Goal: Task Accomplishment & Management: Complete application form

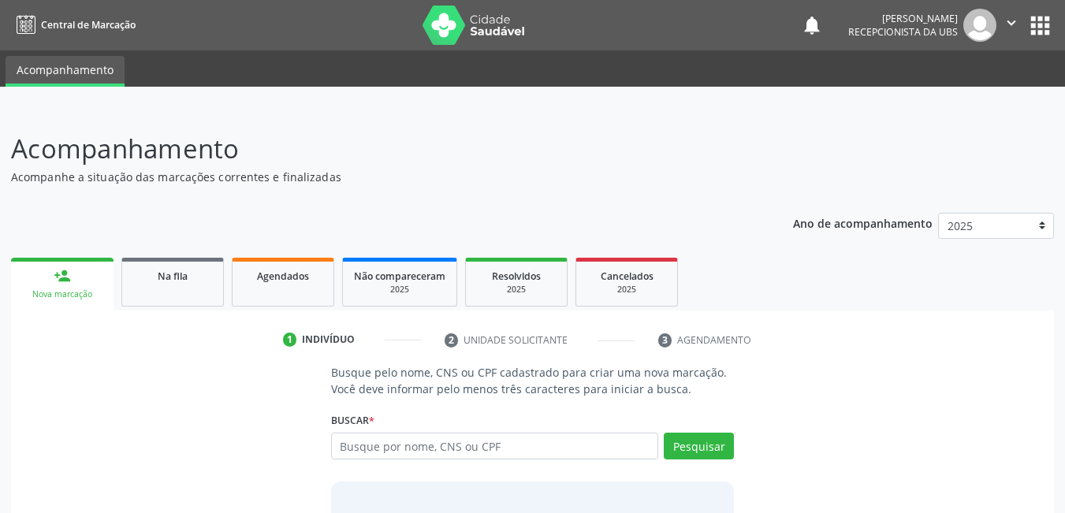
scroll to position [117, 0]
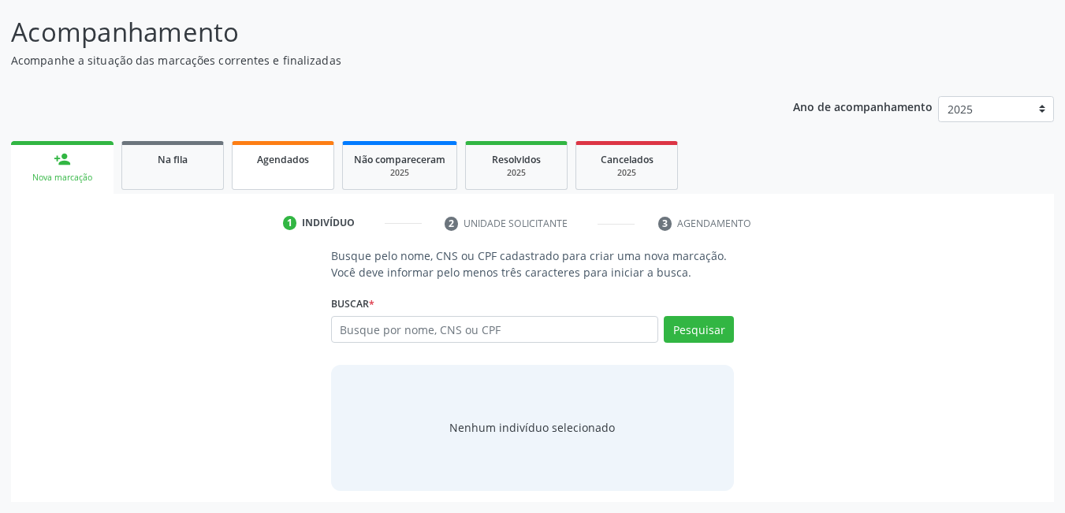
click at [282, 171] on link "Agendados" at bounding box center [283, 165] width 103 height 49
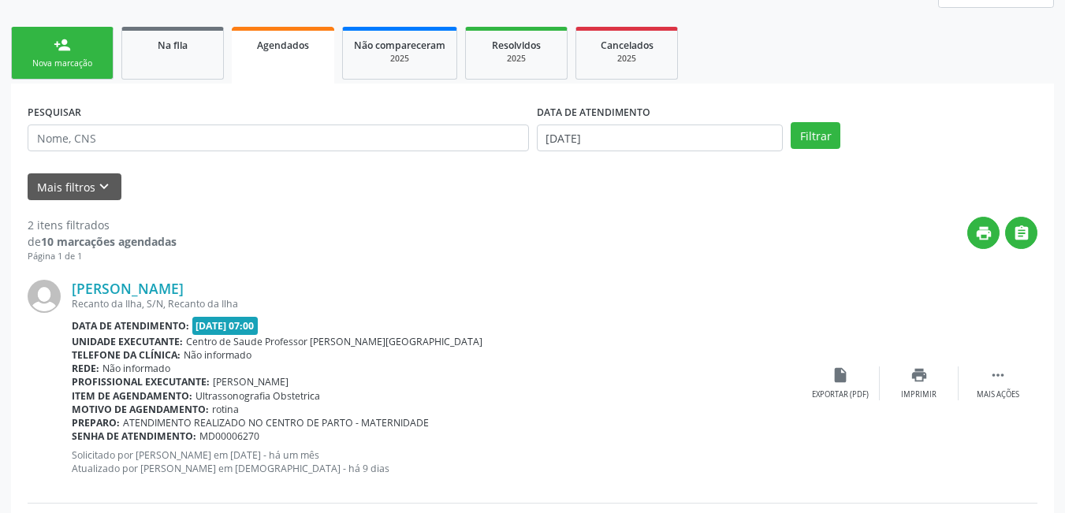
scroll to position [210, 0]
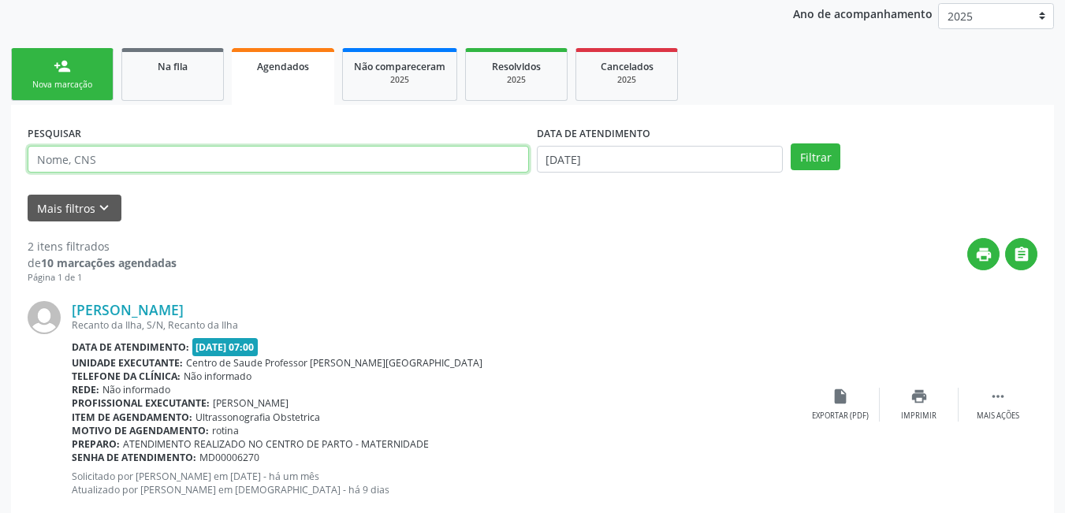
click at [166, 155] on input "text" at bounding box center [279, 159] width 502 height 27
type input "larissa vital da silva 704108198104972"
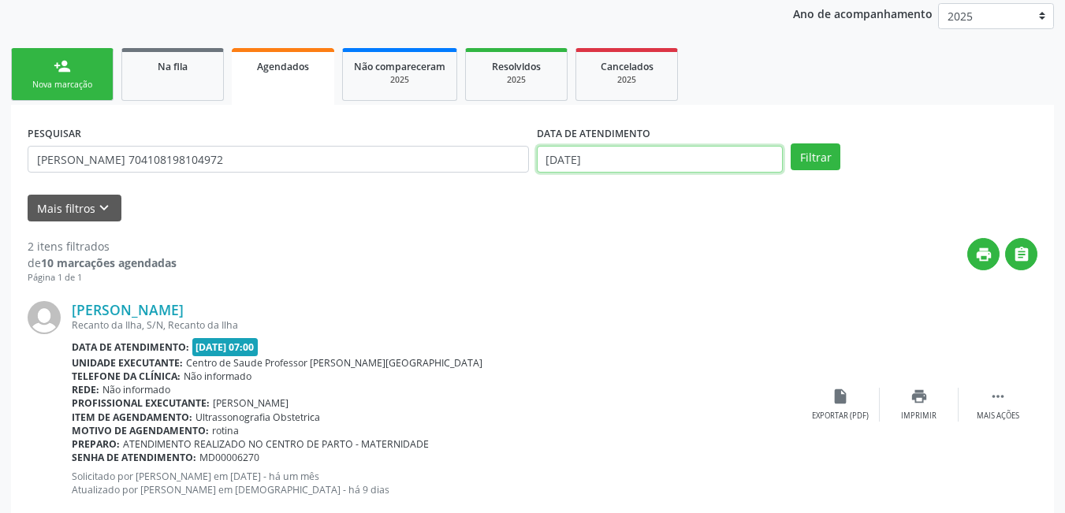
click at [608, 156] on input "[DATE]" at bounding box center [660, 159] width 247 height 27
click at [379, 241] on div "print " at bounding box center [607, 261] width 861 height 47
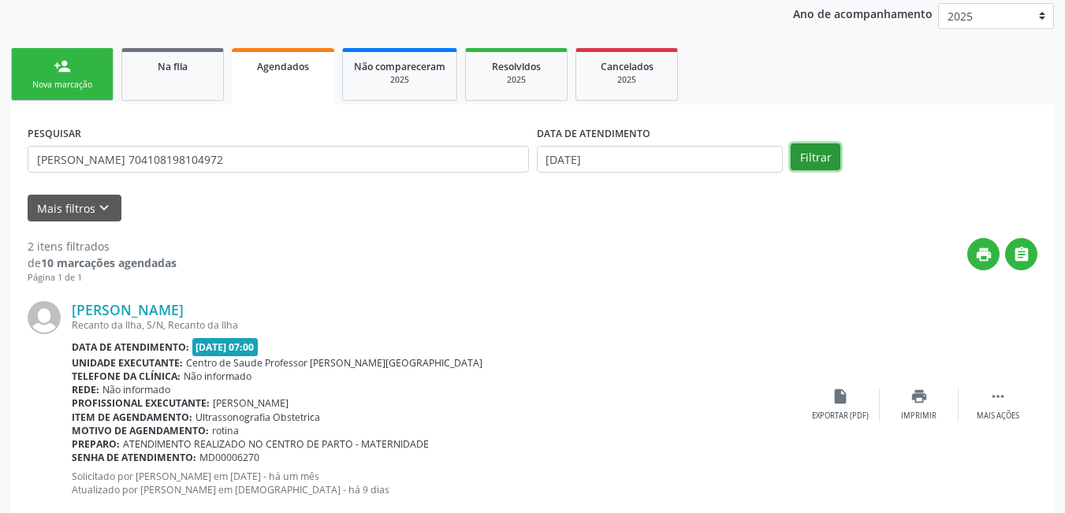
click at [826, 159] on button "Filtrar" at bounding box center [816, 157] width 50 height 27
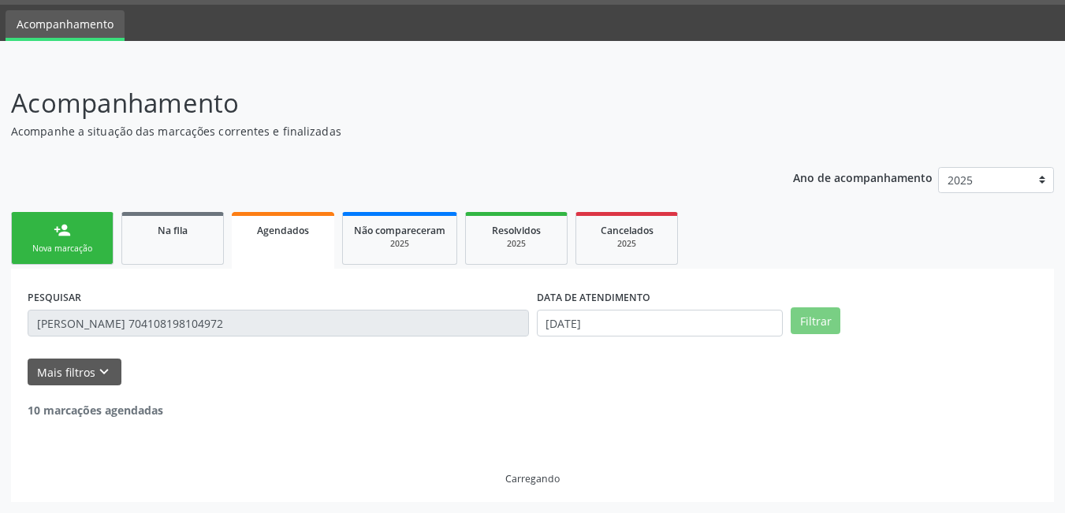
scroll to position [0, 0]
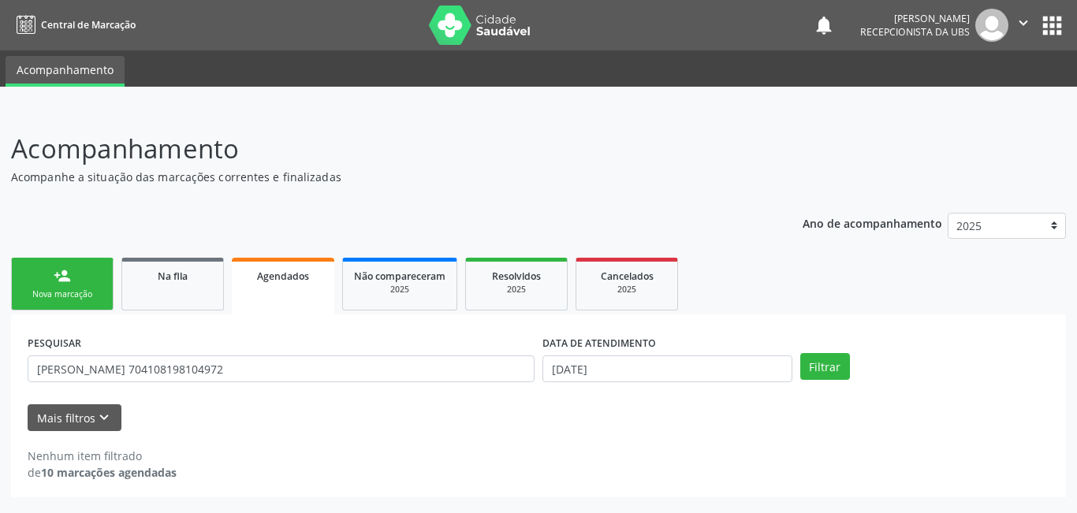
drag, startPoint x: 1076, startPoint y: 181, endPoint x: 955, endPoint y: 147, distance: 126.1
click at [955, 147] on div "Acompanhamento Acompanhe a situação das marcações correntes e finalizadas Relat…" at bounding box center [538, 311] width 1077 height 405
click at [79, 427] on button "Mais filtros keyboard_arrow_down" at bounding box center [75, 419] width 94 height 28
click at [79, 416] on button "Mais filtros keyboard_arrow_down" at bounding box center [75, 419] width 94 height 28
click at [103, 422] on icon "keyboard_arrow_down" at bounding box center [103, 417] width 17 height 17
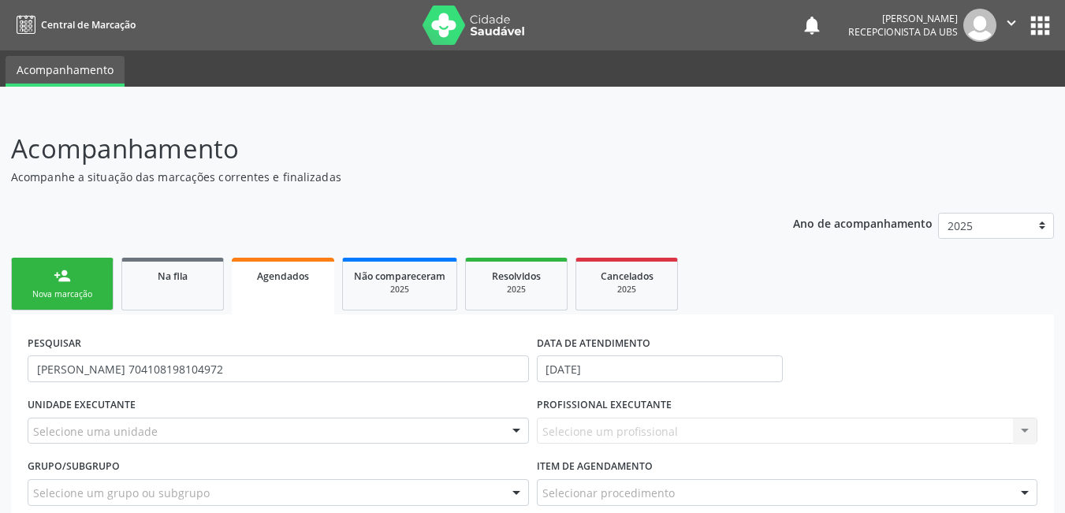
click at [297, 297] on link "Agendados" at bounding box center [283, 286] width 103 height 57
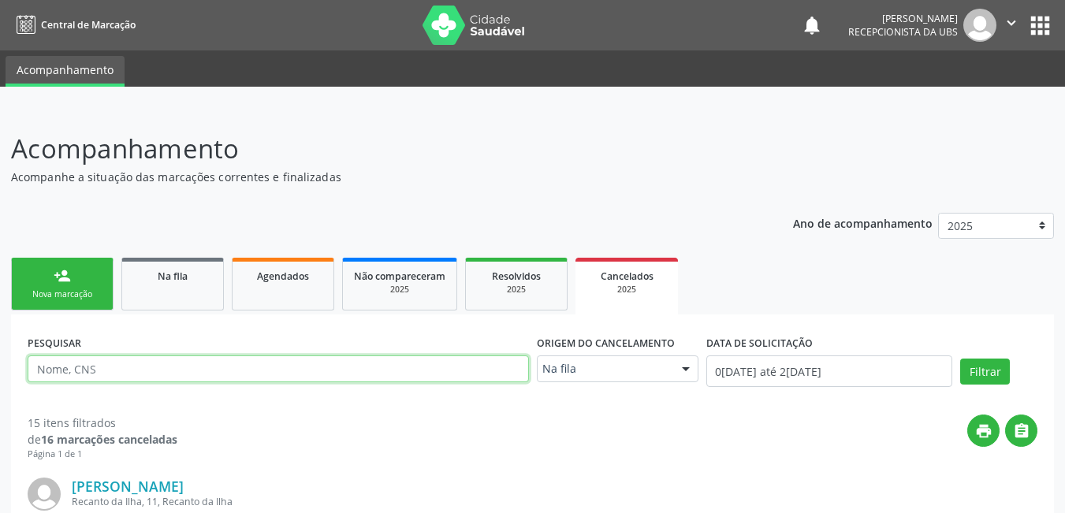
click at [129, 367] on input "text" at bounding box center [279, 369] width 502 height 27
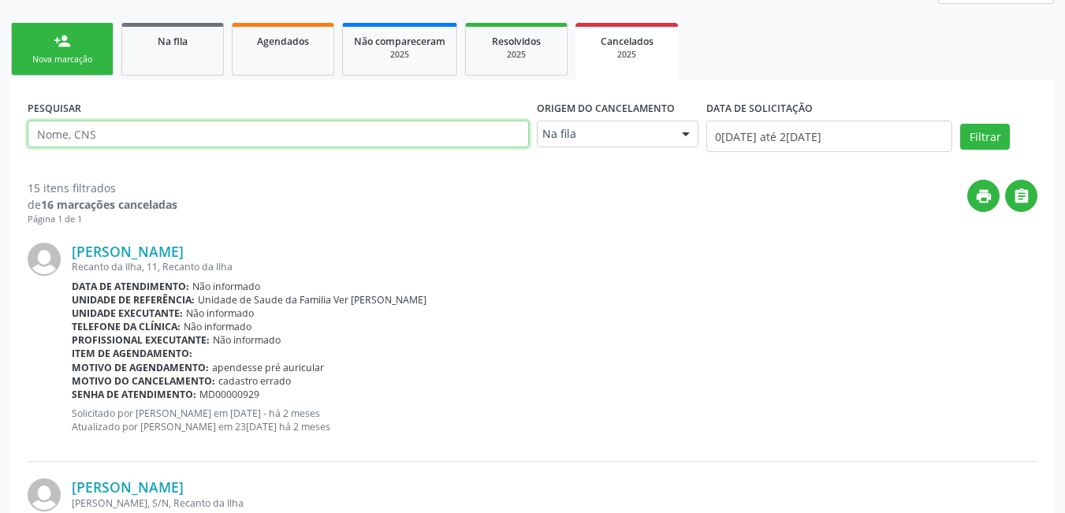
scroll to position [229, 0]
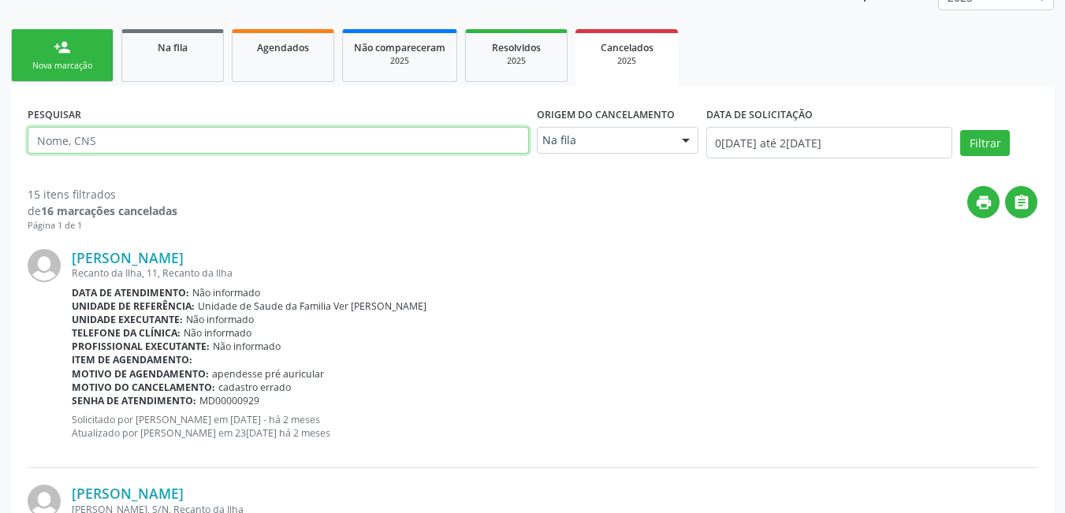
click at [438, 134] on input "text" at bounding box center [279, 140] width 502 height 27
type input "l"
type input "larissa 704108198104972"
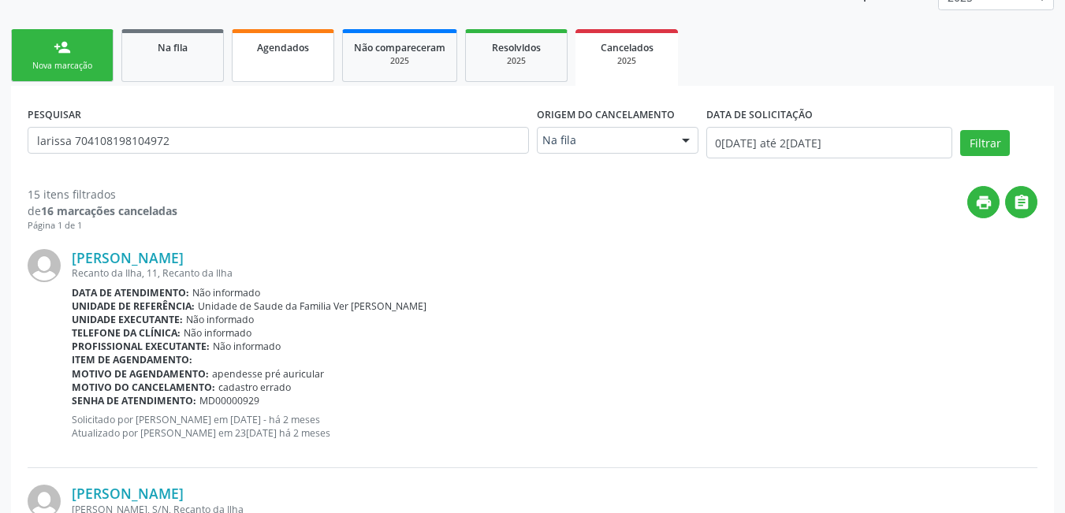
click at [283, 67] on link "Agendados" at bounding box center [283, 55] width 103 height 53
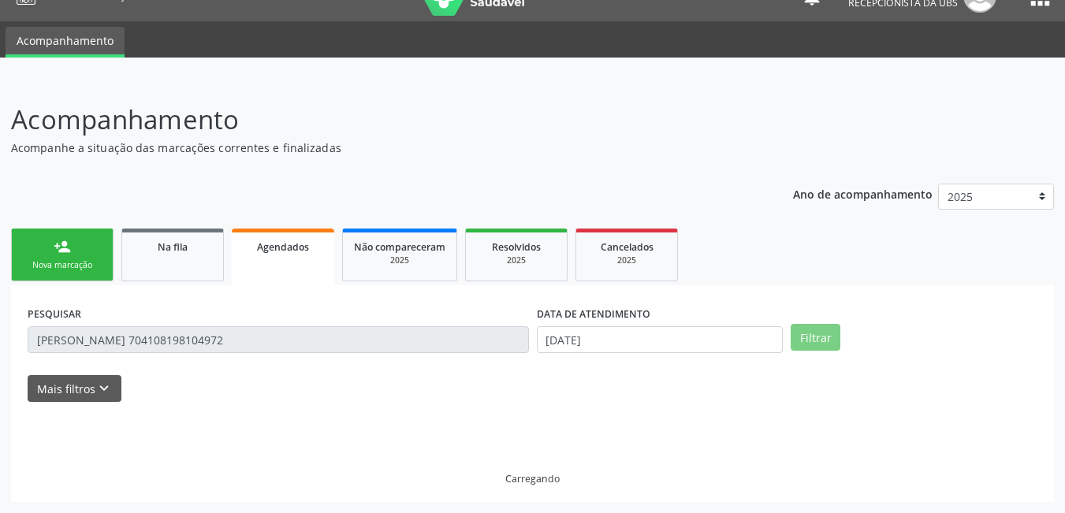
scroll to position [0, 0]
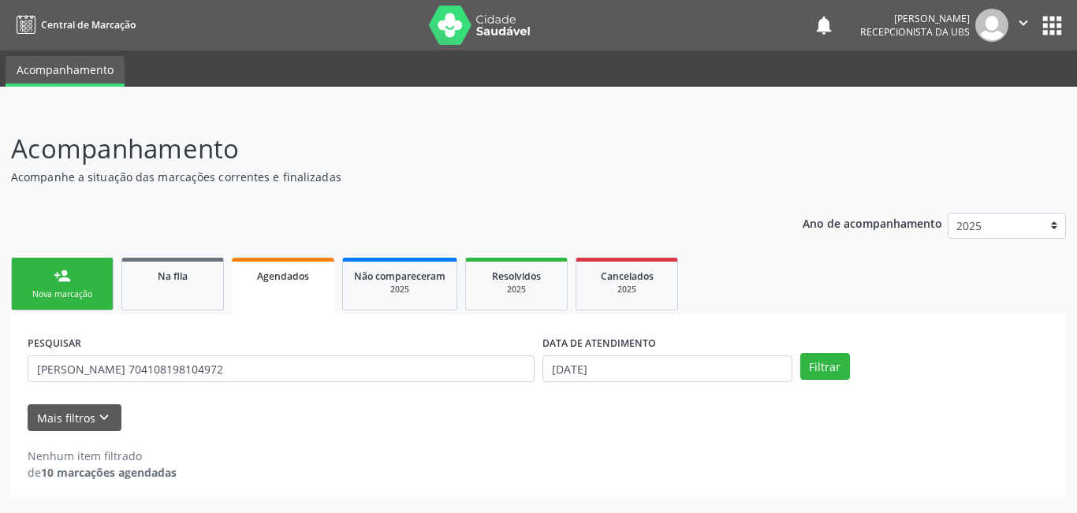
click at [76, 288] on link "person_add Nova marcação" at bounding box center [62, 284] width 103 height 53
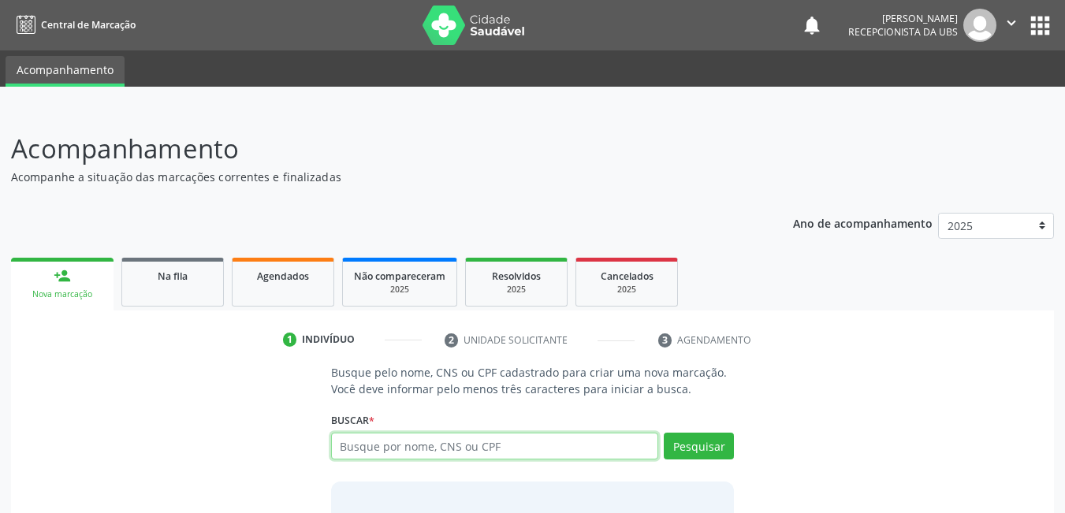
click at [514, 446] on input "text" at bounding box center [495, 446] width 328 height 27
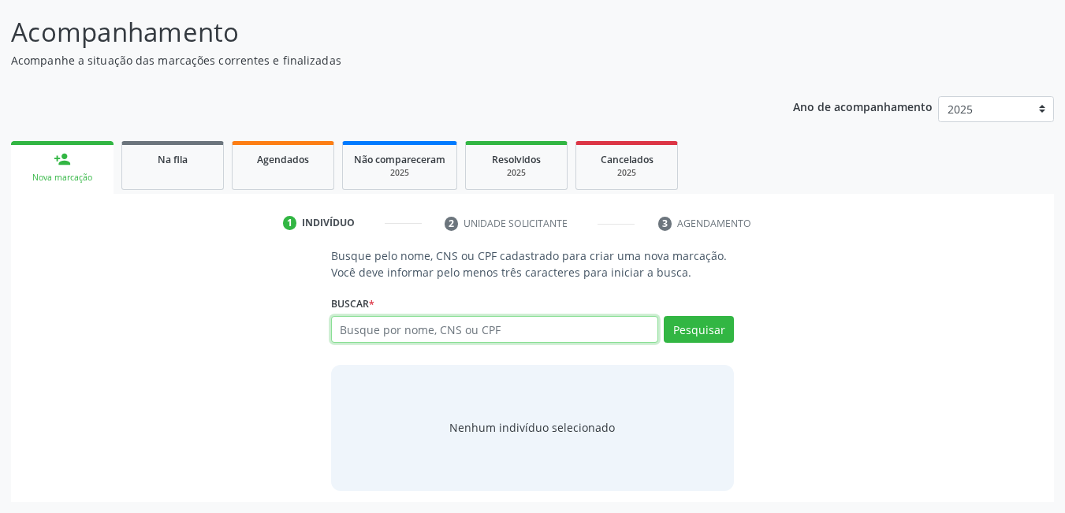
click at [553, 326] on input "text" at bounding box center [495, 329] width 328 height 27
type input "700009990325302"
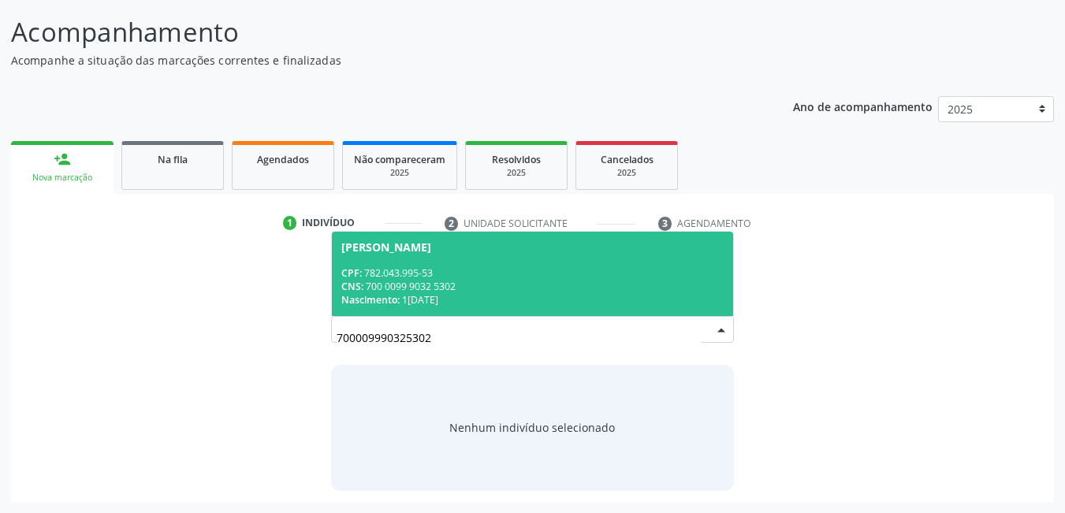
click at [541, 283] on div "CNS: 700 0099 9032 5302" at bounding box center [532, 286] width 383 height 13
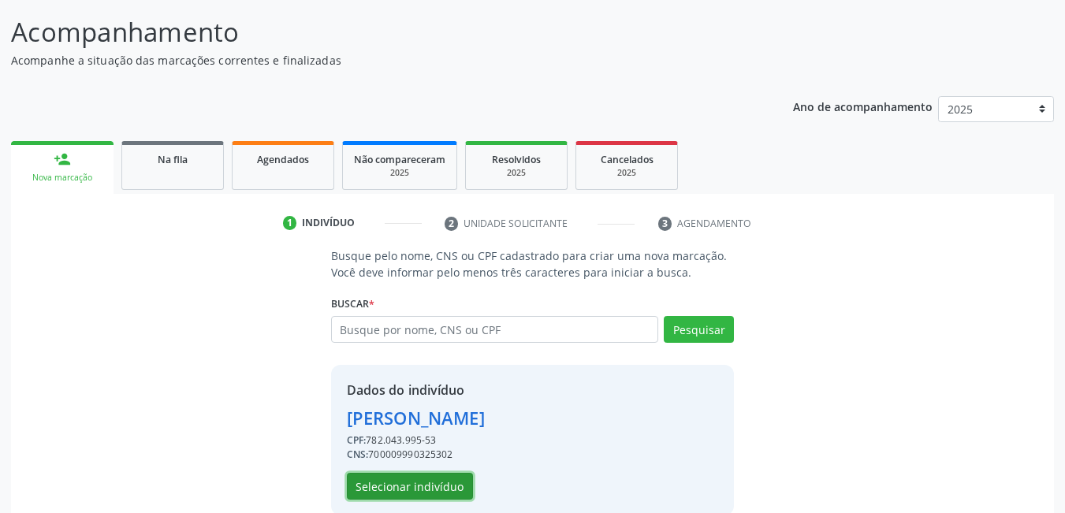
click at [405, 491] on button "Selecionar indivíduo" at bounding box center [410, 486] width 126 height 27
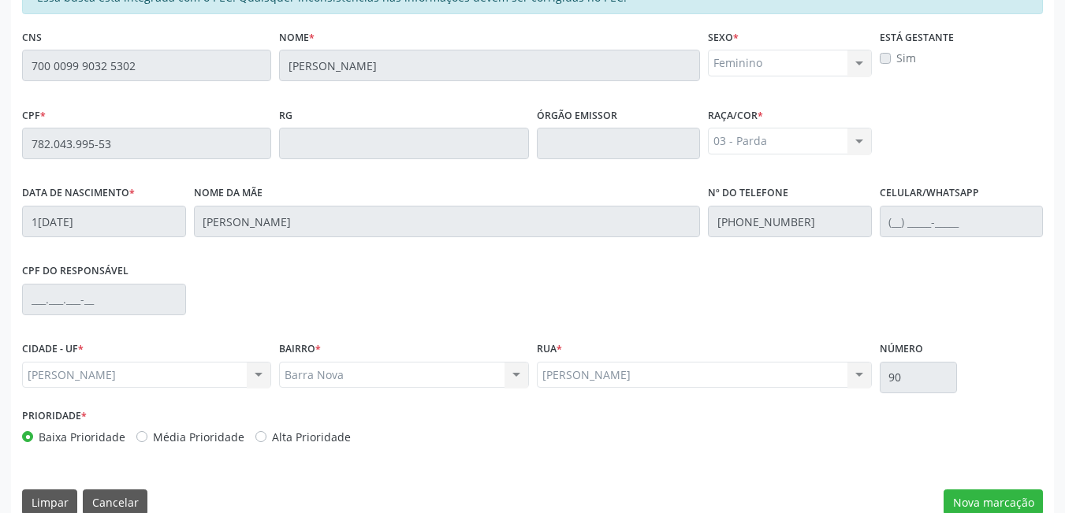
scroll to position [409, 0]
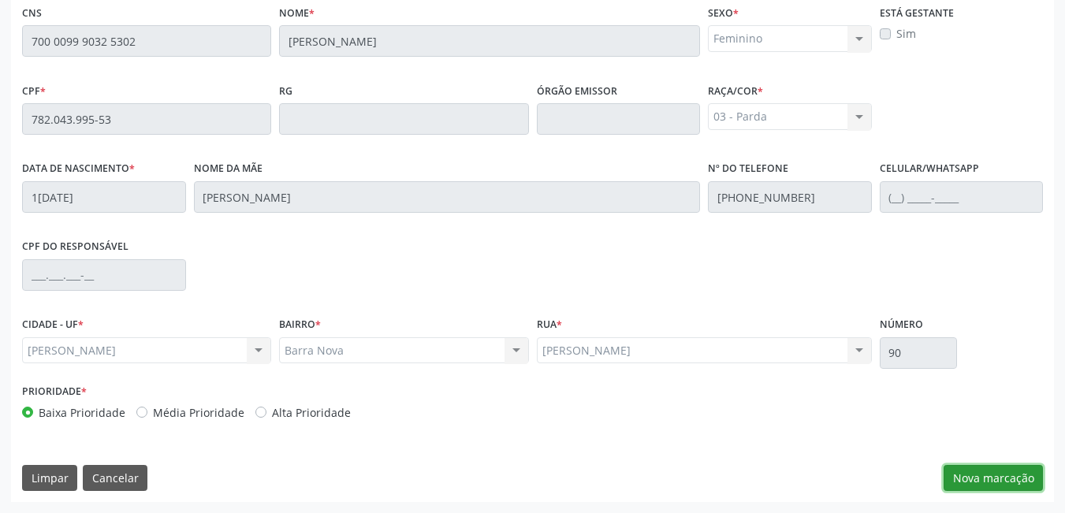
click at [1013, 474] on button "Nova marcação" at bounding box center [993, 478] width 99 height 27
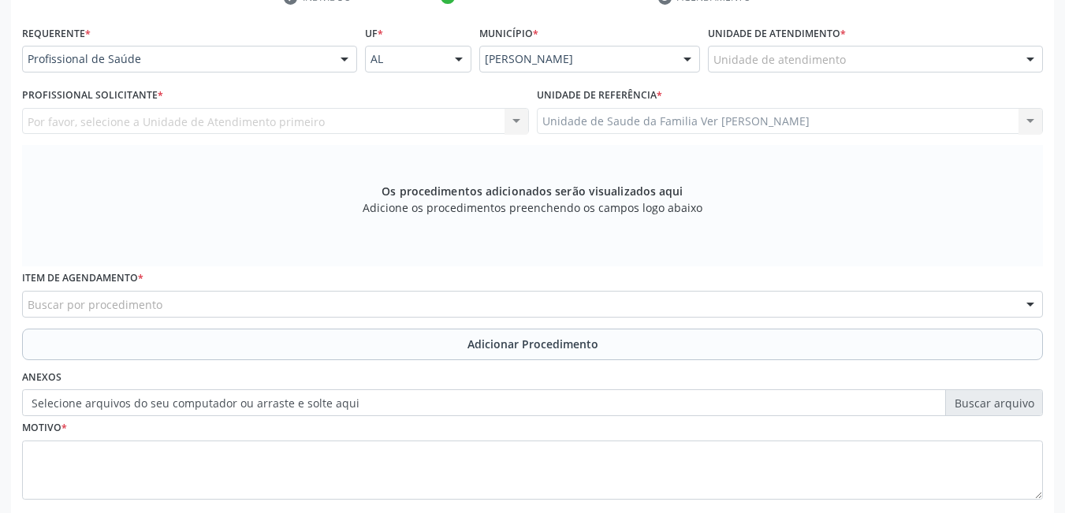
scroll to position [338, 0]
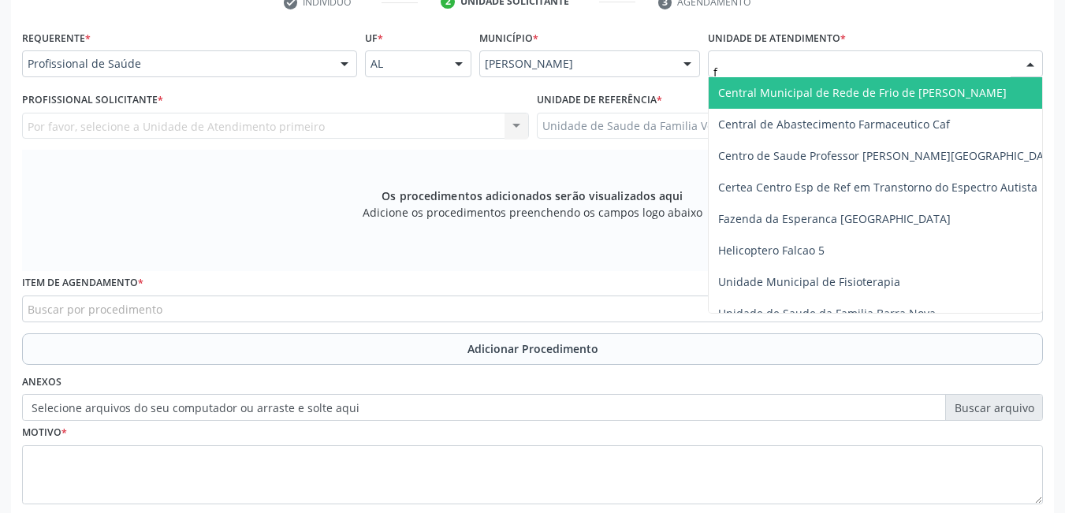
type input "fl"
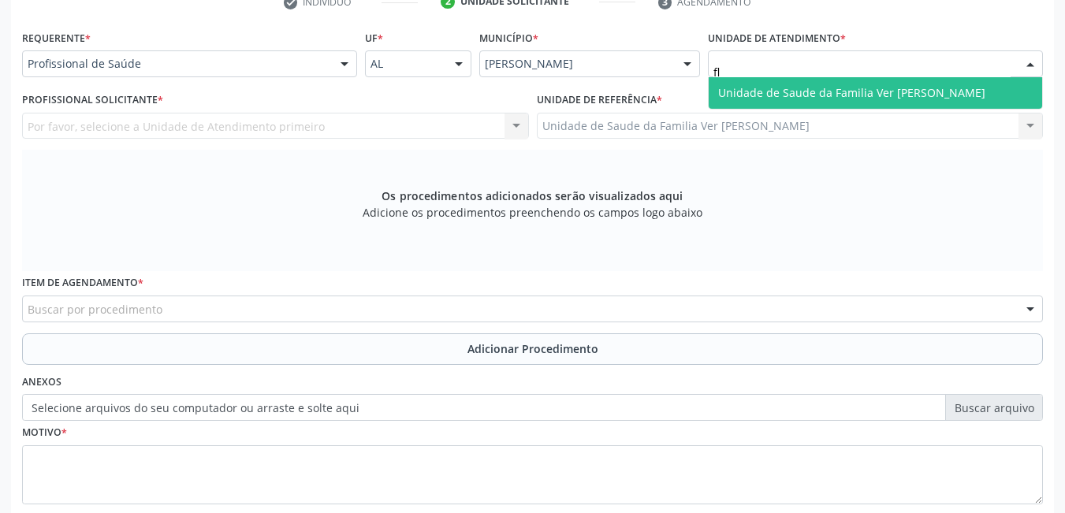
click at [761, 92] on span "Unidade de Saude da Familia Ver [PERSON_NAME]" at bounding box center [851, 92] width 267 height 15
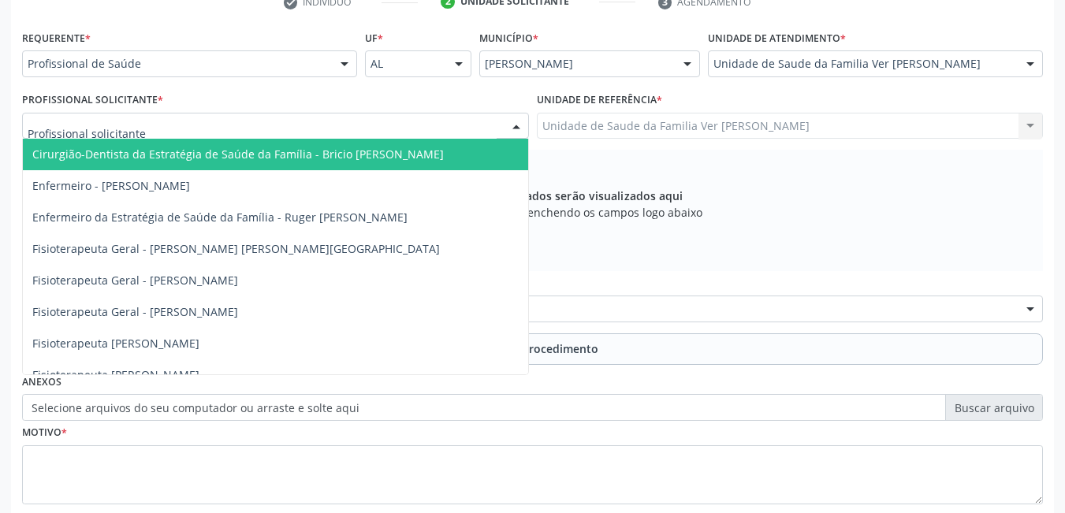
click at [472, 125] on div at bounding box center [275, 126] width 507 height 27
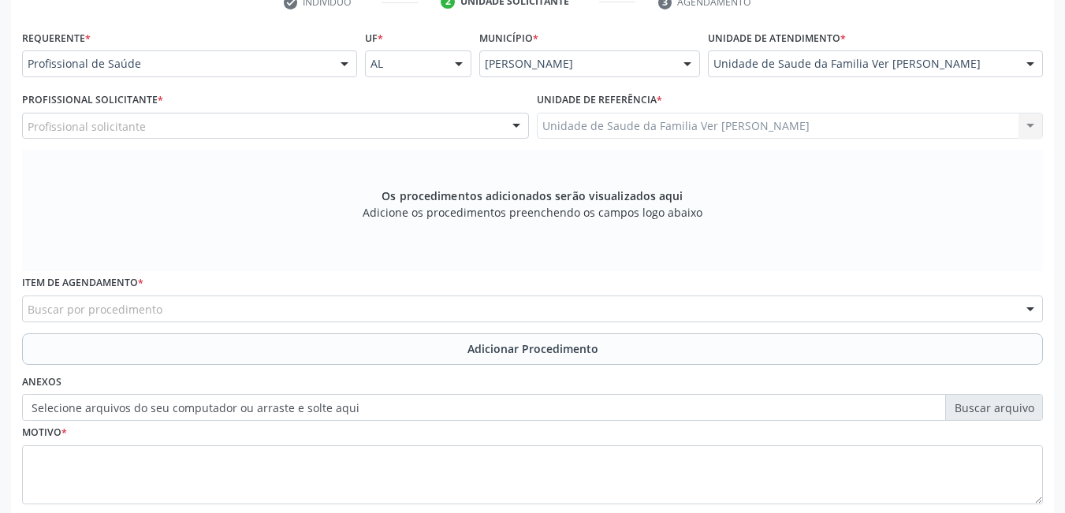
drag, startPoint x: 151, startPoint y: 427, endPoint x: 156, endPoint y: 394, distance: 33.5
click at [151, 427] on div "Motivo *" at bounding box center [532, 463] width 1021 height 84
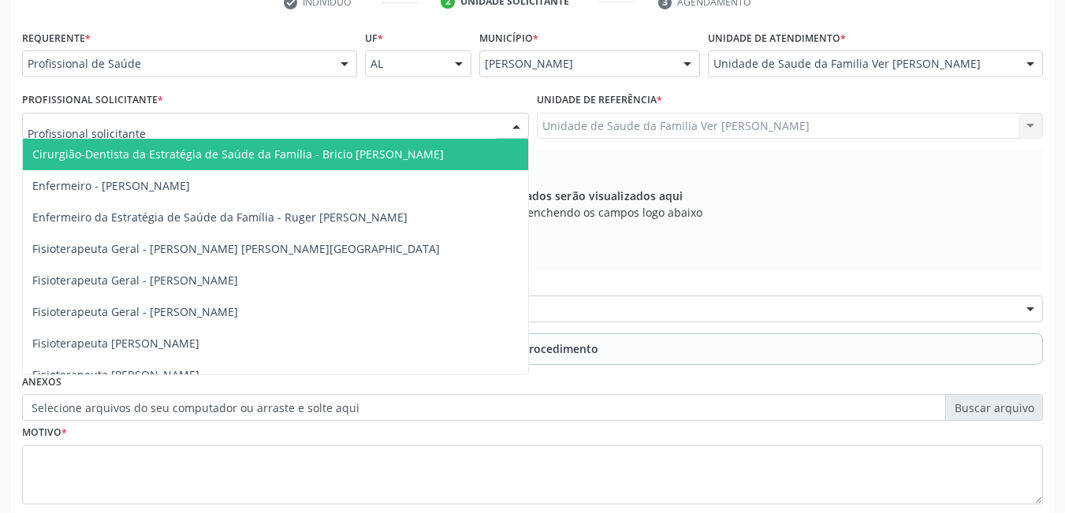
click at [170, 123] on div at bounding box center [275, 126] width 507 height 27
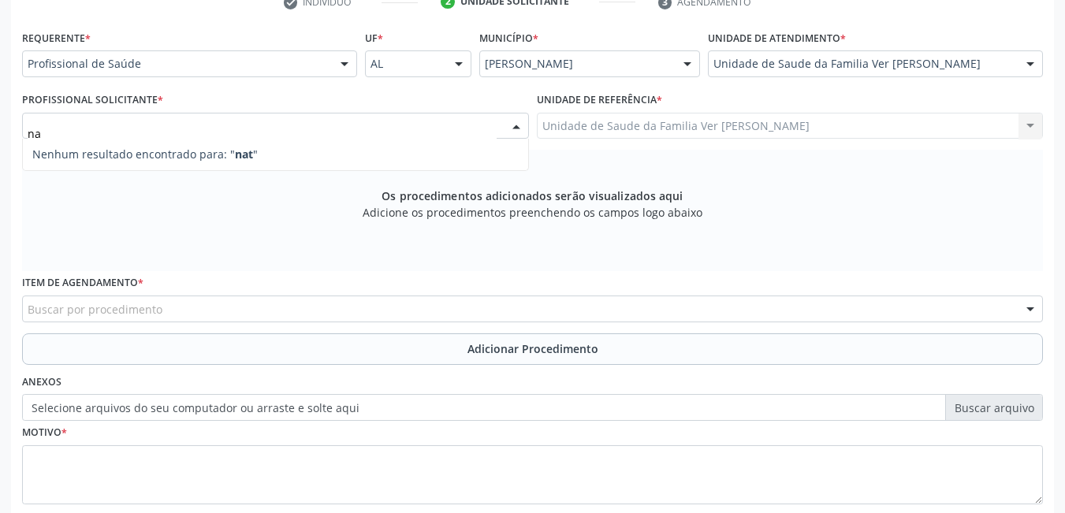
type input "n"
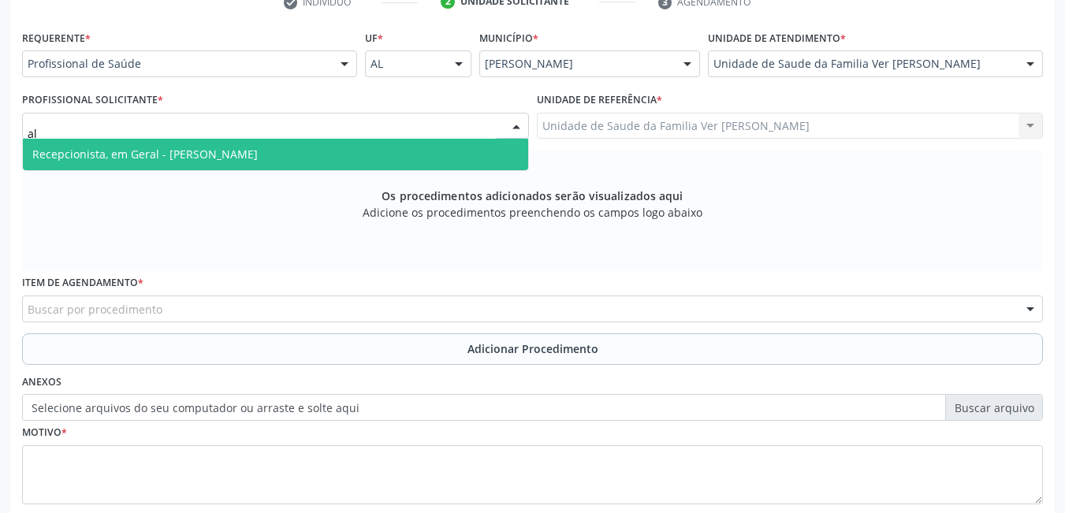
type input "a"
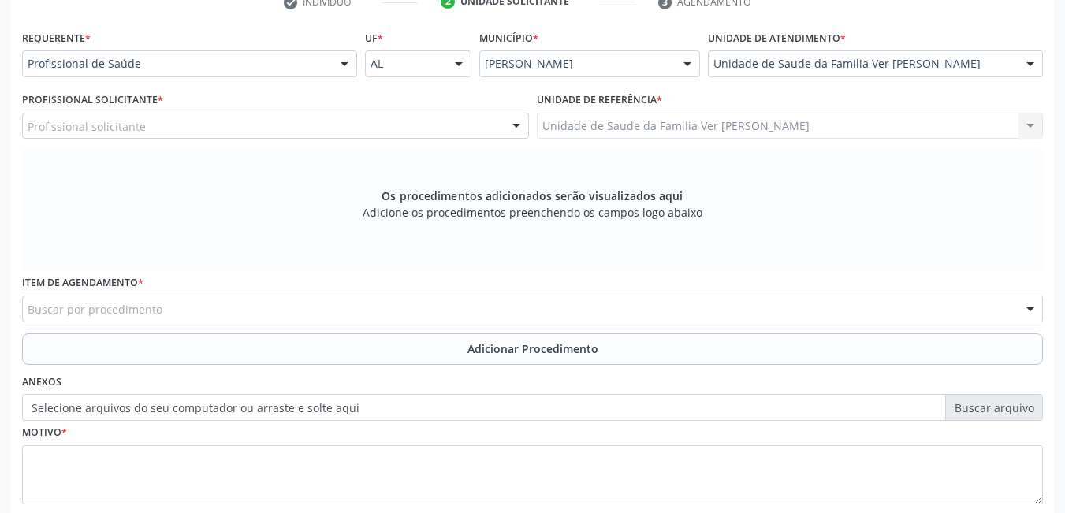
drag, startPoint x: 1063, startPoint y: 311, endPoint x: 1054, endPoint y: 313, distance: 9.8
click at [1054, 313] on div "Acompanhamento Acompanhe a situação das marcações correntes e finalizadas Relat…" at bounding box center [532, 190] width 1065 height 838
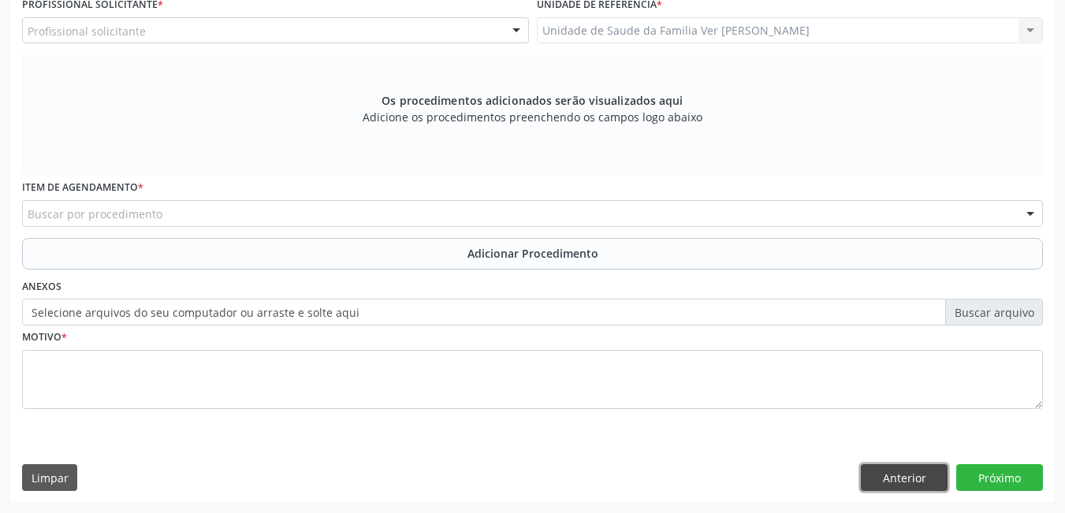
click at [933, 472] on button "Anterior" at bounding box center [904, 477] width 87 height 27
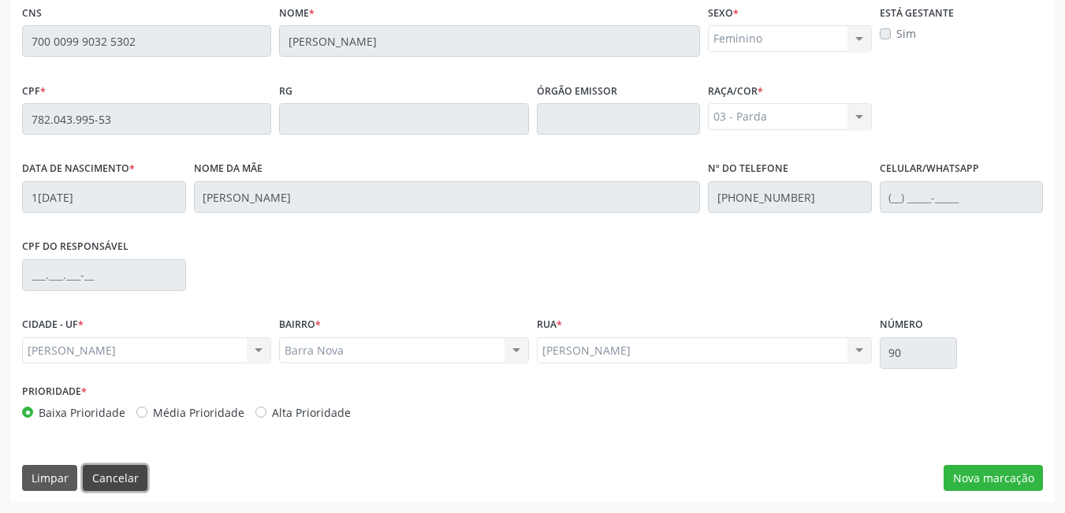
click at [107, 485] on button "Cancelar" at bounding box center [115, 478] width 65 height 27
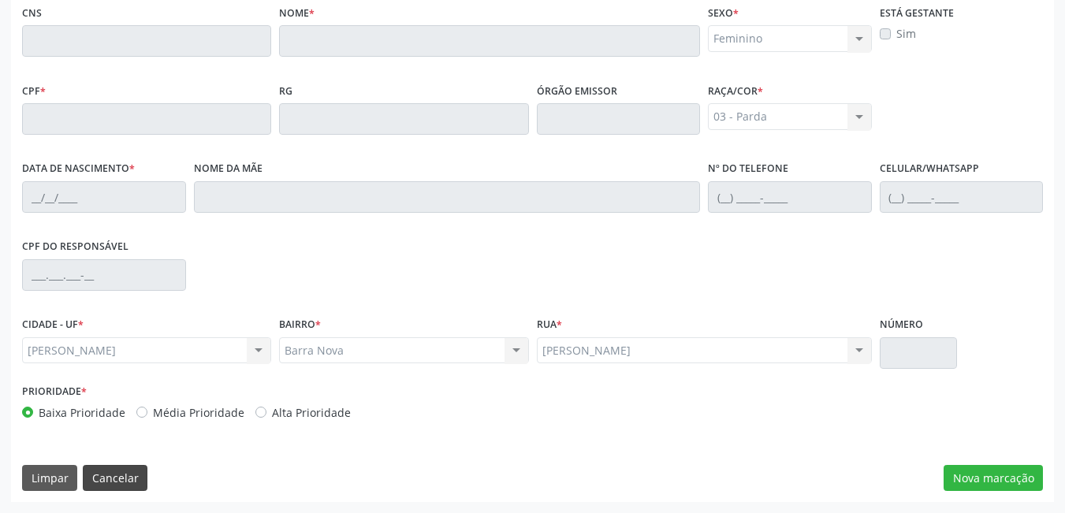
scroll to position [117, 0]
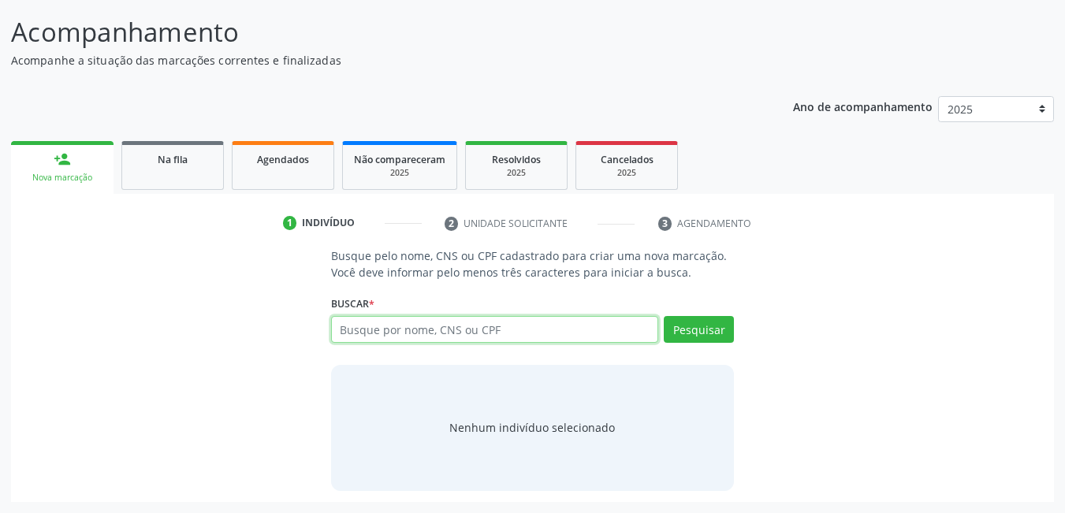
click at [550, 336] on input "text" at bounding box center [495, 329] width 328 height 27
type input "34844457420"
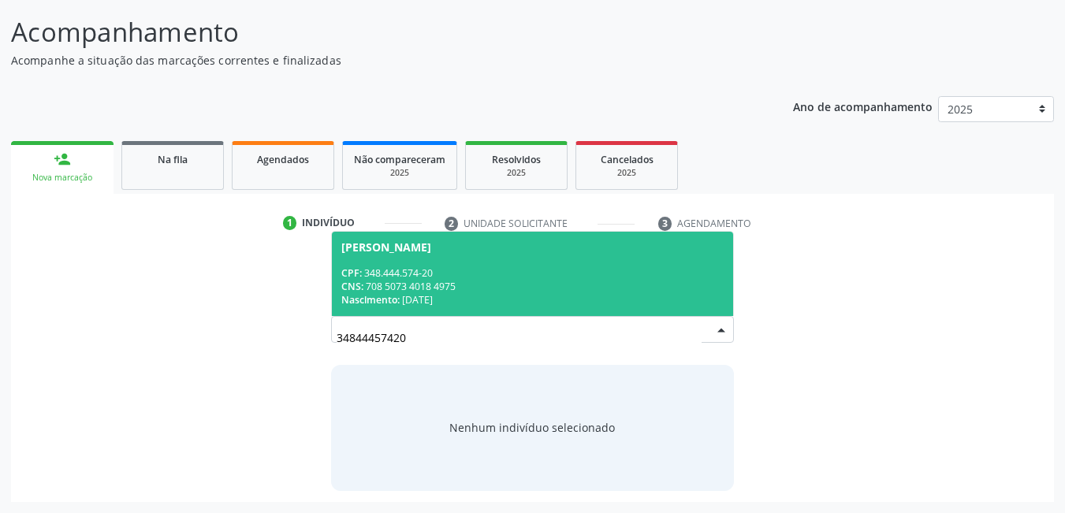
click at [569, 287] on div "CNS: 708 5073 4018 4975" at bounding box center [532, 286] width 383 height 13
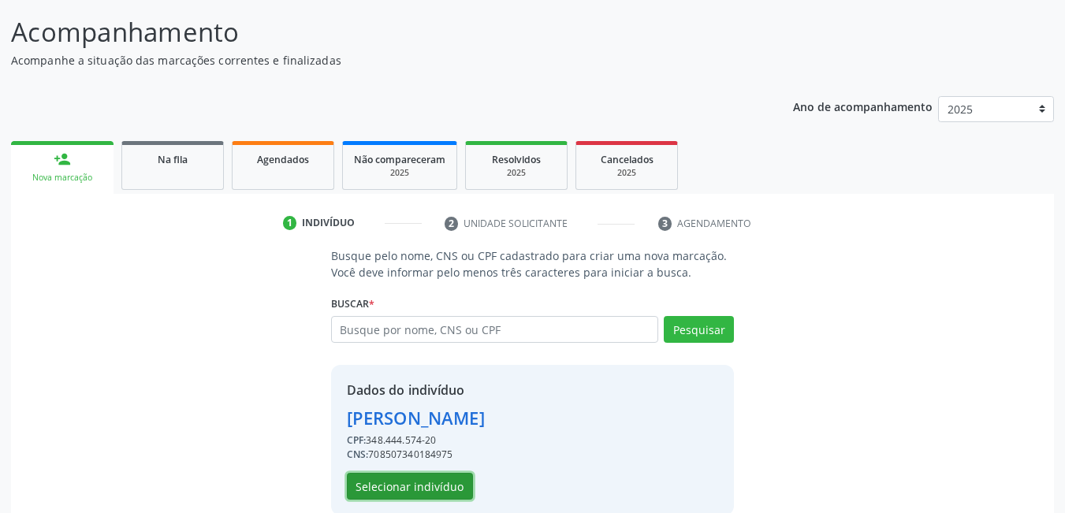
click at [433, 484] on button "Selecionar indivíduo" at bounding box center [410, 486] width 126 height 27
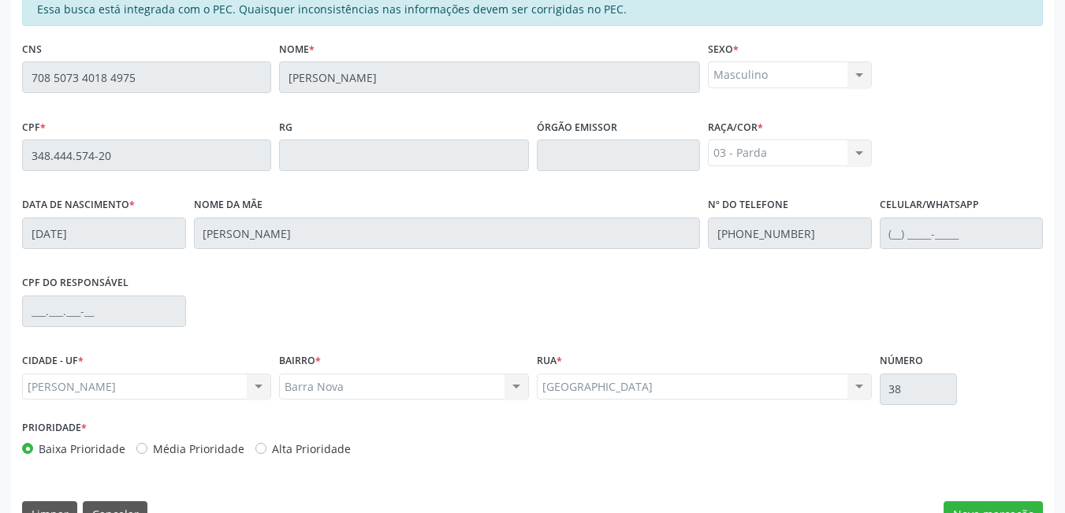
scroll to position [381, 0]
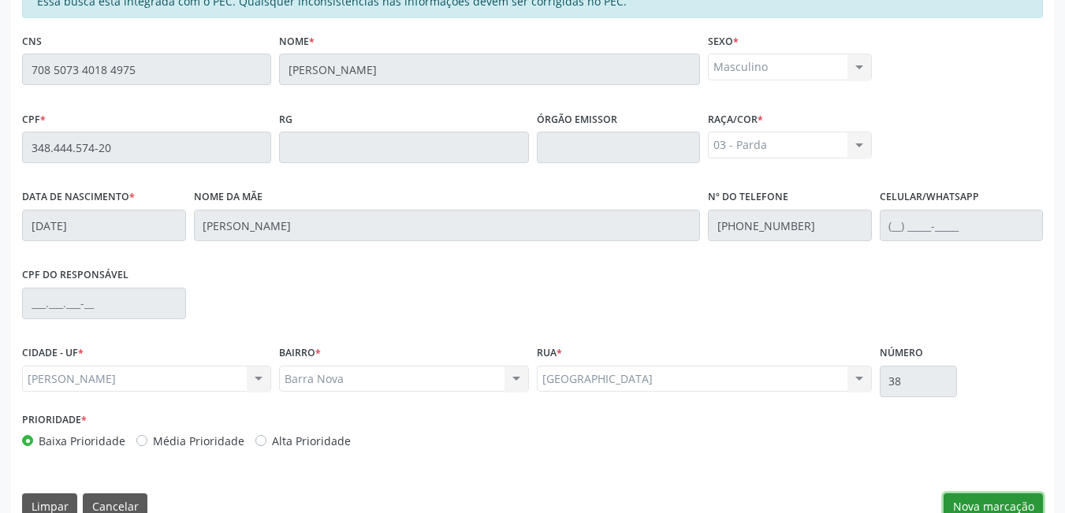
click at [1019, 497] on button "Nova marcação" at bounding box center [993, 507] width 99 height 27
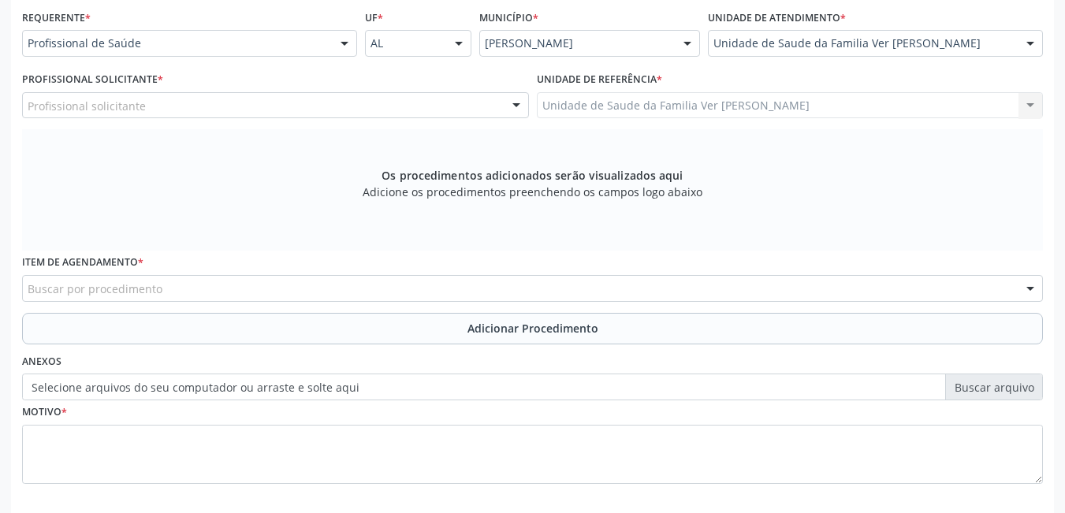
scroll to position [357, 0]
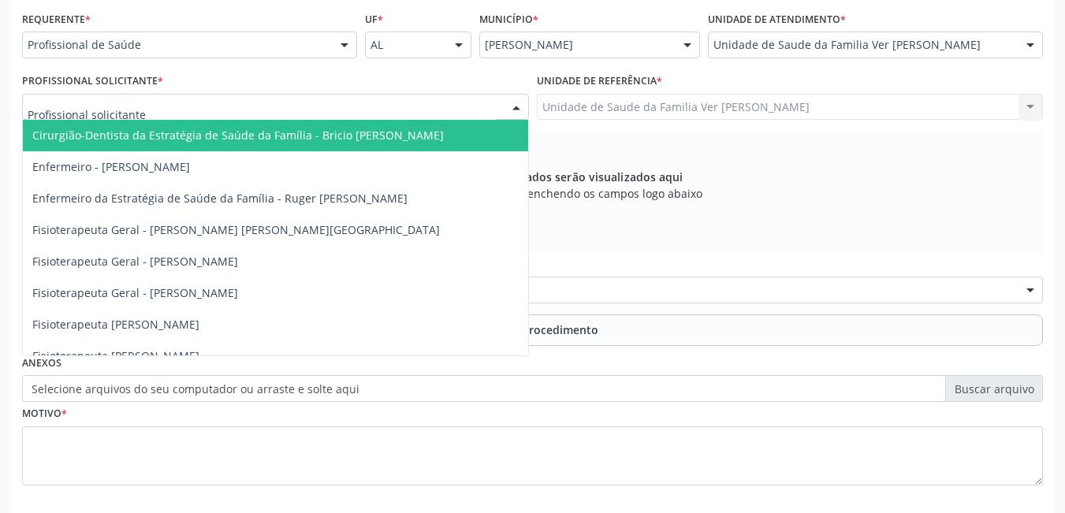
click at [438, 95] on div at bounding box center [275, 107] width 507 height 27
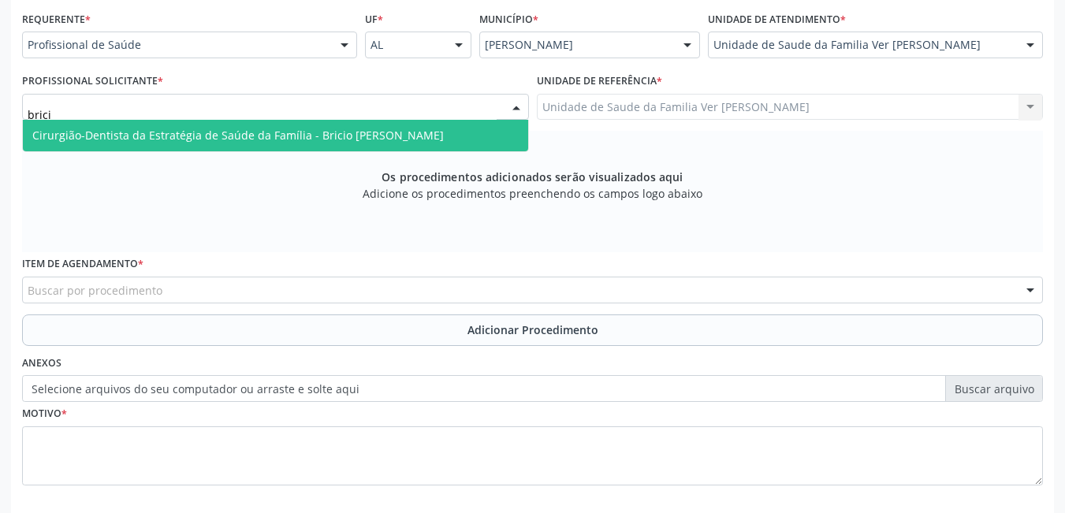
type input "bricio"
click at [400, 132] on span "Cirurgião-Dentista da Estratégia de Saúde da Família - Bricio [PERSON_NAME]" at bounding box center [238, 135] width 412 height 15
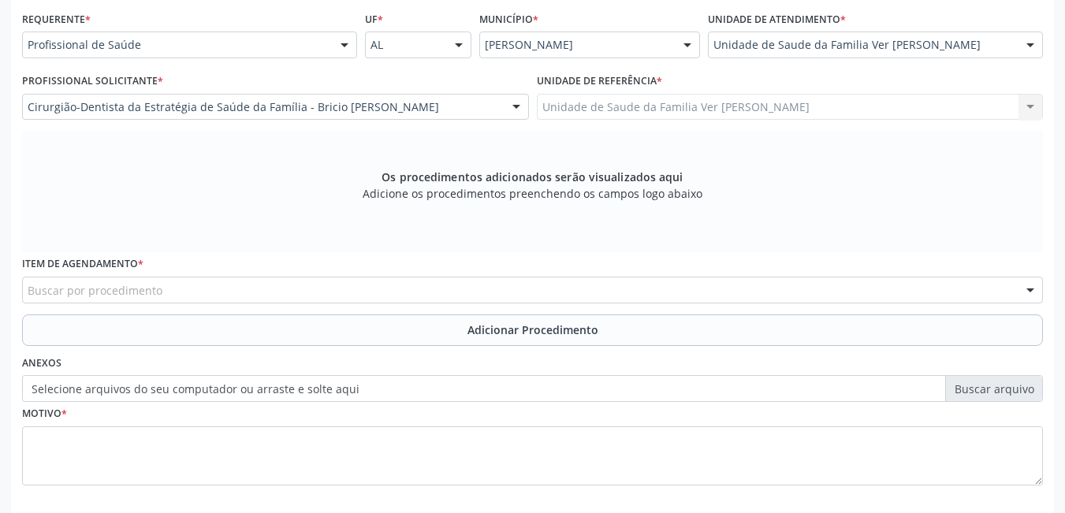
click at [300, 286] on div "Buscar por procedimento" at bounding box center [532, 290] width 1021 height 27
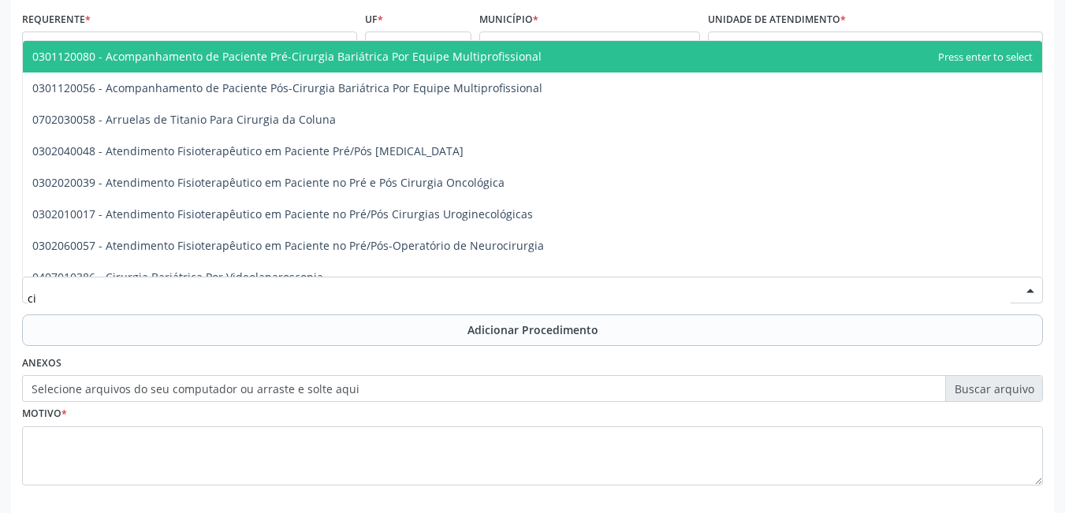
type input "c"
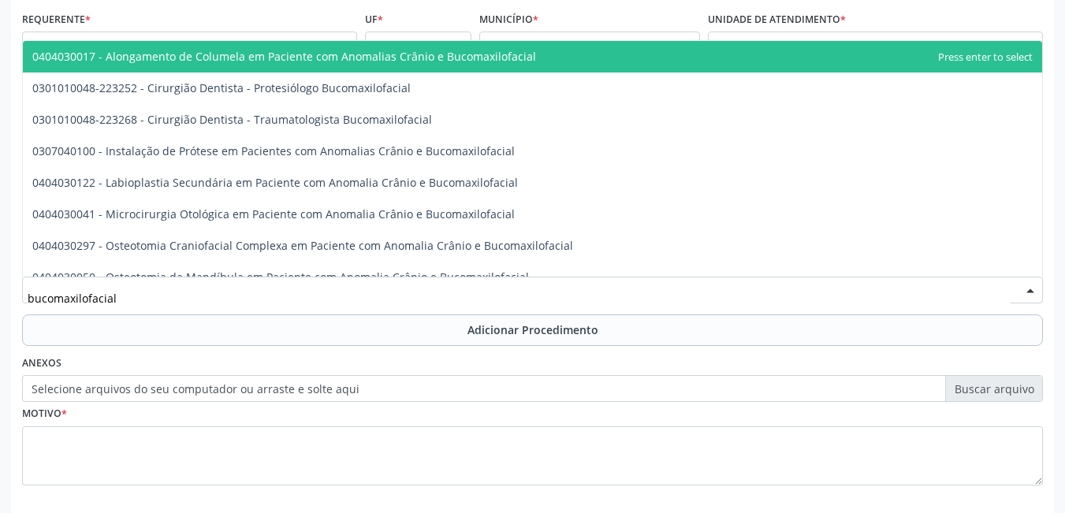
type input "bucomaxilofacial"
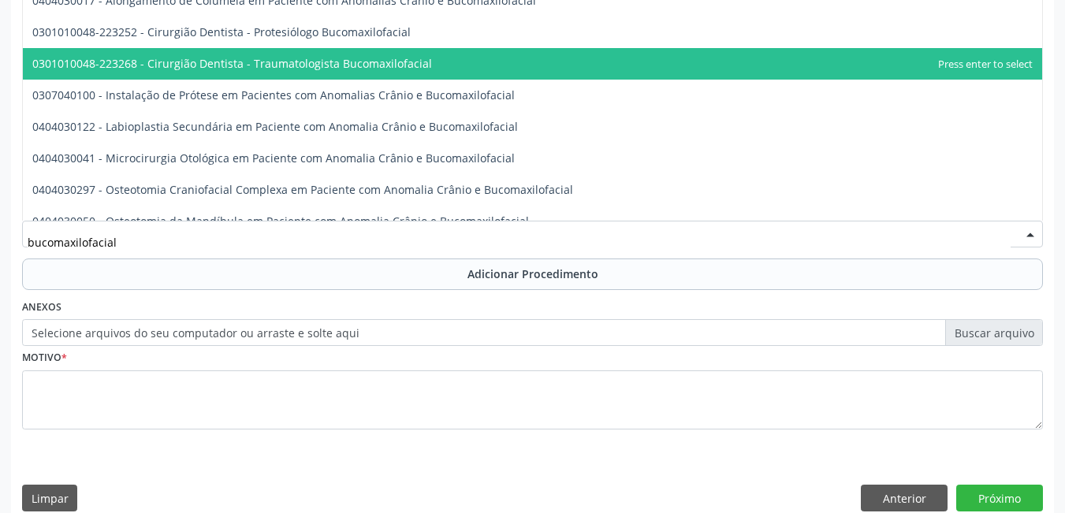
scroll to position [434, 0]
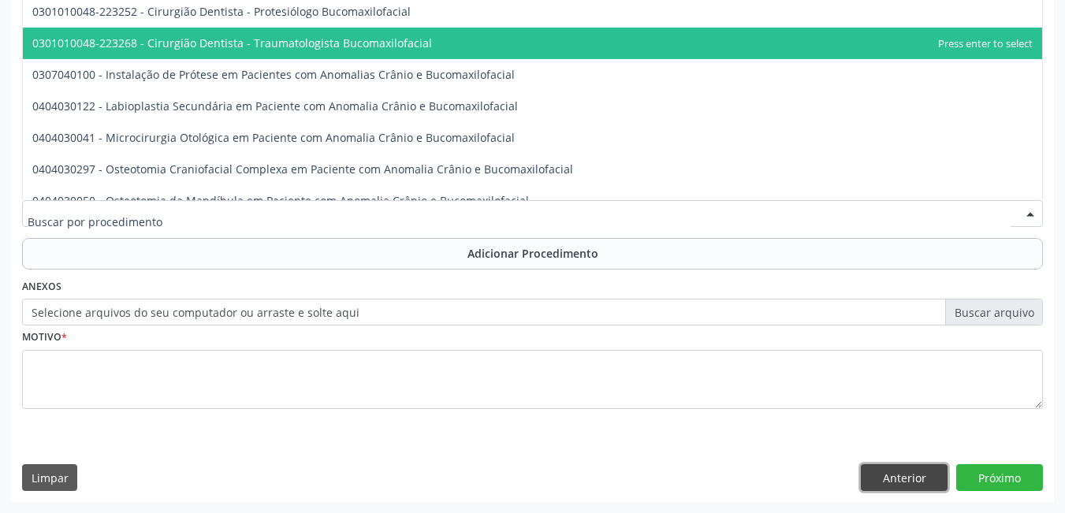
click at [910, 479] on button "Anterior" at bounding box center [904, 477] width 87 height 27
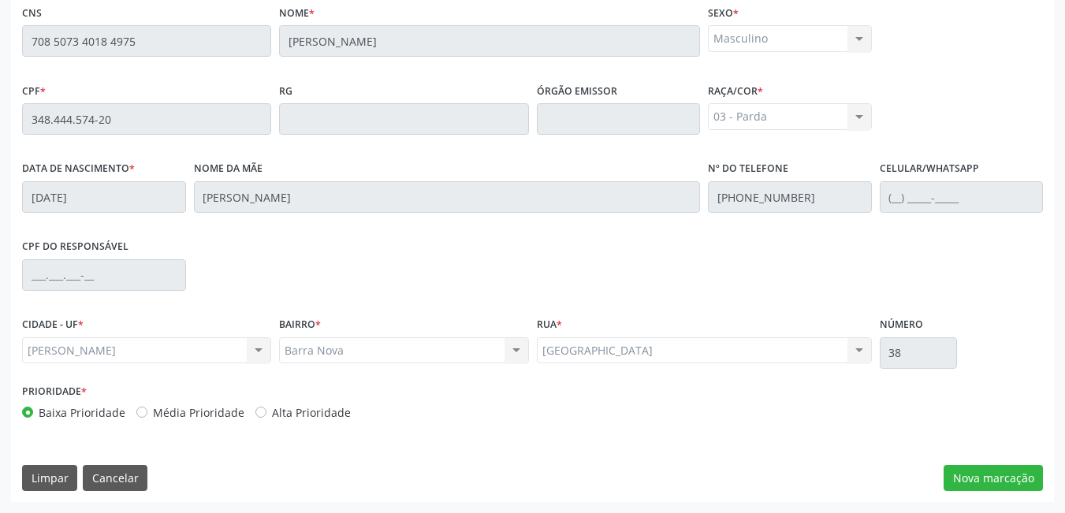
scroll to position [409, 0]
click at [106, 479] on button "Cancelar" at bounding box center [115, 478] width 65 height 27
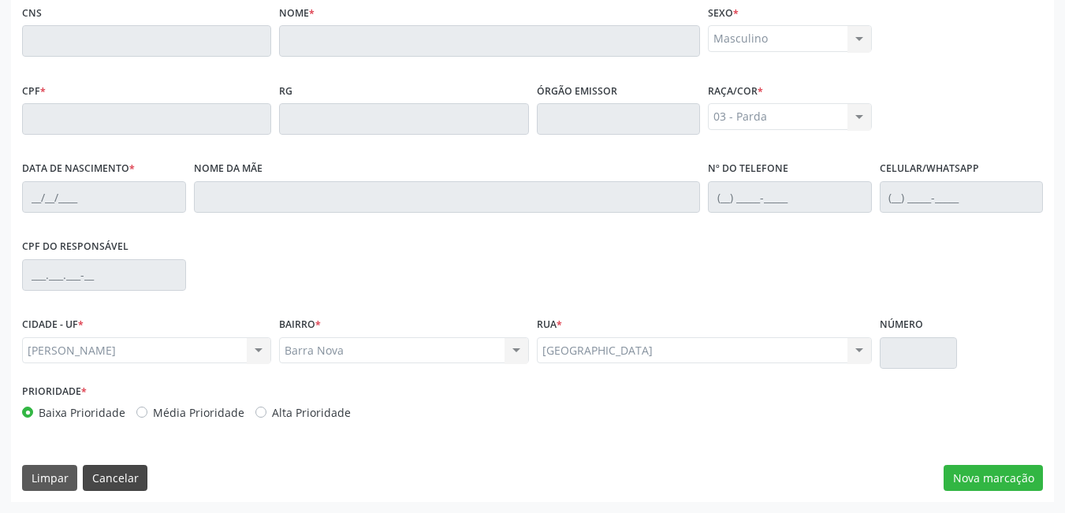
scroll to position [117, 0]
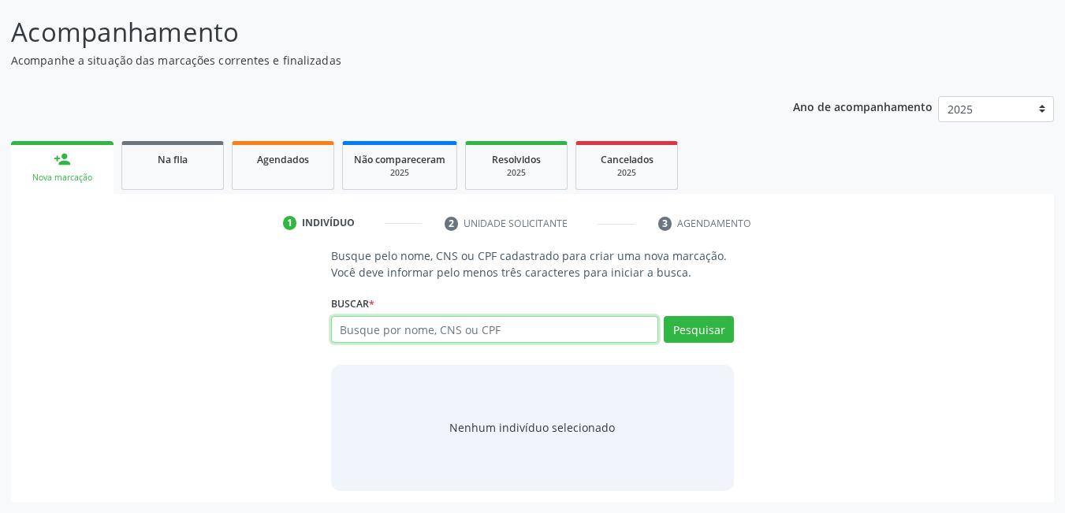
click at [402, 334] on input "text" at bounding box center [495, 329] width 328 height 27
type input "708007336510620"
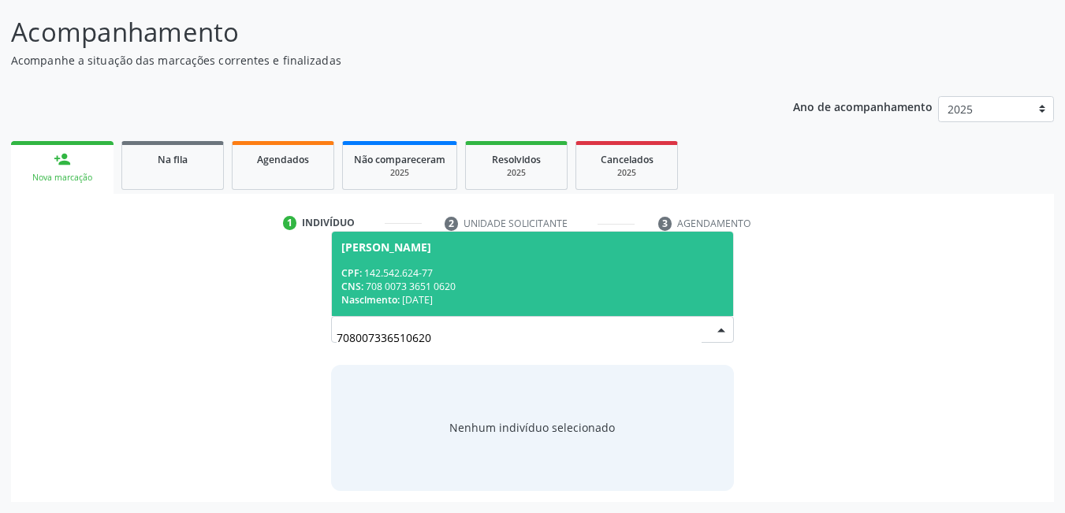
click at [487, 289] on div "CNS: 708 0073 3651 0620" at bounding box center [532, 286] width 383 height 13
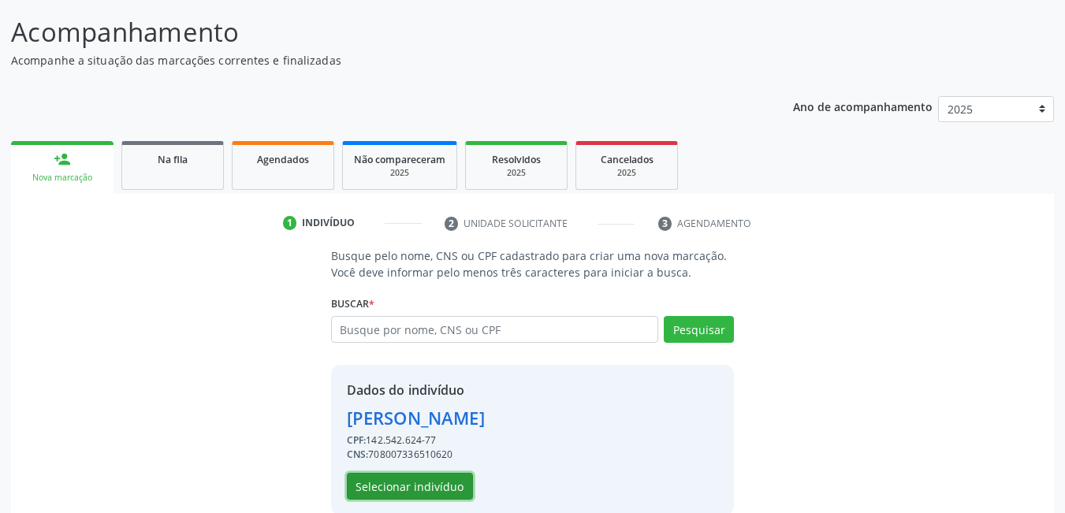
click at [434, 488] on button "Selecionar indivíduo" at bounding box center [410, 486] width 126 height 27
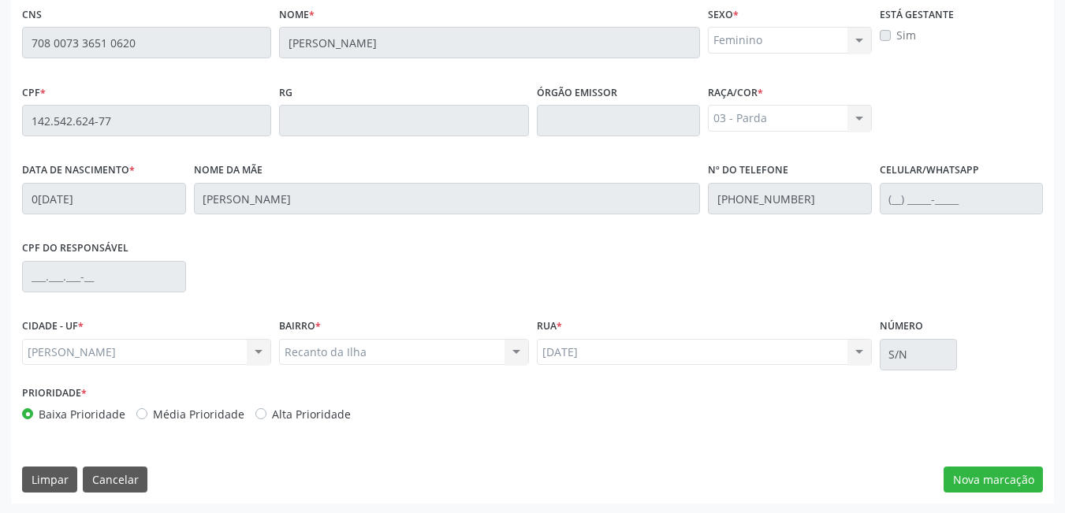
scroll to position [409, 0]
click at [987, 471] on button "Nova marcação" at bounding box center [993, 478] width 99 height 27
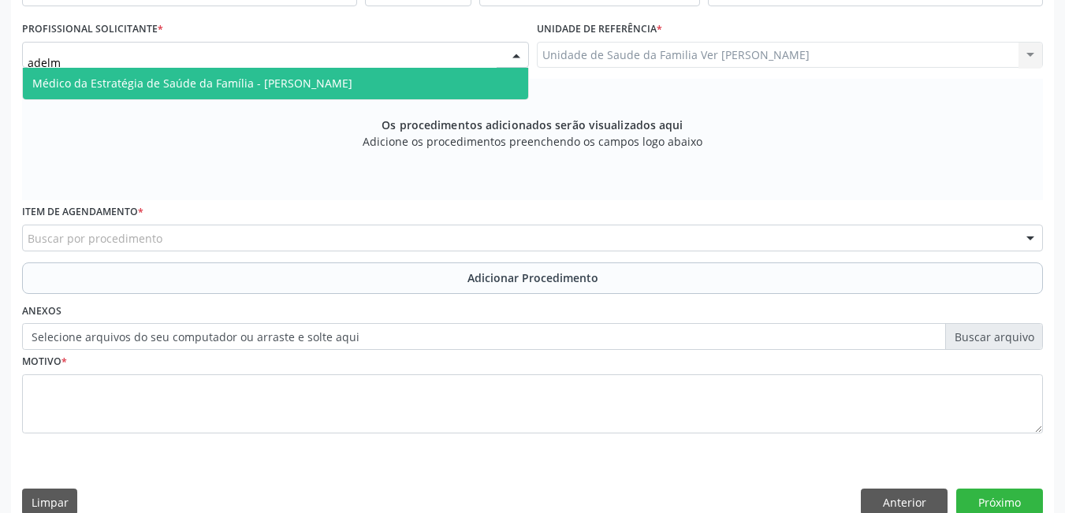
type input "adelmo"
click at [494, 84] on span "Médico da Estratégia de Saúde da Família - [PERSON_NAME]" at bounding box center [275, 84] width 505 height 32
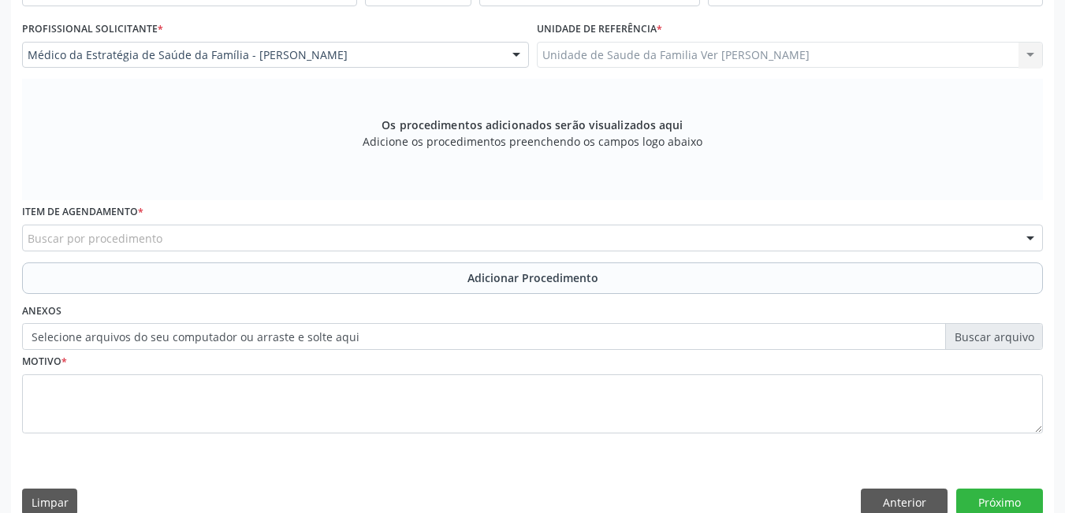
click at [367, 229] on div "Buscar por procedimento" at bounding box center [532, 238] width 1021 height 27
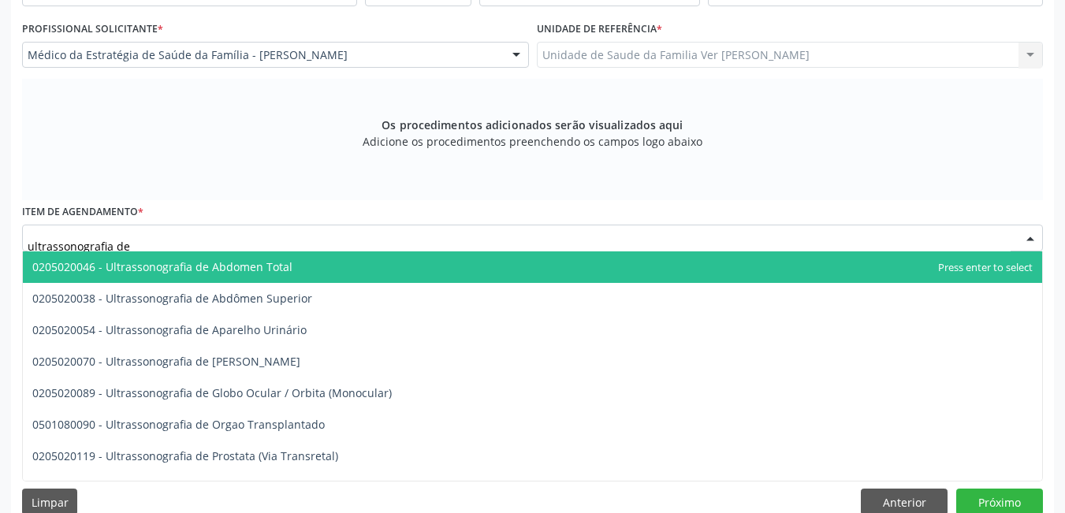
type input "ultrassonografia de t"
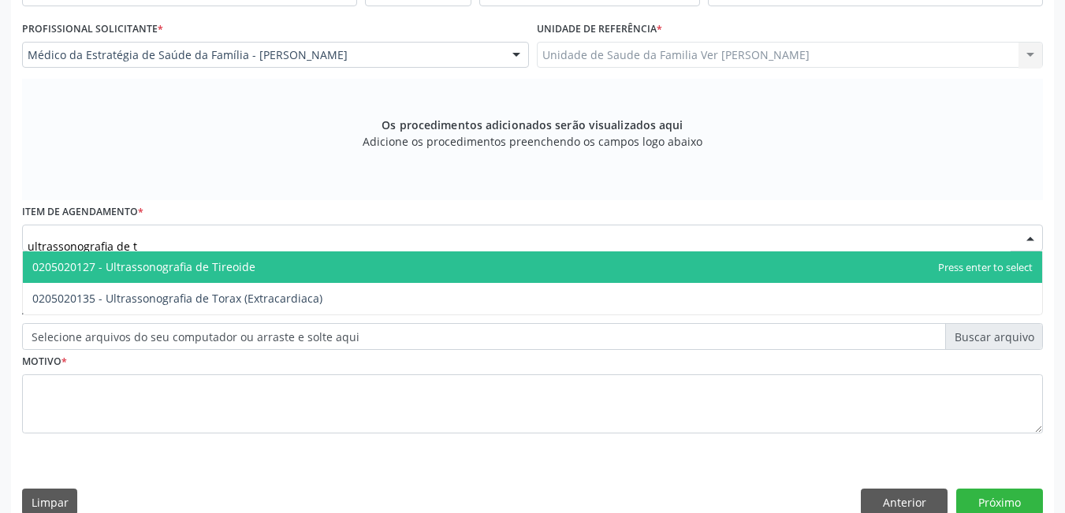
click at [326, 270] on span "0205020127 - Ultrassonografia de Tireoide" at bounding box center [533, 268] width 1020 height 32
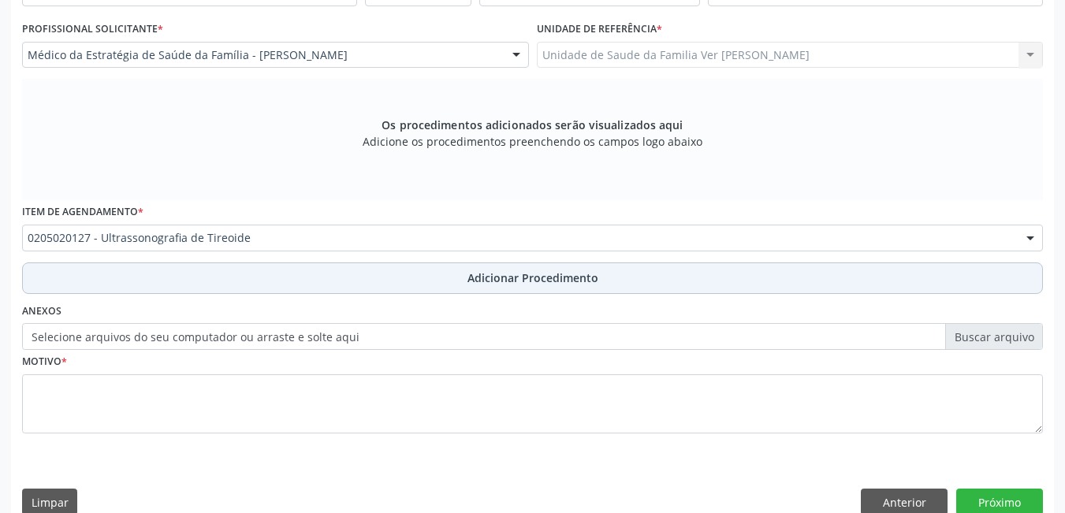
click at [313, 286] on button "Adicionar Procedimento" at bounding box center [532, 279] width 1021 height 32
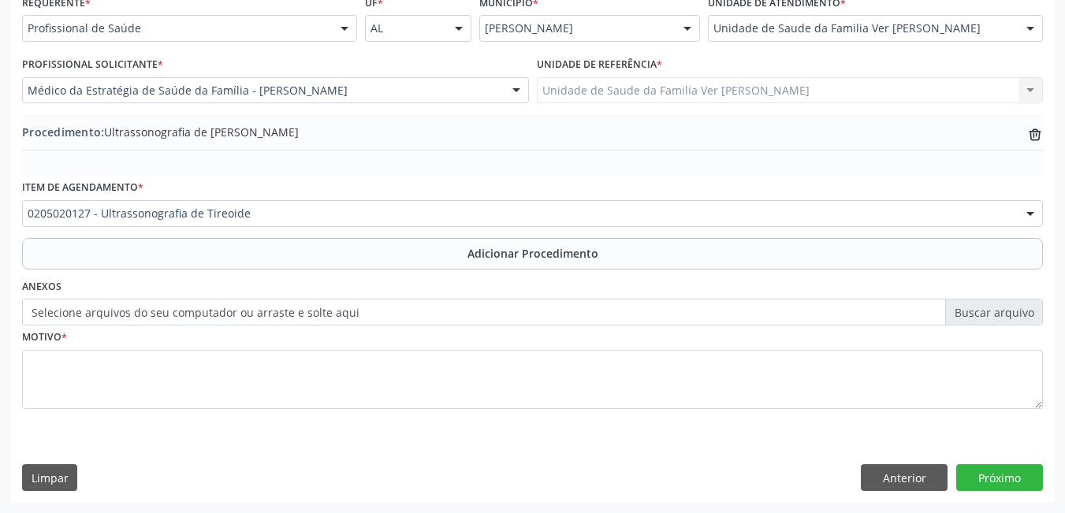
scroll to position [374, 0]
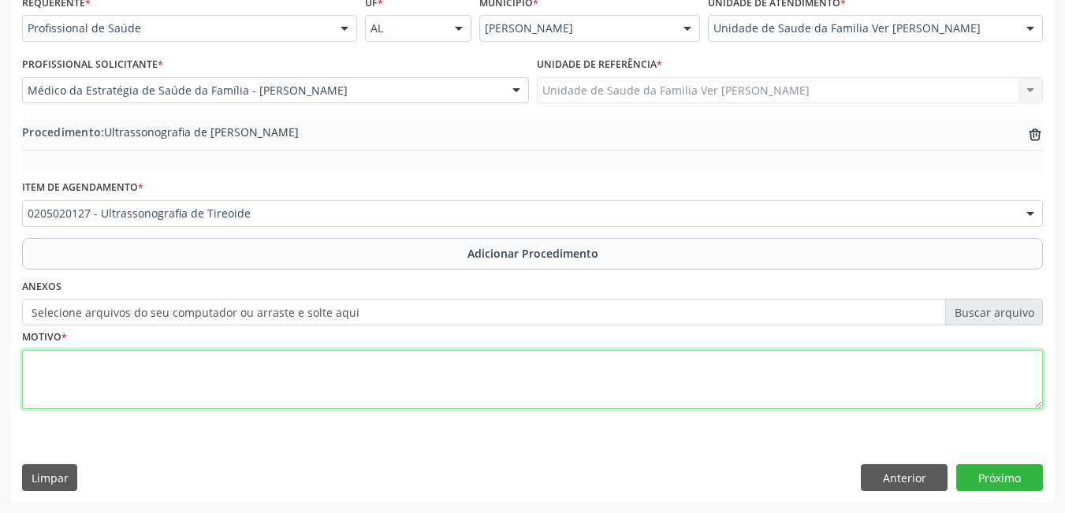
click at [252, 378] on textarea at bounding box center [532, 380] width 1021 height 60
type textarea "sem justificativa"
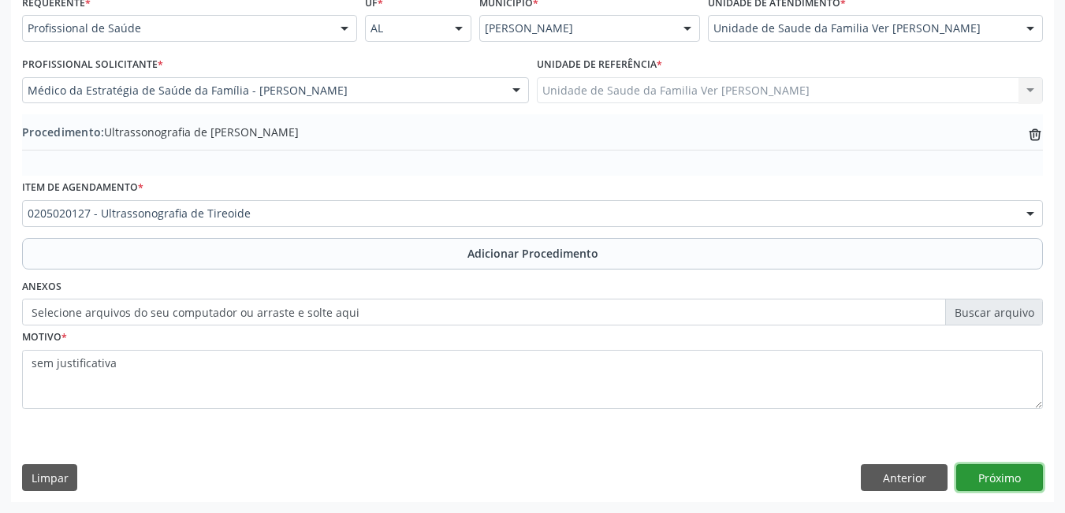
click at [998, 472] on button "Próximo" at bounding box center [1000, 477] width 87 height 27
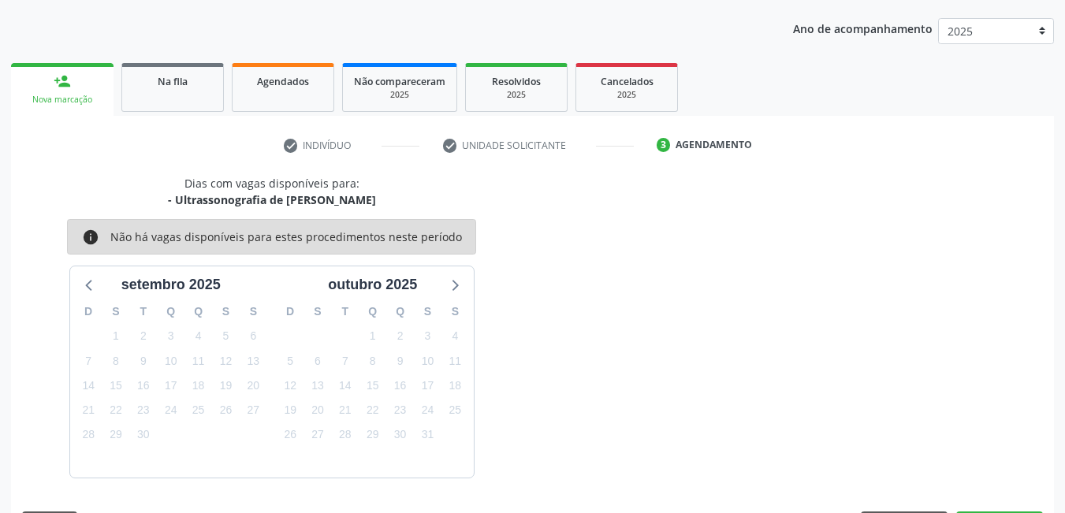
scroll to position [241, 0]
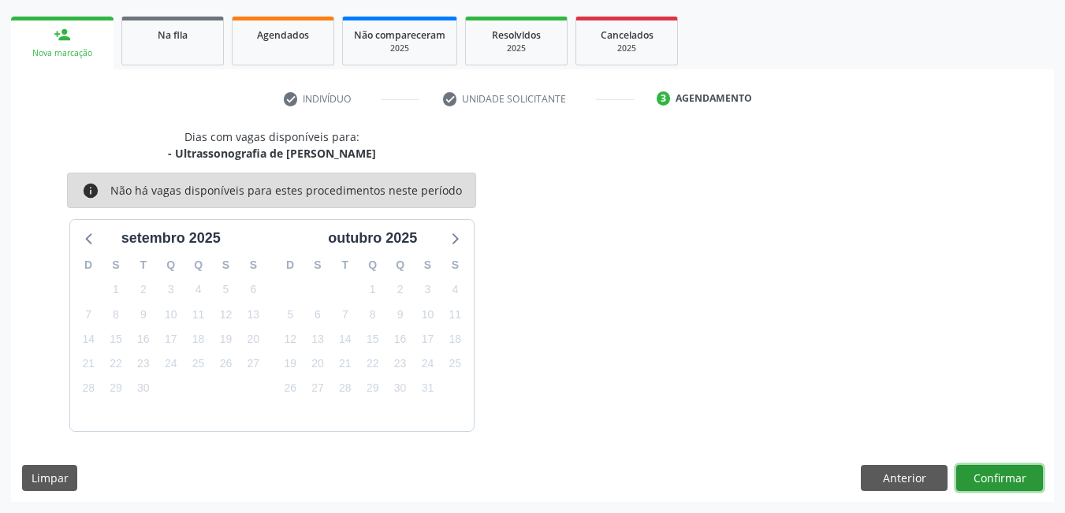
click at [998, 472] on button "Confirmar" at bounding box center [1000, 478] width 87 height 27
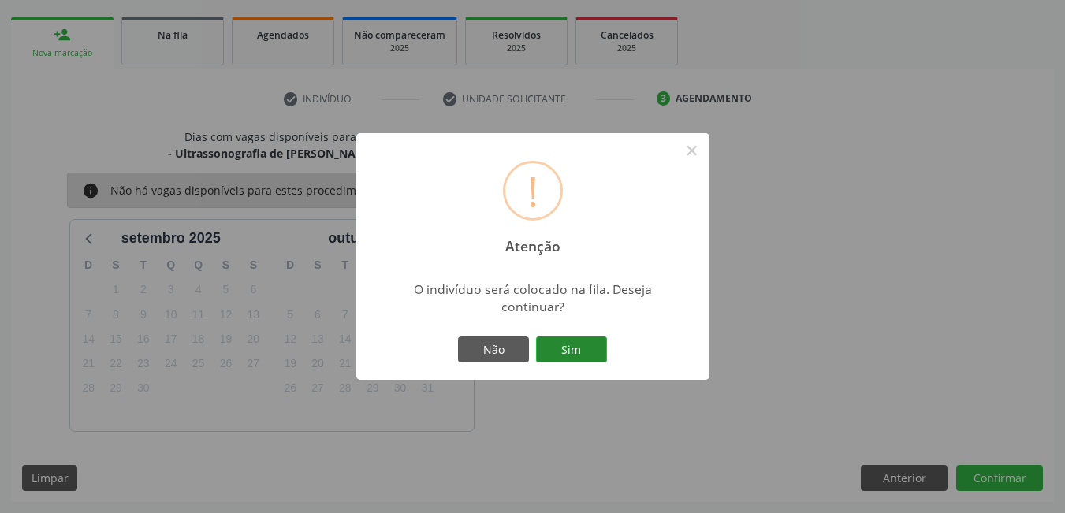
click at [575, 350] on button "Sim" at bounding box center [571, 350] width 71 height 27
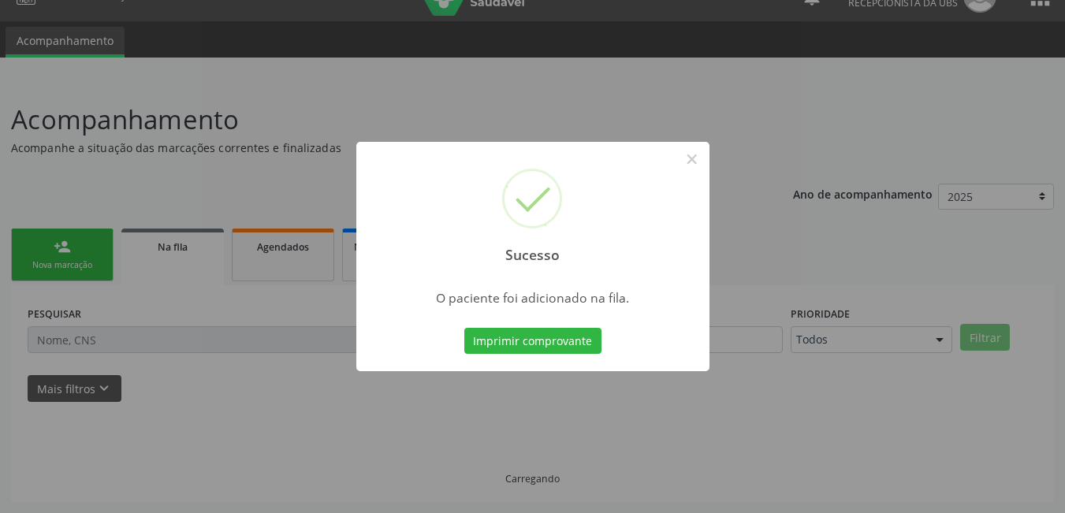
scroll to position [29, 0]
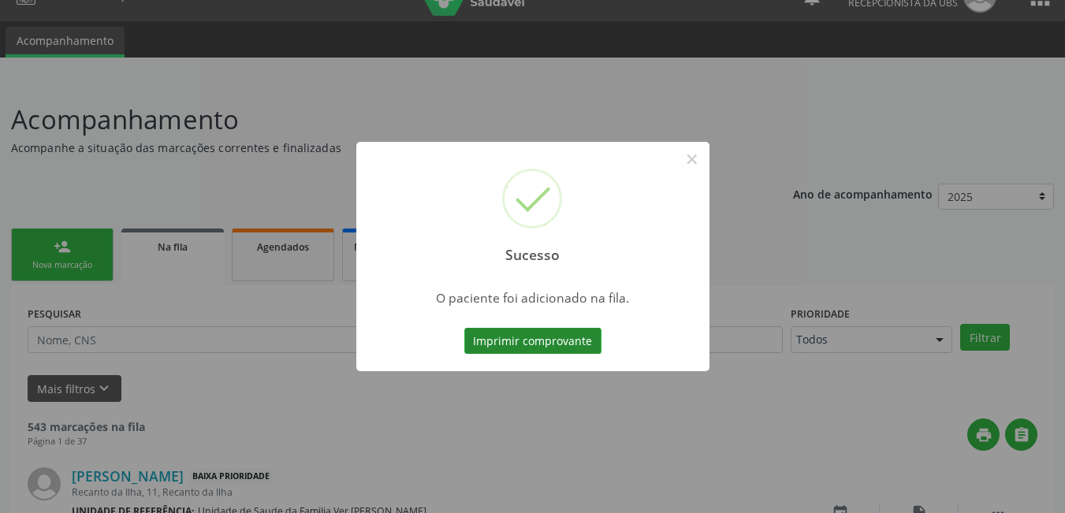
click at [563, 334] on button "Imprimir comprovante" at bounding box center [532, 341] width 137 height 27
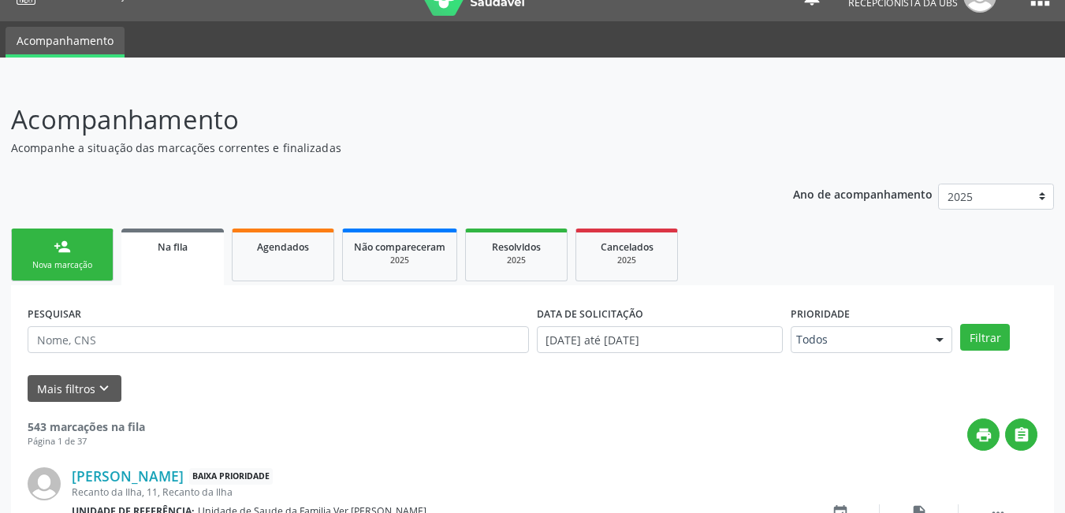
click at [59, 254] on div "person_add" at bounding box center [62, 246] width 17 height 17
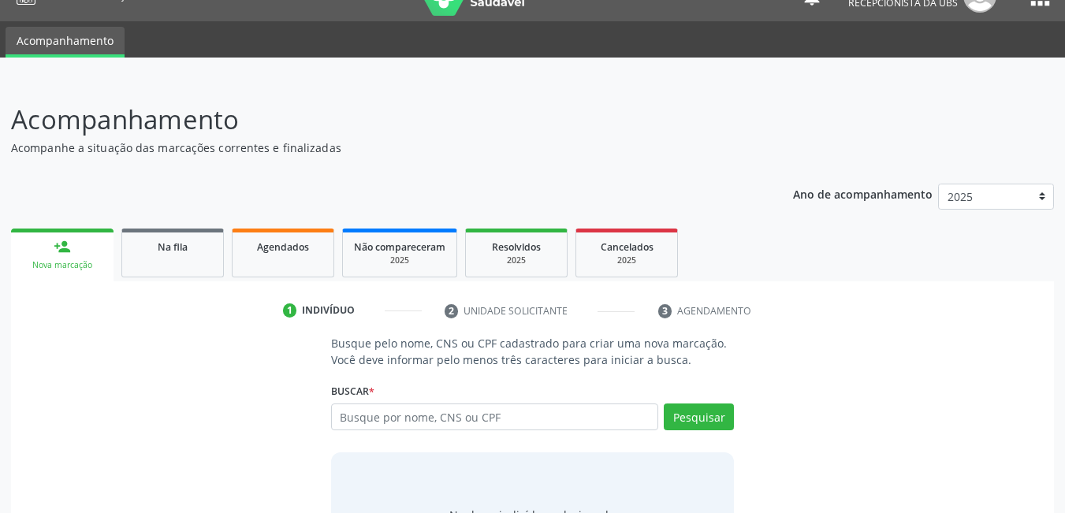
click at [697, 379] on div "Busque pelo nome, CNS ou CPF cadastrado para criar uma nova marcação. Você deve…" at bounding box center [533, 456] width 426 height 243
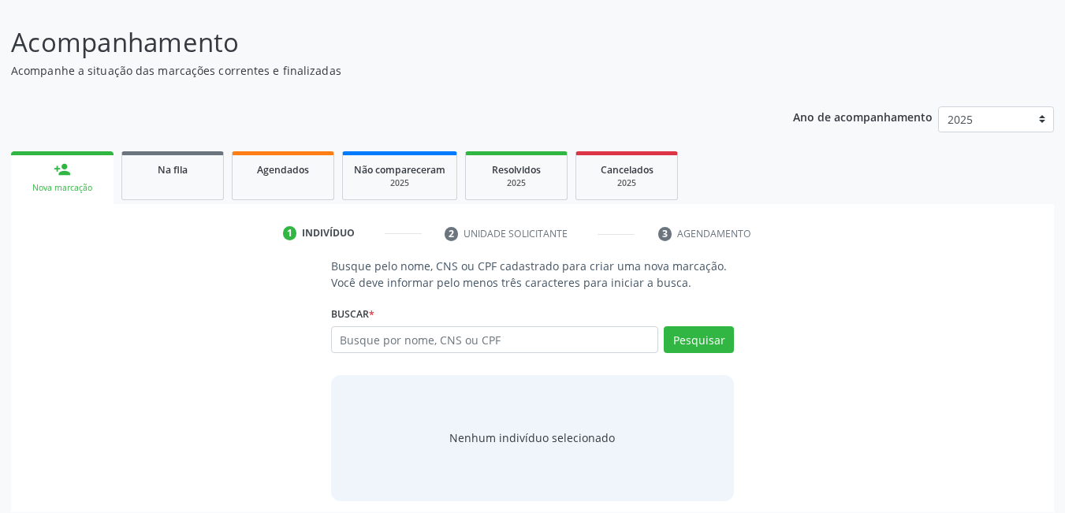
scroll to position [117, 0]
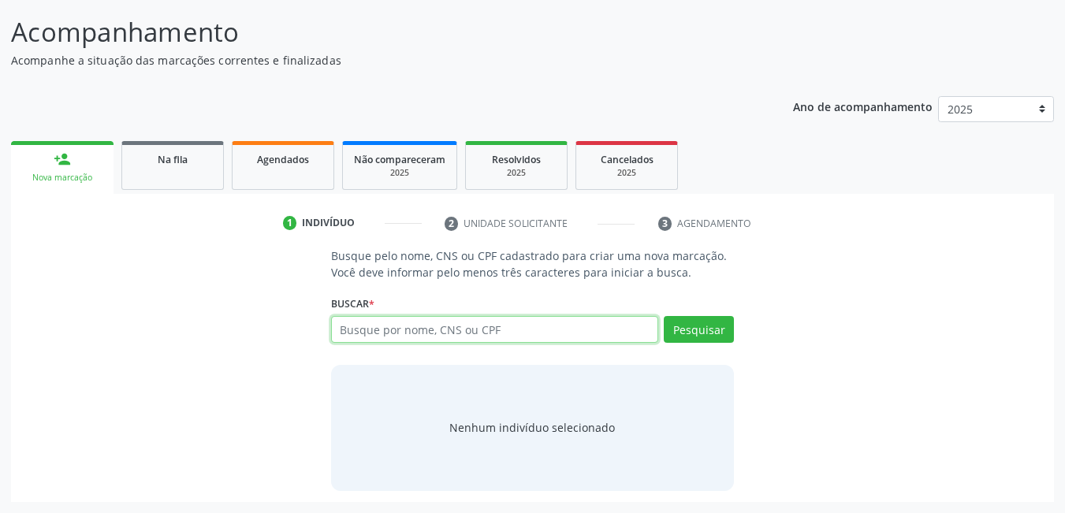
click at [617, 317] on input "text" at bounding box center [495, 329] width 328 height 27
type input "0"
type input "898005103326459"
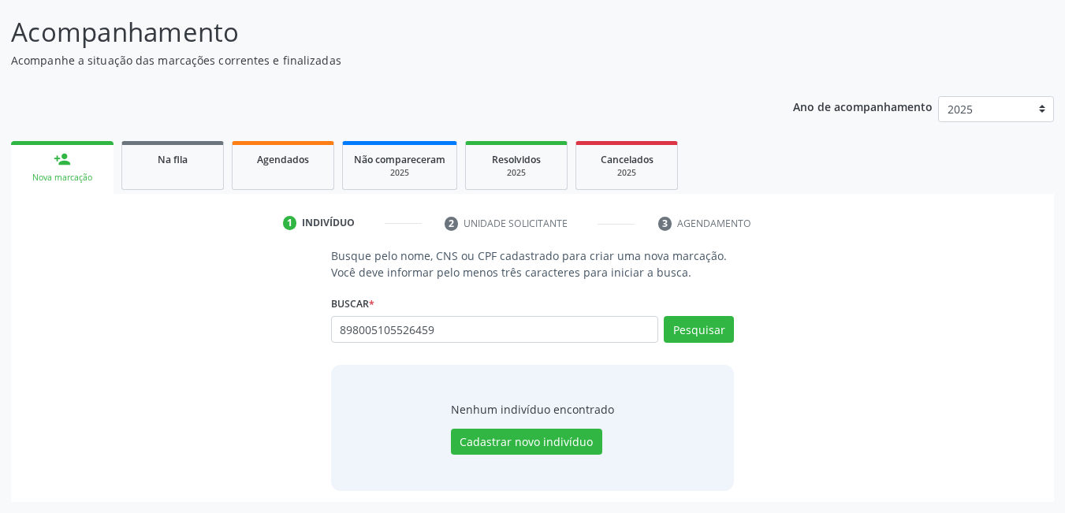
type input "898005105526459"
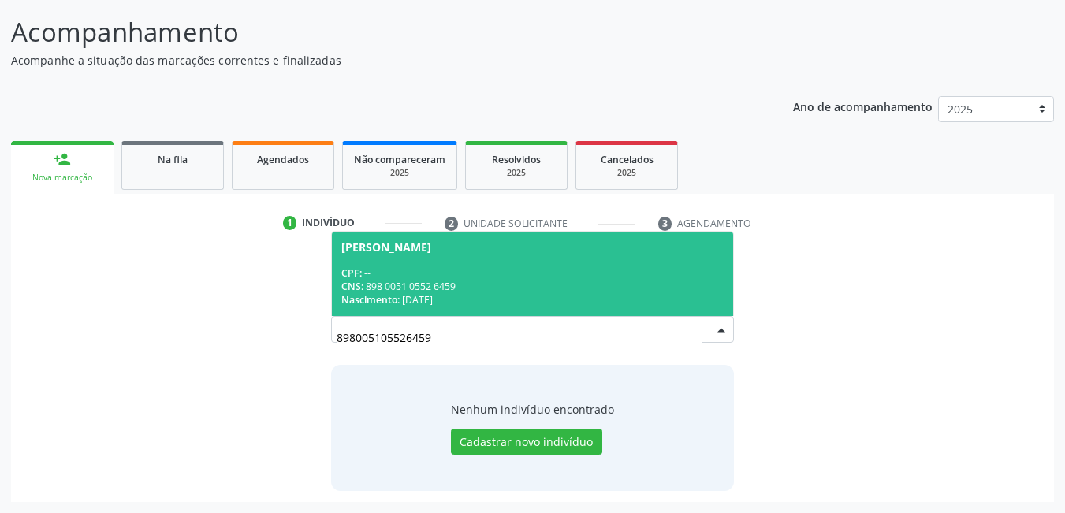
click at [593, 290] on div "CNS: 898 0051 0552 6459" at bounding box center [532, 286] width 383 height 13
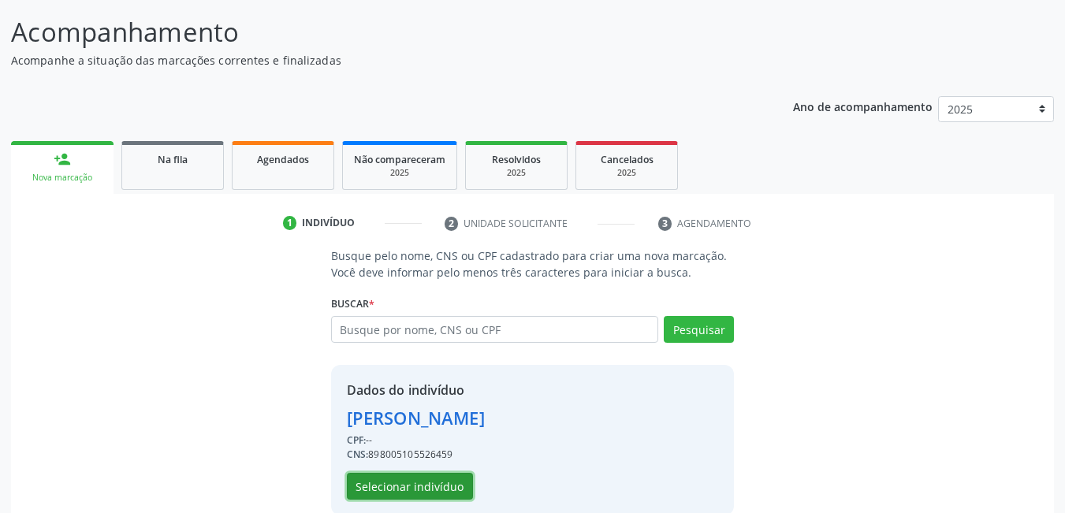
click at [440, 484] on button "Selecionar indivíduo" at bounding box center [410, 486] width 126 height 27
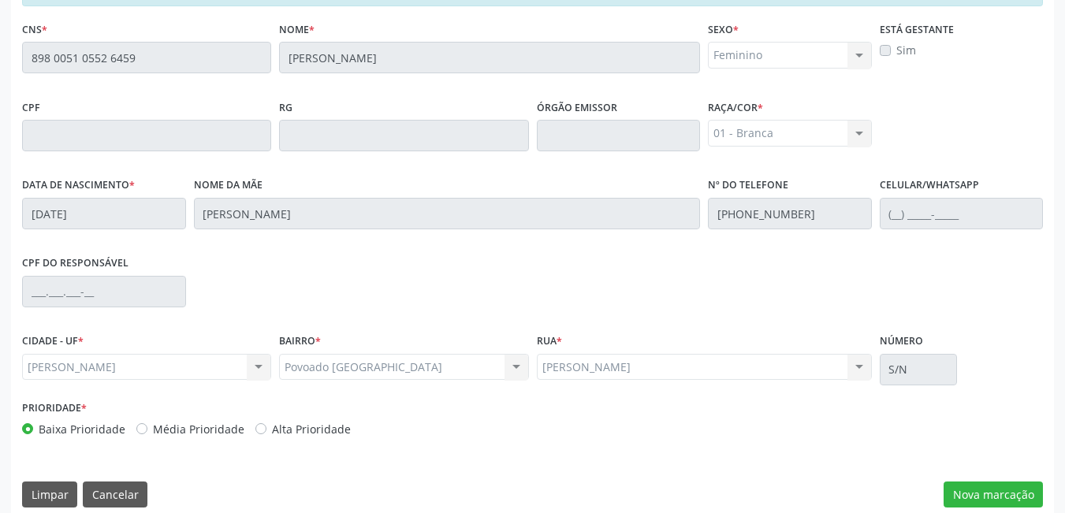
scroll to position [398, 0]
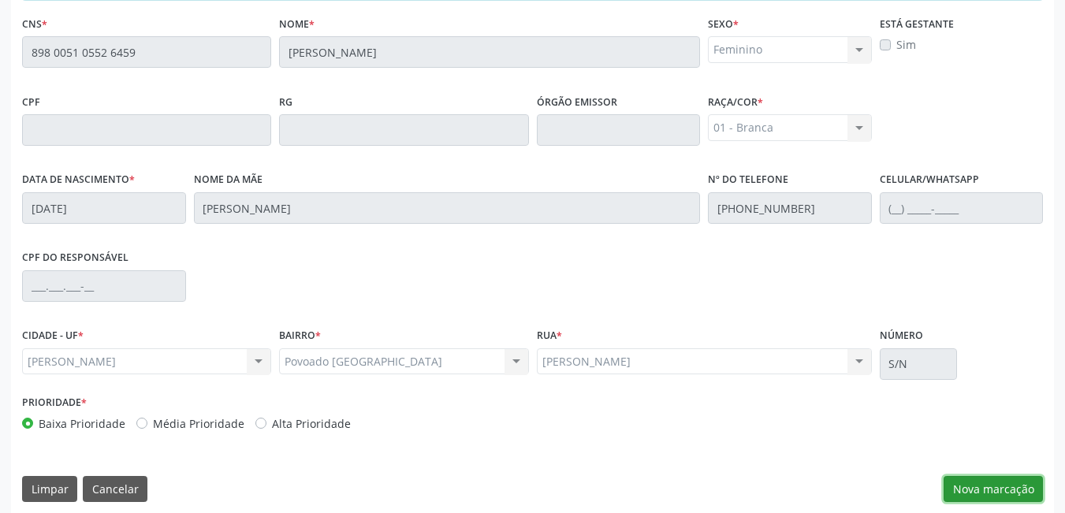
click at [983, 483] on button "Nova marcação" at bounding box center [993, 489] width 99 height 27
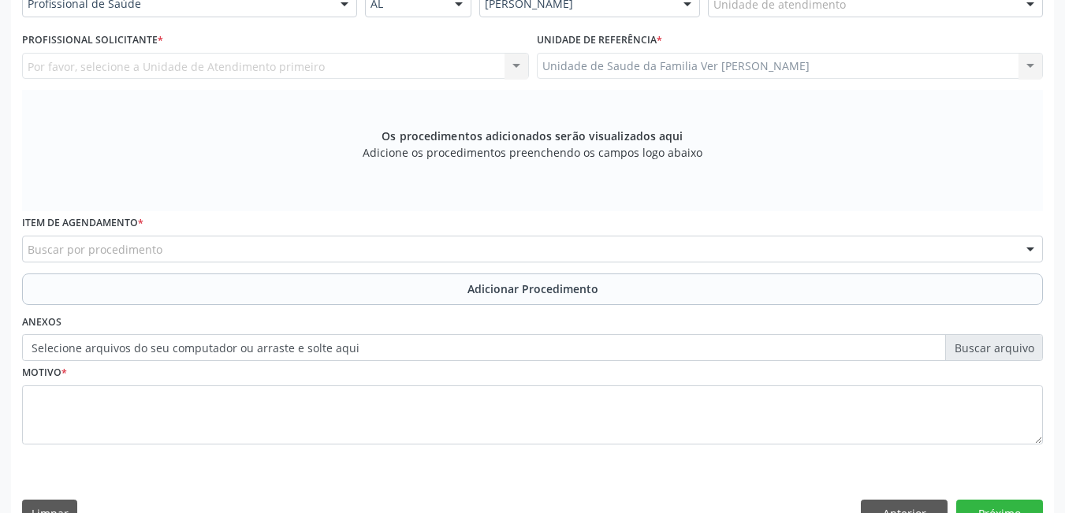
scroll to position [394, 0]
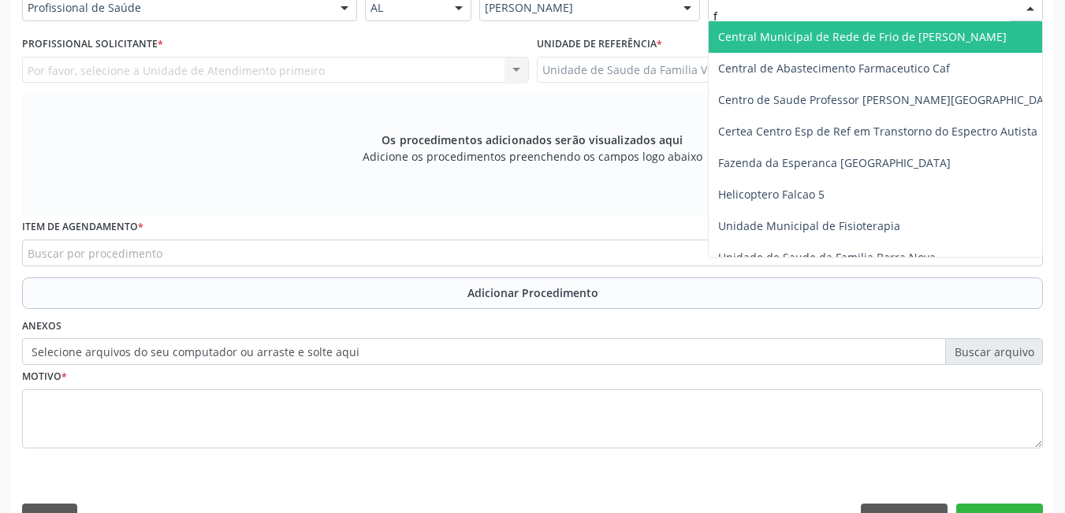
type input "fl"
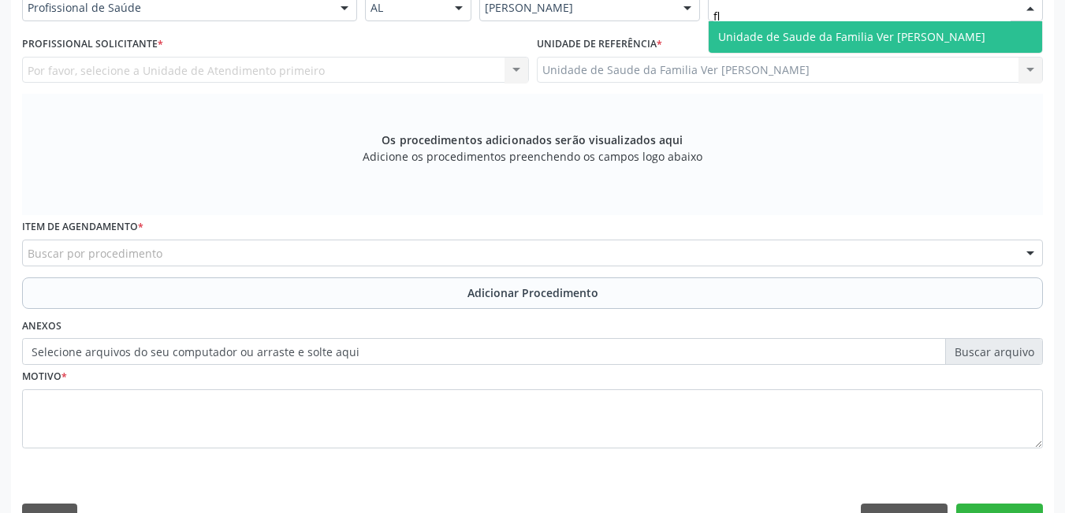
click at [781, 29] on span "Unidade de Saude da Familia Ver [PERSON_NAME]" at bounding box center [851, 36] width 267 height 15
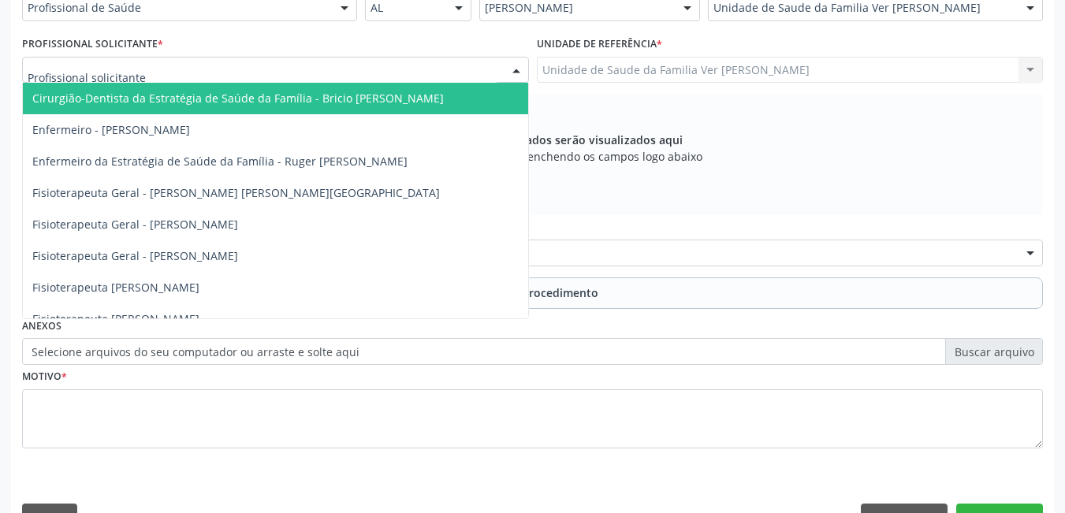
click at [474, 60] on div at bounding box center [275, 70] width 507 height 27
type input "dj"
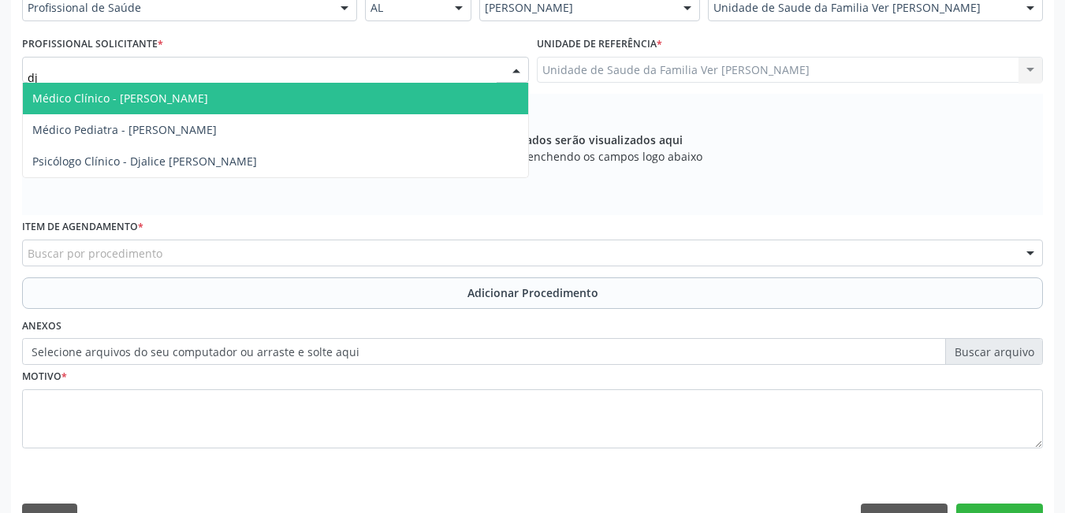
click at [412, 98] on span "Médico Clínico - [PERSON_NAME]" at bounding box center [275, 99] width 505 height 32
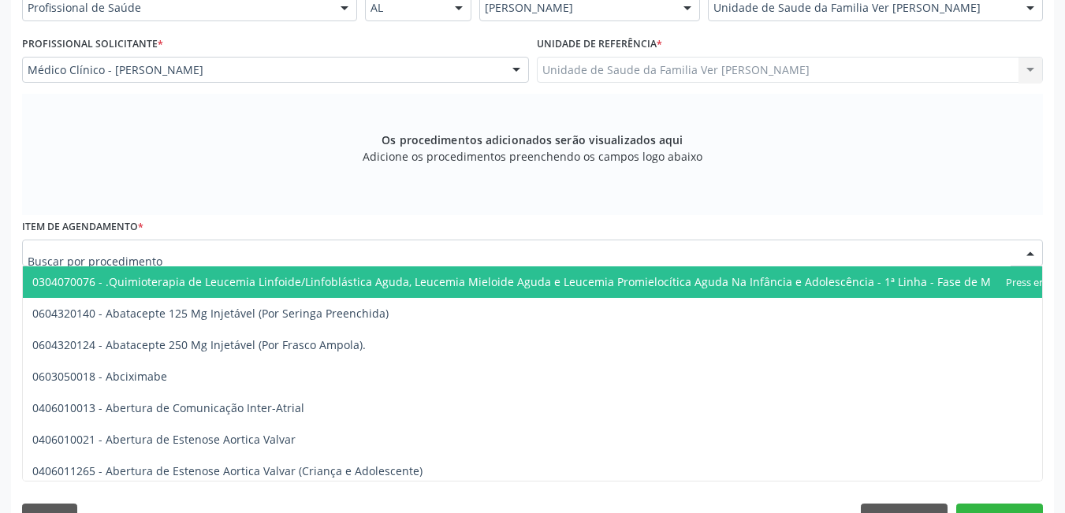
click at [226, 250] on div at bounding box center [532, 253] width 1021 height 27
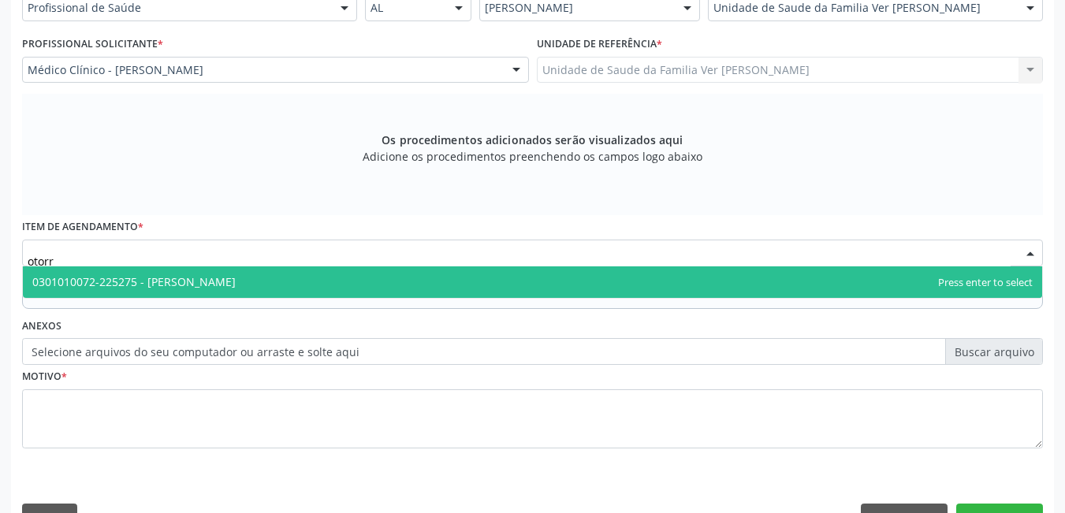
type input "otorri"
click at [236, 285] on span "0301010072-225275 - [PERSON_NAME]" at bounding box center [133, 281] width 203 height 15
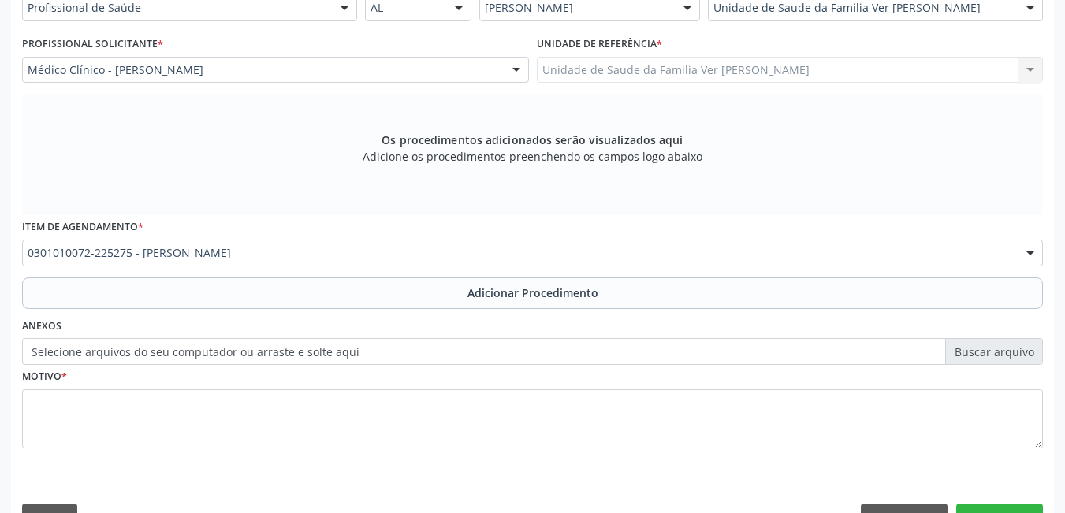
click at [237, 285] on button "Adicionar Procedimento" at bounding box center [532, 294] width 1021 height 32
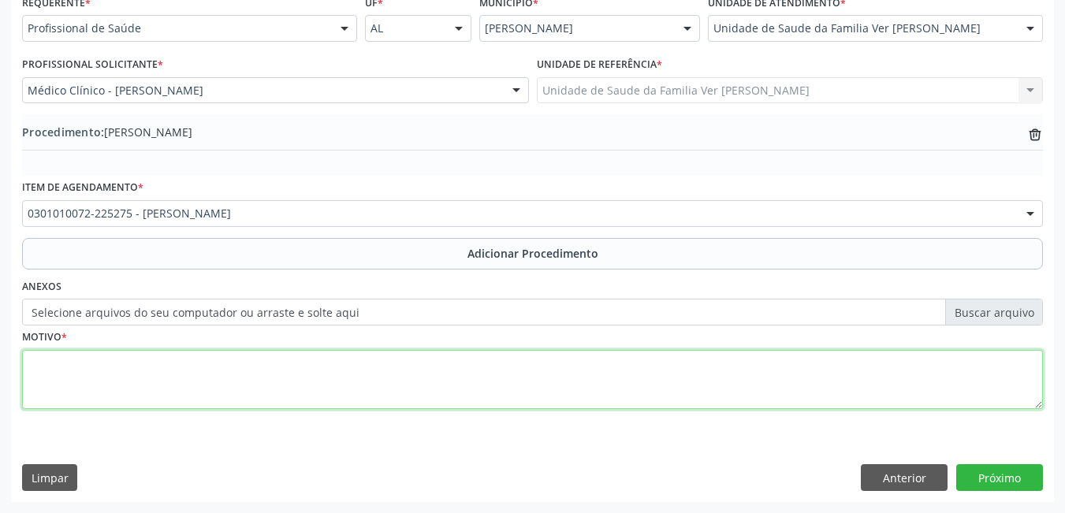
click at [140, 401] on textarea at bounding box center [532, 380] width 1021 height 60
type textarea "não da para entender"
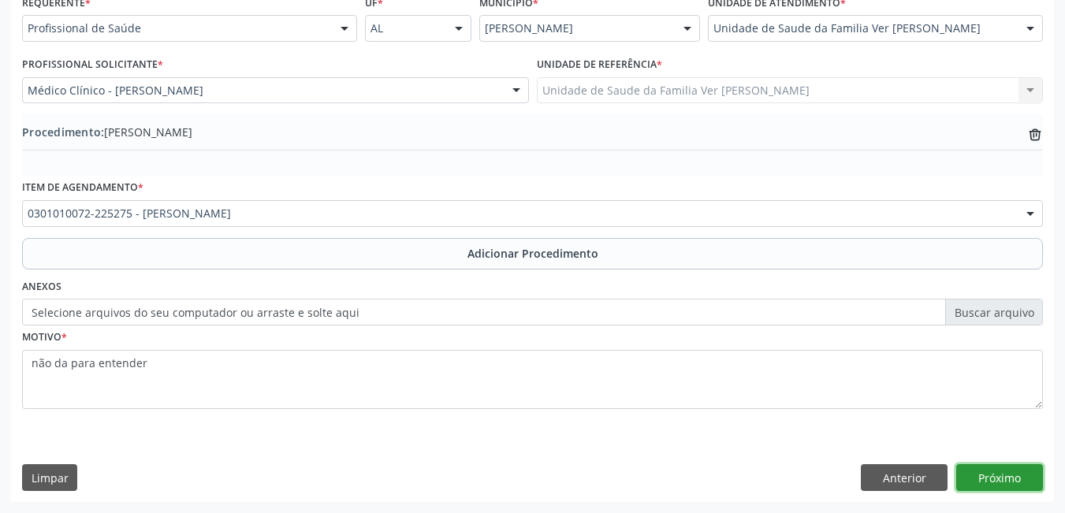
click at [994, 470] on button "Próximo" at bounding box center [1000, 477] width 87 height 27
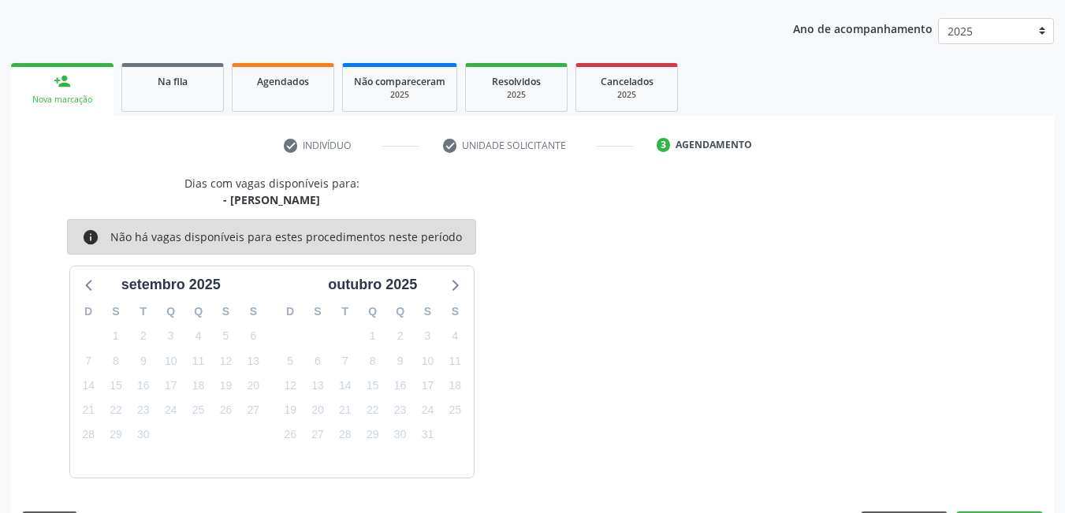
scroll to position [241, 0]
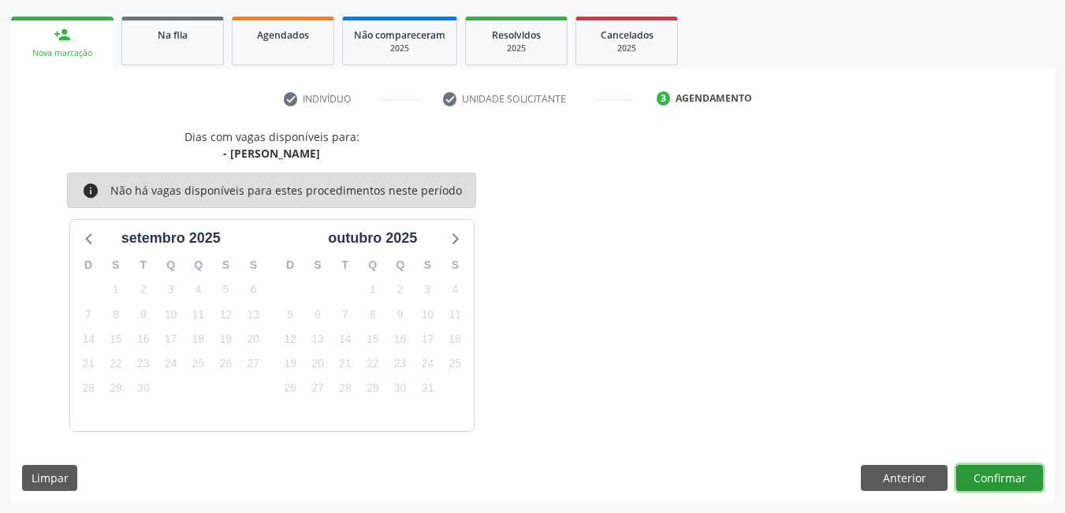
click at [994, 470] on button "Confirmar" at bounding box center [1000, 478] width 87 height 27
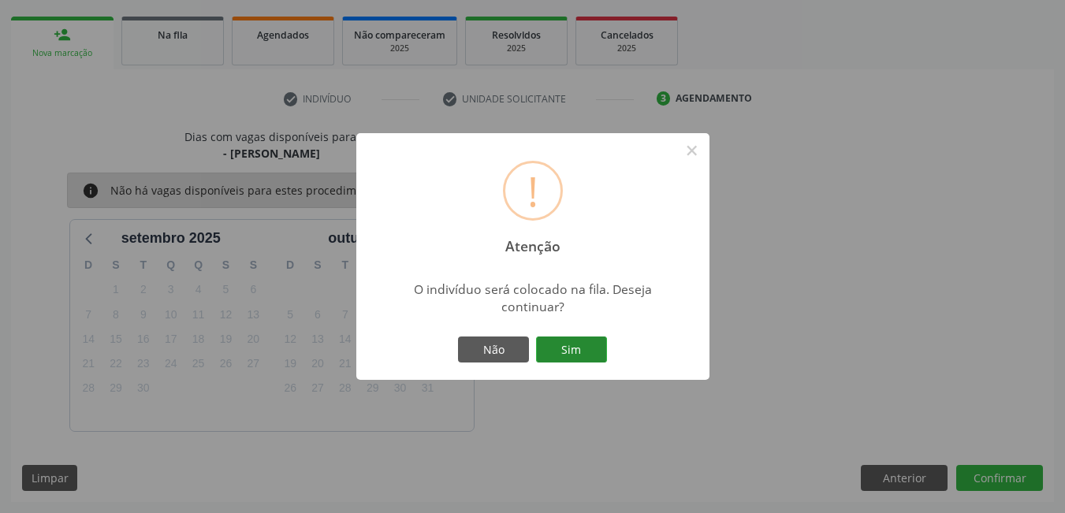
click at [587, 348] on button "Sim" at bounding box center [571, 350] width 71 height 27
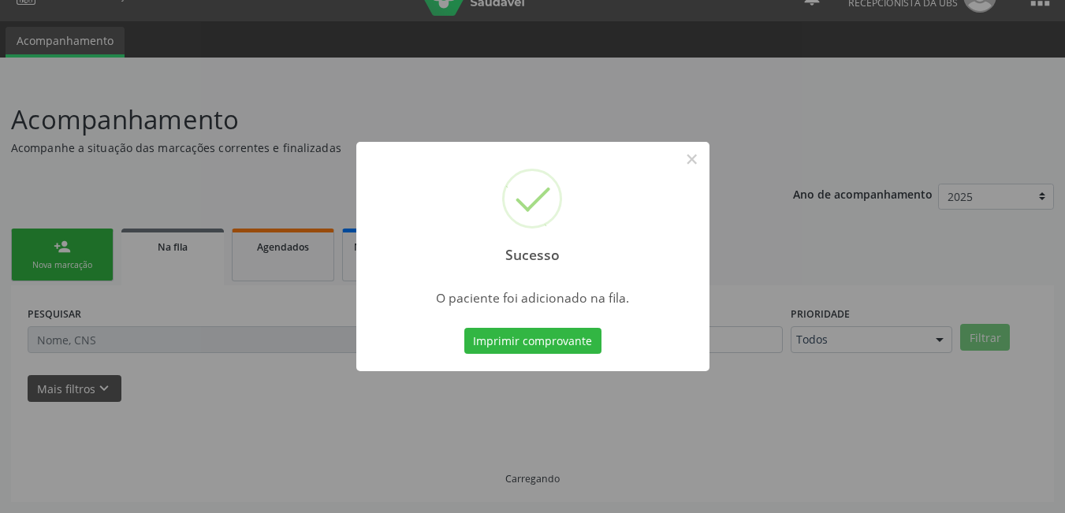
scroll to position [29, 0]
click at [586, 345] on button "Imprimir comprovante" at bounding box center [532, 341] width 137 height 27
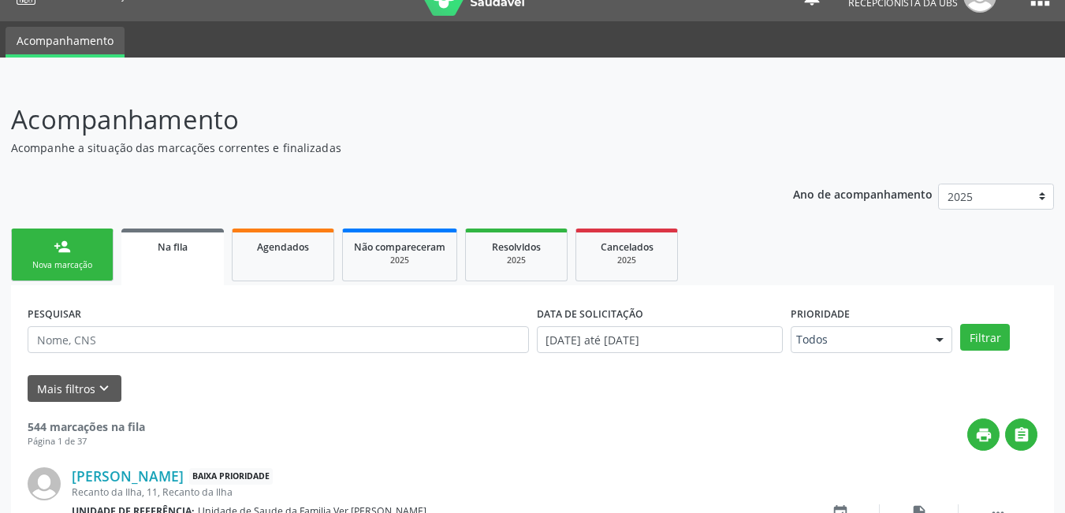
click at [32, 269] on div "Nova marcação" at bounding box center [62, 265] width 79 height 12
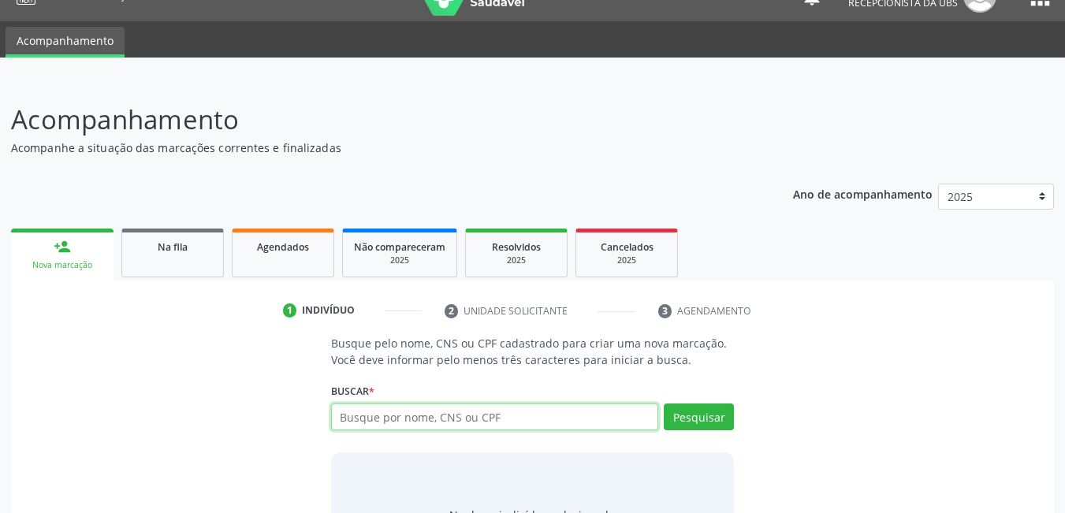
click at [420, 421] on input "text" at bounding box center [495, 417] width 328 height 27
type input "06544137464"
click at [498, 420] on input "06544137464" at bounding box center [495, 417] width 328 height 27
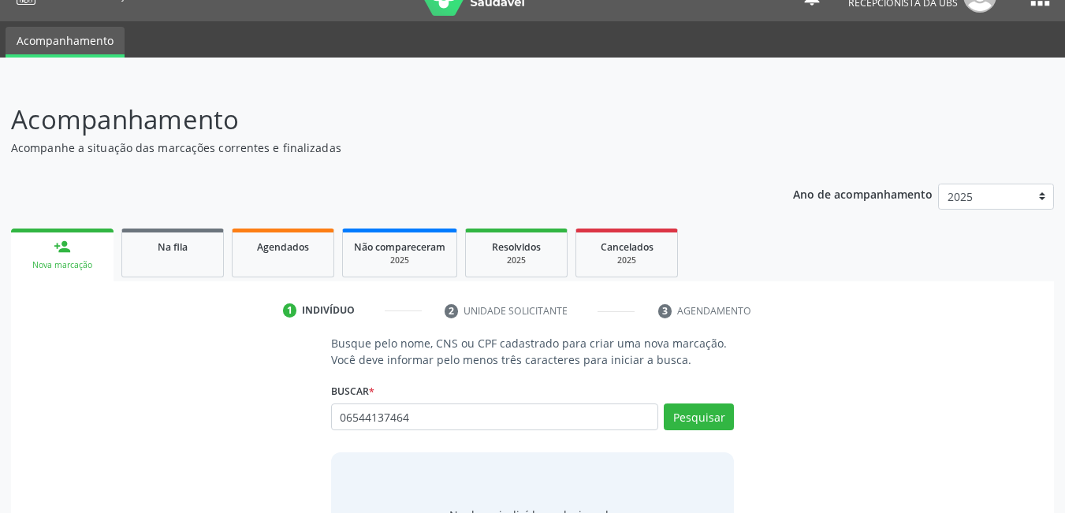
type input "06544137464"
drag, startPoint x: 1020, startPoint y: 360, endPoint x: 1028, endPoint y: 359, distance: 8.0
click at [1024, 359] on div "Busque pelo nome, CNS ou CPF cadastrado para criar uma nova marcação. Você deve…" at bounding box center [532, 468] width 1021 height 267
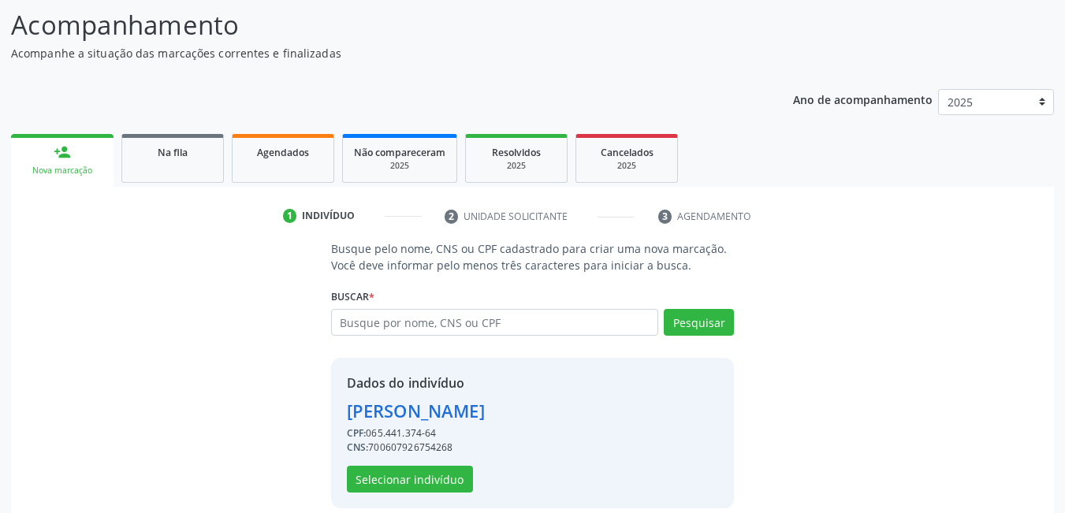
scroll to position [141, 0]
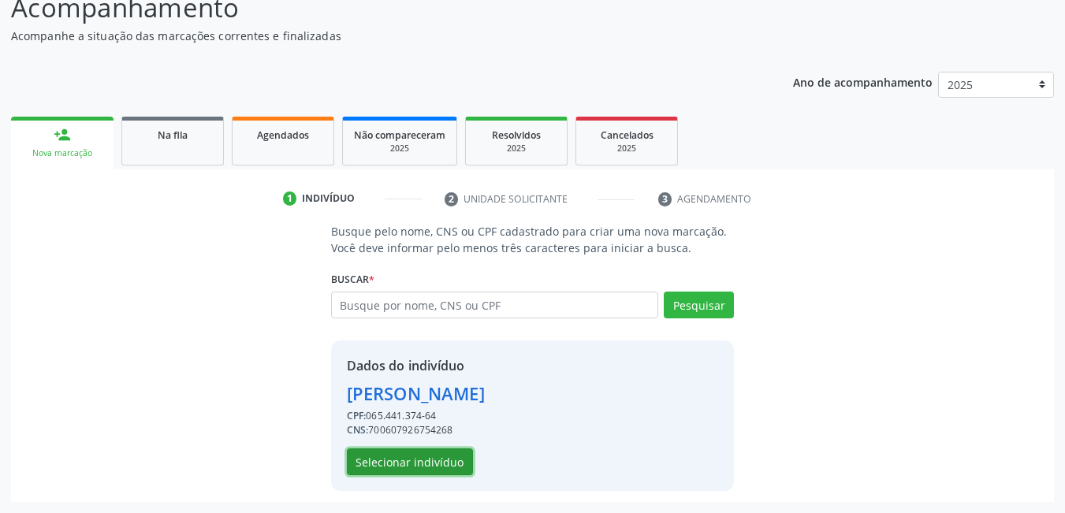
click at [411, 464] on button "Selecionar indivíduo" at bounding box center [410, 462] width 126 height 27
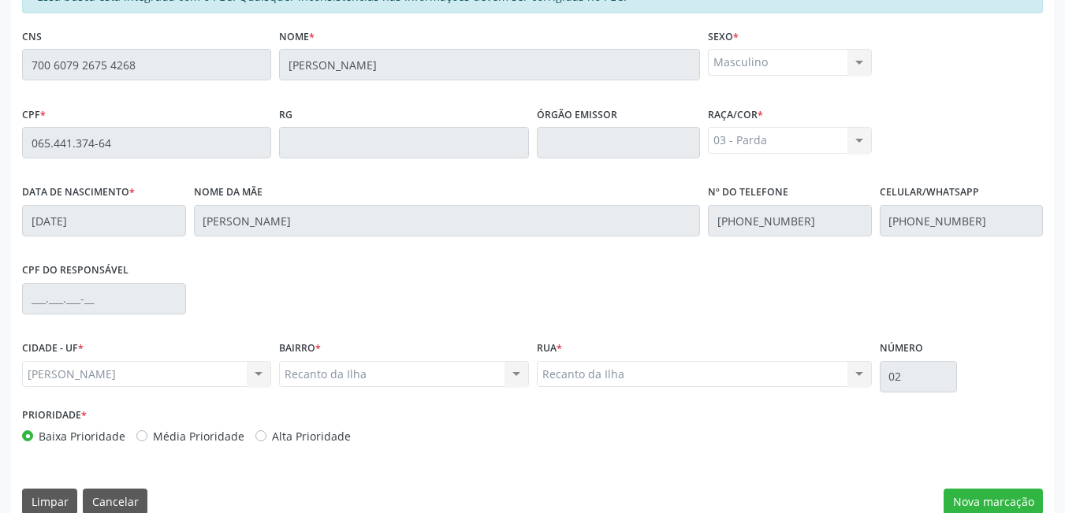
scroll to position [409, 0]
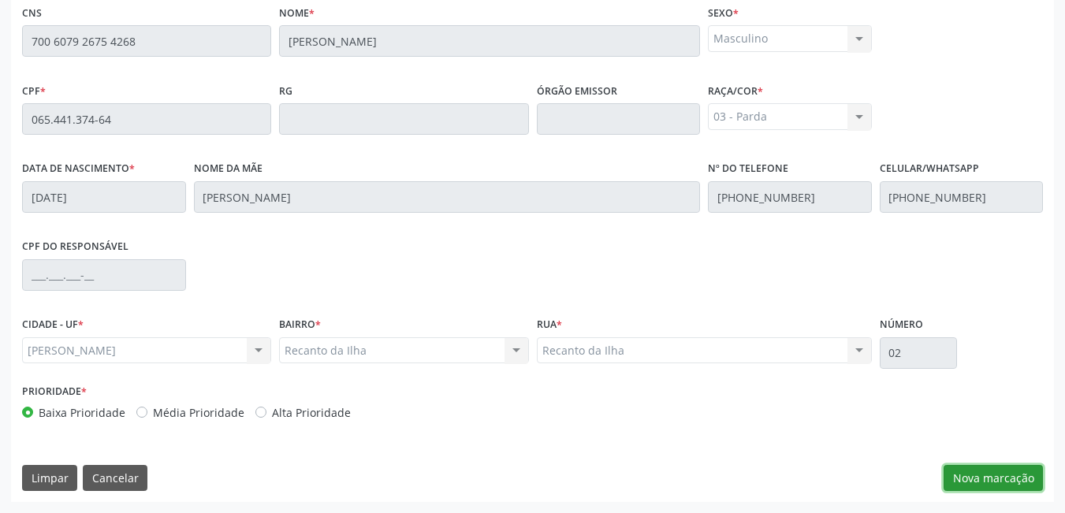
click at [972, 475] on button "Nova marcação" at bounding box center [993, 478] width 99 height 27
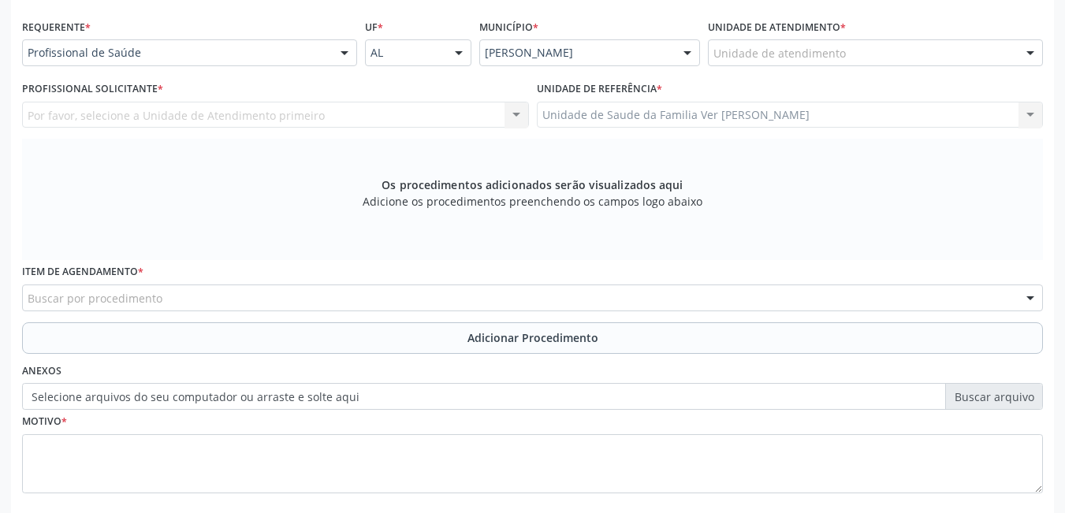
scroll to position [345, 0]
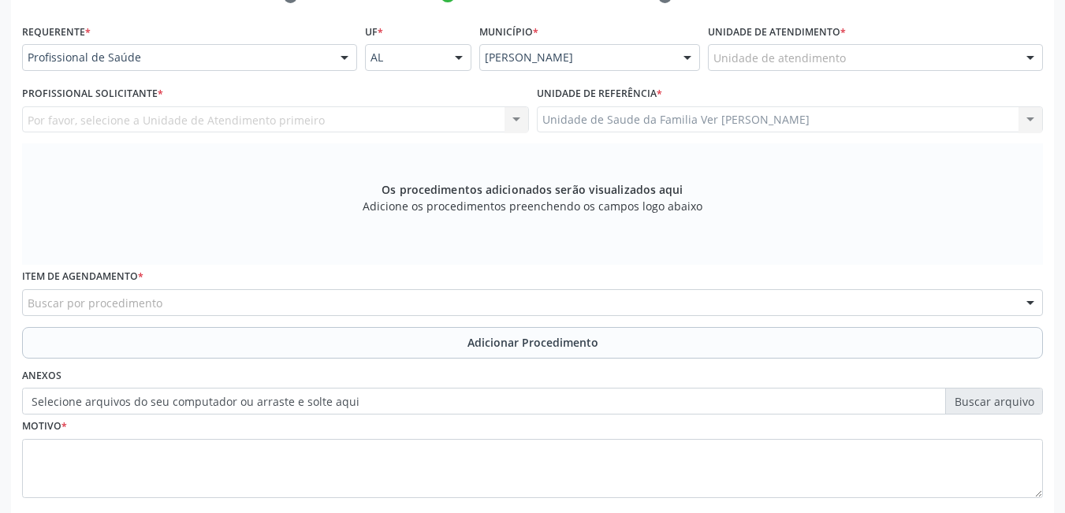
click at [862, 62] on div "Unidade de atendimento" at bounding box center [875, 57] width 335 height 27
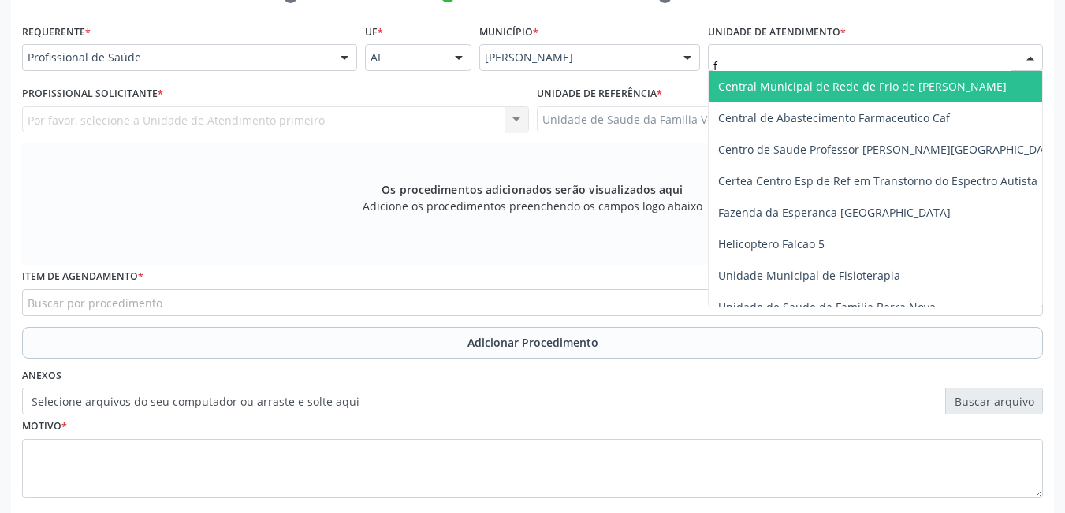
type input "fl"
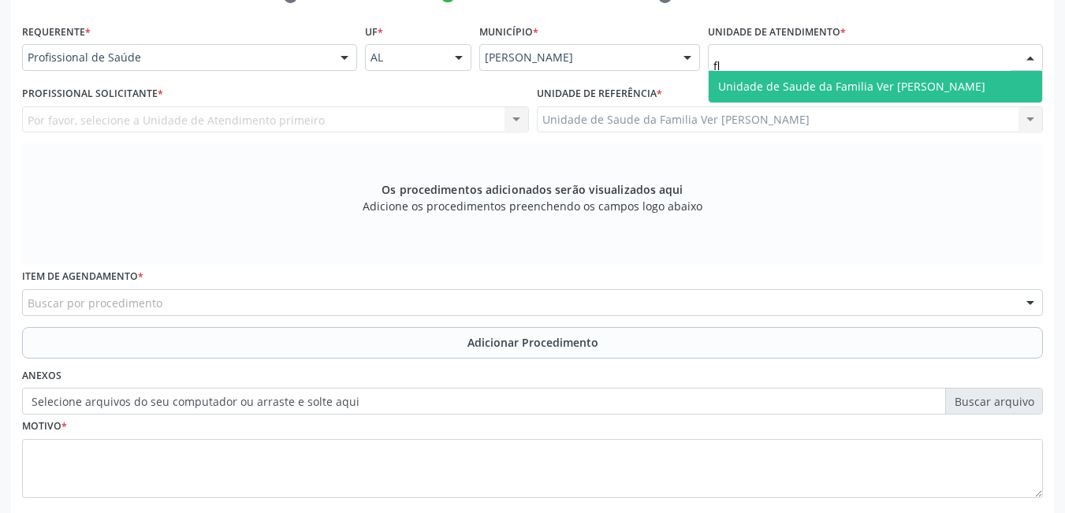
click at [867, 90] on span "Unidade de Saude da Familia Ver [PERSON_NAME]" at bounding box center [851, 86] width 267 height 15
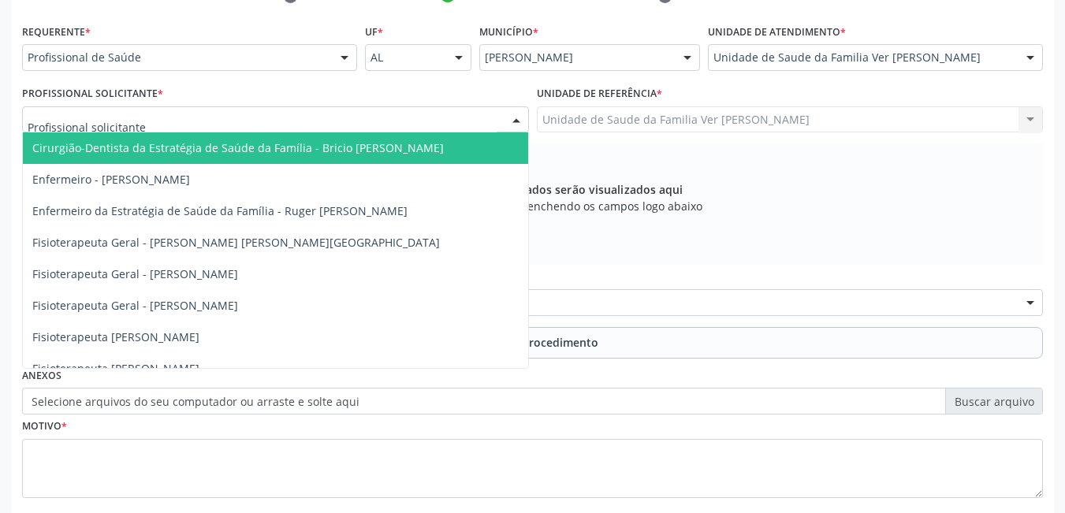
click at [471, 109] on div at bounding box center [275, 119] width 507 height 27
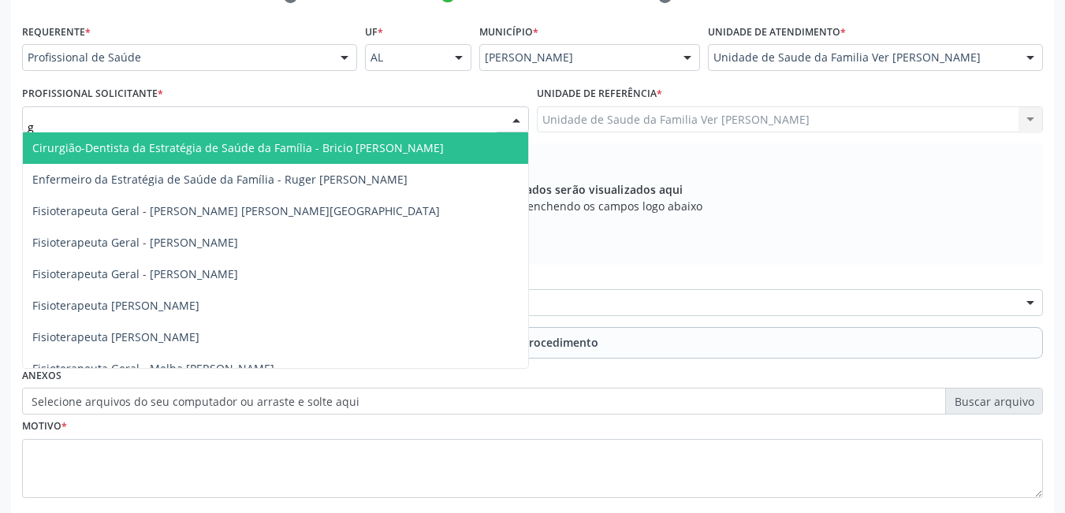
type input "gu"
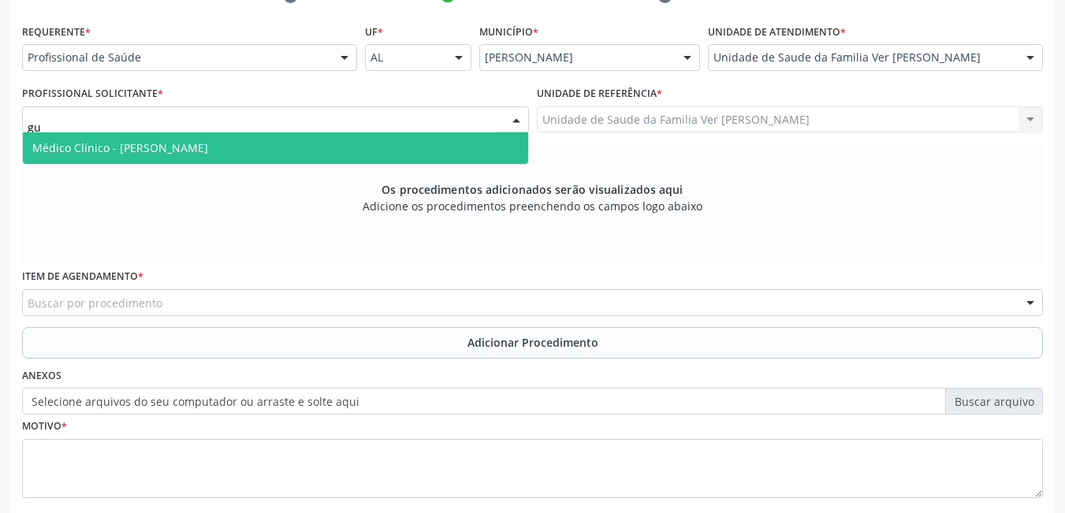
click at [455, 142] on span "Médico Clínico - [PERSON_NAME]" at bounding box center [275, 148] width 505 height 32
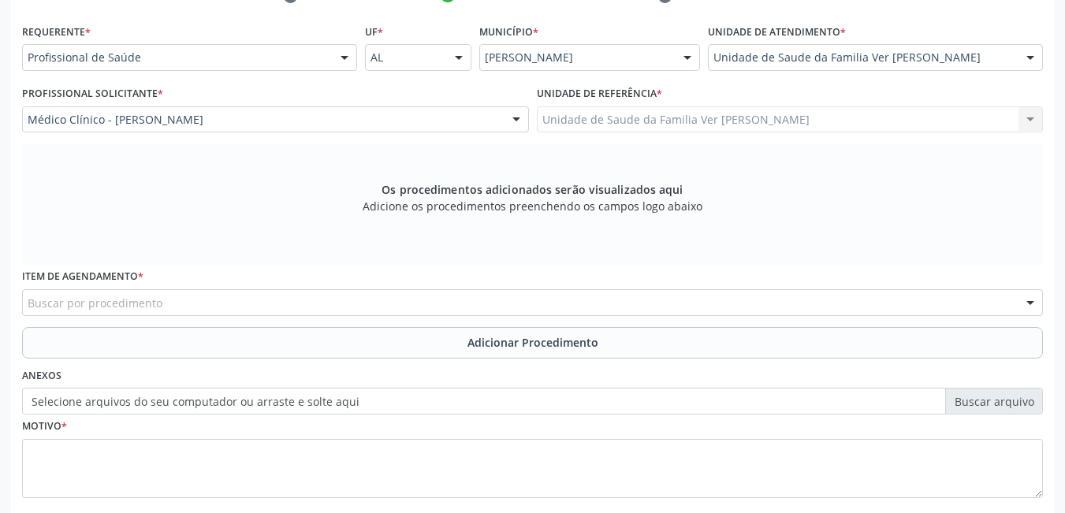
click at [371, 238] on div "Os procedimentos adicionados serão visualizados aqui Adicione os procedimentos …" at bounding box center [532, 204] width 1021 height 121
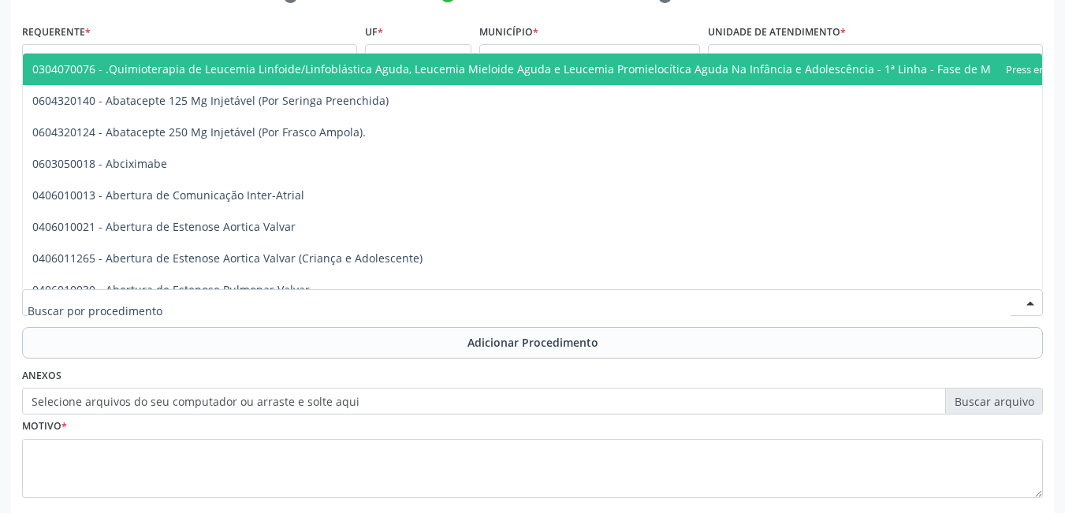
click at [241, 297] on div at bounding box center [532, 302] width 1021 height 27
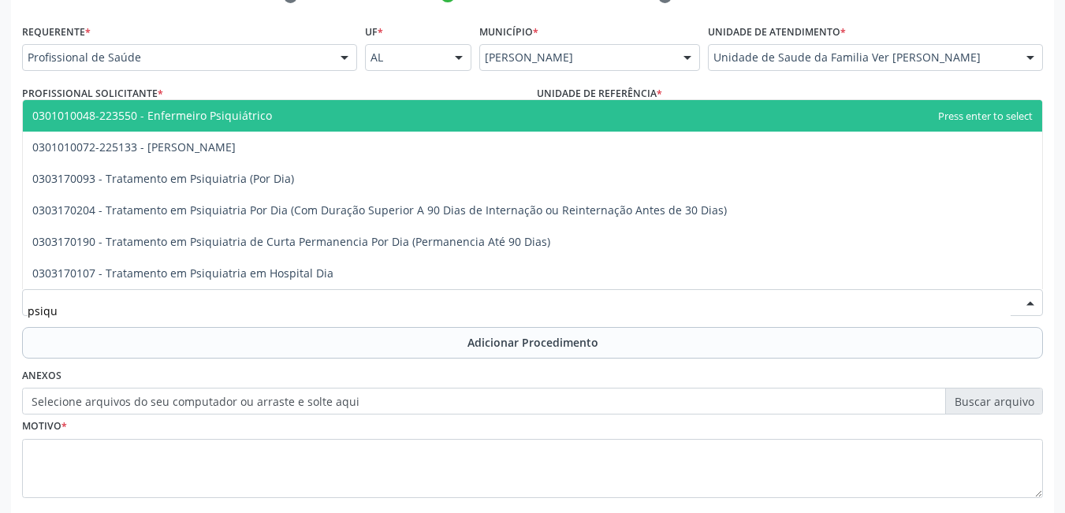
type input "psiqui"
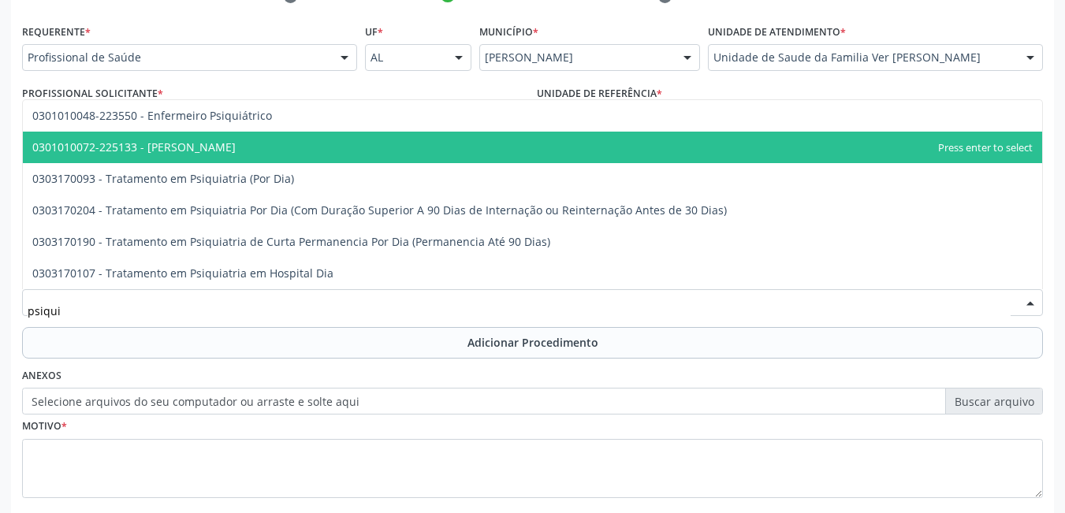
click at [297, 150] on span "0301010072-225133 - [PERSON_NAME]" at bounding box center [533, 148] width 1020 height 32
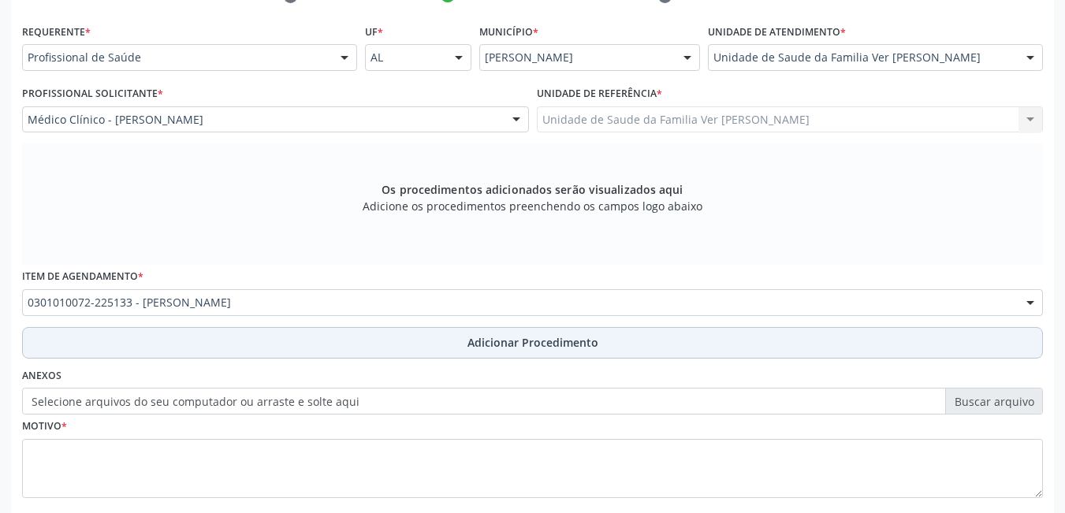
click at [214, 345] on button "Adicionar Procedimento" at bounding box center [532, 343] width 1021 height 32
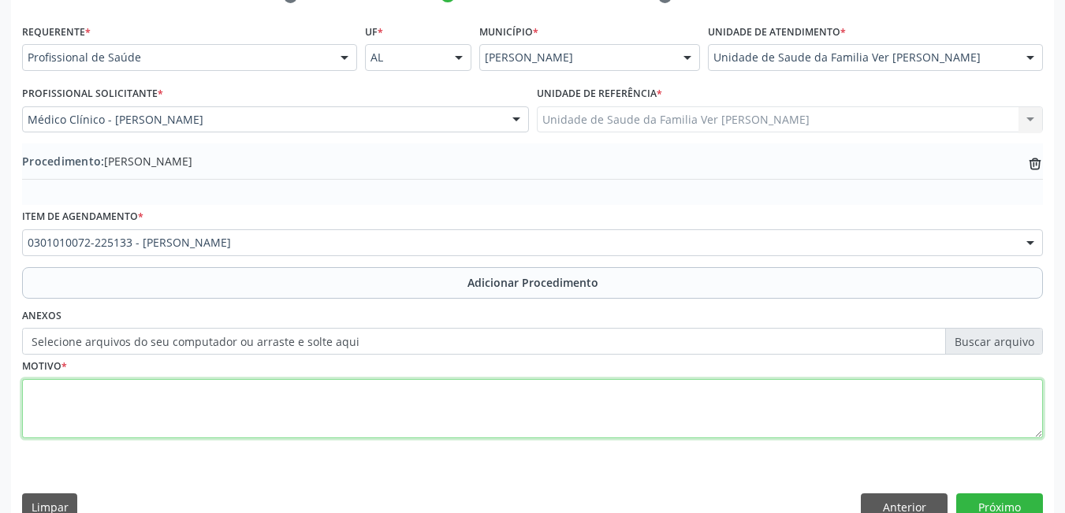
click at [179, 398] on textarea at bounding box center [532, 409] width 1021 height 60
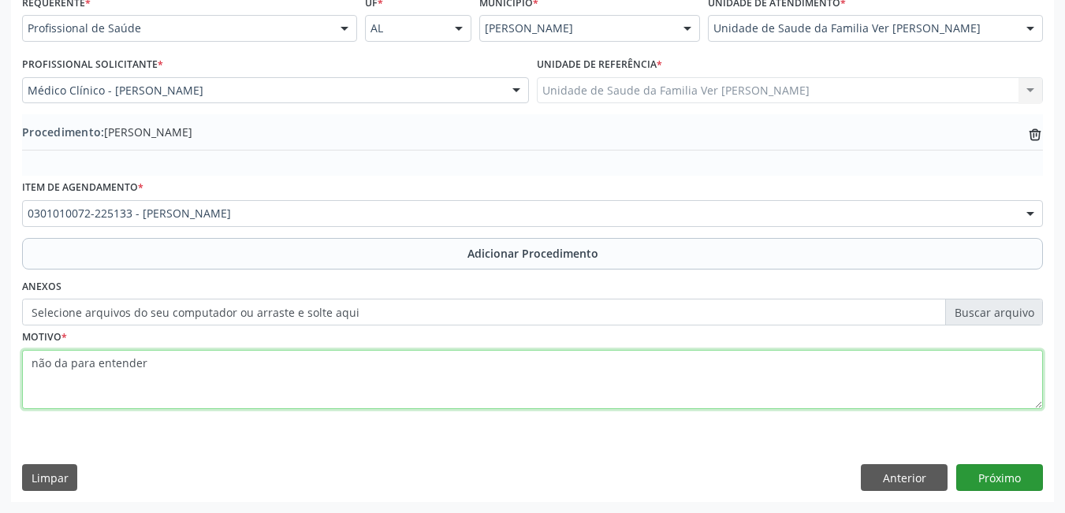
type textarea "não da para entender"
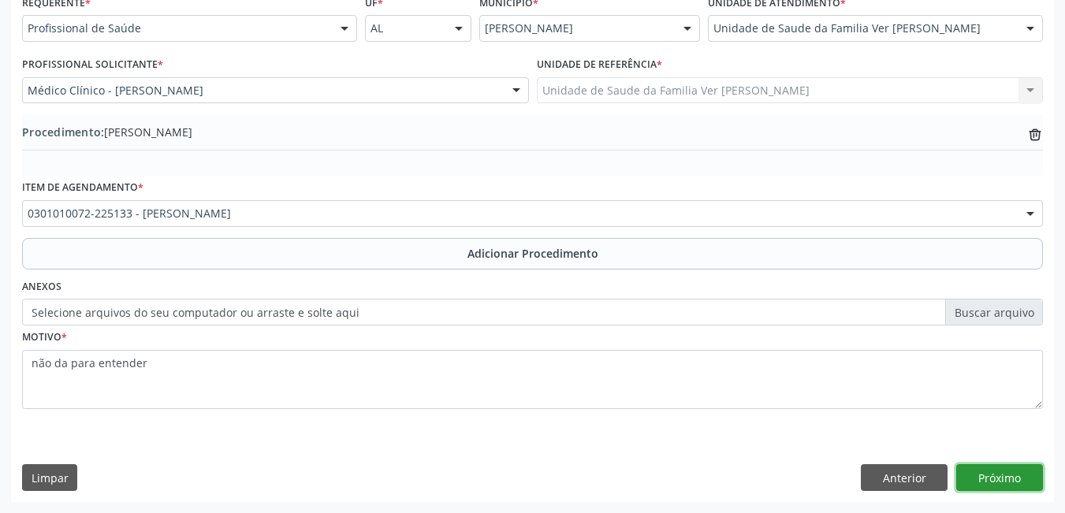
click at [1022, 471] on button "Próximo" at bounding box center [1000, 477] width 87 height 27
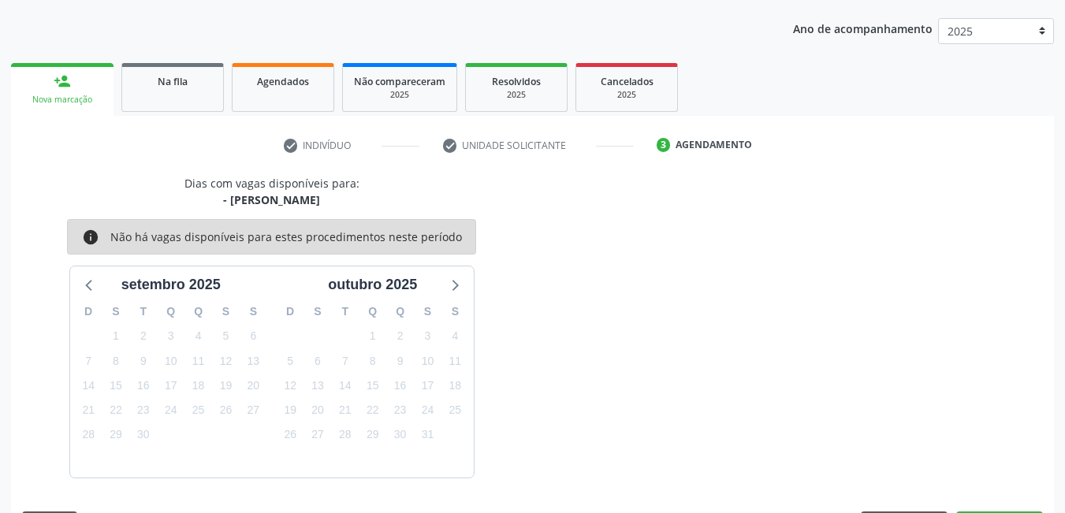
scroll to position [241, 0]
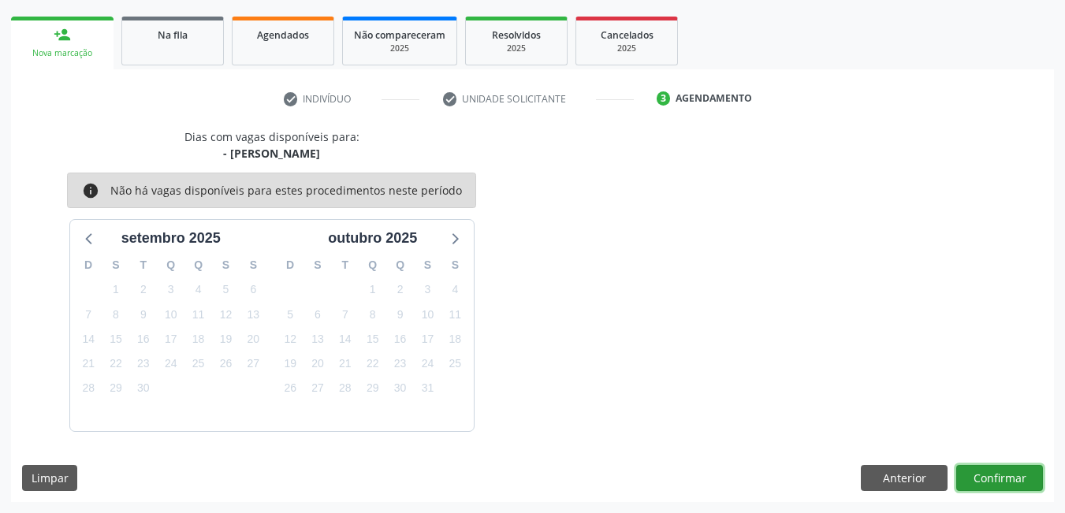
drag, startPoint x: 990, startPoint y: 471, endPoint x: 1007, endPoint y: 479, distance: 19.4
click at [1007, 479] on button "Confirmar" at bounding box center [1000, 478] width 87 height 27
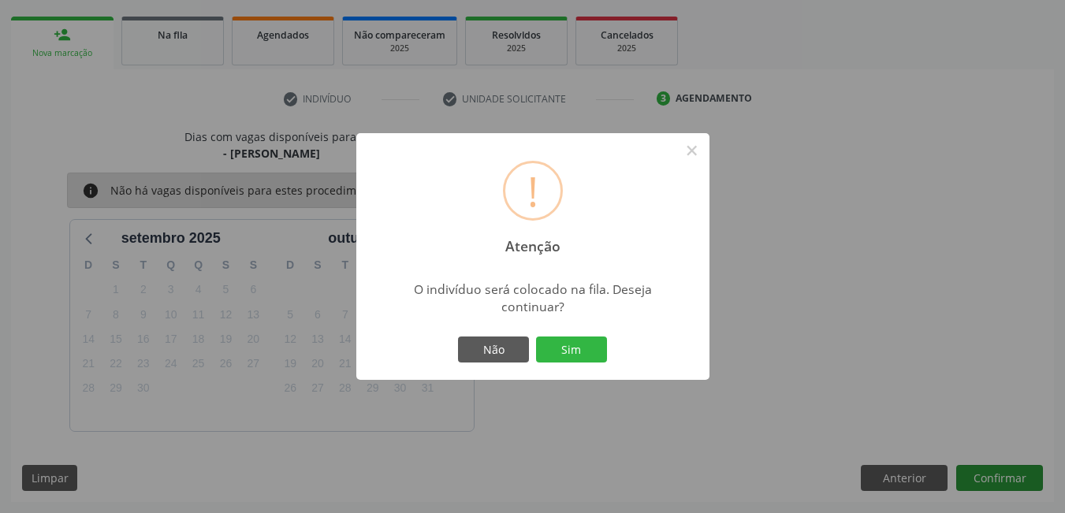
click at [1007, 479] on div "! Atenção × O indivíduo será colocado na fila. Deseja continuar? Não Sim" at bounding box center [532, 256] width 1065 height 513
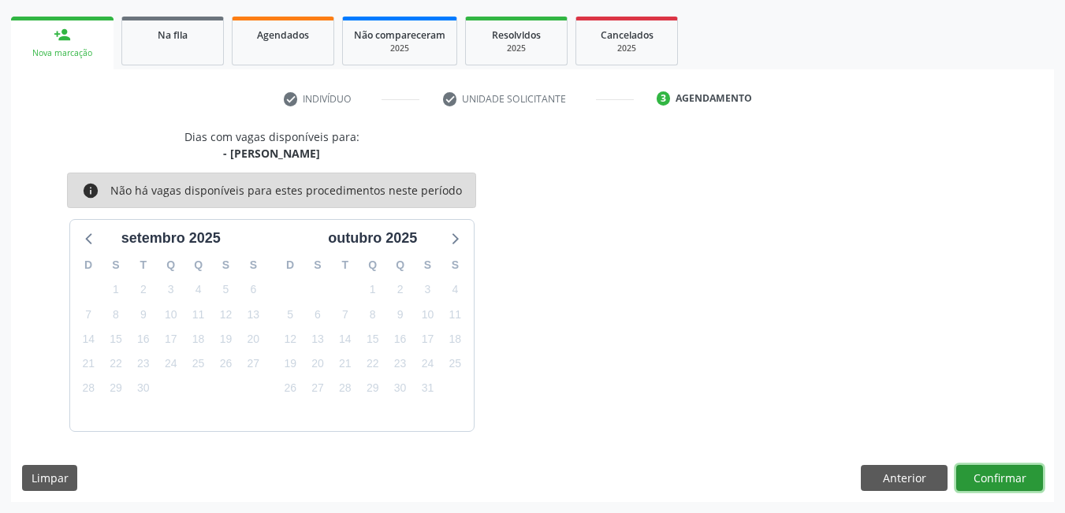
click at [1029, 472] on button "Confirmar" at bounding box center [1000, 478] width 87 height 27
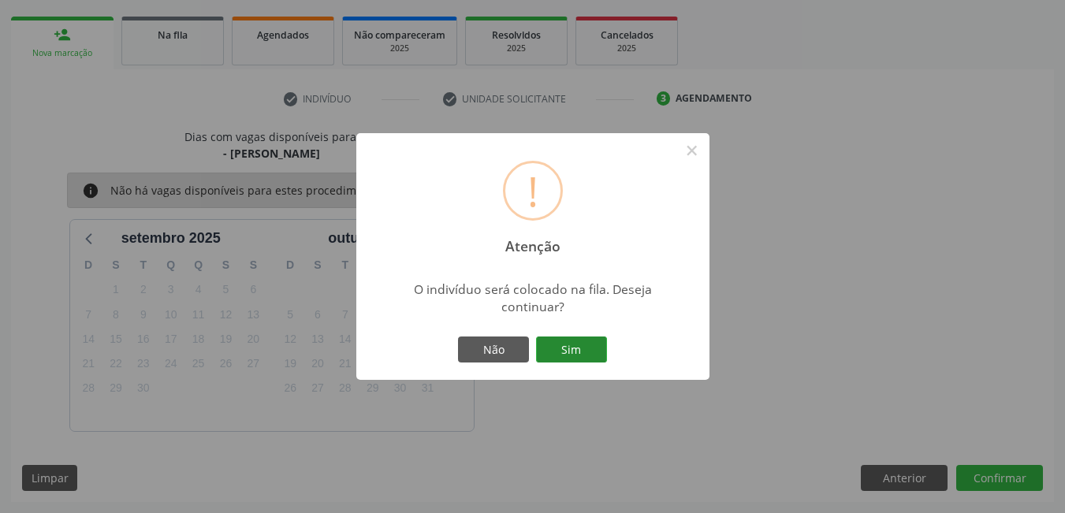
click at [599, 338] on button "Sim" at bounding box center [571, 350] width 71 height 27
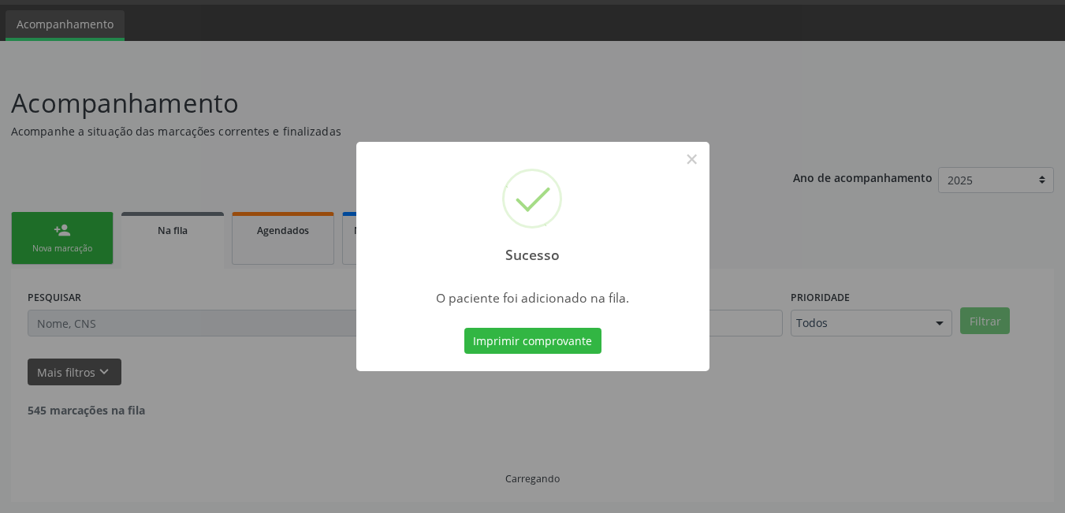
scroll to position [29, 0]
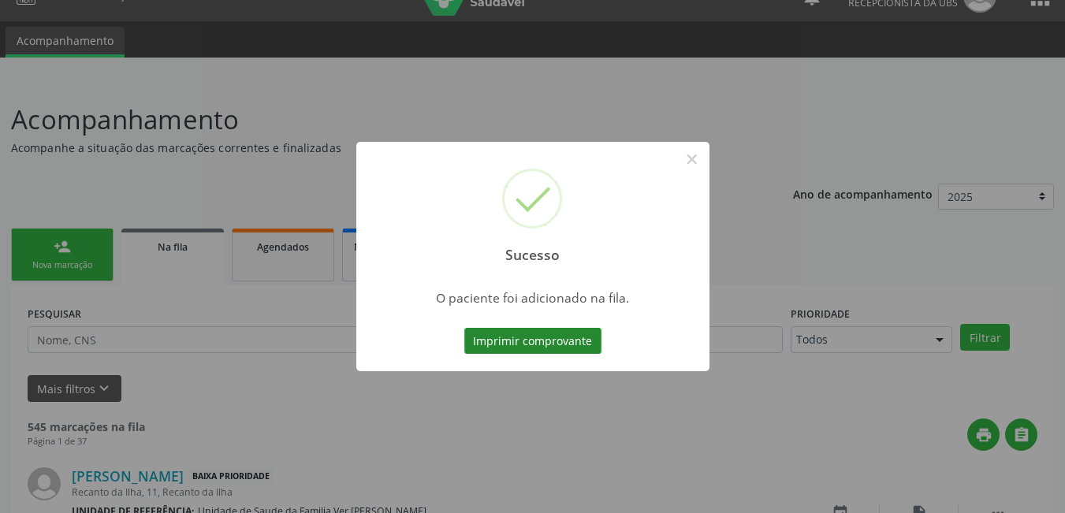
click at [577, 338] on button "Imprimir comprovante" at bounding box center [532, 341] width 137 height 27
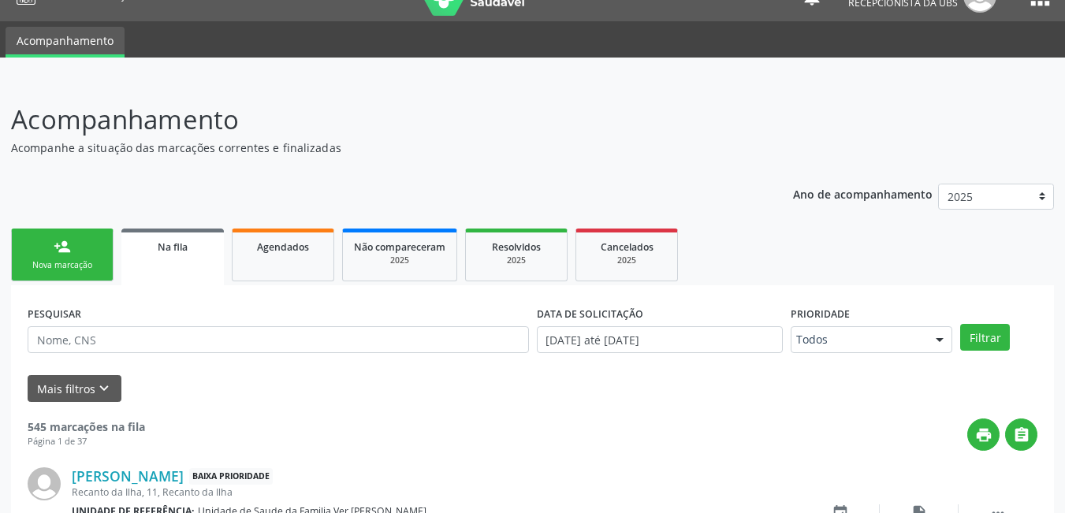
click at [74, 273] on link "person_add Nova marcação" at bounding box center [62, 255] width 103 height 53
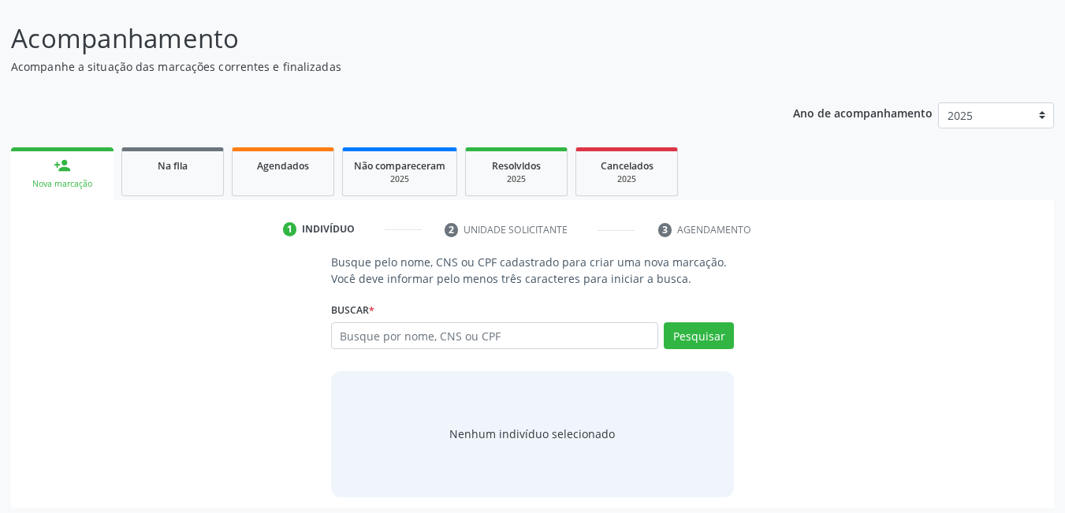
scroll to position [113, 0]
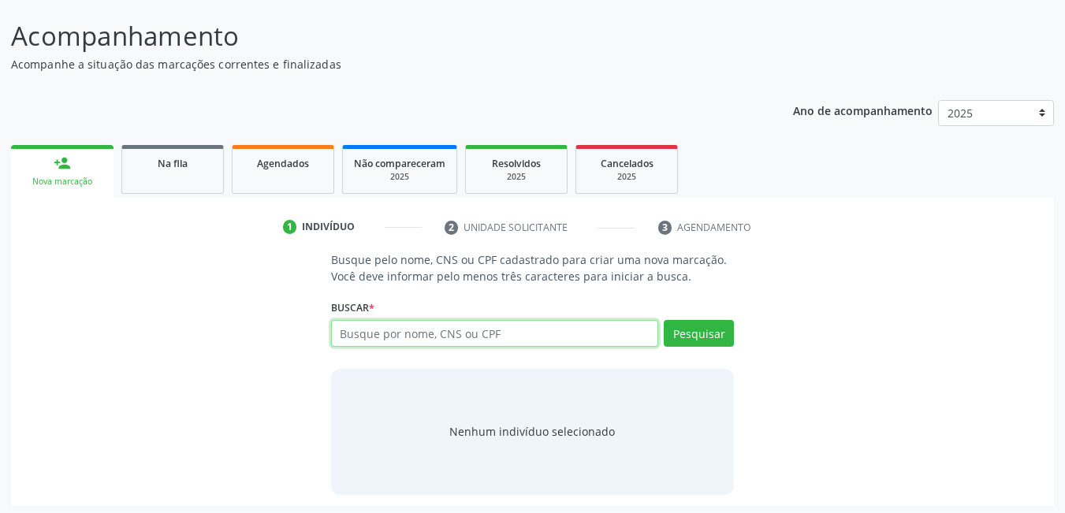
click at [591, 331] on input "text" at bounding box center [495, 333] width 328 height 27
type input "704601622111127"
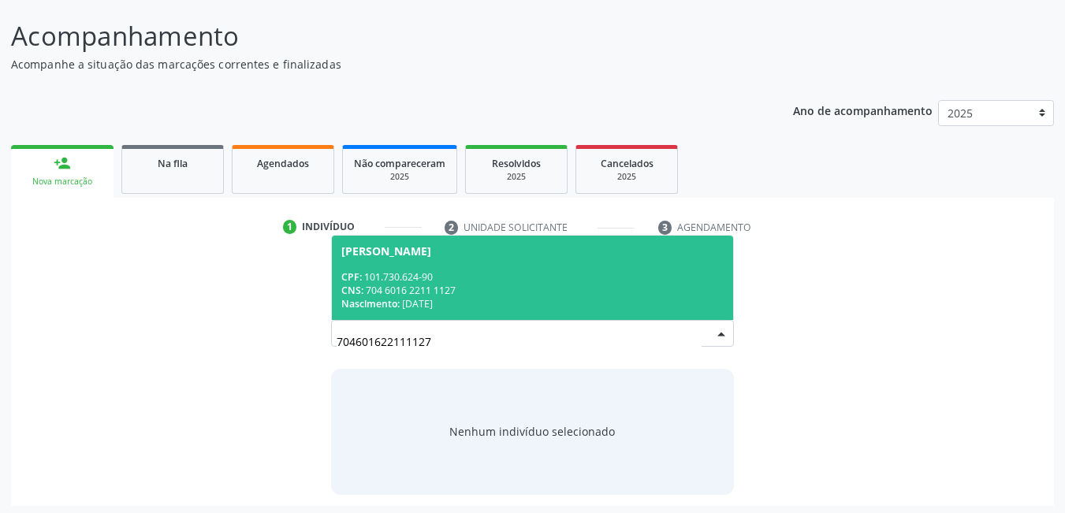
click at [573, 282] on div "CPF: 101.730.624-90" at bounding box center [532, 276] width 383 height 13
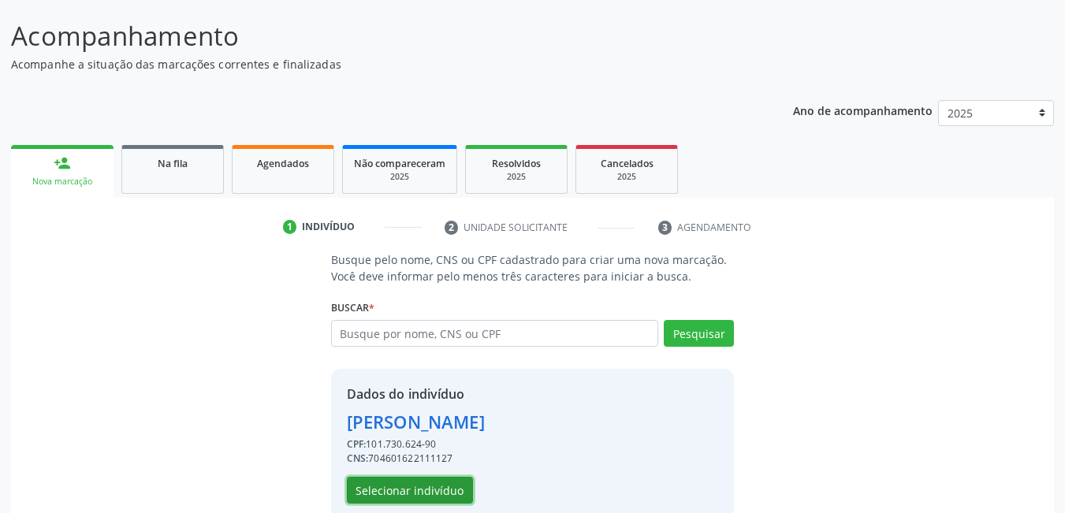
click at [433, 494] on button "Selecionar indivíduo" at bounding box center [410, 490] width 126 height 27
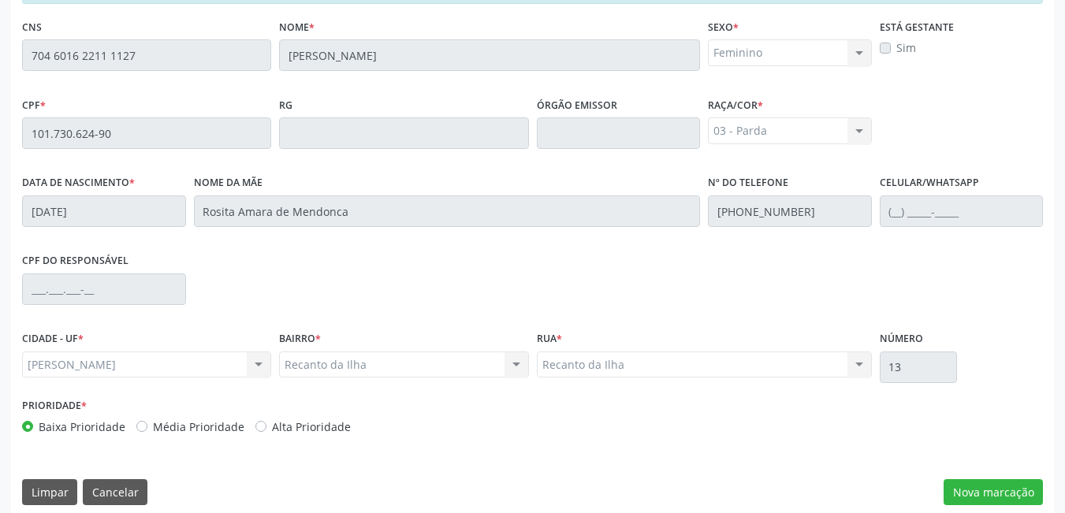
scroll to position [409, 0]
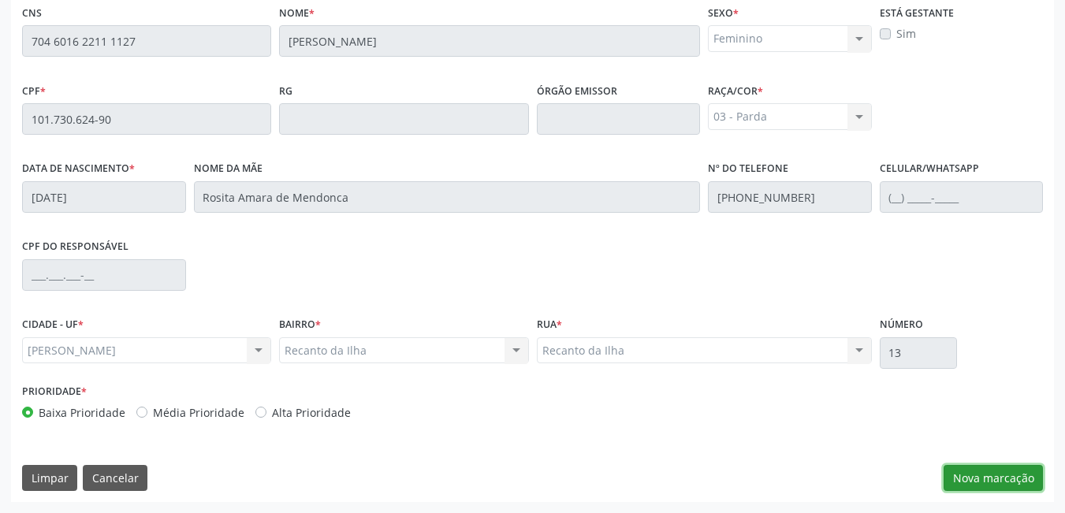
click at [1006, 467] on button "Nova marcação" at bounding box center [993, 478] width 99 height 27
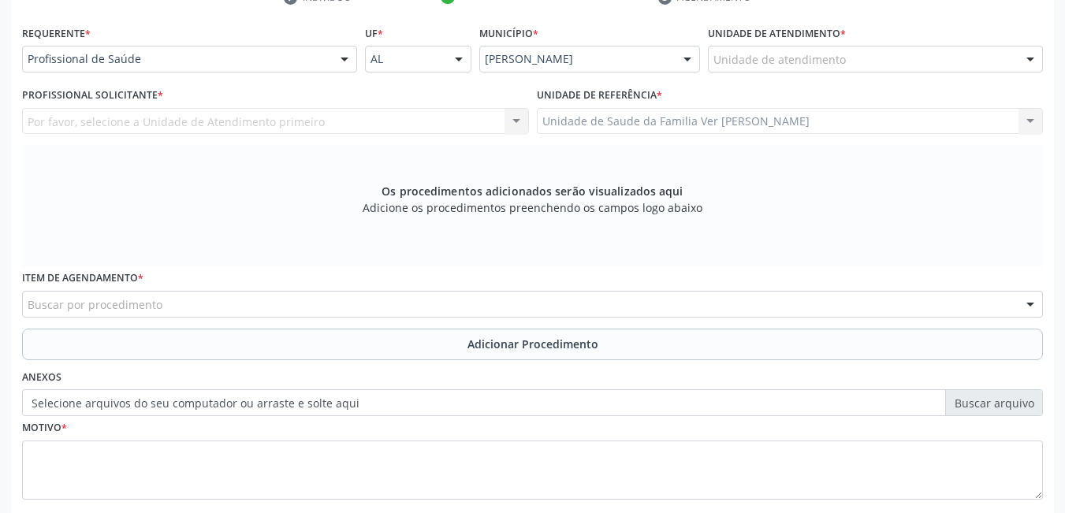
scroll to position [338, 0]
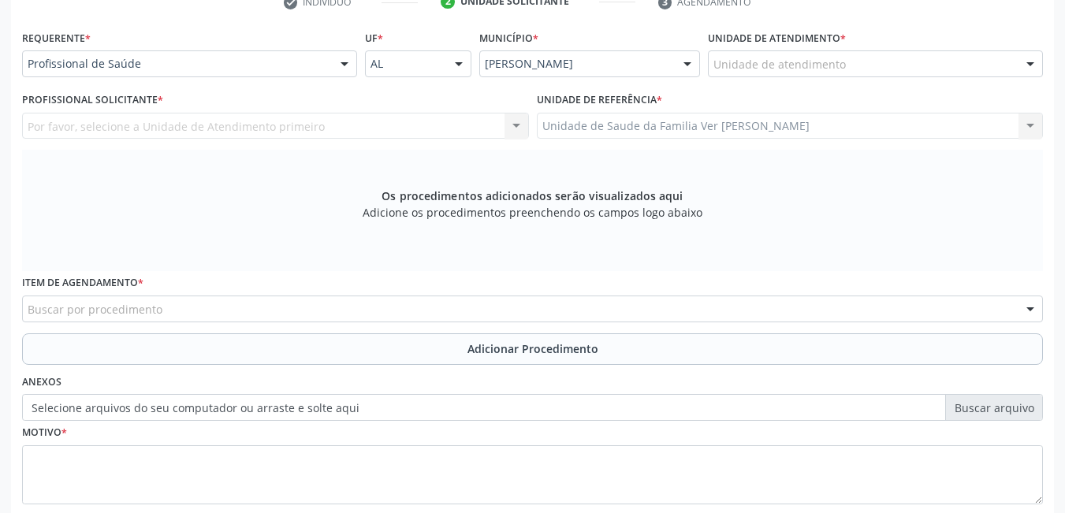
click at [874, 59] on div "Unidade de atendimento" at bounding box center [875, 63] width 335 height 27
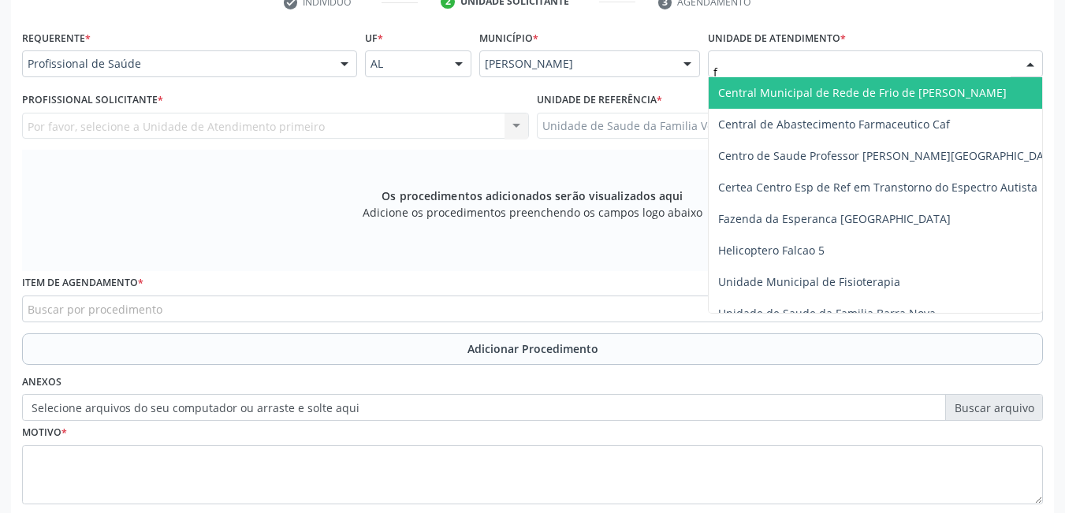
type input "fl"
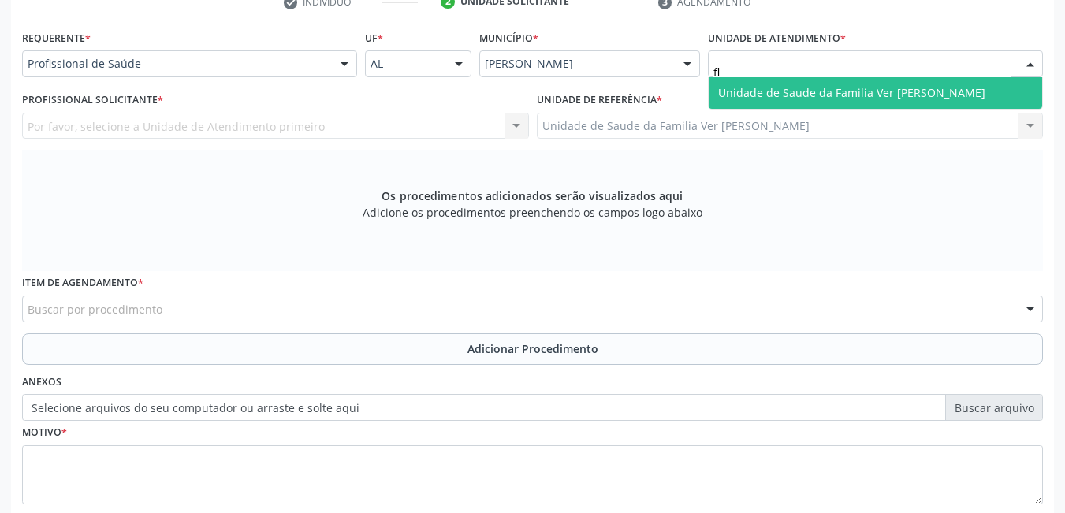
click at [834, 80] on span "Unidade de Saude da Familia Ver [PERSON_NAME]" at bounding box center [876, 93] width 334 height 32
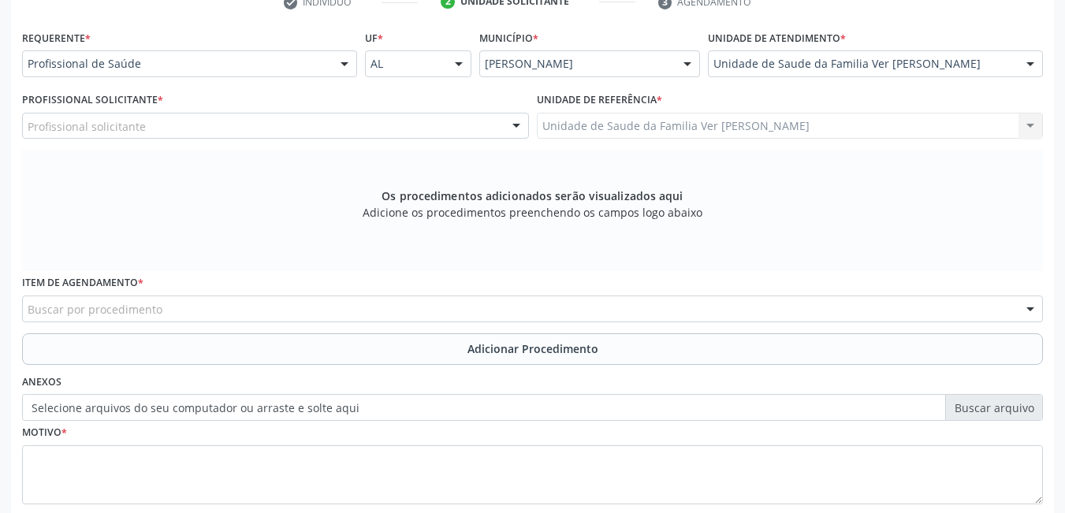
click at [415, 124] on div "Profissional solicitante" at bounding box center [275, 126] width 507 height 27
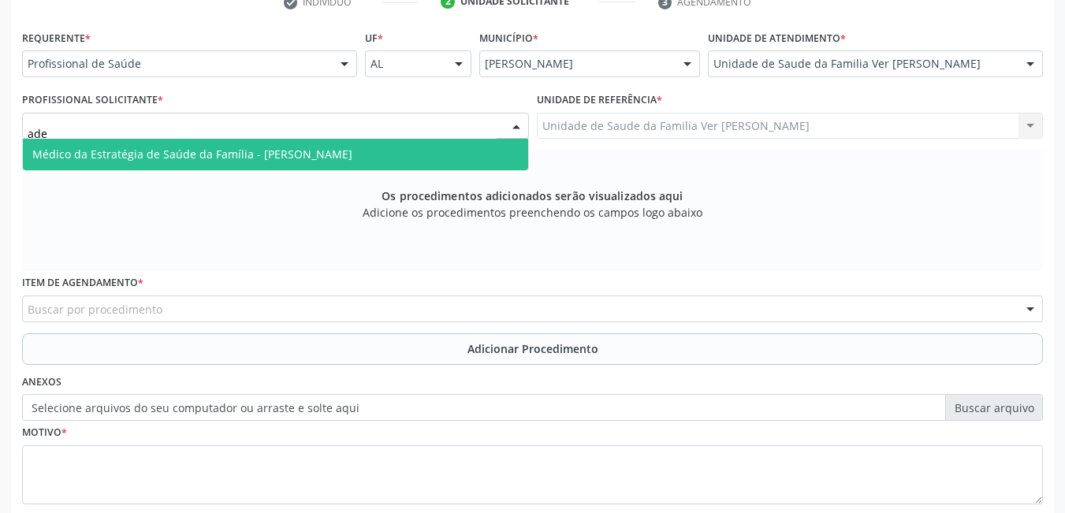
type input "adel"
click at [353, 158] on span "Médico da Estratégia de Saúde da Família - [PERSON_NAME]" at bounding box center [192, 154] width 320 height 15
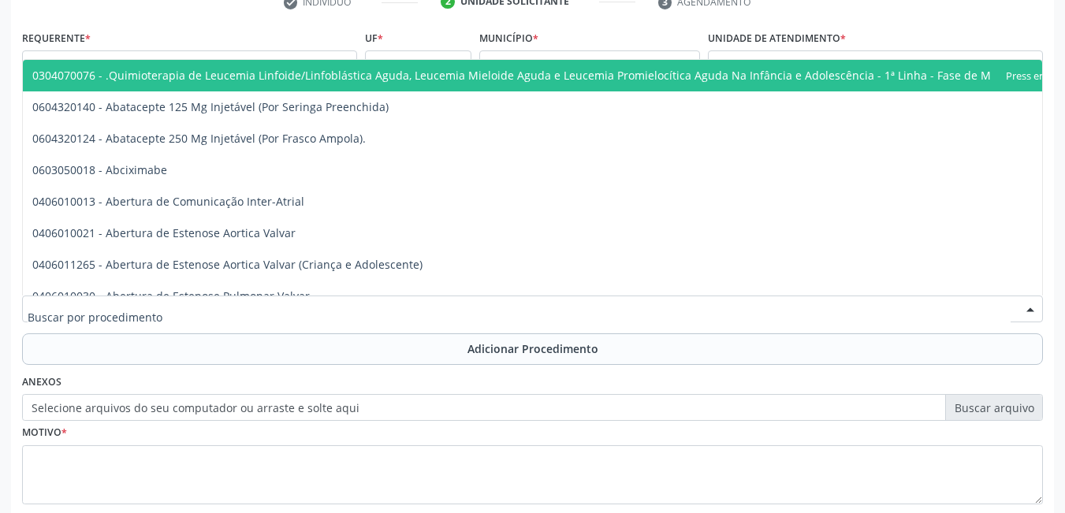
click at [274, 302] on div at bounding box center [532, 309] width 1021 height 27
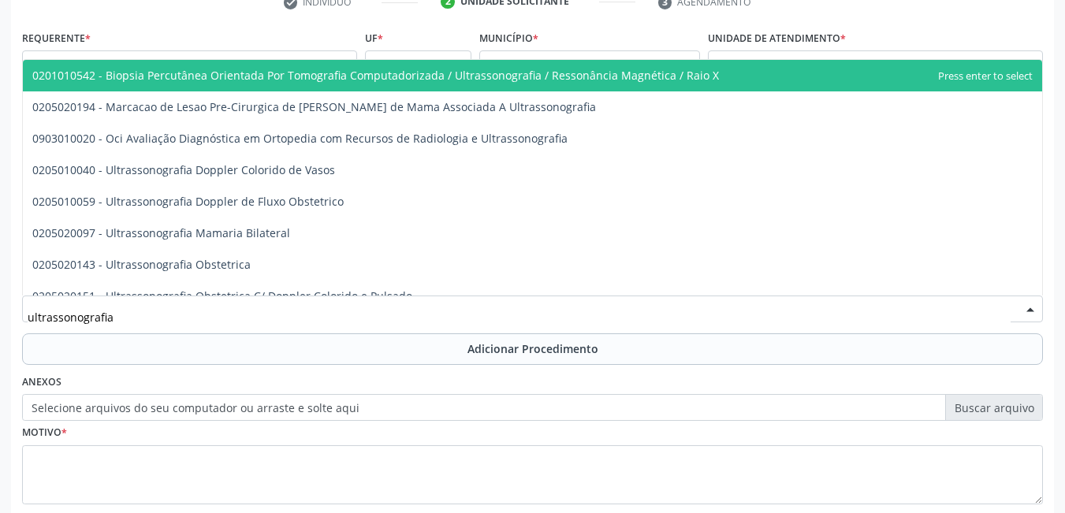
type input "ultrassonografia d"
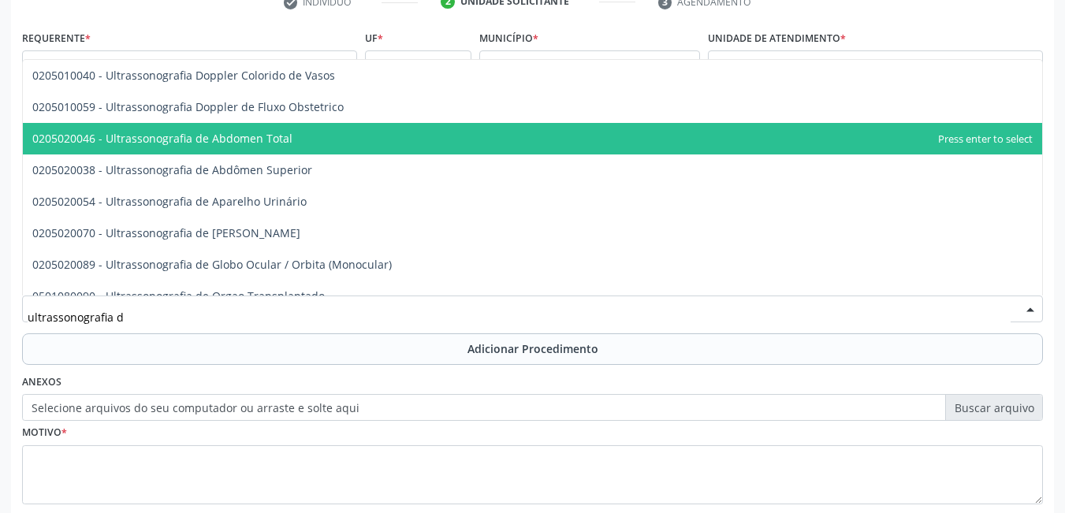
click at [319, 134] on span "0205020046 - Ultrassonografia de Abdomen Total" at bounding box center [533, 139] width 1020 height 32
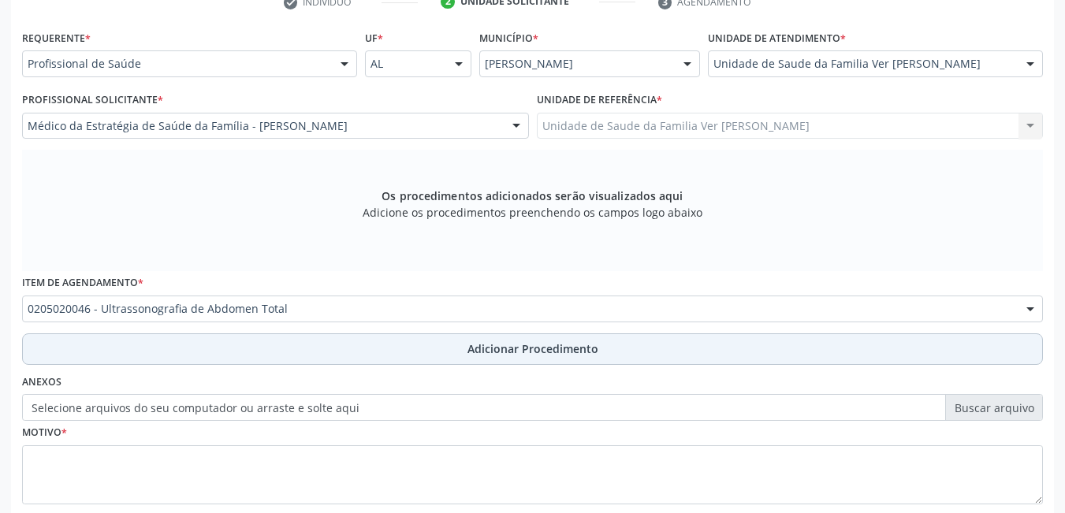
click at [228, 345] on button "Adicionar Procedimento" at bounding box center [532, 350] width 1021 height 32
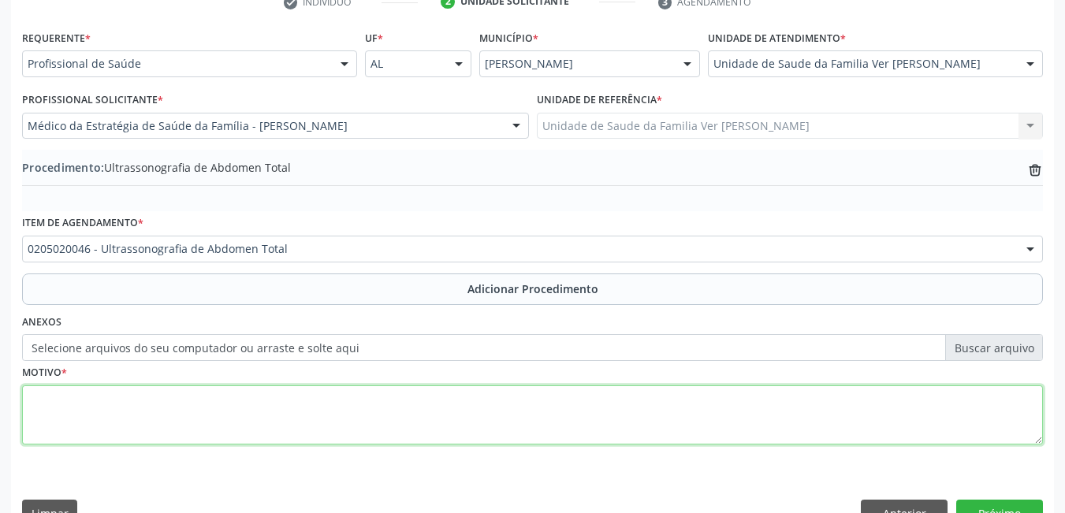
click at [194, 411] on textarea at bounding box center [532, 416] width 1021 height 60
type textarea "avaliação de esteatose mepatica e dor abdominal"
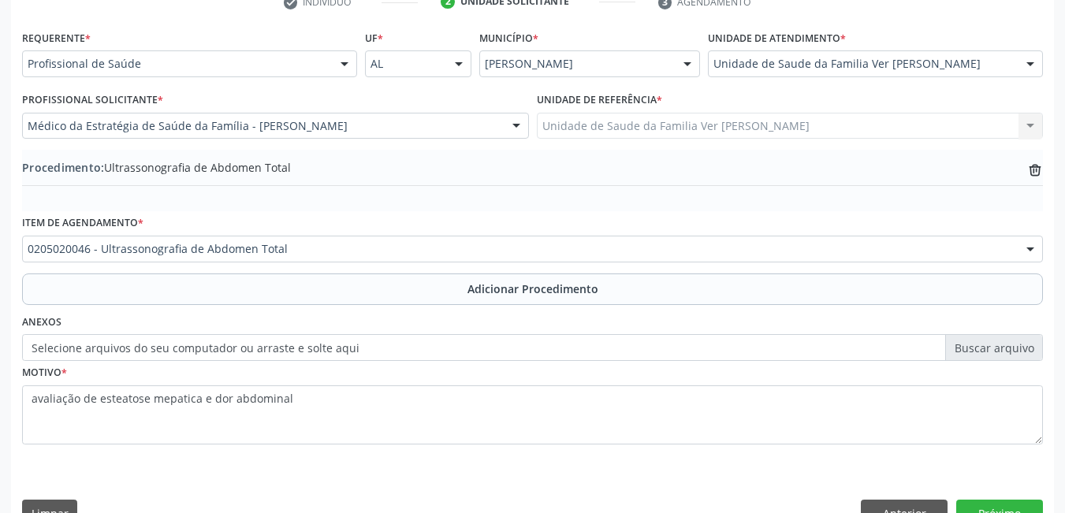
click at [371, 374] on div "Motivo * avaliação de esteatose mepatica e dor abdominal" at bounding box center [532, 403] width 1021 height 84
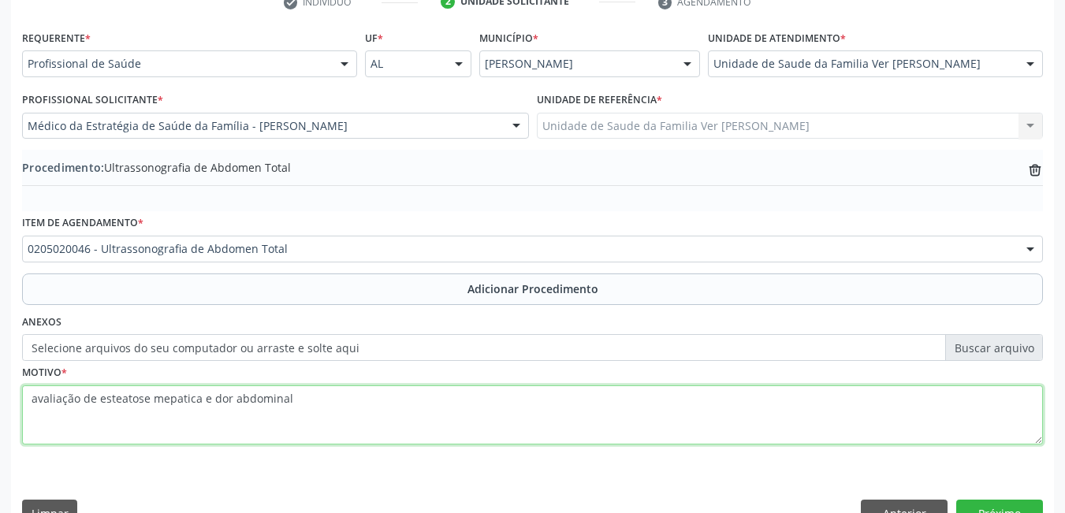
click at [339, 420] on textarea "avaliação de esteatose mepatica e dor abdominal" at bounding box center [532, 416] width 1021 height 60
drag, startPoint x: 338, startPoint y: 444, endPoint x: 349, endPoint y: 452, distance: 13.6
click at [349, 452] on fieldset "Motivo * avaliação de esteatose mepatica e dor abdominal" at bounding box center [532, 408] width 1021 height 95
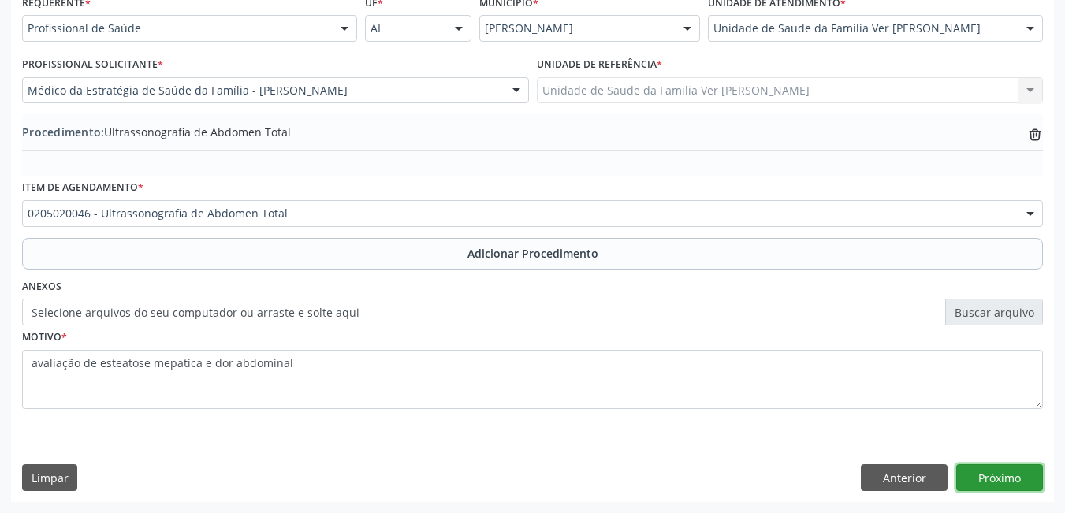
click at [984, 477] on button "Próximo" at bounding box center [1000, 477] width 87 height 27
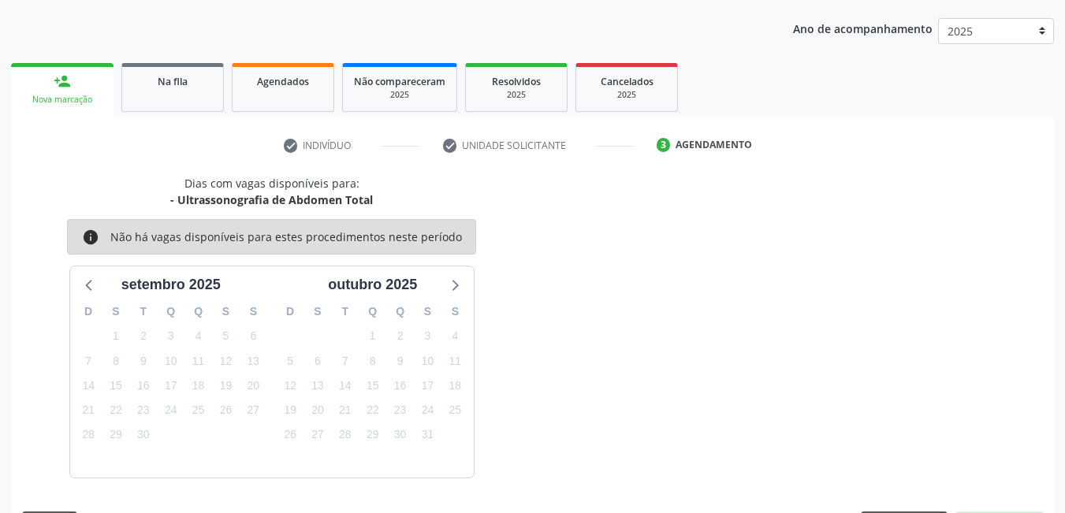
scroll to position [241, 0]
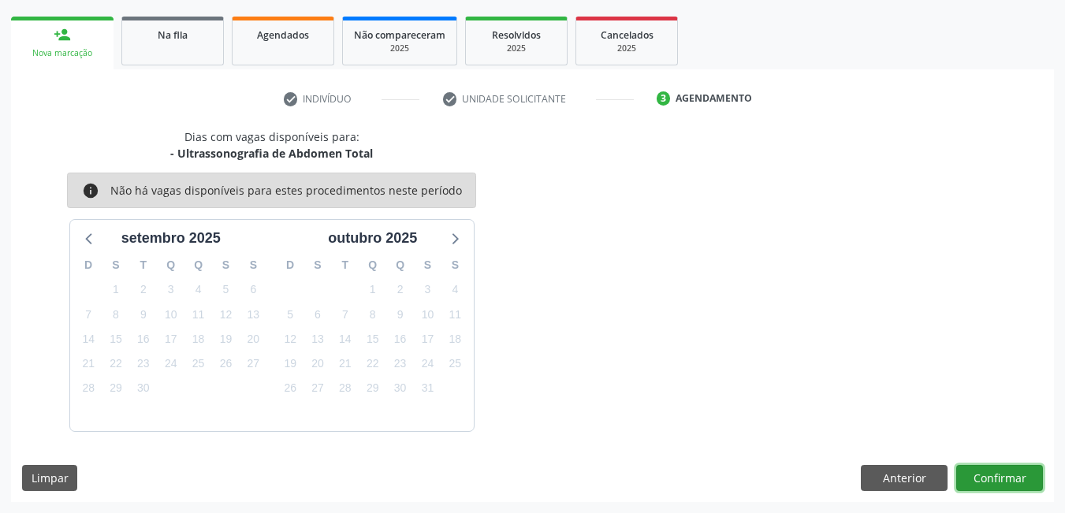
click at [1002, 476] on button "Confirmar" at bounding box center [1000, 478] width 87 height 27
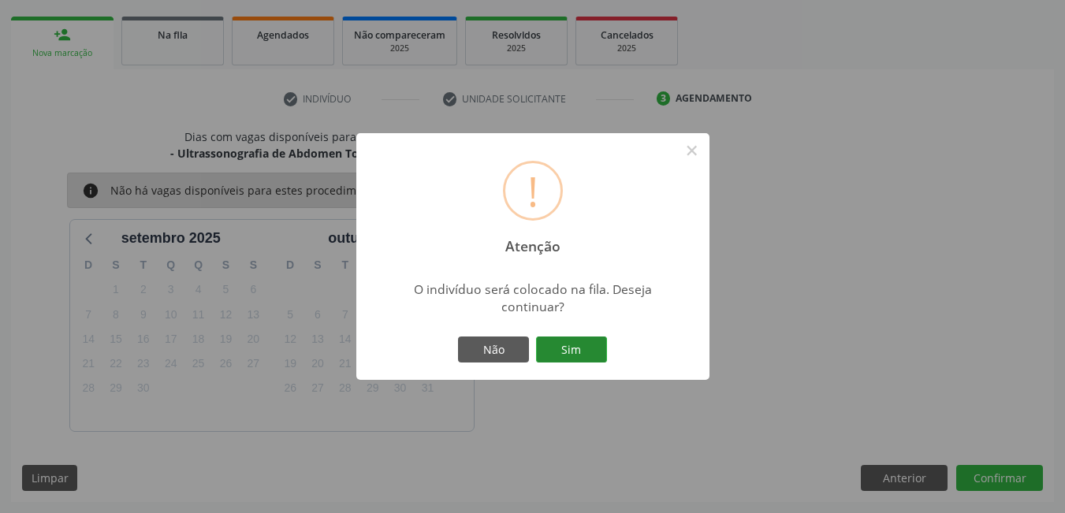
click at [578, 363] on button "Sim" at bounding box center [571, 350] width 71 height 27
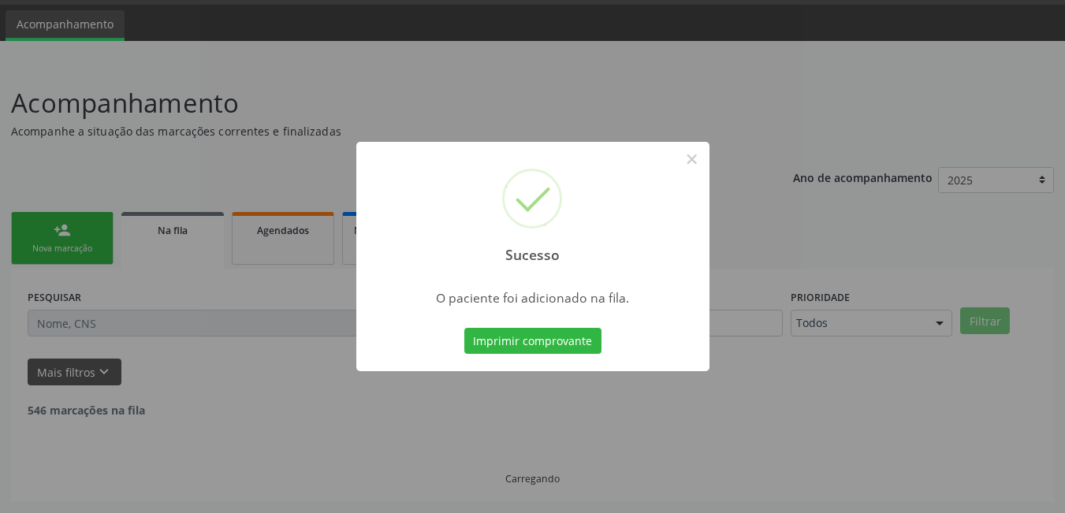
scroll to position [29, 0]
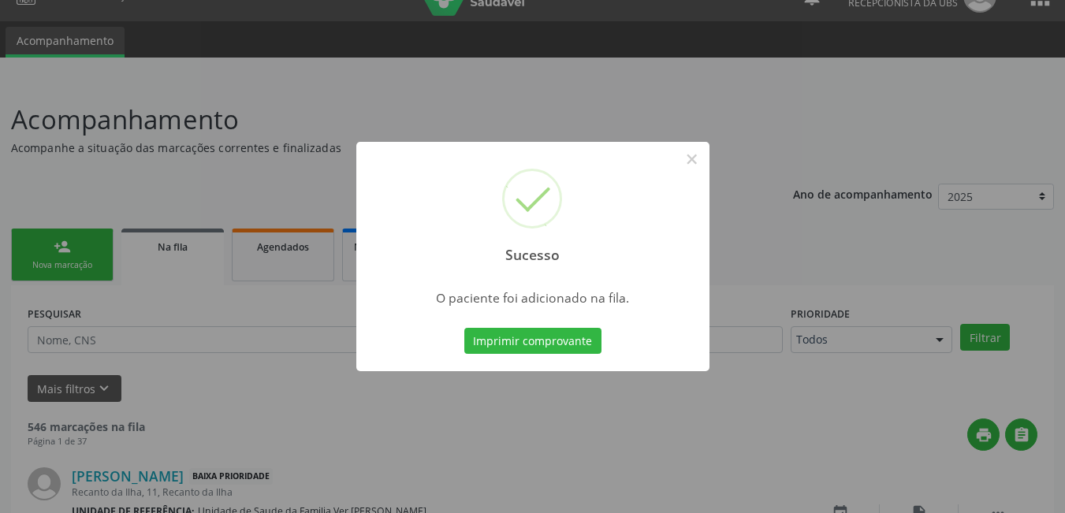
click at [570, 355] on div "Imprimir comprovante Cancel" at bounding box center [533, 341] width 144 height 33
click at [550, 343] on button "Imprimir comprovante" at bounding box center [532, 341] width 137 height 27
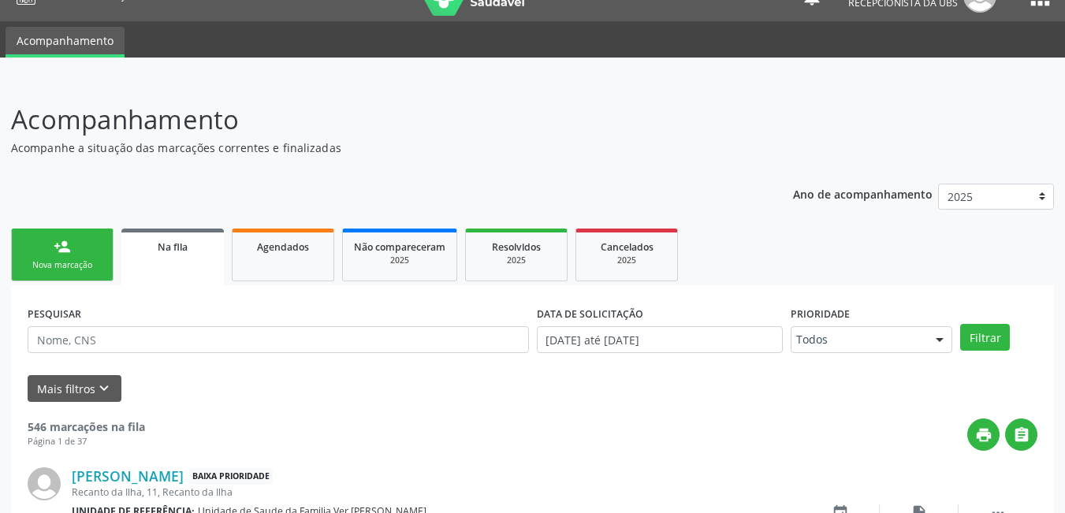
click at [76, 252] on link "person_add Nova marcação" at bounding box center [62, 255] width 103 height 53
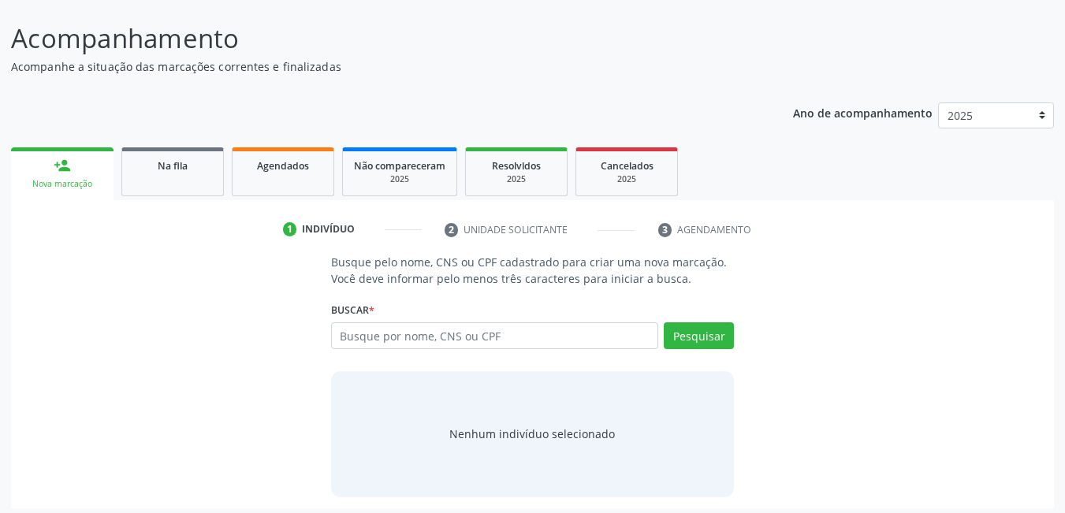
scroll to position [117, 0]
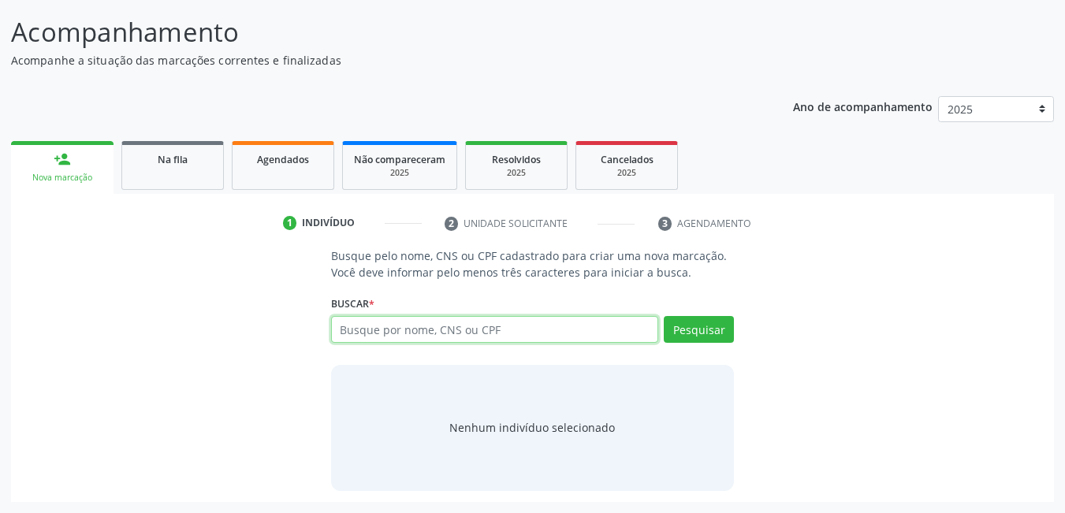
click at [614, 322] on input "text" at bounding box center [495, 329] width 328 height 27
type input "704601622111127"
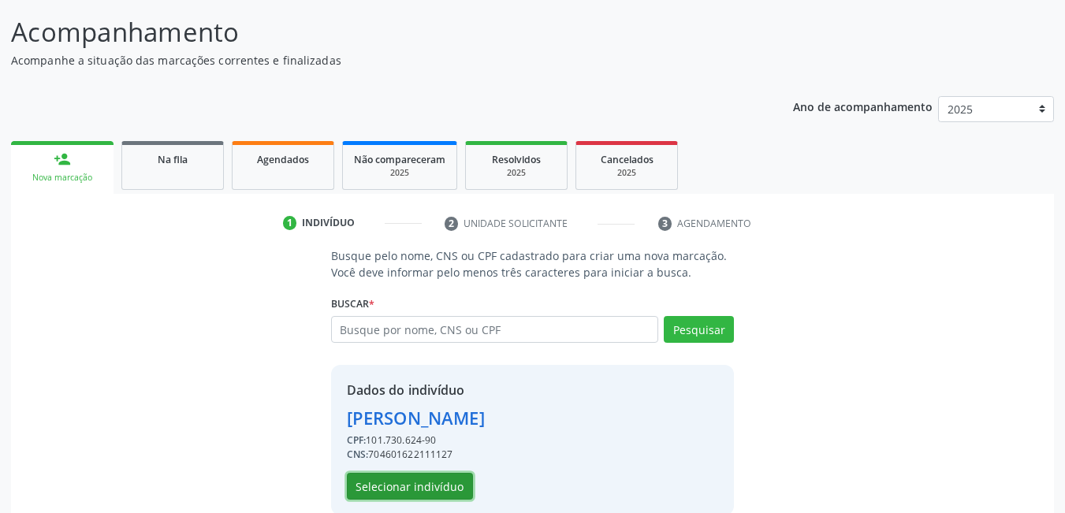
click at [437, 494] on button "Selecionar indivíduo" at bounding box center [410, 486] width 126 height 27
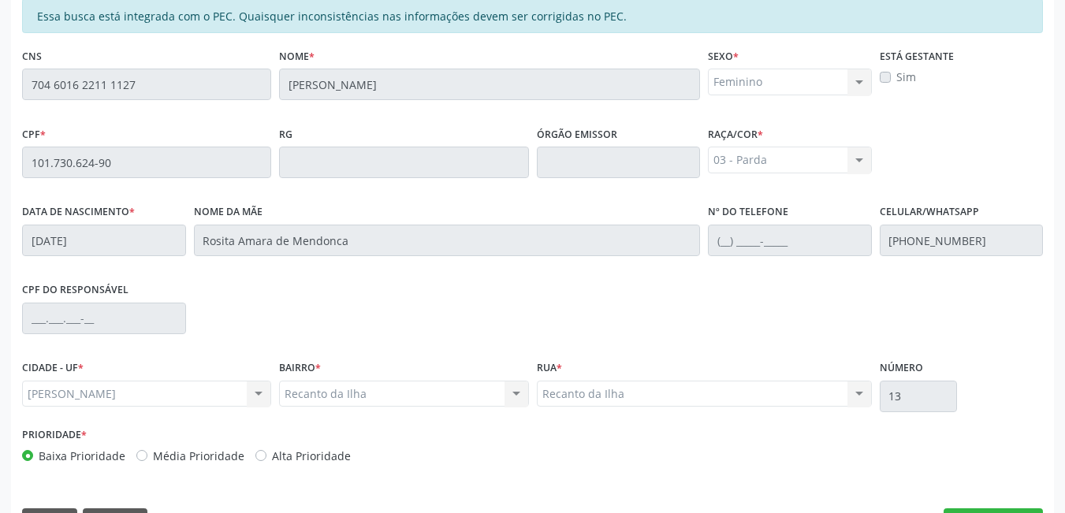
scroll to position [409, 0]
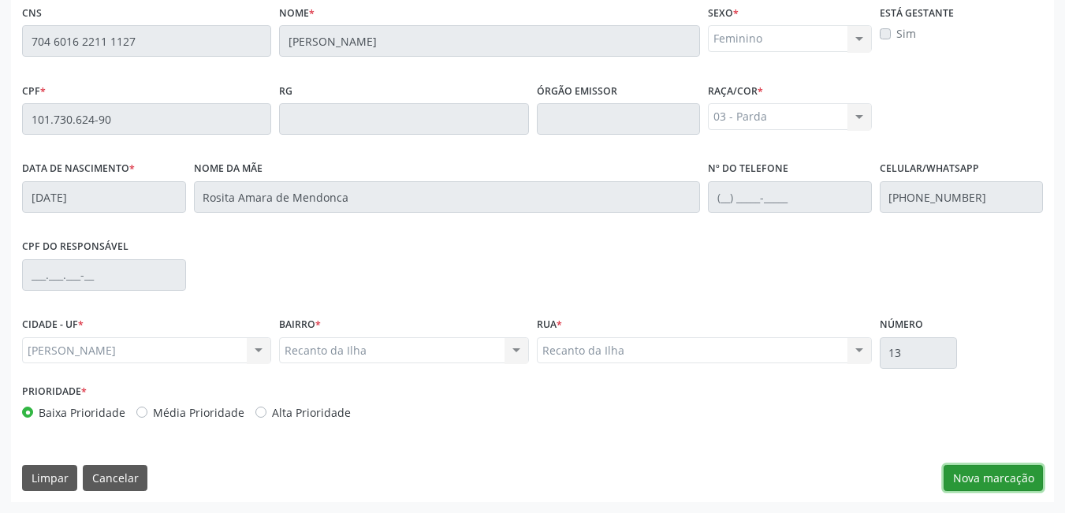
click at [990, 478] on button "Nova marcação" at bounding box center [993, 478] width 99 height 27
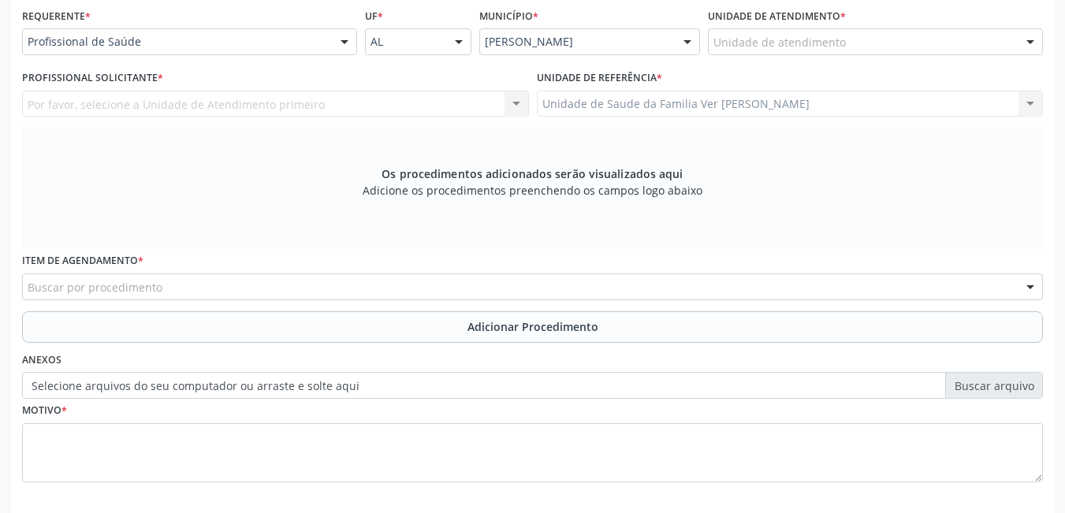
scroll to position [356, 0]
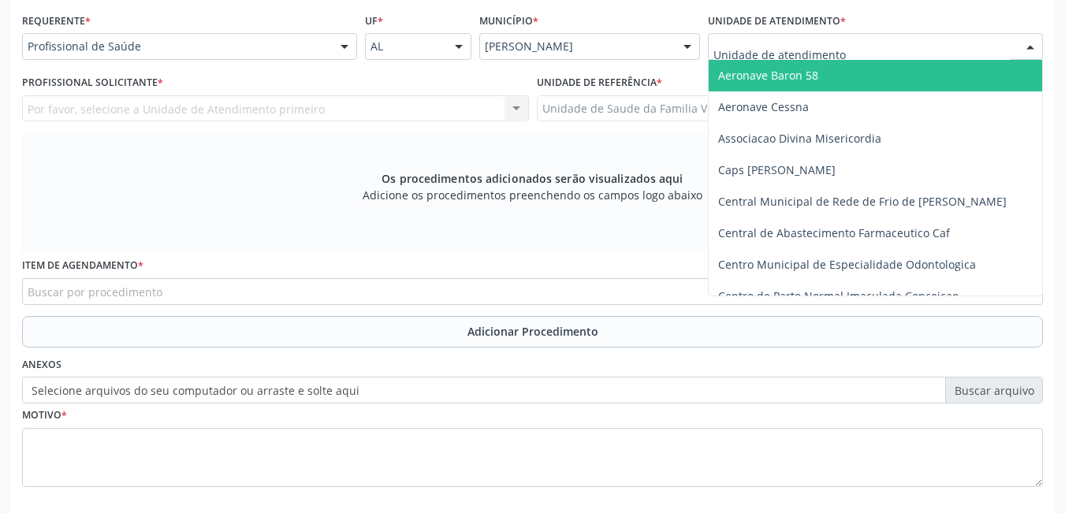
click at [890, 42] on div at bounding box center [875, 46] width 335 height 27
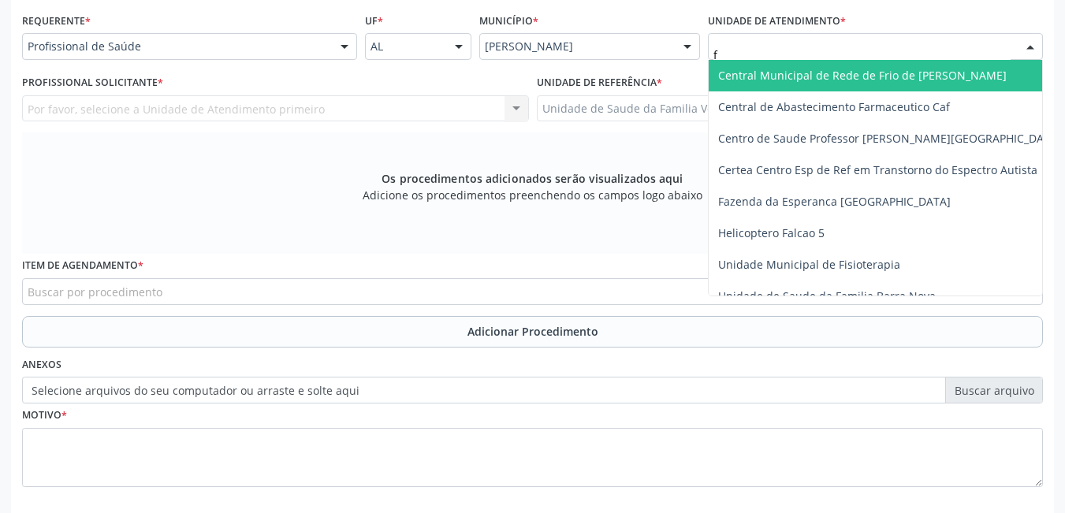
type input "fl"
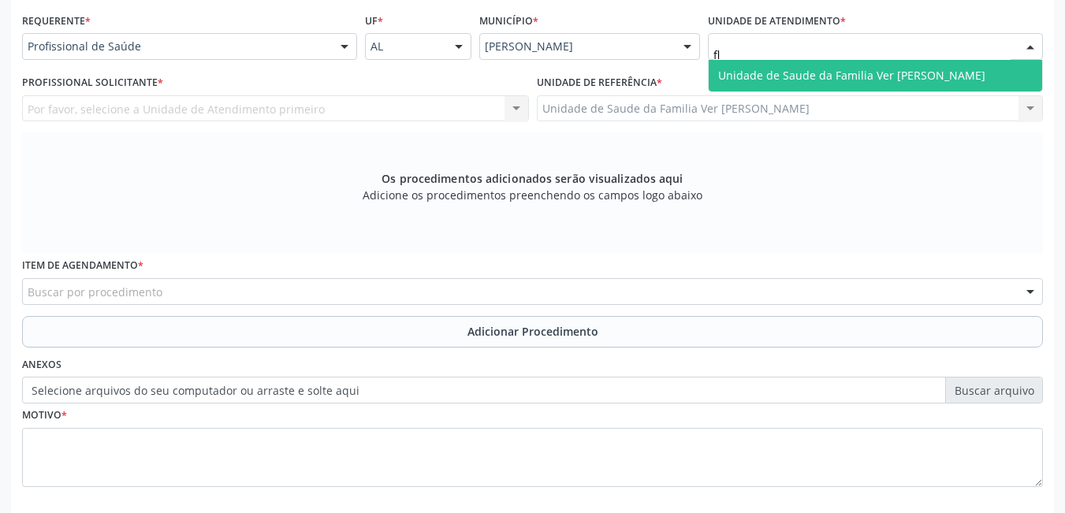
click at [825, 65] on span "Unidade de Saude da Familia Ver [PERSON_NAME]" at bounding box center [876, 76] width 334 height 32
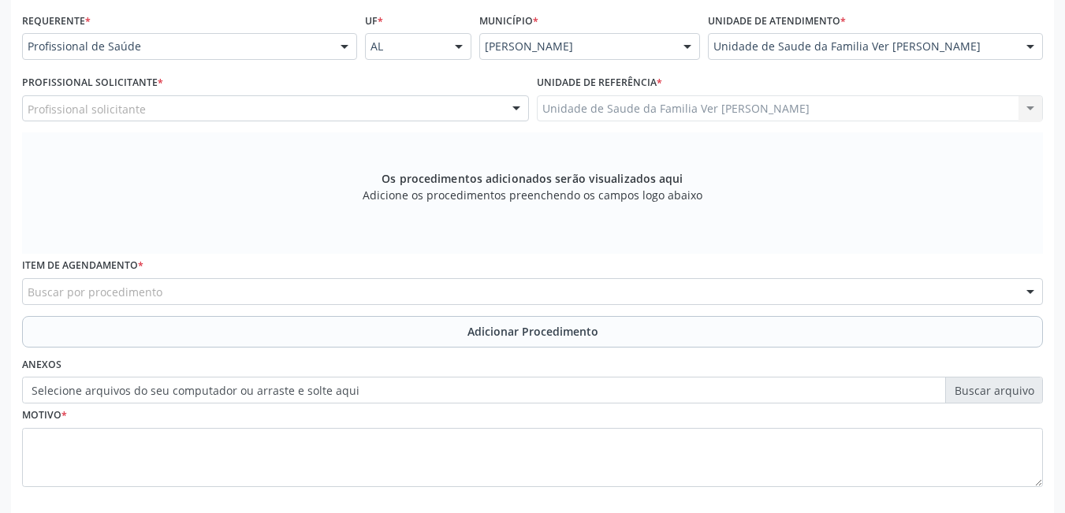
click at [219, 113] on div "Profissional solicitante" at bounding box center [275, 108] width 507 height 27
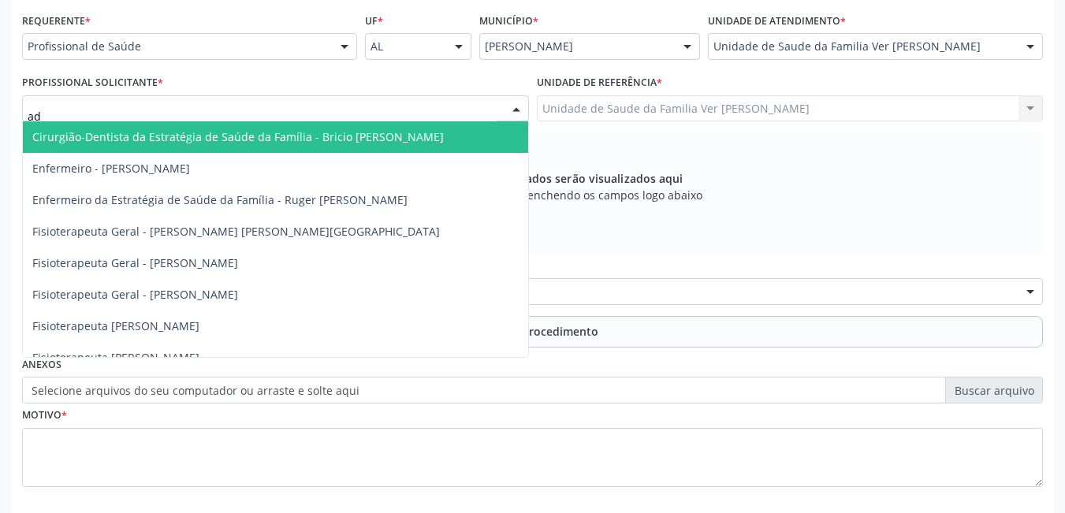
type input "ade"
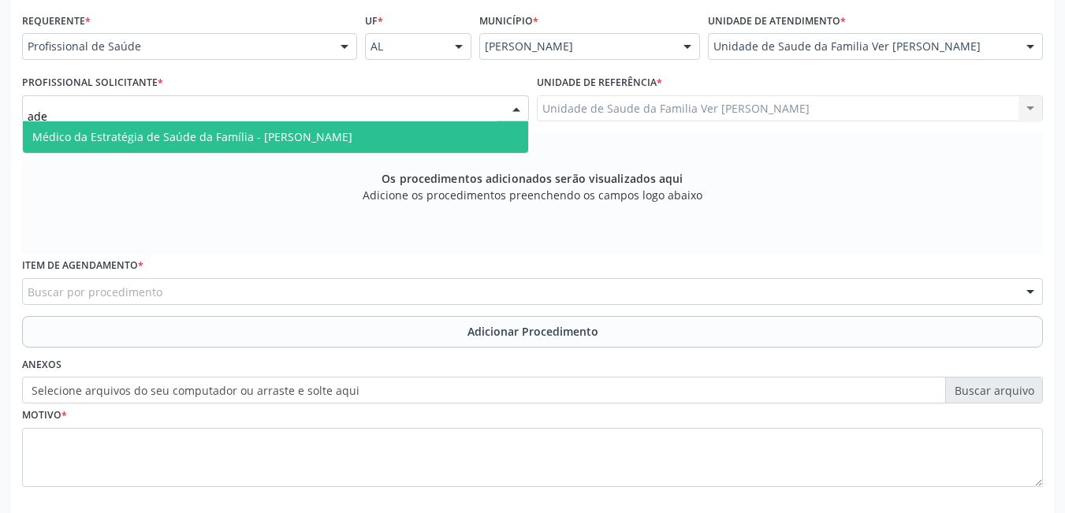
click at [197, 146] on span "Médico da Estratégia de Saúde da Família - [PERSON_NAME]" at bounding box center [275, 137] width 505 height 32
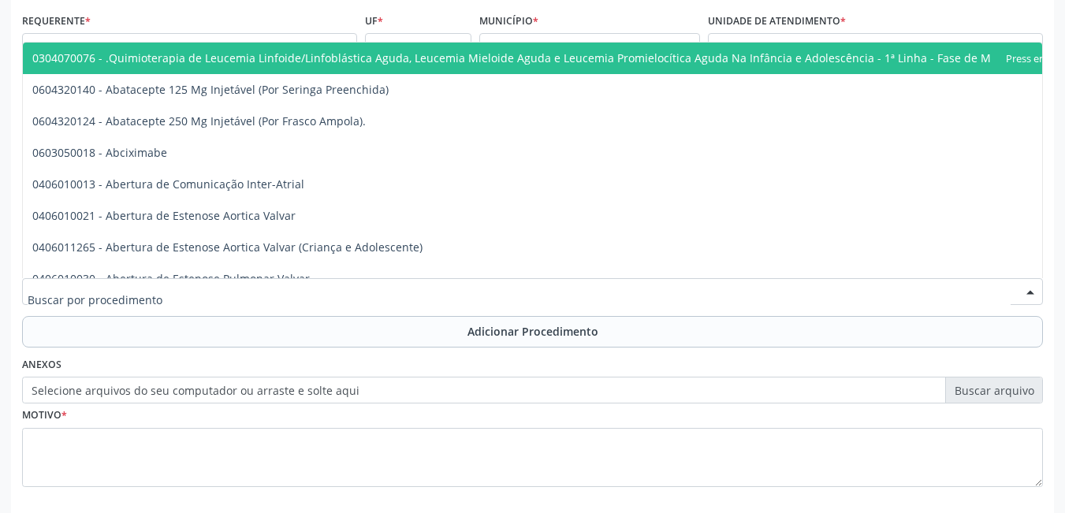
click at [188, 295] on div at bounding box center [532, 291] width 1021 height 27
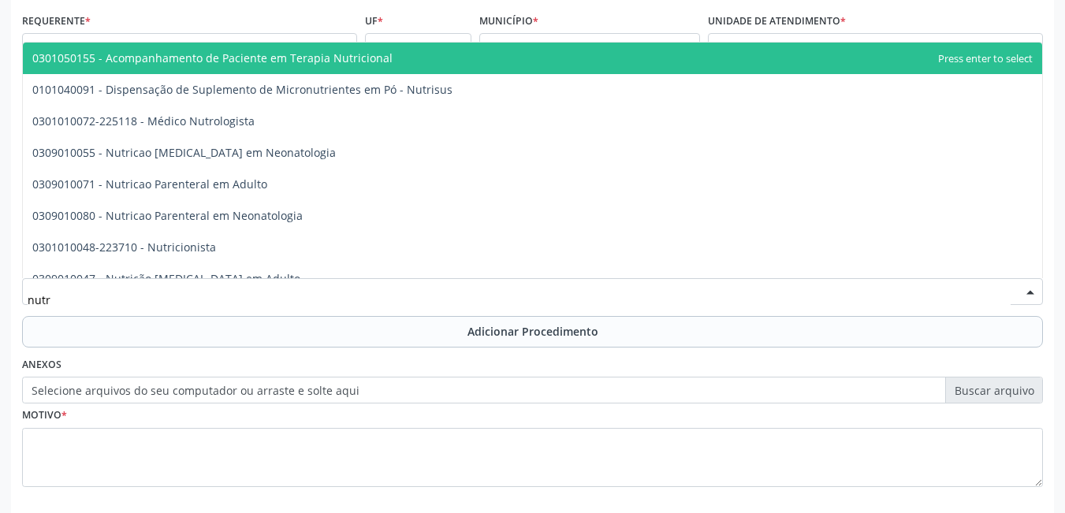
type input "nutri"
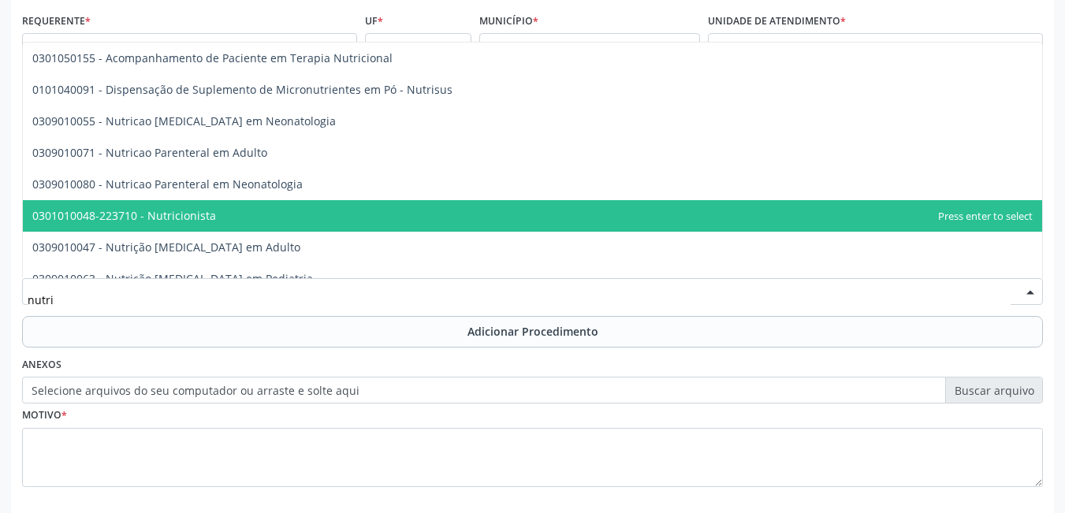
click at [206, 215] on span "0301010048-223710 - Nutricionista" at bounding box center [124, 215] width 184 height 15
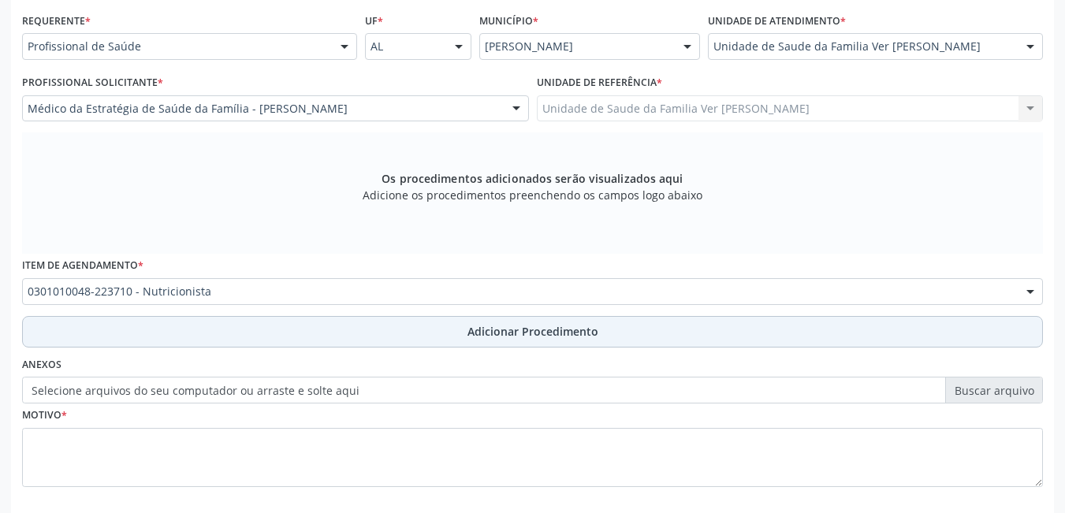
click at [201, 335] on button "Adicionar Procedimento" at bounding box center [532, 332] width 1021 height 32
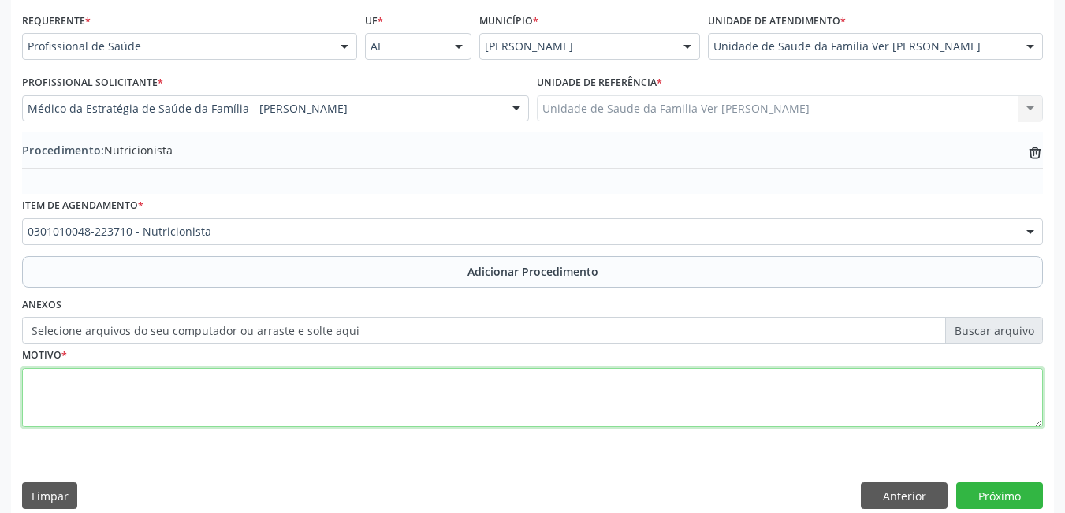
click at [148, 403] on textarea at bounding box center [532, 398] width 1021 height 60
type textarea "n"
type textarea "sem justificativa"
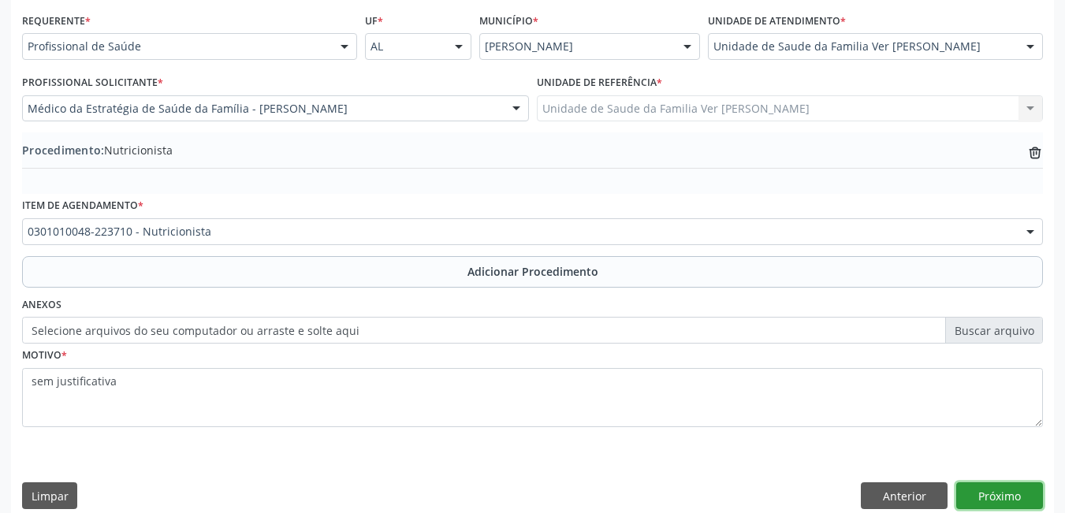
click at [998, 491] on button "Próximo" at bounding box center [1000, 496] width 87 height 27
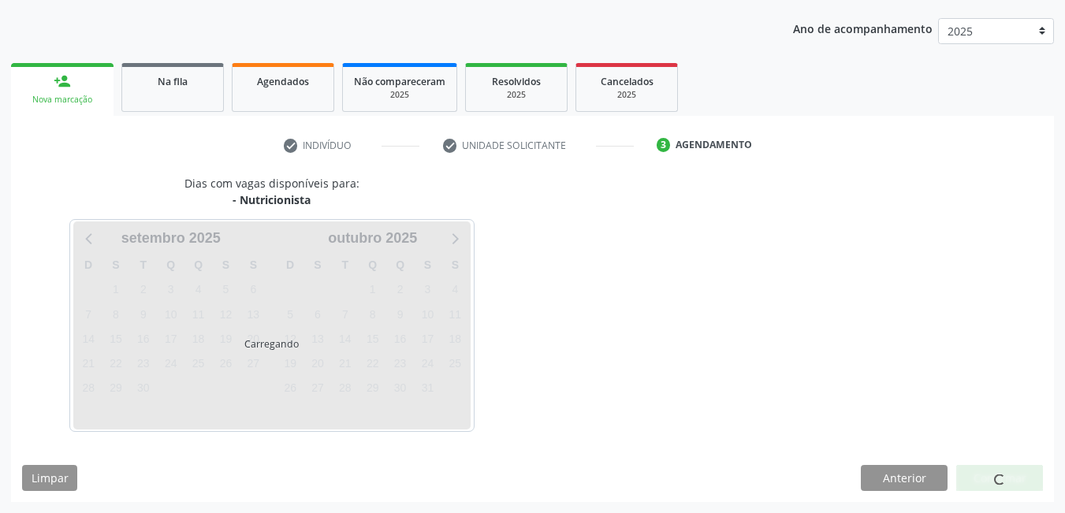
scroll to position [241, 0]
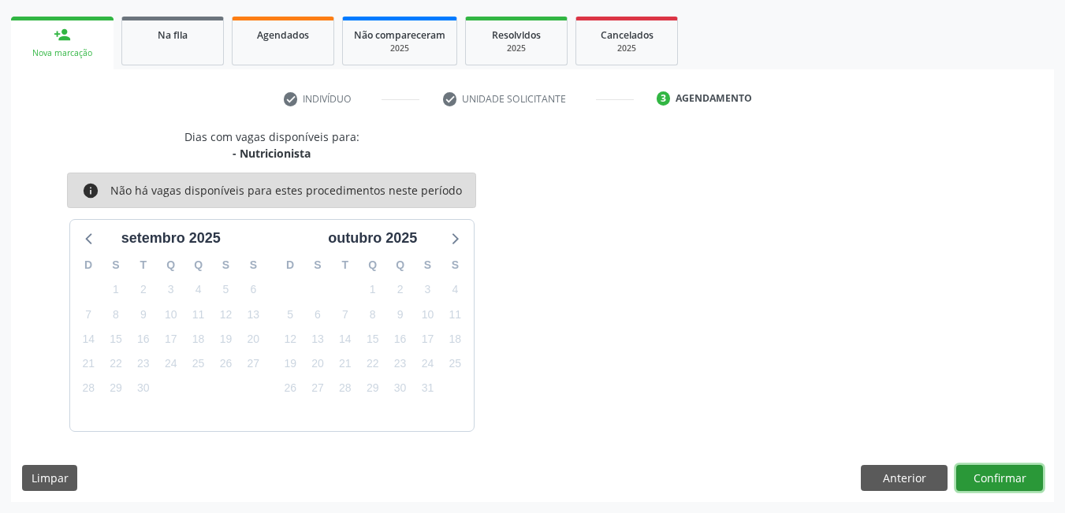
click at [998, 491] on button "Confirmar" at bounding box center [1000, 478] width 87 height 27
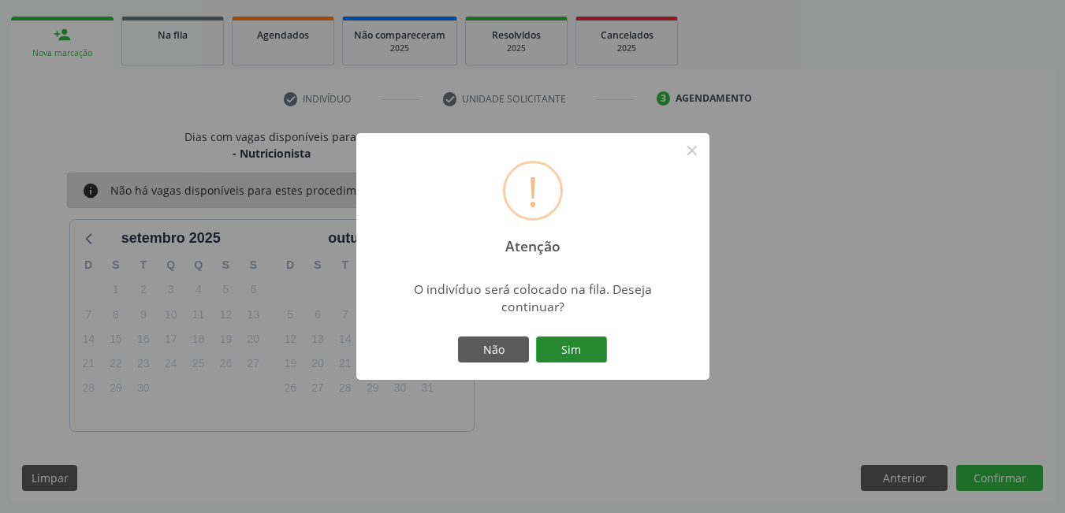
click at [579, 346] on button "Sim" at bounding box center [571, 350] width 71 height 27
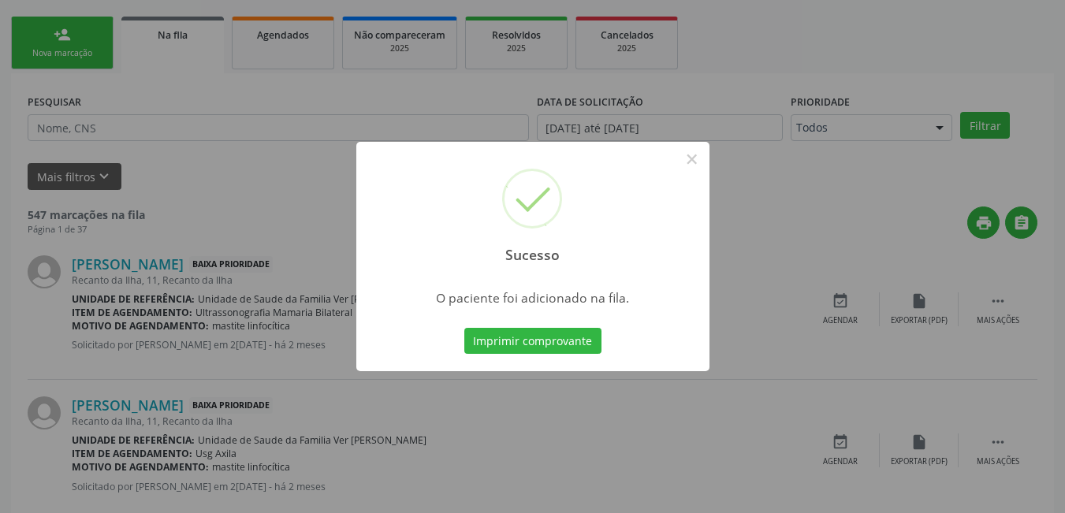
scroll to position [29, 0]
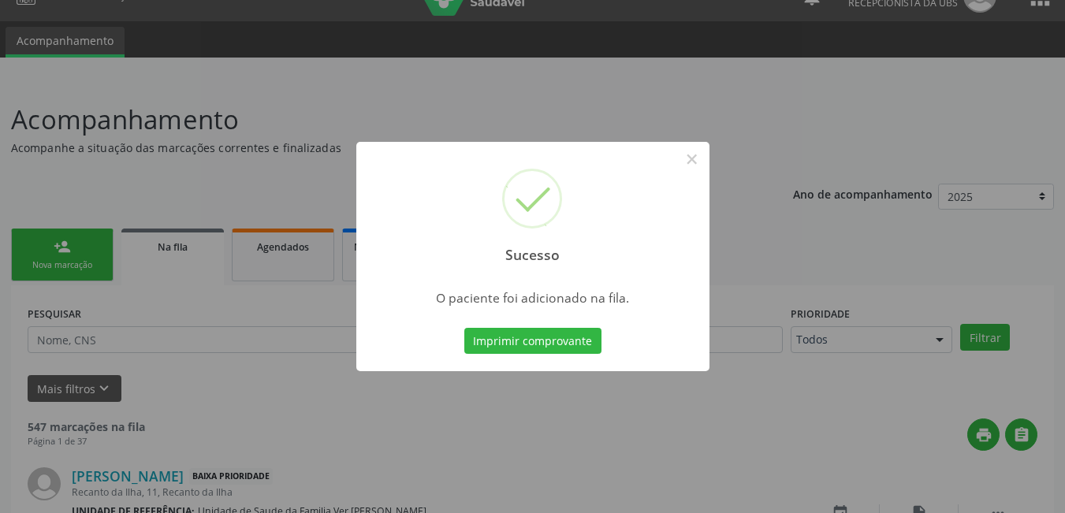
click at [568, 348] on button "Imprimir comprovante" at bounding box center [532, 341] width 137 height 27
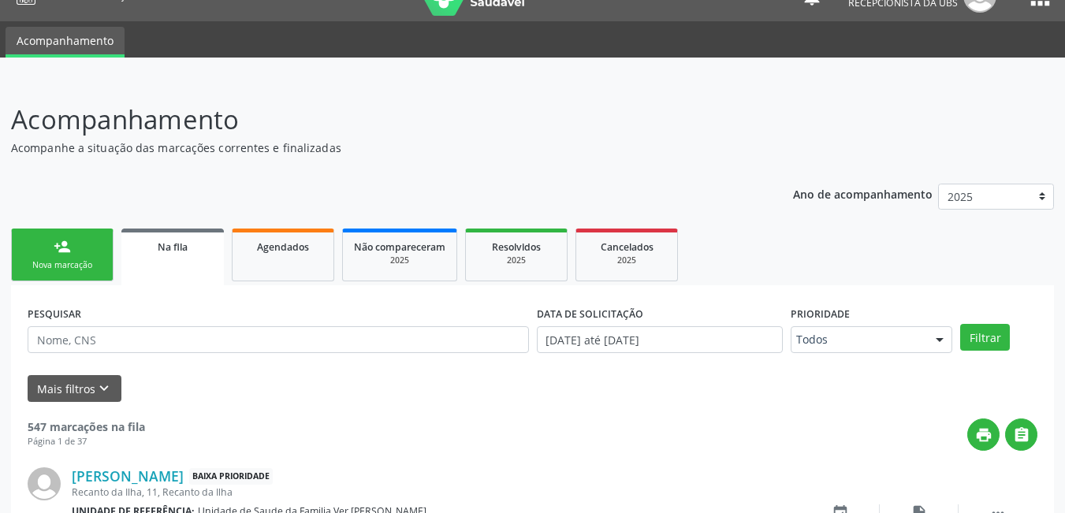
click at [45, 244] on link "person_add Nova marcação" at bounding box center [62, 255] width 103 height 53
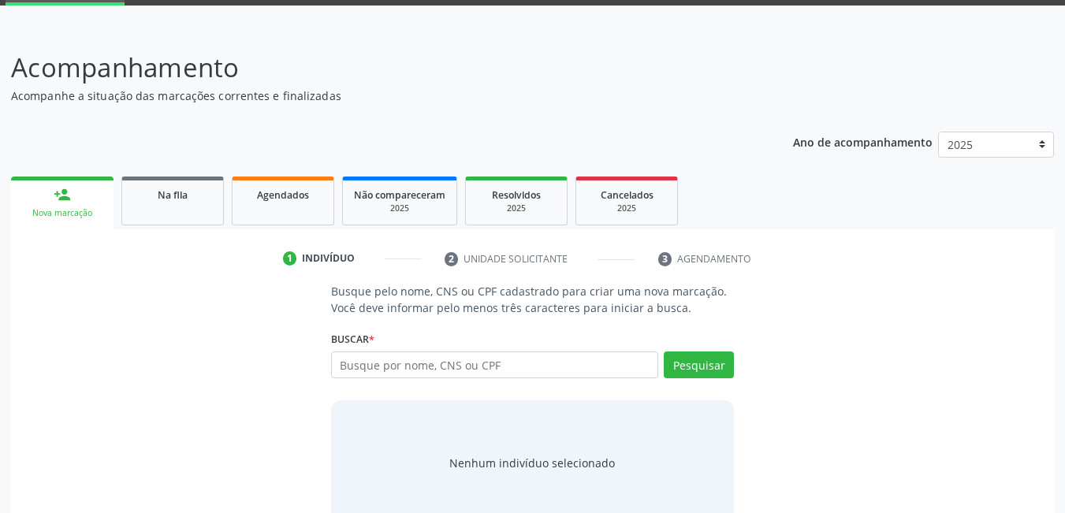
scroll to position [117, 0]
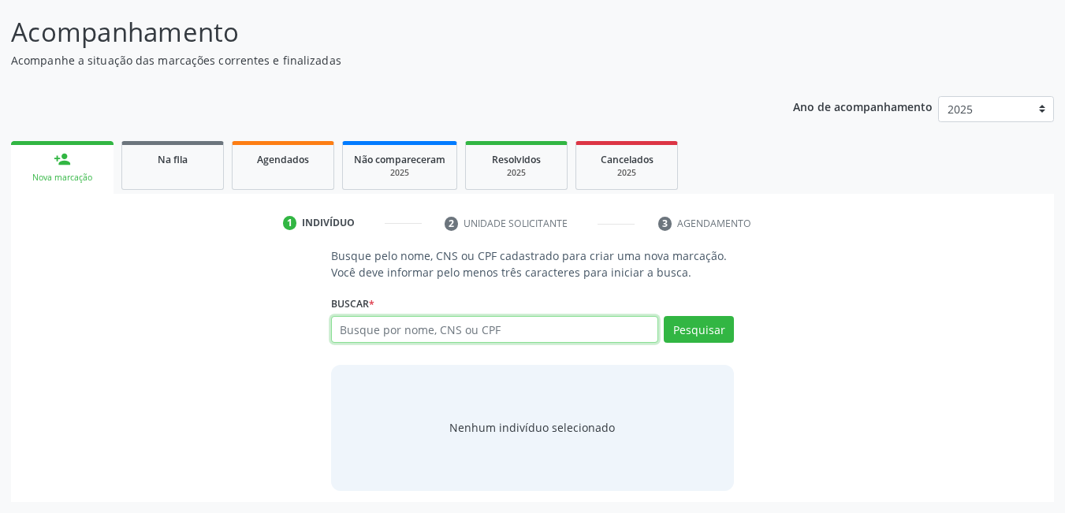
click at [614, 326] on input "text" at bounding box center [495, 329] width 328 height 27
type input "7050060086310756"
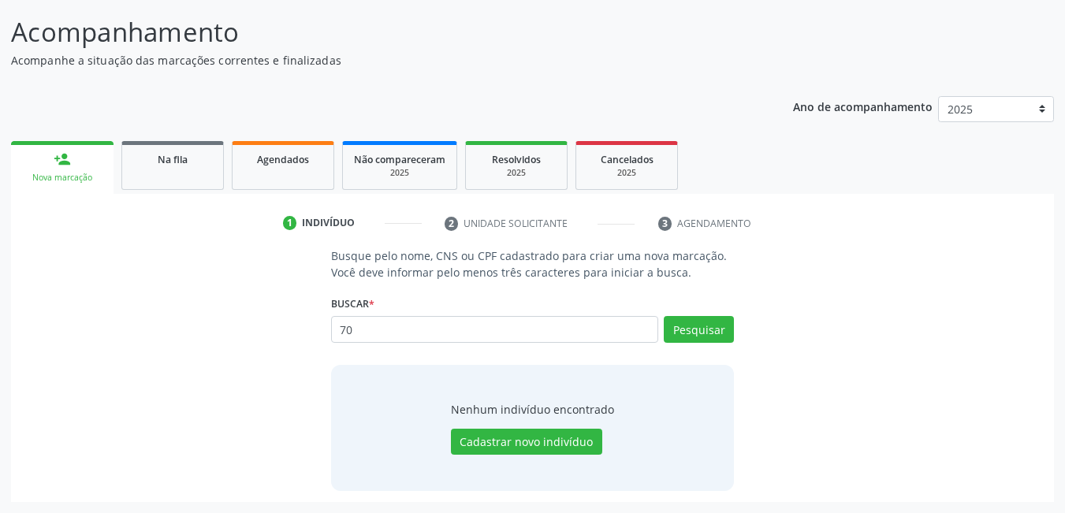
type input "7"
type input "705006086310756"
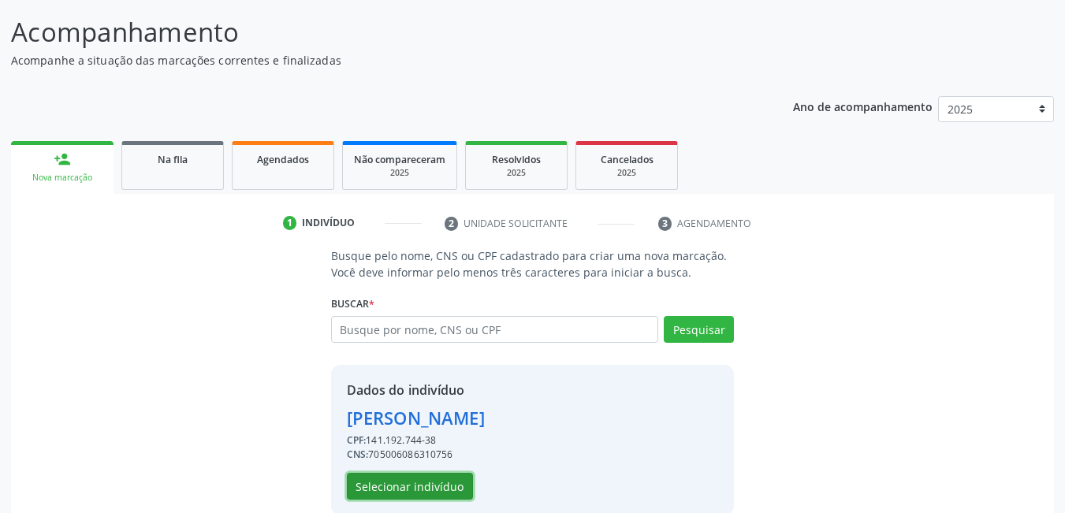
click at [414, 491] on button "Selecionar indivíduo" at bounding box center [410, 486] width 126 height 27
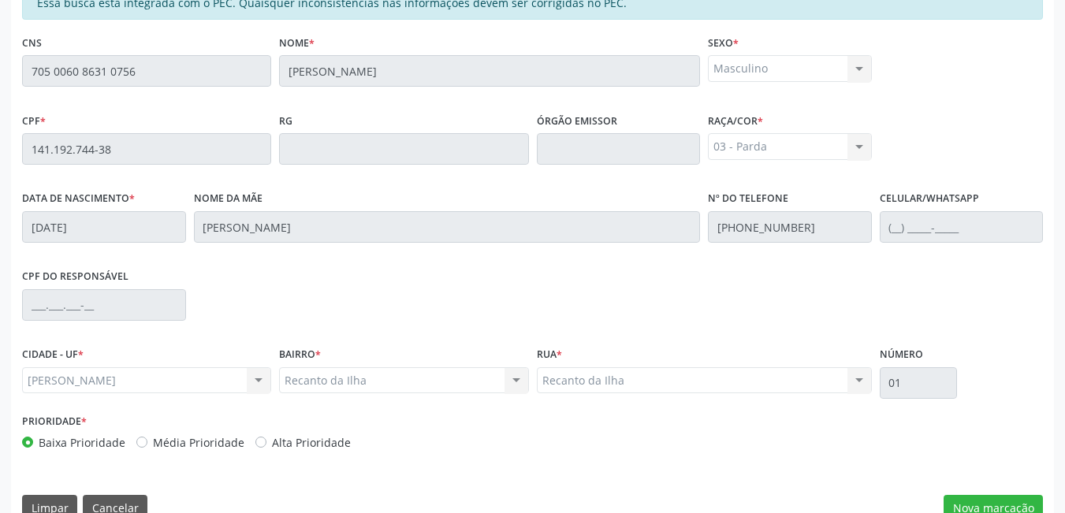
scroll to position [409, 0]
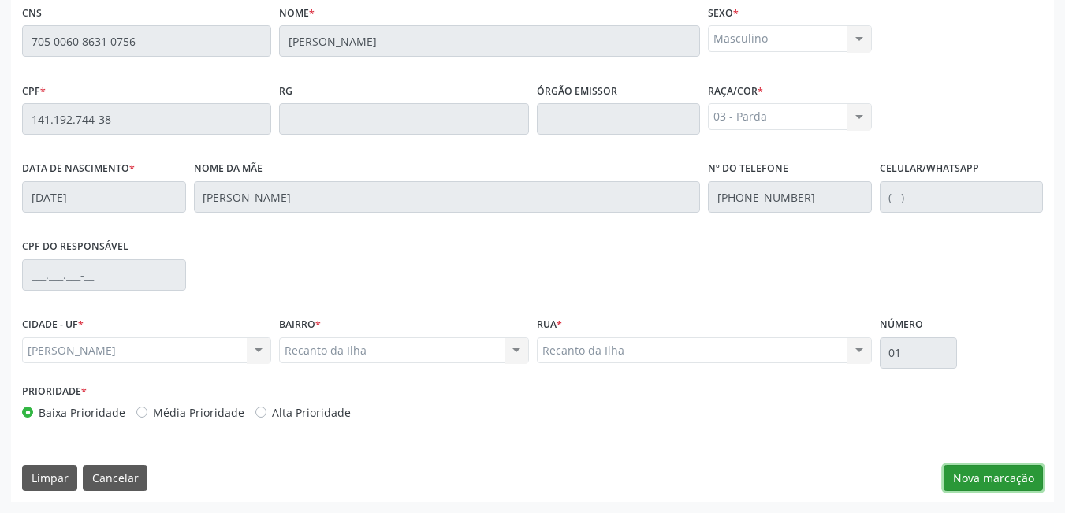
click at [1024, 479] on button "Nova marcação" at bounding box center [993, 478] width 99 height 27
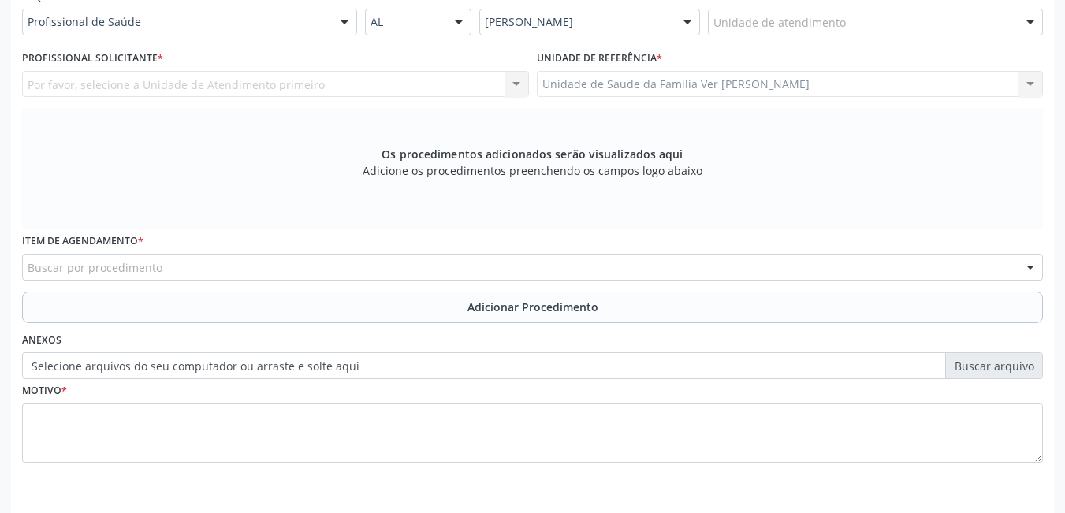
scroll to position [360, 0]
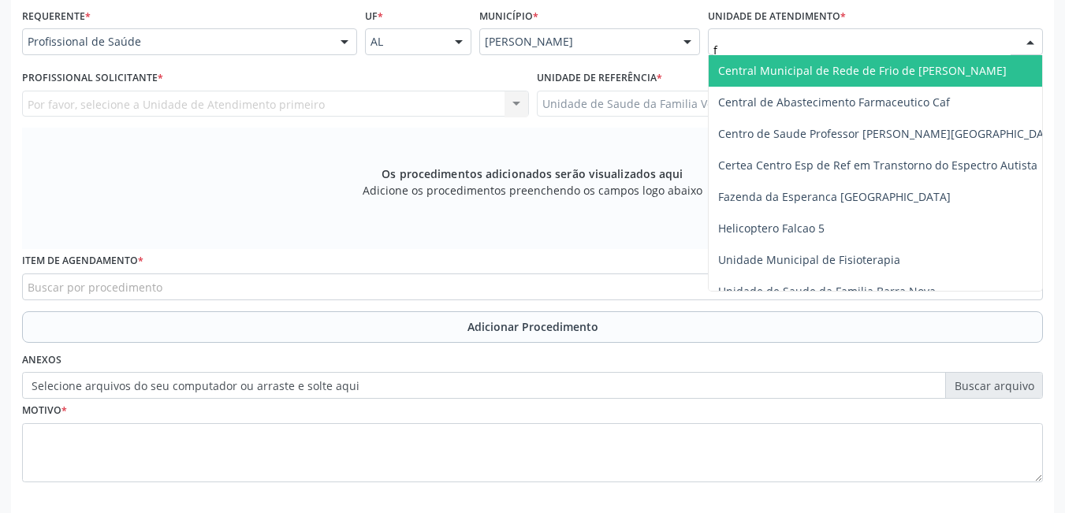
type input "fl"
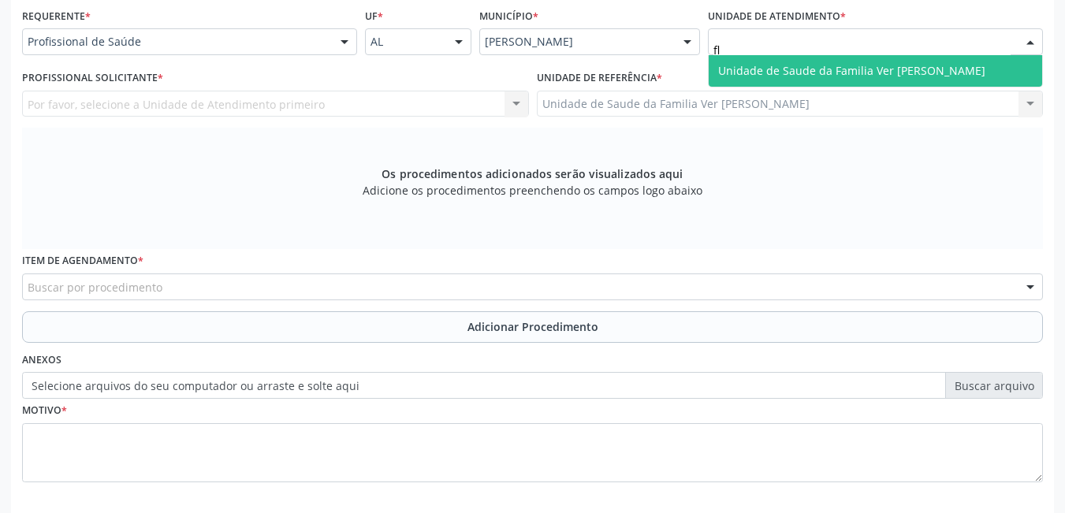
click at [785, 69] on span "Unidade de Saude da Familia Ver [PERSON_NAME]" at bounding box center [851, 70] width 267 height 15
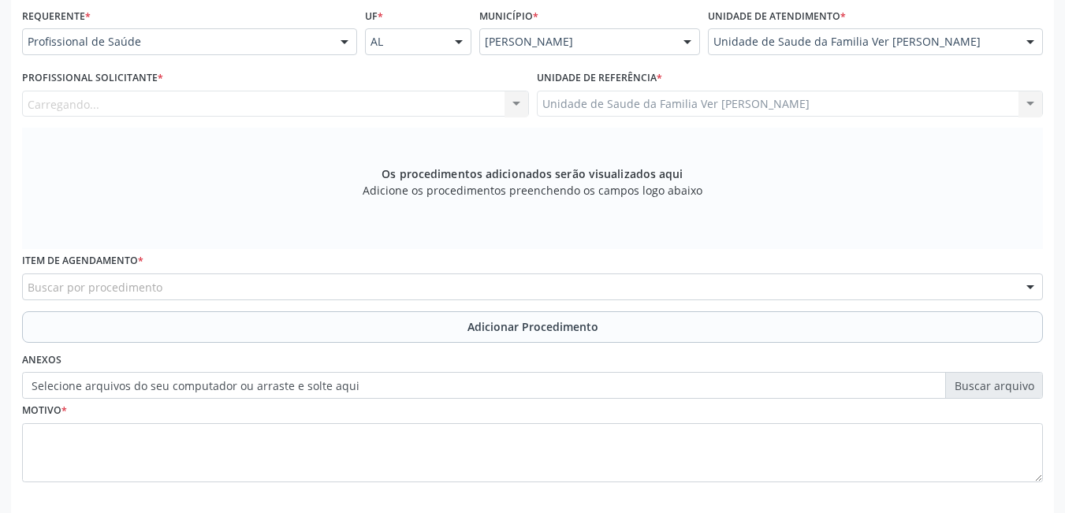
click at [451, 96] on div "Carregando... Nenhum resultado encontrado para: " " Não há nenhuma opção para s…" at bounding box center [275, 104] width 507 height 27
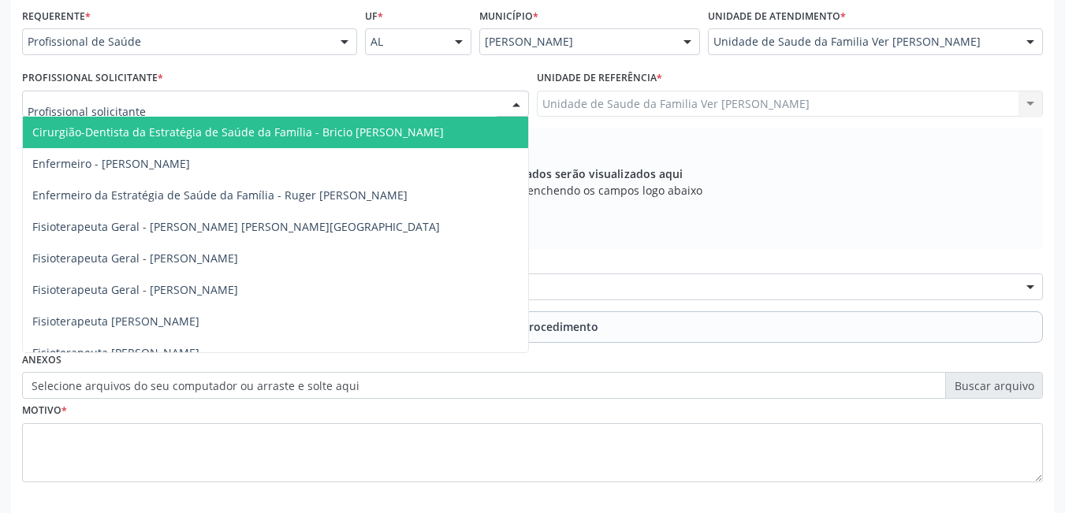
click at [431, 95] on div at bounding box center [275, 104] width 507 height 27
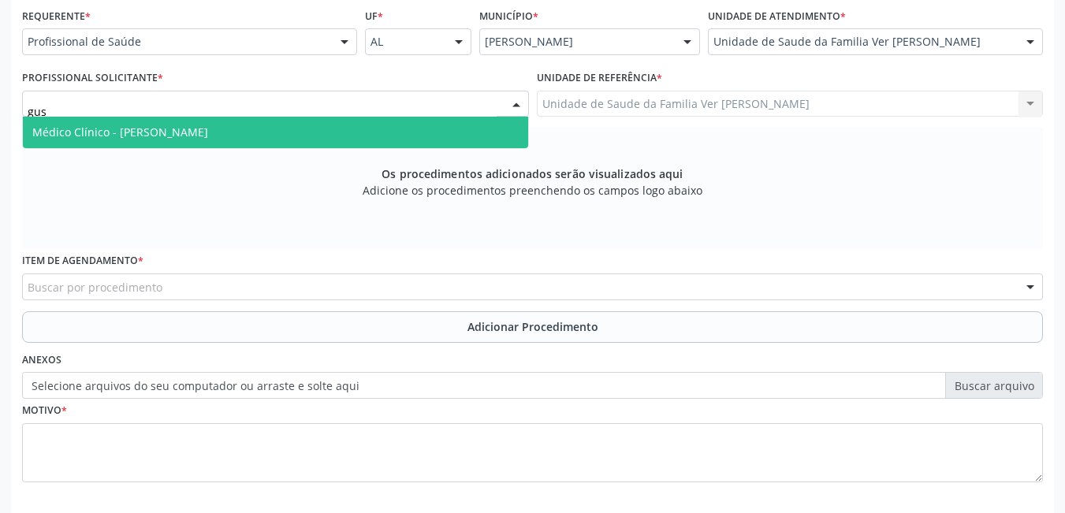
type input "gust"
drag, startPoint x: 385, startPoint y: 113, endPoint x: 367, endPoint y: 114, distance: 17.4
click at [374, 114] on input "gust" at bounding box center [262, 112] width 469 height 32
click at [345, 129] on span "Médico Clínico - [PERSON_NAME]" at bounding box center [275, 133] width 505 height 32
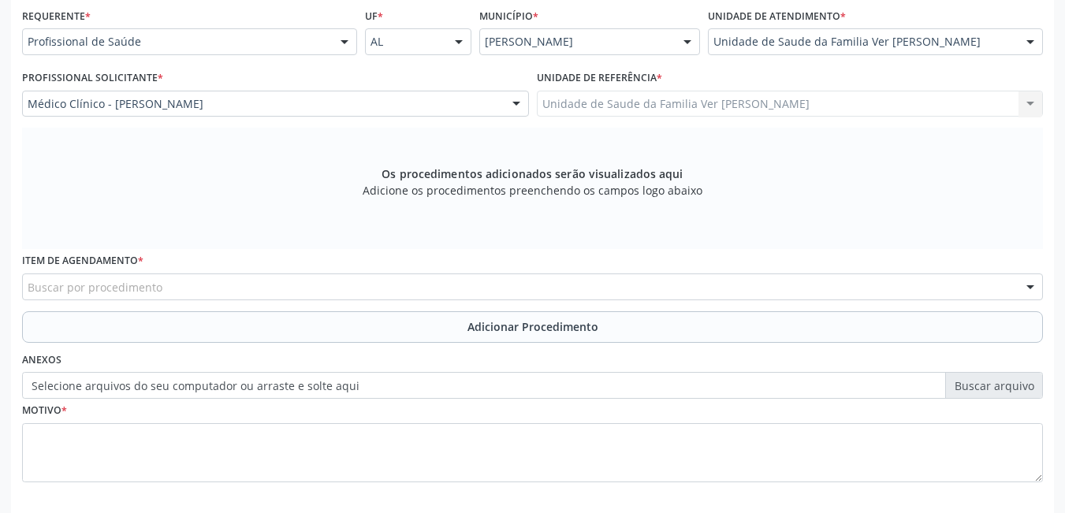
click at [166, 278] on div "Buscar por procedimento" at bounding box center [532, 287] width 1021 height 27
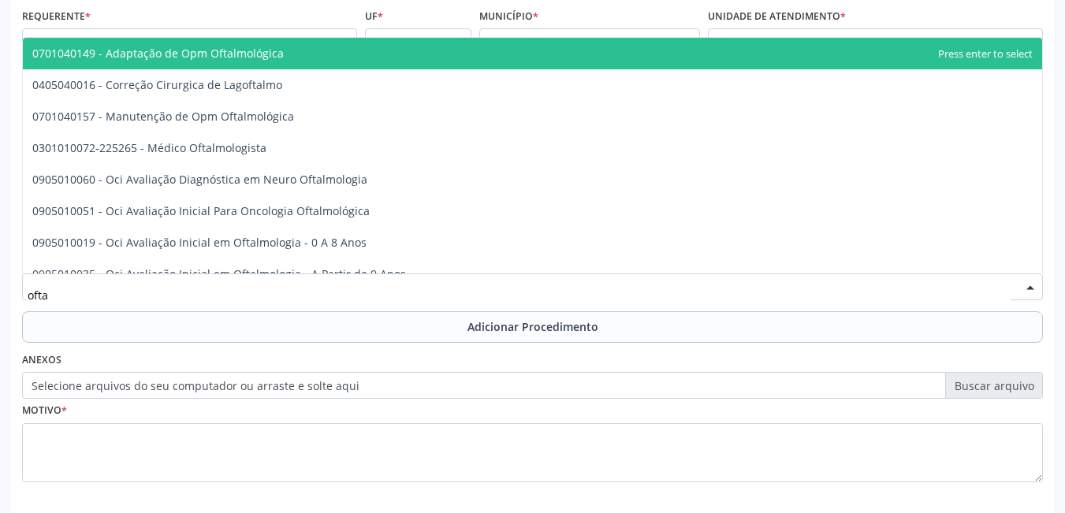
type input "oftal"
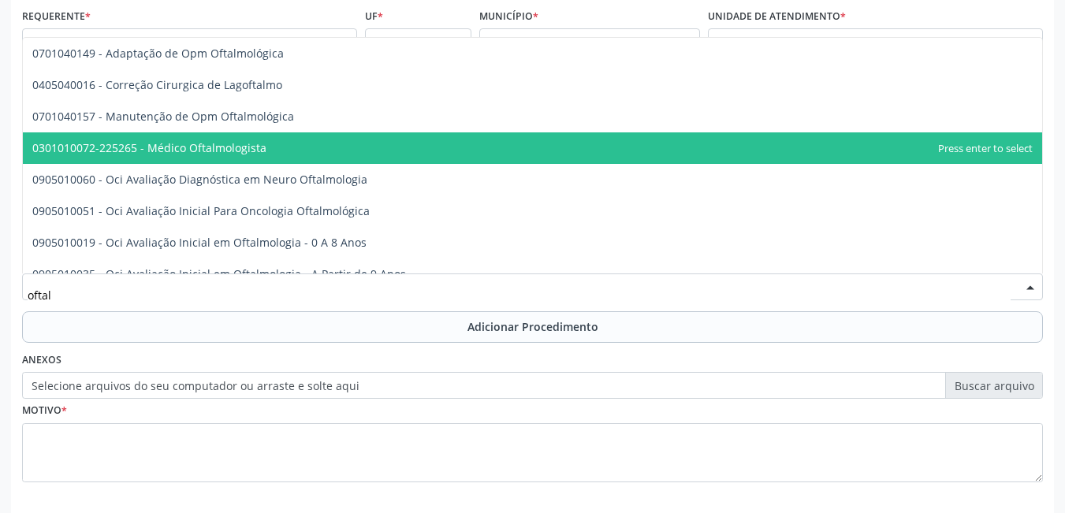
click at [241, 155] on span "0301010072-225265 - Médico Oftalmologista" at bounding box center [533, 148] width 1020 height 32
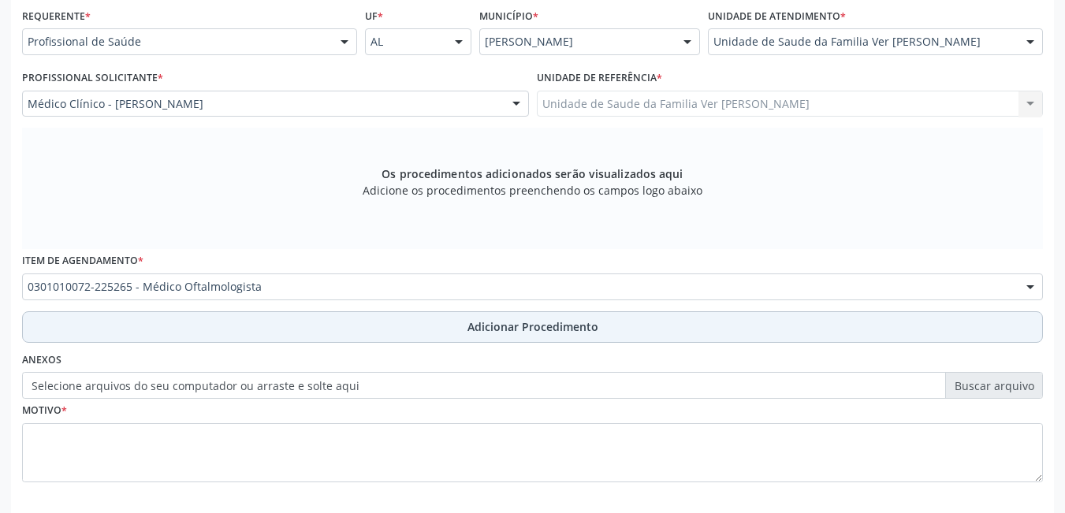
click at [214, 324] on button "Adicionar Procedimento" at bounding box center [532, 327] width 1021 height 32
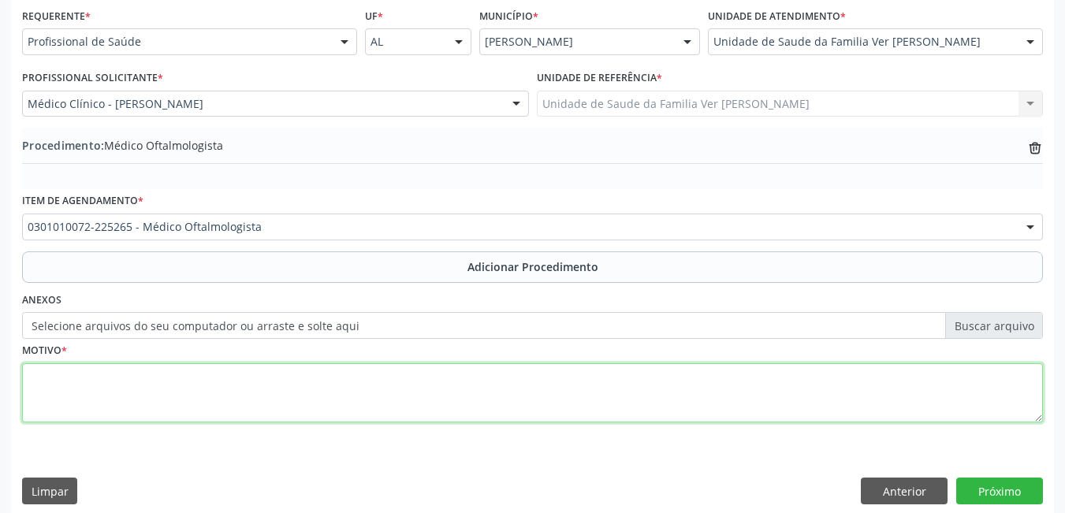
click at [157, 396] on textarea at bounding box center [532, 394] width 1021 height 60
type textarea "não da para entender"
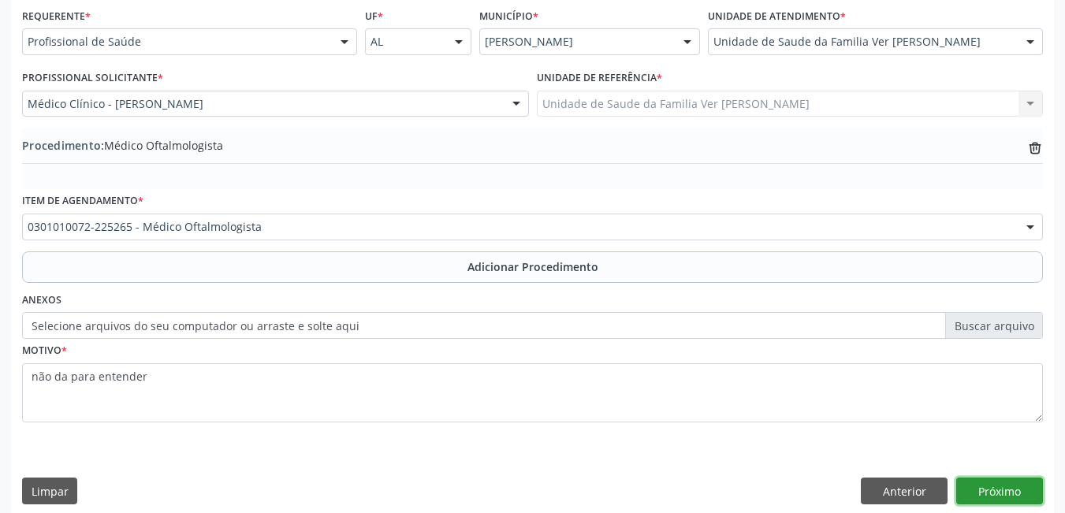
click at [1025, 491] on button "Próximo" at bounding box center [1000, 491] width 87 height 27
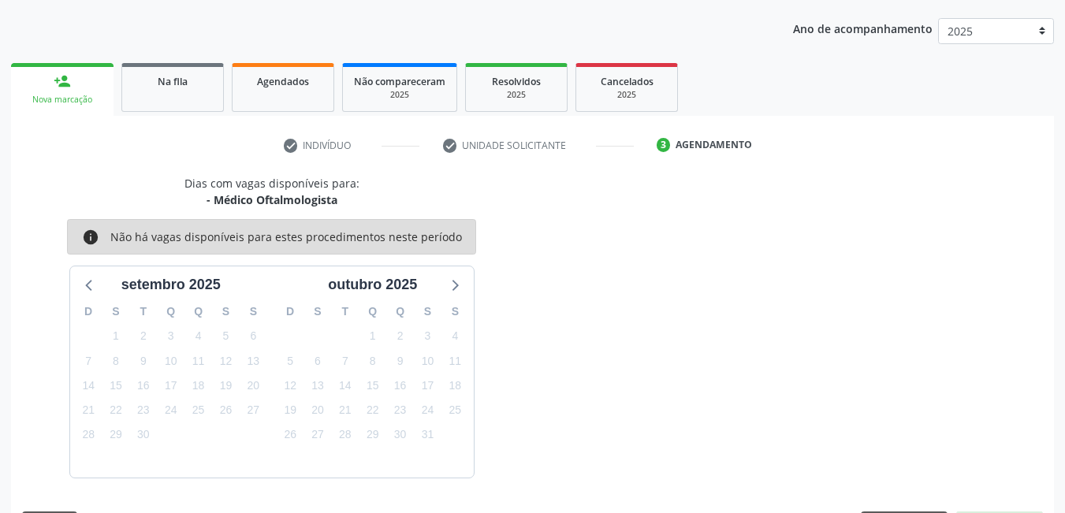
scroll to position [241, 0]
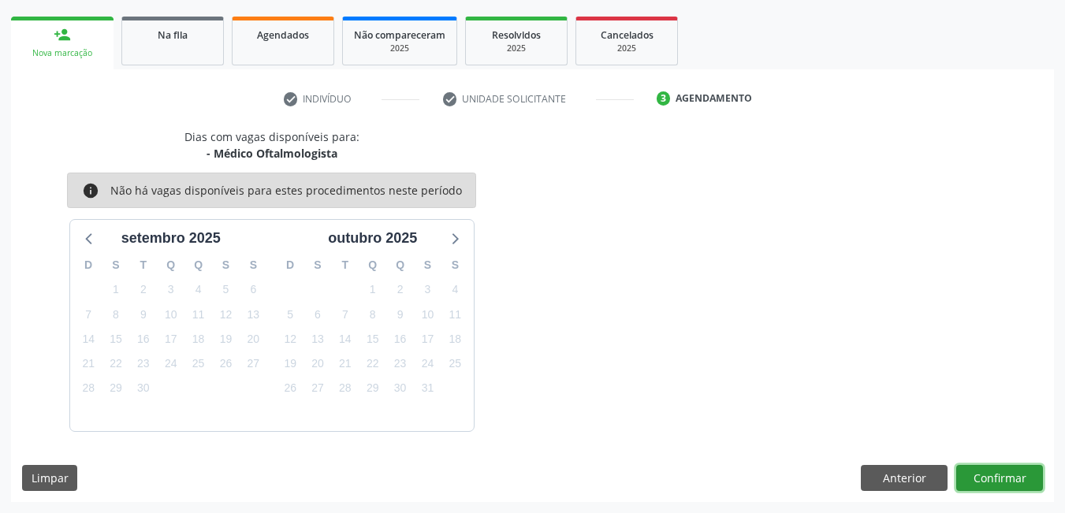
click at [1025, 491] on button "Confirmar" at bounding box center [1000, 478] width 87 height 27
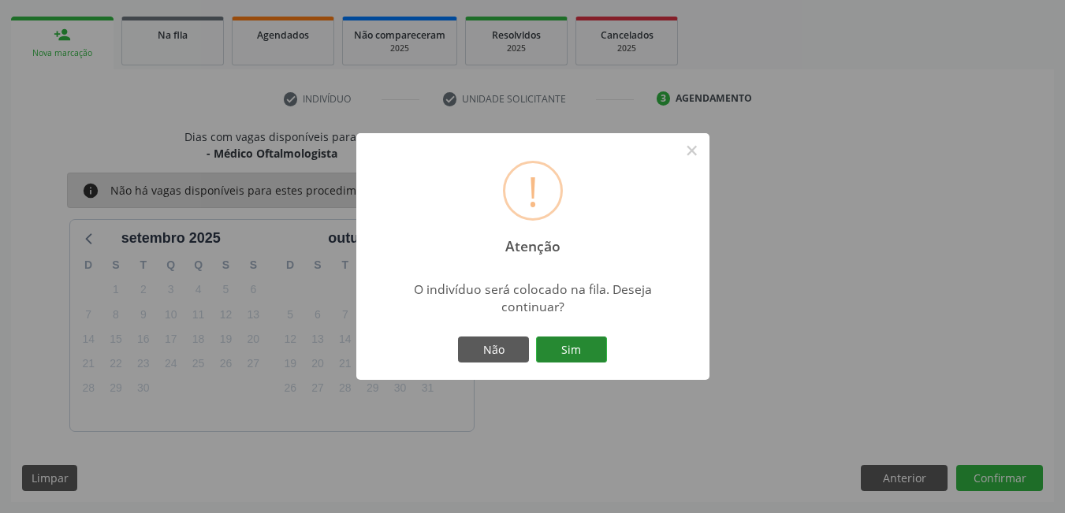
click at [602, 341] on button "Sim" at bounding box center [571, 350] width 71 height 27
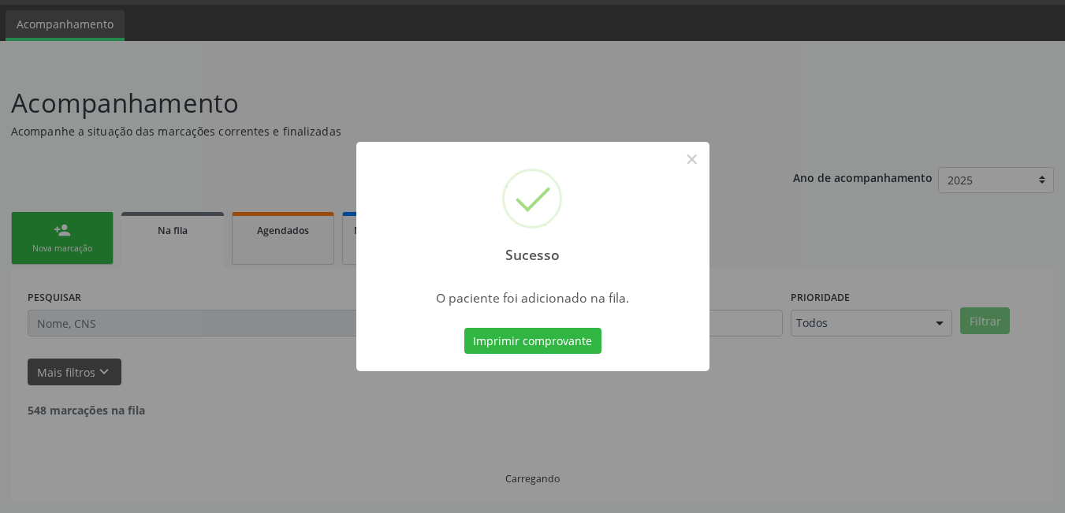
scroll to position [29, 0]
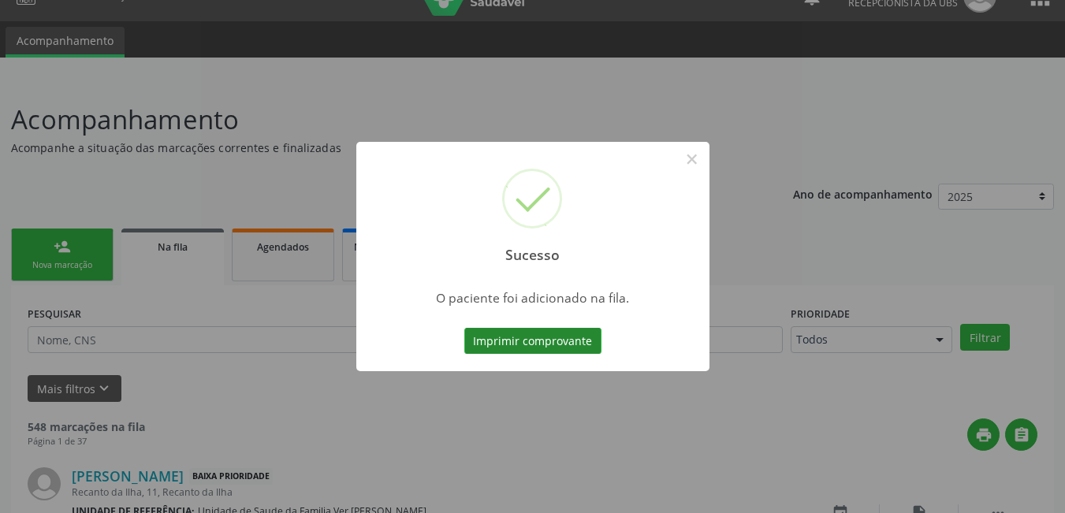
click at [530, 344] on button "Imprimir comprovante" at bounding box center [532, 341] width 137 height 27
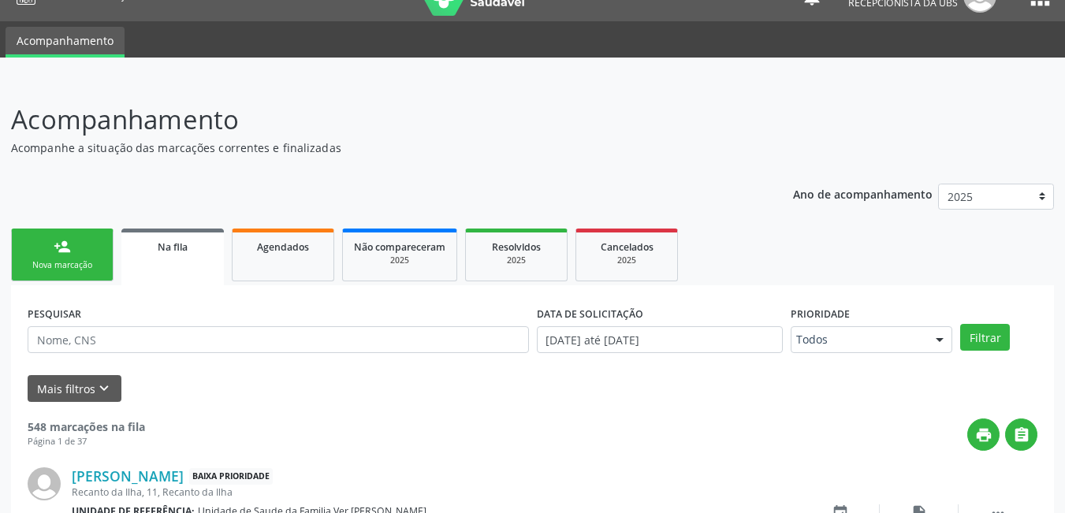
click at [38, 268] on div "Nova marcação" at bounding box center [62, 265] width 79 height 12
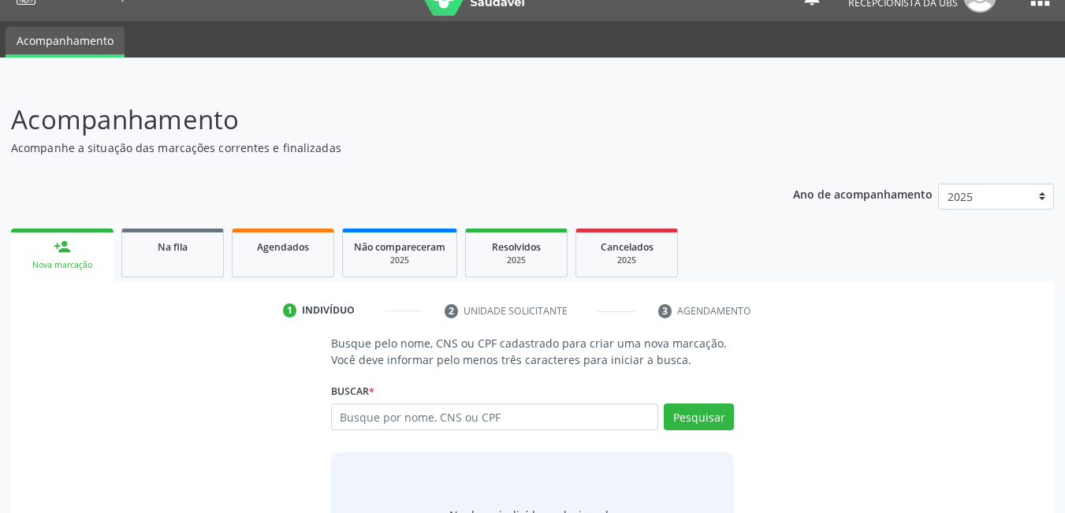
scroll to position [117, 0]
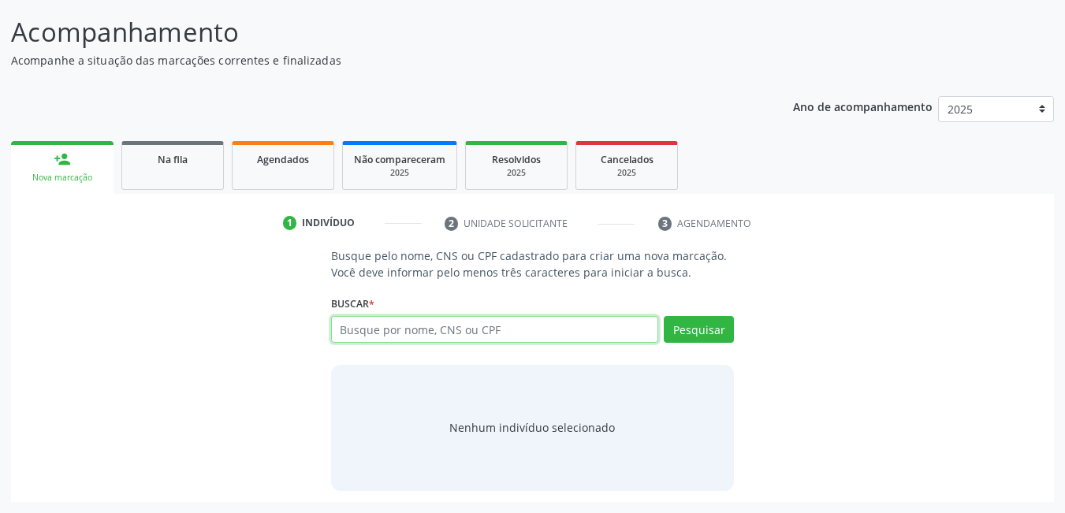
click at [531, 338] on input "text" at bounding box center [495, 329] width 328 height 27
type input "42072120449"
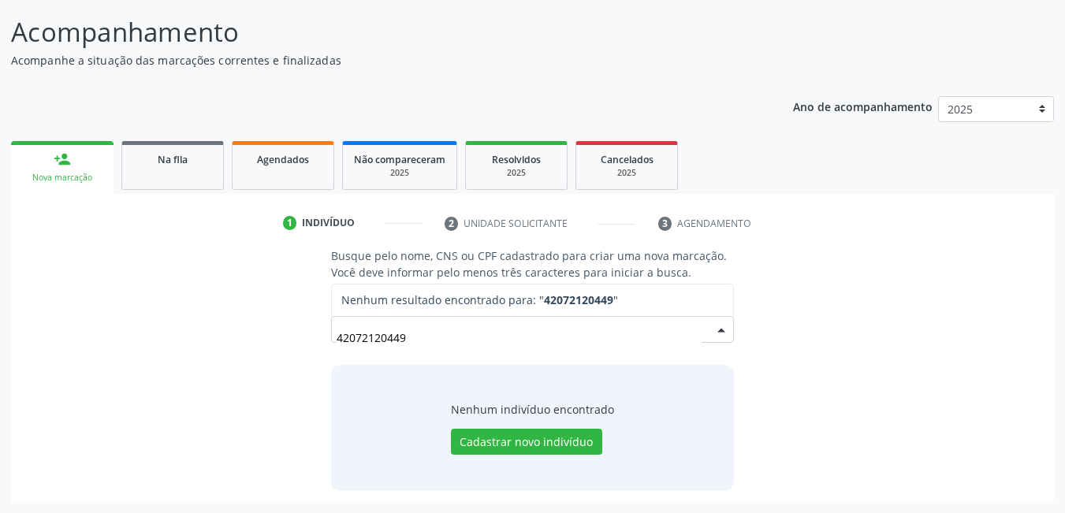
click at [362, 338] on input "42072120449" at bounding box center [520, 338] width 366 height 32
click at [415, 338] on input "420702120449" at bounding box center [520, 338] width 366 height 32
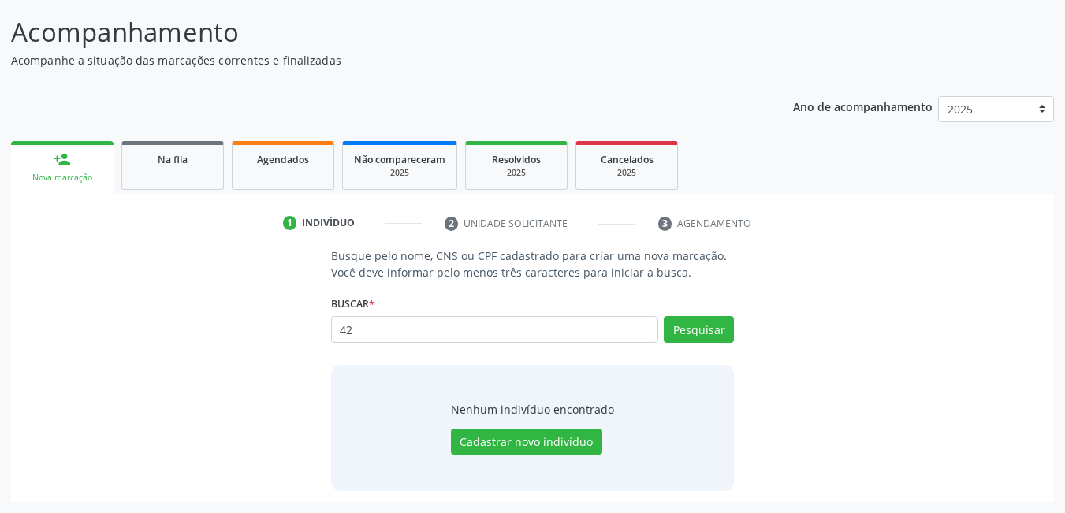
type input "4"
type input "42070120449"
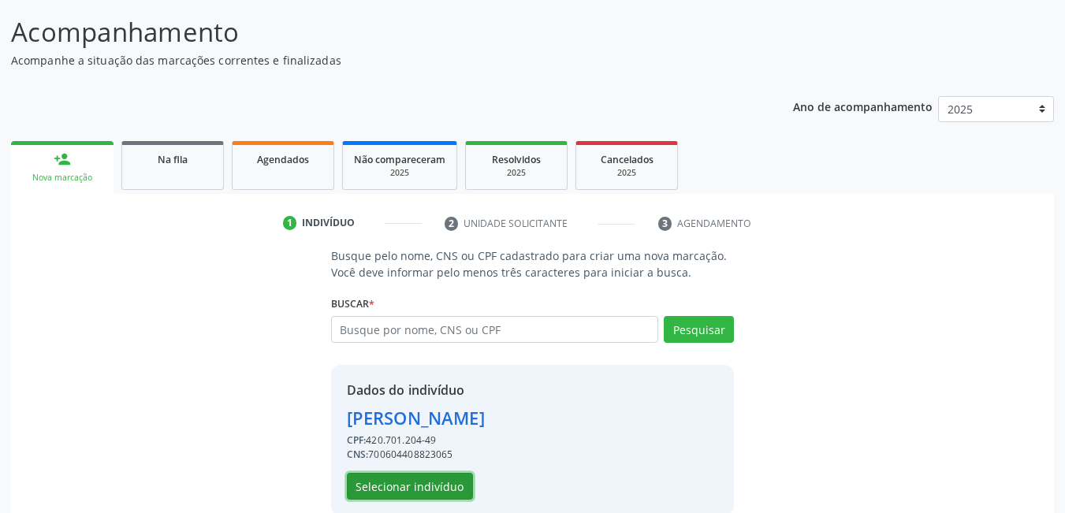
click at [408, 475] on button "Selecionar indivíduo" at bounding box center [410, 486] width 126 height 27
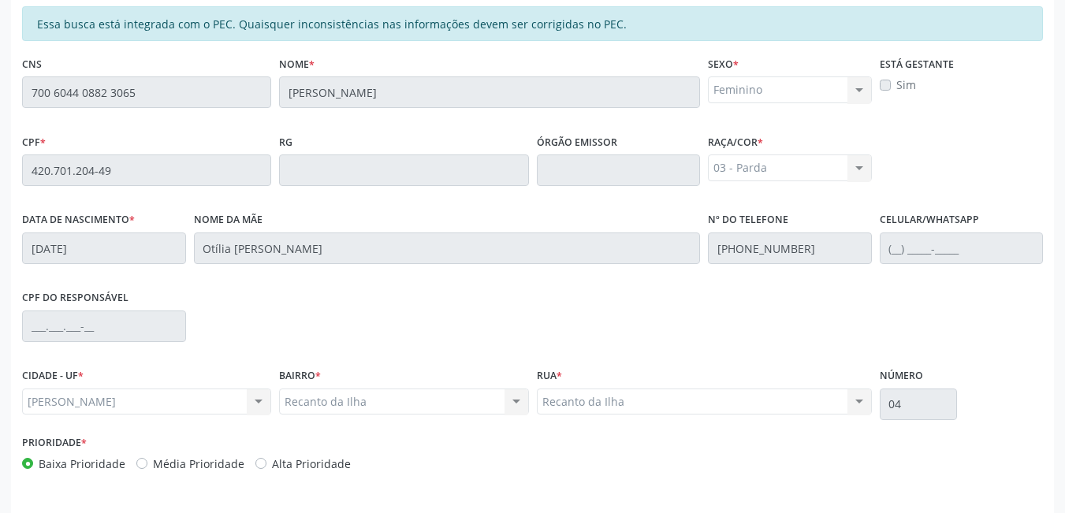
scroll to position [409, 0]
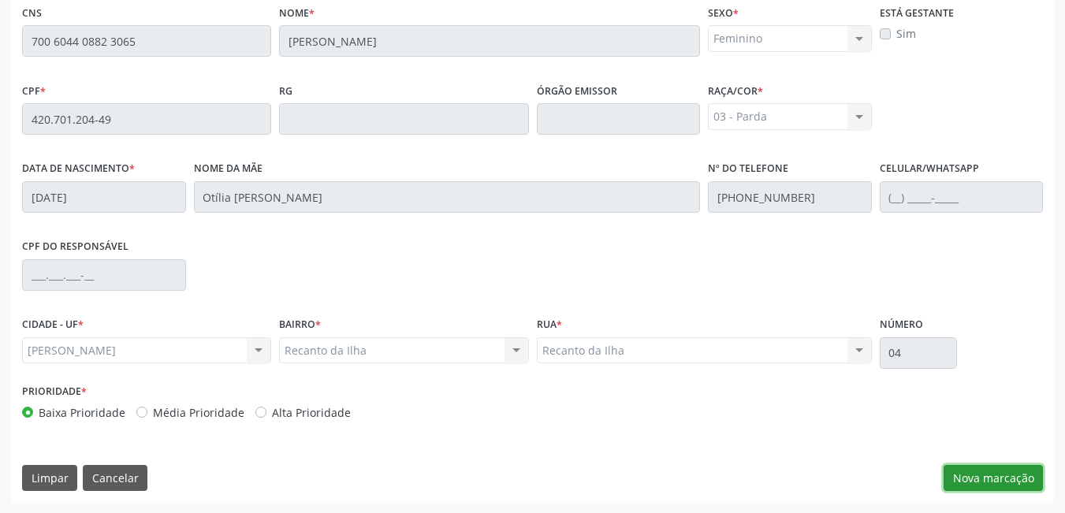
click at [999, 480] on button "Nova marcação" at bounding box center [993, 478] width 99 height 27
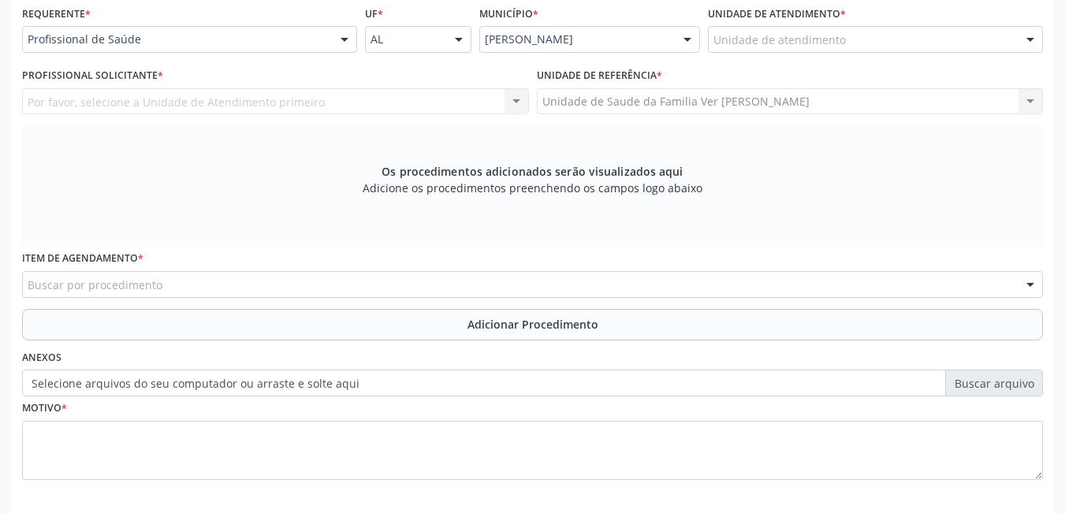
scroll to position [354, 0]
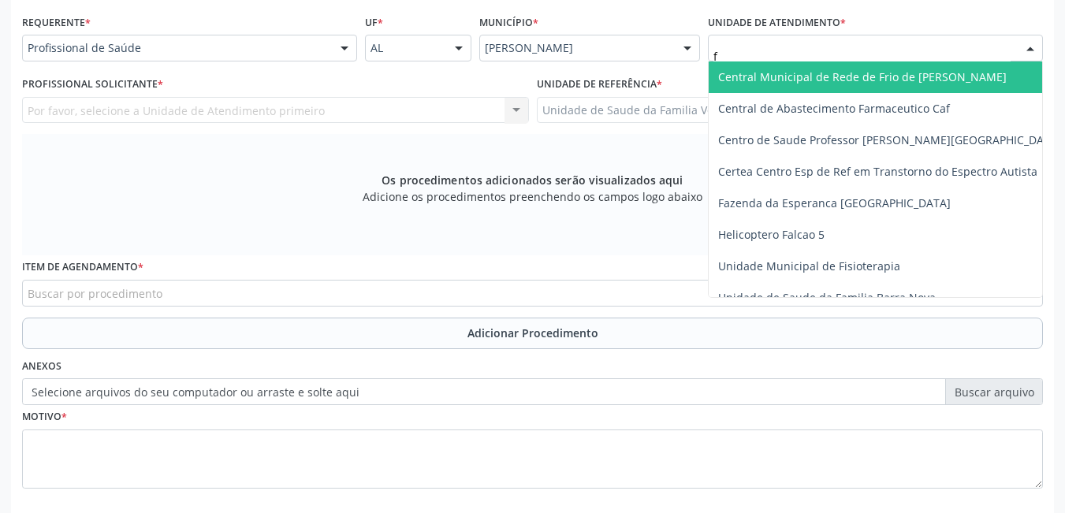
type input "fl"
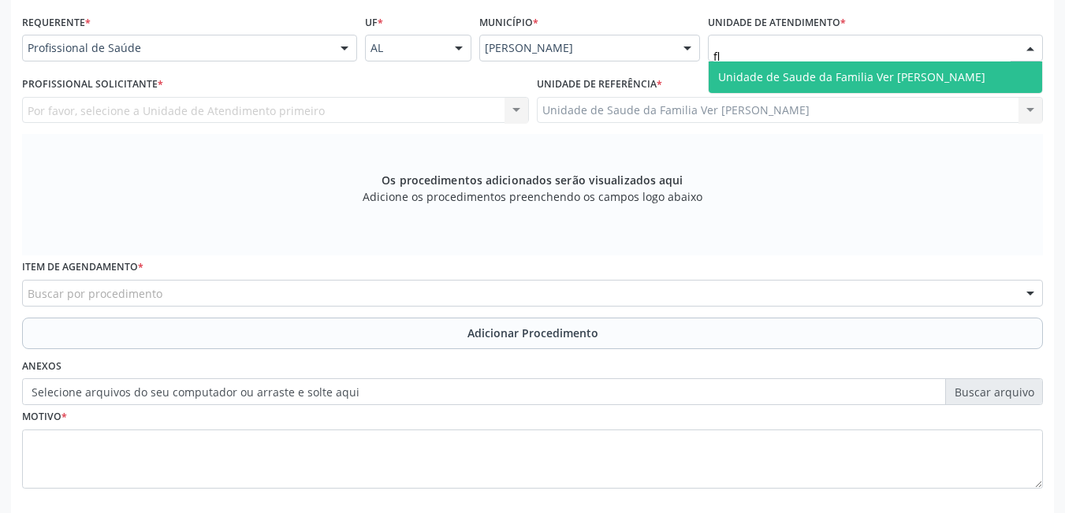
click at [778, 76] on span "Unidade de Saude da Familia Ver [PERSON_NAME]" at bounding box center [851, 76] width 267 height 15
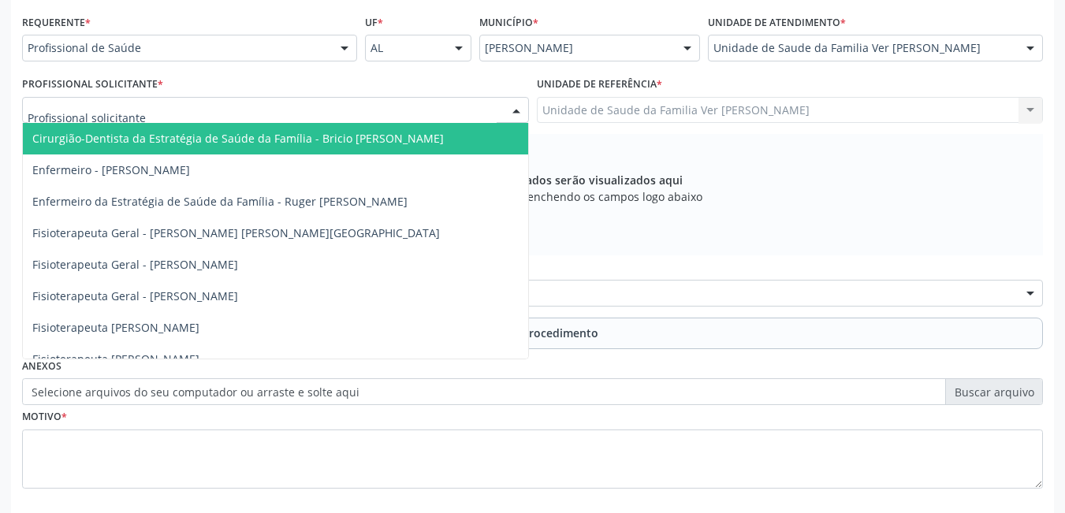
click at [453, 113] on div at bounding box center [275, 110] width 507 height 27
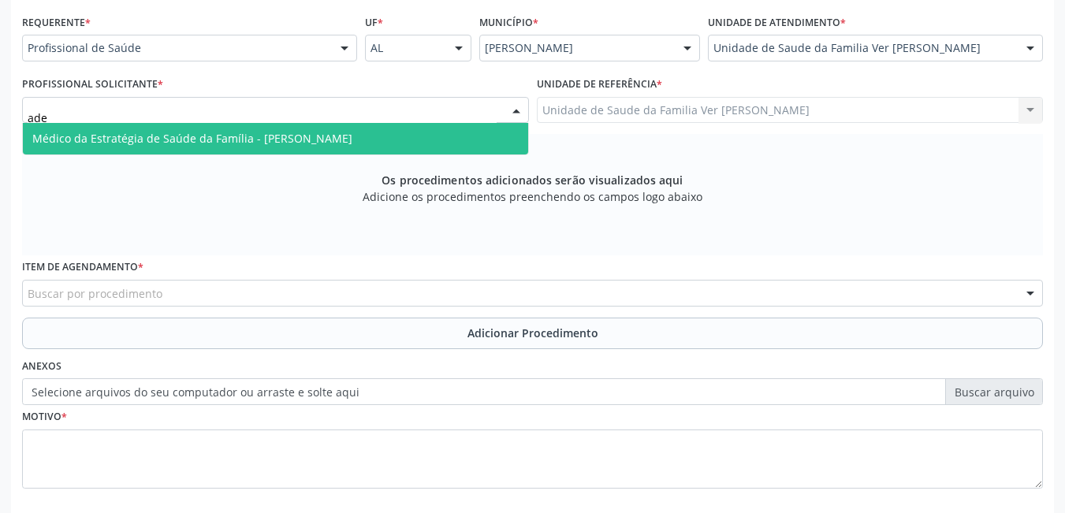
type input "adel"
click at [426, 133] on span "Médico da Estratégia de Saúde da Família - [PERSON_NAME]" at bounding box center [275, 139] width 505 height 32
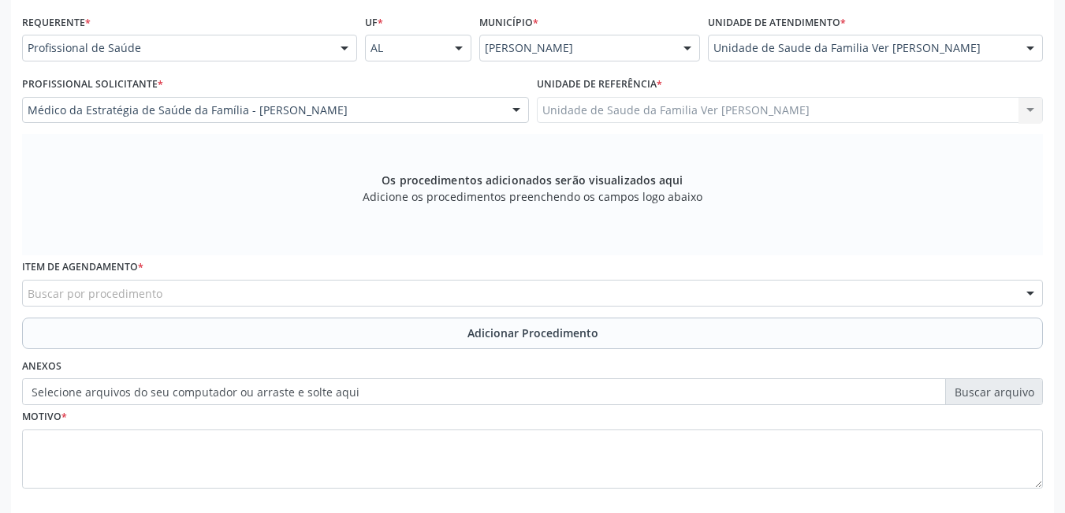
click at [214, 287] on div "Buscar por procedimento" at bounding box center [532, 293] width 1021 height 27
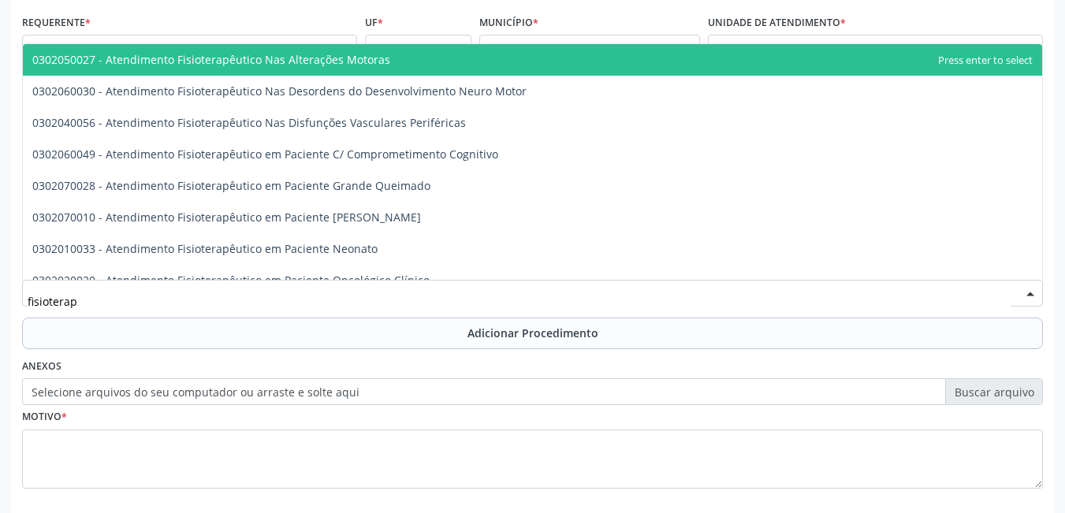
type input "fisioterape"
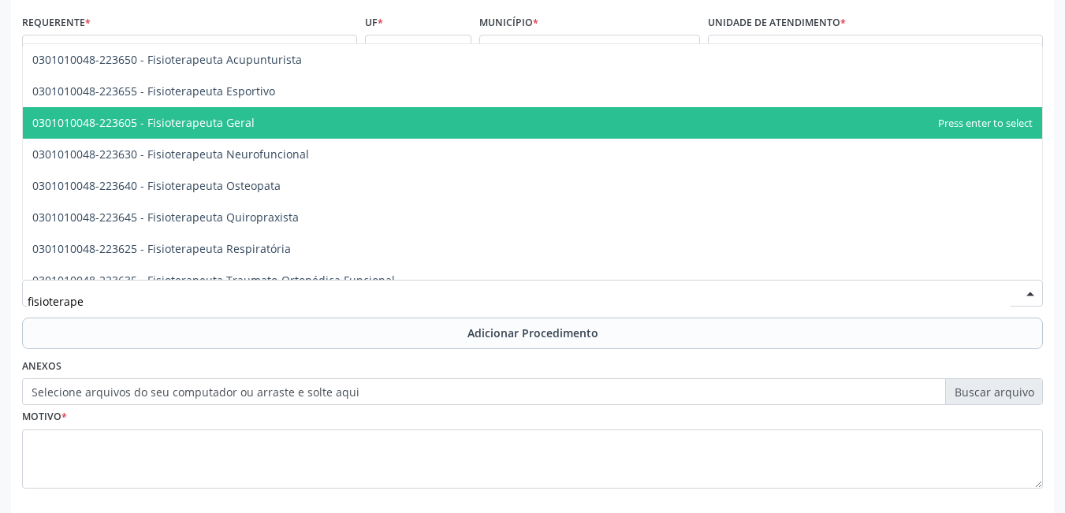
click at [286, 128] on span "0301010048-223605 - Fisioterapeuta Geral" at bounding box center [533, 123] width 1020 height 32
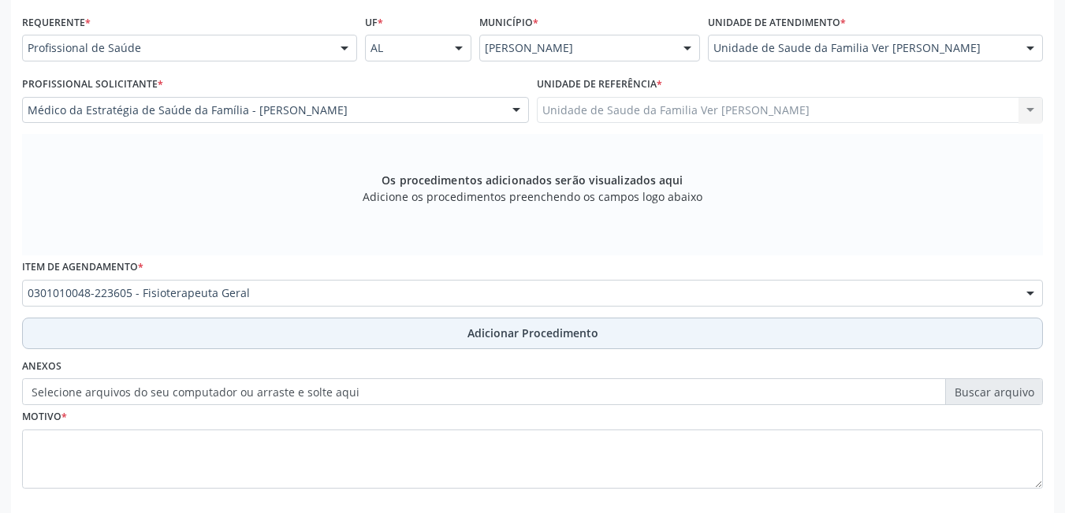
click at [180, 341] on button "Adicionar Procedimento" at bounding box center [532, 334] width 1021 height 32
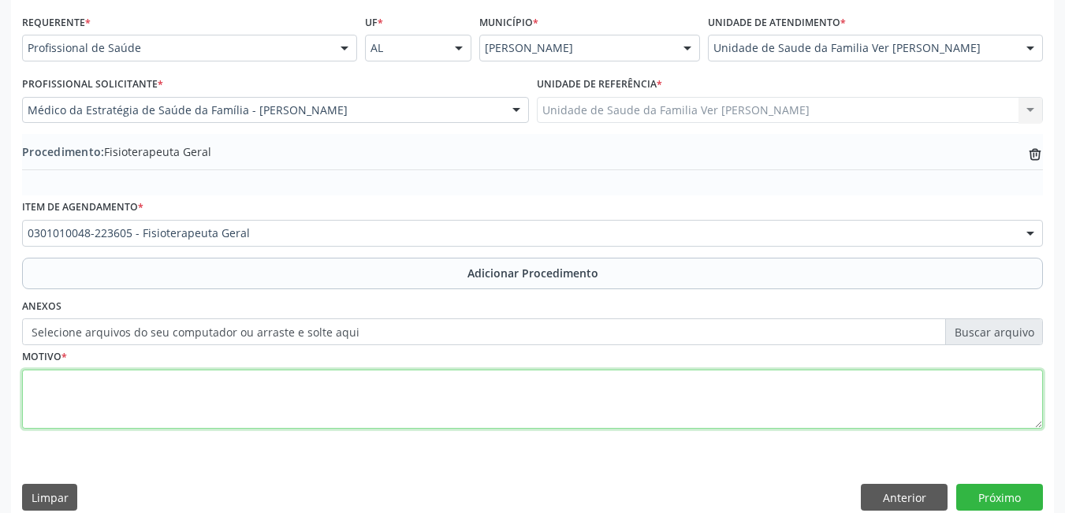
click at [141, 383] on textarea at bounding box center [532, 400] width 1021 height 60
type textarea "hérnia de disco e dor lombar intensa"
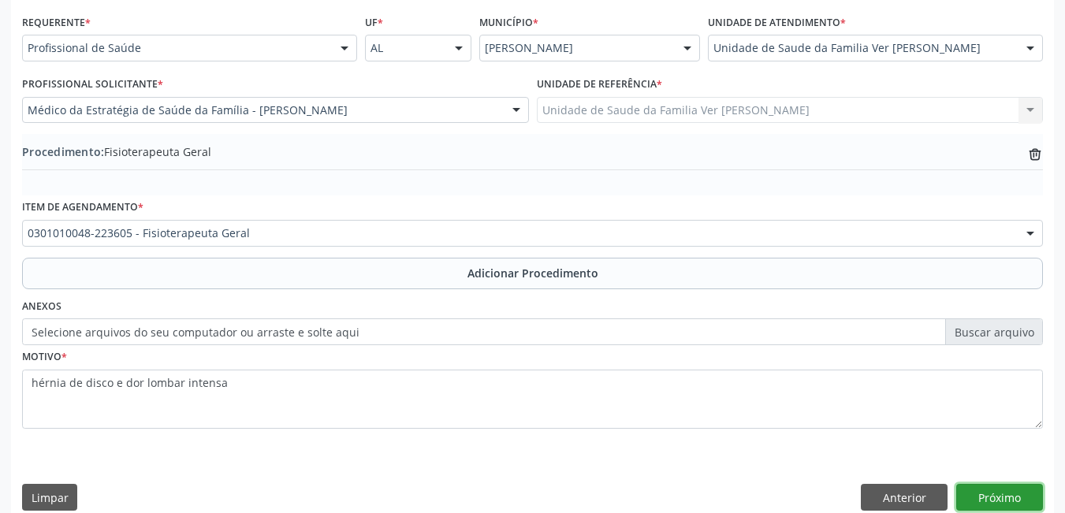
click at [983, 497] on button "Próximo" at bounding box center [1000, 497] width 87 height 27
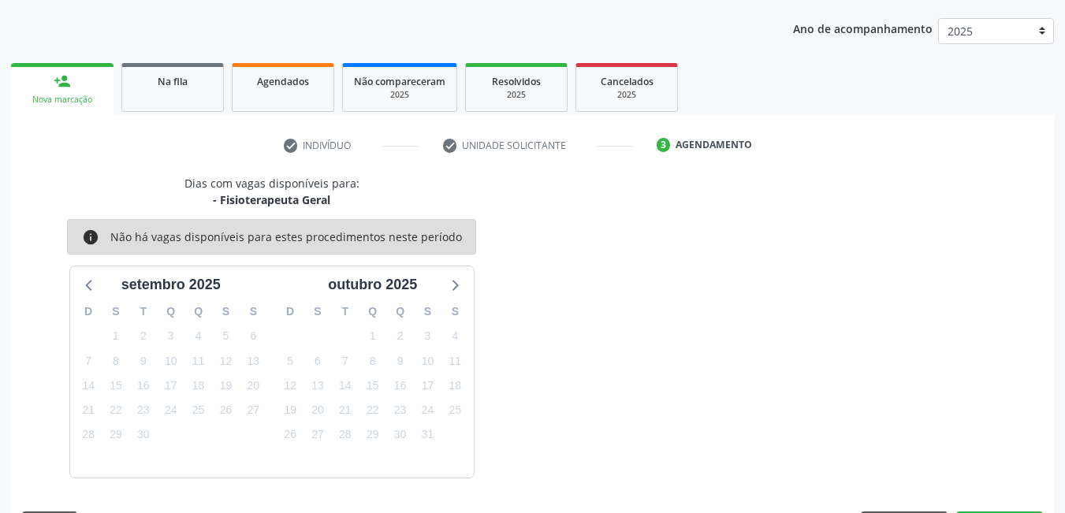
scroll to position [241, 0]
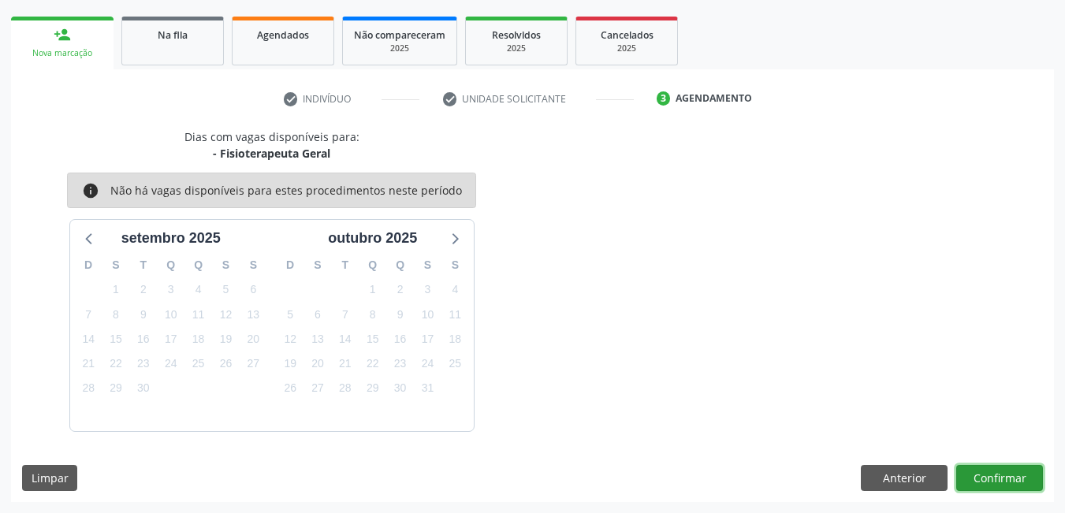
click at [979, 478] on button "Confirmar" at bounding box center [1000, 478] width 87 height 27
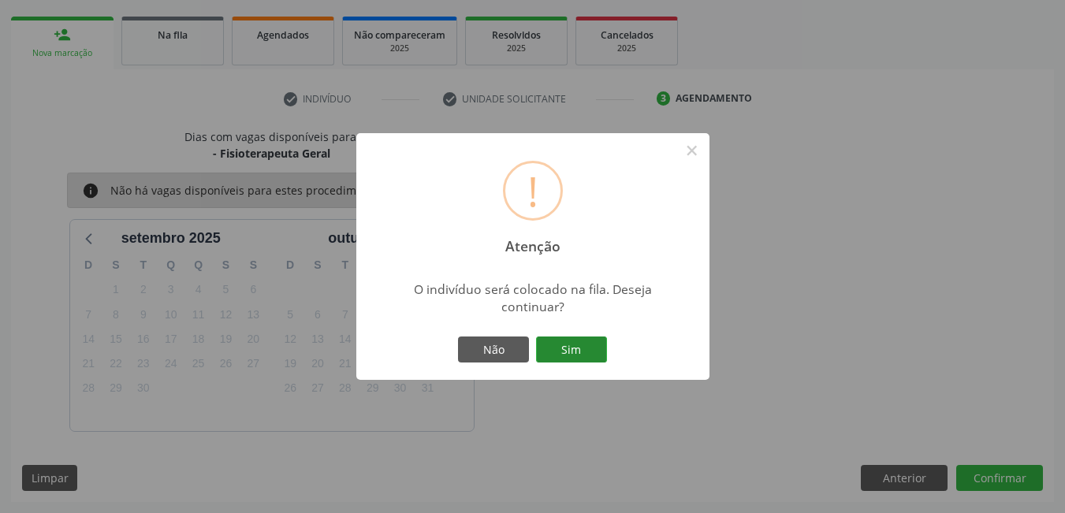
click at [583, 356] on button "Sim" at bounding box center [571, 350] width 71 height 27
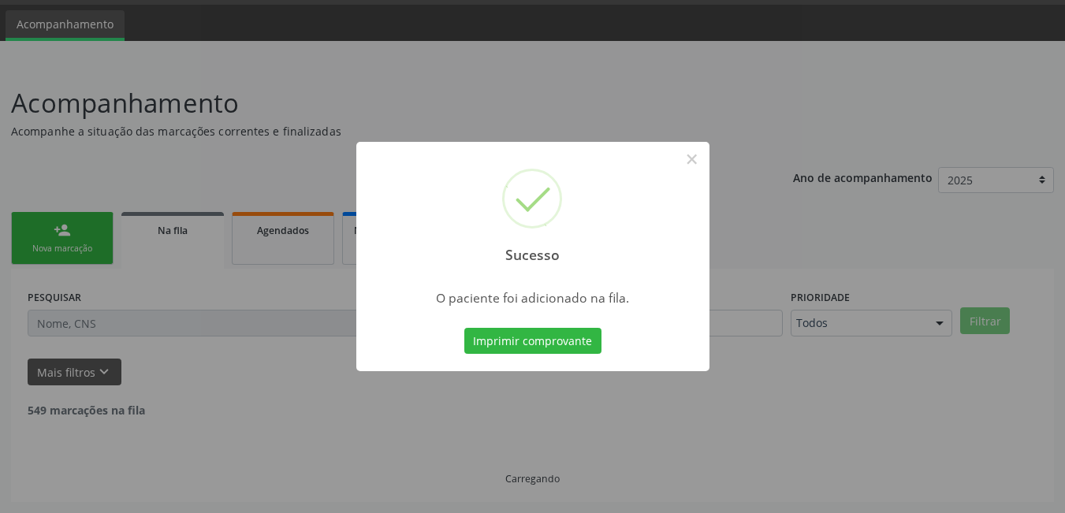
scroll to position [29, 0]
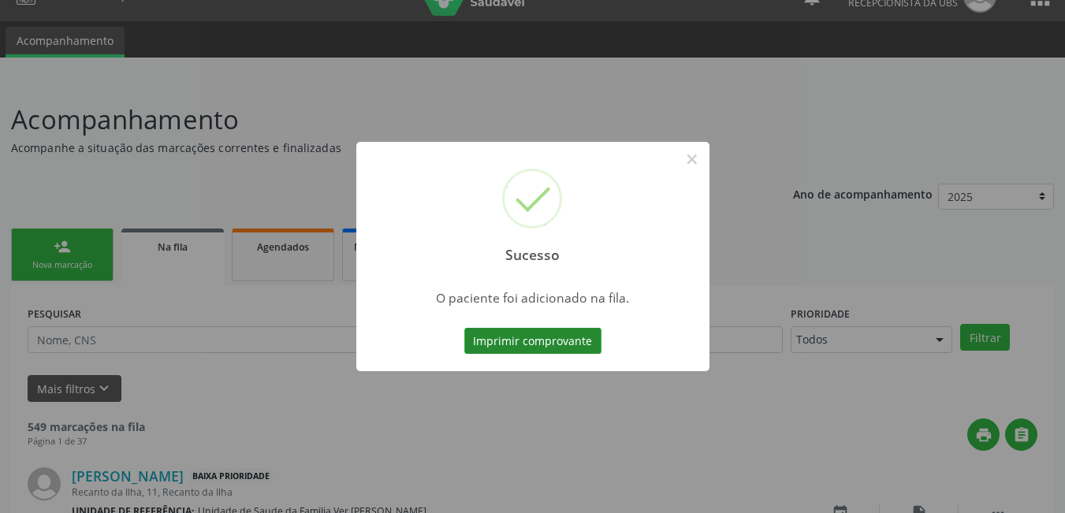
click at [571, 343] on button "Imprimir comprovante" at bounding box center [532, 341] width 137 height 27
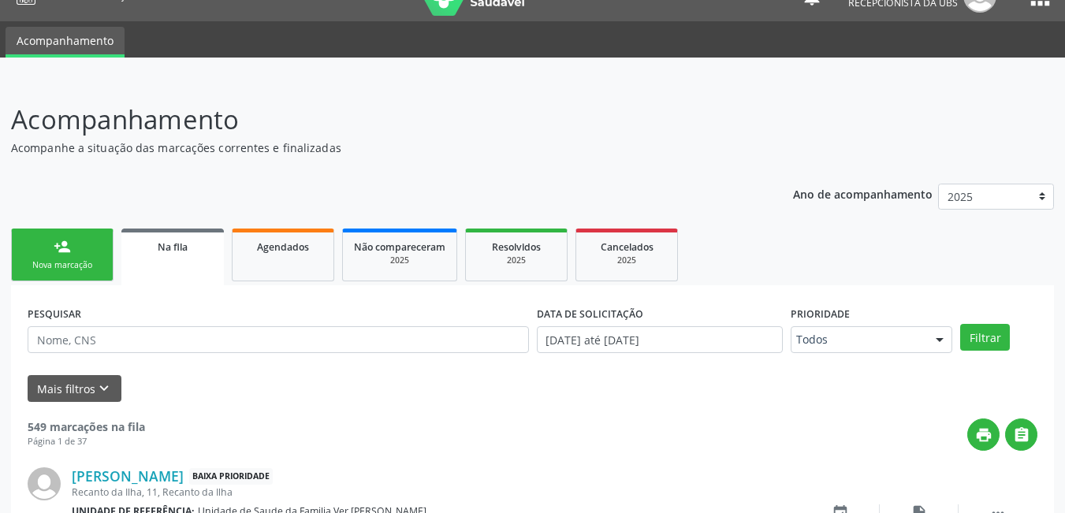
click at [86, 241] on link "person_add Nova marcação" at bounding box center [62, 255] width 103 height 53
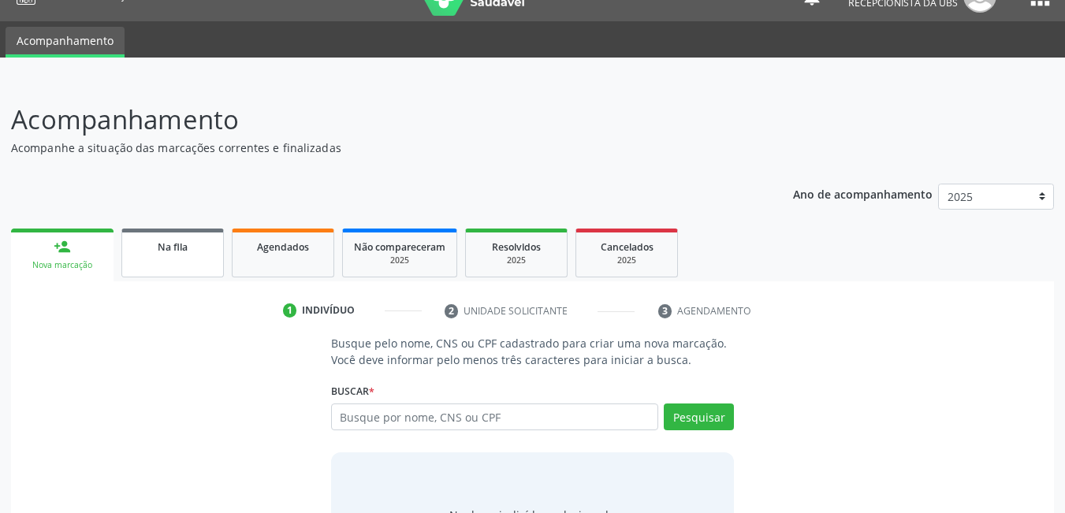
click at [164, 251] on span "Na fila" at bounding box center [173, 247] width 30 height 13
click at [185, 251] on span "Na fila" at bounding box center [173, 247] width 30 height 13
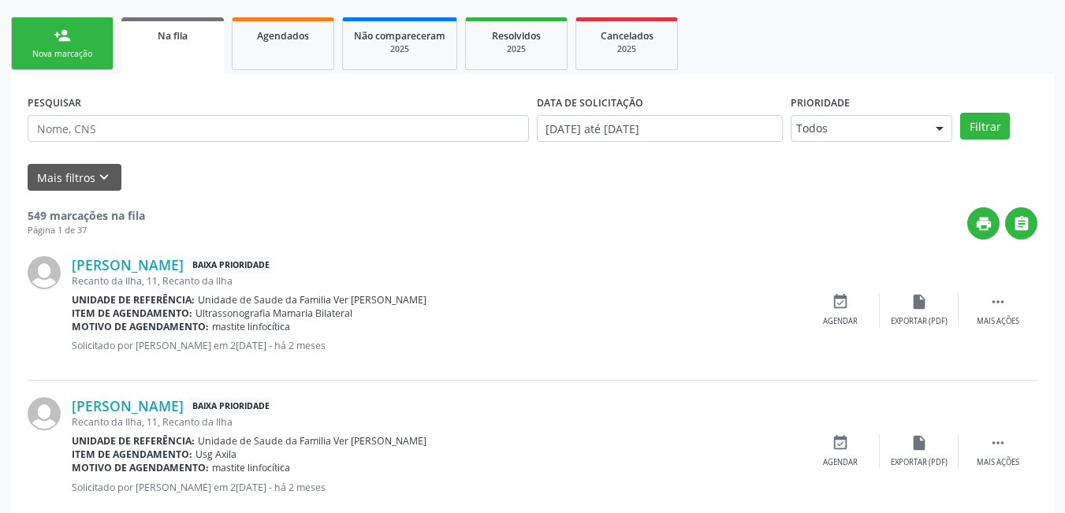
scroll to position [214, 0]
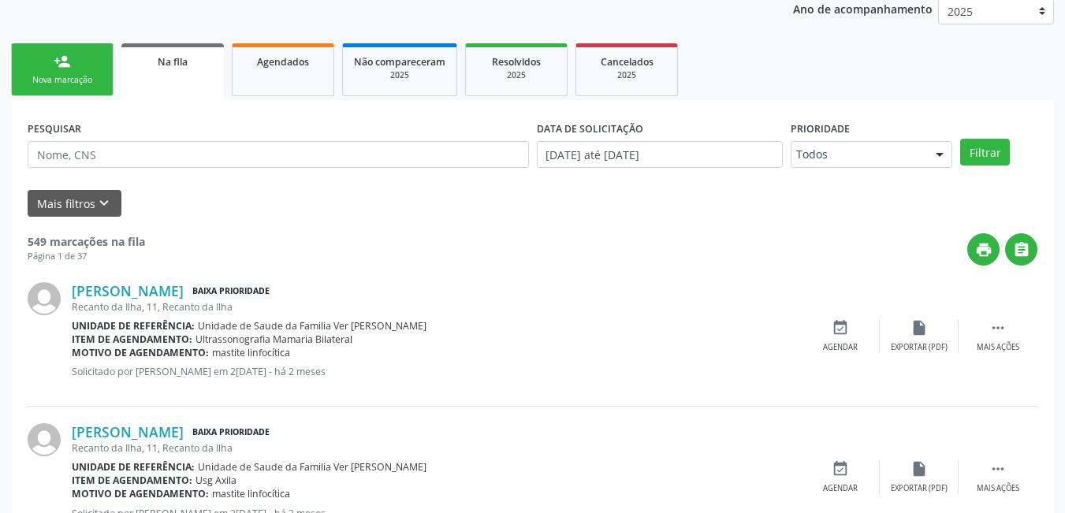
click at [87, 67] on link "person_add Nova marcação" at bounding box center [62, 69] width 103 height 53
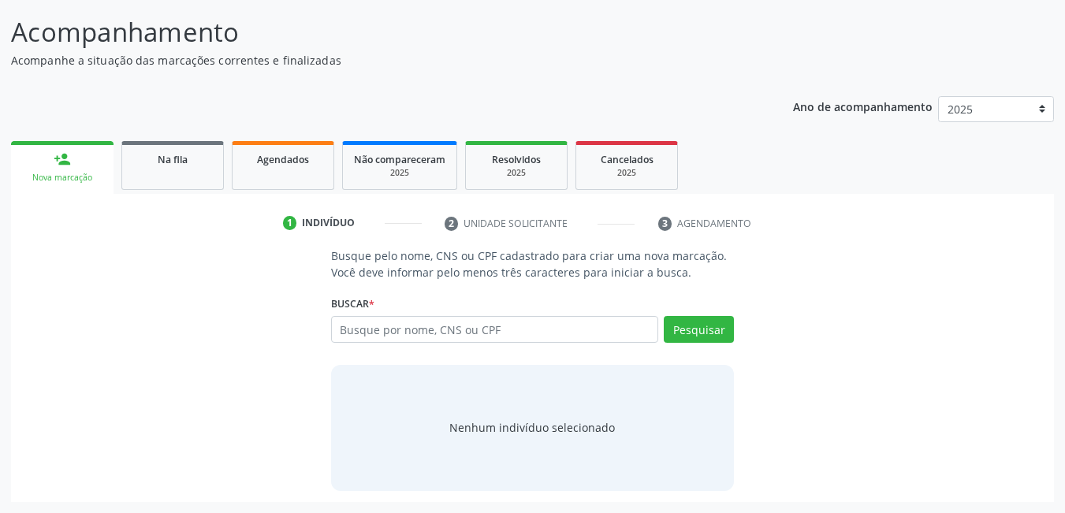
scroll to position [117, 0]
click at [471, 341] on input "text" at bounding box center [495, 329] width 328 height 27
click at [282, 175] on link "Agendados" at bounding box center [283, 165] width 103 height 49
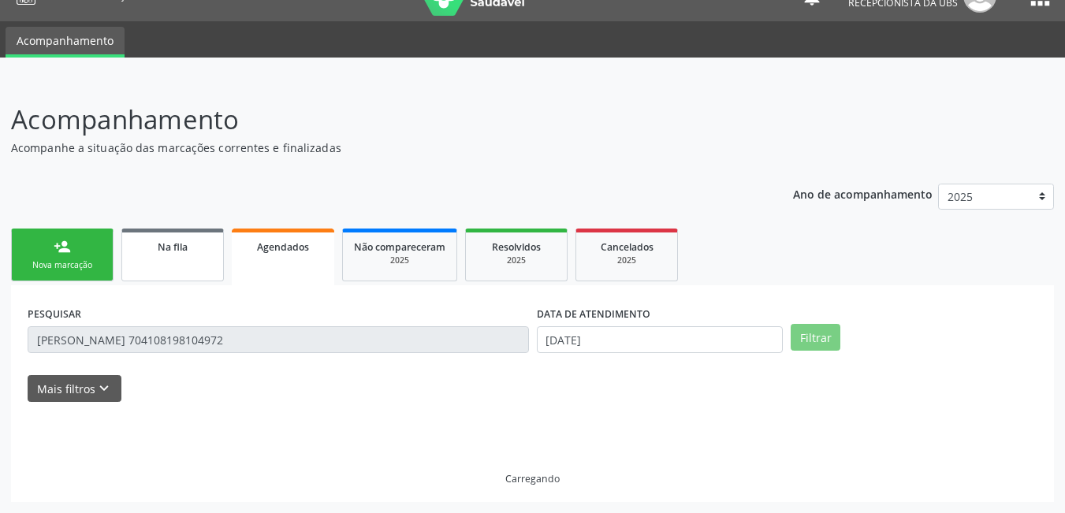
scroll to position [0, 0]
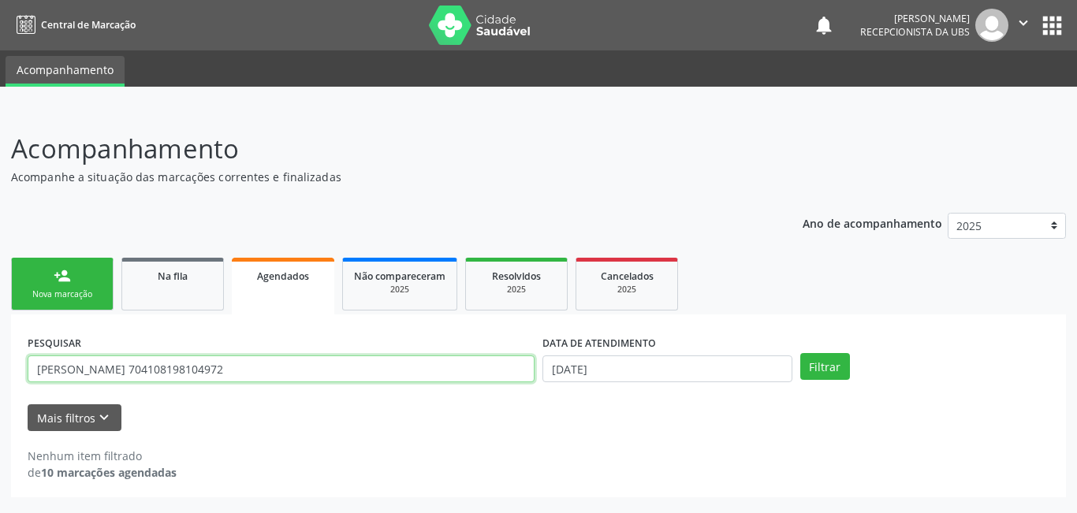
click at [151, 369] on input "larissa vital da silva 704108198104972" at bounding box center [281, 369] width 507 height 27
click at [250, 374] on input "larissa vital da silva 704108198104972" at bounding box center [281, 369] width 507 height 27
type input "l"
type input "yngrid 708007336510620"
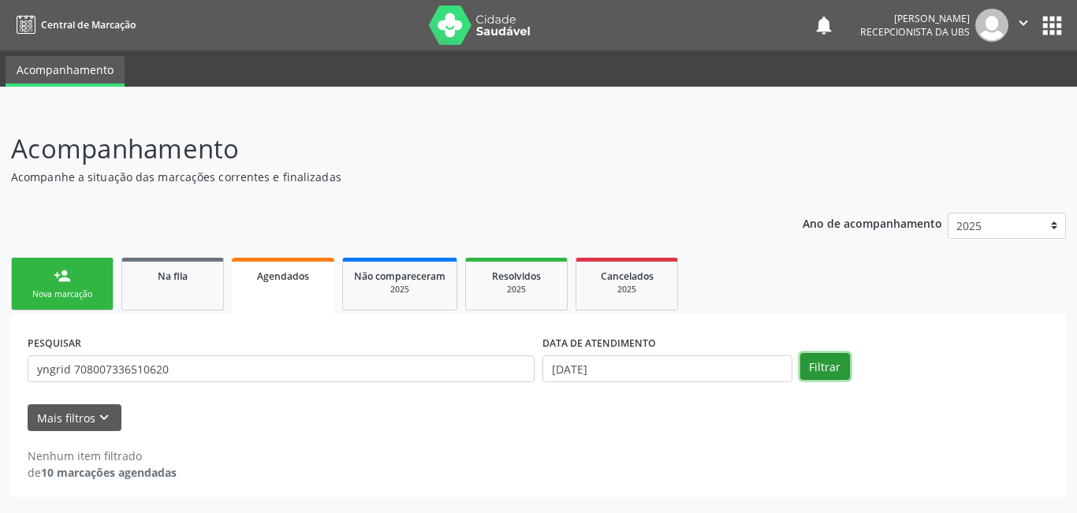
click at [829, 368] on button "Filtrar" at bounding box center [825, 366] width 50 height 27
click at [834, 371] on button "Filtrar" at bounding box center [825, 366] width 50 height 27
click at [831, 367] on button "Filtrar" at bounding box center [825, 366] width 50 height 27
click at [845, 367] on button "Filtrar" at bounding box center [825, 366] width 50 height 27
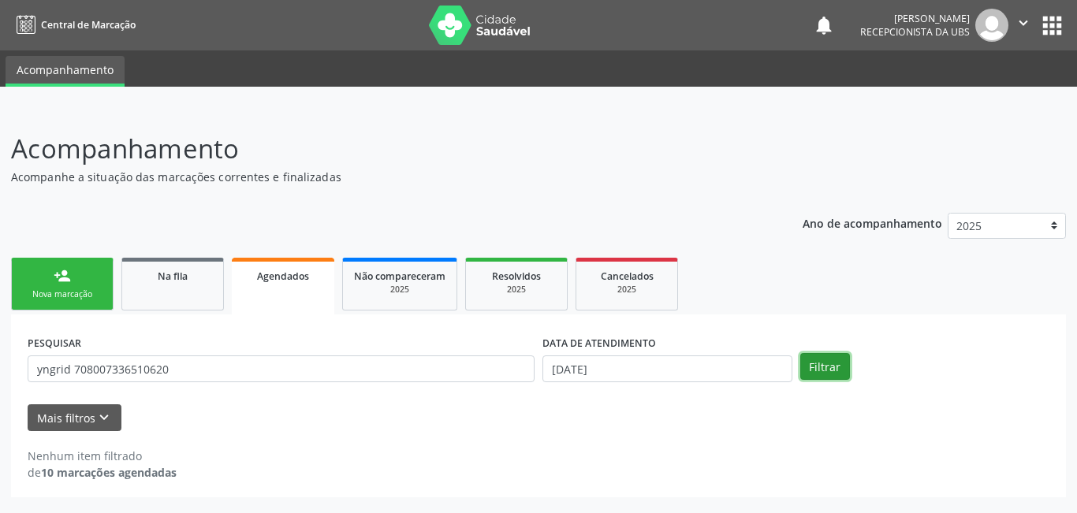
click at [811, 367] on button "Filtrar" at bounding box center [825, 366] width 50 height 27
click at [72, 293] on div "Nova marcação" at bounding box center [62, 295] width 79 height 12
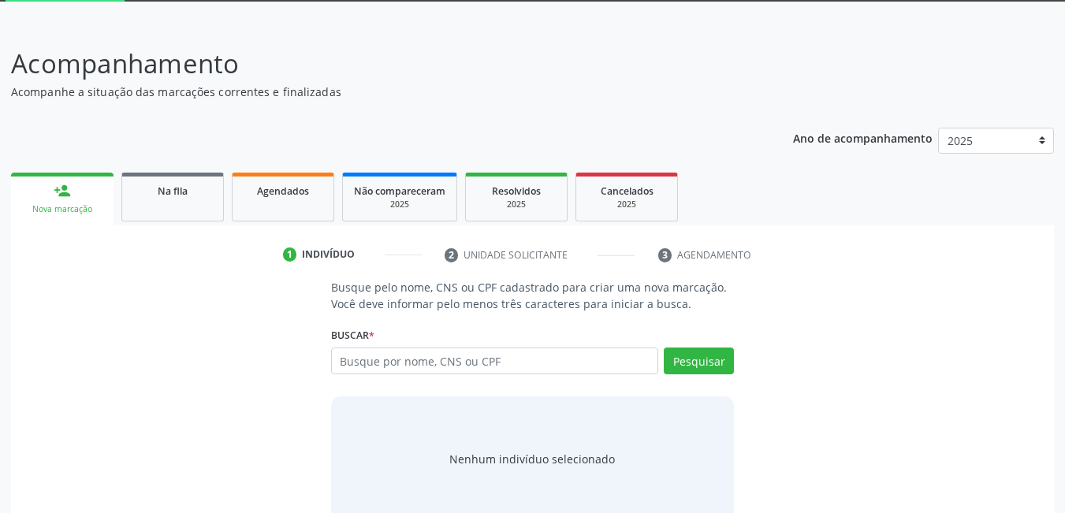
scroll to position [117, 0]
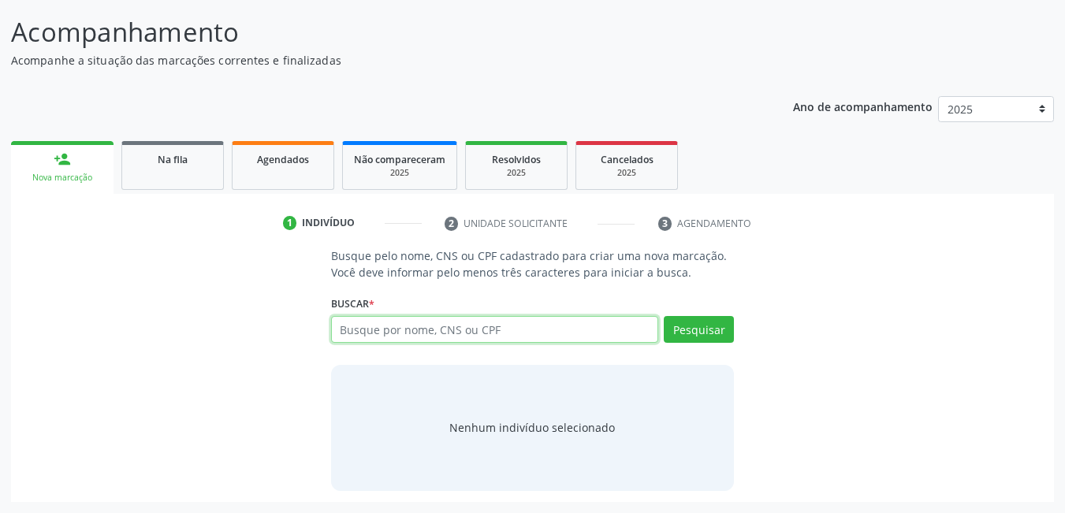
click at [624, 322] on input "text" at bounding box center [495, 329] width 328 height 27
type input "42070120449"
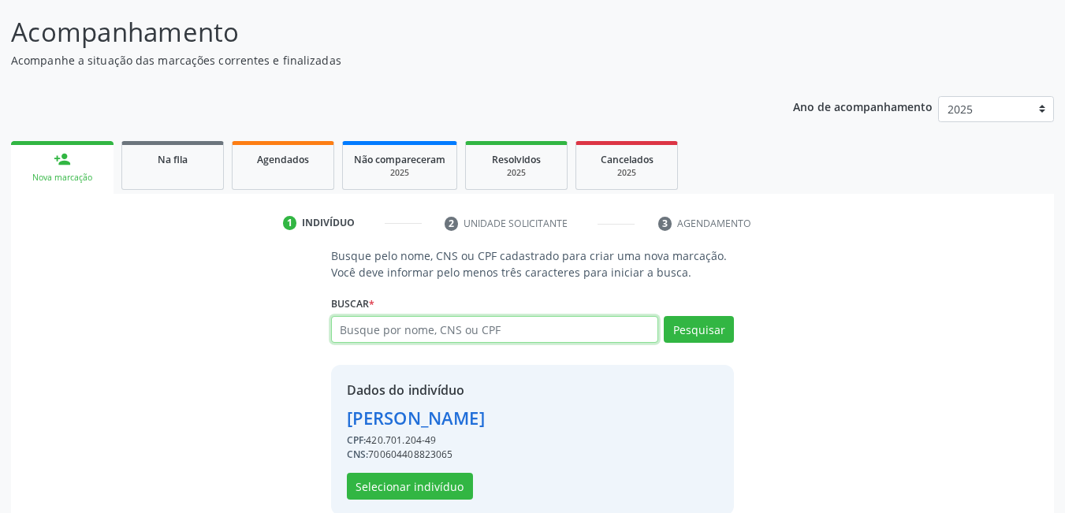
click at [622, 323] on input "text" at bounding box center [495, 329] width 328 height 27
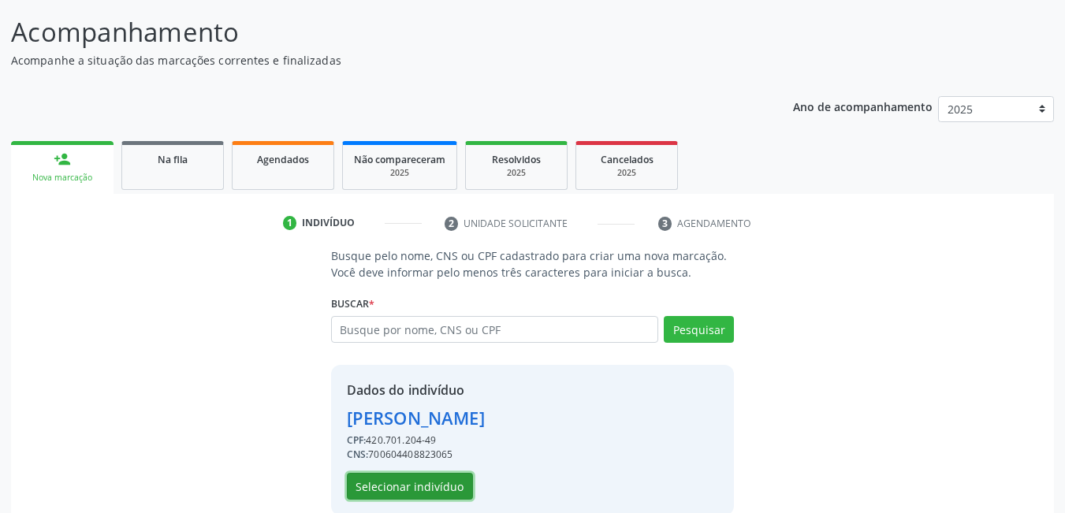
click at [383, 489] on button "Selecionar indivíduo" at bounding box center [410, 486] width 126 height 27
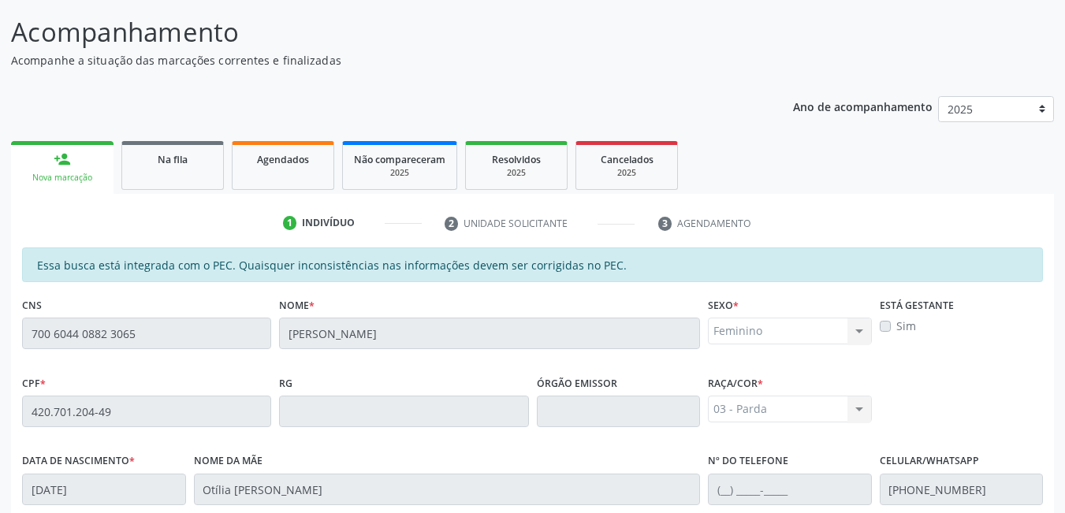
scroll to position [409, 0]
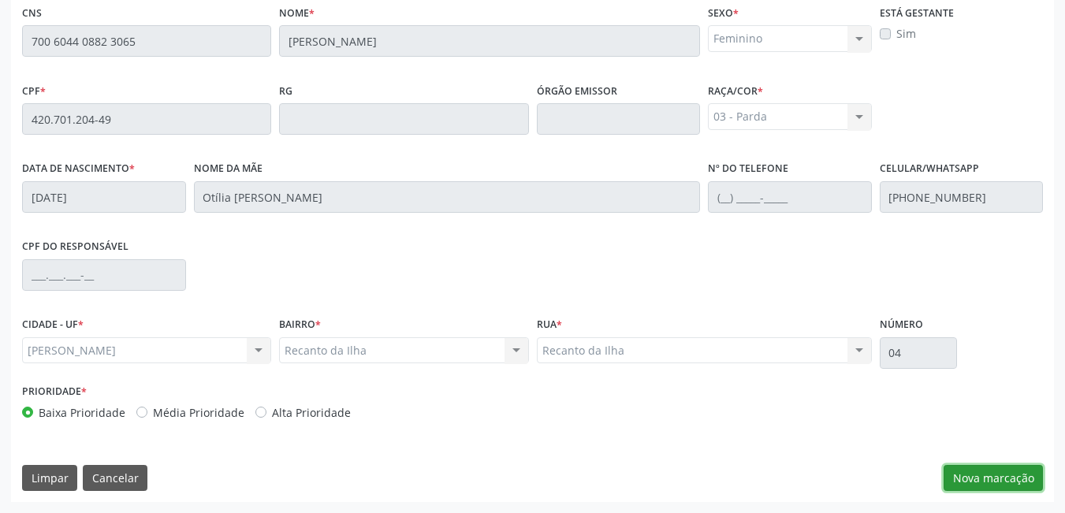
click at [952, 481] on button "Nova marcação" at bounding box center [993, 478] width 99 height 27
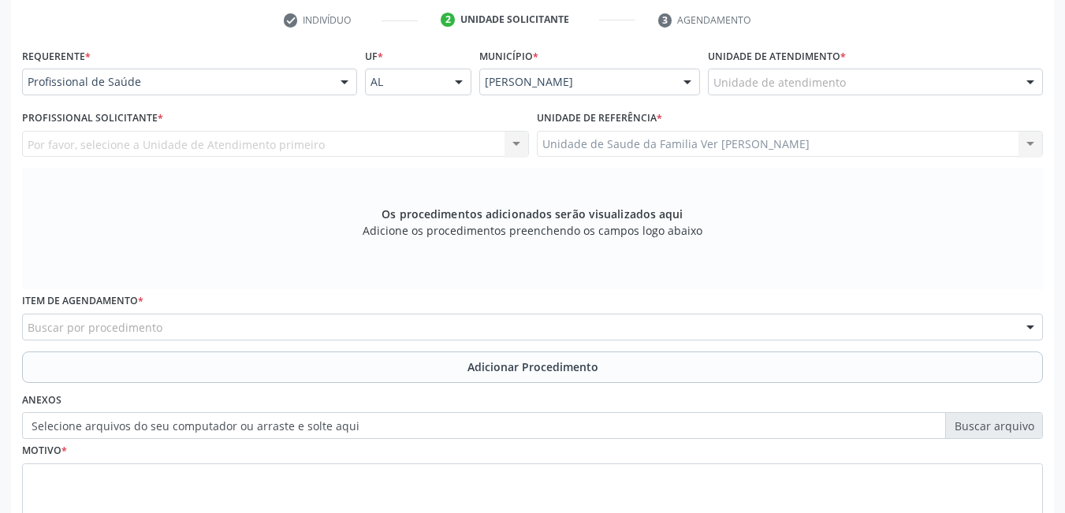
scroll to position [317, 0]
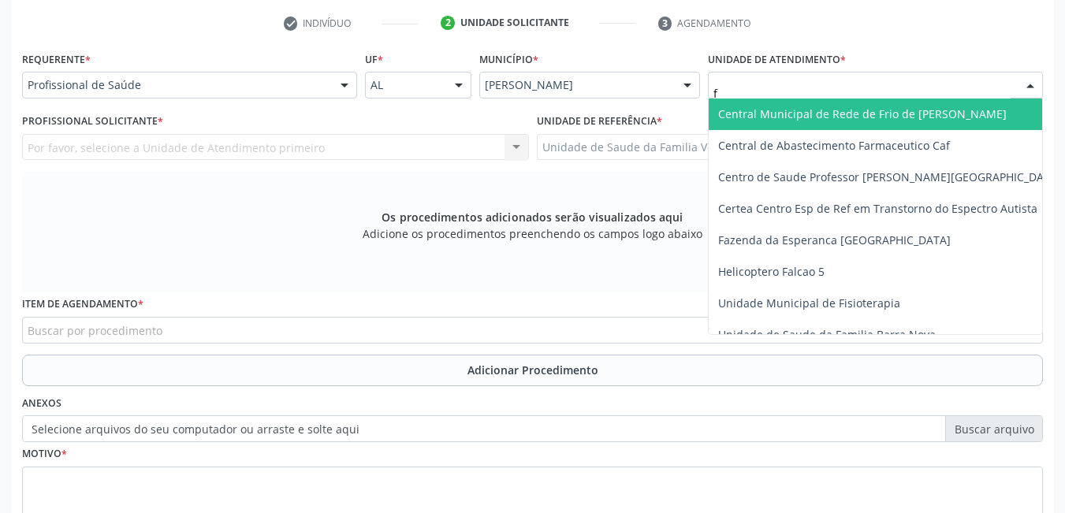
type input "fl"
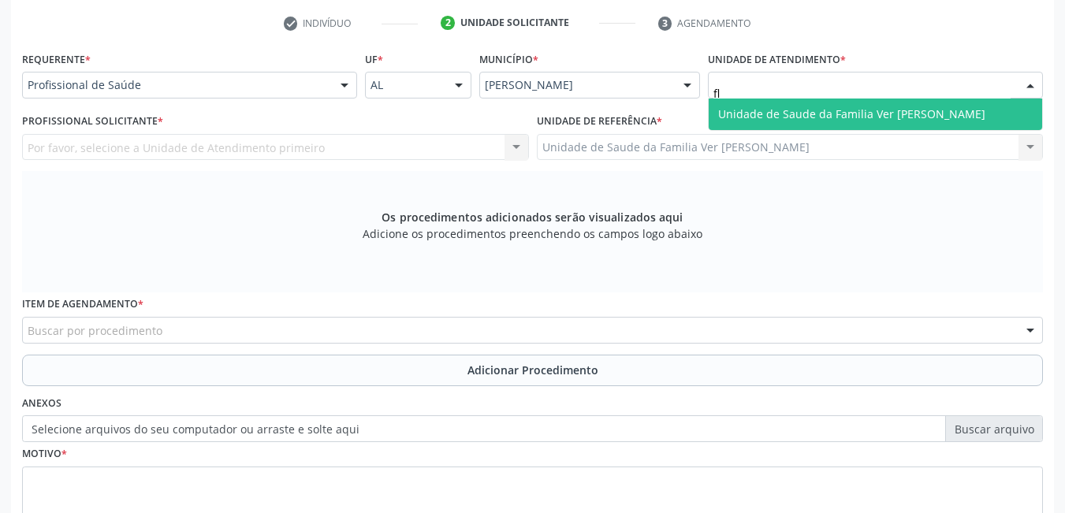
click at [807, 100] on span "Unidade de Saude da Familia Ver [PERSON_NAME]" at bounding box center [876, 115] width 334 height 32
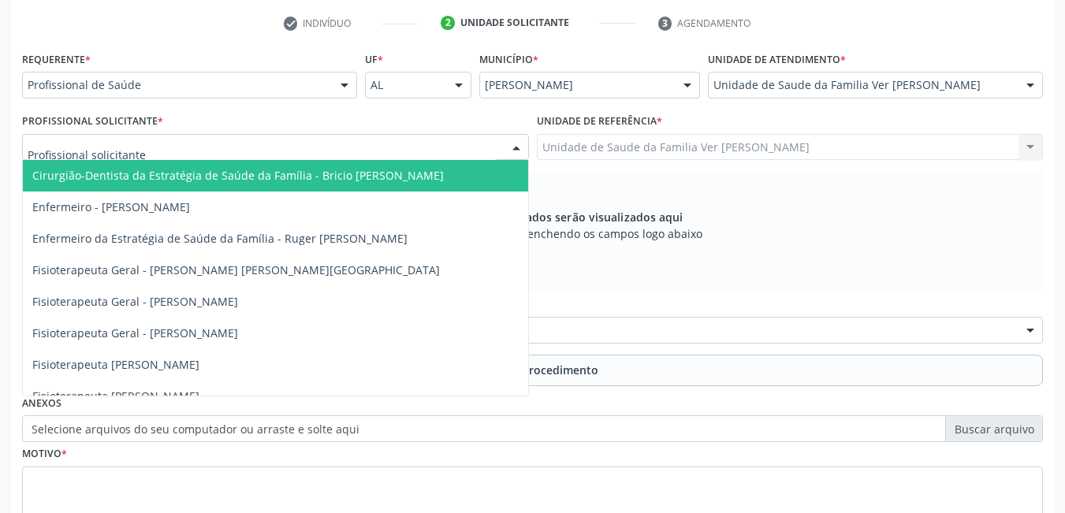
click at [428, 146] on div at bounding box center [275, 147] width 507 height 27
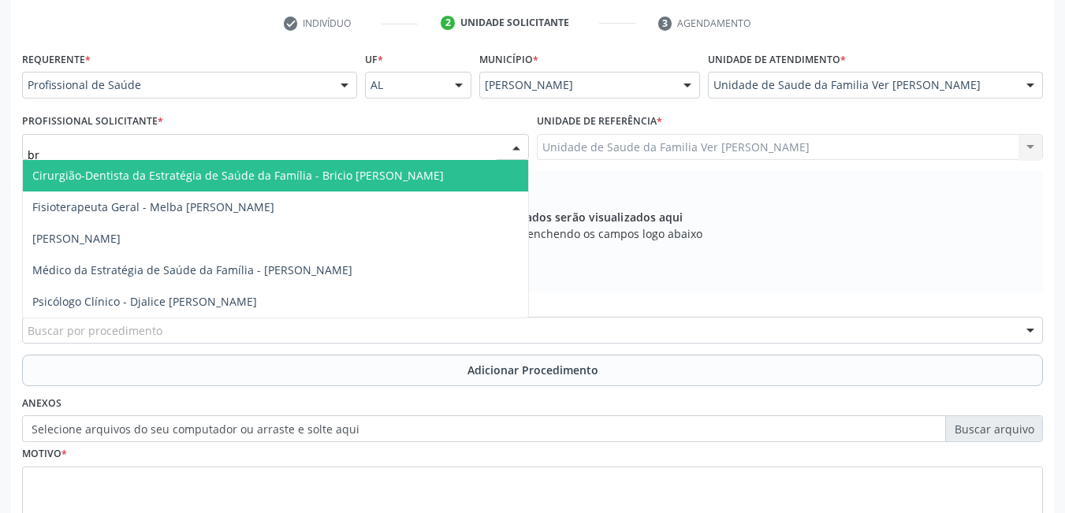
type input "bri"
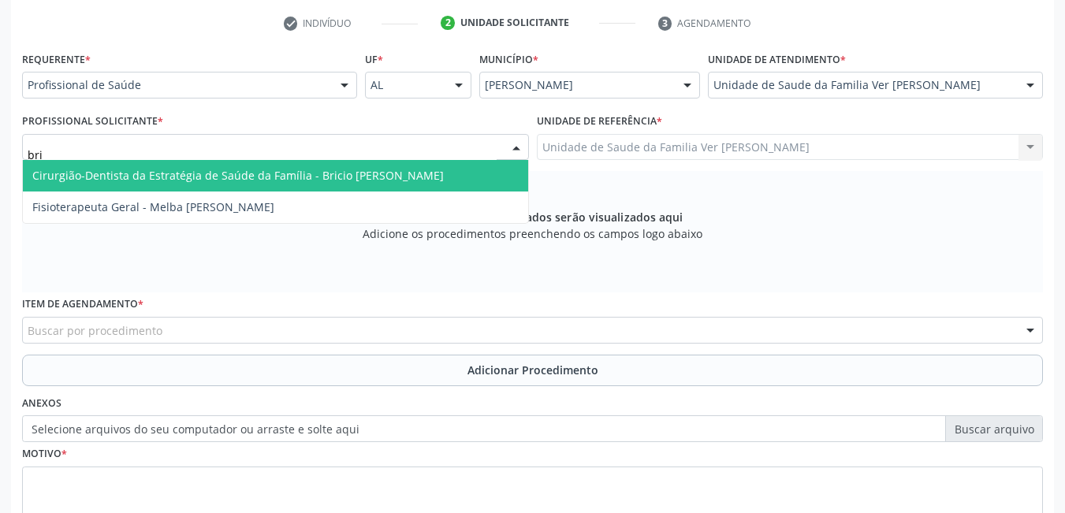
click at [378, 165] on span "Cirurgião-Dentista da Estratégia de Saúde da Família - Bricio [PERSON_NAME]" at bounding box center [275, 176] width 505 height 32
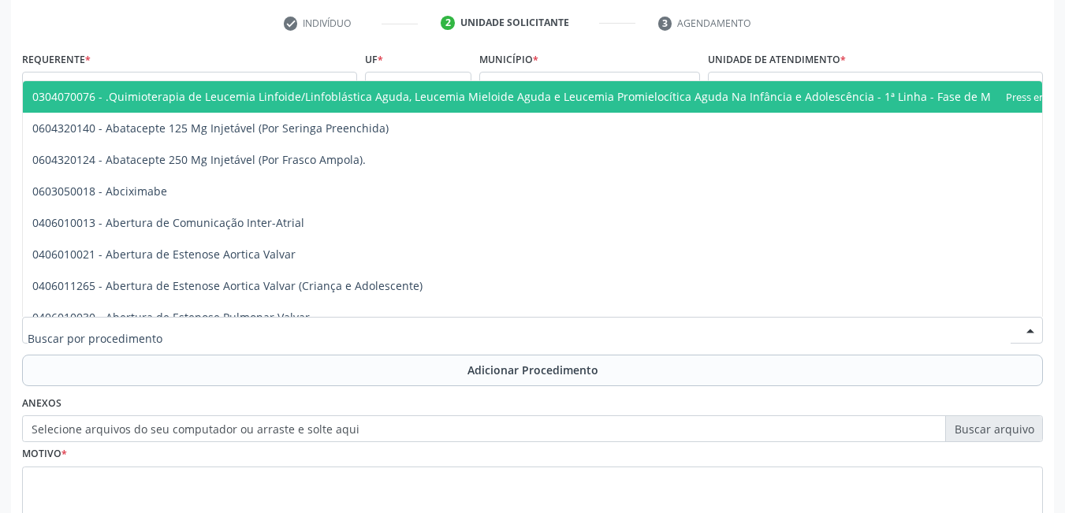
click at [229, 327] on div at bounding box center [532, 330] width 1021 height 27
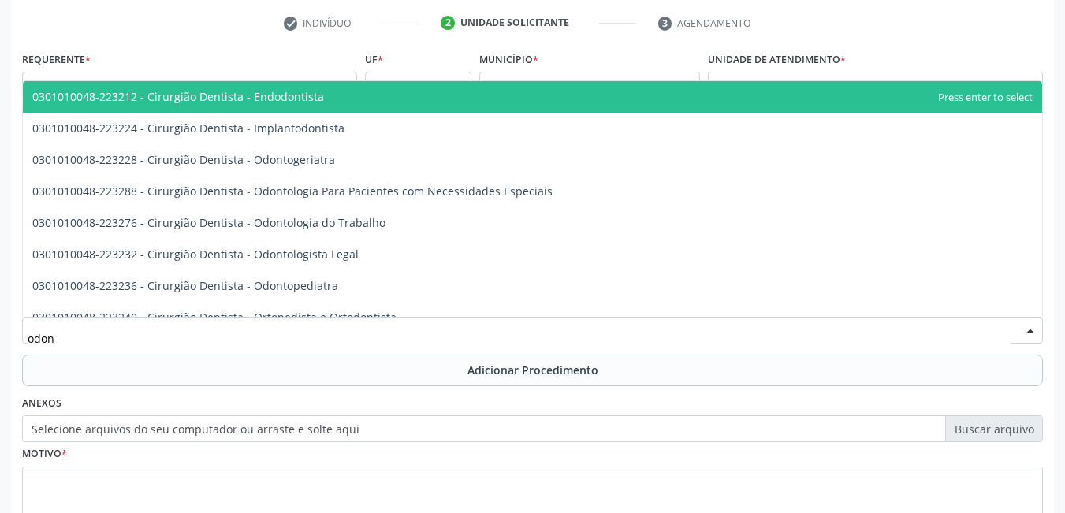
type input "odont"
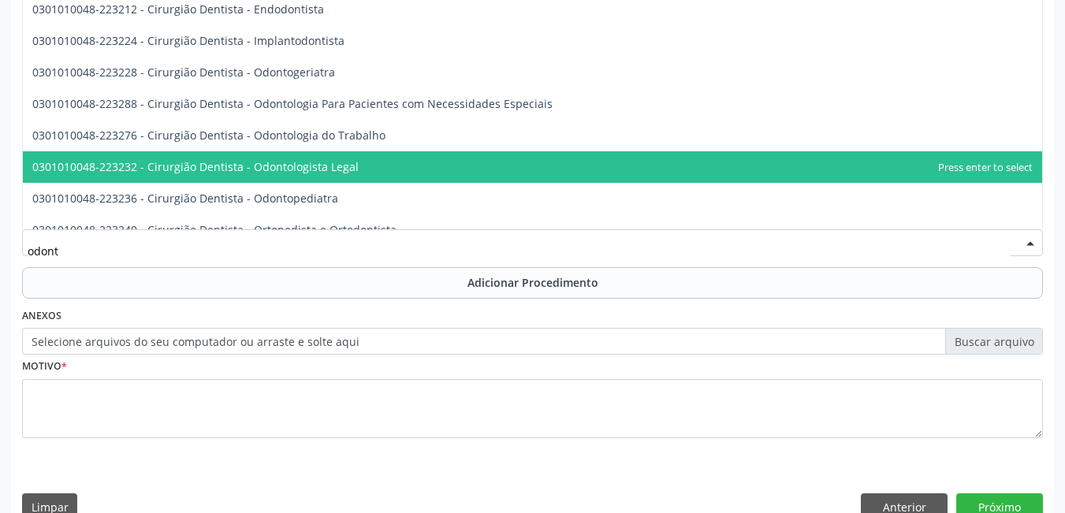
scroll to position [434, 0]
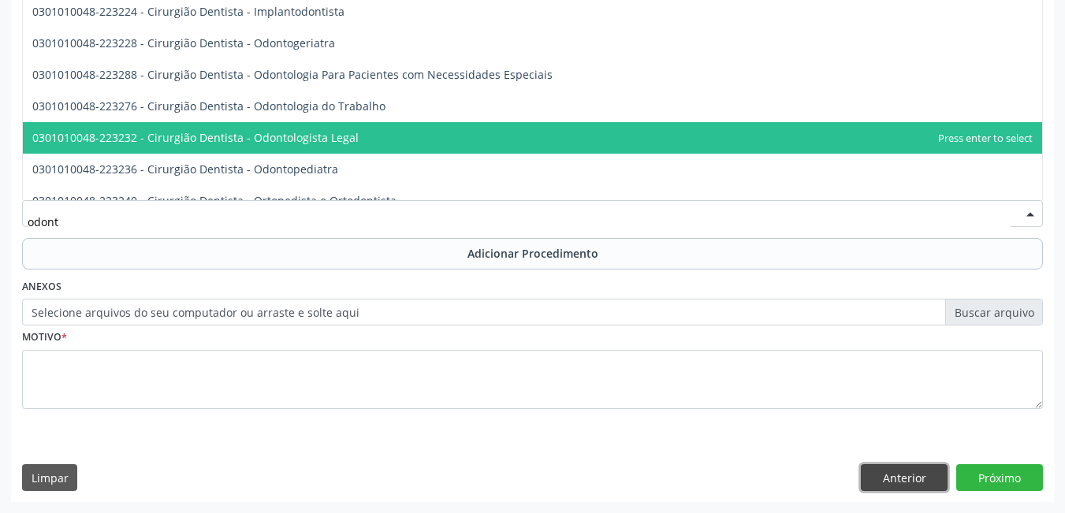
click at [897, 473] on button "Anterior" at bounding box center [904, 477] width 87 height 27
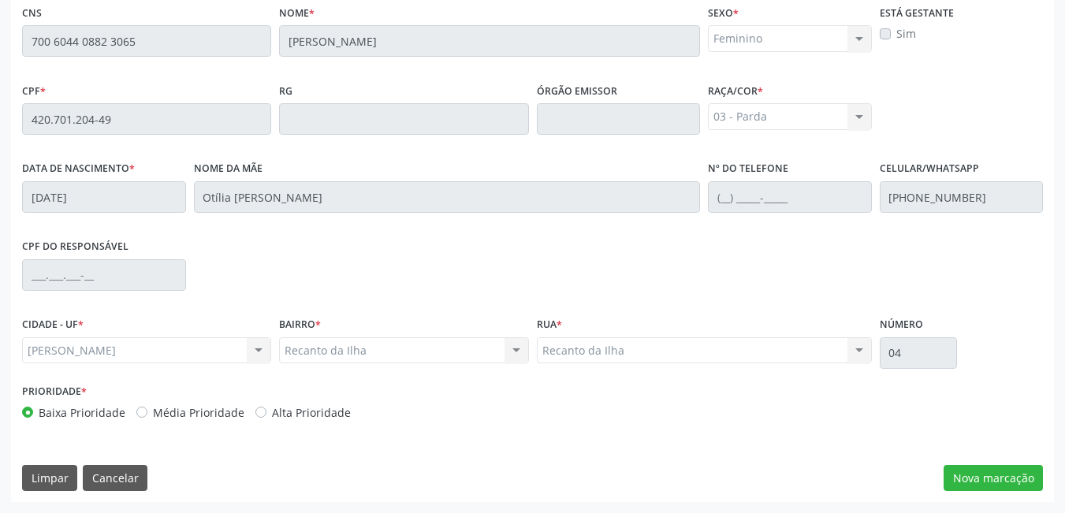
scroll to position [409, 0]
click at [128, 484] on button "Cancelar" at bounding box center [115, 478] width 65 height 27
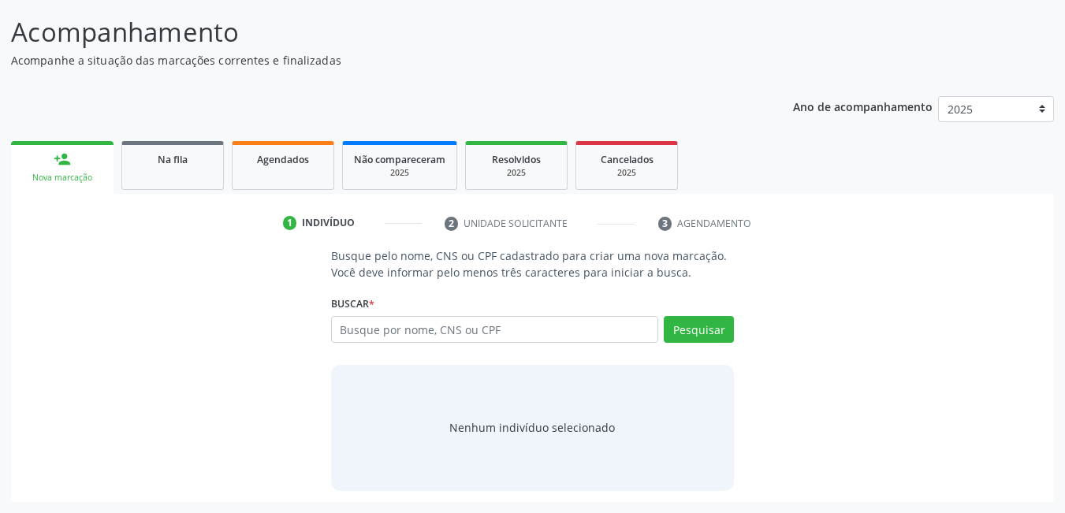
scroll to position [117, 0]
click at [453, 335] on input "text" at bounding box center [495, 329] width 328 height 27
click at [434, 336] on input "text" at bounding box center [495, 329] width 328 height 27
drag, startPoint x: 427, startPoint y: 337, endPoint x: 554, endPoint y: 458, distance: 175.1
click at [554, 458] on div "Nenhum indivíduo selecionado" at bounding box center [533, 428] width 404 height 126
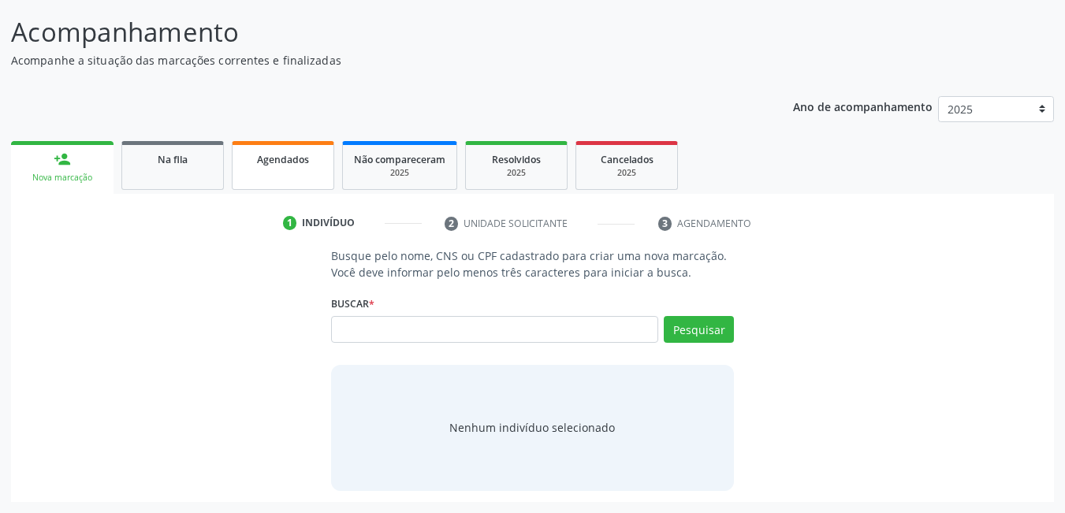
click at [280, 181] on link "Agendados" at bounding box center [283, 165] width 103 height 49
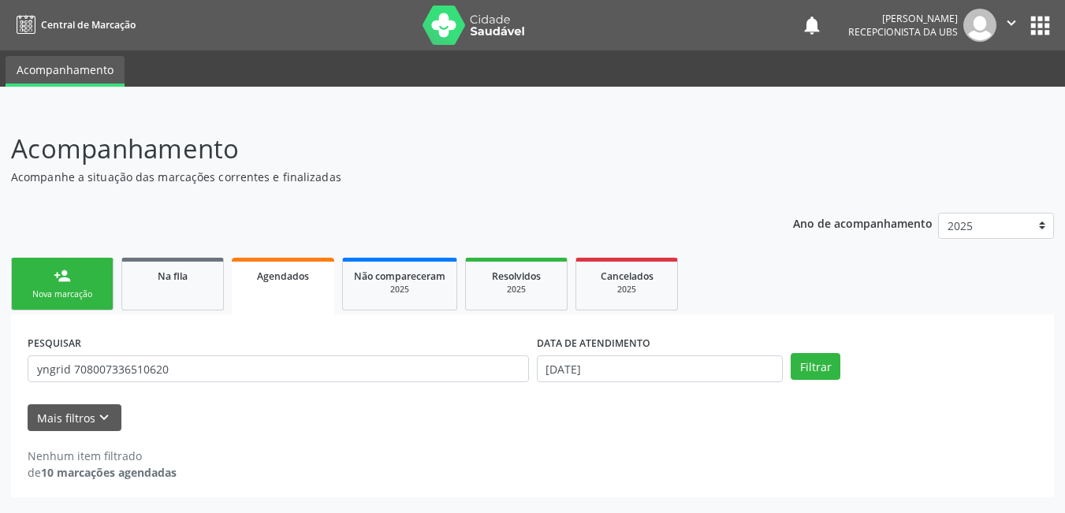
scroll to position [0, 0]
click at [229, 64] on ul "Acompanhamento" at bounding box center [538, 68] width 1077 height 36
click at [229, 62] on ul "Acompanhamento" at bounding box center [538, 68] width 1077 height 36
click at [322, 324] on div "PESQUISAR yngrid 708007336510620 DATA DE ATENDIMENTO 25/09/2025 Filtrar UNIDADE…" at bounding box center [538, 406] width 1055 height 183
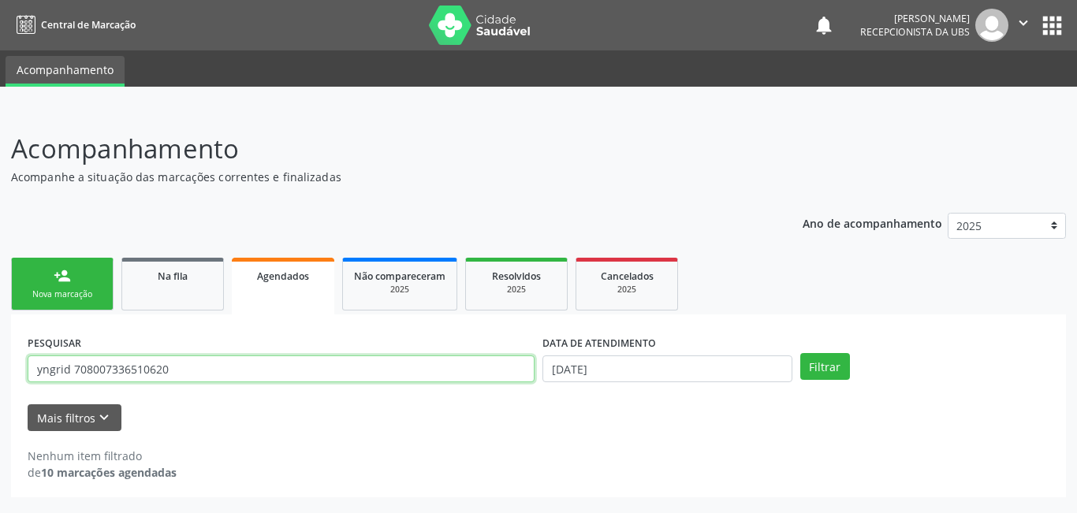
click at [266, 363] on input "yngrid 708007336510620" at bounding box center [281, 369] width 507 height 27
type input "y"
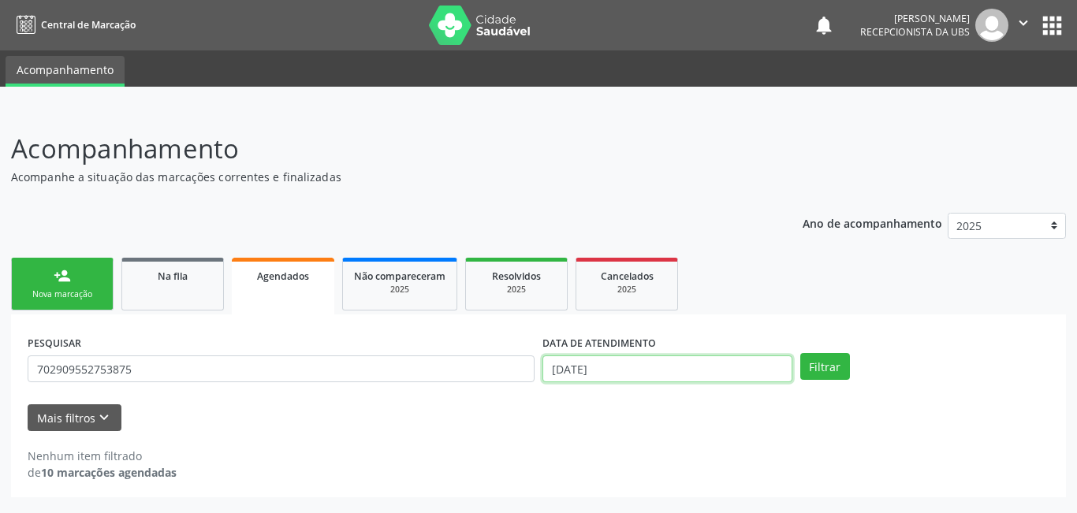
click at [608, 367] on input "[DATE]" at bounding box center [668, 369] width 250 height 27
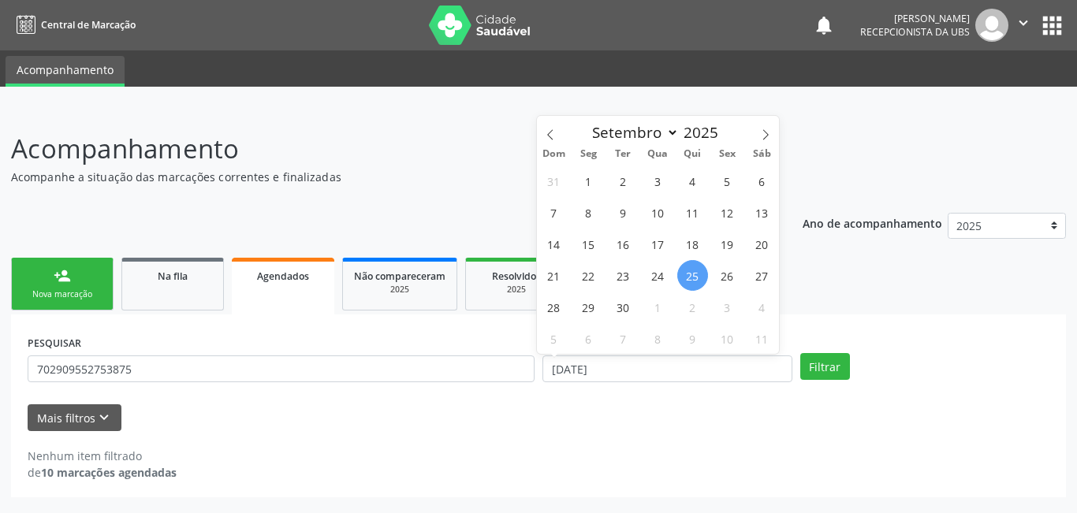
click at [407, 386] on div "PESQUISAR 702909552753875" at bounding box center [281, 362] width 515 height 62
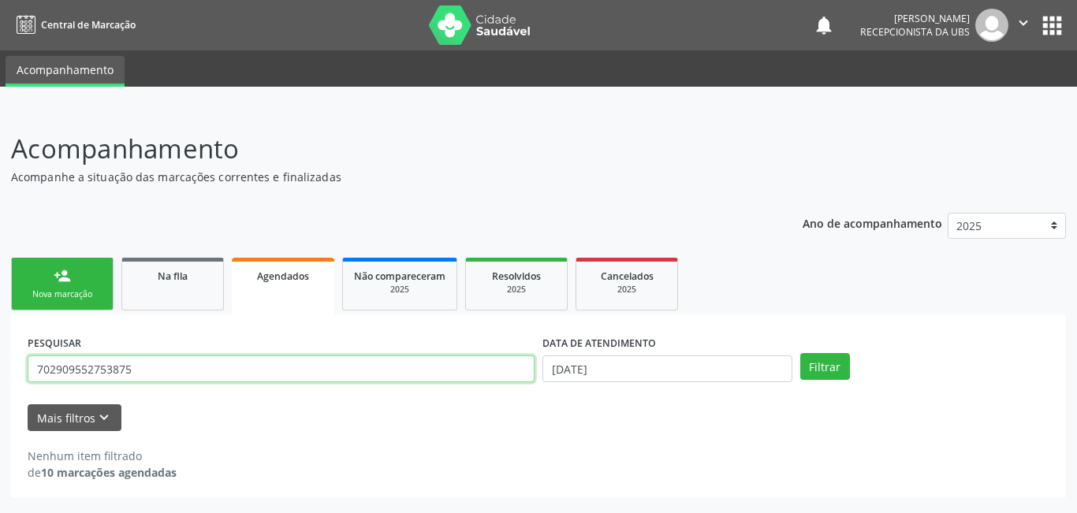
click at [400, 361] on input "702909552753875" at bounding box center [281, 369] width 507 height 27
type input "7"
type input "705007221255453"
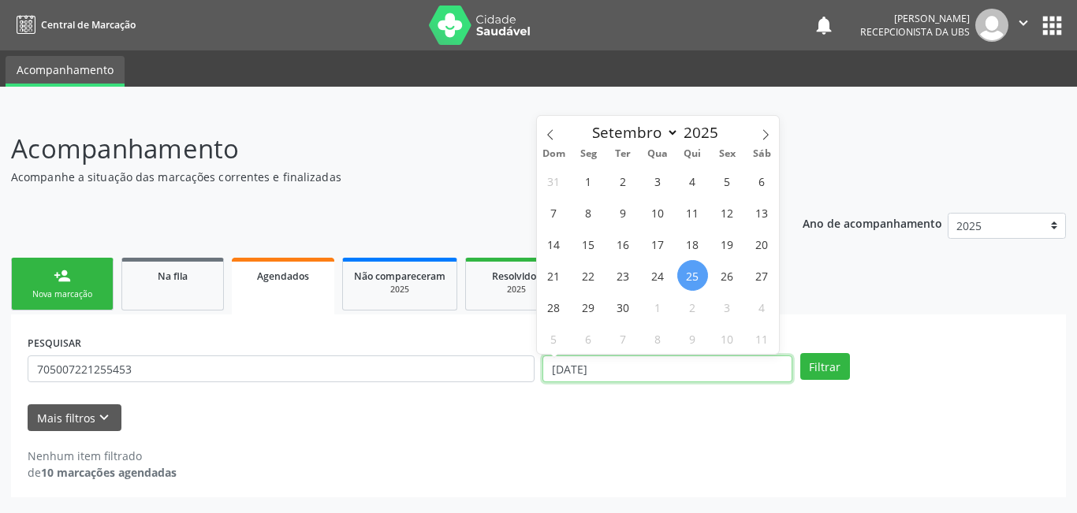
click at [593, 366] on input "[DATE]" at bounding box center [668, 369] width 250 height 27
click at [588, 178] on span "1" at bounding box center [588, 181] width 31 height 31
type input "[DATE]"
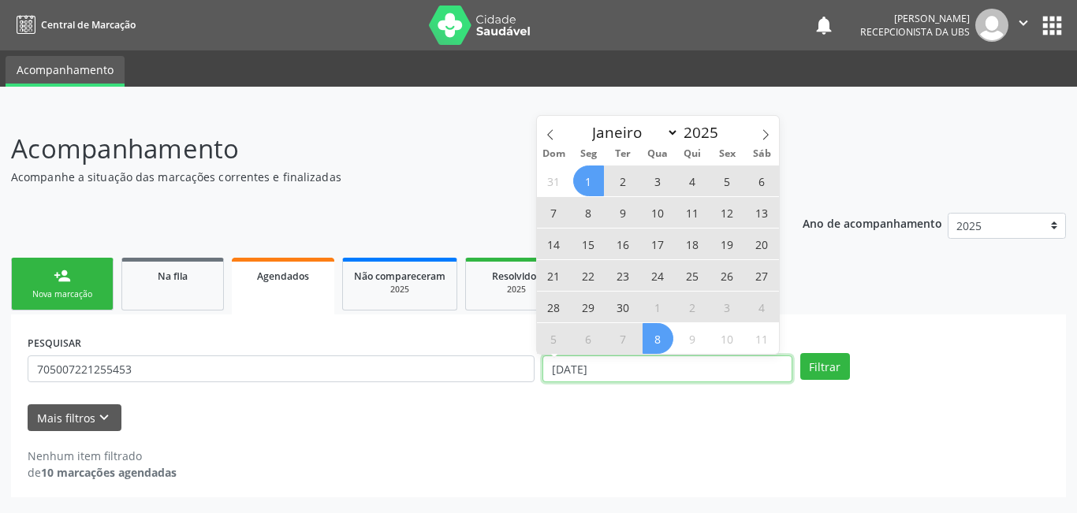
click at [655, 370] on input "[DATE]" at bounding box center [668, 369] width 250 height 27
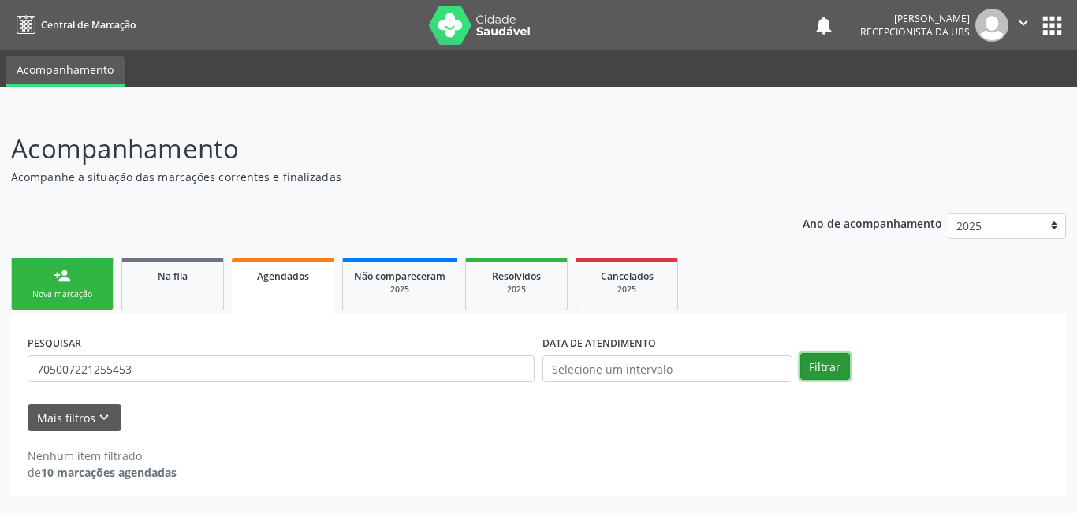
click at [826, 368] on button "Filtrar" at bounding box center [825, 366] width 50 height 27
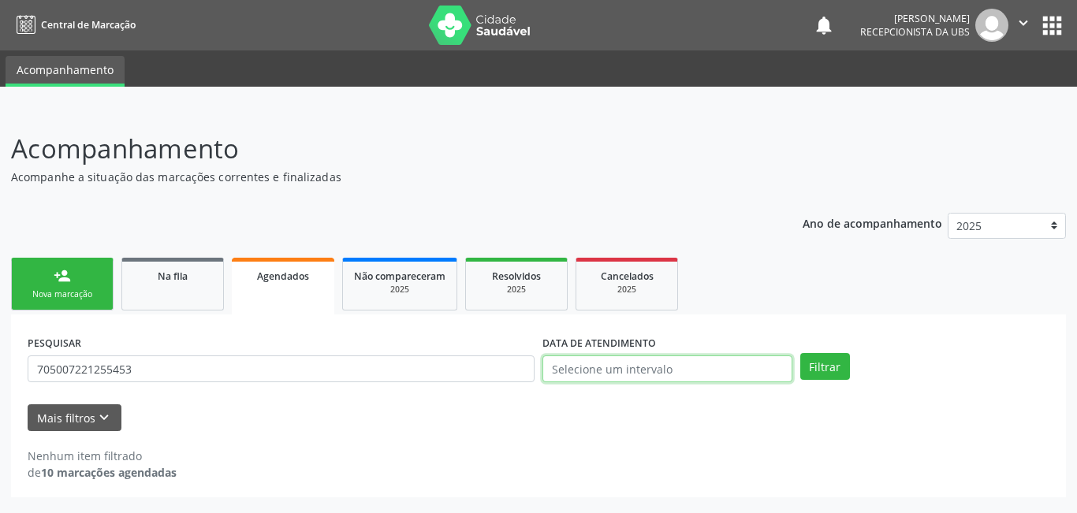
click at [644, 369] on input "text" at bounding box center [668, 369] width 250 height 27
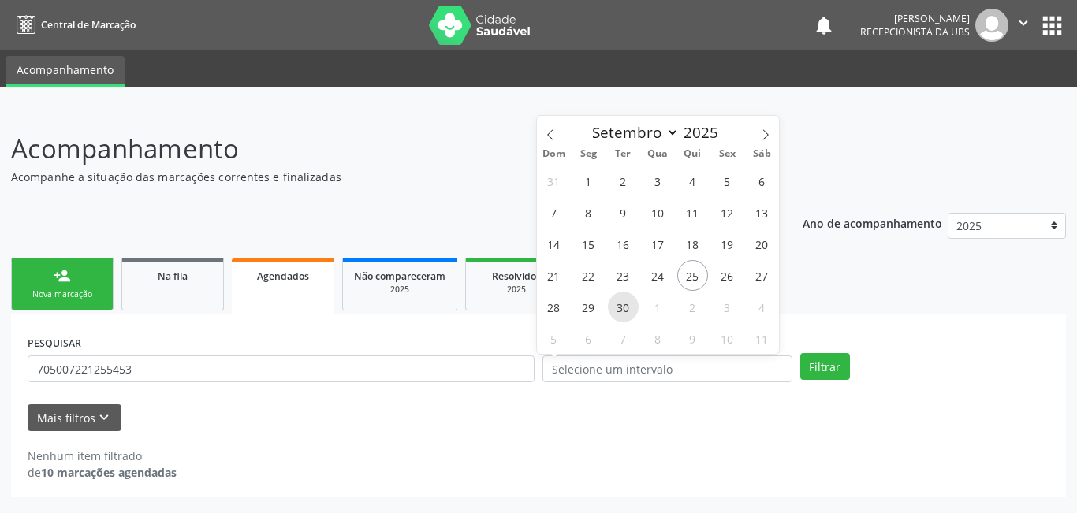
click at [621, 308] on span "30" at bounding box center [623, 307] width 31 height 31
type input "[DATE]"
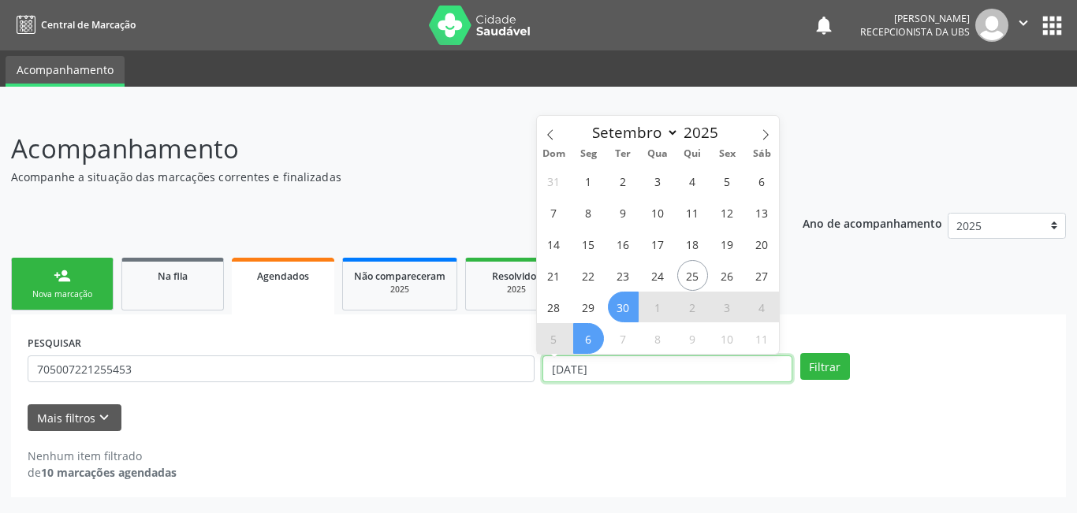
click at [623, 365] on input "[DATE]" at bounding box center [668, 369] width 250 height 27
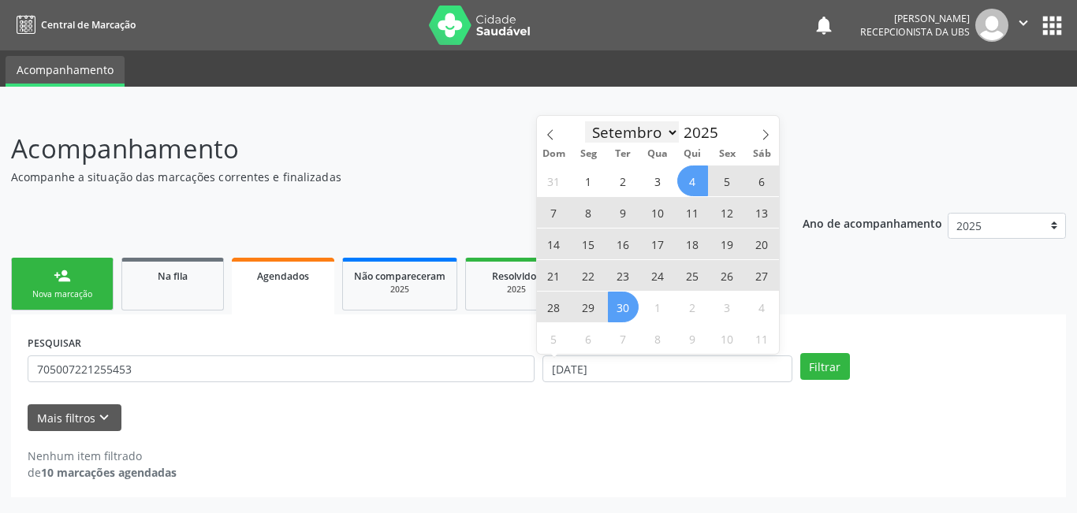
click at [674, 132] on select "Janeiro Fevereiro Março Abril Maio Junho Julho Agosto Setembro Outubro Novembro…" at bounding box center [632, 132] width 95 height 22
click at [585, 121] on select "Janeiro Fevereiro Março Abril Maio Junho Julho Agosto Setembro Outubro Novembro…" at bounding box center [632, 132] width 95 height 22
click at [643, 132] on select "Janeiro Fevereiro Março Abril Maio Junho Julho Agosto Setembro Outubro Novembro…" at bounding box center [632, 132] width 95 height 22
select select "9"
click at [585, 121] on select "Janeiro Fevereiro Março Abril Maio Junho Julho Agosto Setembro Outubro Novembro…" at bounding box center [632, 132] width 95 height 22
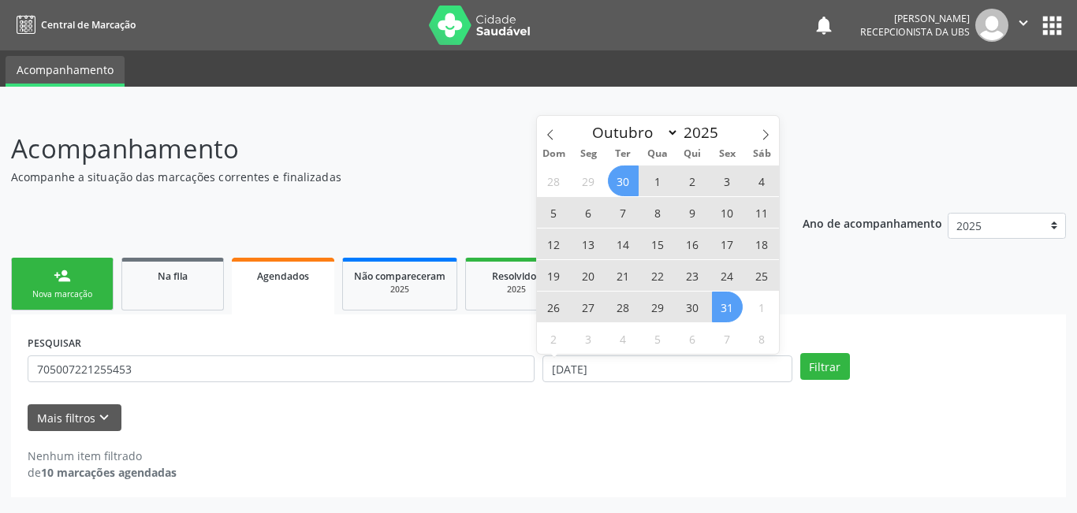
click at [723, 309] on span "31" at bounding box center [727, 307] width 31 height 31
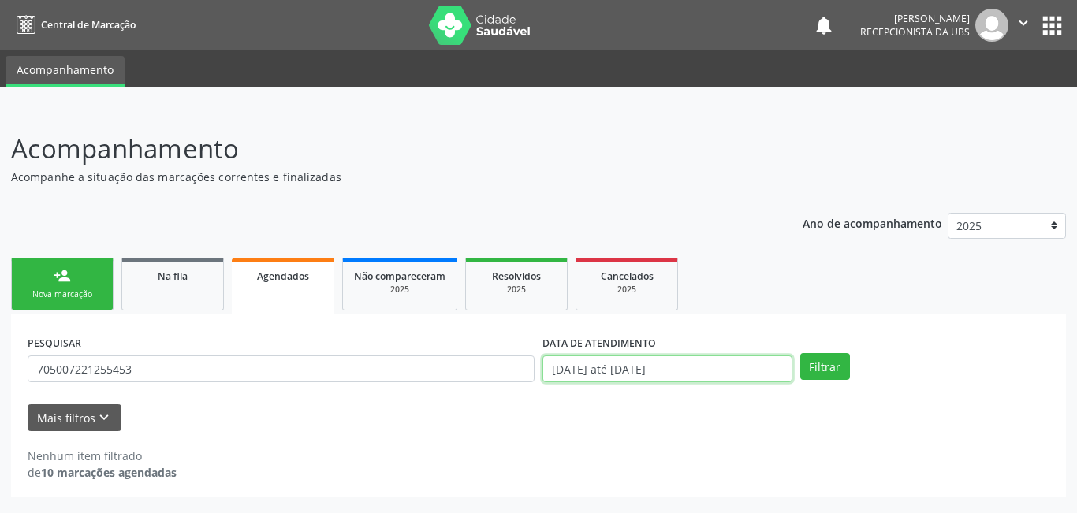
click at [582, 372] on input "30/09/2025 até 31/10/2025" at bounding box center [668, 369] width 250 height 27
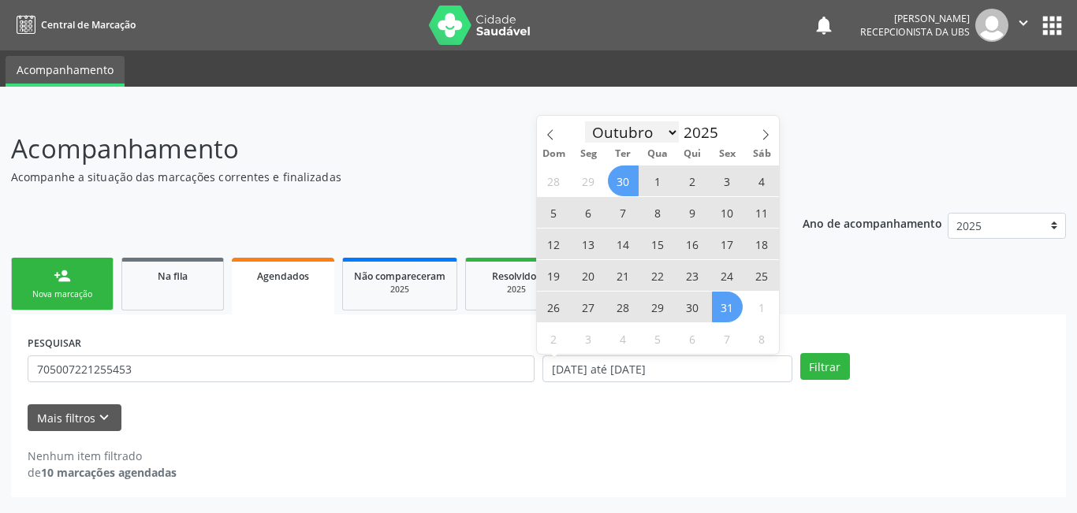
click at [621, 133] on select "Janeiro Fevereiro Março Abril Maio Junho Julho Agosto Setembro Outubro Novembro…" at bounding box center [632, 132] width 95 height 22
select select "8"
click at [585, 121] on select "Janeiro Fevereiro Março Abril Maio Junho Julho Agosto Setembro Outubro Novembro…" at bounding box center [632, 132] width 95 height 22
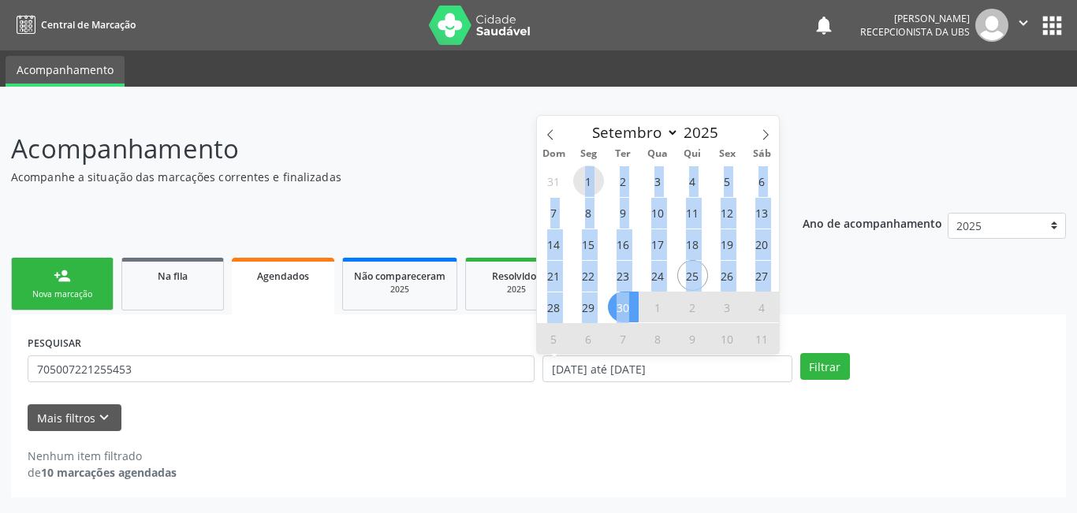
drag, startPoint x: 629, startPoint y: 314, endPoint x: 579, endPoint y: 172, distance: 150.7
click at [579, 172] on div "31 1 2 3 4 5 6 7 8 9 10 11 12 13 14 15 16 17 18 19 20 21 22 23 24 25 26 27 28 2…" at bounding box center [658, 259] width 243 height 189
click at [579, 172] on span "1" at bounding box center [588, 181] width 31 height 31
type input "[DATE]"
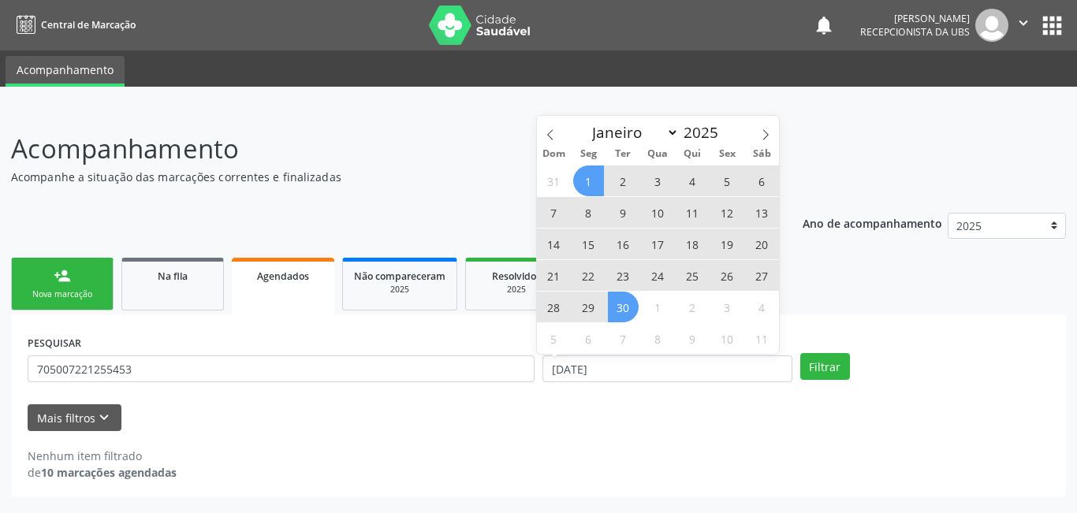
click at [630, 309] on span "30" at bounding box center [623, 307] width 31 height 31
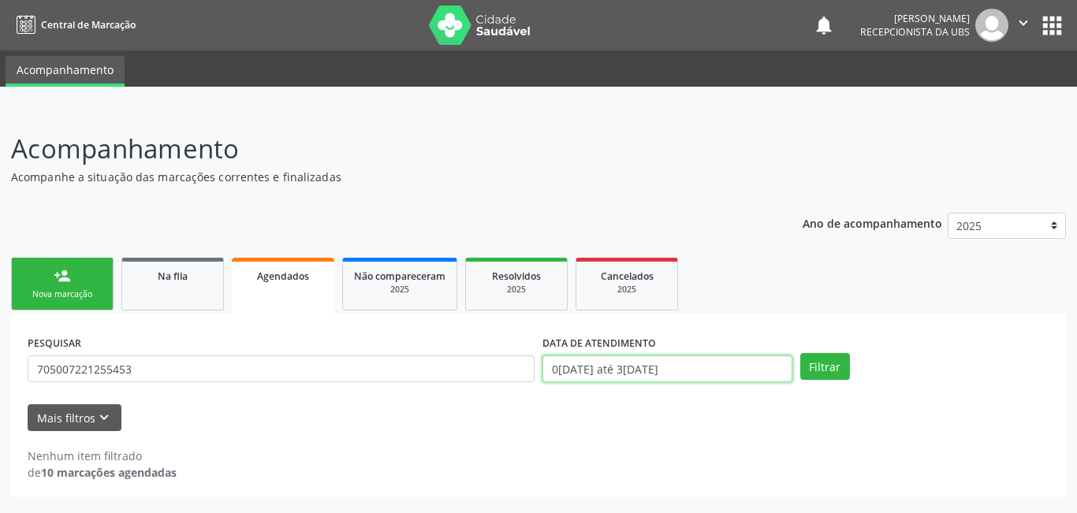
click at [662, 367] on input "01/09/2025 até 30/09/2025" at bounding box center [668, 369] width 250 height 27
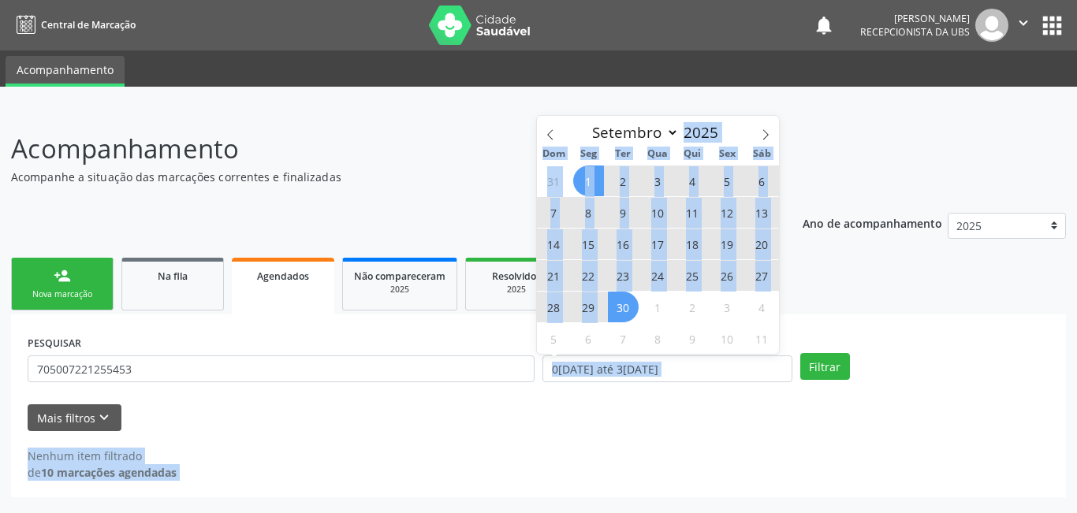
drag, startPoint x: 618, startPoint y: 309, endPoint x: 635, endPoint y: 392, distance: 84.4
click at [635, 392] on body "Central de Marcação notifications José Artur Cardozo dos Santos Recepcionista d…" at bounding box center [538, 256] width 1077 height 513
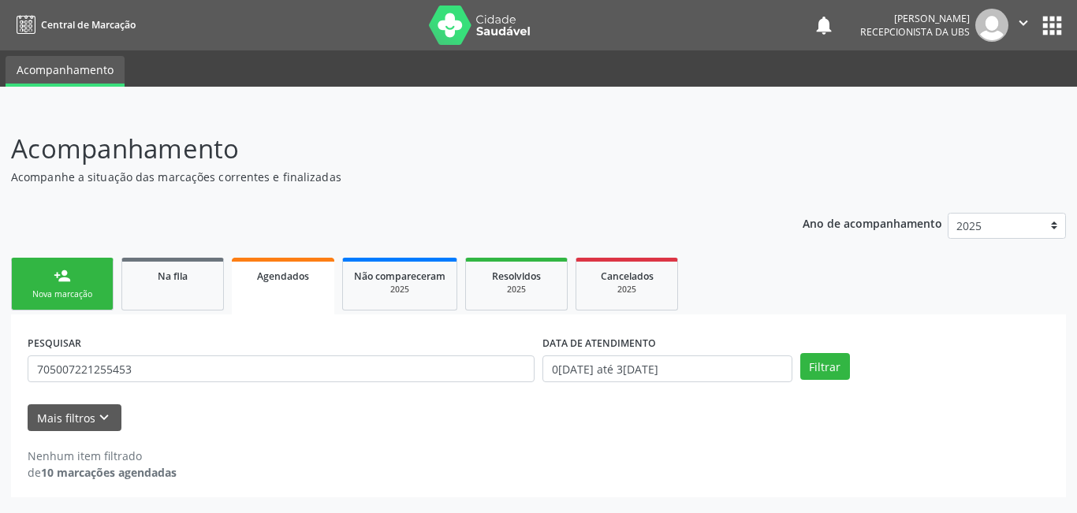
click at [635, 392] on div "DATA DE ATENDIMENTO 01/09/2025 até 30/09/2025" at bounding box center [668, 362] width 258 height 62
click at [672, 371] on input "01/09/2025 até 30/09/2025" at bounding box center [668, 369] width 250 height 27
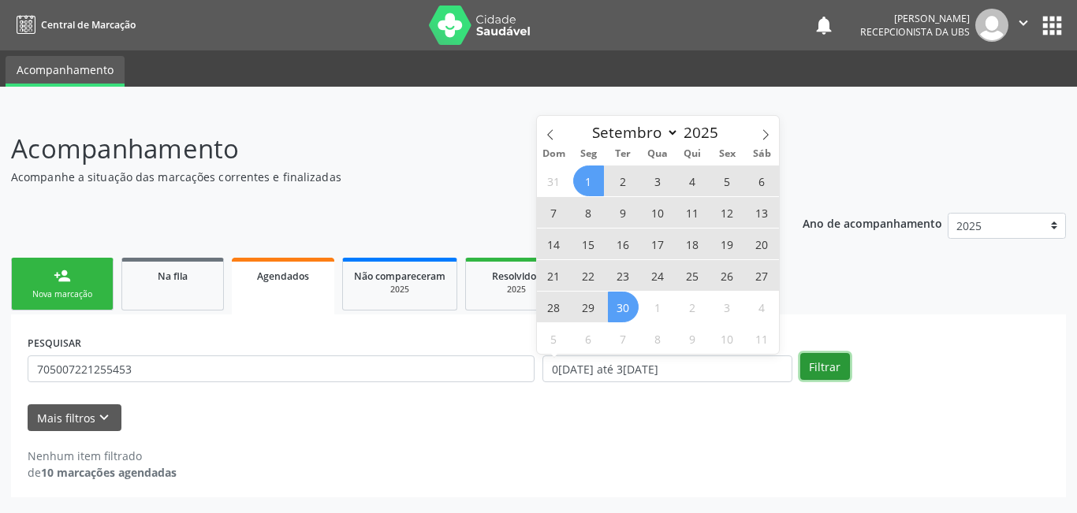
click at [823, 369] on button "Filtrar" at bounding box center [825, 366] width 50 height 27
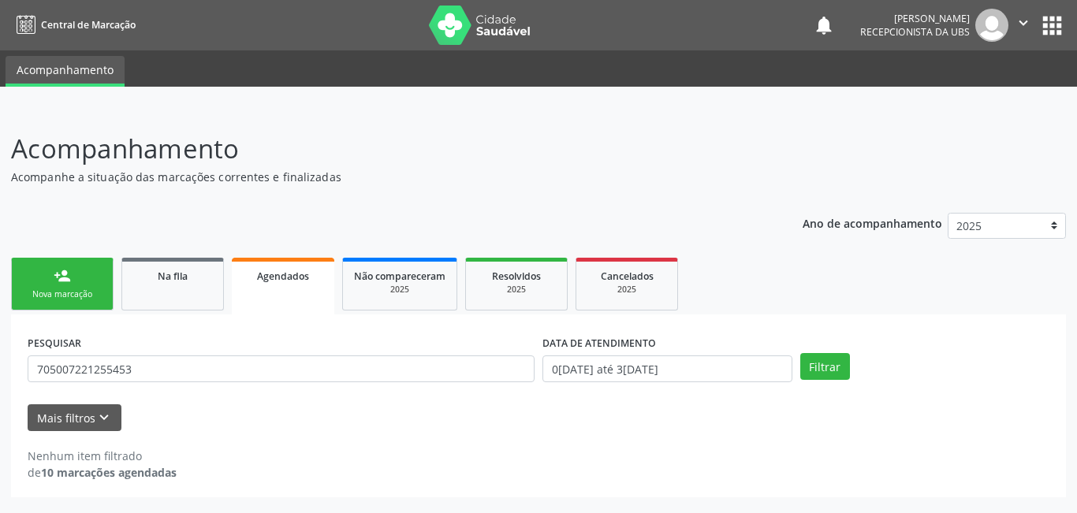
drag, startPoint x: 1076, startPoint y: 370, endPoint x: 1076, endPoint y: 435, distance: 64.7
click at [1065, 435] on div "Acompanhamento Acompanhe a situação das marcações correntes e finalizadas Relat…" at bounding box center [538, 311] width 1077 height 405
click at [1009, 406] on div "Mais filtros keyboard_arrow_down" at bounding box center [539, 419] width 1030 height 28
click at [80, 421] on button "Mais filtros keyboard_arrow_down" at bounding box center [75, 419] width 94 height 28
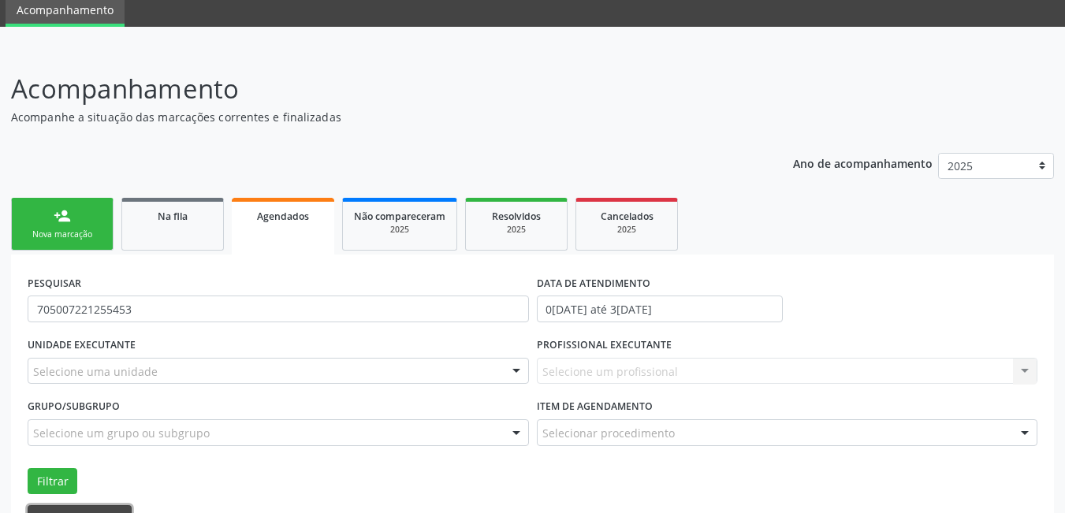
scroll to position [157, 0]
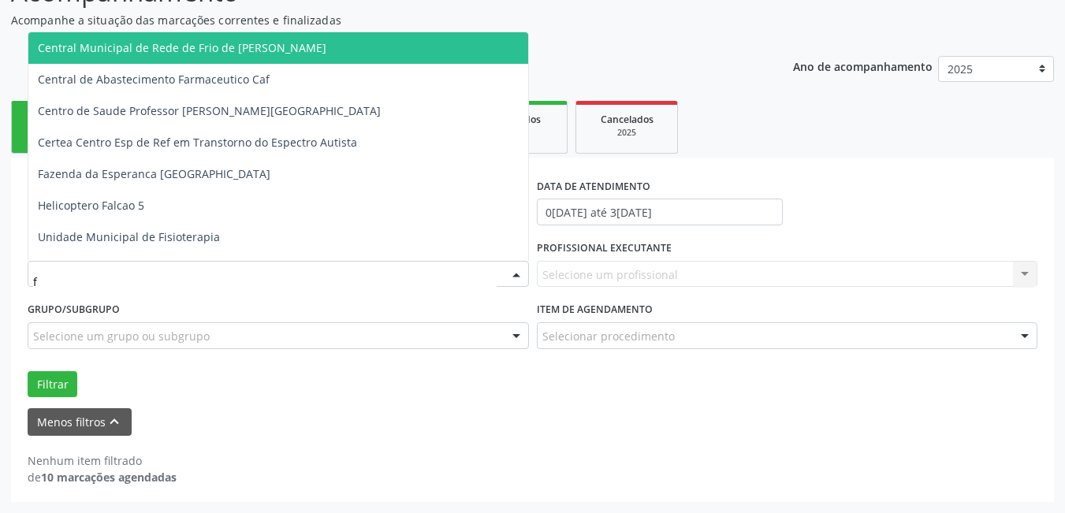
type input "fl"
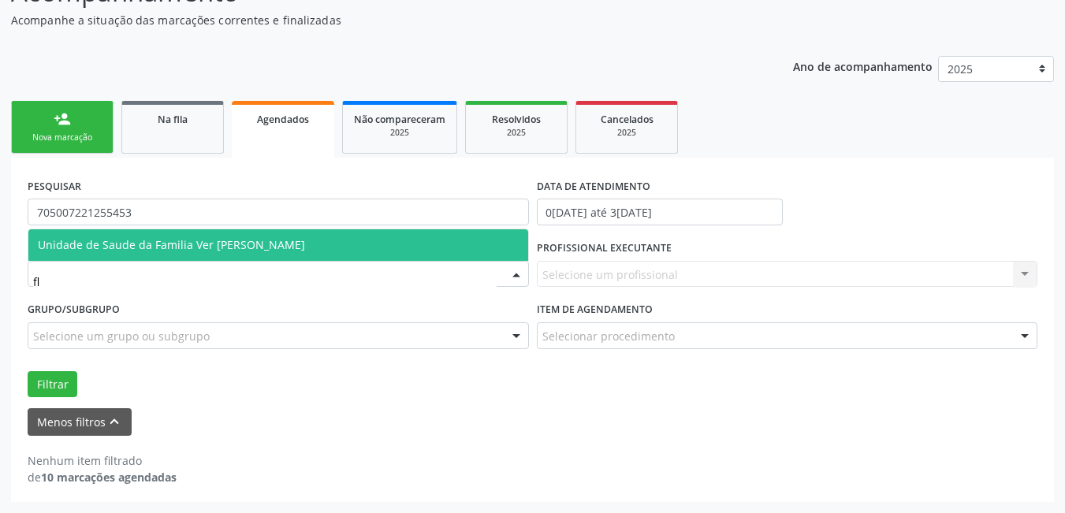
click at [154, 252] on span "Unidade de Saude da Familia Ver [PERSON_NAME]" at bounding box center [278, 245] width 500 height 32
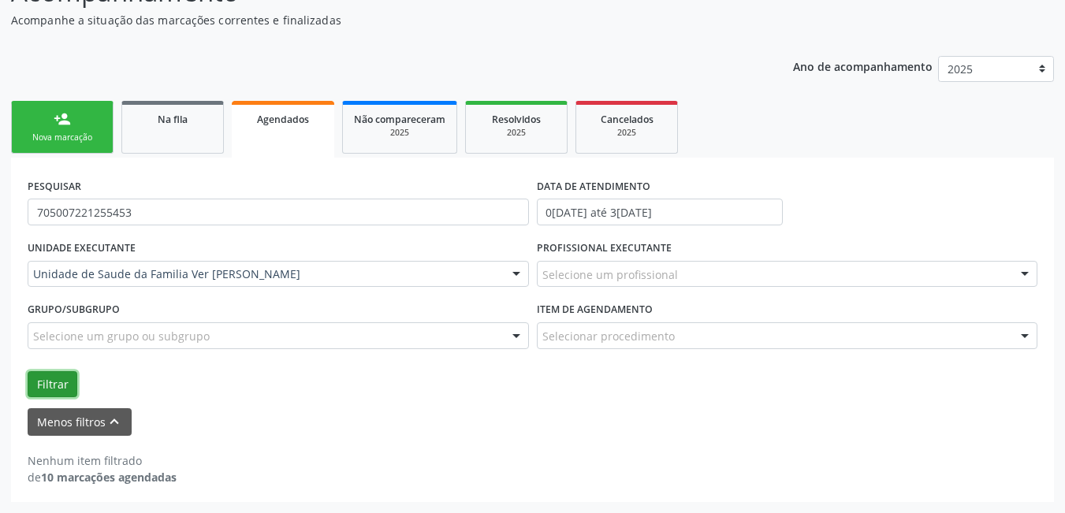
click at [57, 382] on button "Filtrar" at bounding box center [53, 384] width 50 height 27
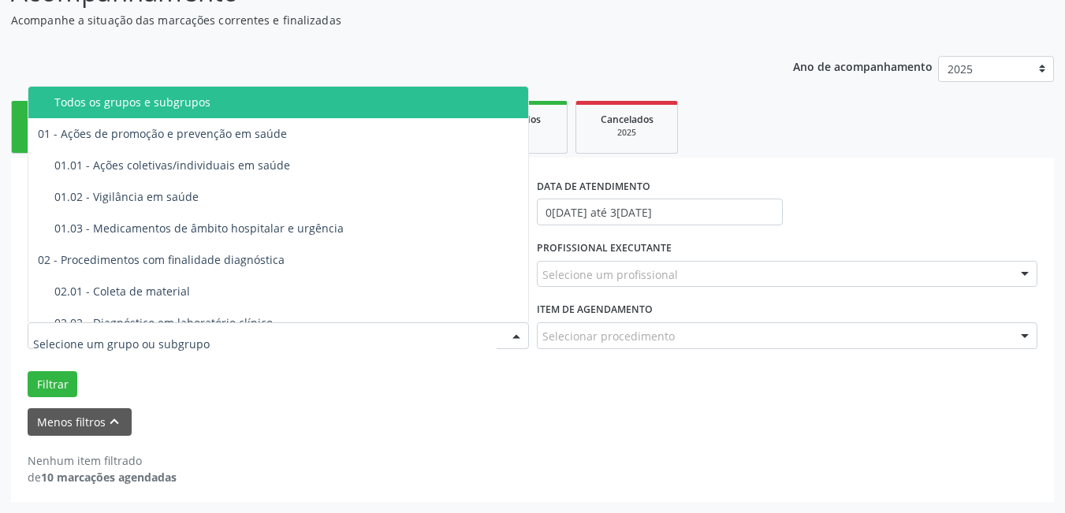
click at [413, 341] on div at bounding box center [279, 336] width 502 height 27
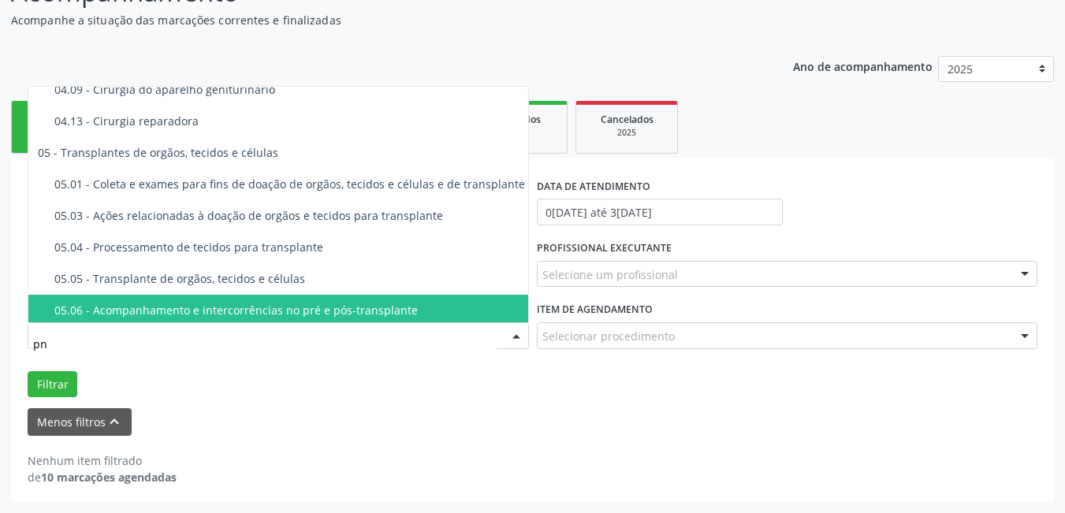
scroll to position [0, 0]
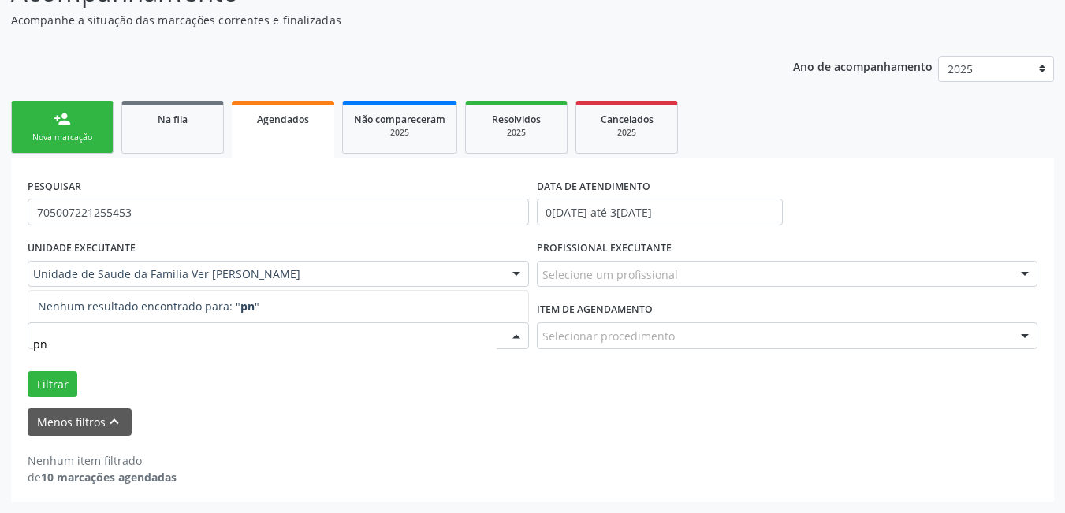
type input "p"
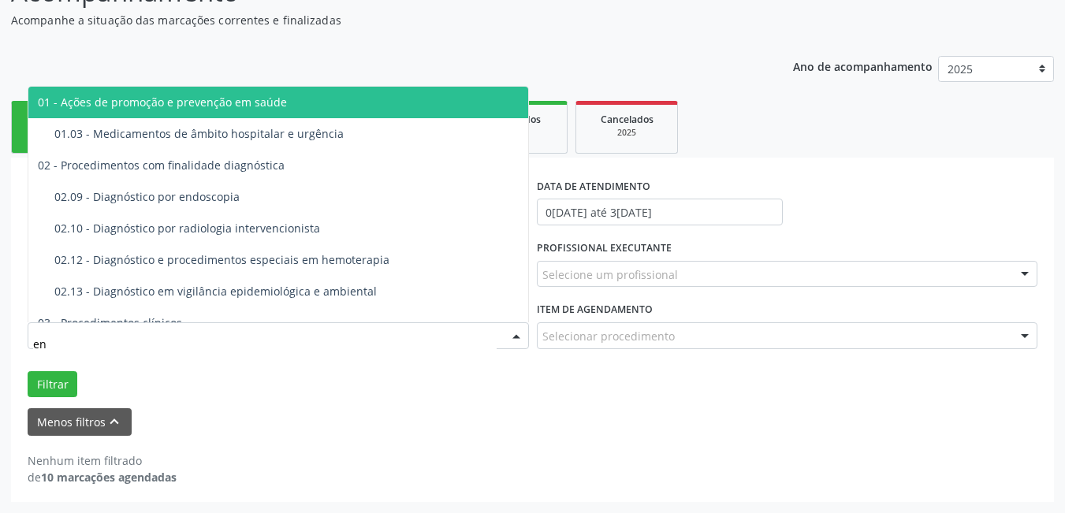
type input "e"
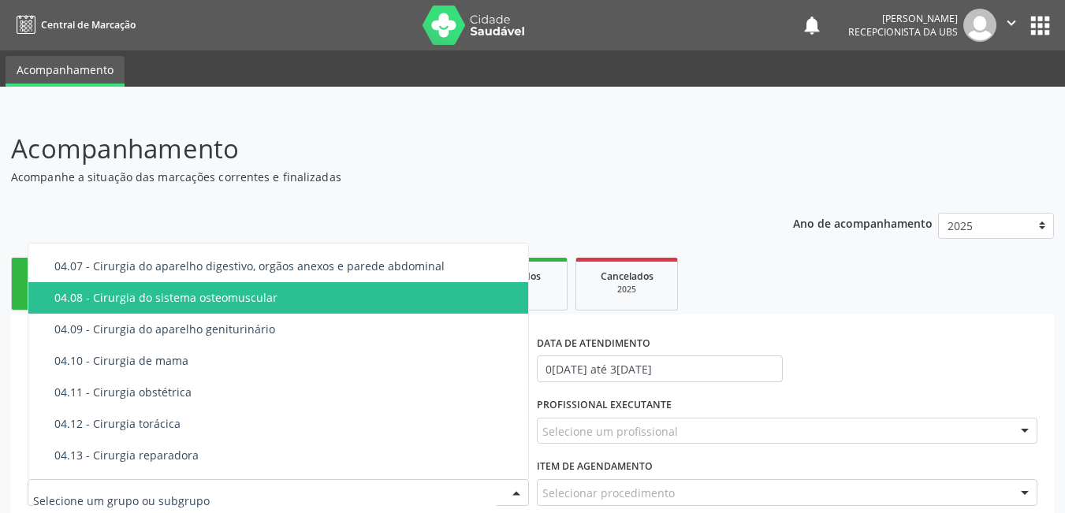
scroll to position [1262, 0]
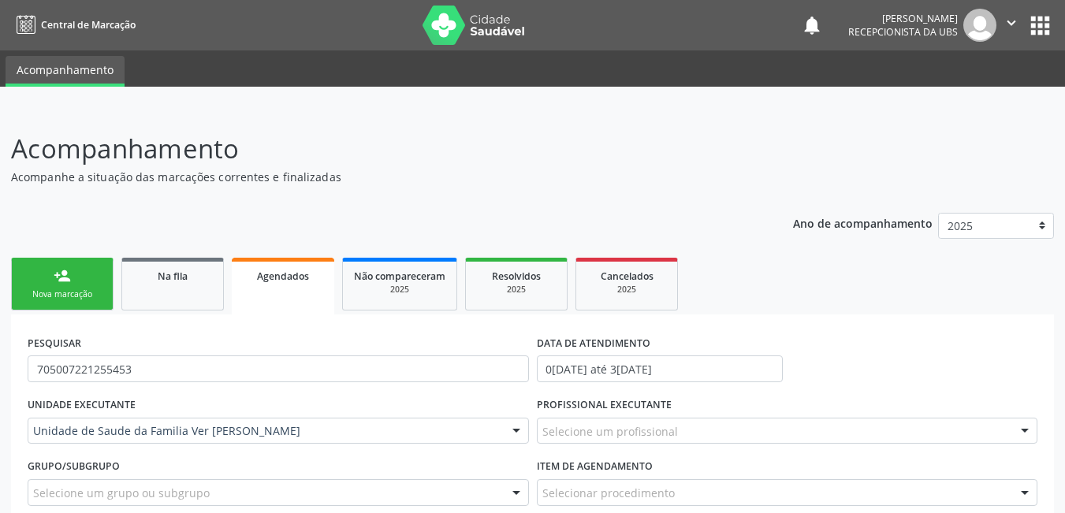
click at [466, 118] on div "Acompanhamento Acompanhe a situação das marcações correntes e finalizadas Relat…" at bounding box center [532, 389] width 1065 height 561
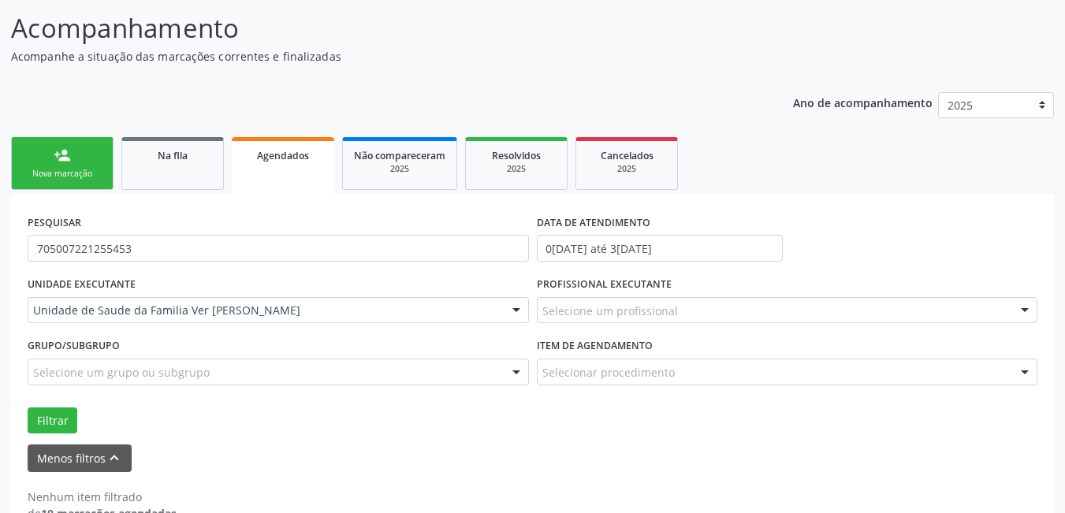
scroll to position [157, 0]
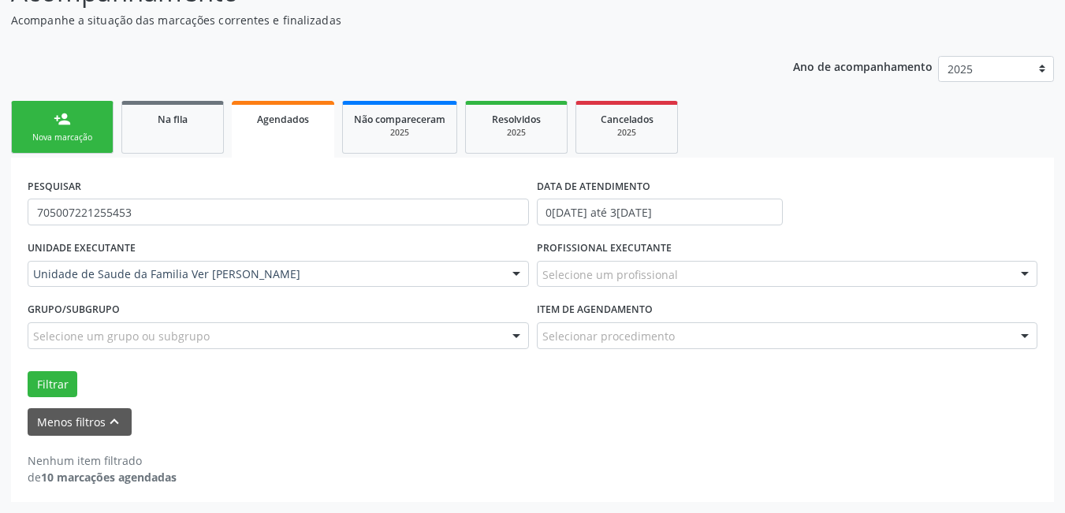
click at [267, 123] on span "Agendados" at bounding box center [283, 119] width 52 height 13
click at [598, 209] on input "01/09/2025 até 30/09/2025" at bounding box center [660, 212] width 247 height 27
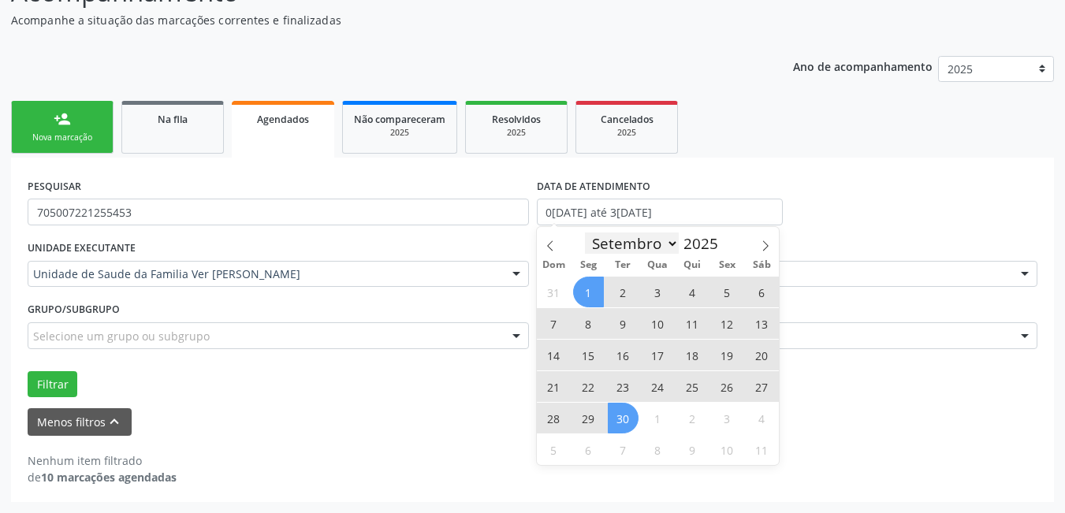
click at [673, 239] on select "Janeiro Fevereiro Março Abril Maio Junho Julho Agosto Setembro Outubro Novembro…" at bounding box center [632, 244] width 95 height 22
click at [768, 125] on ul "person_add Nova marcação Na fila Agendados Não compareceram 2025 Resolvidos 202…" at bounding box center [532, 127] width 1043 height 61
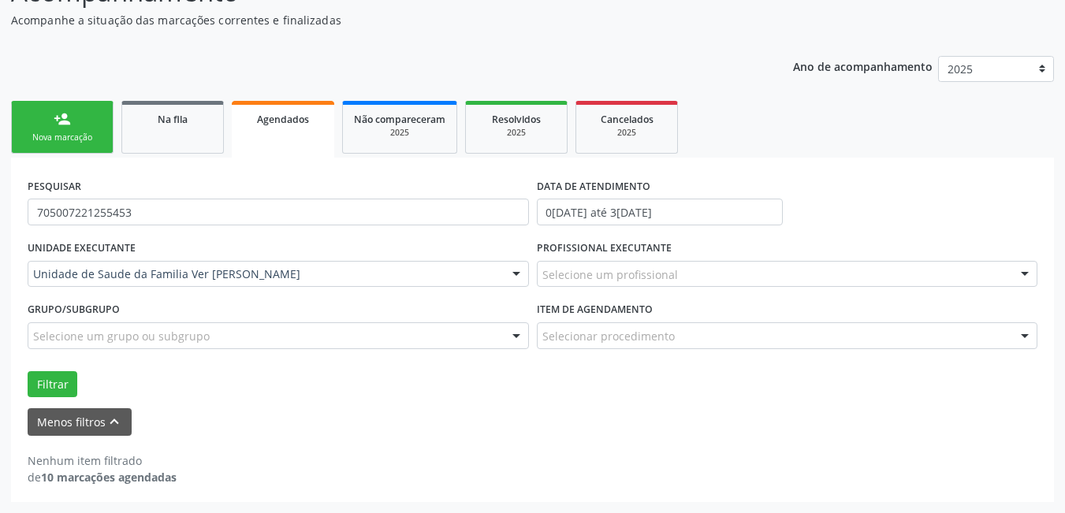
click at [294, 115] on span "Agendados" at bounding box center [283, 119] width 52 height 13
click at [316, 129] on link "Agendados" at bounding box center [283, 129] width 103 height 57
click at [319, 132] on link "Agendados" at bounding box center [283, 129] width 103 height 57
click at [599, 207] on input "01/09/2025 até 30/09/2025" at bounding box center [660, 212] width 247 height 27
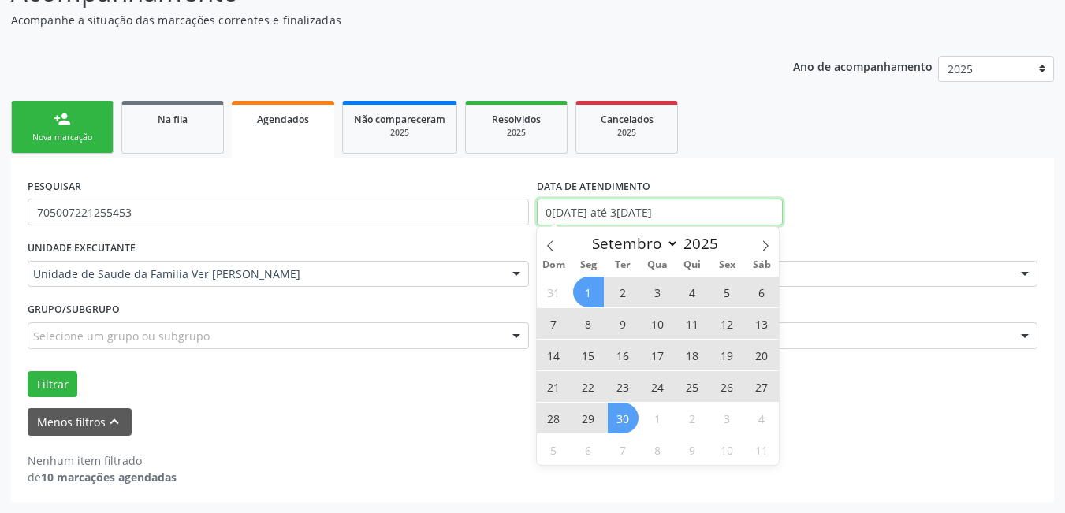
click at [666, 213] on input "01/09/2025 até 30/09/2025" at bounding box center [660, 212] width 247 height 27
click at [658, 394] on span "24" at bounding box center [658, 386] width 31 height 31
type input "24/09/2025"
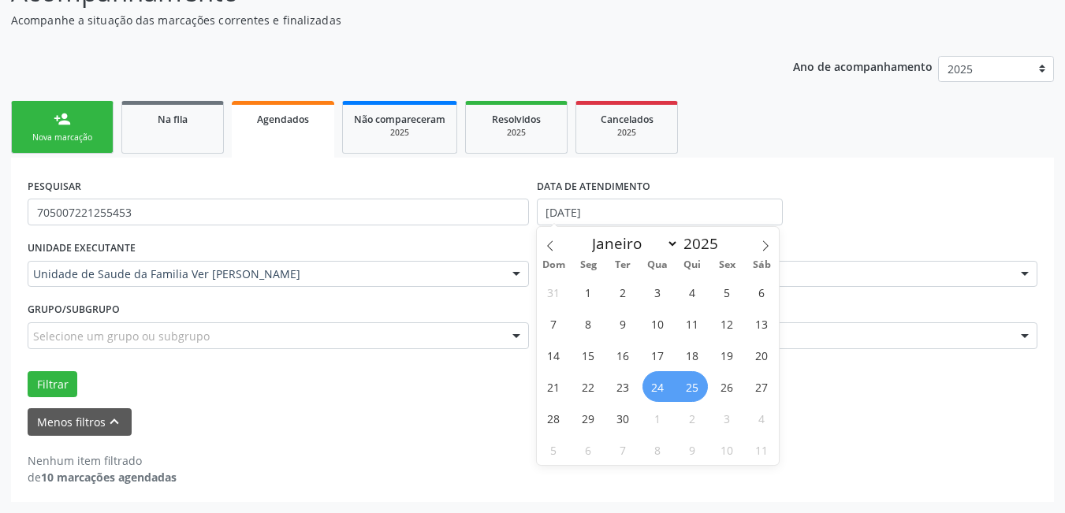
click at [693, 397] on span "25" at bounding box center [692, 386] width 31 height 31
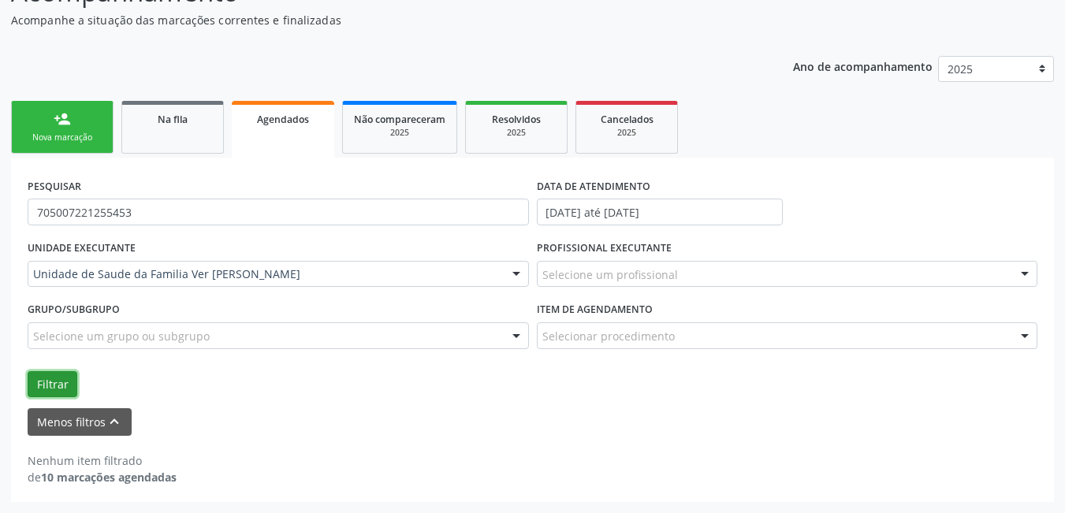
click at [62, 382] on button "Filtrar" at bounding box center [53, 384] width 50 height 27
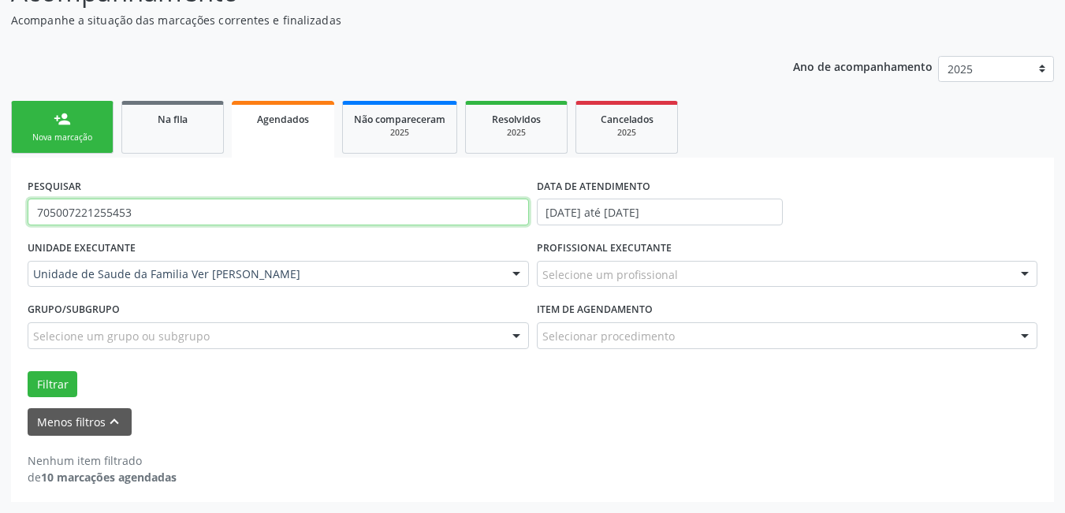
click at [166, 222] on input "705007221255453" at bounding box center [279, 212] width 502 height 27
type input "7"
type input "28790580826"
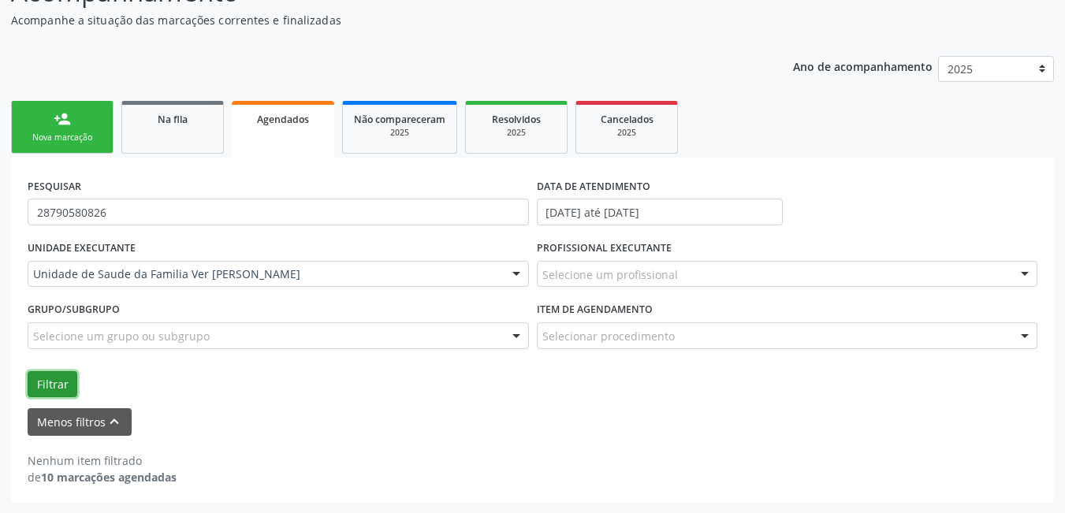
click at [44, 390] on button "Filtrar" at bounding box center [53, 384] width 50 height 27
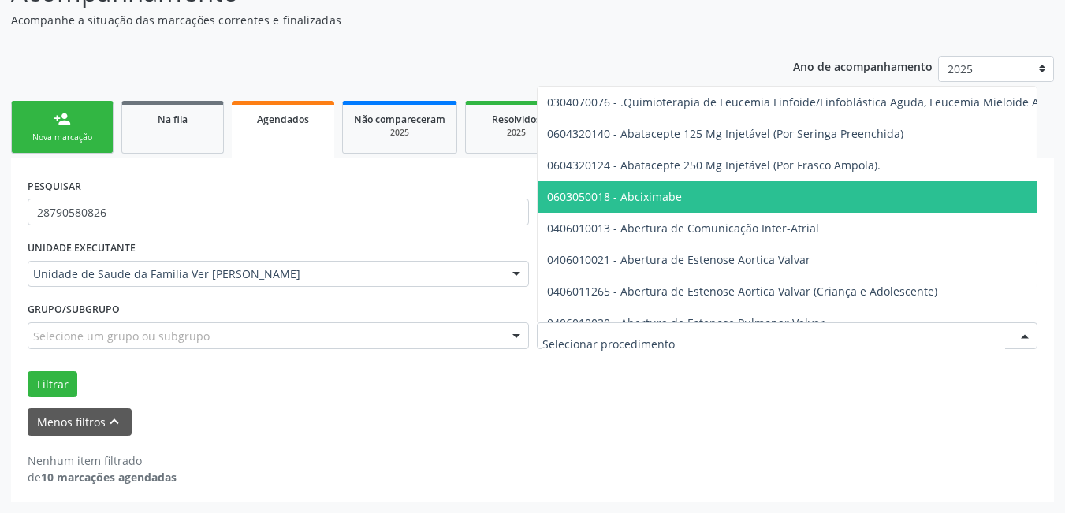
scroll to position [78, 0]
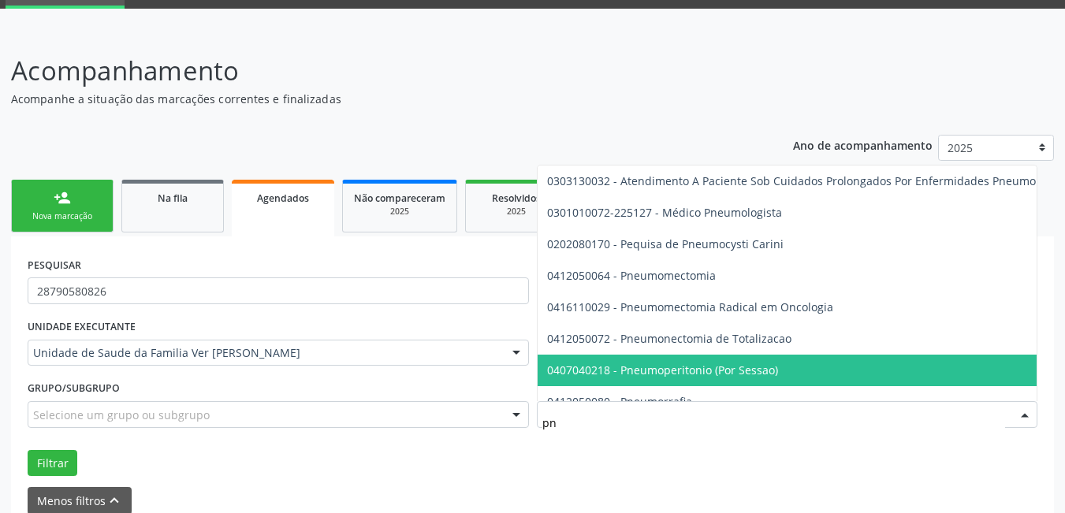
type input "p"
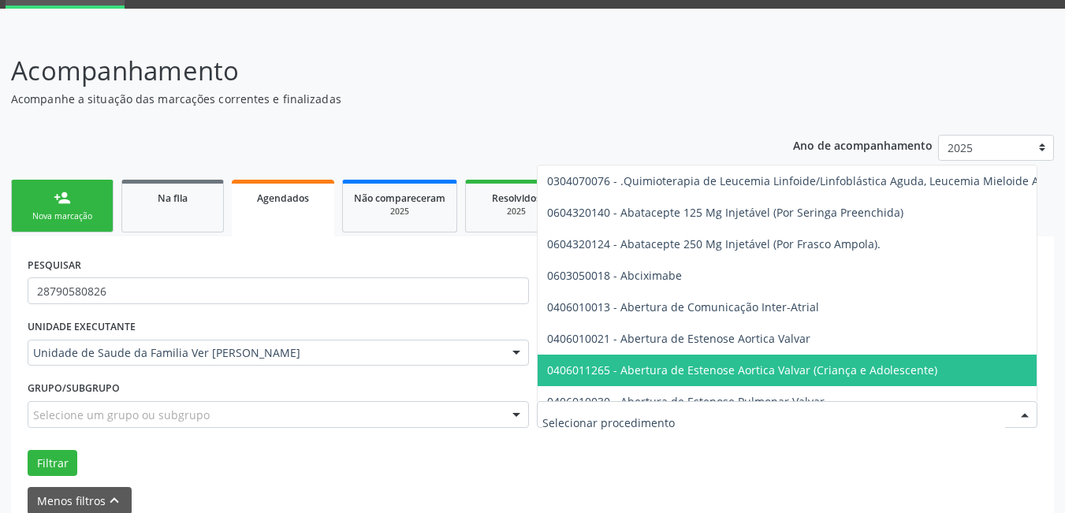
click at [609, 453] on div "Filtrar" at bounding box center [533, 463] width 1018 height 27
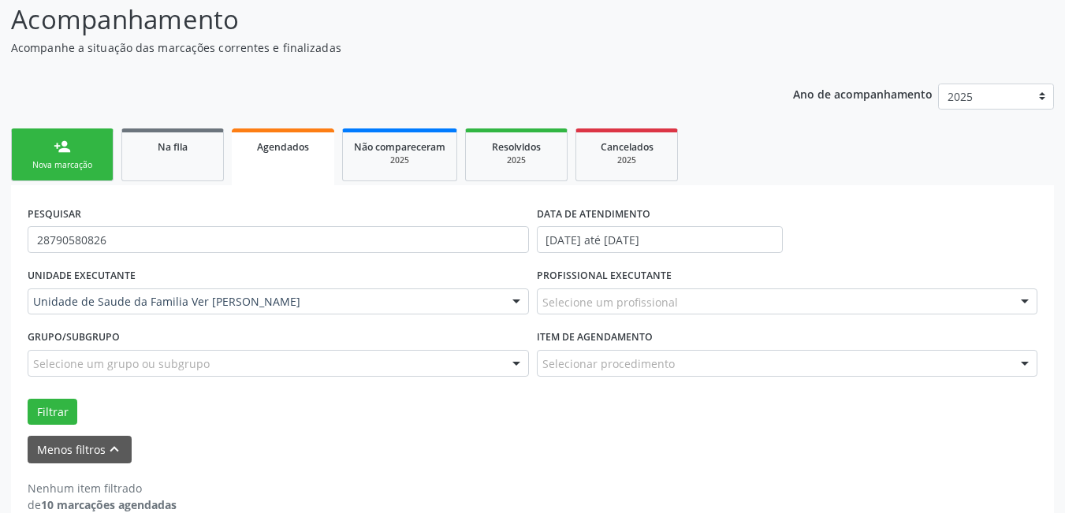
scroll to position [157, 0]
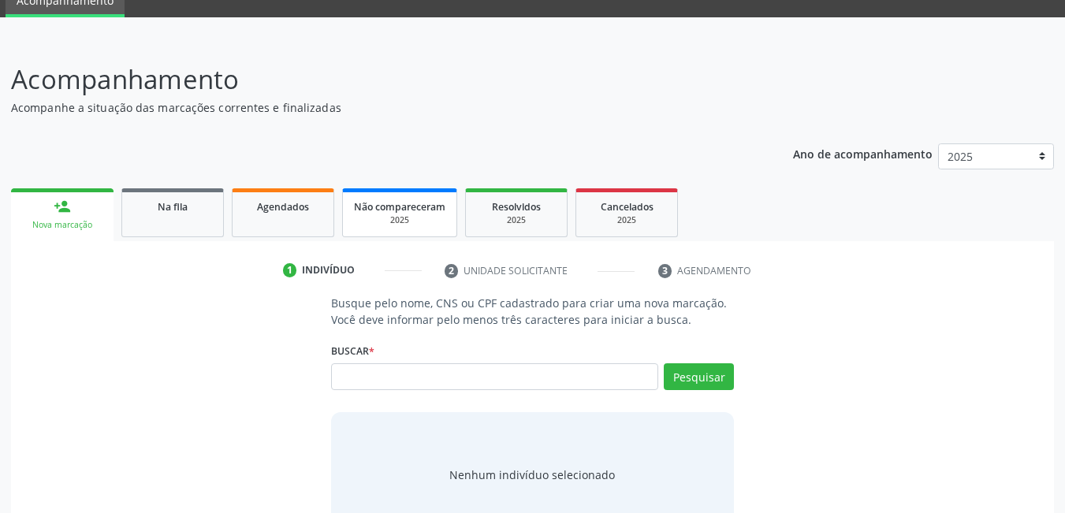
scroll to position [117, 0]
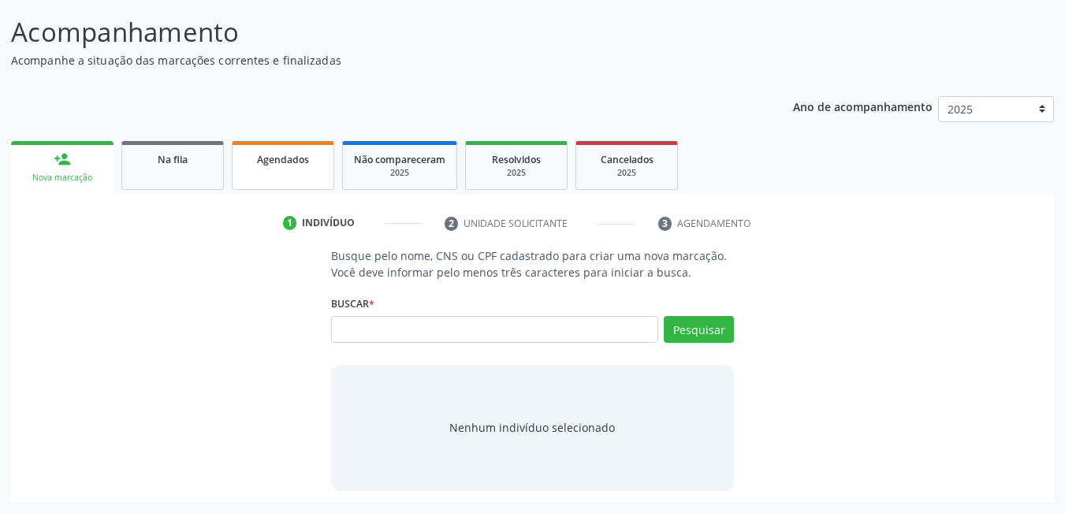
click at [292, 171] on link "Agendados" at bounding box center [283, 165] width 103 height 49
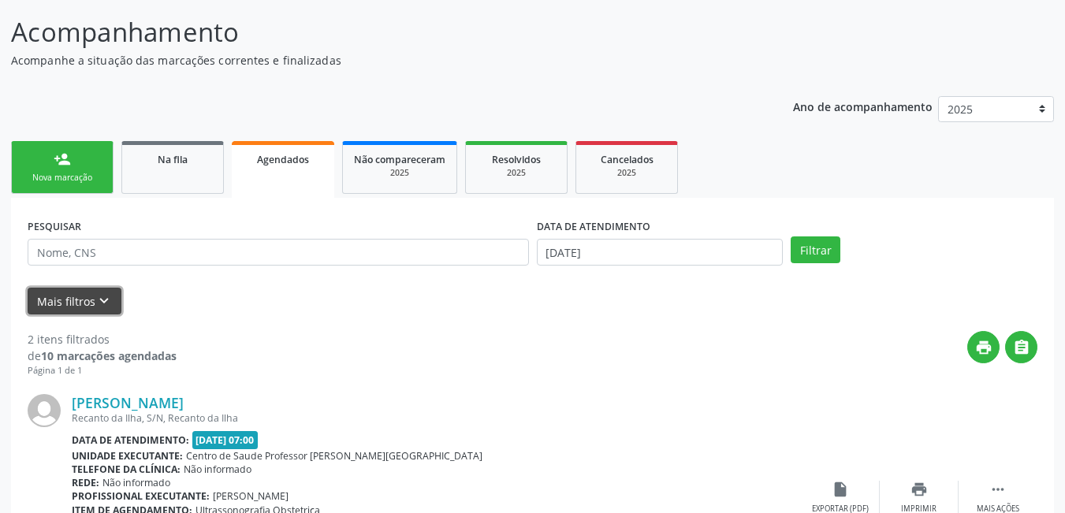
click at [76, 305] on button "Mais filtros keyboard_arrow_down" at bounding box center [75, 302] width 94 height 28
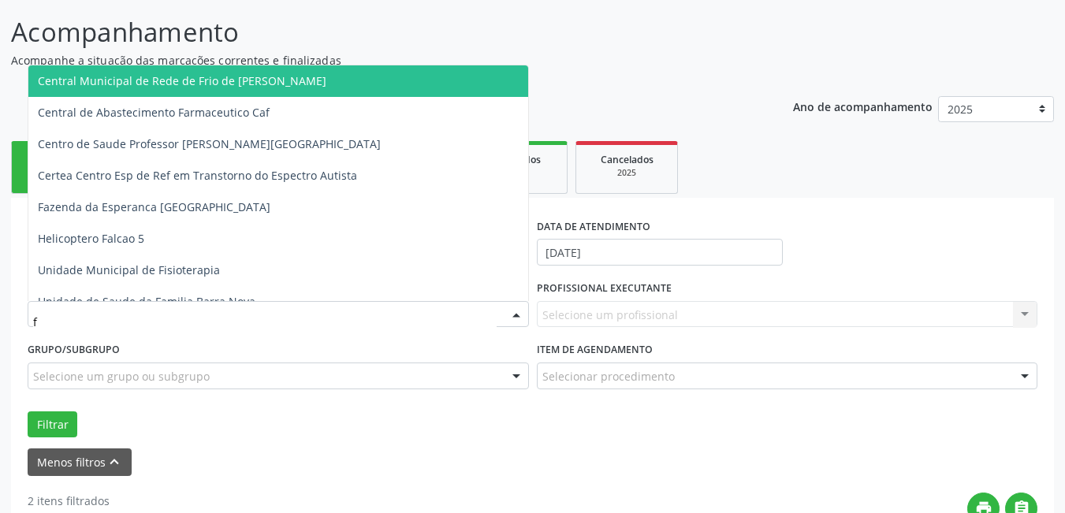
type input "fl"
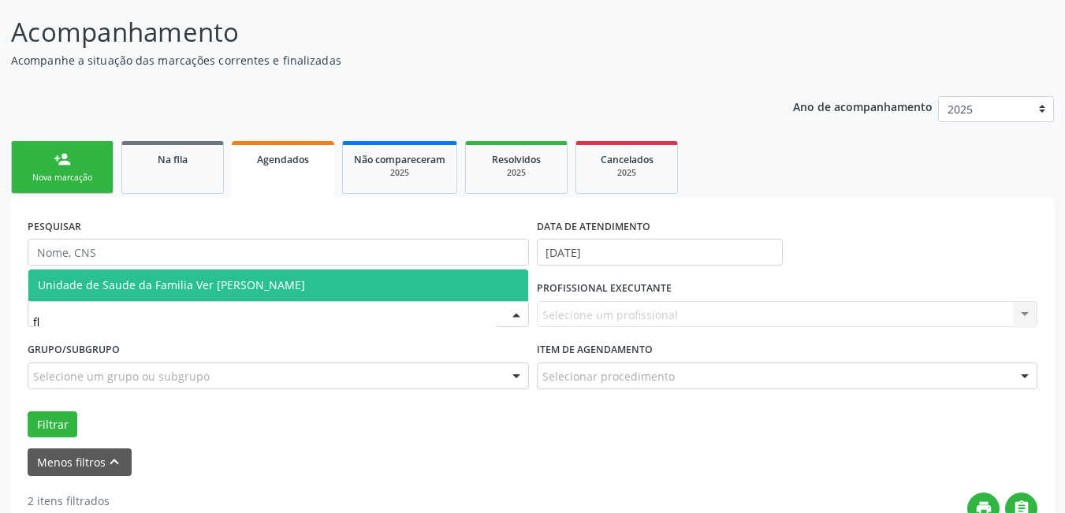
click at [195, 283] on span "Unidade de Saude da Familia Ver [PERSON_NAME]" at bounding box center [171, 285] width 267 height 15
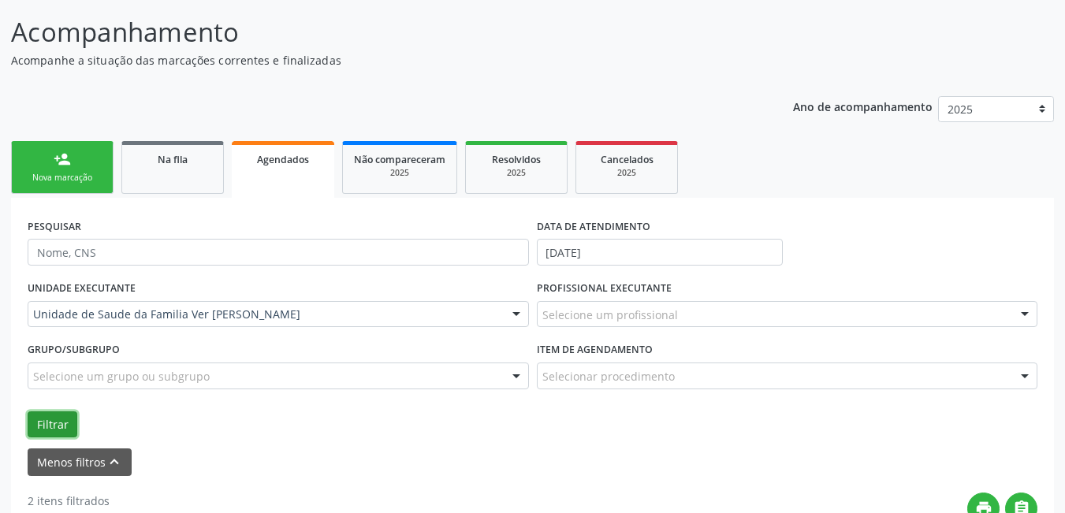
click at [54, 421] on button "Filtrar" at bounding box center [53, 425] width 50 height 27
click at [278, 442] on form "PESQUISAR DATA DE ATENDIMENTO [DATE] UNIDADE EXECUTANTE Unidade de Saude da Fam…" at bounding box center [533, 344] width 1010 height 261
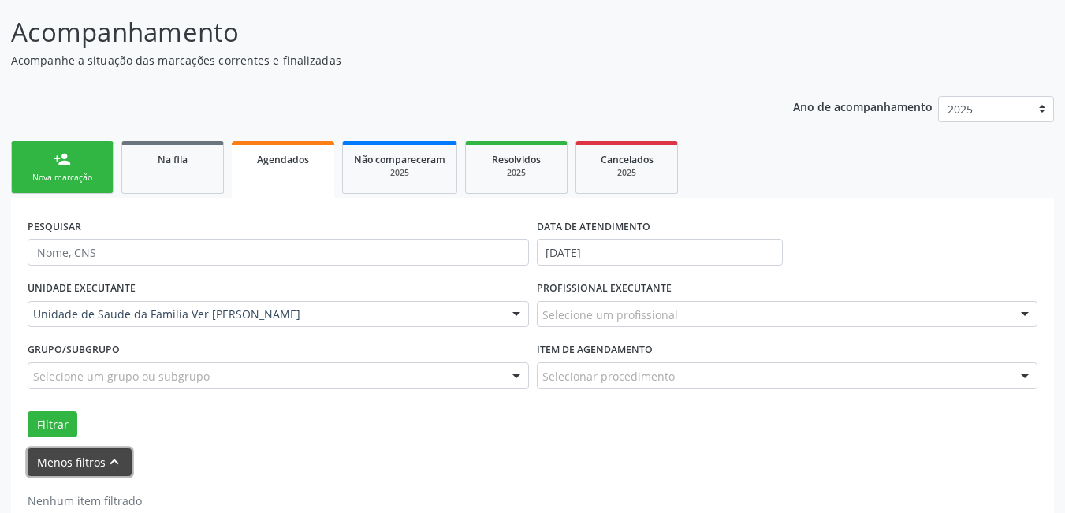
click at [99, 464] on button "Menos filtros keyboard_arrow_up" at bounding box center [80, 463] width 104 height 28
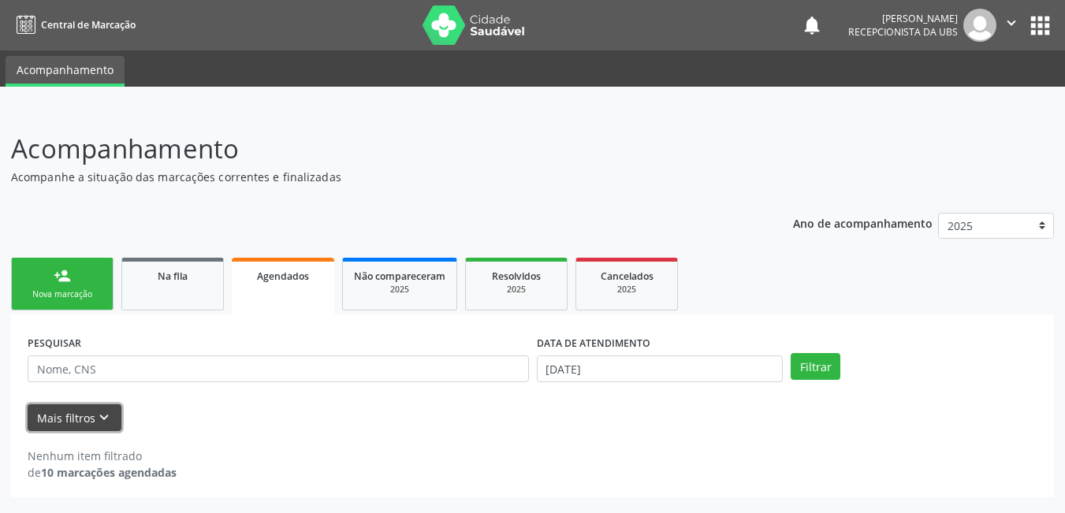
scroll to position [0, 0]
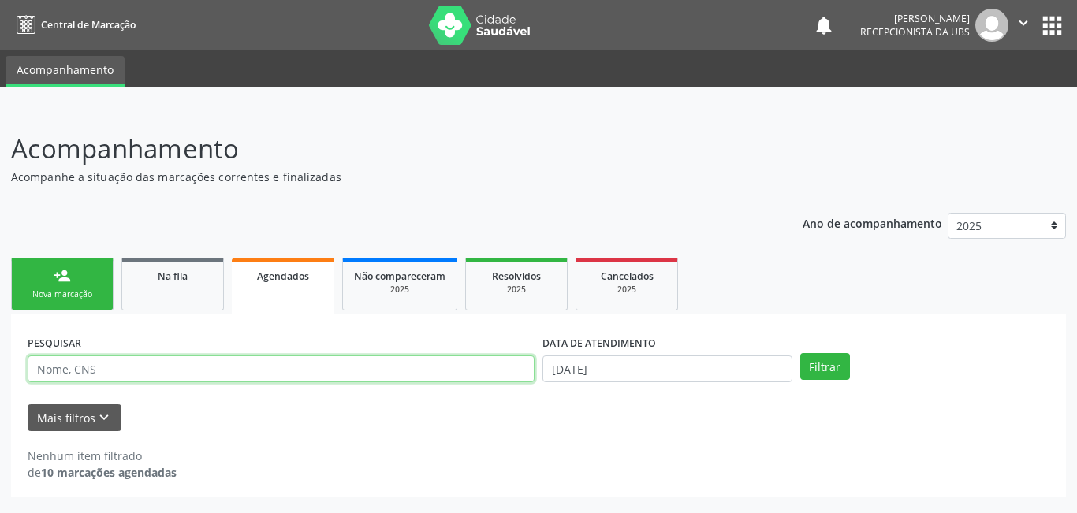
click at [188, 364] on input "text" at bounding box center [281, 369] width 507 height 27
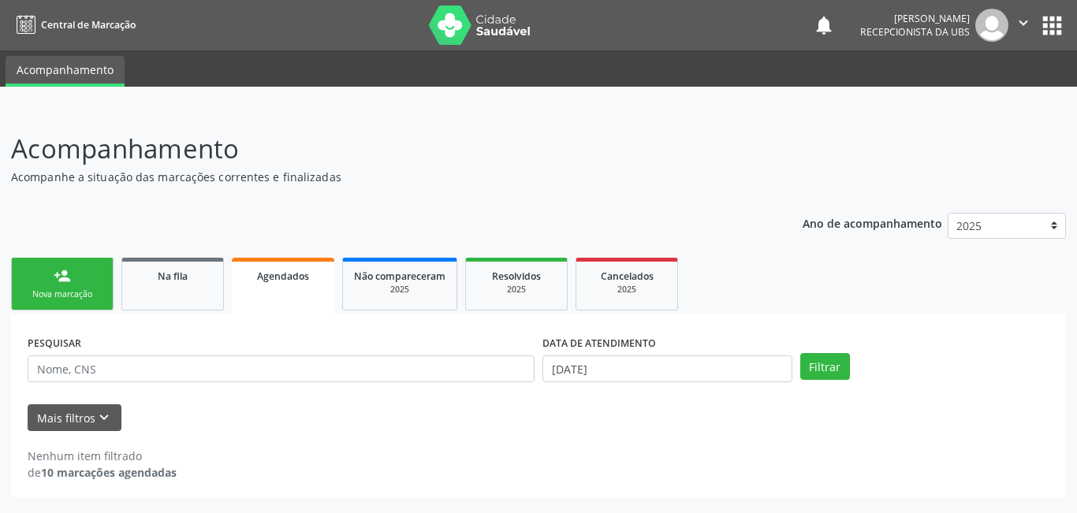
click at [190, 428] on div "Mais filtros keyboard_arrow_down" at bounding box center [539, 419] width 1030 height 28
click at [298, 293] on link "Agendados" at bounding box center [283, 286] width 103 height 57
click at [79, 410] on button "Mais filtros keyboard_arrow_down" at bounding box center [75, 419] width 94 height 28
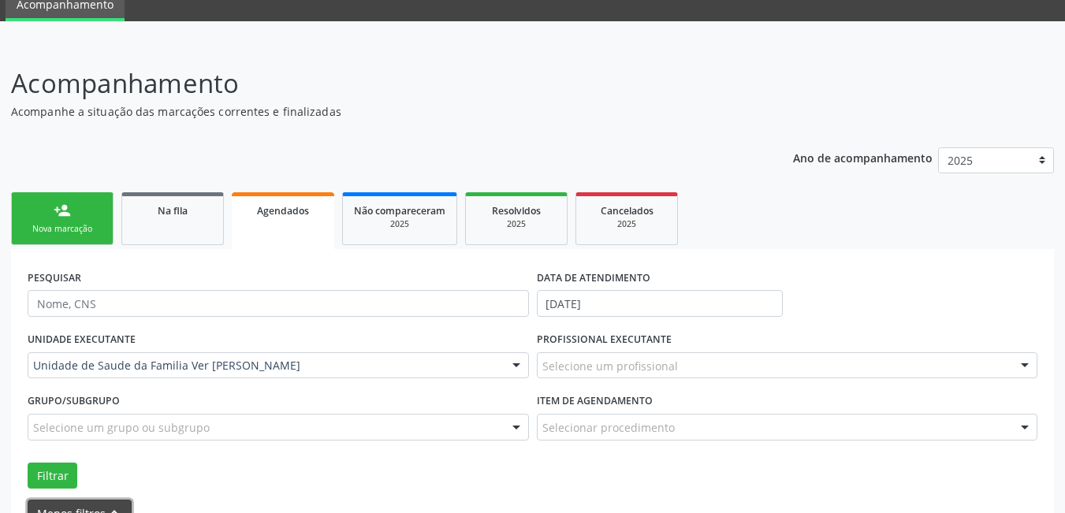
scroll to position [157, 0]
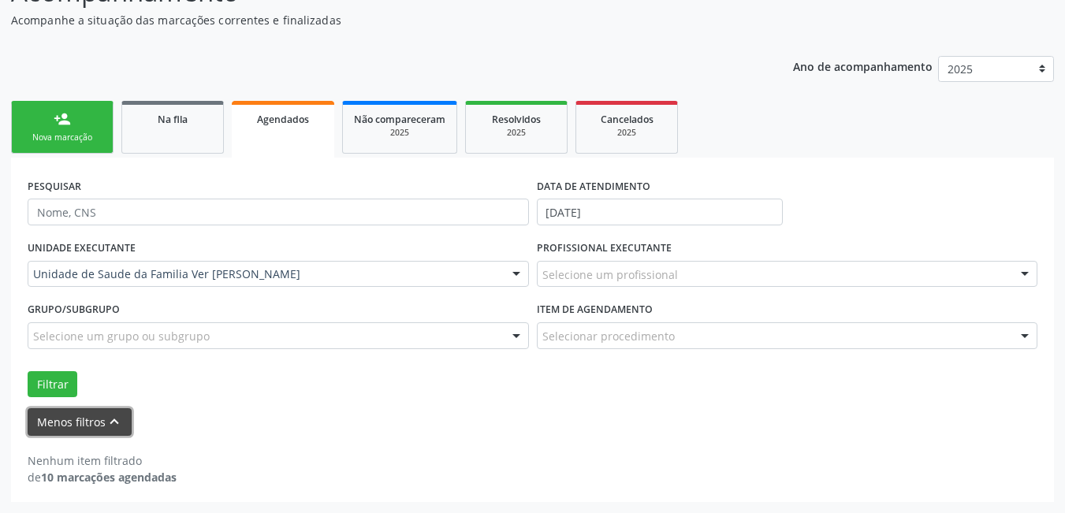
click at [79, 417] on button "Menos filtros keyboard_arrow_up" at bounding box center [80, 422] width 104 height 28
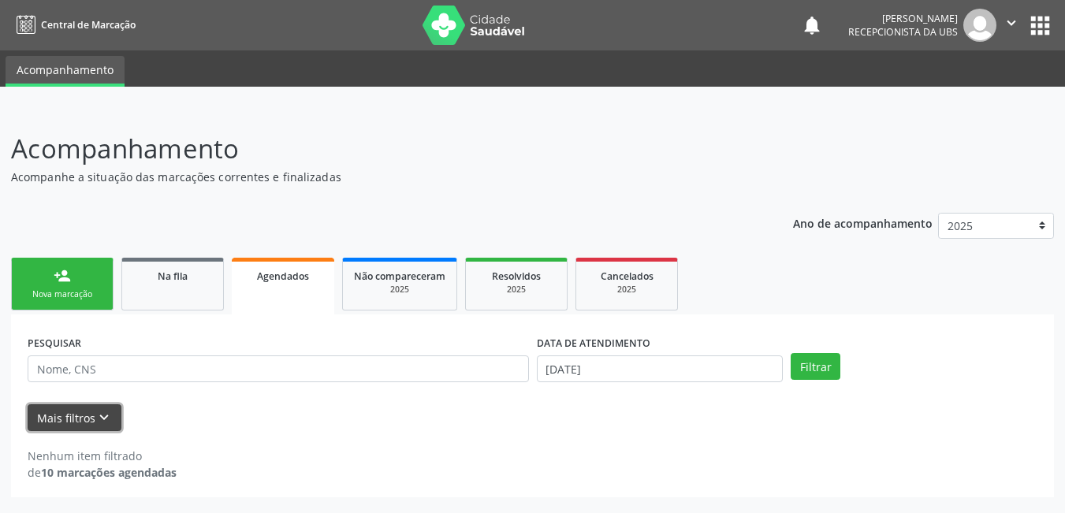
scroll to position [0, 0]
click at [86, 419] on button "Mais filtros keyboard_arrow_down" at bounding box center [75, 419] width 94 height 28
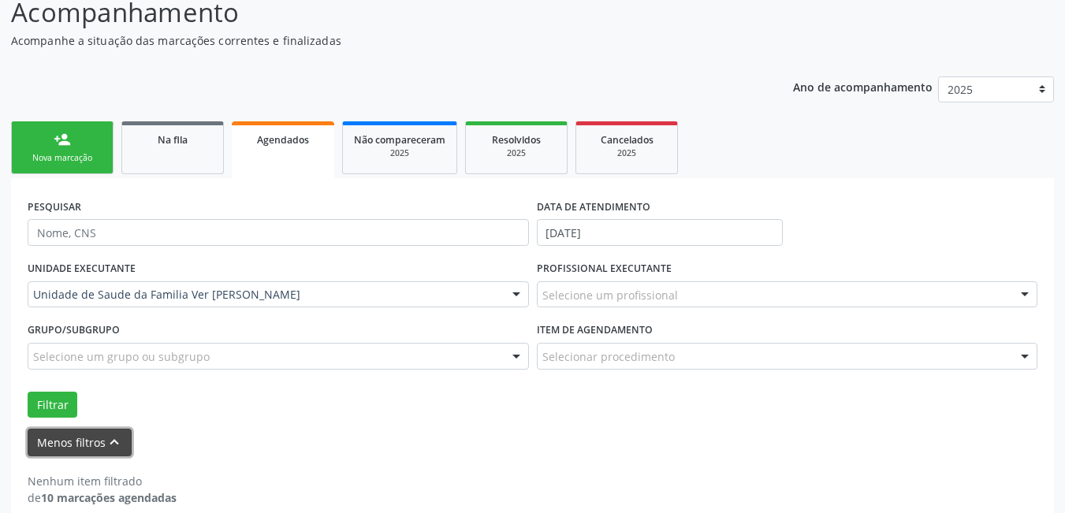
scroll to position [157, 0]
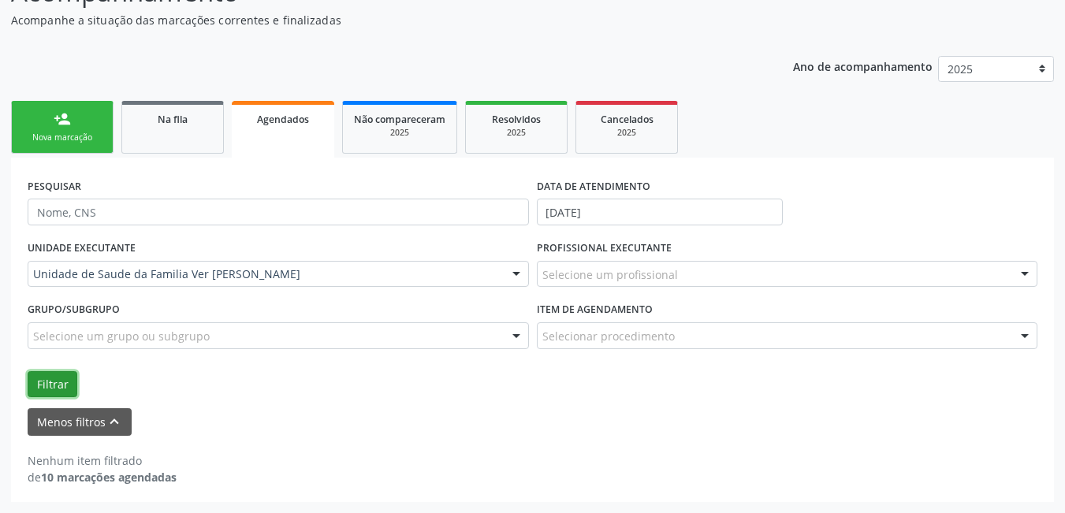
click at [49, 391] on button "Filtrar" at bounding box center [53, 384] width 50 height 27
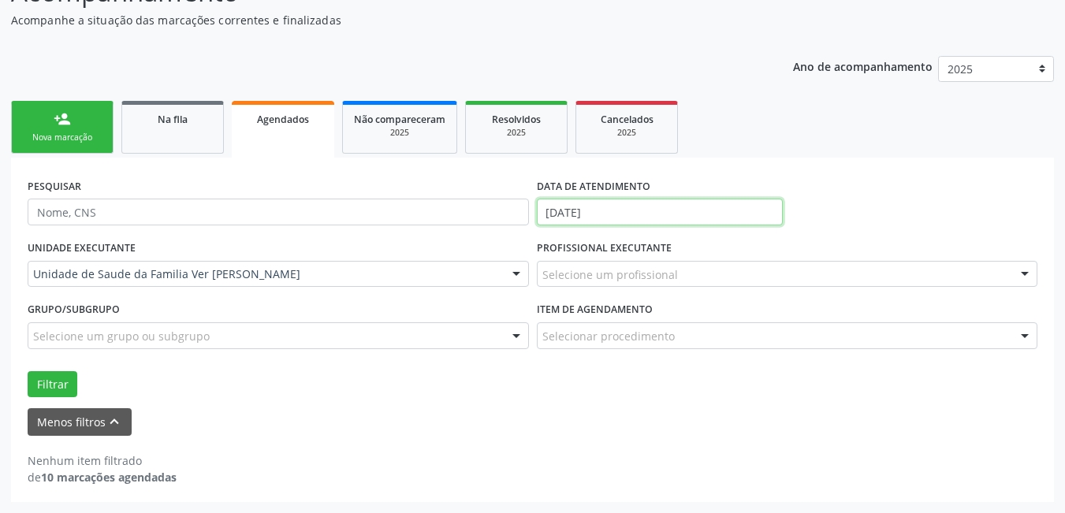
click at [606, 208] on input "[DATE]" at bounding box center [660, 212] width 247 height 27
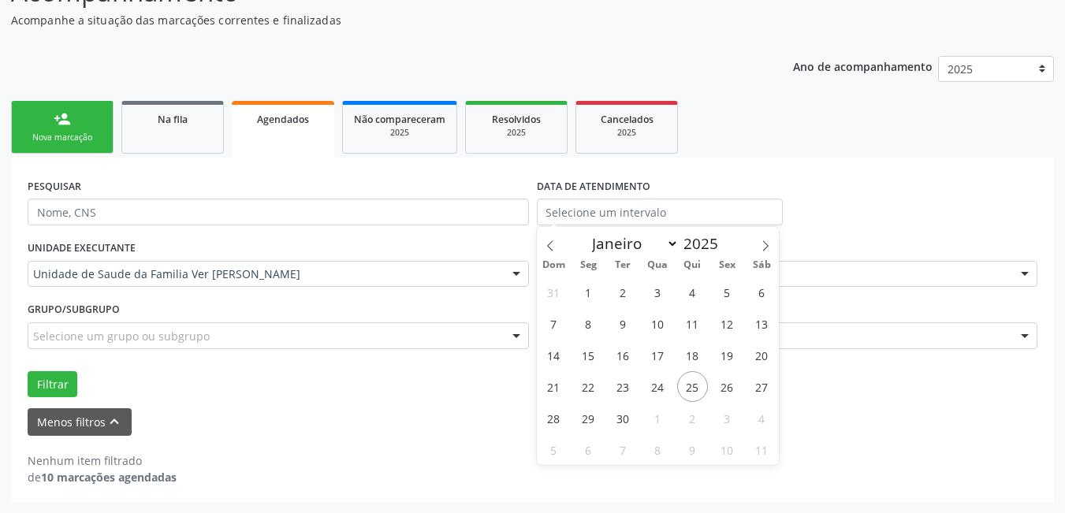
click at [454, 404] on form "PESQUISAR DATA DE ATENDIMENTO UNIDADE EXECUTANTE Unidade de Saude da Familia Ve…" at bounding box center [533, 304] width 1010 height 261
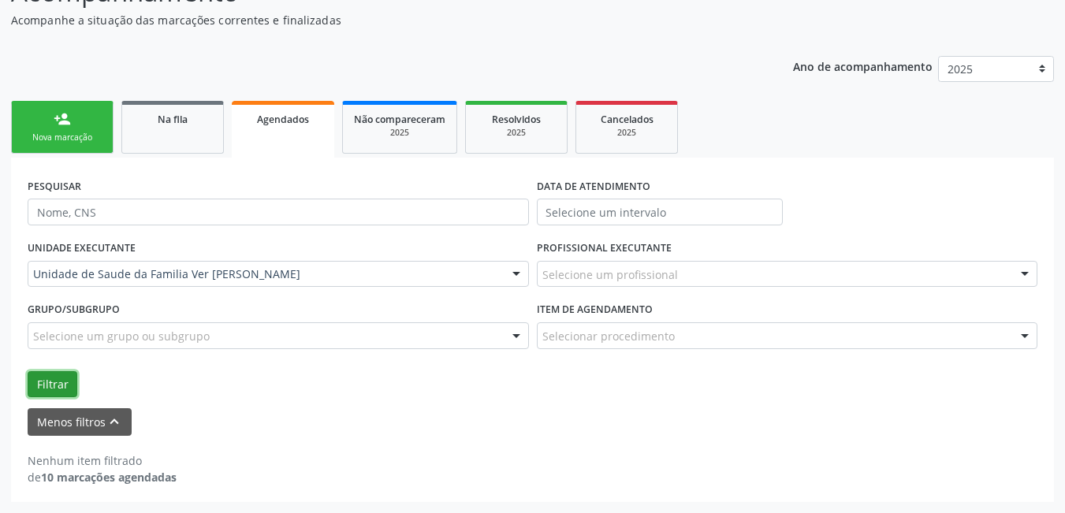
click at [56, 386] on button "Filtrar" at bounding box center [53, 384] width 50 height 27
click at [81, 412] on button "Menos filtros keyboard_arrow_up" at bounding box center [80, 422] width 104 height 28
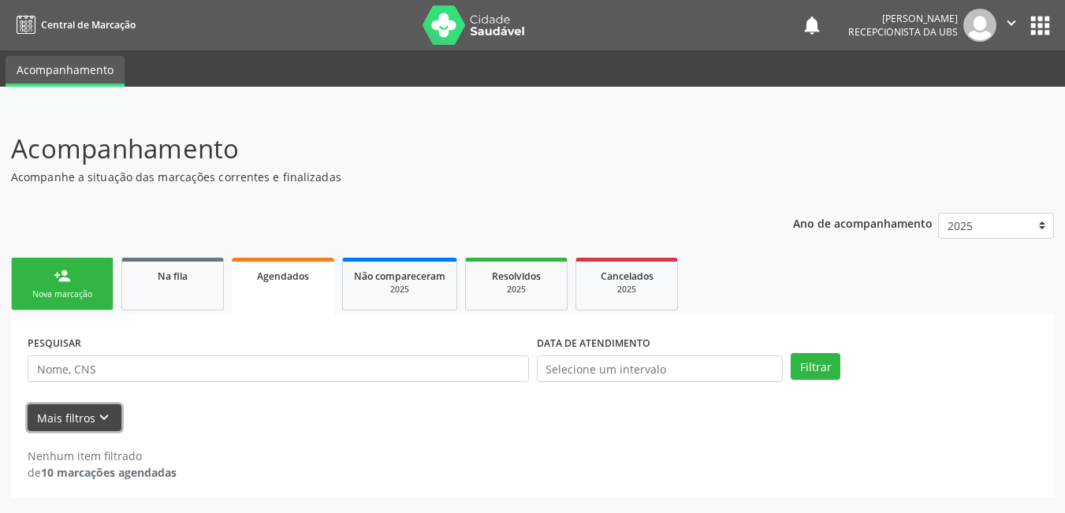
scroll to position [0, 0]
click at [62, 419] on button "Mais filtros keyboard_arrow_down" at bounding box center [75, 419] width 94 height 28
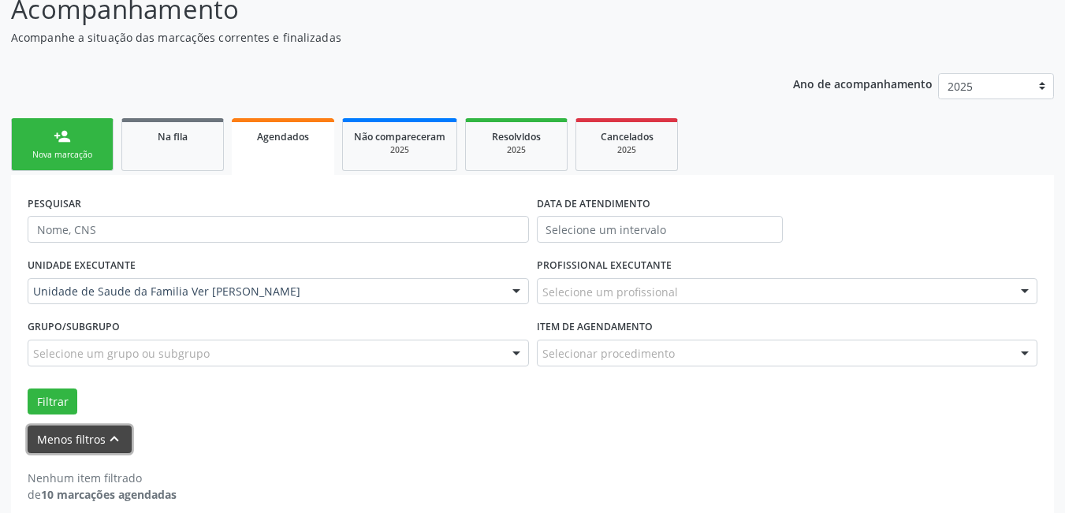
scroll to position [157, 0]
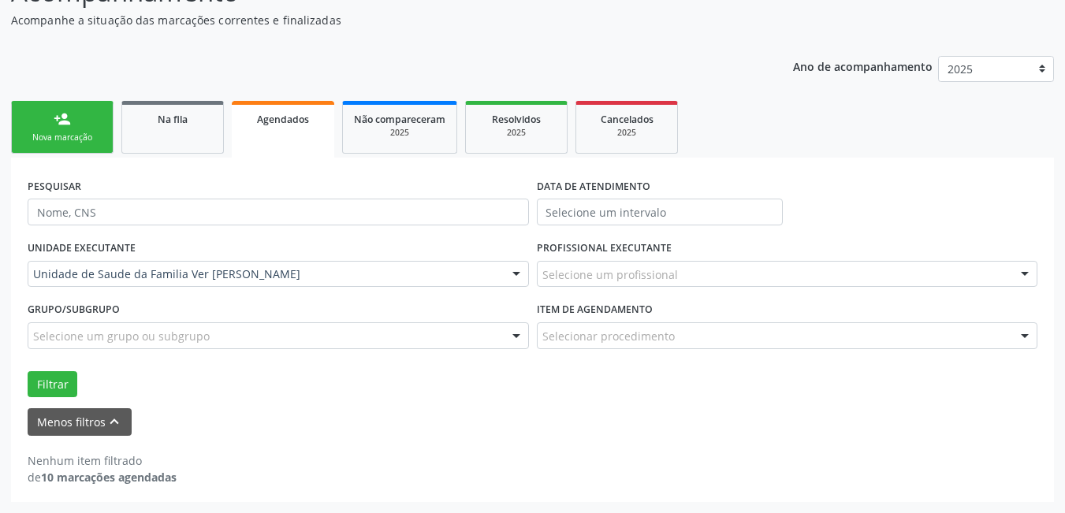
click at [371, 427] on div "Menos filtros keyboard_arrow_up" at bounding box center [533, 422] width 1018 height 28
click at [44, 370] on div "UNIDADE EXECUTANTE Unidade de Saude da Familia Ver [PERSON_NAME] Todos as unida…" at bounding box center [533, 317] width 1018 height 161
click at [57, 382] on button "Filtrar" at bounding box center [53, 384] width 50 height 27
click at [94, 425] on button "Menos filtros keyboard_arrow_up" at bounding box center [80, 422] width 104 height 28
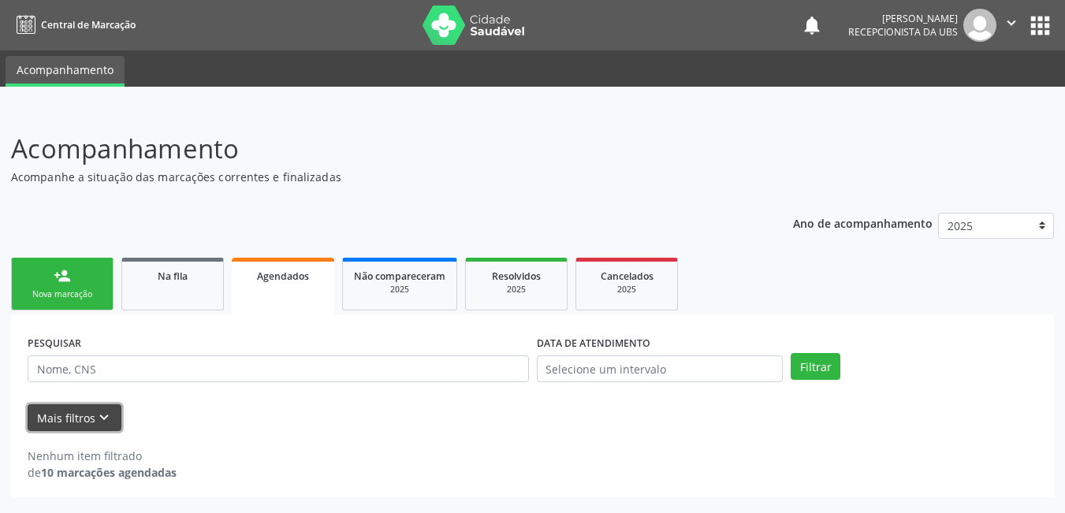
scroll to position [0, 0]
click at [88, 422] on button "Mais filtros keyboard_arrow_down" at bounding box center [75, 419] width 94 height 28
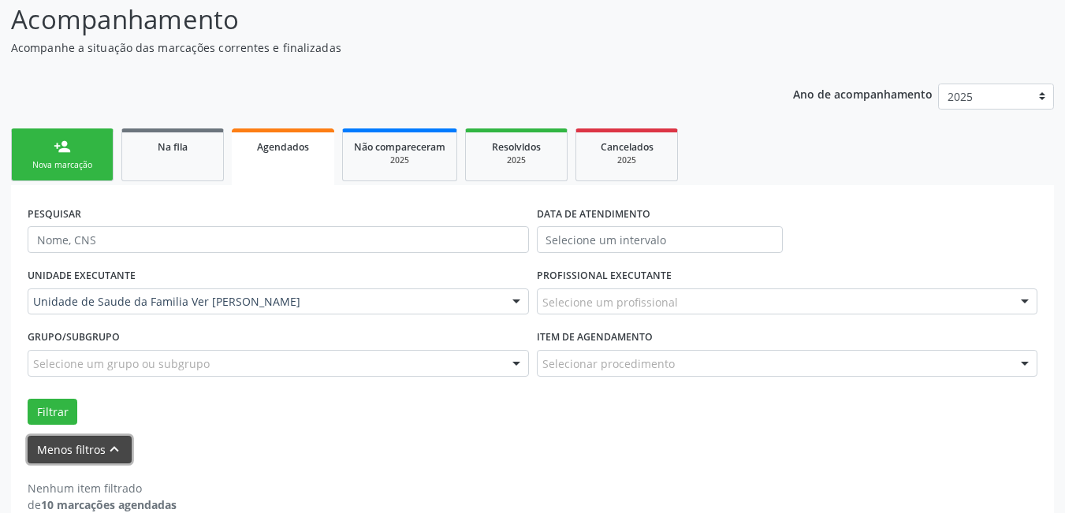
scroll to position [157, 0]
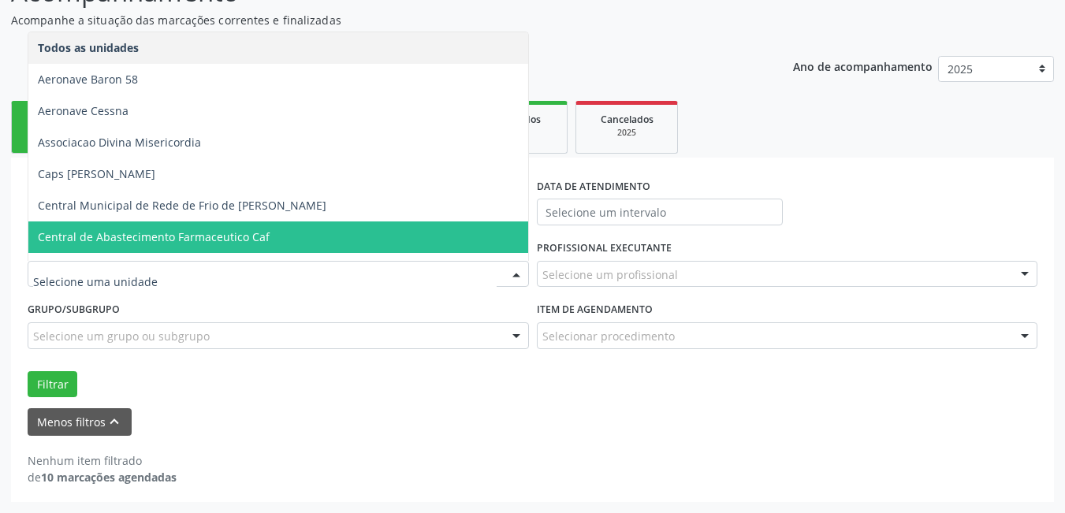
click at [310, 371] on div "Filtrar" at bounding box center [533, 384] width 1018 height 27
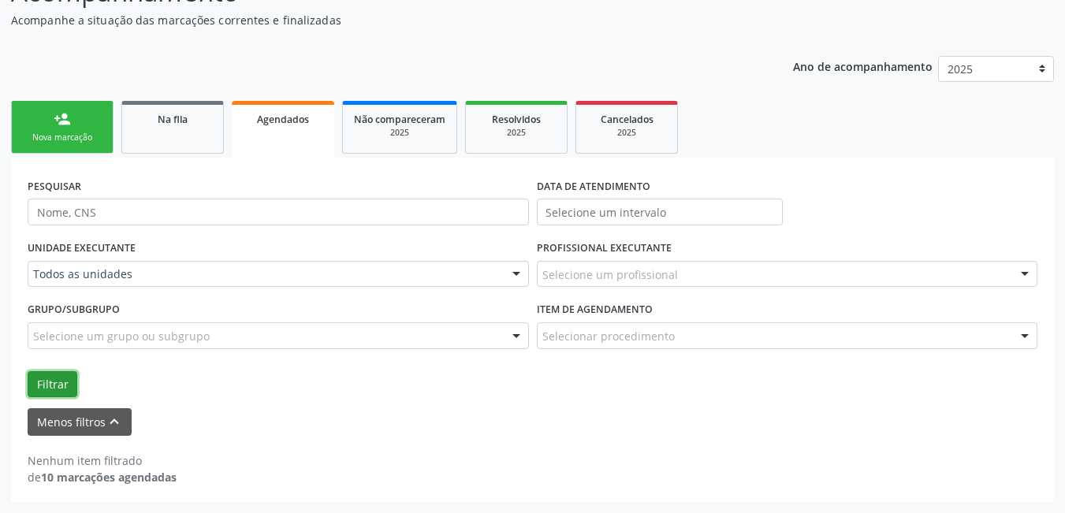
click at [54, 382] on button "Filtrar" at bounding box center [53, 384] width 50 height 27
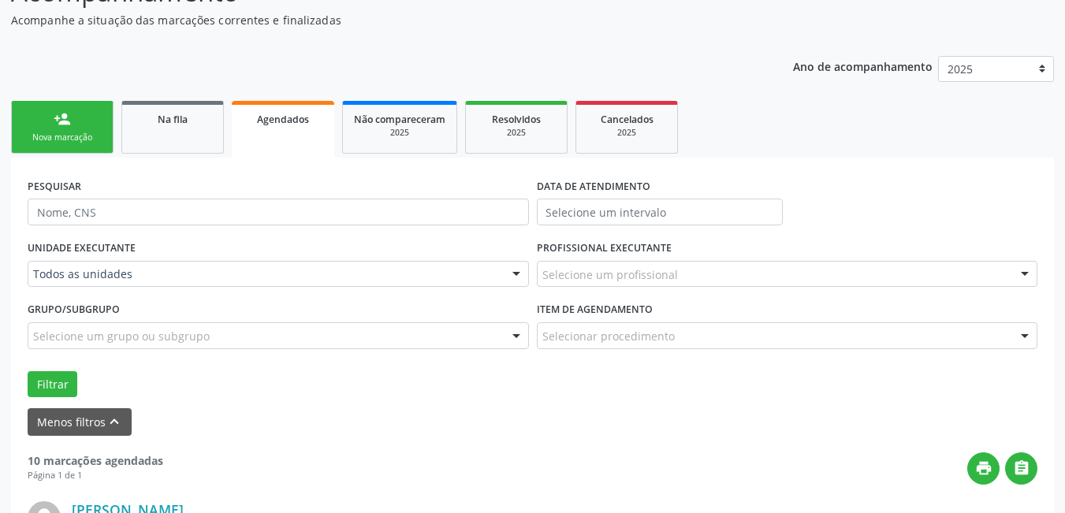
click at [227, 428] on div "Menos filtros keyboard_arrow_up" at bounding box center [533, 422] width 1018 height 28
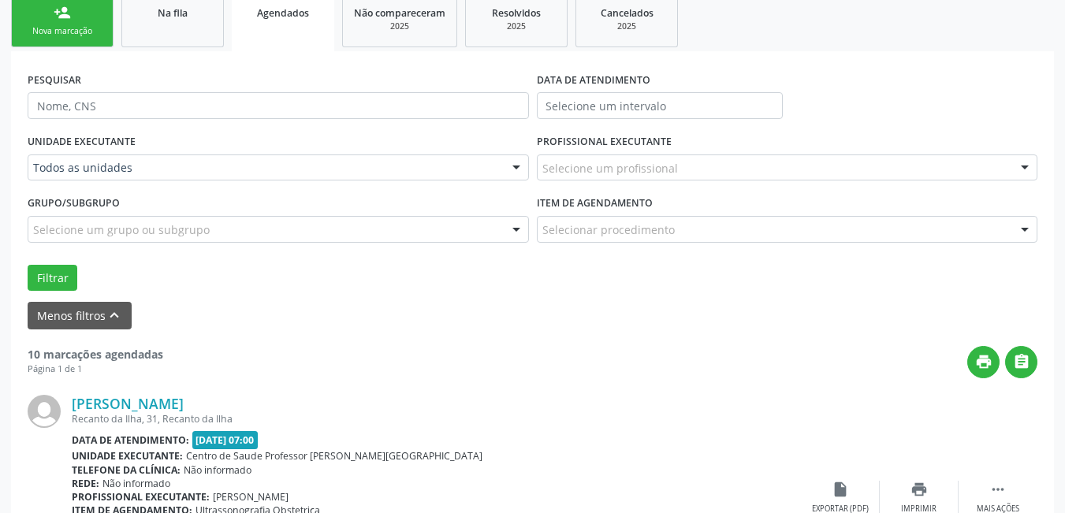
scroll to position [236, 0]
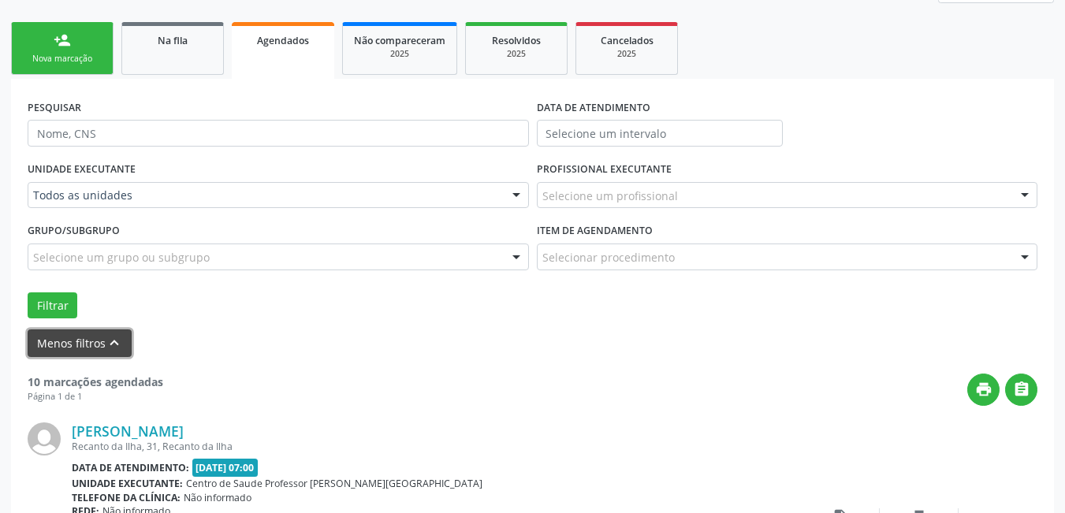
click at [87, 343] on button "Menos filtros keyboard_arrow_up" at bounding box center [80, 344] width 104 height 28
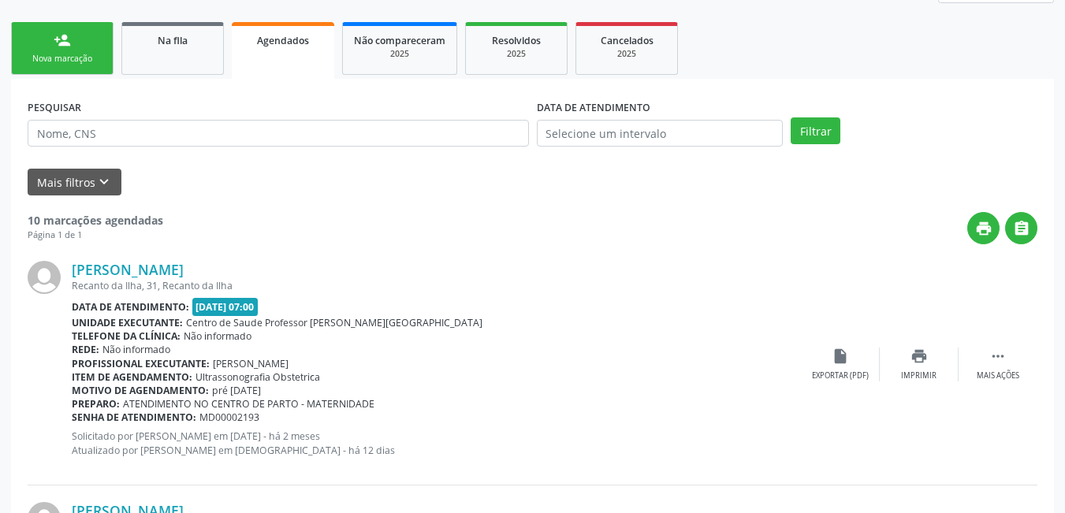
click at [86, 63] on div "Nova marcação" at bounding box center [62, 59] width 79 height 12
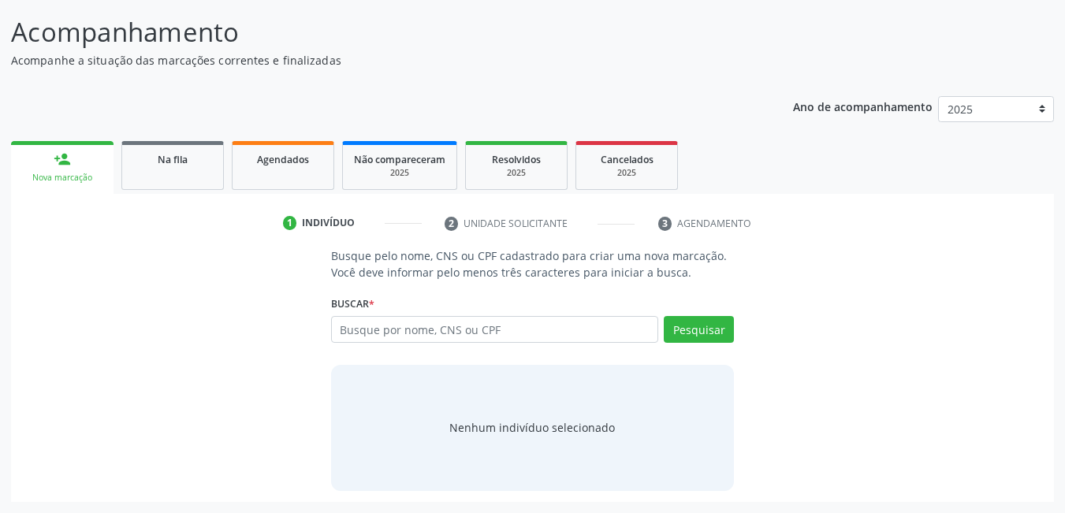
scroll to position [117, 0]
click at [416, 325] on input "text" at bounding box center [495, 329] width 328 height 27
click at [260, 161] on span "Agendados" at bounding box center [283, 159] width 52 height 13
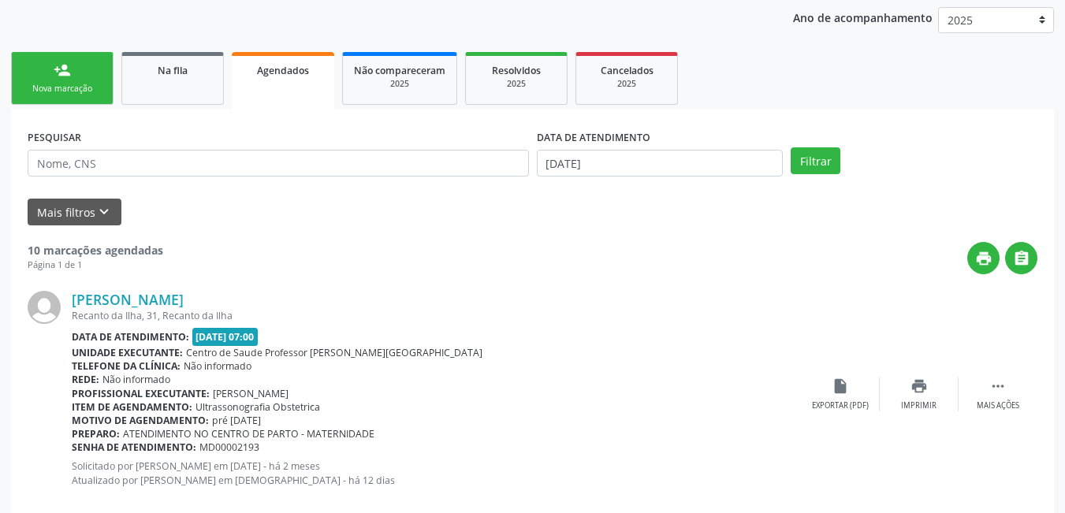
scroll to position [274, 0]
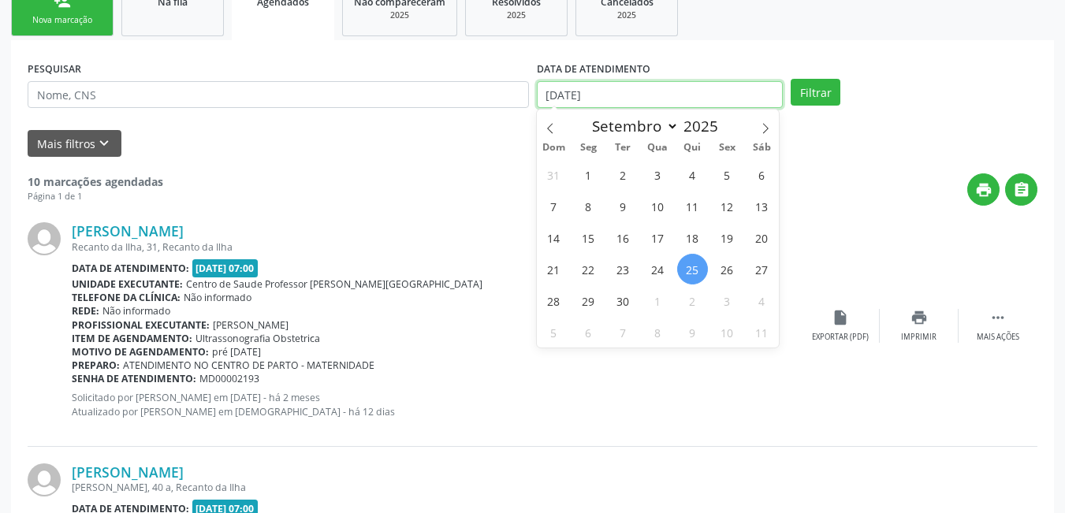
click at [618, 101] on input "[DATE]" at bounding box center [660, 94] width 247 height 27
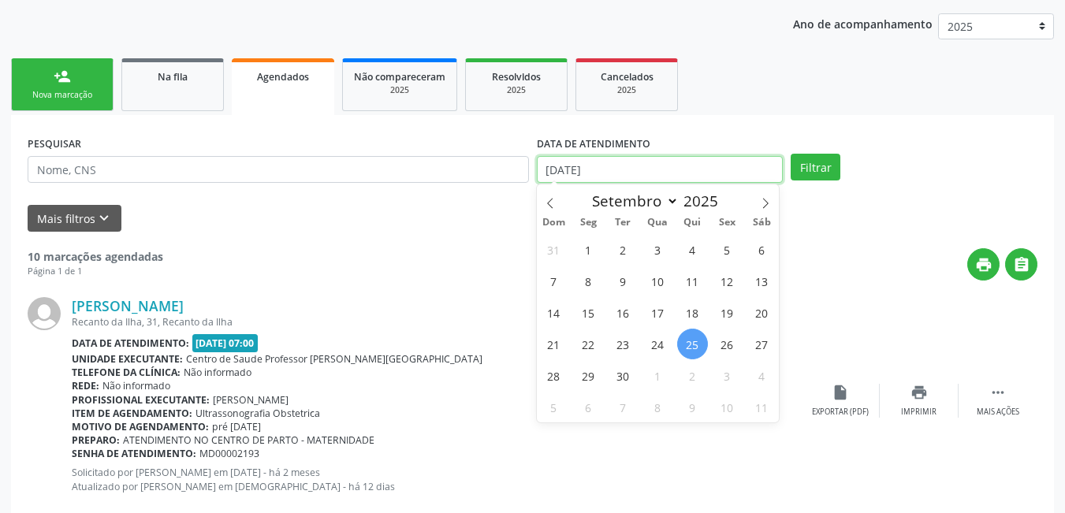
scroll to position [196, 0]
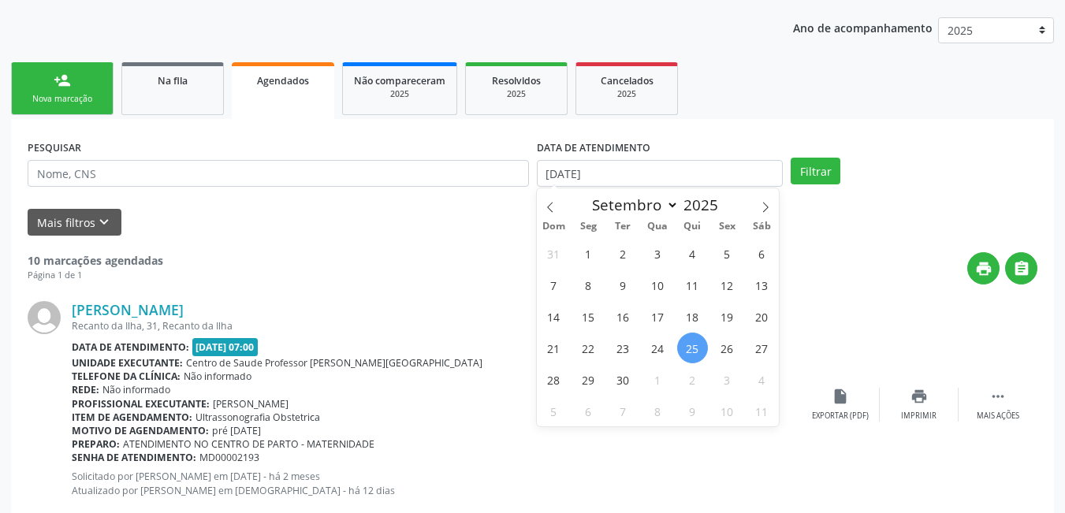
click at [403, 236] on div "Mais filtros keyboard_arrow_down" at bounding box center [533, 223] width 1018 height 28
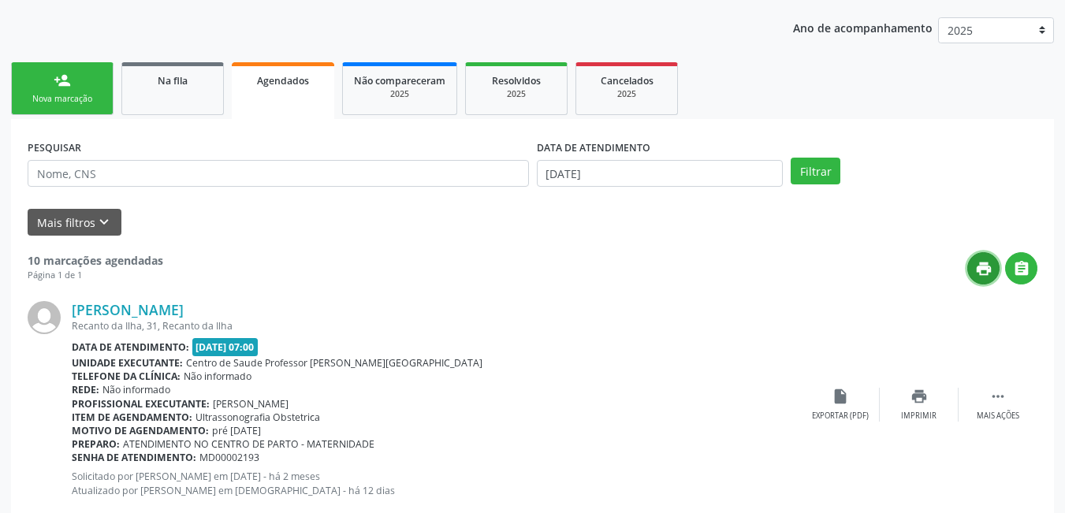
click at [988, 264] on icon "print" at bounding box center [983, 268] width 17 height 17
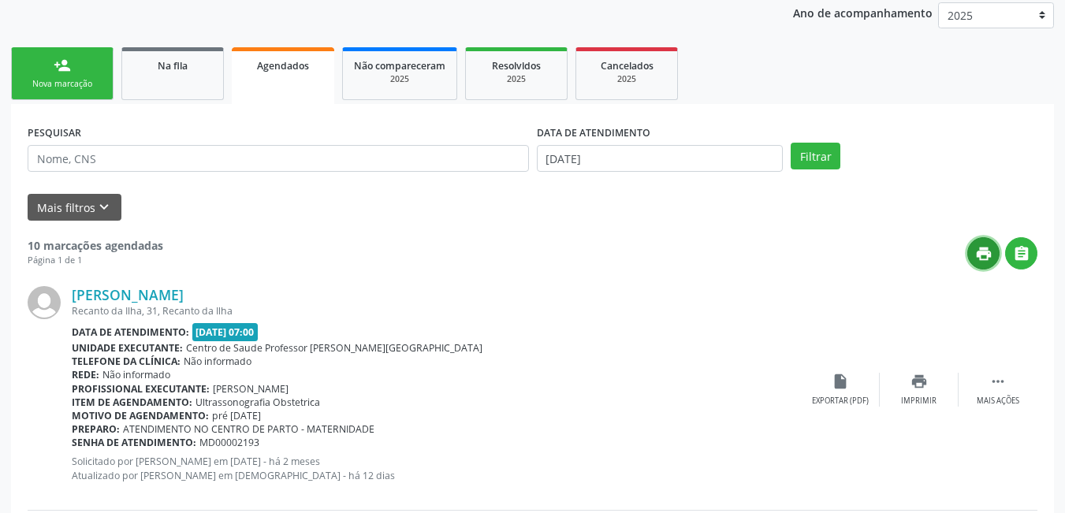
scroll to position [115, 0]
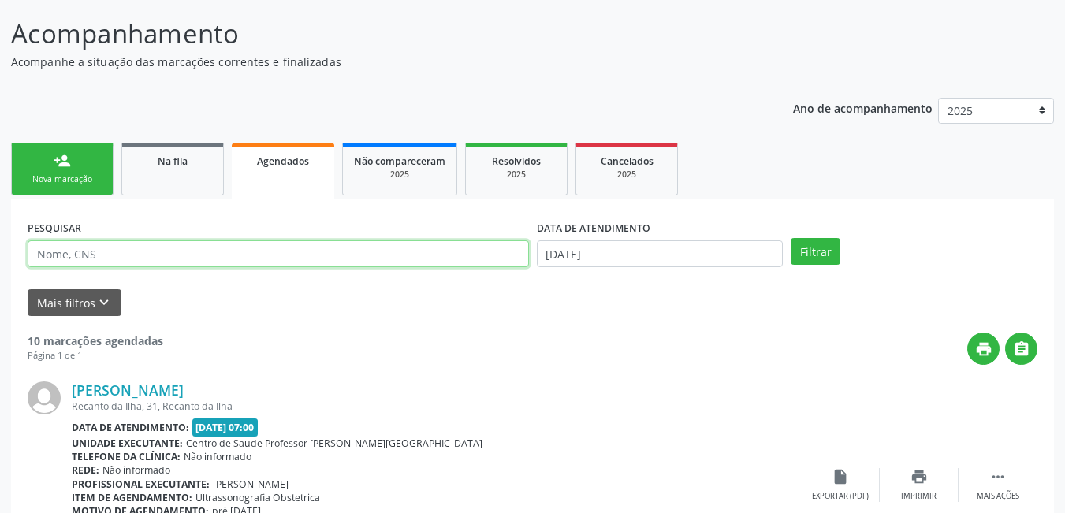
click at [244, 255] on input "text" at bounding box center [279, 254] width 502 height 27
click at [573, 367] on div "[PERSON_NAME] Recanto da Ilha, 31, [GEOGRAPHIC_DATA] Data de atendimento: [DATE…" at bounding box center [533, 485] width 1010 height 241
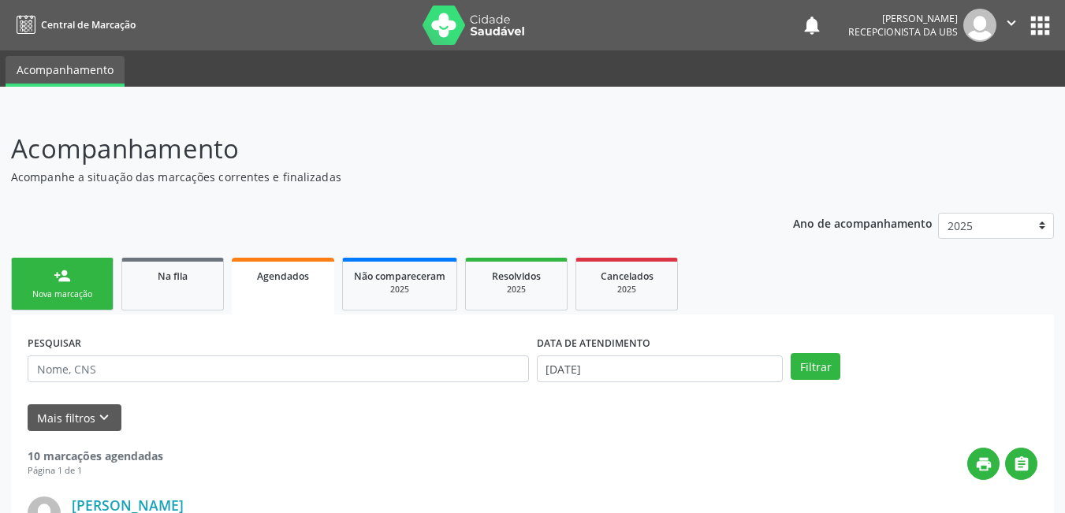
scroll to position [79, 0]
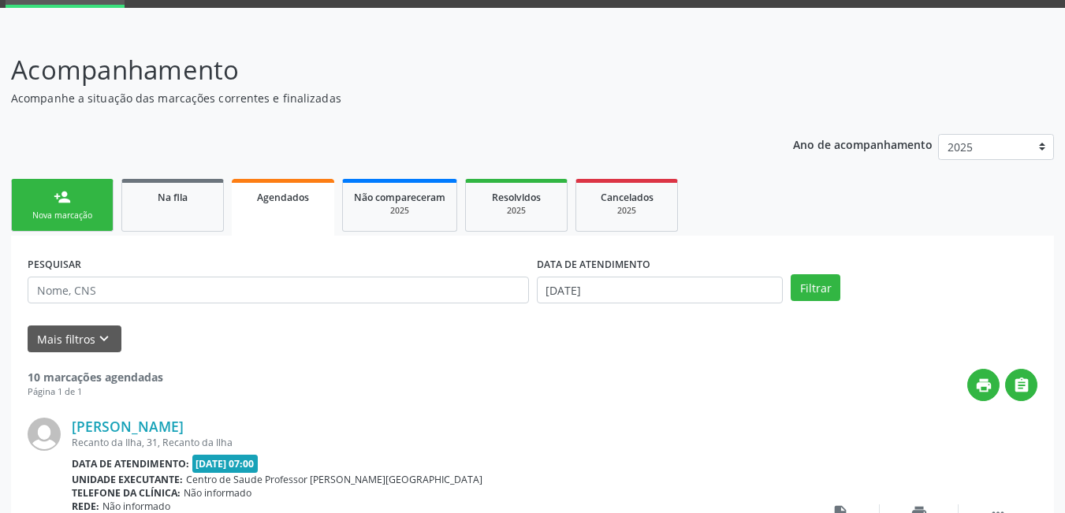
click at [84, 216] on div "Nova marcação" at bounding box center [62, 216] width 79 height 12
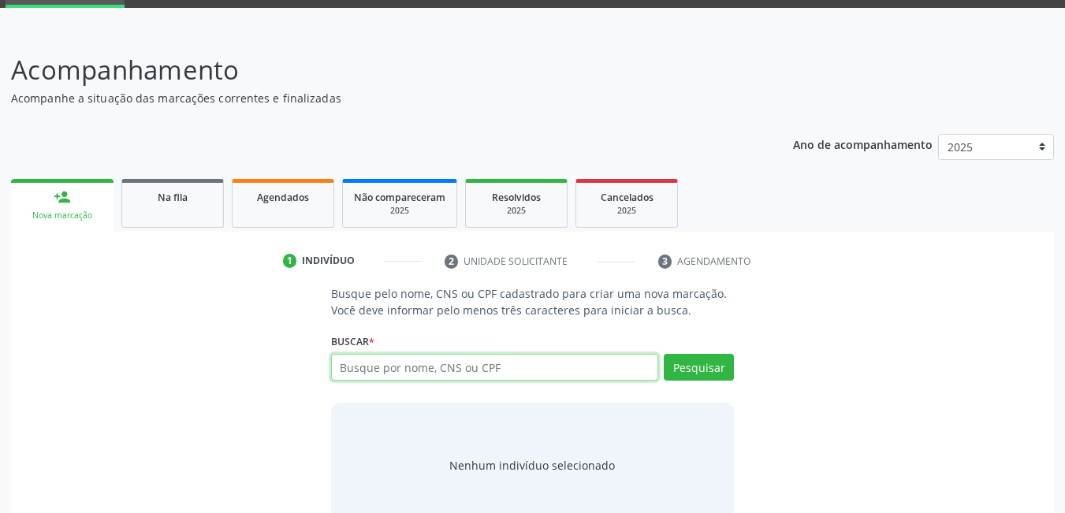
click at [581, 367] on input "text" at bounding box center [495, 367] width 328 height 27
type input "706302769810074"
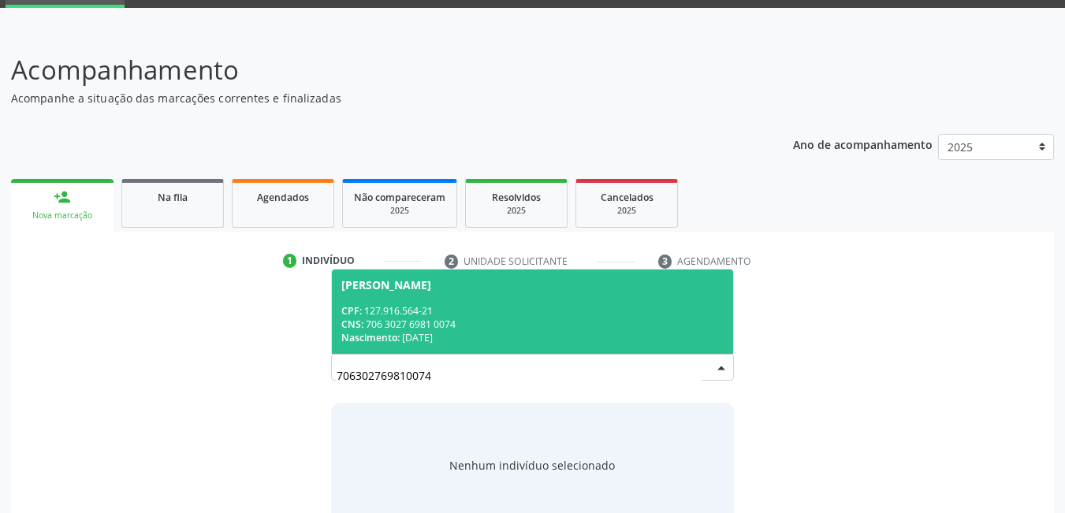
click at [415, 340] on div "Nascimento: [DATE]" at bounding box center [532, 337] width 383 height 13
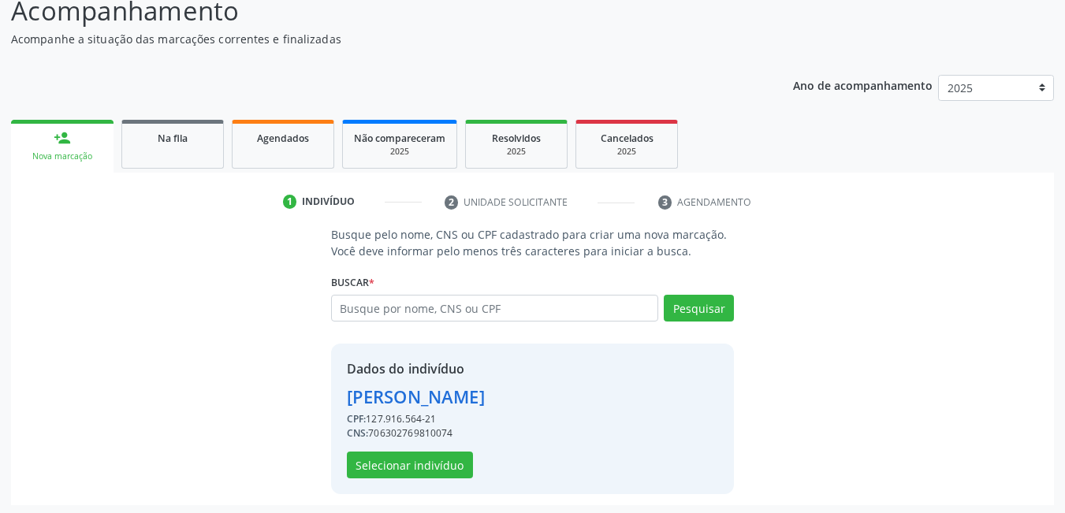
scroll to position [141, 0]
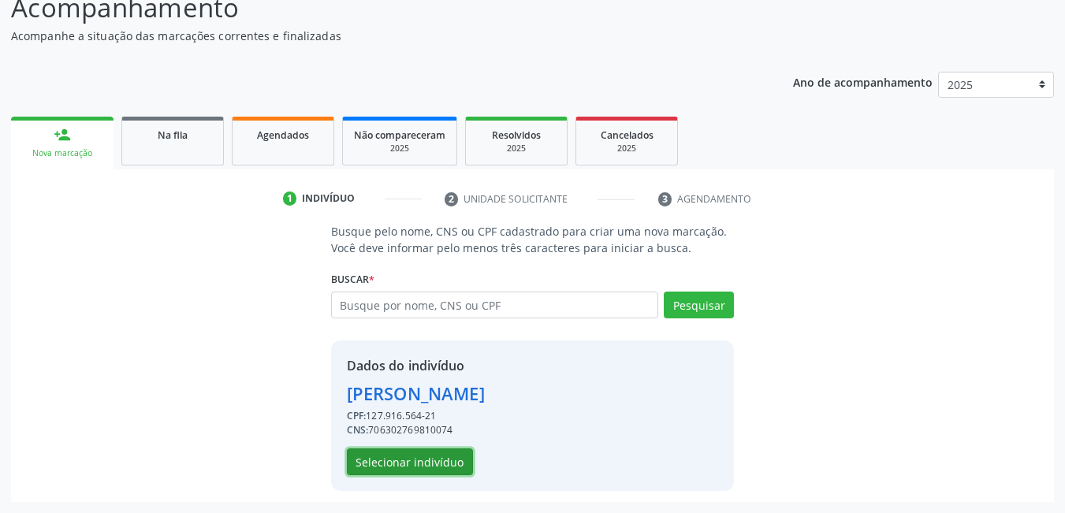
click at [419, 451] on button "Selecionar indivíduo" at bounding box center [410, 462] width 126 height 27
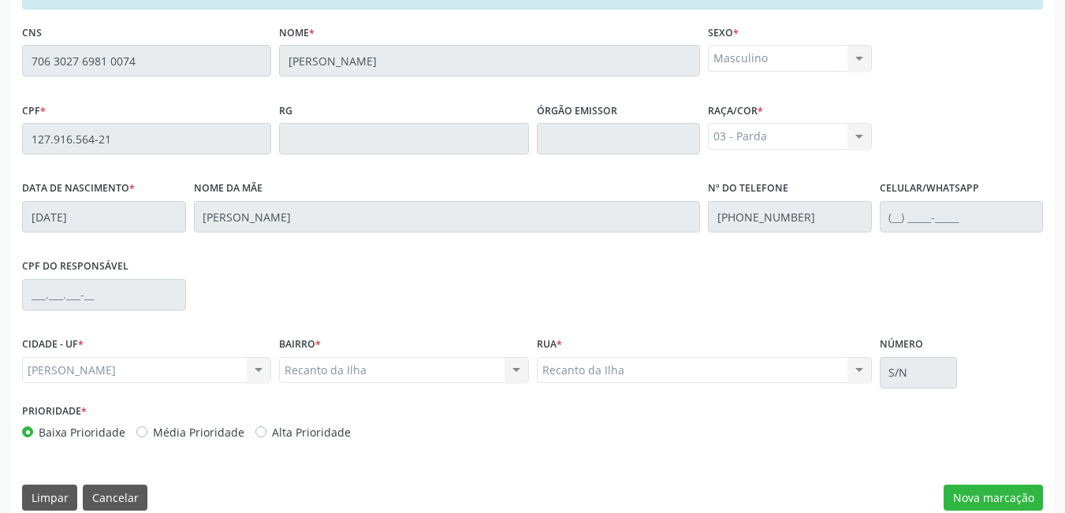
scroll to position [409, 0]
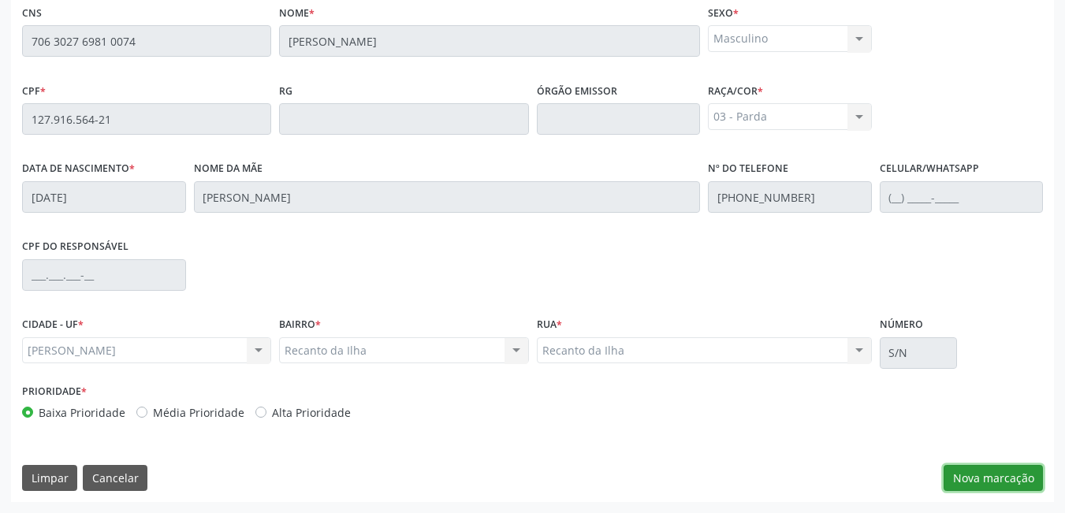
click at [966, 481] on button "Nova marcação" at bounding box center [993, 478] width 99 height 27
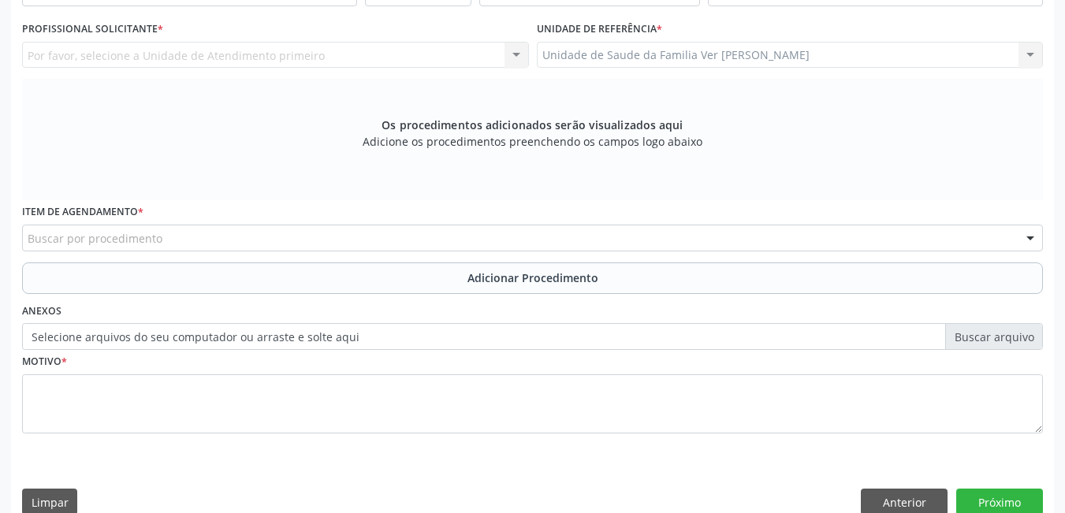
scroll to position [330, 0]
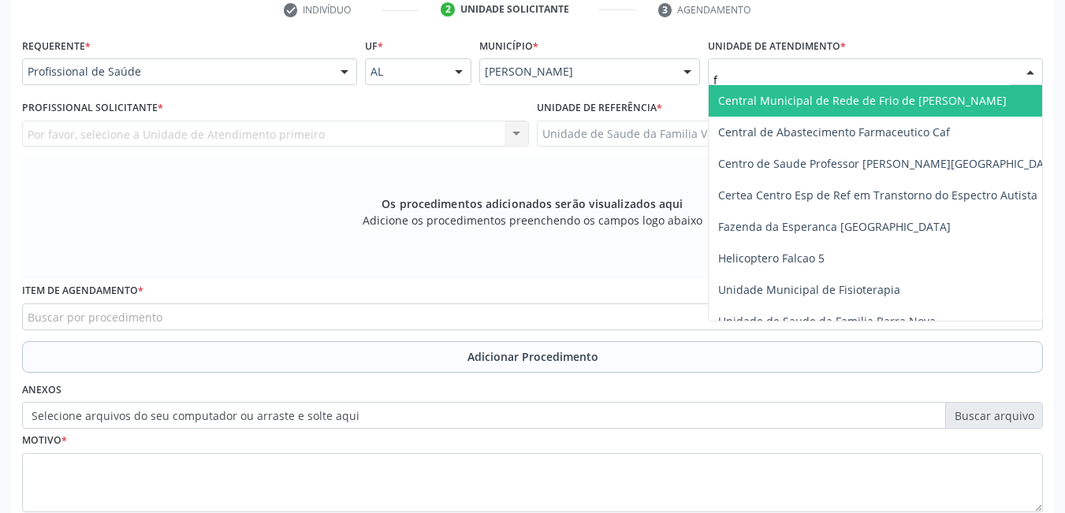
type input "fl"
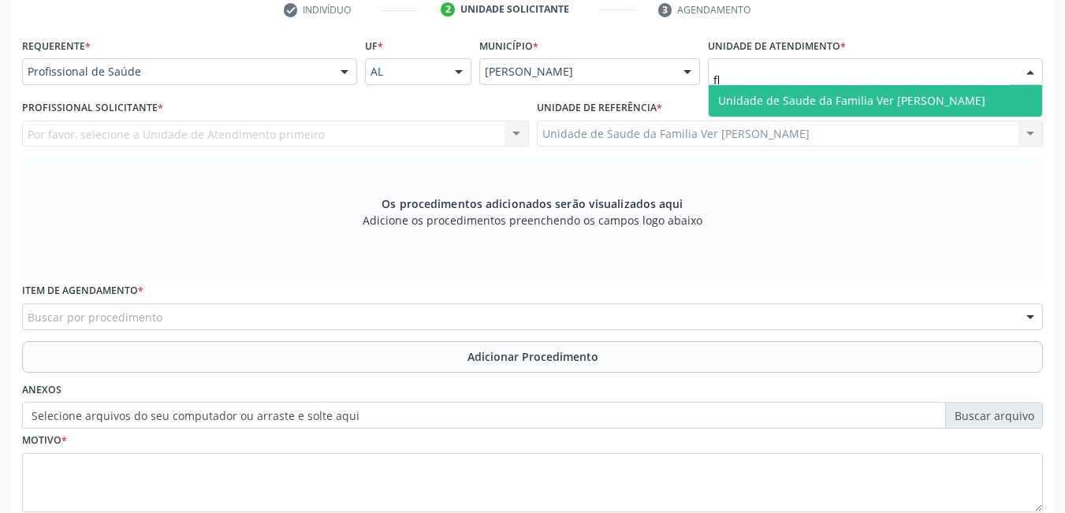
click at [837, 101] on span "Unidade de Saude da Familia Ver [PERSON_NAME]" at bounding box center [851, 100] width 267 height 15
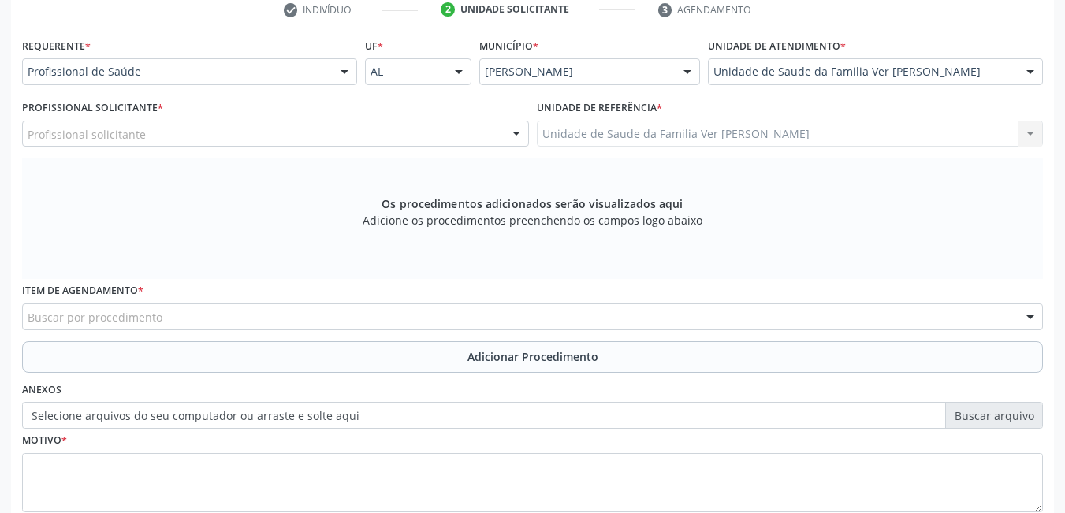
click at [444, 129] on div "Profissional solicitante" at bounding box center [275, 134] width 507 height 27
click at [255, 110] on div "Profissional Solicitante * Profissional solicitante Cirurgião-Dentista da Estra…" at bounding box center [275, 121] width 507 height 50
click at [185, 131] on div "Profissional solicitante" at bounding box center [275, 134] width 507 height 27
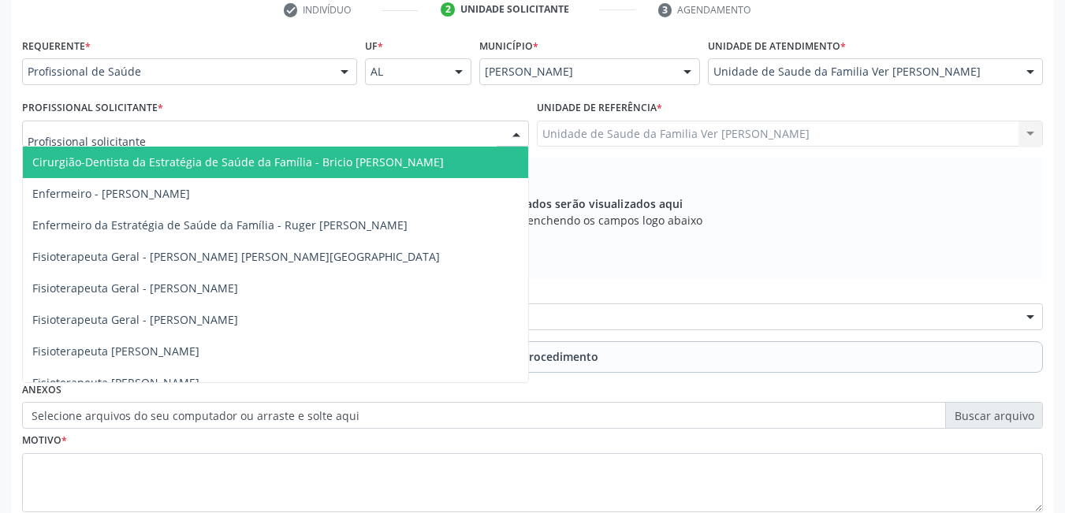
click at [185, 131] on input "text" at bounding box center [262, 142] width 469 height 32
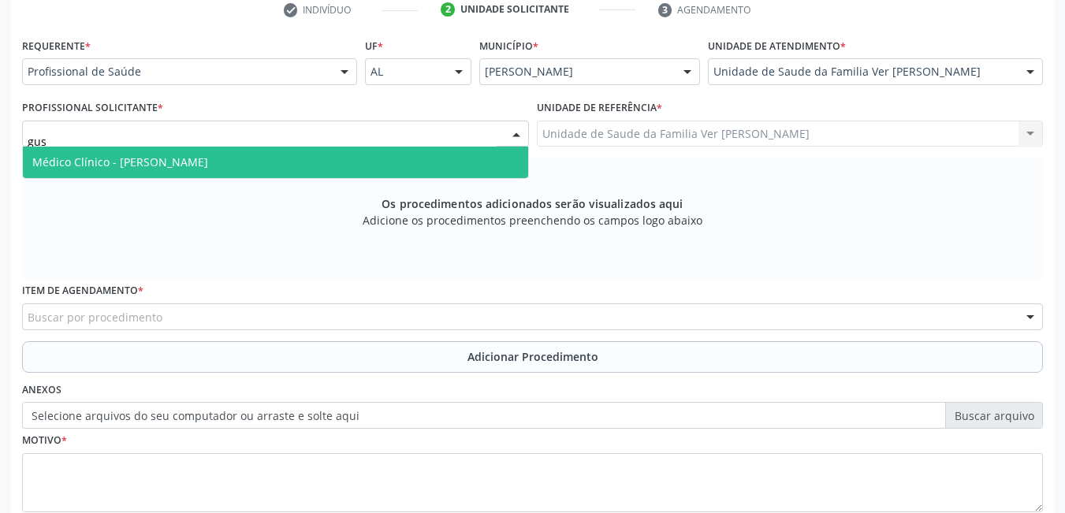
type input "gust"
click at [194, 156] on span "Médico Clínico - [PERSON_NAME]" at bounding box center [120, 162] width 176 height 15
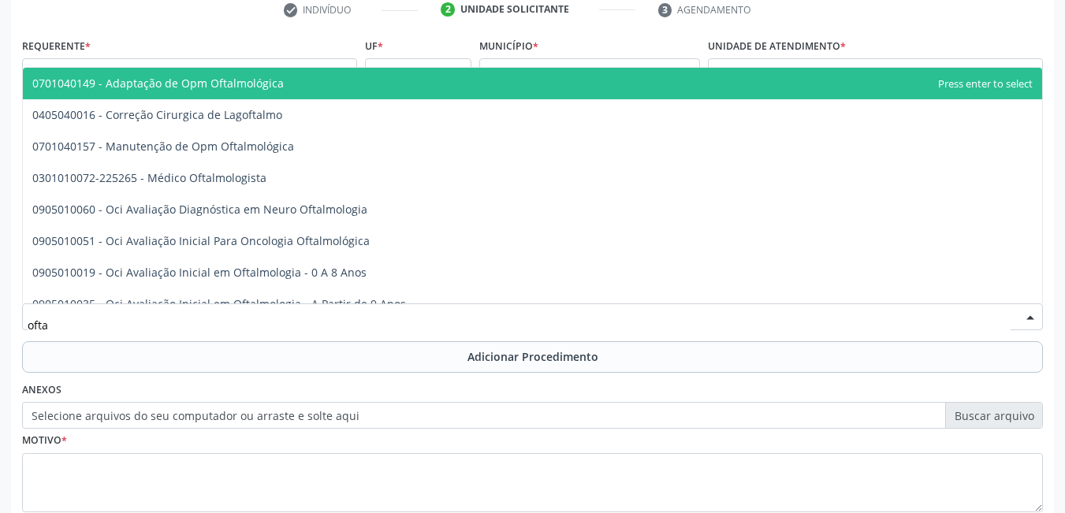
type input "oftal"
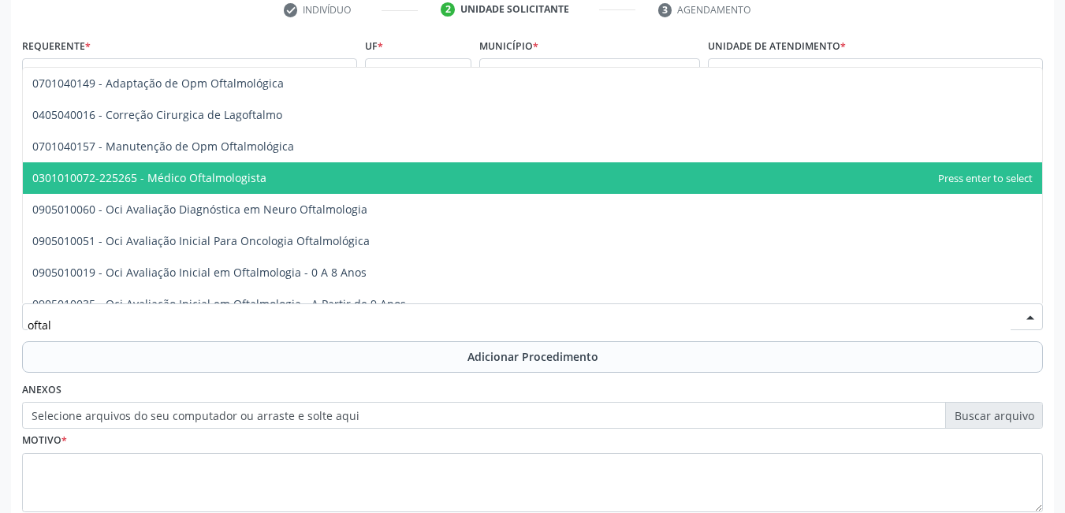
click at [177, 181] on span "0301010072-225265 - Médico Oftalmologista" at bounding box center [149, 177] width 234 height 15
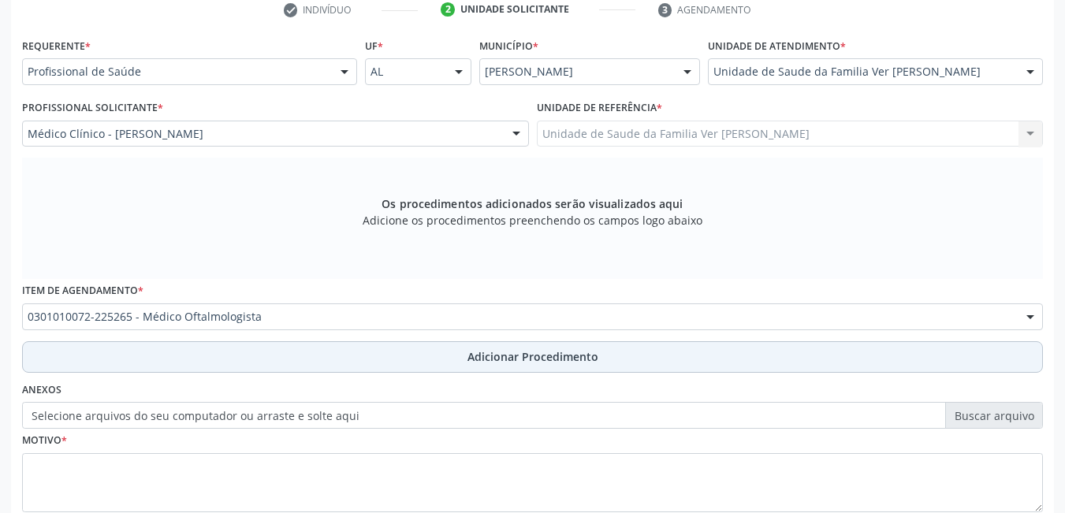
click at [173, 359] on button "Adicionar Procedimento" at bounding box center [532, 357] width 1021 height 32
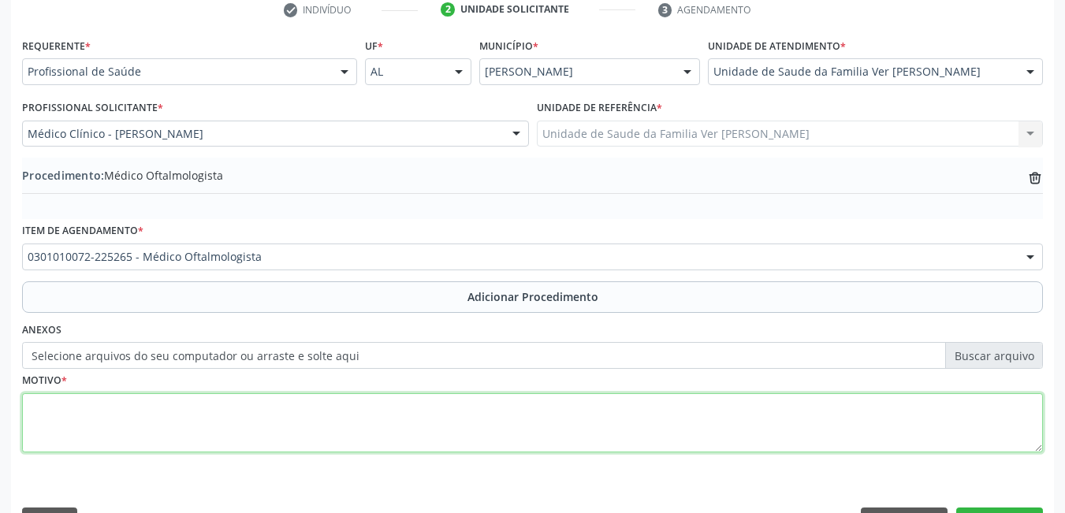
click at [110, 435] on textarea at bounding box center [532, 424] width 1021 height 60
type textarea "lesão crônica o resto não deu para entender"
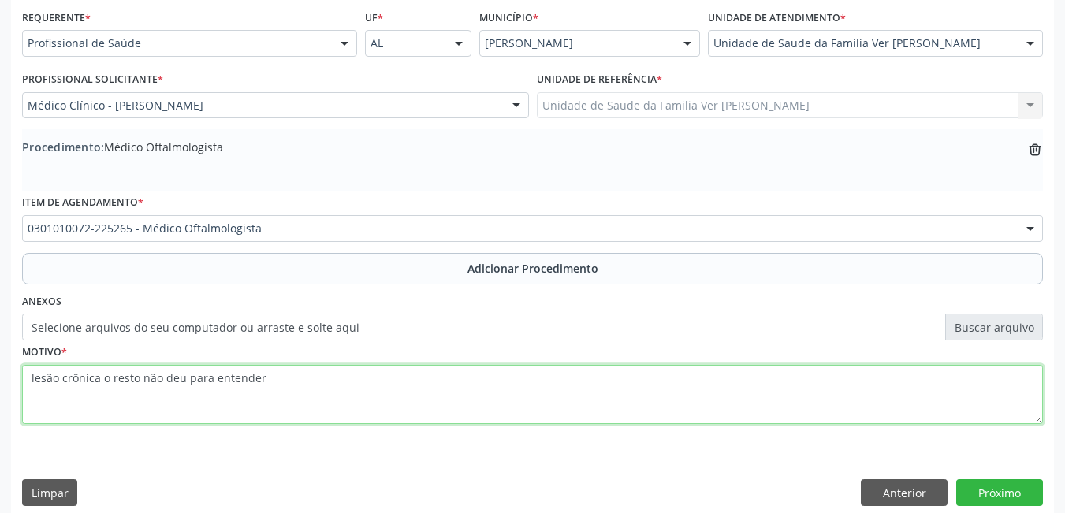
scroll to position [374, 0]
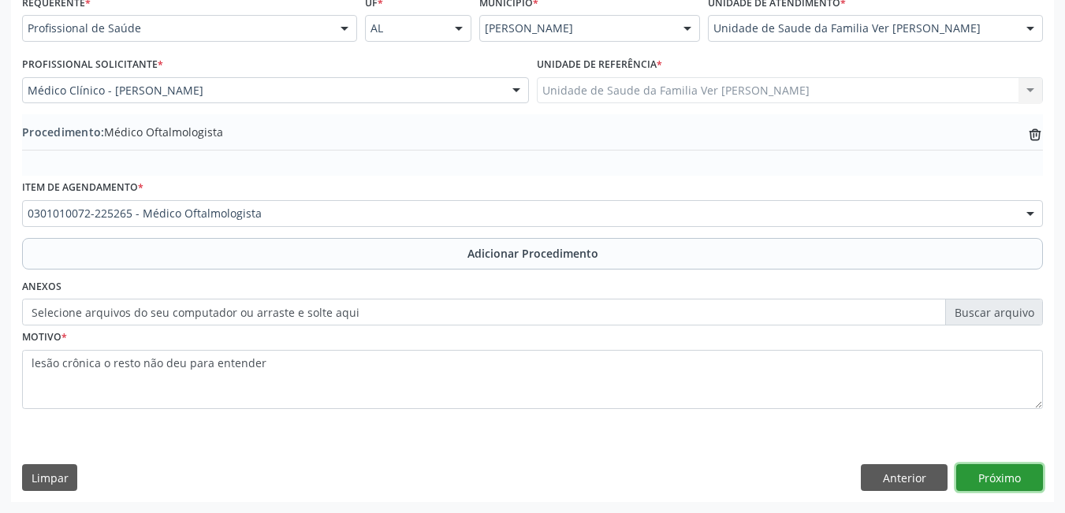
click at [960, 472] on button "Próximo" at bounding box center [1000, 477] width 87 height 27
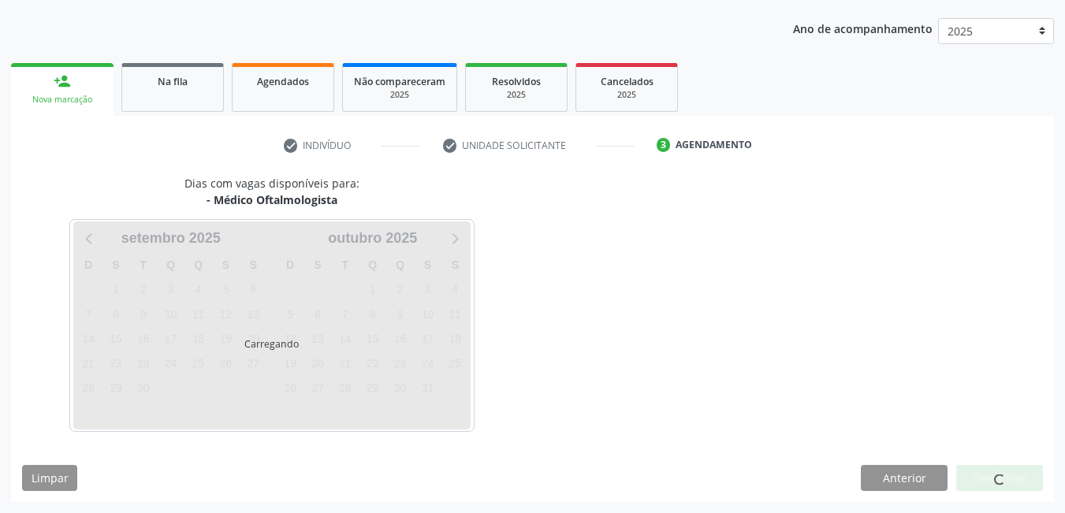
scroll to position [241, 0]
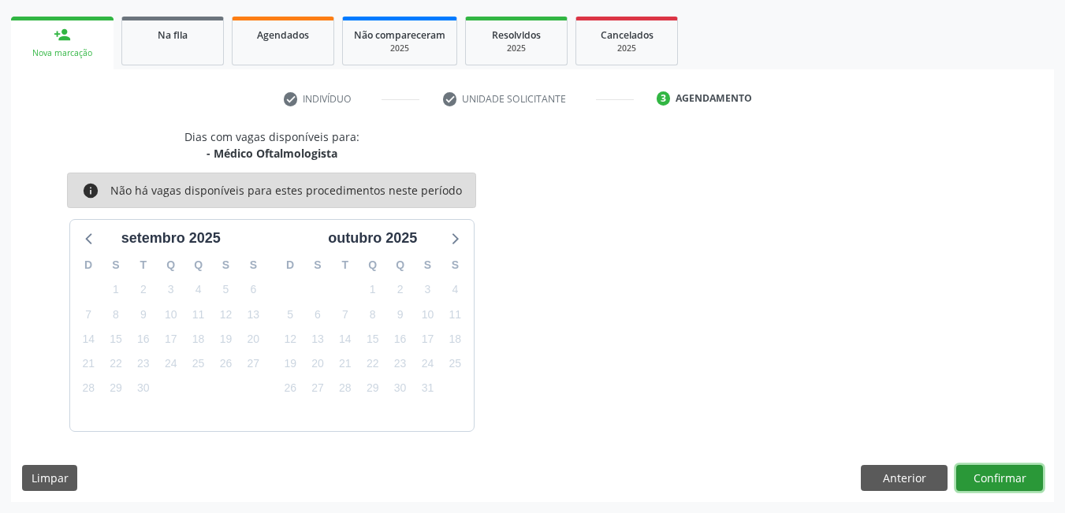
click at [979, 480] on button "Confirmar" at bounding box center [1000, 478] width 87 height 27
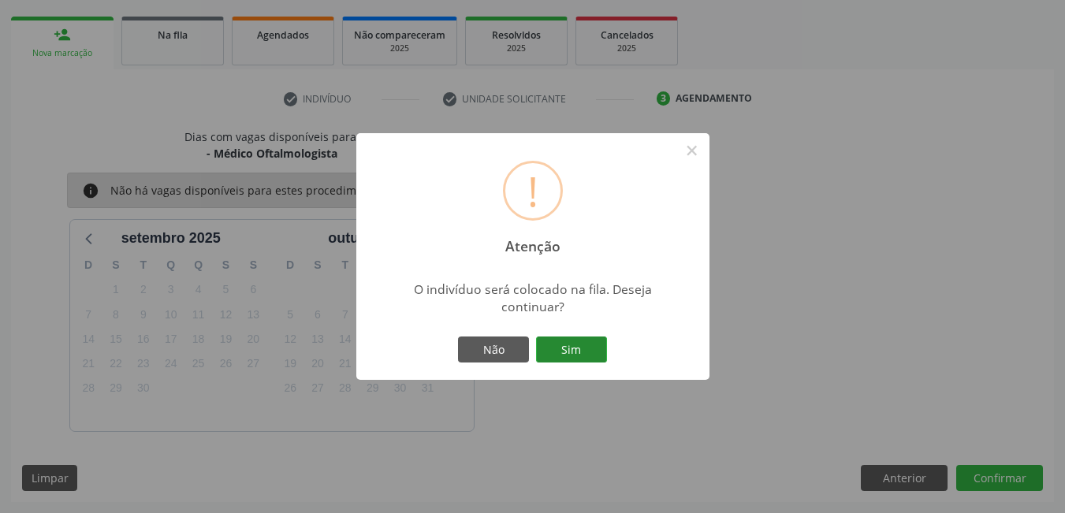
click at [566, 352] on button "Sim" at bounding box center [571, 350] width 71 height 27
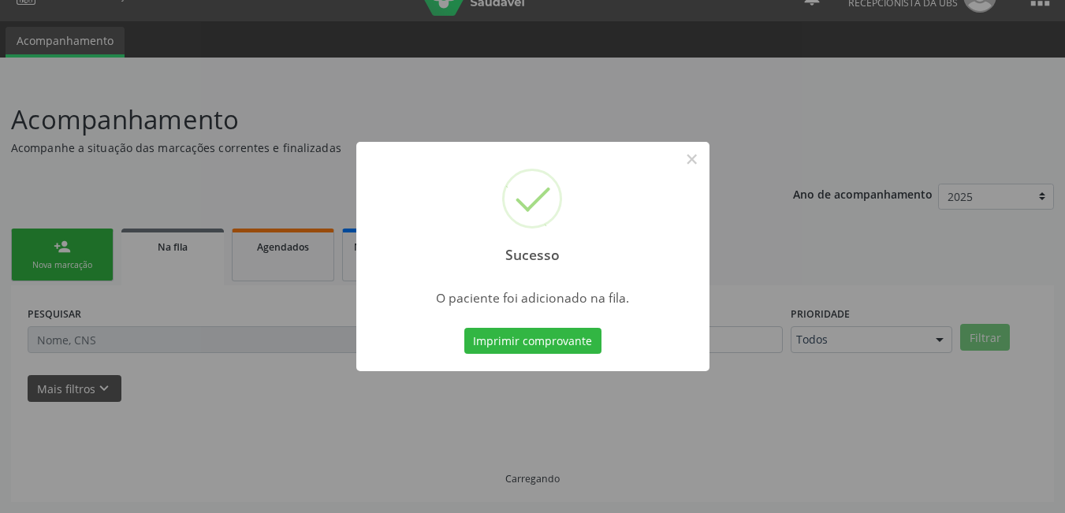
scroll to position [29, 0]
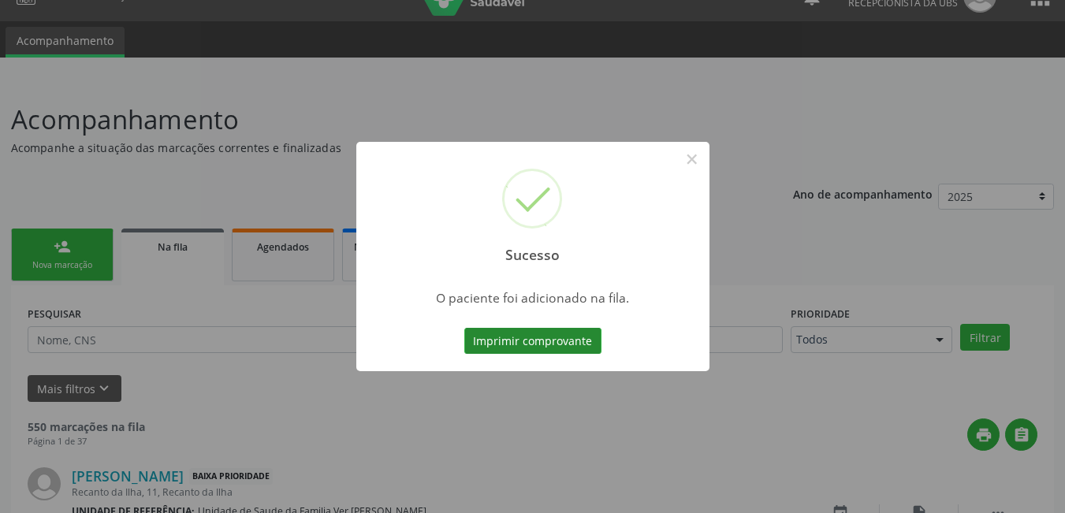
click at [568, 339] on button "Imprimir comprovante" at bounding box center [532, 341] width 137 height 27
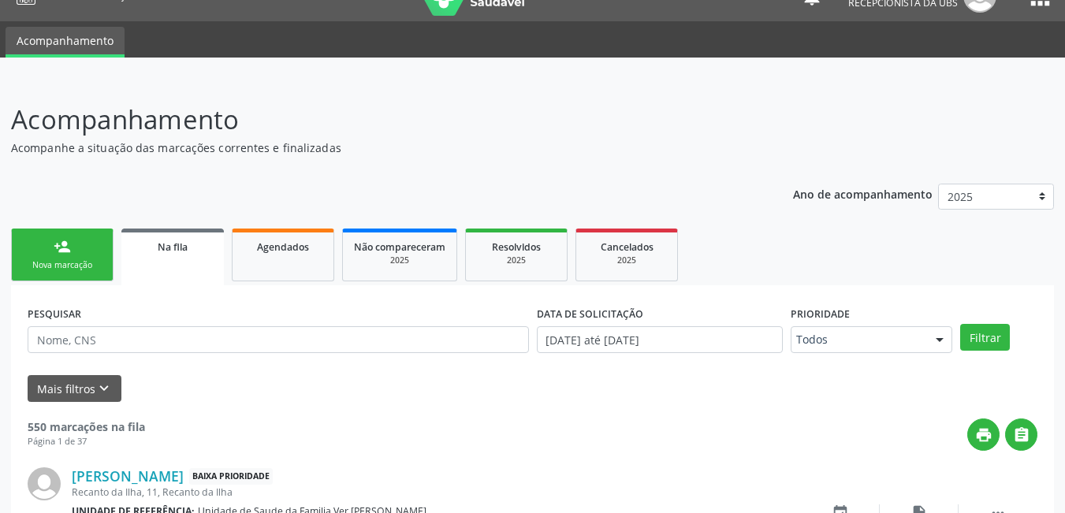
click at [56, 259] on div "Nova marcação" at bounding box center [62, 265] width 79 height 12
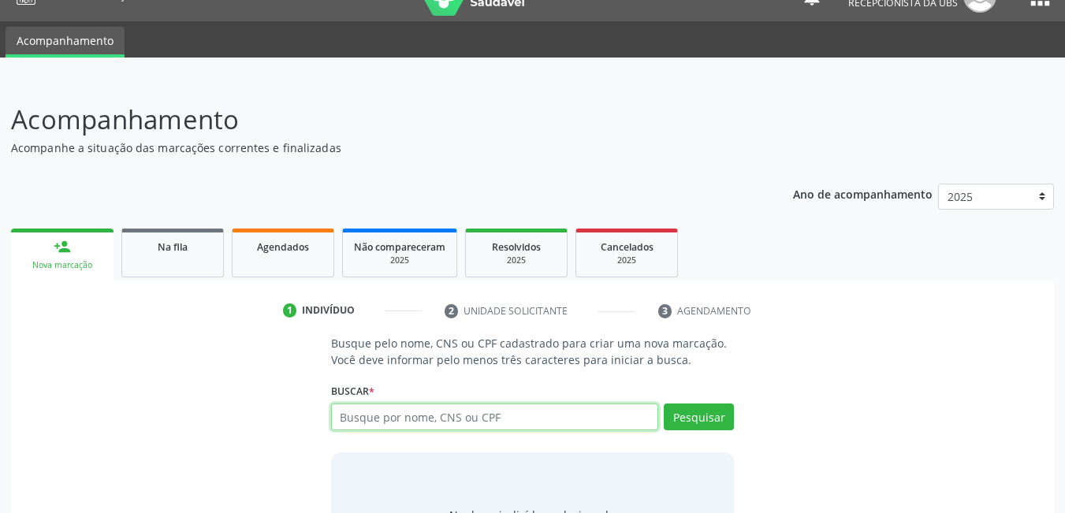
click at [511, 422] on input "text" at bounding box center [495, 417] width 328 height 27
type input "706302769810074"
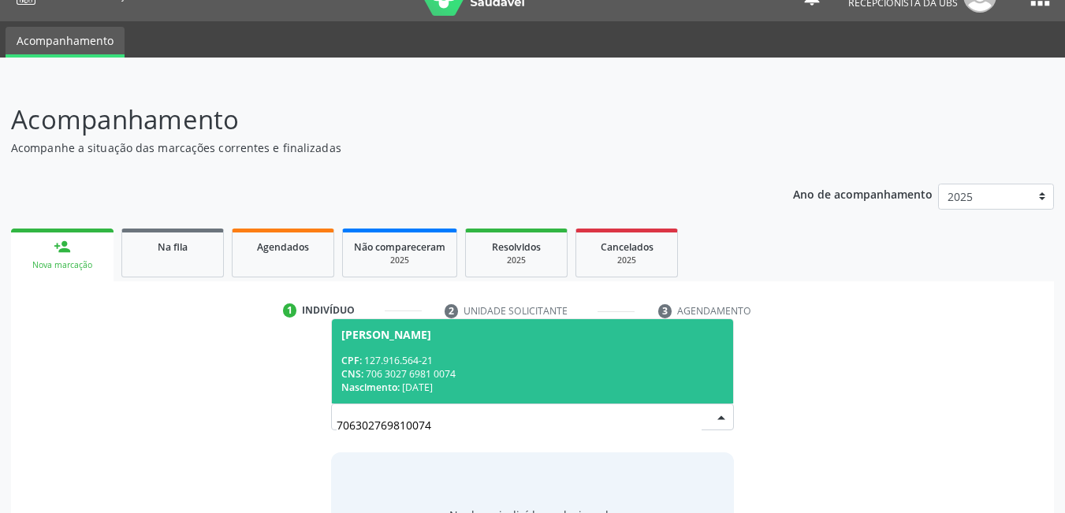
click at [474, 357] on div "CPF: 127.916.564-21" at bounding box center [532, 360] width 383 height 13
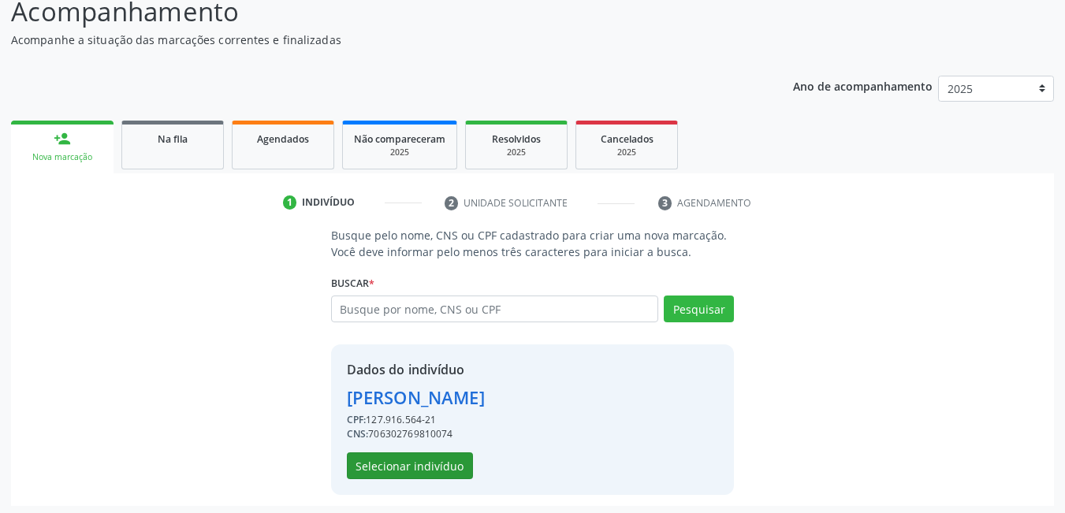
scroll to position [141, 0]
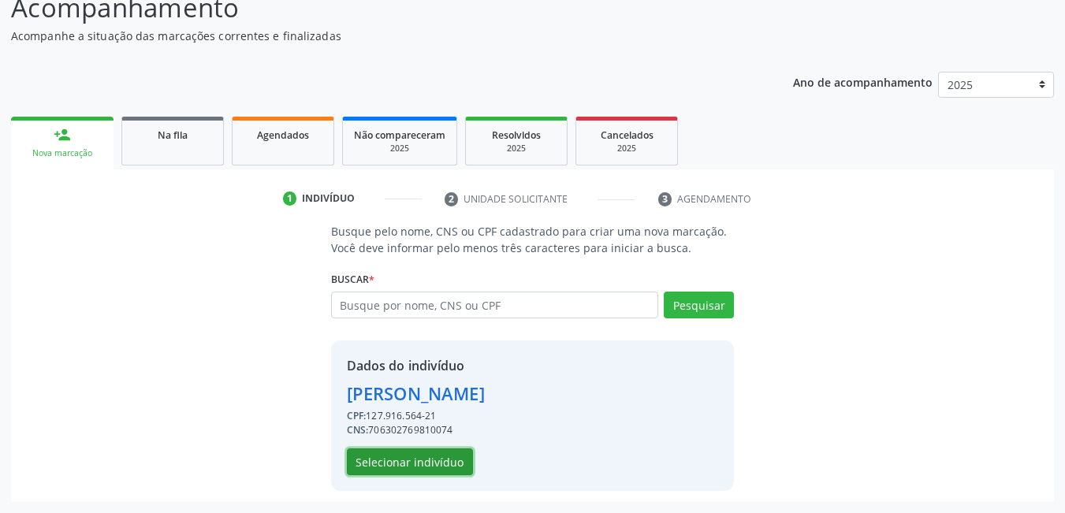
click at [399, 457] on button "Selecionar indivíduo" at bounding box center [410, 462] width 126 height 27
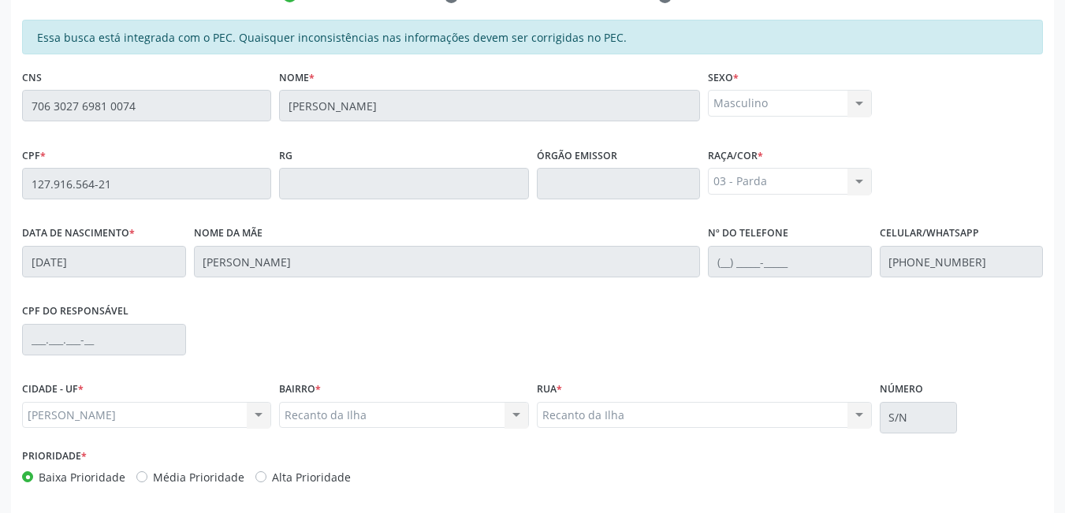
scroll to position [378, 0]
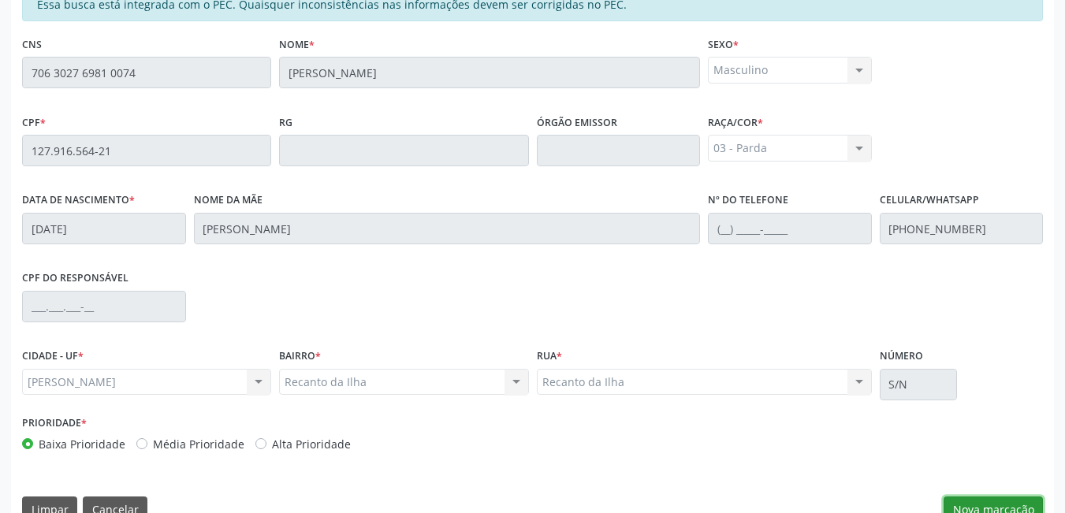
click at [999, 508] on button "Nova marcação" at bounding box center [993, 510] width 99 height 27
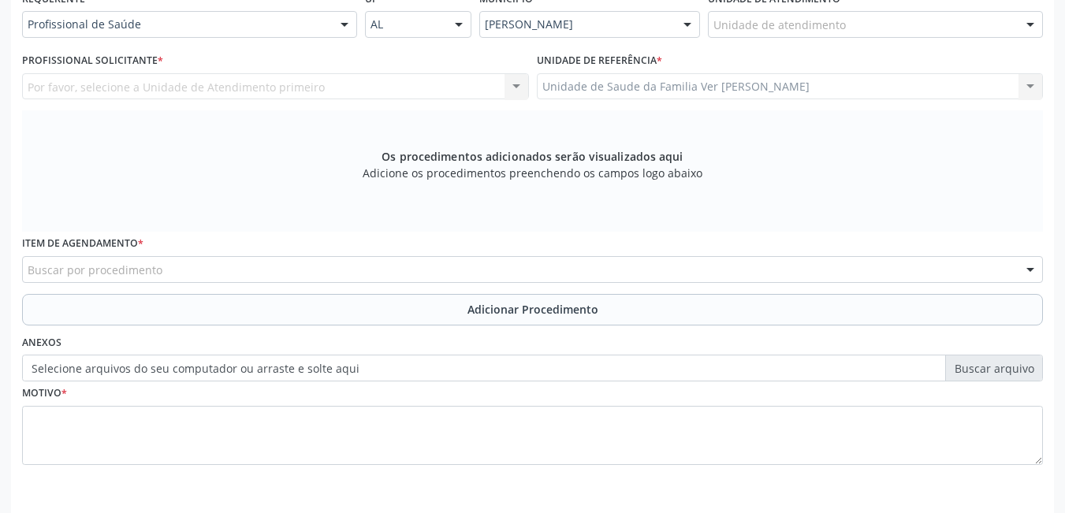
drag, startPoint x: 771, startPoint y: 21, endPoint x: 763, endPoint y: 21, distance: 8.7
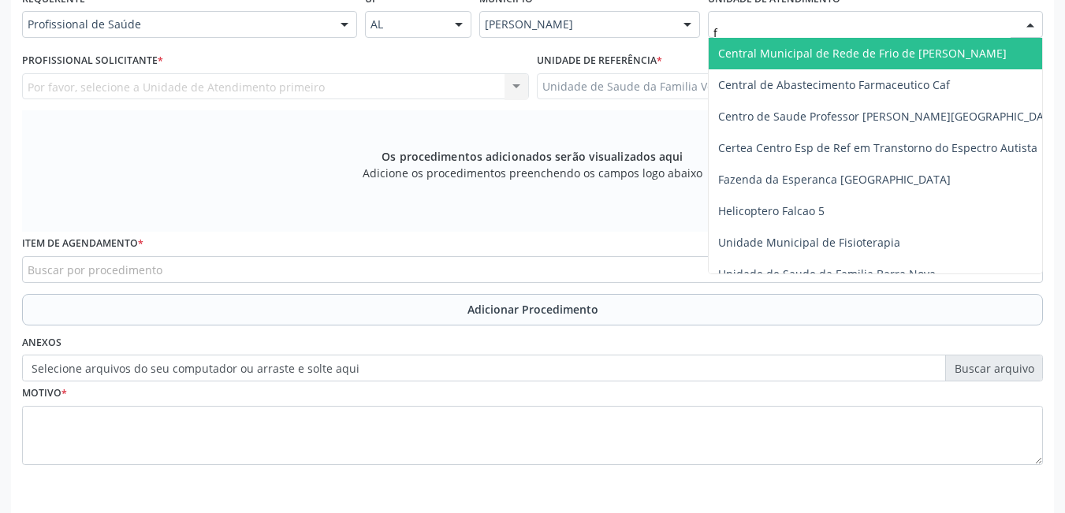
type input "fl"
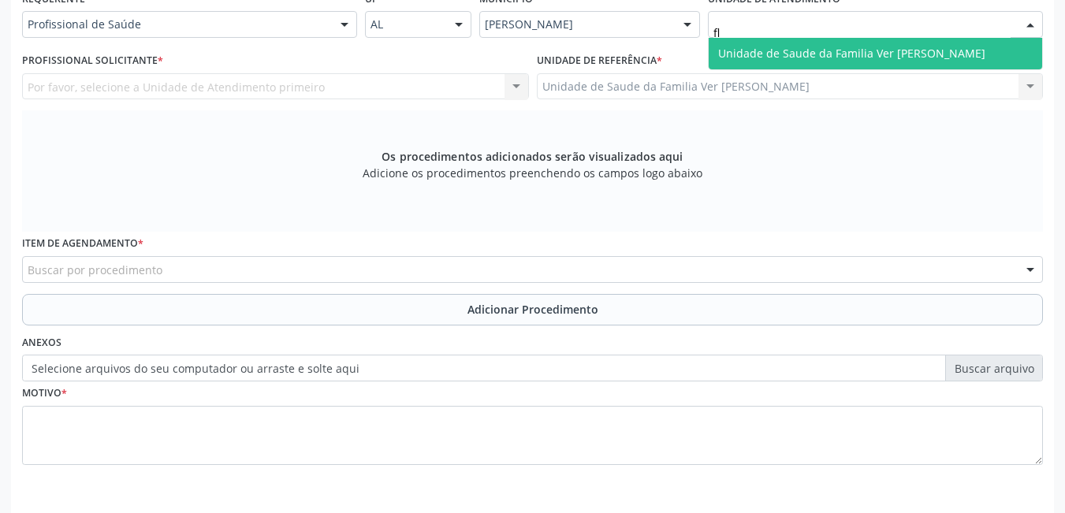
click at [770, 53] on span "Unidade de Saude da Familia Ver [PERSON_NAME]" at bounding box center [851, 53] width 267 height 15
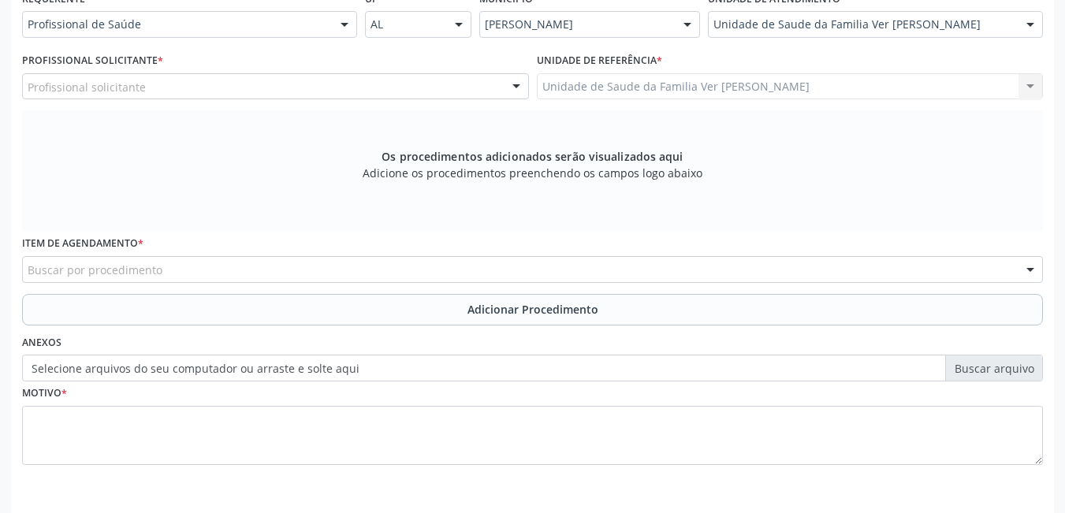
click at [426, 86] on div "Profissional solicitante Cirurgião-Dentista da Estratégia de Saúde da Família -…" at bounding box center [275, 86] width 507 height 27
click at [423, 91] on div "Profissional solicitante" at bounding box center [275, 86] width 507 height 27
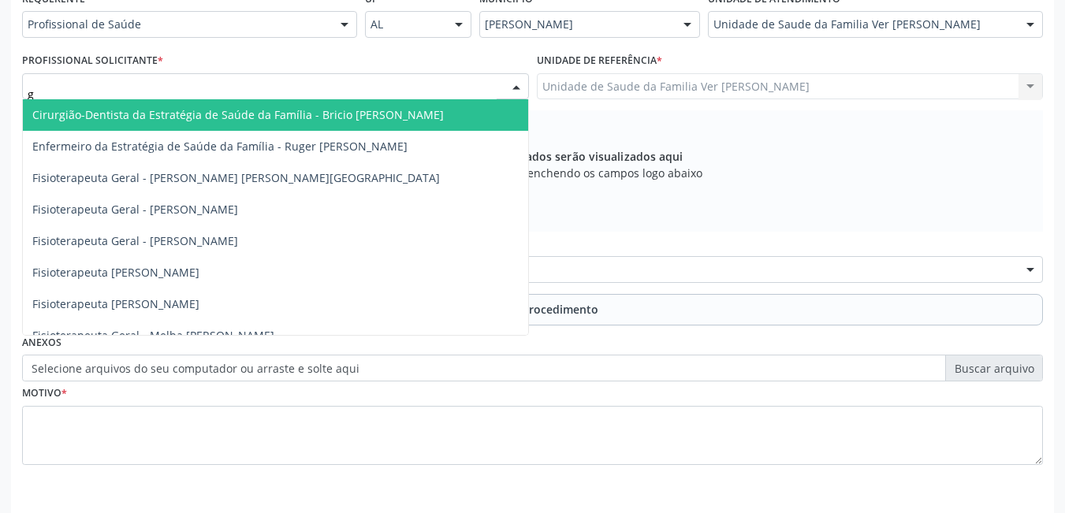
type input "gu"
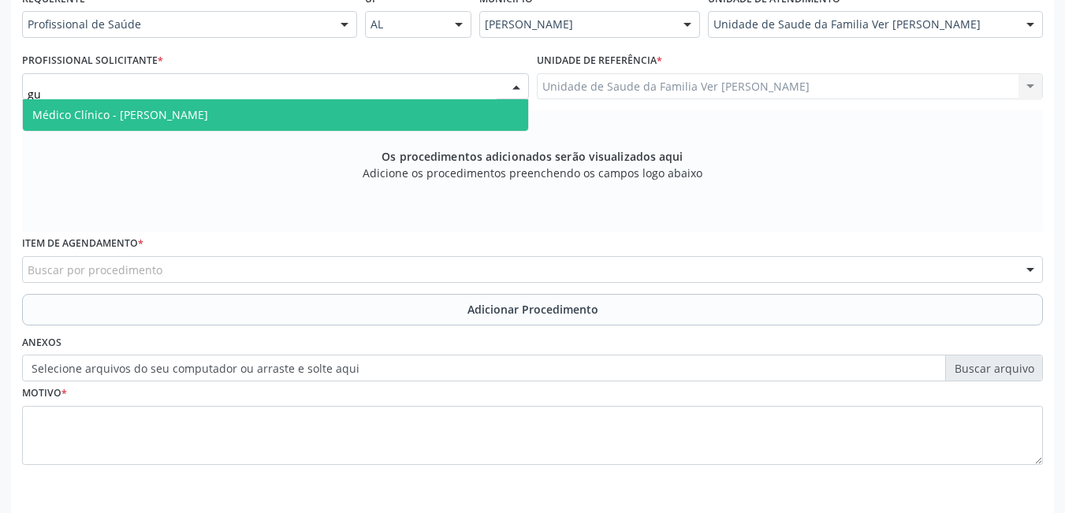
click at [401, 102] on span "Médico Clínico - [PERSON_NAME]" at bounding box center [275, 115] width 505 height 32
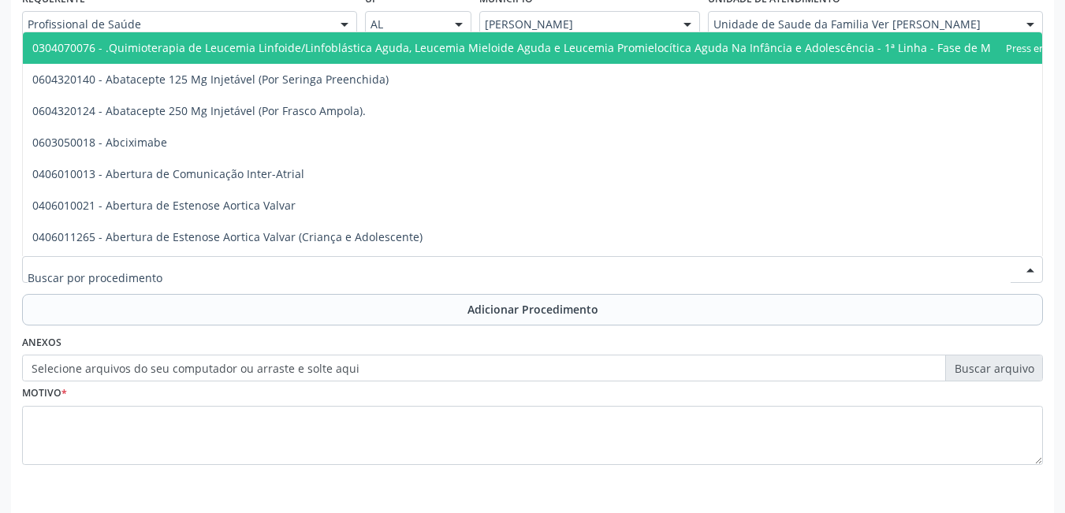
click at [334, 259] on div at bounding box center [532, 269] width 1021 height 27
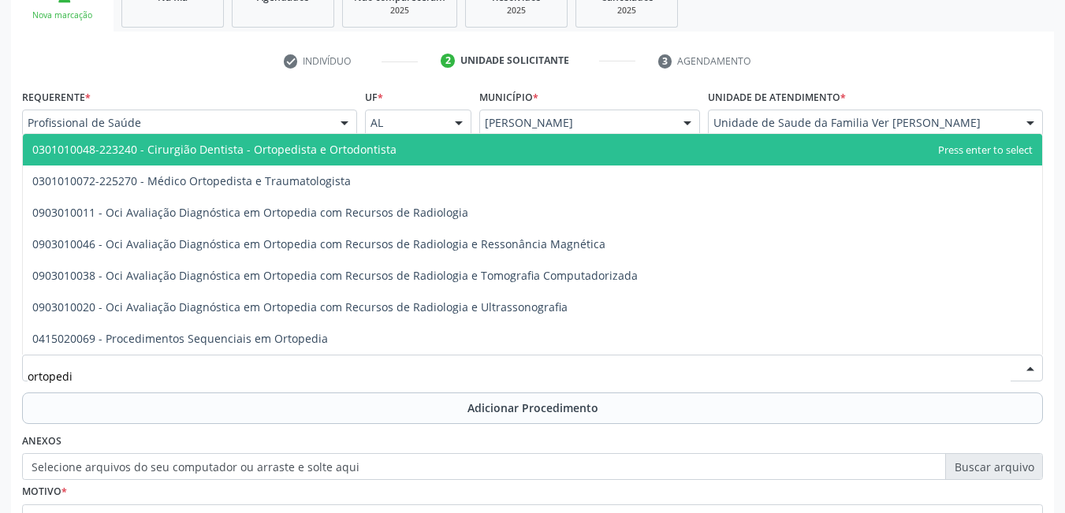
scroll to position [276, 0]
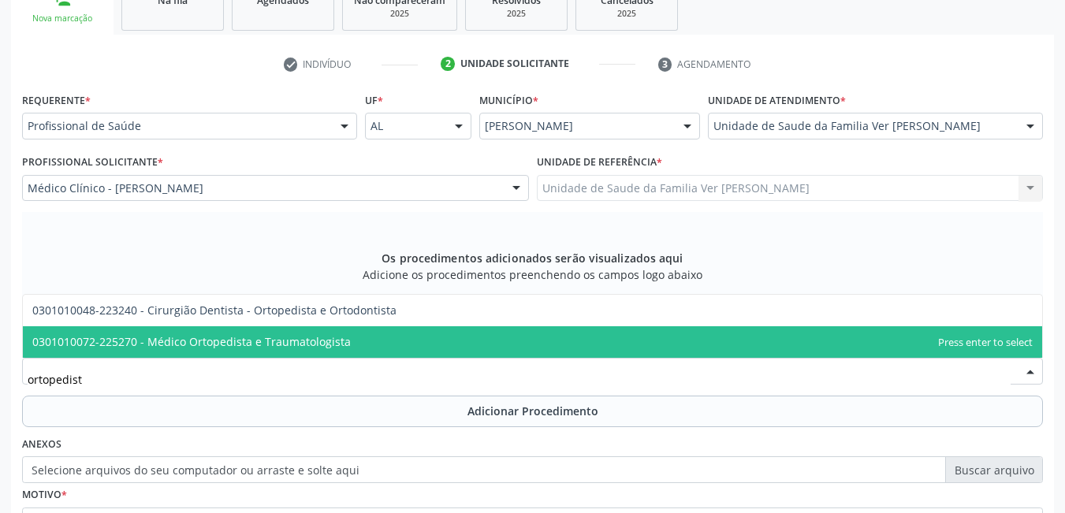
type input "ortopedista"
click at [330, 345] on span "0301010072-225270 - Médico Ortopedista e Traumatologista" at bounding box center [191, 341] width 319 height 15
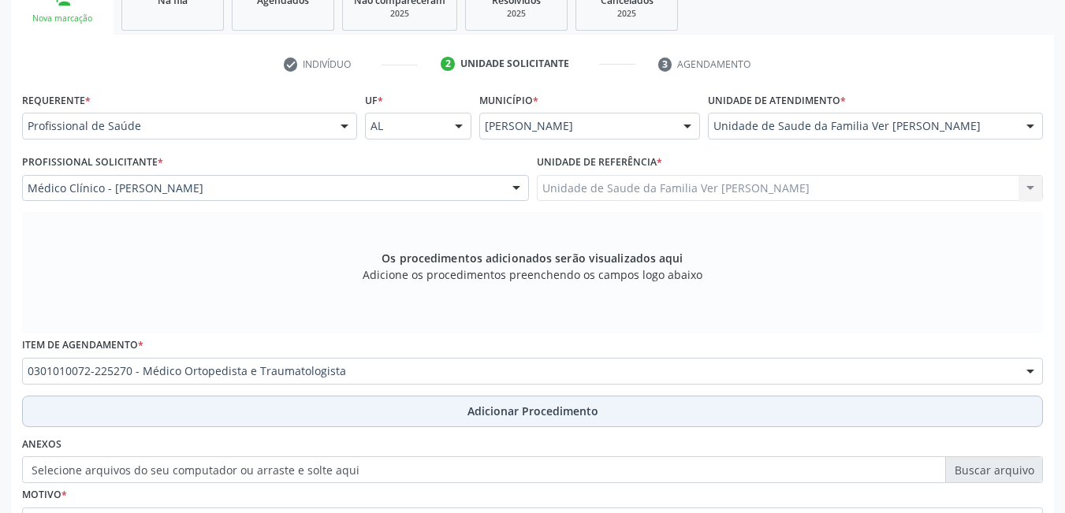
click at [291, 420] on button "Adicionar Procedimento" at bounding box center [532, 412] width 1021 height 32
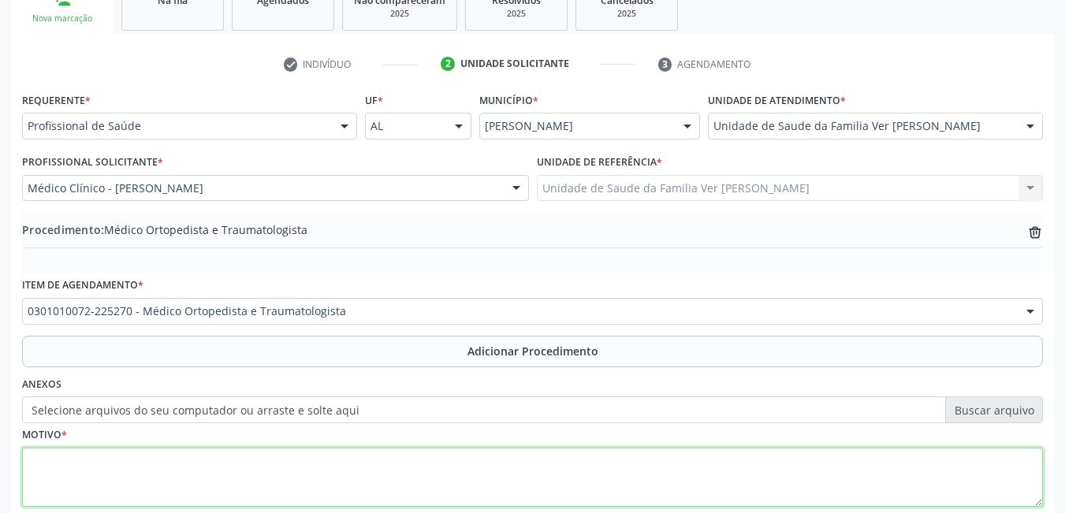
click at [256, 452] on textarea at bounding box center [532, 478] width 1021 height 60
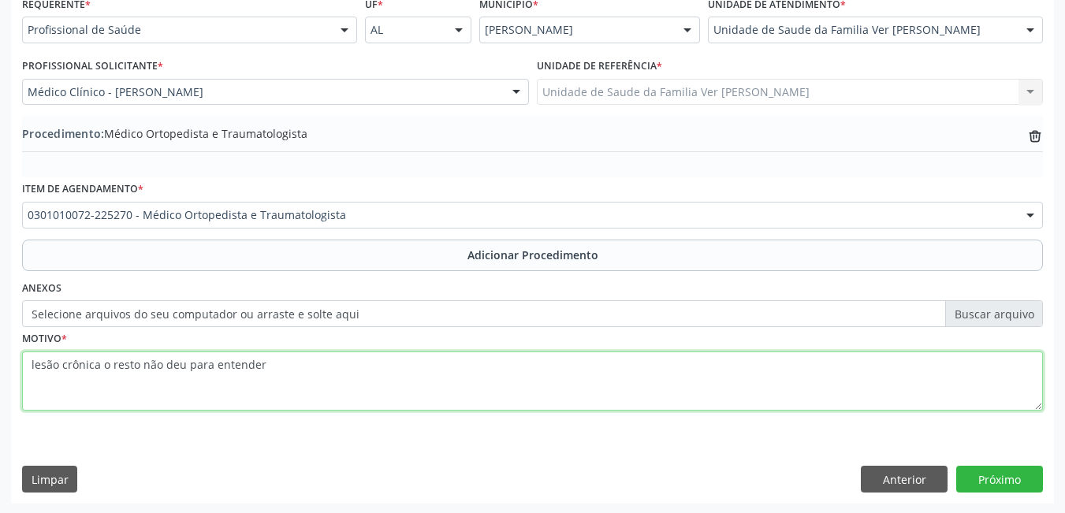
scroll to position [374, 0]
click at [99, 360] on textarea "lesão crônica o resto não deu para entender" at bounding box center [532, 380] width 1021 height 60
type textarea "lesão crônica, o resto não deu para entender"
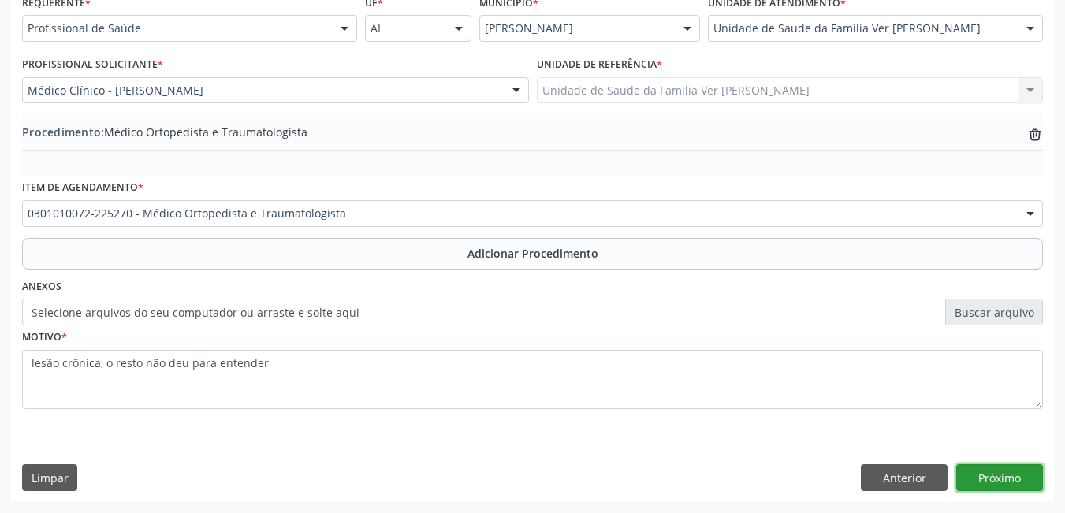
click at [976, 475] on button "Próximo" at bounding box center [1000, 477] width 87 height 27
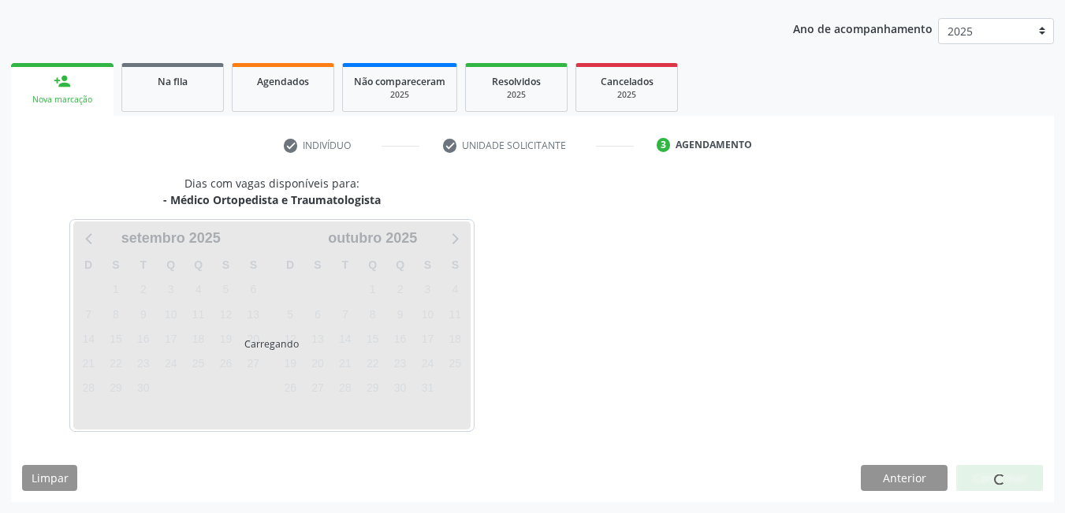
scroll to position [241, 0]
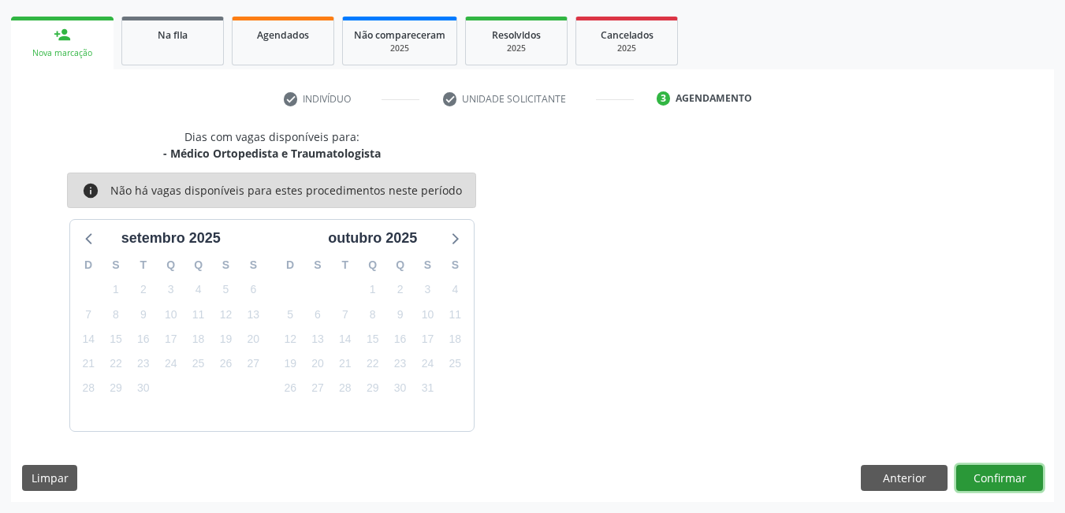
click at [999, 468] on button "Confirmar" at bounding box center [1000, 478] width 87 height 27
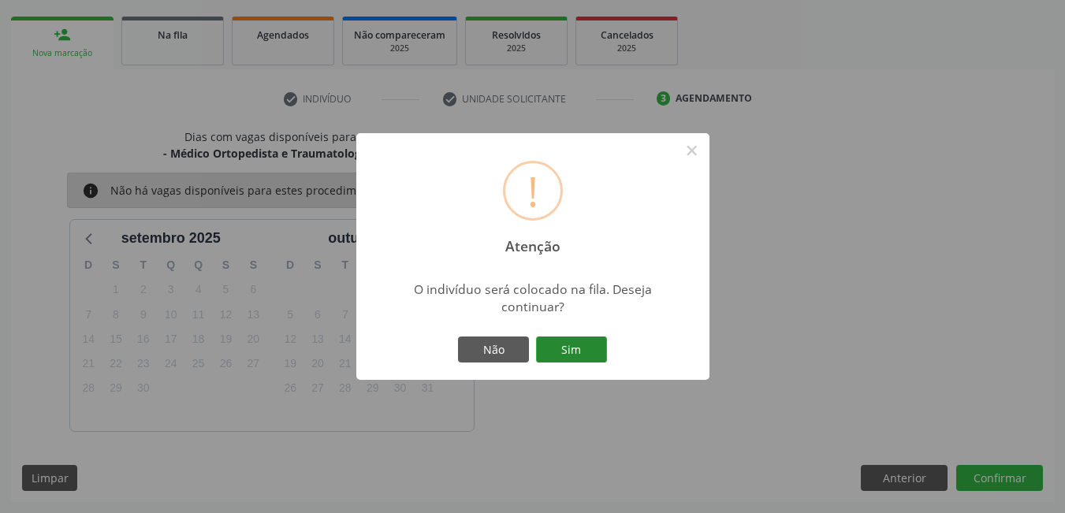
click at [576, 346] on button "Sim" at bounding box center [571, 350] width 71 height 27
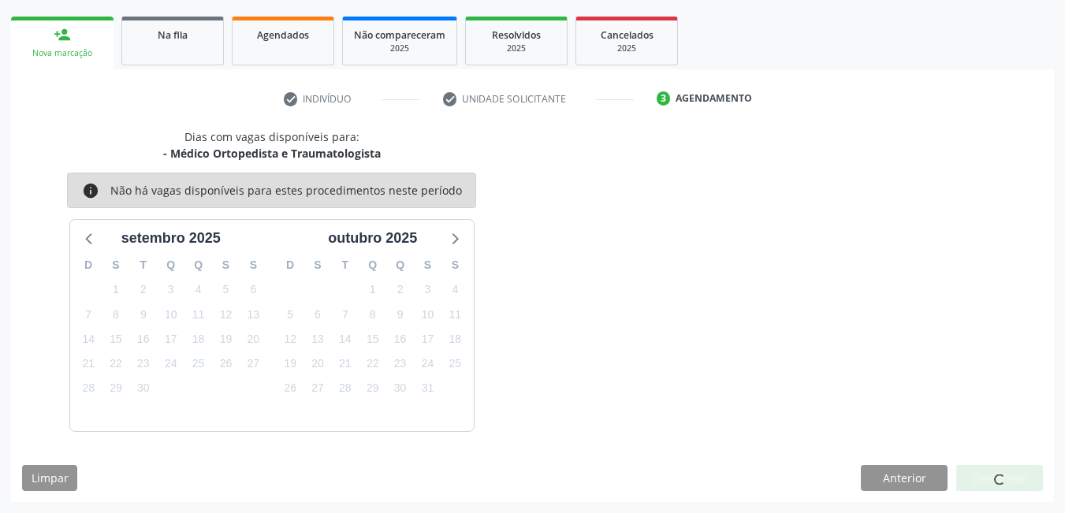
scroll to position [29, 0]
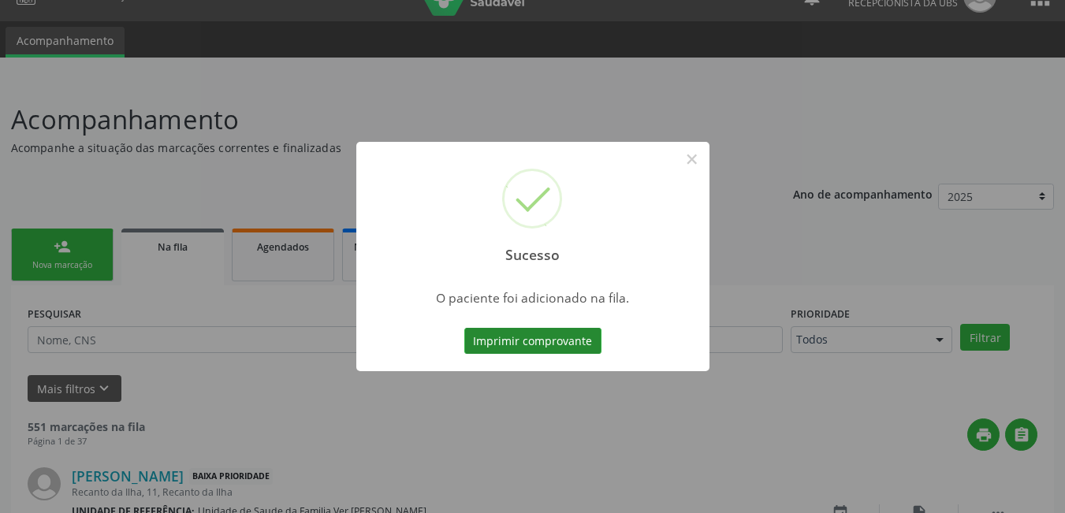
click at [564, 334] on button "Imprimir comprovante" at bounding box center [532, 341] width 137 height 27
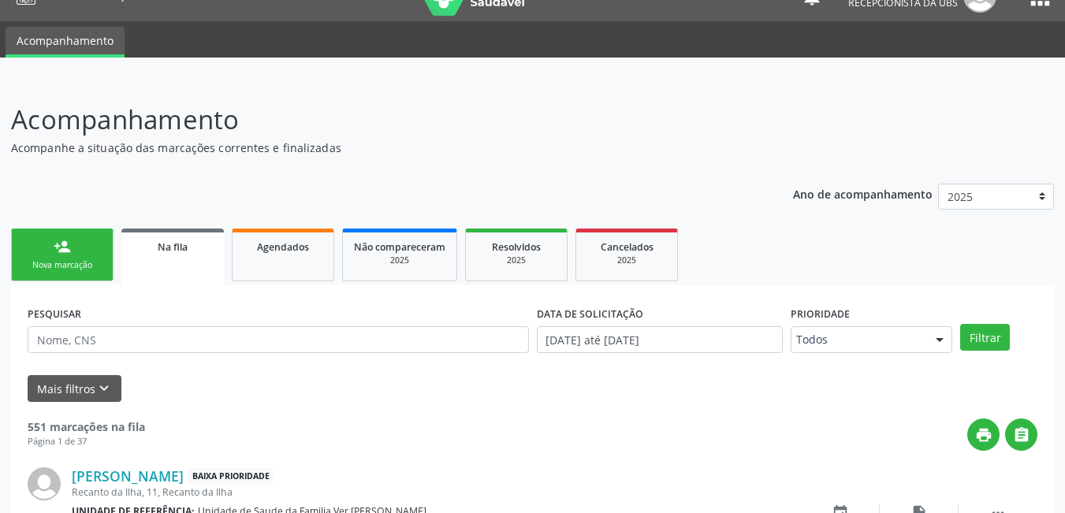
click at [80, 252] on link "person_add Nova marcação" at bounding box center [62, 255] width 103 height 53
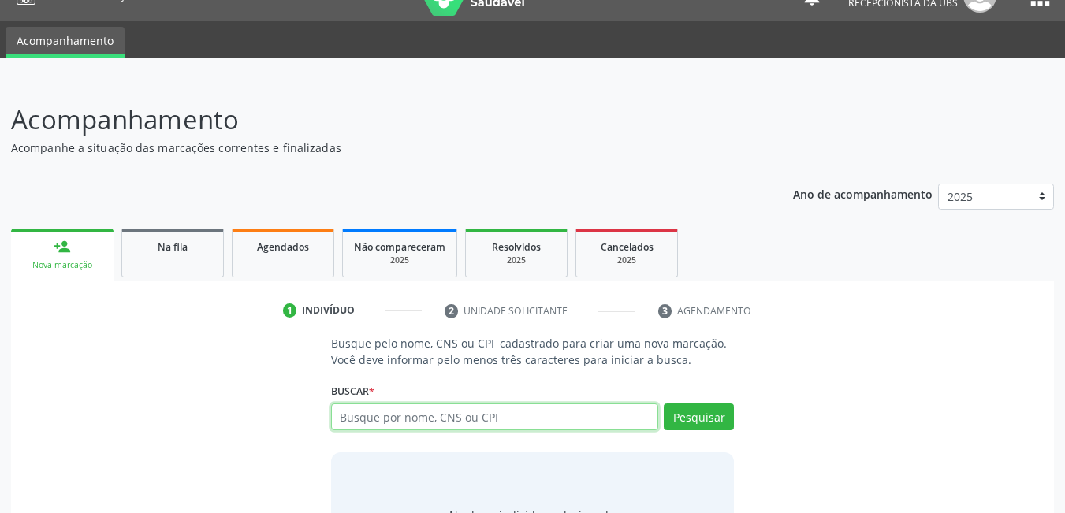
click at [474, 422] on input "text" at bounding box center [495, 417] width 328 height 27
type input "706302769810074"
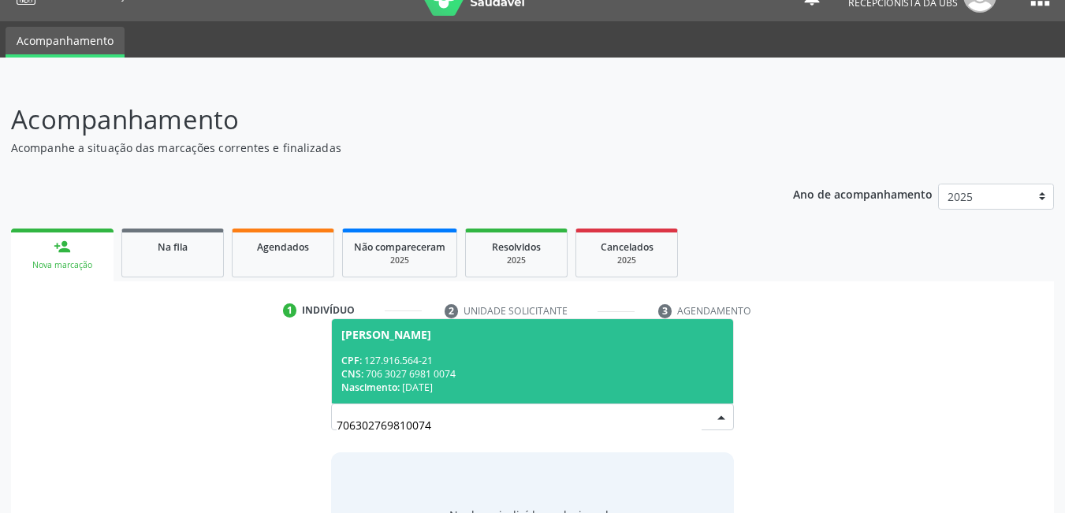
click at [447, 351] on span "[PERSON_NAME] CPF: 127.916.564-21 CNS: 706 3027 6981 0074 Nascimento: [DATE]" at bounding box center [533, 361] width 402 height 84
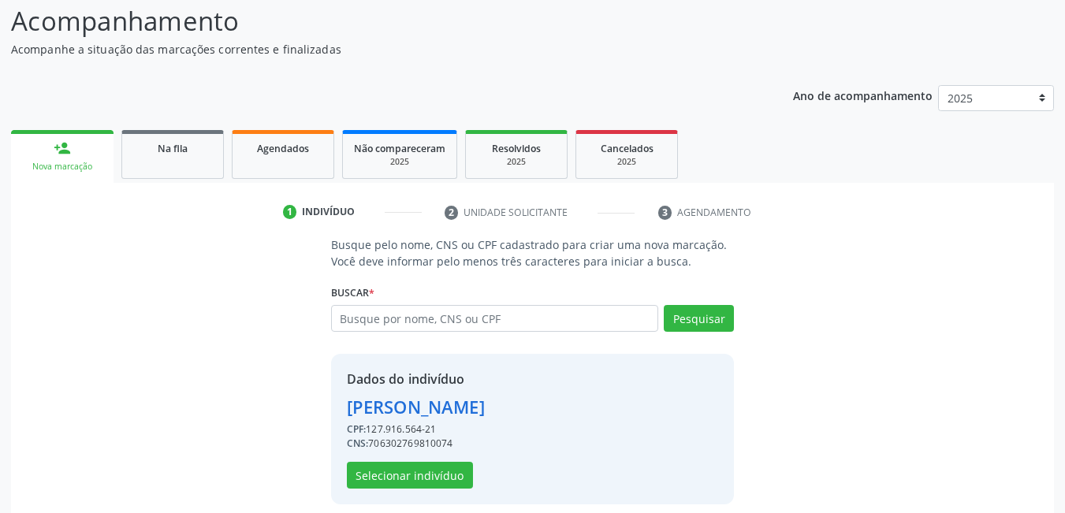
scroll to position [141, 0]
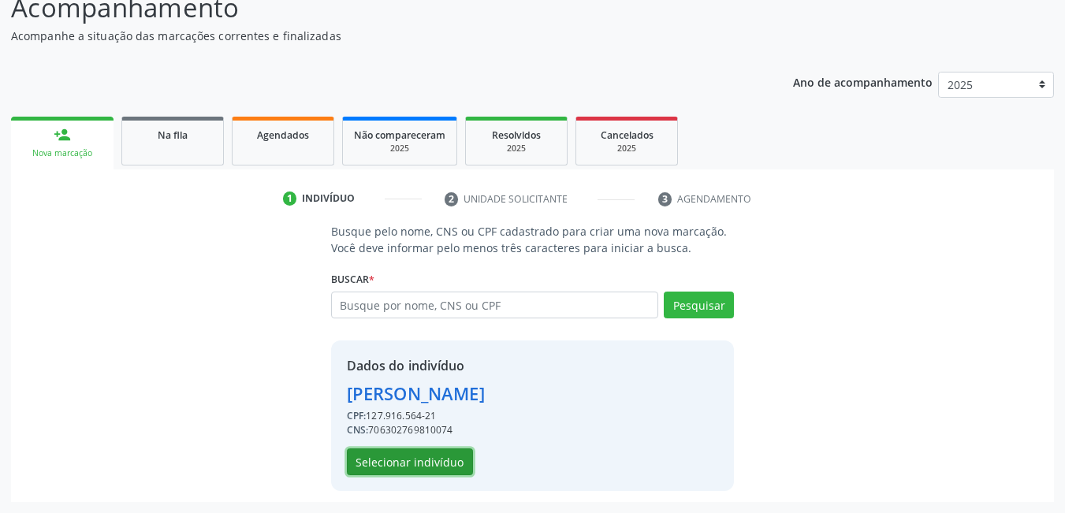
click at [384, 472] on button "Selecionar indivíduo" at bounding box center [410, 462] width 126 height 27
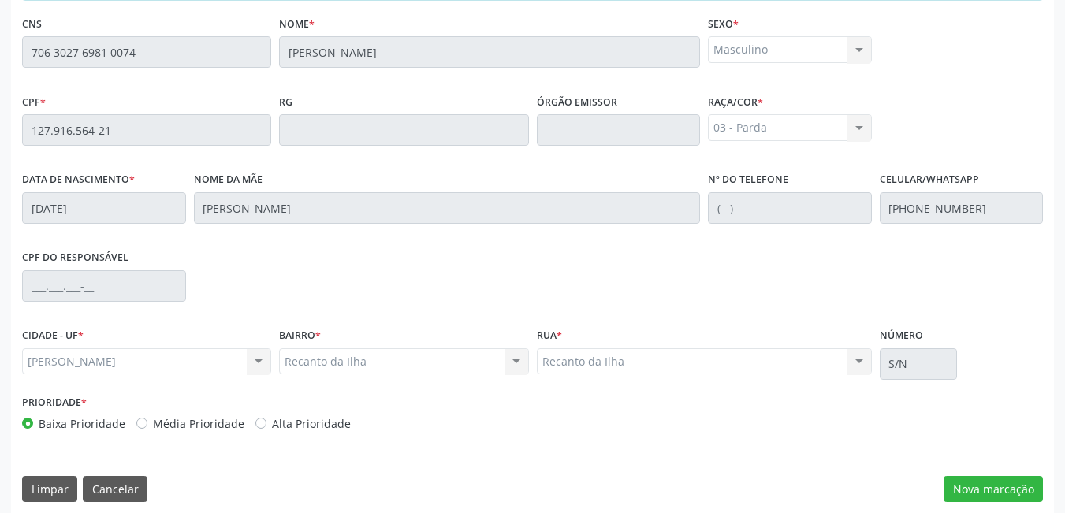
scroll to position [409, 0]
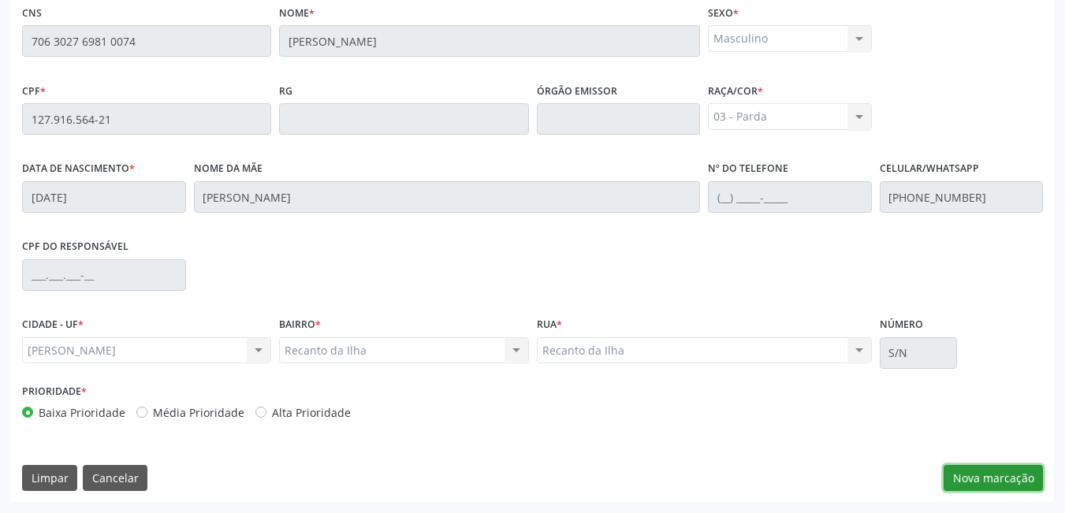
click at [973, 480] on button "Nova marcação" at bounding box center [993, 478] width 99 height 27
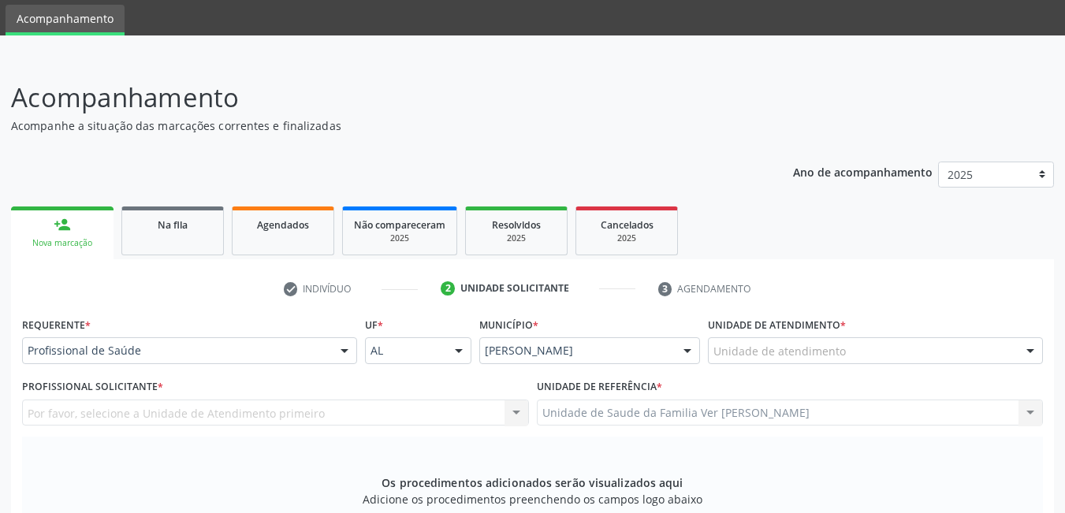
scroll to position [79, 0]
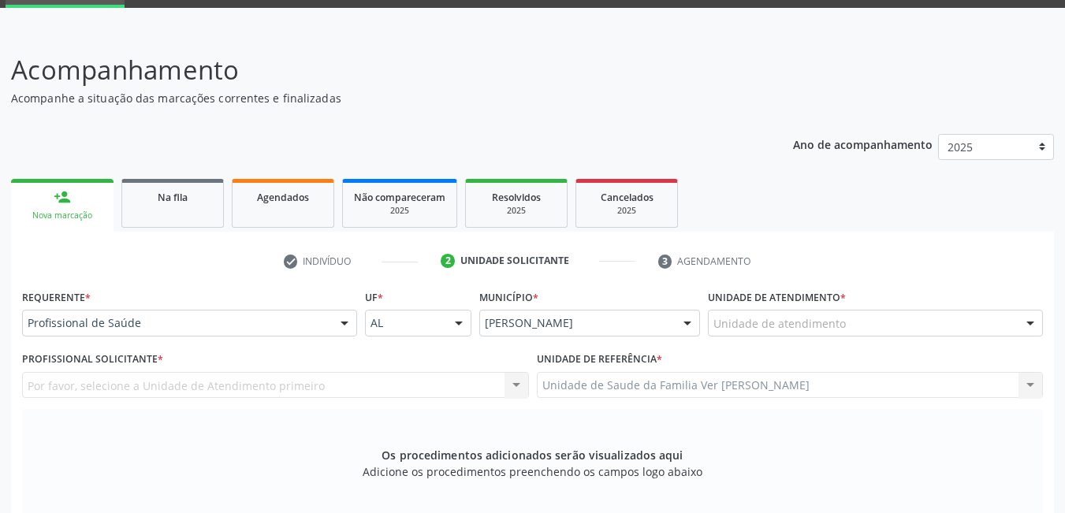
click at [786, 334] on div "Unidade de atendimento" at bounding box center [875, 323] width 335 height 27
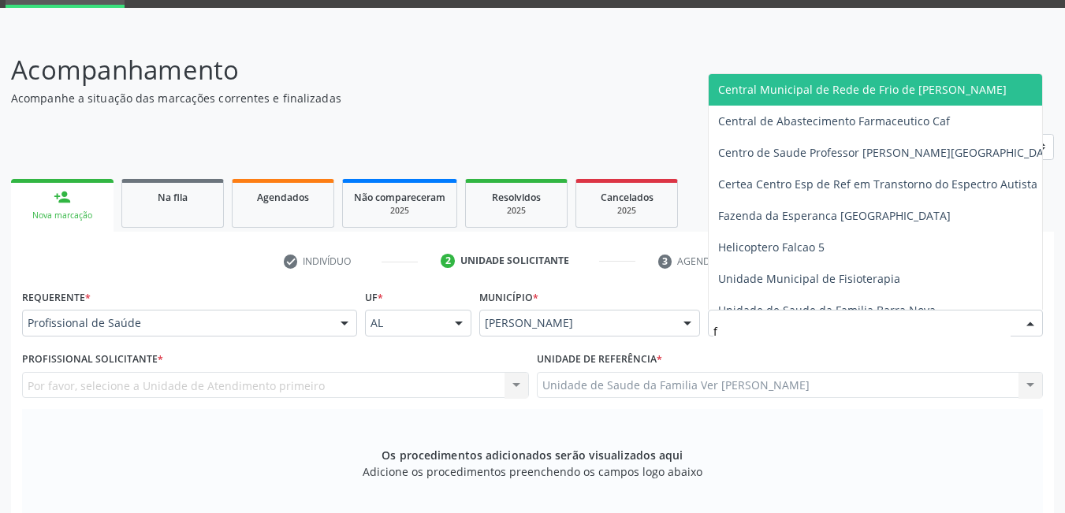
type input "fl"
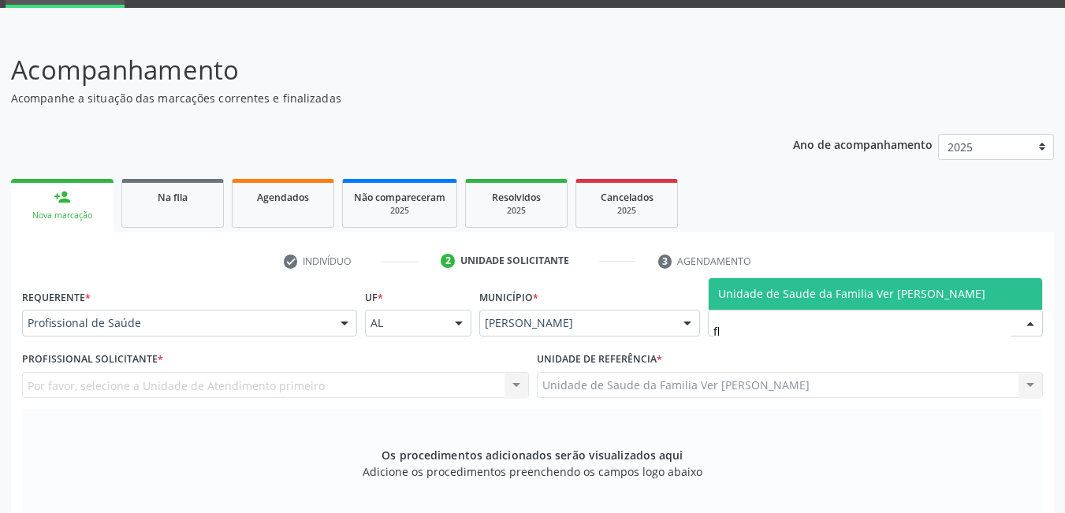
click at [770, 303] on span "Unidade de Saude da Familia Ver [PERSON_NAME]" at bounding box center [876, 294] width 334 height 32
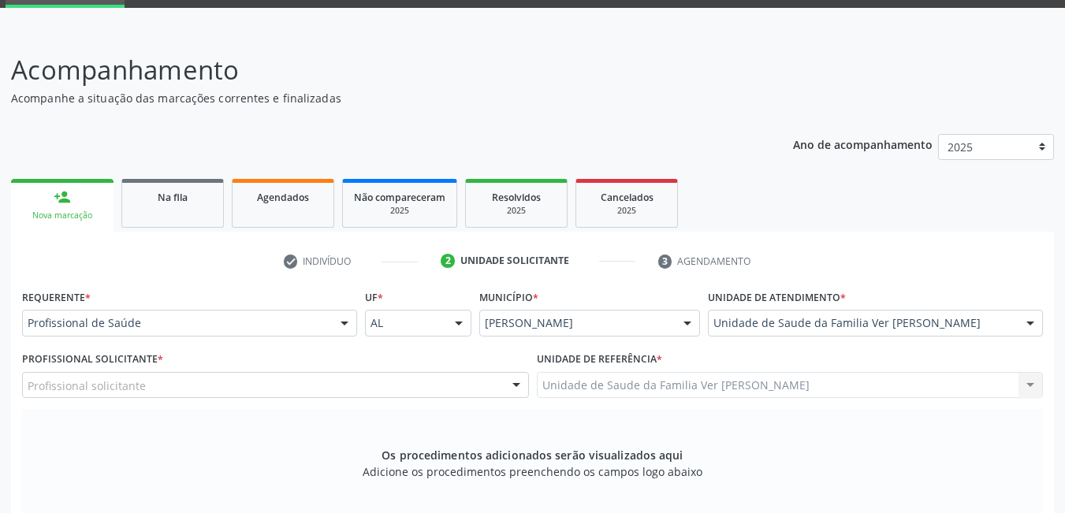
click at [331, 394] on div "Profissional solicitante" at bounding box center [275, 385] width 507 height 27
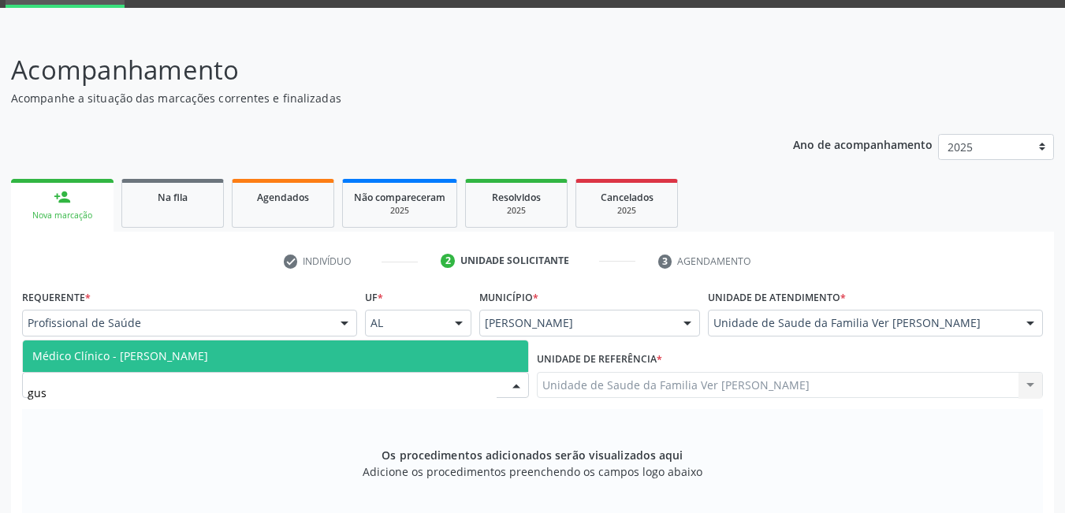
type input "gust"
click at [344, 358] on span "Médico Clínico - [PERSON_NAME]" at bounding box center [275, 357] width 505 height 32
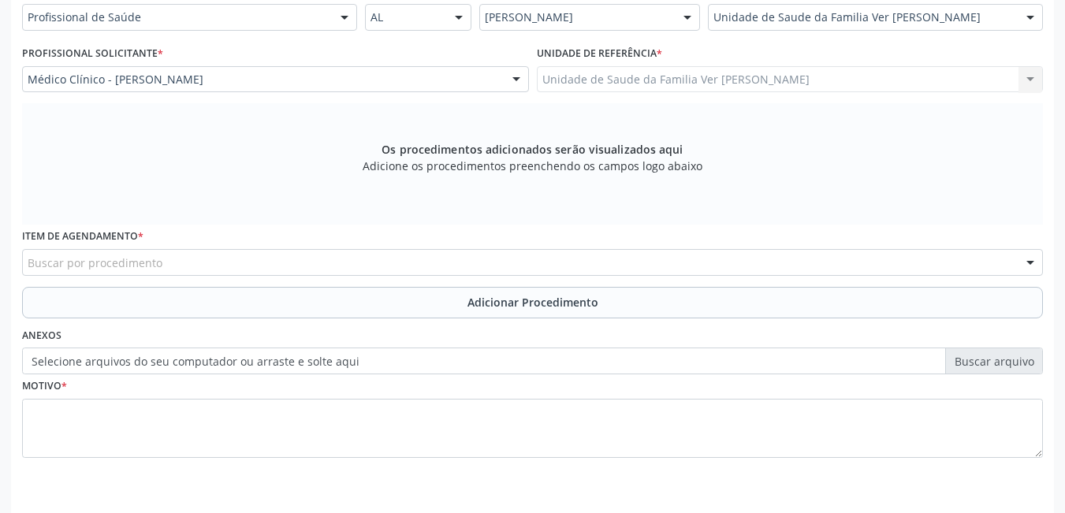
scroll to position [394, 0]
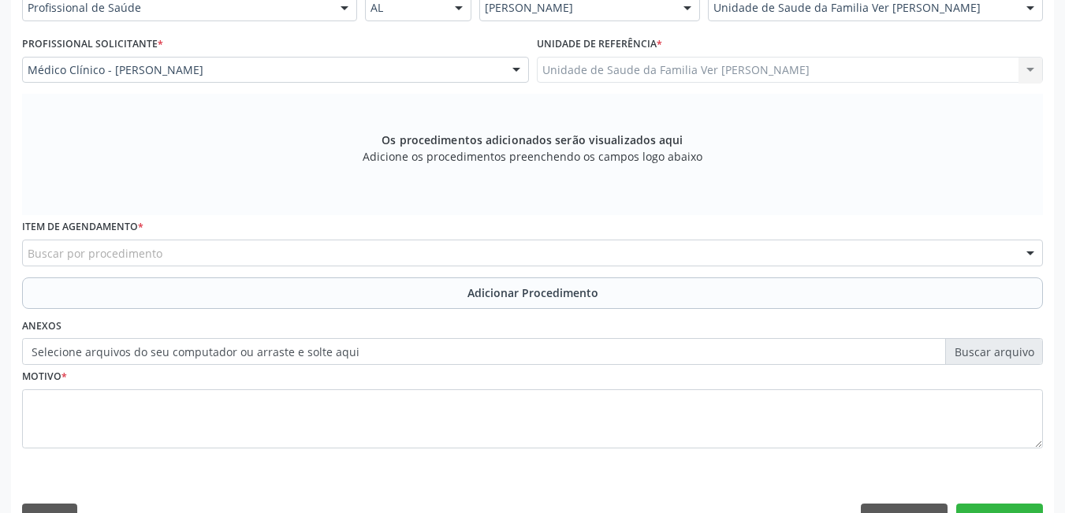
click at [334, 257] on div "Buscar por procedimento" at bounding box center [532, 253] width 1021 height 27
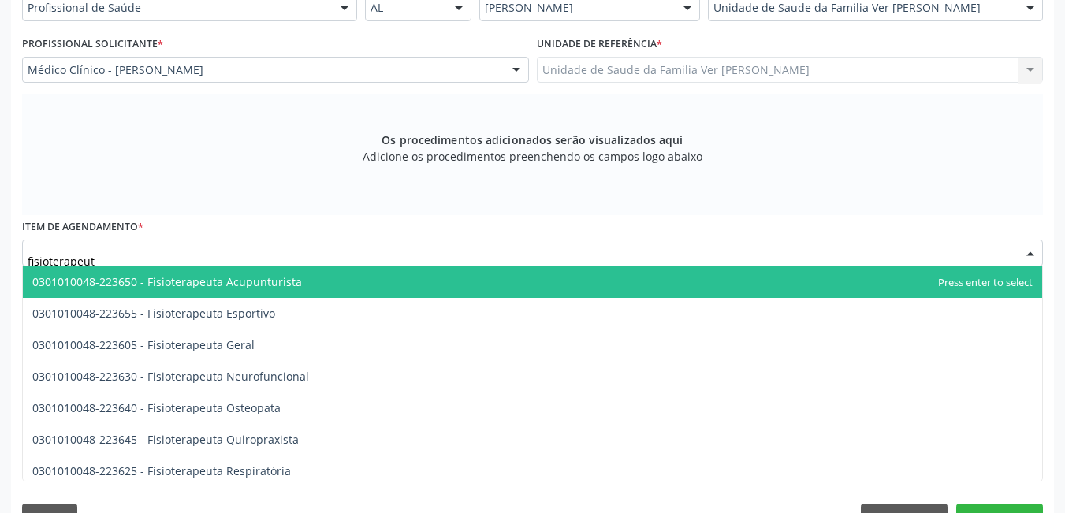
type input "fisioterapeuta"
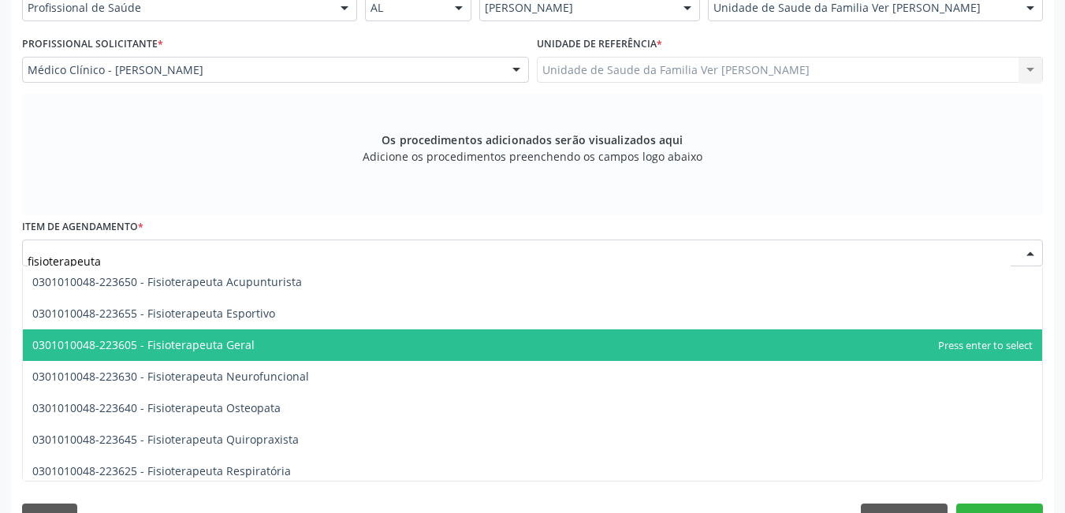
click at [293, 349] on span "0301010048-223605 - Fisioterapeuta Geral" at bounding box center [533, 346] width 1020 height 32
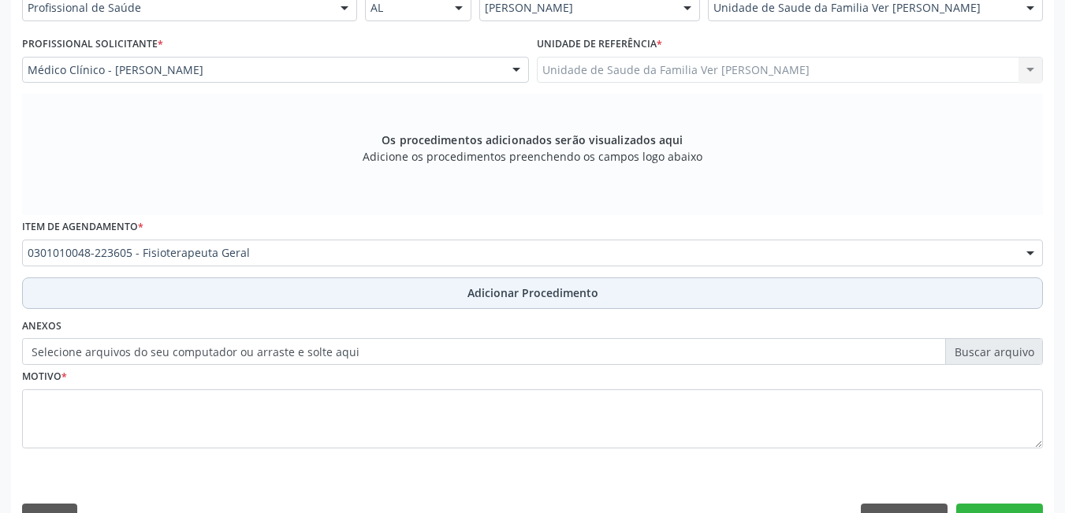
click at [267, 288] on button "Adicionar Procedimento" at bounding box center [532, 294] width 1021 height 32
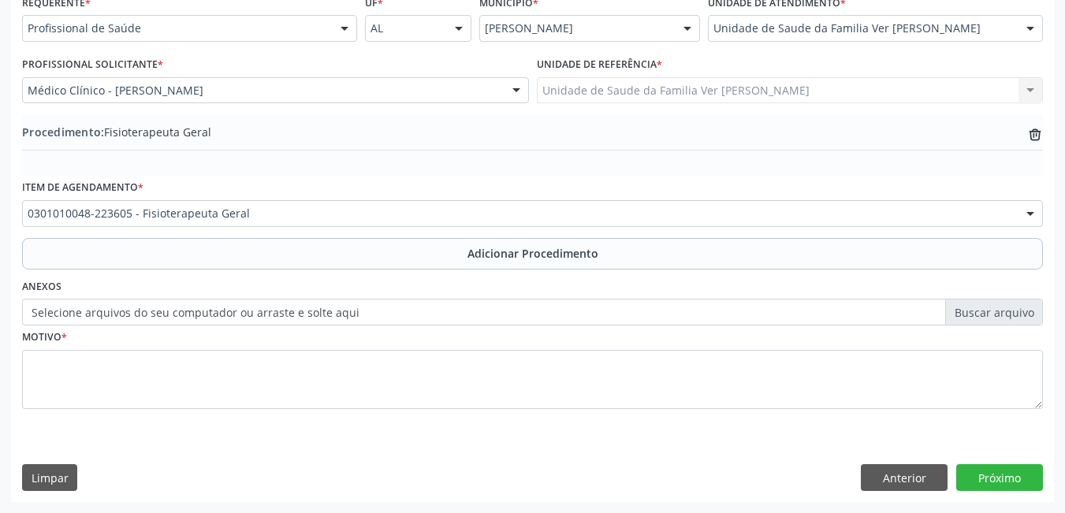
click at [210, 410] on fieldset "Motivo *" at bounding box center [532, 373] width 1021 height 95
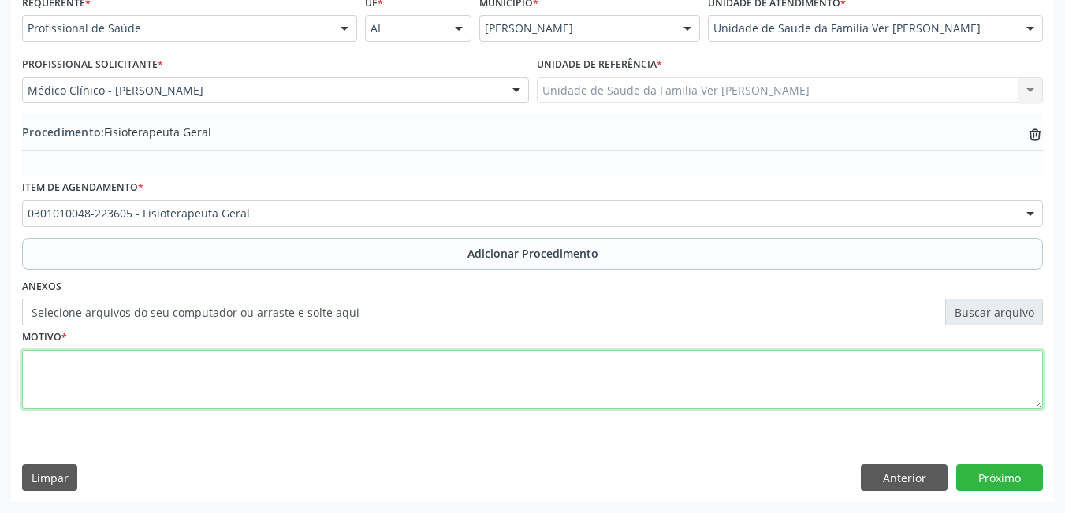
click at [197, 378] on textarea at bounding box center [532, 380] width 1021 height 60
click at [101, 364] on textarea "lesão crônica o resto não deu para entender" at bounding box center [532, 380] width 1021 height 60
type textarea "lesão crônica, o resto não deu para entender"
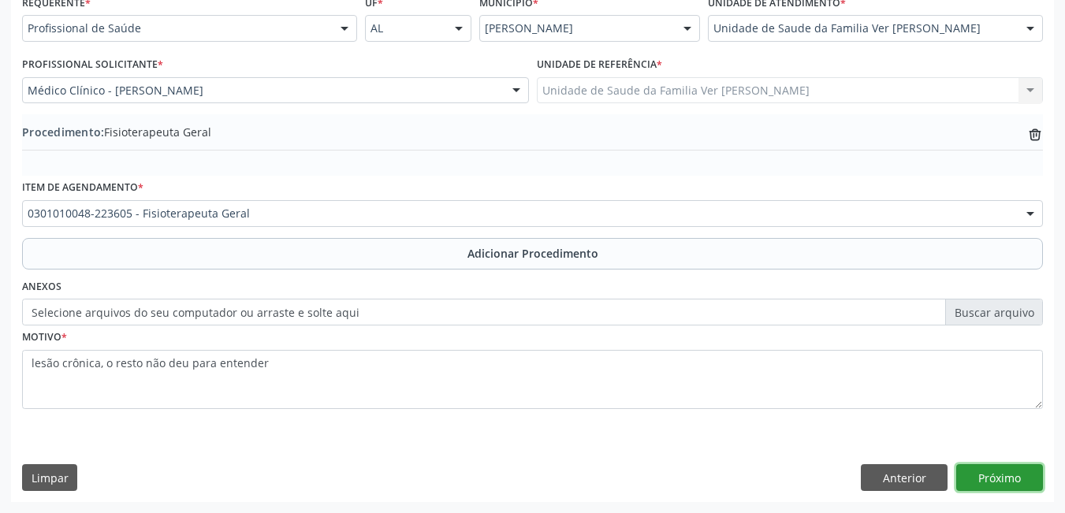
click at [963, 478] on button "Próximo" at bounding box center [1000, 477] width 87 height 27
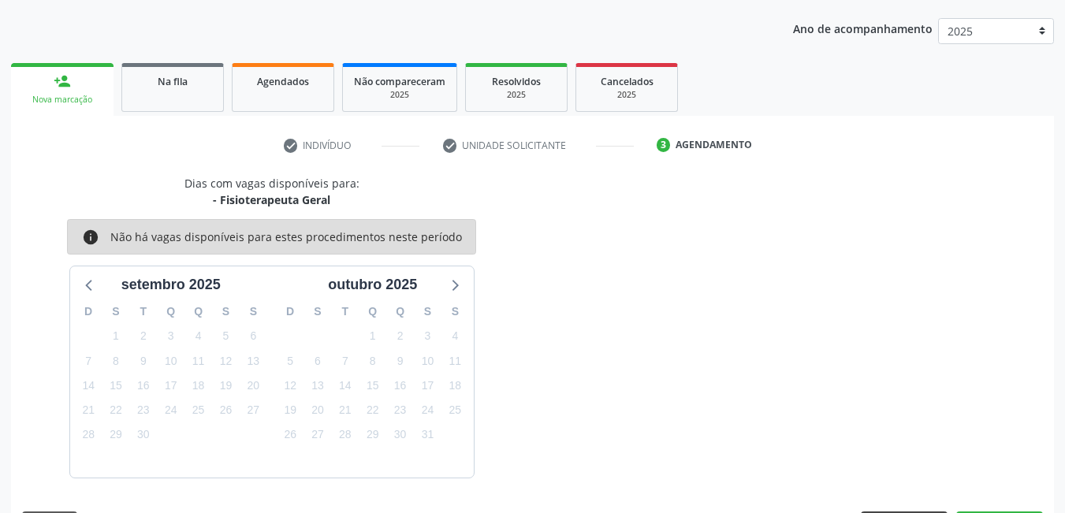
scroll to position [241, 0]
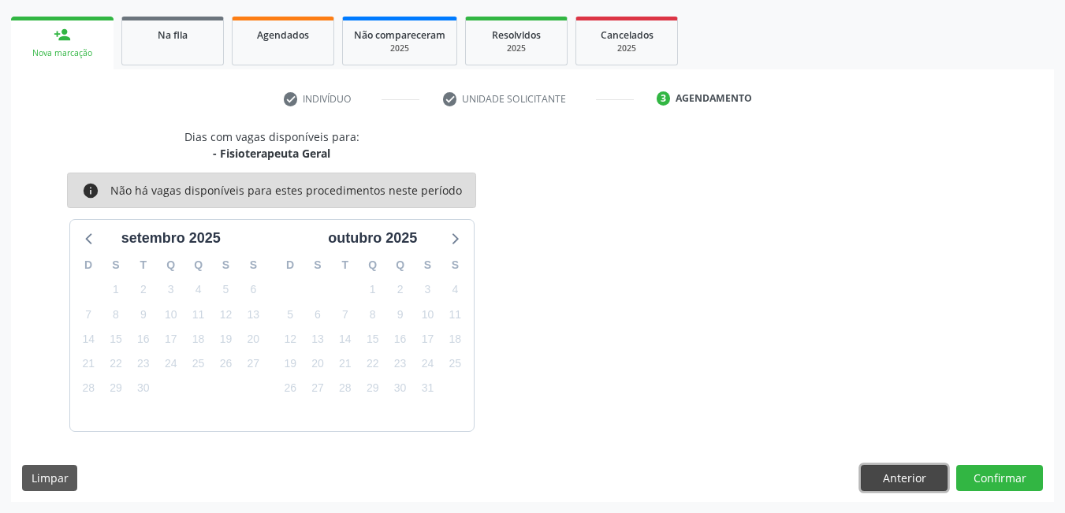
click at [905, 467] on button "Anterior" at bounding box center [904, 478] width 87 height 27
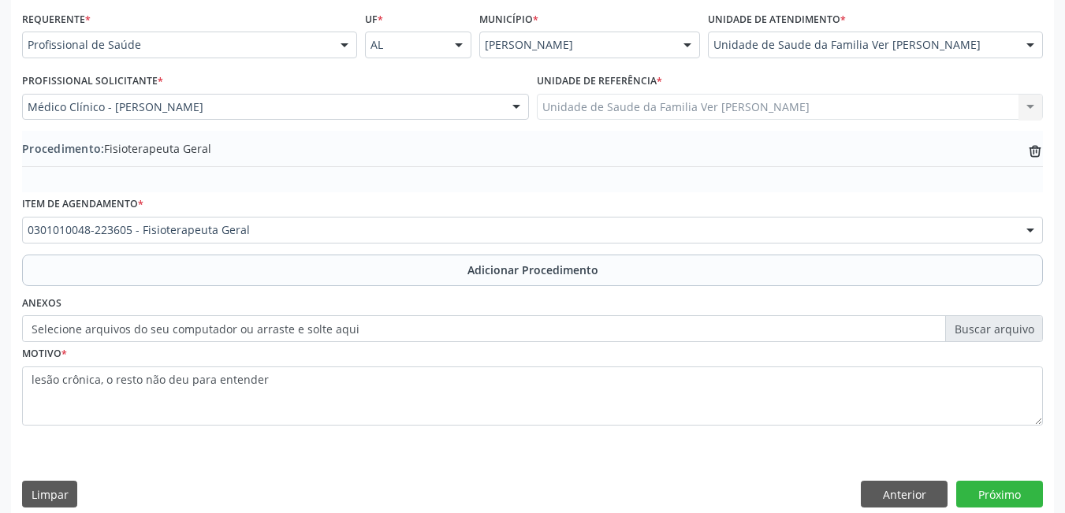
scroll to position [374, 0]
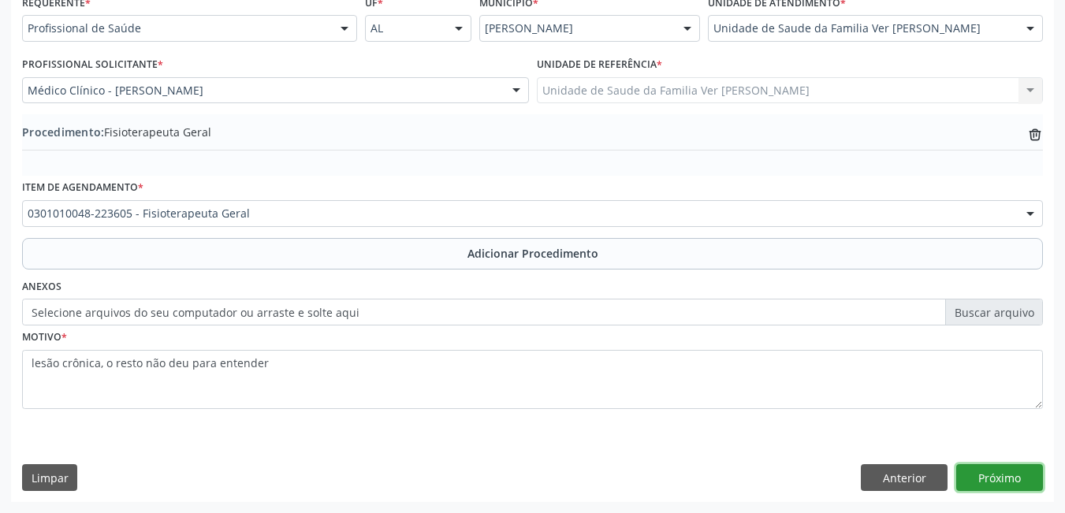
click at [985, 471] on button "Próximo" at bounding box center [1000, 477] width 87 height 27
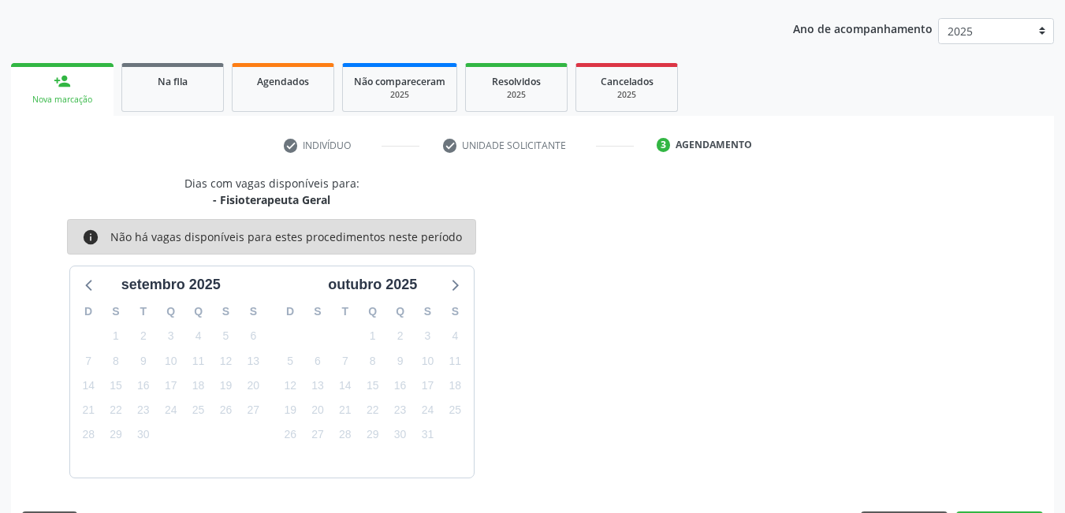
scroll to position [241, 0]
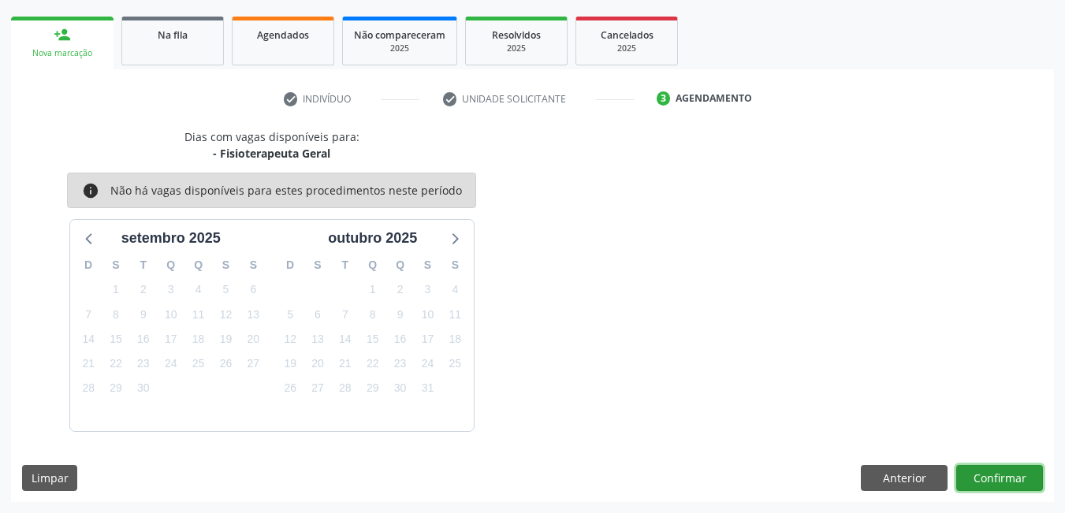
click at [990, 473] on button "Confirmar" at bounding box center [1000, 478] width 87 height 27
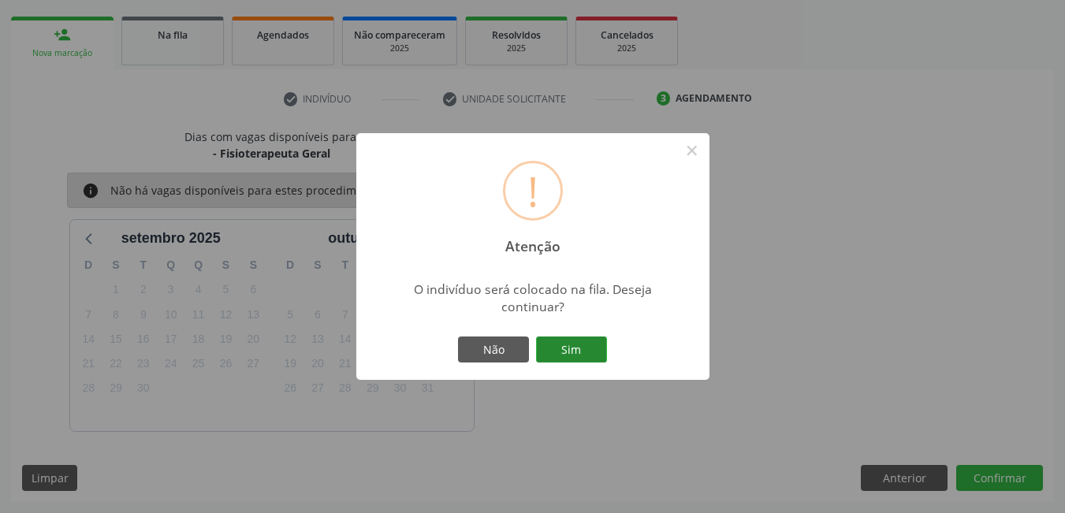
click at [561, 352] on button "Sim" at bounding box center [571, 350] width 71 height 27
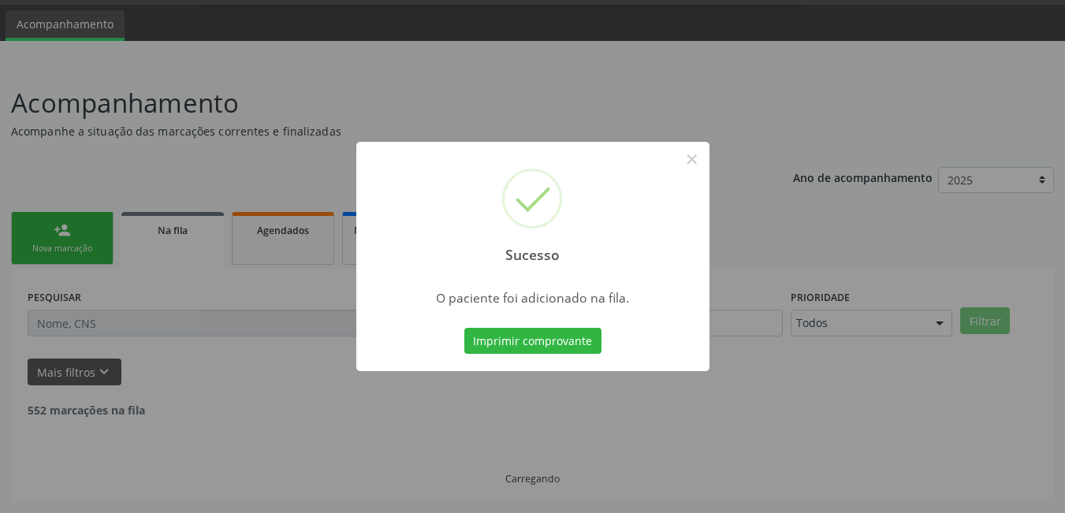
scroll to position [29, 0]
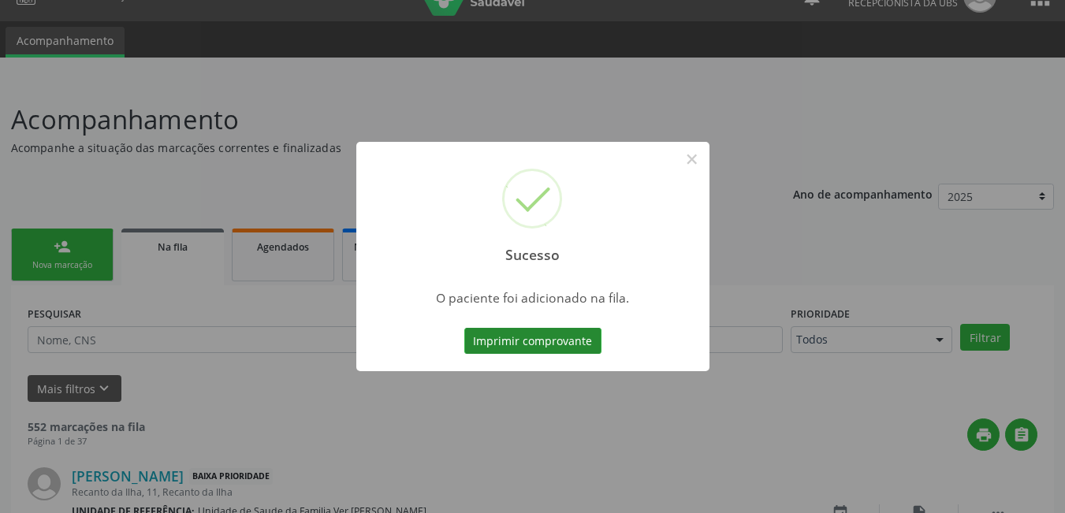
click at [547, 338] on button "Imprimir comprovante" at bounding box center [532, 341] width 137 height 27
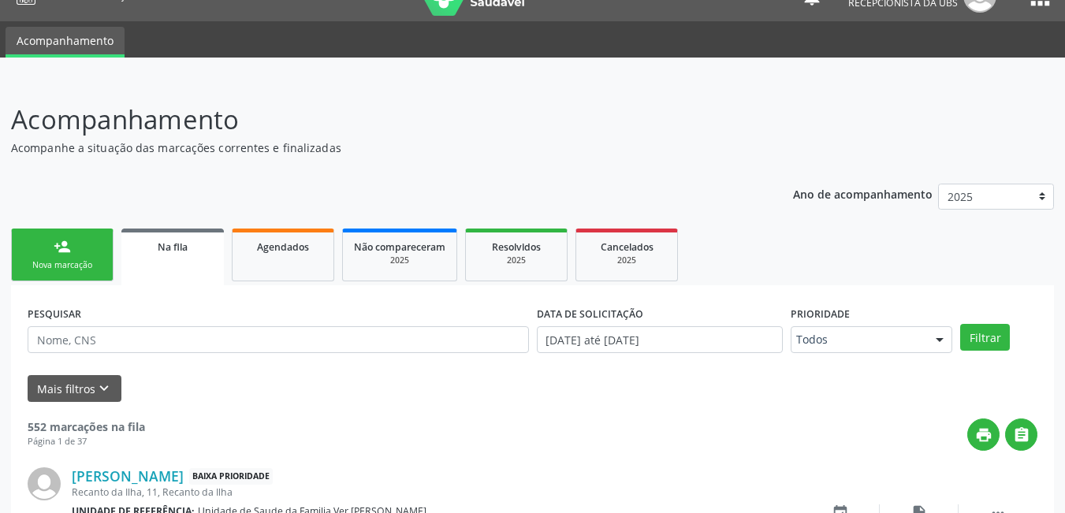
click at [56, 252] on div "person_add" at bounding box center [62, 246] width 17 height 17
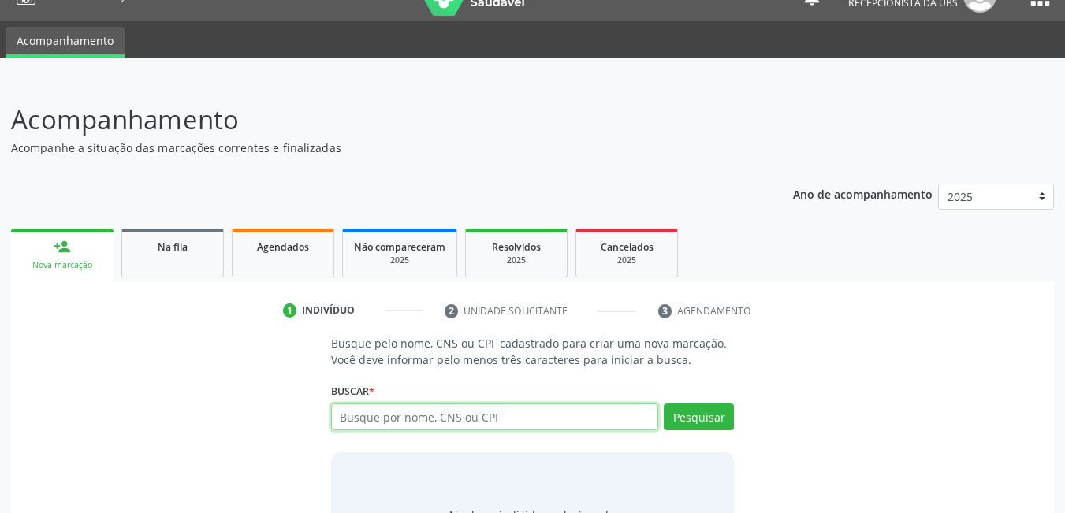
click at [429, 405] on input "text" at bounding box center [495, 417] width 328 height 27
type input "700101917504911"
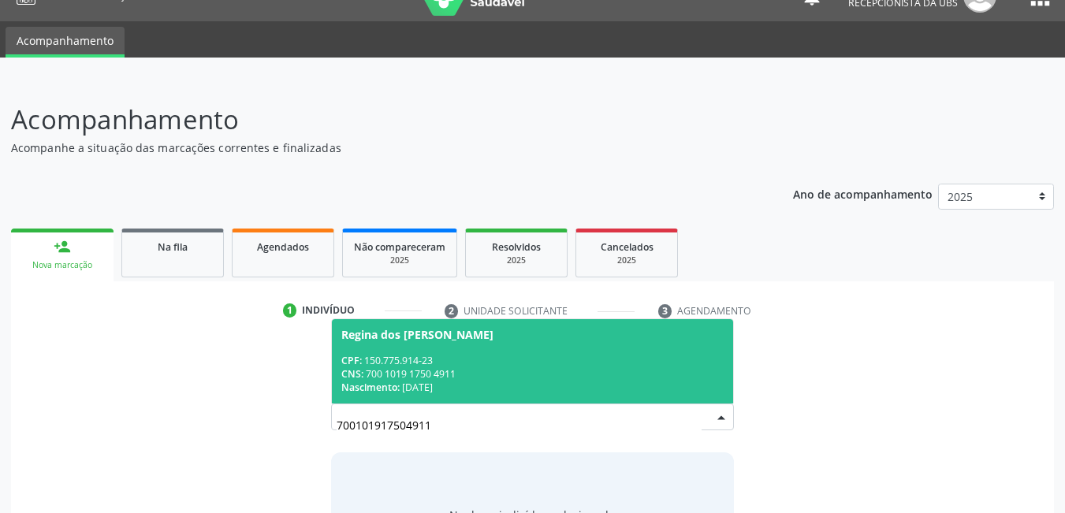
click at [453, 375] on div "CNS: 700 1019 1750 4911" at bounding box center [532, 373] width 383 height 13
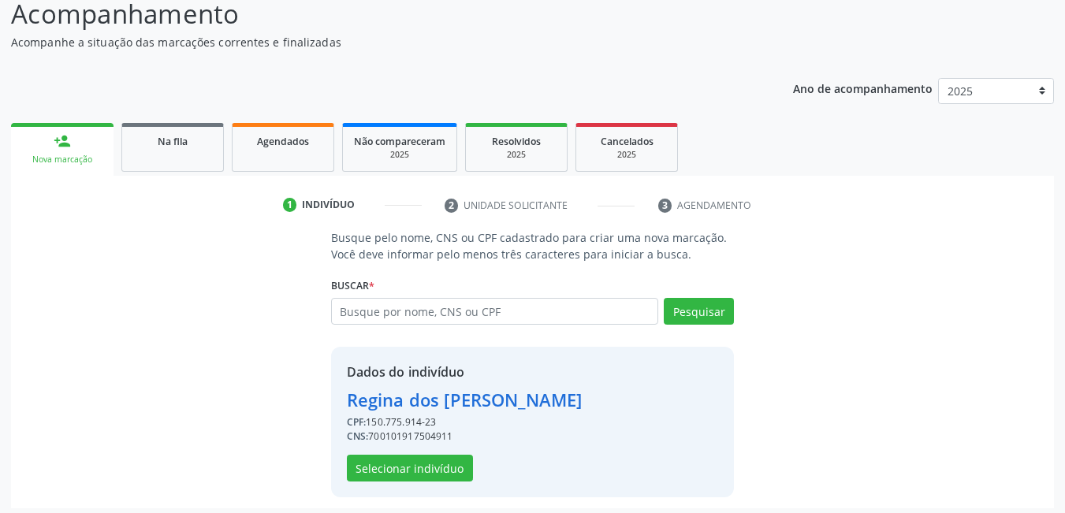
scroll to position [141, 0]
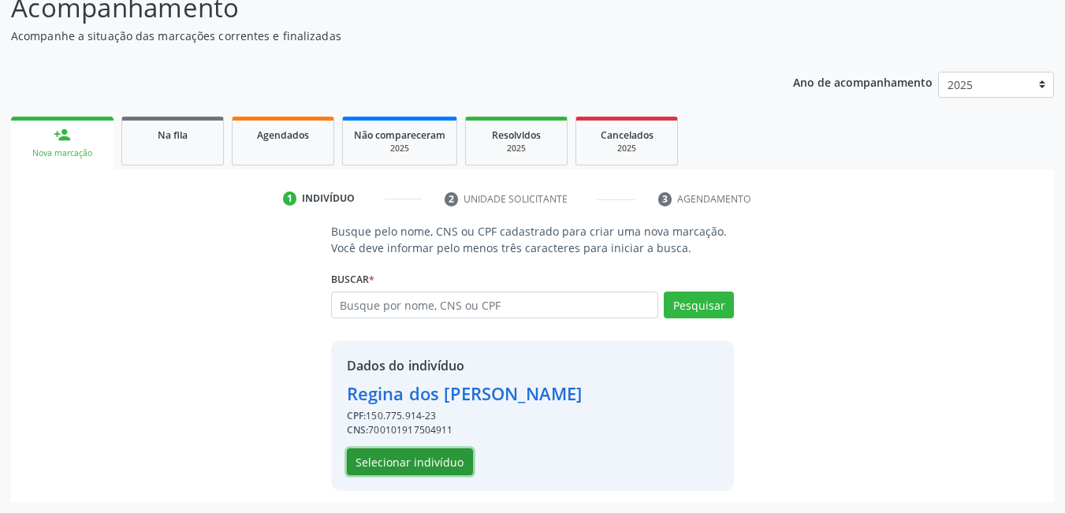
click at [448, 472] on button "Selecionar indivíduo" at bounding box center [410, 462] width 126 height 27
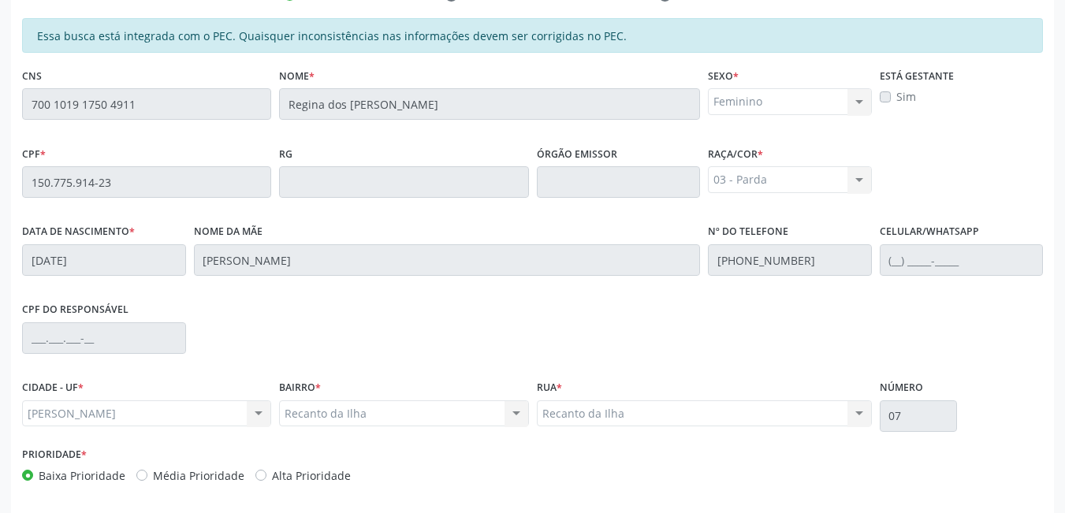
scroll to position [409, 0]
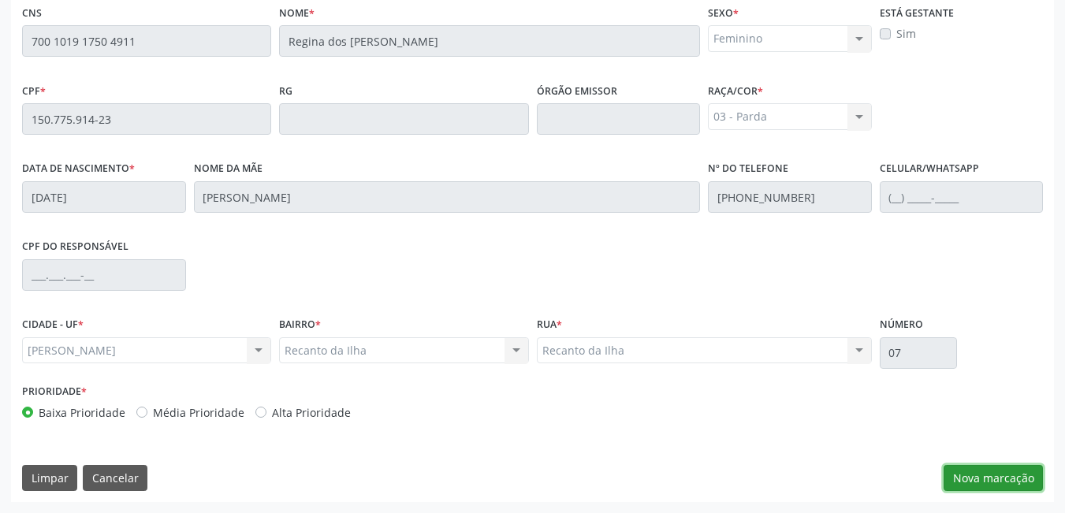
click at [993, 485] on button "Nova marcação" at bounding box center [993, 478] width 99 height 27
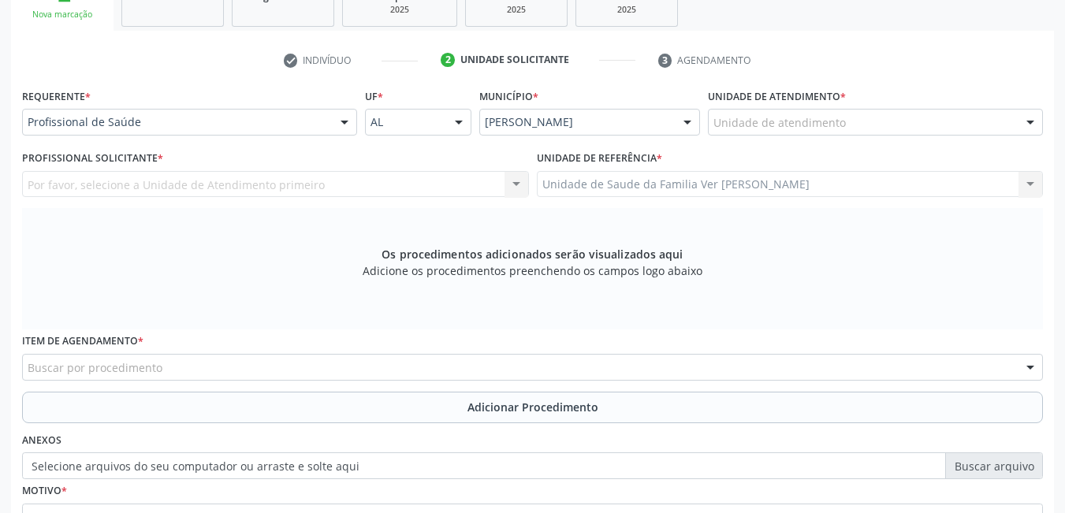
scroll to position [252, 0]
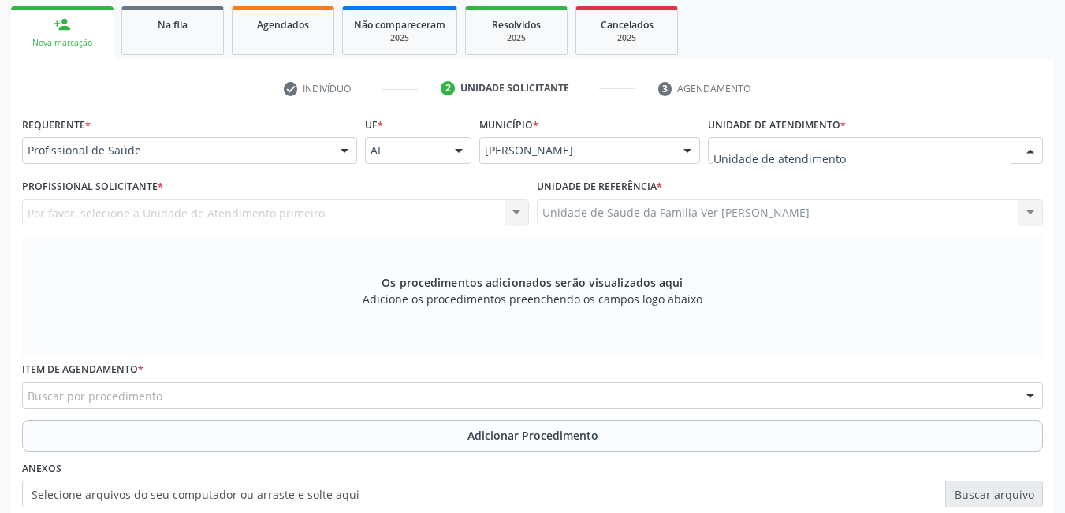
click at [864, 151] on div at bounding box center [875, 150] width 335 height 27
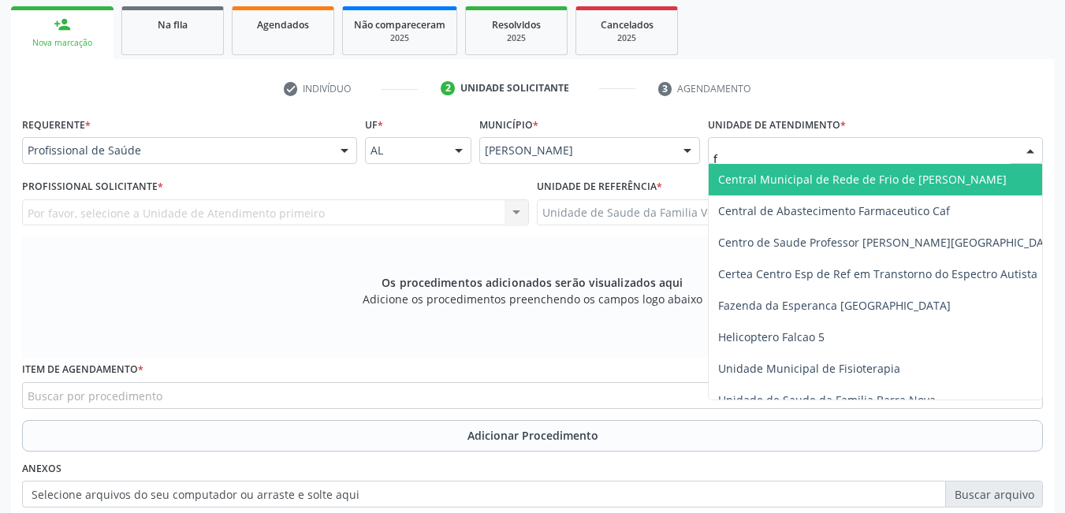
type input "fl"
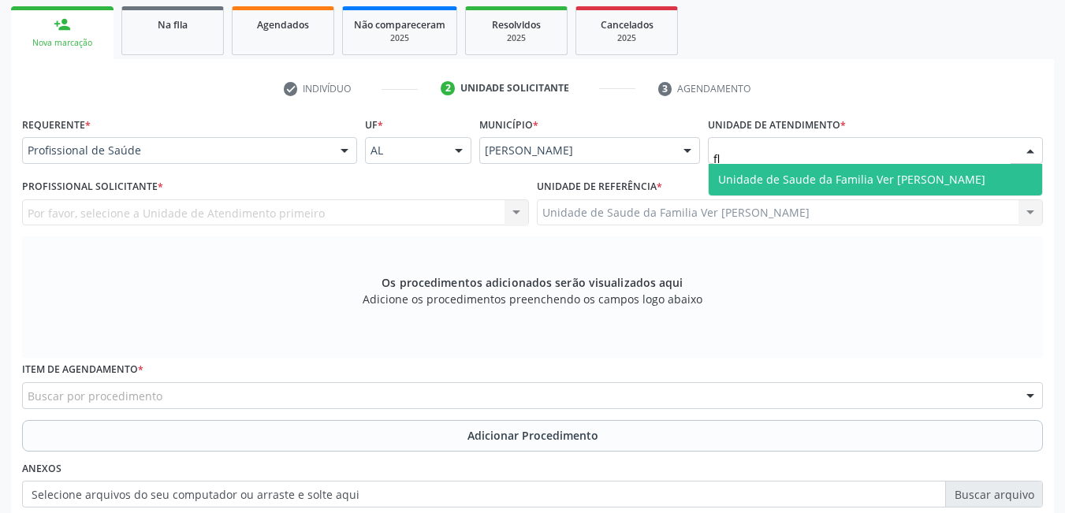
click at [834, 174] on span "Unidade de Saude da Familia Ver [PERSON_NAME]" at bounding box center [851, 179] width 267 height 15
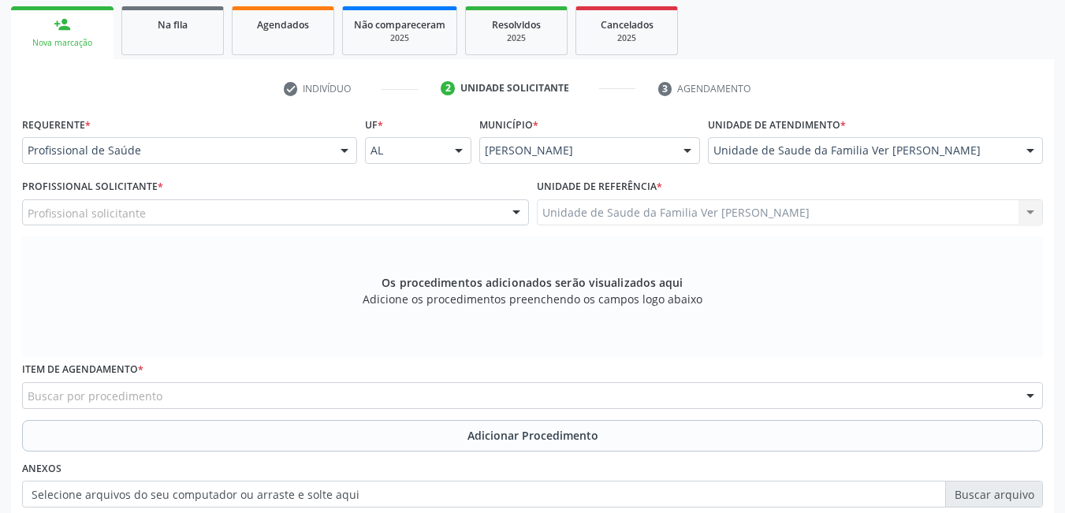
click at [401, 207] on div "Profissional solicitante" at bounding box center [275, 213] width 507 height 27
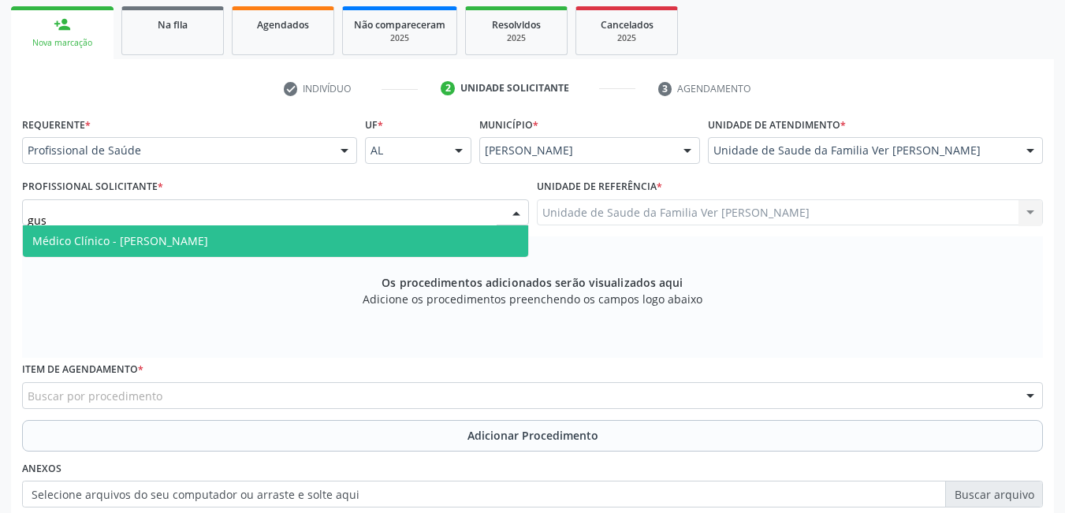
type input "gust"
click at [390, 243] on span "Médico Clínico - [PERSON_NAME]" at bounding box center [275, 242] width 505 height 32
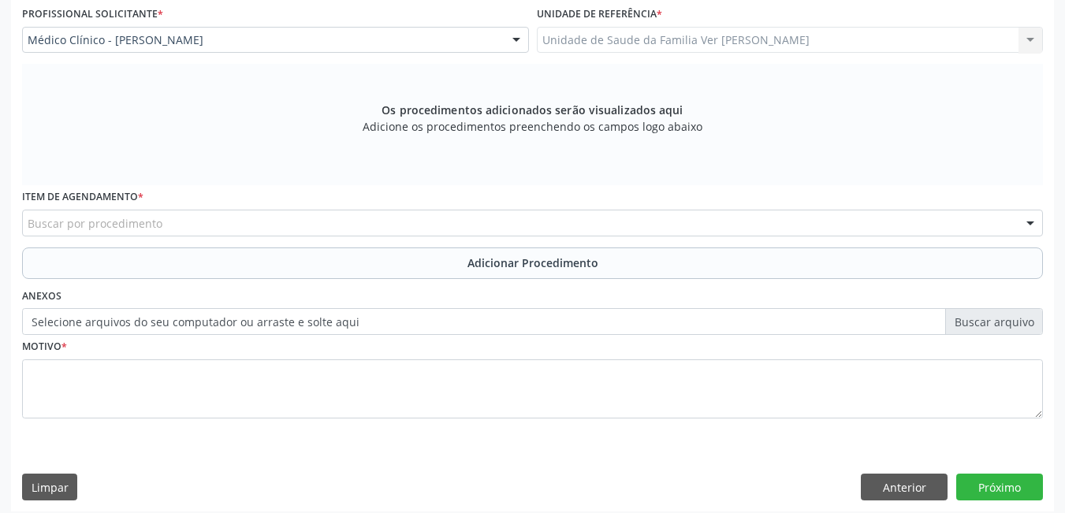
scroll to position [434, 0]
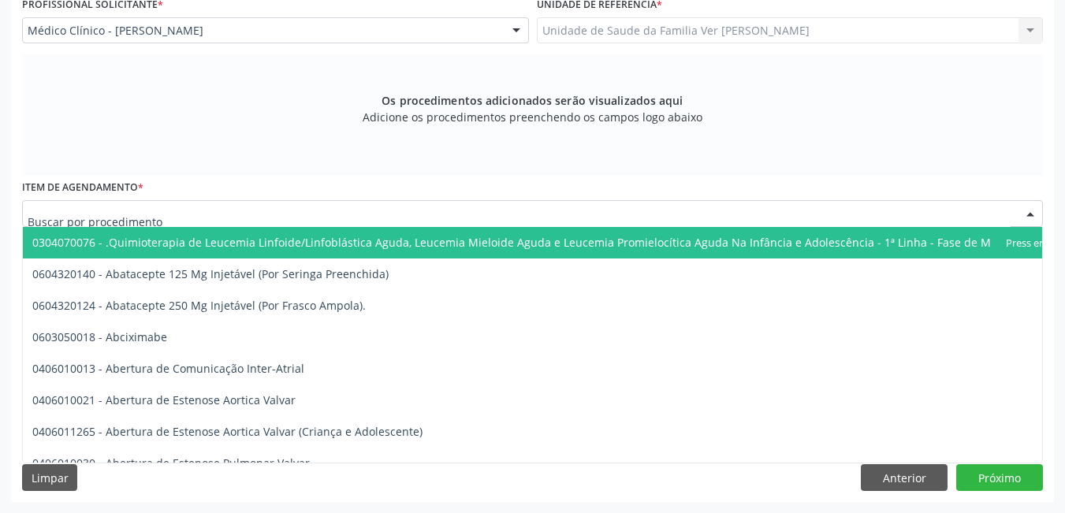
click at [276, 208] on div at bounding box center [532, 213] width 1021 height 27
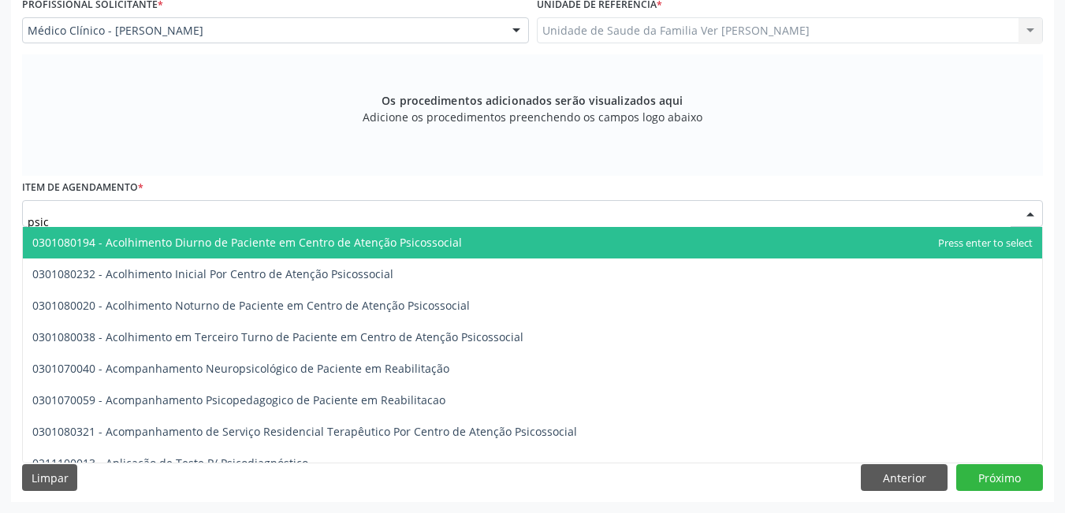
type input "psicó"
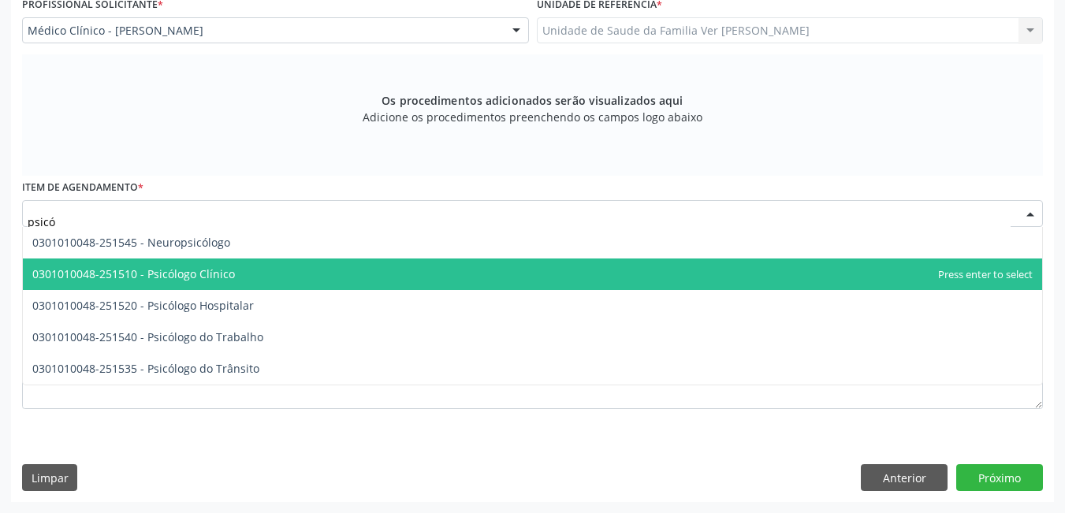
click at [242, 265] on span "0301010048-251510 - Psicólogo Clínico" at bounding box center [533, 275] width 1020 height 32
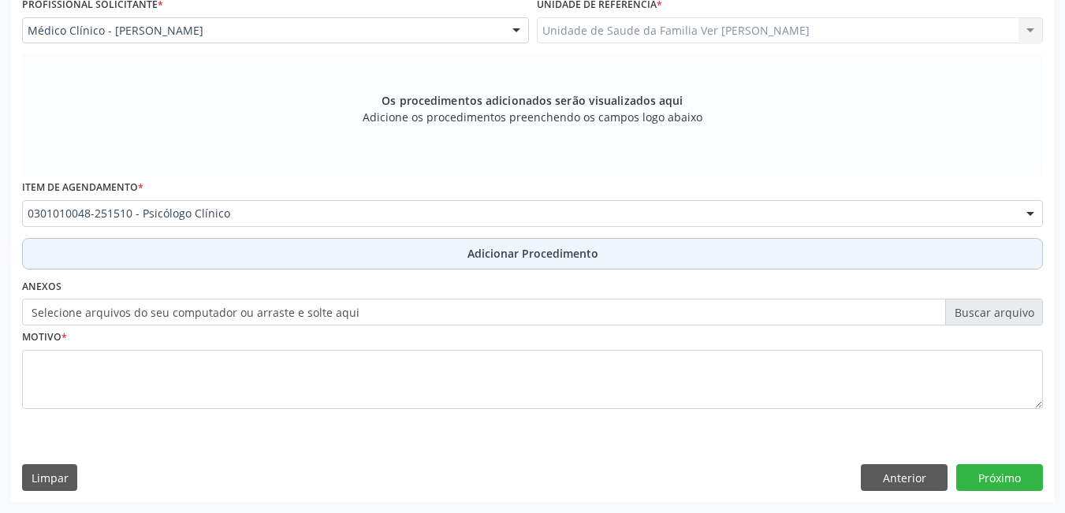
click at [271, 247] on button "Adicionar Procedimento" at bounding box center [532, 254] width 1021 height 32
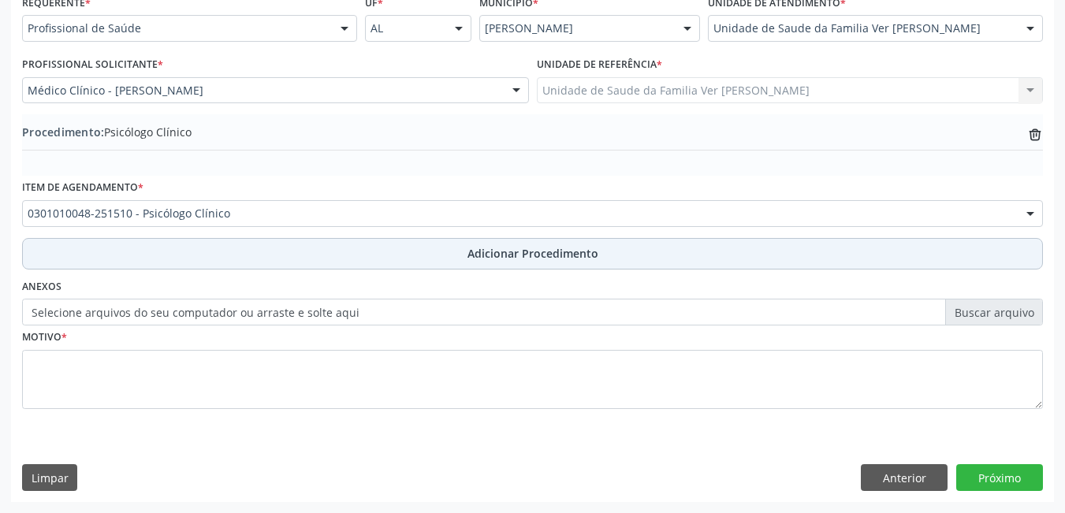
scroll to position [374, 0]
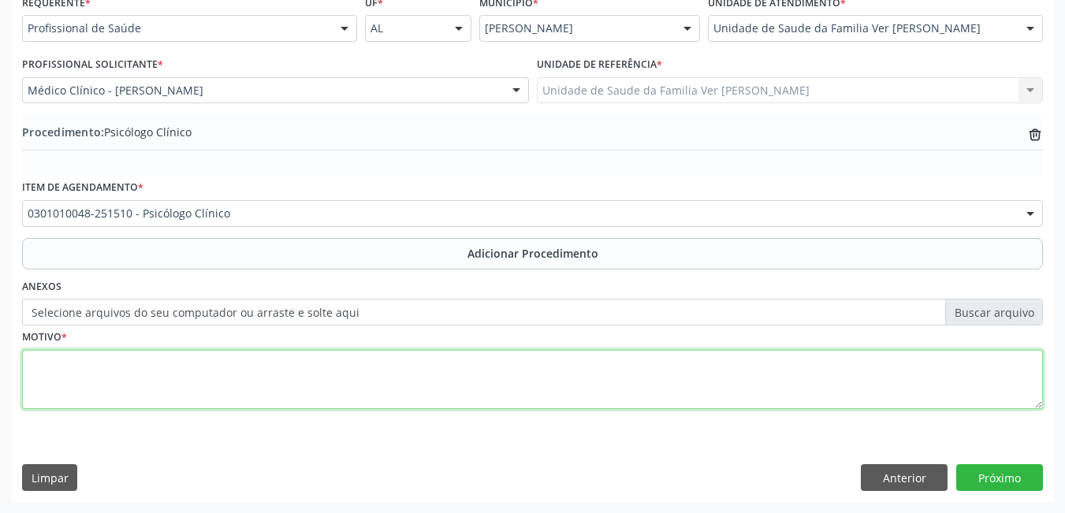
click at [185, 394] on textarea at bounding box center [532, 380] width 1021 height 60
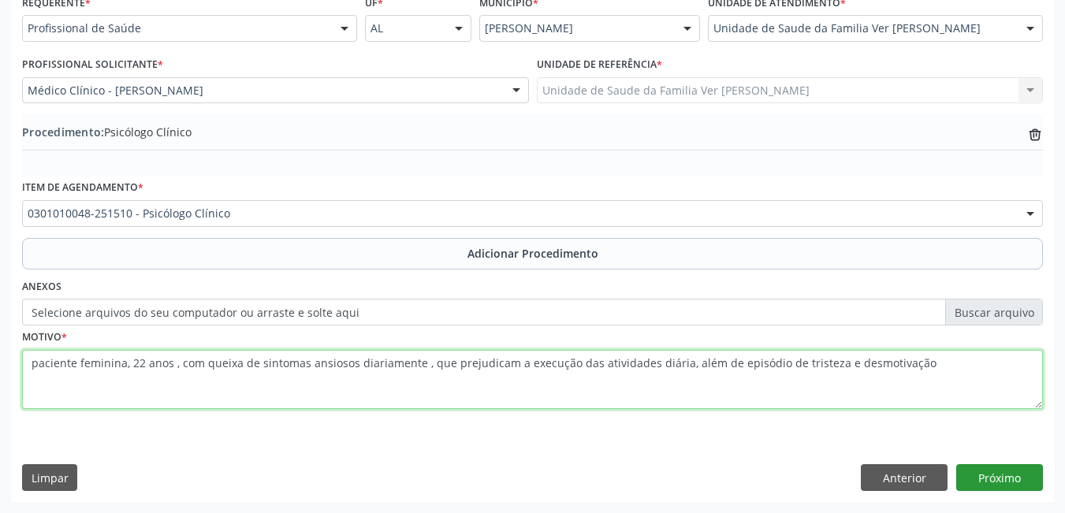
type textarea "paciente feminina, 22 anos , com queixa de sintomas ansiosos diariamente , que …"
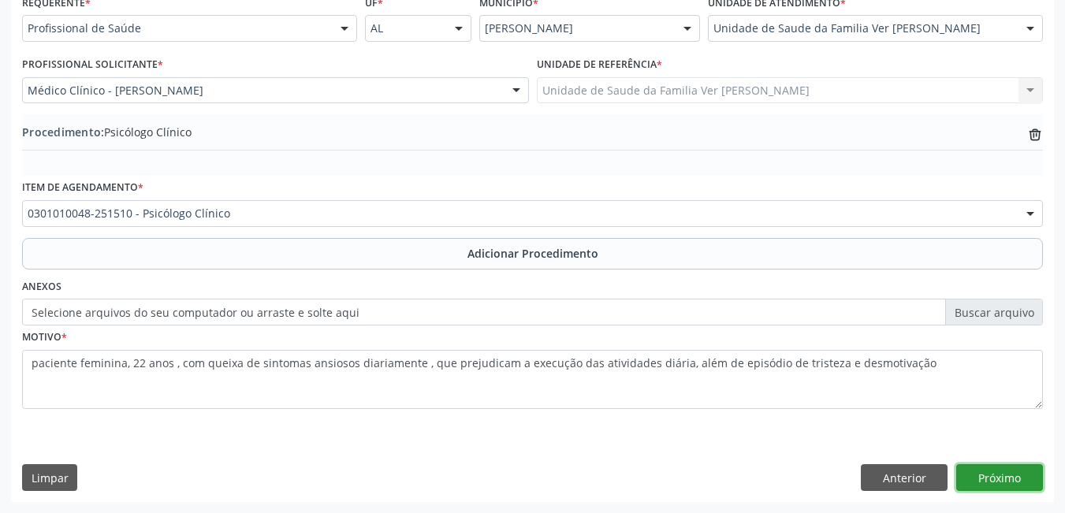
click at [1007, 472] on button "Próximo" at bounding box center [1000, 477] width 87 height 27
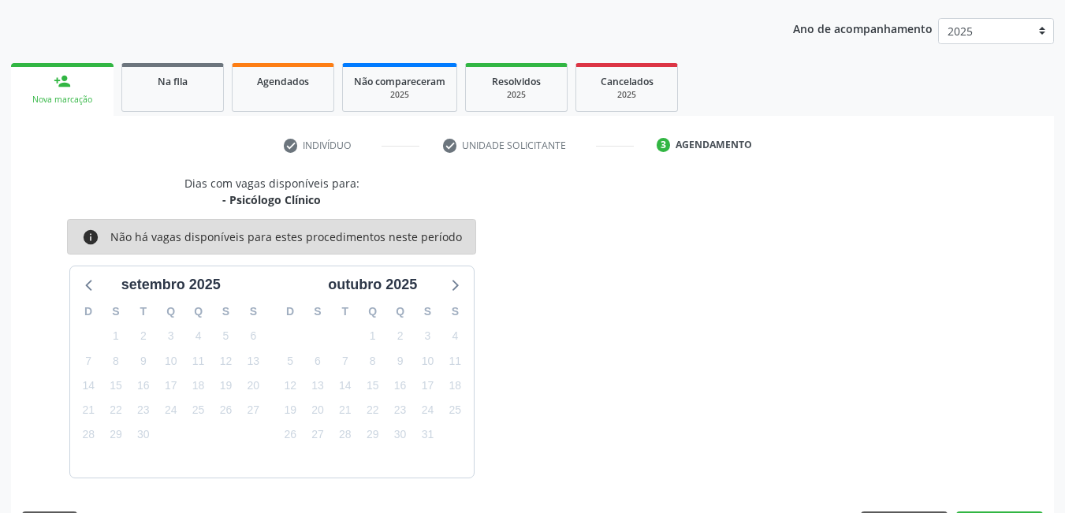
scroll to position [241, 0]
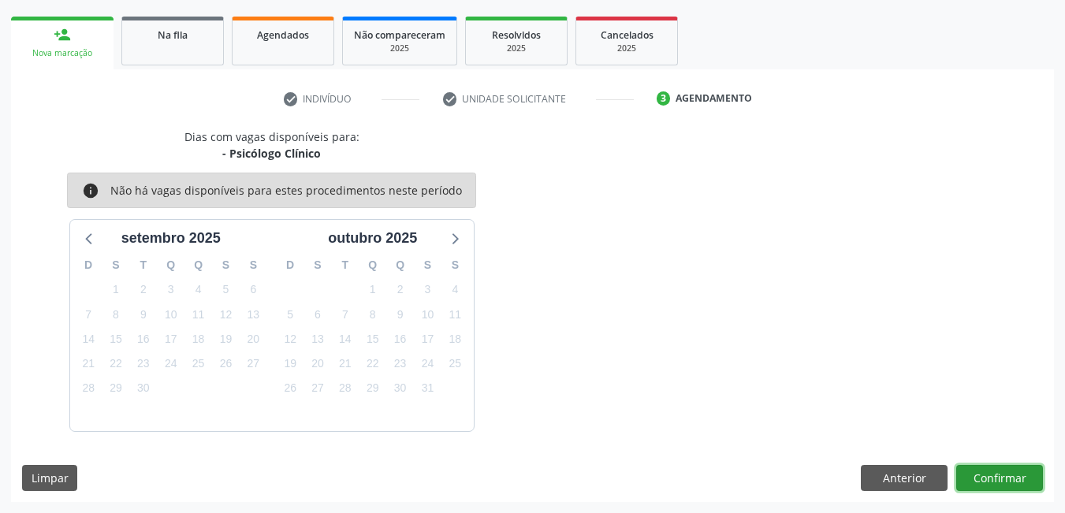
click at [1012, 482] on button "Confirmar" at bounding box center [1000, 478] width 87 height 27
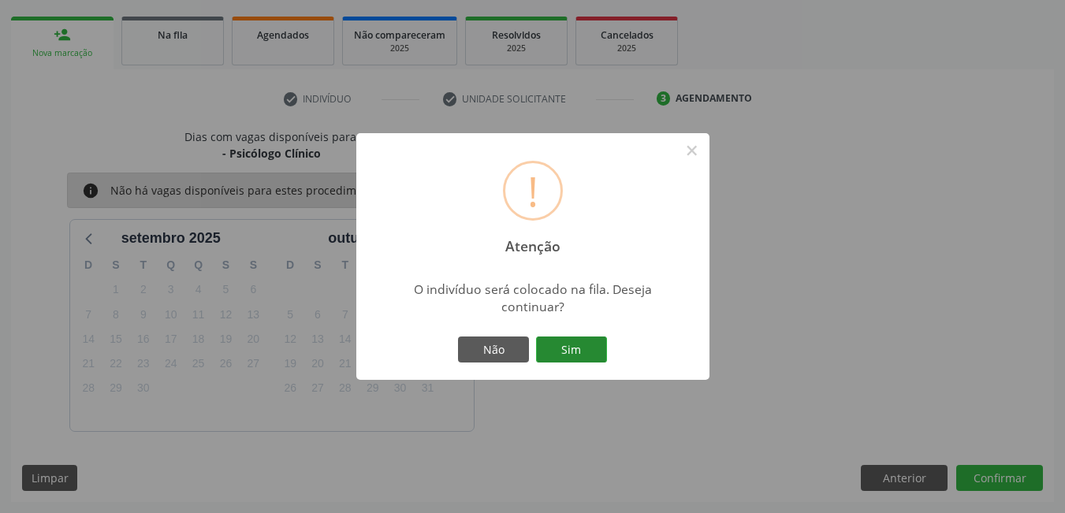
click at [563, 346] on button "Sim" at bounding box center [571, 350] width 71 height 27
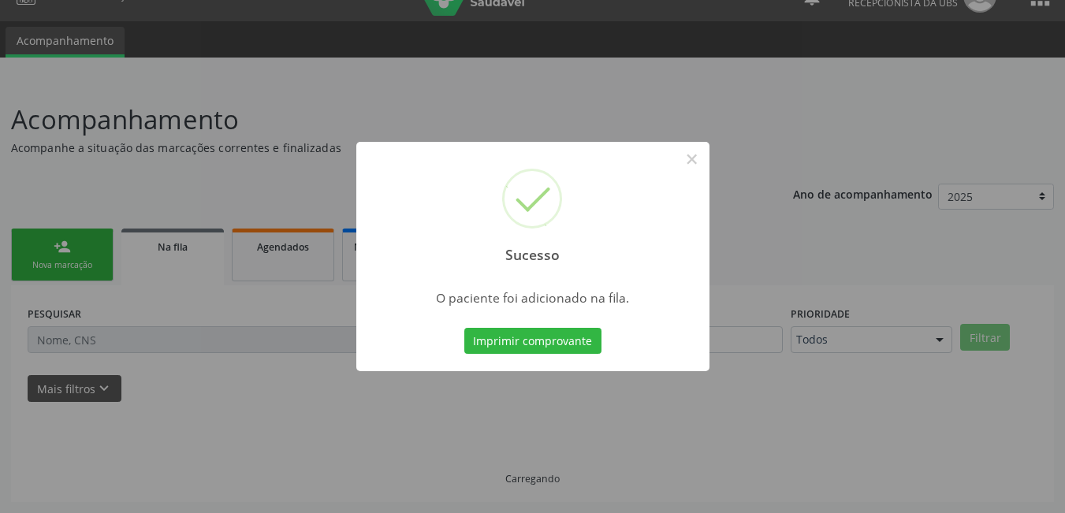
scroll to position [29, 0]
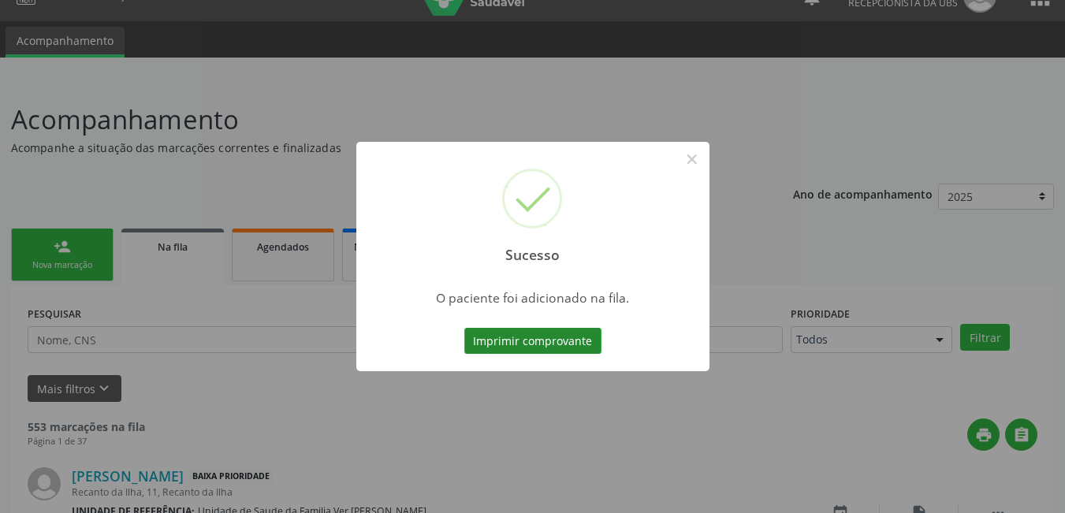
click at [580, 347] on button "Imprimir comprovante" at bounding box center [532, 341] width 137 height 27
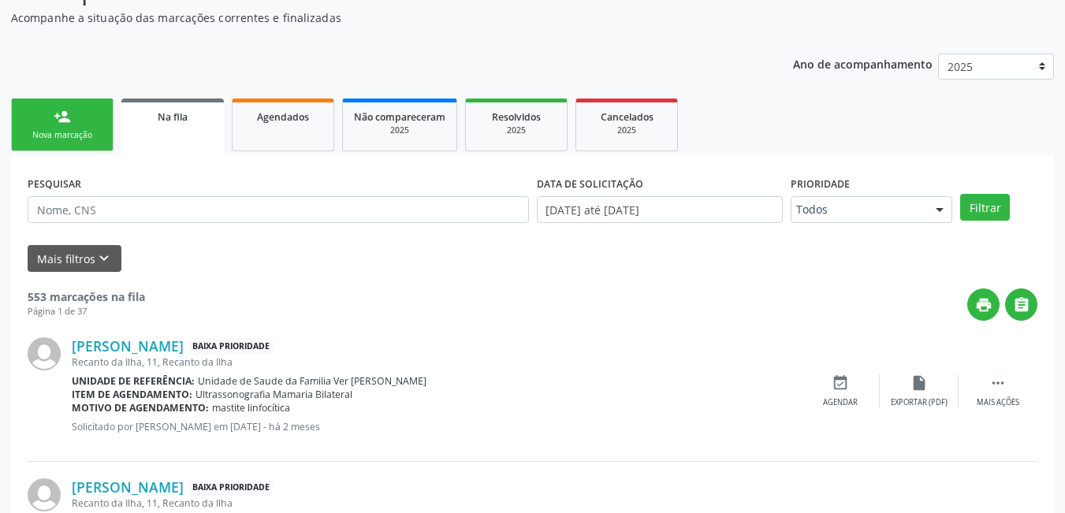
scroll to position [187, 0]
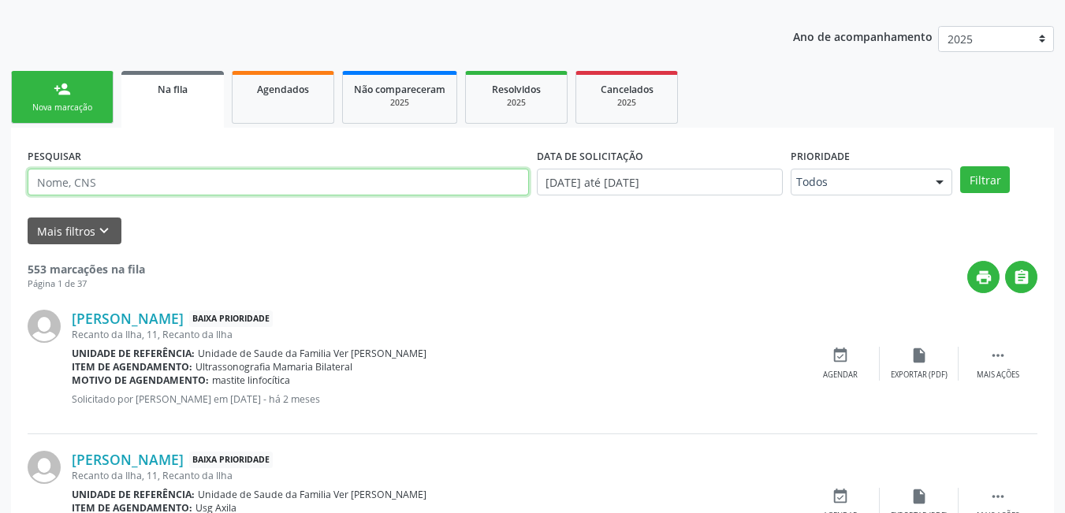
click at [114, 189] on input "text" at bounding box center [279, 182] width 502 height 27
click at [158, 187] on input "text" at bounding box center [279, 182] width 502 height 27
type input "703001841161771"
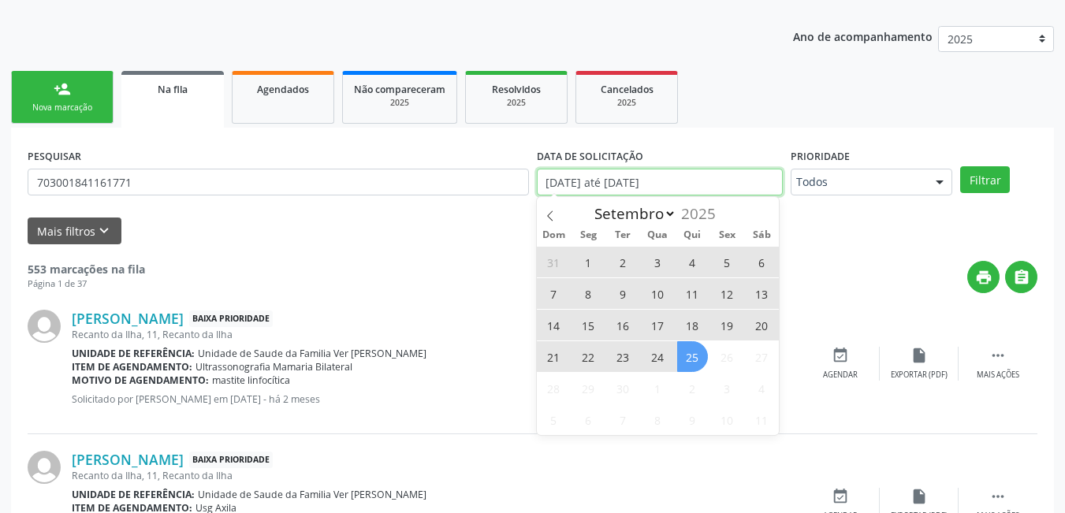
click at [584, 184] on input "[DATE] até [DATE]" at bounding box center [660, 182] width 247 height 27
click at [647, 215] on select "Janeiro Fevereiro Março Abril Maio Junho Julho Agosto Setembro" at bounding box center [633, 214] width 90 height 22
click at [588, 203] on select "Janeiro Fevereiro Março Abril Maio Junho Julho Agosto Setembro" at bounding box center [633, 214] width 90 height 22
click at [650, 182] on input "[DATE] até [DATE]" at bounding box center [660, 182] width 247 height 27
drag, startPoint x: 694, startPoint y: 353, endPoint x: 670, endPoint y: 342, distance: 26.1
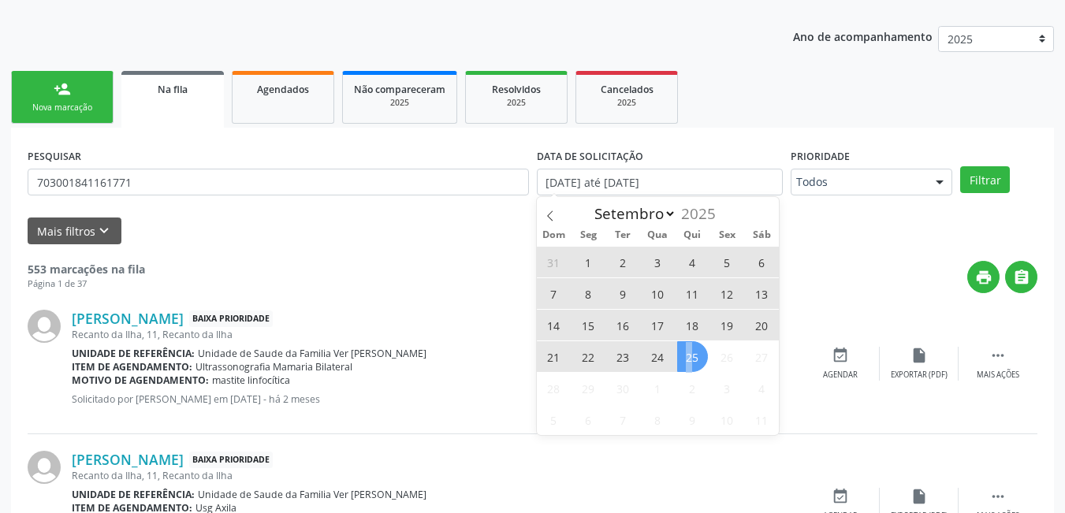
click at [670, 342] on div "31 1 2 3 4 5 6 7 8 9 10 11 12 13 14 15 16 17 18 19 20 21 22 23 24 25 26 27 28 2…" at bounding box center [658, 340] width 243 height 189
click at [692, 359] on span "25" at bounding box center [692, 356] width 31 height 31
type input "[DATE]"
click at [668, 209] on select "Janeiro Fevereiro Março Abril Maio Junho Julho Agosto Setembro" at bounding box center [633, 214] width 90 height 22
click at [668, 218] on select "Janeiro Fevereiro Março Abril Maio Junho Julho Agosto Setembro" at bounding box center [633, 214] width 90 height 22
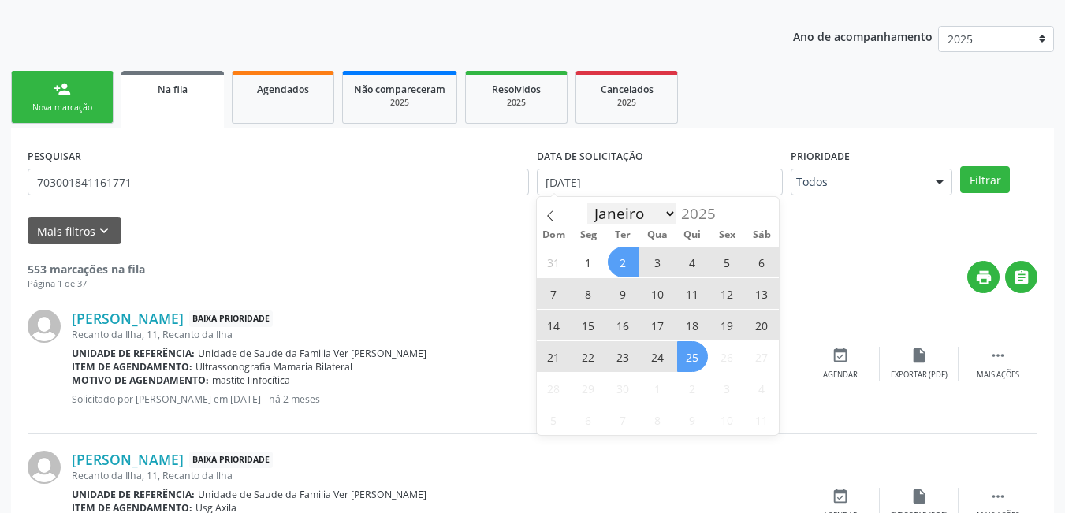
click at [673, 214] on select "Janeiro Fevereiro Março Abril Maio Junho Julho Agosto Setembro" at bounding box center [633, 214] width 90 height 22
click at [675, 172] on input "[DATE]" at bounding box center [660, 182] width 247 height 27
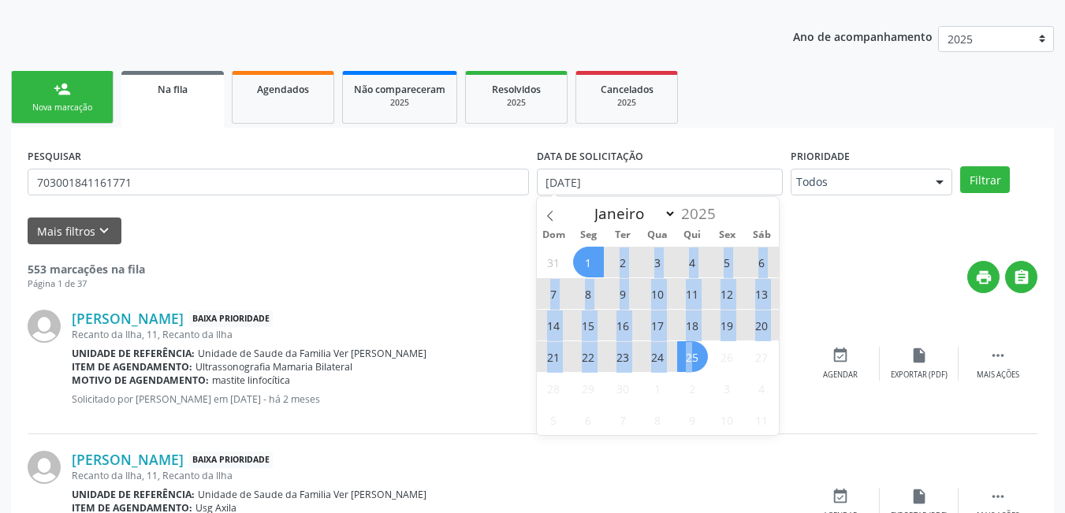
drag, startPoint x: 692, startPoint y: 359, endPoint x: 597, endPoint y: 260, distance: 137.2
click at [597, 260] on div "31 1 2 3 4 5 6 7 8 9 10 11 12 13 14 15 16 17 18 19 20 21 22 23 24 25 26 27 28 2…" at bounding box center [658, 340] width 243 height 189
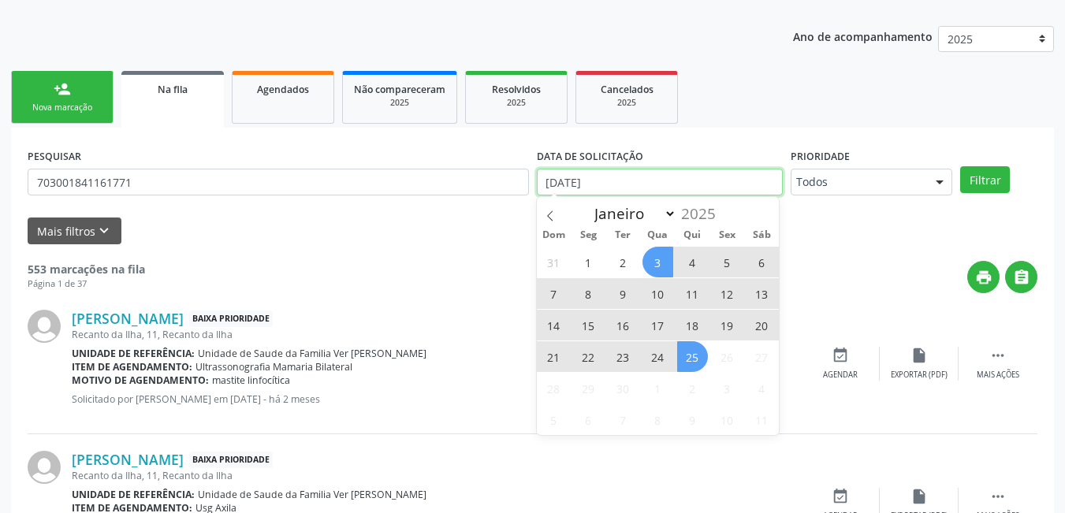
click at [684, 177] on input "[DATE]" at bounding box center [660, 182] width 247 height 27
click at [584, 258] on span "1" at bounding box center [588, 262] width 31 height 31
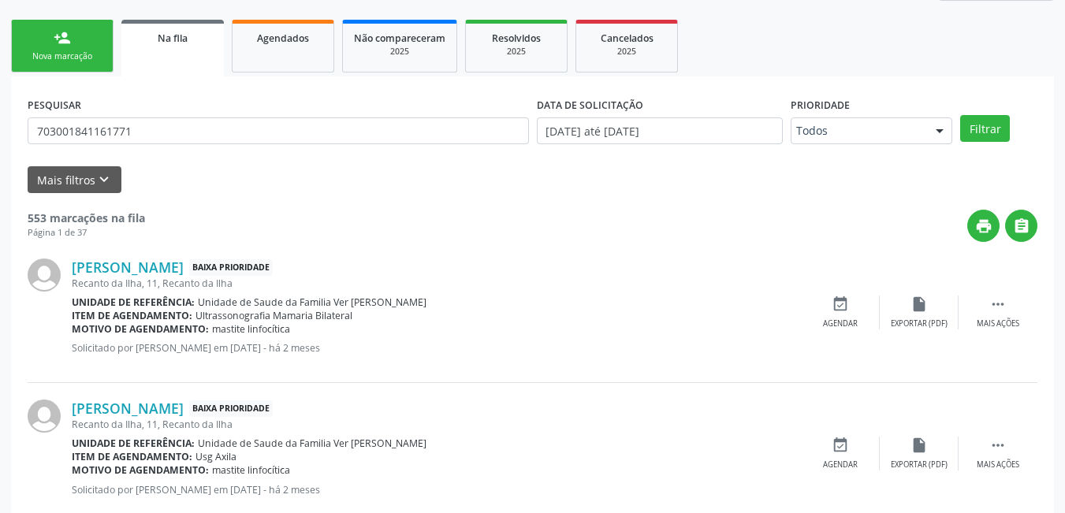
scroll to position [266, 0]
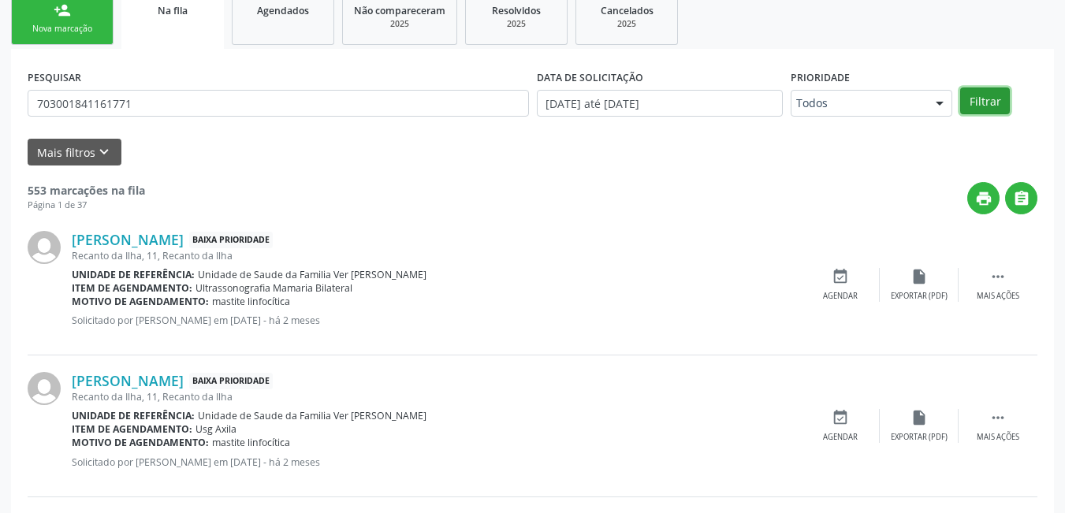
click at [979, 99] on button "Filtrar" at bounding box center [986, 101] width 50 height 27
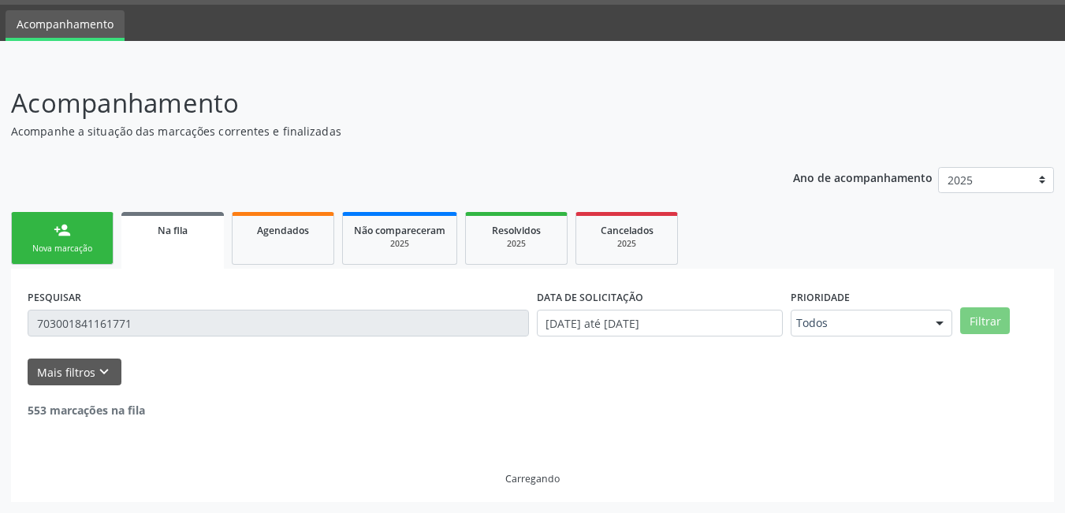
scroll to position [149, 0]
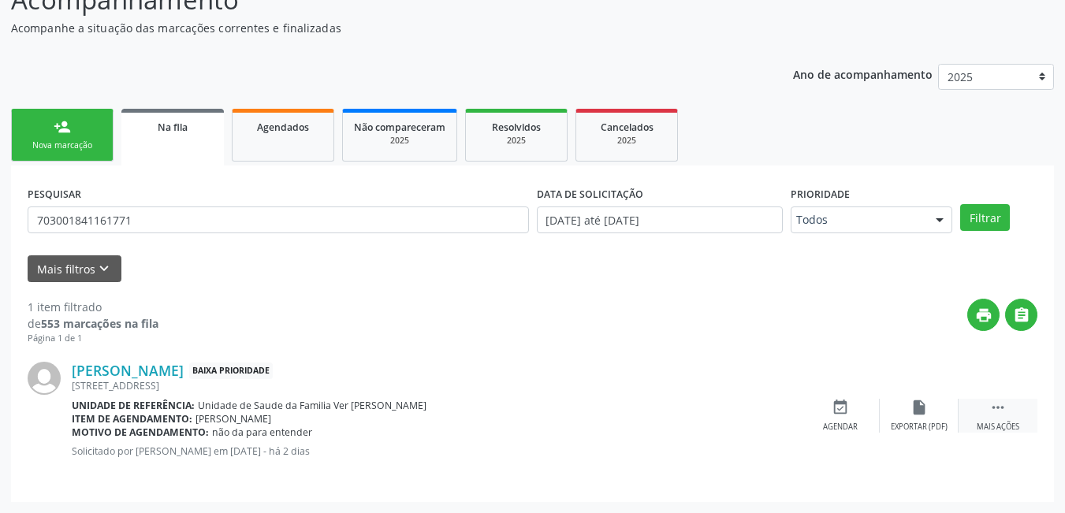
click at [987, 411] on div " Mais ações" at bounding box center [998, 416] width 79 height 34
click at [987, 411] on div " Menos ações" at bounding box center [998, 416] width 79 height 34
click at [849, 408] on div "event_available Agendar" at bounding box center [840, 416] width 79 height 34
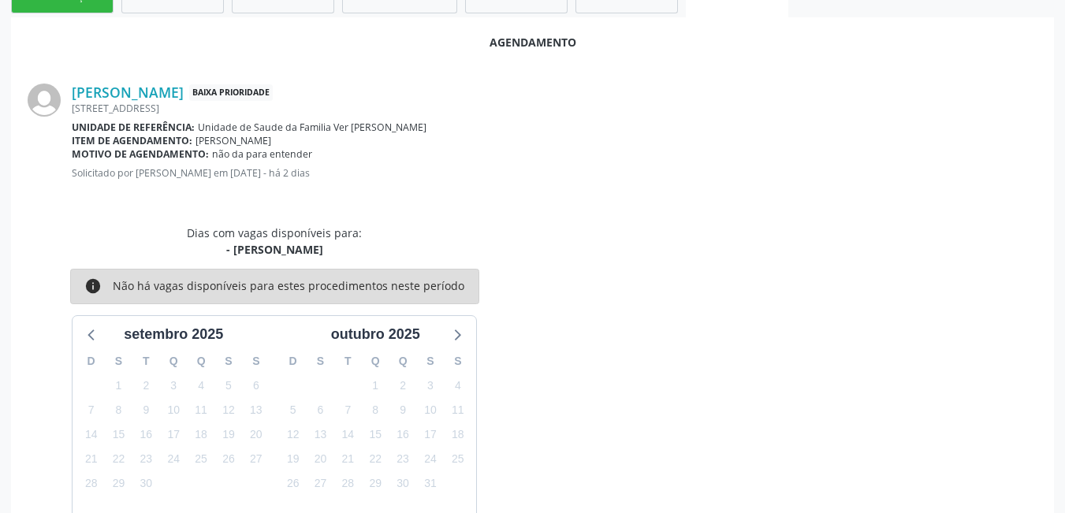
scroll to position [376, 0]
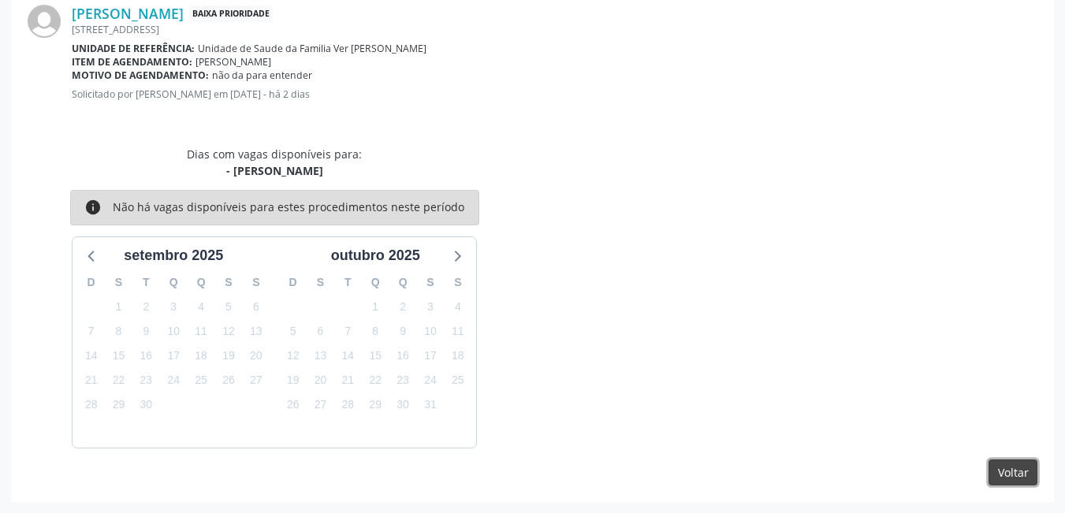
click at [1005, 476] on button "Voltar" at bounding box center [1013, 473] width 49 height 27
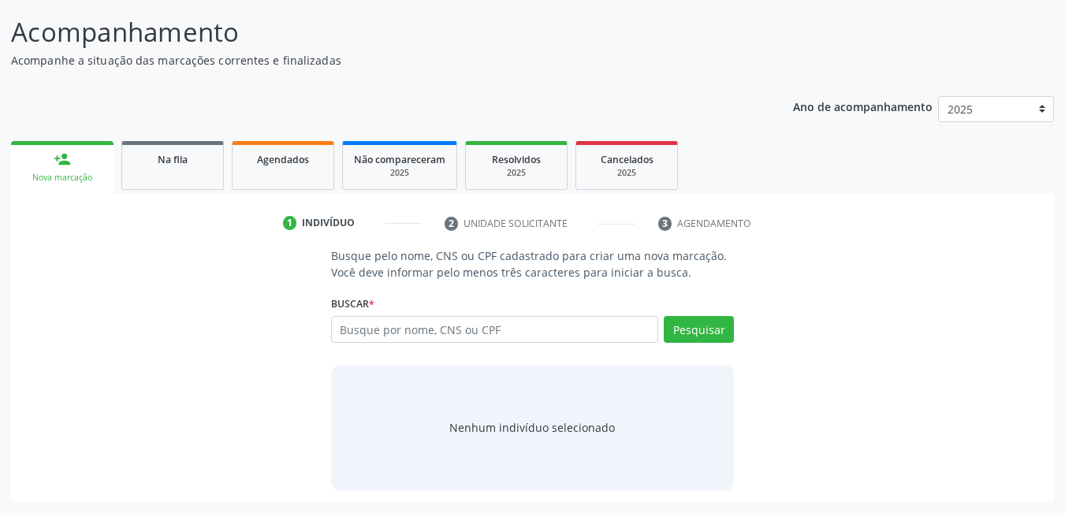
scroll to position [117, 0]
click at [304, 156] on span "Agendados" at bounding box center [283, 159] width 52 height 13
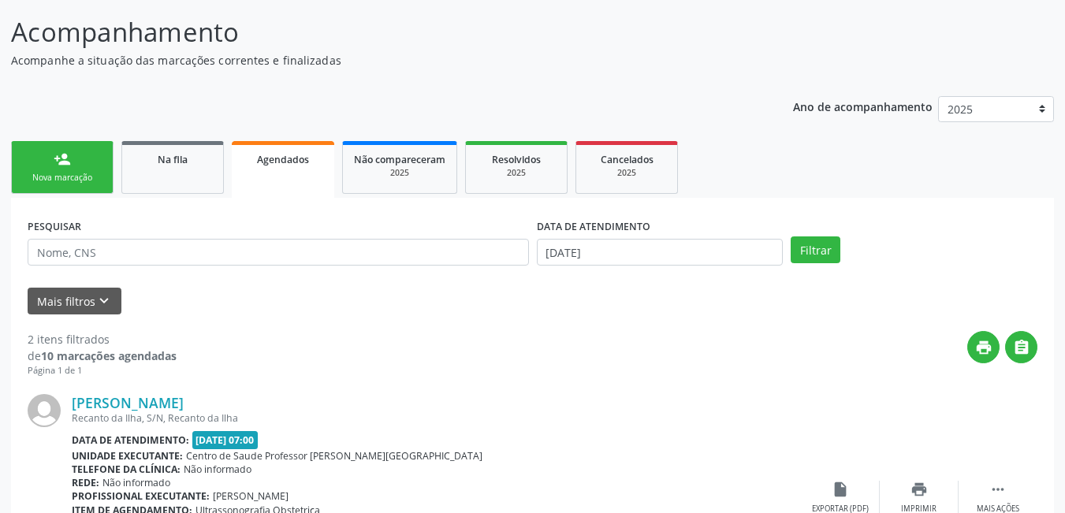
scroll to position [196, 0]
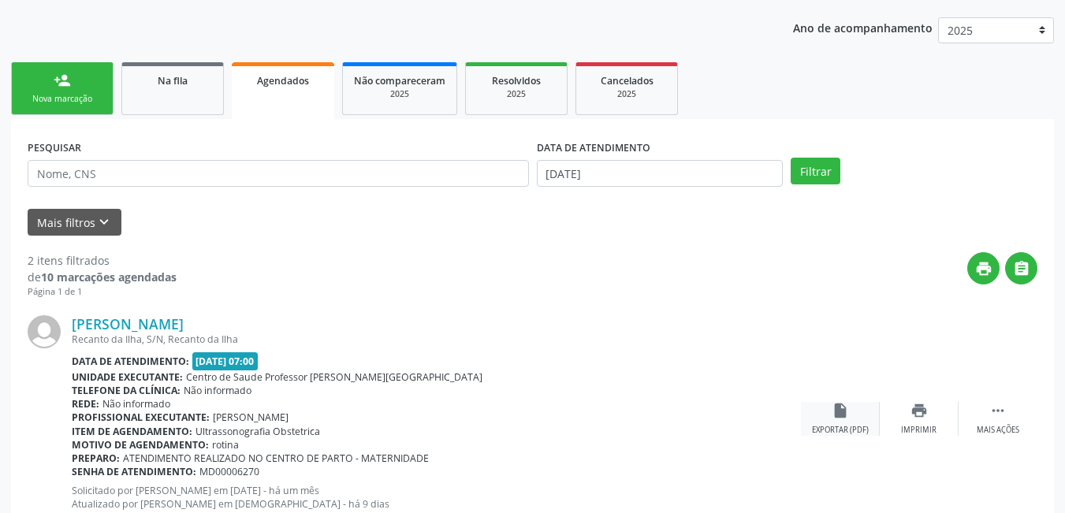
click at [838, 416] on icon "insert_drive_file" at bounding box center [840, 410] width 17 height 17
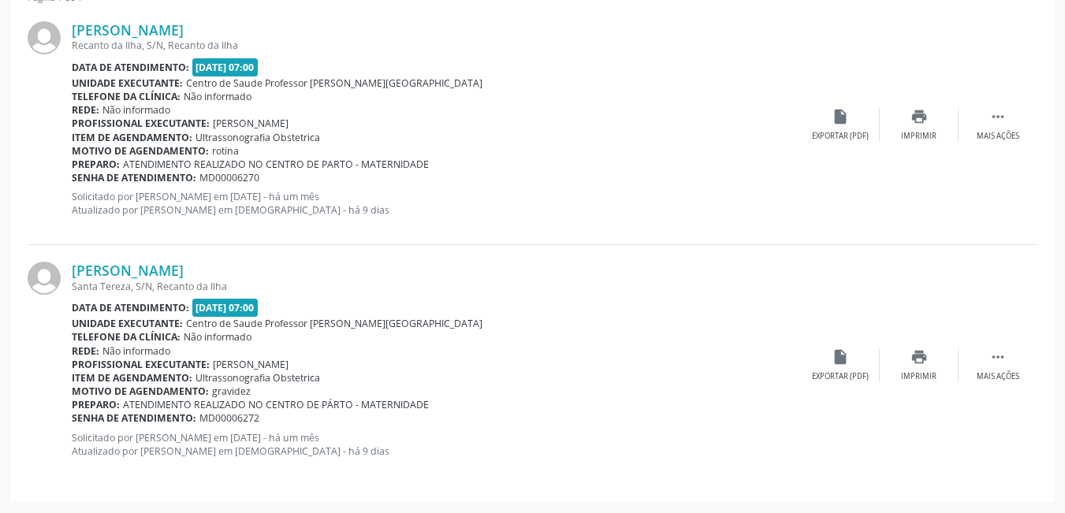
scroll to position [411, 0]
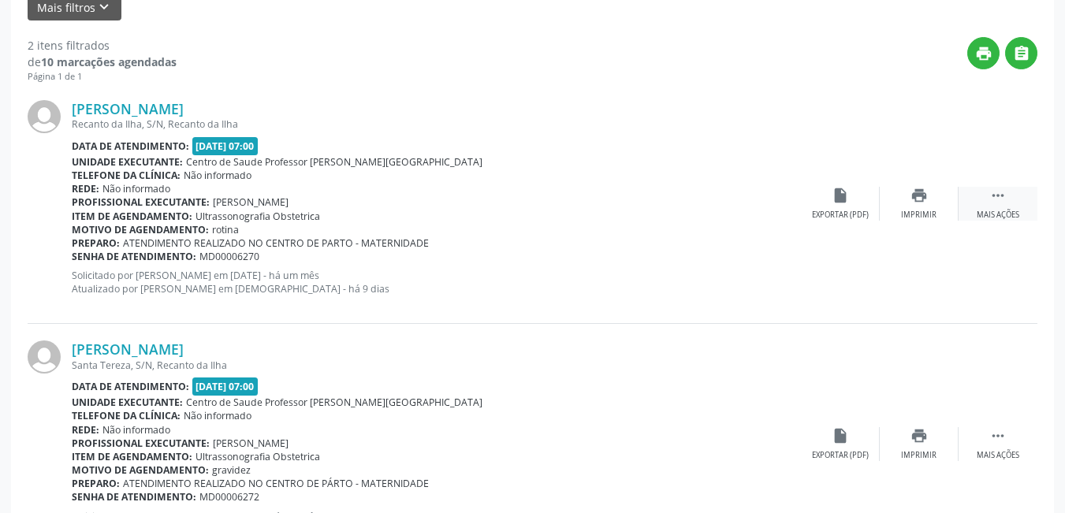
click at [998, 208] on div " Mais ações" at bounding box center [998, 204] width 79 height 34
click at [994, 210] on div "Menos ações" at bounding box center [998, 215] width 50 height 11
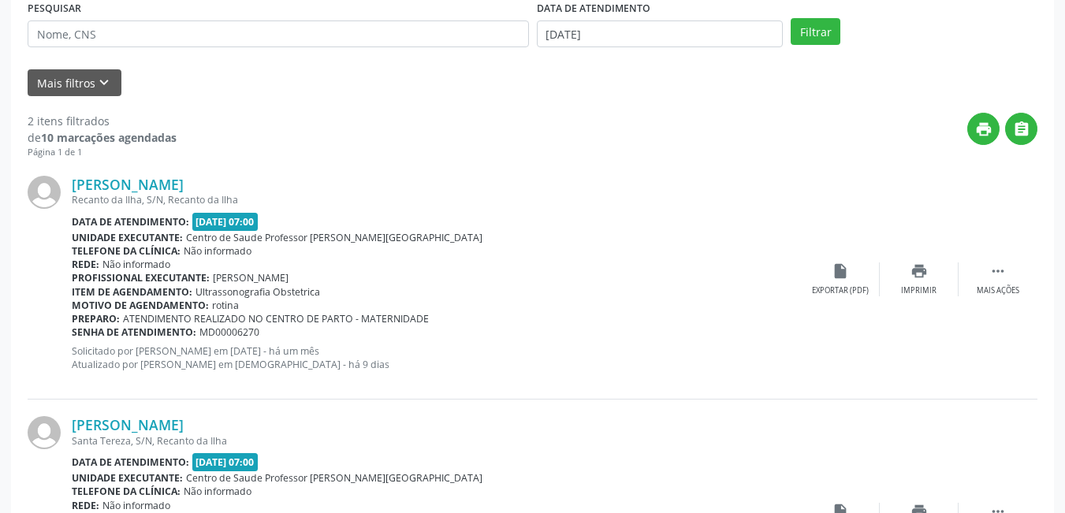
scroll to position [332, 0]
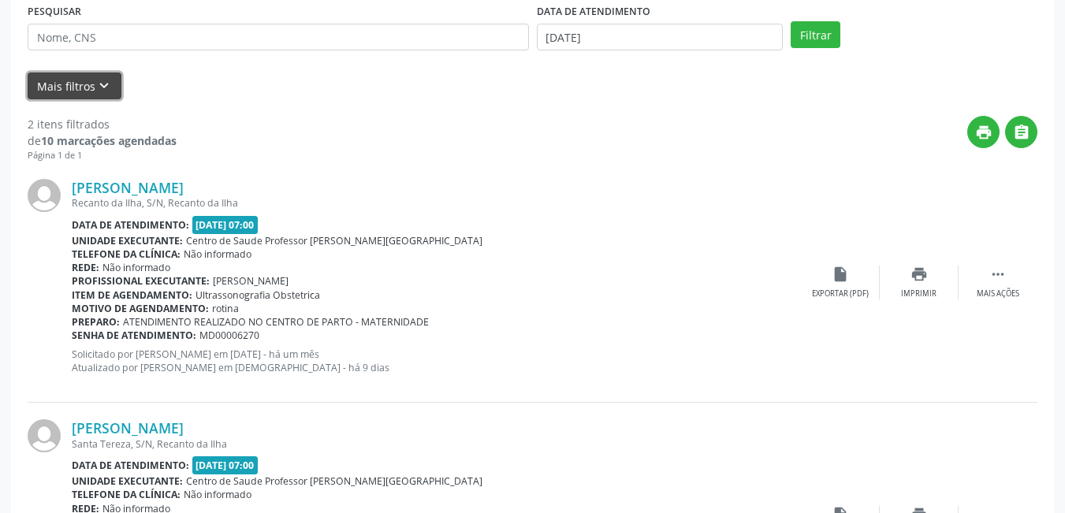
click at [80, 91] on button "Mais filtros keyboard_arrow_down" at bounding box center [75, 87] width 94 height 28
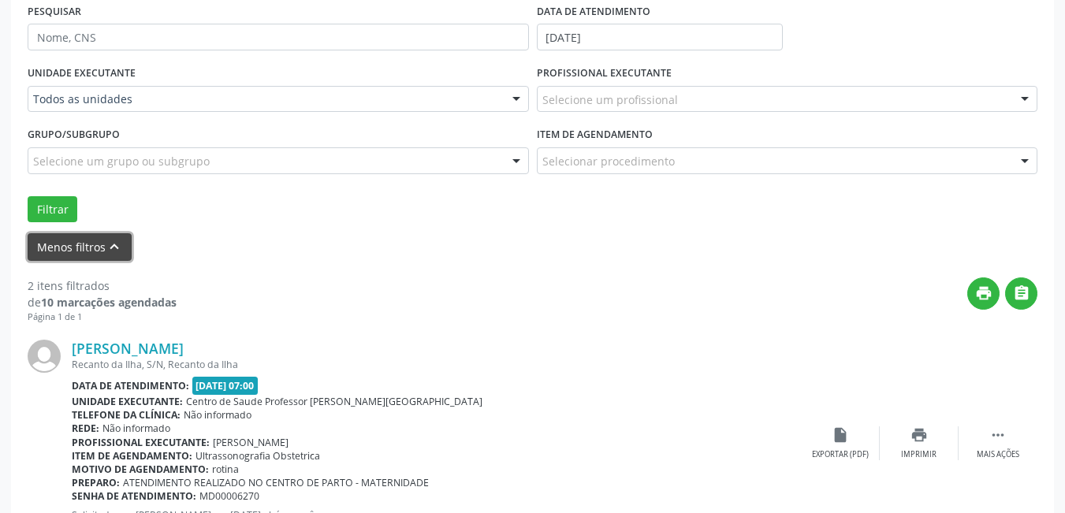
click at [73, 247] on button "Menos filtros keyboard_arrow_up" at bounding box center [80, 247] width 104 height 28
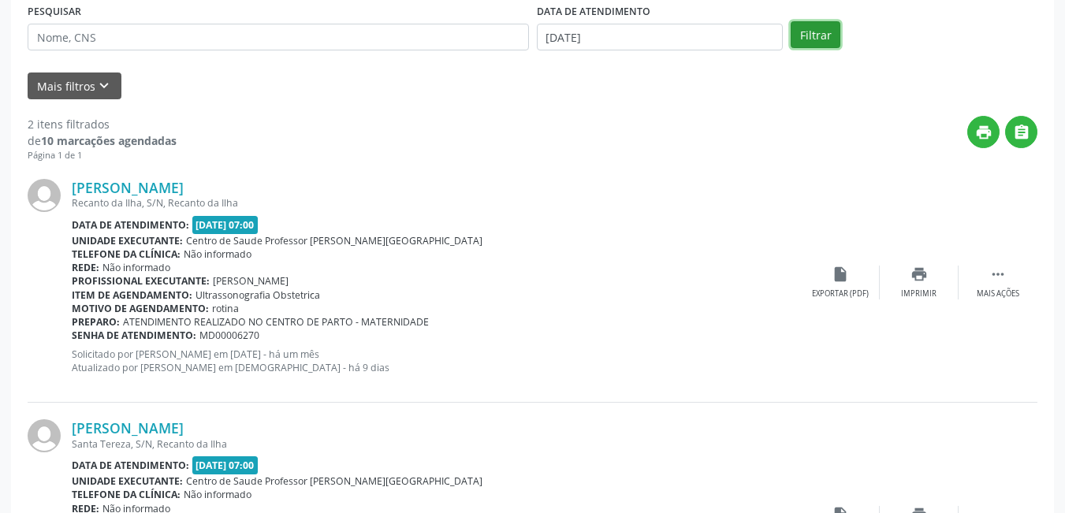
click at [808, 35] on button "Filtrar" at bounding box center [816, 34] width 50 height 27
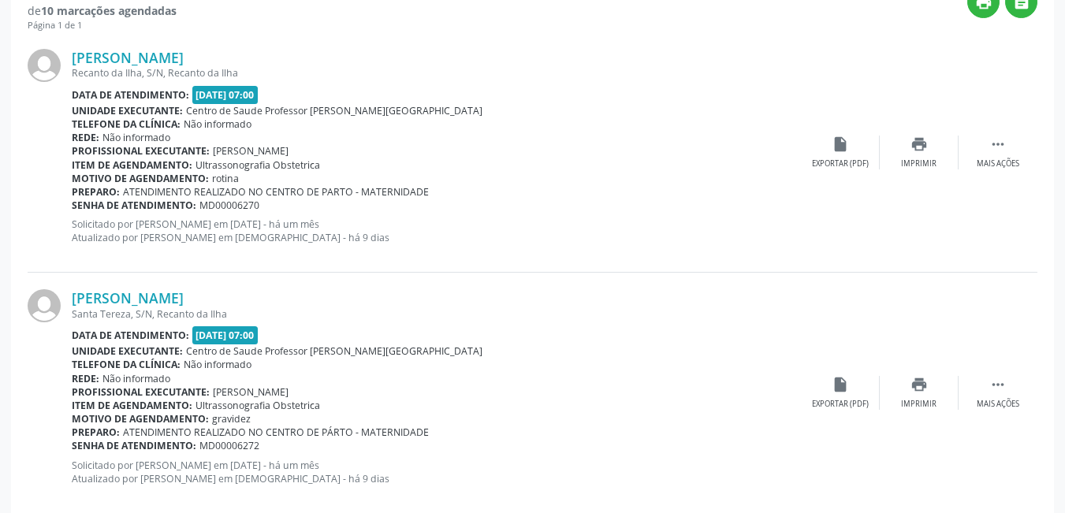
scroll to position [490, 0]
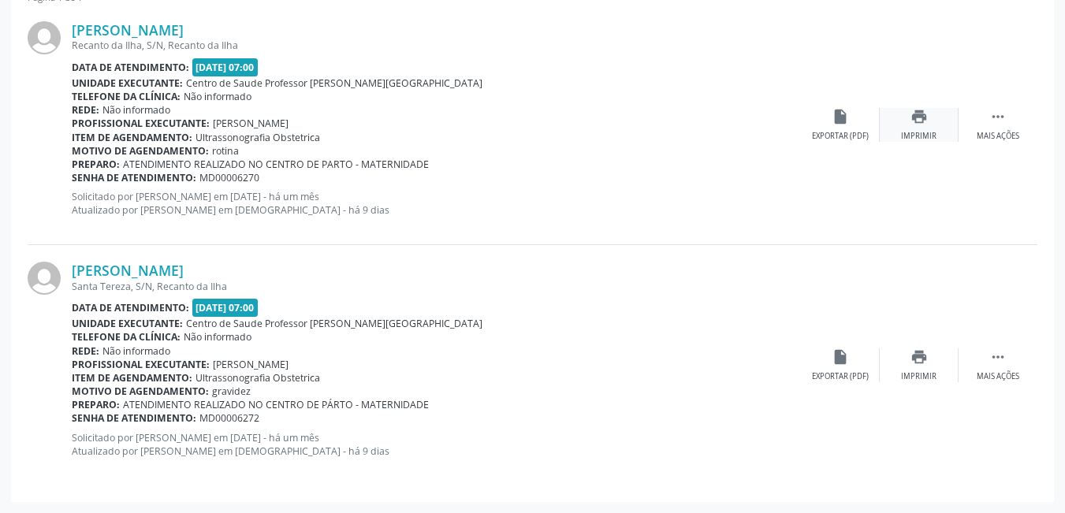
click at [914, 124] on icon "print" at bounding box center [919, 116] width 17 height 17
click at [830, 372] on div "Exportar (PDF)" at bounding box center [840, 376] width 57 height 11
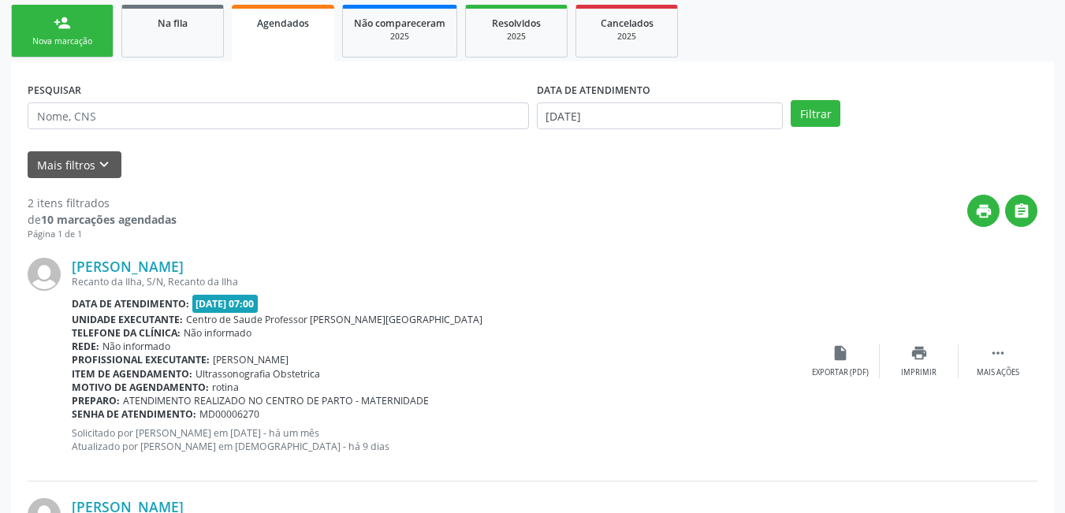
scroll to position [174, 0]
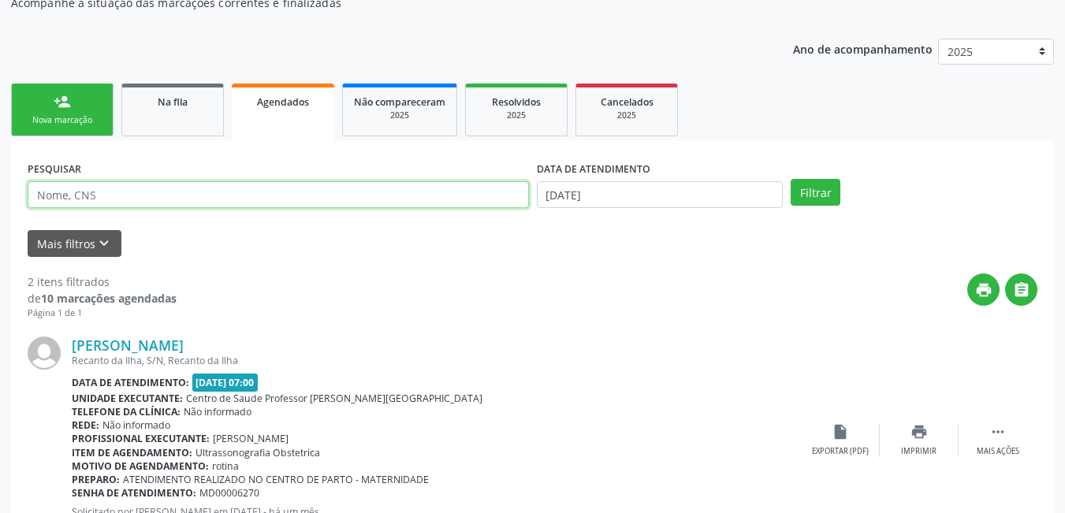
click at [224, 197] on input "text" at bounding box center [279, 194] width 502 height 27
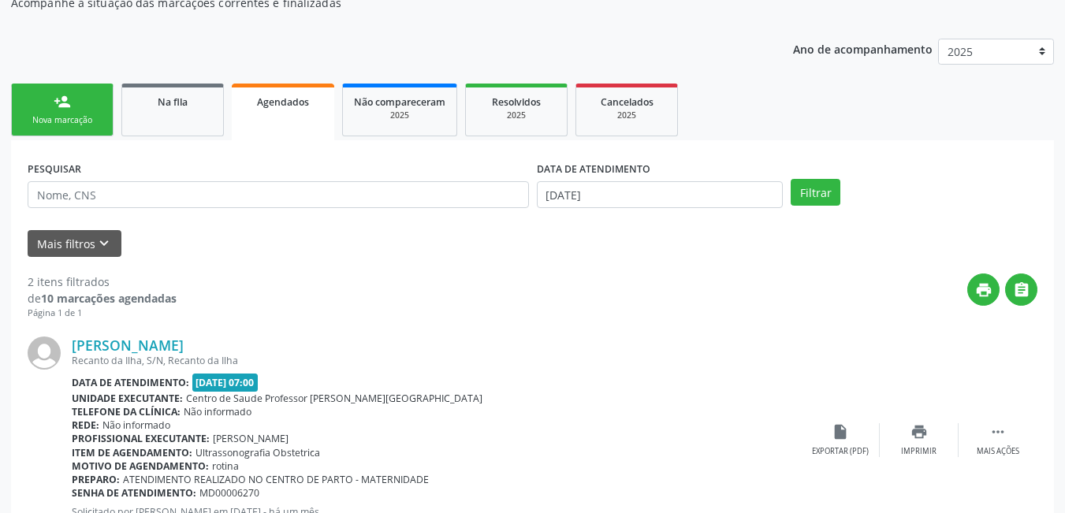
click at [454, 278] on div "print " at bounding box center [607, 297] width 861 height 47
click at [604, 195] on input "[DATE]" at bounding box center [660, 194] width 247 height 27
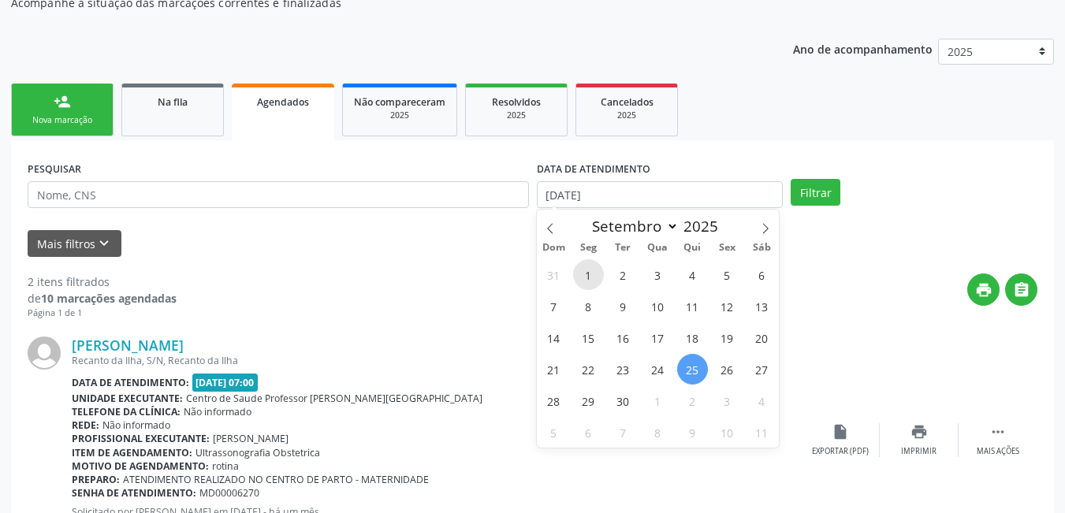
click at [584, 275] on span "1" at bounding box center [588, 274] width 31 height 31
type input "[DATE]"
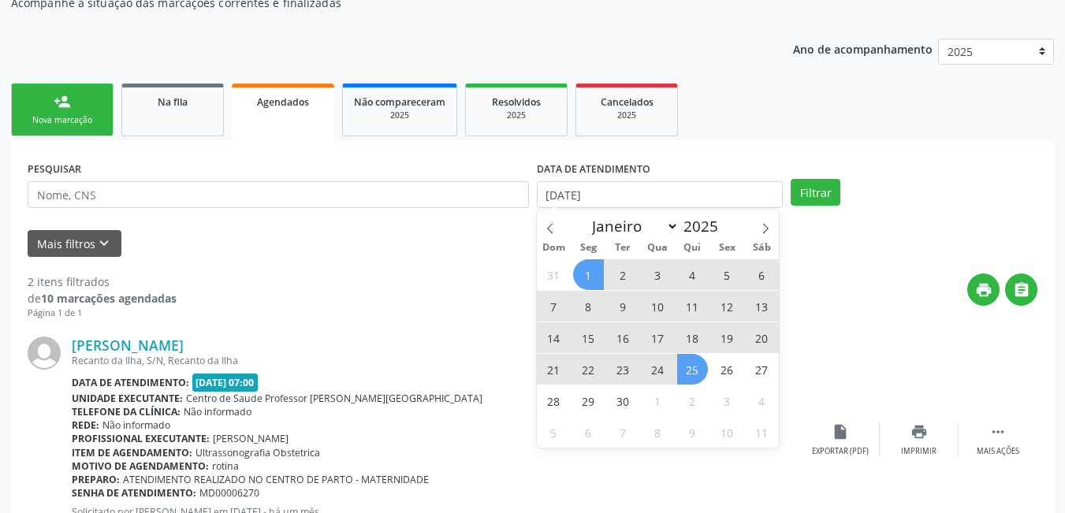
click at [695, 375] on span "25" at bounding box center [692, 369] width 31 height 31
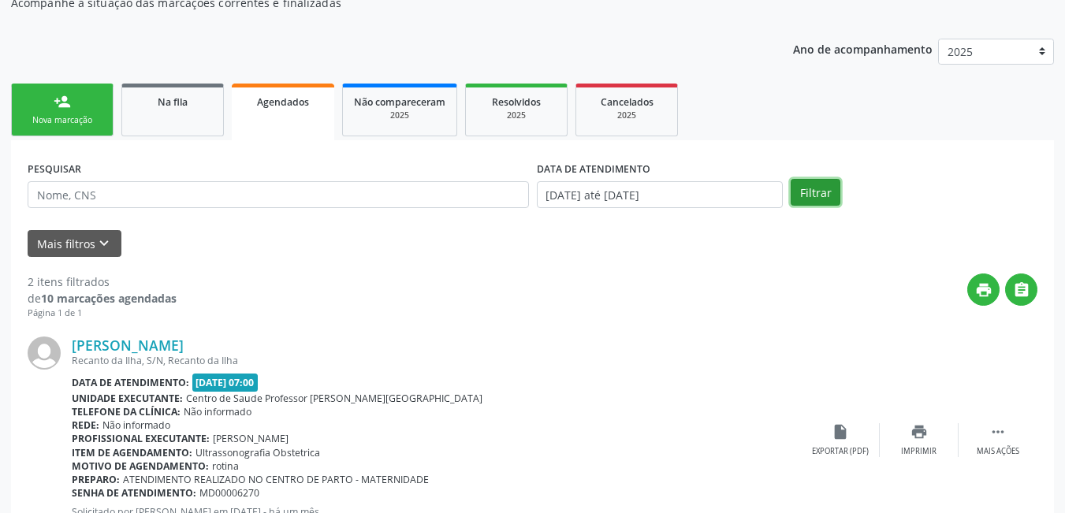
click at [809, 198] on button "Filtrar" at bounding box center [816, 192] width 50 height 27
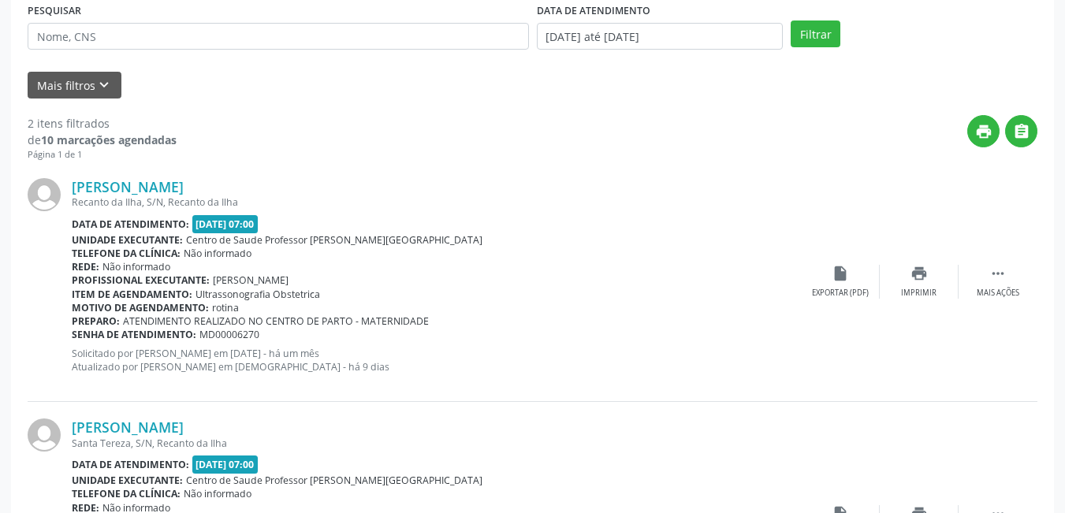
scroll to position [332, 0]
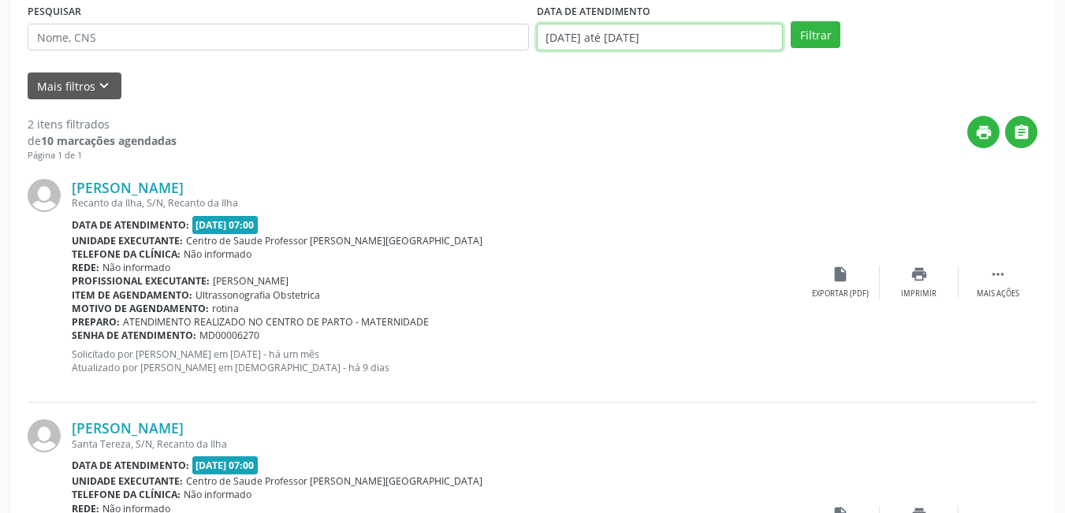
click at [695, 27] on input "[DATE] até [DATE]" at bounding box center [660, 37] width 247 height 27
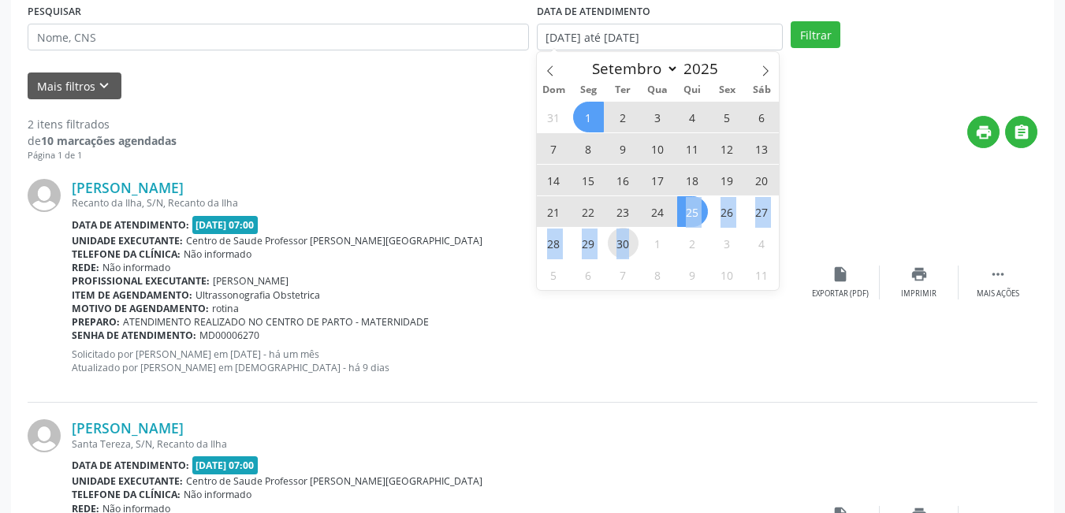
drag, startPoint x: 686, startPoint y: 207, endPoint x: 636, endPoint y: 248, distance: 65.5
click at [636, 248] on div "31 1 2 3 4 5 6 7 8 9 10 11 12 13 14 15 16 17 18 19 20 21 22 23 24 25 26 27 28 2…" at bounding box center [658, 195] width 243 height 189
click at [634, 246] on span "30" at bounding box center [623, 243] width 31 height 31
type input "[DATE]"
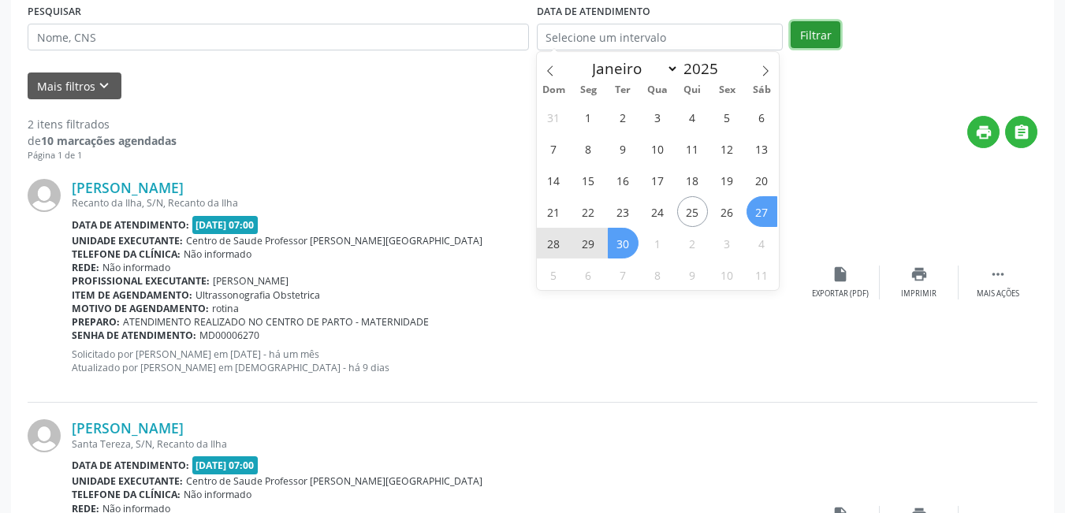
click at [808, 38] on button "Filtrar" at bounding box center [816, 34] width 50 height 27
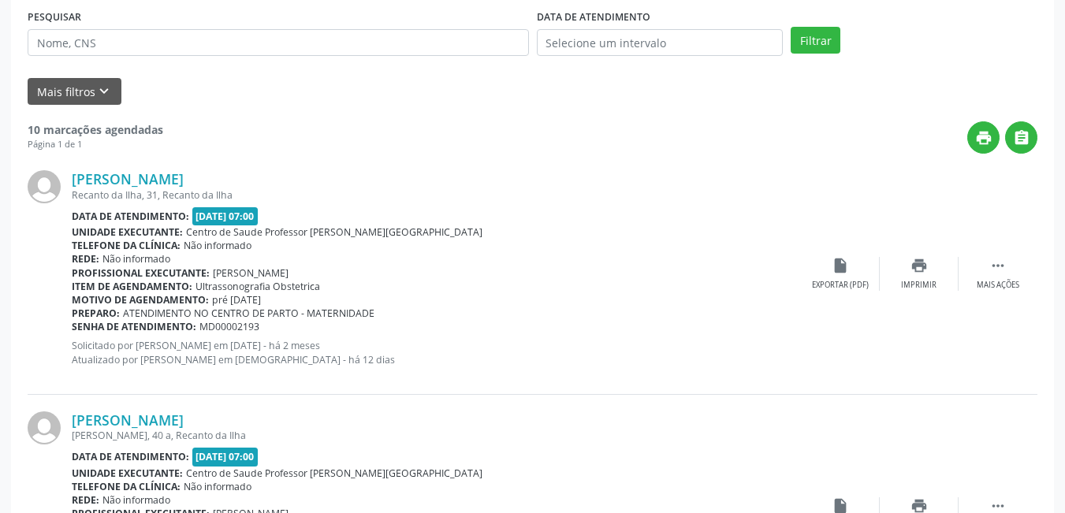
scroll to position [352, 0]
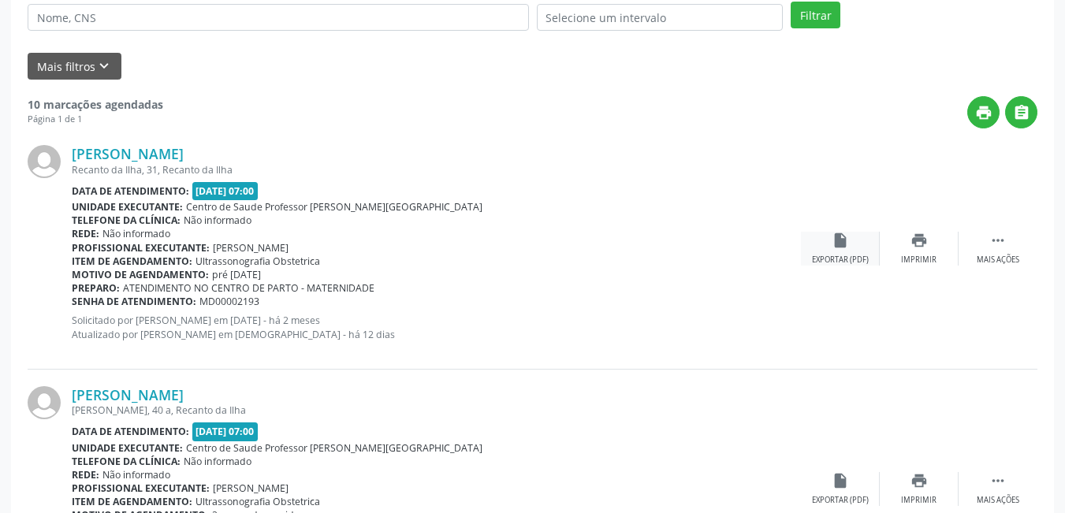
click at [854, 248] on div "insert_drive_file Exportar (PDF)" at bounding box center [840, 249] width 79 height 34
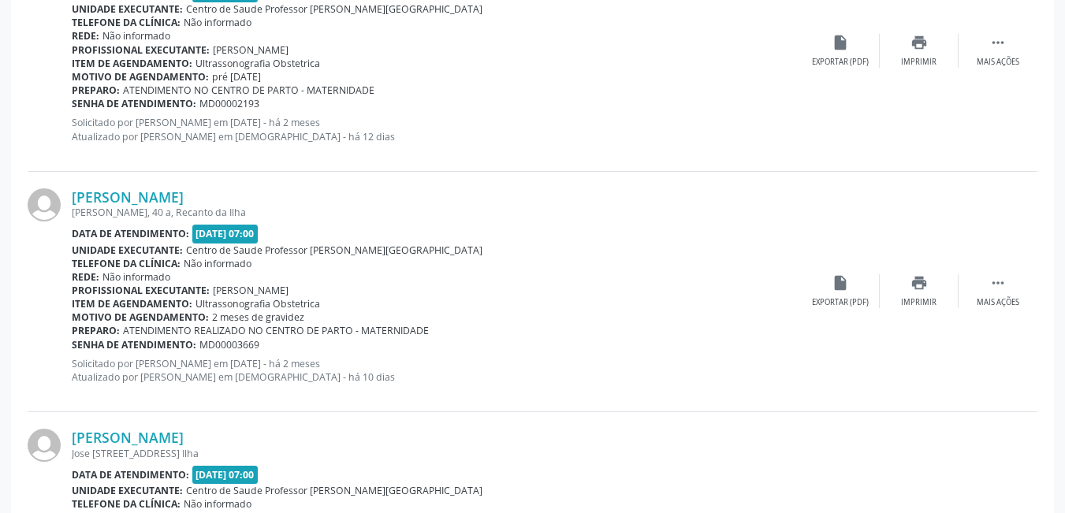
scroll to position [588, 0]
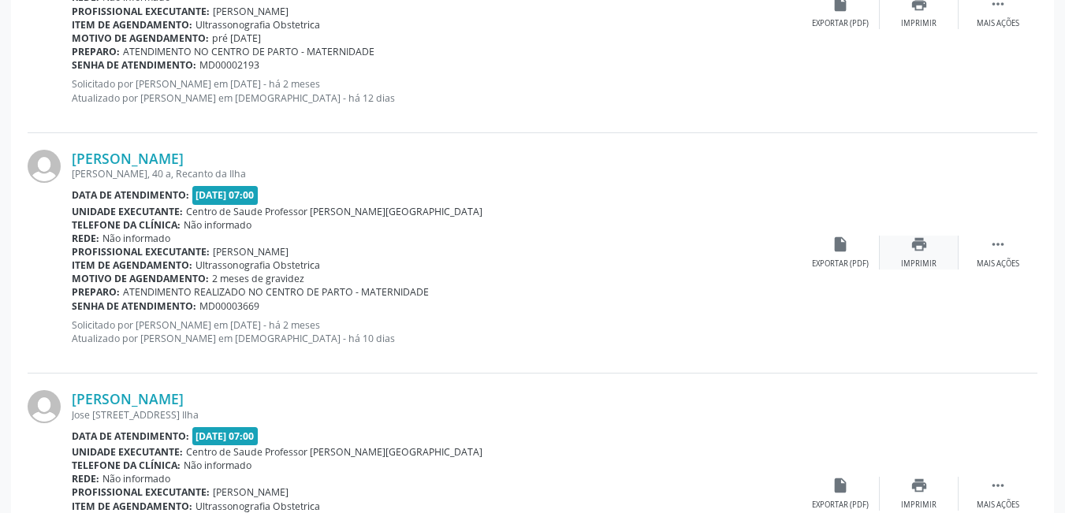
click at [921, 248] on icon "print" at bounding box center [919, 244] width 17 height 17
click at [828, 242] on div "insert_drive_file Exportar (PDF)" at bounding box center [840, 253] width 79 height 34
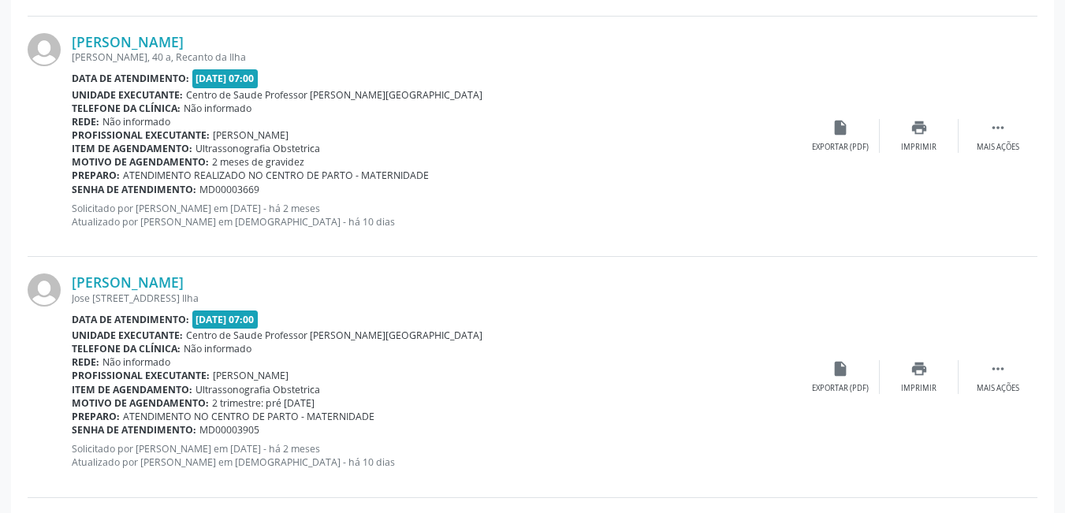
scroll to position [746, 0]
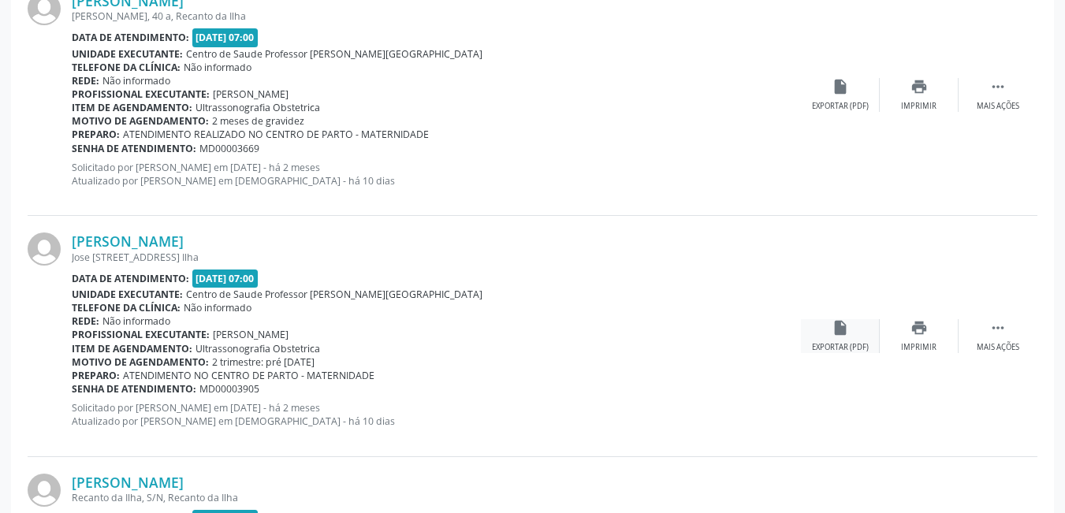
click at [838, 330] on icon "insert_drive_file" at bounding box center [840, 327] width 17 height 17
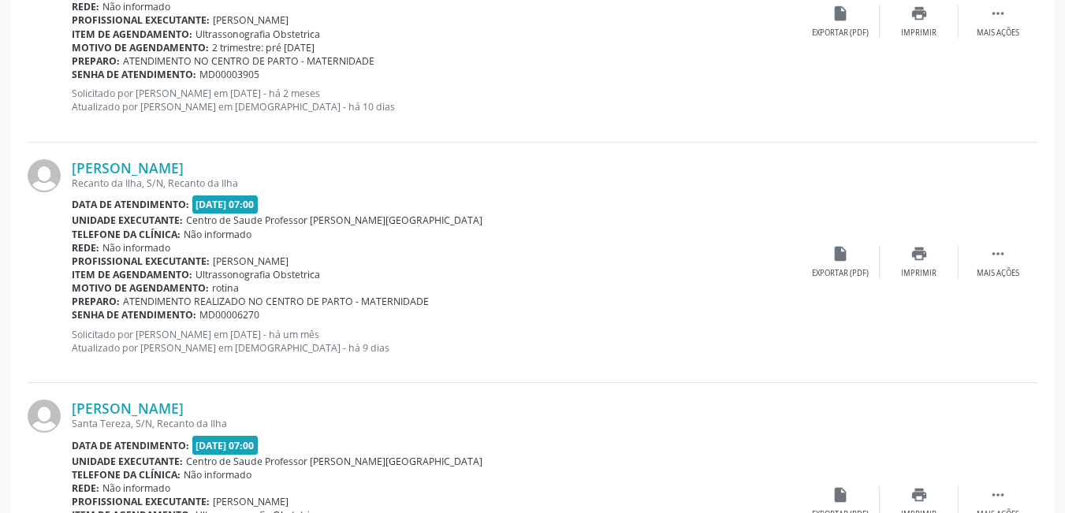
scroll to position [1061, 0]
click at [837, 262] on icon "insert_drive_file" at bounding box center [840, 252] width 17 height 17
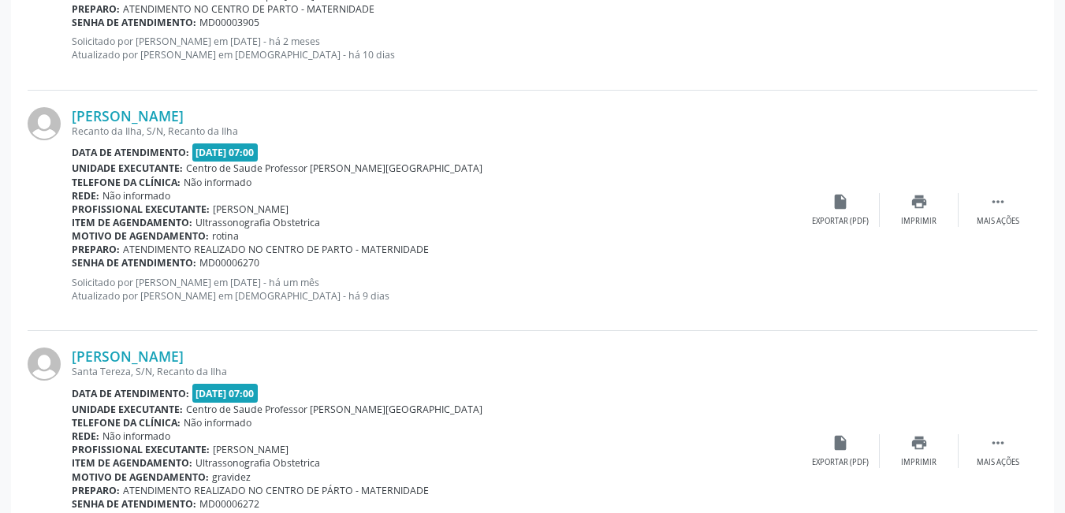
scroll to position [1140, 0]
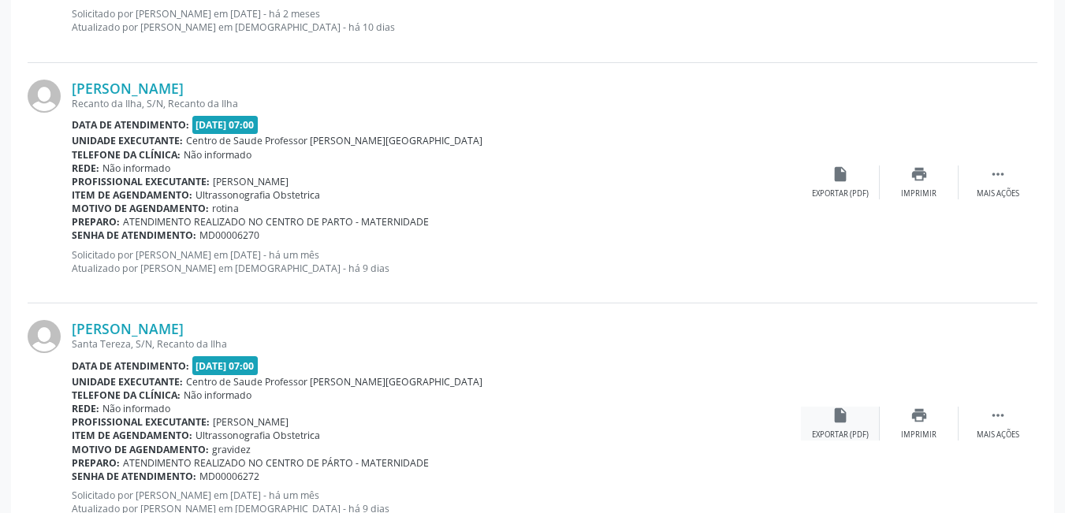
click at [849, 423] on icon "insert_drive_file" at bounding box center [840, 415] width 17 height 17
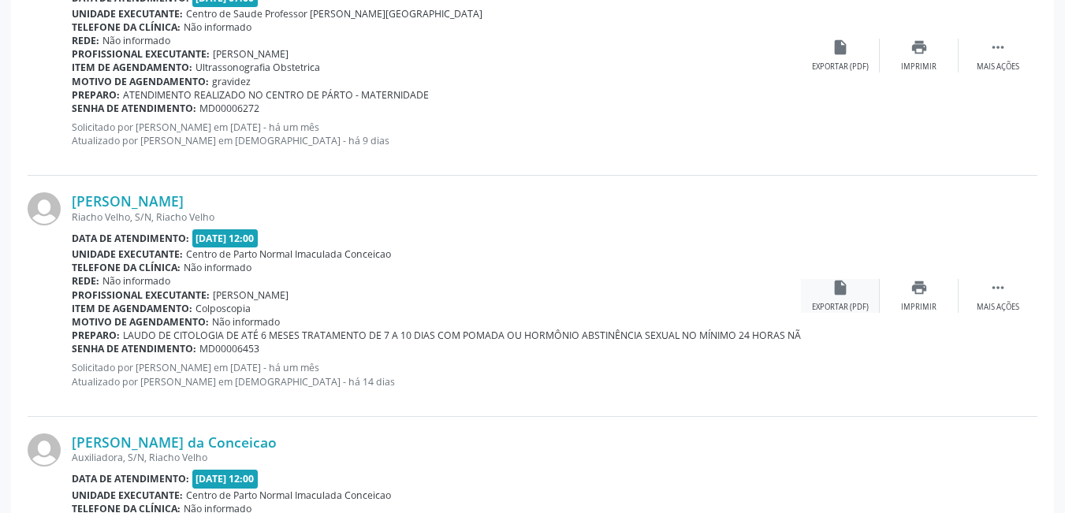
scroll to position [1535, 0]
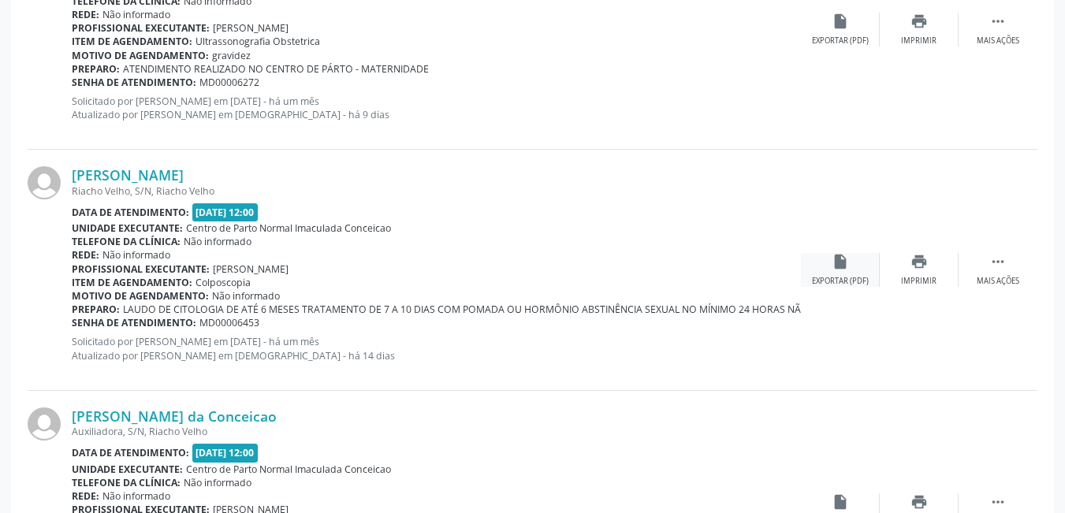
click at [841, 272] on div "insert_drive_file Exportar (PDF)" at bounding box center [840, 270] width 79 height 34
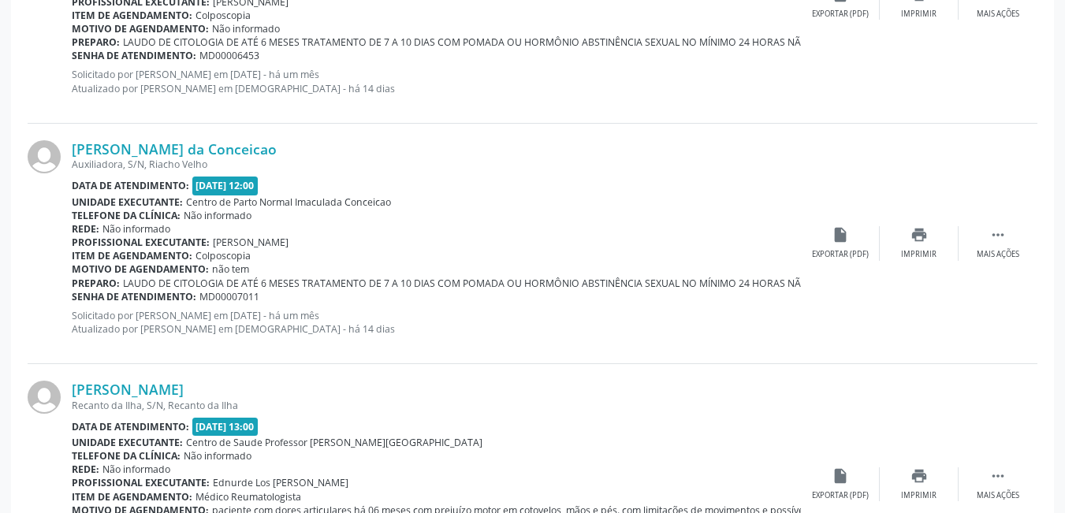
scroll to position [1850, 0]
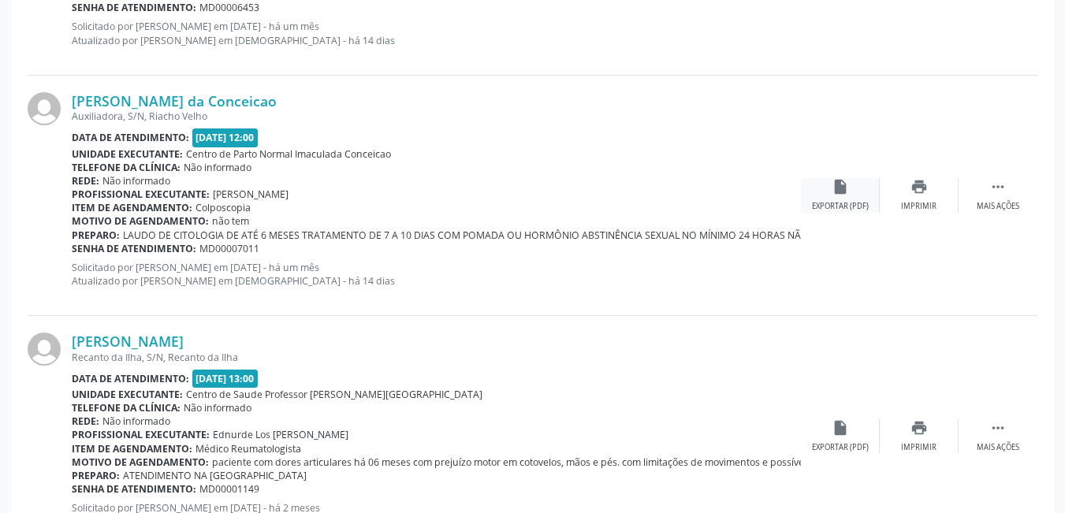
click at [841, 200] on div "insert_drive_file Exportar (PDF)" at bounding box center [840, 195] width 79 height 34
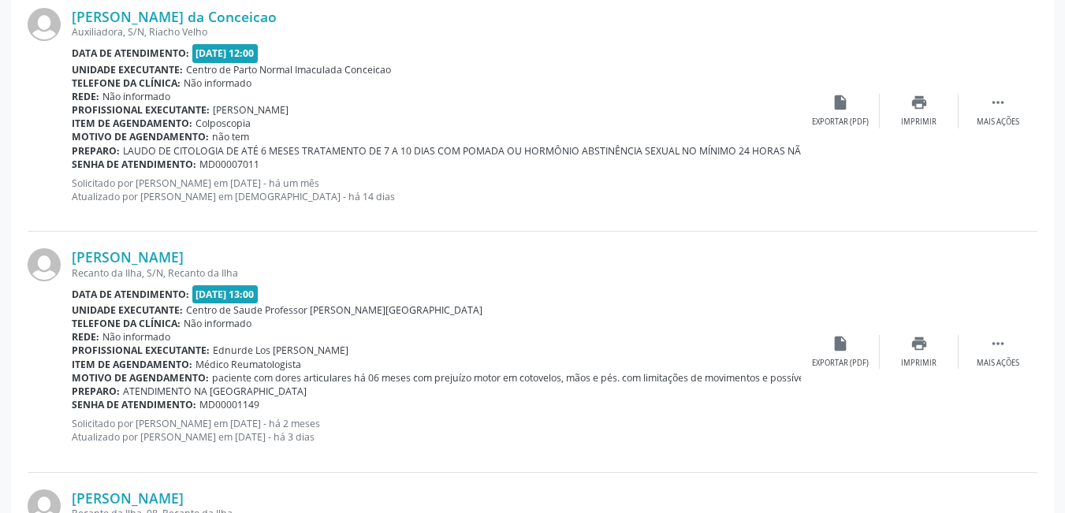
scroll to position [1929, 0]
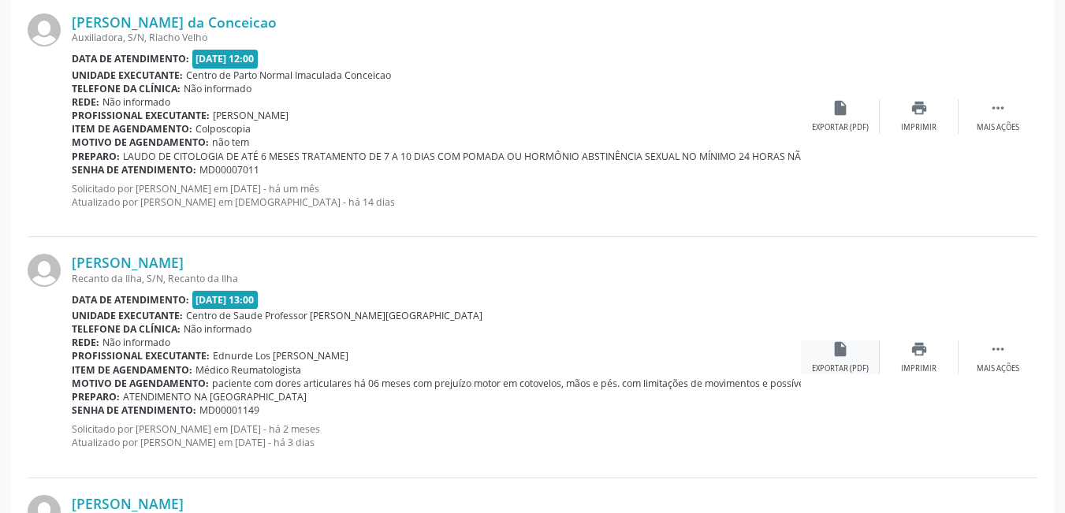
click at [837, 362] on div "insert_drive_file Exportar (PDF)" at bounding box center [840, 358] width 79 height 34
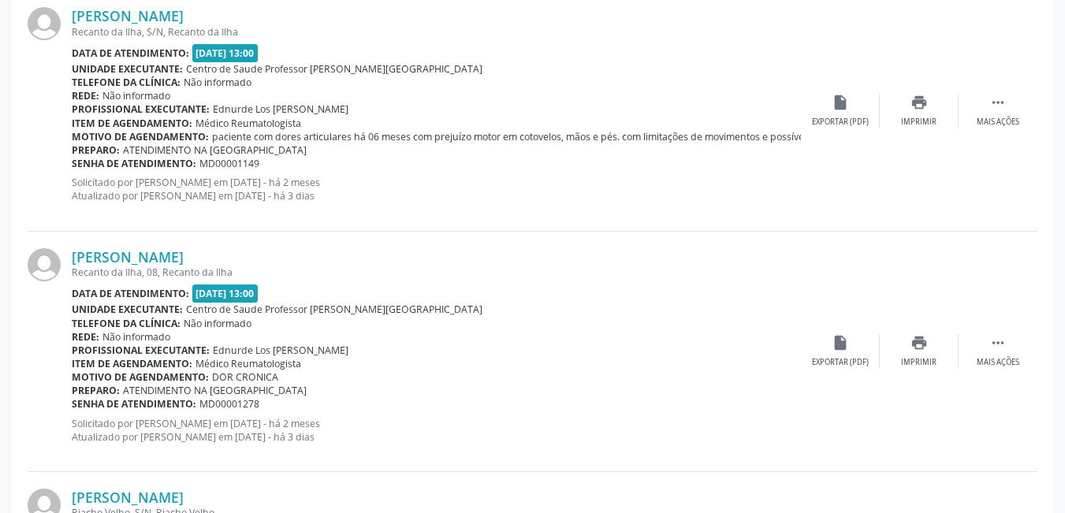
scroll to position [2244, 0]
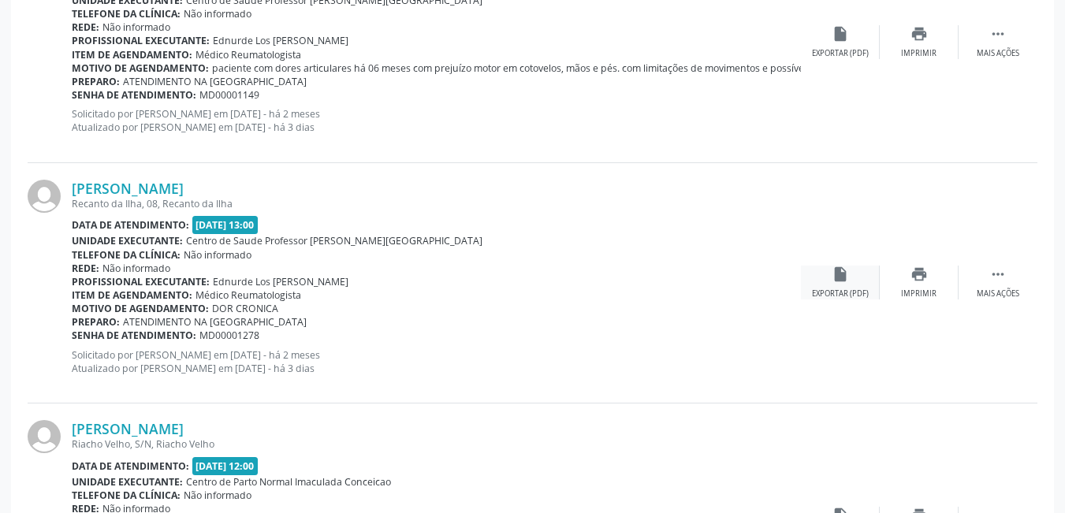
click at [849, 292] on div "Exportar (PDF)" at bounding box center [840, 294] width 57 height 11
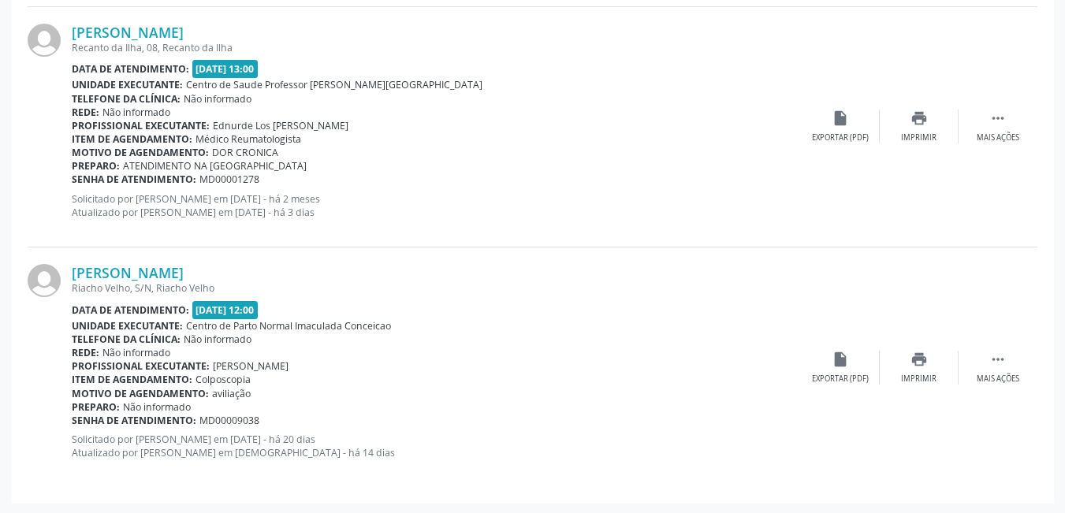
scroll to position [2402, 0]
click at [841, 375] on div "Exportar (PDF)" at bounding box center [840, 377] width 57 height 11
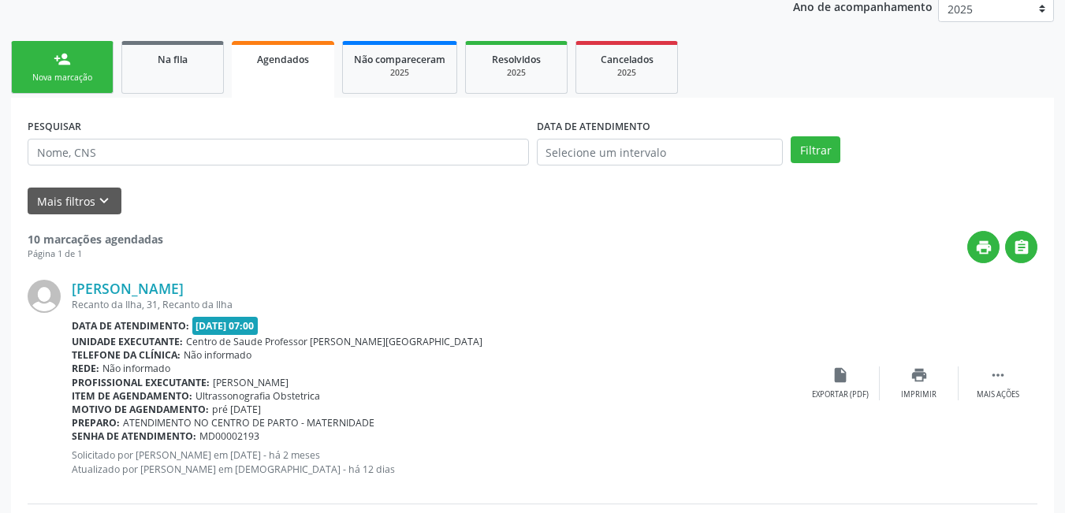
scroll to position [194, 0]
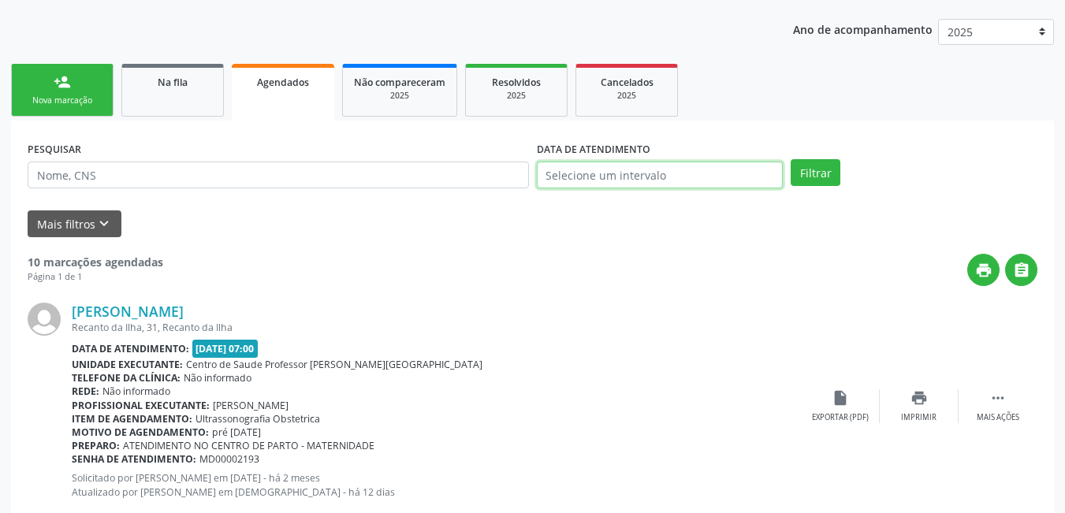
click at [599, 175] on input "text" at bounding box center [660, 175] width 247 height 27
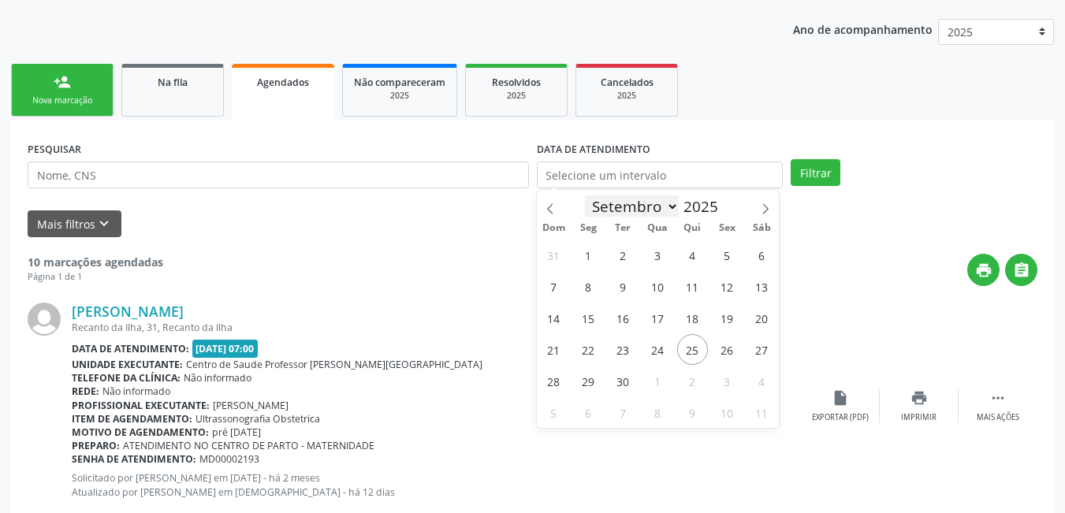
click at [665, 205] on select "Janeiro Fevereiro Março Abril Maio Junho Julho Agosto Setembro Outubro Novembro…" at bounding box center [632, 207] width 95 height 22
click at [585, 196] on select "Janeiro Fevereiro Março Abril Maio Junho Julho Agosto Setembro Outubro Novembro…" at bounding box center [632, 207] width 95 height 22
click at [555, 204] on icon at bounding box center [550, 208] width 11 height 11
click at [760, 204] on icon at bounding box center [765, 208] width 11 height 11
select select "9"
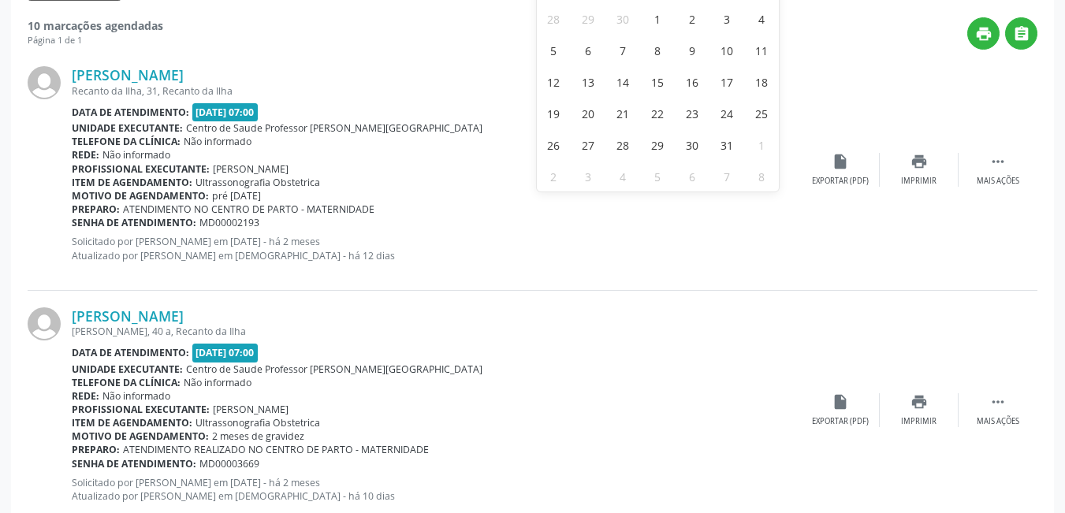
scroll to position [352, 0]
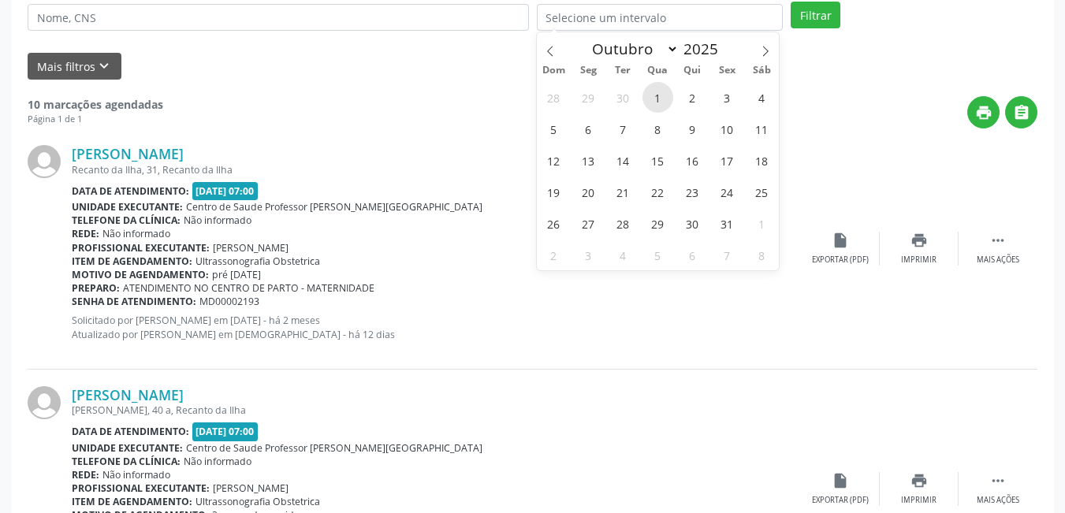
click at [657, 100] on span "1" at bounding box center [658, 97] width 31 height 31
type input "[DATE]"
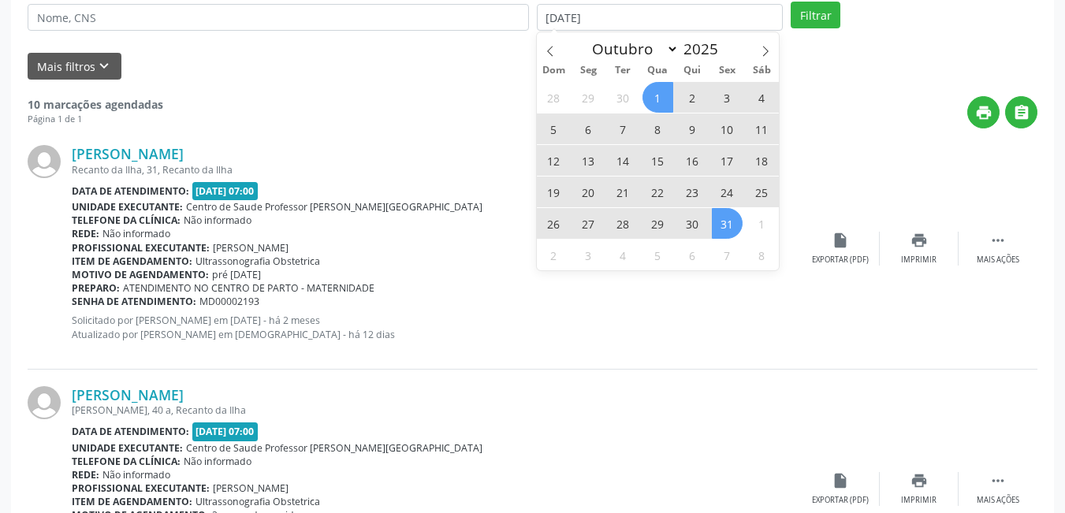
click at [731, 226] on span "31" at bounding box center [727, 223] width 31 height 31
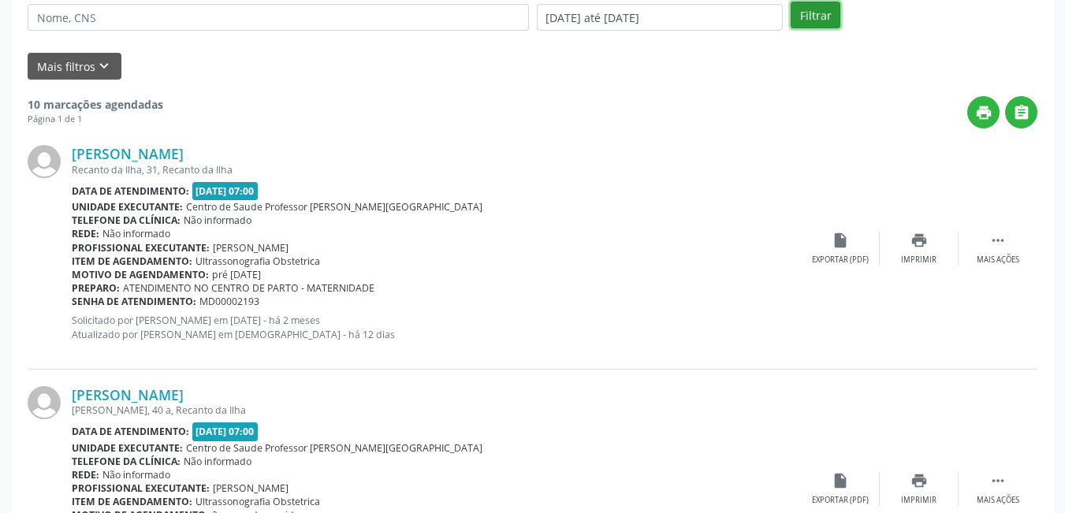
click at [832, 20] on button "Filtrar" at bounding box center [816, 15] width 50 height 27
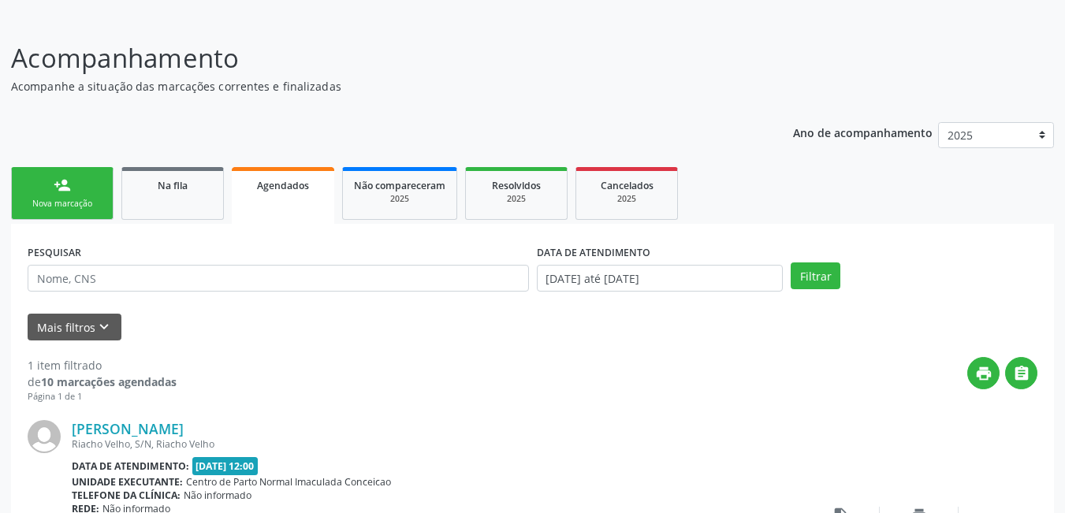
scroll to position [248, 0]
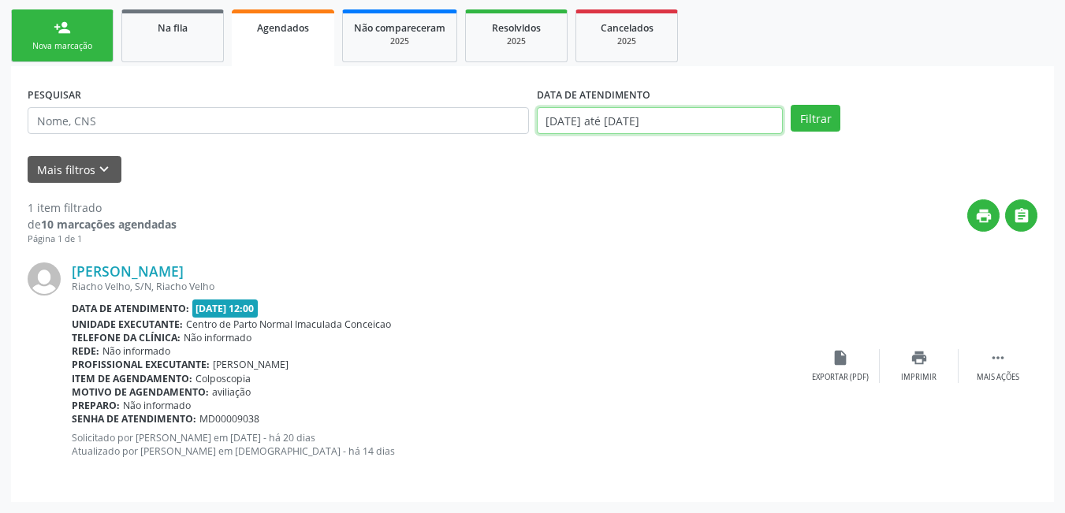
click at [694, 115] on input "[DATE] até [DATE]" at bounding box center [660, 120] width 247 height 27
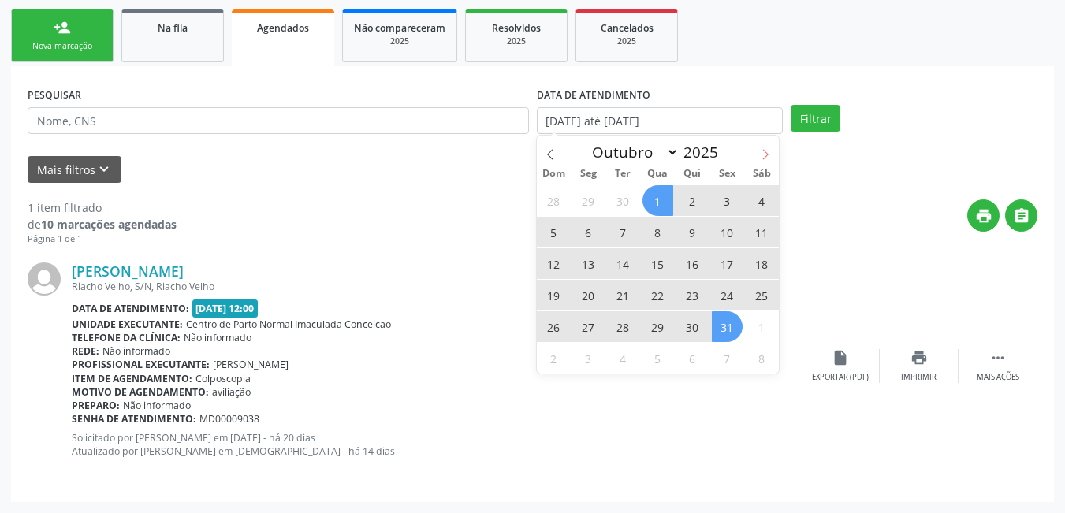
click at [761, 158] on icon at bounding box center [765, 154] width 11 height 11
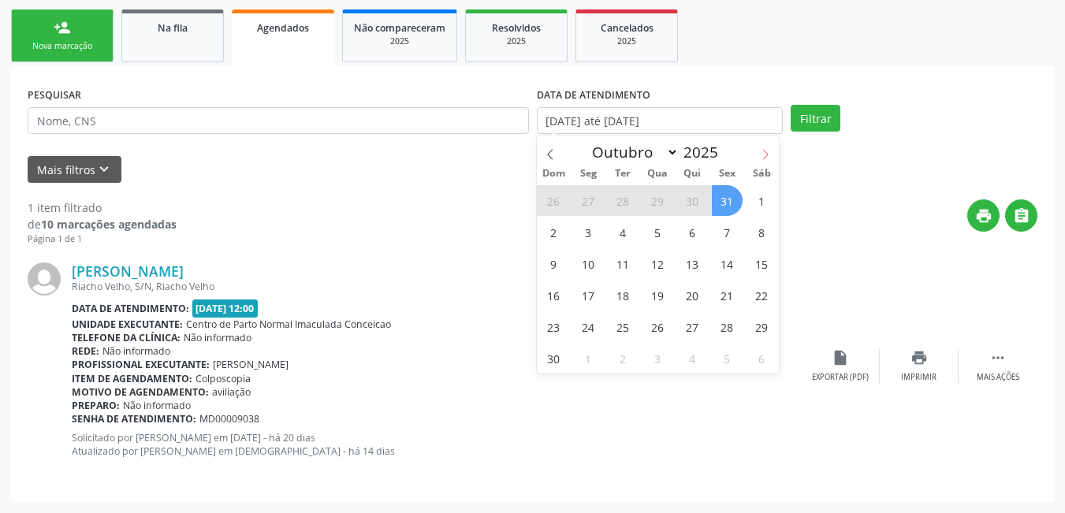
select select "10"
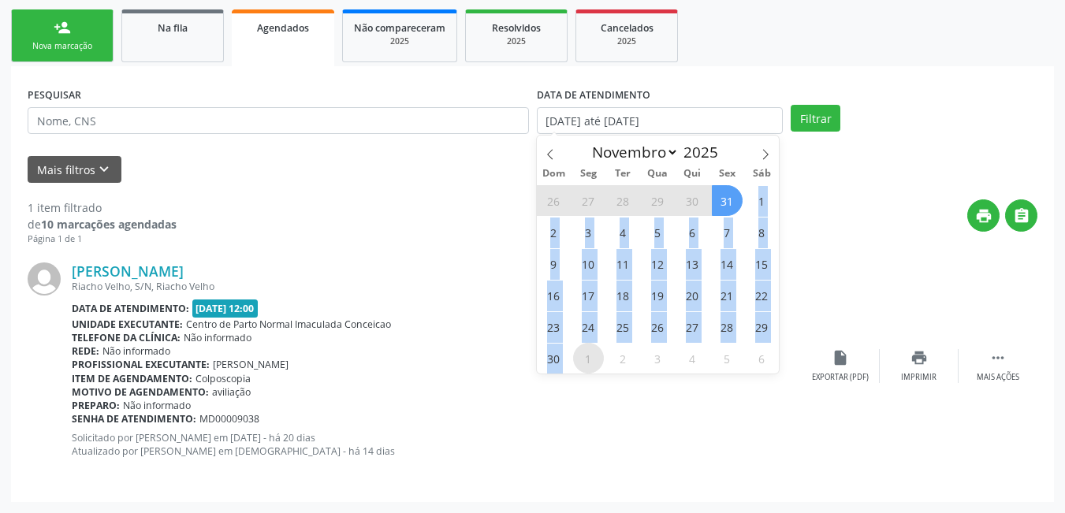
drag, startPoint x: 725, startPoint y: 218, endPoint x: 584, endPoint y: 353, distance: 194.7
click at [584, 353] on div "26 27 28 29 30 31 1 2 3 4 5 6 7 8 9 10 11 12 13 14 15 16 17 18 19 20 21 22 23 2…" at bounding box center [658, 279] width 243 height 189
click at [581, 362] on span "1" at bounding box center [588, 358] width 31 height 31
type input "[DATE]"
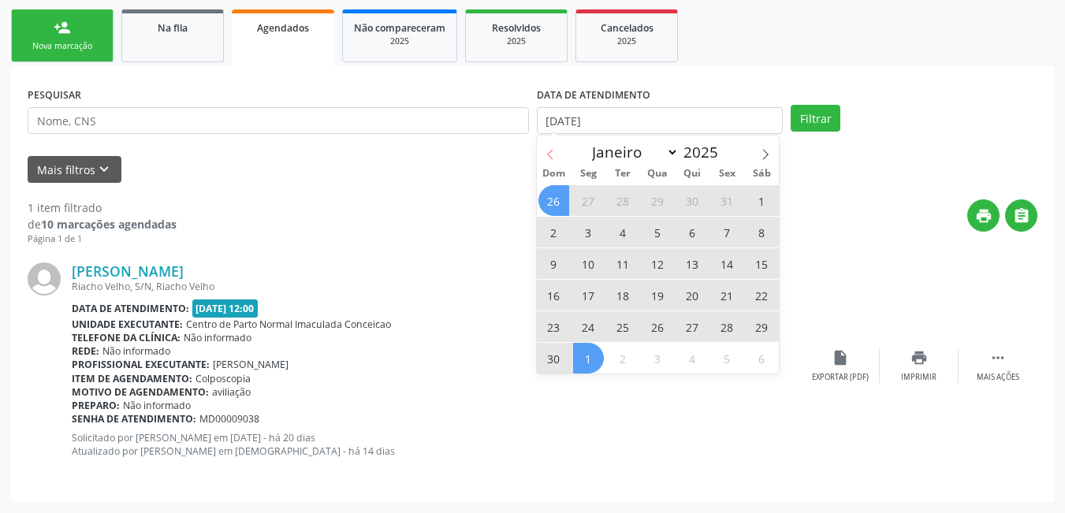
click at [550, 153] on icon at bounding box center [550, 154] width 11 height 11
select select "9"
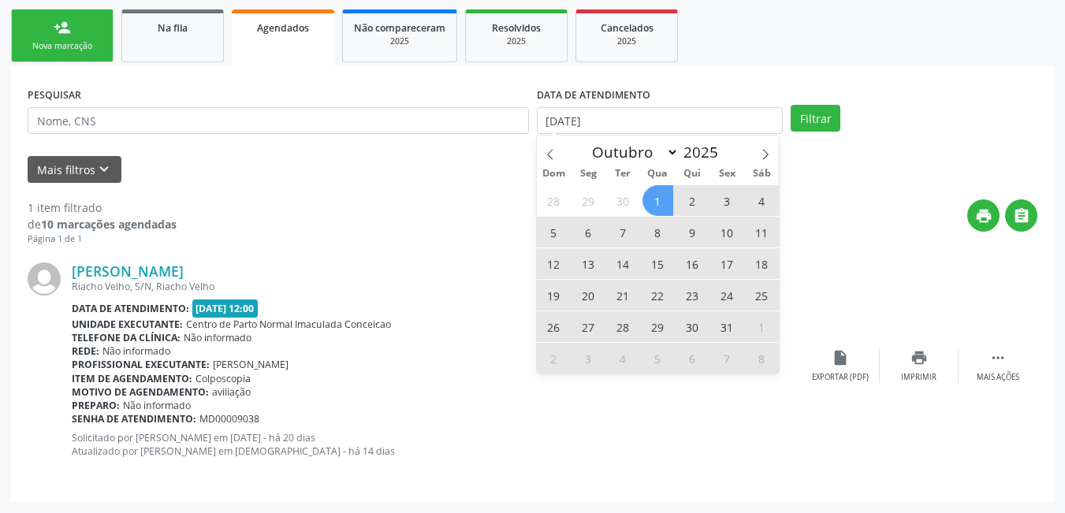
click at [655, 196] on span "1" at bounding box center [658, 200] width 31 height 31
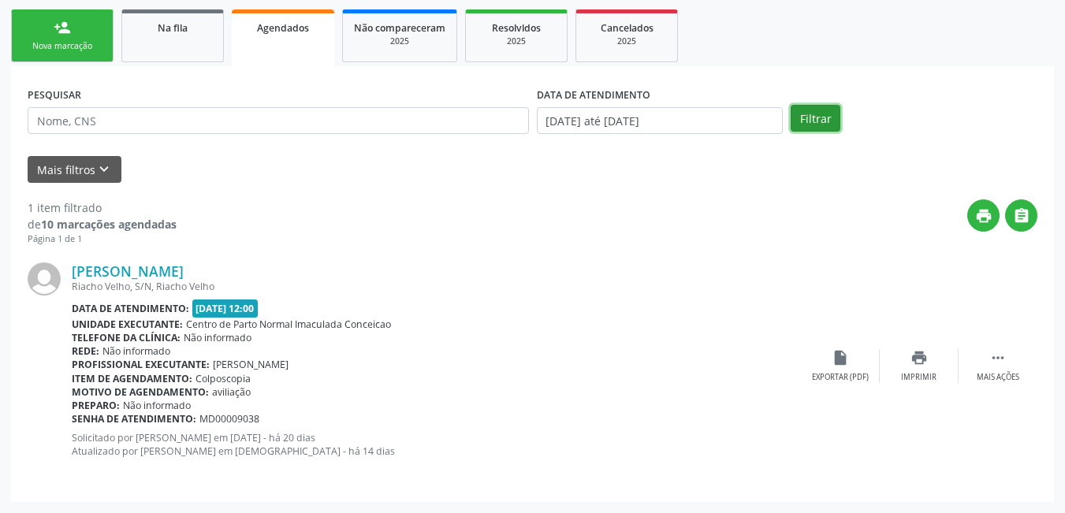
click at [808, 123] on button "Filtrar" at bounding box center [816, 118] width 50 height 27
click at [667, 123] on input "[DATE] até [DATE]" at bounding box center [660, 120] width 247 height 27
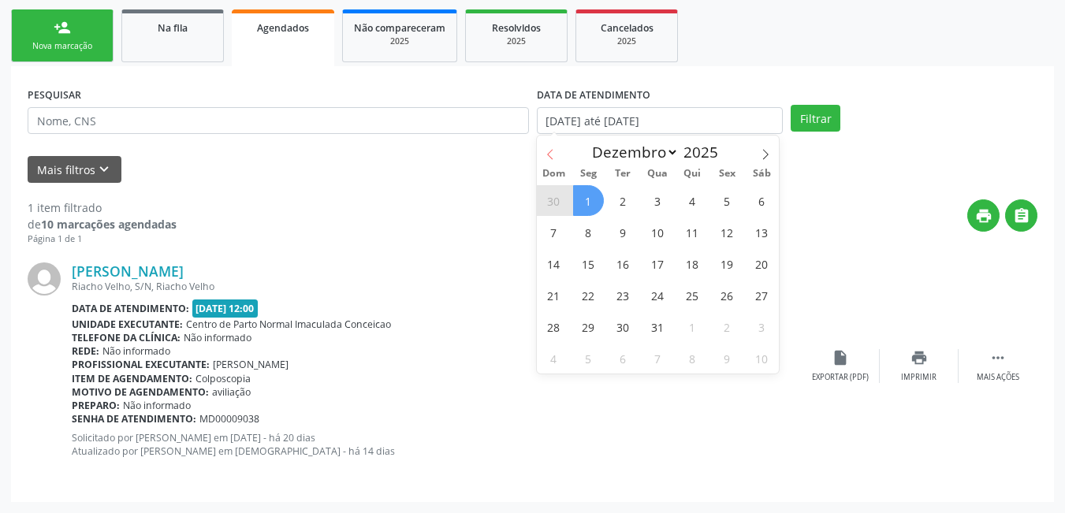
click at [552, 149] on icon at bounding box center [550, 154] width 11 height 11
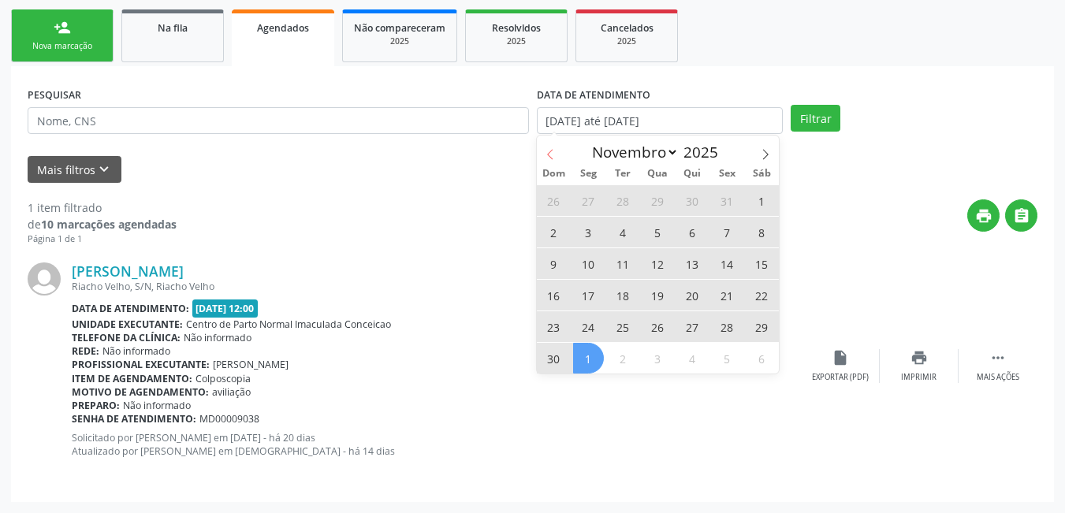
click at [553, 150] on icon at bounding box center [550, 154] width 11 height 11
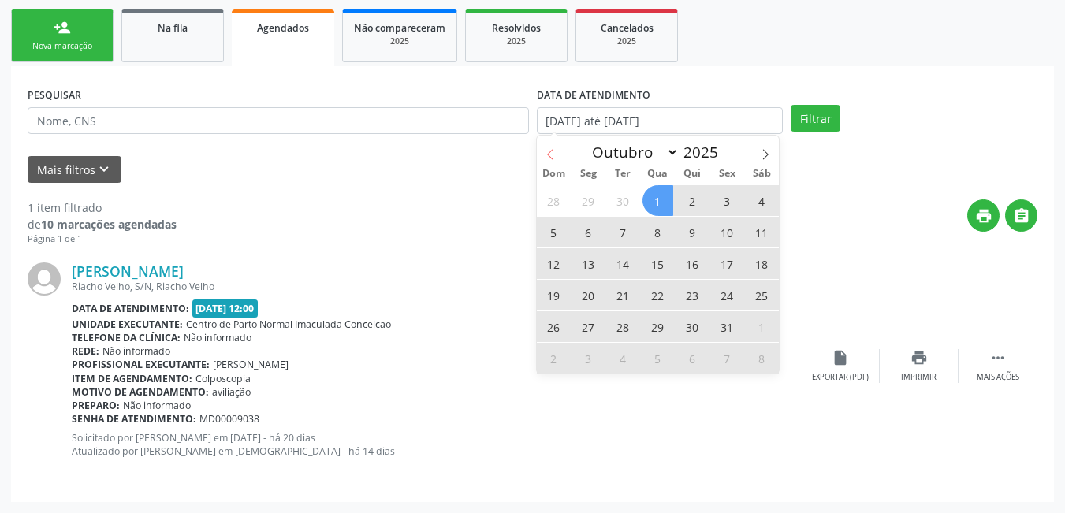
click at [558, 151] on span at bounding box center [550, 149] width 27 height 27
select select "8"
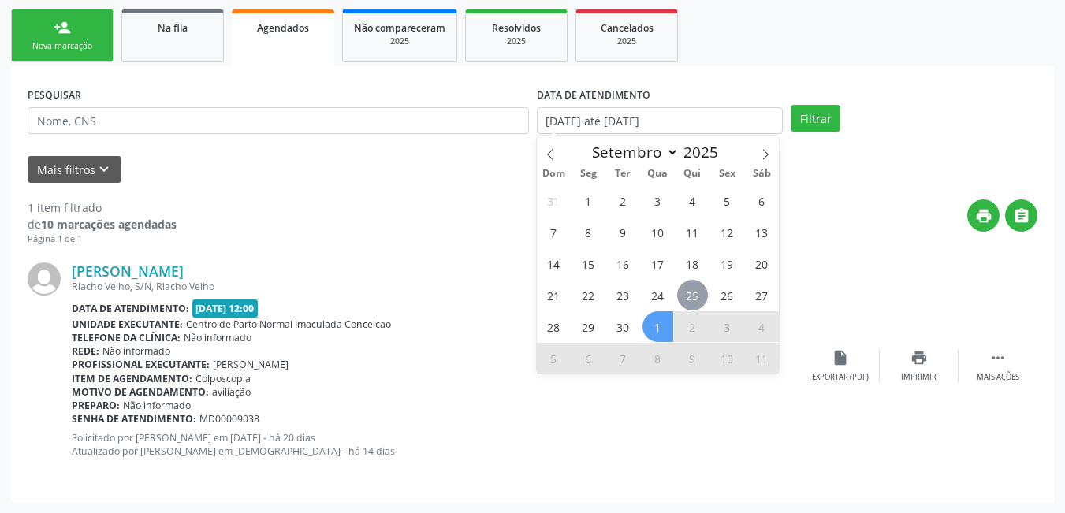
click at [699, 289] on span "25" at bounding box center [692, 295] width 31 height 31
type input "[DATE]"
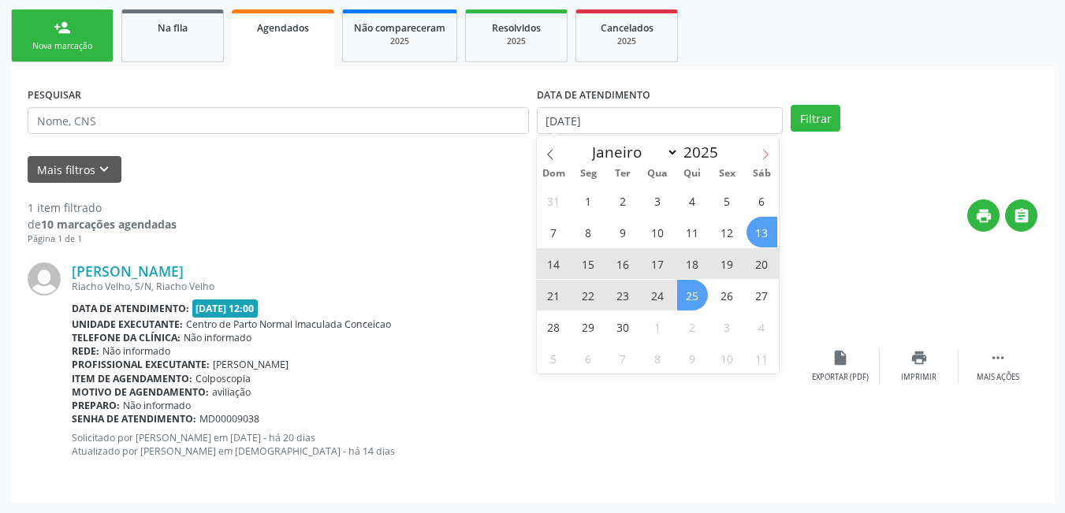
click at [767, 159] on icon at bounding box center [765, 154] width 11 height 11
select select "9"
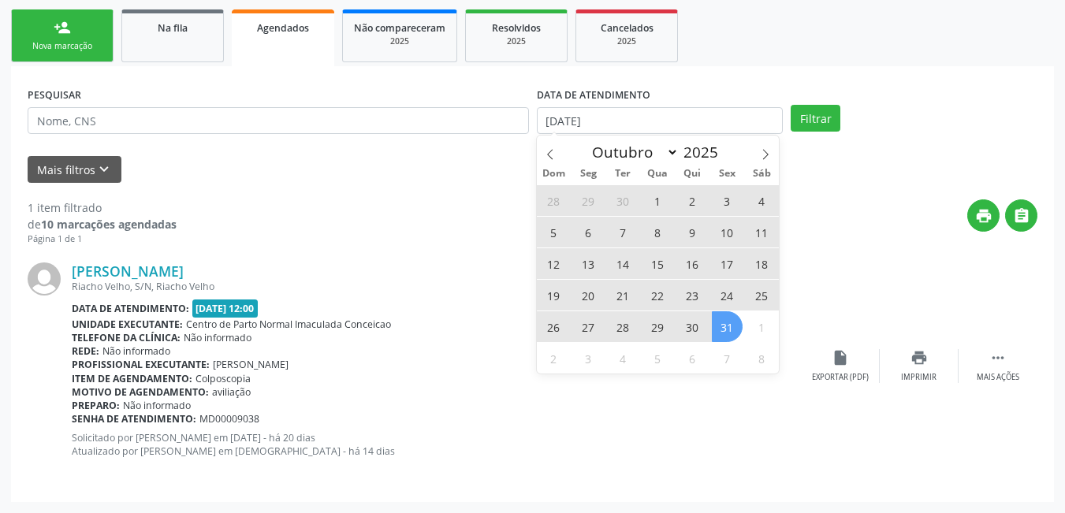
click at [725, 328] on span "31" at bounding box center [727, 326] width 31 height 31
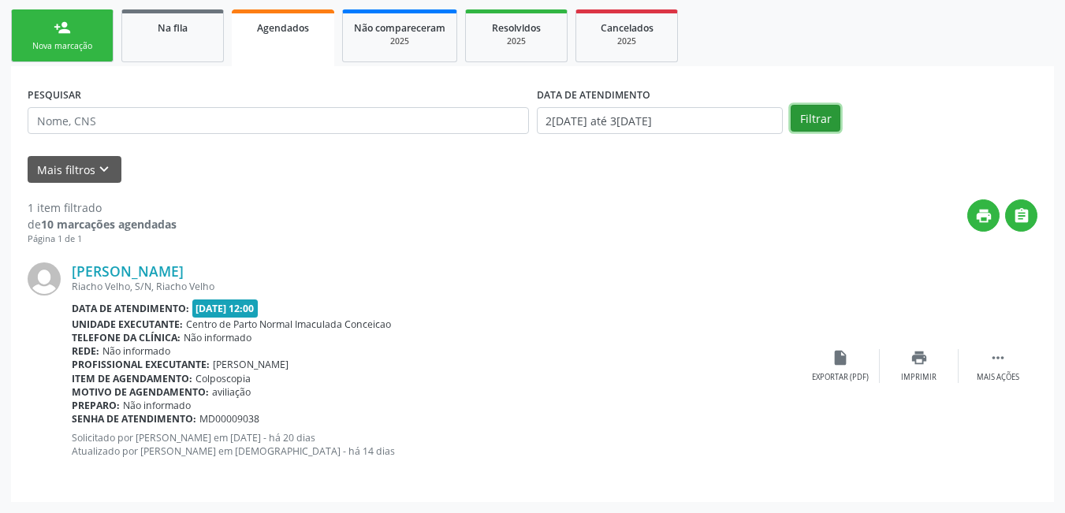
click at [812, 119] on button "Filtrar" at bounding box center [816, 118] width 50 height 27
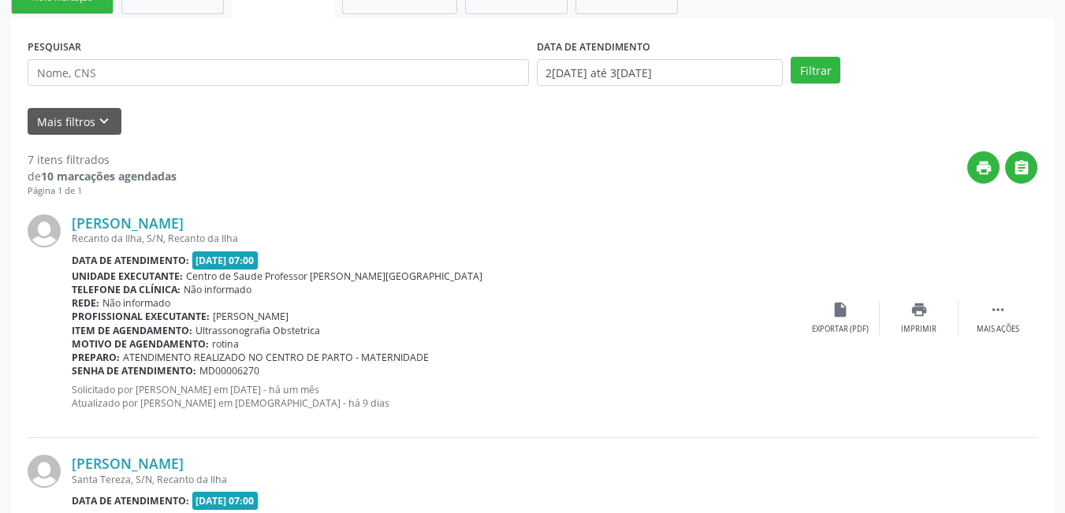
scroll to position [274, 0]
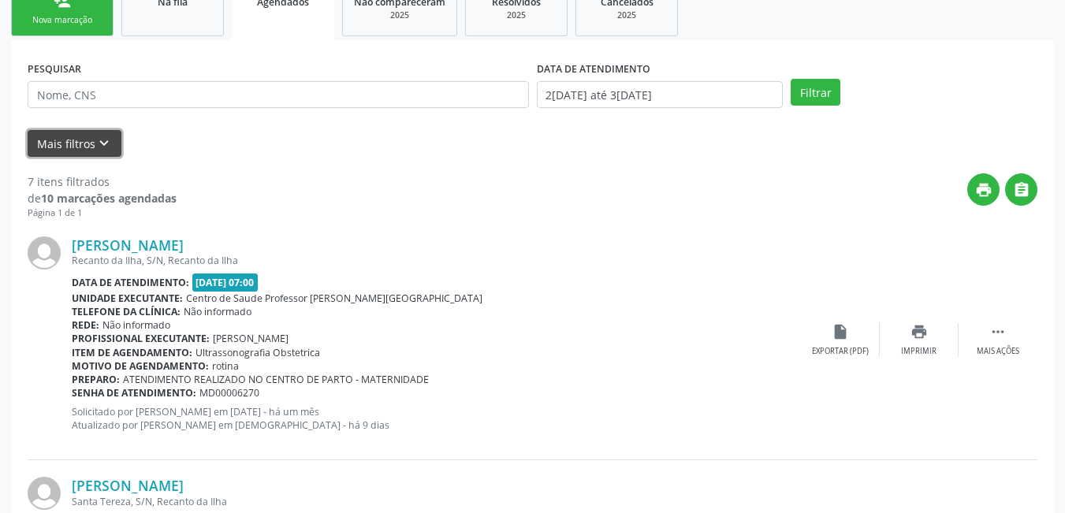
click at [43, 143] on button "Mais filtros keyboard_arrow_down" at bounding box center [75, 144] width 94 height 28
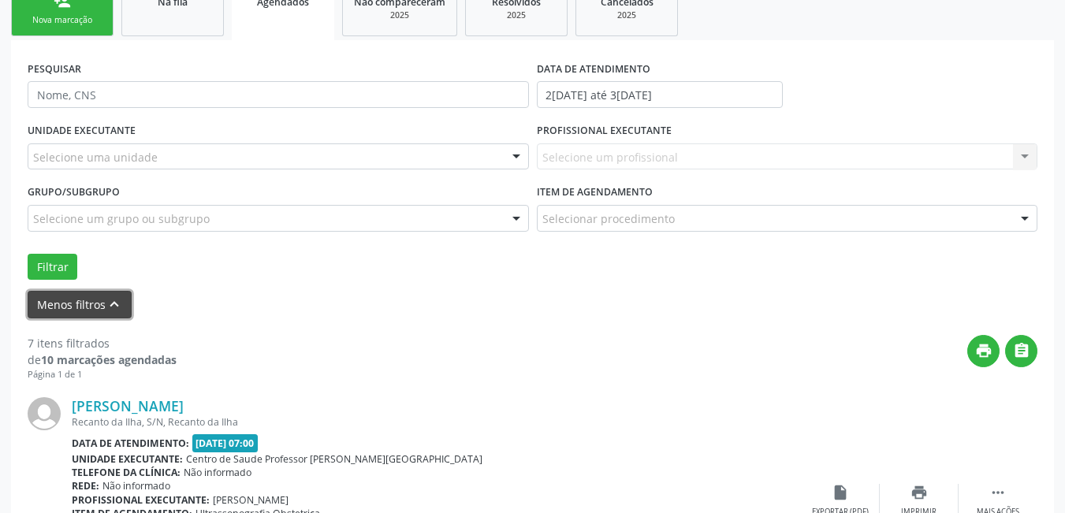
click at [103, 308] on button "Menos filtros keyboard_arrow_up" at bounding box center [80, 305] width 104 height 28
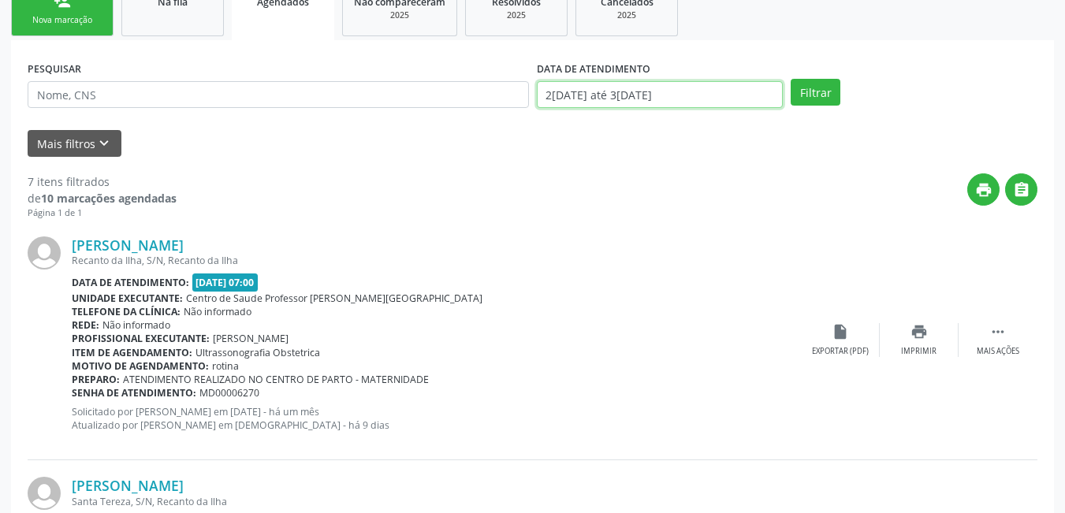
click at [617, 97] on input "2[DATE] até 3[DATE]" at bounding box center [660, 94] width 247 height 27
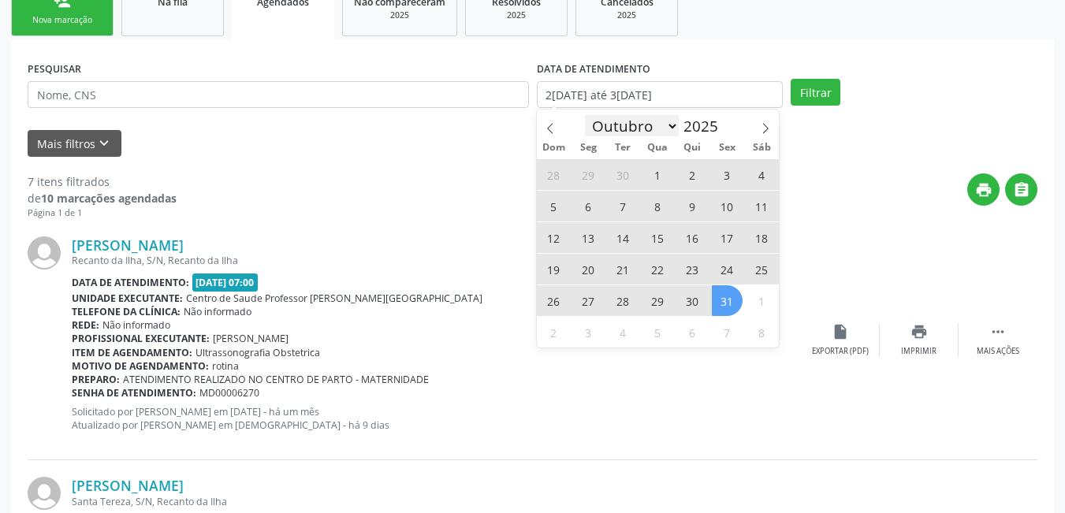
click at [675, 132] on select "Janeiro Fevereiro Março Abril Maio Junho Julho Agosto Setembro Outubro Novembro…" at bounding box center [632, 126] width 95 height 22
click at [585, 115] on select "Janeiro Fevereiro Março Abril Maio Junho Julho Agosto Setembro Outubro Novembro…" at bounding box center [632, 126] width 95 height 22
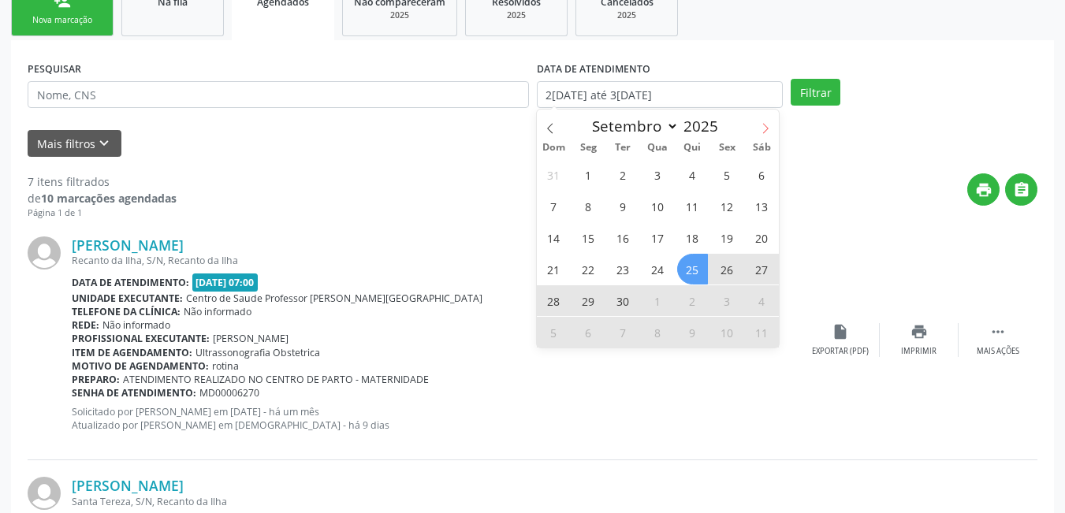
click at [765, 134] on span at bounding box center [765, 123] width 27 height 27
select select "9"
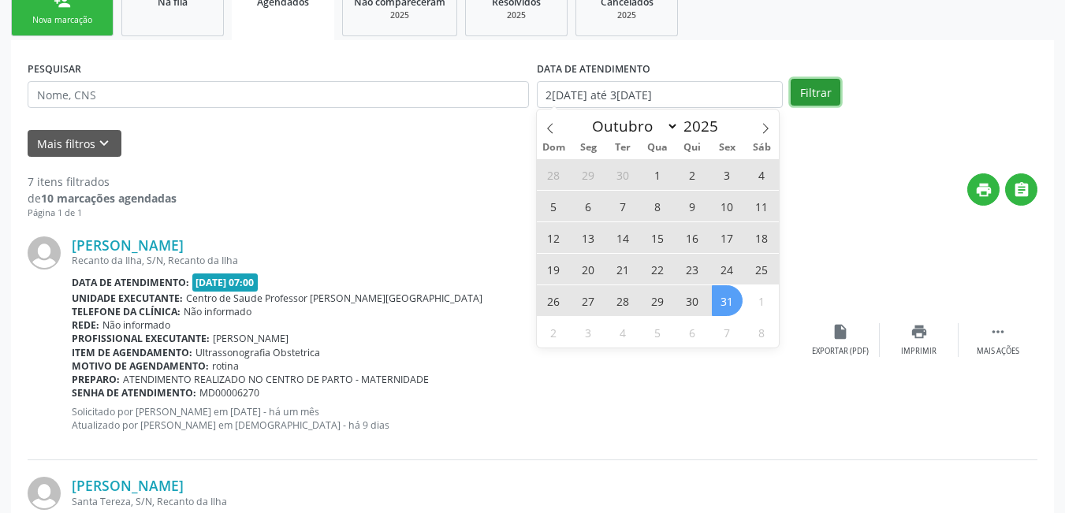
click at [804, 96] on button "Filtrar" at bounding box center [816, 92] width 50 height 27
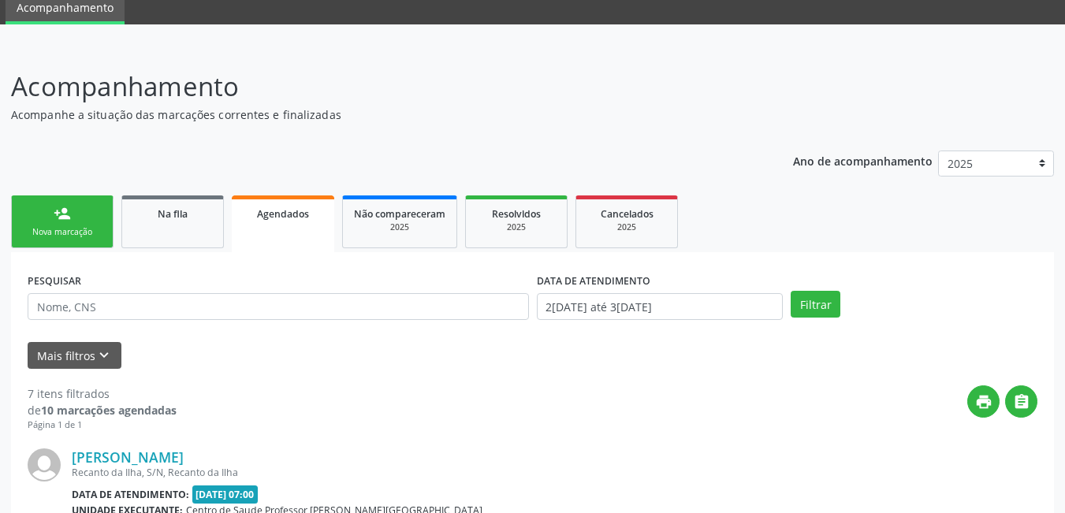
scroll to position [0, 0]
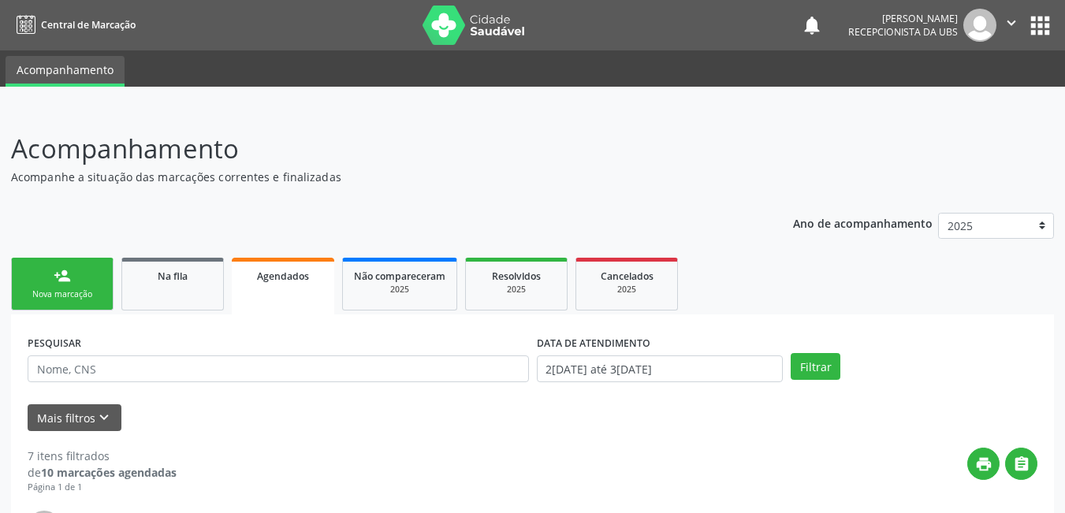
click at [71, 289] on div "Nova marcação" at bounding box center [62, 295] width 79 height 12
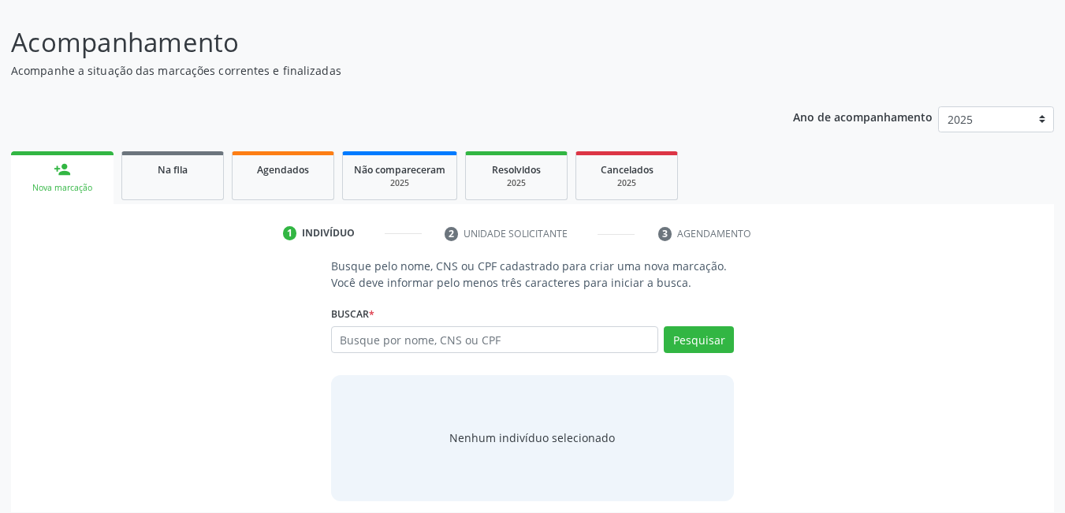
scroll to position [117, 0]
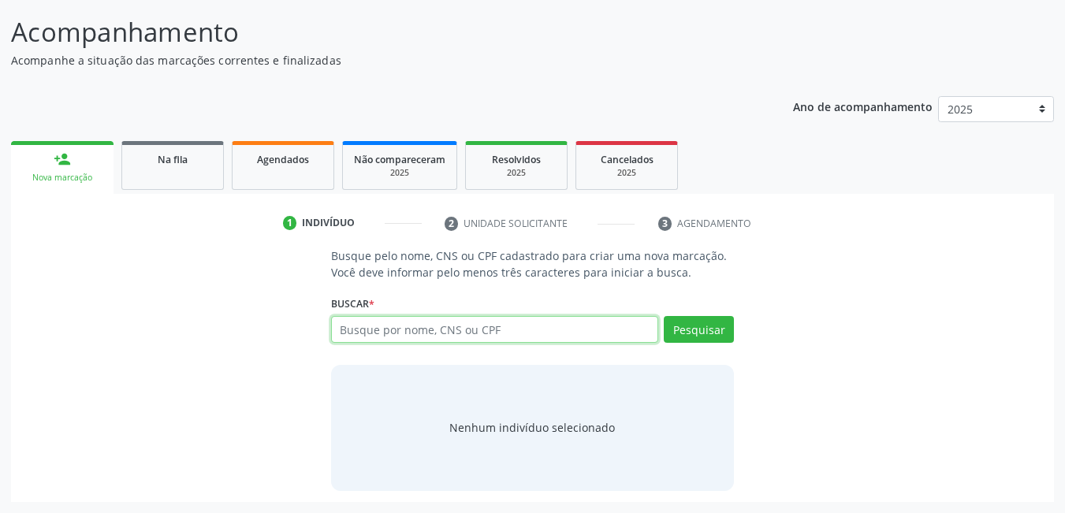
click at [521, 334] on input "text" at bounding box center [495, 329] width 328 height 27
click at [519, 338] on input "text" at bounding box center [495, 329] width 328 height 27
click at [581, 254] on p "Busque pelo nome, CNS ou CPF cadastrado para criar uma nova marcação. Você deve…" at bounding box center [533, 264] width 404 height 33
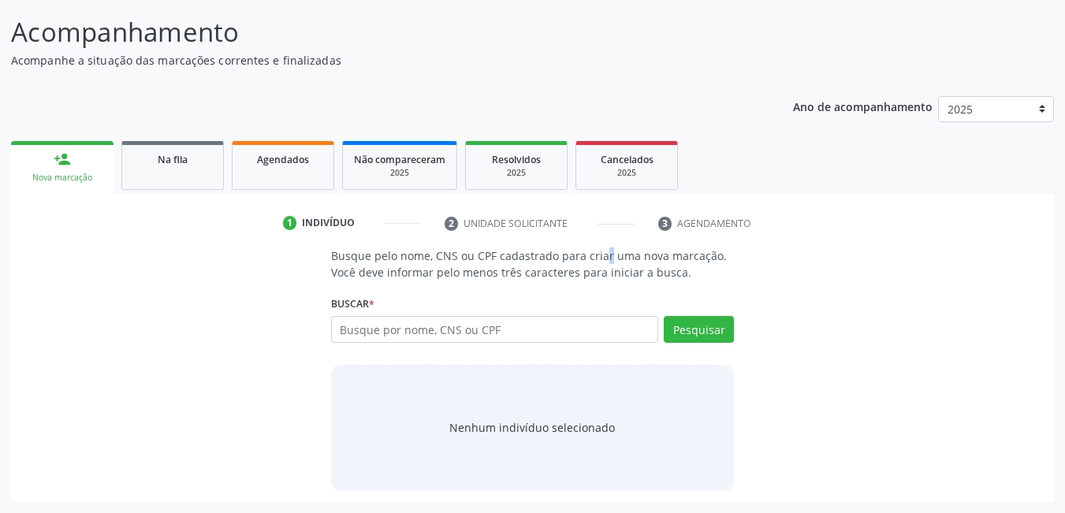
click at [581, 254] on p "Busque pelo nome, CNS ou CPF cadastrado para criar uma nova marcação. Você deve…" at bounding box center [533, 264] width 404 height 33
click at [547, 336] on input "text" at bounding box center [495, 329] width 328 height 27
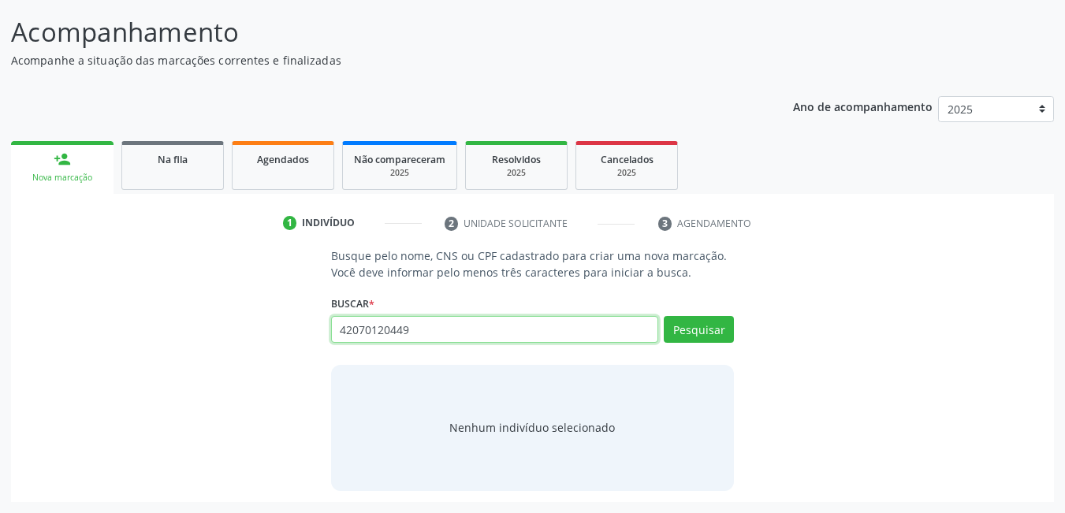
type input "42070120449"
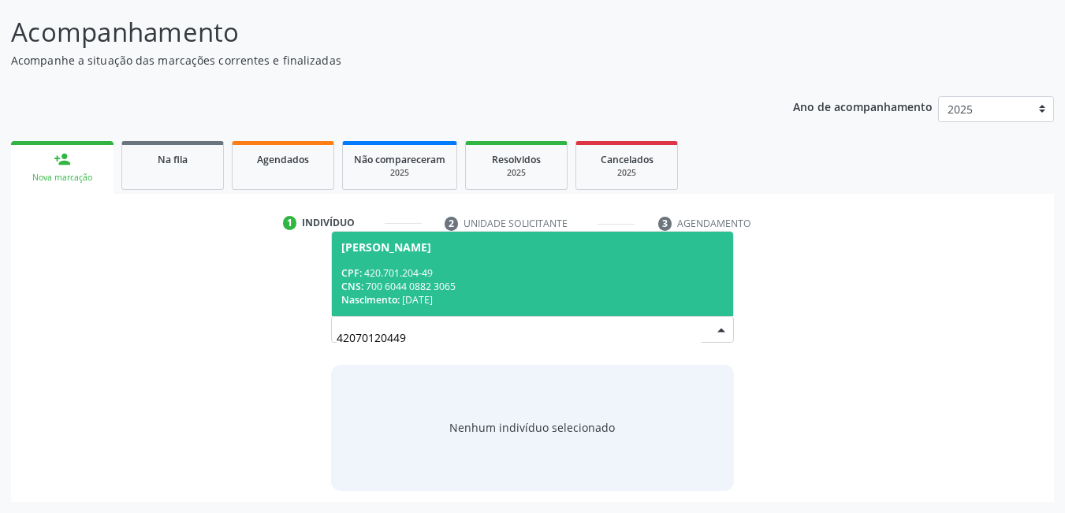
click at [468, 293] on div "Nascimento: [DATE]" at bounding box center [532, 299] width 383 height 13
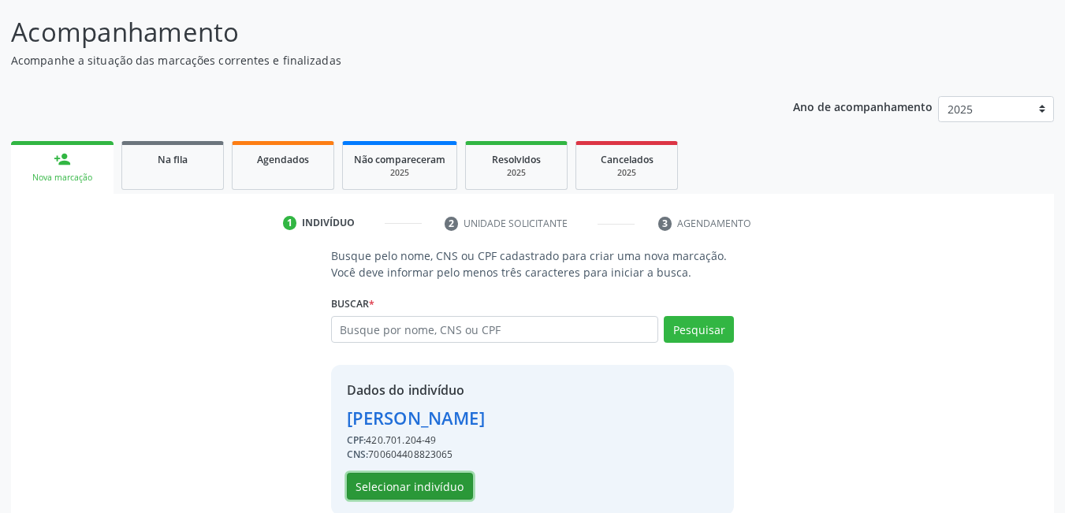
click at [408, 491] on button "Selecionar indivíduo" at bounding box center [410, 486] width 126 height 27
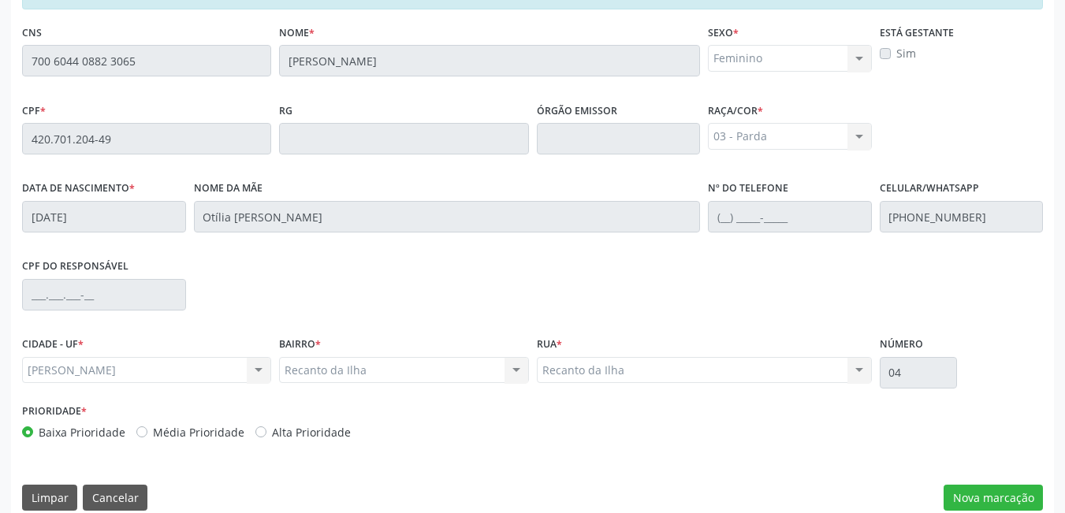
scroll to position [409, 0]
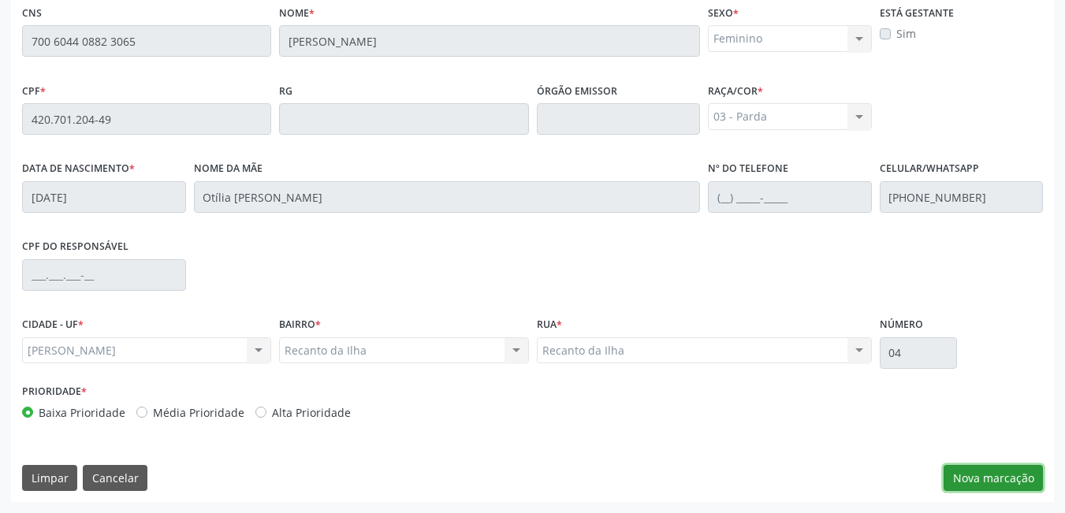
click at [995, 487] on button "Nova marcação" at bounding box center [993, 478] width 99 height 27
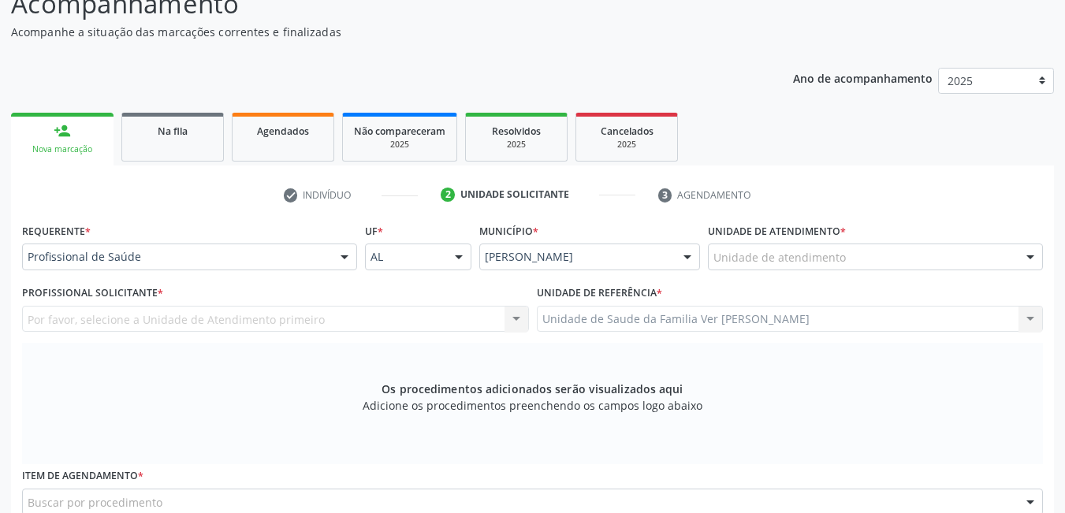
scroll to position [173, 0]
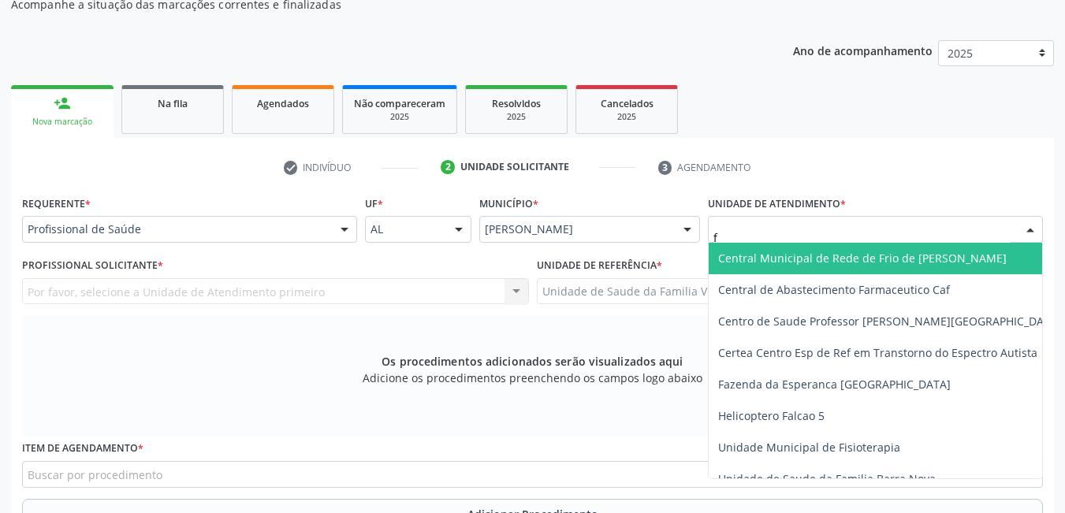
type input "fl"
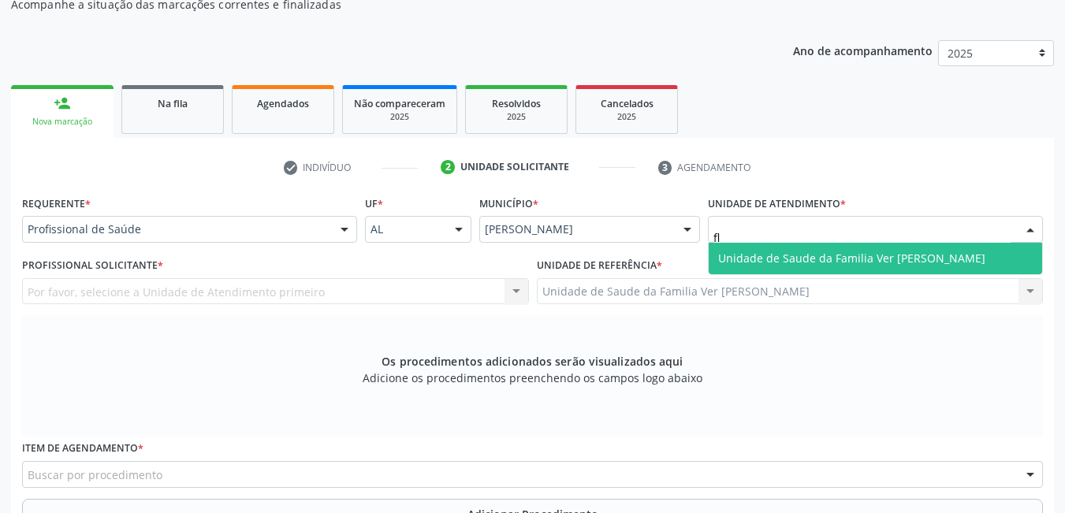
click at [888, 264] on span "Unidade de Saude da Familia Ver [PERSON_NAME]" at bounding box center [851, 258] width 267 height 15
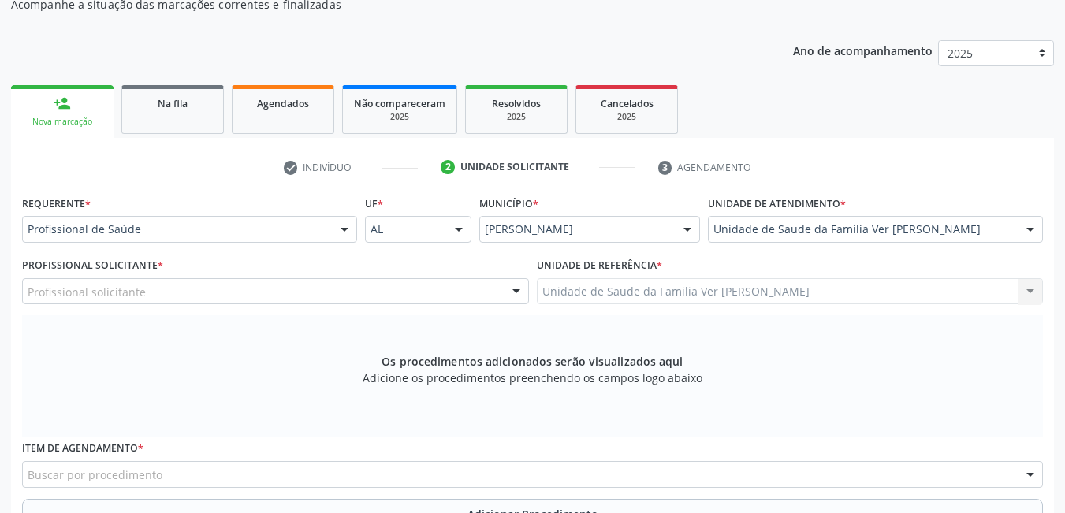
click at [427, 293] on div "Profissional solicitante" at bounding box center [275, 291] width 507 height 27
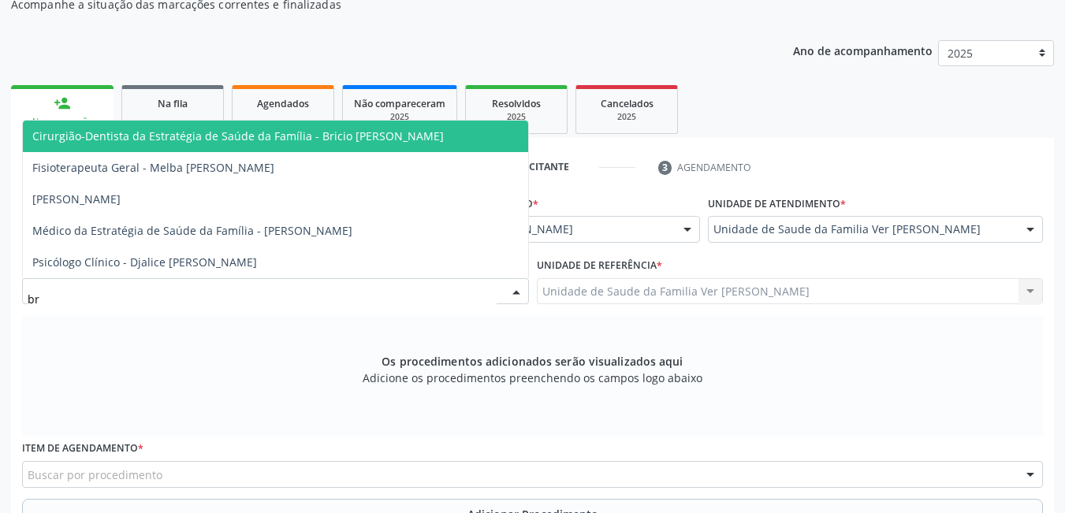
type input "bri"
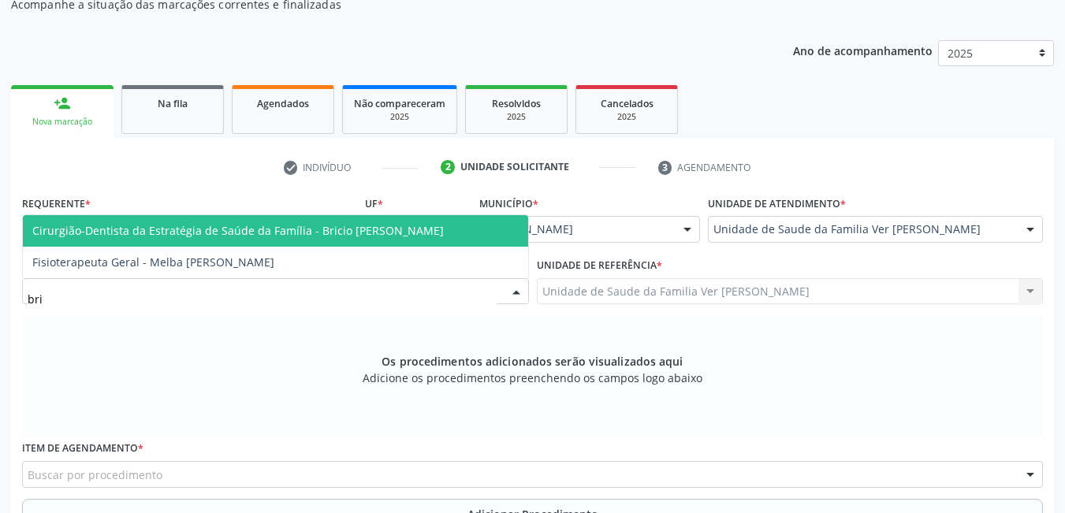
click at [411, 226] on span "Cirurgião-Dentista da Estratégia de Saúde da Família - Bricio [PERSON_NAME]" at bounding box center [238, 230] width 412 height 15
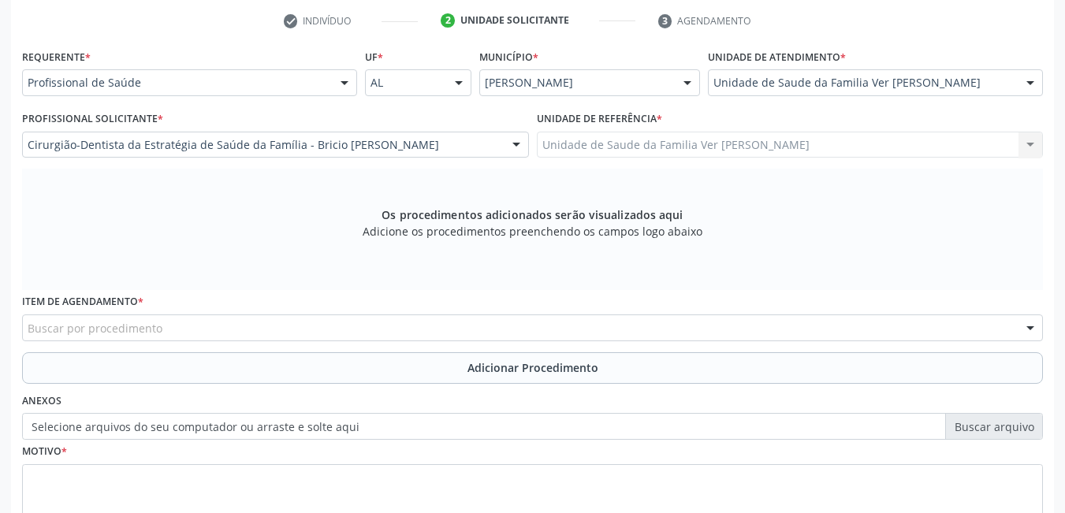
scroll to position [330, 0]
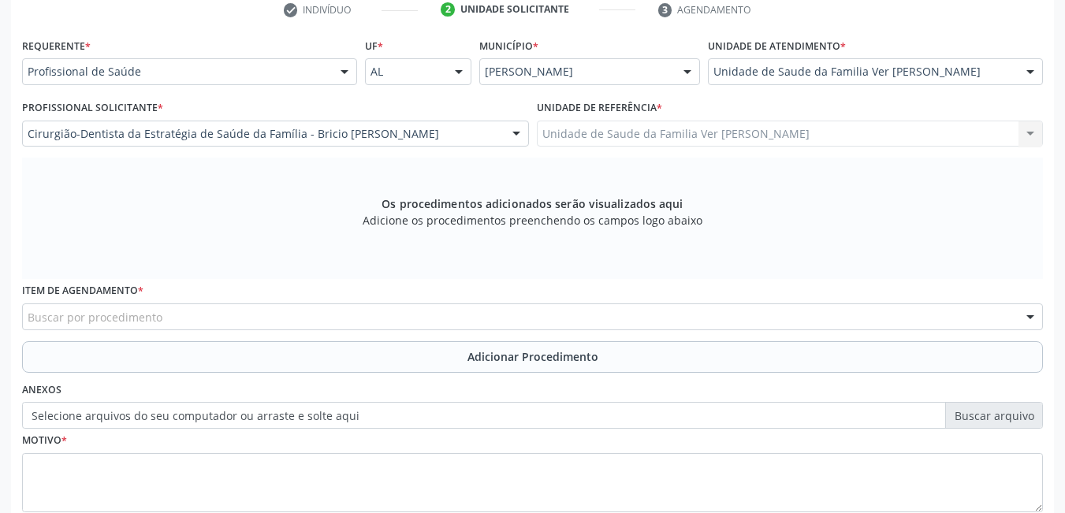
click at [196, 315] on div "Buscar por procedimento" at bounding box center [532, 317] width 1021 height 27
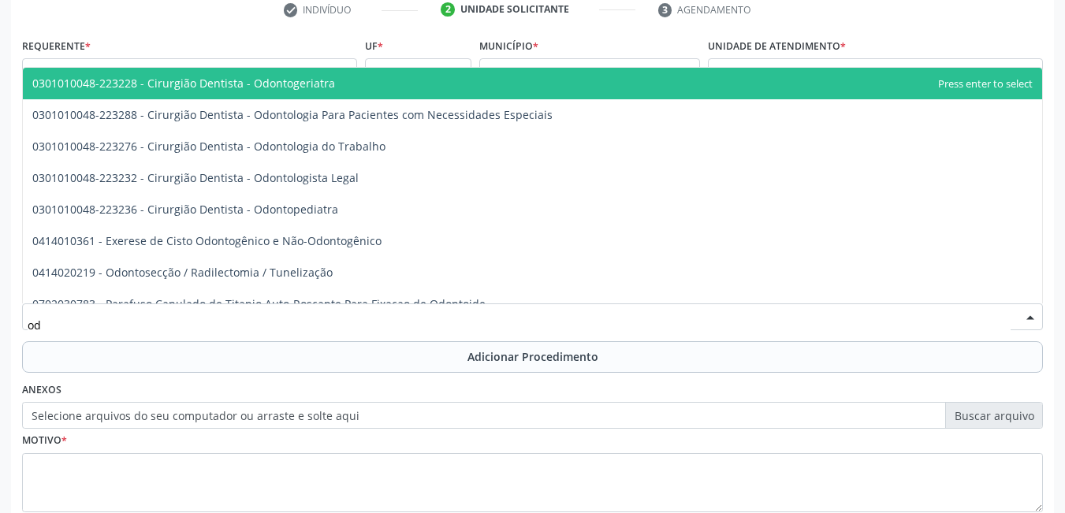
type input "o"
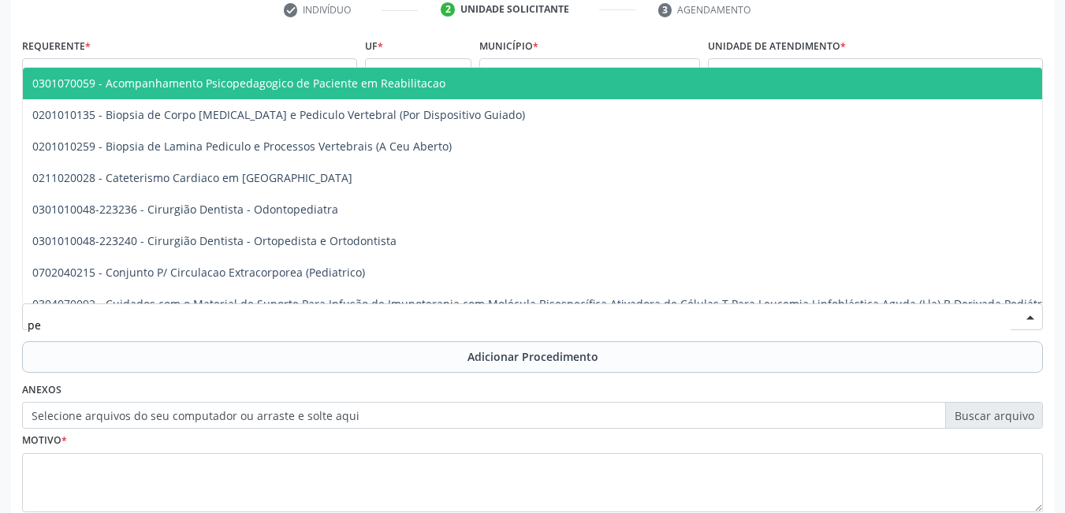
type input "p"
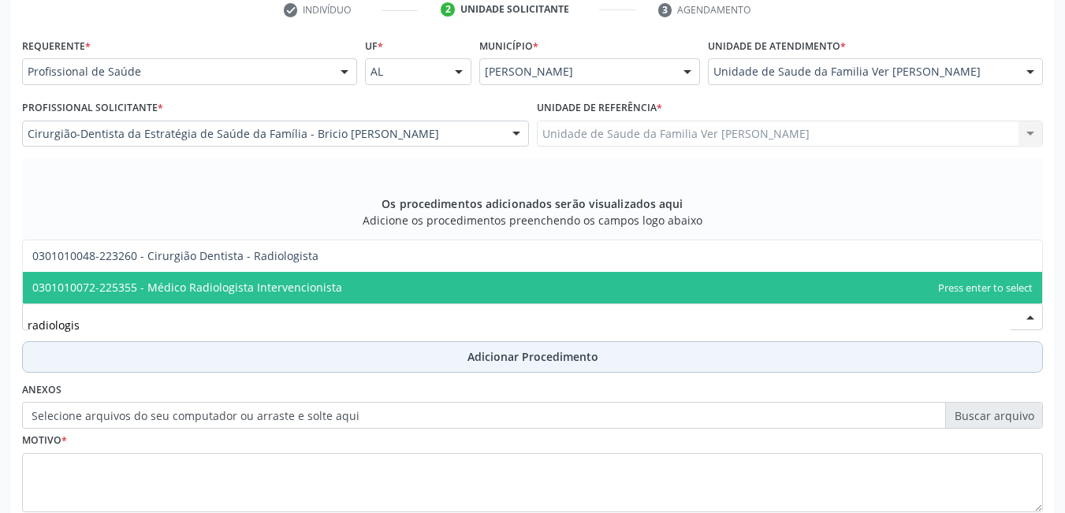
type input "[MEDICAL_DATA]"
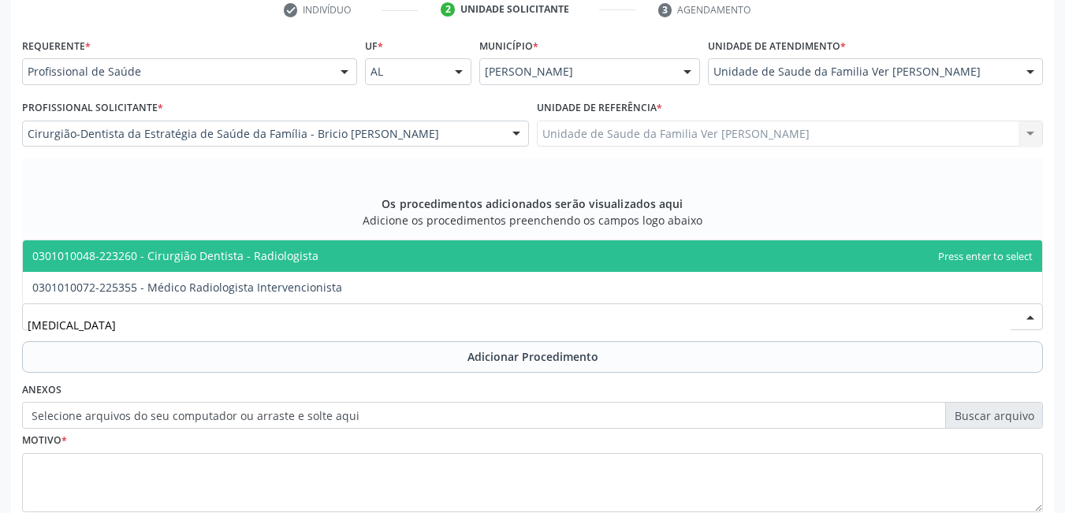
click at [334, 257] on span "0301010048-223260 - Cirurgião Dentista - Radiologista" at bounding box center [533, 257] width 1020 height 32
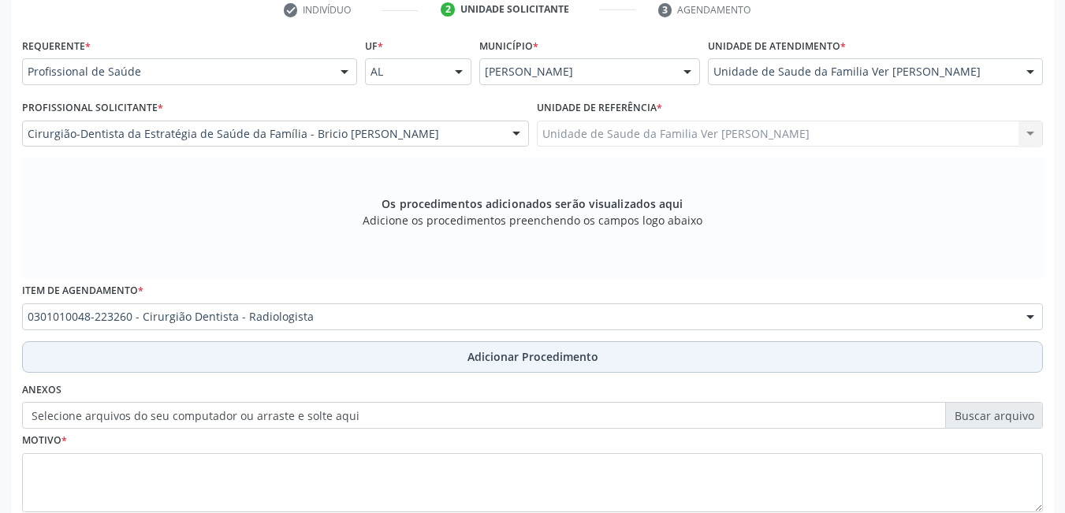
click at [263, 363] on button "Adicionar Procedimento" at bounding box center [532, 357] width 1021 height 32
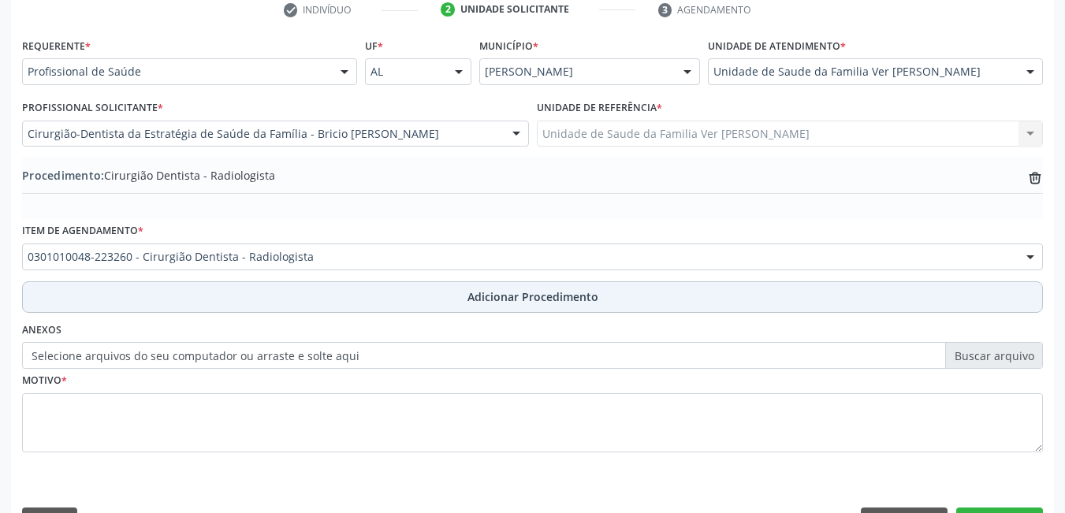
click at [279, 296] on button "Adicionar Procedimento" at bounding box center [532, 298] width 1021 height 32
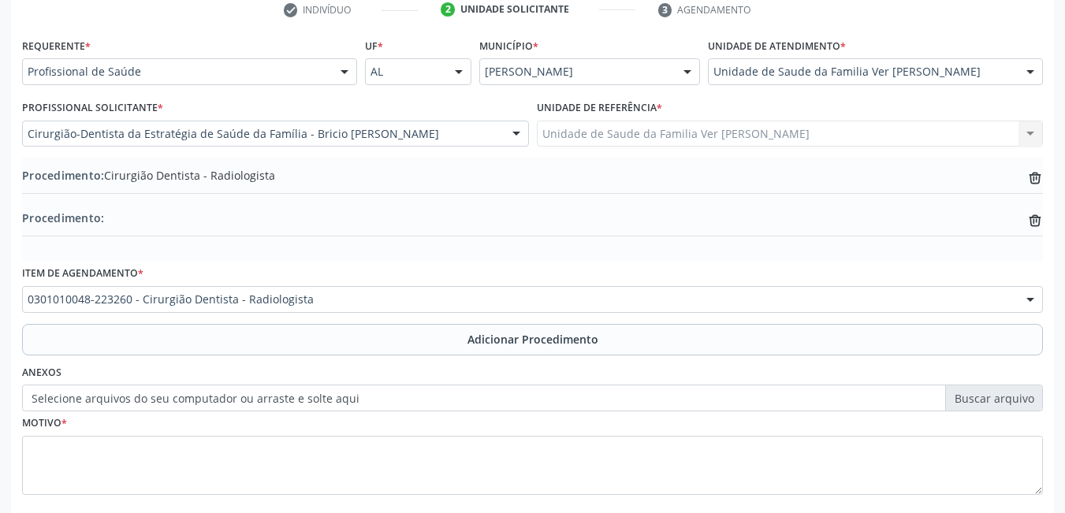
click at [118, 217] on div "Procedimento: trash-outline icon" at bounding box center [532, 220] width 1021 height 20
click at [1031, 226] on icon "trash-outline icon" at bounding box center [1036, 221] width 16 height 16
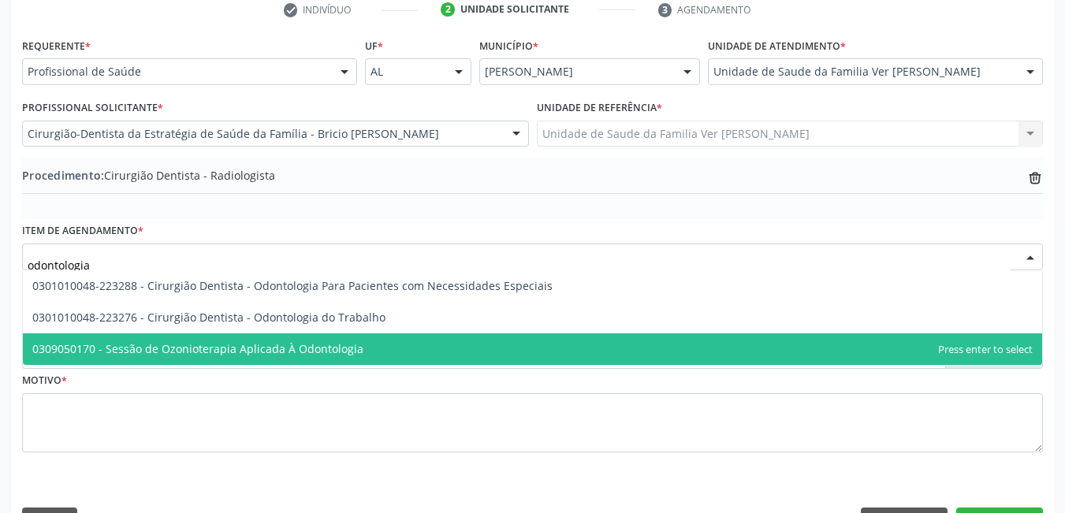
scroll to position [374, 0]
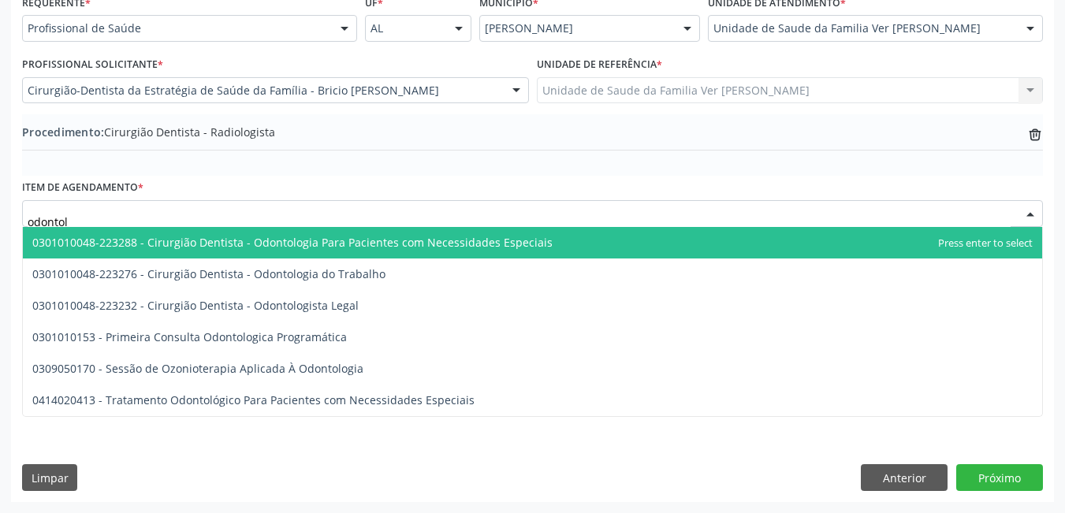
type input "odonto"
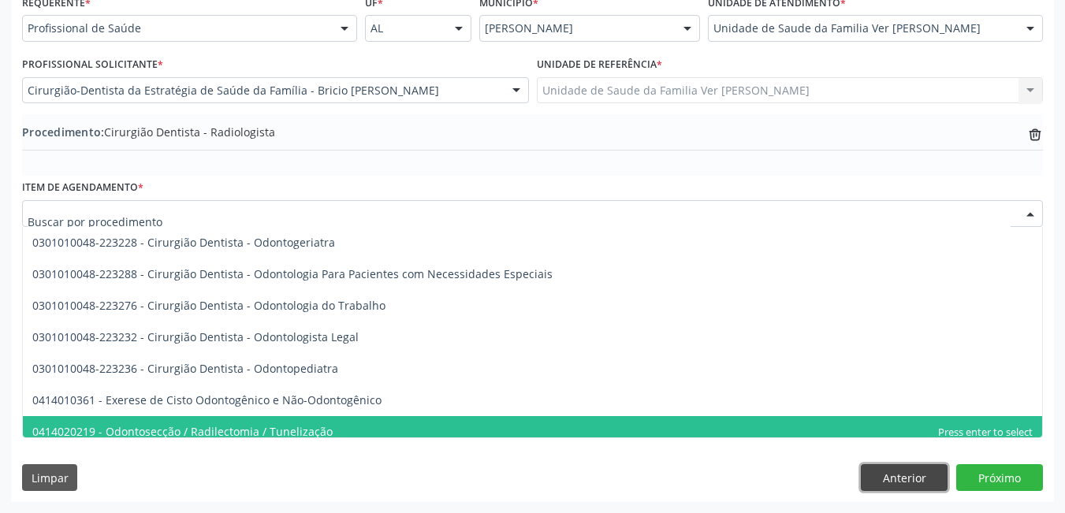
click at [906, 475] on button "Anterior" at bounding box center [904, 477] width 87 height 27
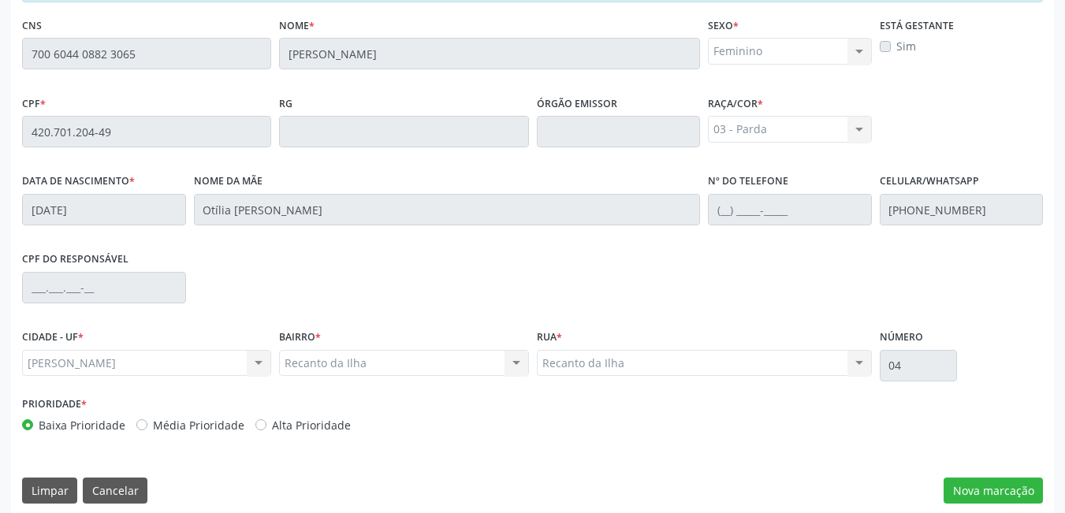
scroll to position [409, 0]
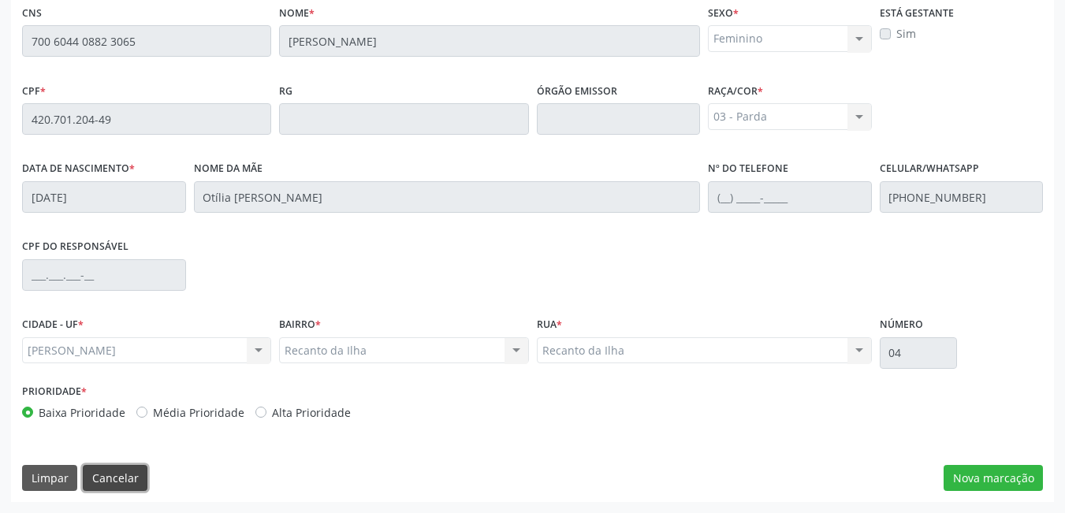
click at [124, 476] on button "Cancelar" at bounding box center [115, 478] width 65 height 27
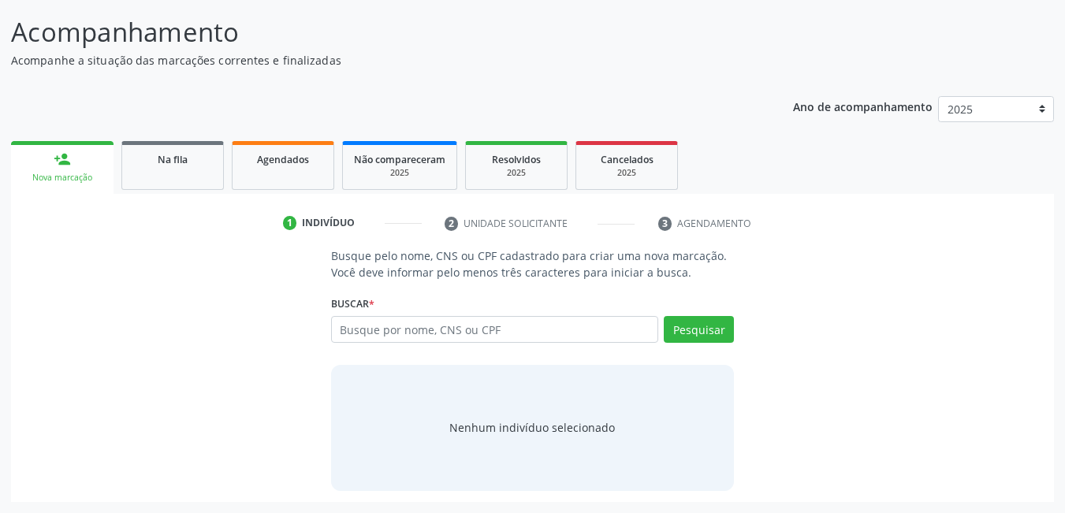
scroll to position [117, 0]
click at [482, 341] on input "text" at bounding box center [495, 329] width 328 height 27
click at [415, 334] on input "text" at bounding box center [495, 329] width 328 height 27
click at [442, 329] on input "text" at bounding box center [495, 329] width 328 height 27
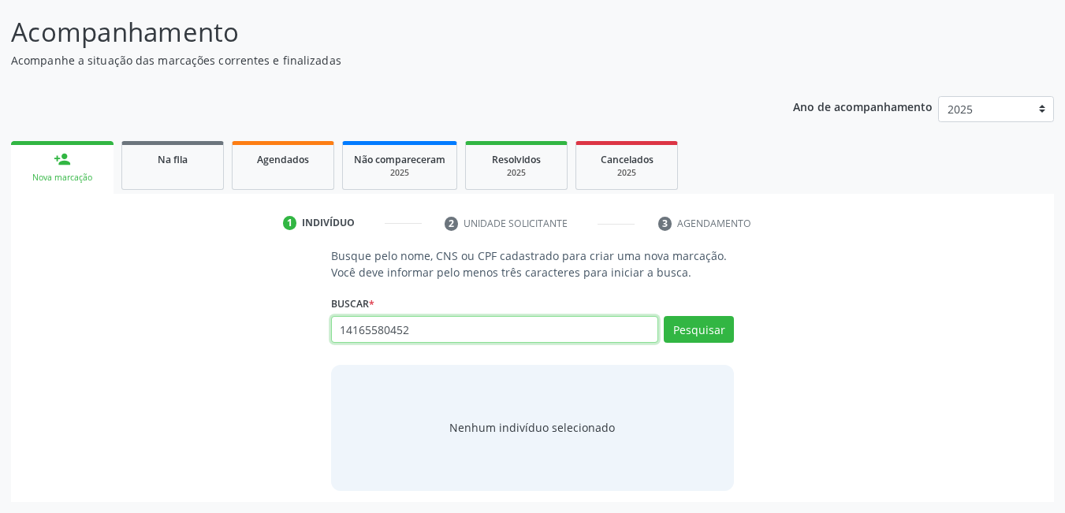
type input "14165580452"
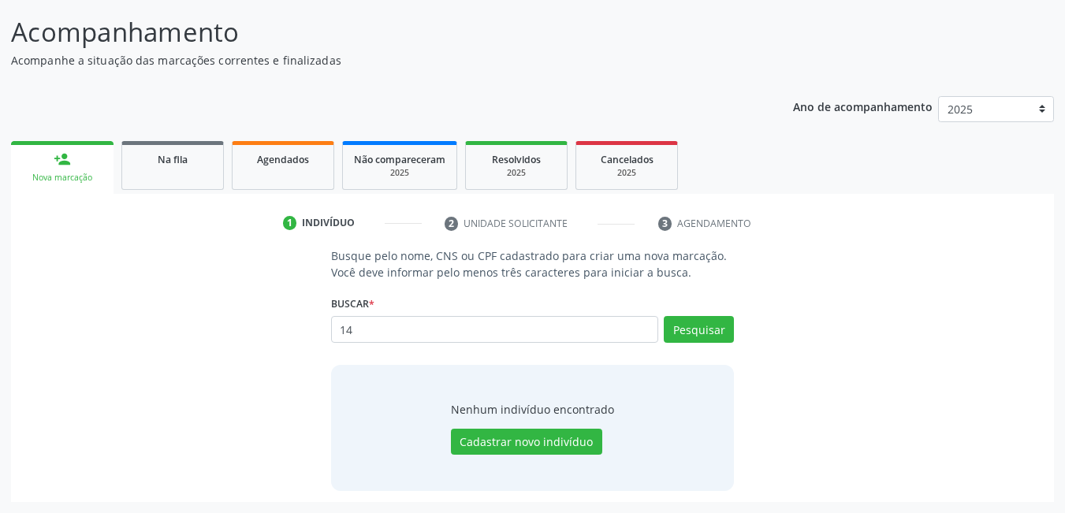
type input "1"
type input "14465580452"
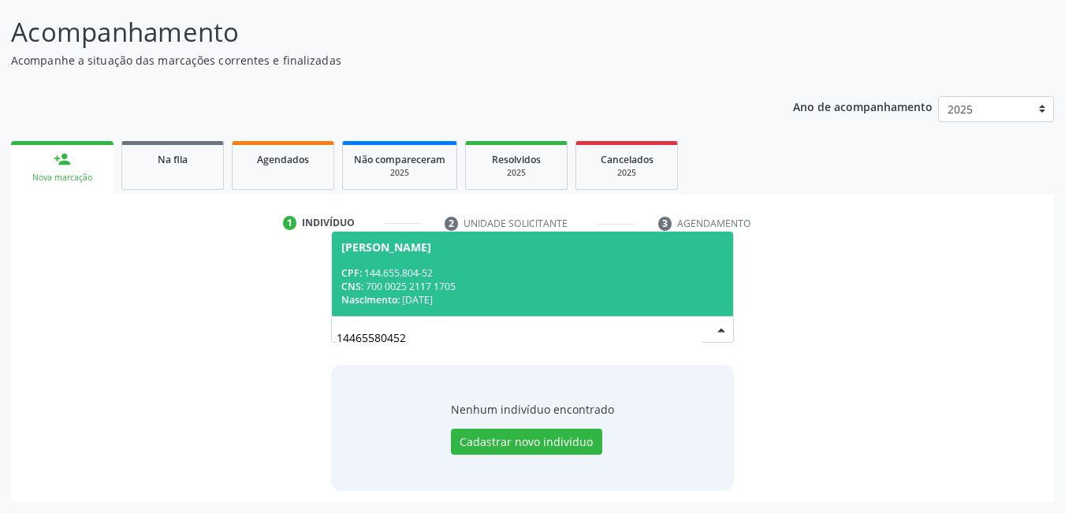
click at [556, 275] on div "CPF: 144.655.804-52" at bounding box center [532, 273] width 383 height 13
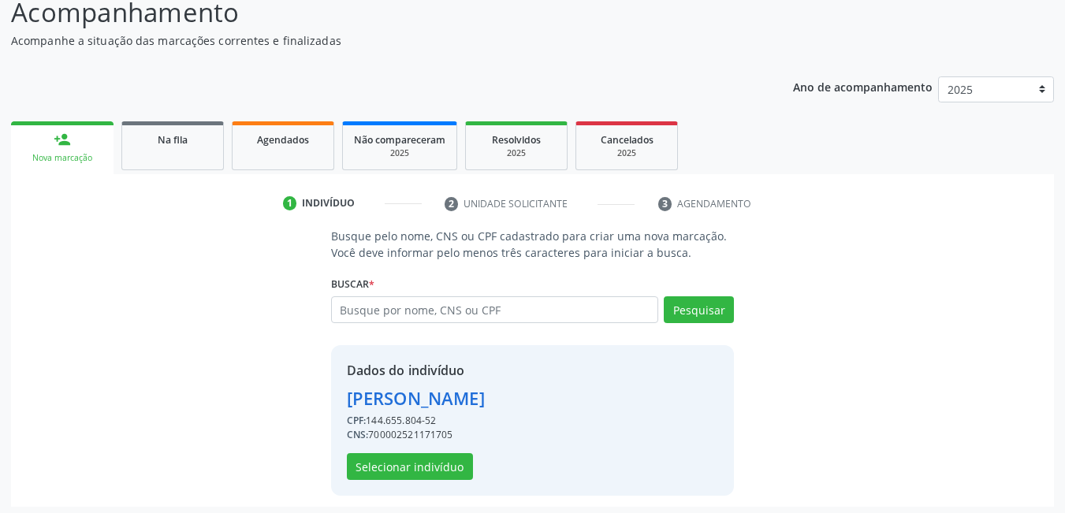
scroll to position [141, 0]
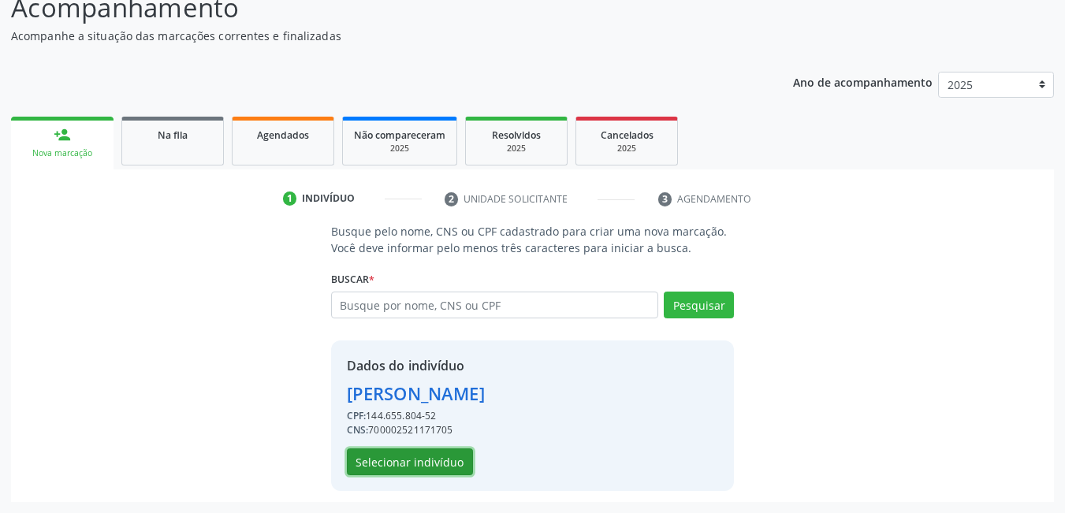
click at [418, 465] on button "Selecionar indivíduo" at bounding box center [410, 462] width 126 height 27
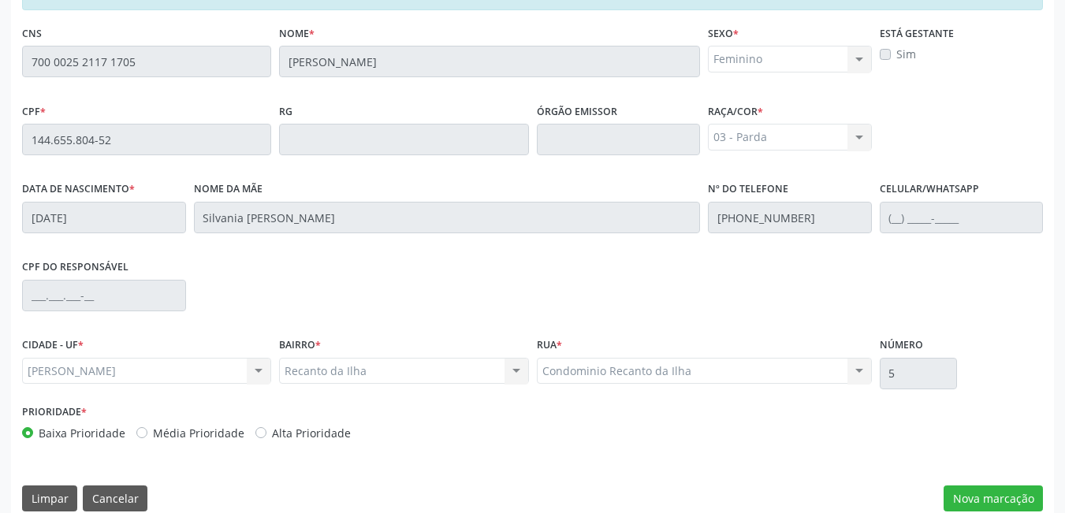
scroll to position [409, 0]
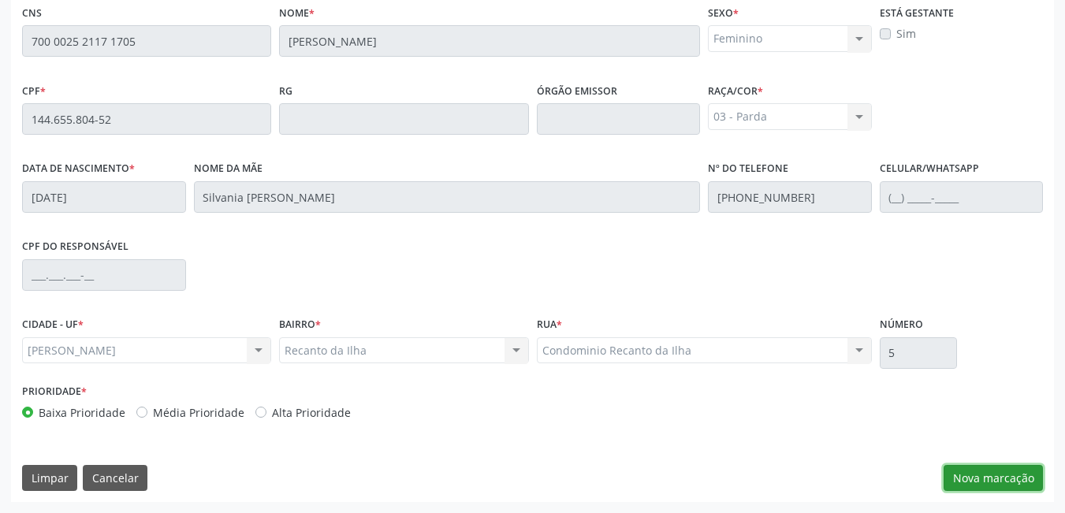
click at [1009, 476] on button "Nova marcação" at bounding box center [993, 478] width 99 height 27
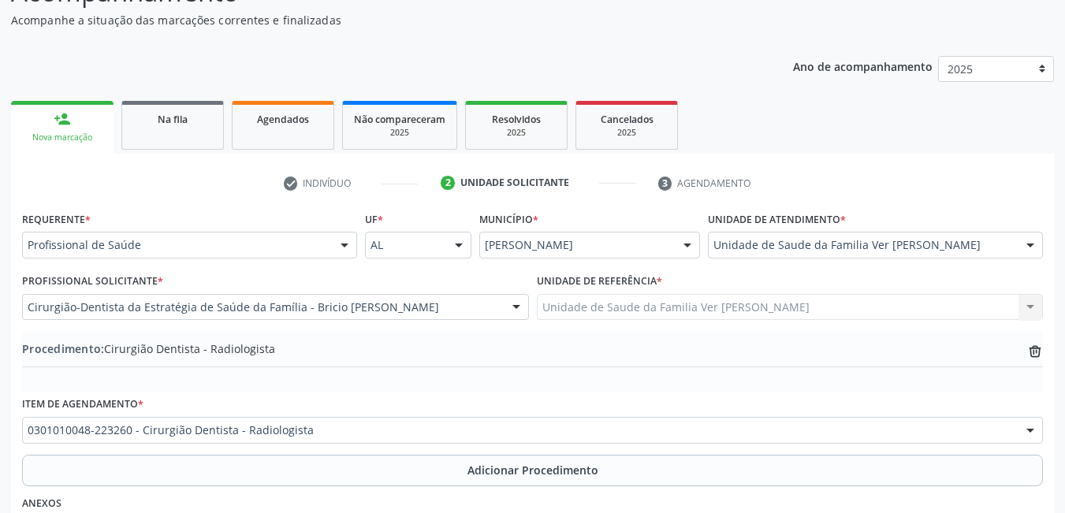
scroll to position [137, 0]
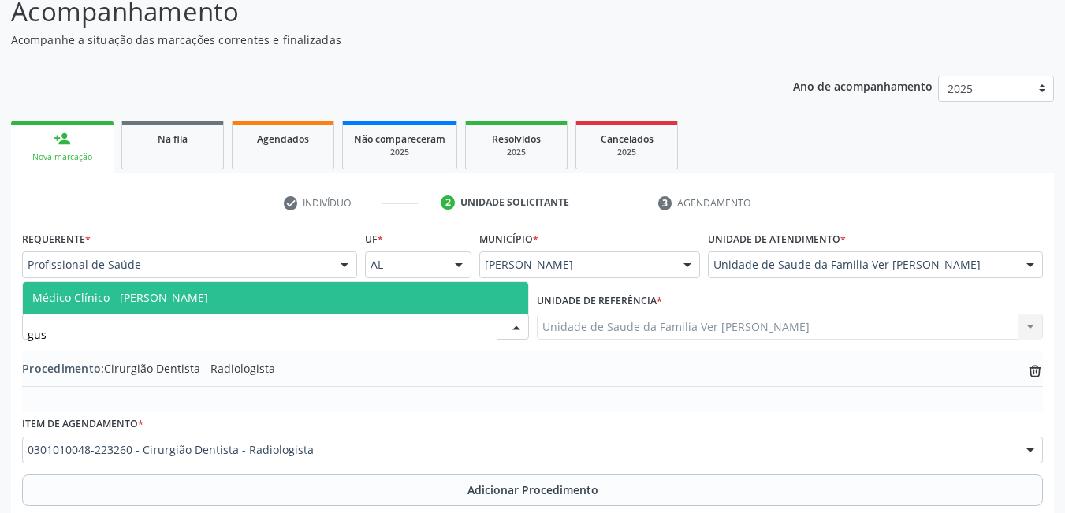
type input "gust"
click at [443, 305] on span "Médico Clínico - [PERSON_NAME]" at bounding box center [275, 298] width 505 height 32
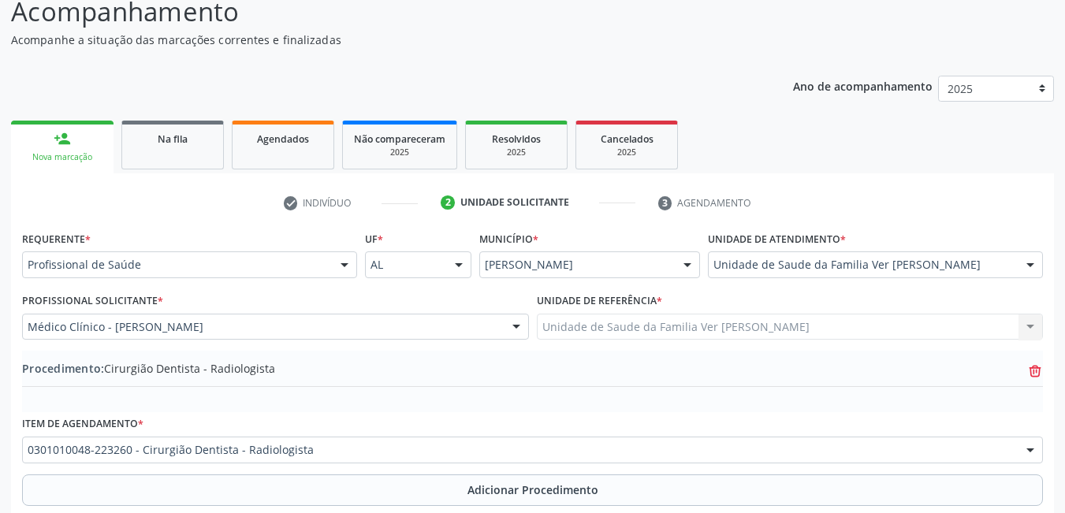
click at [1032, 371] on icon "trash-outline icon" at bounding box center [1036, 372] width 16 height 16
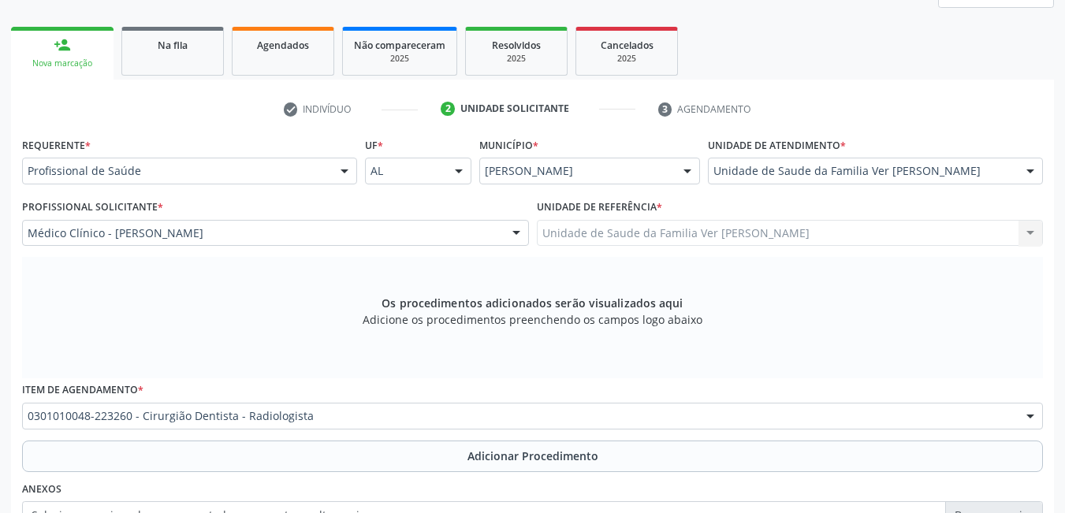
scroll to position [295, 0]
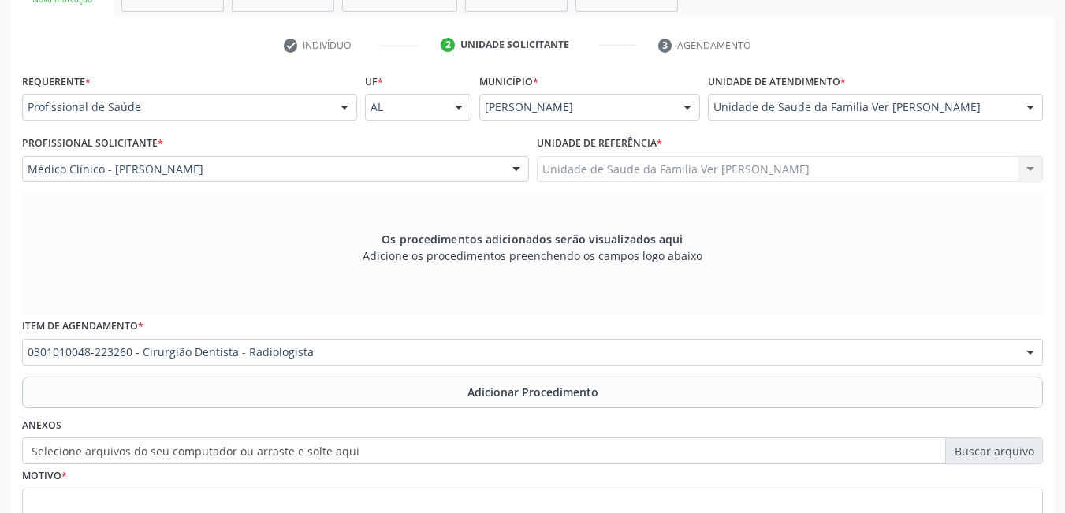
click at [353, 343] on div "0301010048-223260 - Cirurgião Dentista - Radiologista" at bounding box center [532, 352] width 1021 height 27
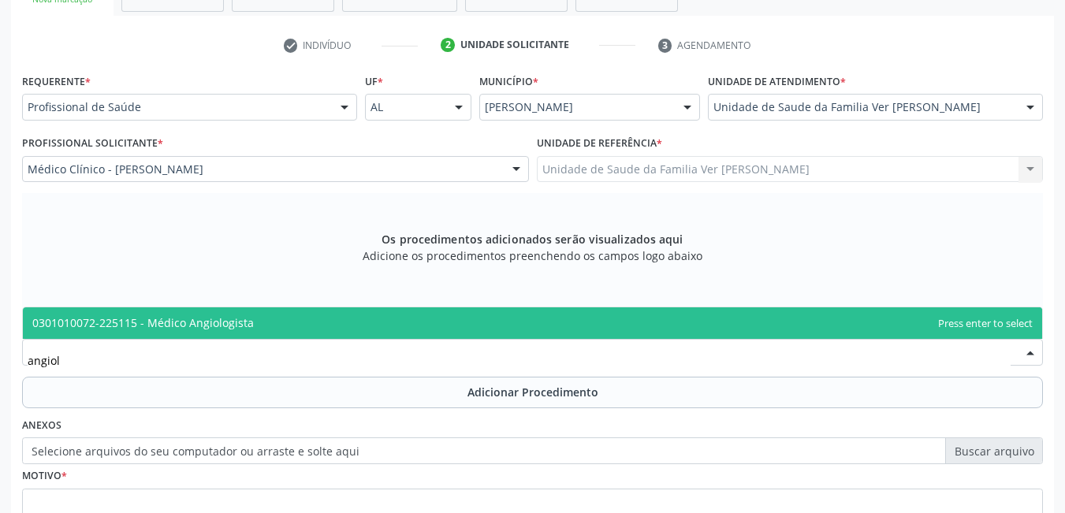
type input "angiolo"
click at [344, 345] on input "angiolo" at bounding box center [519, 361] width 983 height 32
click at [251, 323] on span "0301010072-225115 - Médico Angiologista" at bounding box center [533, 324] width 1020 height 32
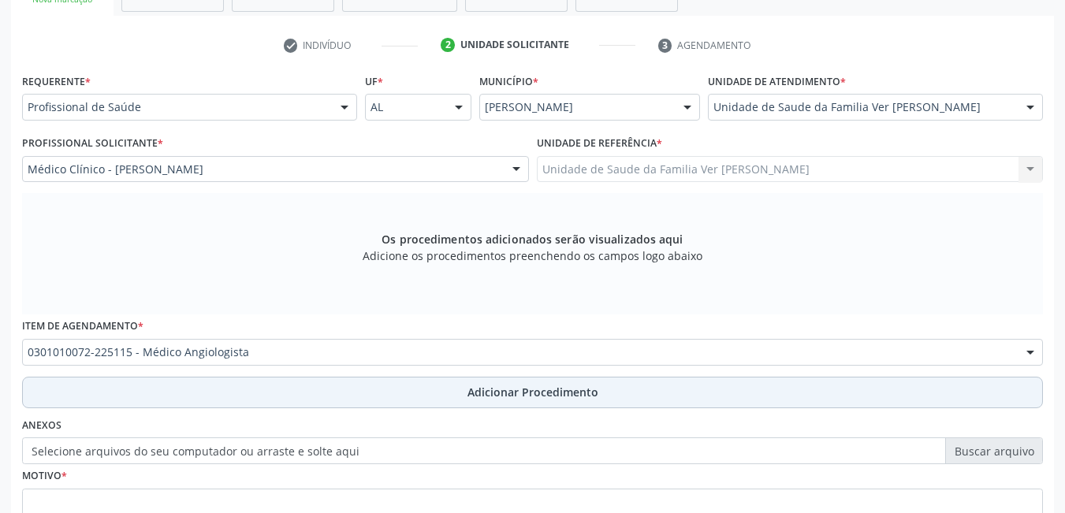
click at [293, 394] on button "Adicionar Procedimento" at bounding box center [532, 393] width 1021 height 32
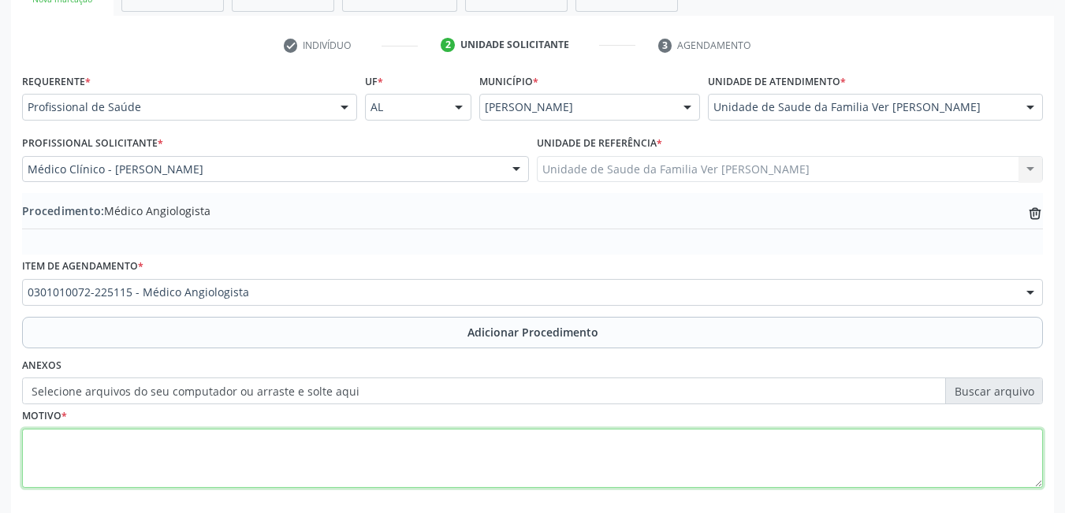
click at [198, 450] on textarea at bounding box center [532, 459] width 1021 height 60
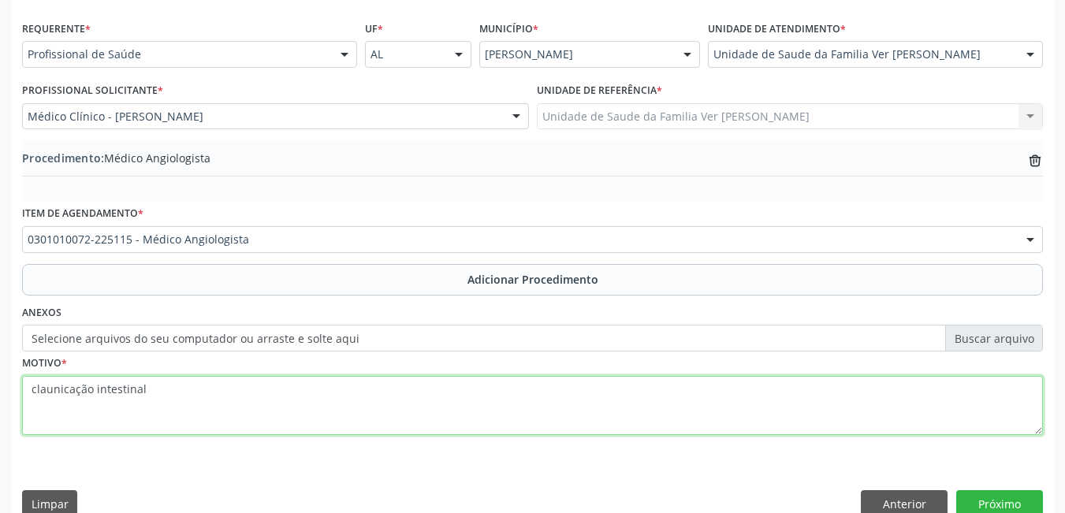
scroll to position [374, 0]
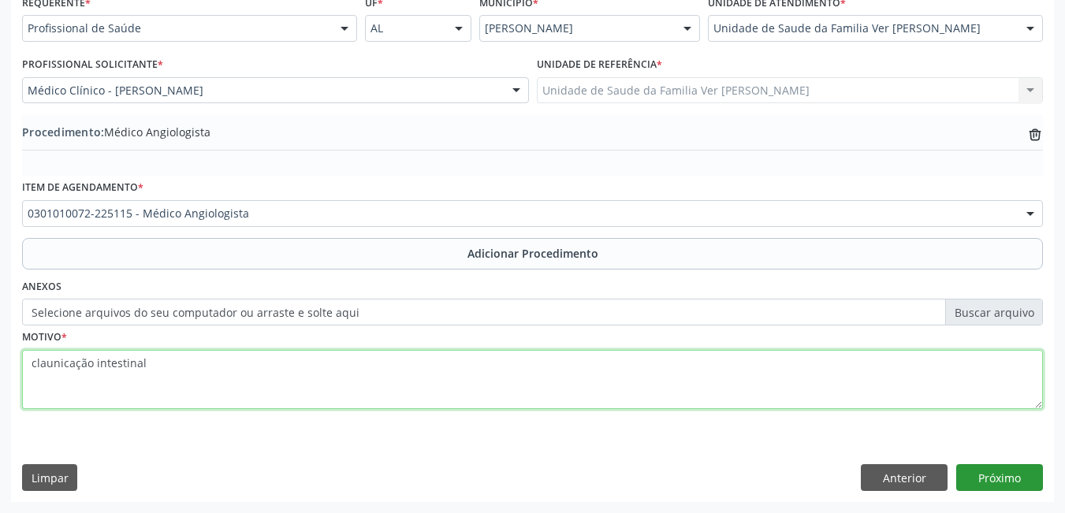
type textarea "claunicação intestinal"
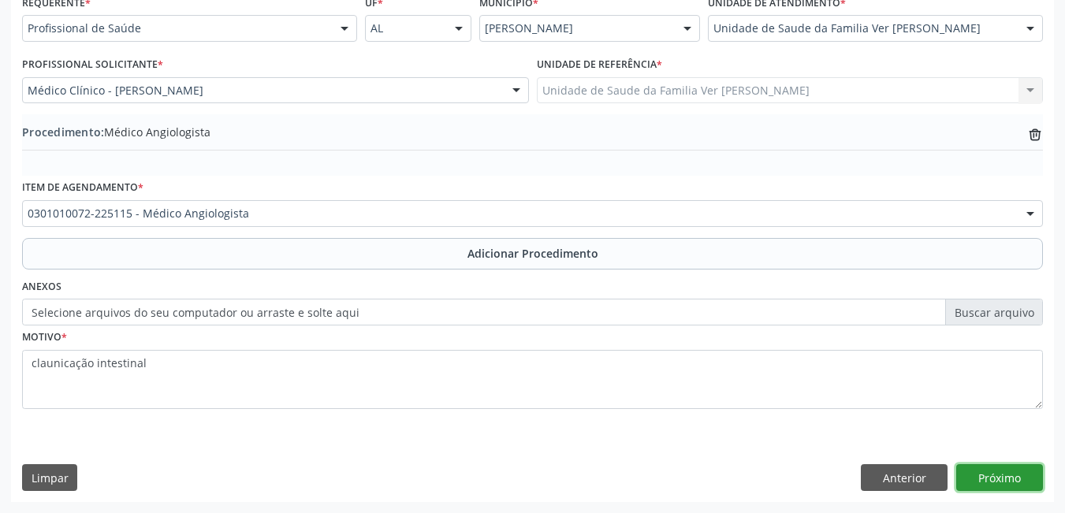
click at [992, 482] on button "Próximo" at bounding box center [1000, 477] width 87 height 27
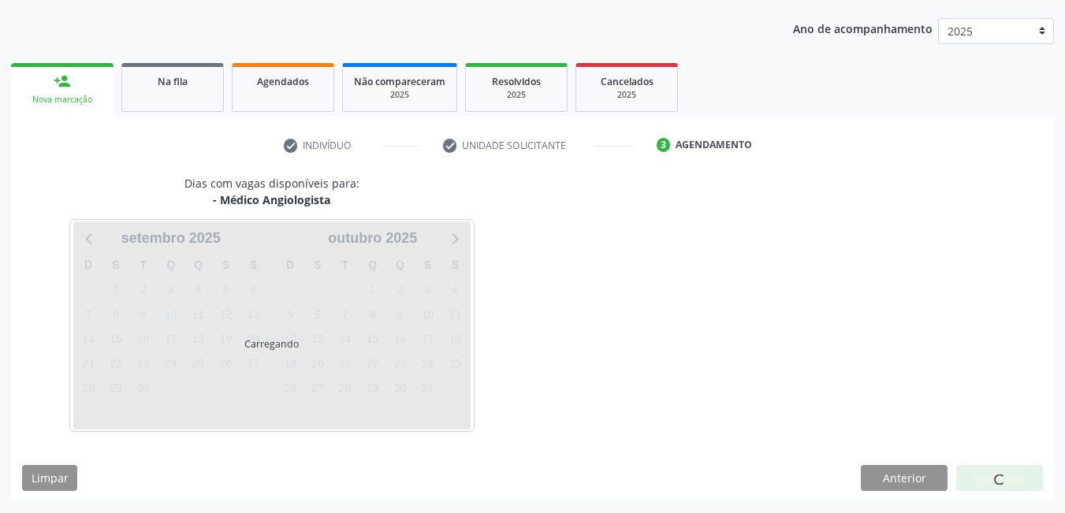
click at [992, 482] on div at bounding box center [1000, 478] width 87 height 27
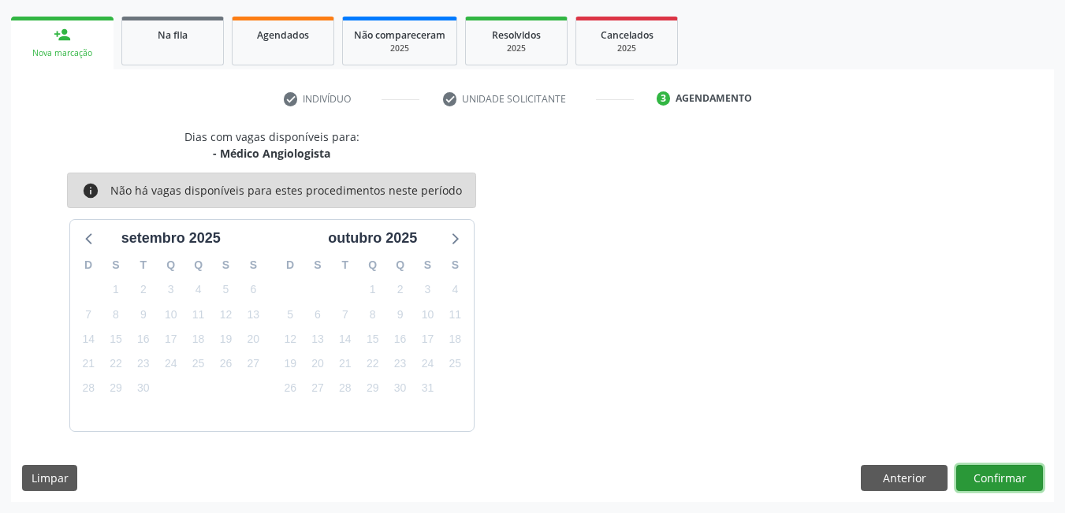
click at [992, 482] on button "Confirmar" at bounding box center [1000, 478] width 87 height 27
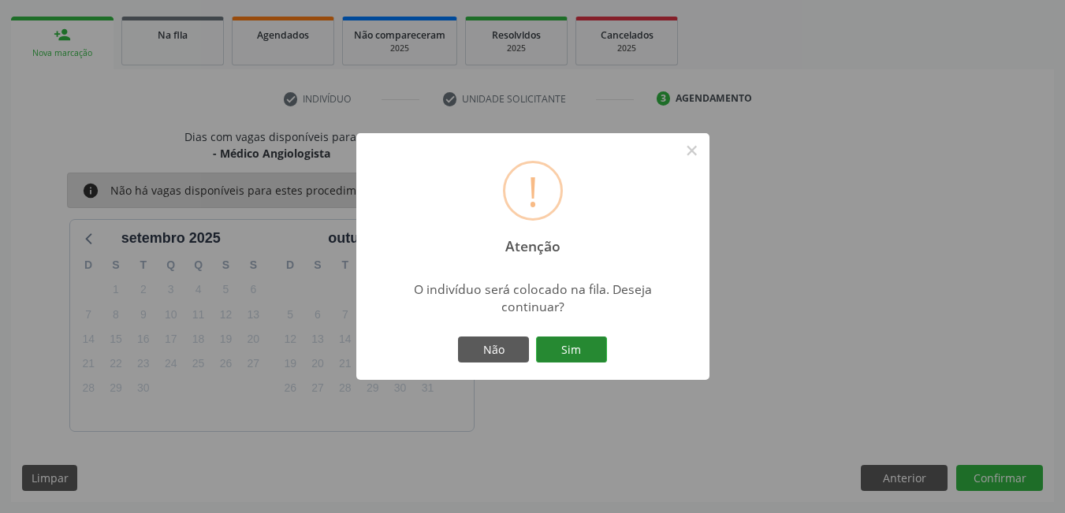
click at [582, 341] on button "Sim" at bounding box center [571, 350] width 71 height 27
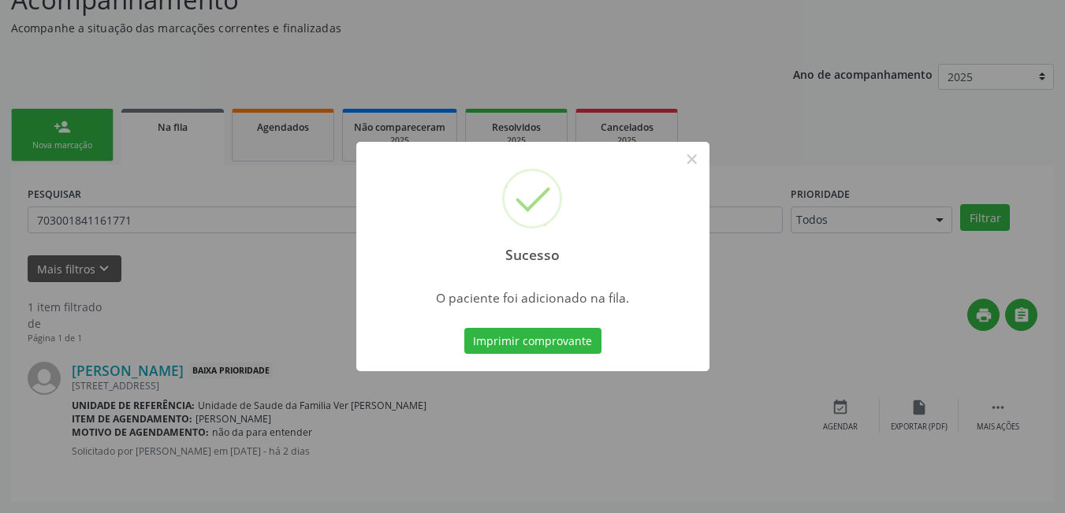
scroll to position [29, 0]
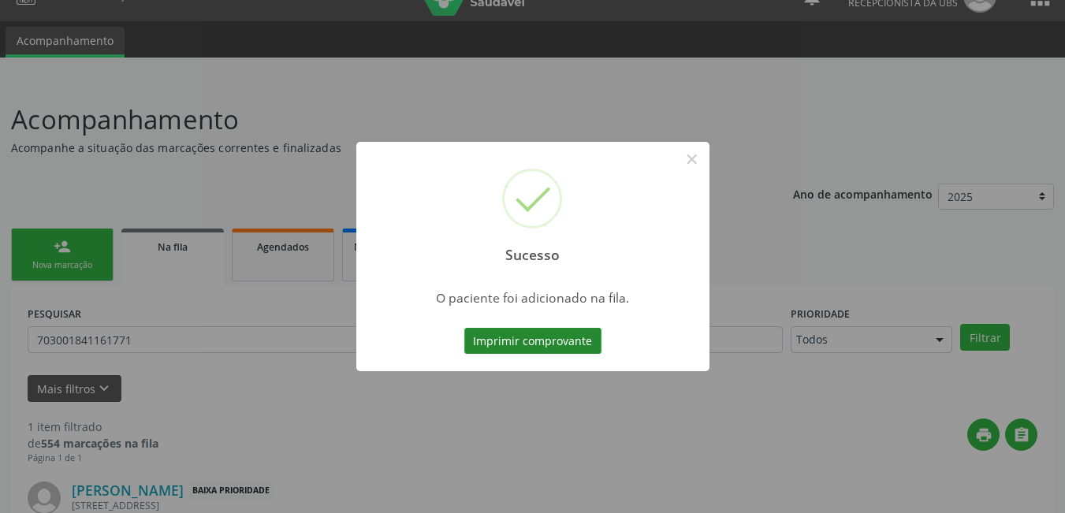
click at [543, 338] on button "Imprimir comprovante" at bounding box center [532, 341] width 137 height 27
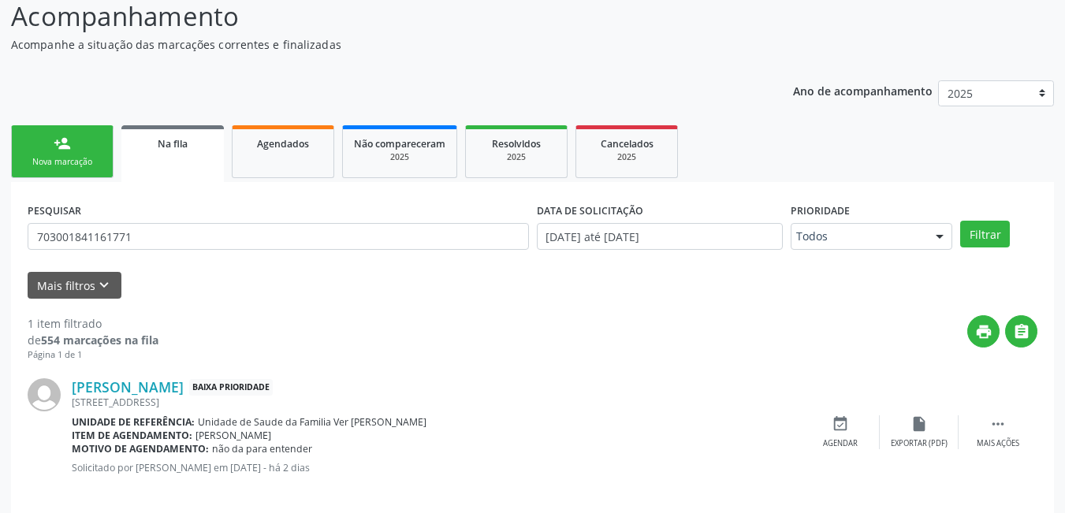
scroll to position [149, 0]
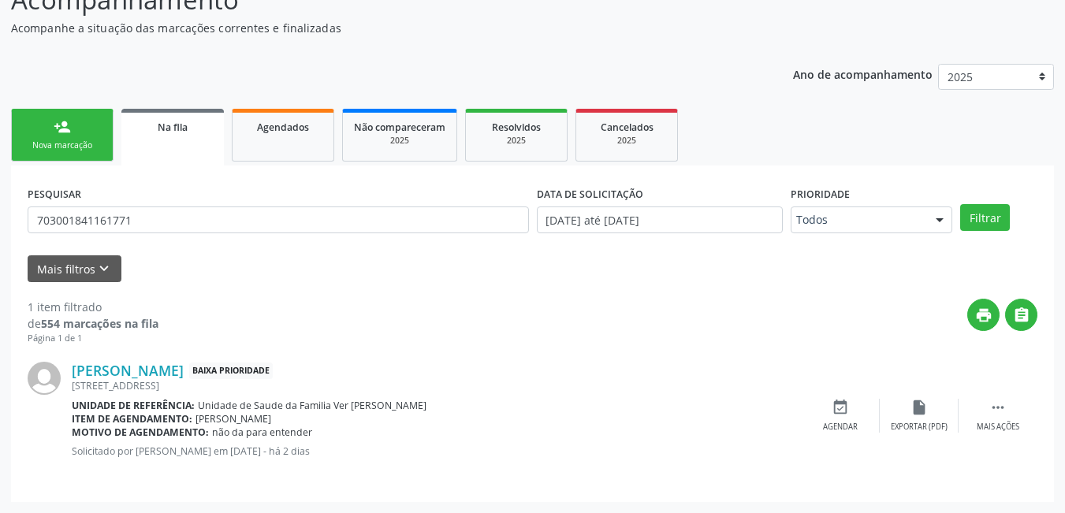
click at [59, 136] on link "person_add Nova marcação" at bounding box center [62, 135] width 103 height 53
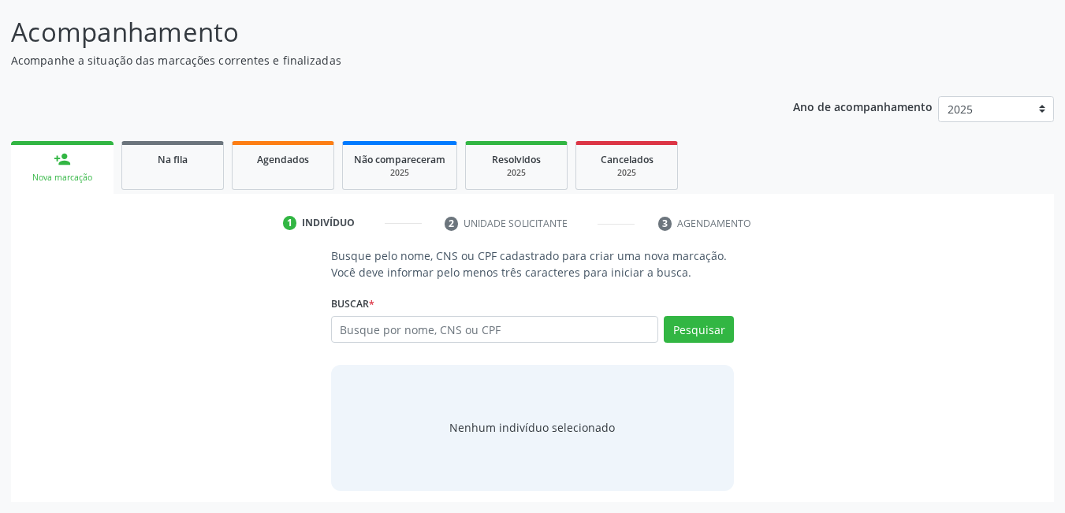
scroll to position [117, 0]
click at [491, 330] on input "text" at bounding box center [495, 329] width 328 height 27
click at [386, 341] on input "text" at bounding box center [495, 329] width 328 height 27
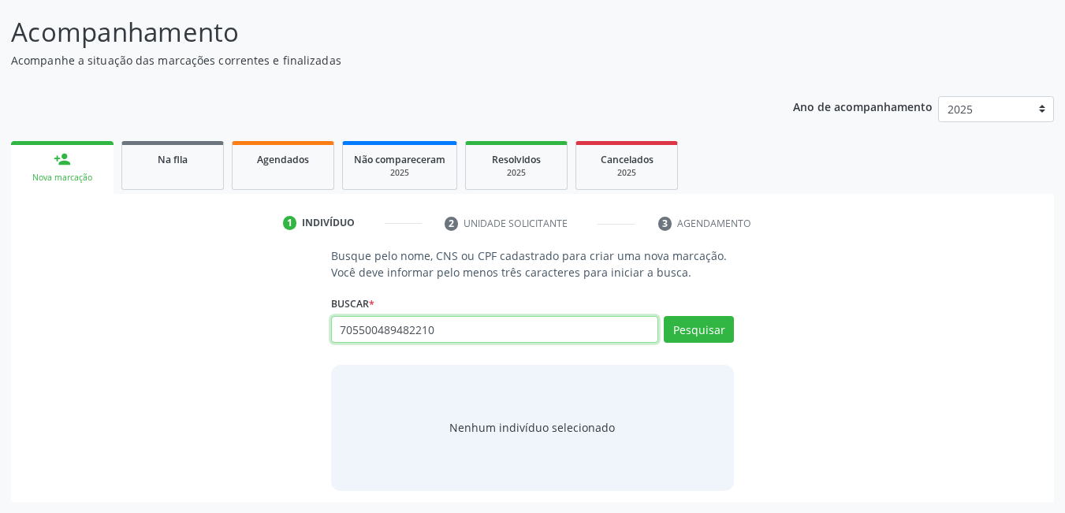
type input "705500489482210"
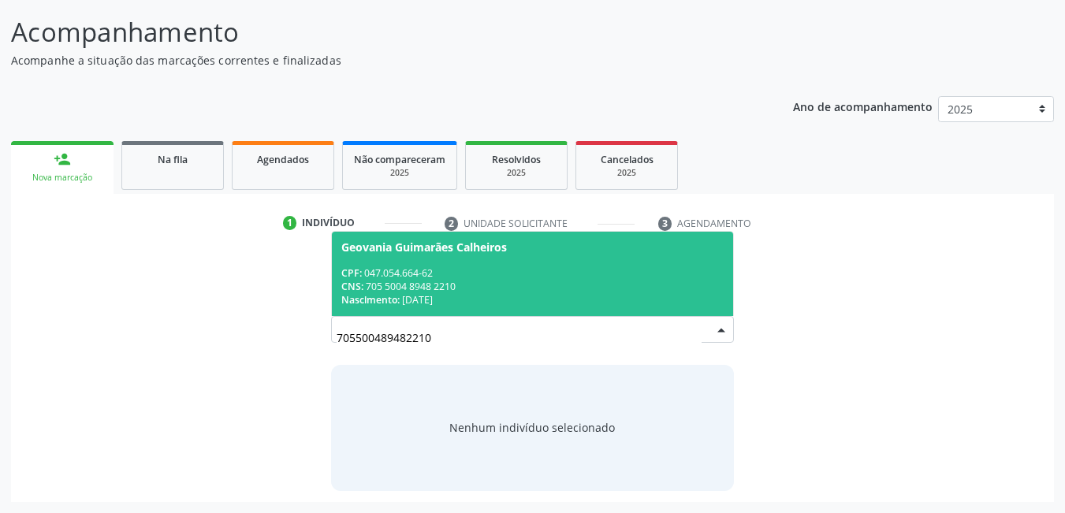
click at [488, 287] on div "CNS: 705 5004 8948 2210" at bounding box center [532, 286] width 383 height 13
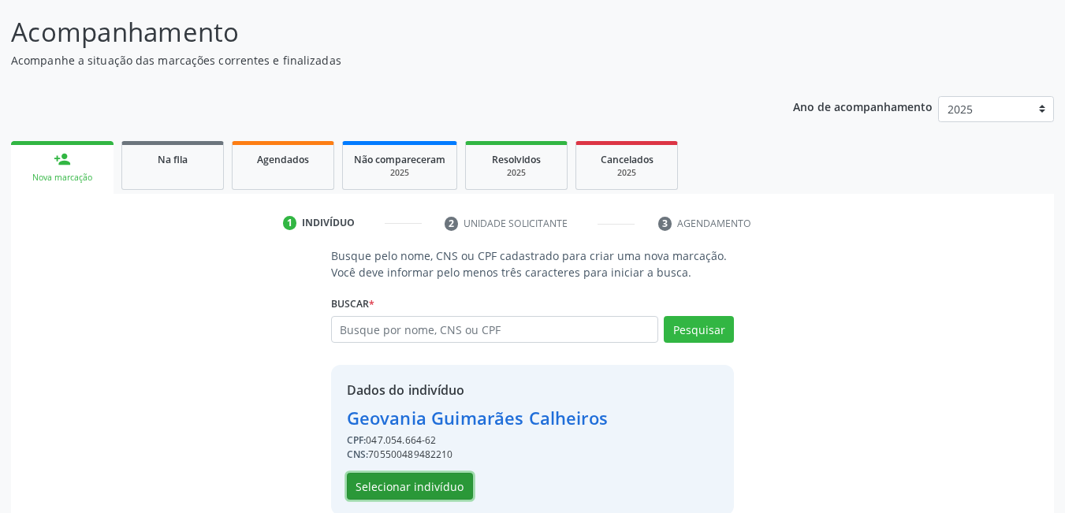
click at [417, 491] on button "Selecionar indivíduo" at bounding box center [410, 486] width 126 height 27
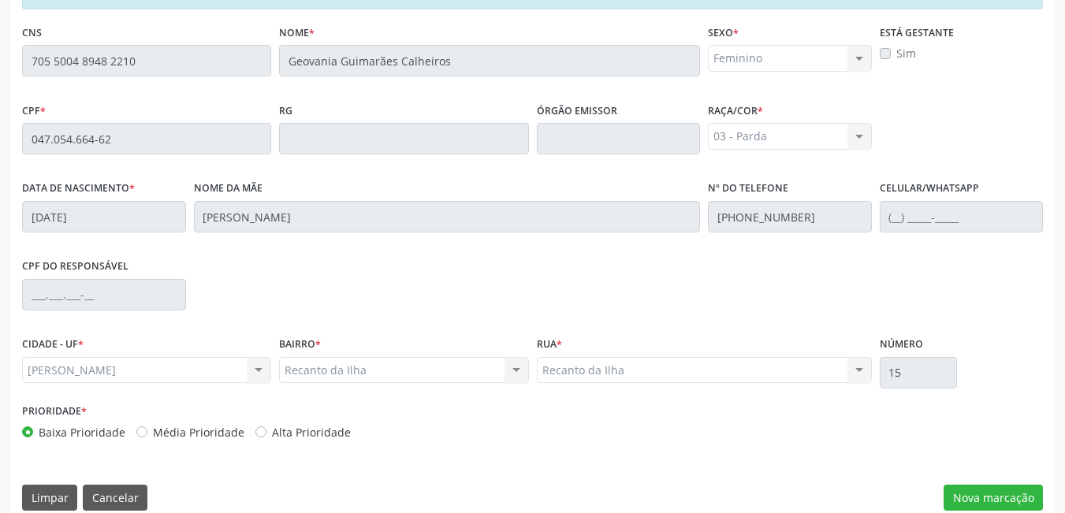
scroll to position [409, 0]
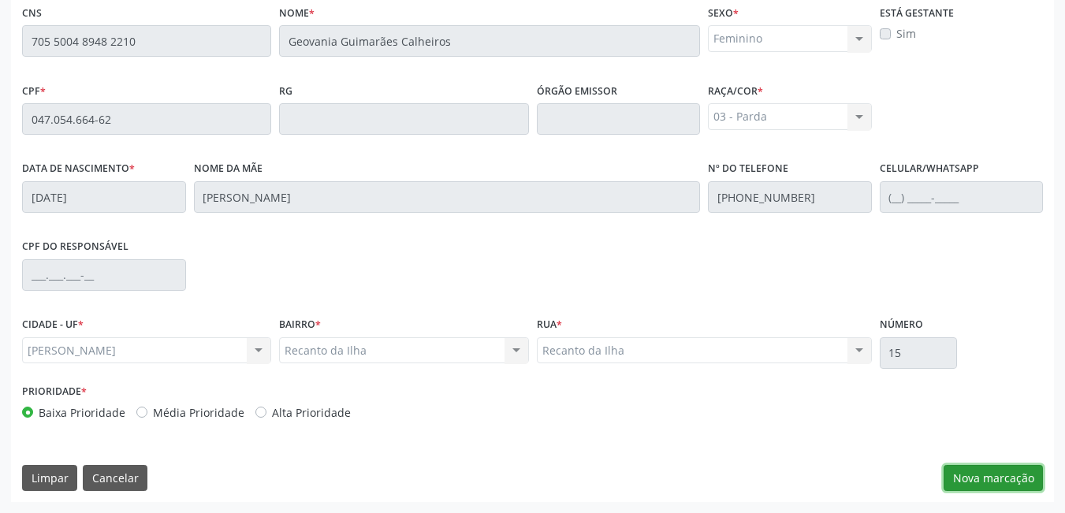
click at [978, 470] on button "Nova marcação" at bounding box center [993, 478] width 99 height 27
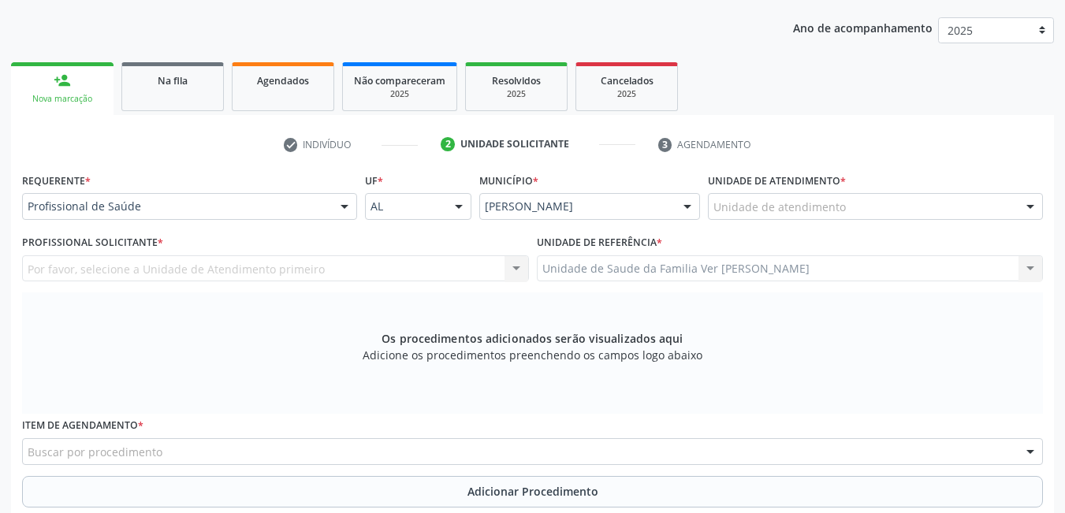
scroll to position [173, 0]
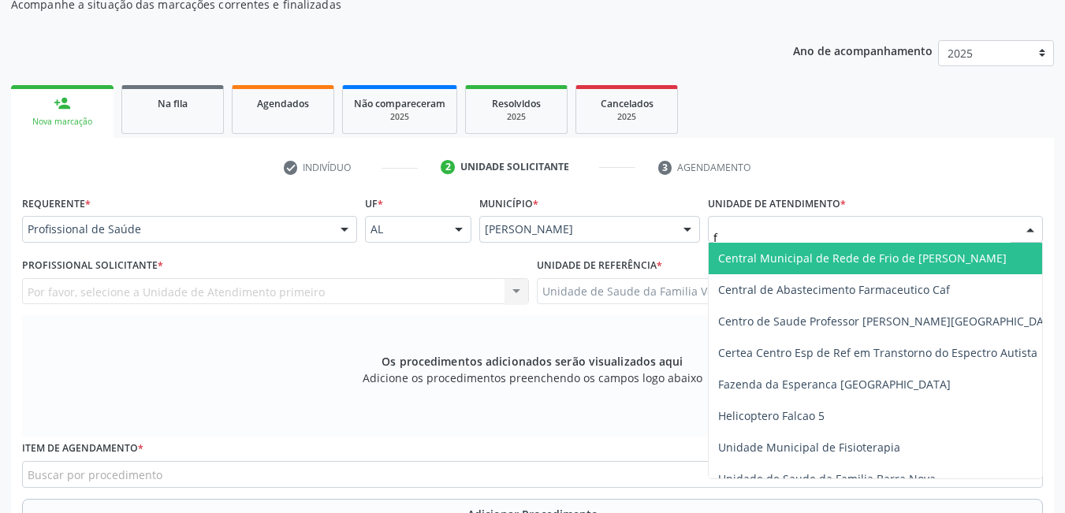
type input "fl"
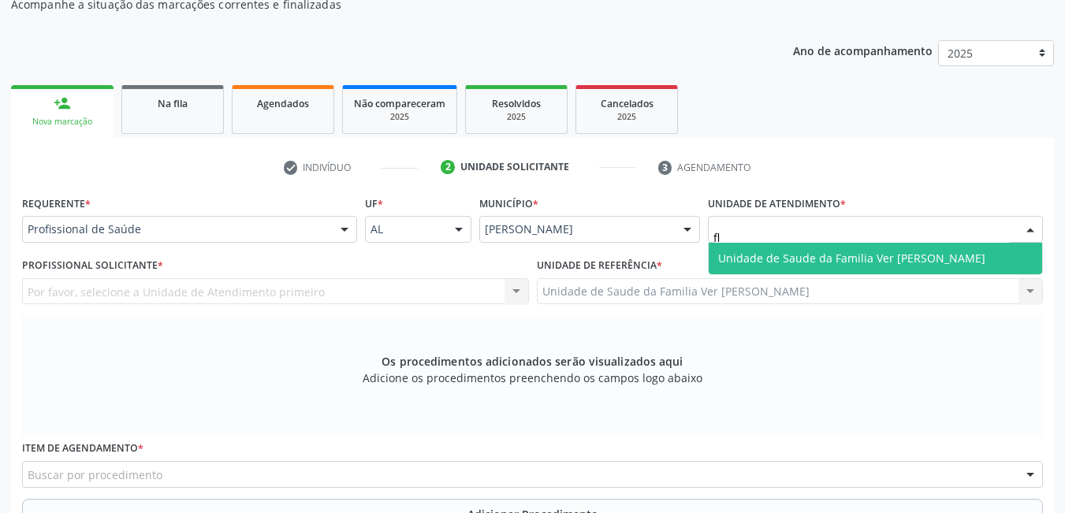
click at [826, 267] on span "Unidade de Saude da Familia Ver [PERSON_NAME]" at bounding box center [876, 259] width 334 height 32
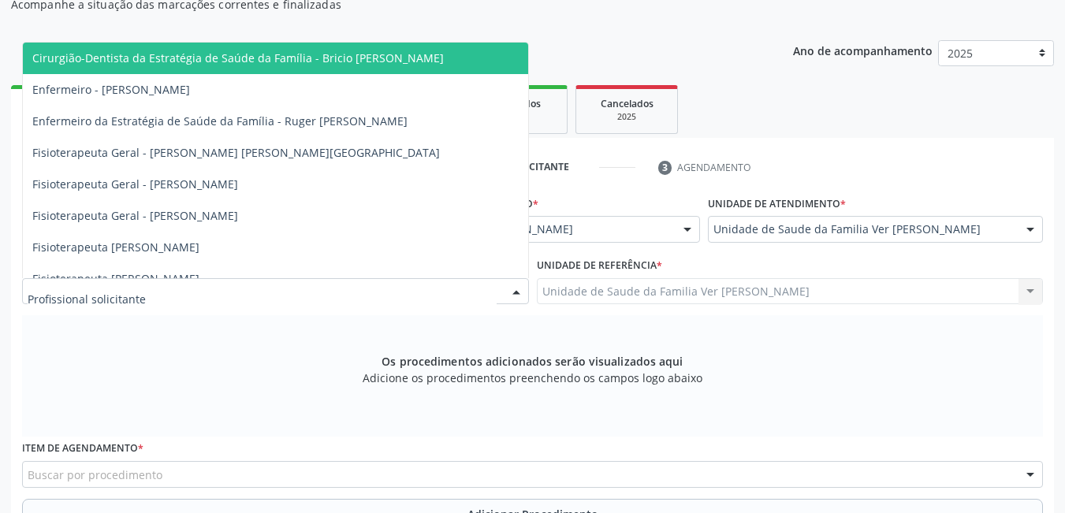
drag, startPoint x: 457, startPoint y: 292, endPoint x: 468, endPoint y: 291, distance: 11.1
click at [457, 290] on div at bounding box center [275, 291] width 507 height 27
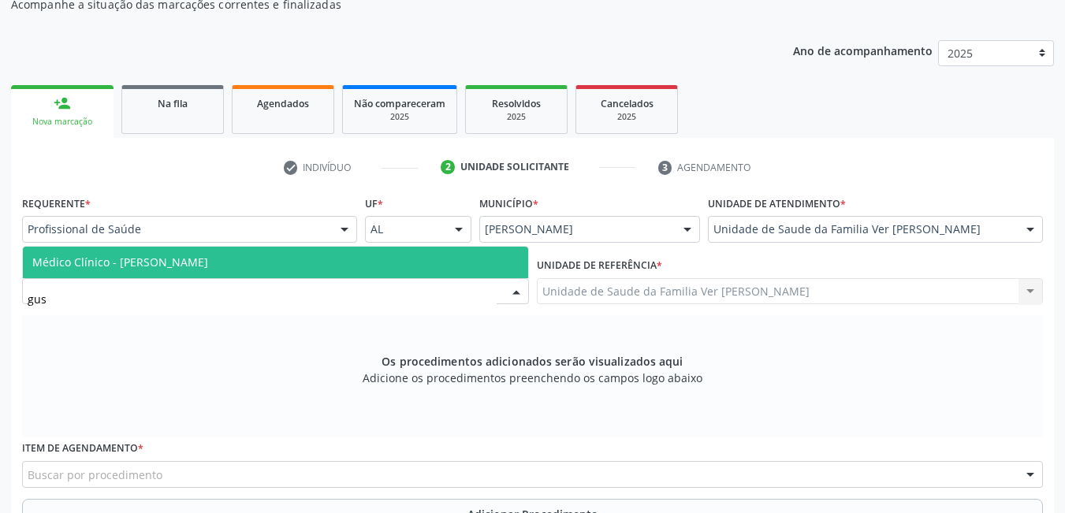
type input "gust"
click at [451, 263] on span "Médico Clínico - [PERSON_NAME]" at bounding box center [275, 263] width 505 height 32
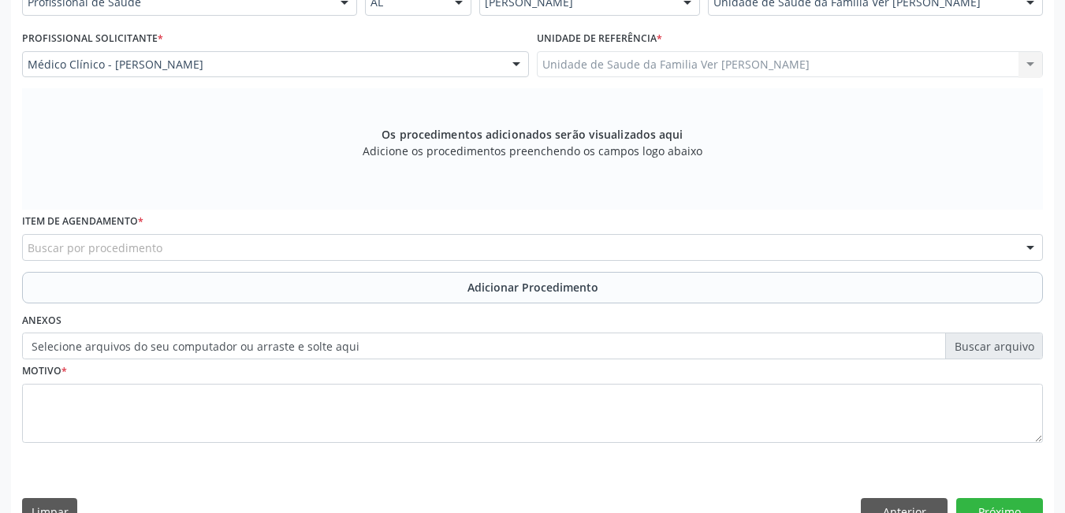
scroll to position [409, 0]
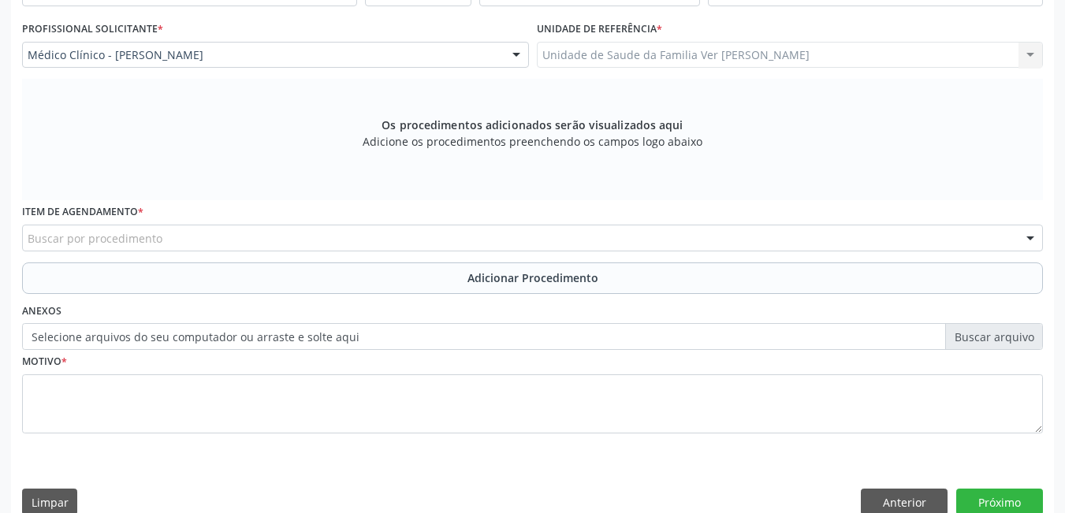
click at [304, 240] on div "Buscar por procedimento" at bounding box center [532, 238] width 1021 height 27
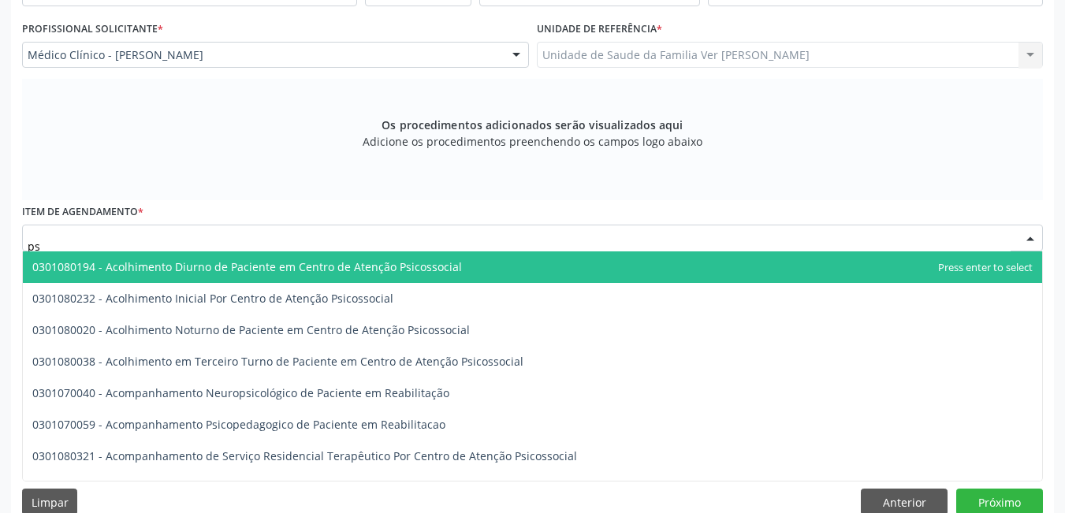
type input "p"
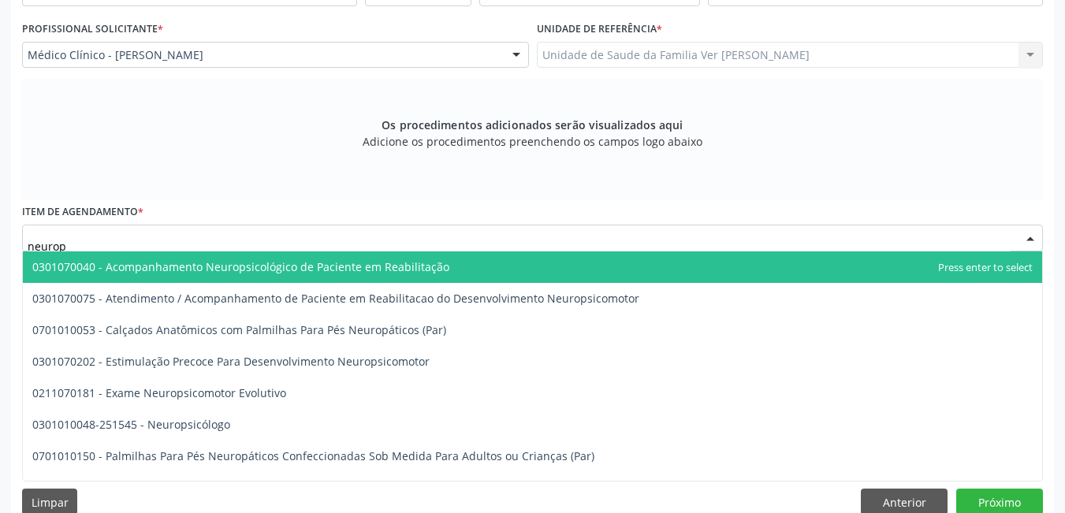
type input "neurops"
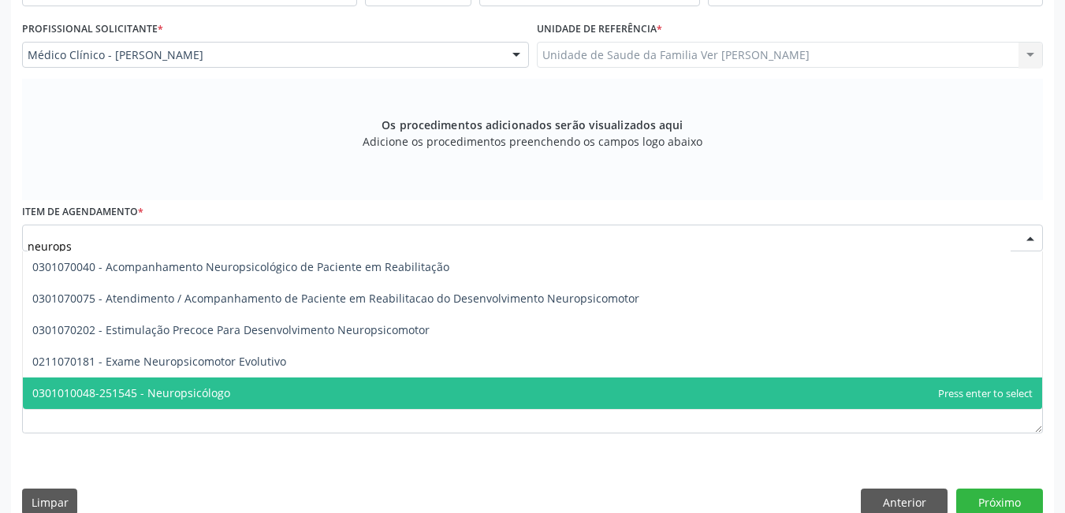
click at [341, 387] on span "0301010048-251545 - Neuropsicólogo" at bounding box center [533, 394] width 1020 height 32
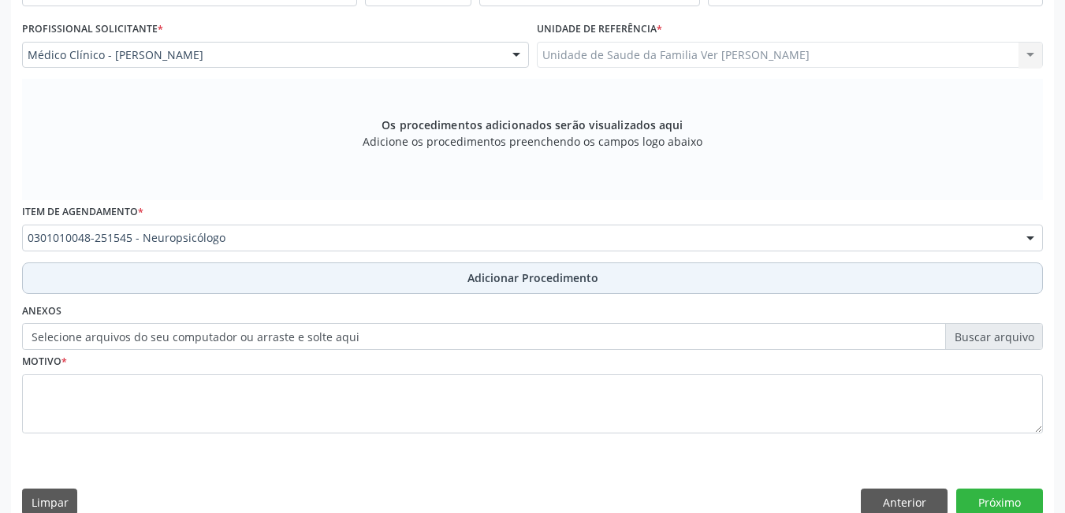
click at [207, 275] on button "Adicionar Procedimento" at bounding box center [532, 279] width 1021 height 32
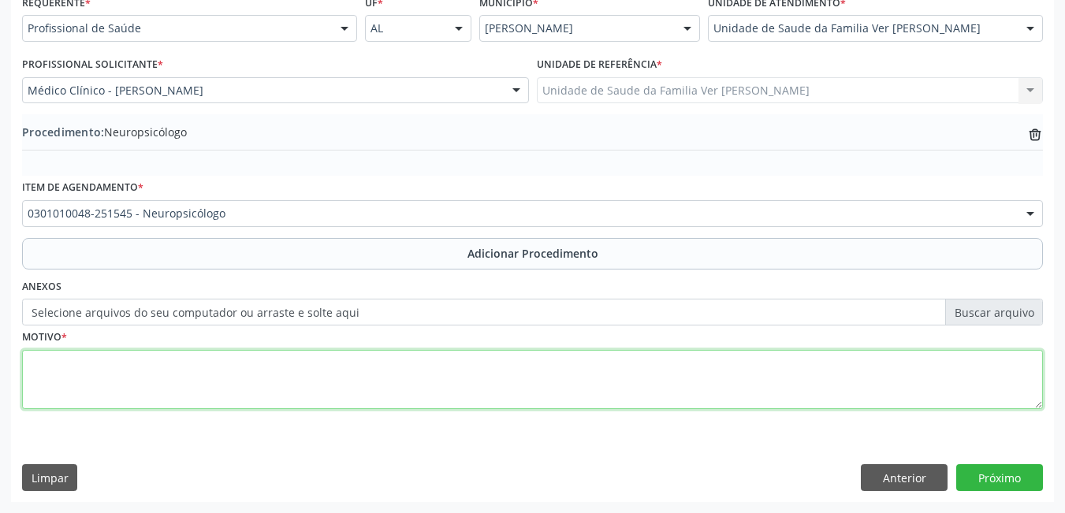
click at [173, 377] on textarea at bounding box center [532, 380] width 1021 height 60
type textarea "crises de ansiedade"
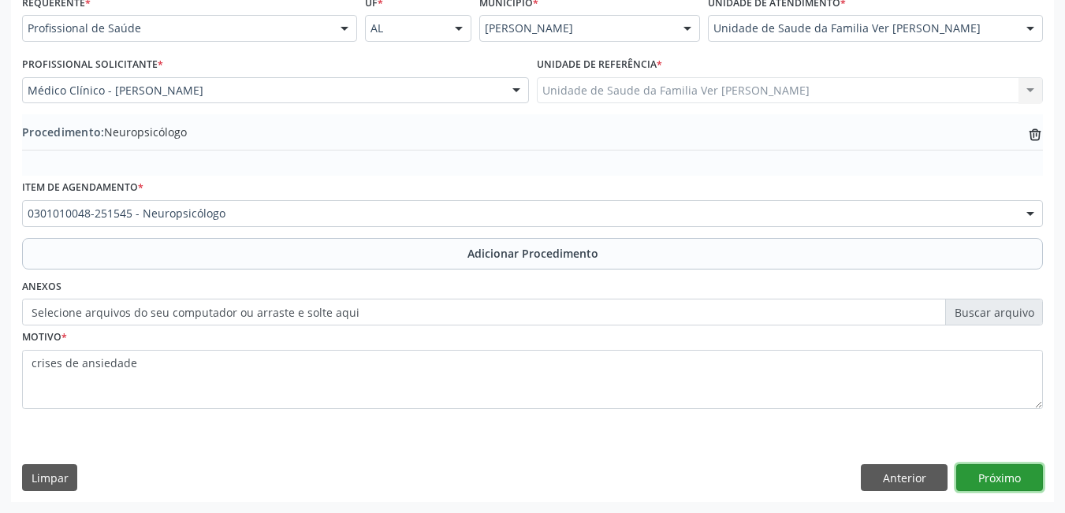
click at [1008, 476] on button "Próximo" at bounding box center [1000, 477] width 87 height 27
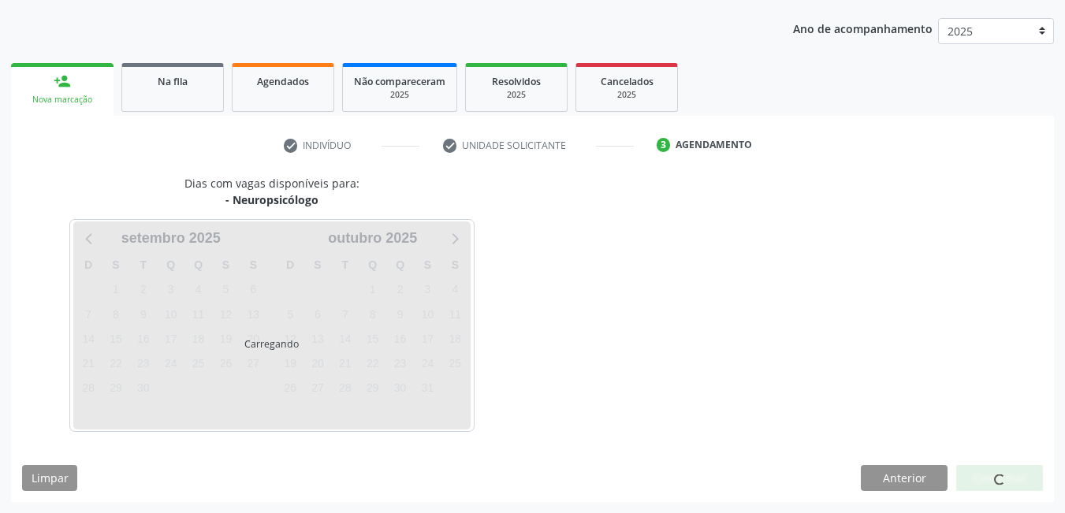
scroll to position [241, 0]
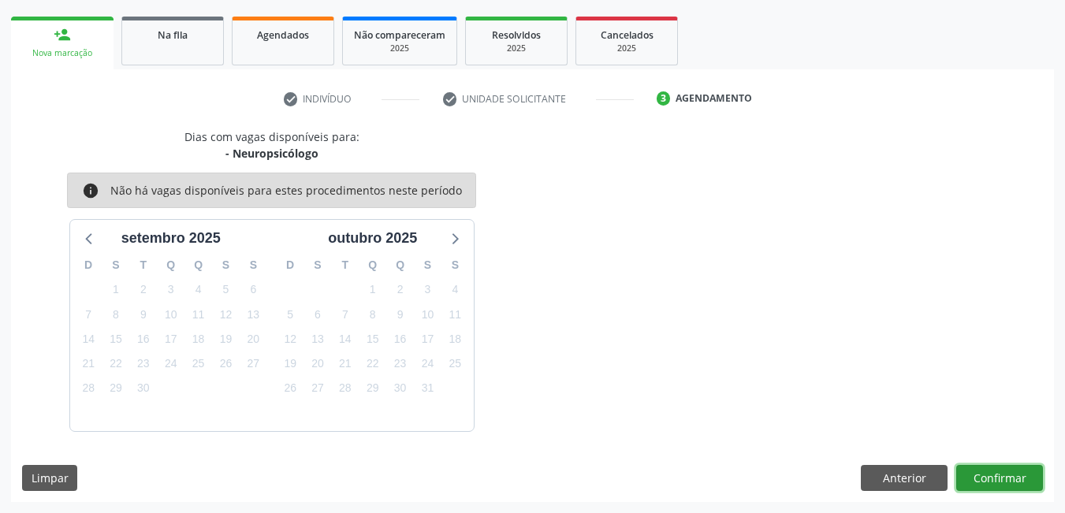
click at [1008, 476] on button "Confirmar" at bounding box center [1000, 478] width 87 height 27
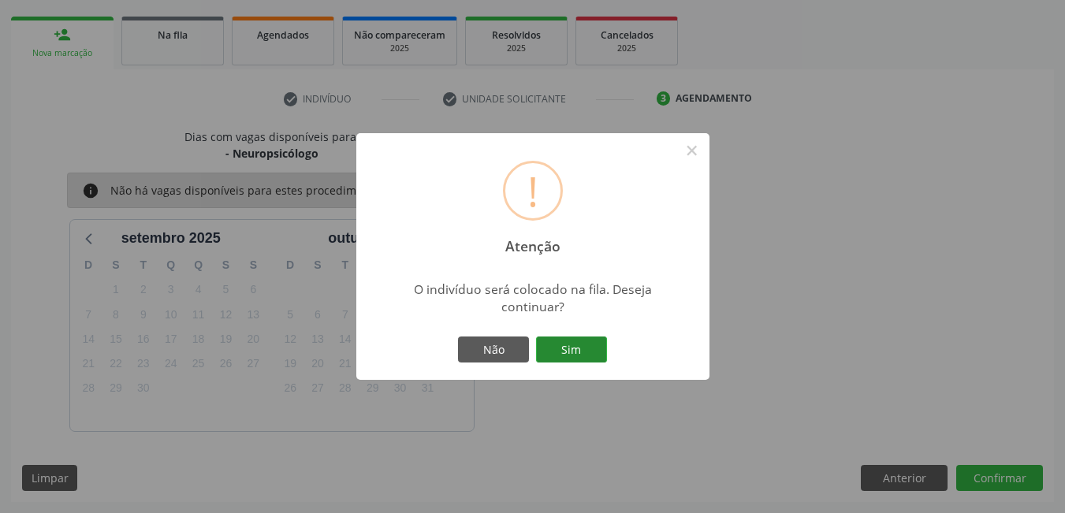
click at [570, 341] on button "Sim" at bounding box center [571, 350] width 71 height 27
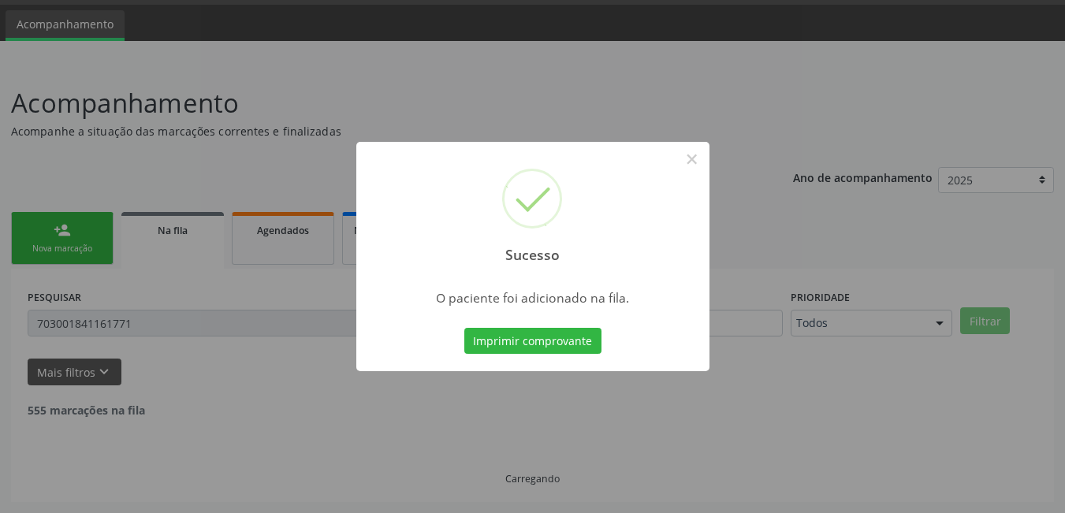
scroll to position [29, 0]
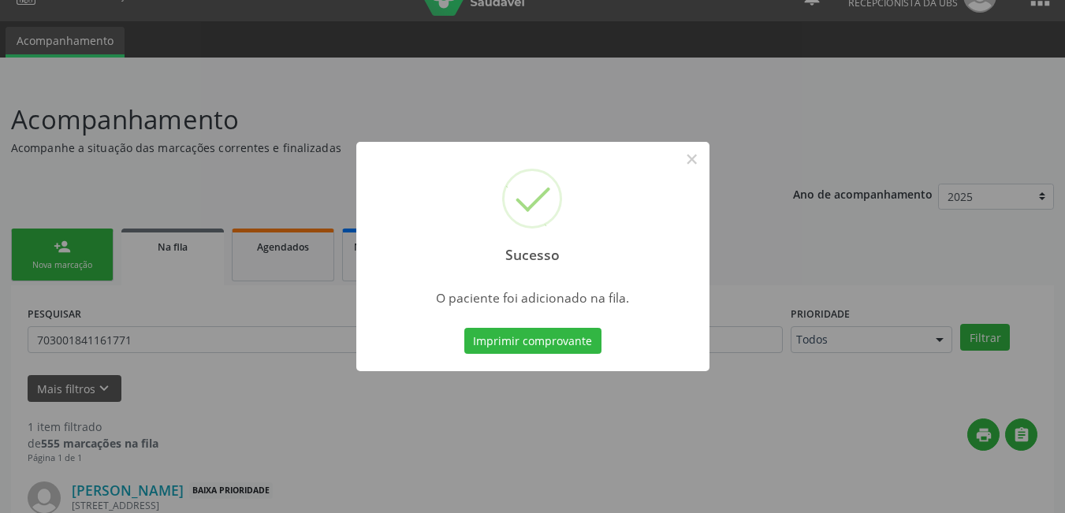
click at [543, 320] on div "Sucesso × O paciente foi adicionado na fila. Imprimir comprovante Cancel" at bounding box center [532, 257] width 353 height 230
click at [550, 338] on button "Imprimir comprovante" at bounding box center [532, 341] width 137 height 27
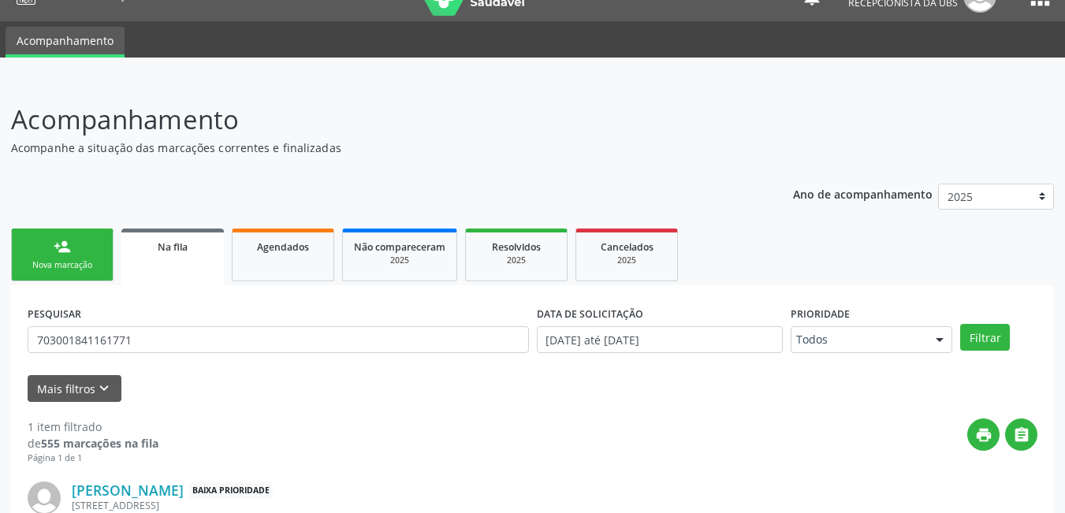
click at [84, 239] on link "person_add Nova marcação" at bounding box center [62, 255] width 103 height 53
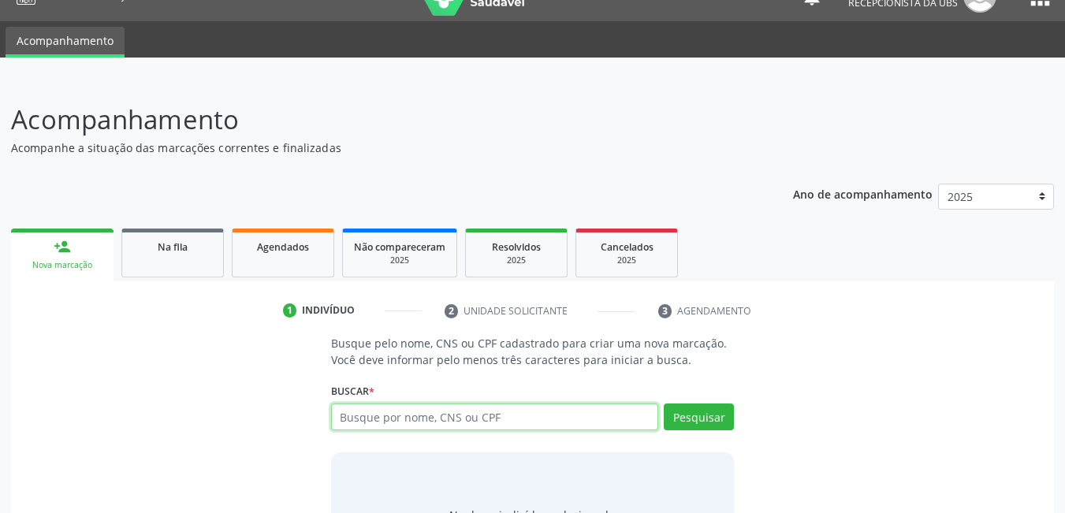
click at [554, 424] on input "text" at bounding box center [495, 417] width 328 height 27
type input "705500489482210"
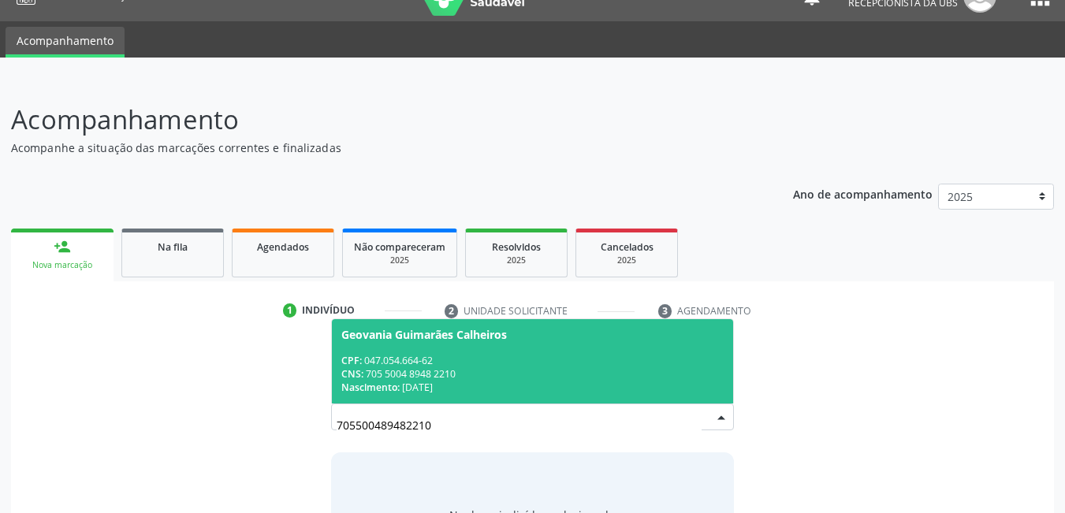
click at [476, 361] on div "CPF: 047.054.664-62" at bounding box center [532, 360] width 383 height 13
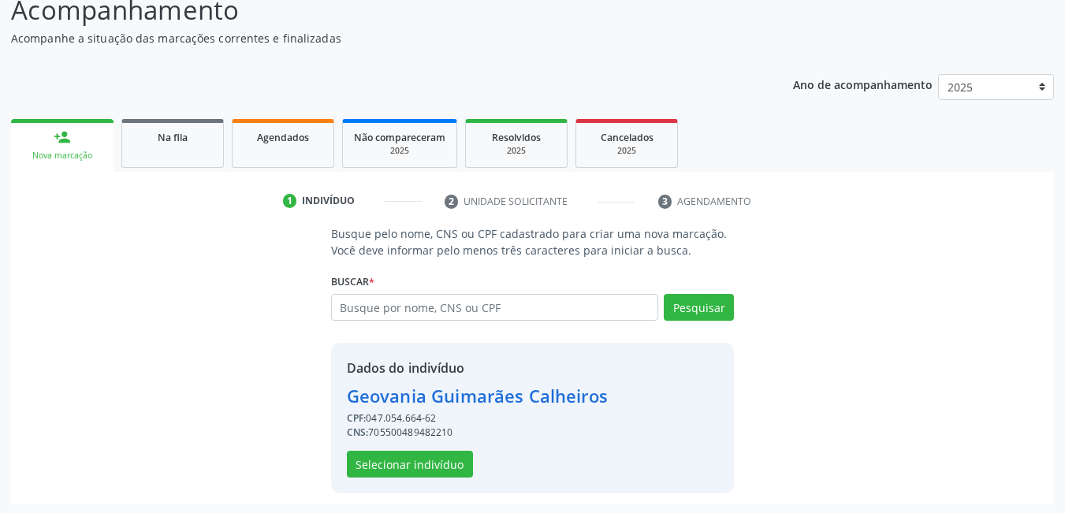
scroll to position [141, 0]
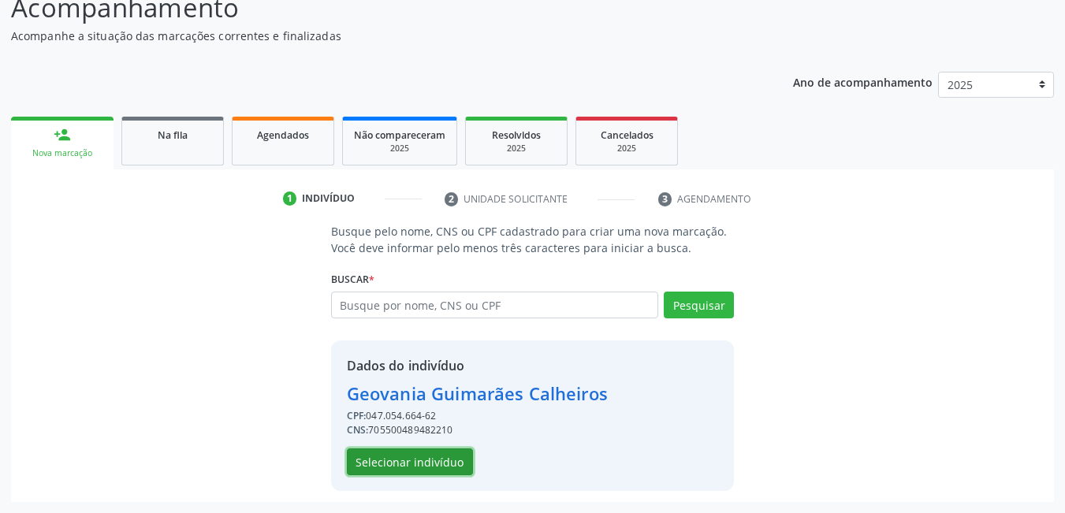
click at [428, 450] on button "Selecionar indivíduo" at bounding box center [410, 462] width 126 height 27
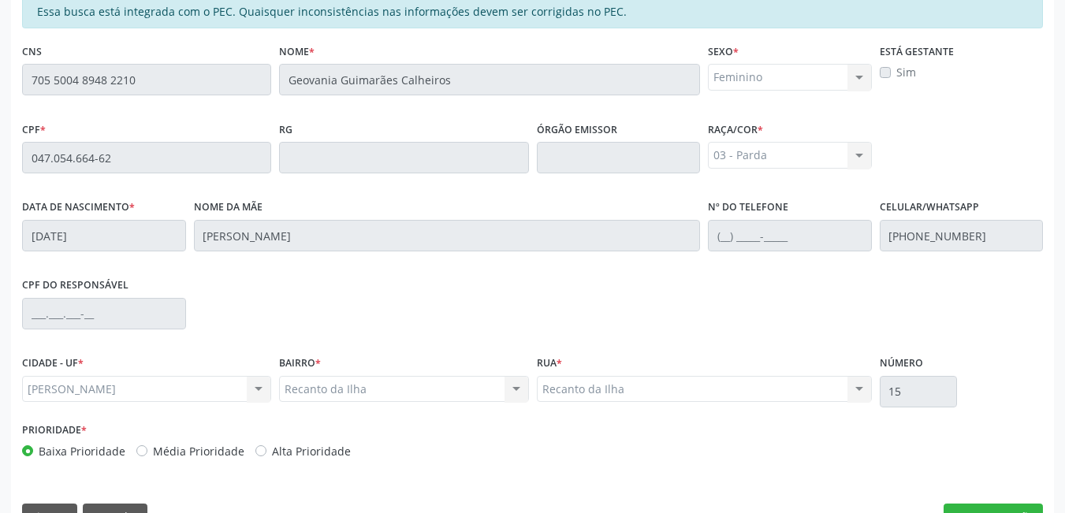
scroll to position [409, 0]
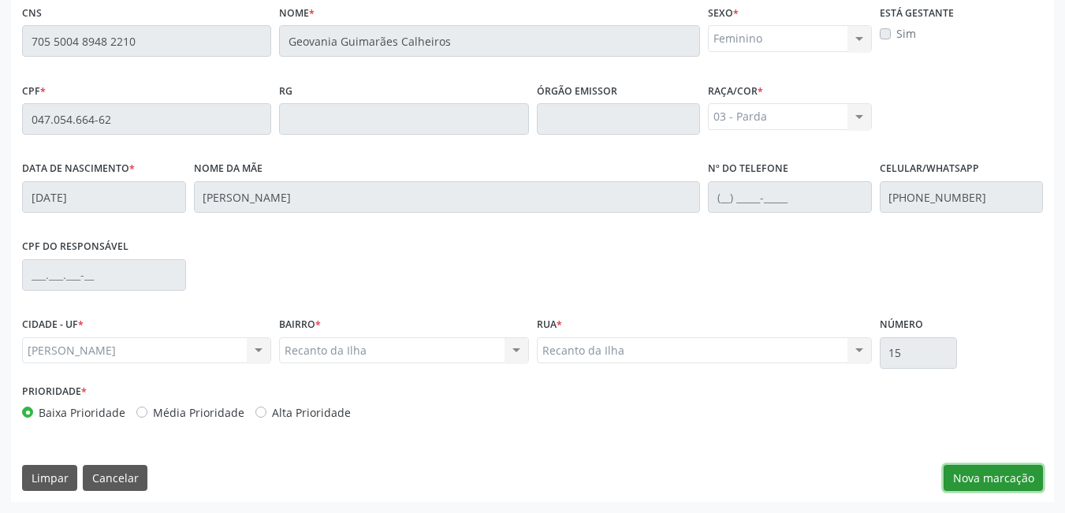
click at [979, 479] on button "Nova marcação" at bounding box center [993, 478] width 99 height 27
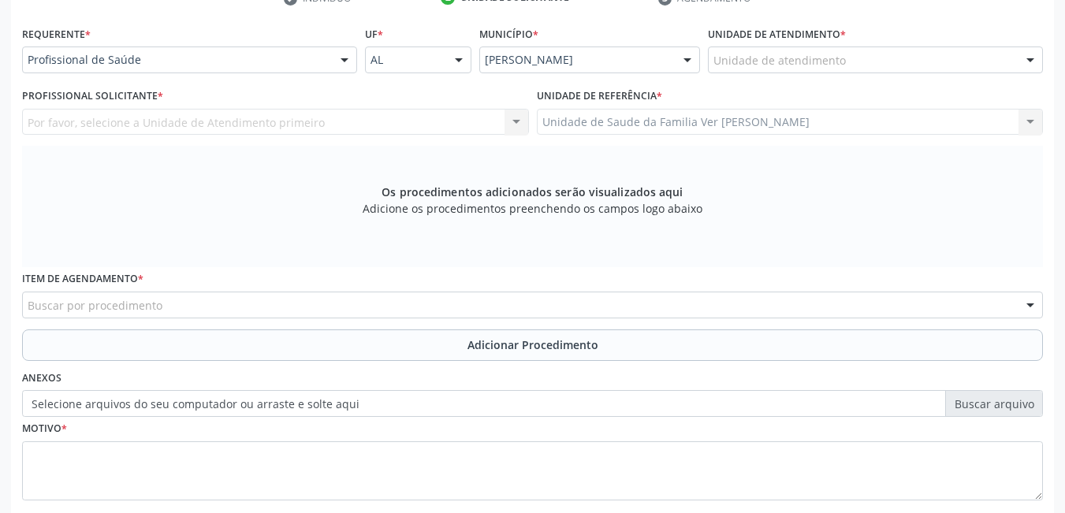
scroll to position [173, 0]
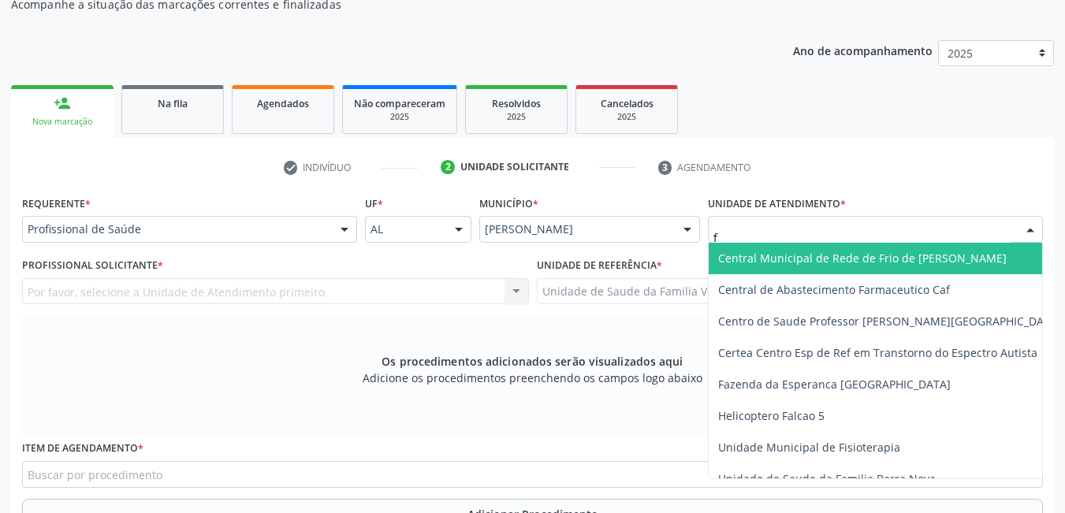
type input "fl"
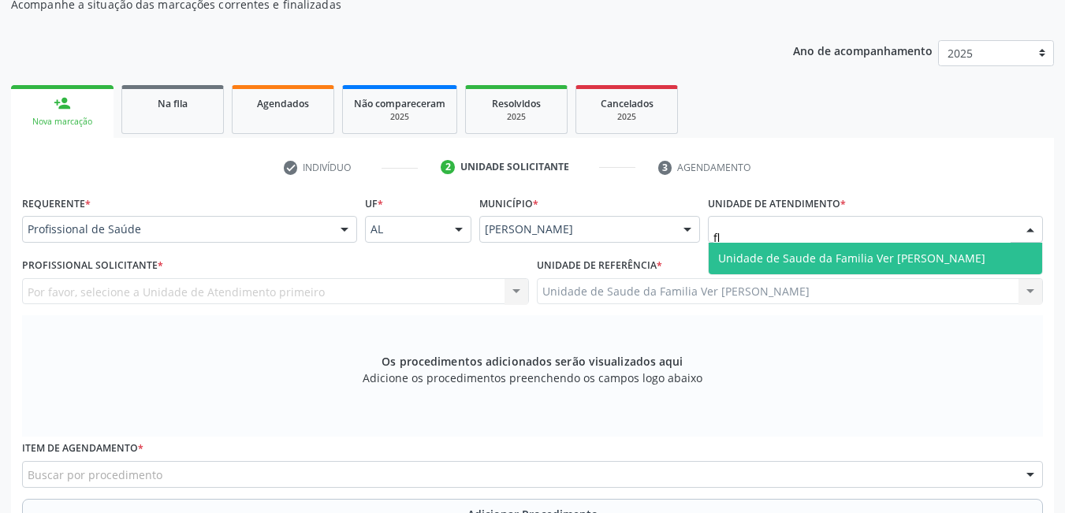
click at [793, 252] on span "Unidade de Saude da Familia Ver [PERSON_NAME]" at bounding box center [851, 258] width 267 height 15
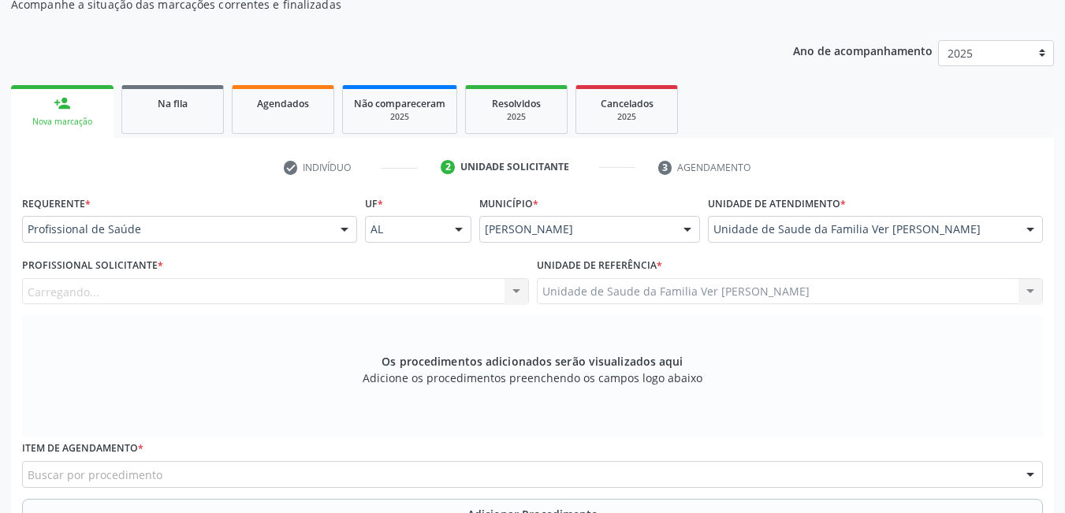
click at [422, 288] on div "Carregando... Nenhum resultado encontrado para: " " Não há nenhuma opção para s…" at bounding box center [275, 291] width 507 height 27
click at [421, 288] on div "Profissional solicitante" at bounding box center [275, 291] width 507 height 27
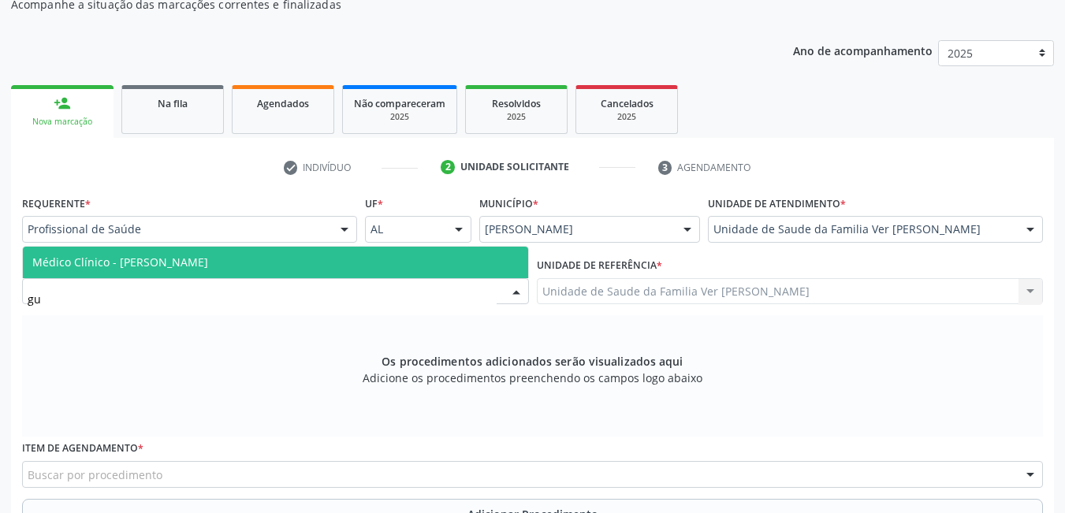
type input "gus"
click at [397, 252] on span "Médico Clínico - [PERSON_NAME]" at bounding box center [275, 263] width 505 height 32
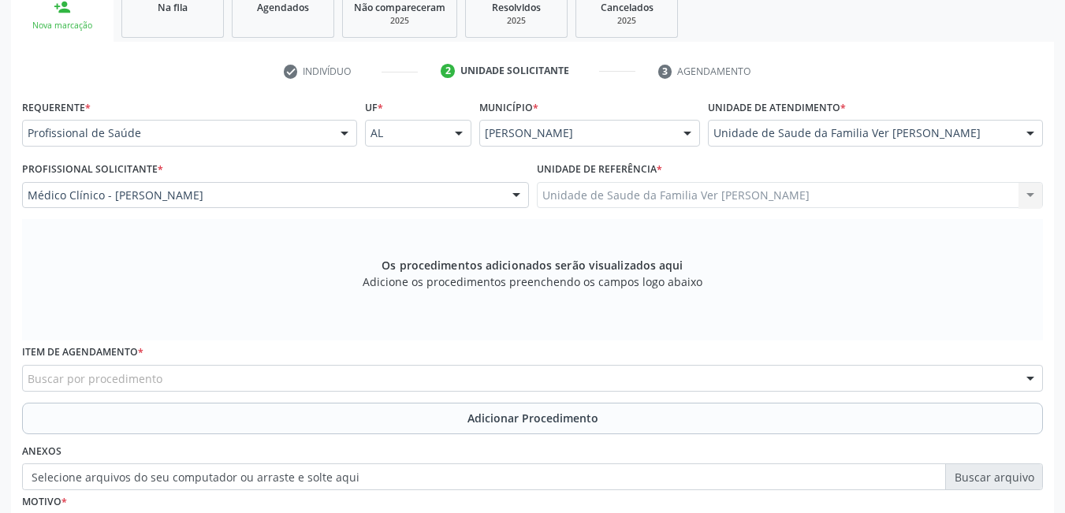
scroll to position [330, 0]
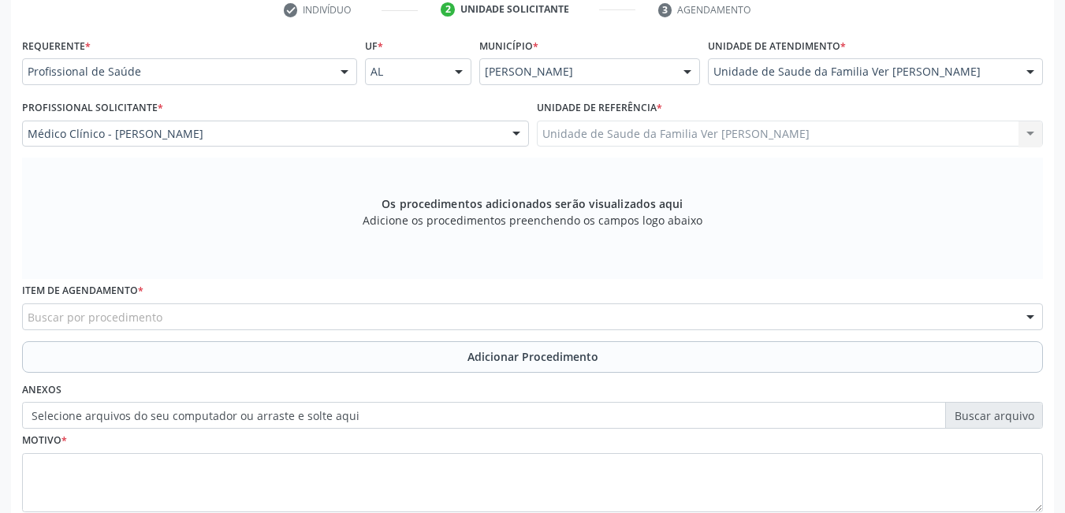
click at [293, 316] on div "Buscar por procedimento" at bounding box center [532, 317] width 1021 height 27
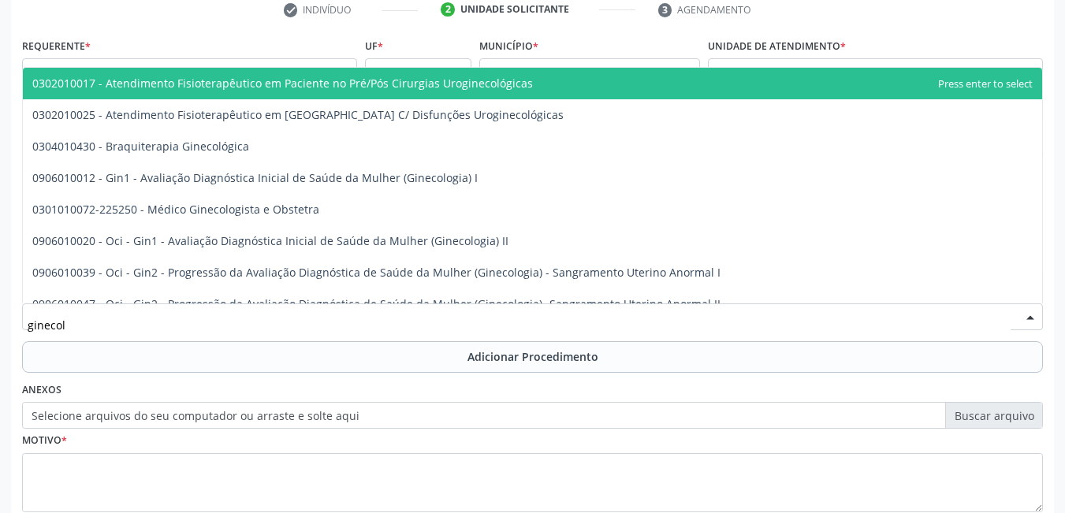
type input "ginecolo"
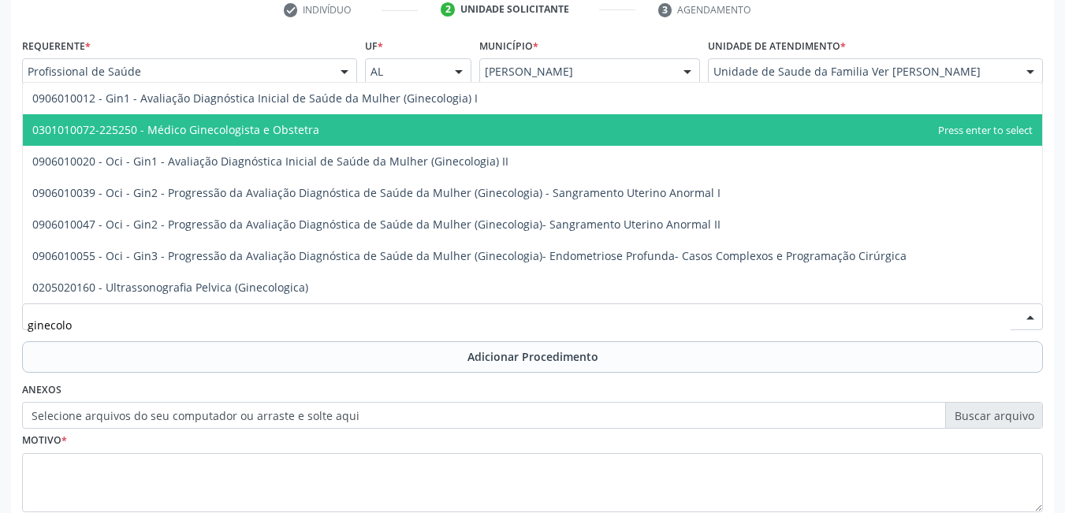
click at [311, 129] on span "0301010072-225250 - Médico Ginecologista e Obstetra" at bounding box center [175, 129] width 287 height 15
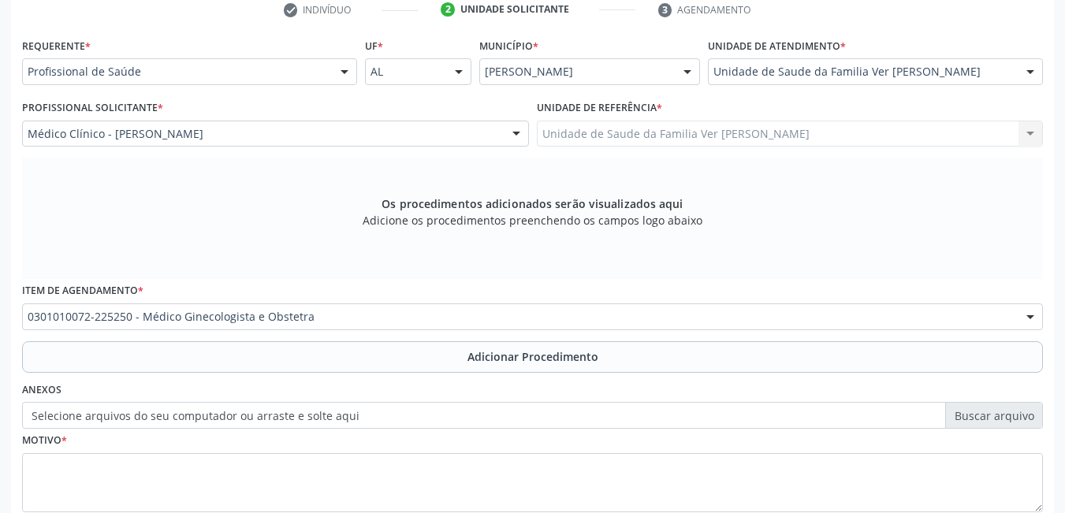
click at [309, 360] on button "Adicionar Procedimento" at bounding box center [532, 357] width 1021 height 32
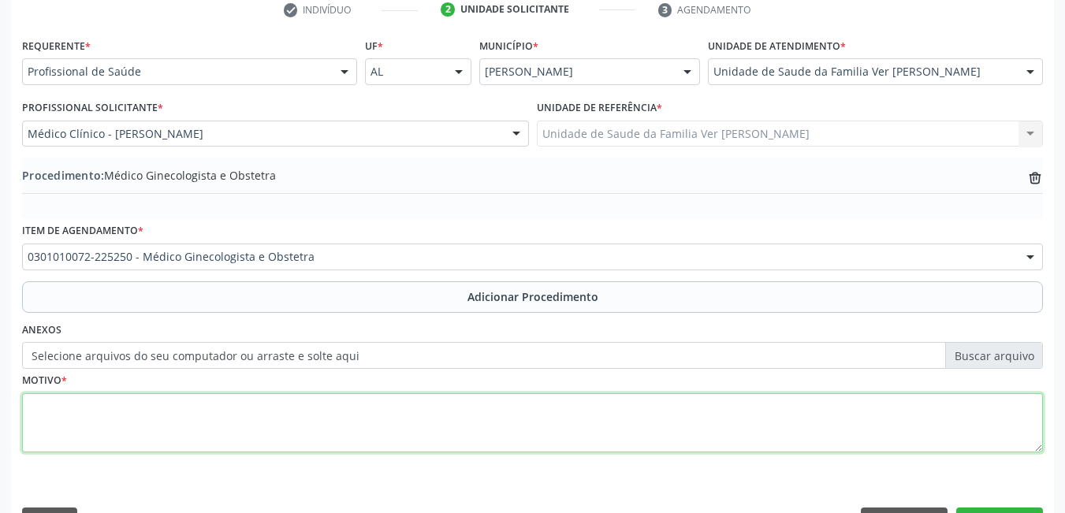
click at [175, 410] on textarea at bounding box center [532, 424] width 1021 height 60
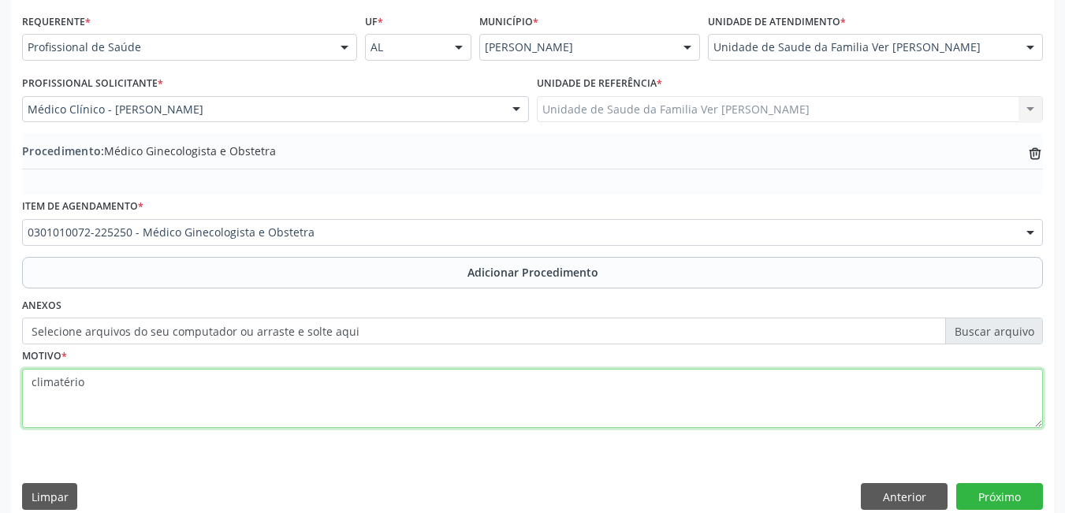
scroll to position [374, 0]
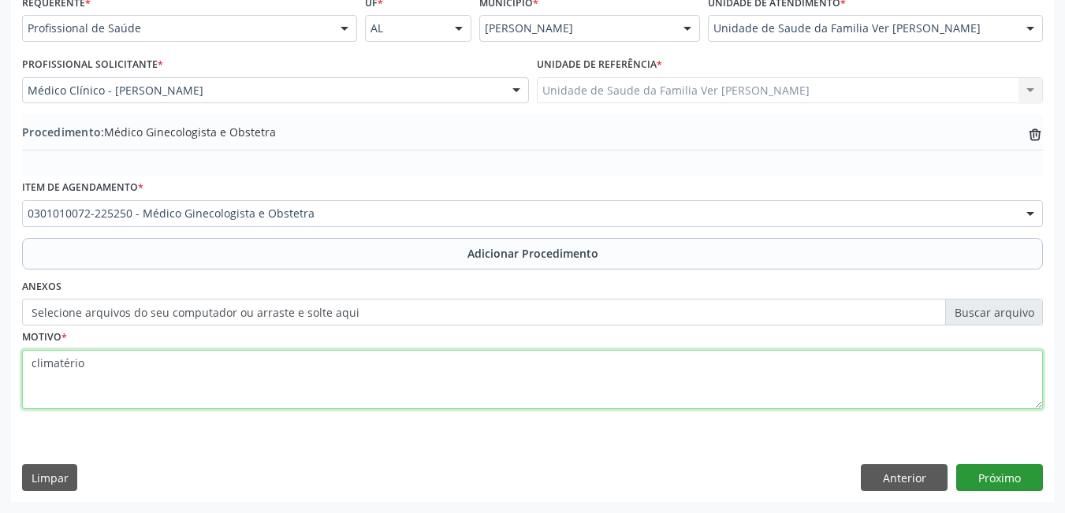
type textarea "climatério"
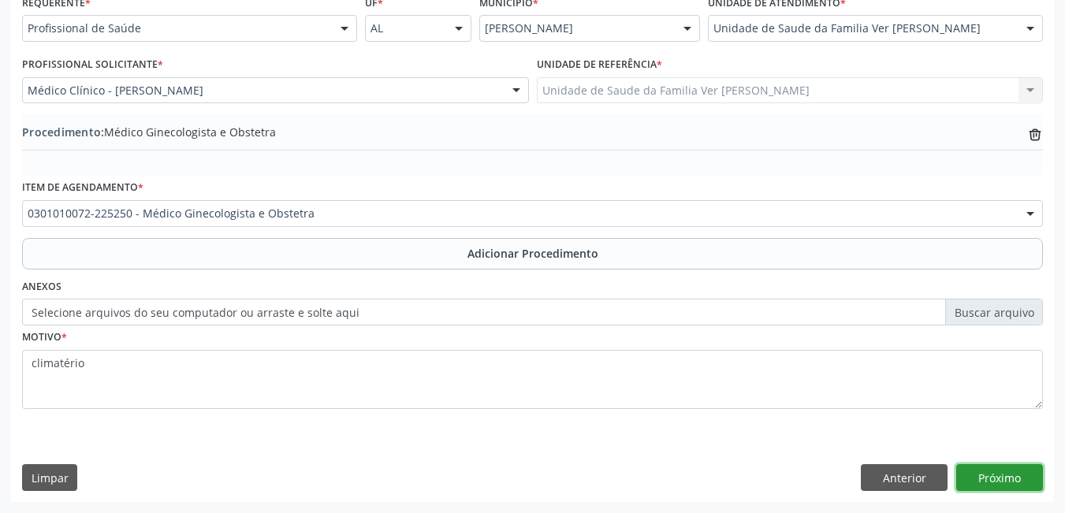
click at [998, 476] on button "Próximo" at bounding box center [1000, 477] width 87 height 27
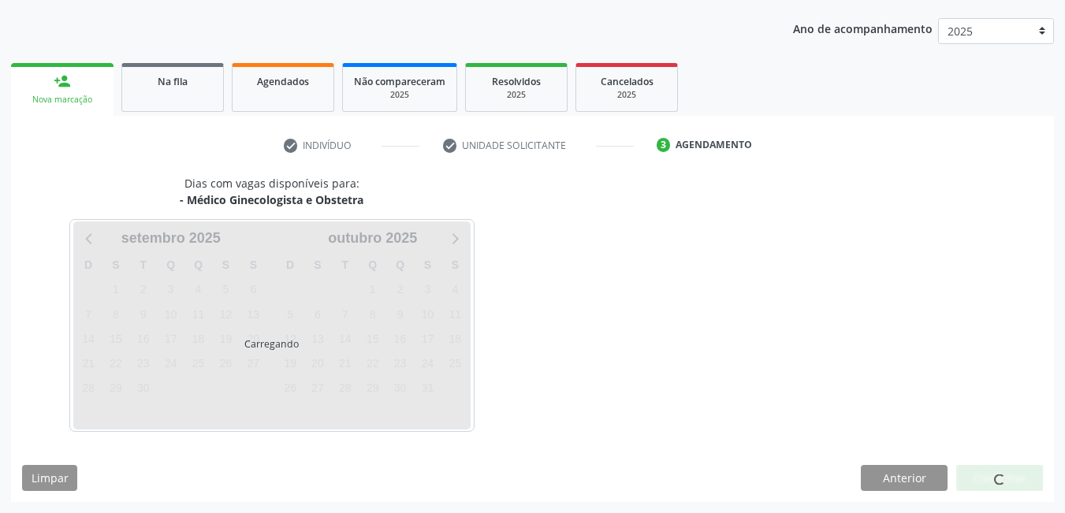
scroll to position [241, 0]
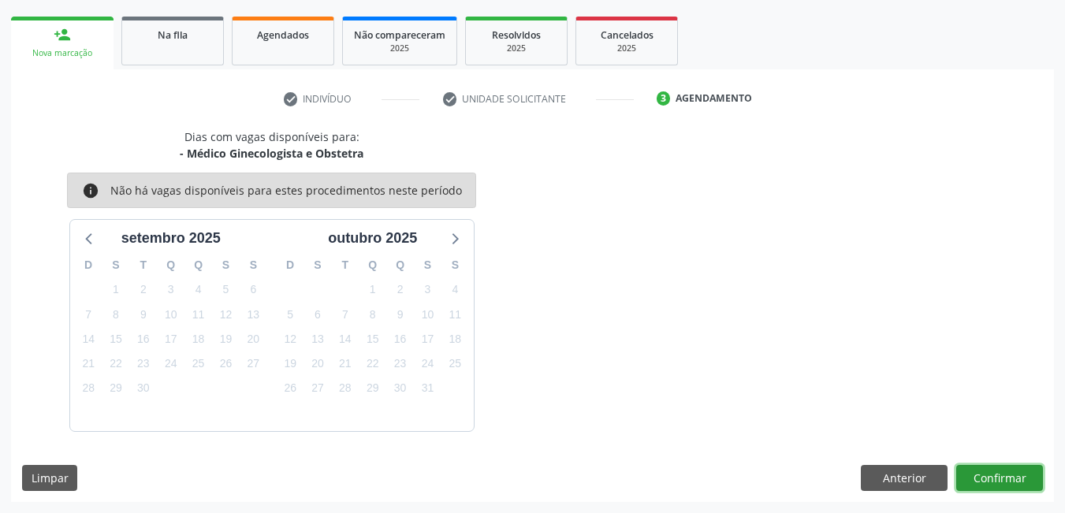
click at [990, 486] on button "Confirmar" at bounding box center [1000, 478] width 87 height 27
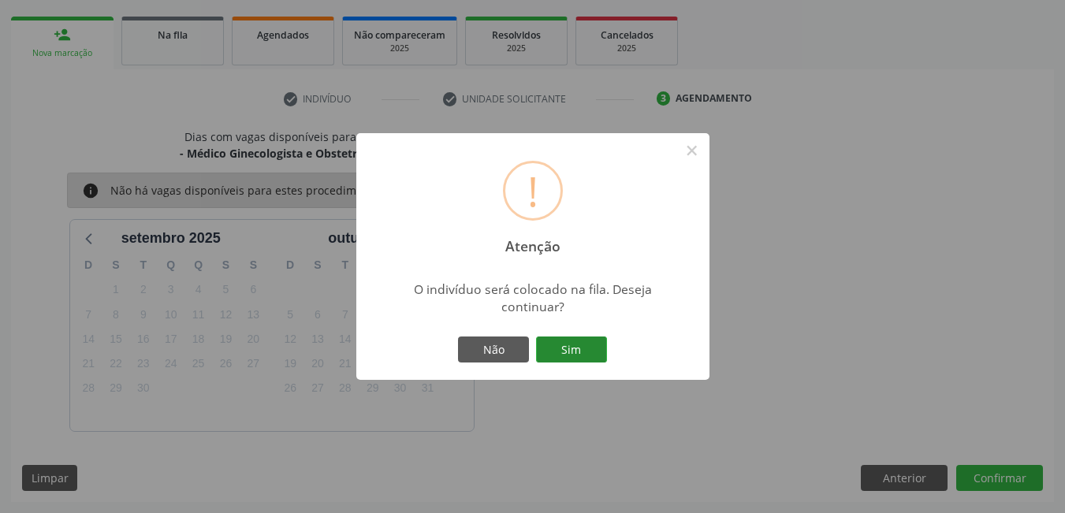
click at [564, 344] on button "Sim" at bounding box center [571, 350] width 71 height 27
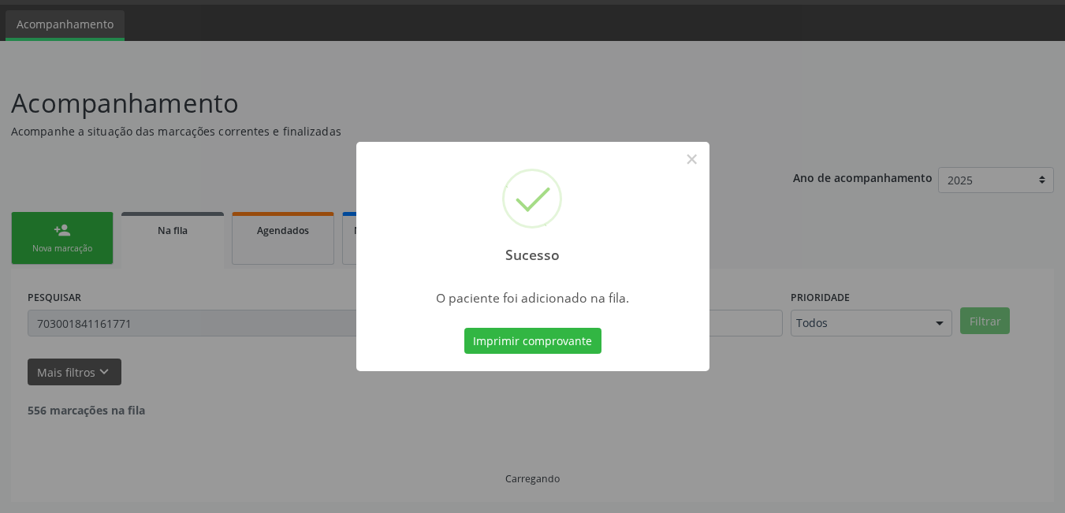
scroll to position [29, 0]
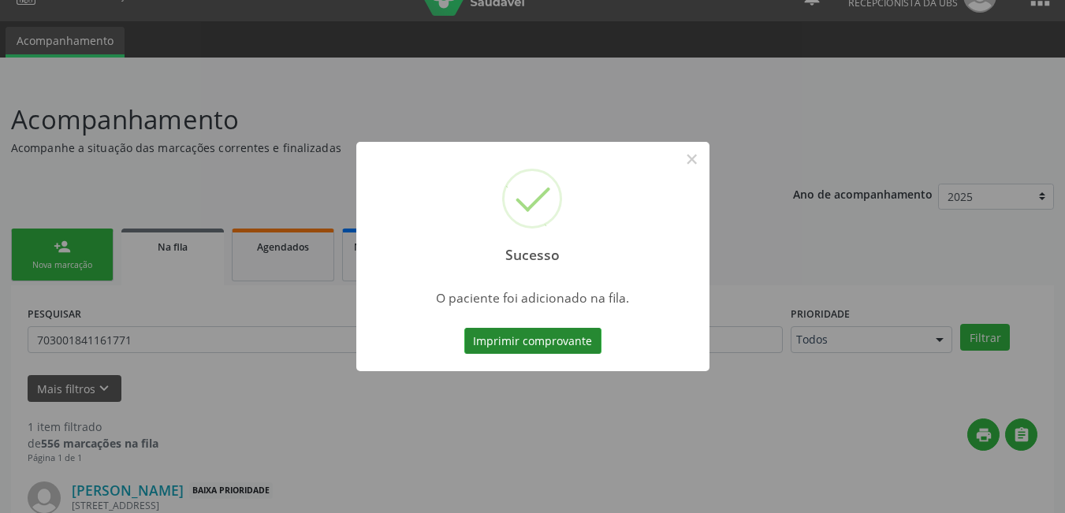
click at [556, 350] on button "Imprimir comprovante" at bounding box center [532, 341] width 137 height 27
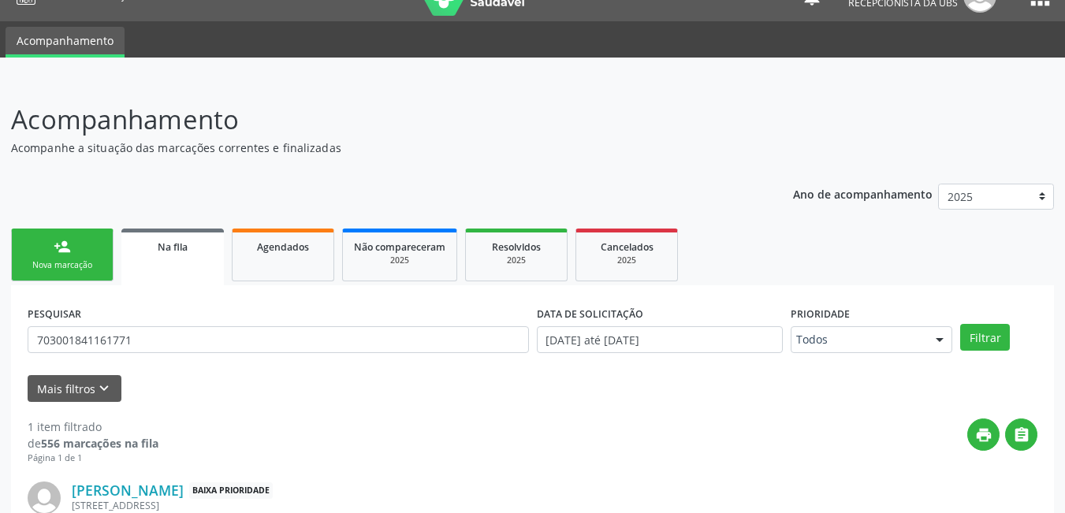
click at [104, 246] on link "person_add Nova marcação" at bounding box center [62, 255] width 103 height 53
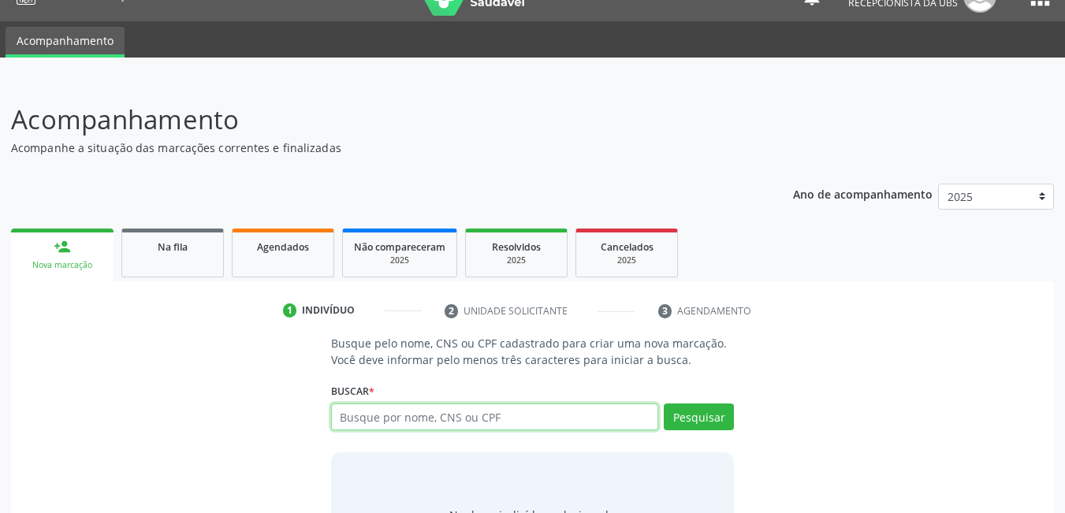
click at [498, 419] on input "text" at bounding box center [495, 417] width 328 height 27
click at [532, 423] on input "text" at bounding box center [495, 417] width 328 height 27
click at [512, 422] on input "text" at bounding box center [495, 417] width 328 height 27
type input "42070120449"
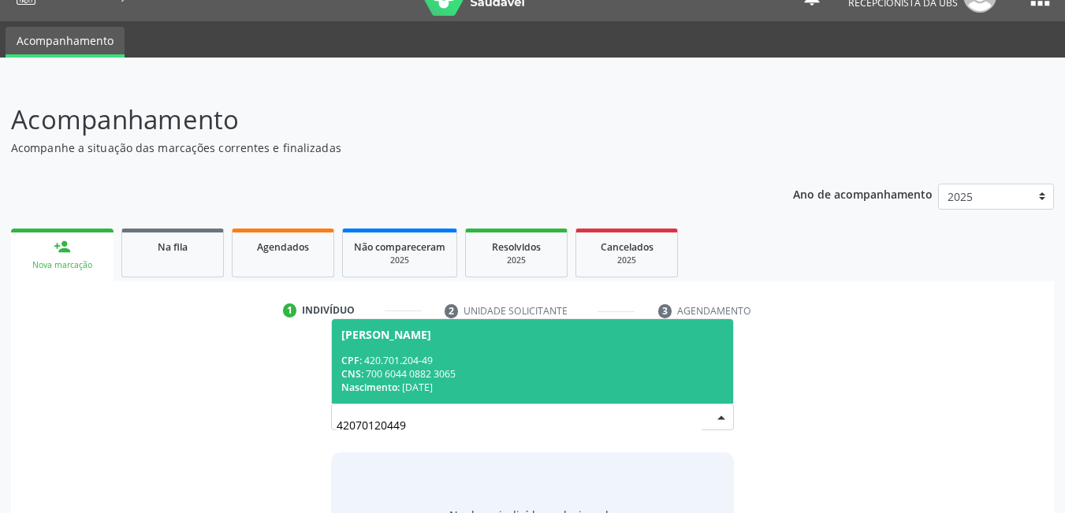
click at [450, 356] on div "CPF: 420.701.204-49" at bounding box center [532, 360] width 383 height 13
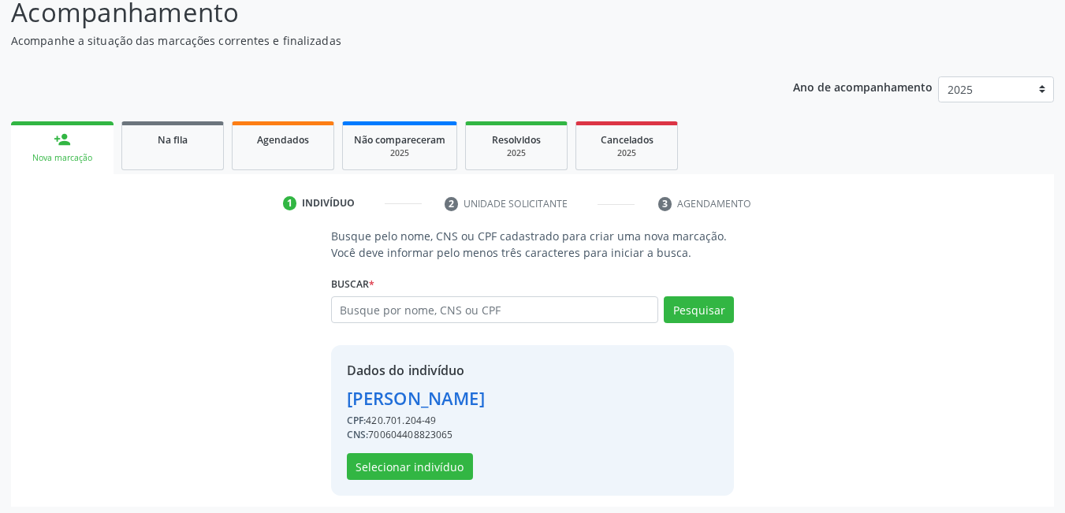
scroll to position [141, 0]
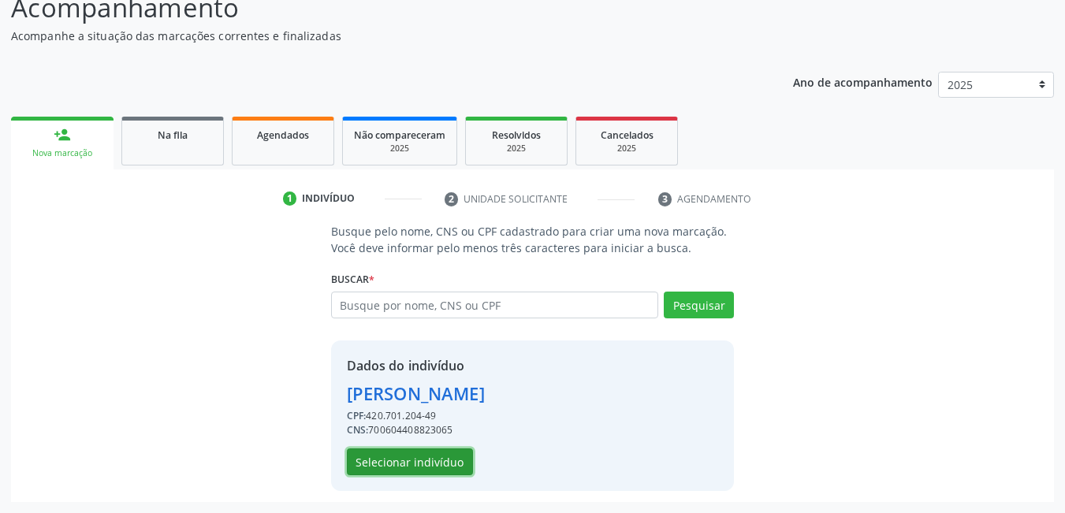
click at [427, 464] on button "Selecionar indivíduo" at bounding box center [410, 462] width 126 height 27
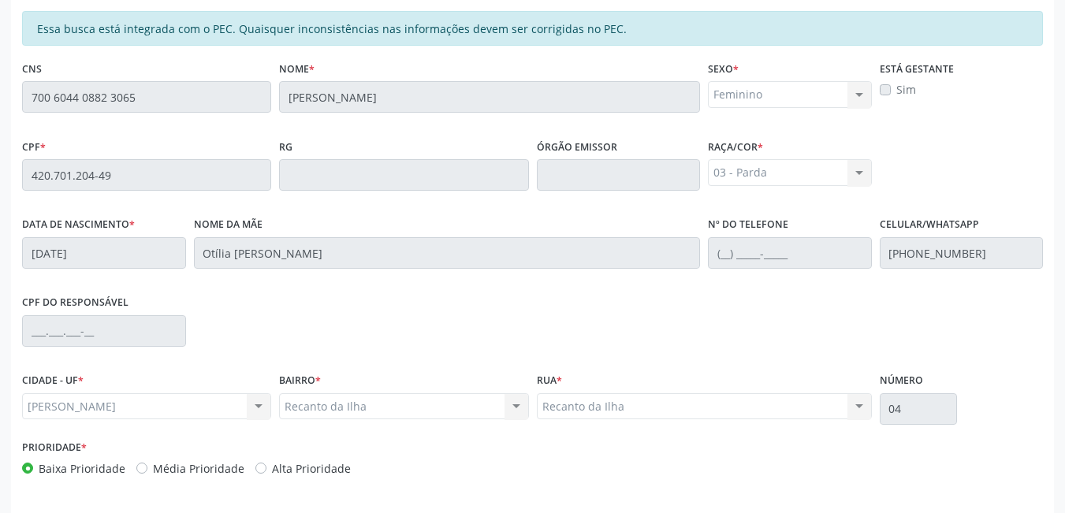
scroll to position [409, 0]
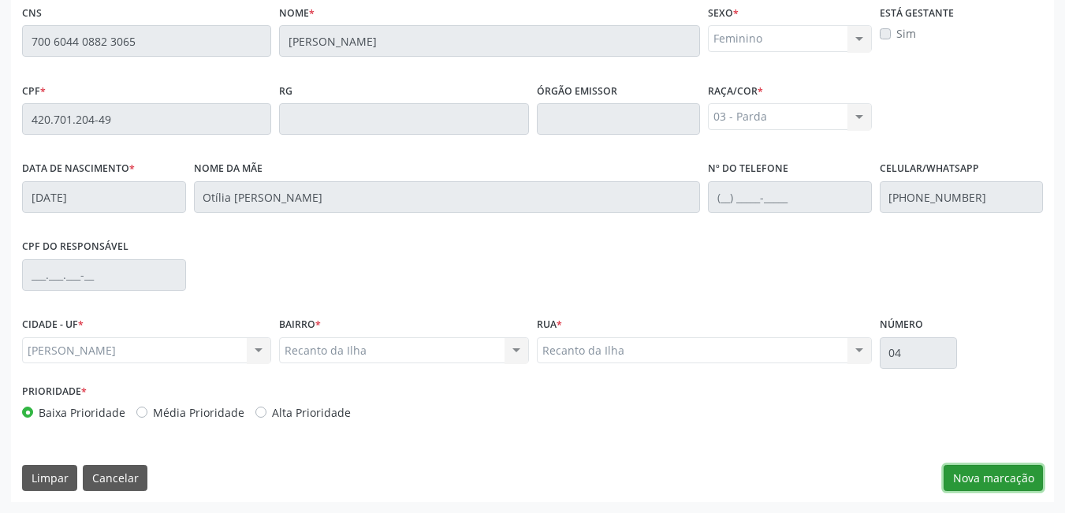
click at [959, 482] on button "Nova marcação" at bounding box center [993, 478] width 99 height 27
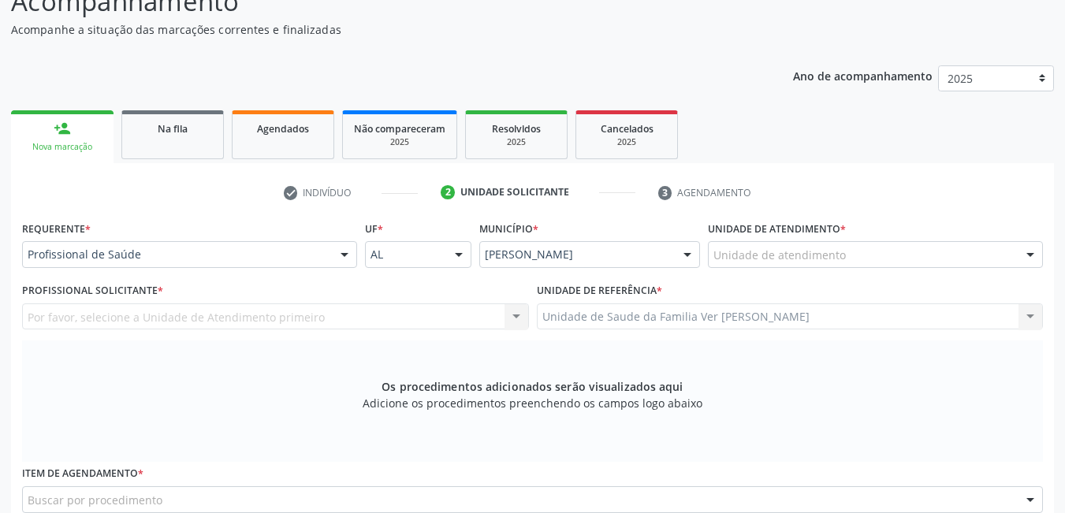
scroll to position [94, 0]
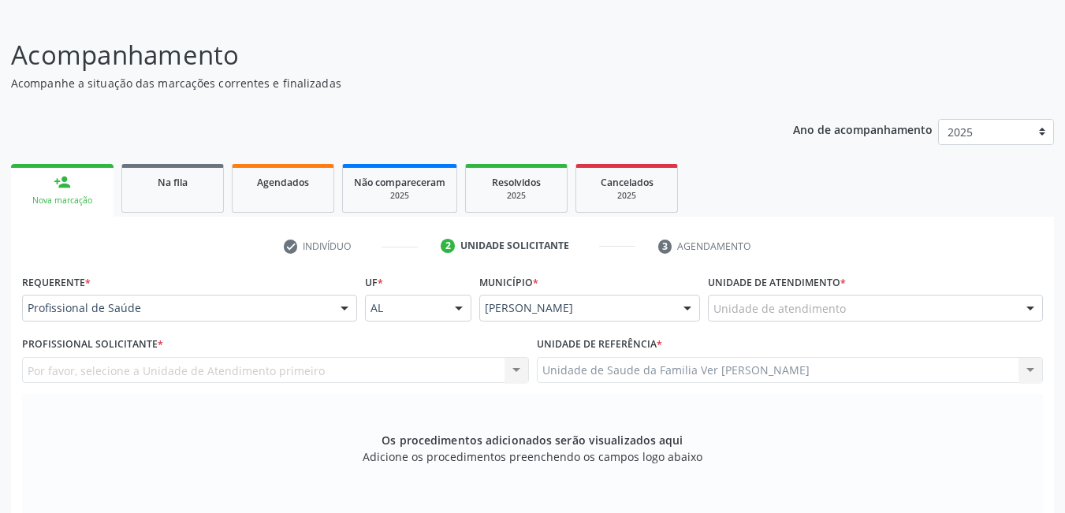
click at [848, 303] on div "Unidade de atendimento" at bounding box center [875, 308] width 335 height 27
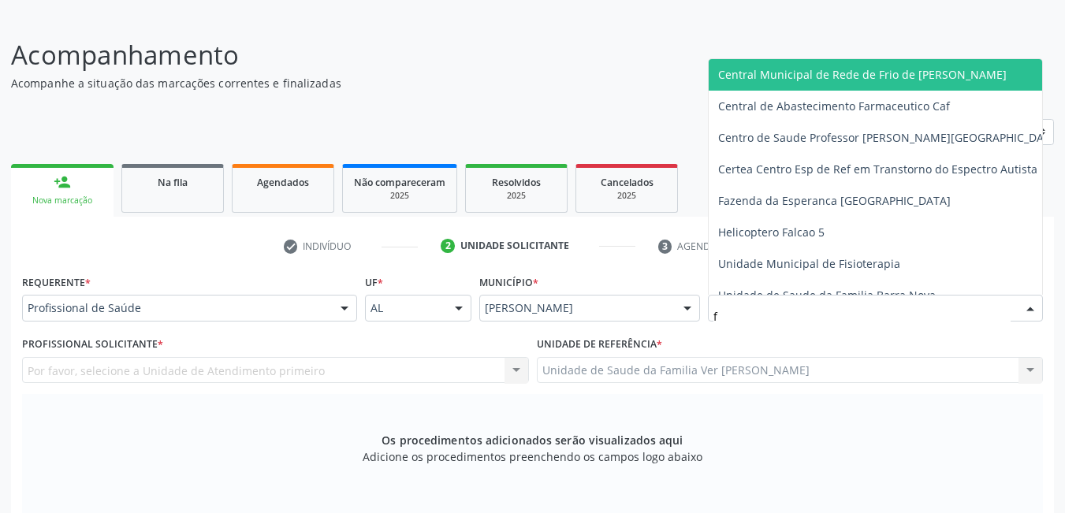
type input "fl"
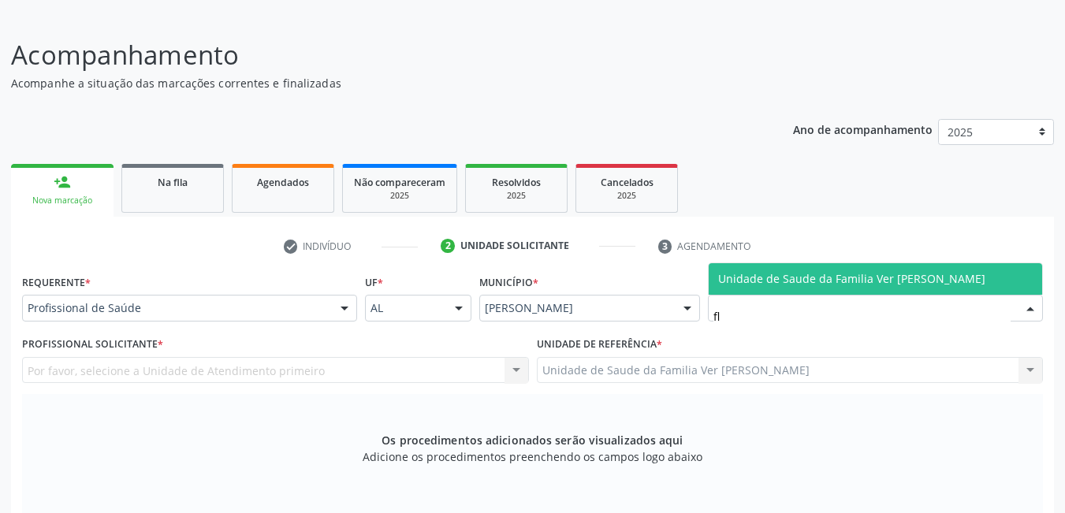
click at [866, 278] on span "Unidade de Saude da Familia Ver [PERSON_NAME]" at bounding box center [851, 278] width 267 height 15
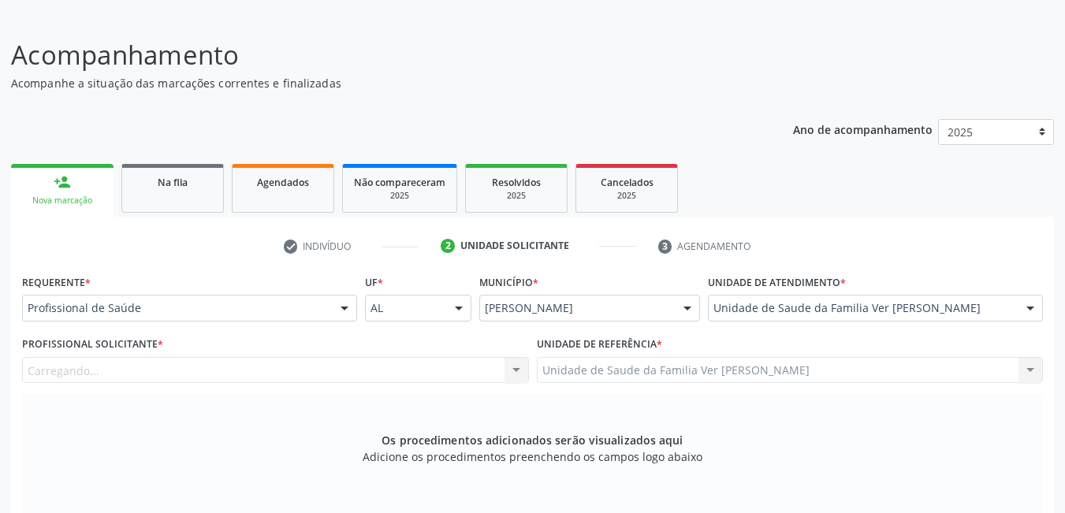
click at [320, 372] on div "Carregando... Nenhum resultado encontrado para: " " Não há nenhuma opção para s…" at bounding box center [275, 370] width 507 height 27
click at [320, 372] on div "Profissional solicitante" at bounding box center [275, 370] width 507 height 27
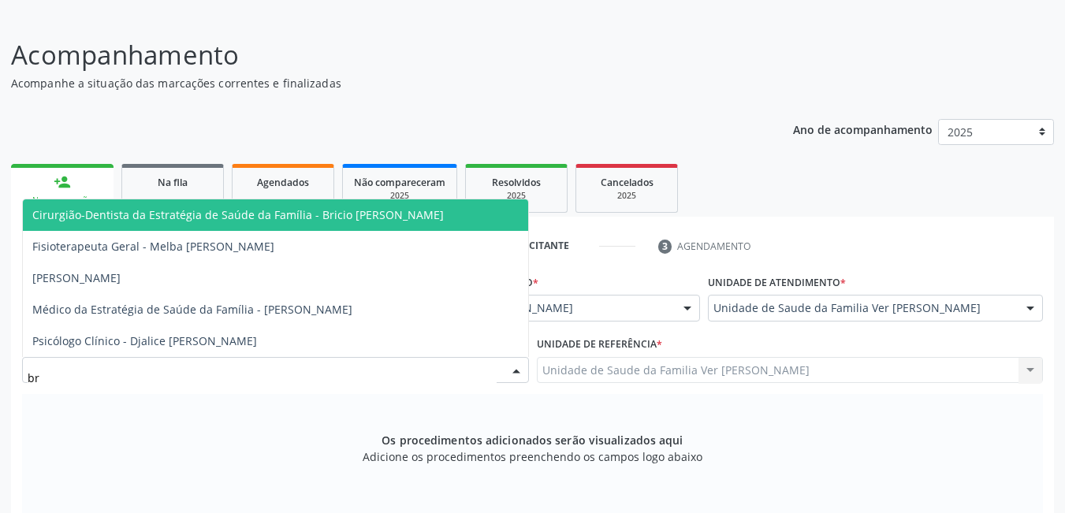
type input "bri"
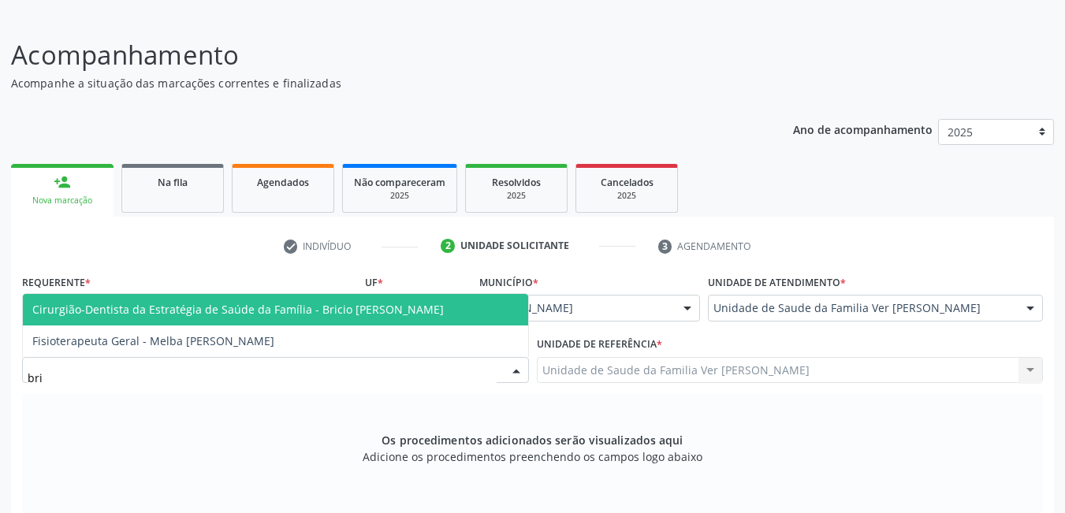
click at [323, 305] on span "Cirurgião-Dentista da Estratégia de Saúde da Família - Bricio [PERSON_NAME]" at bounding box center [238, 309] width 412 height 15
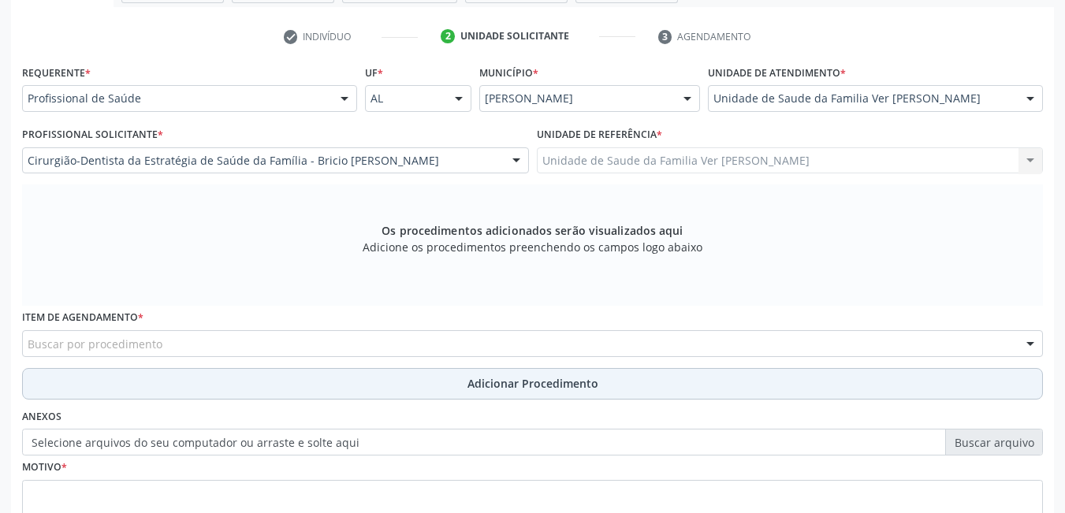
scroll to position [330, 0]
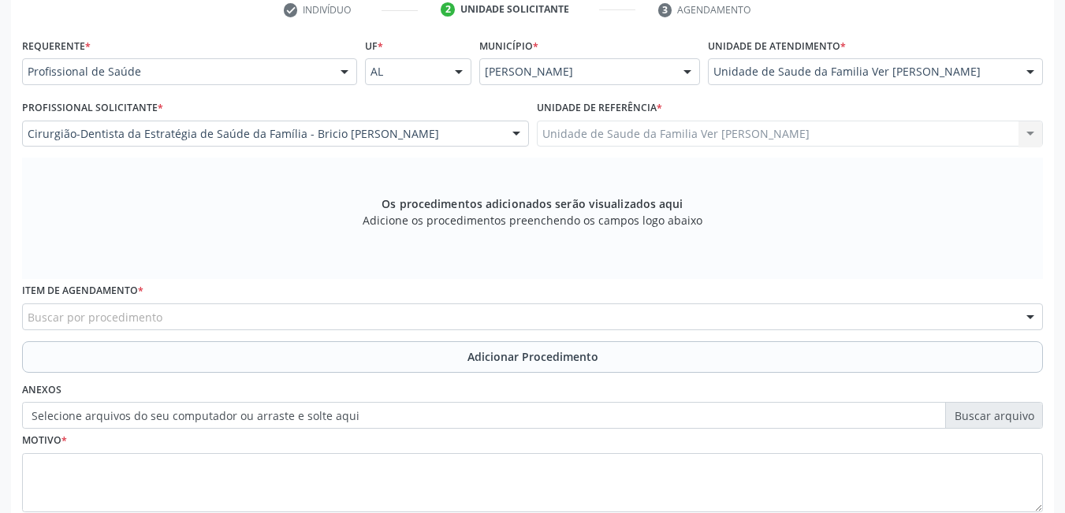
click at [232, 321] on div "Buscar por procedimento" at bounding box center [532, 317] width 1021 height 27
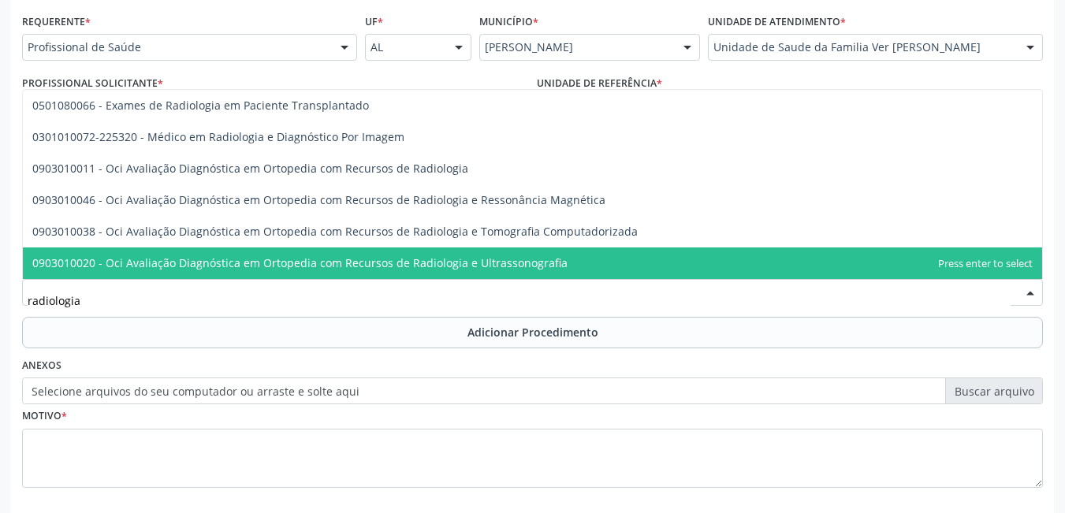
scroll to position [276, 0]
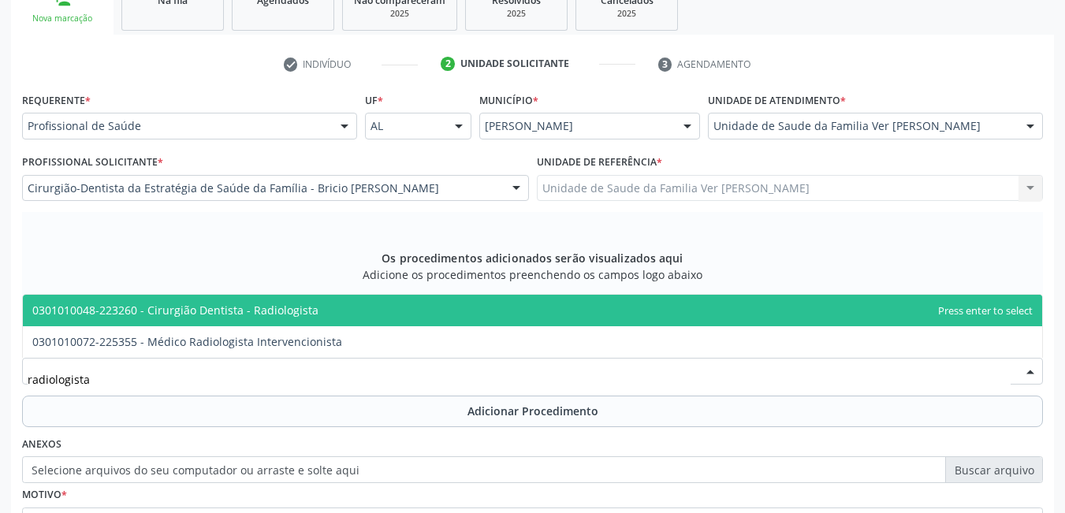
click at [377, 299] on span "0301010048-223260 - Cirurgião Dentista - Radiologista" at bounding box center [533, 311] width 1020 height 32
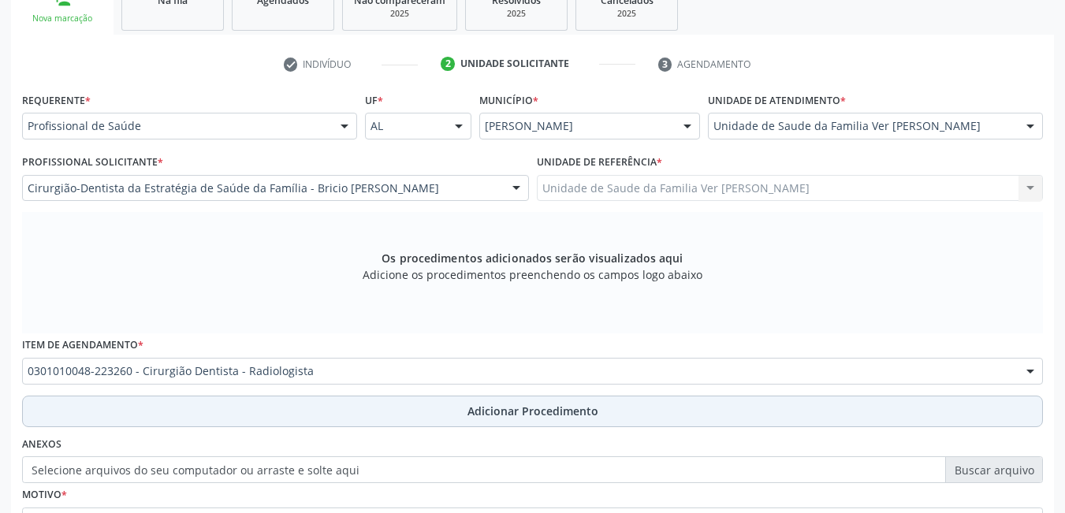
click at [341, 405] on button "Adicionar Procedimento" at bounding box center [532, 412] width 1021 height 32
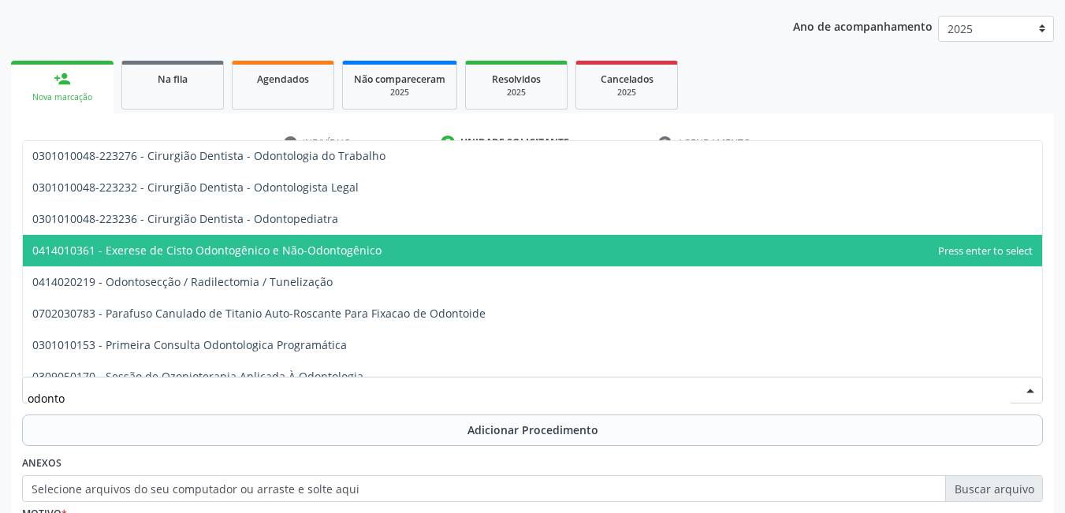
scroll to position [0, 0]
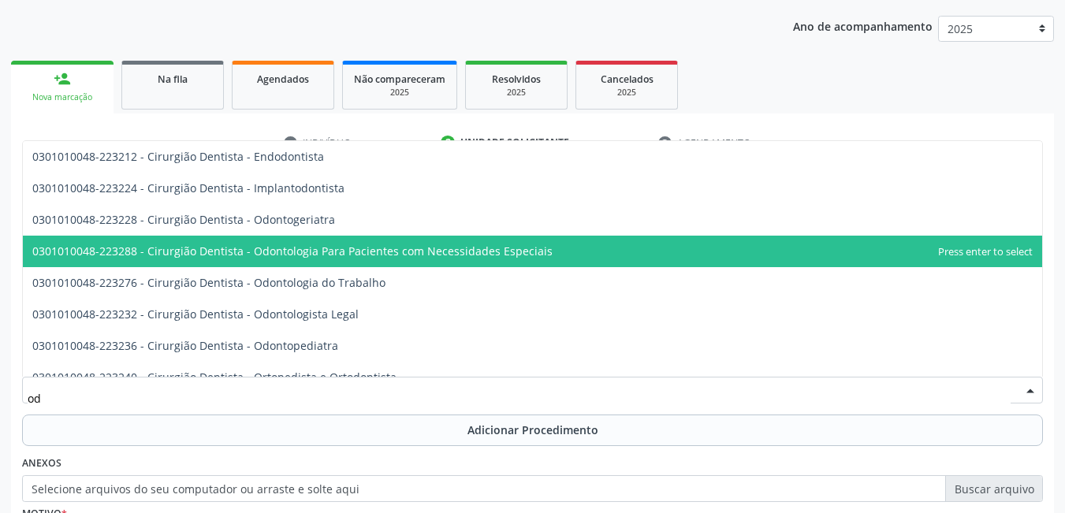
type input "o"
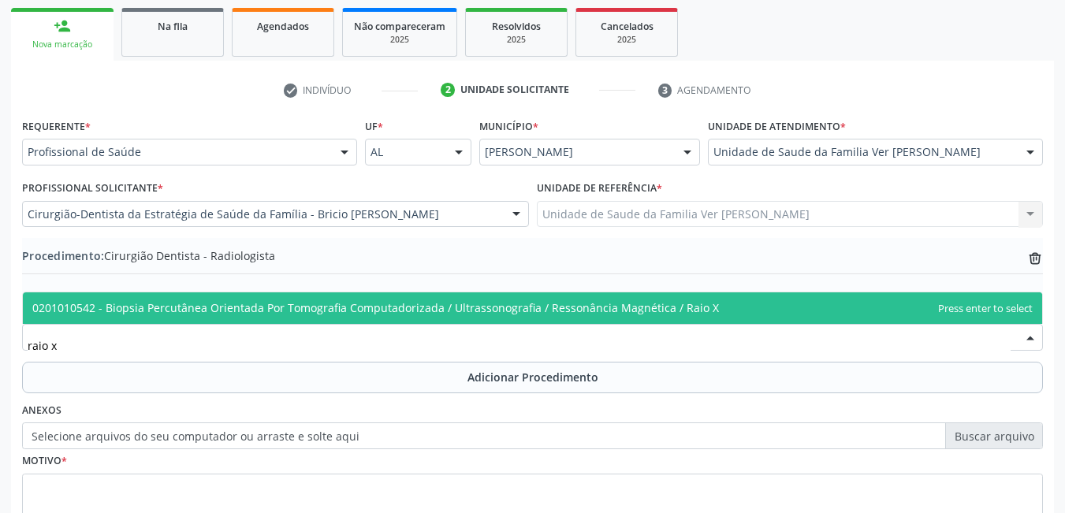
scroll to position [276, 0]
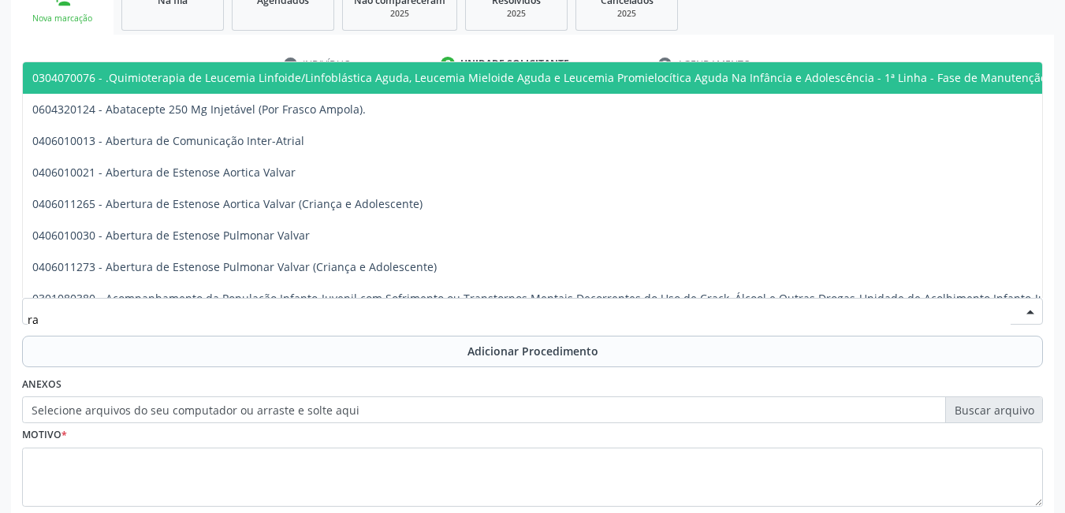
type input "r"
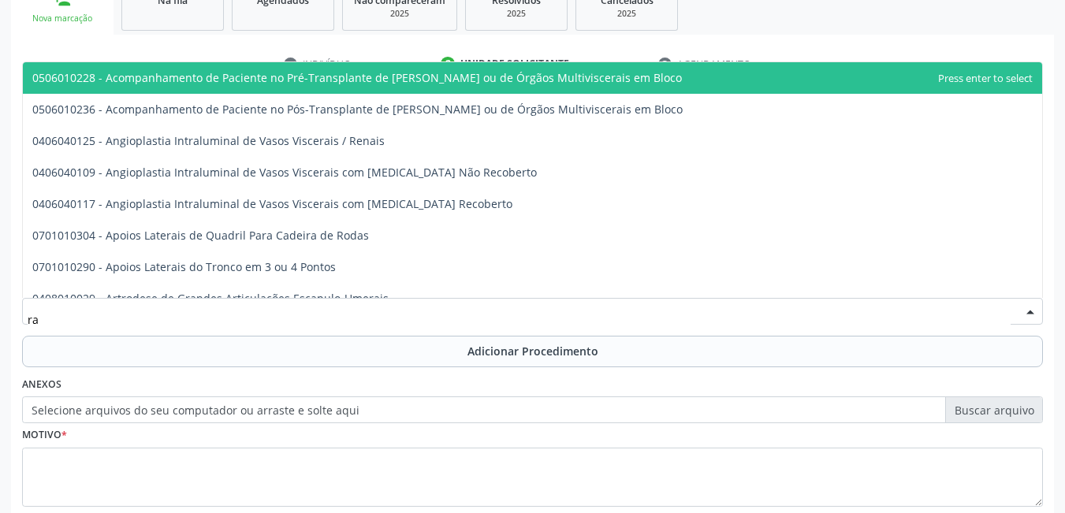
type input "r"
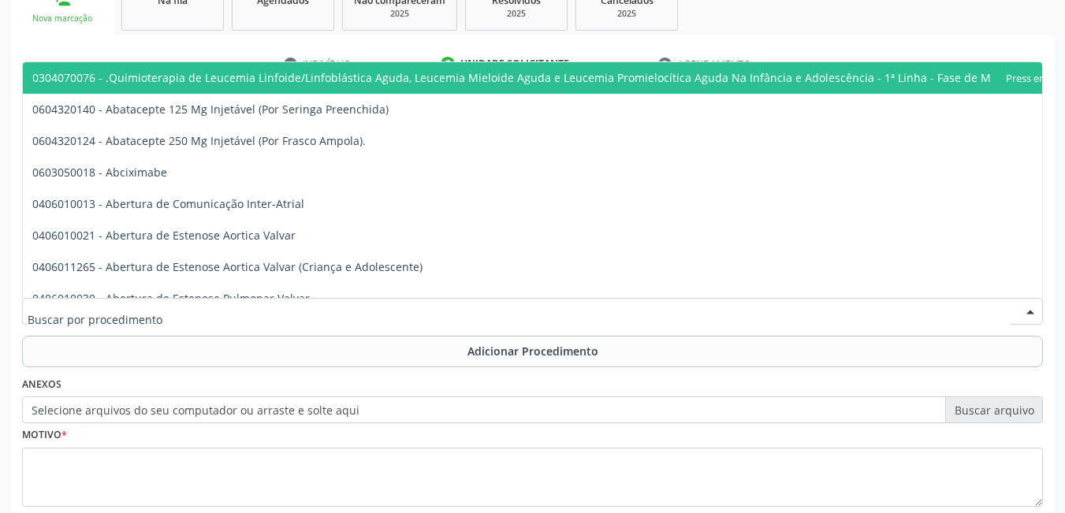
type input "o"
click at [280, 436] on div "Motivo *" at bounding box center [532, 465] width 1021 height 84
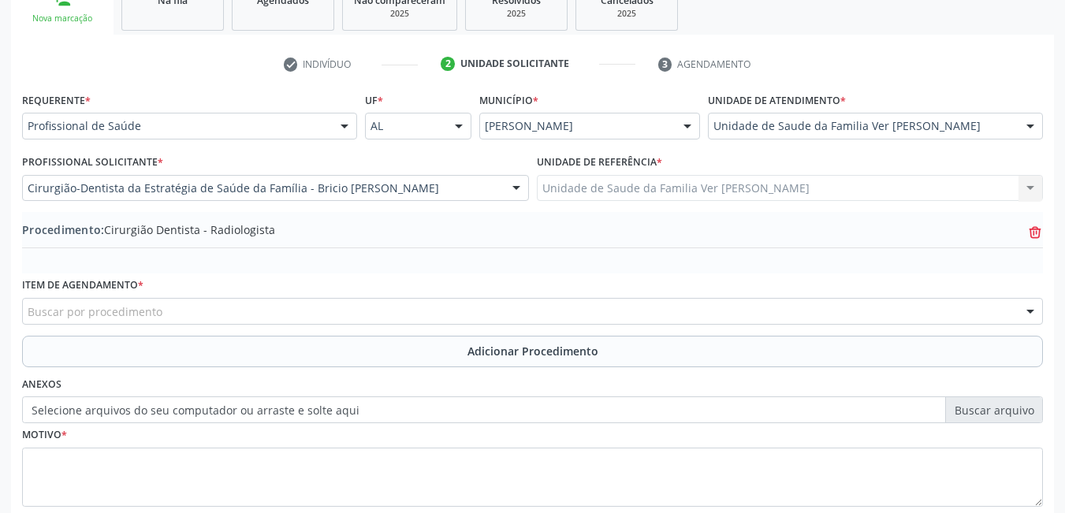
click at [1038, 233] on icon "trash-outline icon" at bounding box center [1036, 233] width 16 height 16
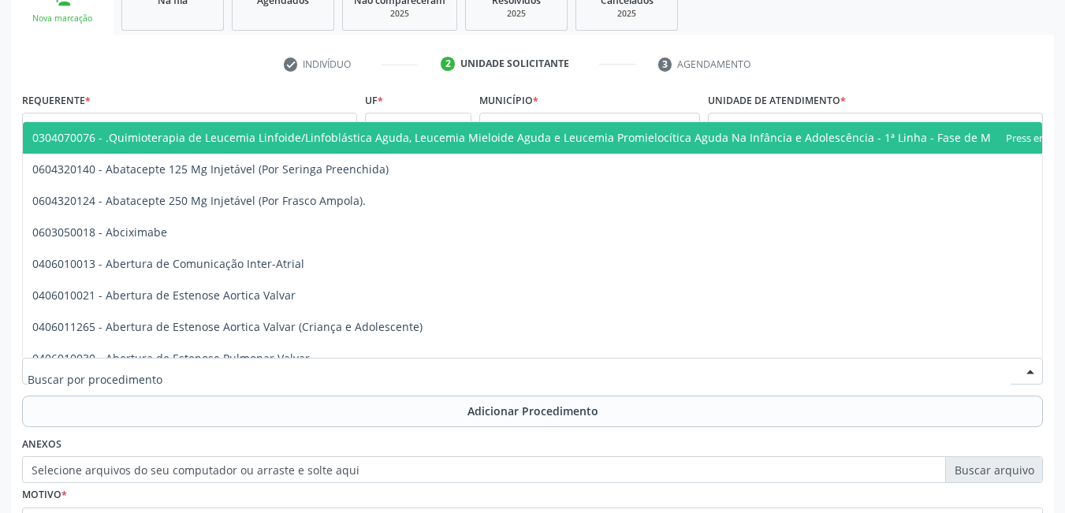
click at [344, 365] on div at bounding box center [532, 371] width 1021 height 27
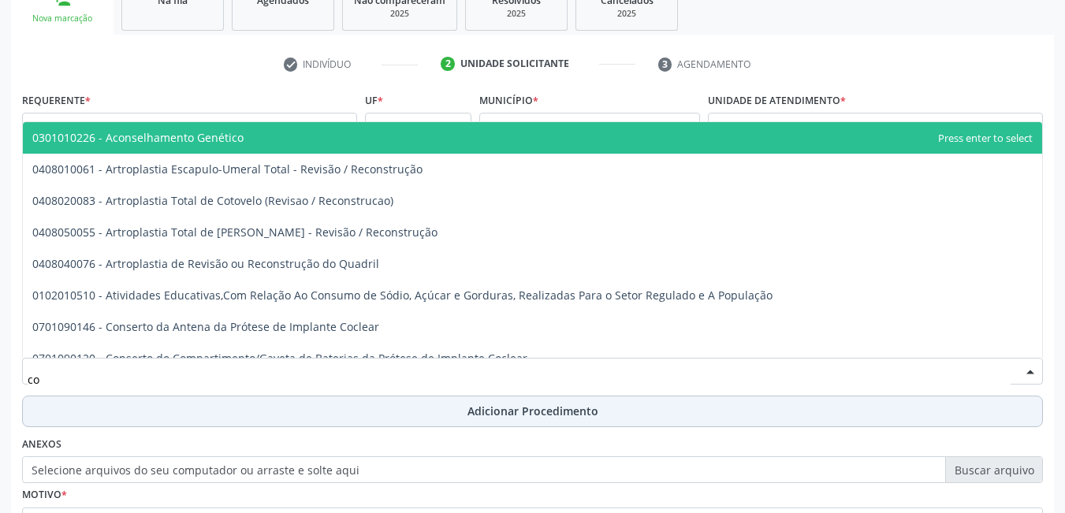
type input "c"
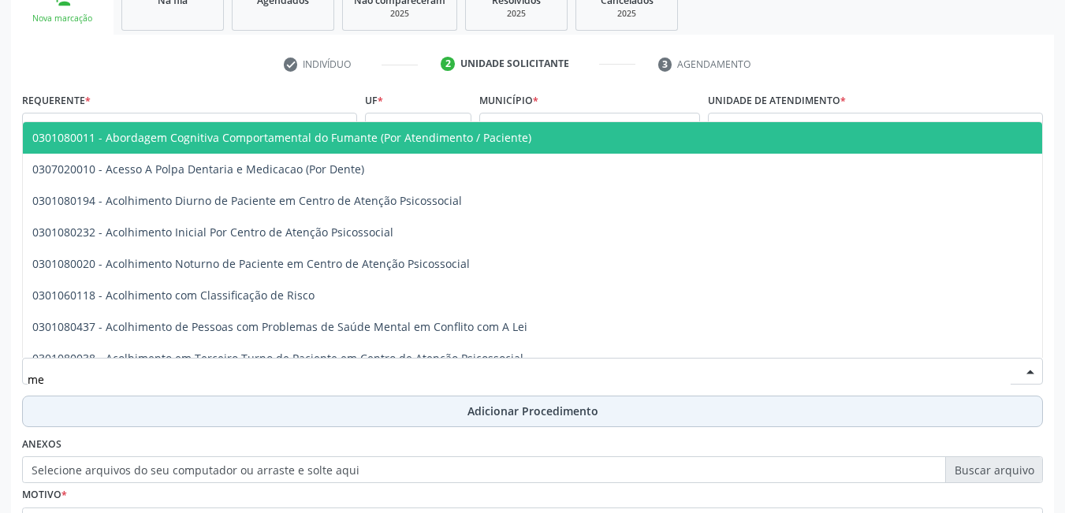
type input "m"
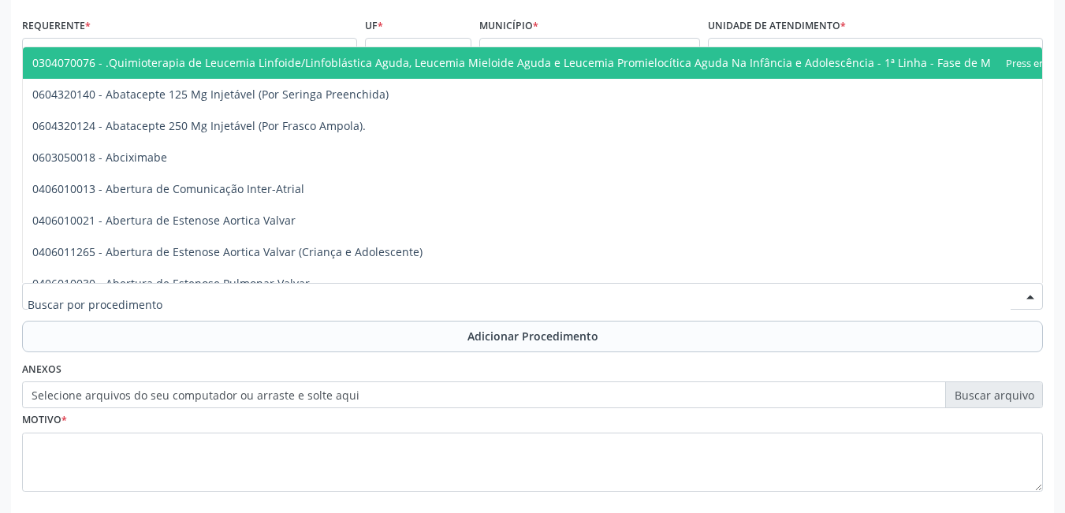
scroll to position [355, 0]
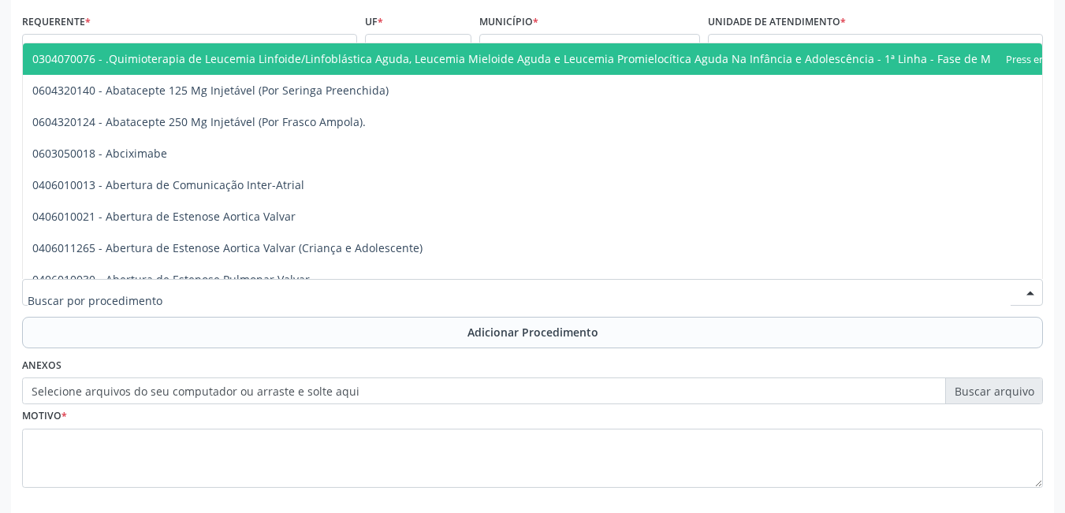
click at [665, 394] on label "Selecione arquivos do seu computador ou arraste e solte aqui" at bounding box center [532, 391] width 1021 height 27
click at [665, 394] on input "Selecione arquivos do seu computador ou arraste e solte aqui" at bounding box center [532, 391] width 1021 height 27
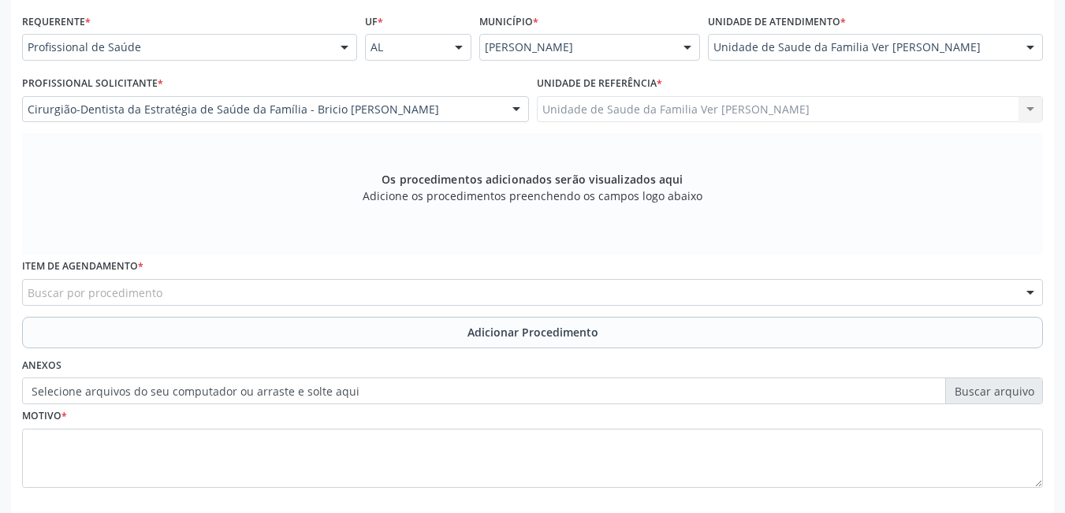
scroll to position [434, 0]
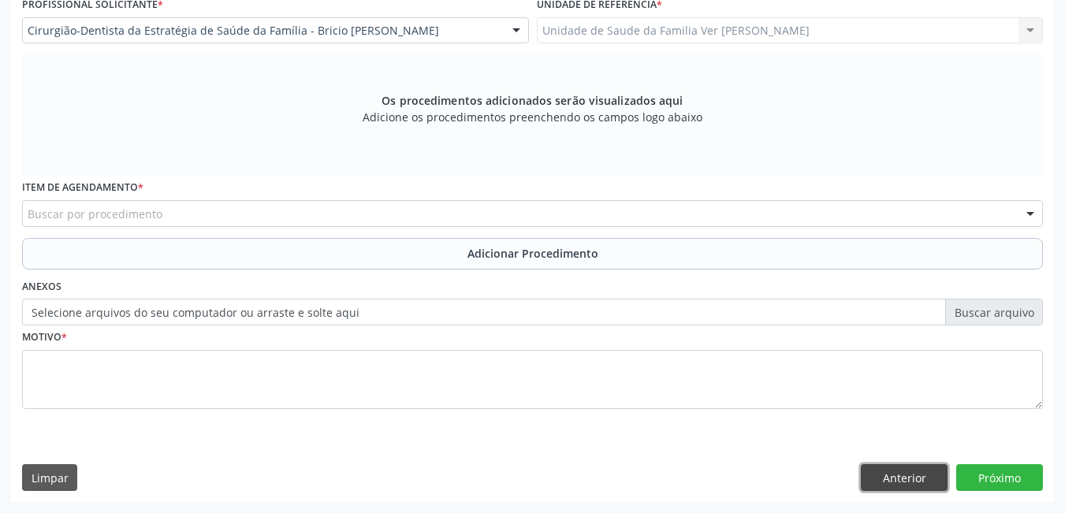
click at [916, 479] on button "Anterior" at bounding box center [904, 477] width 87 height 27
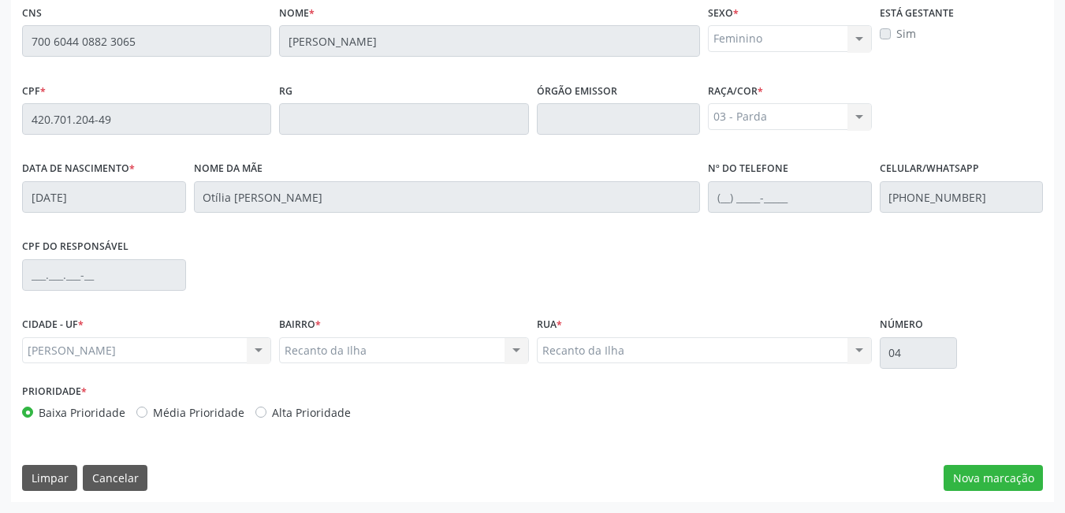
scroll to position [409, 0]
click at [110, 476] on button "Cancelar" at bounding box center [115, 478] width 65 height 27
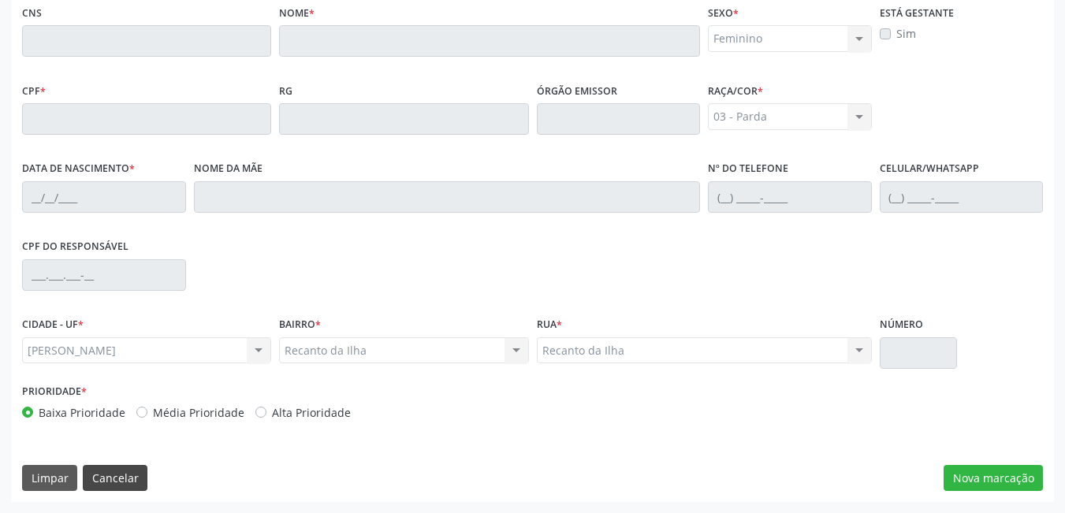
scroll to position [117, 0]
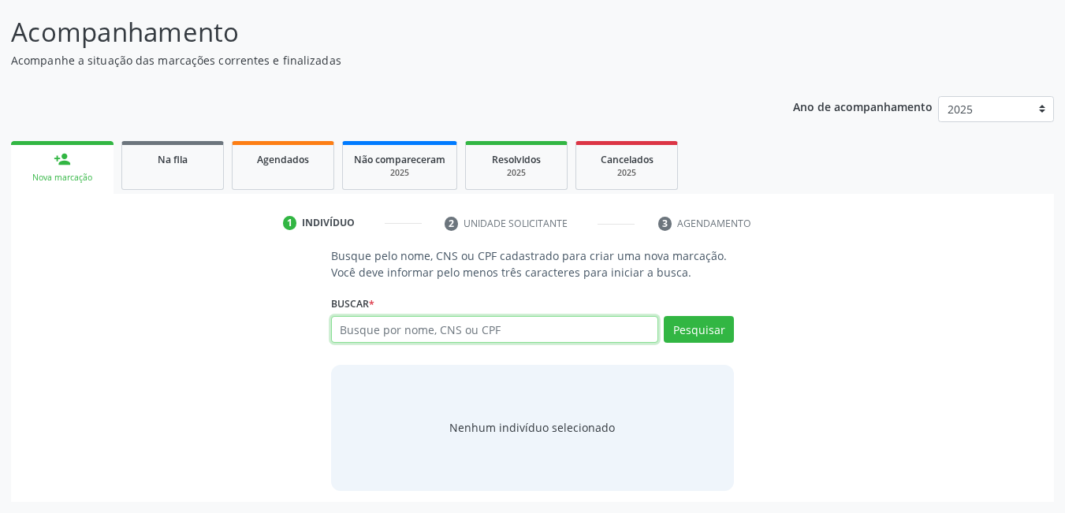
click at [533, 339] on input "text" at bounding box center [495, 329] width 328 height 27
click at [490, 335] on input "text" at bounding box center [495, 329] width 328 height 27
type input "14730955498"
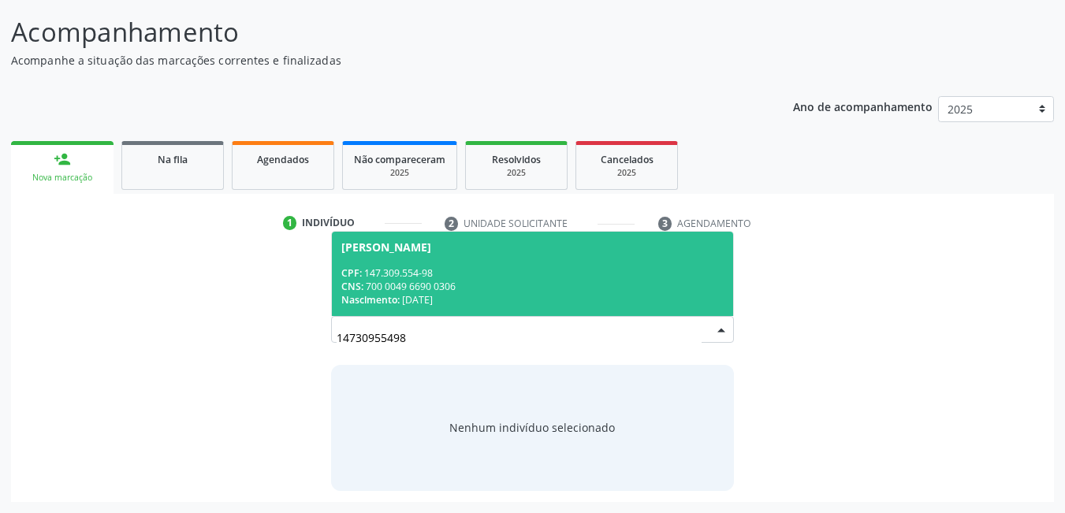
click at [479, 307] on div "Nascimento: 1[DATE]" at bounding box center [532, 299] width 383 height 13
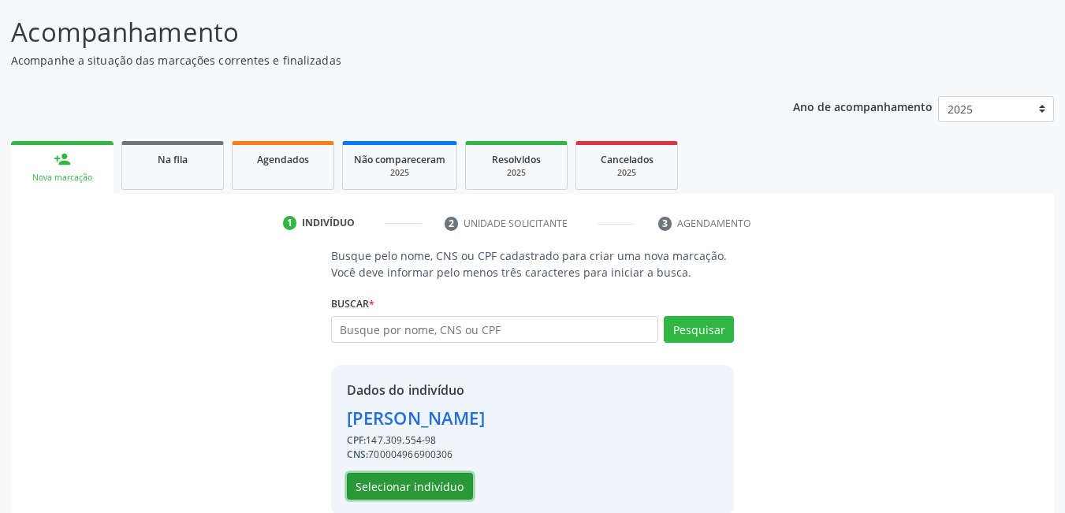
click at [403, 494] on button "Selecionar indivíduo" at bounding box center [410, 486] width 126 height 27
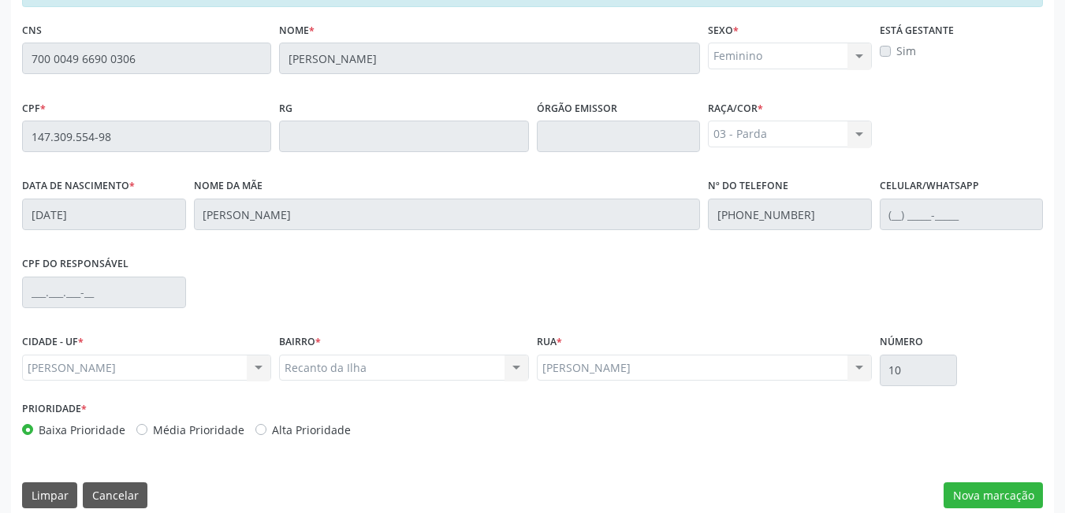
scroll to position [409, 0]
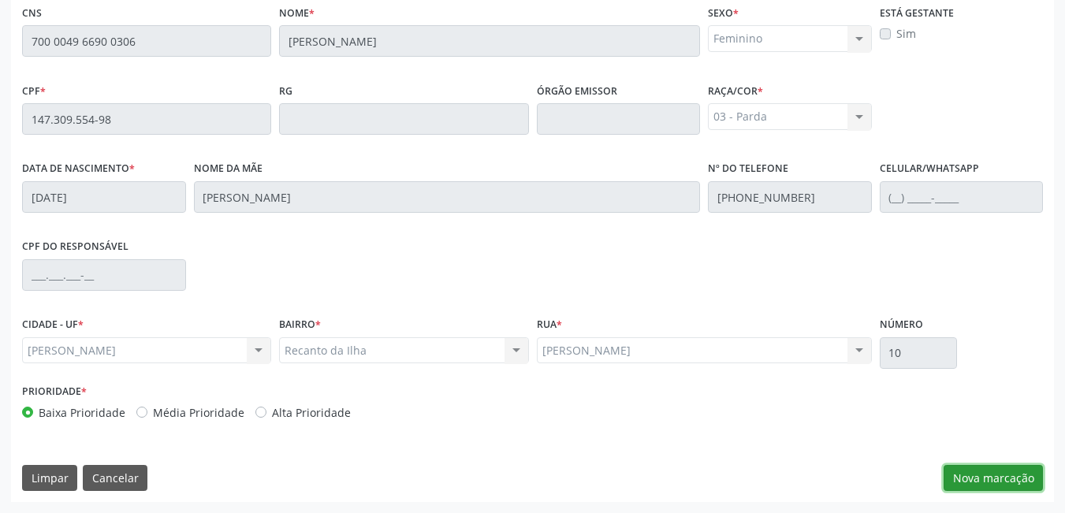
click at [976, 483] on button "Nova marcação" at bounding box center [993, 478] width 99 height 27
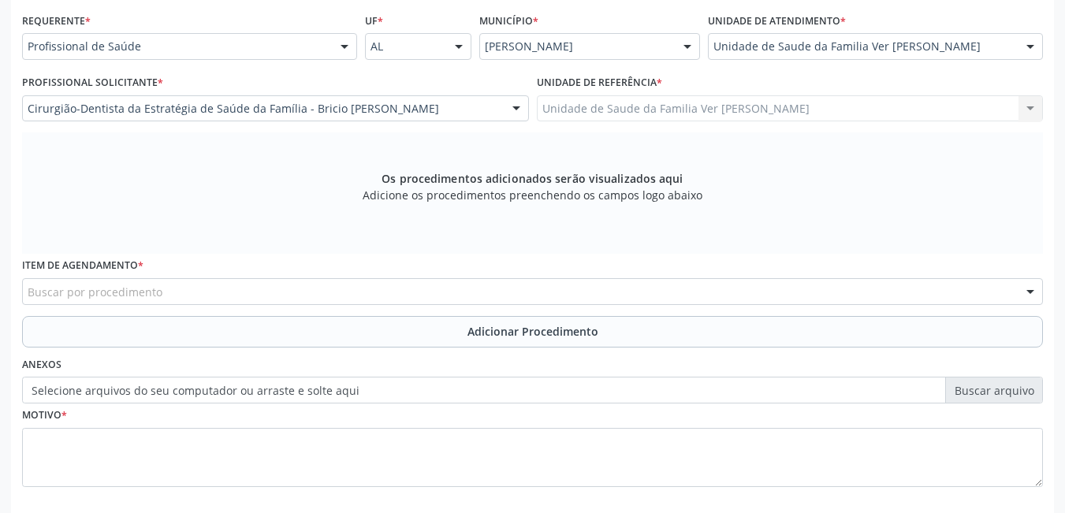
scroll to position [330, 0]
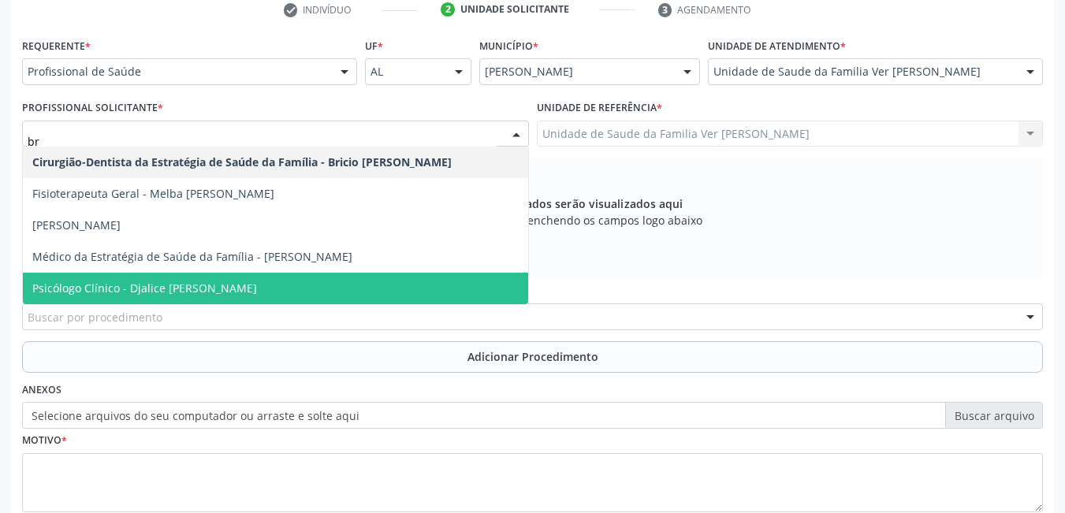
type input "bri"
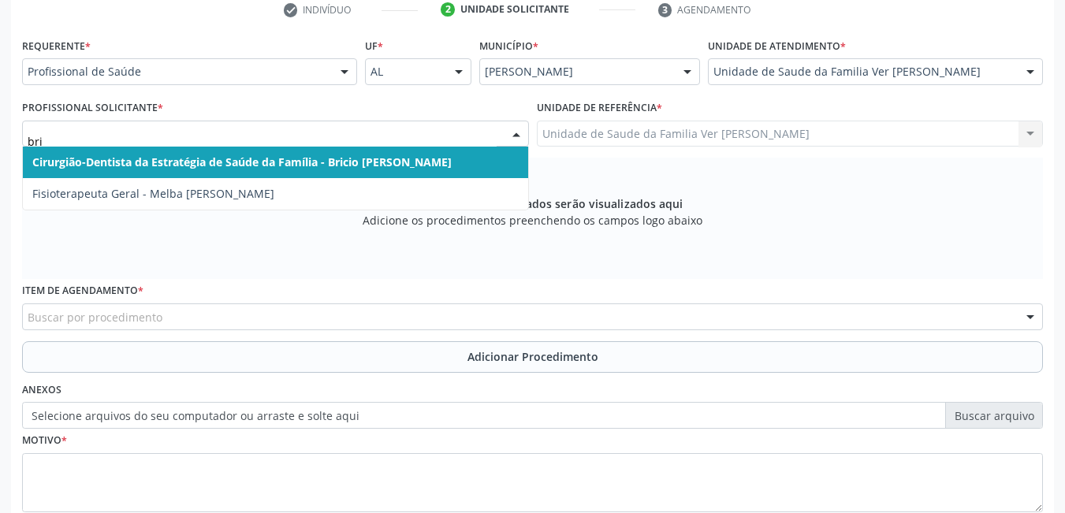
click at [388, 163] on span "Cirurgião-Dentista da Estratégia de Saúde da Família - Bricio [PERSON_NAME]" at bounding box center [242, 162] width 420 height 15
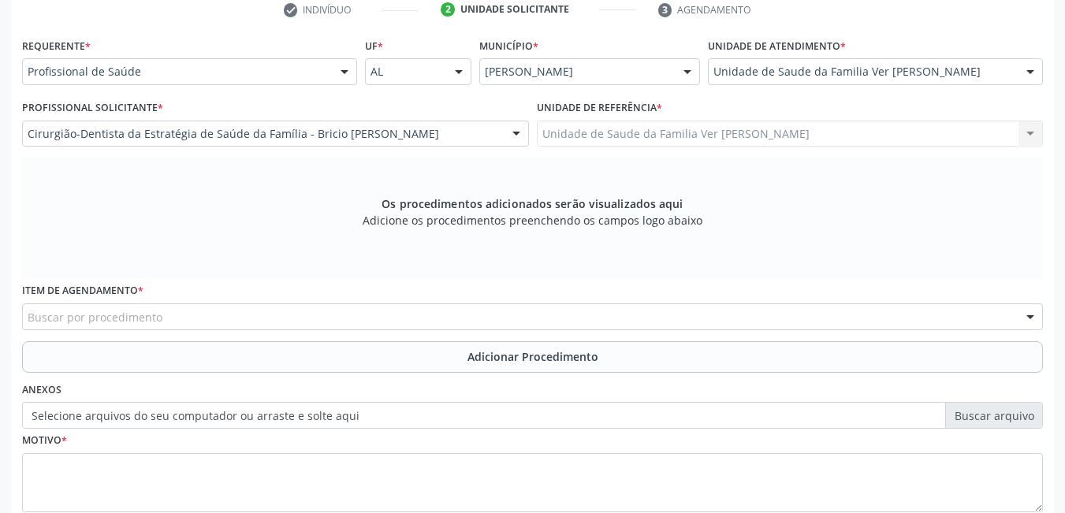
click at [278, 321] on div "Buscar por procedimento" at bounding box center [532, 317] width 1021 height 27
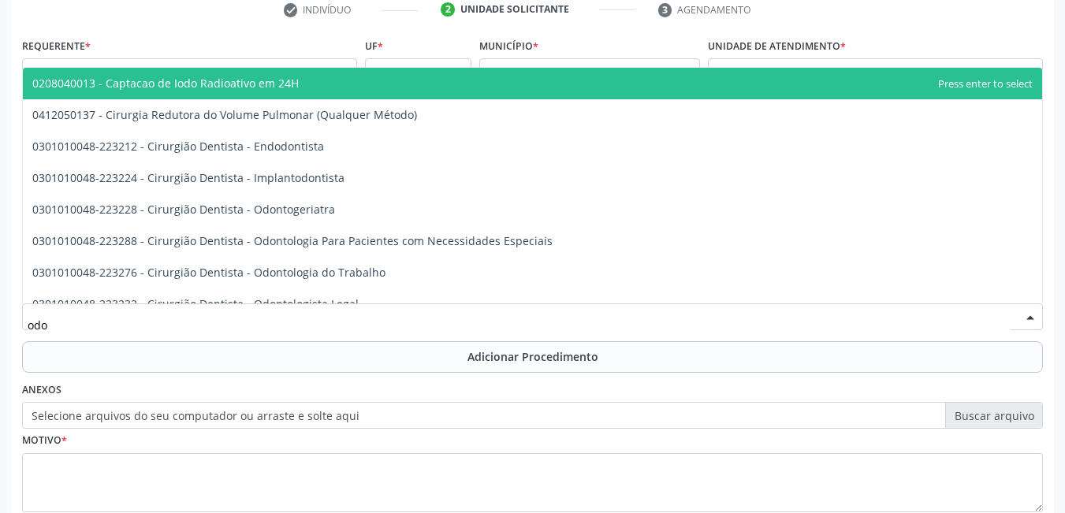
type input "odon"
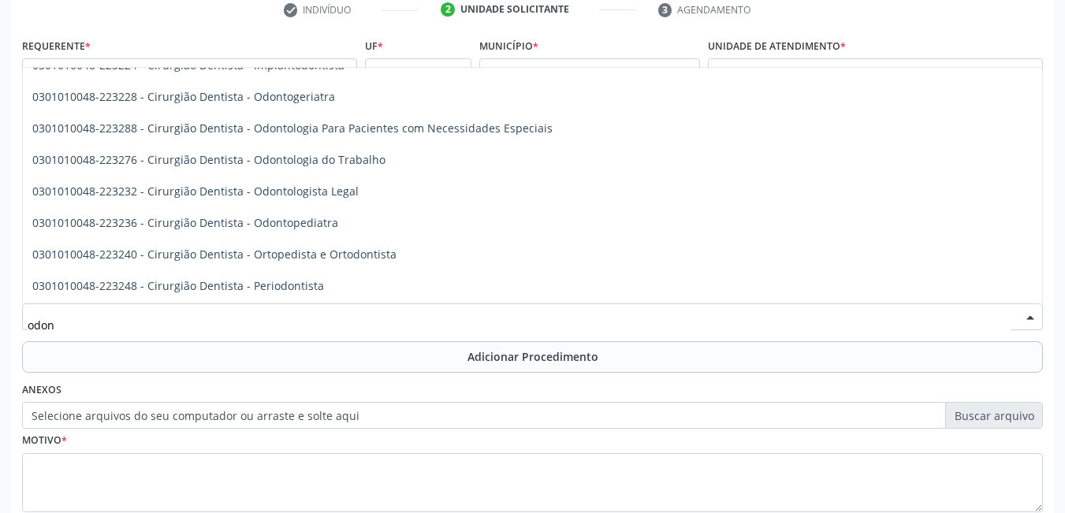
scroll to position [0, 0]
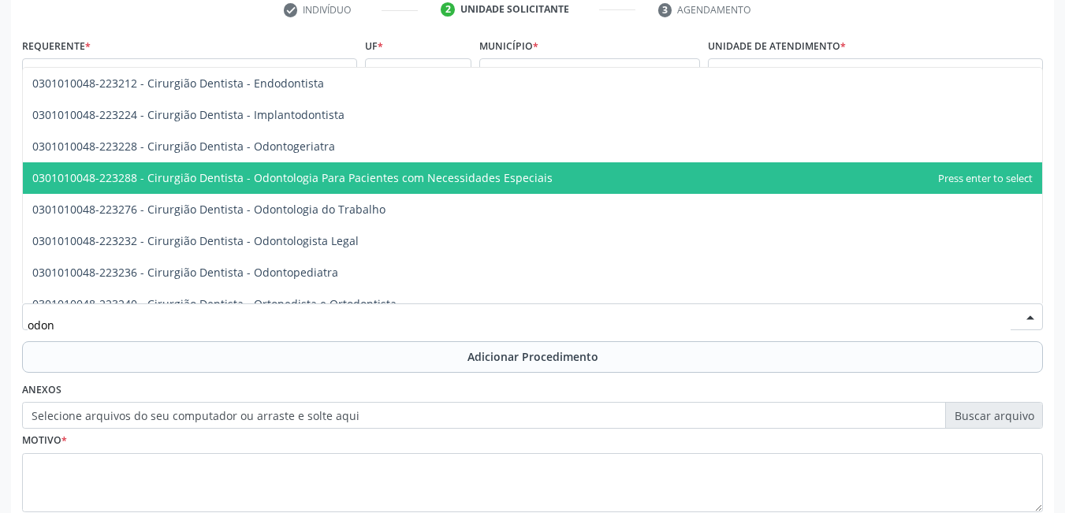
click at [599, 163] on span "0301010048-223288 - Cirurgião Dentista - Odontologia Para Pacientes com Necessi…" at bounding box center [533, 178] width 1020 height 32
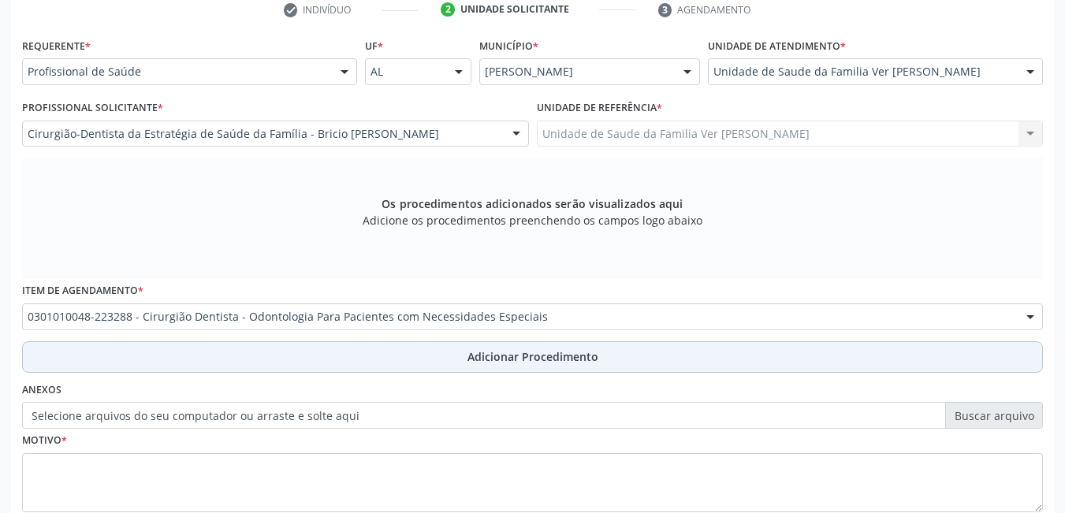
click at [431, 366] on button "Adicionar Procedimento" at bounding box center [532, 357] width 1021 height 32
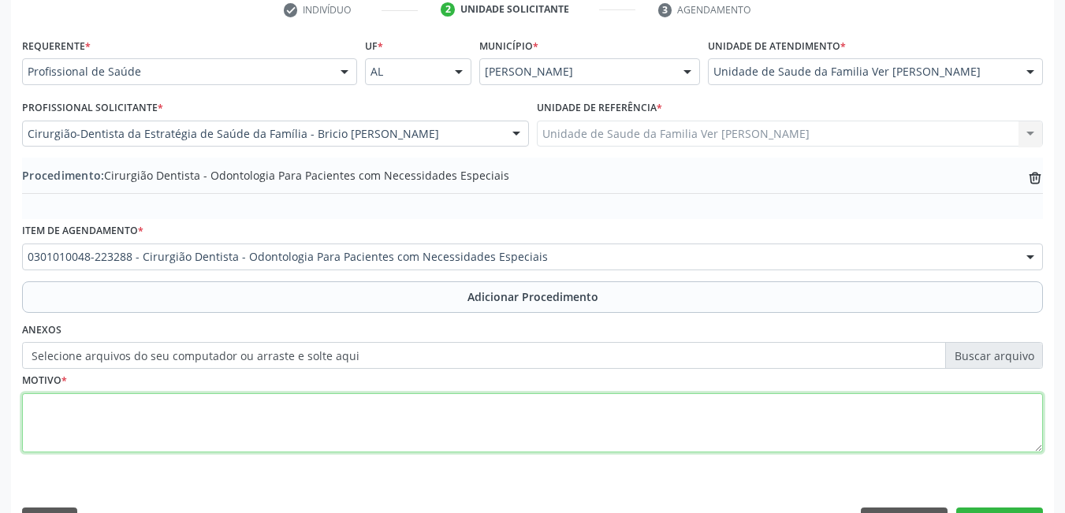
click at [207, 439] on textarea at bounding box center [532, 424] width 1021 height 60
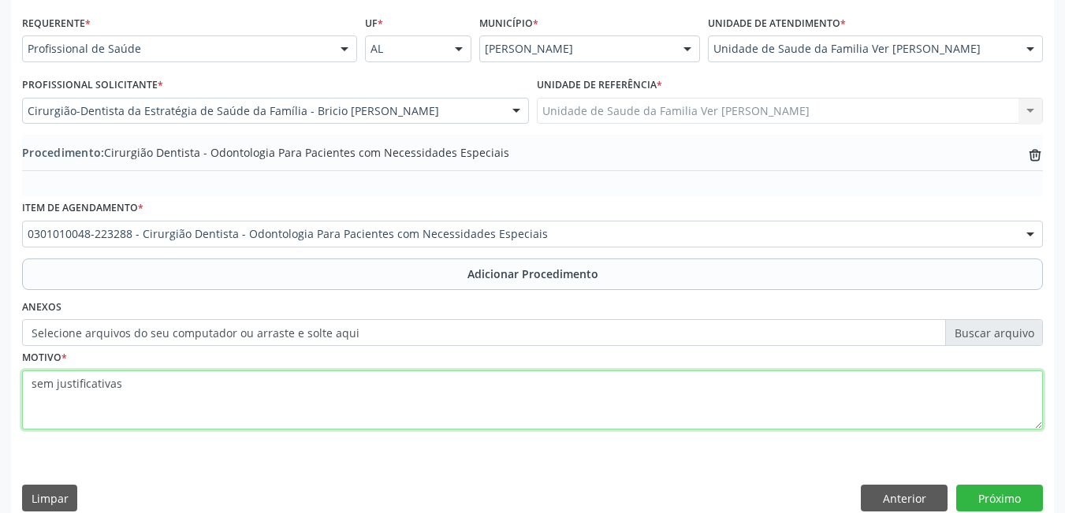
scroll to position [374, 0]
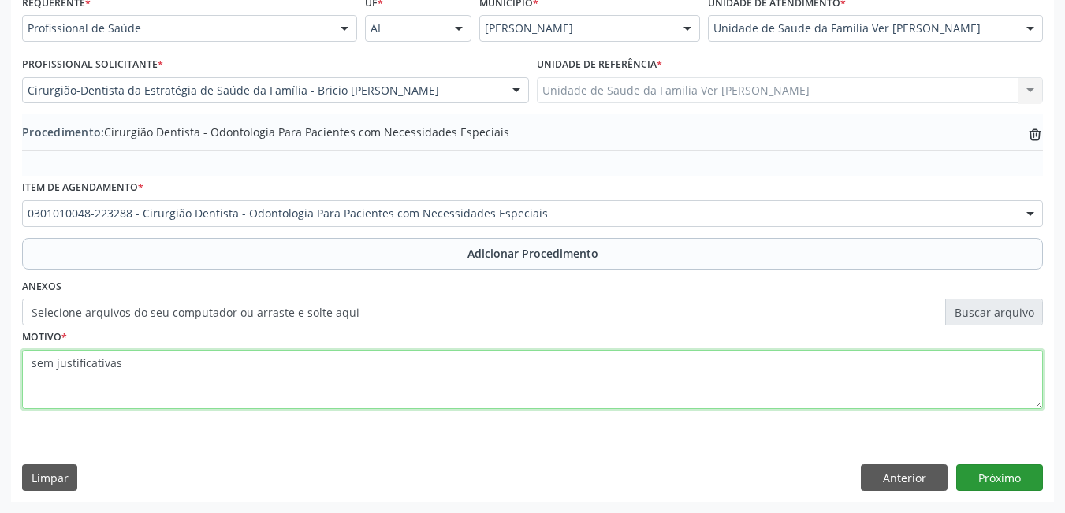
type textarea "sem justificativas"
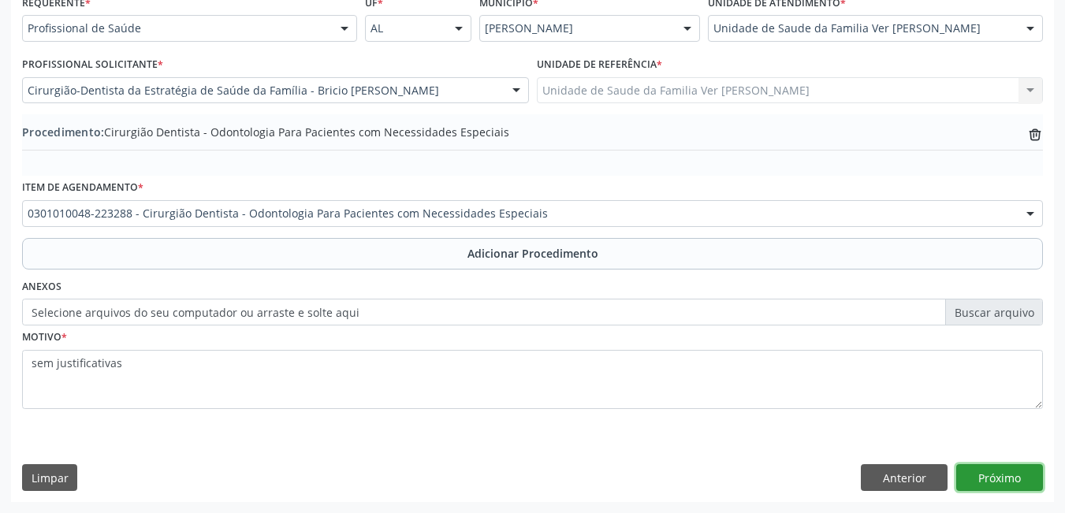
click at [1024, 476] on button "Próximo" at bounding box center [1000, 477] width 87 height 27
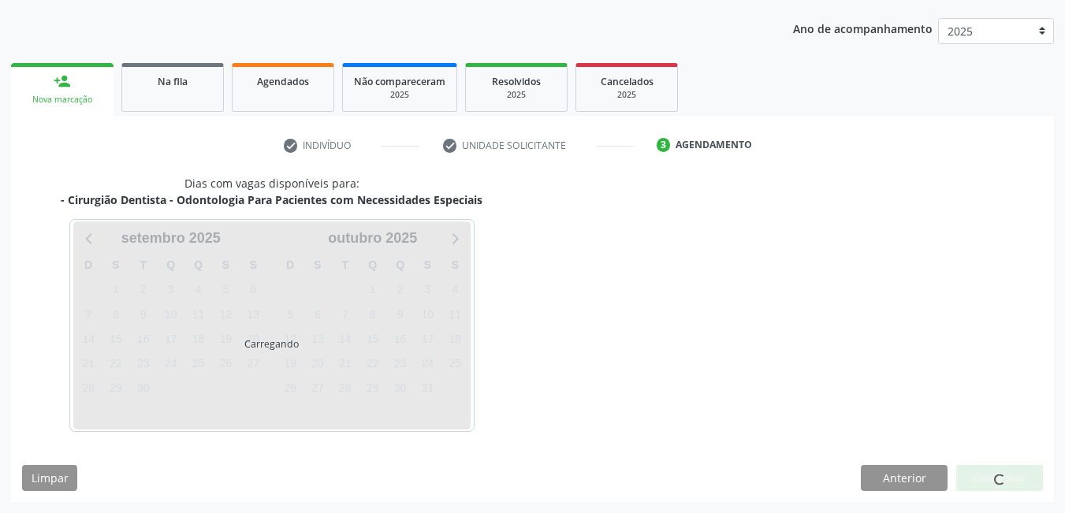
scroll to position [241, 0]
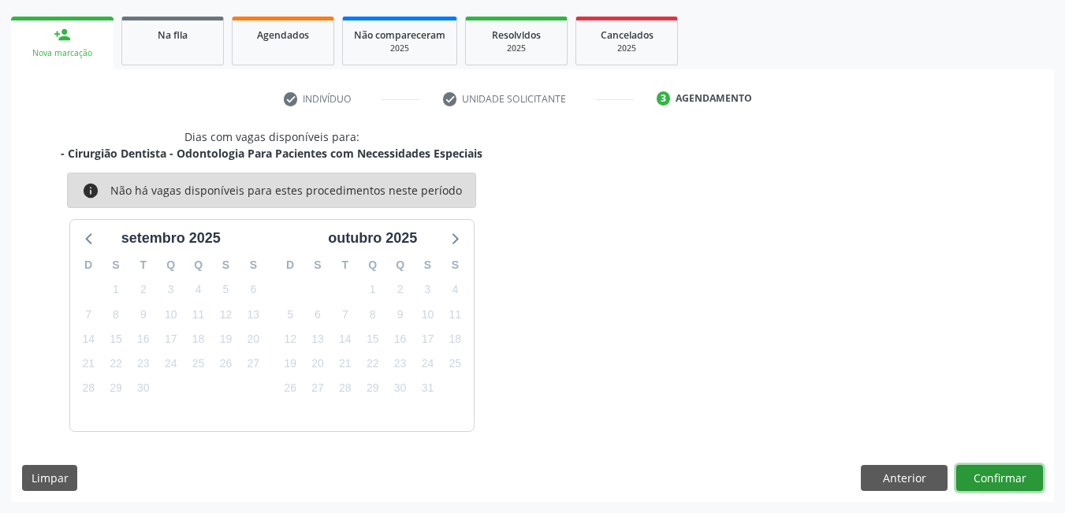
click at [1000, 476] on button "Confirmar" at bounding box center [1000, 478] width 87 height 27
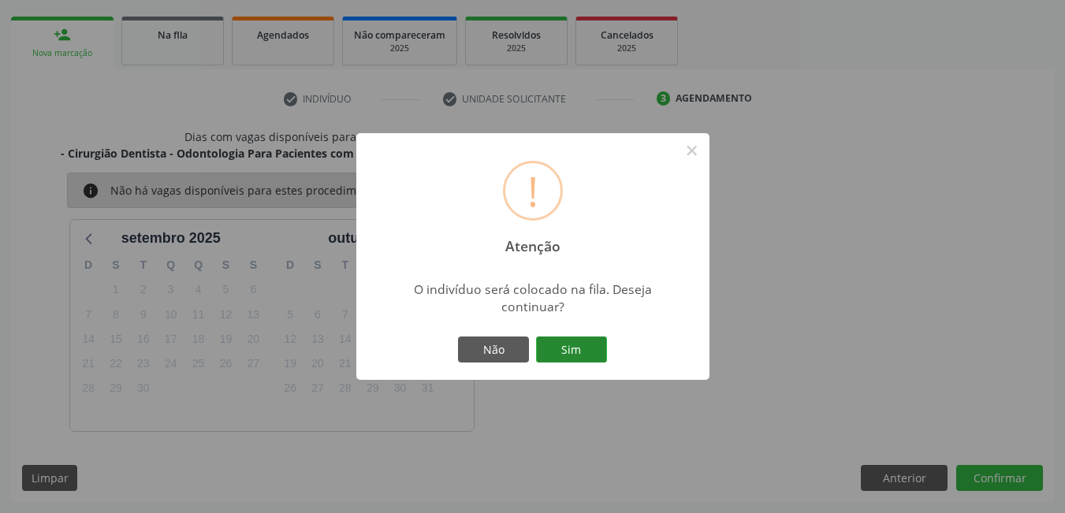
click at [569, 352] on button "Sim" at bounding box center [571, 350] width 71 height 27
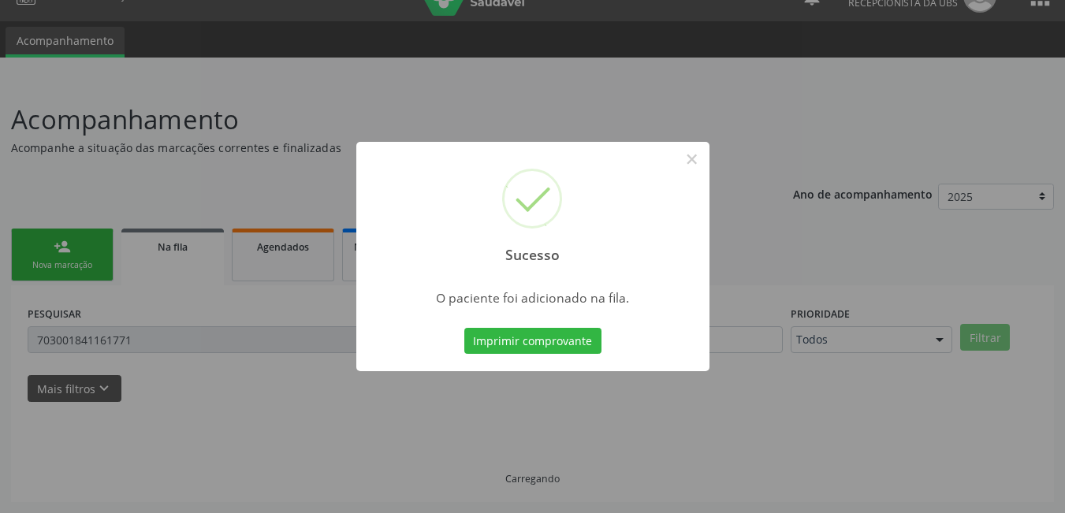
scroll to position [29, 0]
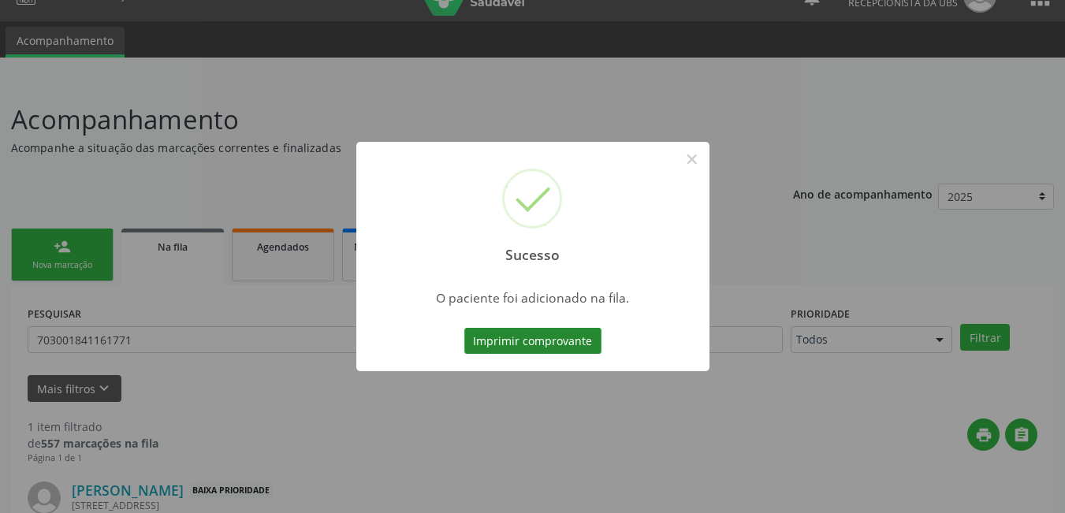
click at [508, 334] on button "Imprimir comprovante" at bounding box center [532, 341] width 137 height 27
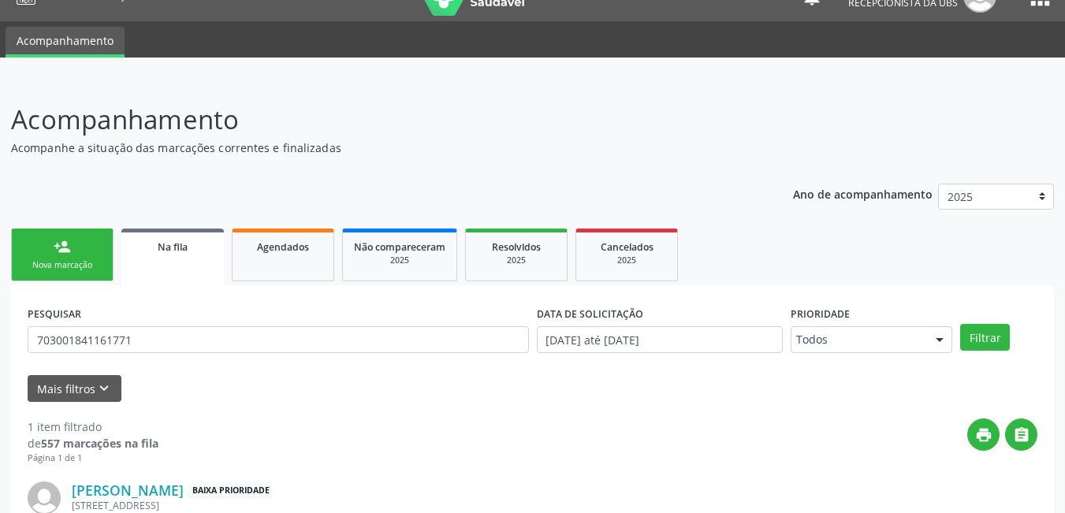
click at [67, 248] on div "person_add" at bounding box center [62, 246] width 17 height 17
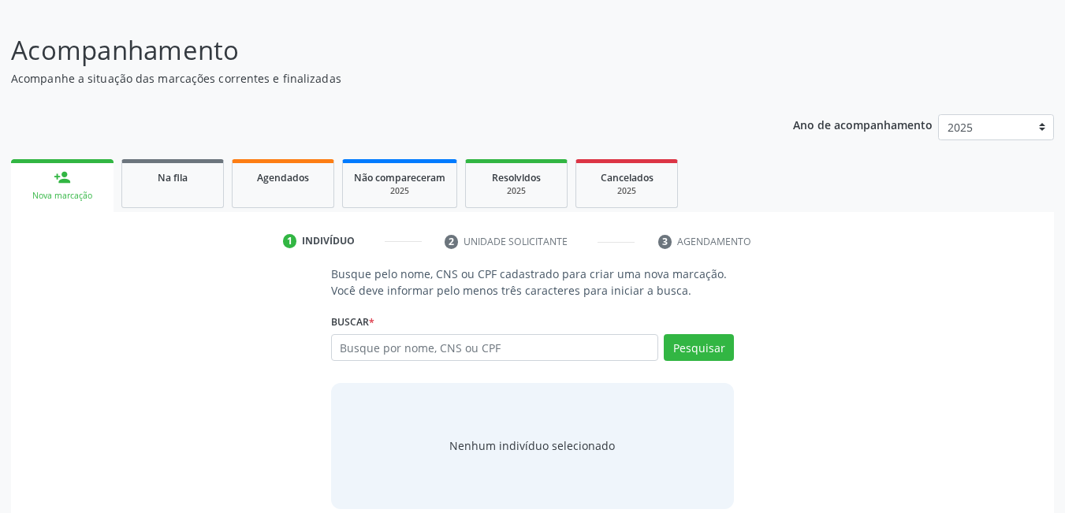
scroll to position [117, 0]
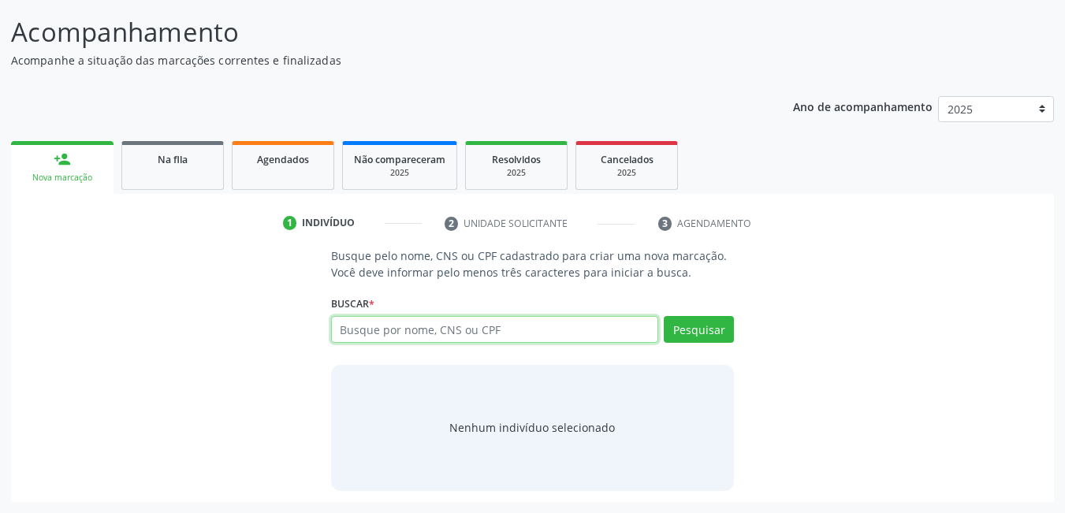
click at [474, 328] on input "text" at bounding box center [495, 329] width 328 height 27
type input "49507354968"
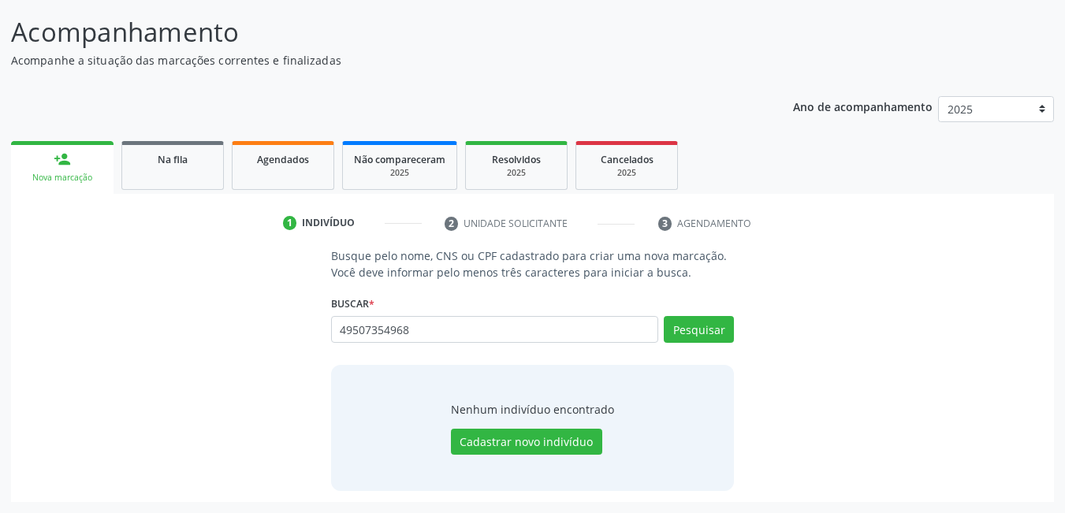
type input "49507354968"
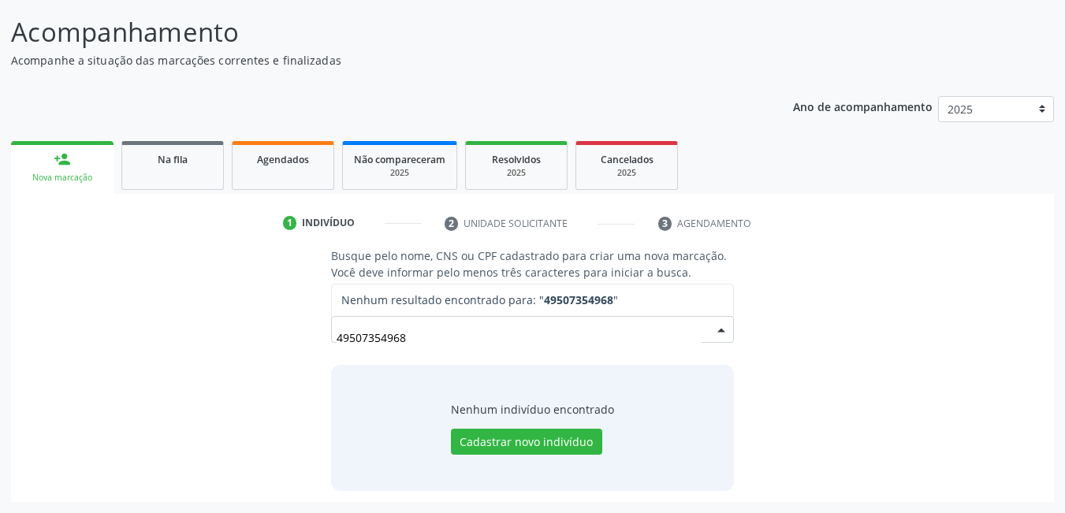
click at [394, 337] on input "49507354968" at bounding box center [520, 338] width 366 height 32
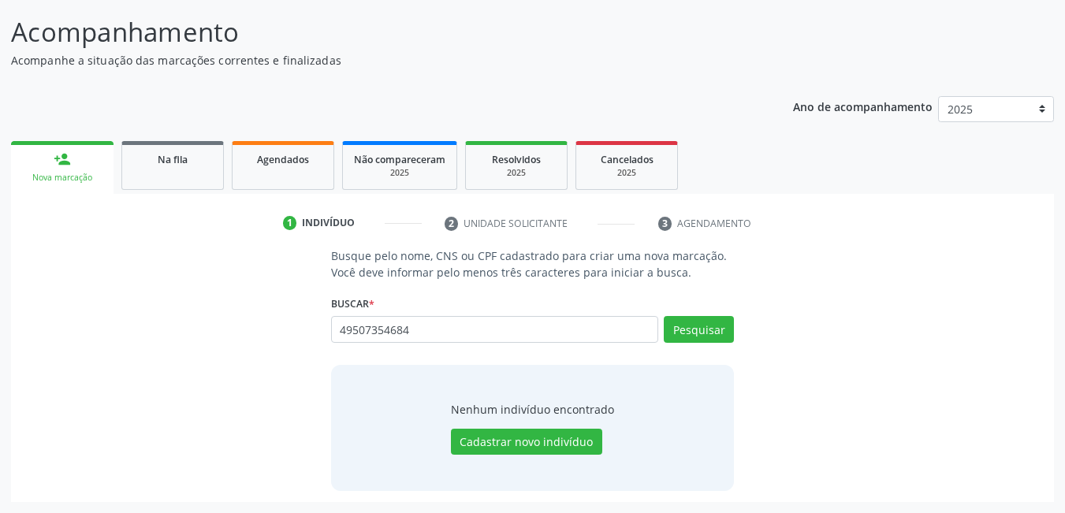
click at [431, 330] on input "49507354684" at bounding box center [495, 329] width 328 height 27
type input "49507354468"
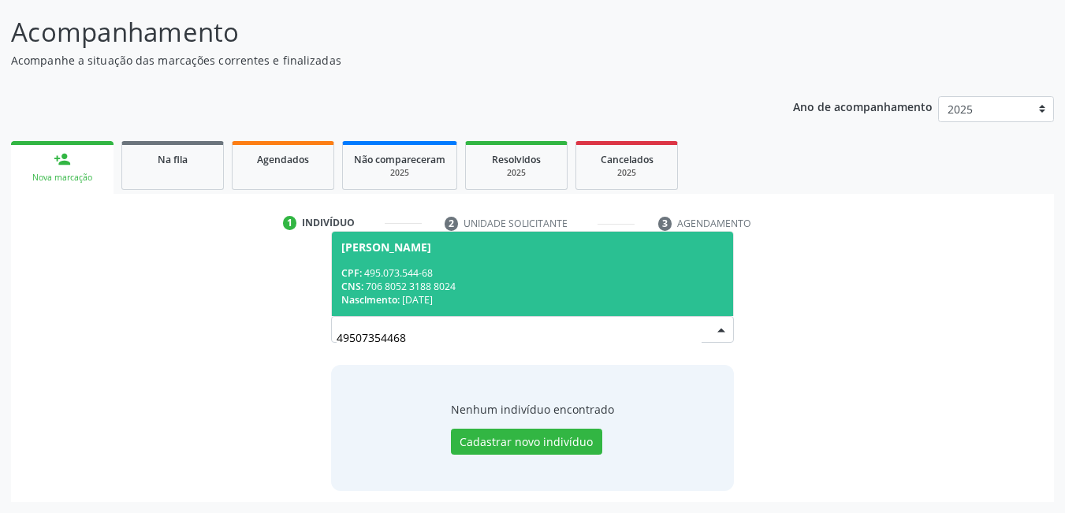
drag, startPoint x: 431, startPoint y: 330, endPoint x: 401, endPoint y: 353, distance: 37.7
drag, startPoint x: 401, startPoint y: 353, endPoint x: 196, endPoint y: 398, distance: 210.8
click at [196, 398] on div "Busque pelo nome, CNS ou CPF cadastrado para criar uma nova marcação. Você deve…" at bounding box center [532, 369] width 1021 height 243
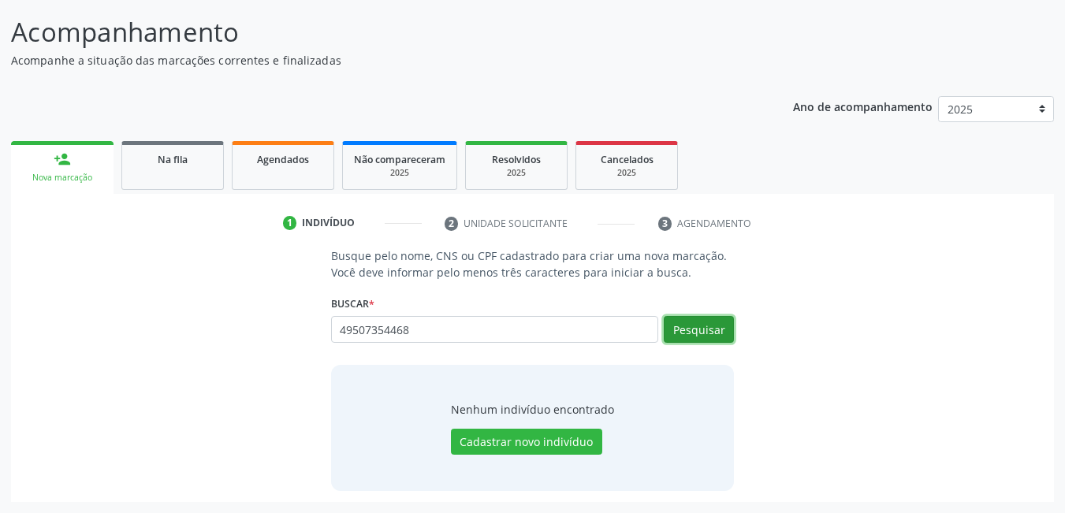
click at [711, 334] on button "Pesquisar" at bounding box center [699, 329] width 70 height 27
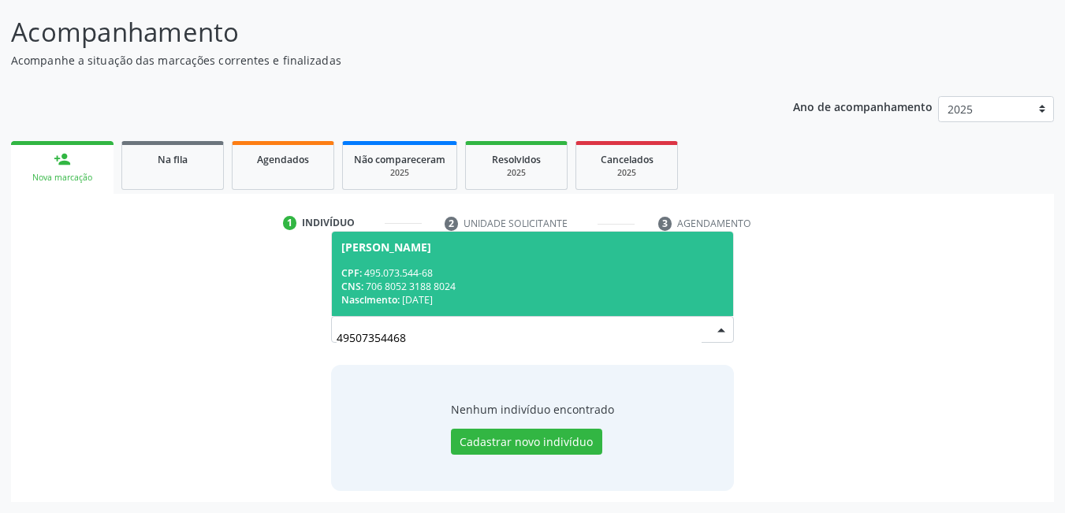
click at [453, 283] on div "CNS: 706 8052 3188 8024" at bounding box center [532, 286] width 383 height 13
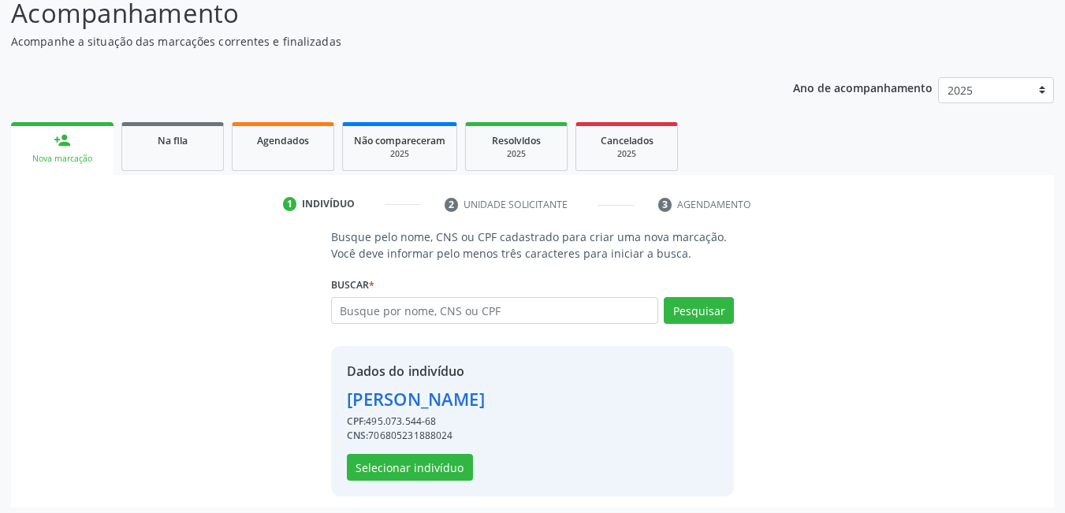
scroll to position [141, 0]
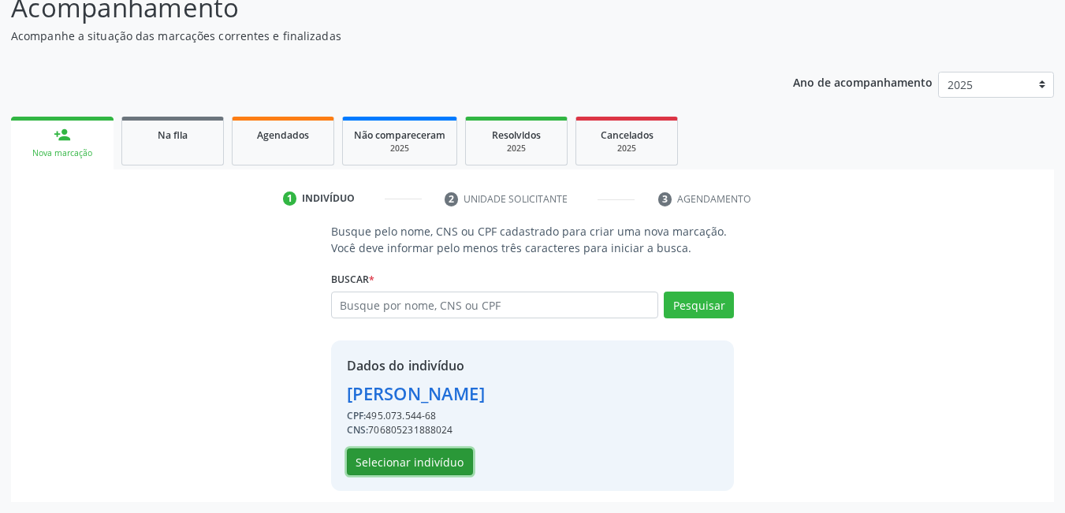
click at [415, 469] on button "Selecionar indivíduo" at bounding box center [410, 462] width 126 height 27
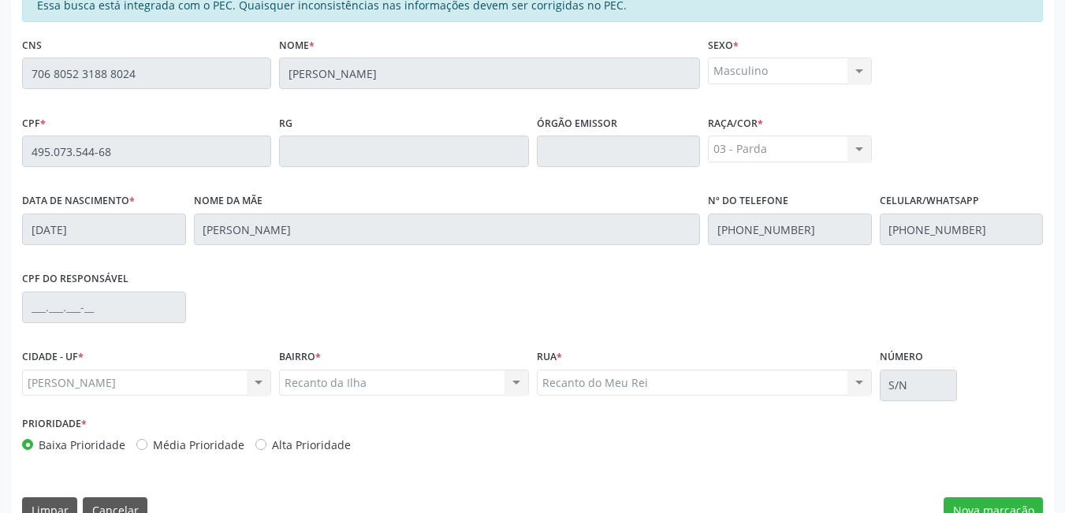
scroll to position [409, 0]
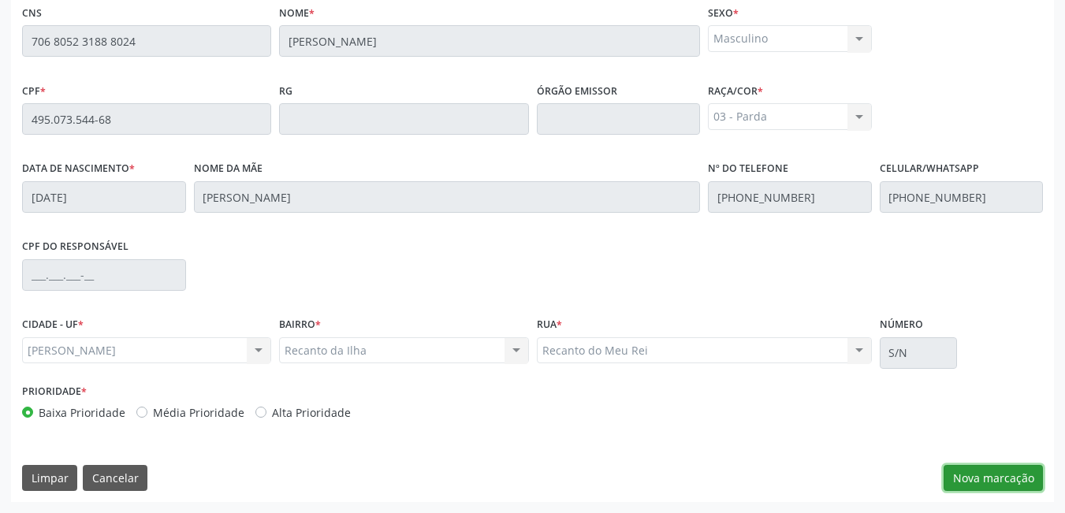
click at [968, 483] on button "Nova marcação" at bounding box center [993, 478] width 99 height 27
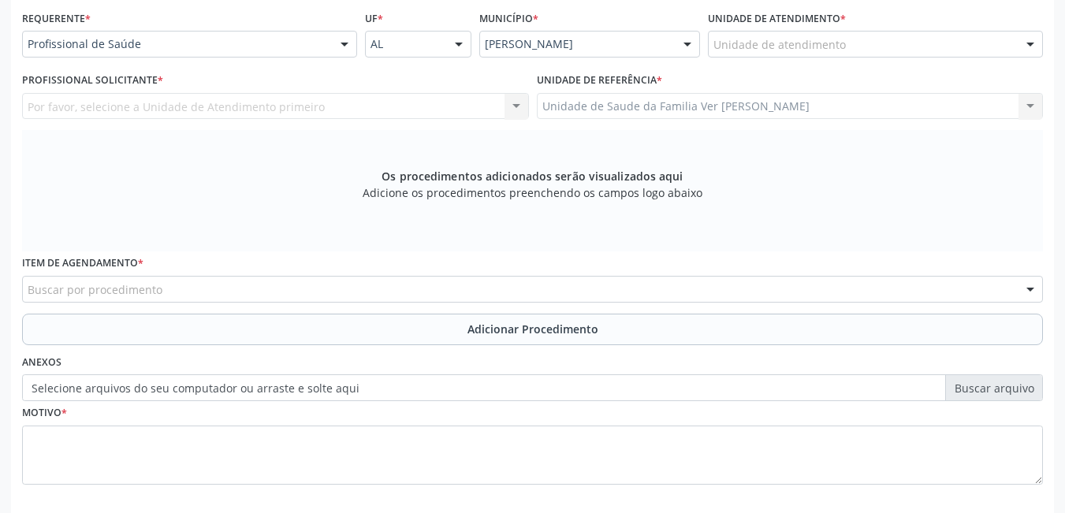
scroll to position [330, 0]
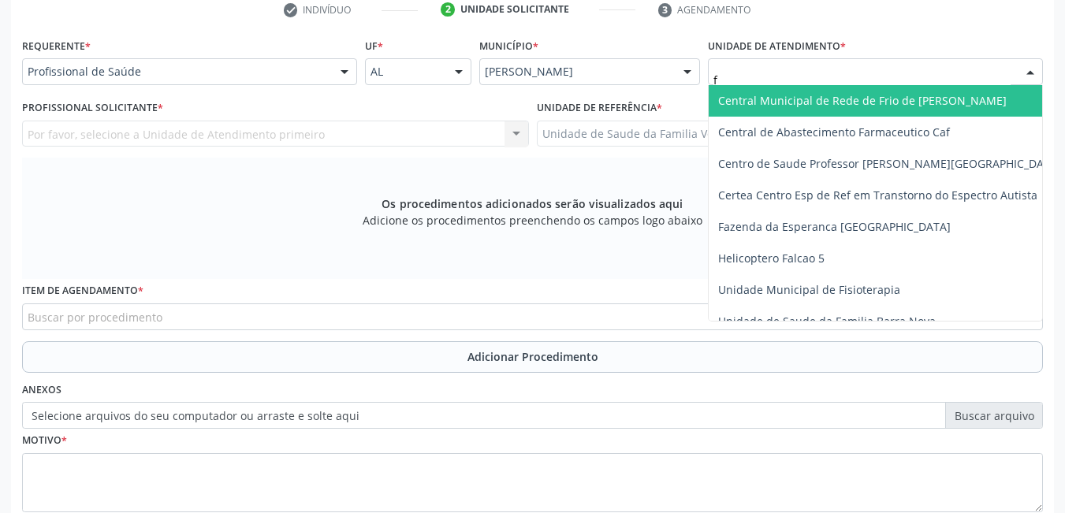
type input "fl"
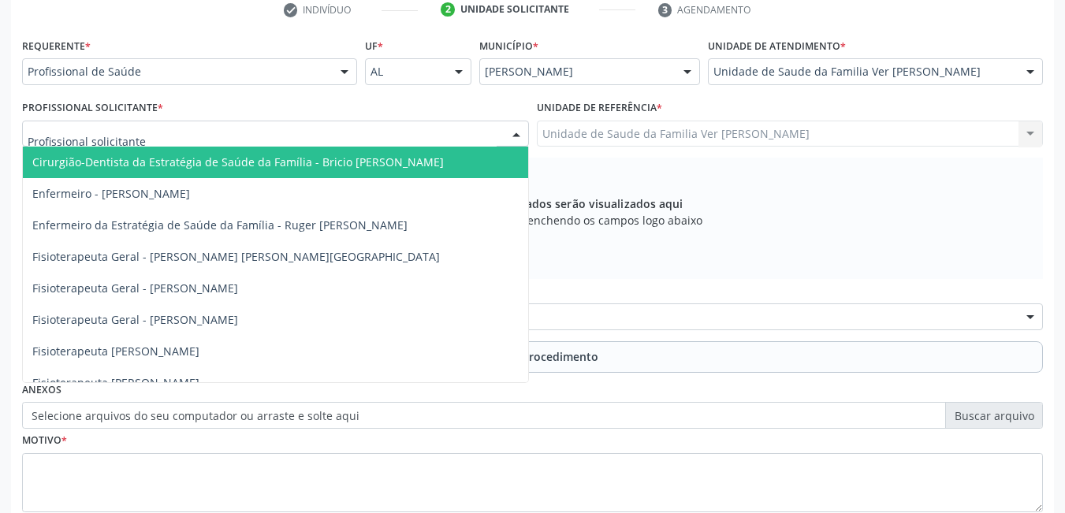
click at [478, 131] on div at bounding box center [275, 134] width 507 height 27
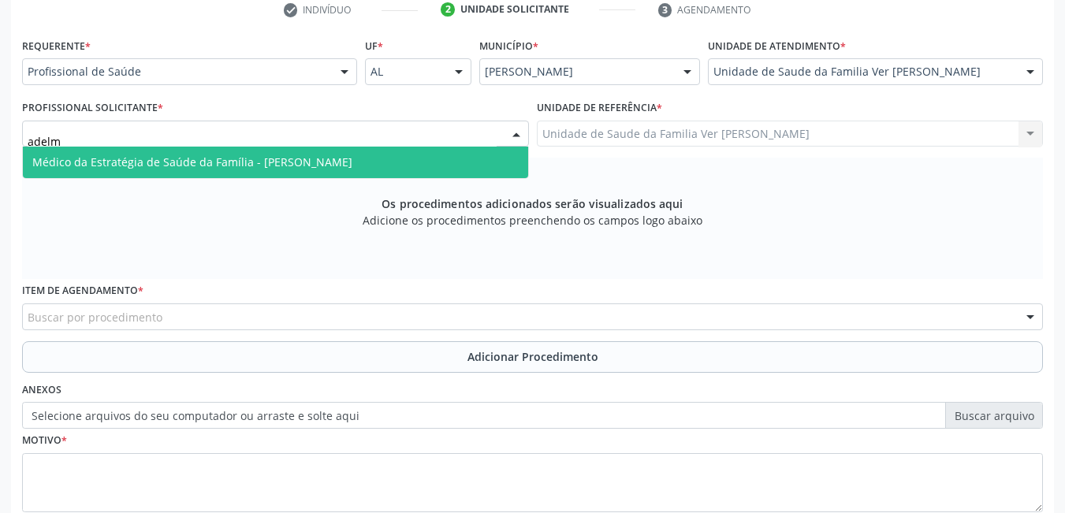
type input "adelmo"
click at [464, 168] on span "Médico da Estratégia de Saúde da Família - [PERSON_NAME]" at bounding box center [275, 163] width 505 height 32
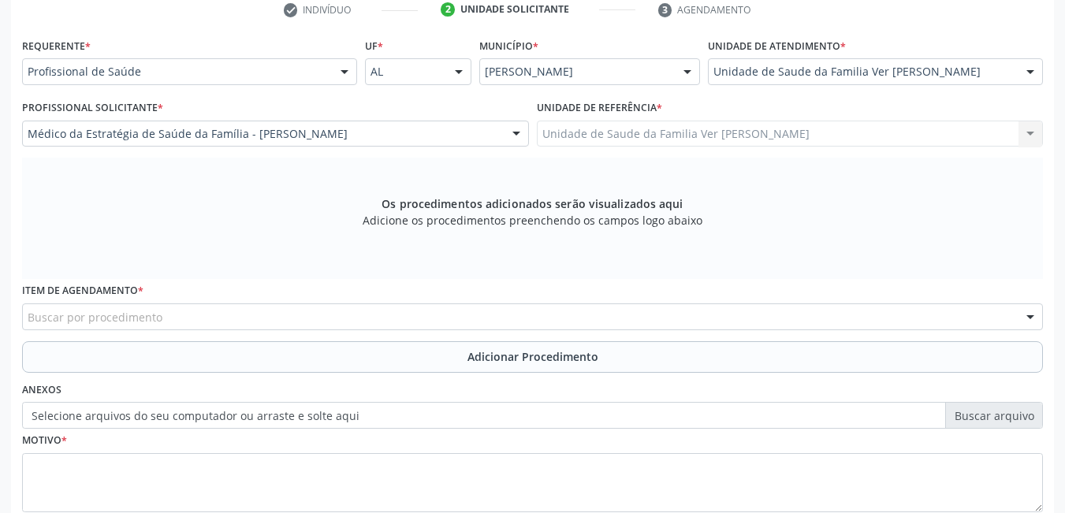
click at [311, 315] on div "Buscar por procedimento" at bounding box center [532, 317] width 1021 height 27
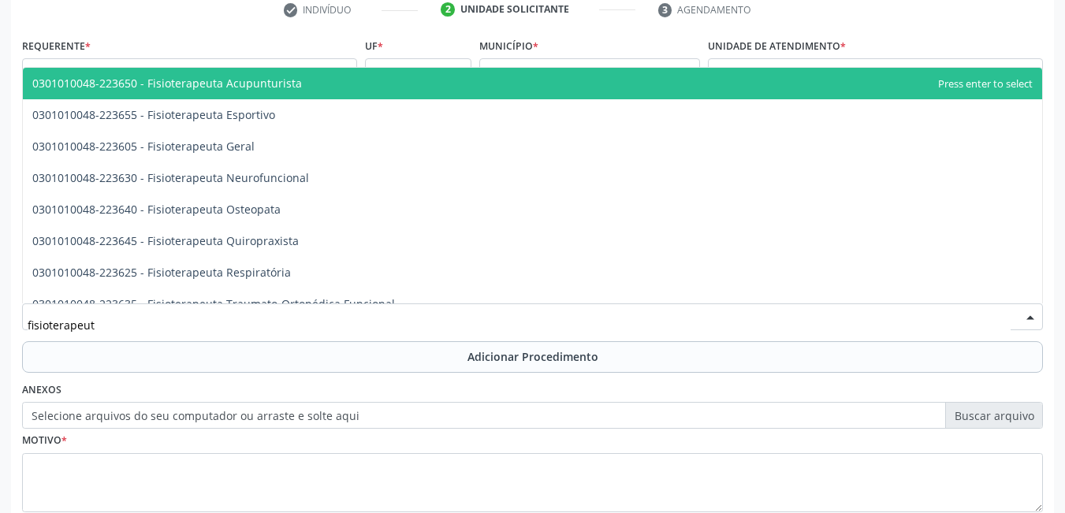
type input "fisioterapeuta"
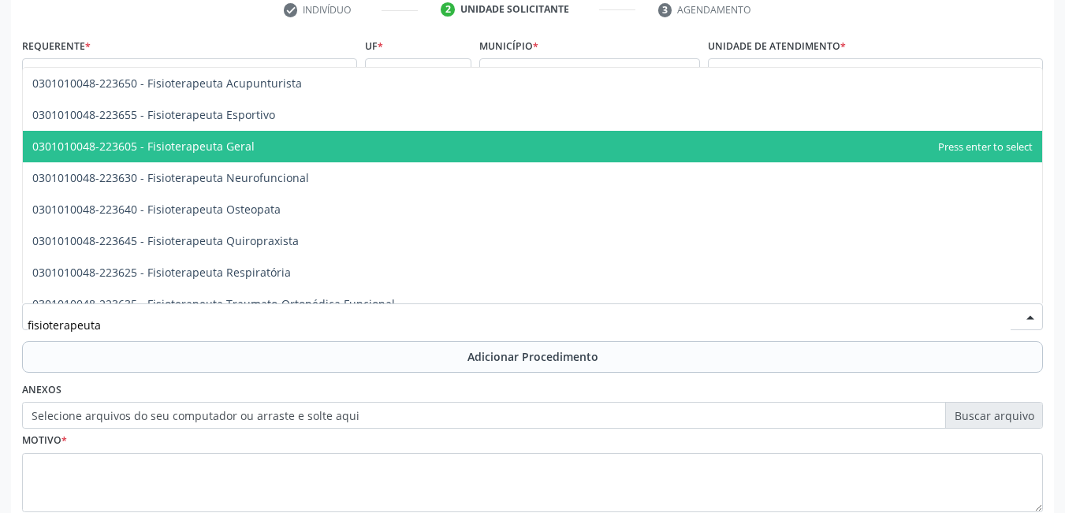
click at [278, 141] on span "0301010048-223605 - Fisioterapeuta Geral" at bounding box center [533, 147] width 1020 height 32
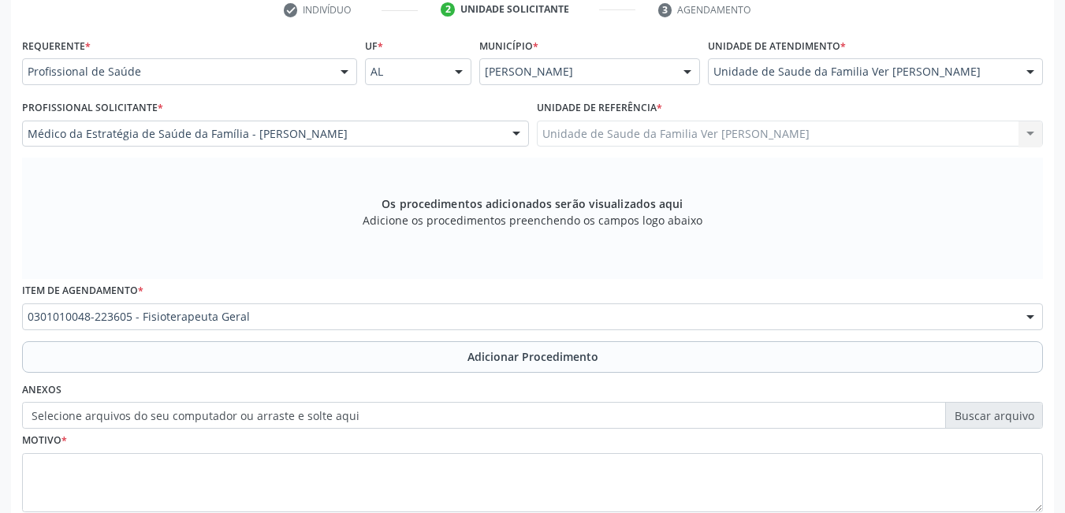
click at [289, 371] on button "Adicionar Procedimento" at bounding box center [532, 357] width 1021 height 32
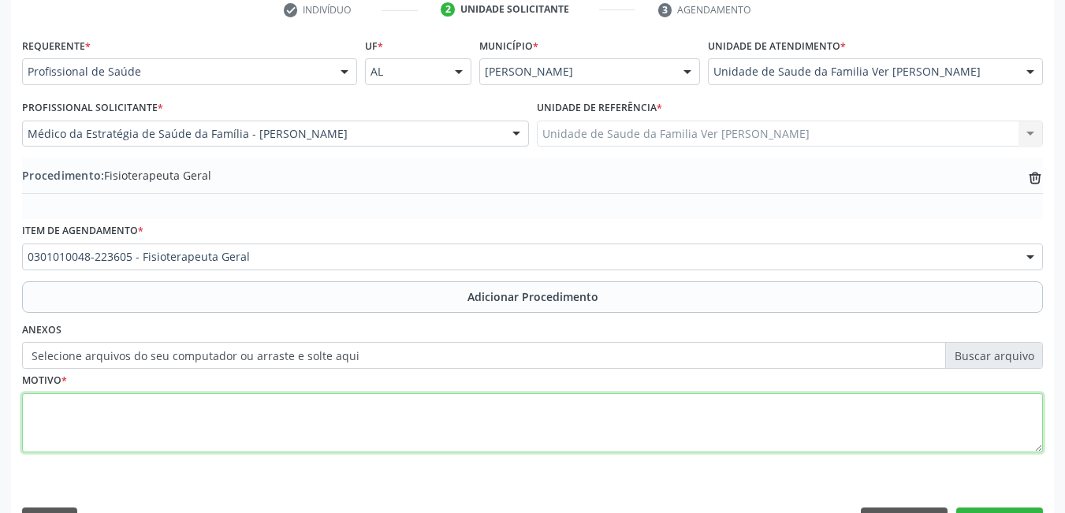
click at [244, 410] on textarea at bounding box center [532, 424] width 1021 height 60
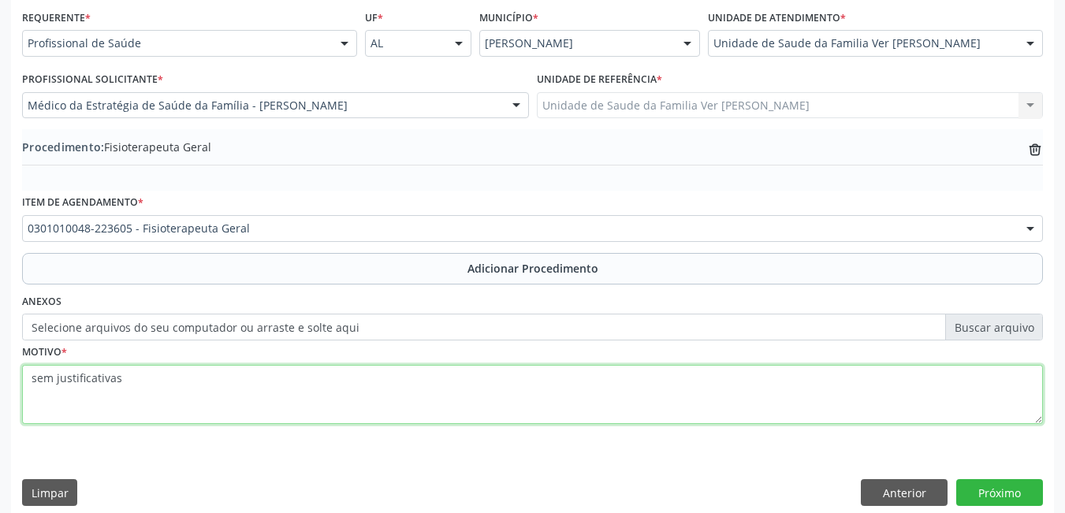
scroll to position [374, 0]
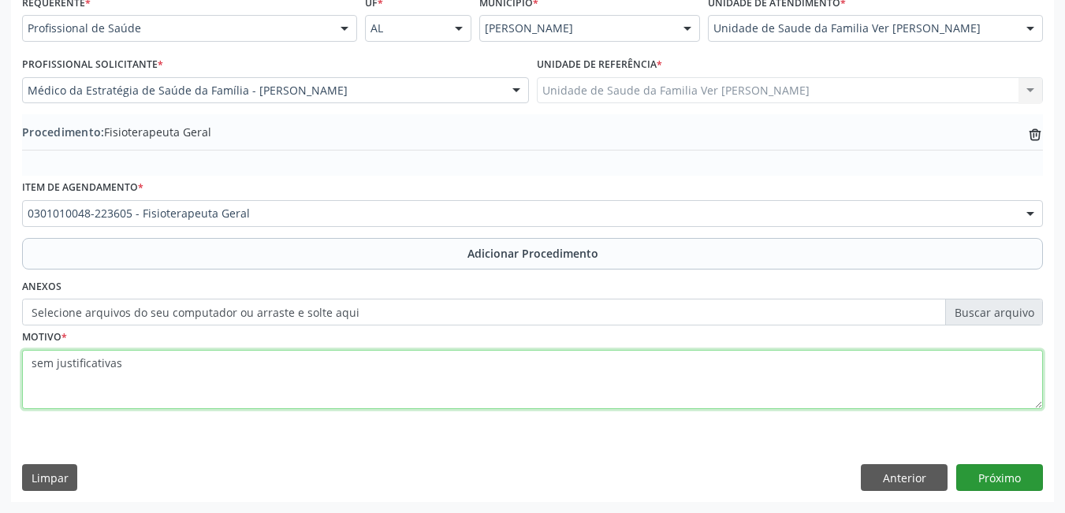
type textarea "sem justificativas"
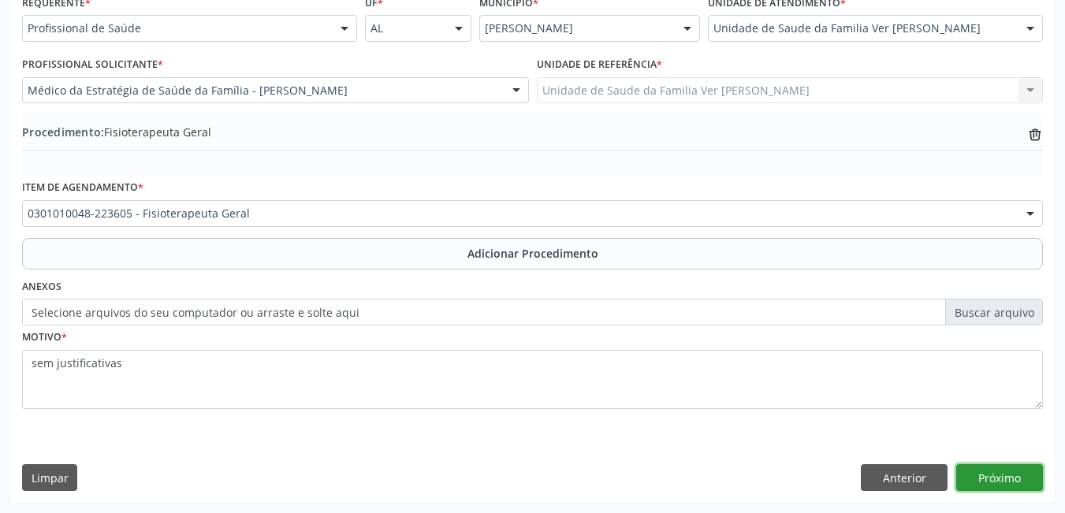
click at [1010, 475] on button "Próximo" at bounding box center [1000, 477] width 87 height 27
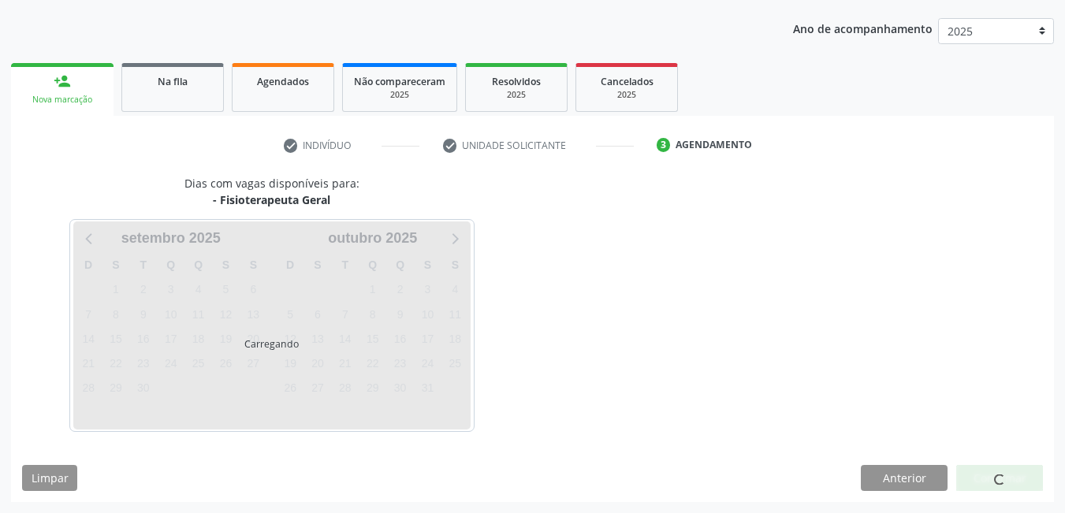
scroll to position [241, 0]
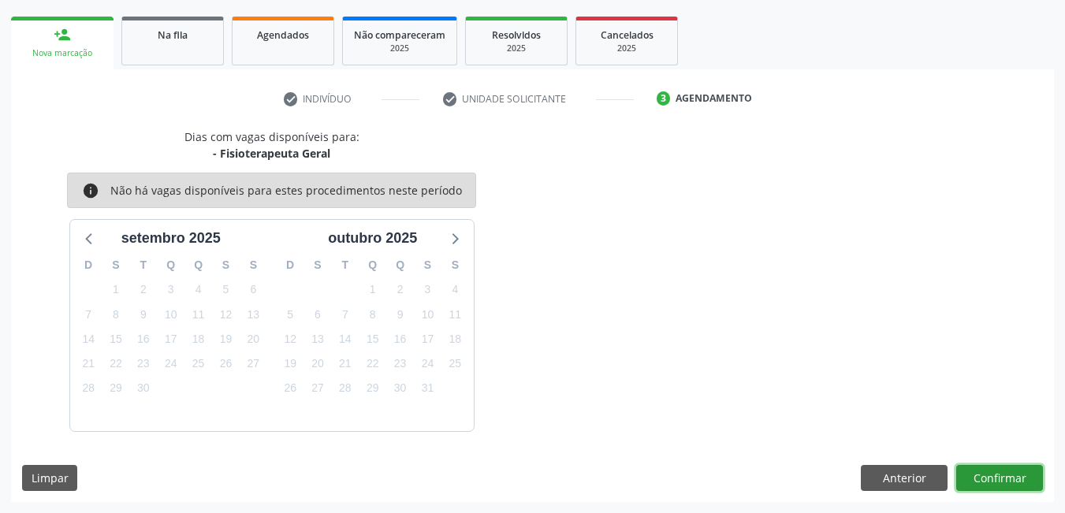
click at [1005, 479] on button "Confirmar" at bounding box center [1000, 478] width 87 height 27
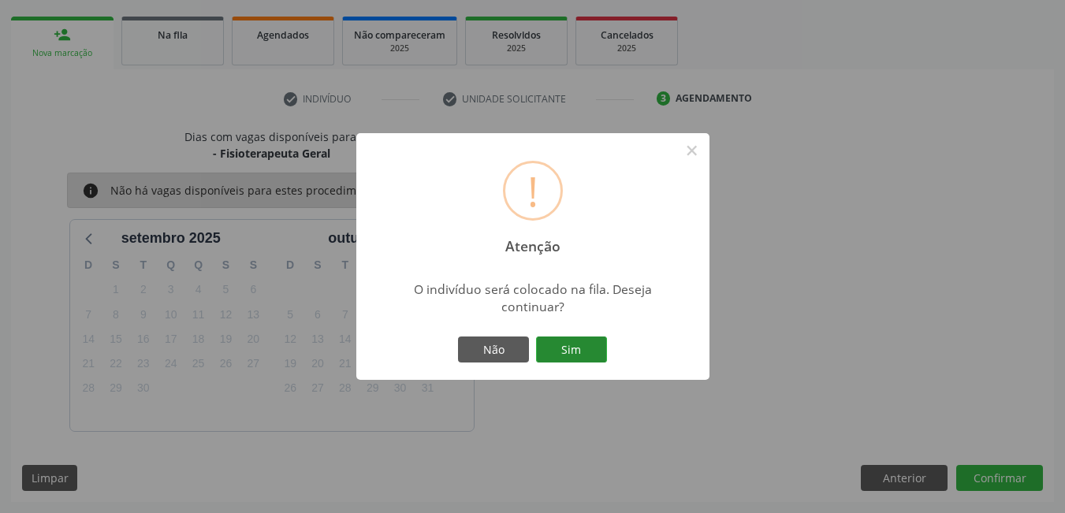
click at [596, 355] on button "Sim" at bounding box center [571, 350] width 71 height 27
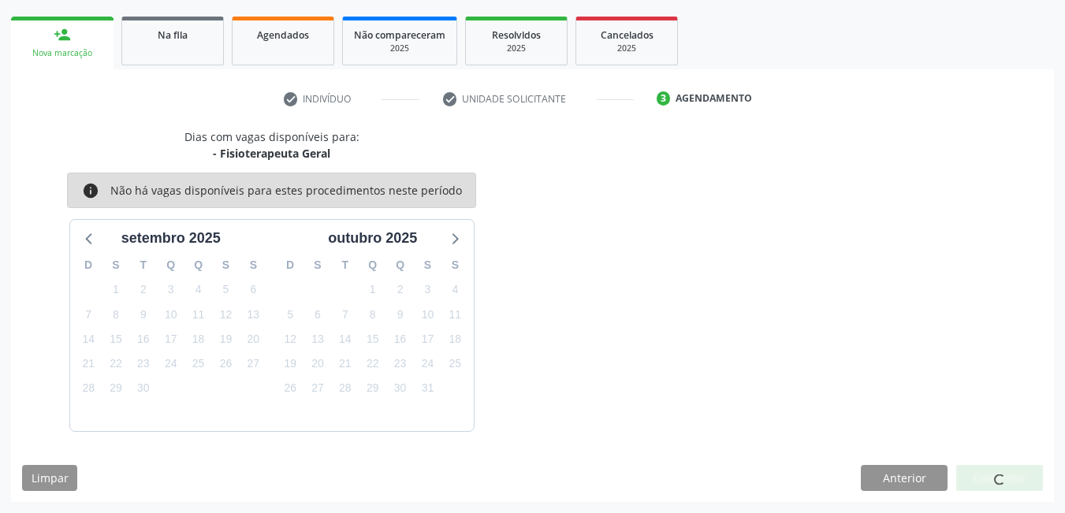
scroll to position [29, 0]
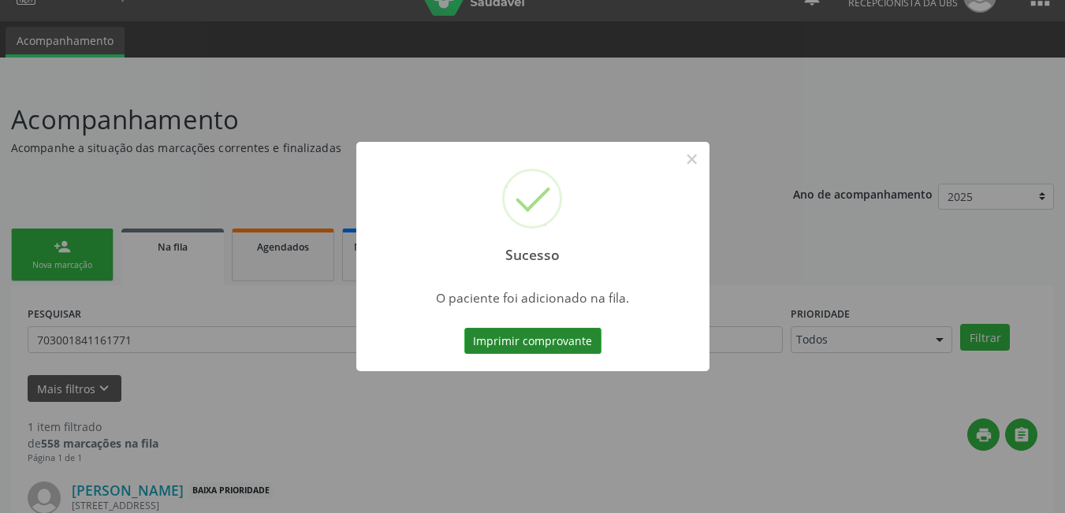
click at [575, 338] on button "Imprimir comprovante" at bounding box center [532, 341] width 137 height 27
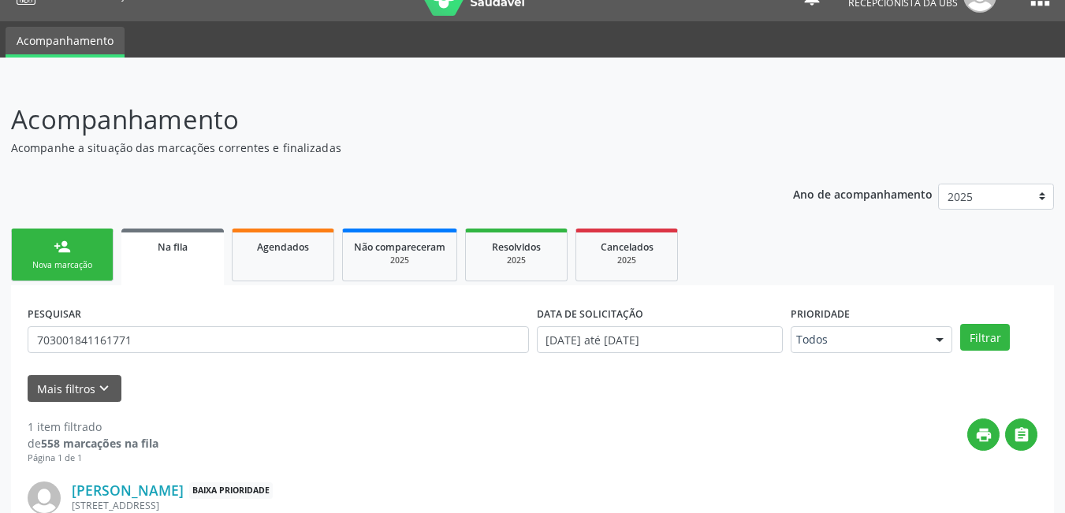
click at [92, 282] on link "person_add Nova marcação" at bounding box center [62, 255] width 103 height 53
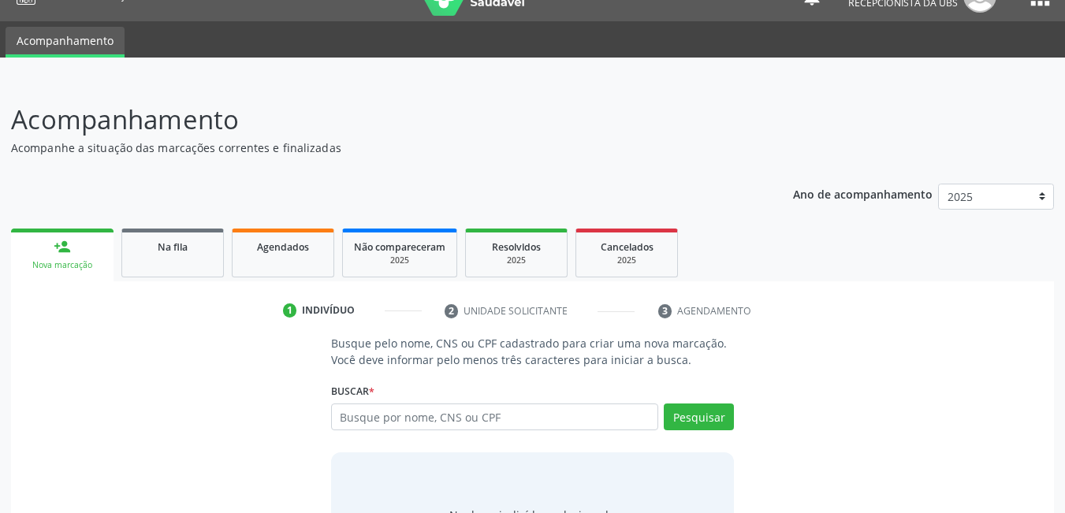
click at [91, 272] on link "person_add Nova marcação" at bounding box center [62, 255] width 103 height 53
click at [423, 416] on input "text" at bounding box center [495, 417] width 328 height 27
type input "706805231888024"
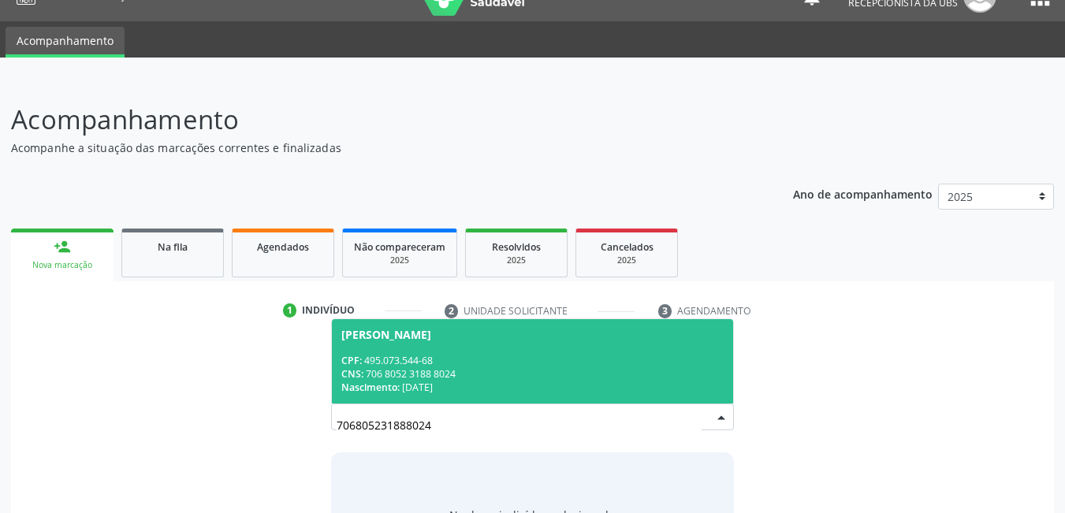
click at [484, 363] on div "CPF: 495.073.544-68" at bounding box center [532, 360] width 383 height 13
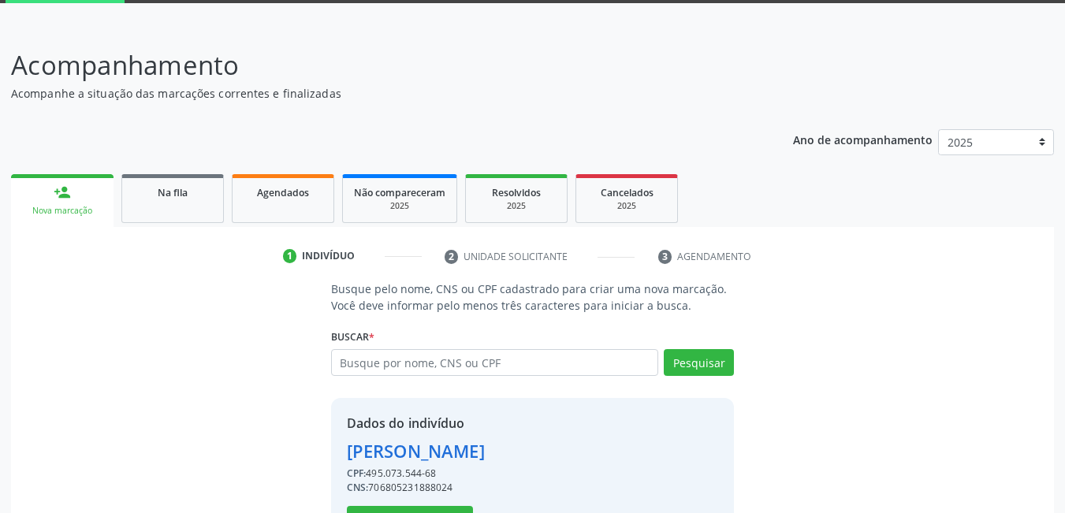
scroll to position [141, 0]
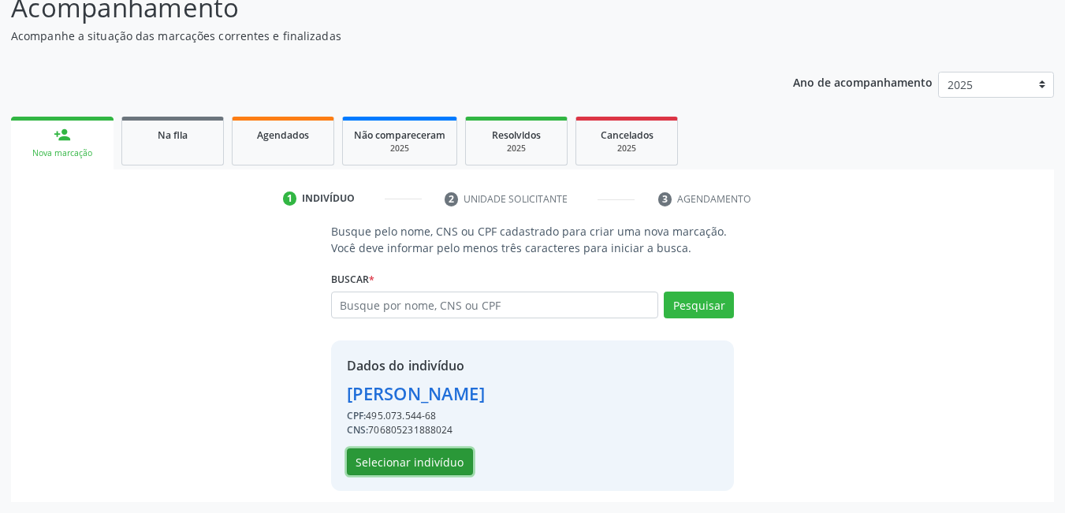
click at [417, 463] on button "Selecionar indivíduo" at bounding box center [410, 462] width 126 height 27
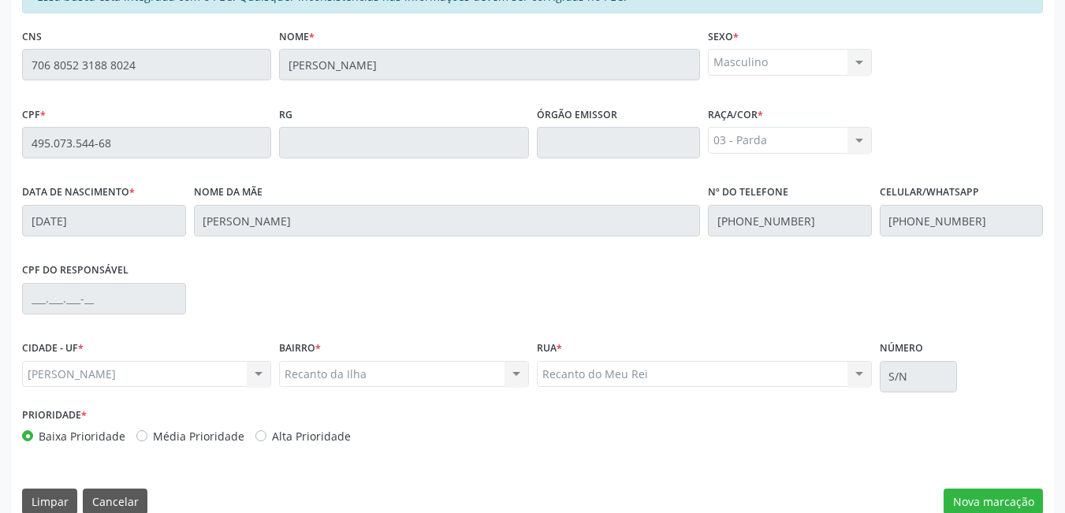
scroll to position [409, 0]
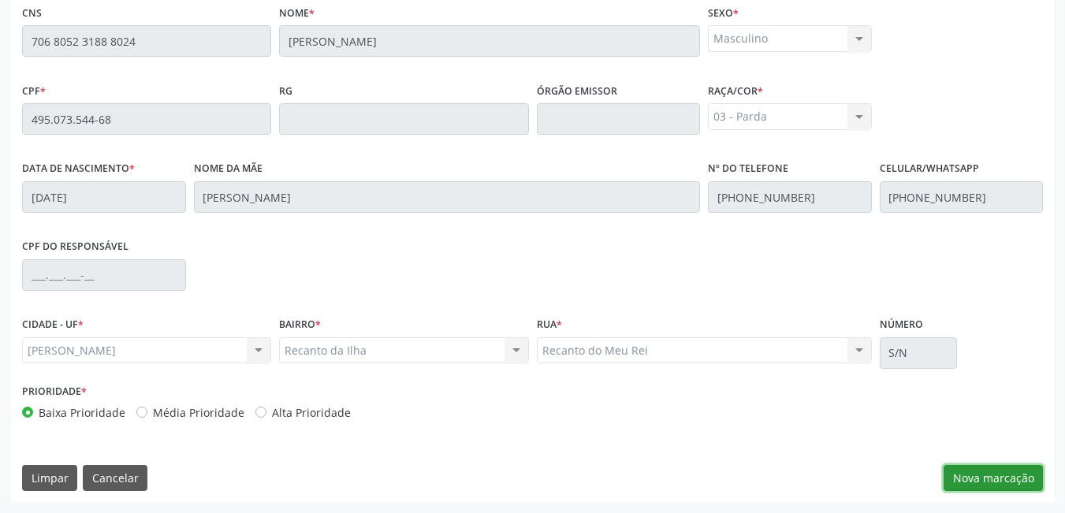
click at [1001, 483] on button "Nova marcação" at bounding box center [993, 478] width 99 height 27
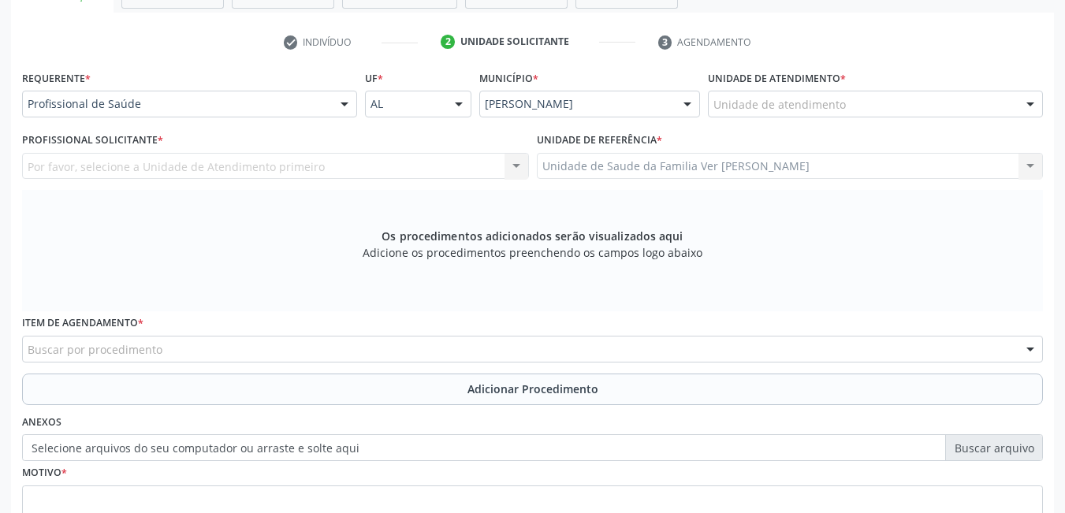
scroll to position [252, 0]
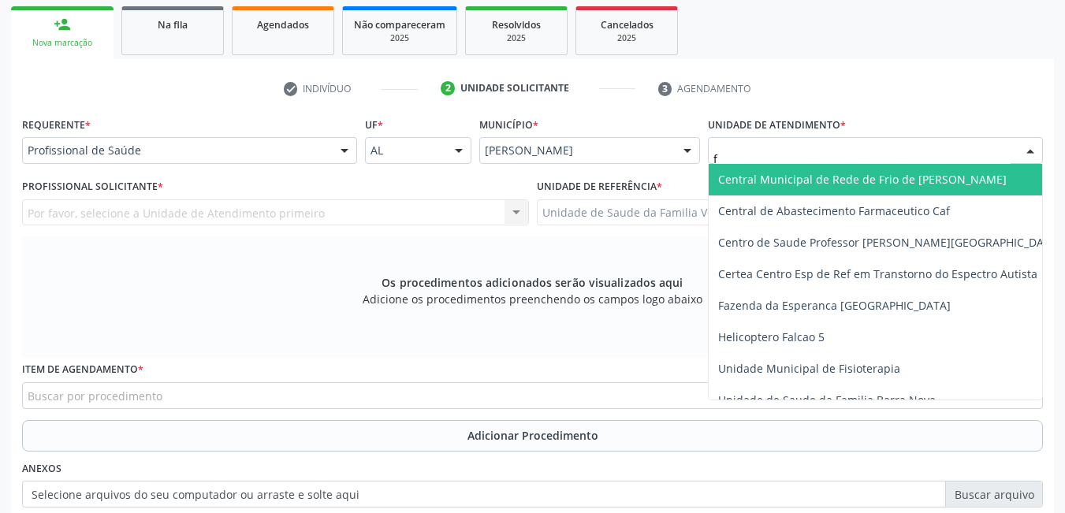
type input "fl"
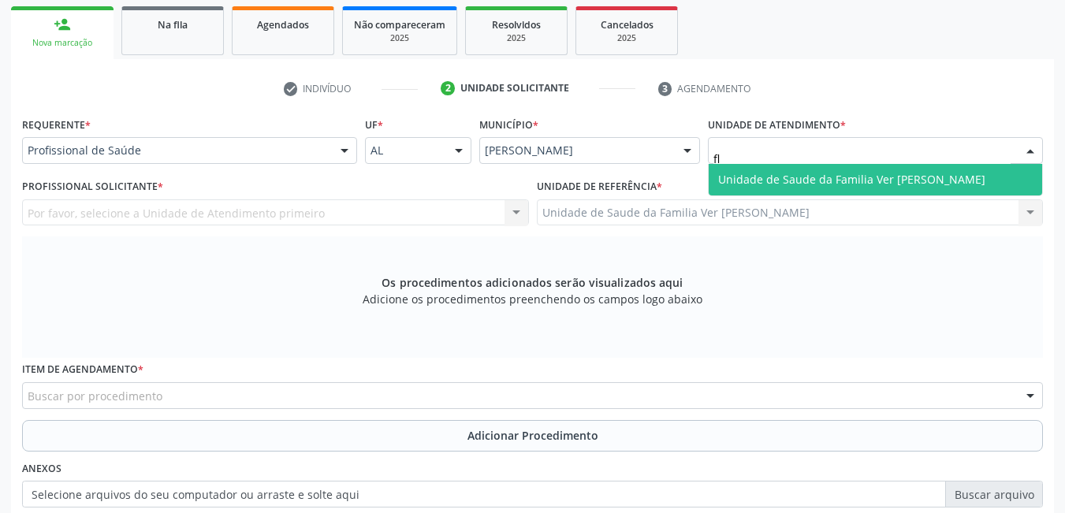
click at [778, 179] on span "Unidade de Saude da Familia Ver [PERSON_NAME]" at bounding box center [851, 179] width 267 height 15
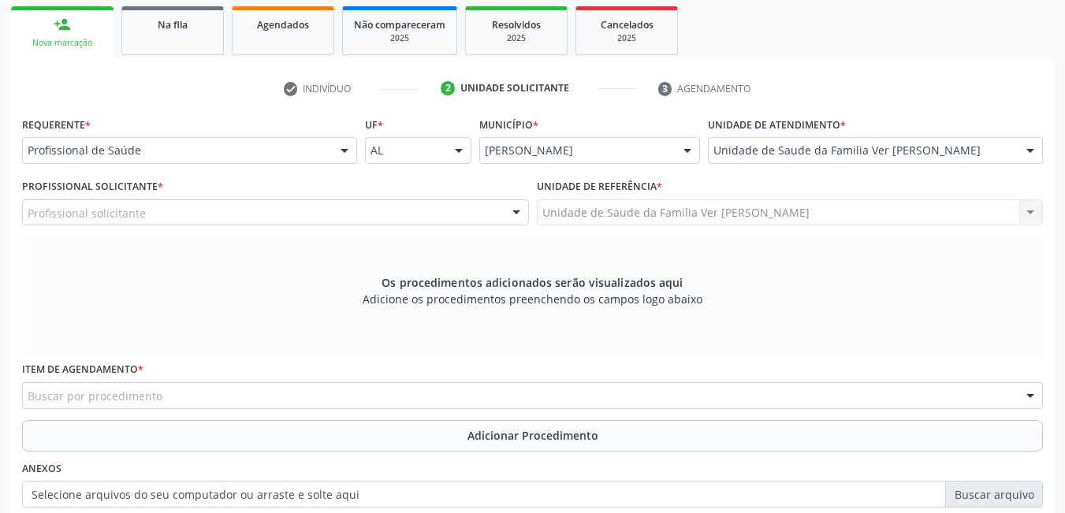
click at [416, 218] on div "Profissional solicitante" at bounding box center [275, 213] width 507 height 27
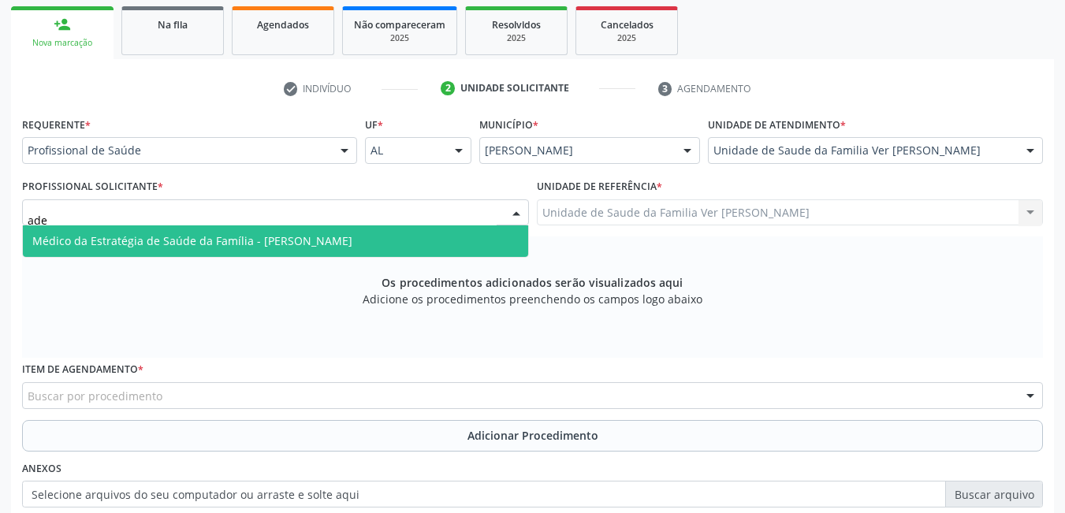
type input "adel"
click at [425, 232] on span "Médico da Estratégia de Saúde da Família - [PERSON_NAME]" at bounding box center [275, 242] width 505 height 32
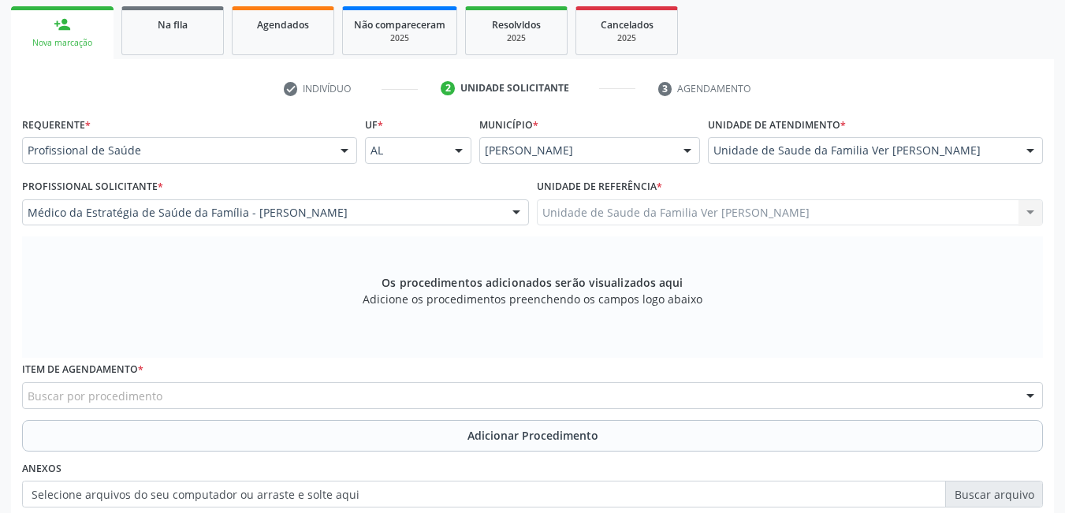
click at [252, 390] on div "Buscar por procedimento" at bounding box center [532, 395] width 1021 height 27
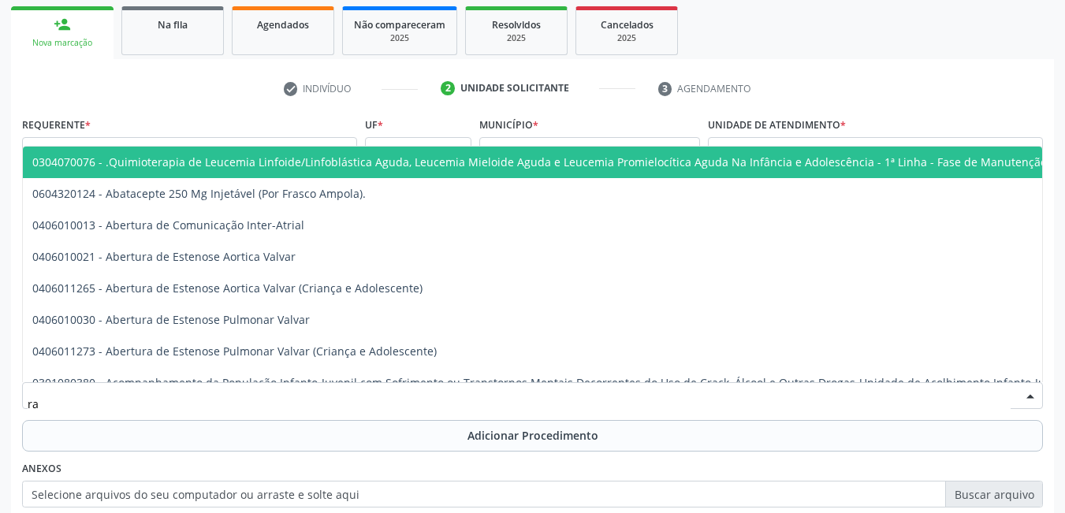
type input "r"
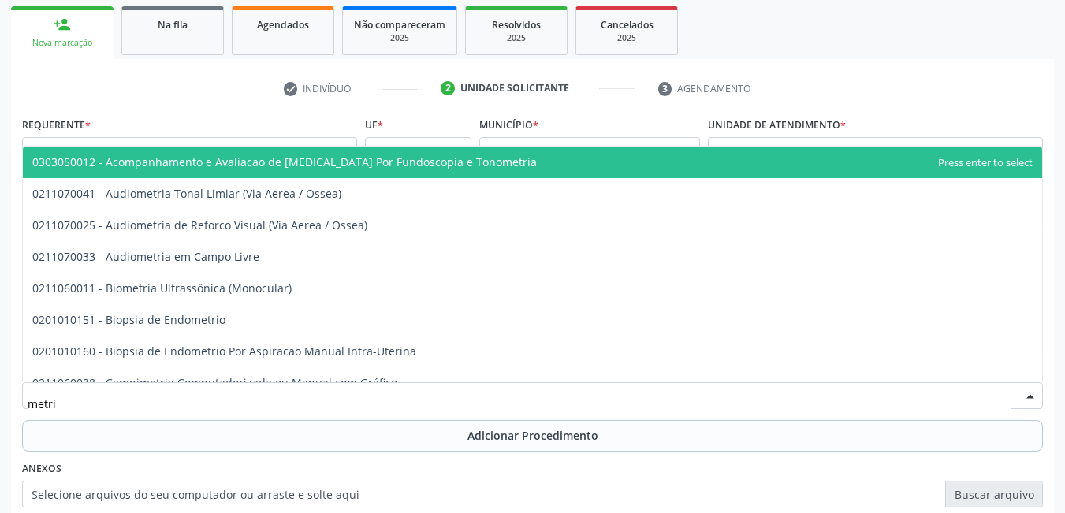
type input "metria"
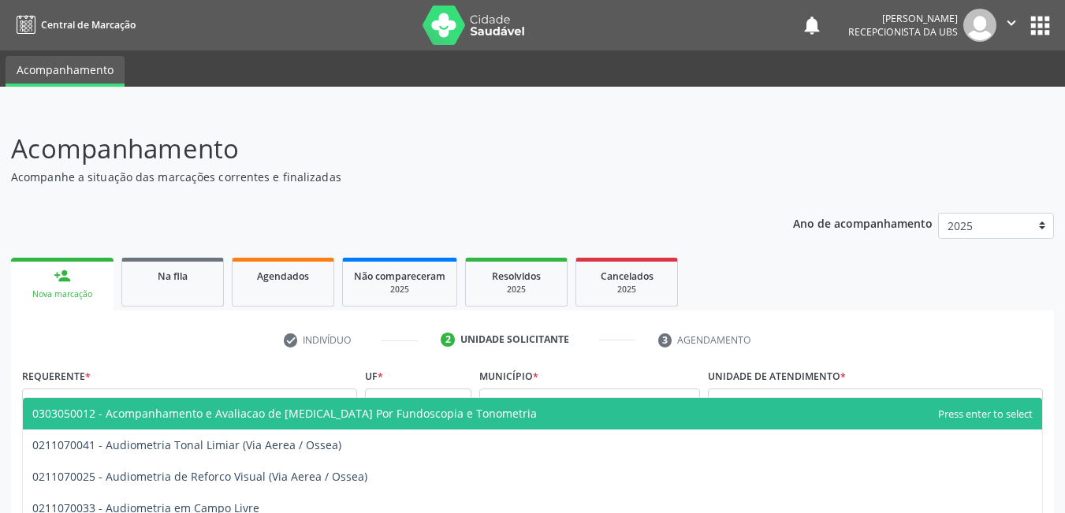
scroll to position [252, 0]
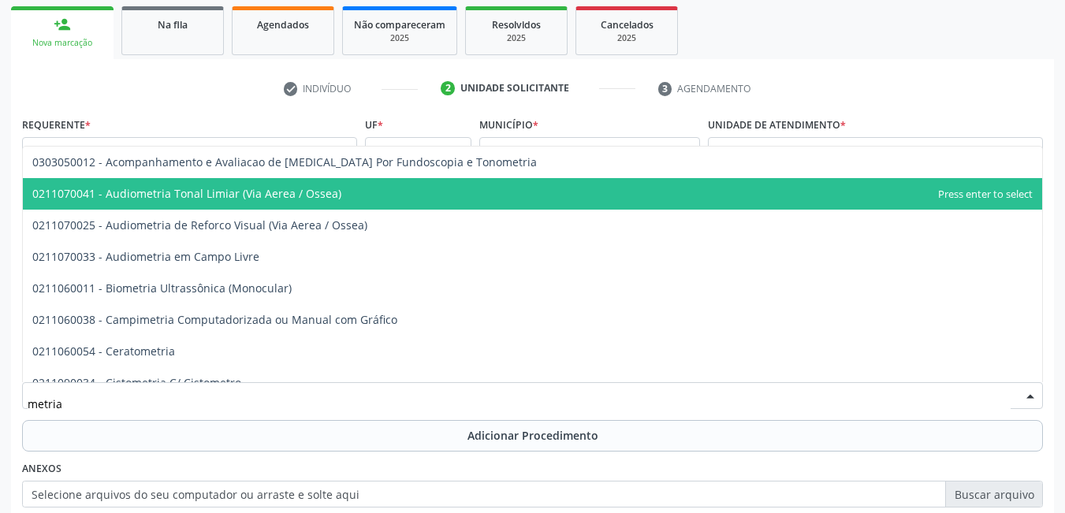
click at [196, 192] on span "0211070041 - Audiometria Tonal Limiar (Via Aerea / Ossea)" at bounding box center [186, 193] width 309 height 15
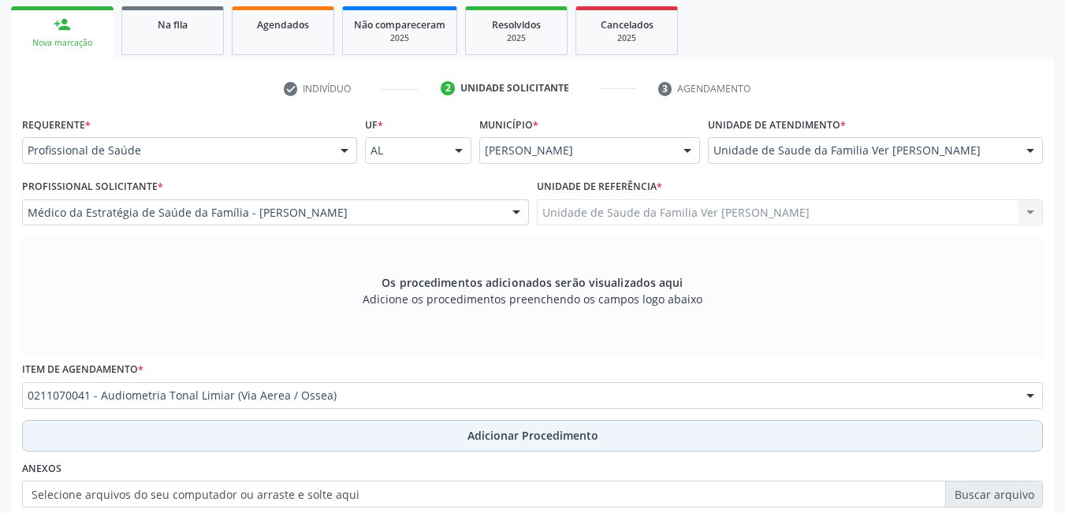
click at [331, 440] on button "Adicionar Procedimento" at bounding box center [532, 436] width 1021 height 32
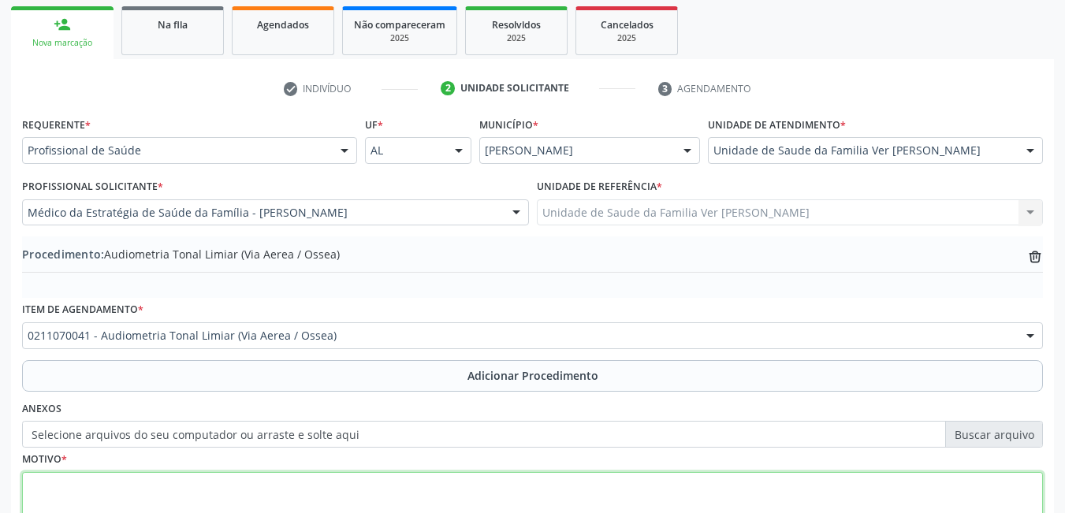
click at [223, 501] on textarea at bounding box center [532, 502] width 1021 height 60
click at [319, 485] on textarea "paciente apresentando quadros de vertigem paroxistica solicito" at bounding box center [532, 502] width 1021 height 60
click at [397, 494] on textarea "paciente apresentando quadros de vertigem paroxistica. solicito" at bounding box center [532, 502] width 1021 height 60
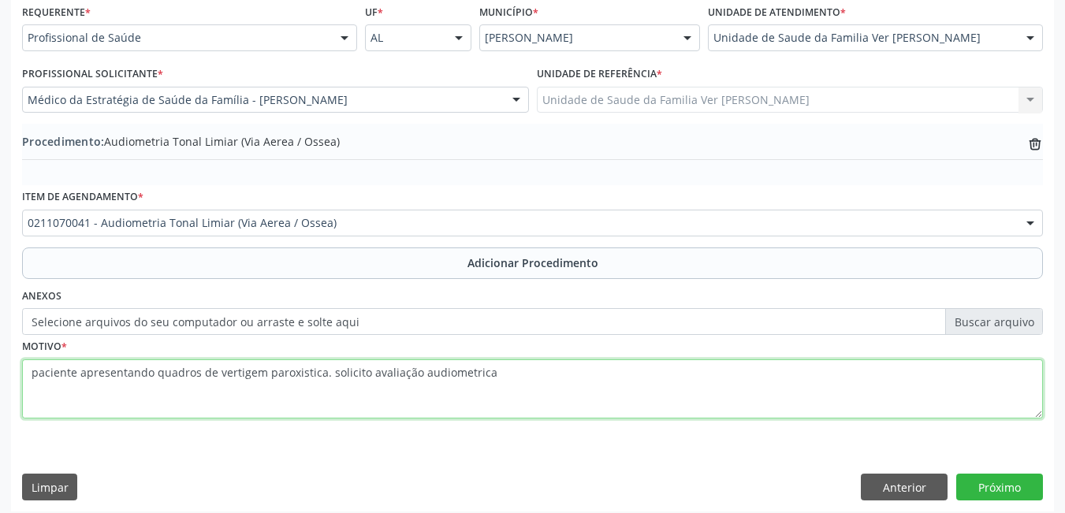
scroll to position [374, 0]
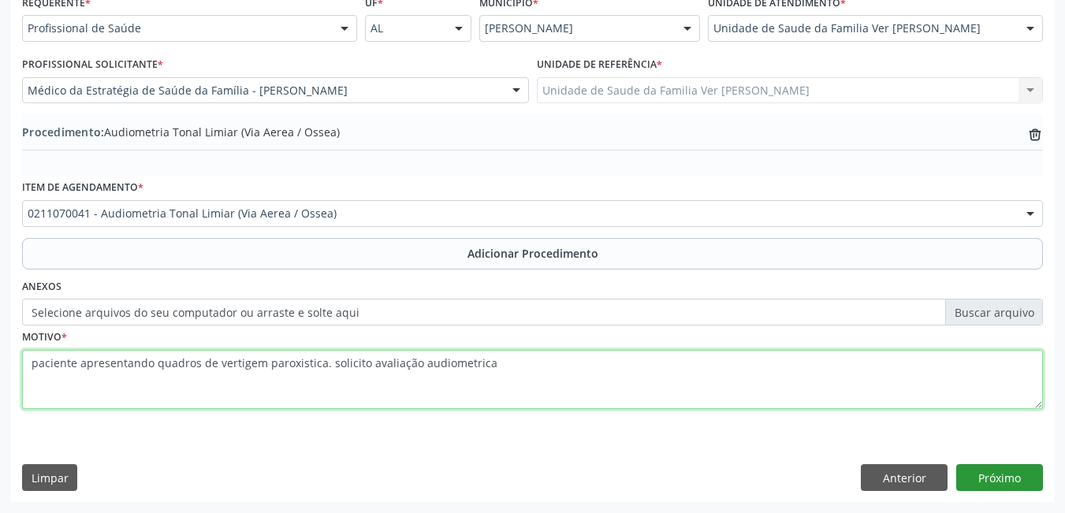
type textarea "paciente apresentando quadros de vertigem paroxistica. solicito avaliação audio…"
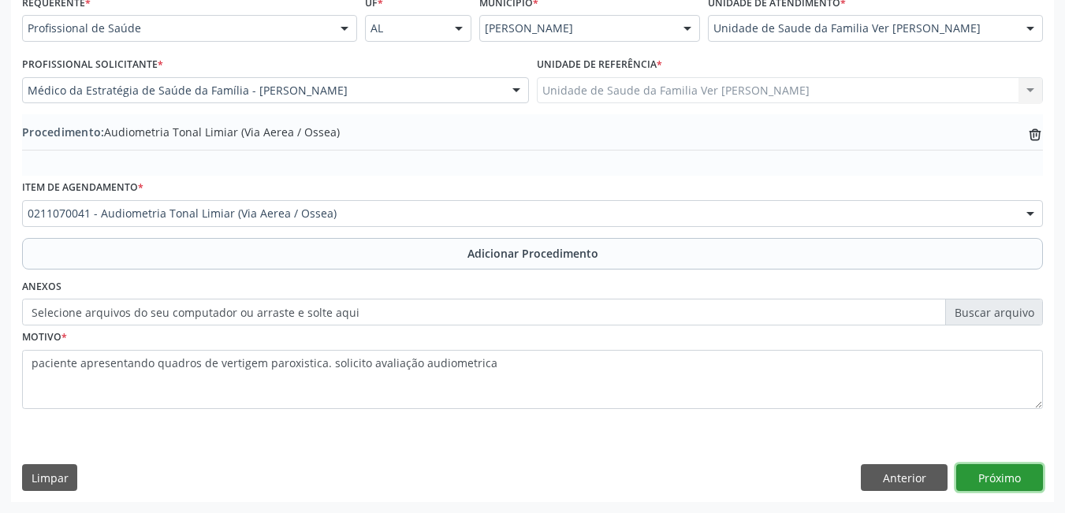
click at [982, 476] on button "Próximo" at bounding box center [1000, 477] width 87 height 27
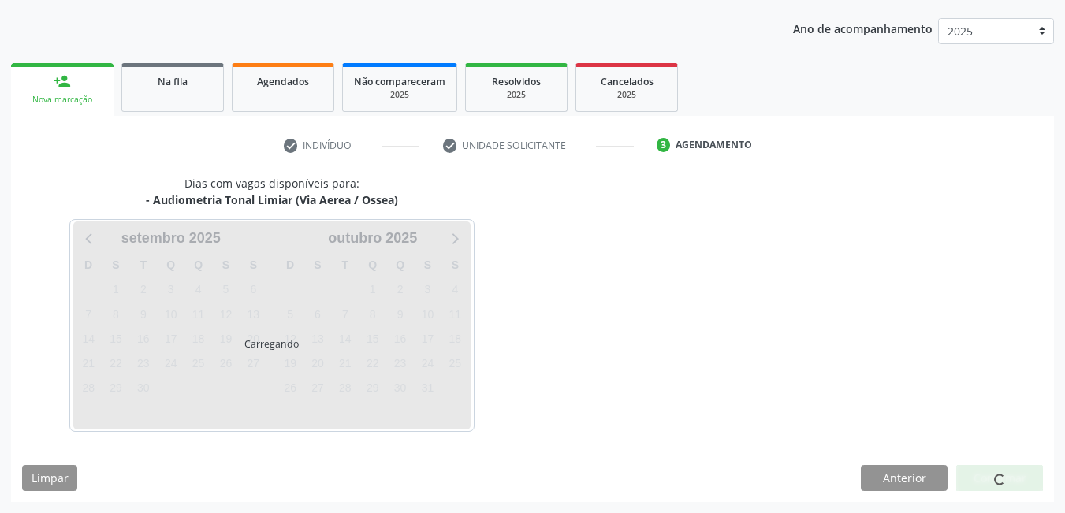
scroll to position [241, 0]
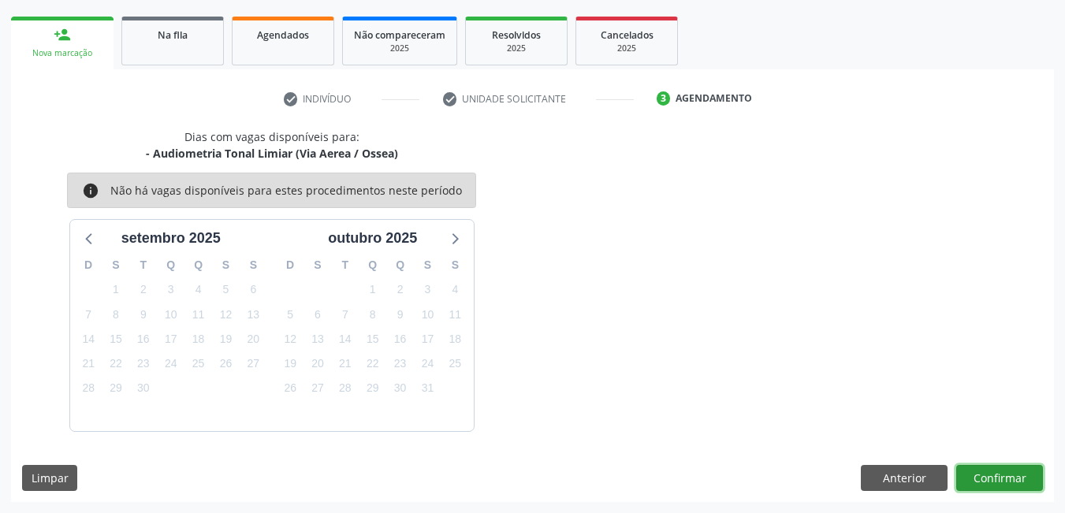
click at [989, 472] on button "Confirmar" at bounding box center [1000, 478] width 87 height 27
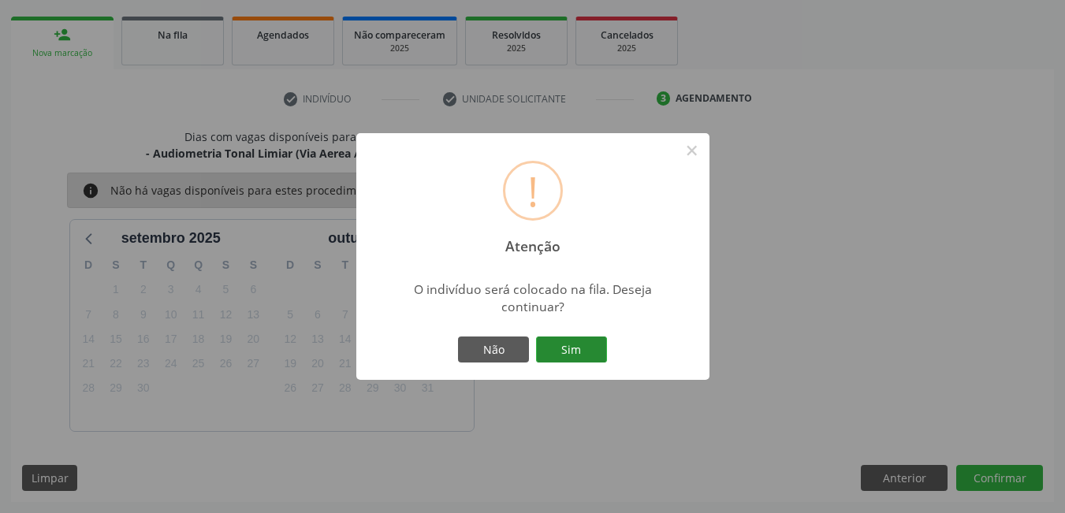
click at [567, 355] on button "Sim" at bounding box center [571, 350] width 71 height 27
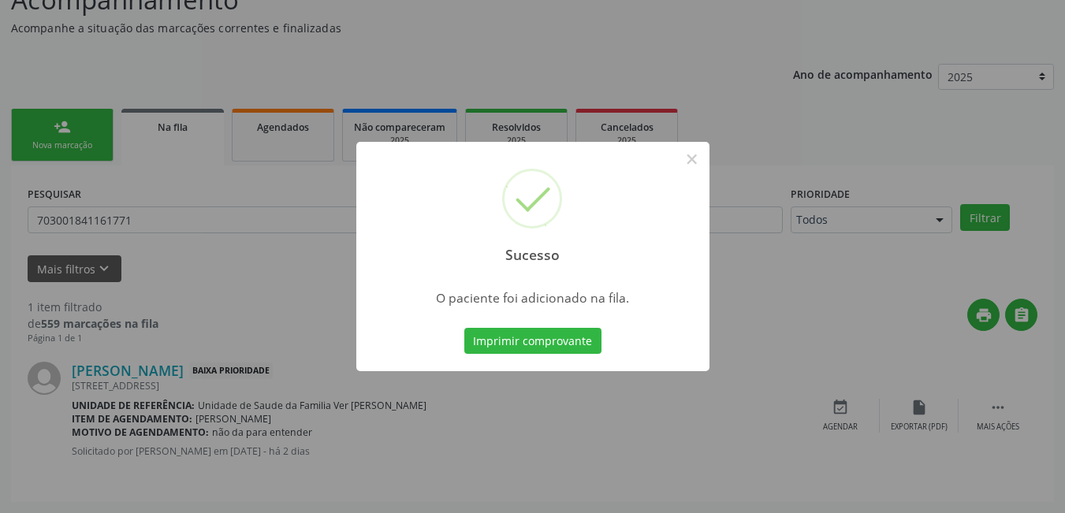
scroll to position [29, 0]
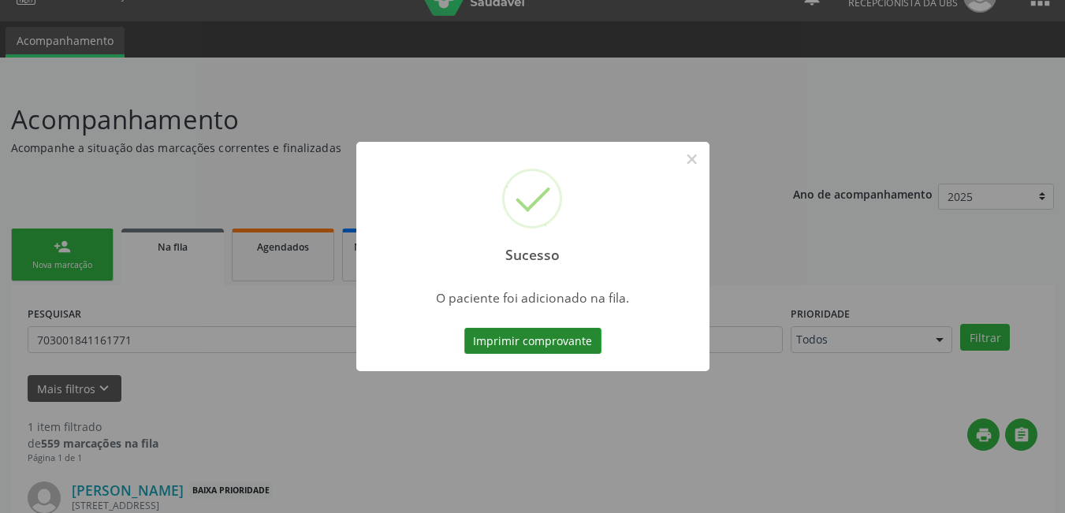
click at [560, 336] on button "Imprimir comprovante" at bounding box center [532, 341] width 137 height 27
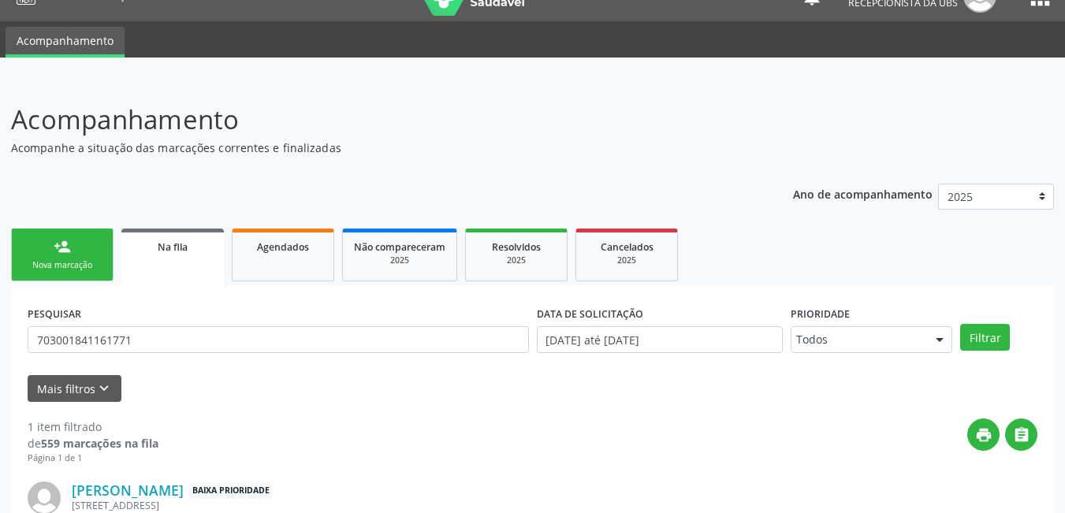
click at [76, 258] on link "person_add Nova marcação" at bounding box center [62, 255] width 103 height 53
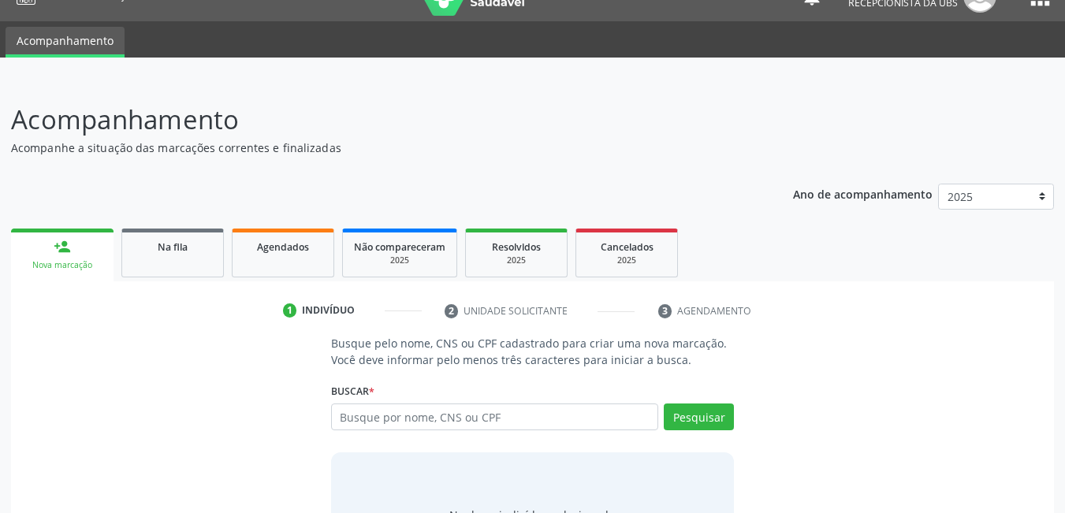
click at [494, 411] on input "text" at bounding box center [495, 417] width 328 height 27
click at [446, 423] on input "text" at bounding box center [495, 417] width 328 height 27
click at [484, 419] on input "text" at bounding box center [495, 417] width 328 height 27
click at [396, 426] on input "text" at bounding box center [495, 417] width 328 height 27
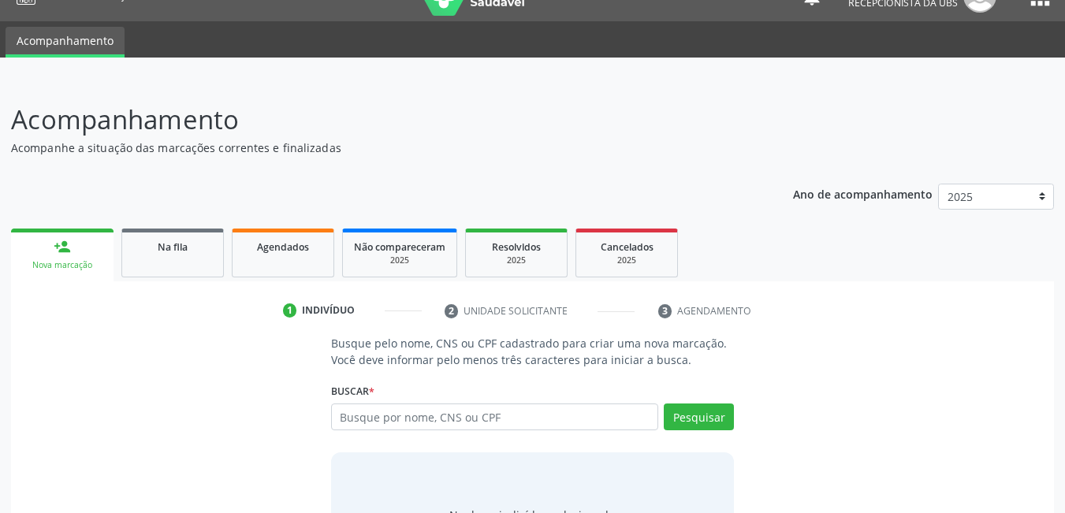
click at [545, 403] on div "Buscar * Busque por nome, CNS ou CPF Nenhum resultado encontrado para: " " Digi…" at bounding box center [533, 410] width 404 height 62
click at [487, 426] on input "text" at bounding box center [495, 417] width 328 height 27
click at [484, 426] on input "text" at bounding box center [495, 417] width 328 height 27
click at [479, 423] on input "text" at bounding box center [495, 417] width 328 height 27
click at [478, 422] on input "text" at bounding box center [495, 417] width 328 height 27
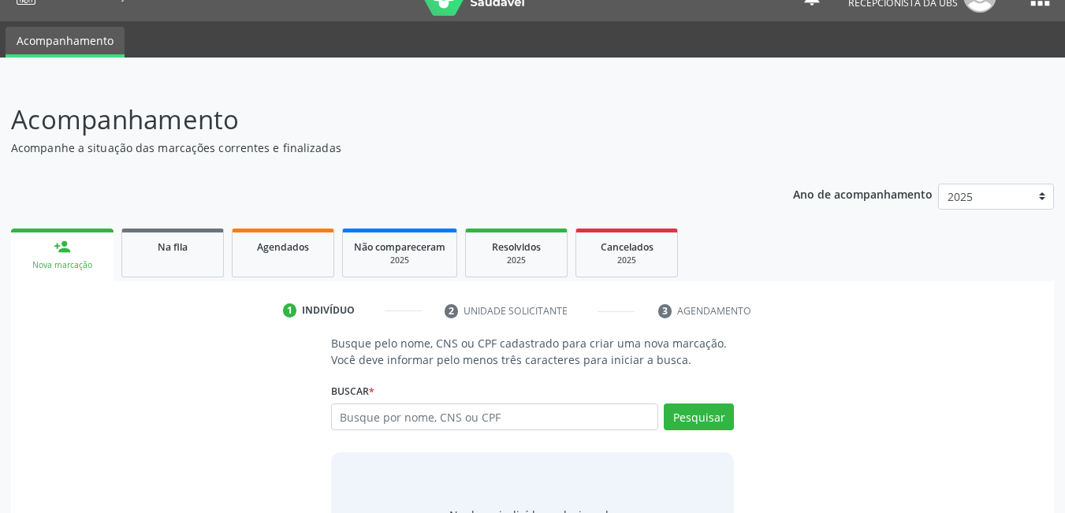
click at [476, 420] on input "text" at bounding box center [495, 417] width 328 height 27
click at [433, 413] on input "text" at bounding box center [495, 417] width 328 height 27
click at [433, 412] on input "text" at bounding box center [495, 417] width 328 height 27
click at [48, 265] on div "Nova marcação" at bounding box center [62, 265] width 80 height 12
click at [387, 427] on input "text" at bounding box center [495, 417] width 328 height 27
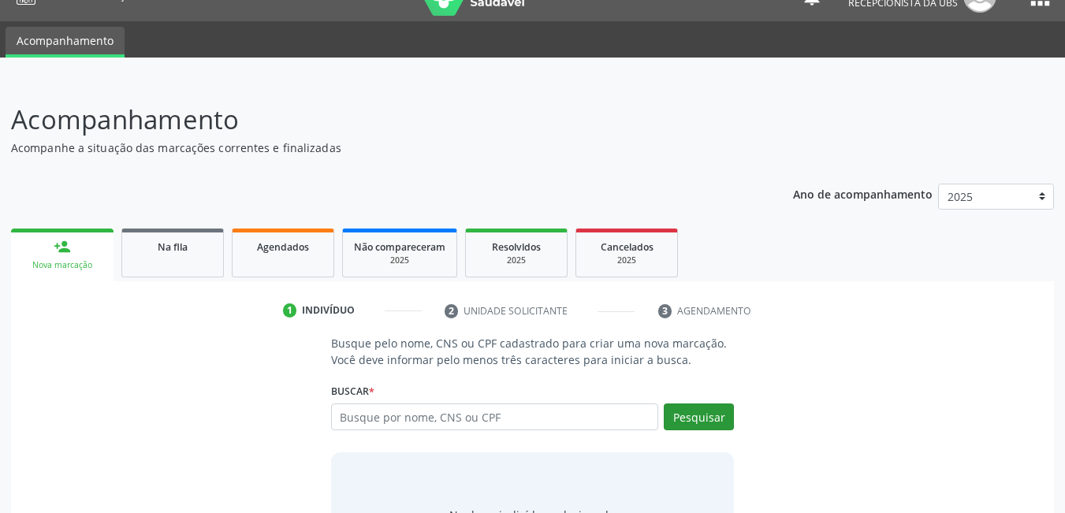
click at [692, 421] on button "Pesquisar" at bounding box center [699, 417] width 70 height 27
click at [536, 409] on input "text" at bounding box center [495, 417] width 328 height 27
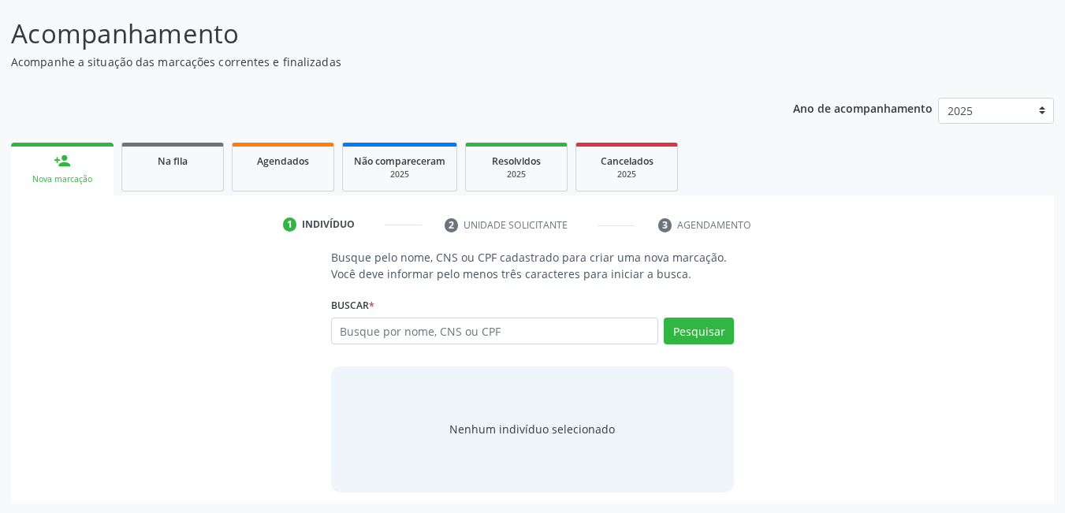
scroll to position [117, 0]
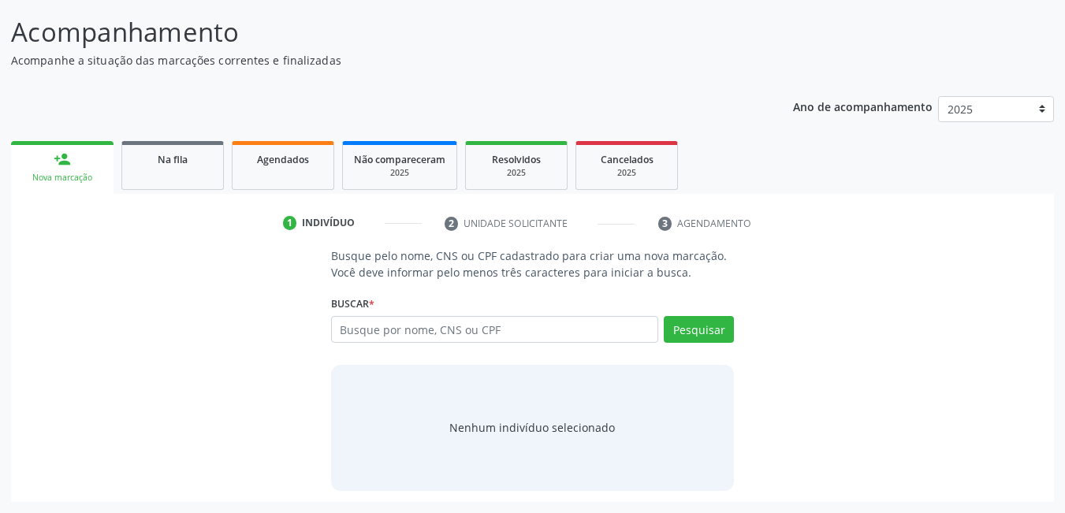
click at [490, 328] on input "text" at bounding box center [495, 329] width 328 height 27
click at [489, 328] on input "text" at bounding box center [495, 329] width 328 height 27
click at [485, 326] on input "text" at bounding box center [495, 329] width 328 height 27
click at [451, 328] on input "text" at bounding box center [495, 329] width 328 height 27
click at [345, 337] on input "text" at bounding box center [495, 329] width 328 height 27
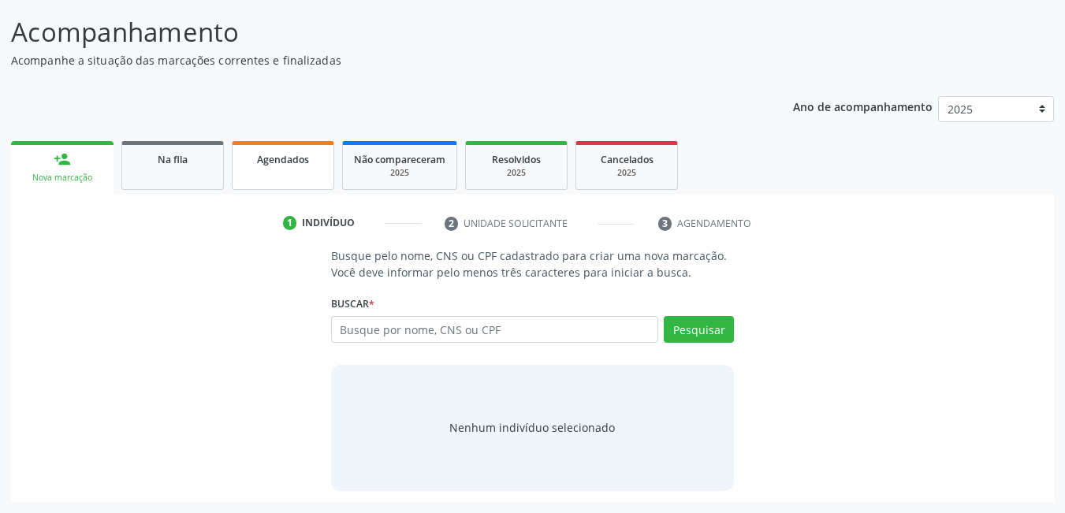
click at [280, 177] on link "Agendados" at bounding box center [283, 165] width 103 height 49
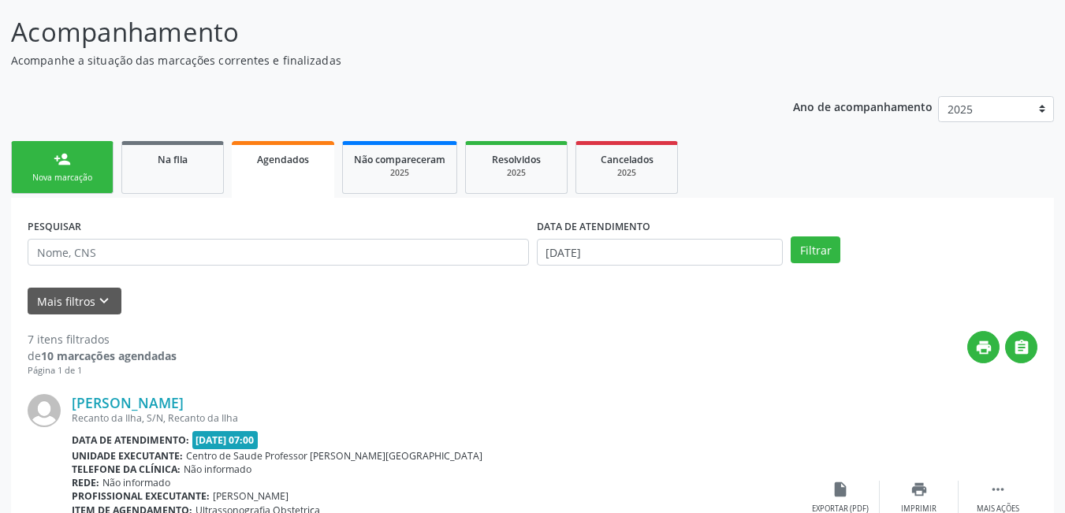
click at [63, 178] on div "Nova marcação" at bounding box center [62, 178] width 79 height 12
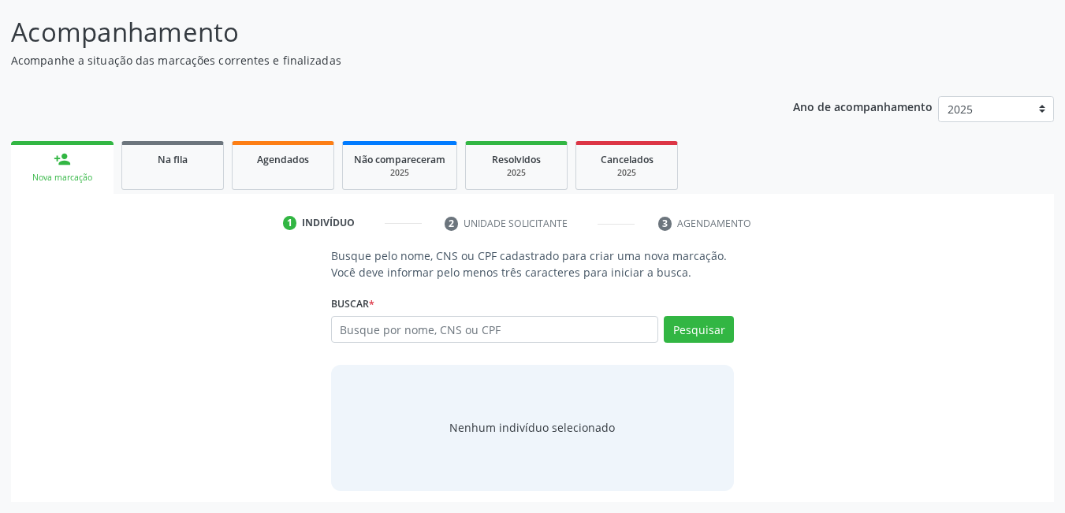
click at [446, 330] on input "text" at bounding box center [495, 329] width 328 height 27
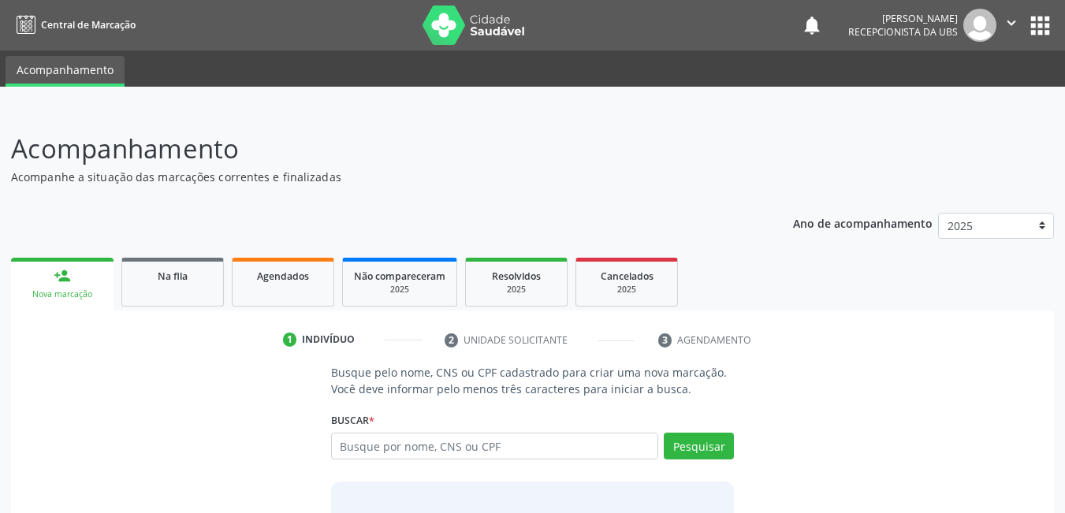
click at [440, 445] on input "text" at bounding box center [495, 446] width 328 height 27
type input "704608668541724"
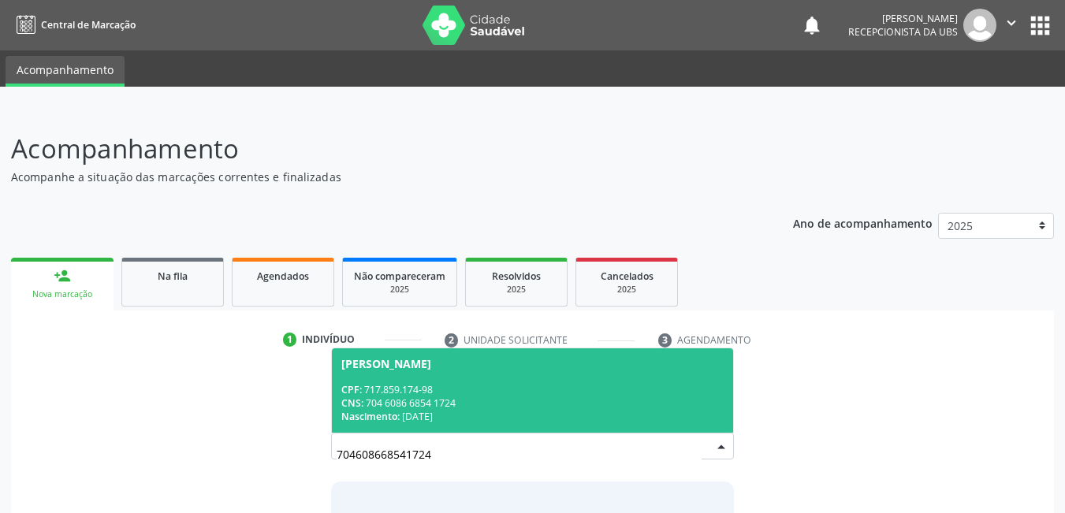
click at [509, 401] on div "CNS: 704 6086 6854 1724" at bounding box center [532, 403] width 383 height 13
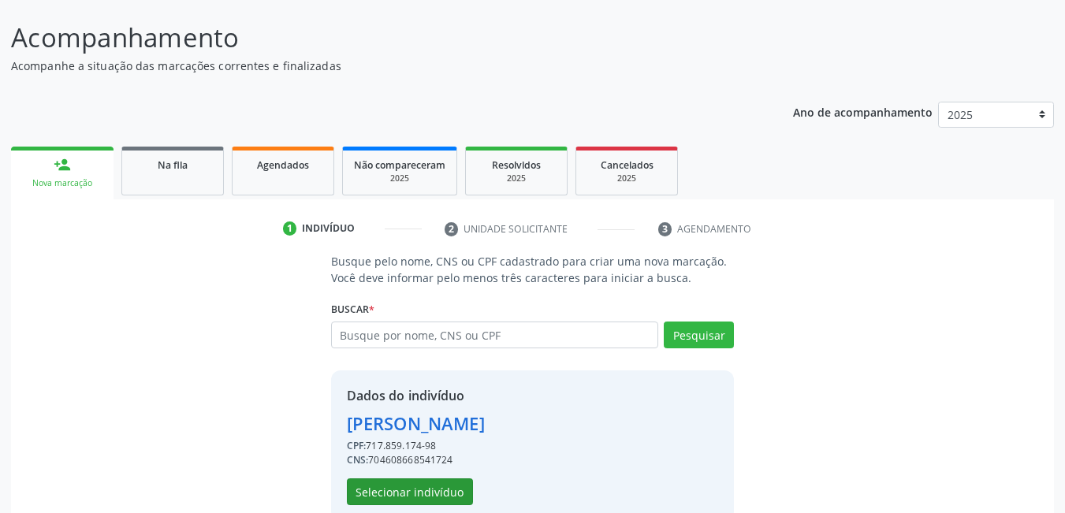
scroll to position [141, 0]
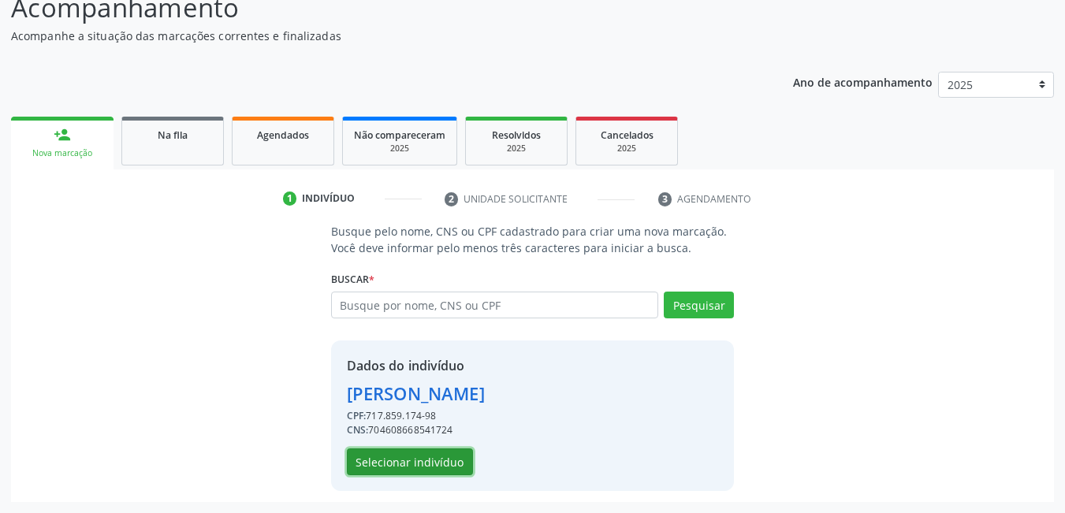
click at [441, 468] on button "Selecionar indivíduo" at bounding box center [410, 462] width 126 height 27
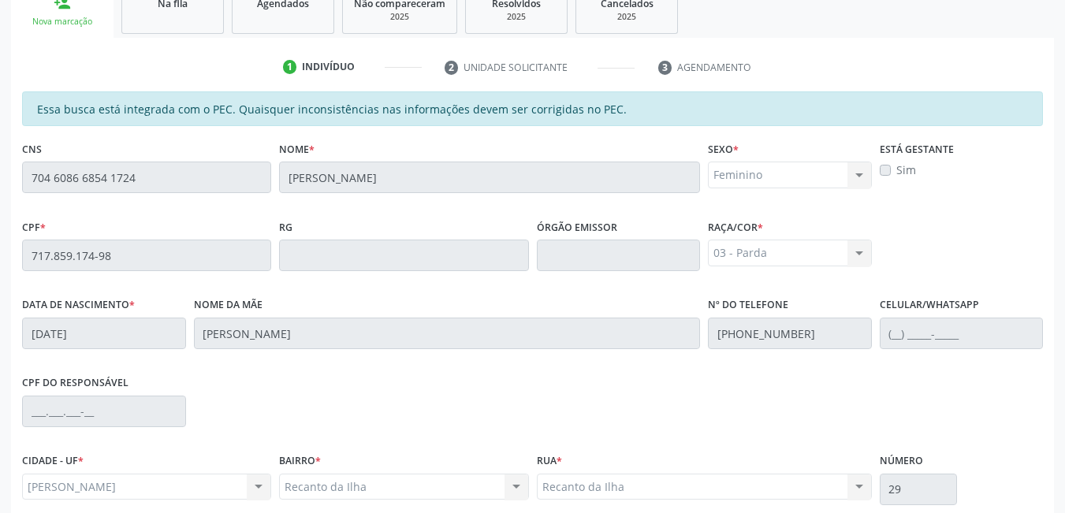
scroll to position [394, 0]
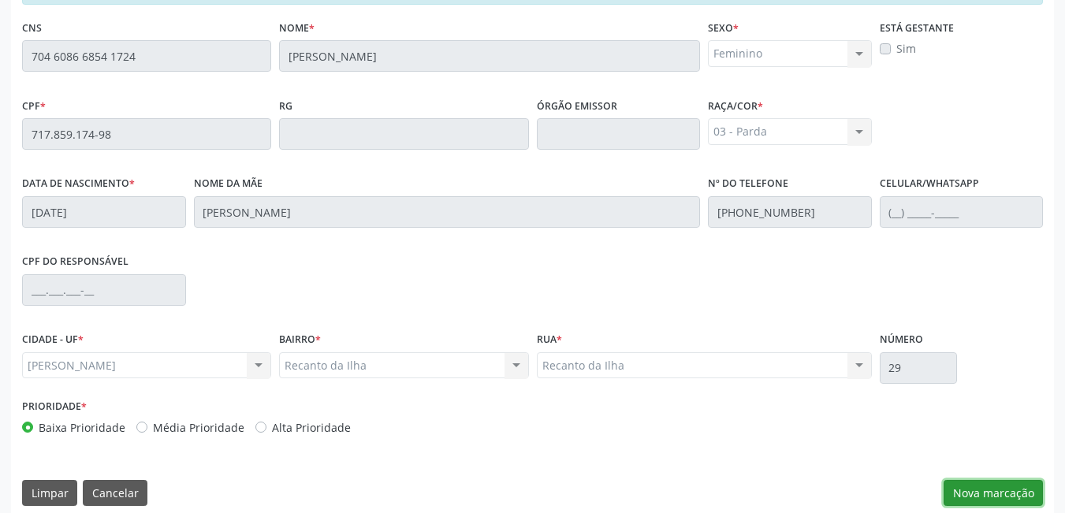
click at [992, 485] on button "Nova marcação" at bounding box center [993, 493] width 99 height 27
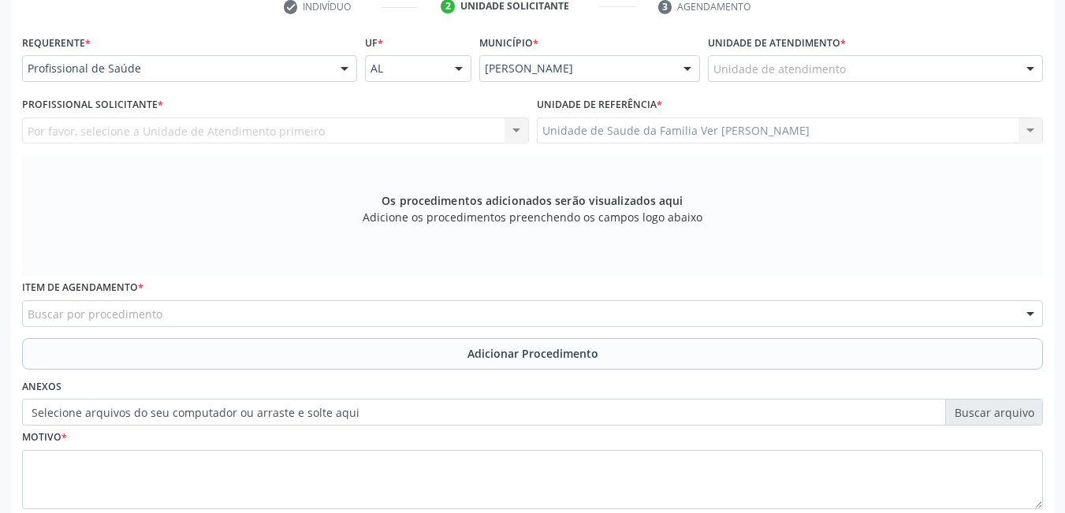
scroll to position [315, 0]
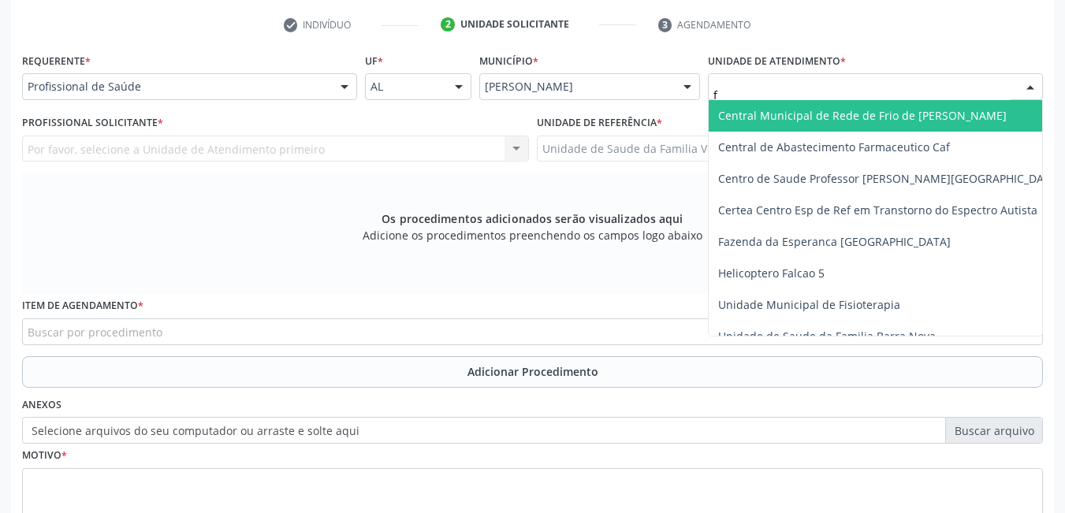
type input "fl"
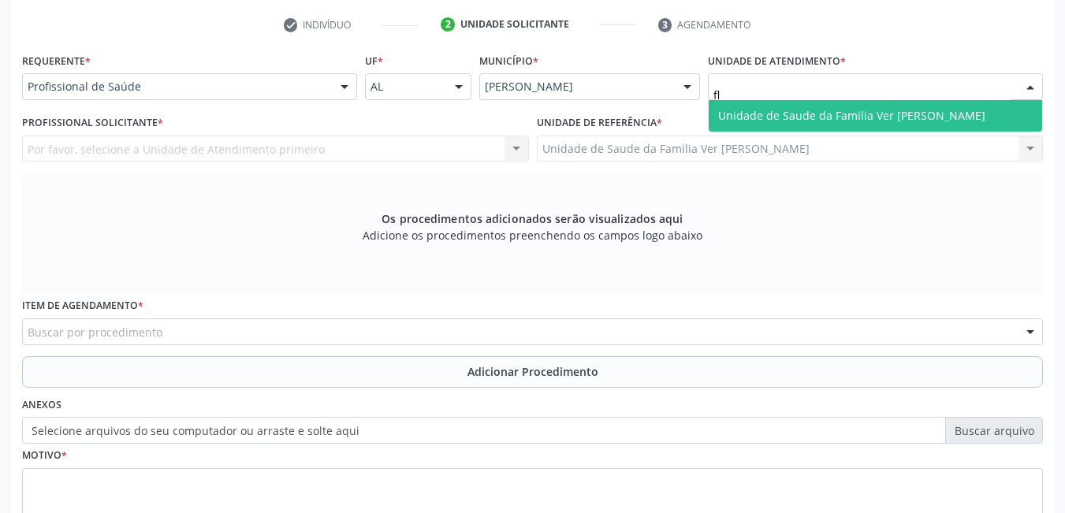
drag, startPoint x: 819, startPoint y: 114, endPoint x: 808, endPoint y: 118, distance: 11.7
click at [819, 114] on span "Unidade de Saude da Familia Ver [PERSON_NAME]" at bounding box center [851, 115] width 267 height 15
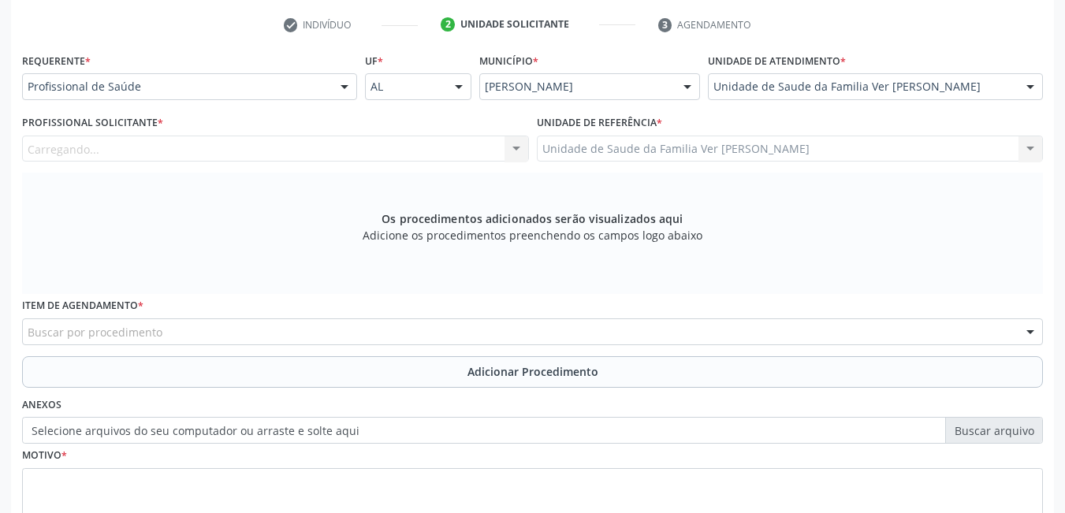
click at [447, 146] on div "Carregando..." at bounding box center [275, 149] width 507 height 27
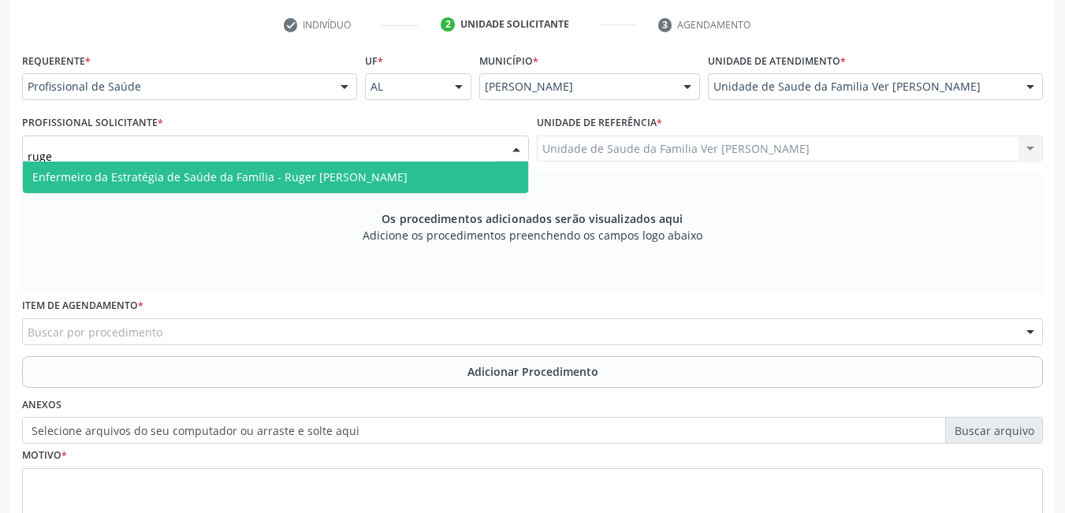
type input "ruger"
click at [351, 166] on span "Enfermeiro da Estratégia de Saúde da Família - Ruger [PERSON_NAME]" at bounding box center [275, 178] width 505 height 32
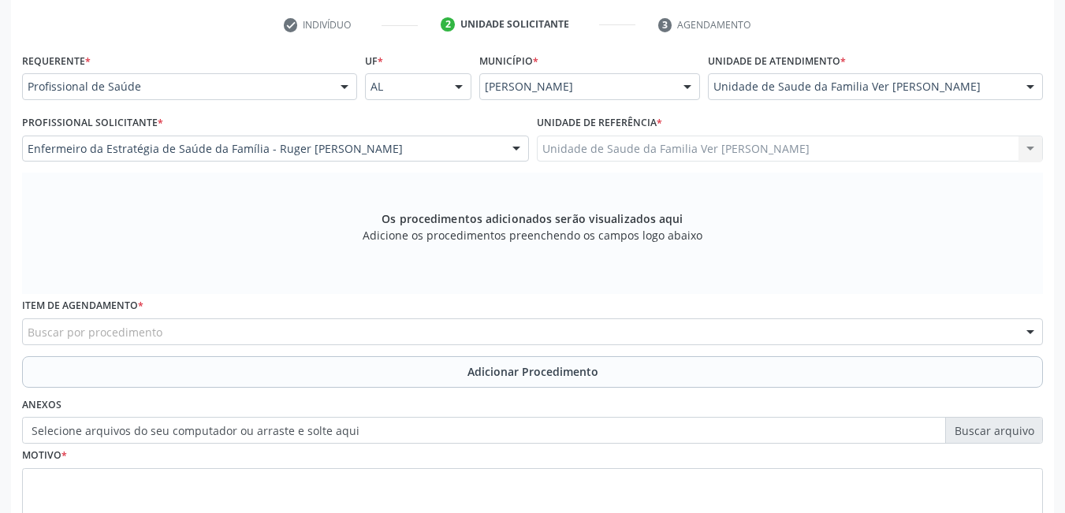
click at [339, 329] on div "Buscar por procedimento" at bounding box center [532, 332] width 1021 height 27
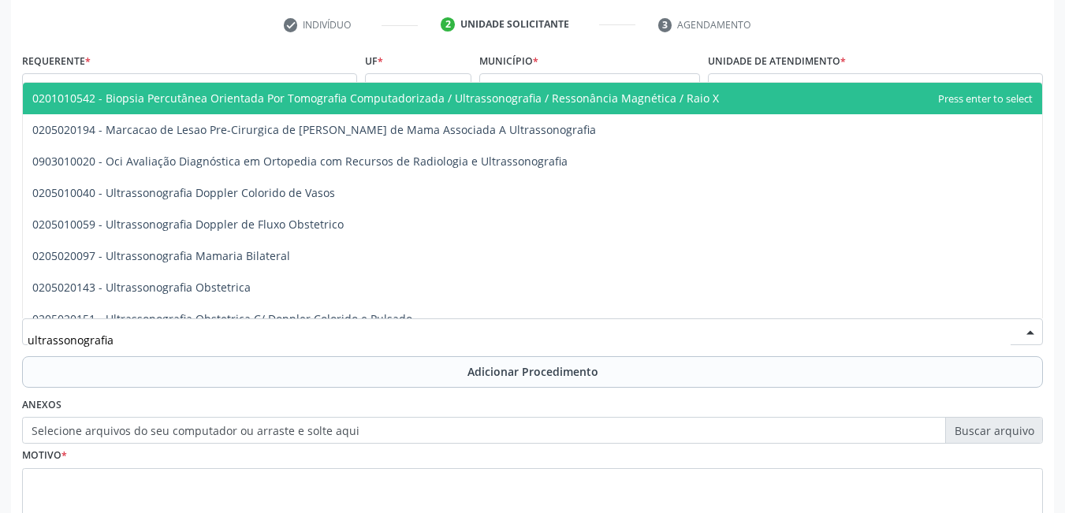
type input "ultrassonografia o"
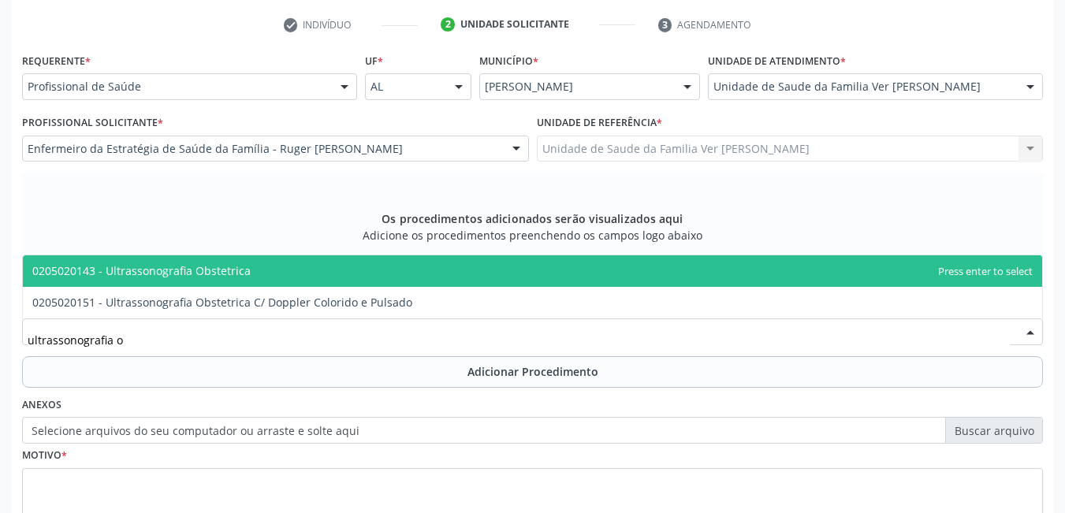
click at [332, 271] on span "0205020143 - Ultrassonografia Obstetrica" at bounding box center [533, 272] width 1020 height 32
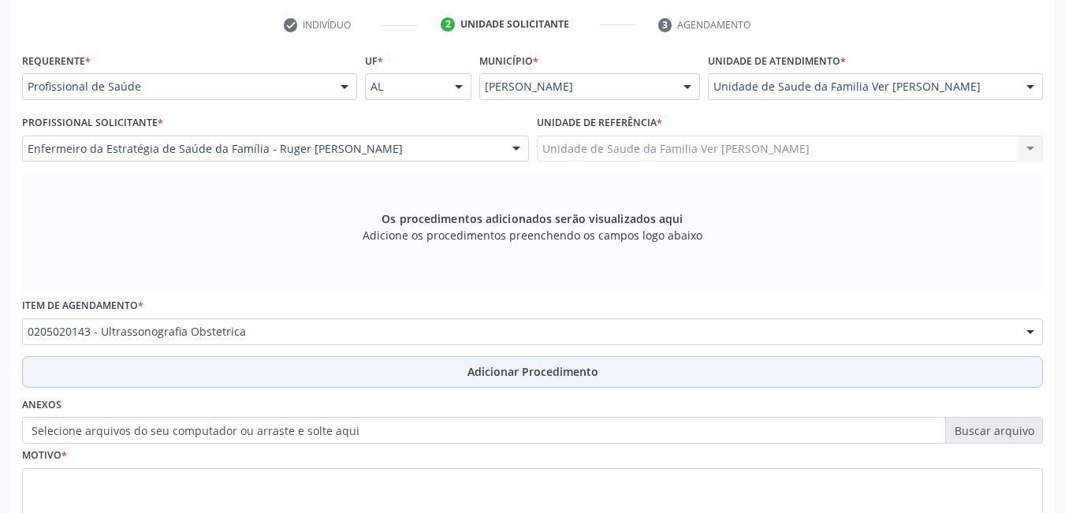
click at [292, 382] on button "Adicionar Procedimento" at bounding box center [532, 372] width 1021 height 32
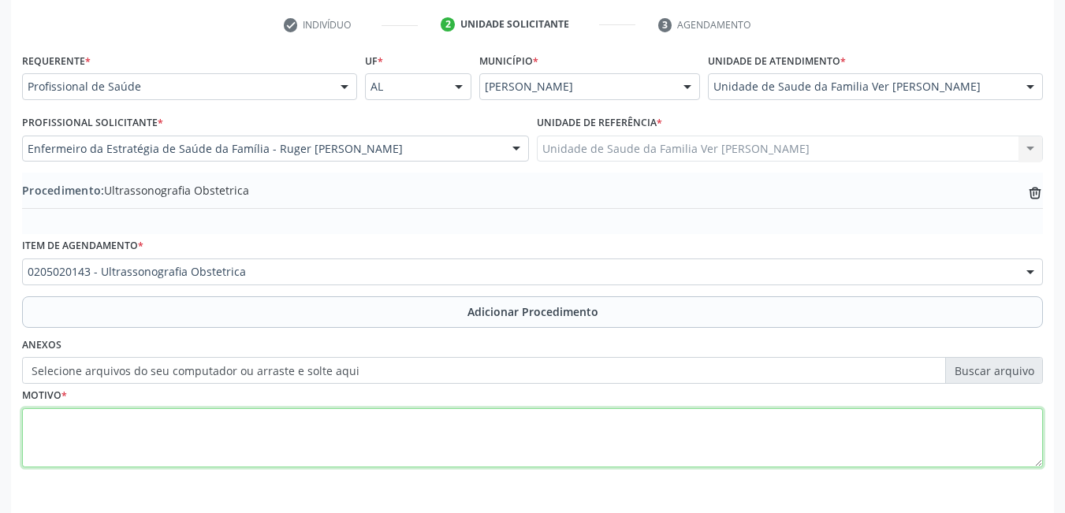
click at [256, 435] on textarea at bounding box center [532, 438] width 1021 height 60
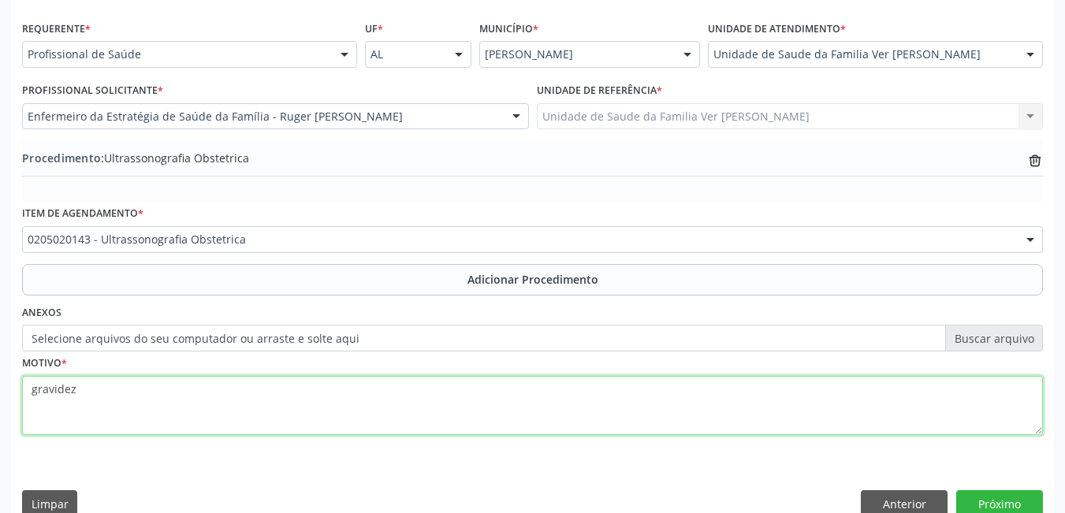
scroll to position [374, 0]
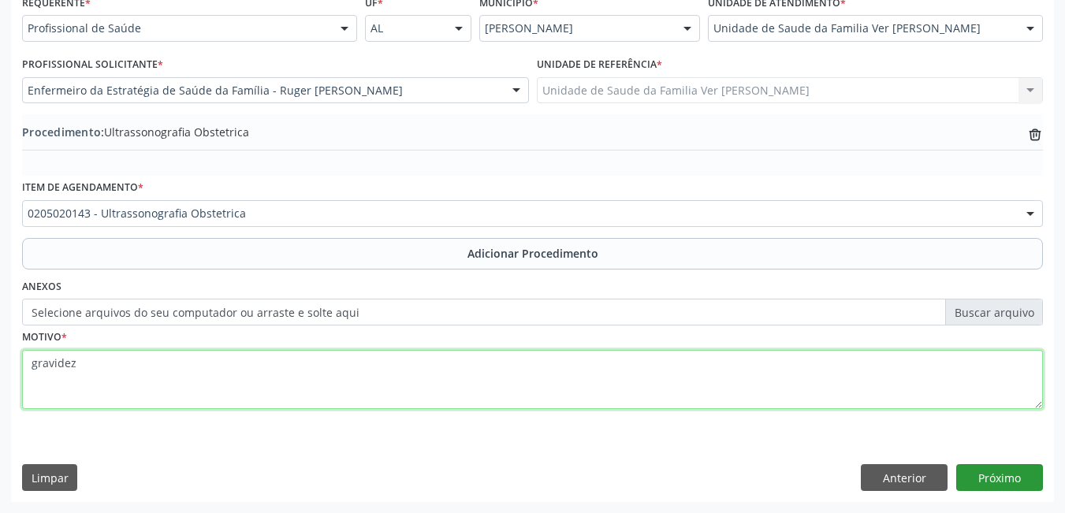
type textarea "gravidez"
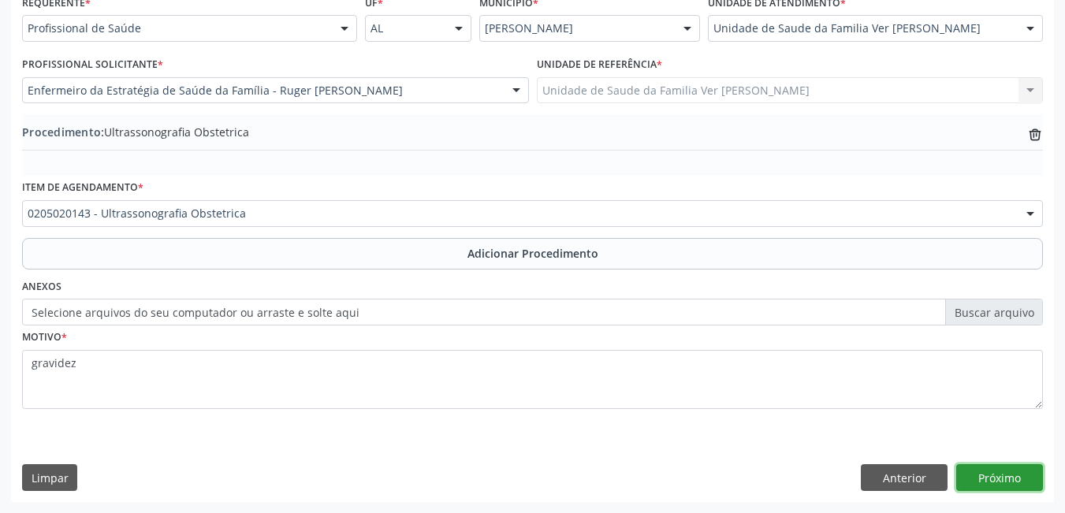
click at [1011, 483] on button "Próximo" at bounding box center [1000, 477] width 87 height 27
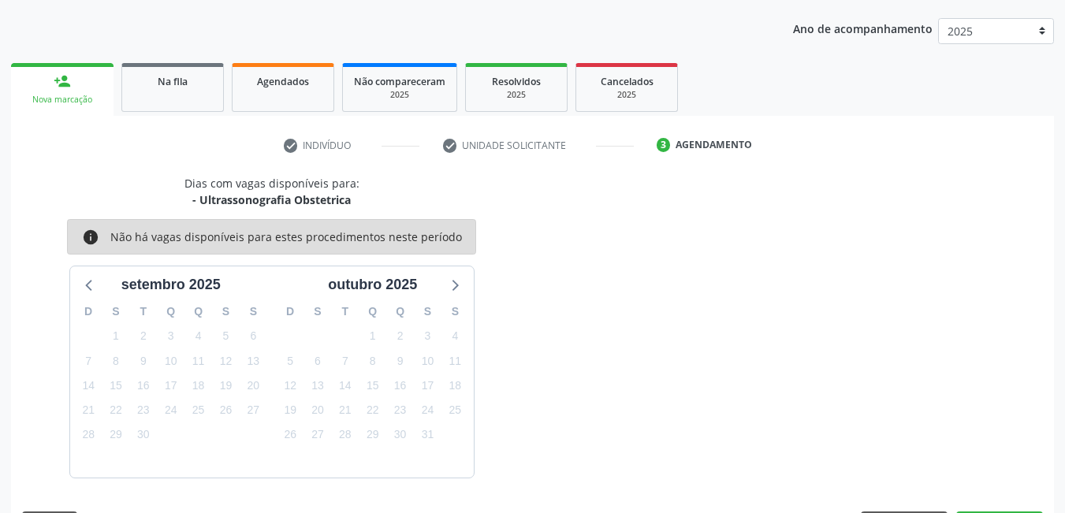
scroll to position [241, 0]
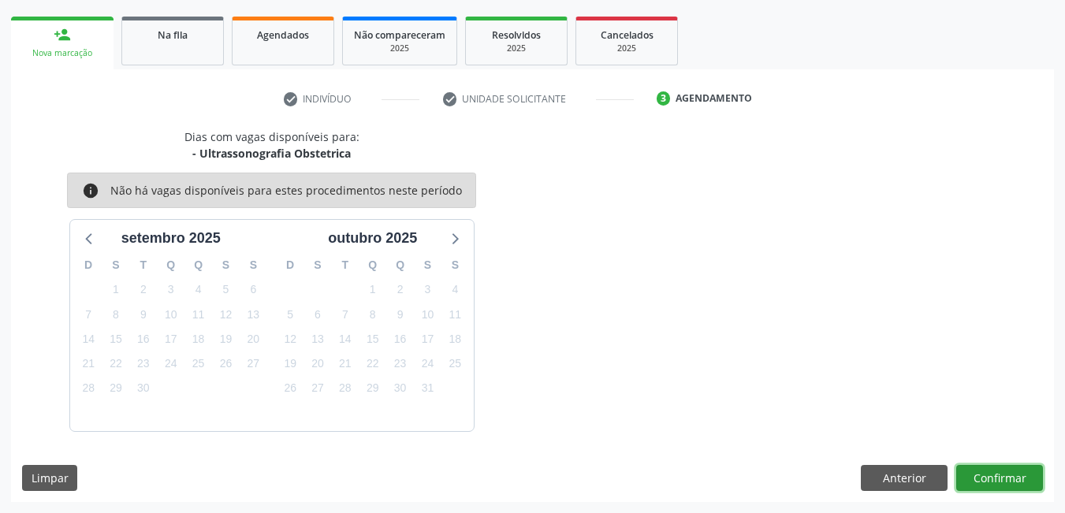
click at [996, 473] on button "Confirmar" at bounding box center [1000, 478] width 87 height 27
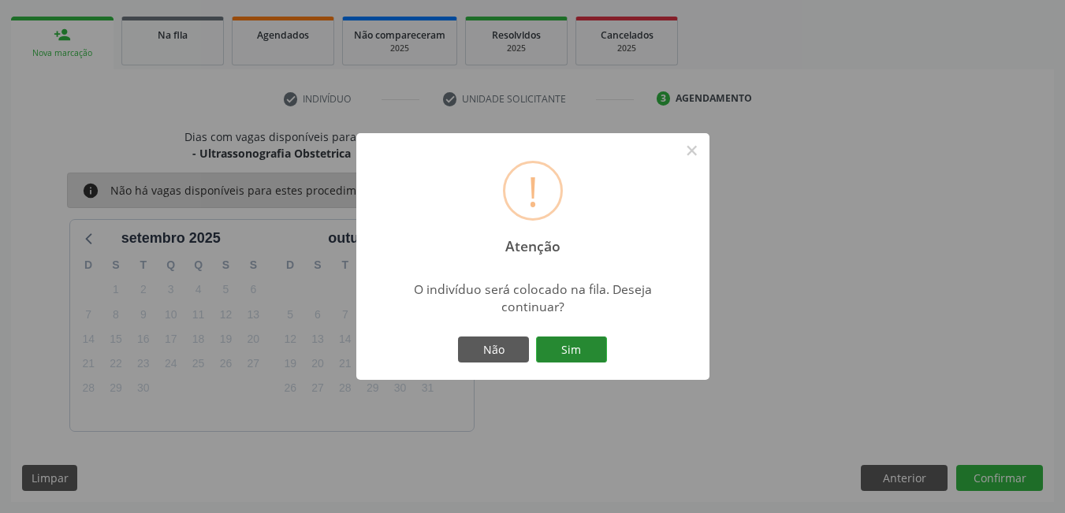
click at [580, 347] on button "Sim" at bounding box center [571, 350] width 71 height 27
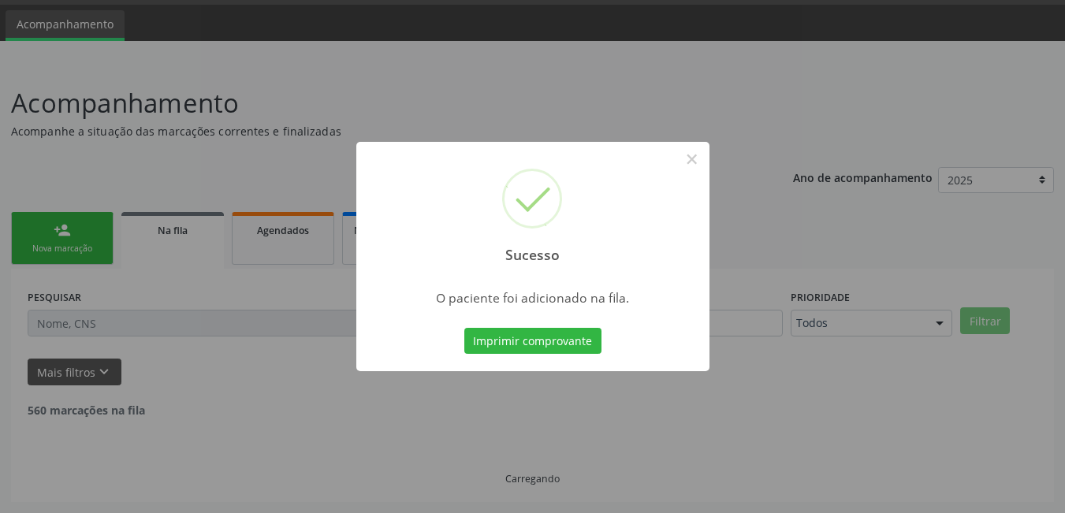
scroll to position [29, 0]
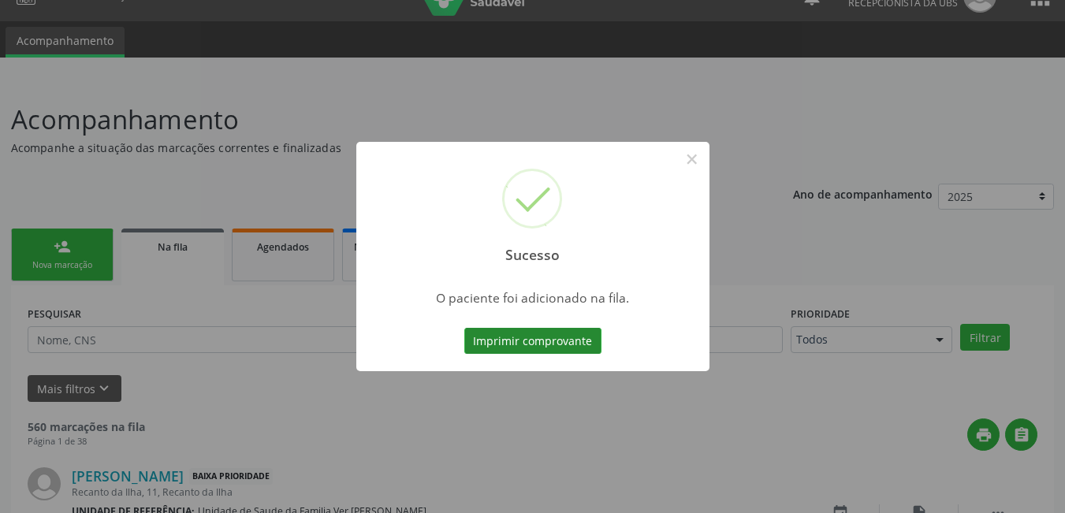
click at [536, 349] on button "Imprimir comprovante" at bounding box center [532, 341] width 137 height 27
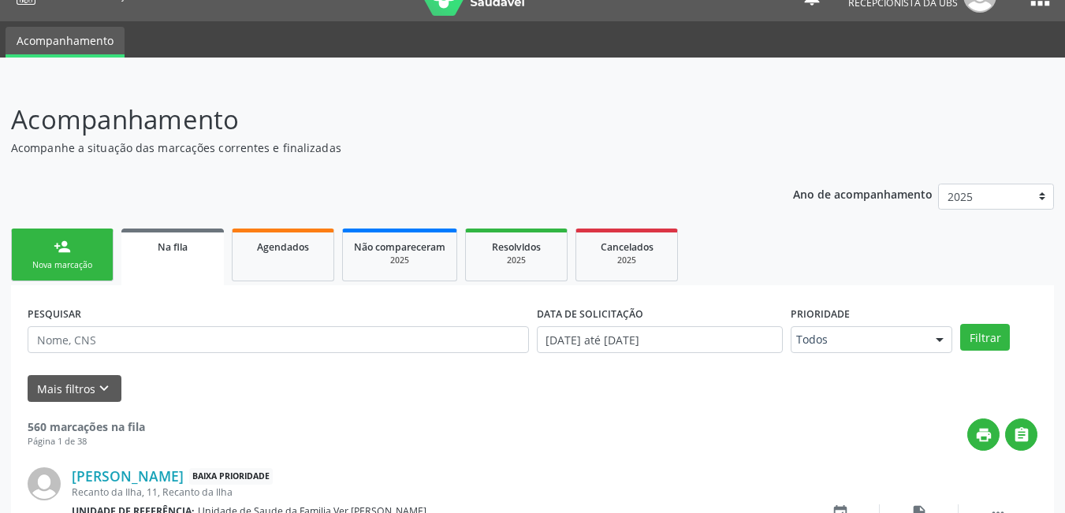
click at [95, 254] on link "person_add Nova marcação" at bounding box center [62, 255] width 103 height 53
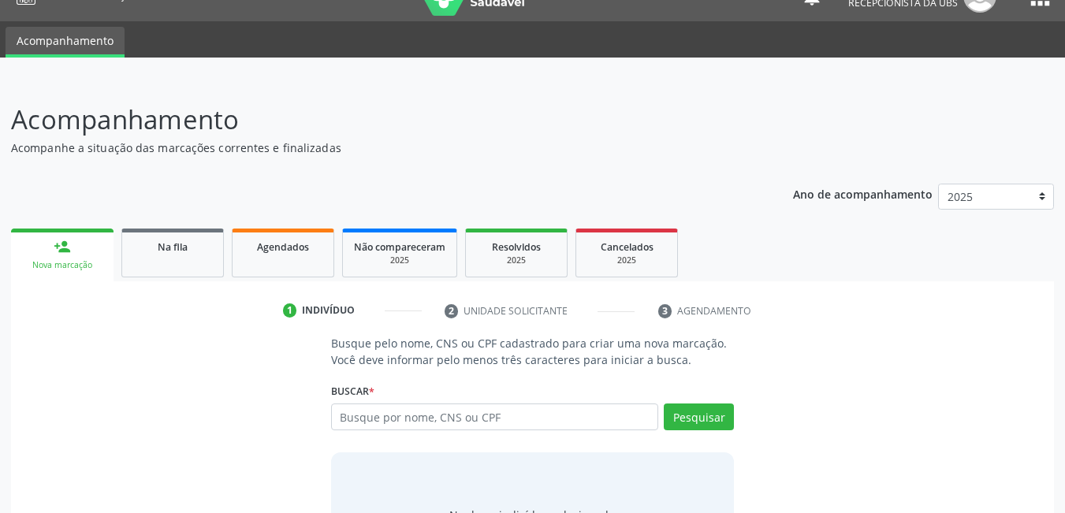
scroll to position [117, 0]
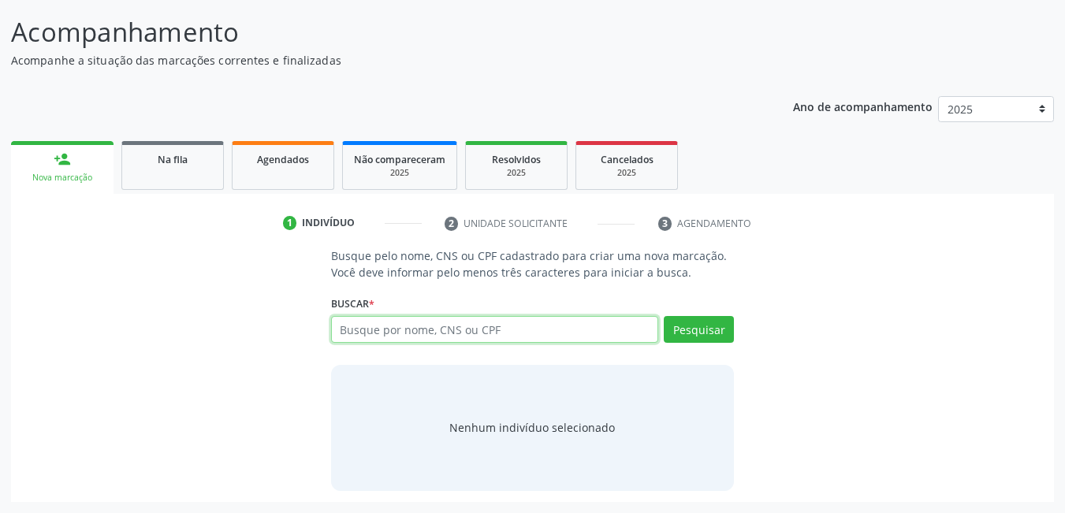
click at [520, 331] on input "text" at bounding box center [495, 329] width 328 height 27
type input "708203611992346"
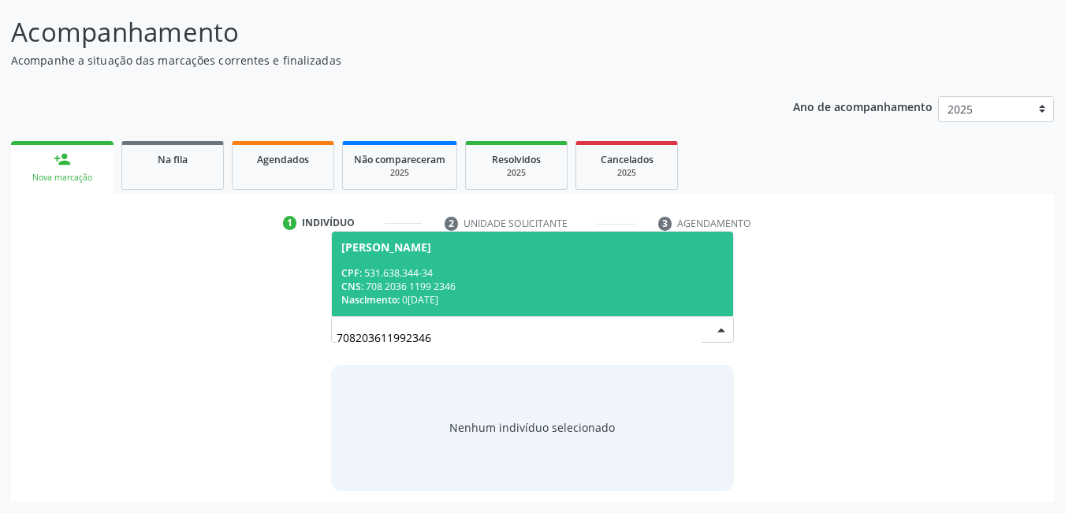
click at [435, 295] on div "Nascimento: 05/11/1952" at bounding box center [532, 299] width 383 height 13
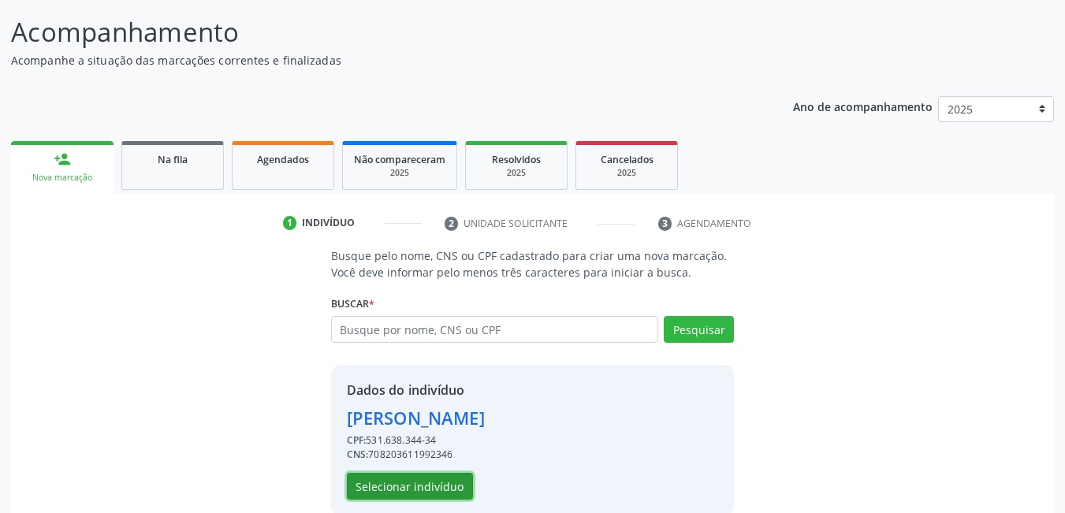
click at [416, 484] on button "Selecionar indivíduo" at bounding box center [410, 486] width 126 height 27
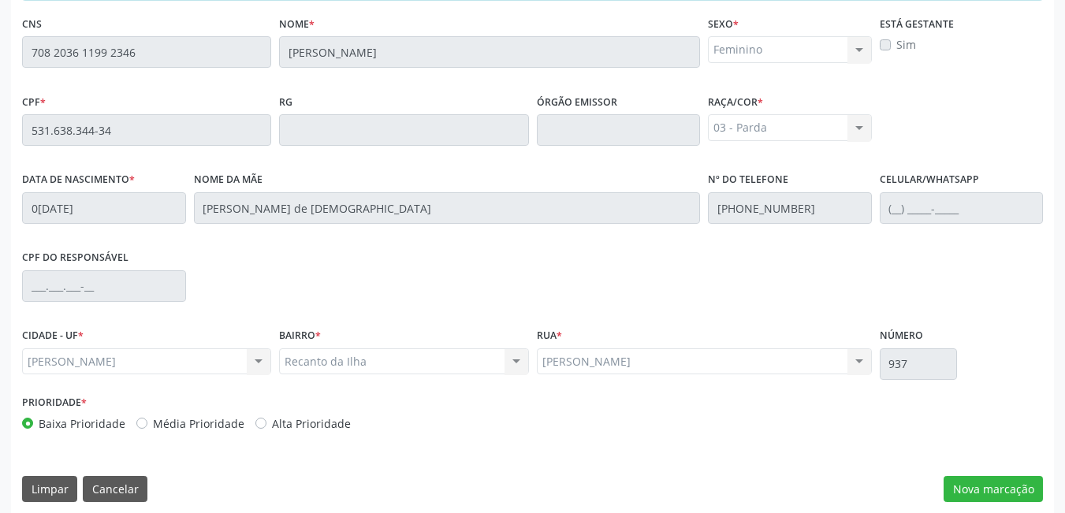
scroll to position [409, 0]
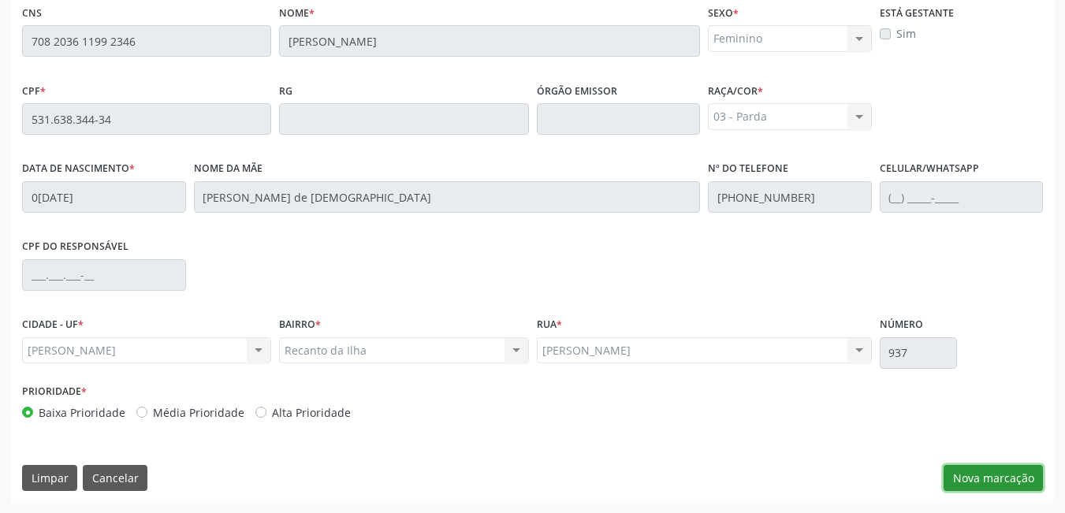
click at [979, 489] on button "Nova marcação" at bounding box center [993, 478] width 99 height 27
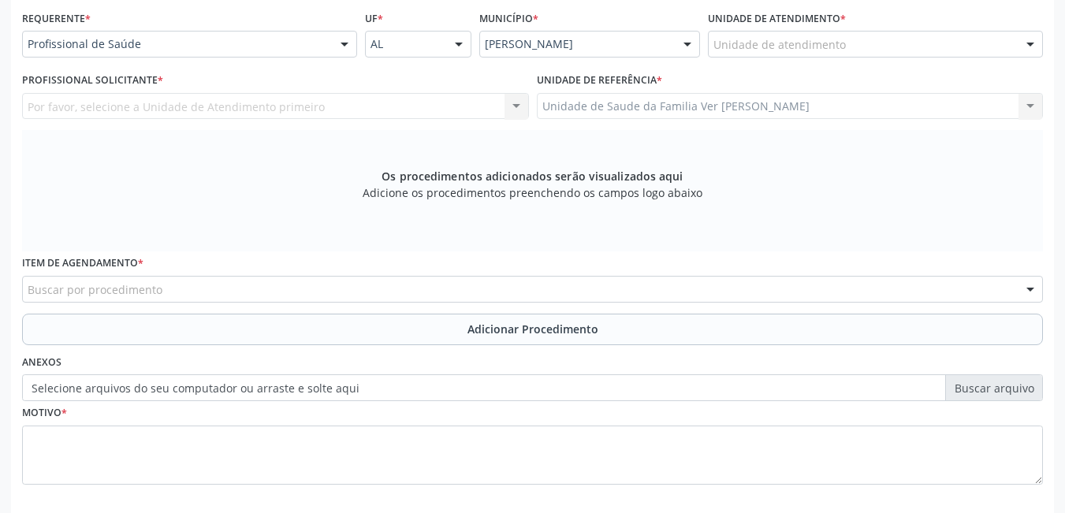
scroll to position [330, 0]
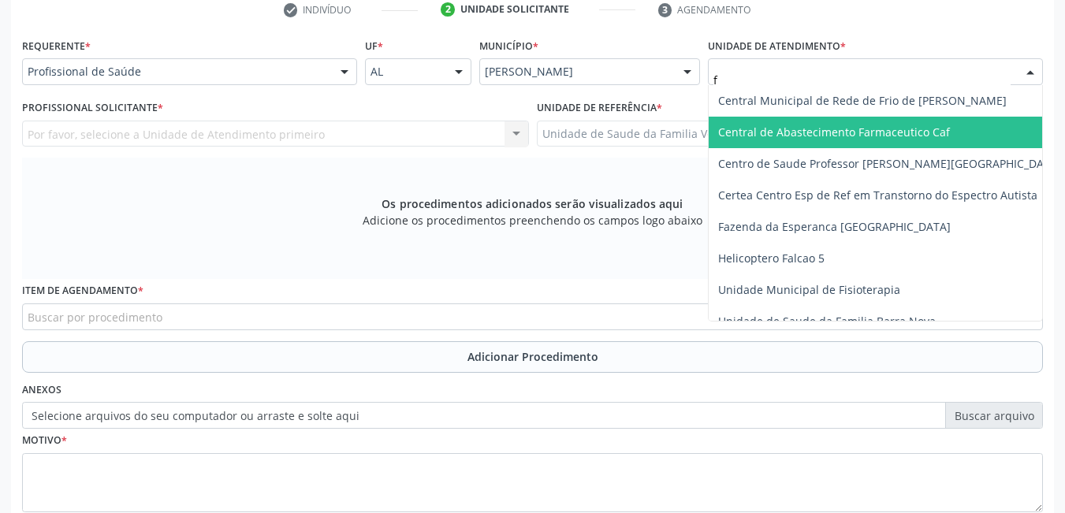
type input "fl"
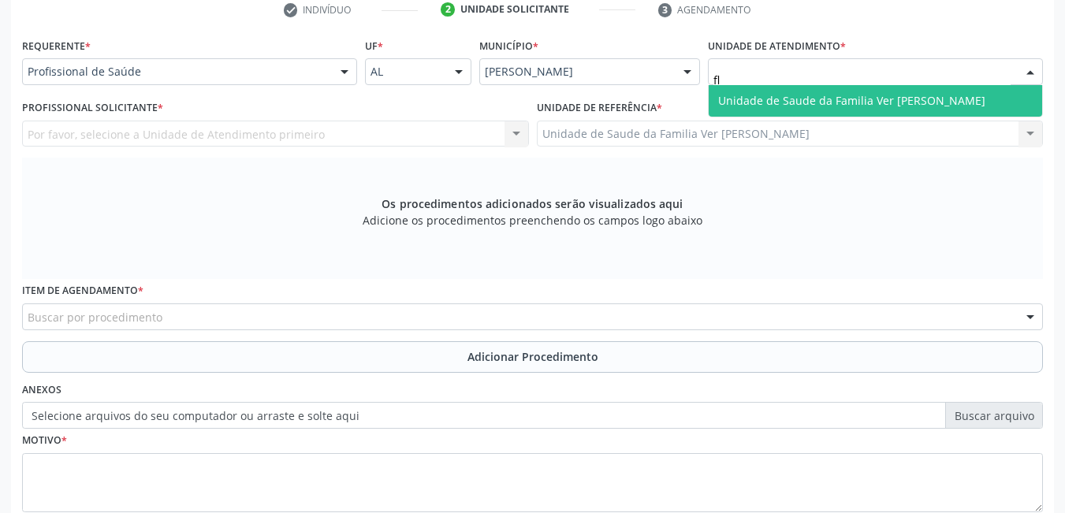
click at [764, 108] on span "Unidade de Saude da Familia Ver [PERSON_NAME]" at bounding box center [876, 101] width 334 height 32
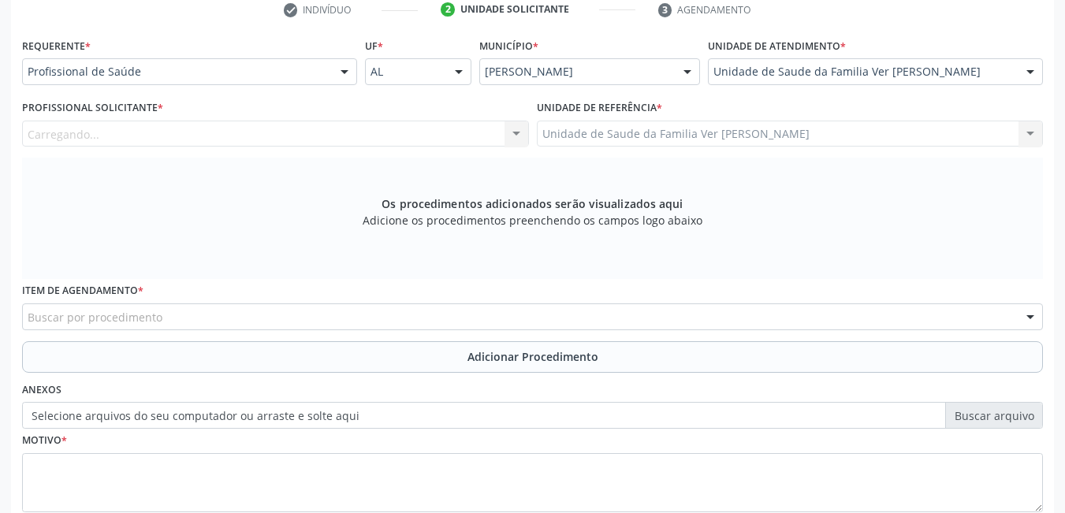
click at [432, 130] on div "Carregando... Nenhum resultado encontrado para: " " Não há nenhuma opção para s…" at bounding box center [275, 134] width 507 height 27
click at [229, 134] on div "Profissional solicitante" at bounding box center [275, 134] width 507 height 27
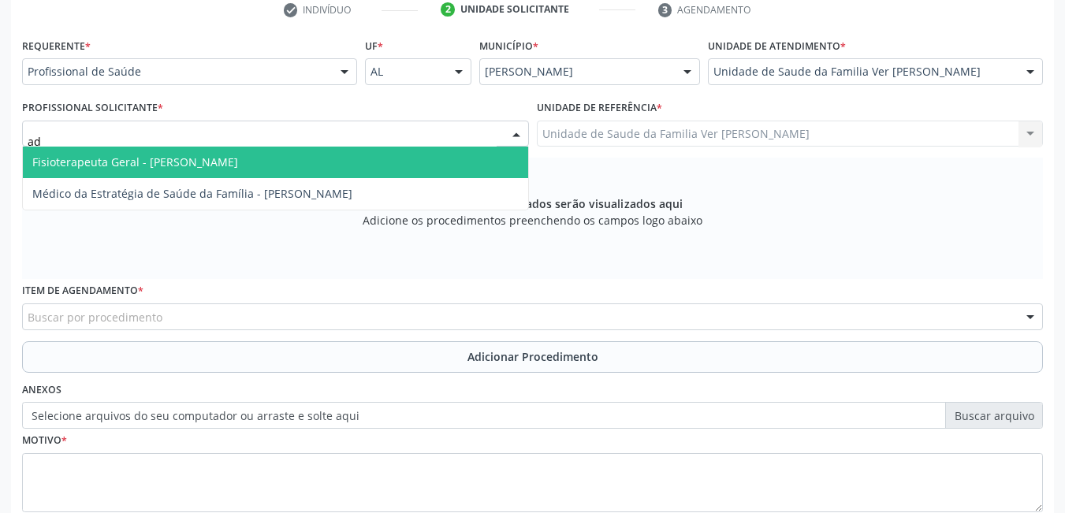
type input "ade"
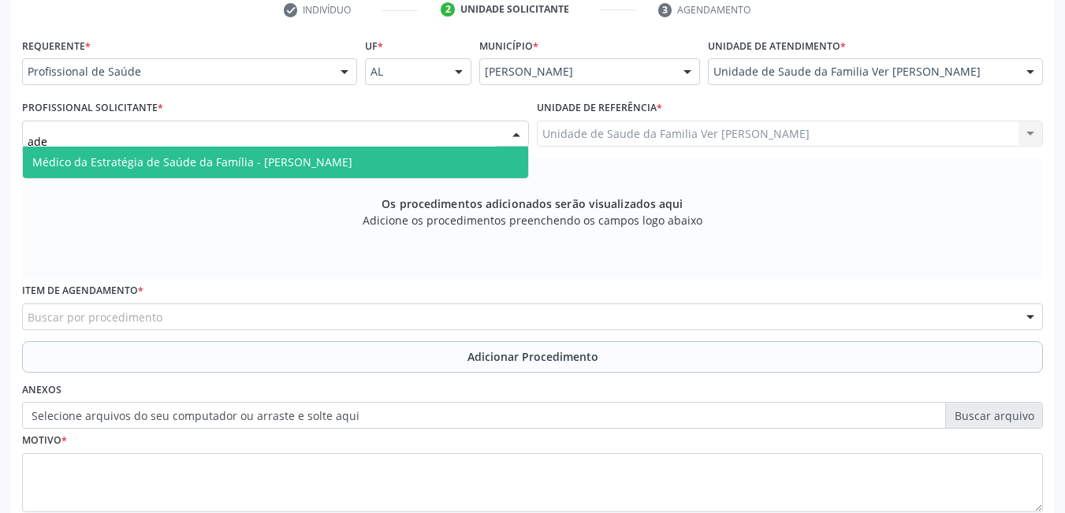
click at [243, 168] on span "Médico da Estratégia de Saúde da Família - [PERSON_NAME]" at bounding box center [192, 162] width 320 height 15
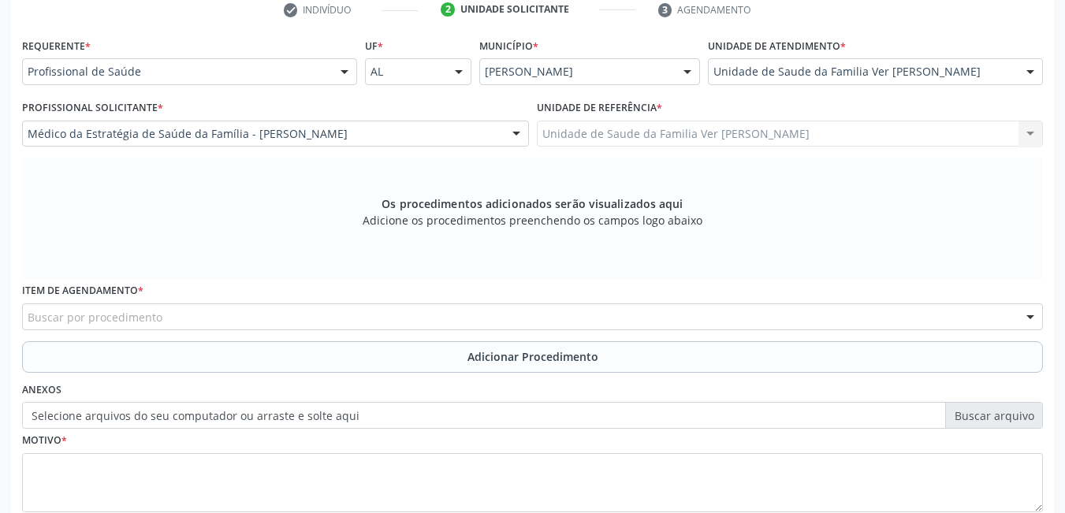
click at [244, 313] on div "Buscar por procedimento" at bounding box center [532, 317] width 1021 height 27
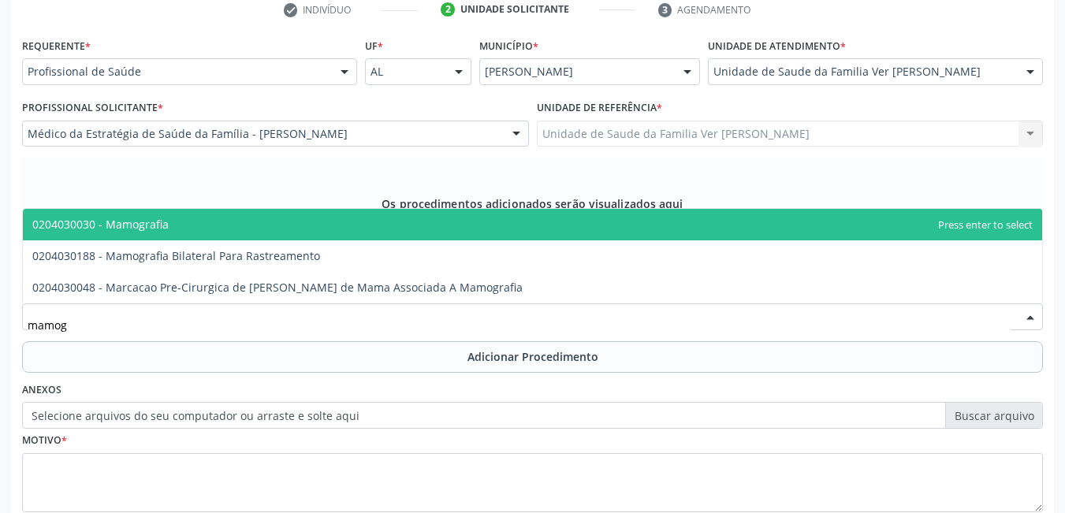
type input "mamogr"
click at [343, 218] on span "0204030030 - Mamografia" at bounding box center [533, 225] width 1020 height 32
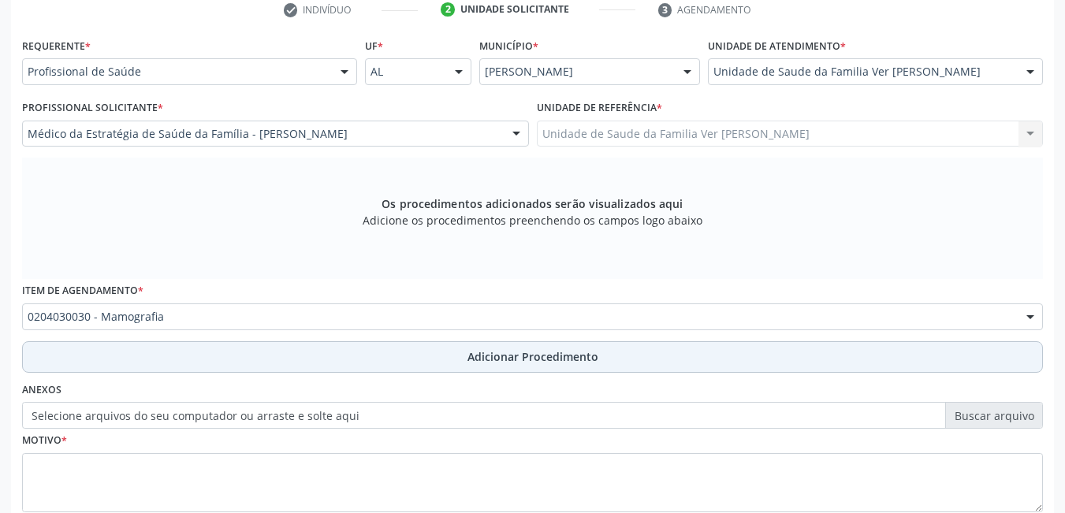
click at [206, 367] on button "Adicionar Procedimento" at bounding box center [532, 357] width 1021 height 32
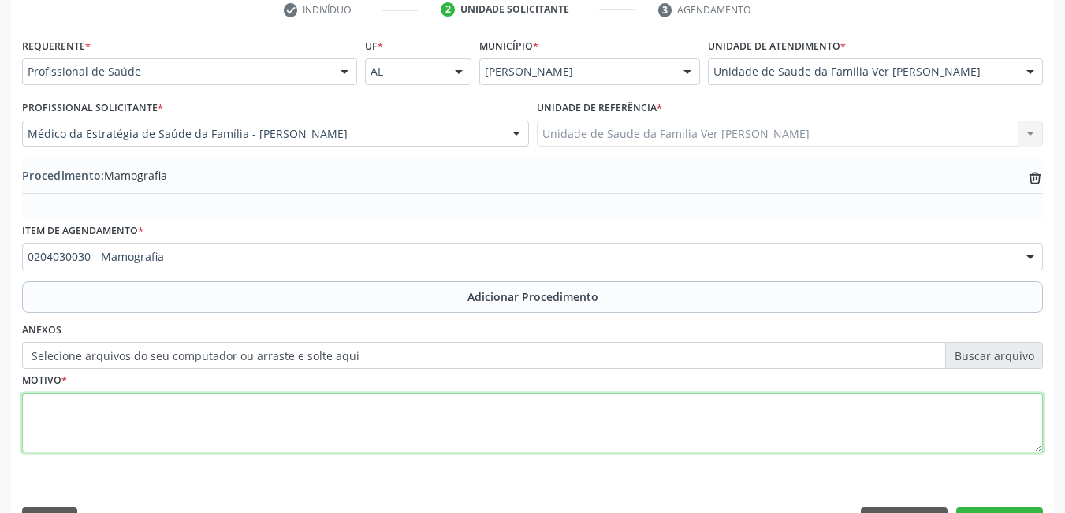
click at [203, 416] on textarea at bounding box center [532, 424] width 1021 height 60
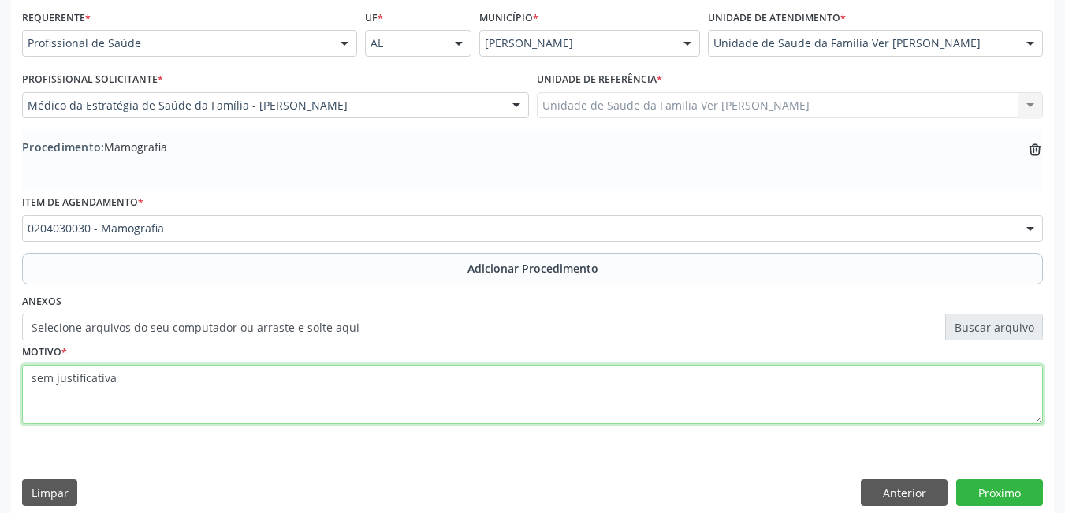
scroll to position [374, 0]
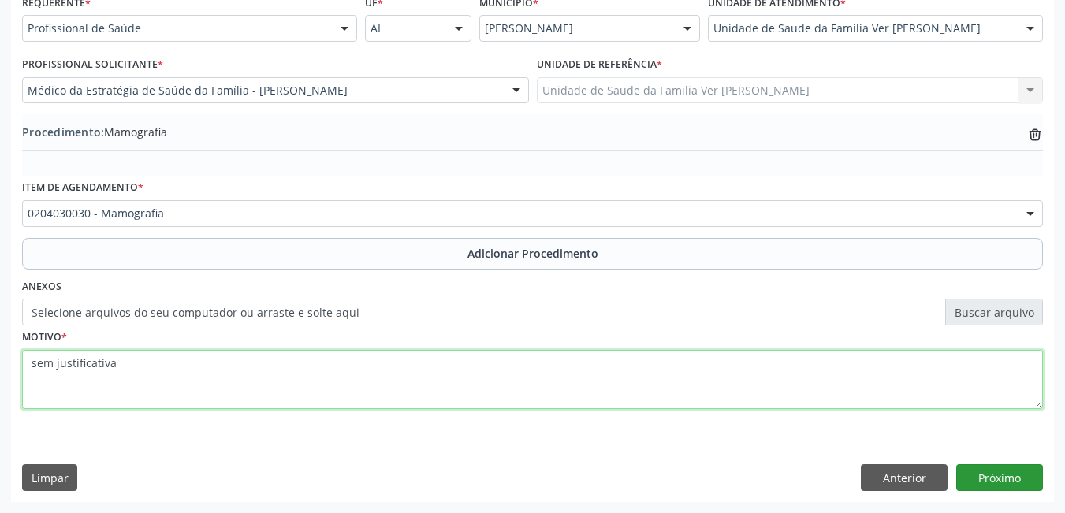
type textarea "sem justificativa"
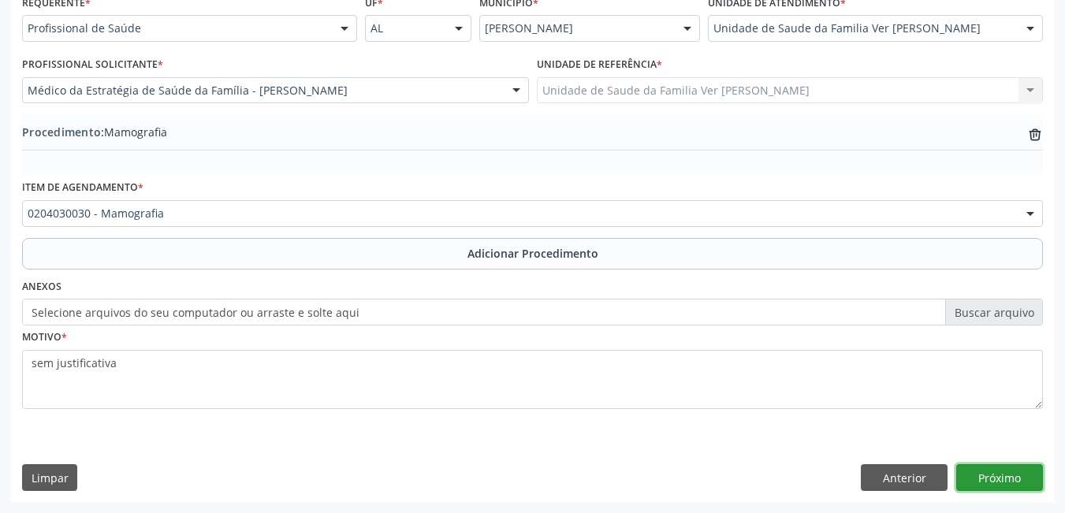
click at [1003, 478] on button "Próximo" at bounding box center [1000, 477] width 87 height 27
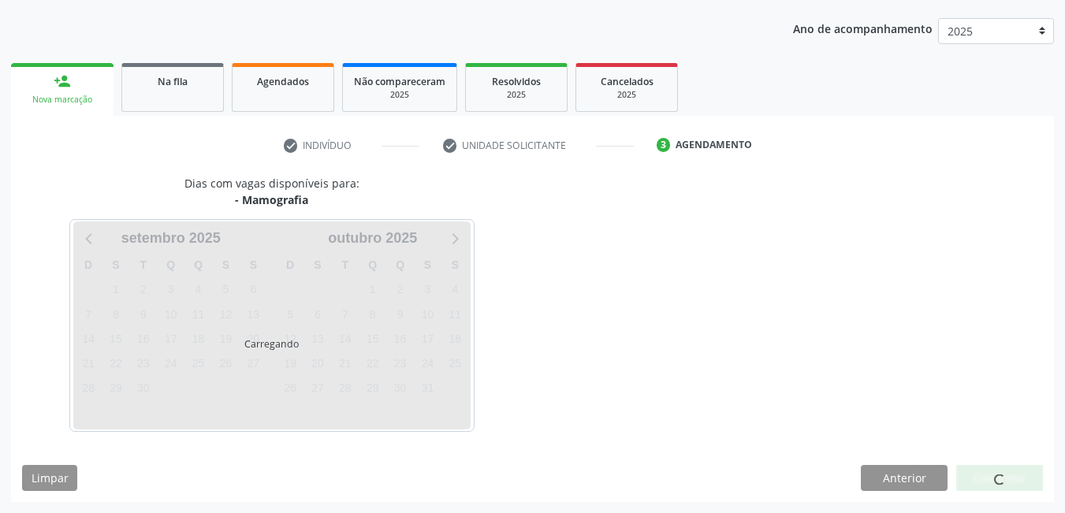
scroll to position [241, 0]
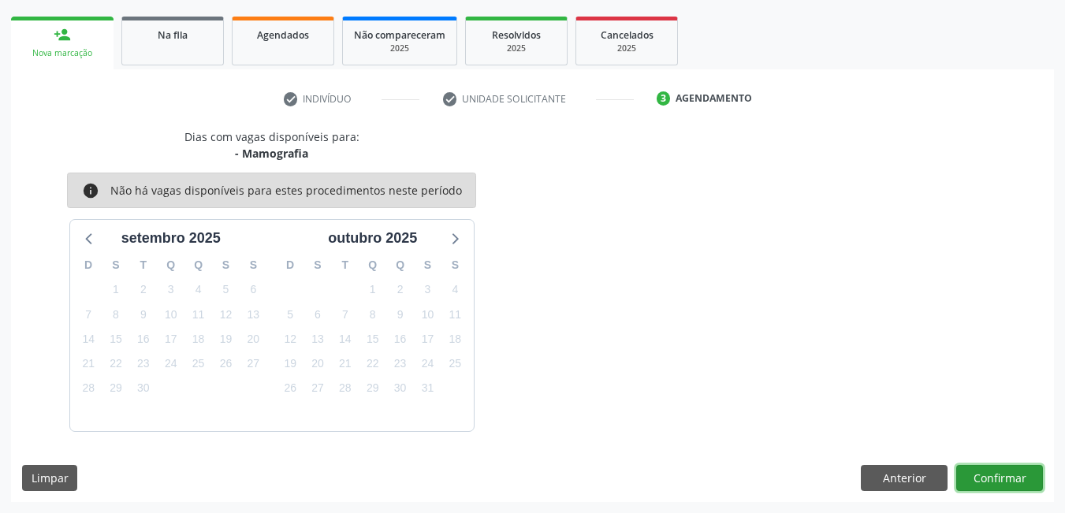
click at [995, 479] on button "Confirmar" at bounding box center [1000, 478] width 87 height 27
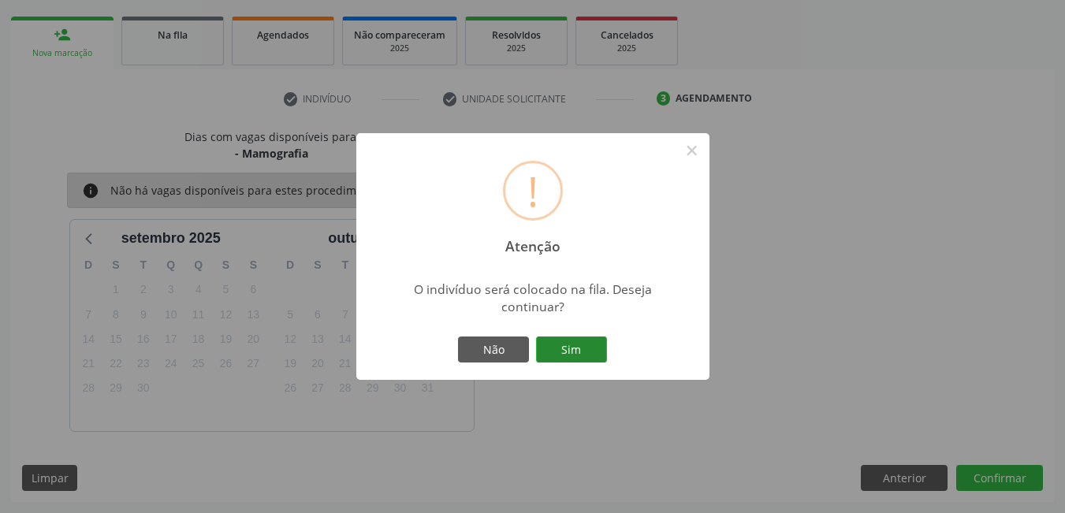
click at [570, 355] on button "Sim" at bounding box center [571, 350] width 71 height 27
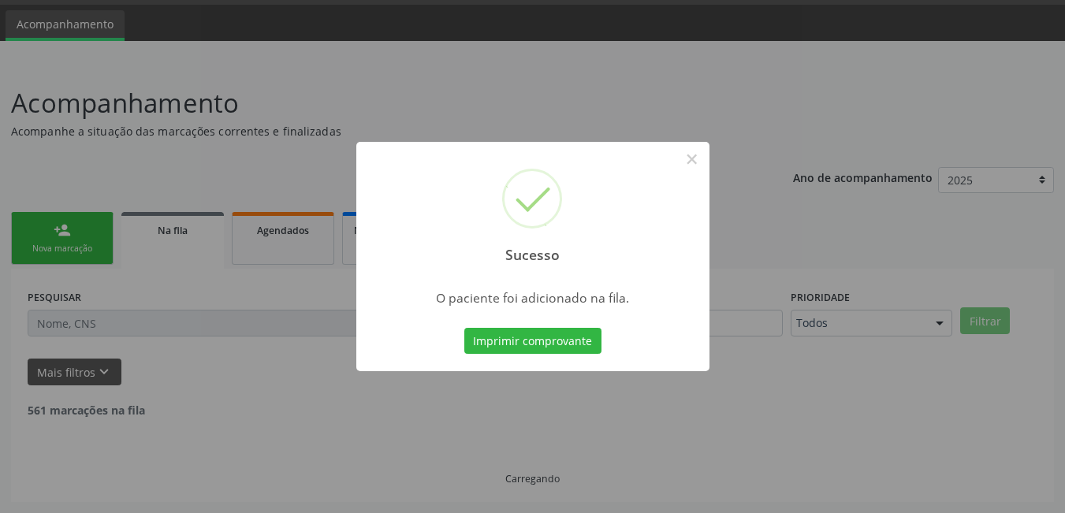
scroll to position [29, 0]
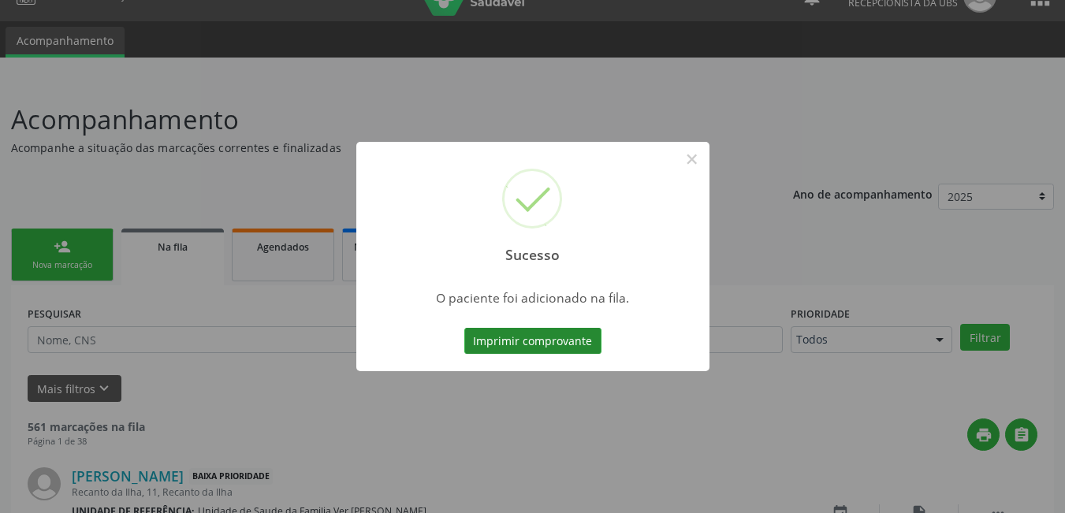
click at [566, 338] on button "Imprimir comprovante" at bounding box center [532, 341] width 137 height 27
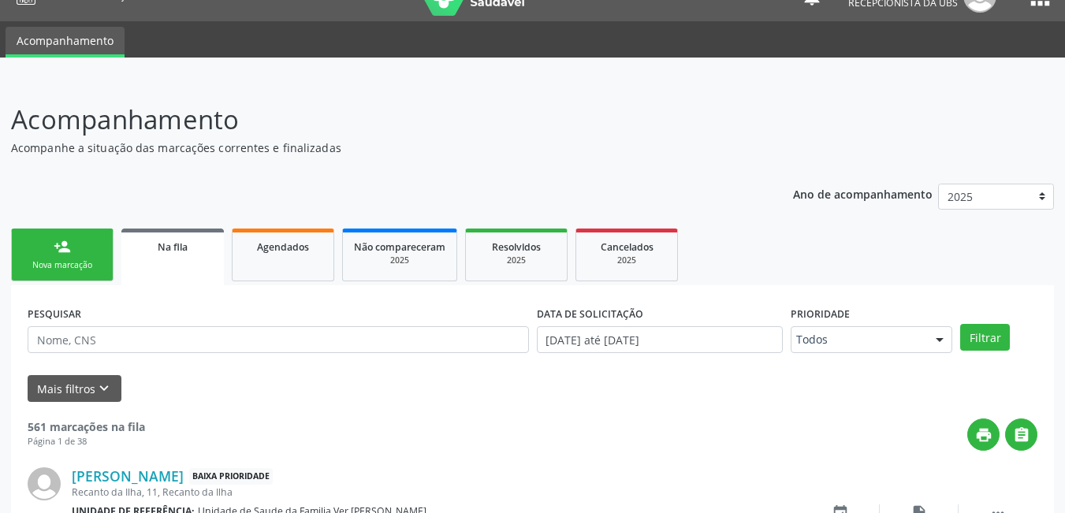
click at [76, 252] on link "person_add Nova marcação" at bounding box center [62, 255] width 103 height 53
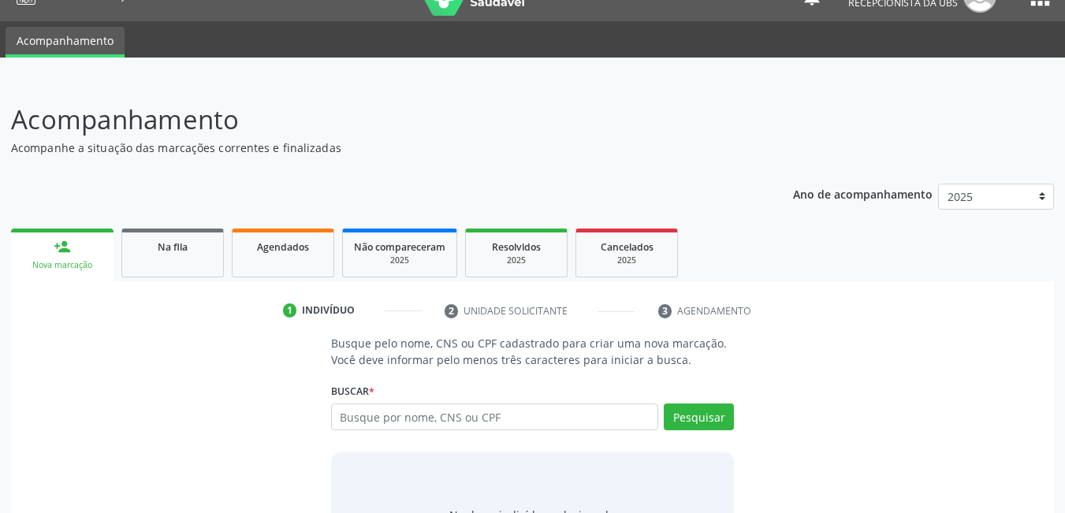
scroll to position [117, 0]
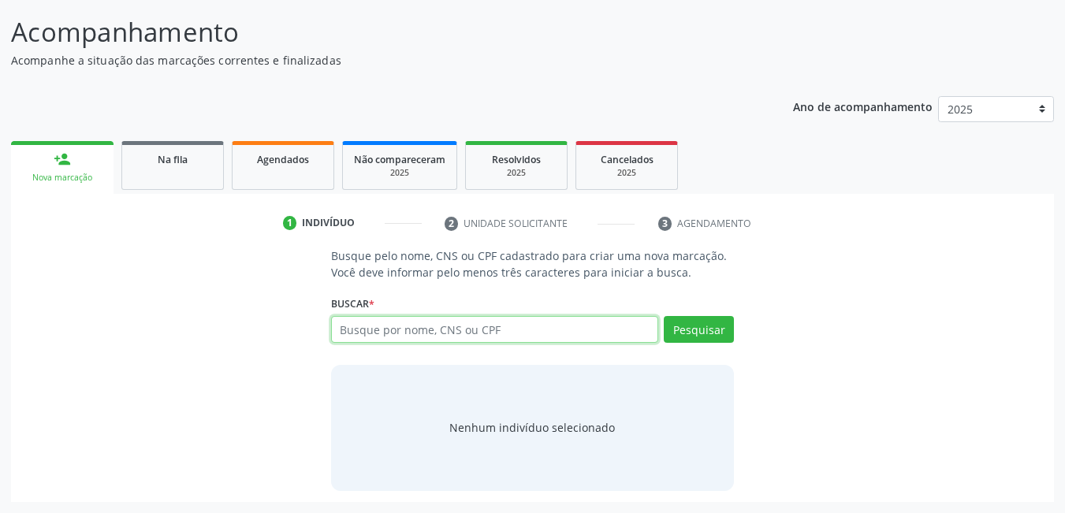
click at [418, 338] on input "text" at bounding box center [495, 329] width 328 height 27
type input "702609224623641"
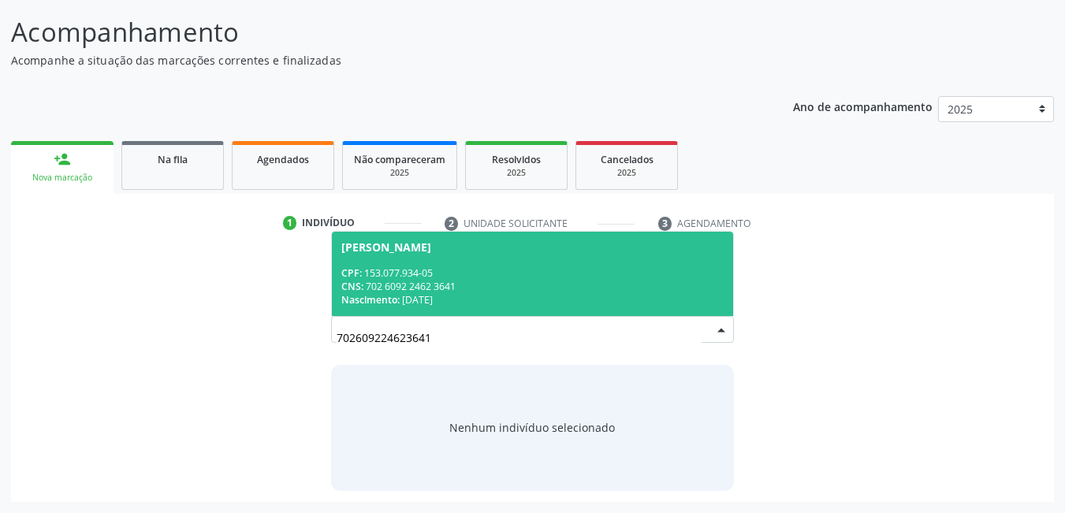
click at [502, 295] on div "Nascimento: 28/05/2004" at bounding box center [532, 299] width 383 height 13
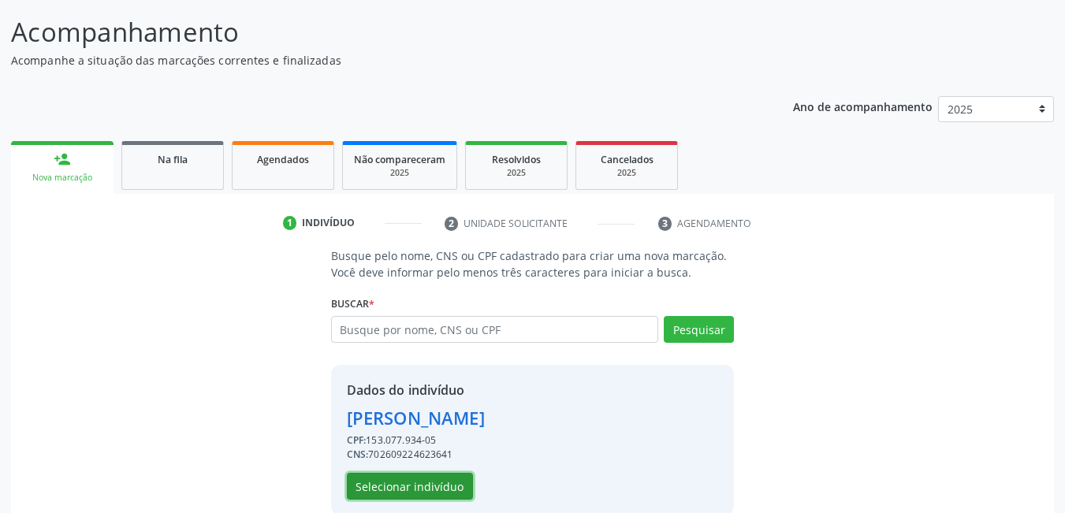
click at [391, 491] on button "Selecionar indivíduo" at bounding box center [410, 486] width 126 height 27
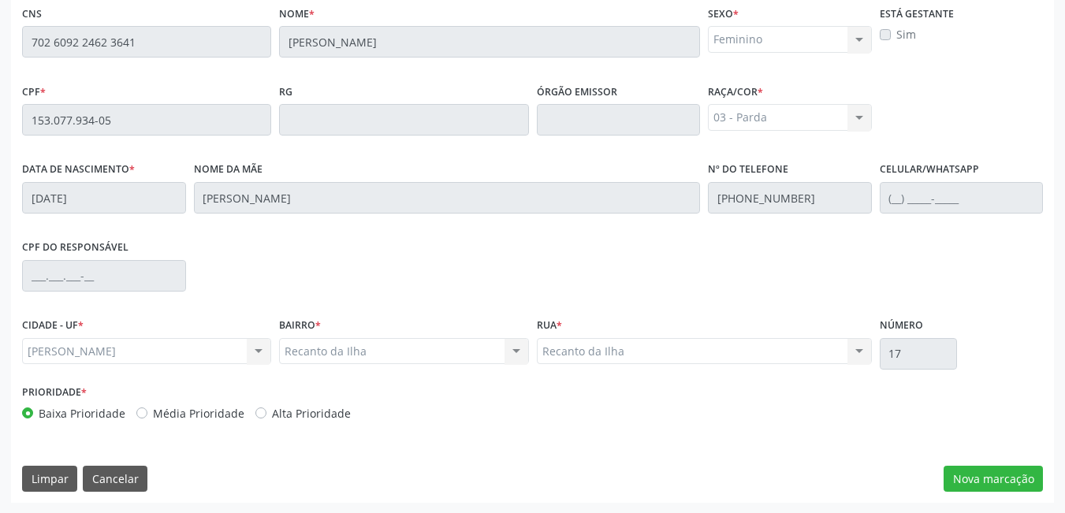
scroll to position [409, 0]
click at [979, 482] on button "Nova marcação" at bounding box center [993, 478] width 99 height 27
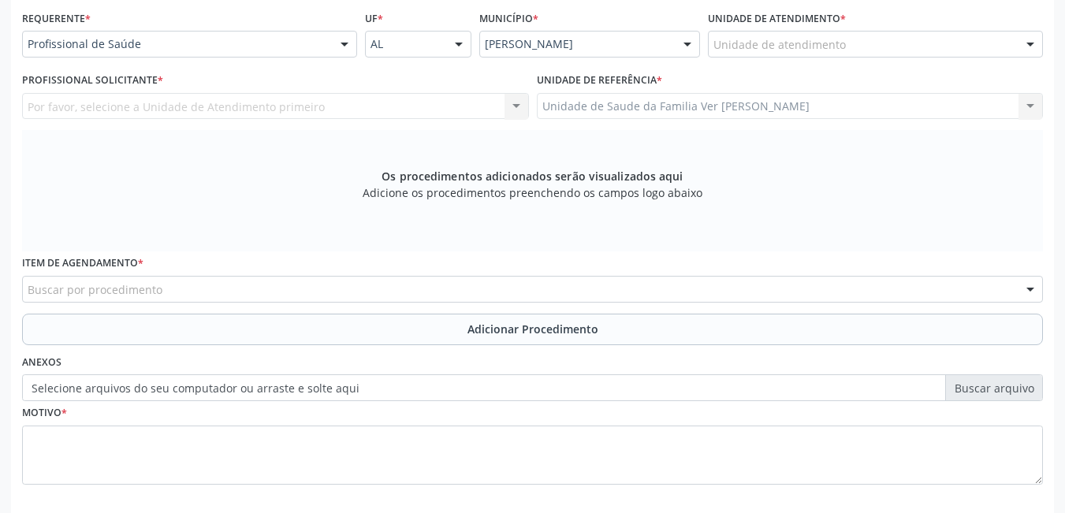
scroll to position [330, 0]
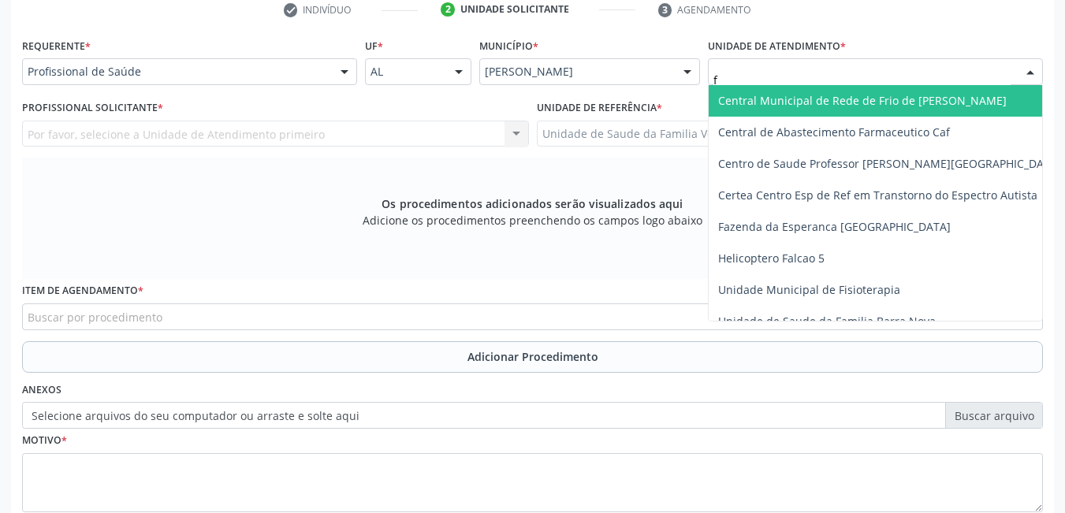
type input "fl"
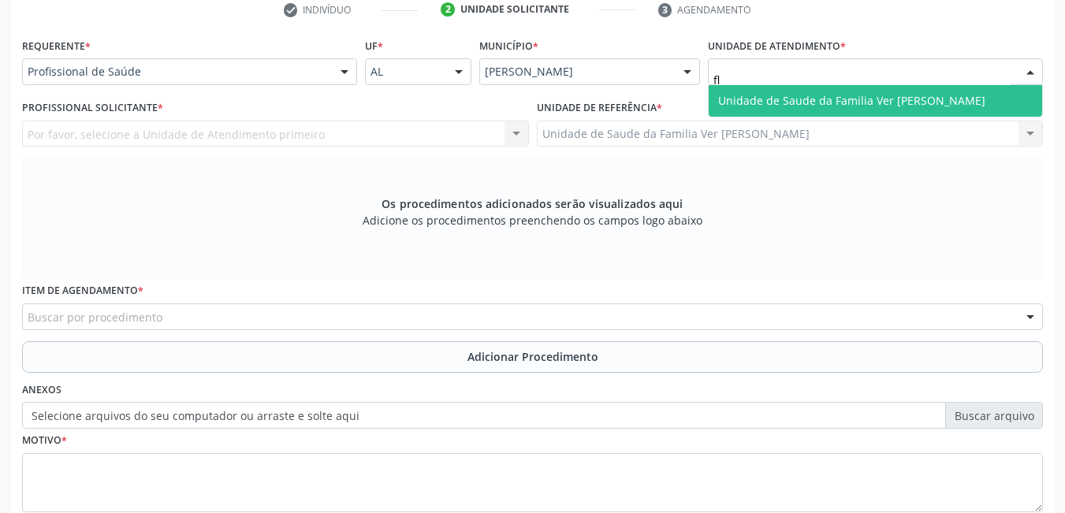
click at [759, 106] on span "Unidade de Saude da Familia Ver [PERSON_NAME]" at bounding box center [851, 100] width 267 height 15
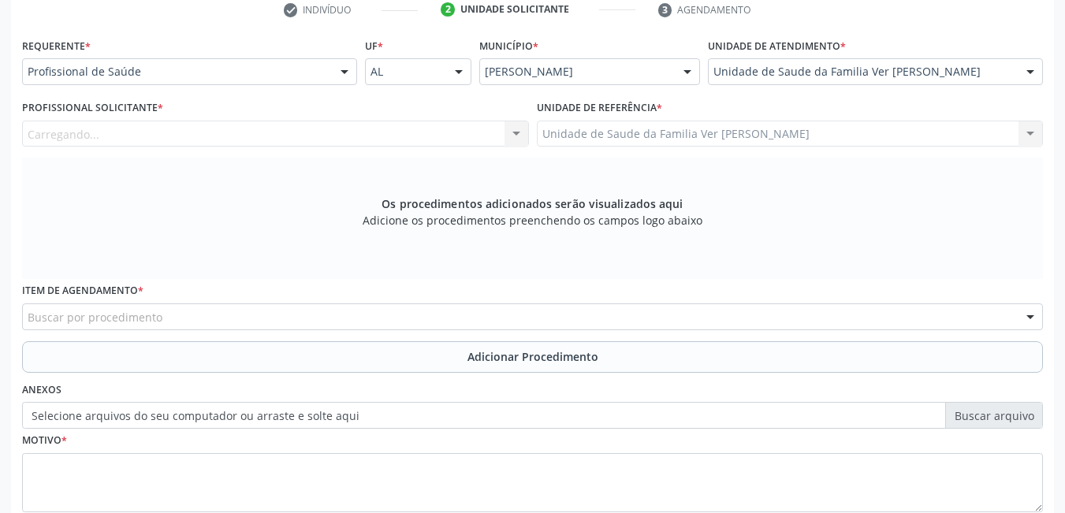
click at [457, 134] on div "Carregando... Nenhum resultado encontrado para: " " Não há nenhuma opção para s…" at bounding box center [275, 134] width 507 height 27
click at [275, 136] on div "Profissional solicitante" at bounding box center [275, 134] width 507 height 27
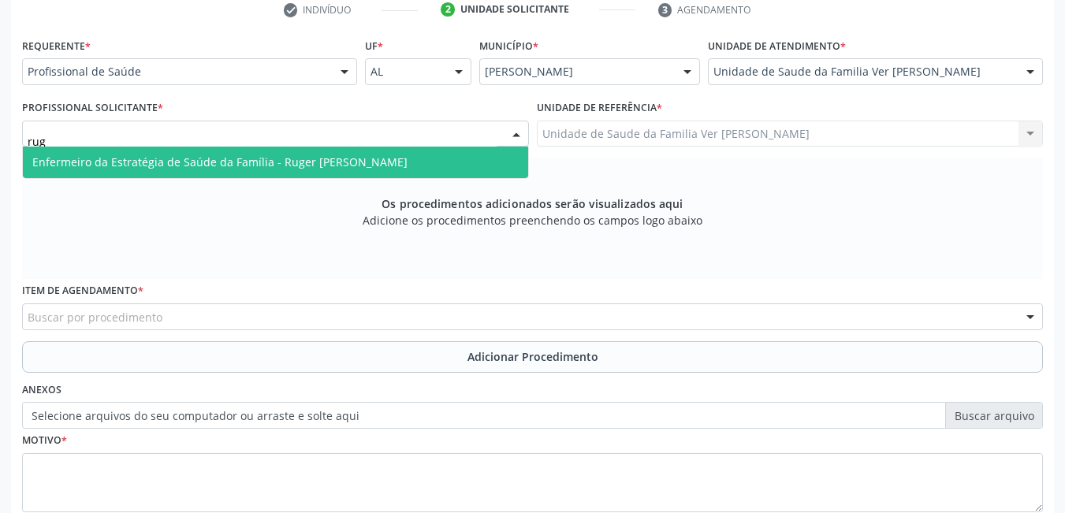
type input "ruge"
click at [328, 163] on span "Enfermeiro da Estratégia de Saúde da Família - Ruger [PERSON_NAME]" at bounding box center [219, 162] width 375 height 15
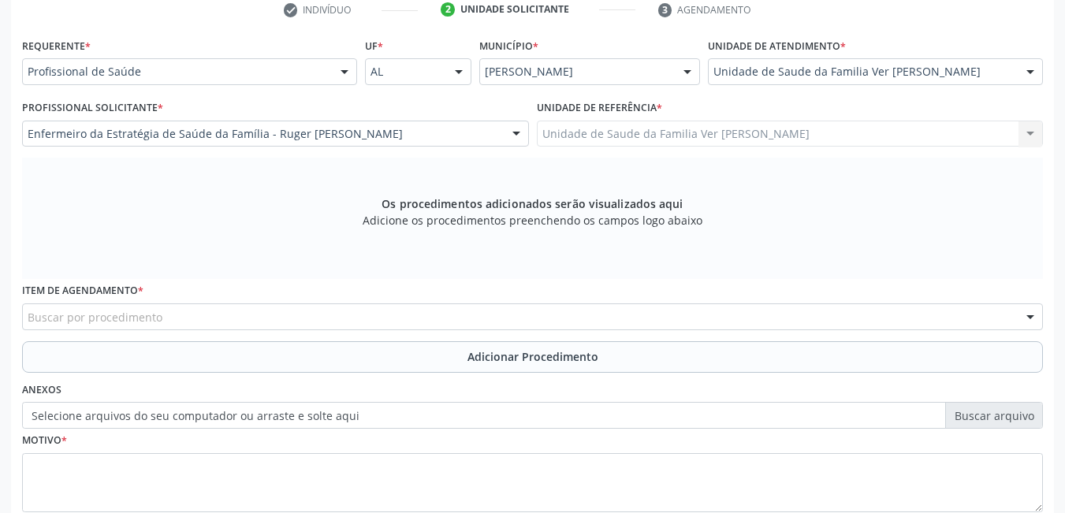
click at [310, 312] on div "Buscar por procedimento" at bounding box center [532, 317] width 1021 height 27
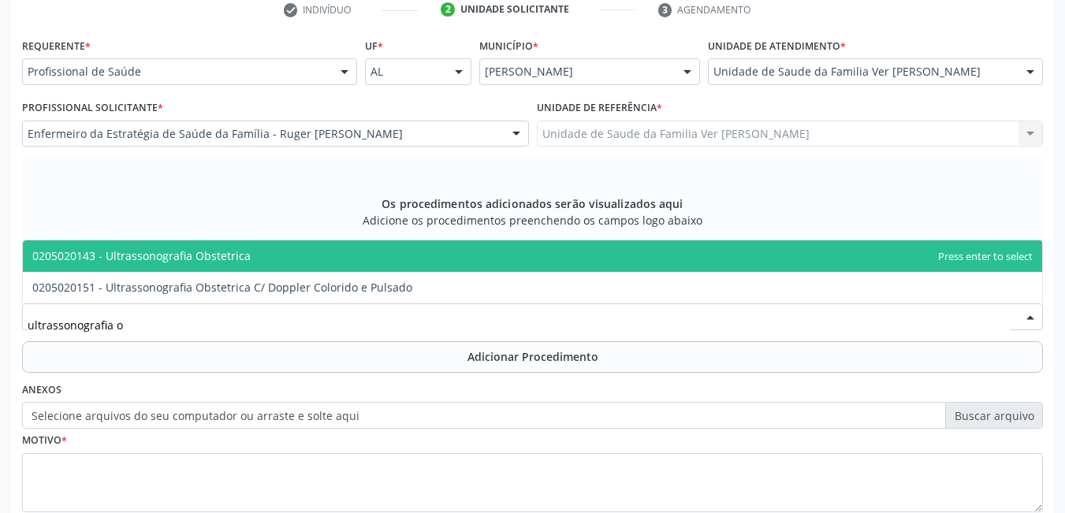
type input "ultrassonografia ob"
click at [275, 248] on span "0205020143 - Ultrassonografia Obstetrica" at bounding box center [533, 257] width 1020 height 32
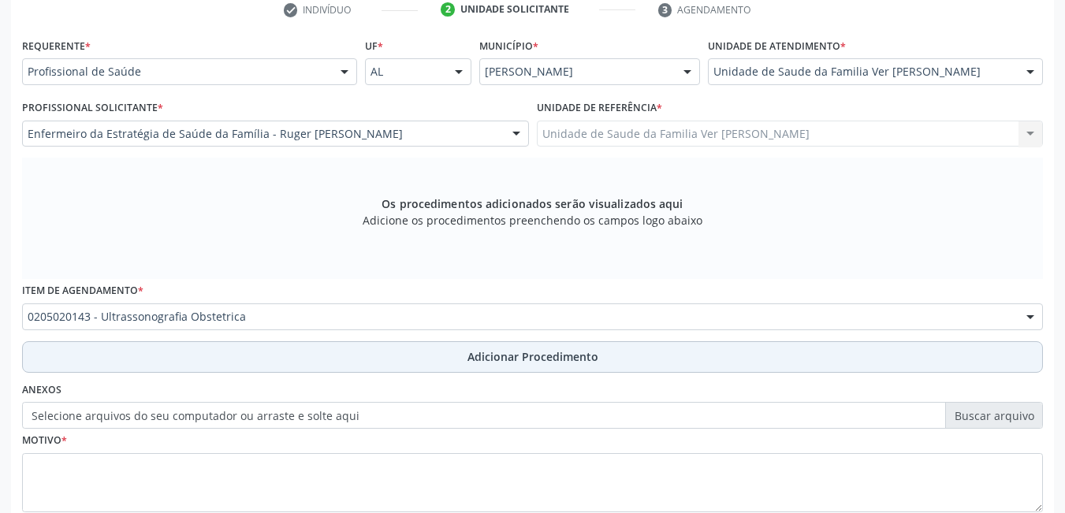
click at [200, 356] on button "Adicionar Procedimento" at bounding box center [532, 357] width 1021 height 32
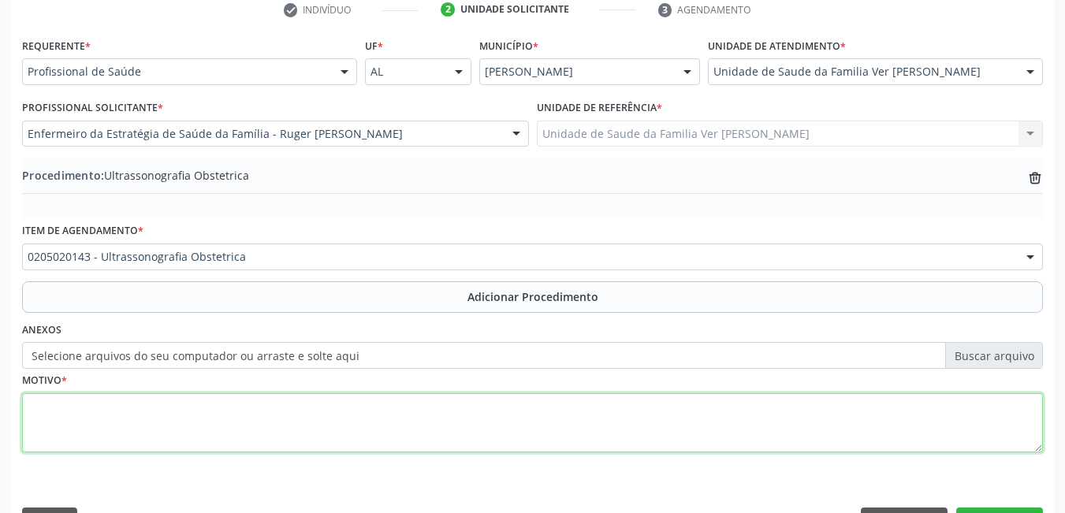
click at [137, 437] on textarea at bounding box center [532, 424] width 1021 height 60
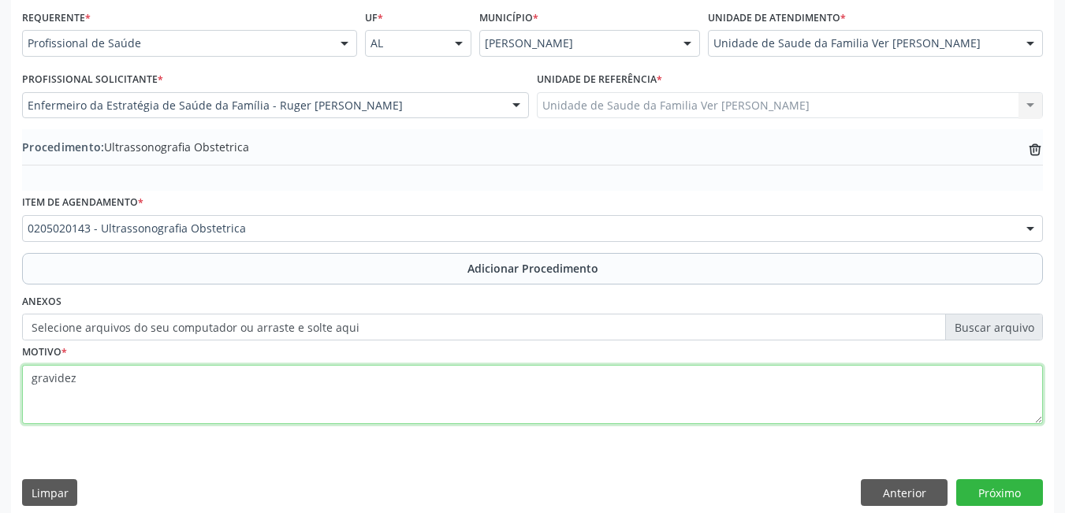
scroll to position [374, 0]
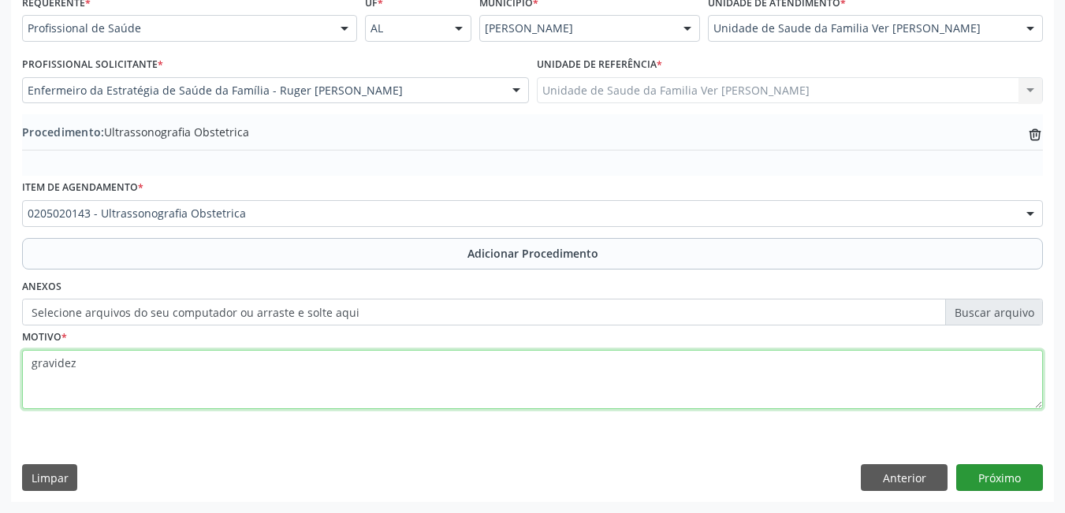
type textarea "gravidez"
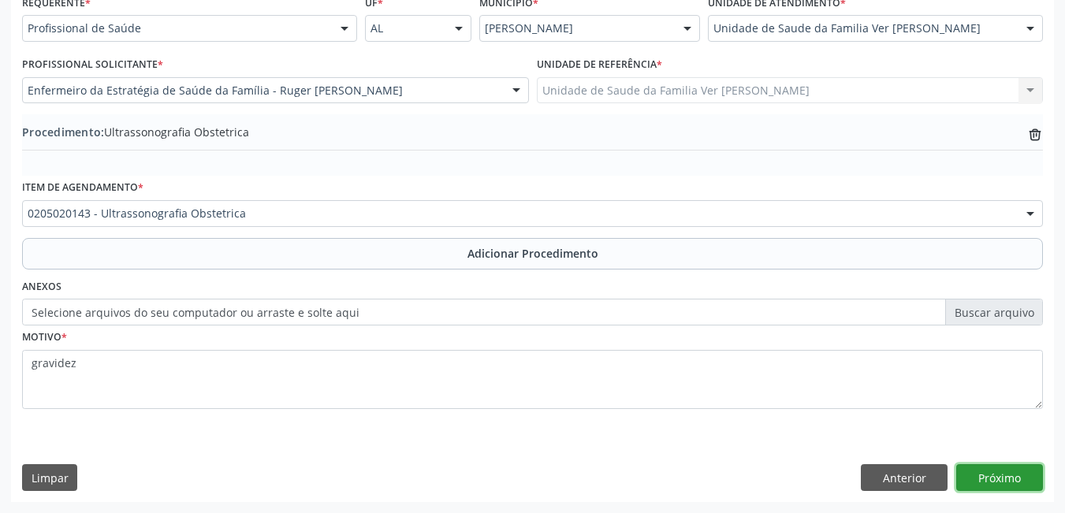
click at [986, 480] on button "Próximo" at bounding box center [1000, 477] width 87 height 27
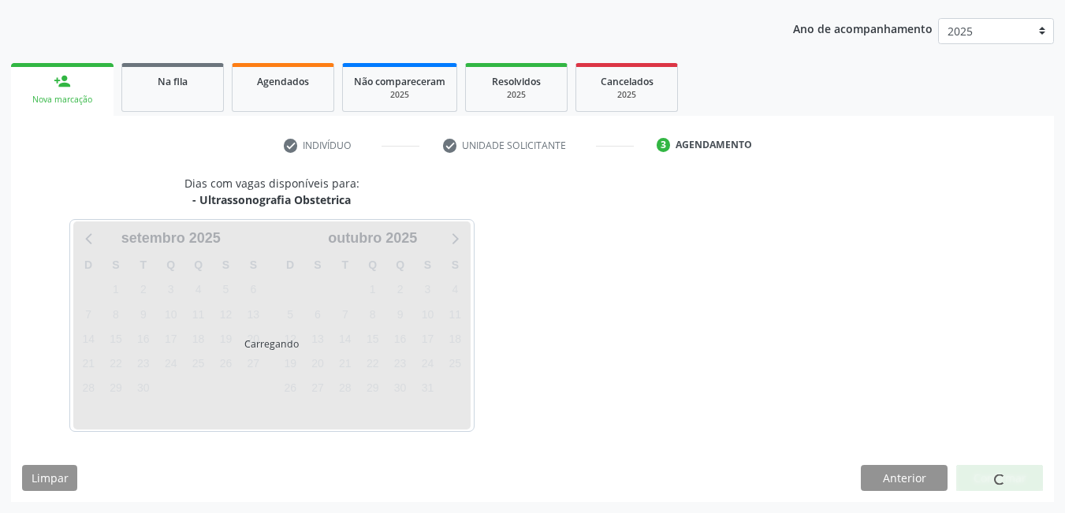
scroll to position [241, 0]
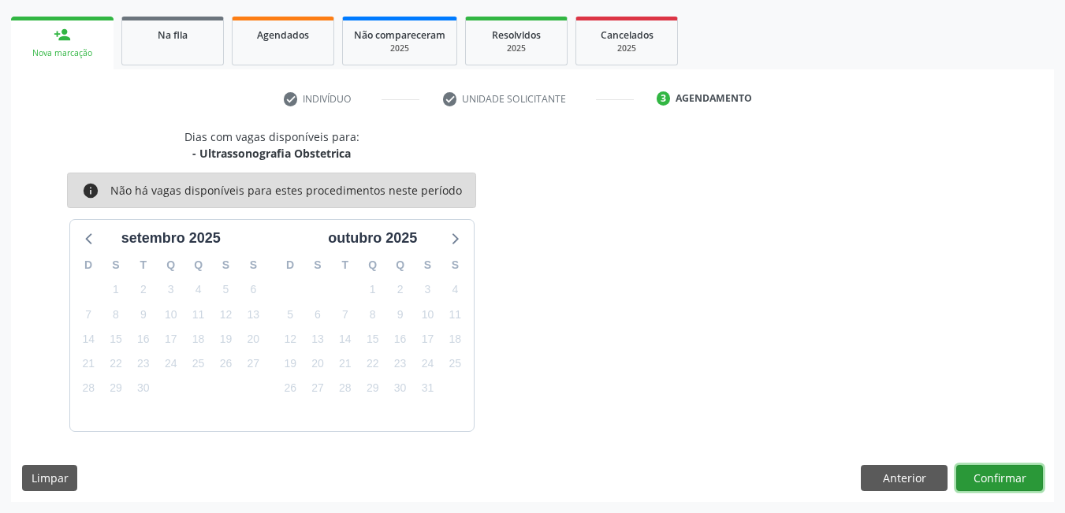
click at [1009, 473] on button "Confirmar" at bounding box center [1000, 478] width 87 height 27
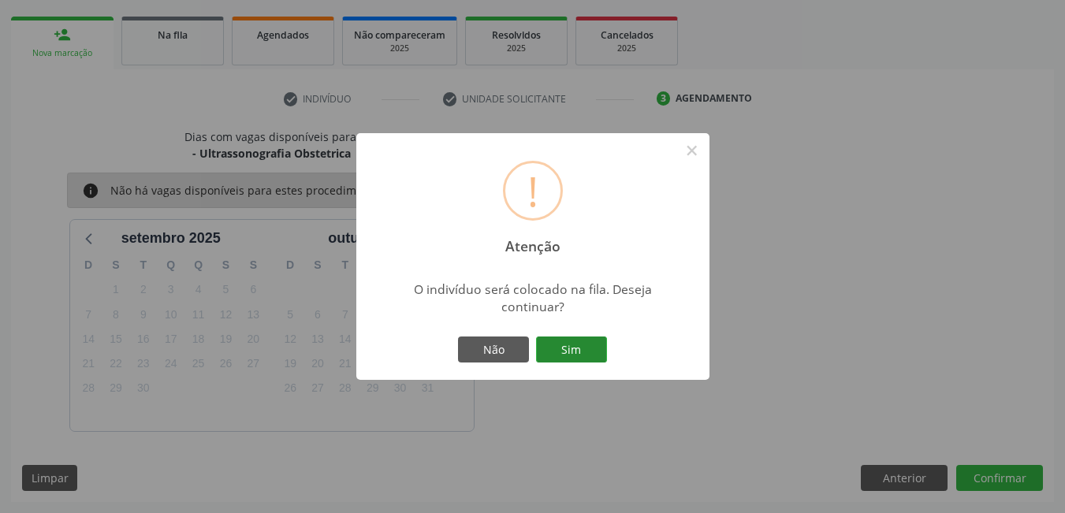
click at [587, 338] on button "Sim" at bounding box center [571, 350] width 71 height 27
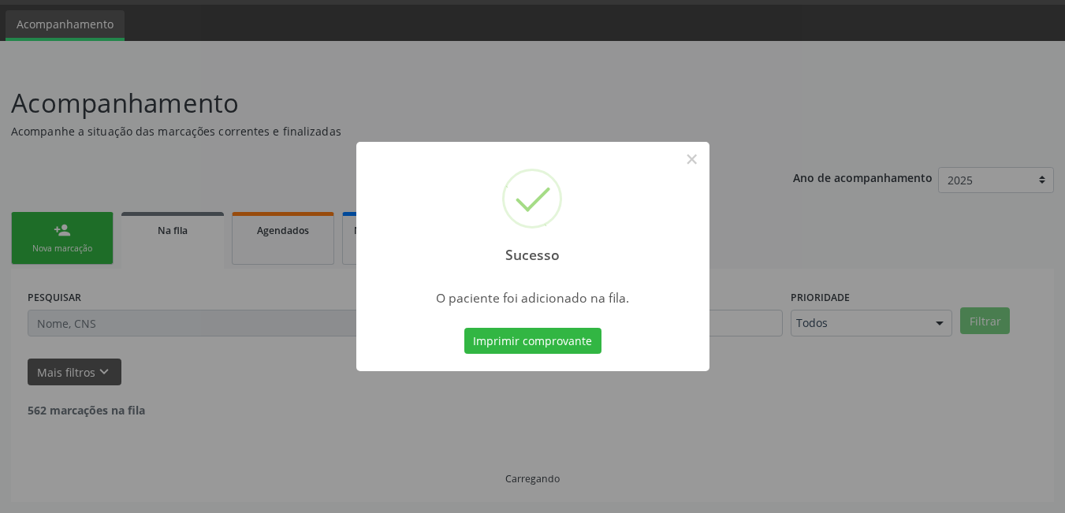
scroll to position [29, 0]
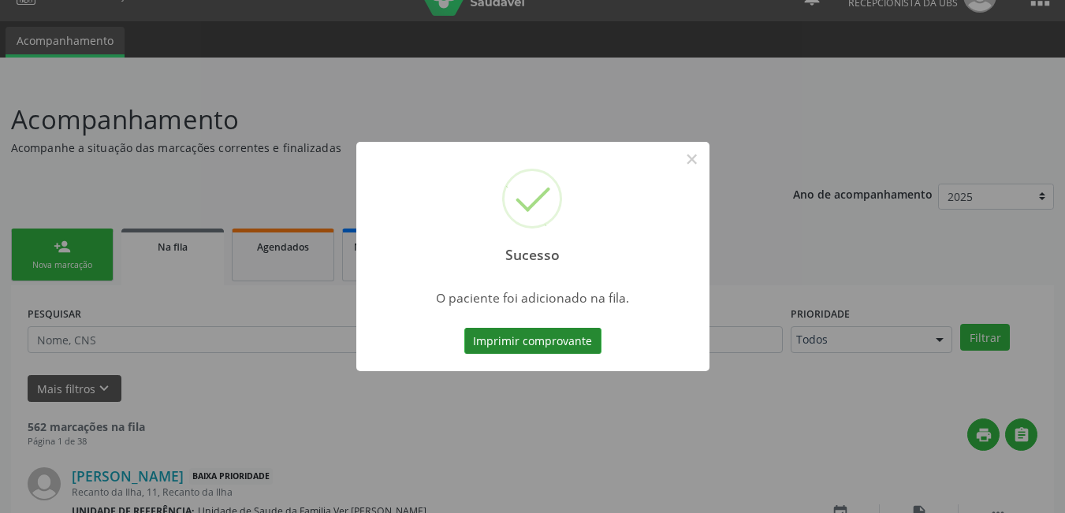
click at [526, 342] on button "Imprimir comprovante" at bounding box center [532, 341] width 137 height 27
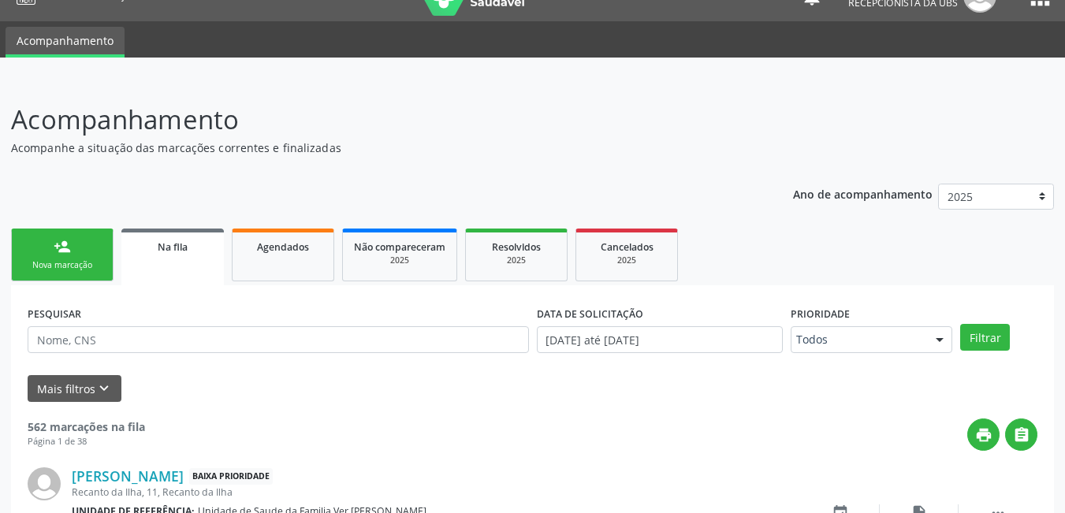
click at [67, 248] on div "person_add" at bounding box center [62, 246] width 17 height 17
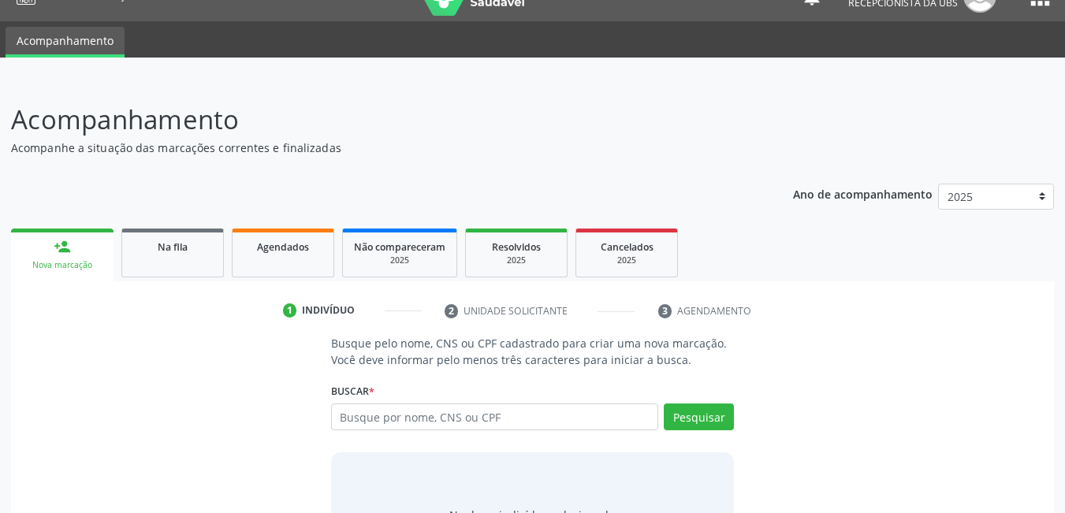
scroll to position [117, 0]
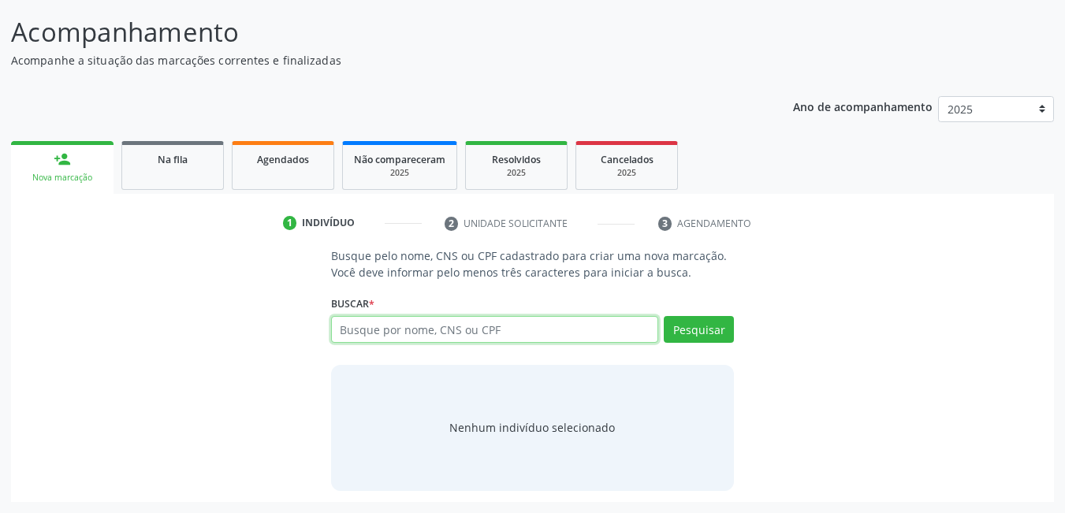
click at [485, 316] on input "text" at bounding box center [495, 329] width 328 height 27
type input "03977854453"
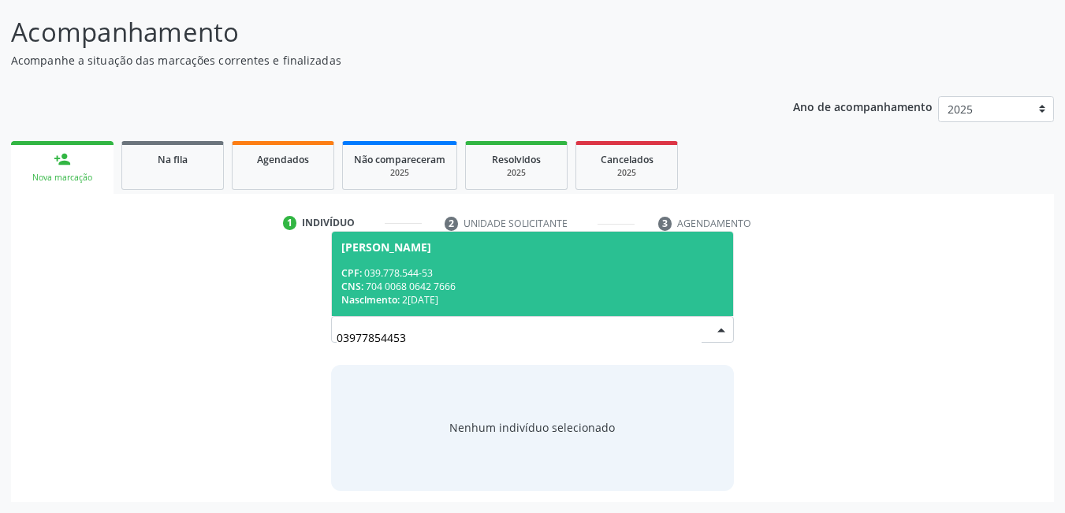
click at [462, 286] on div "CNS: 704 0068 0642 7666" at bounding box center [532, 286] width 383 height 13
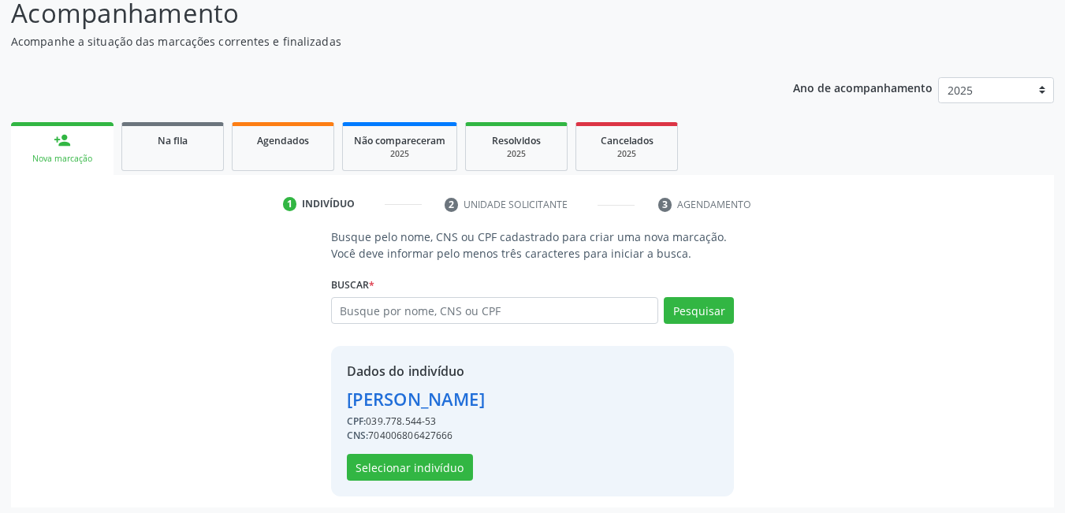
scroll to position [141, 0]
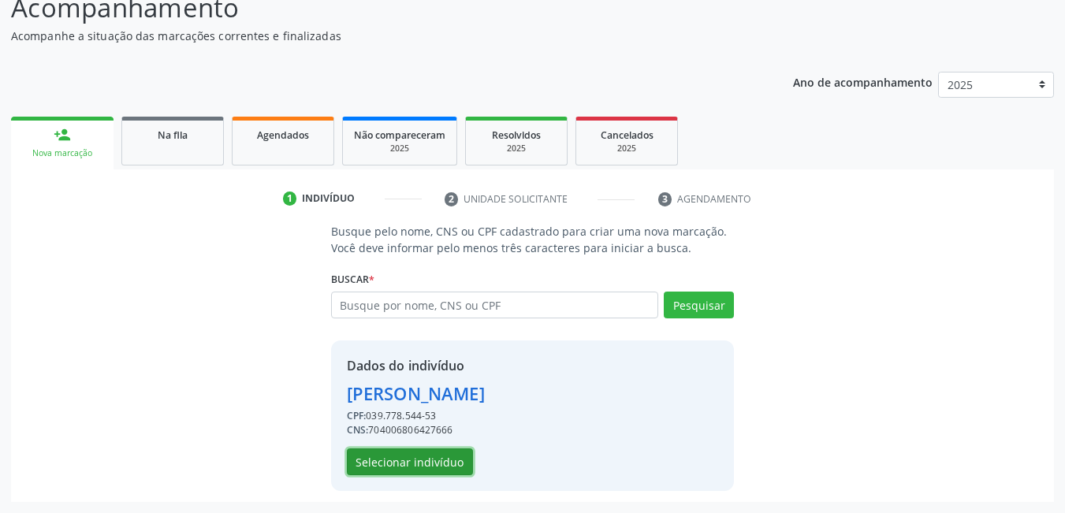
click at [395, 461] on button "Selecionar indivíduo" at bounding box center [410, 462] width 126 height 27
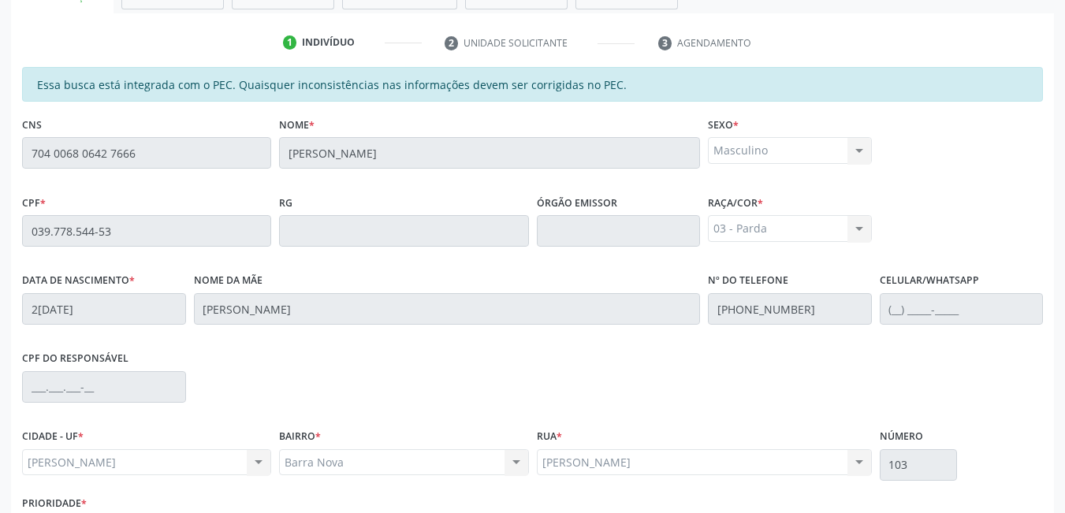
scroll to position [378, 0]
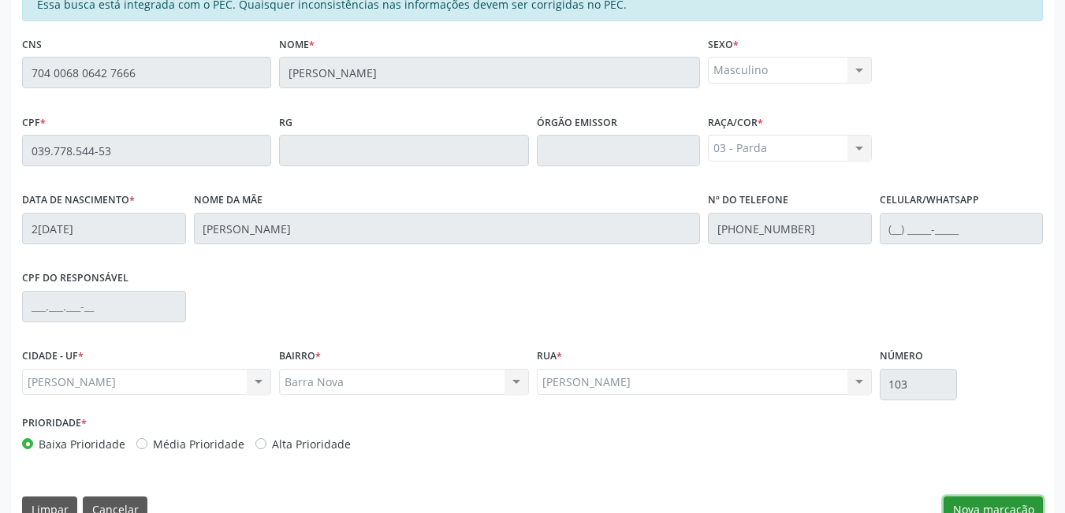
click at [984, 508] on button "Nova marcação" at bounding box center [993, 510] width 99 height 27
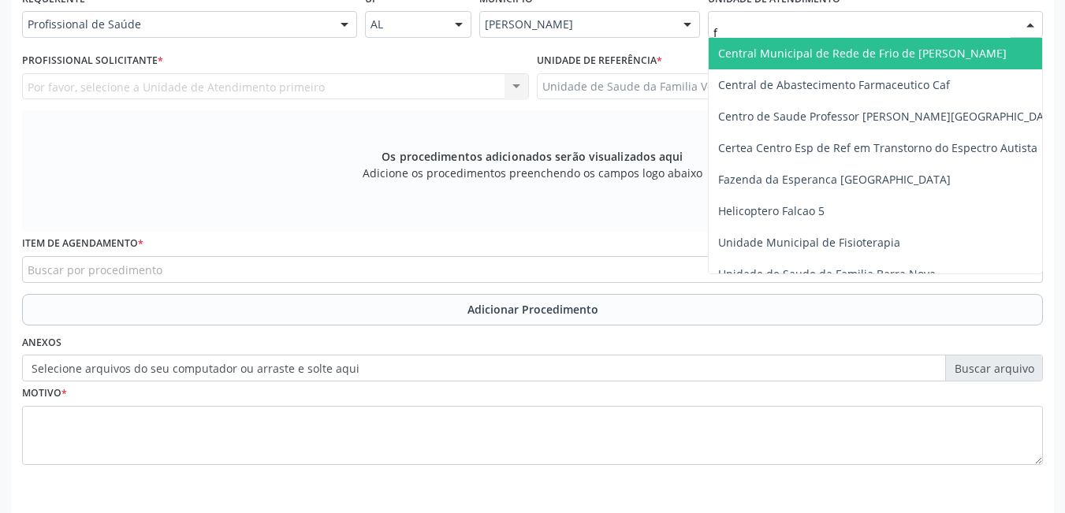
type input "fl"
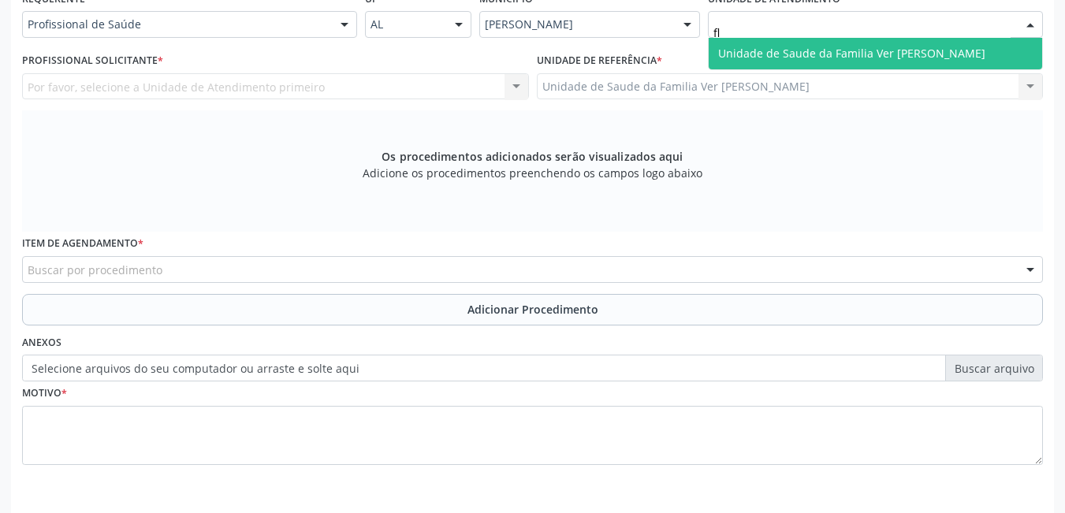
click at [739, 64] on span "Unidade de Saude da Familia Ver [PERSON_NAME]" at bounding box center [876, 54] width 334 height 32
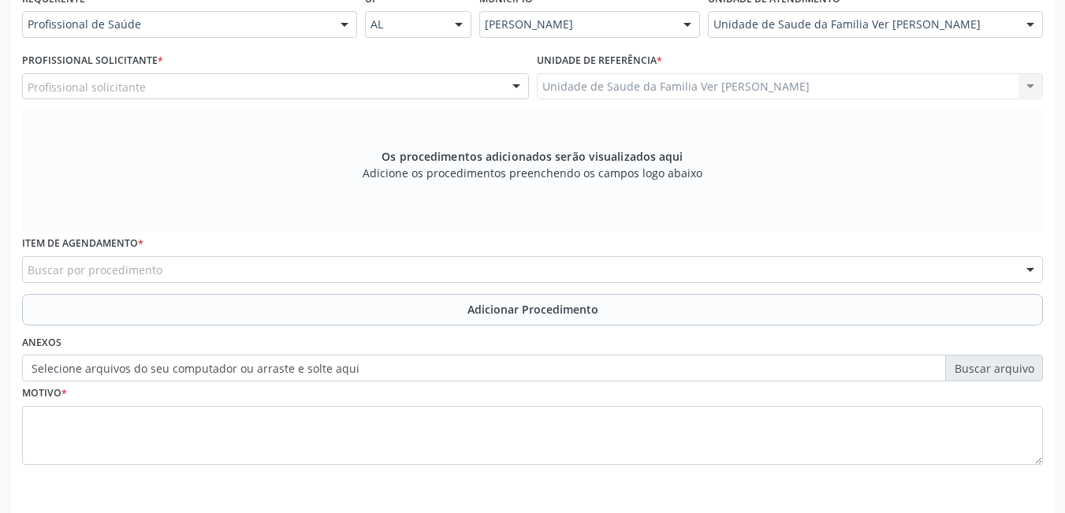
click at [367, 83] on div "Profissional solicitante" at bounding box center [275, 86] width 507 height 27
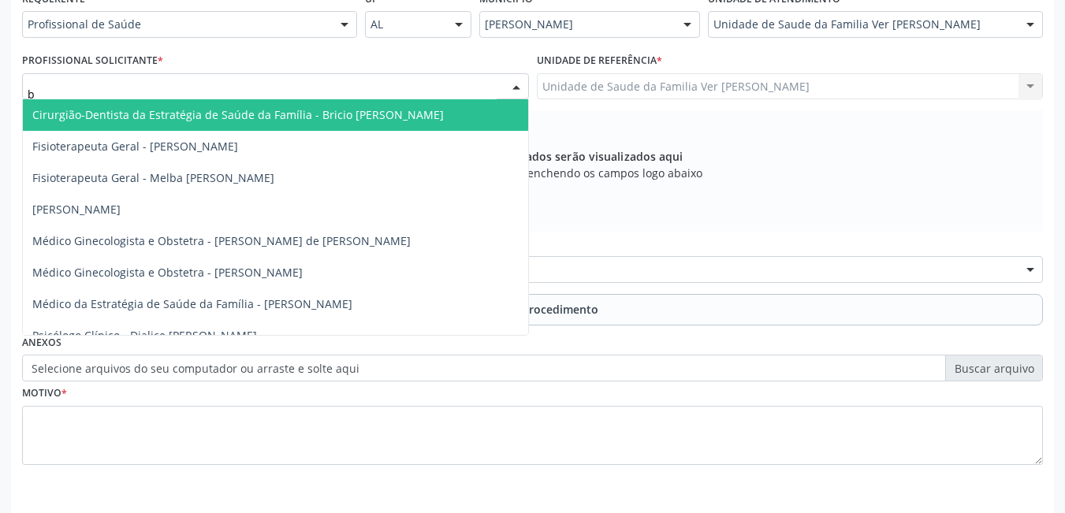
type input "br"
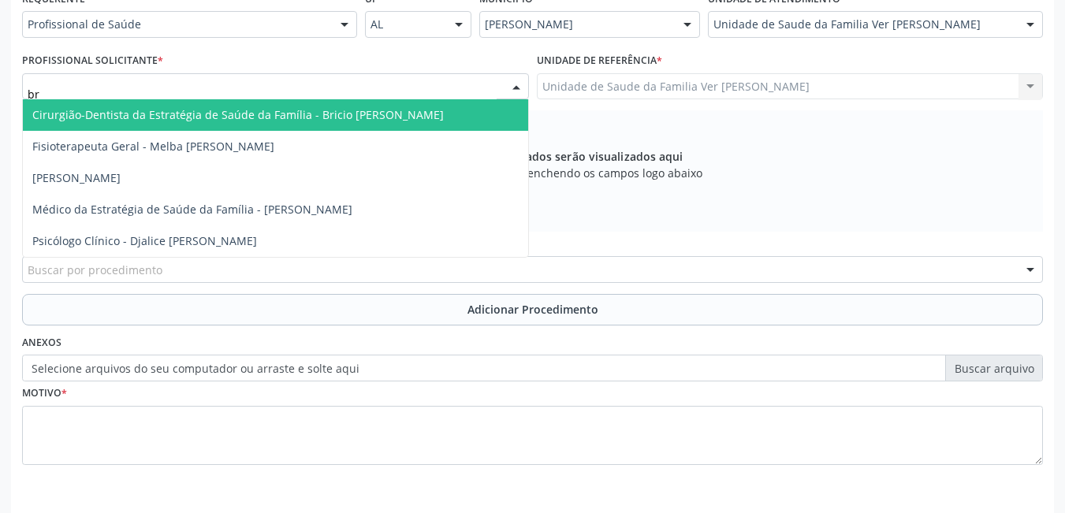
click at [343, 118] on span "Cirurgião-Dentista da Estratégia de Saúde da Família - Bricio [PERSON_NAME]" at bounding box center [238, 114] width 412 height 15
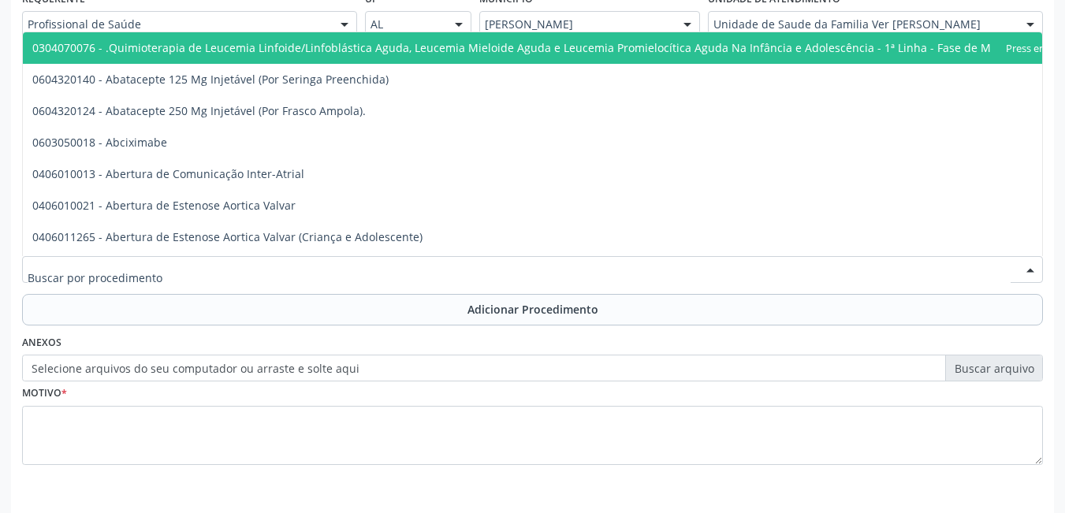
click at [269, 256] on div at bounding box center [532, 269] width 1021 height 27
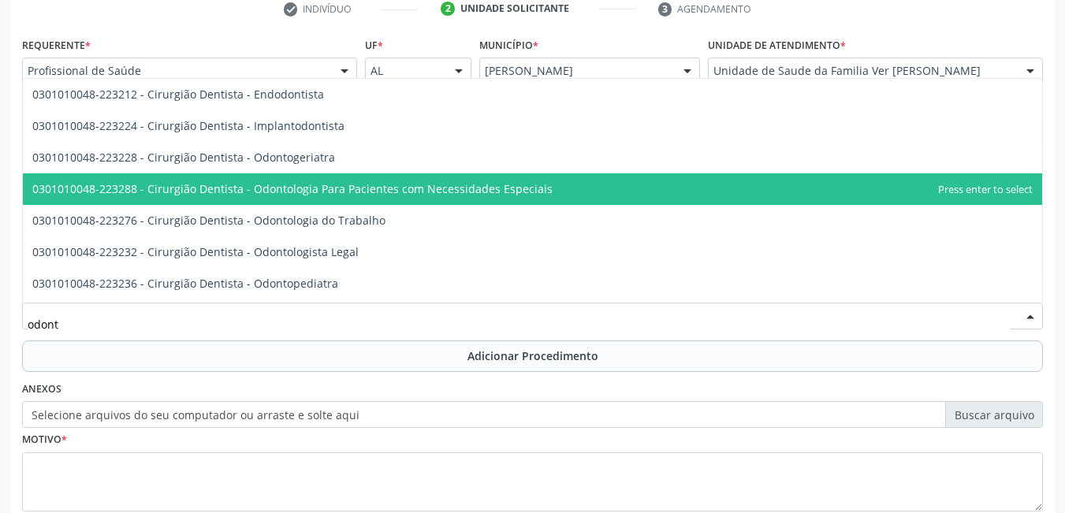
scroll to position [299, 0]
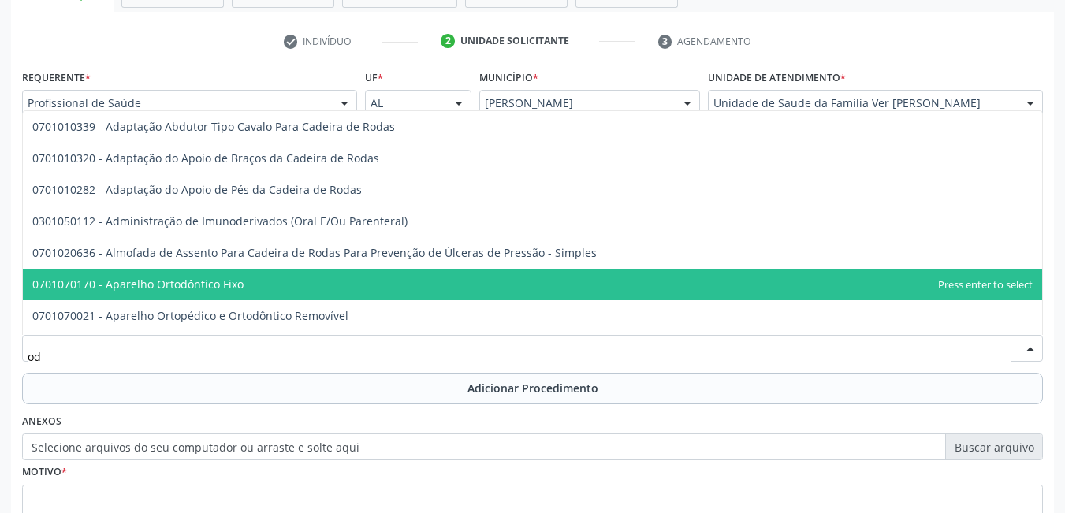
type input "o"
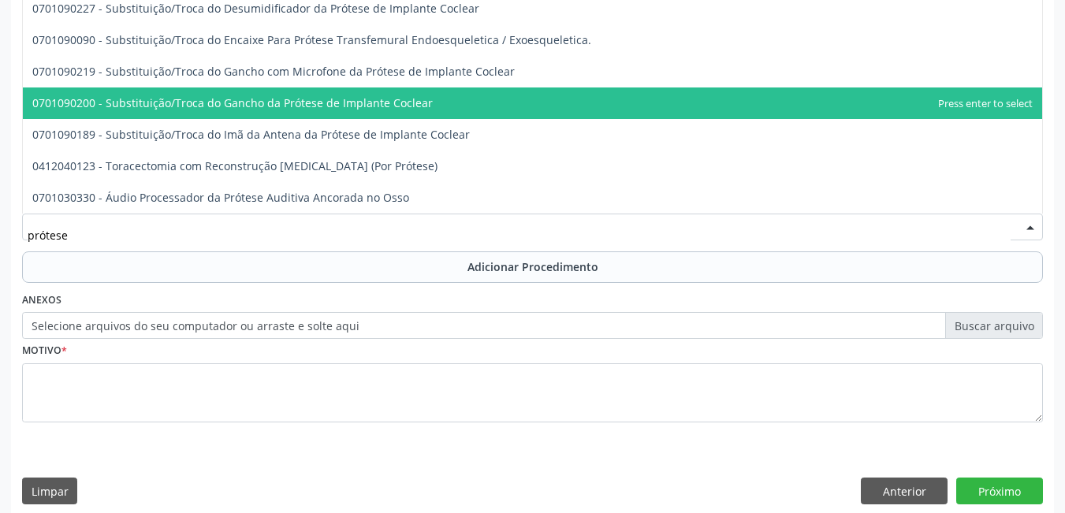
scroll to position [434, 0]
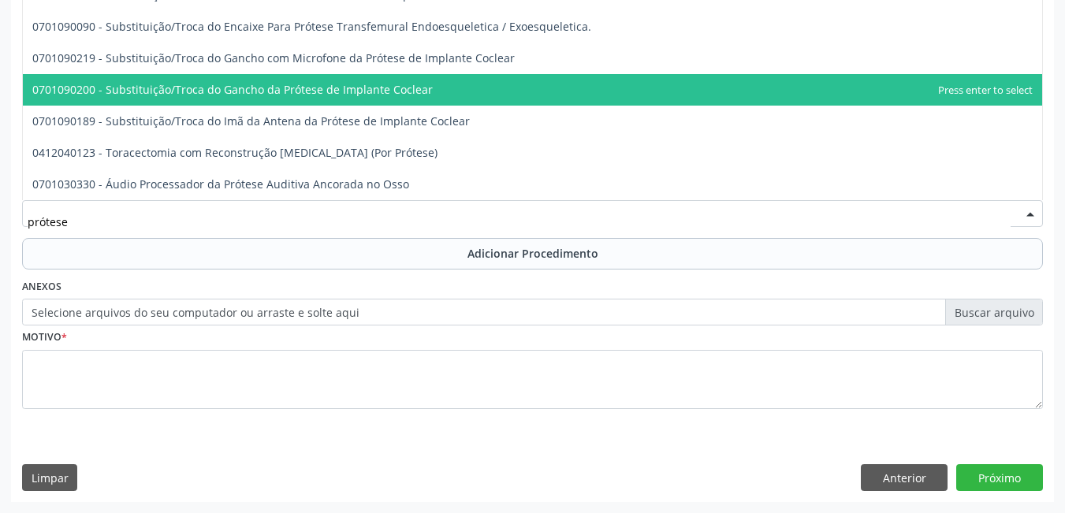
click at [282, 231] on input "prótese" at bounding box center [519, 222] width 983 height 32
type input "p"
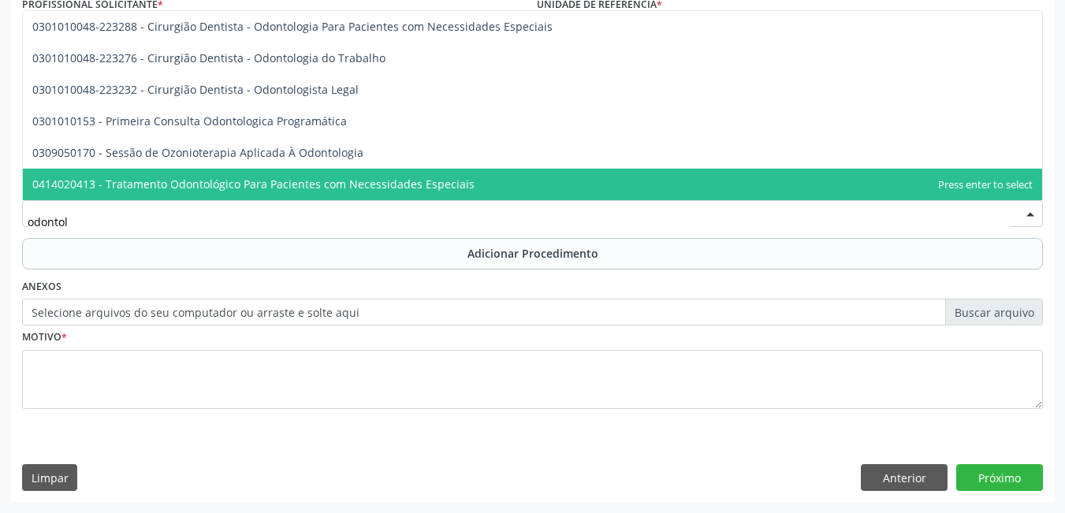
scroll to position [0, 0]
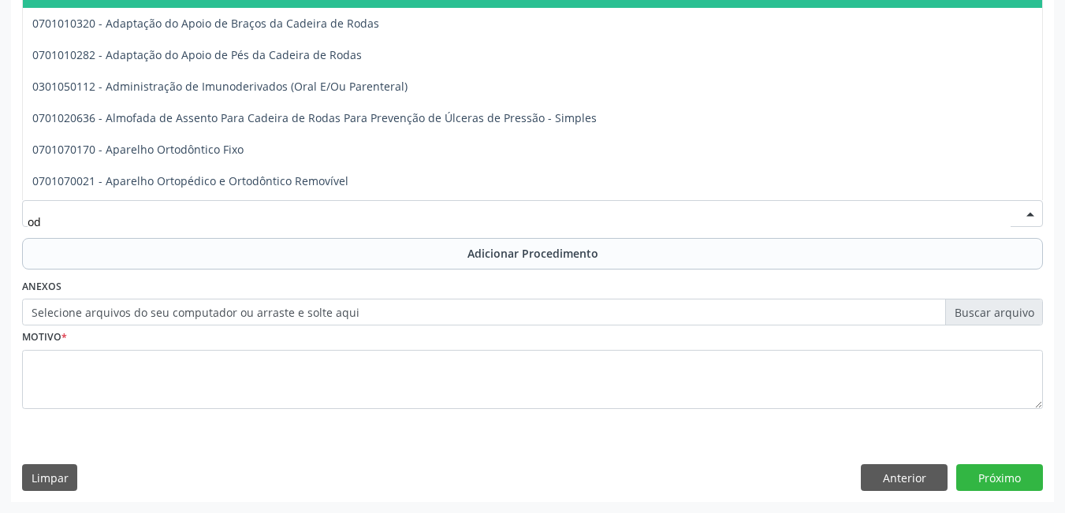
type input "o"
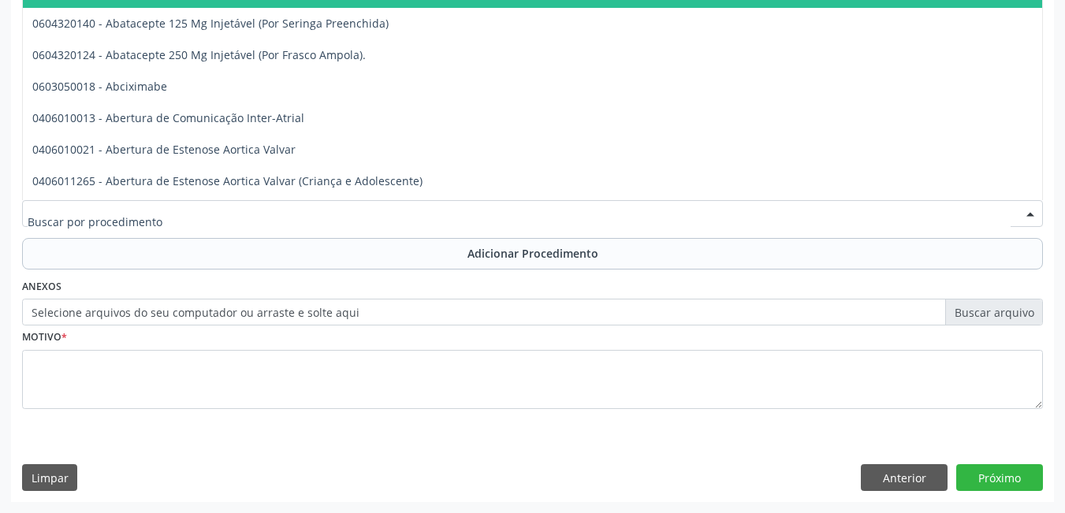
click at [667, 450] on div "Requerente * Profissional de Saúde Profissional de Saúde Paciente Nenhum result…" at bounding box center [532, 216] width 1043 height 571
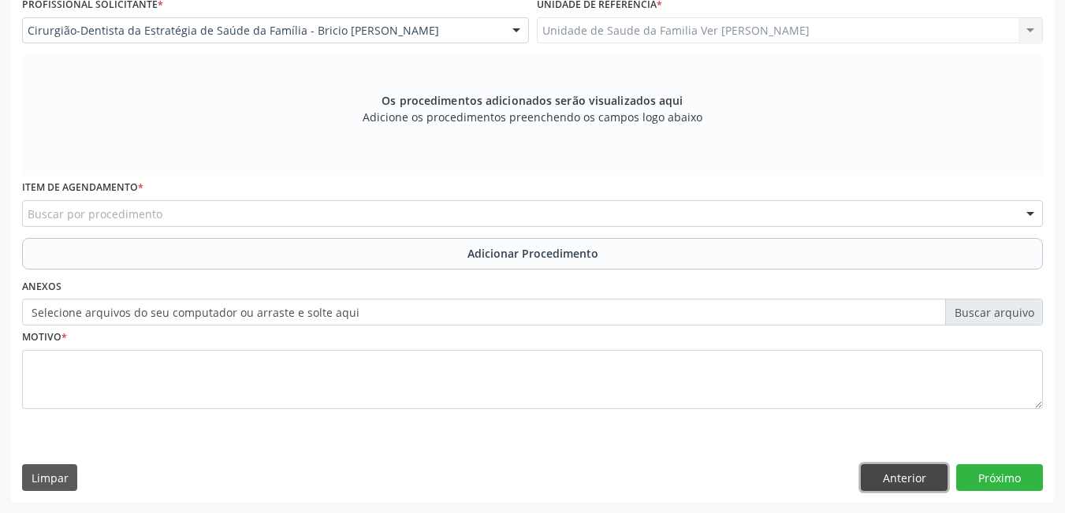
click at [895, 476] on button "Anterior" at bounding box center [904, 477] width 87 height 27
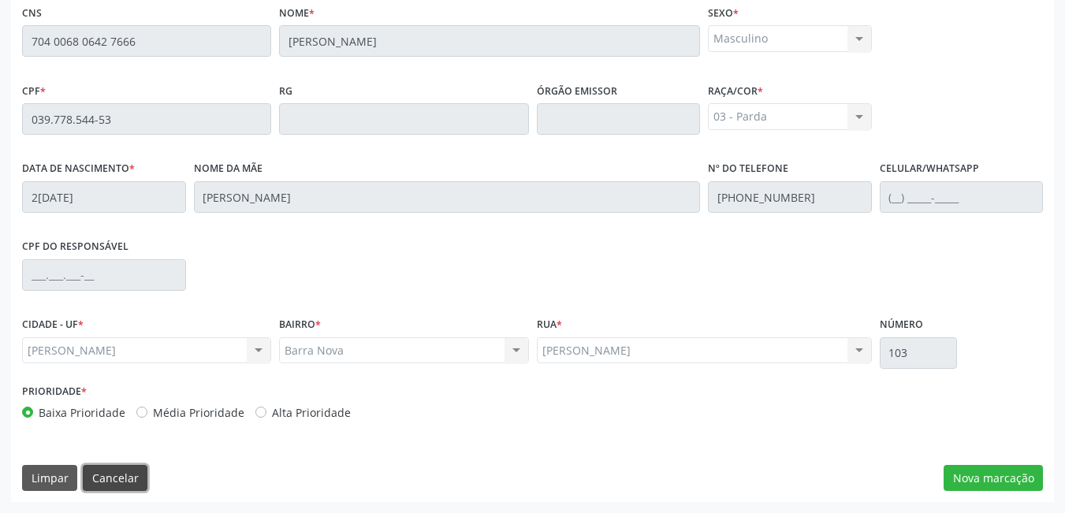
click at [131, 483] on button "Cancelar" at bounding box center [115, 478] width 65 height 27
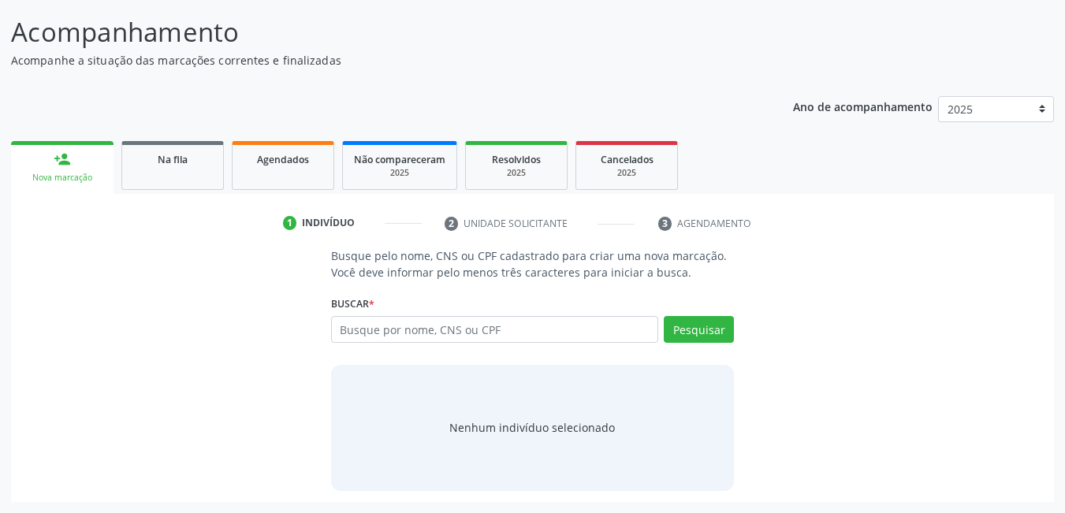
scroll to position [117, 0]
click at [550, 329] on input "text" at bounding box center [495, 329] width 328 height 27
type input "66261210497"
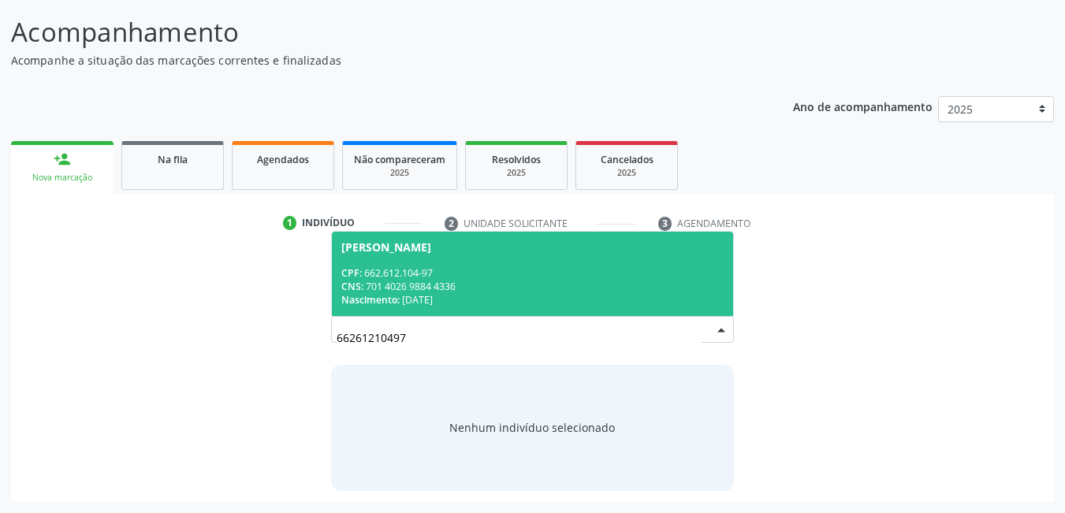
click at [550, 282] on div "CNS: 701 4026 9884 4336" at bounding box center [532, 286] width 383 height 13
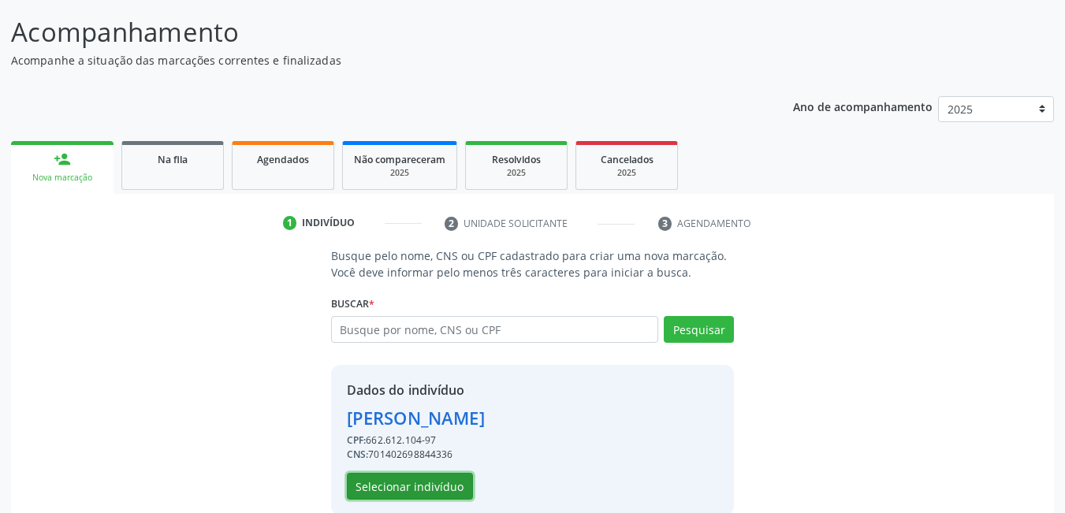
click at [446, 491] on button "Selecionar indivíduo" at bounding box center [410, 486] width 126 height 27
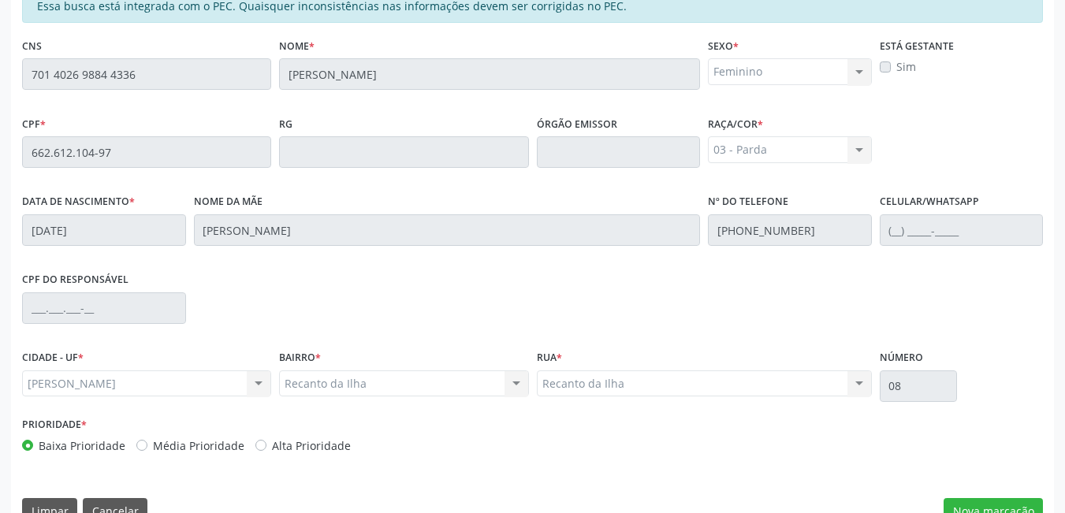
scroll to position [409, 0]
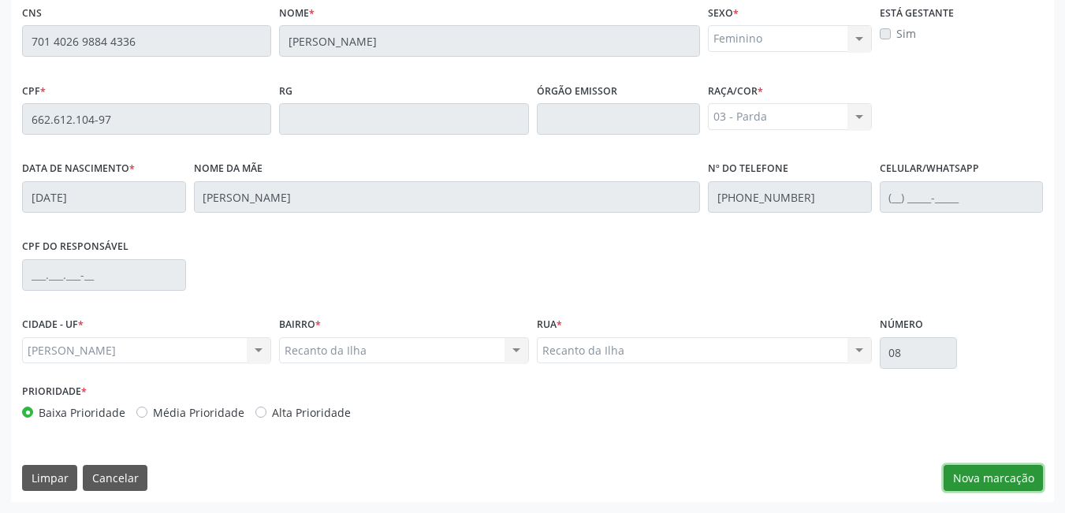
click at [995, 476] on button "Nova marcação" at bounding box center [993, 478] width 99 height 27
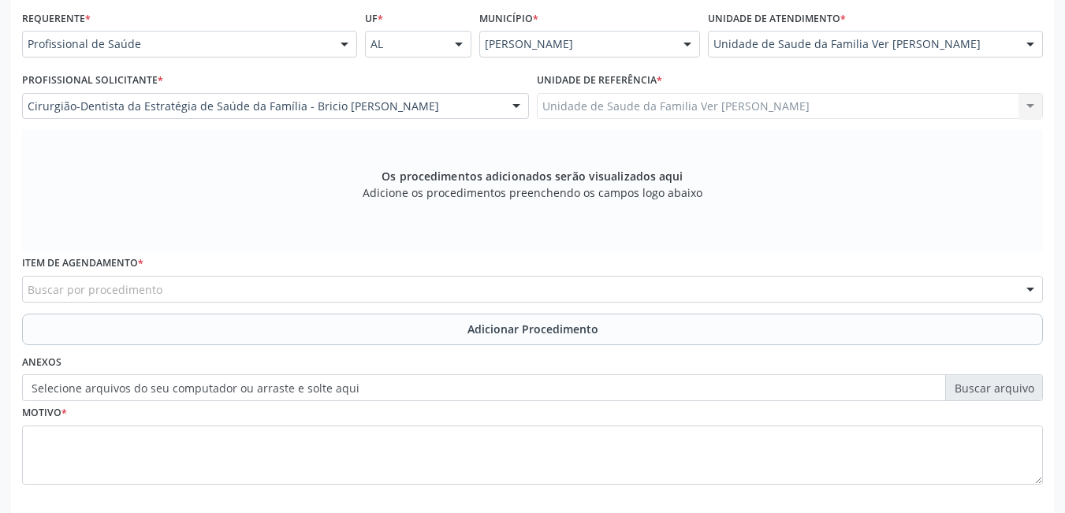
scroll to position [330, 0]
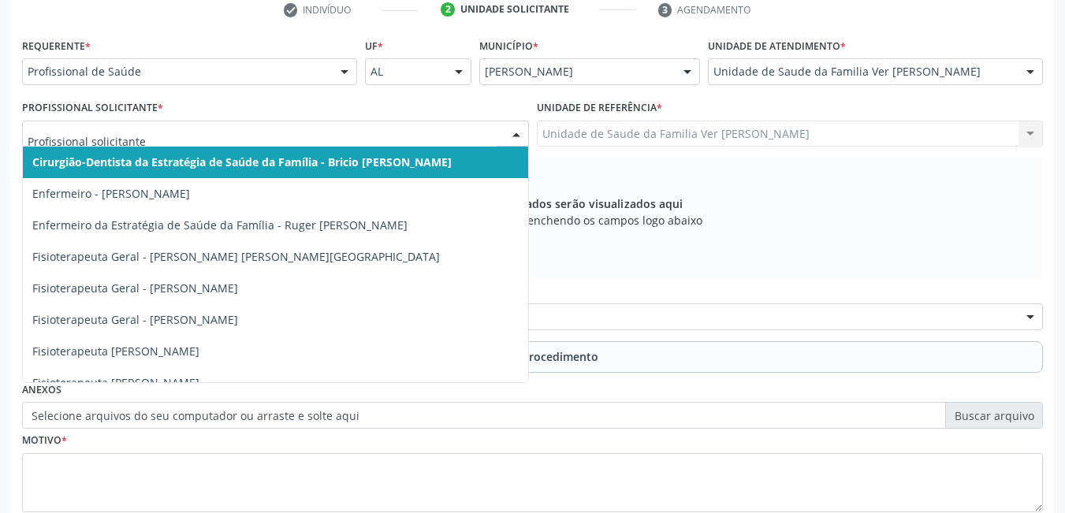
click at [724, 252] on div "Os procedimentos adicionados serão visualizados aqui Adicione os procedimentos …" at bounding box center [532, 218] width 1021 height 121
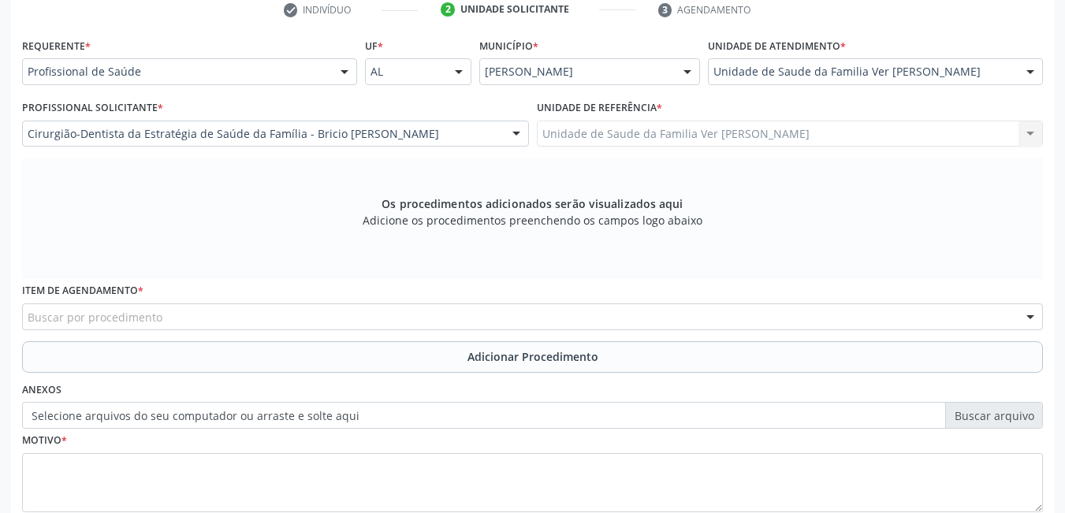
click at [219, 318] on div "Buscar por procedimento" at bounding box center [532, 317] width 1021 height 27
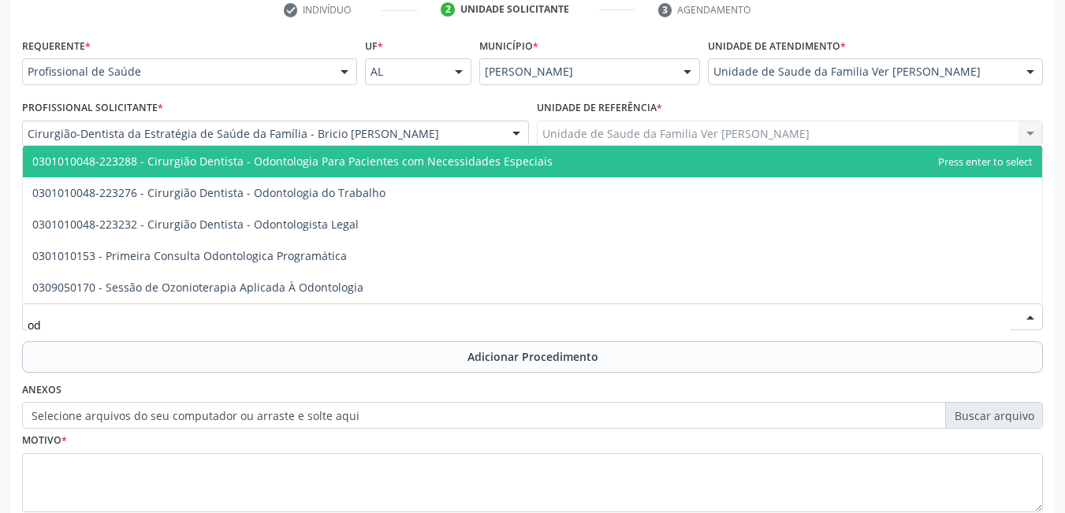
type input "o"
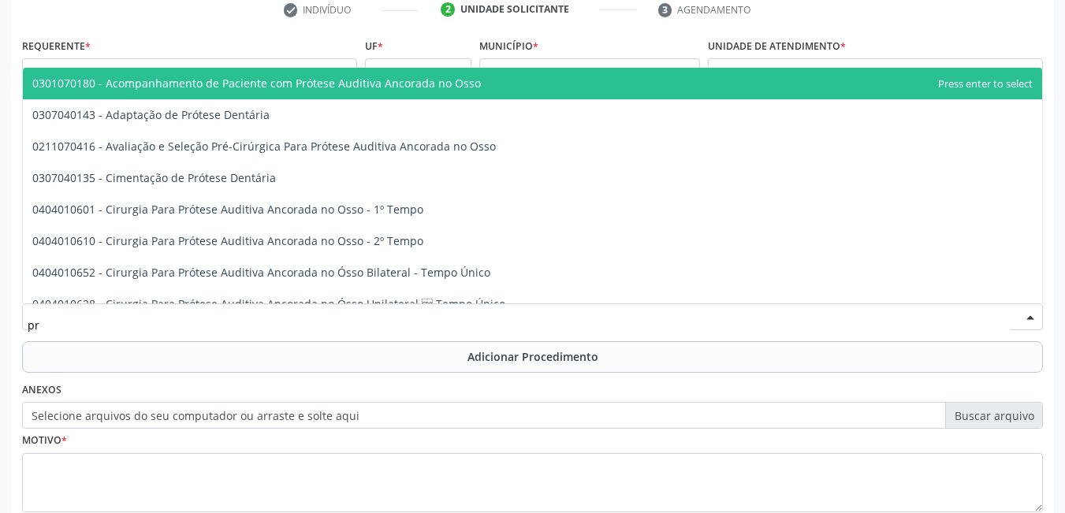
type input "p"
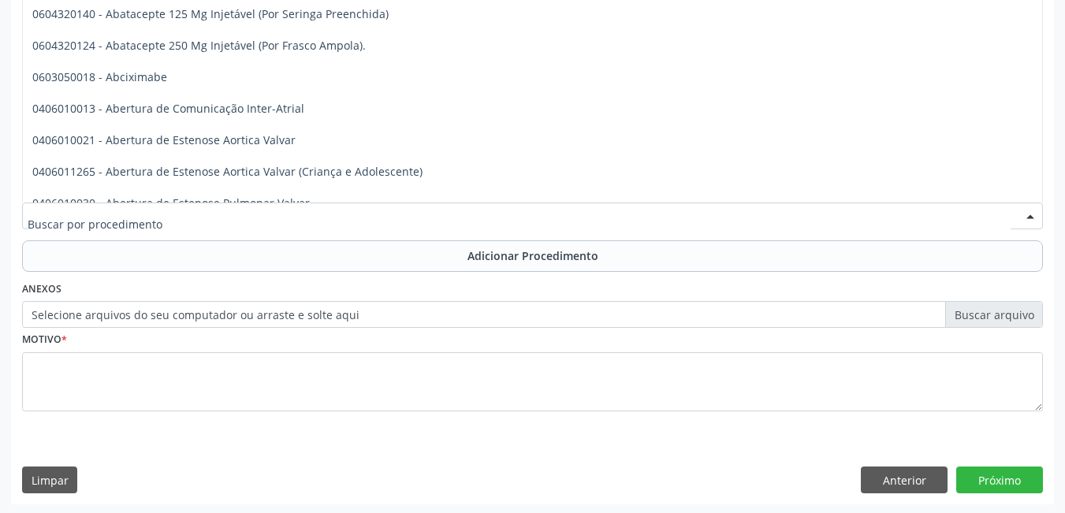
scroll to position [434, 0]
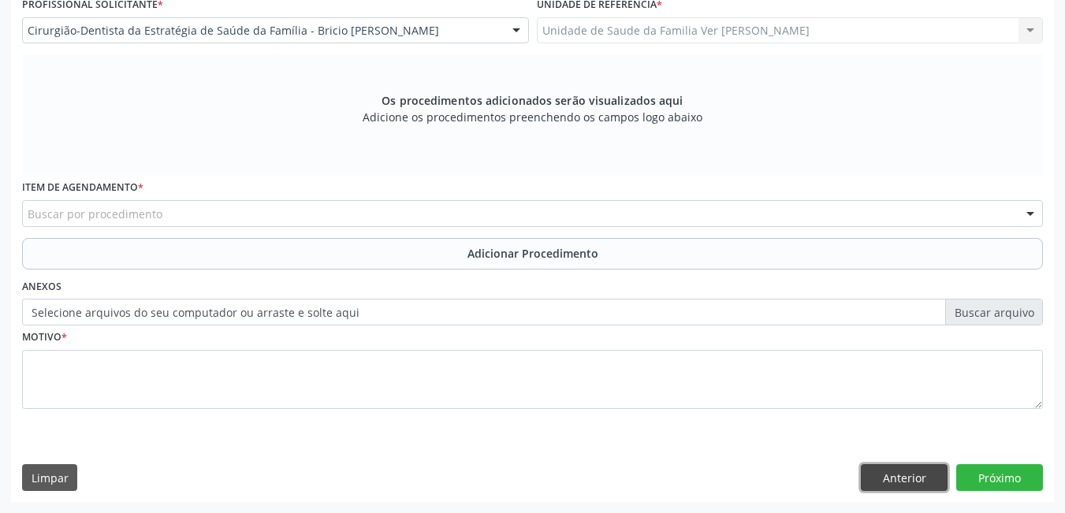
click at [904, 485] on button "Anterior" at bounding box center [904, 477] width 87 height 27
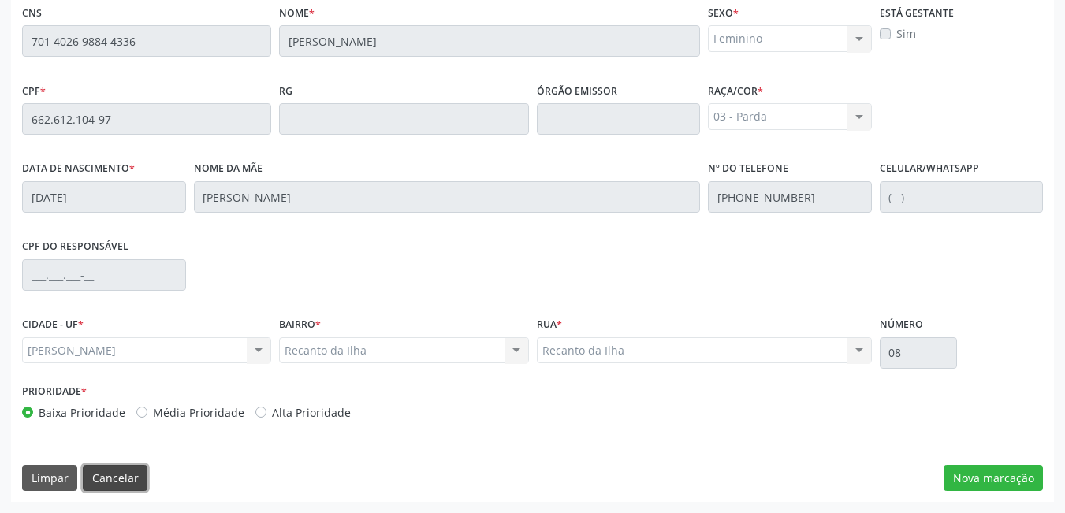
click at [103, 472] on button "Cancelar" at bounding box center [115, 478] width 65 height 27
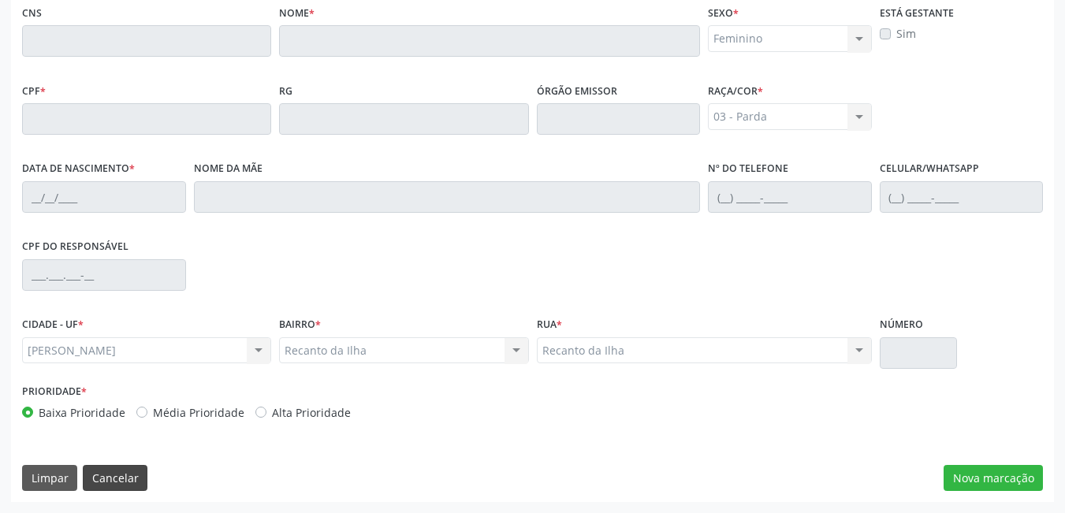
scroll to position [117, 0]
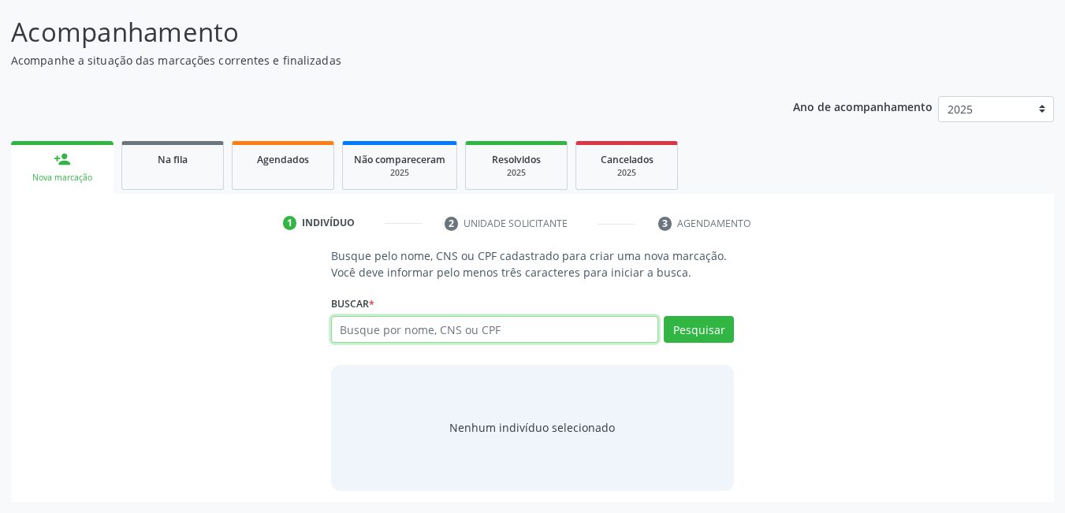
click at [451, 330] on input "text" at bounding box center [495, 329] width 328 height 27
type input "700302491979340"
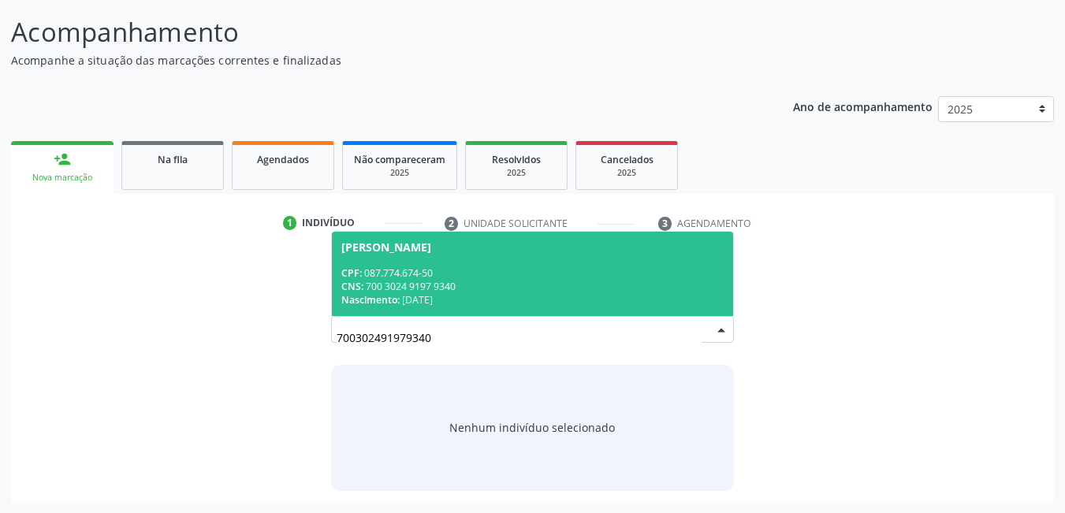
click at [462, 293] on div "Nascimento: 25/04/1981" at bounding box center [532, 299] width 383 height 13
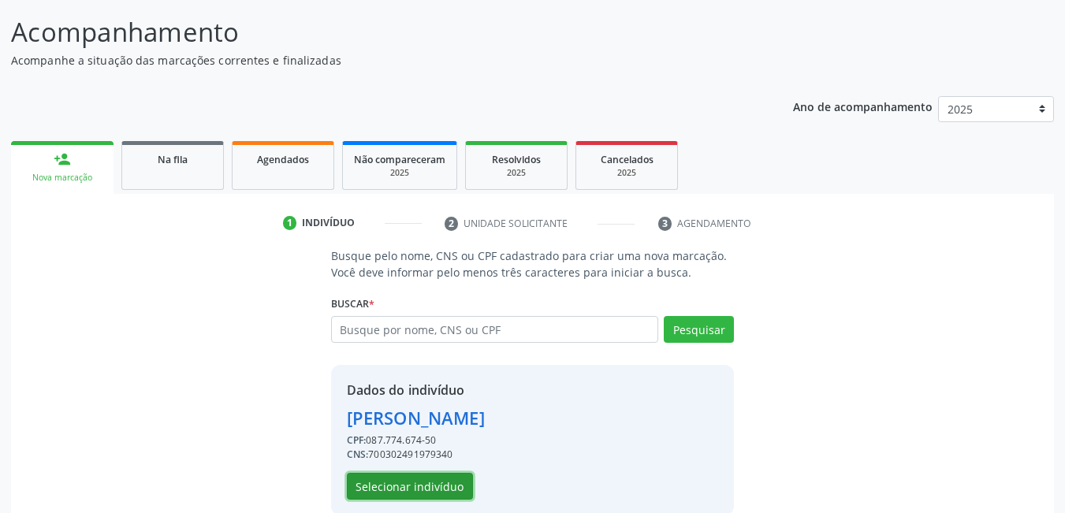
click at [378, 479] on button "Selecionar indivíduo" at bounding box center [410, 486] width 126 height 27
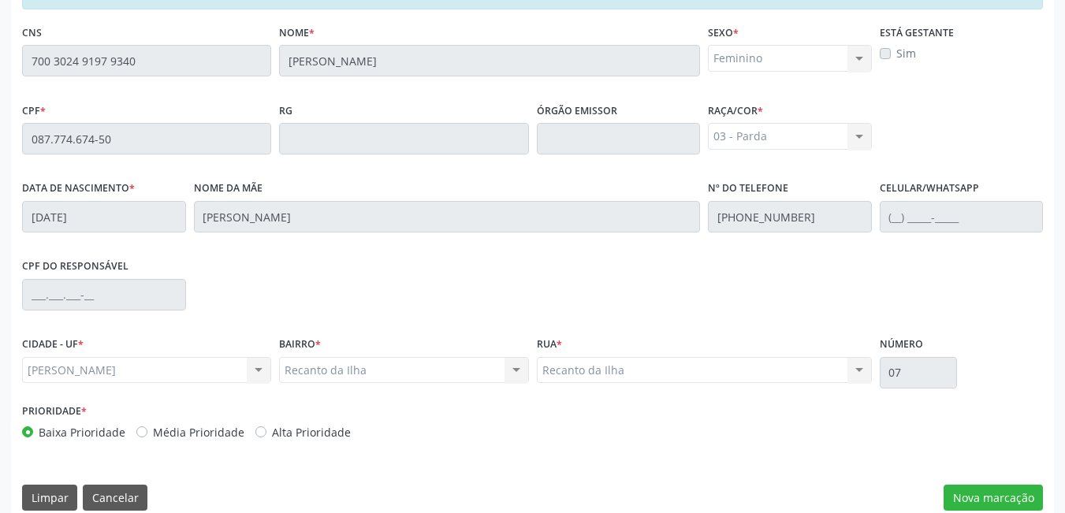
scroll to position [409, 0]
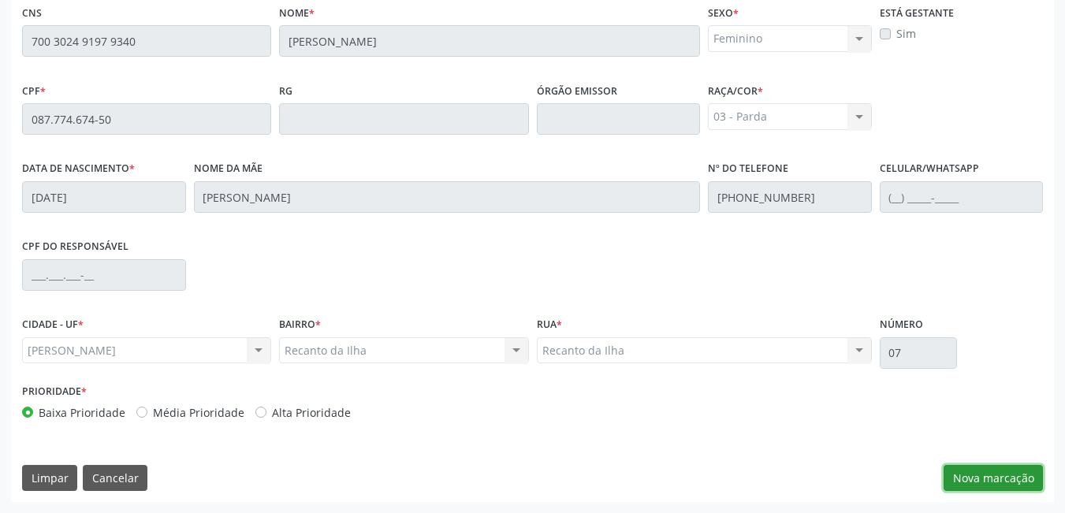
click at [1007, 489] on button "Nova marcação" at bounding box center [993, 478] width 99 height 27
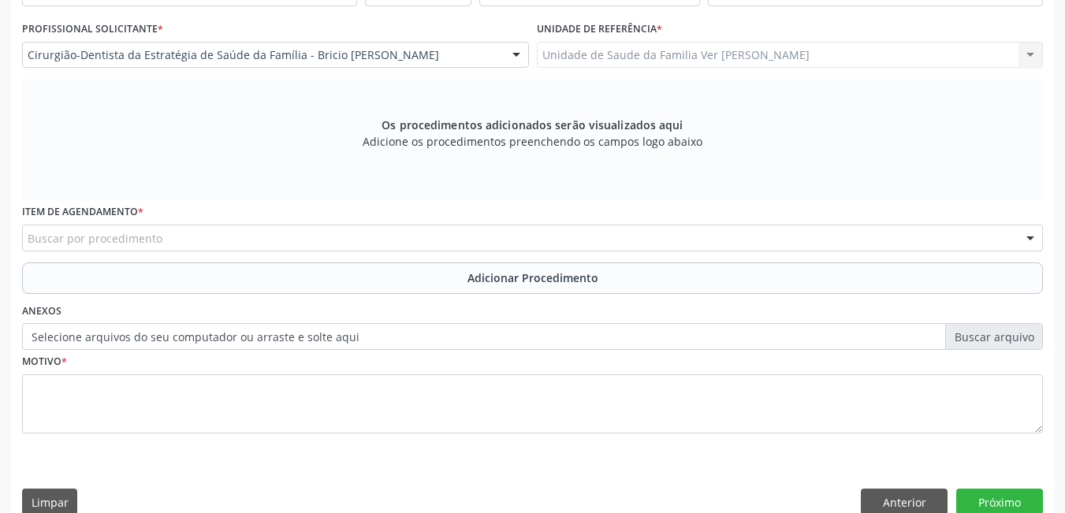
scroll to position [330, 0]
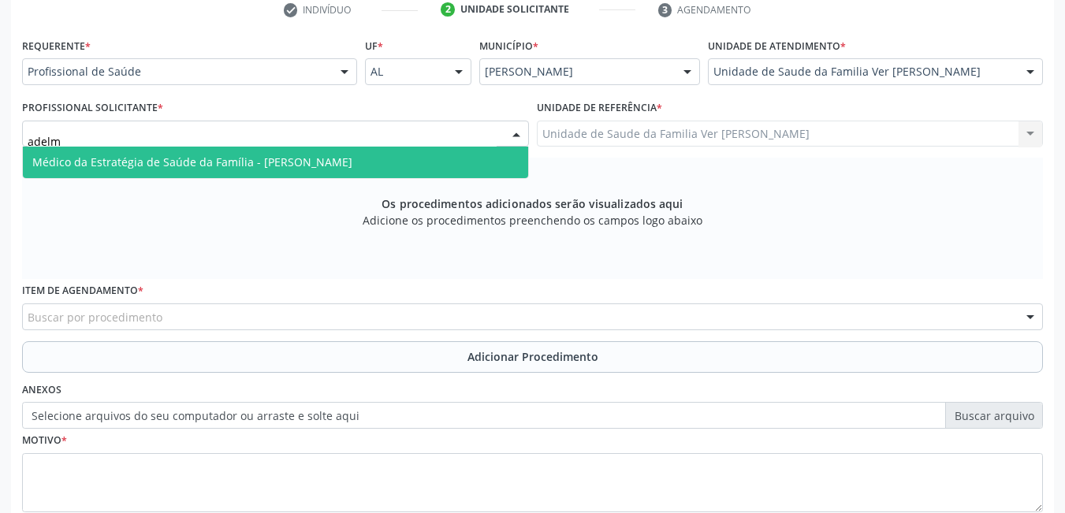
type input "adelmo"
click at [305, 158] on span "Médico da Estratégia de Saúde da Família - [PERSON_NAME]" at bounding box center [192, 162] width 320 height 15
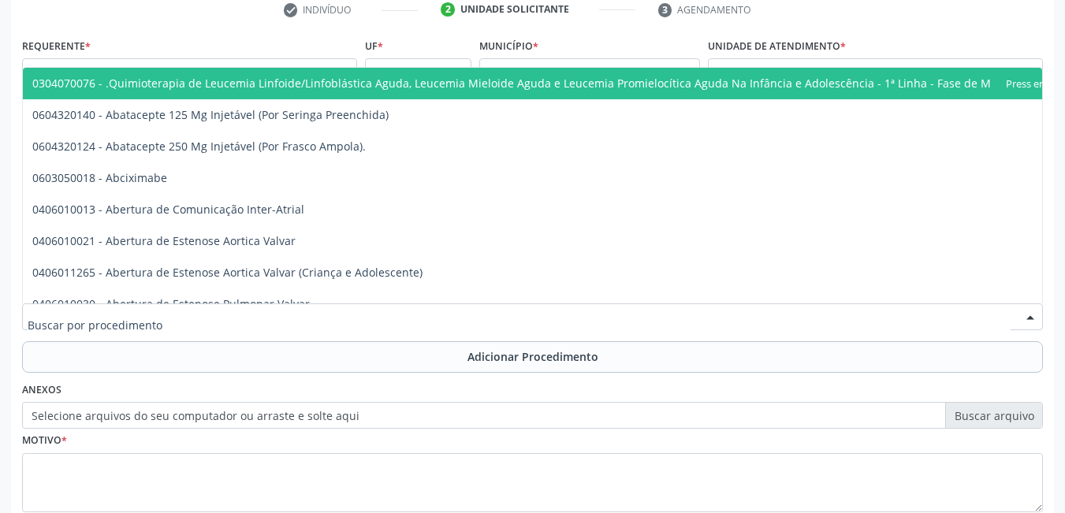
click at [242, 321] on div at bounding box center [532, 317] width 1021 height 27
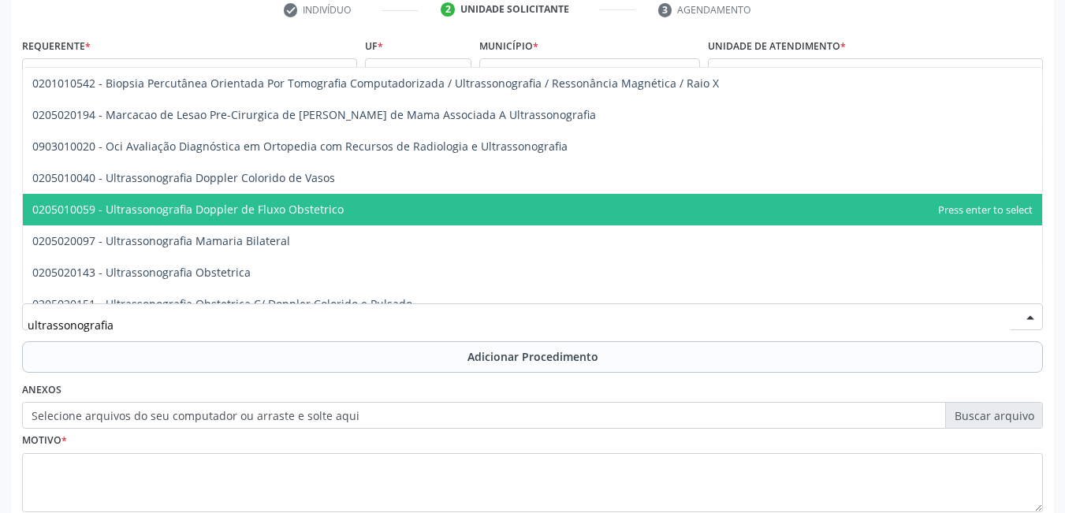
scroll to position [252, 0]
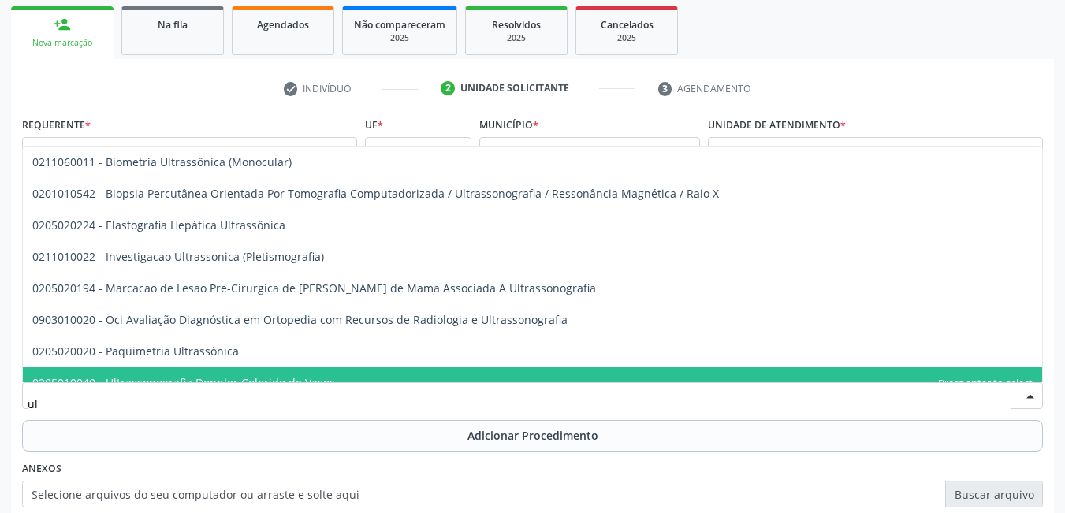
type input "u"
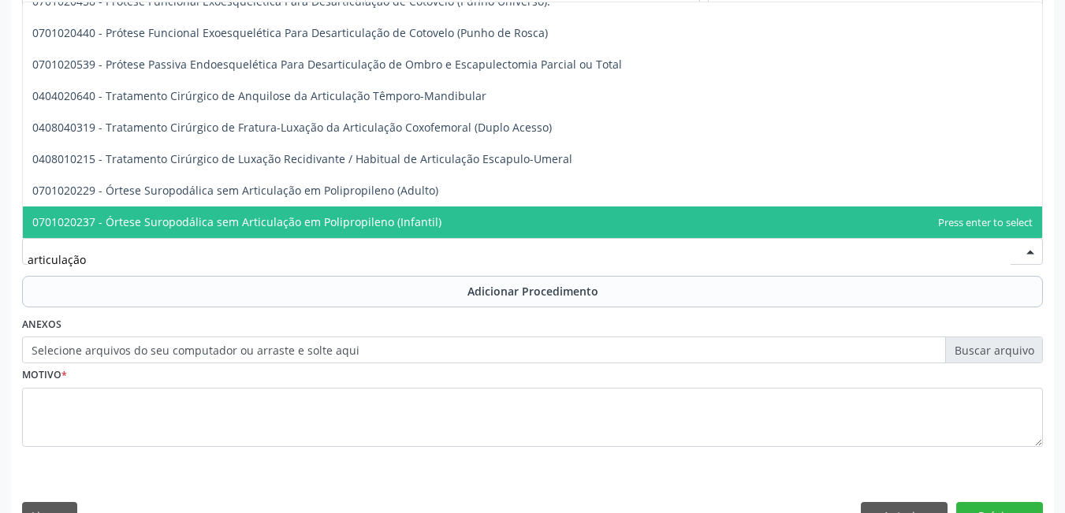
scroll to position [409, 0]
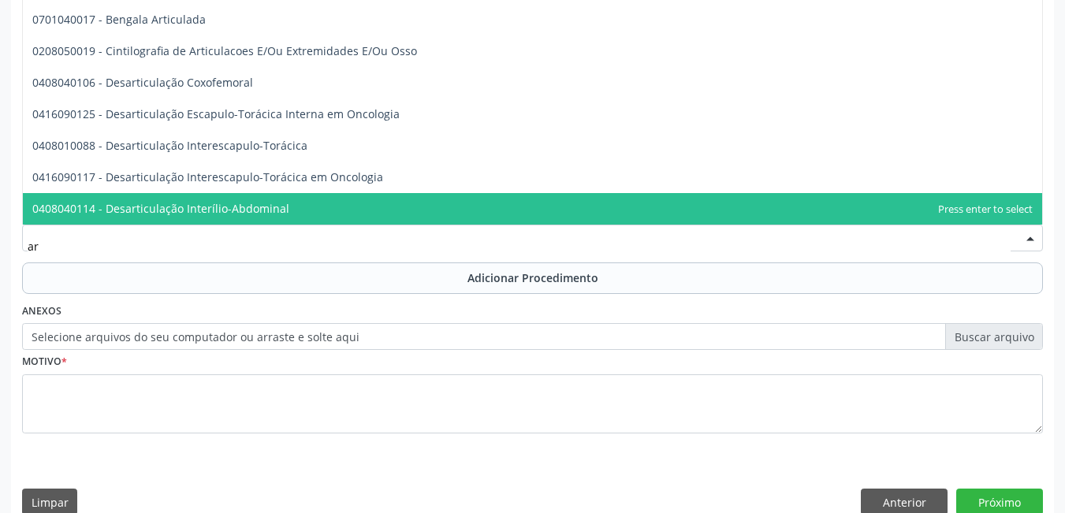
type input "a"
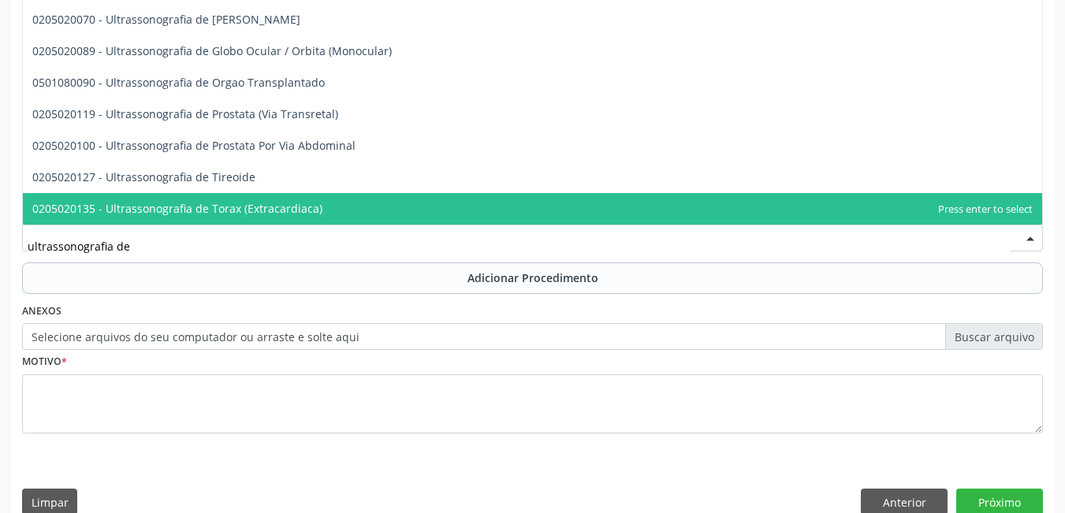
scroll to position [80, 0]
type input "ultrassonografia de a"
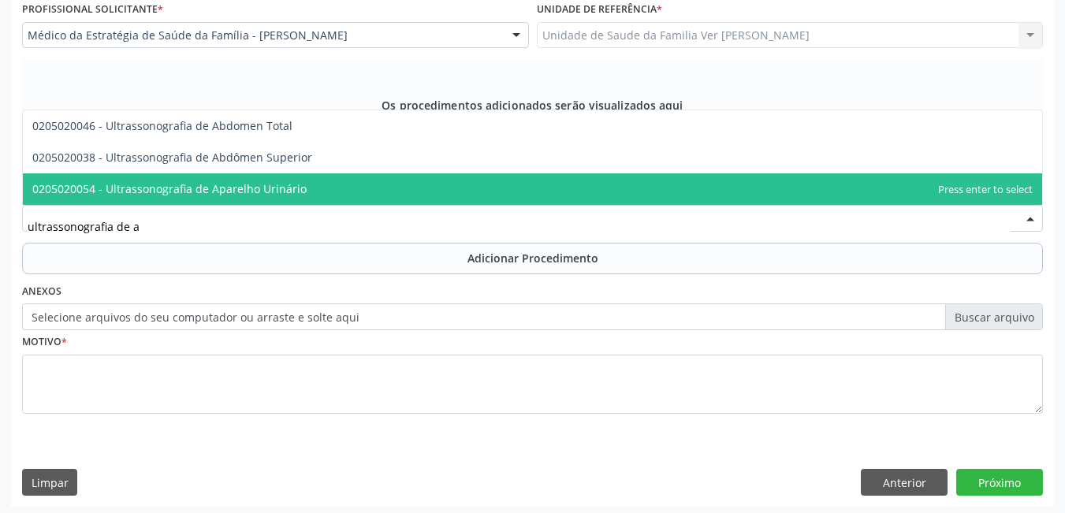
scroll to position [434, 0]
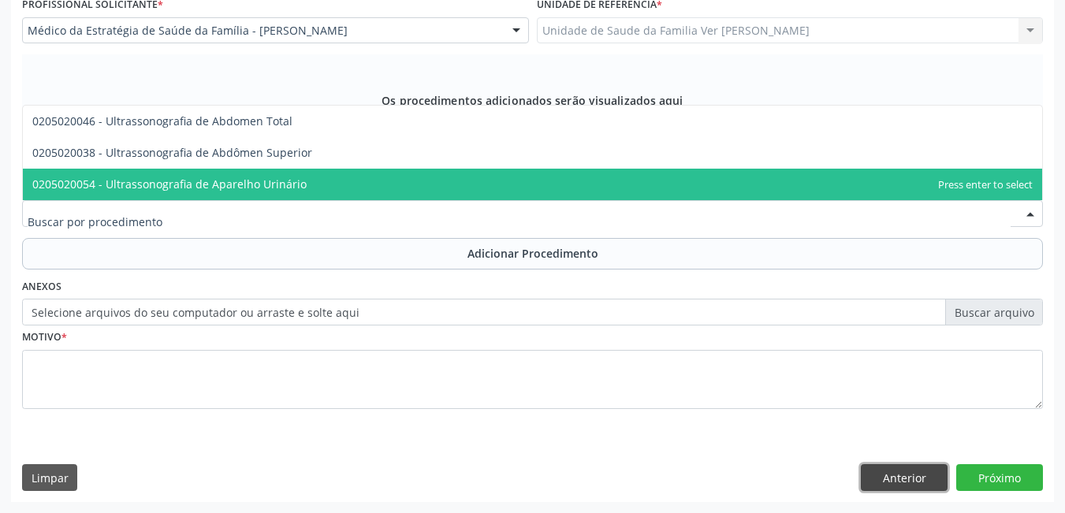
click at [909, 479] on button "Anterior" at bounding box center [904, 477] width 87 height 27
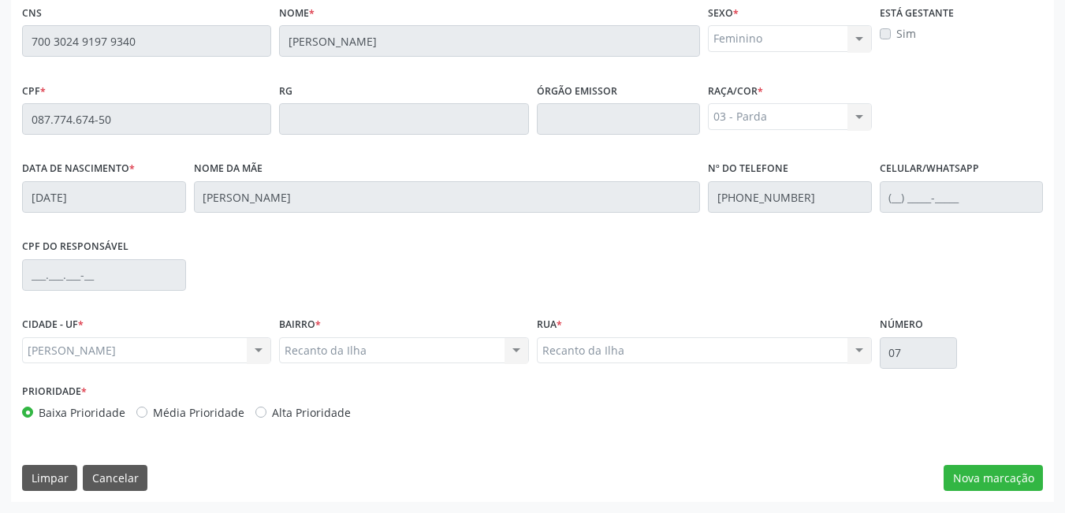
scroll to position [409, 0]
click at [111, 482] on button "Cancelar" at bounding box center [115, 478] width 65 height 27
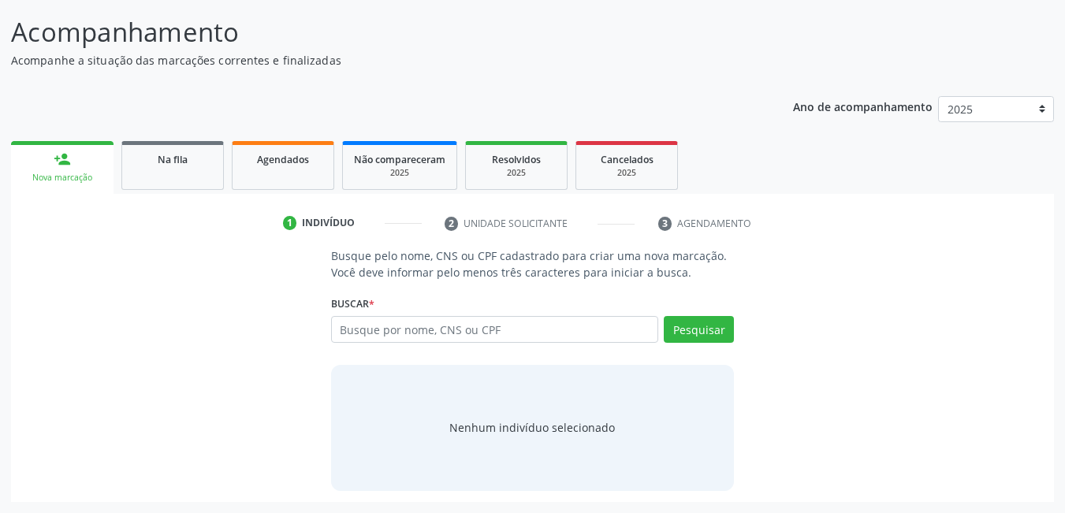
scroll to position [117, 0]
click at [601, 340] on input "text" at bounding box center [495, 329] width 328 height 27
click at [581, 318] on input "text" at bounding box center [495, 329] width 328 height 27
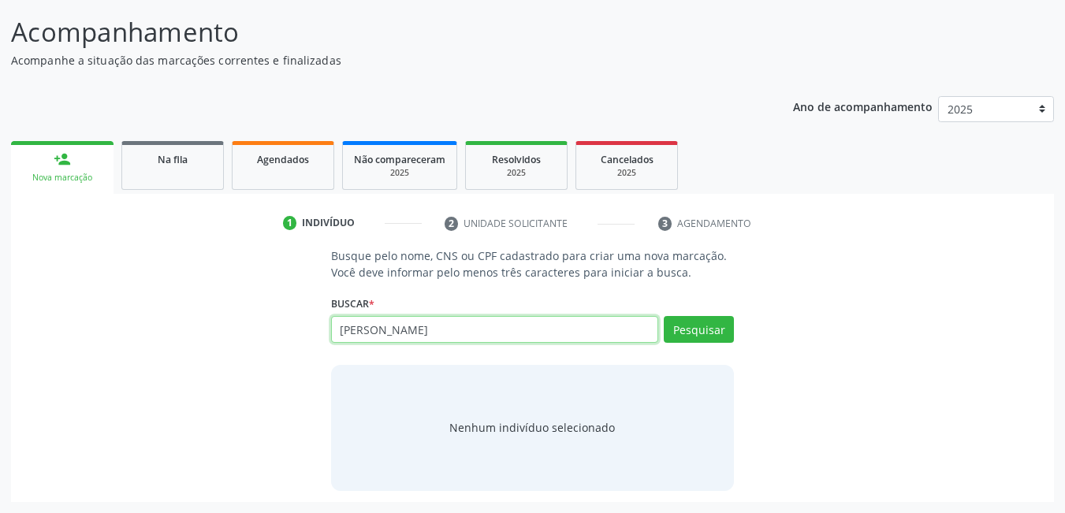
type input "ediane da silva casta"
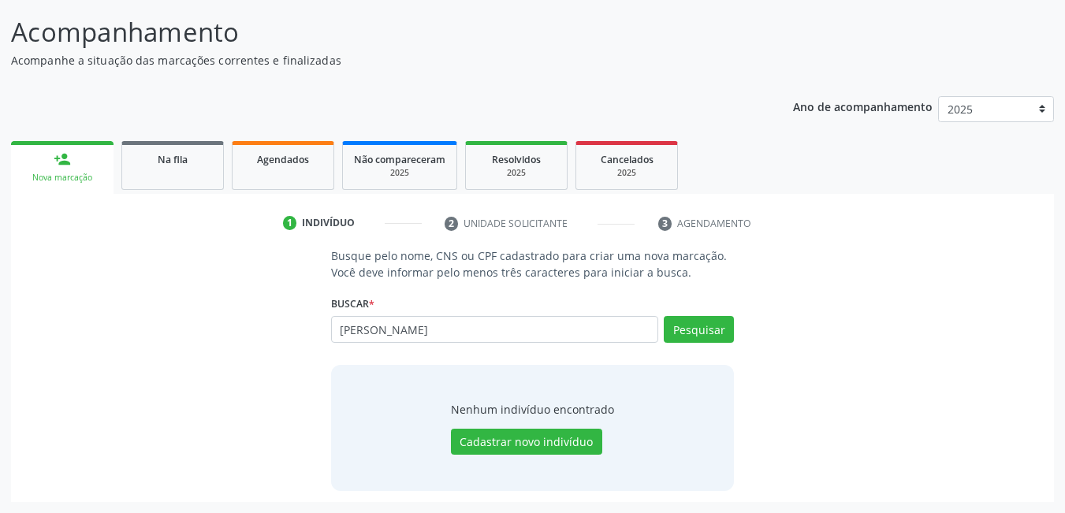
type input "ediane da silva"
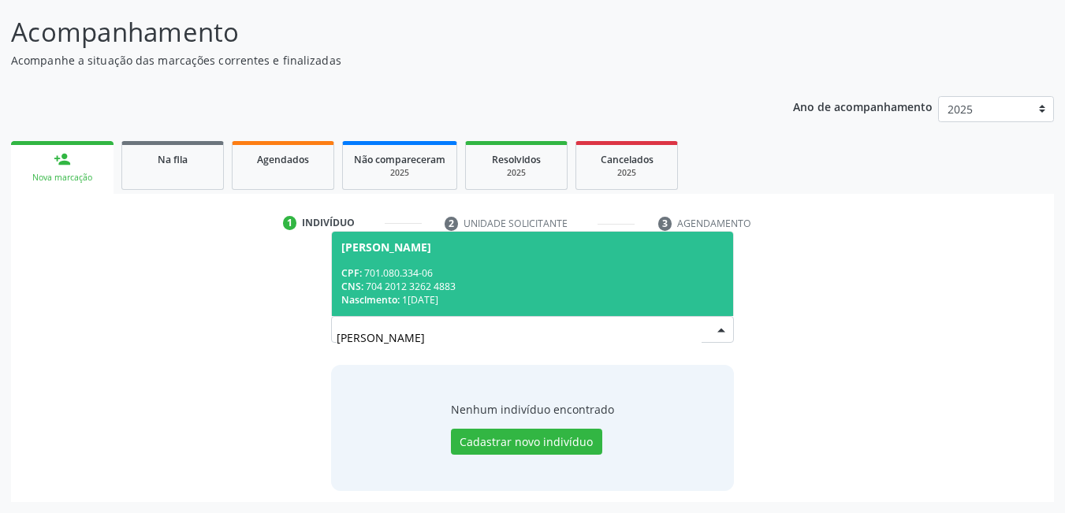
click at [457, 285] on div "CNS: 704 2012 3262 4883" at bounding box center [532, 286] width 383 height 13
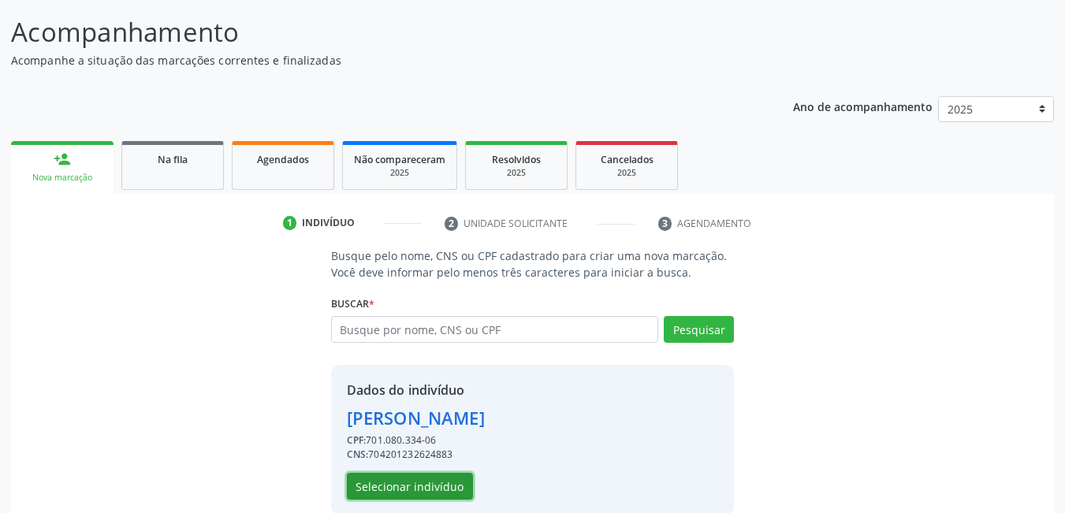
click at [417, 492] on button "Selecionar indivíduo" at bounding box center [410, 486] width 126 height 27
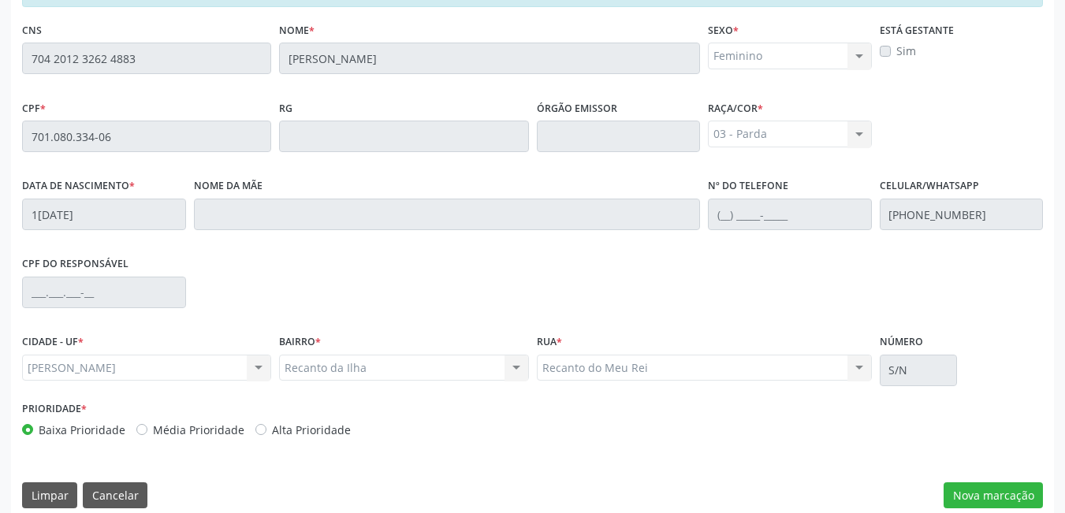
scroll to position [409, 0]
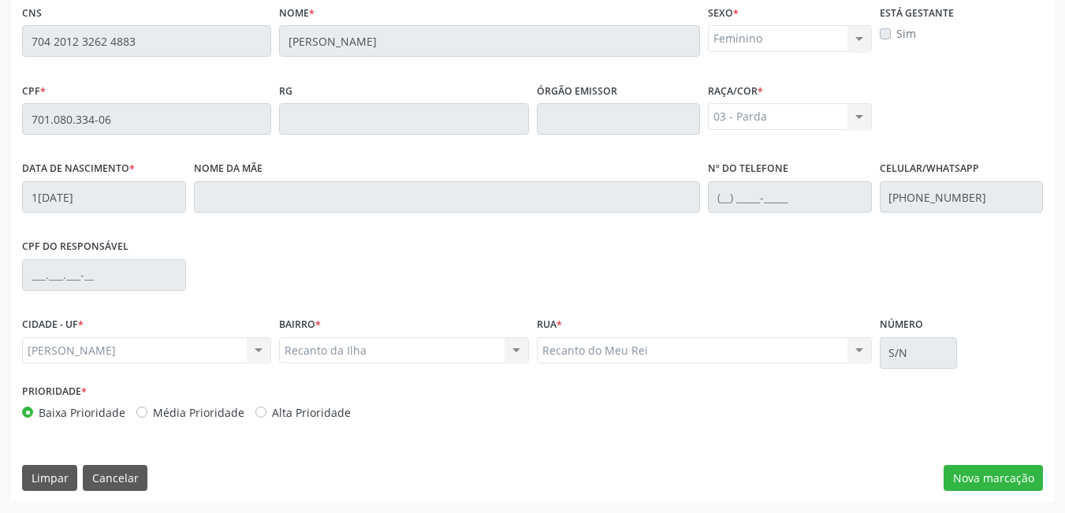
click at [998, 492] on div "Essa busca está integrada com o PEC. Quaisquer inconsistências nas informações …" at bounding box center [532, 228] width 1043 height 547
click at [975, 476] on button "Nova marcação" at bounding box center [993, 478] width 99 height 27
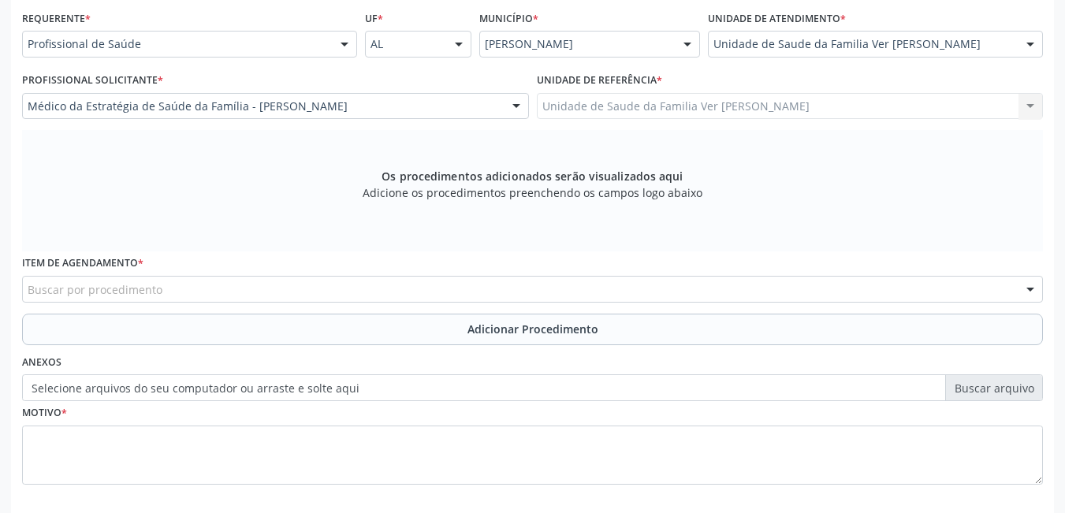
scroll to position [330, 0]
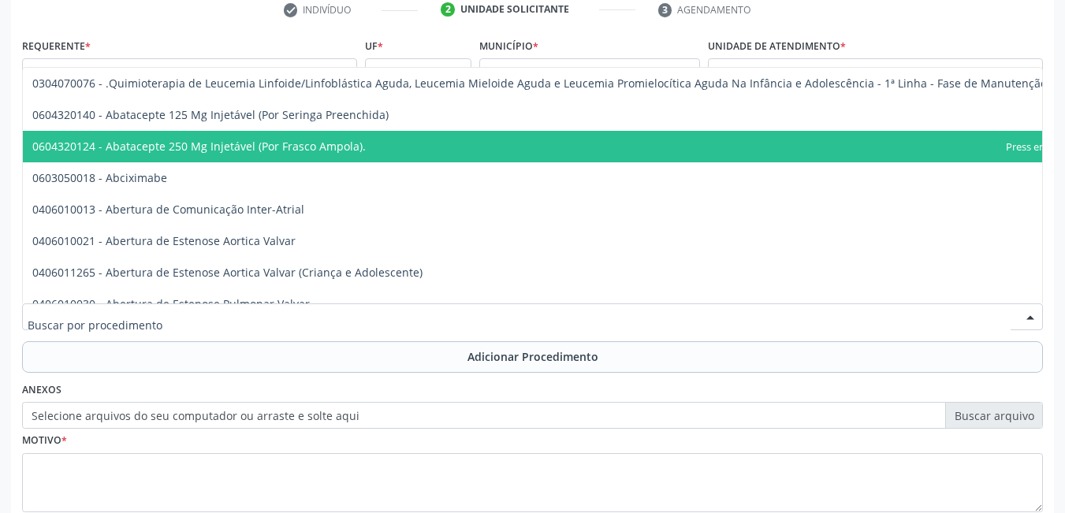
click at [373, 311] on div at bounding box center [532, 317] width 1021 height 27
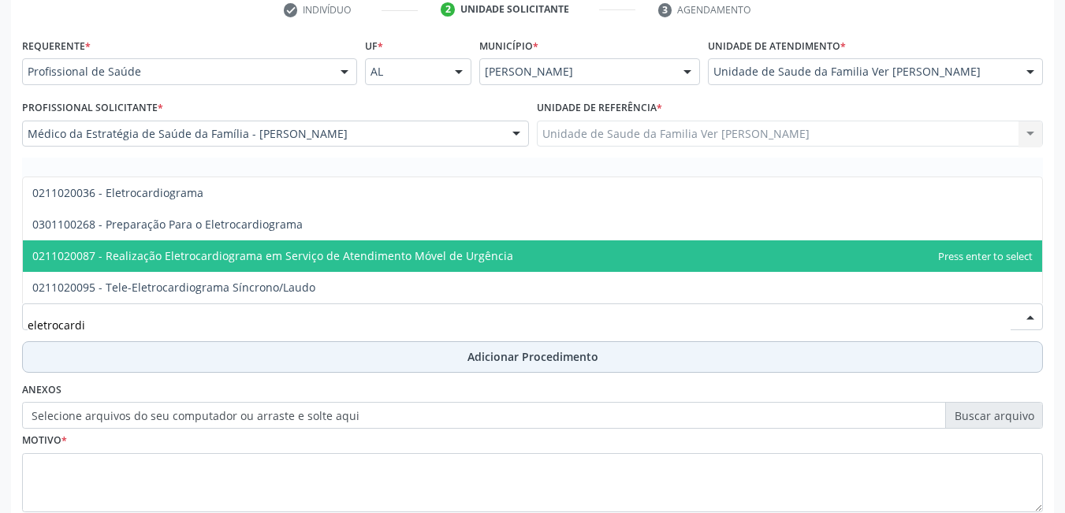
type input "eletrocardio"
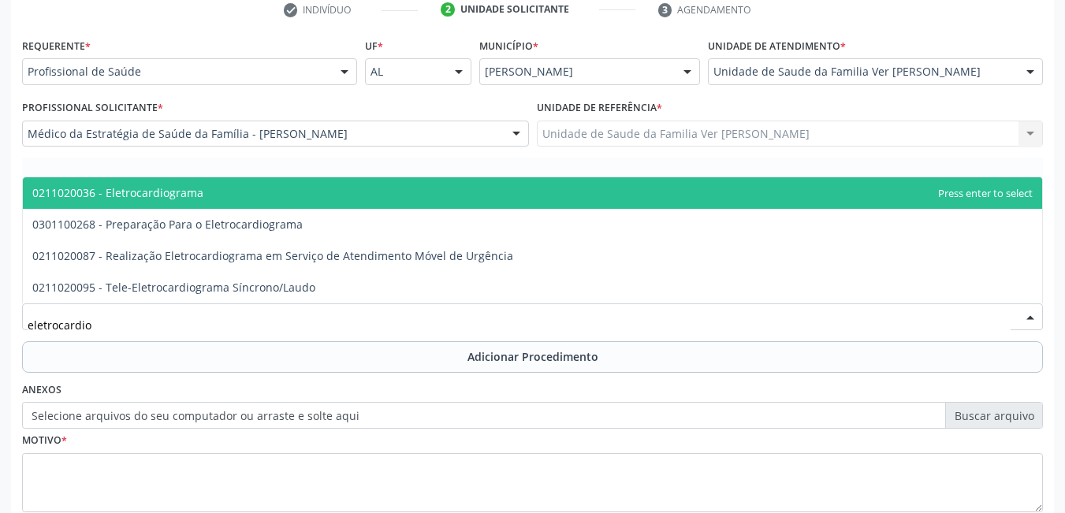
click at [283, 194] on span "0211020036 - Eletrocardiograma" at bounding box center [533, 193] width 1020 height 32
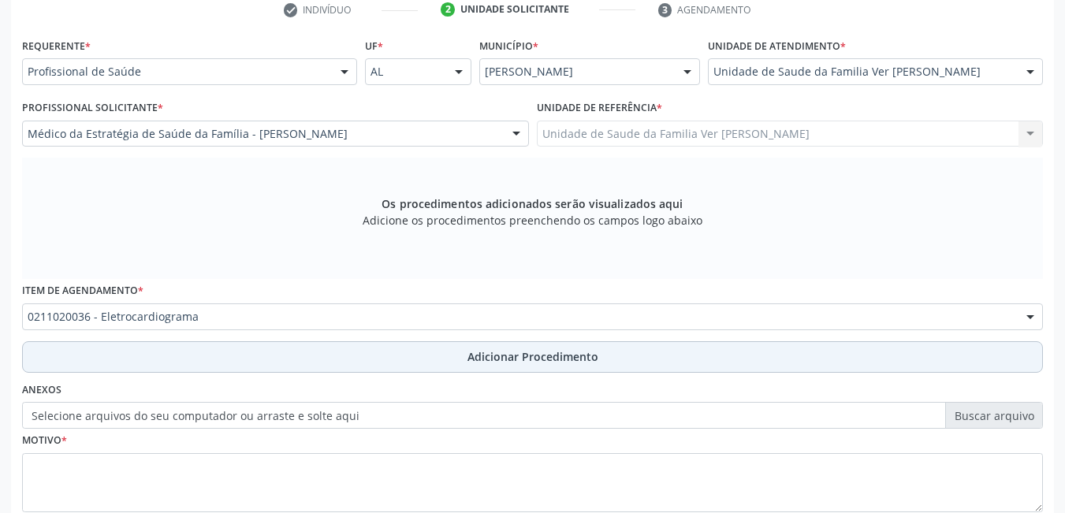
click at [200, 350] on button "Adicionar Procedimento" at bounding box center [532, 357] width 1021 height 32
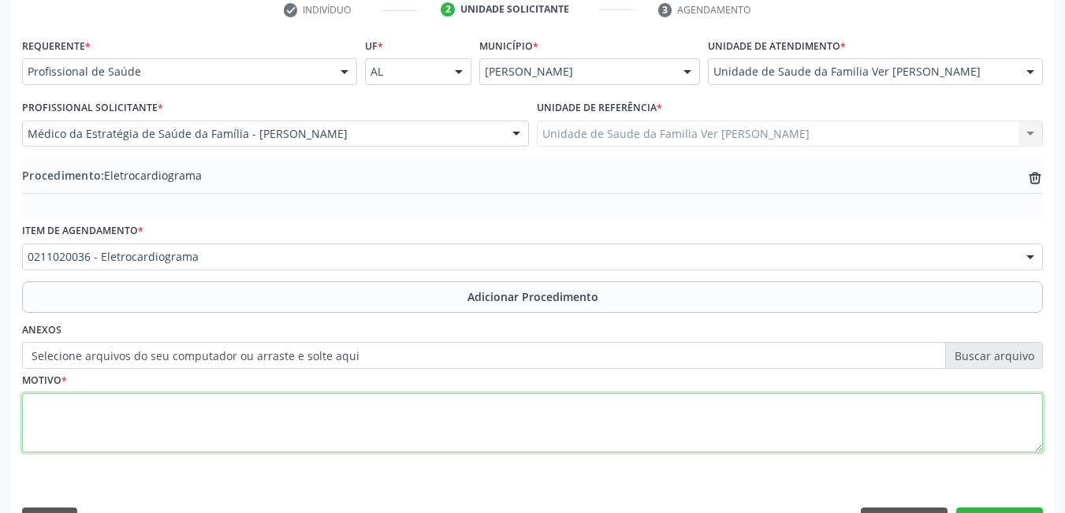
click at [168, 446] on textarea at bounding box center [532, 424] width 1021 height 60
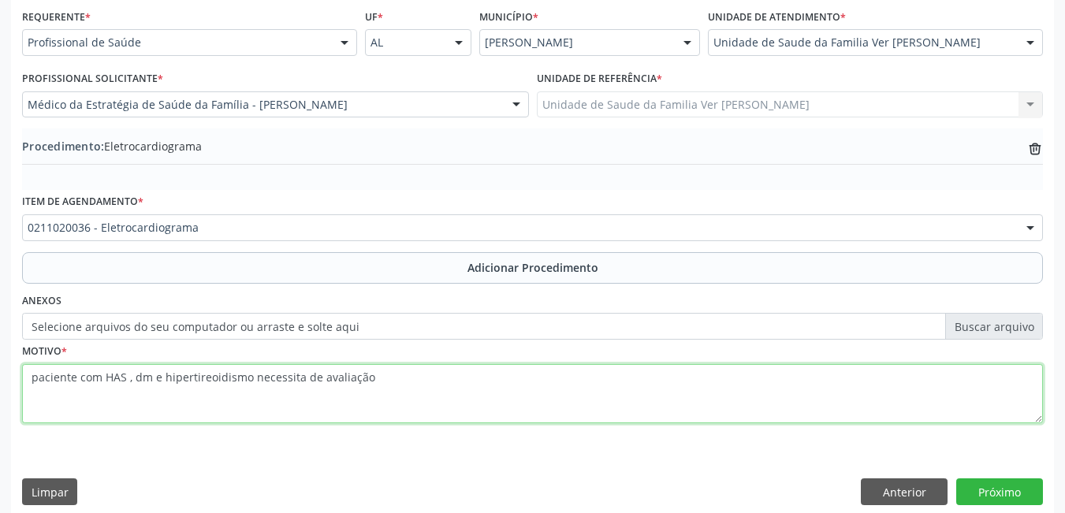
scroll to position [374, 0]
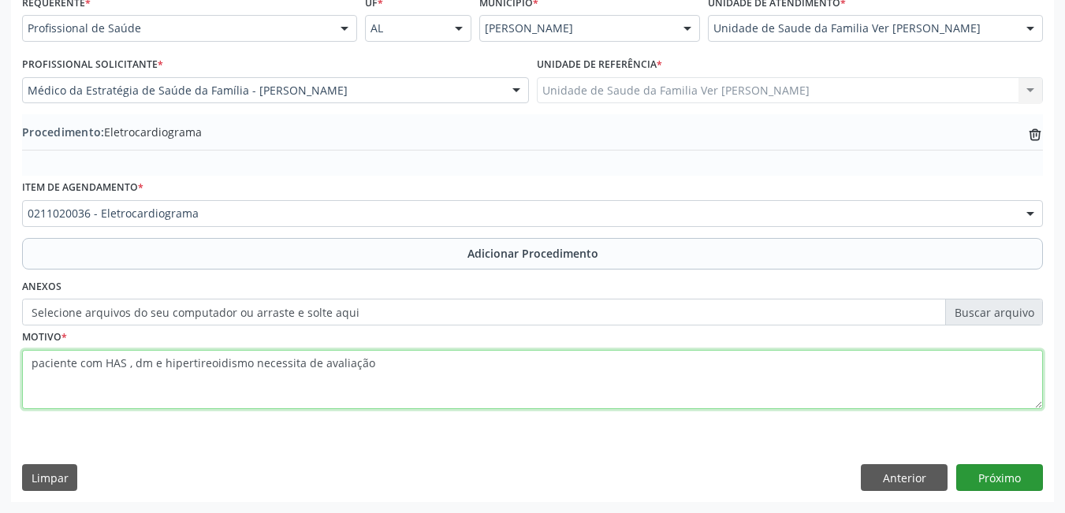
type textarea "paciente com HAS , dm e hipertireoidismo necessita de avaliação"
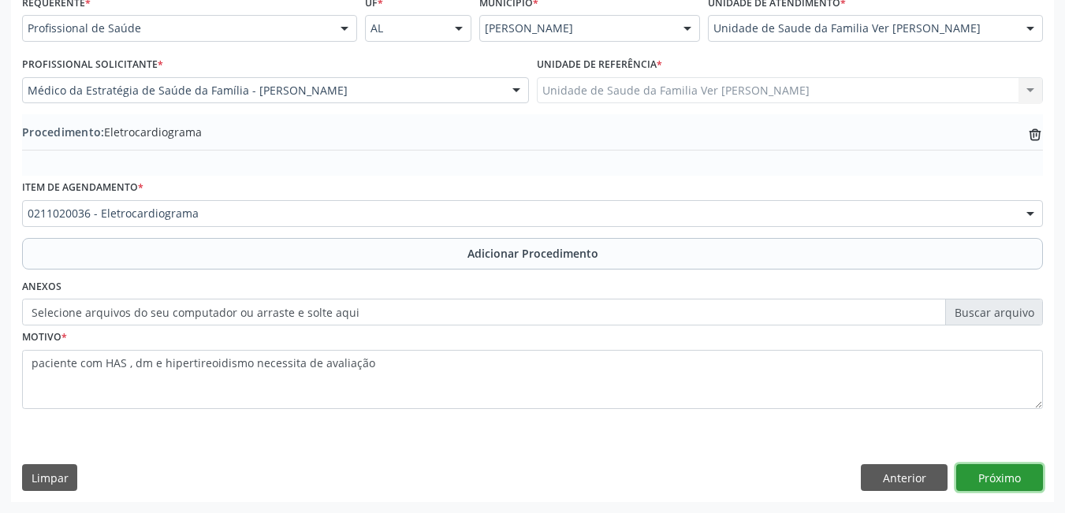
click at [995, 475] on button "Próximo" at bounding box center [1000, 477] width 87 height 27
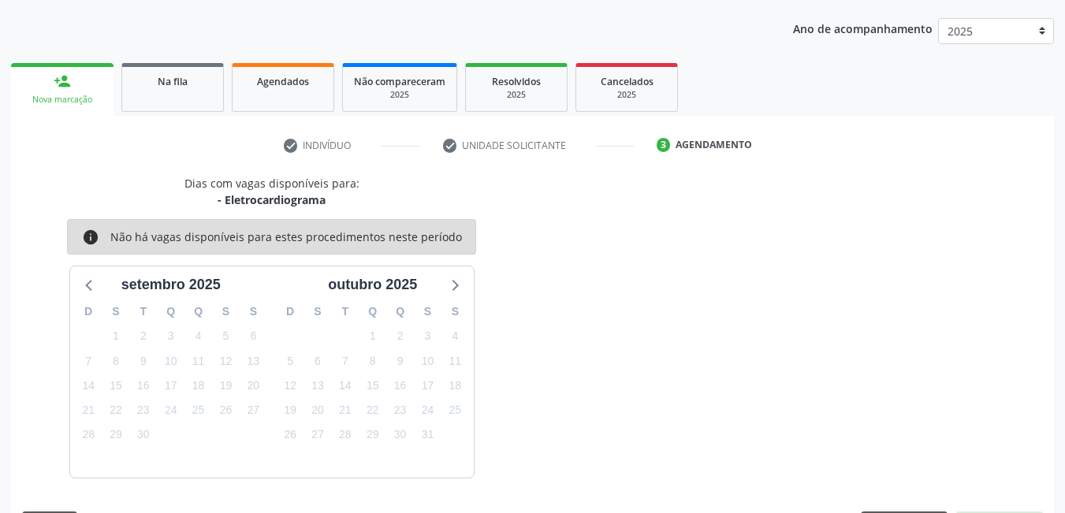
scroll to position [241, 0]
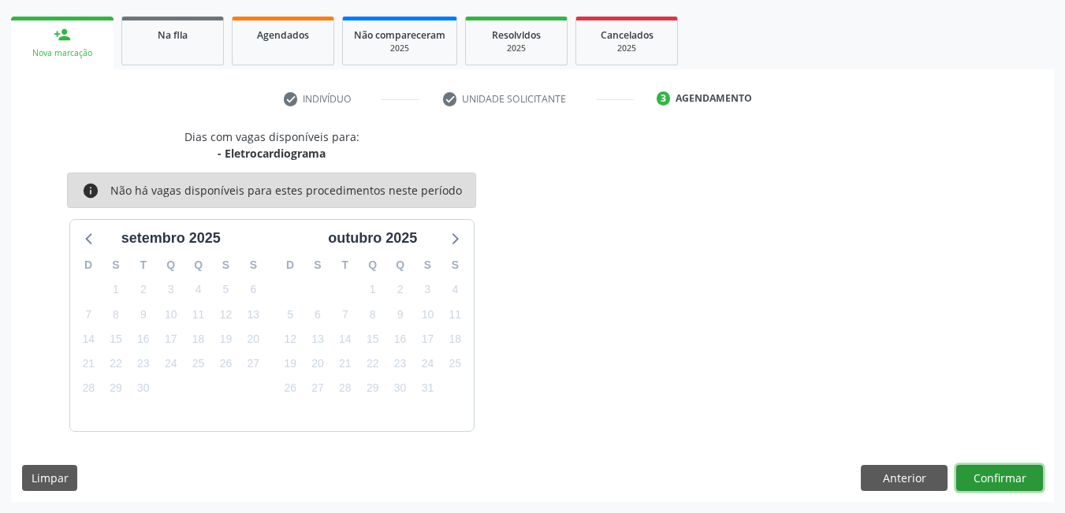
click at [989, 486] on button "Confirmar" at bounding box center [1000, 478] width 87 height 27
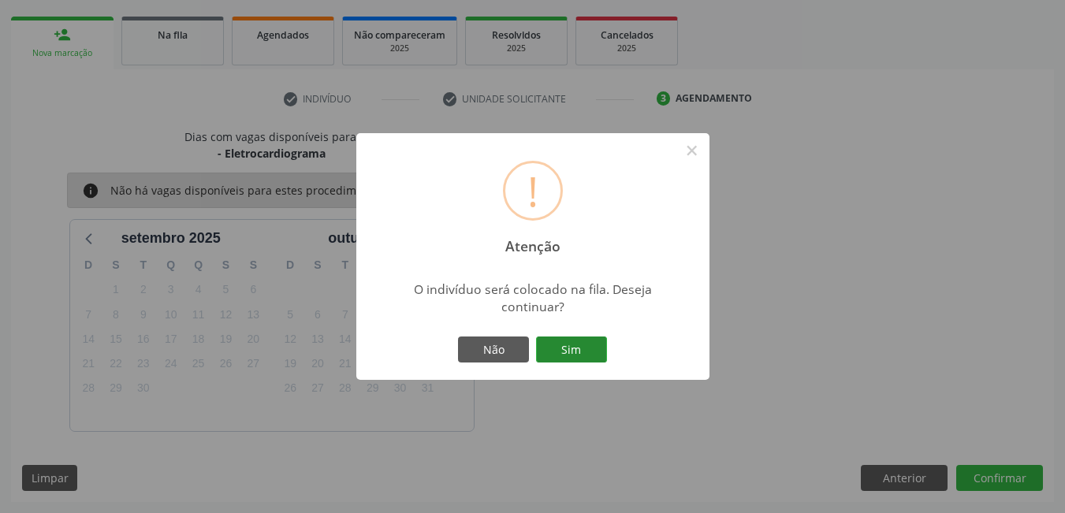
click at [589, 340] on button "Sim" at bounding box center [571, 350] width 71 height 27
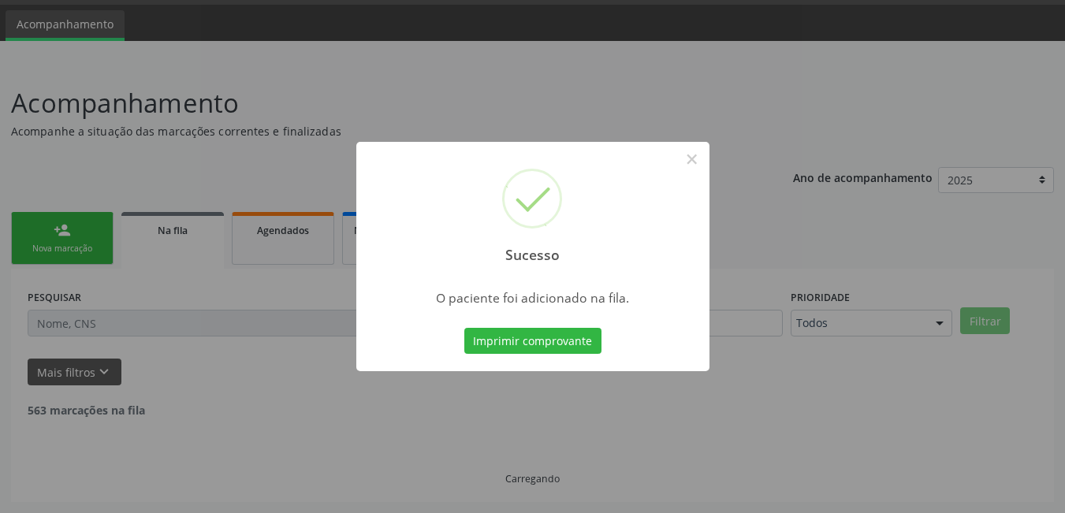
scroll to position [29, 0]
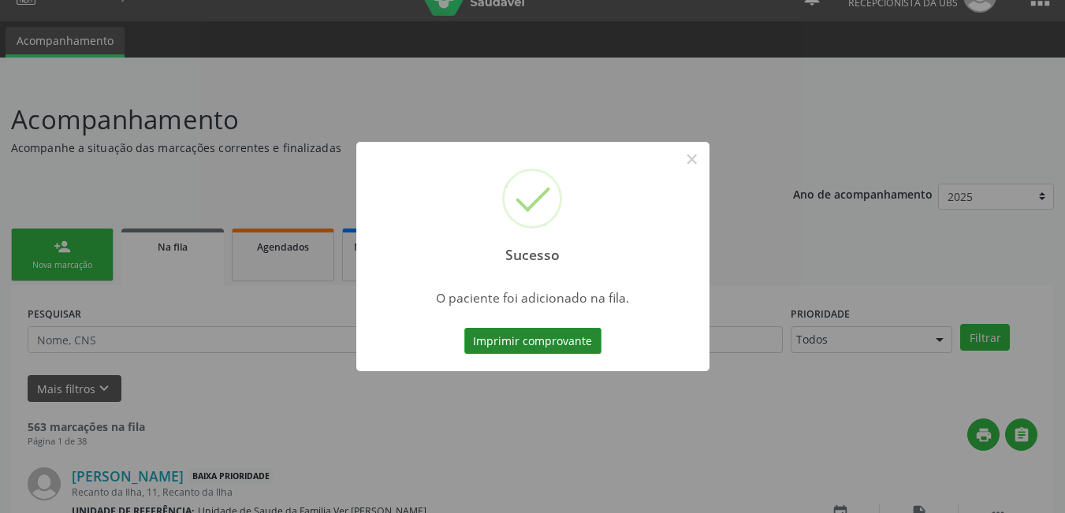
click at [562, 334] on button "Imprimir comprovante" at bounding box center [532, 341] width 137 height 27
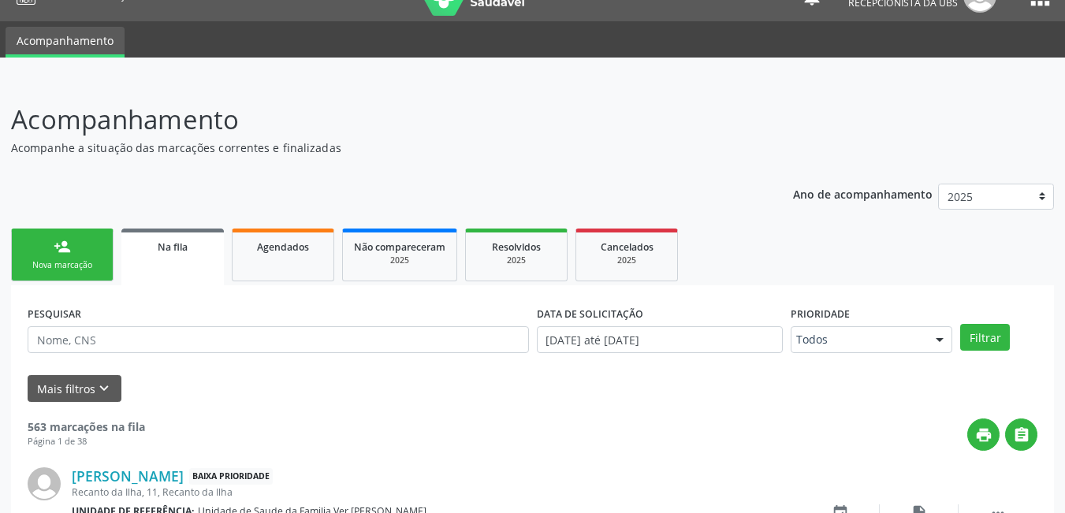
click at [75, 264] on div "Nova marcação" at bounding box center [62, 265] width 79 height 12
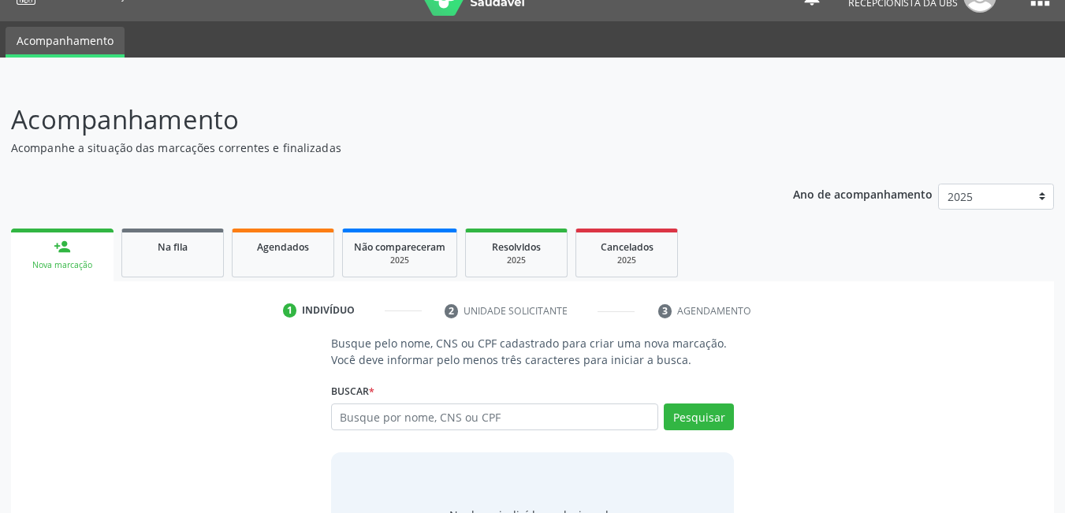
scroll to position [117, 0]
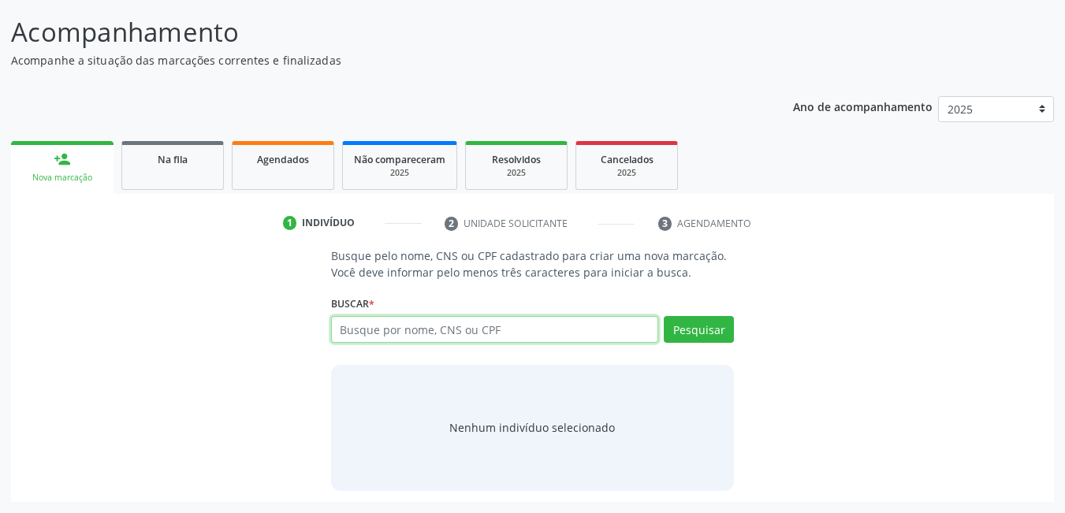
click at [461, 330] on input "text" at bounding box center [495, 329] width 328 height 27
type input "709009833706116"
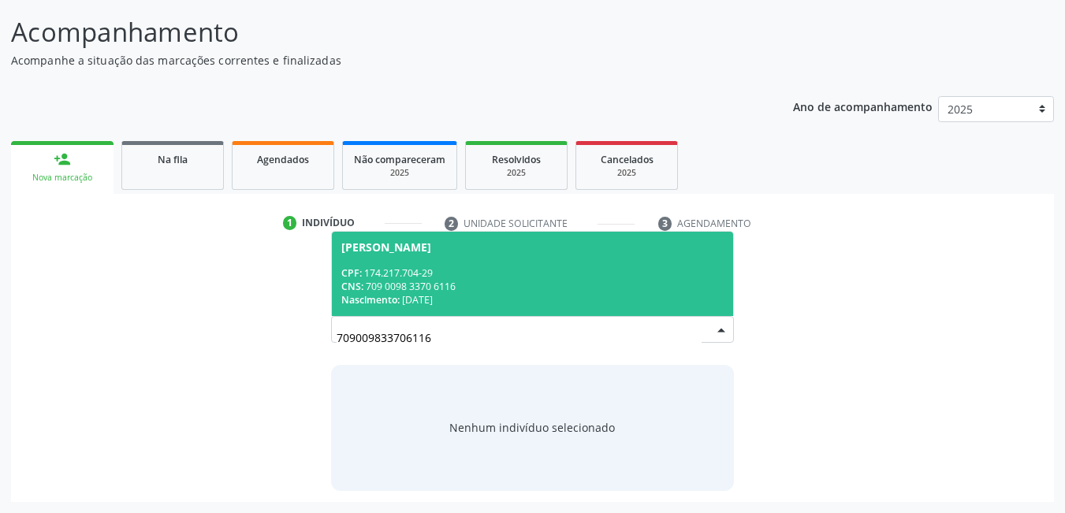
click at [454, 290] on div "CNS: 709 0098 3370 6116" at bounding box center [532, 286] width 383 height 13
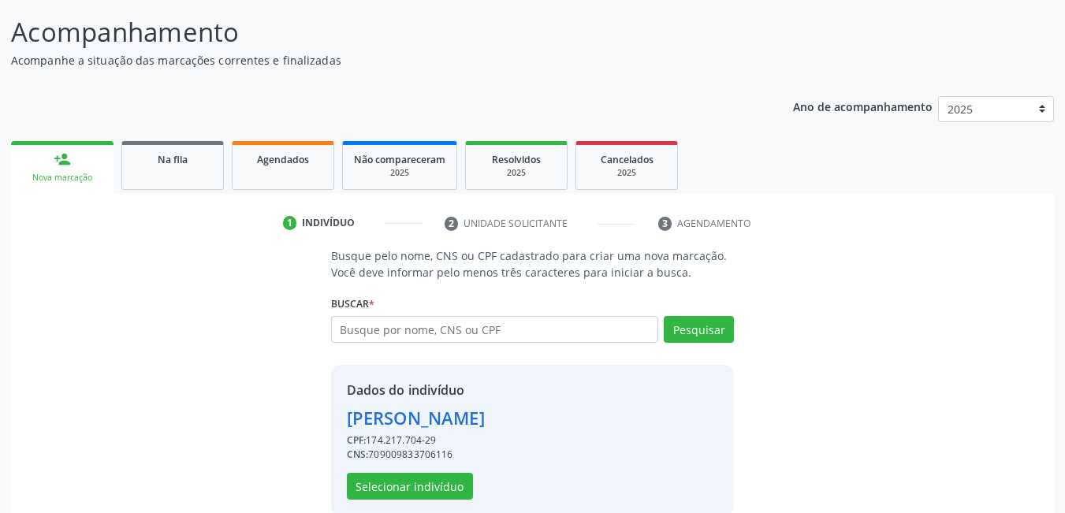
click at [391, 506] on div "Dados do indivíduo Joao Gabriel Santos da Silva CPF: 174.217.704-29 CNS: 709009…" at bounding box center [533, 440] width 404 height 151
click at [401, 491] on button "Selecionar indivíduo" at bounding box center [410, 486] width 126 height 27
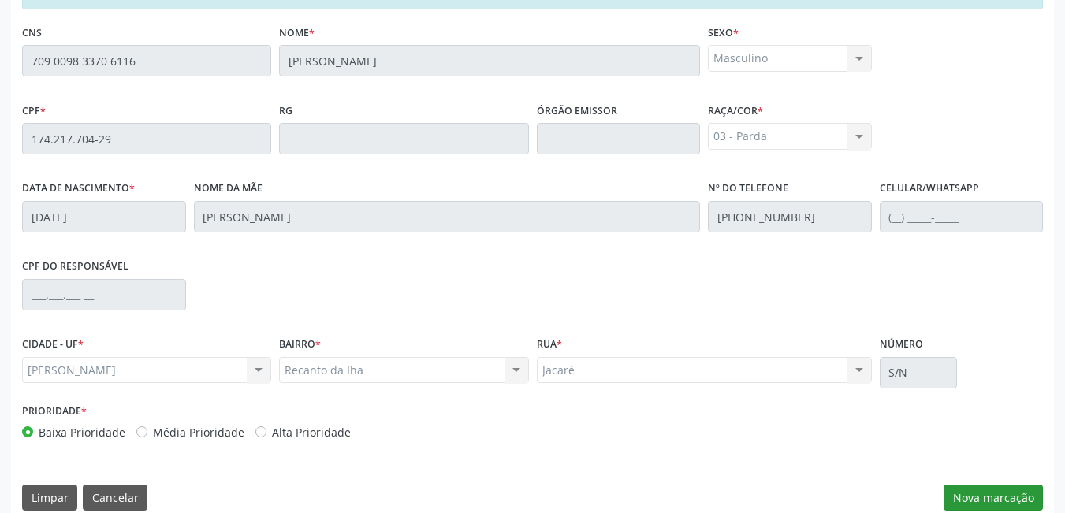
scroll to position [409, 0]
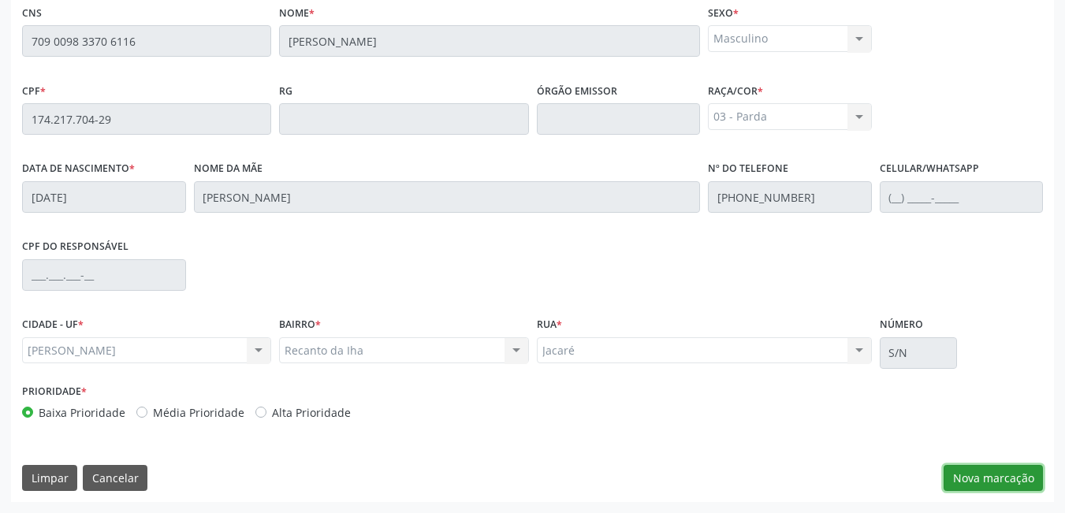
click at [980, 469] on button "Nova marcação" at bounding box center [993, 478] width 99 height 27
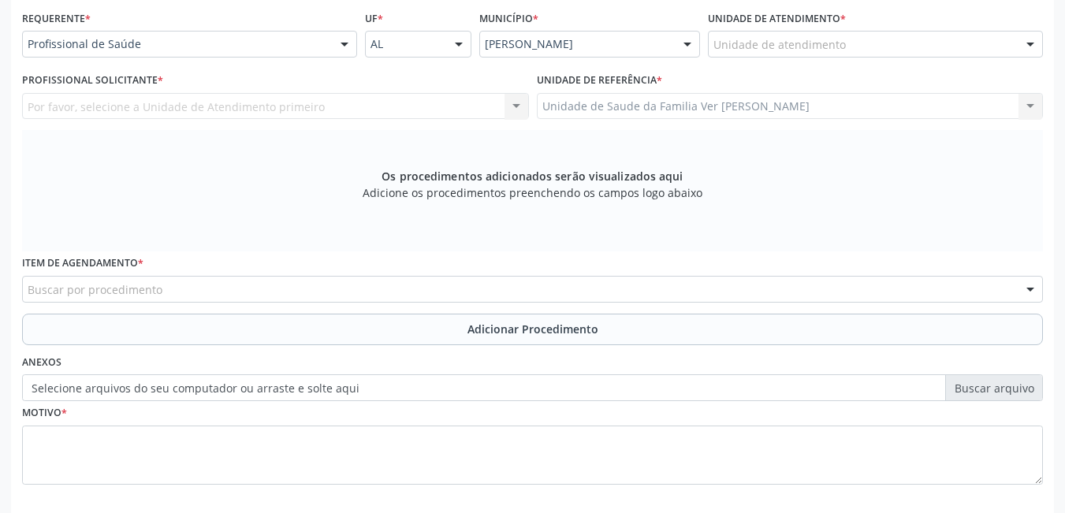
scroll to position [330, 0]
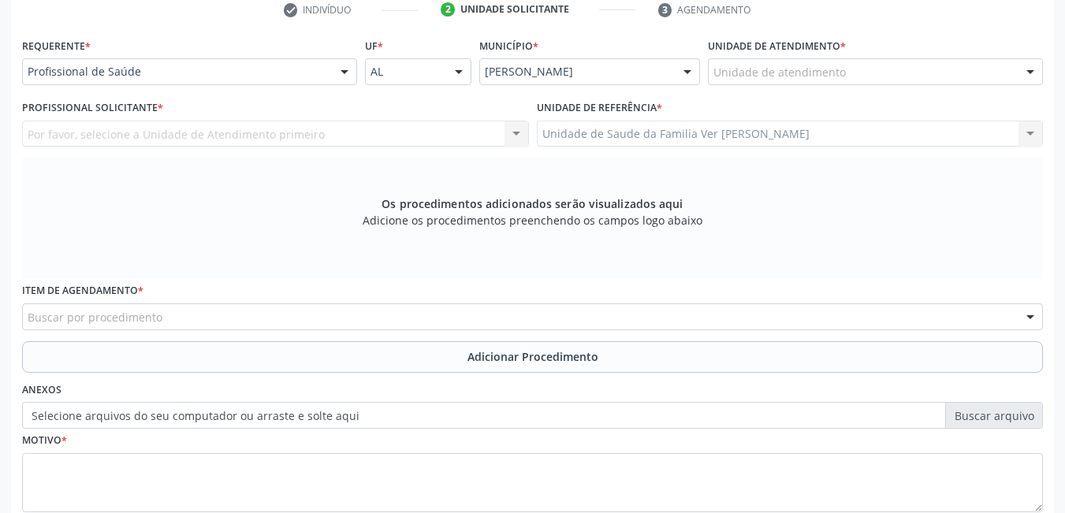
click at [856, 68] on div "Unidade de atendimento" at bounding box center [875, 71] width 335 height 27
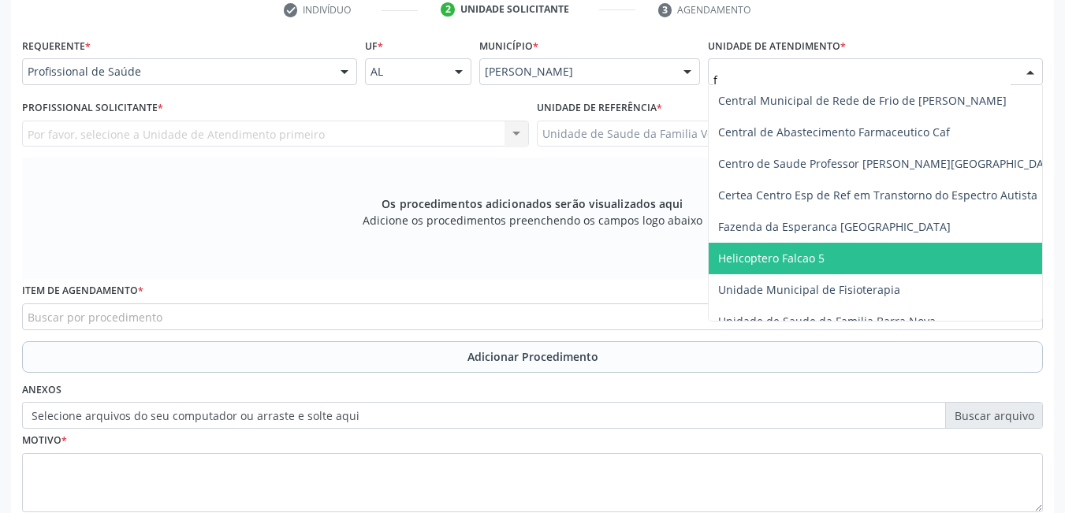
type input "fl"
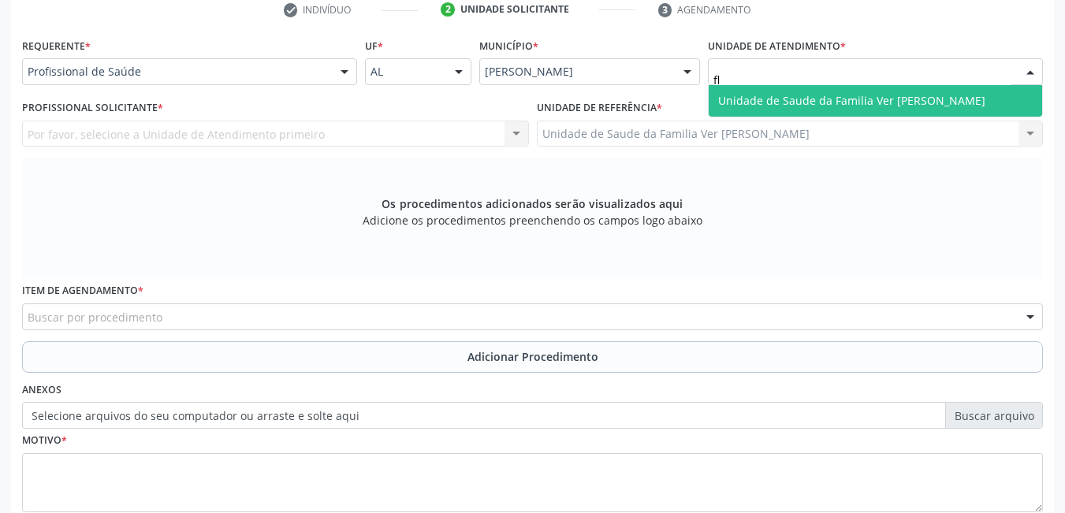
click at [770, 109] on span "Unidade de Saude da Familia Ver [PERSON_NAME]" at bounding box center [876, 101] width 334 height 32
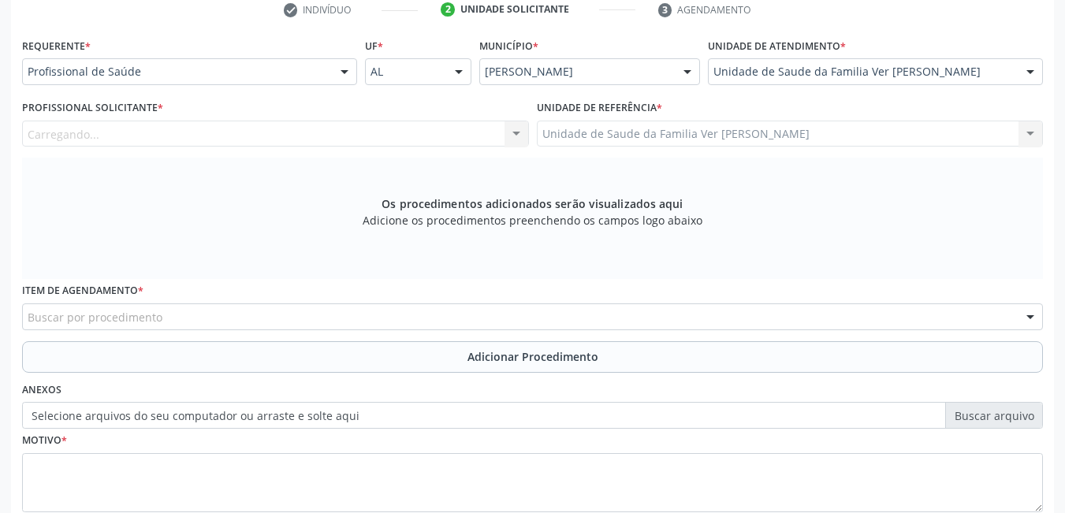
click at [464, 136] on div "Carregando... Nenhum resultado encontrado para: " " Não há nenhuma opção para s…" at bounding box center [275, 134] width 507 height 27
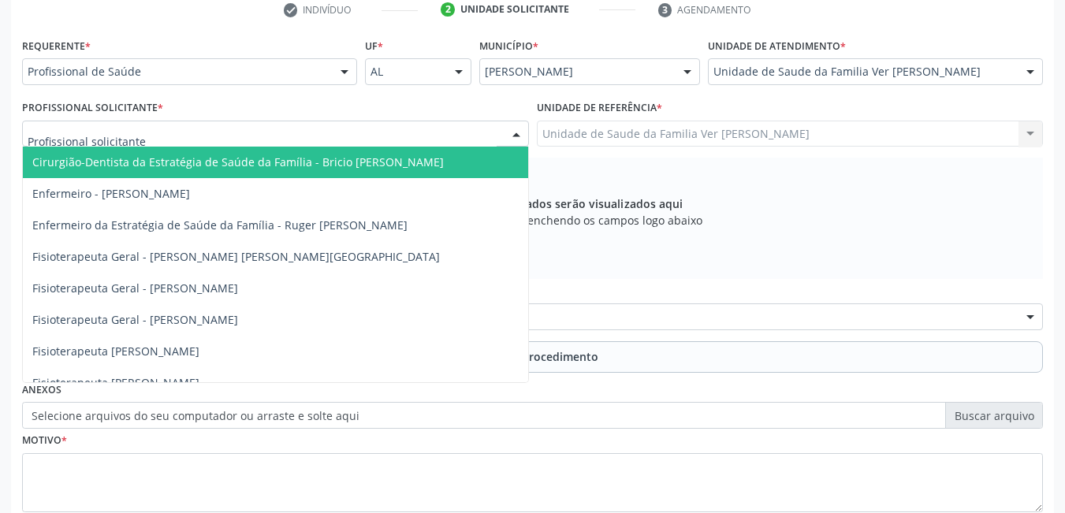
click at [413, 137] on div at bounding box center [275, 134] width 507 height 27
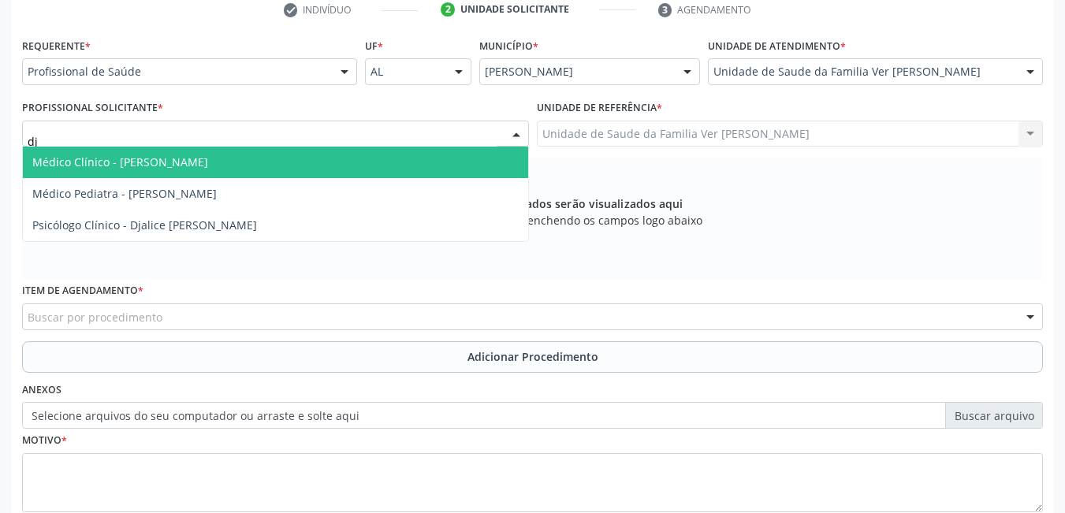
type input "dja"
click at [382, 162] on span "Médico Clínico - [PERSON_NAME]" at bounding box center [275, 163] width 505 height 32
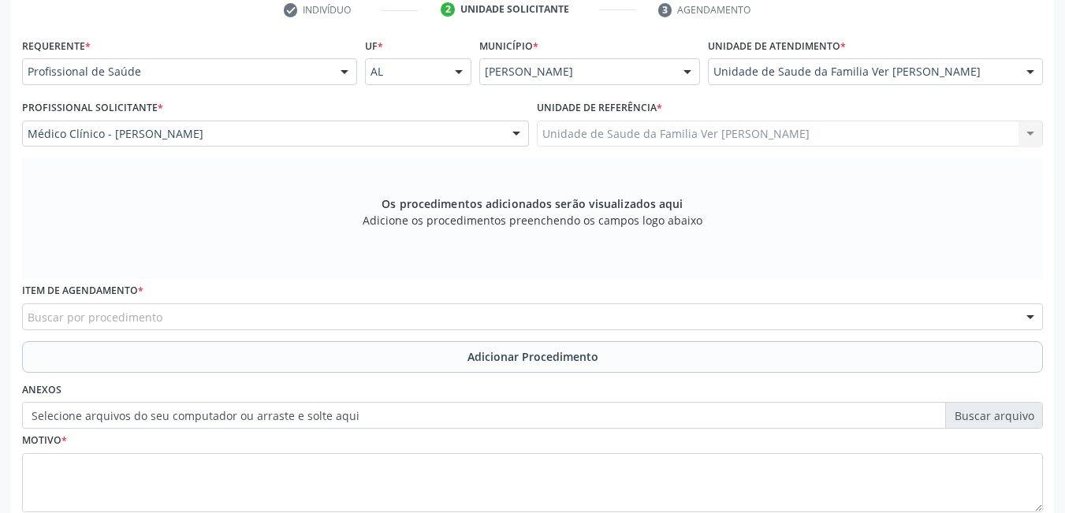
click at [233, 326] on div "Buscar por procedimento" at bounding box center [532, 317] width 1021 height 27
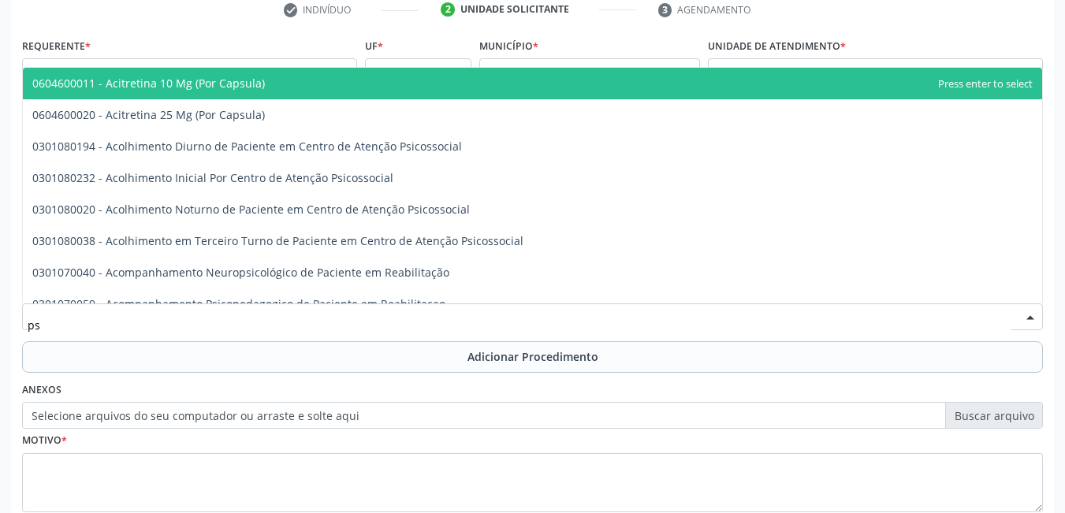
type input "p"
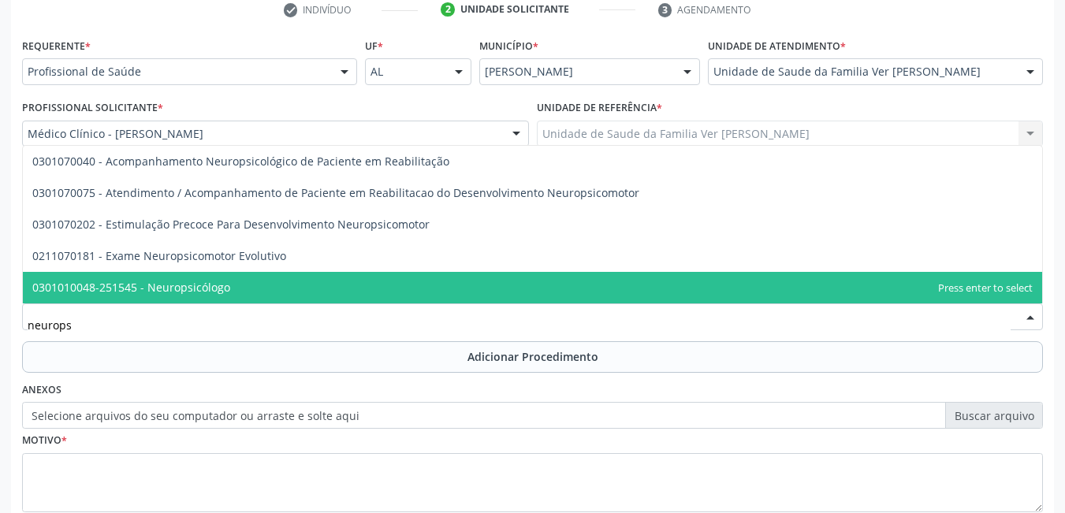
click at [229, 282] on span "0301010048-251545 - Neuropsicólogo" at bounding box center [533, 288] width 1020 height 32
type input "neurops"
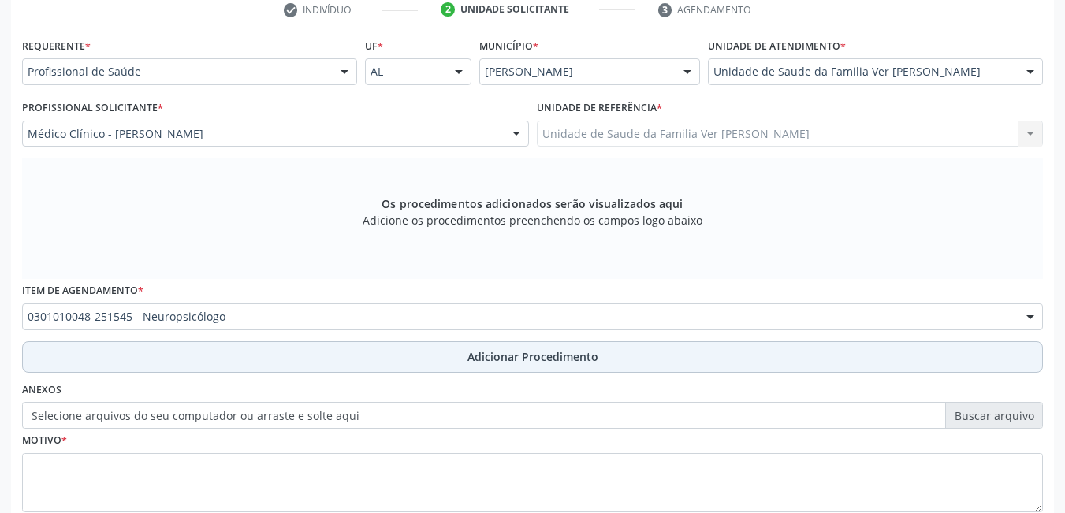
click at [232, 353] on button "Adicionar Procedimento" at bounding box center [532, 357] width 1021 height 32
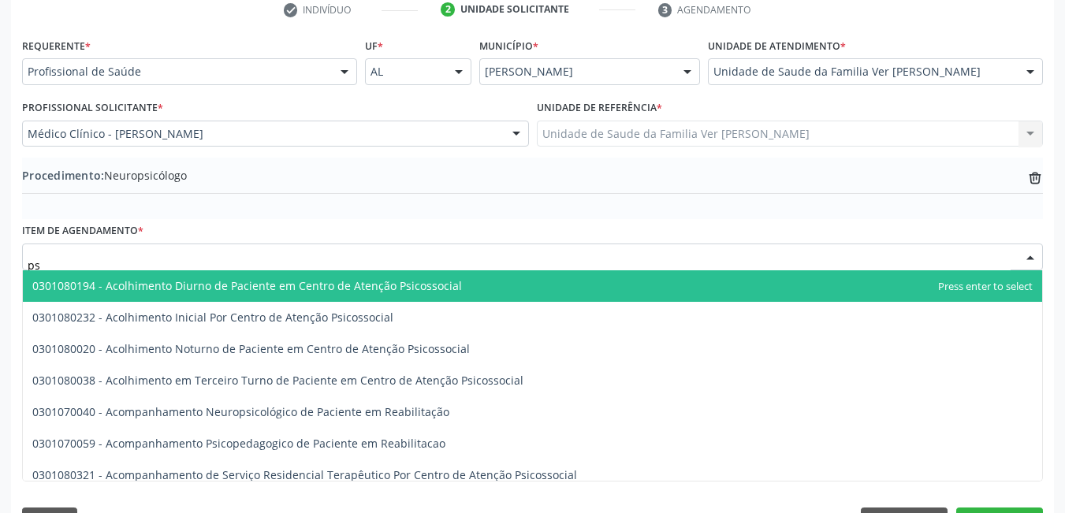
type input "p"
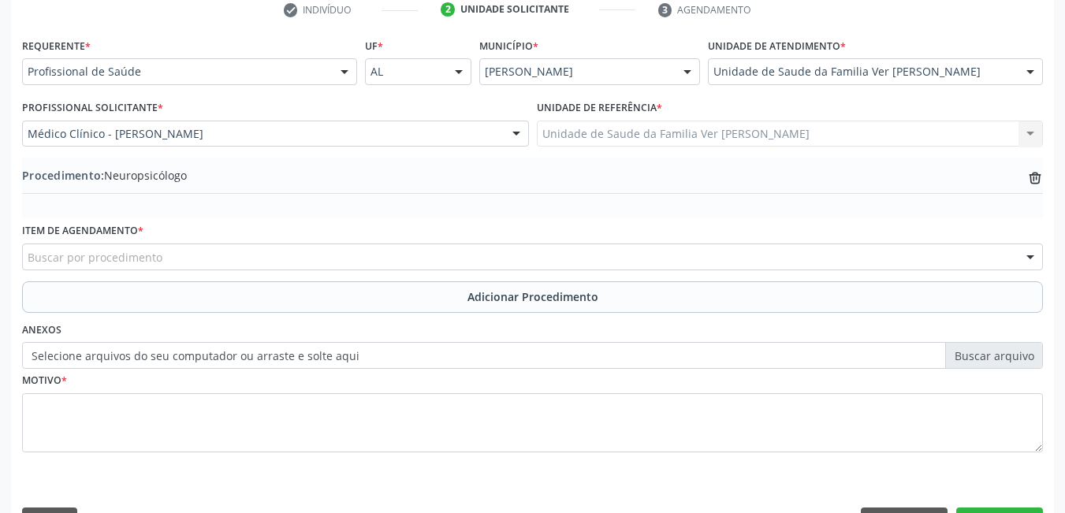
click at [281, 211] on div "Procedimento: Neuropsicólogo trash-outline icon" at bounding box center [532, 189] width 1021 height 62
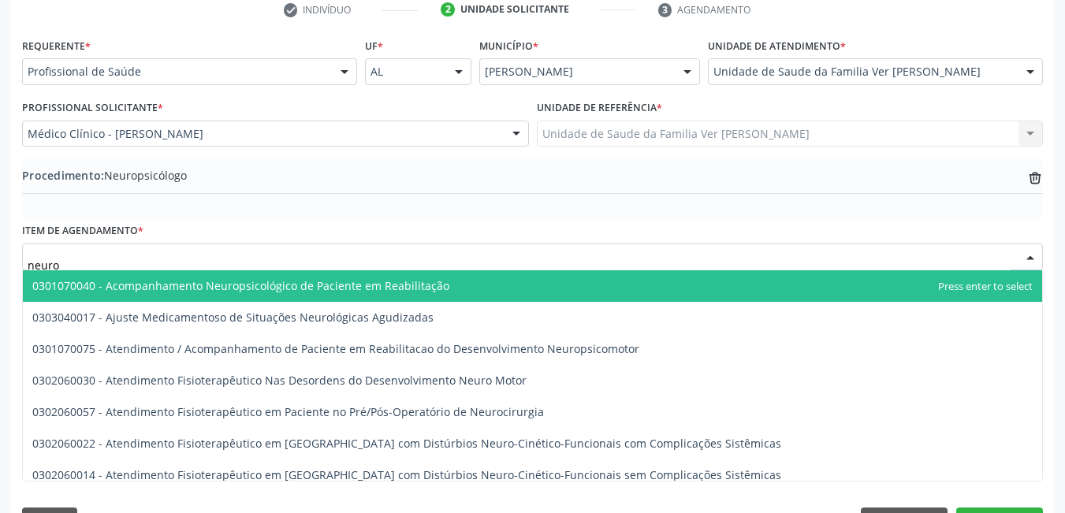
type input "neurop"
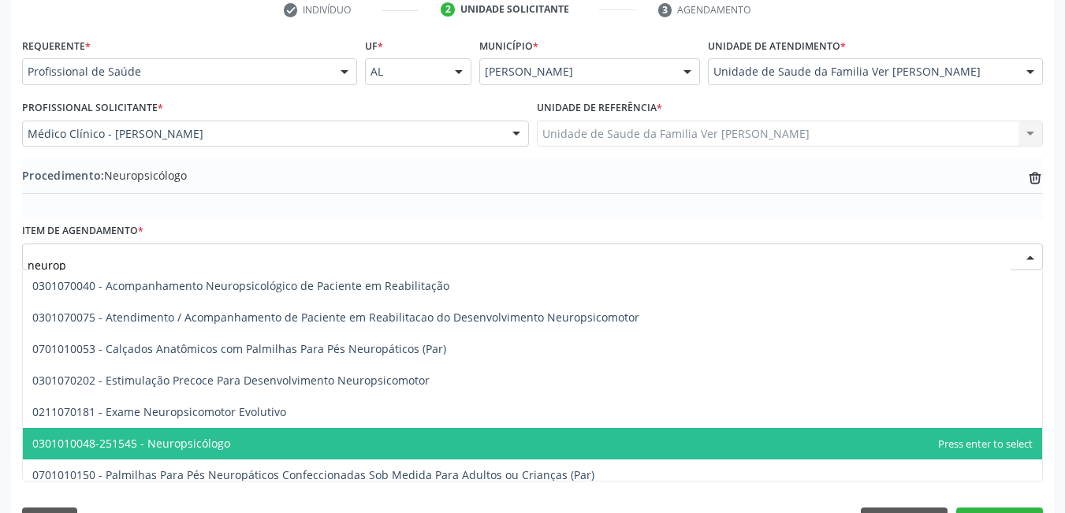
click at [222, 443] on span "0301010048-251545 - Neuropsicólogo" at bounding box center [131, 443] width 198 height 15
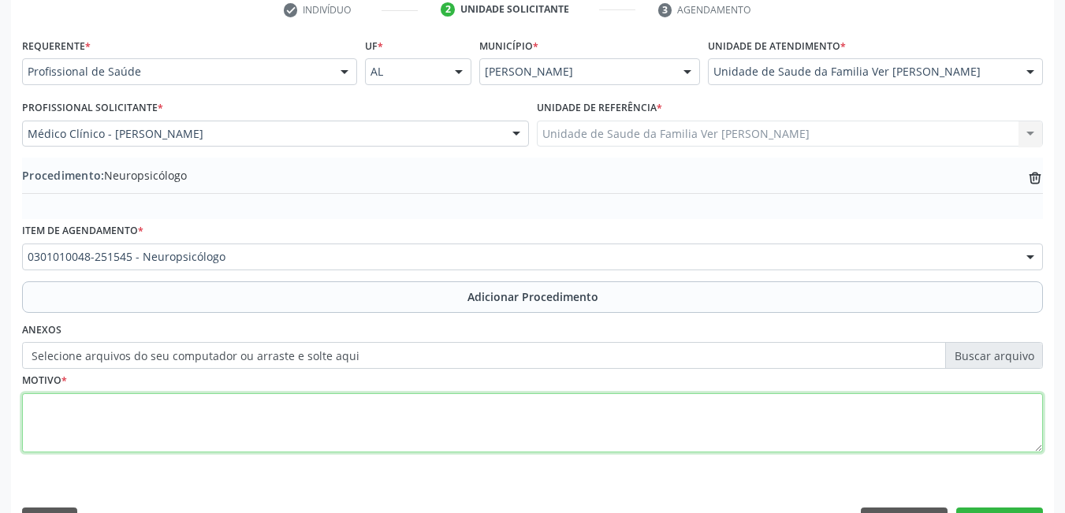
click at [177, 441] on textarea at bounding box center [532, 424] width 1021 height 60
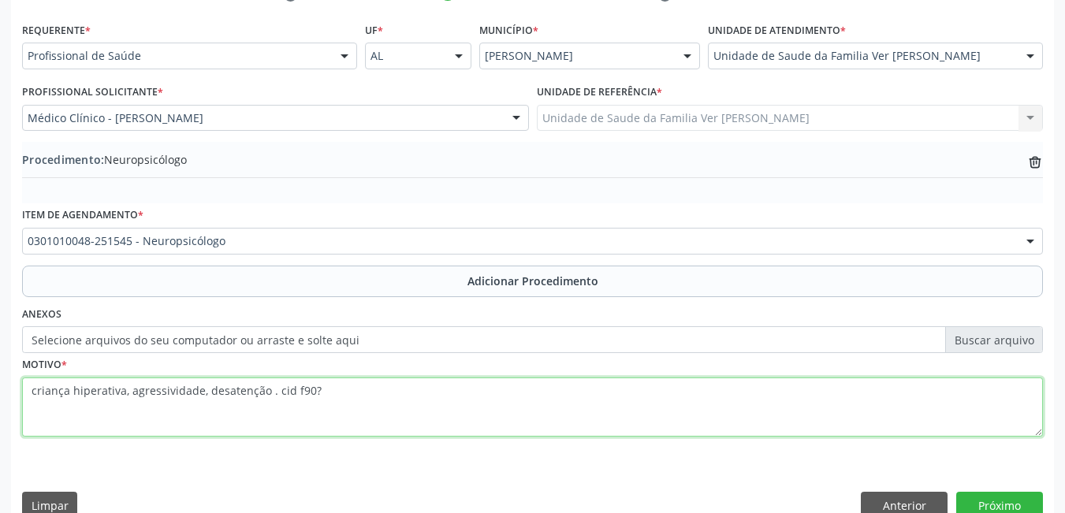
scroll to position [374, 0]
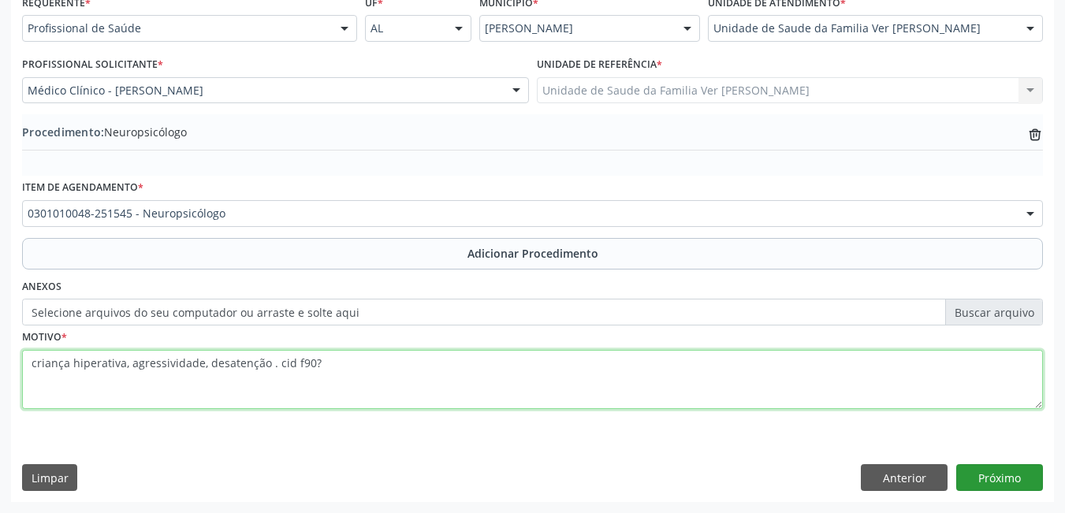
type textarea "criança hiperativa, agressividade, desatenção . cid f90?"
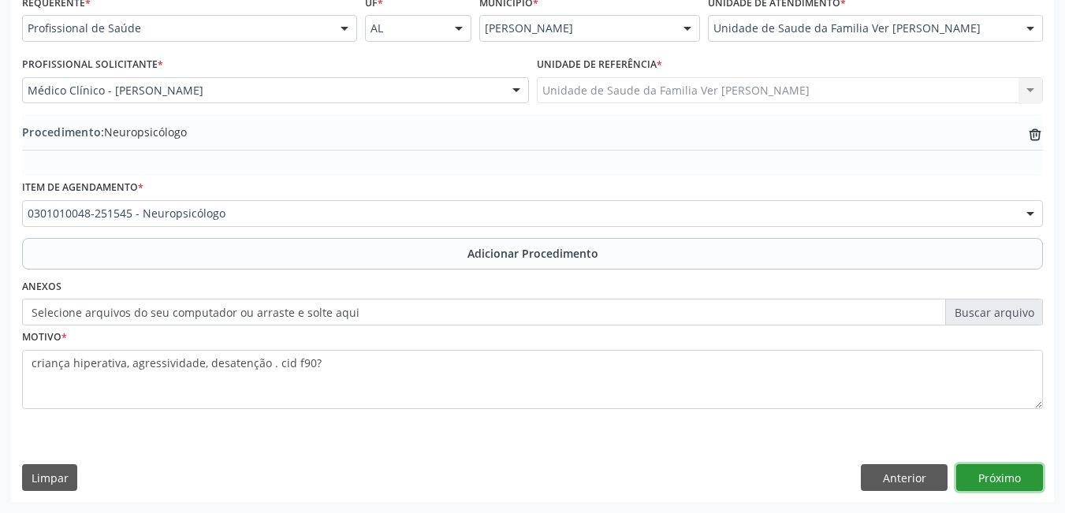
click at [1029, 479] on button "Próximo" at bounding box center [1000, 477] width 87 height 27
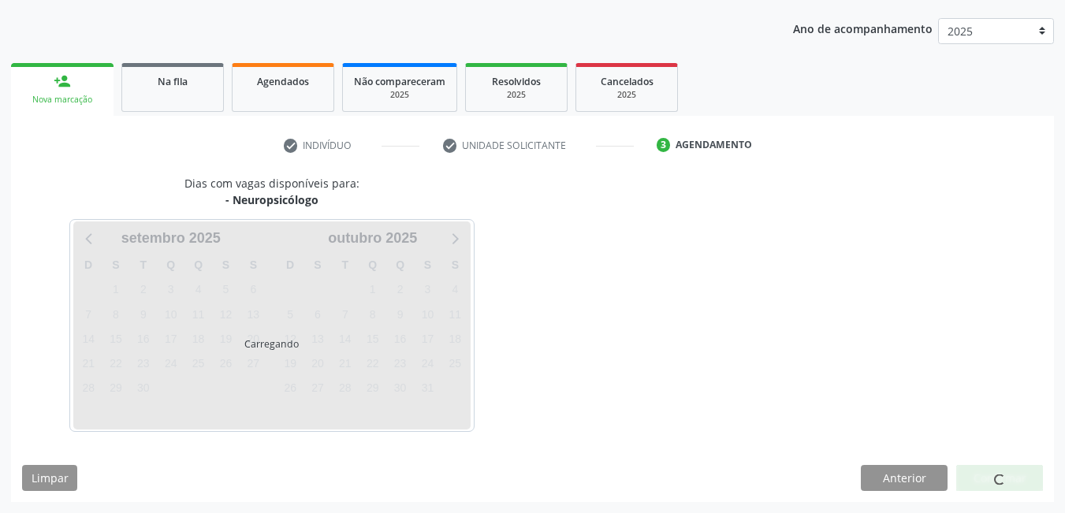
scroll to position [241, 0]
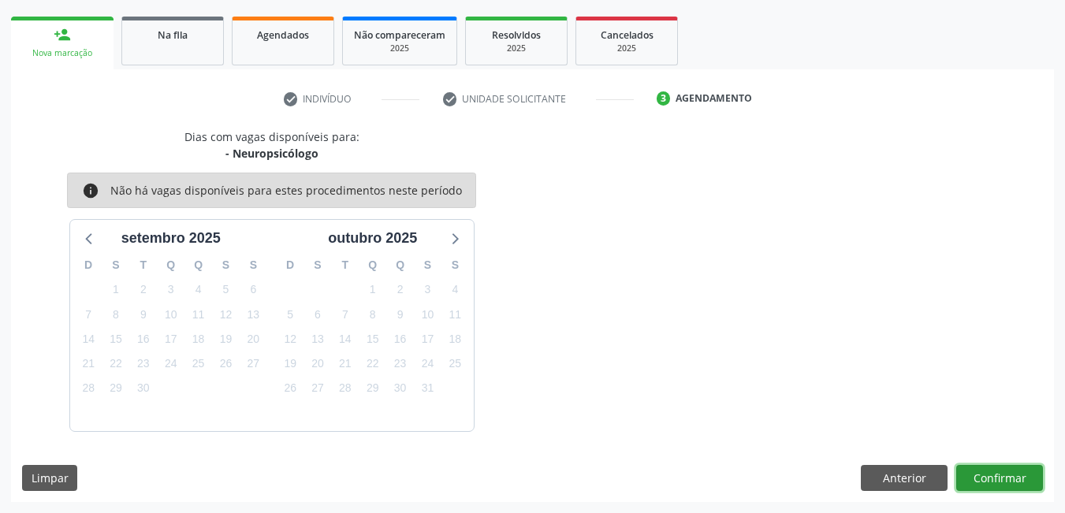
click at [1003, 472] on button "Confirmar" at bounding box center [1000, 478] width 87 height 27
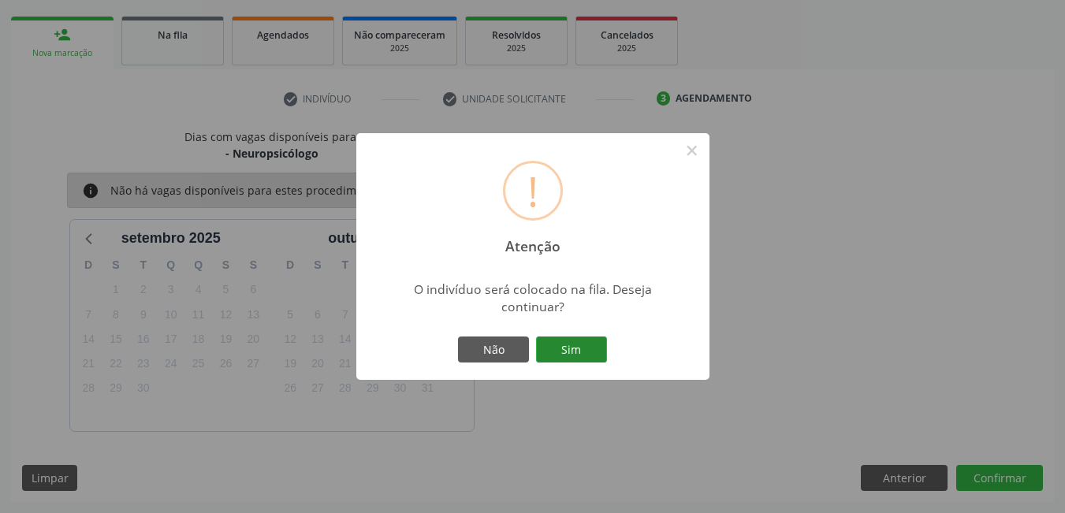
click at [581, 345] on button "Sim" at bounding box center [571, 350] width 71 height 27
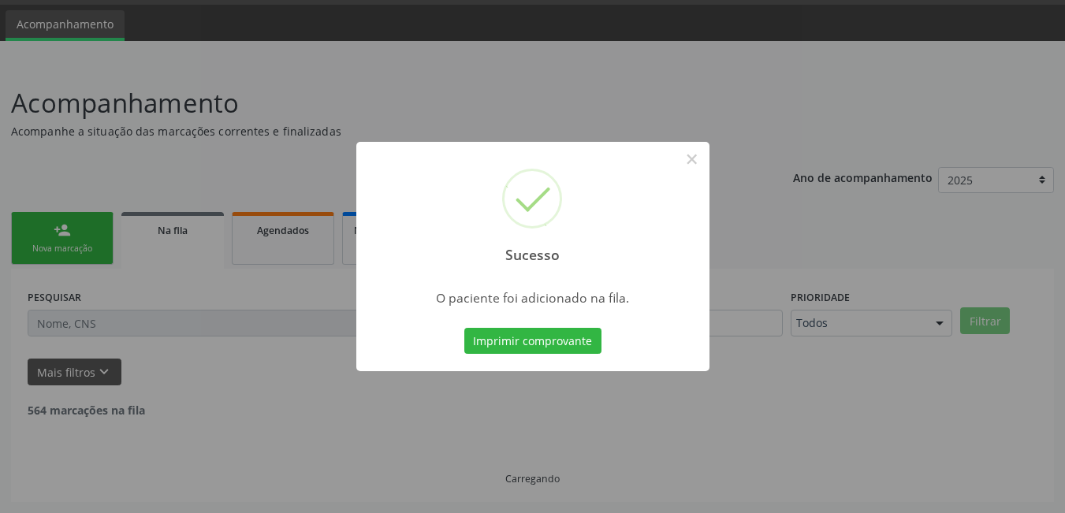
scroll to position [29, 0]
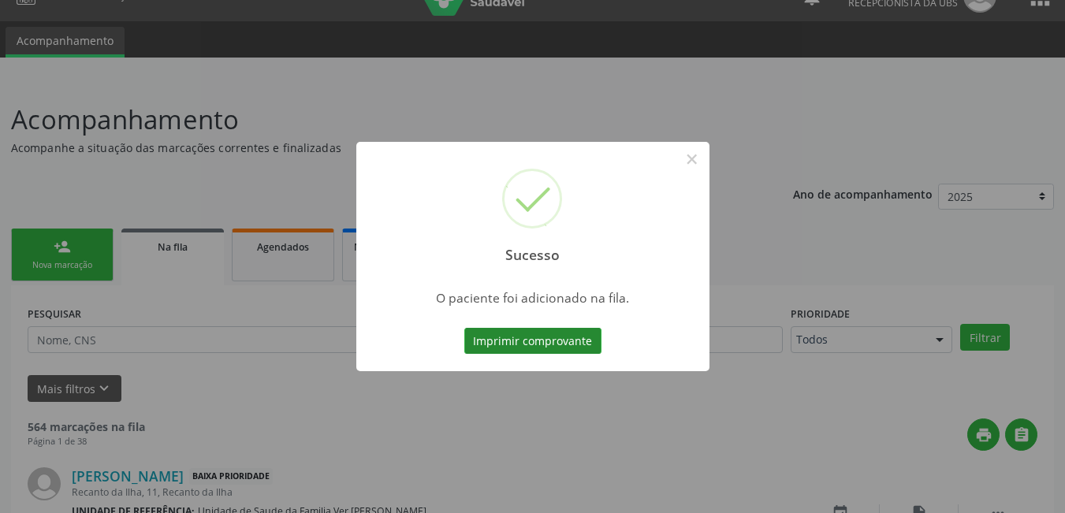
click at [571, 328] on button "Imprimir comprovante" at bounding box center [532, 341] width 137 height 27
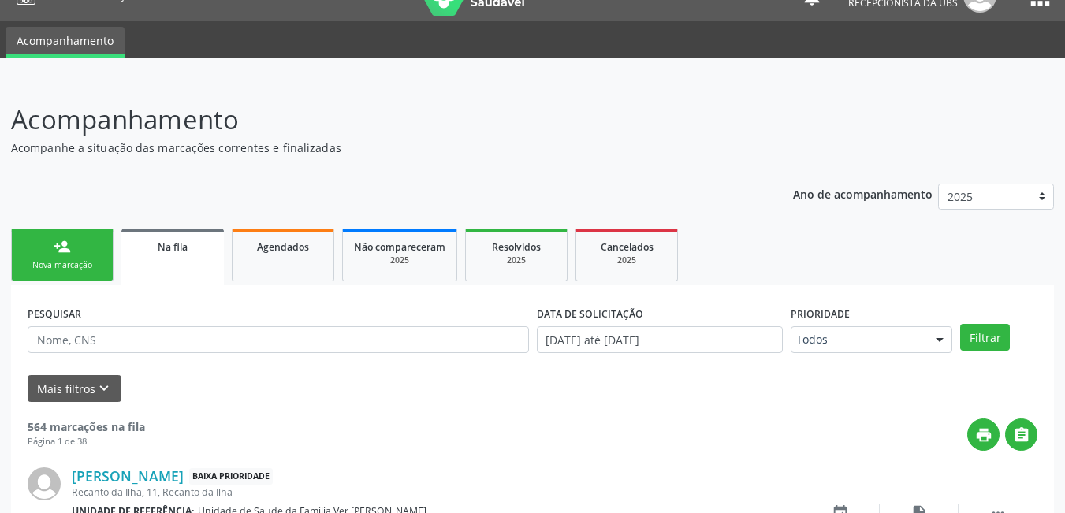
click at [40, 270] on div "Nova marcação" at bounding box center [62, 265] width 79 height 12
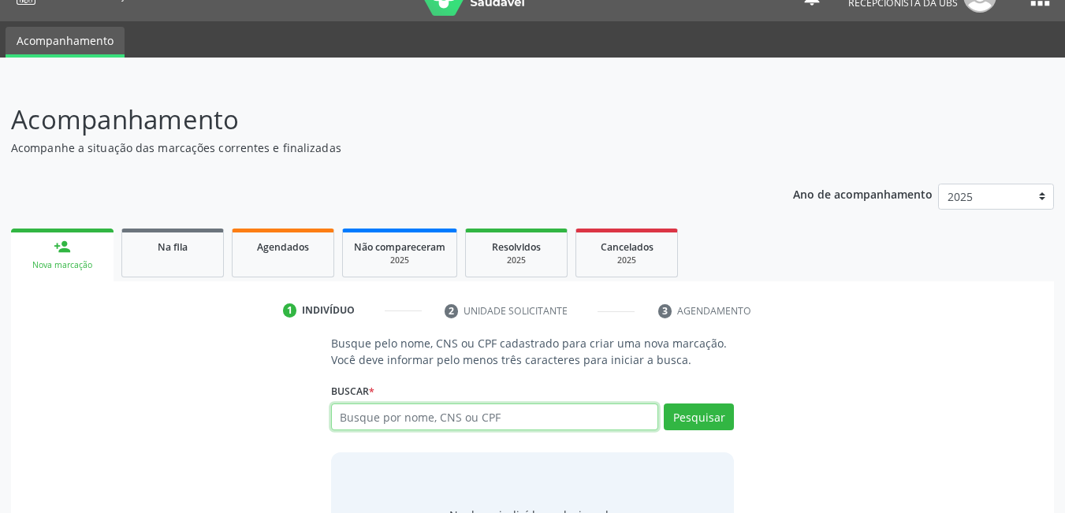
click at [487, 412] on input "text" at bounding box center [495, 417] width 328 height 27
type input "709009833706116"
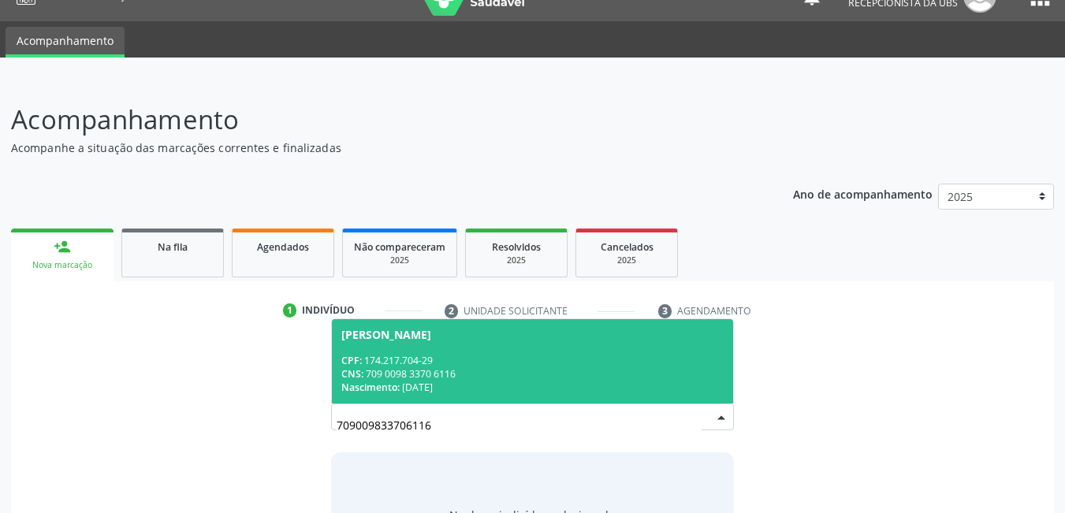
click at [473, 376] on div "CNS: 709 0098 3370 6116" at bounding box center [532, 373] width 383 height 13
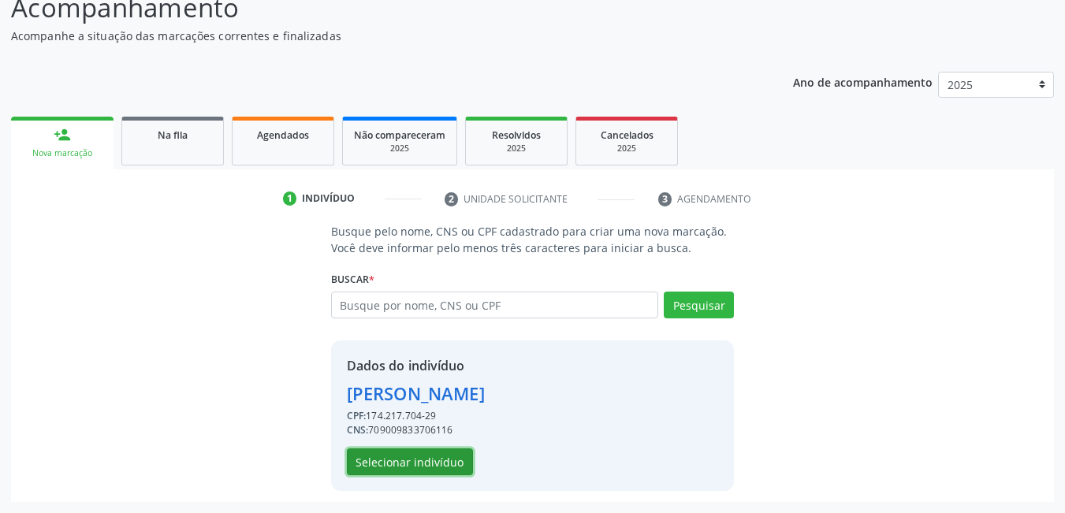
click at [402, 455] on button "Selecionar indivíduo" at bounding box center [410, 462] width 126 height 27
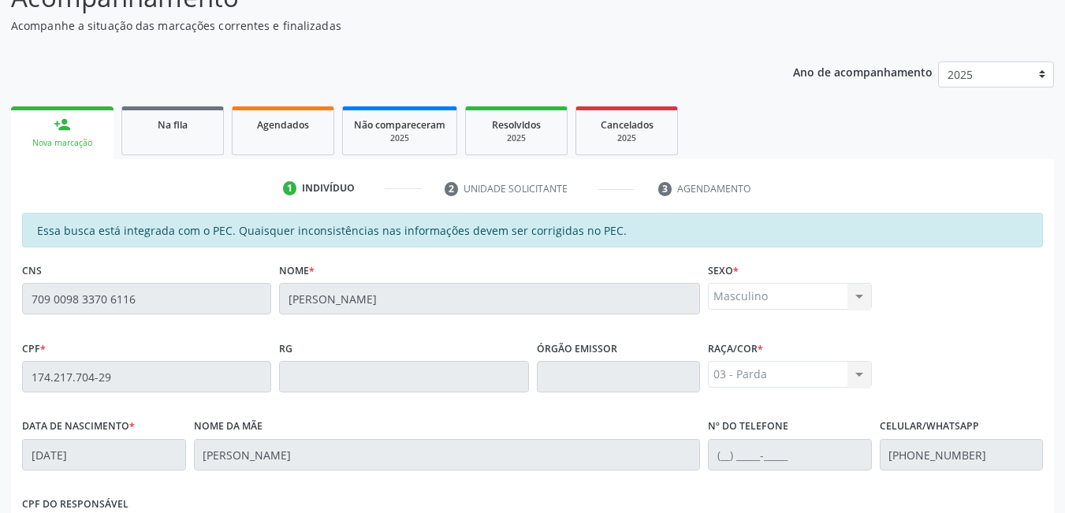
scroll to position [378, 0]
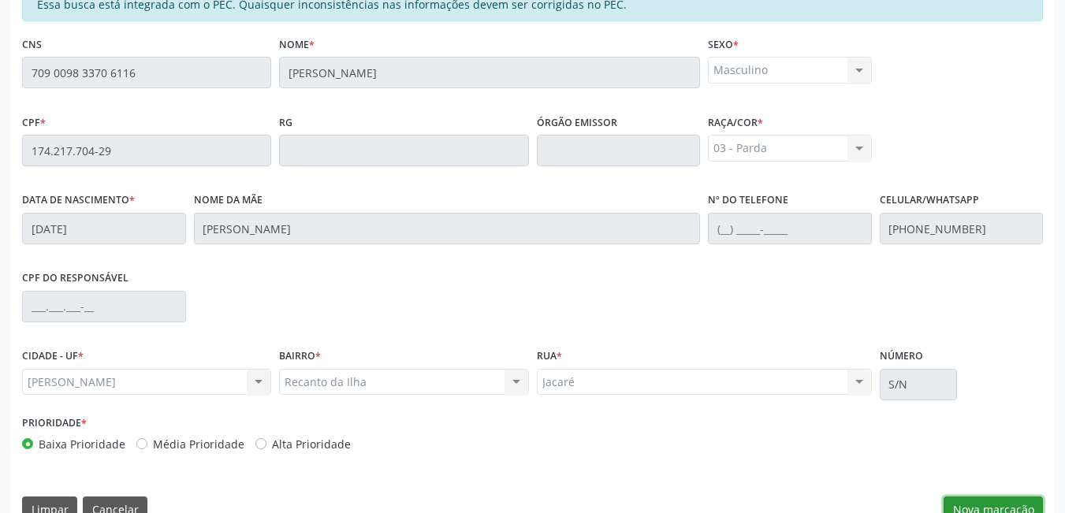
click at [993, 500] on button "Nova marcação" at bounding box center [993, 510] width 99 height 27
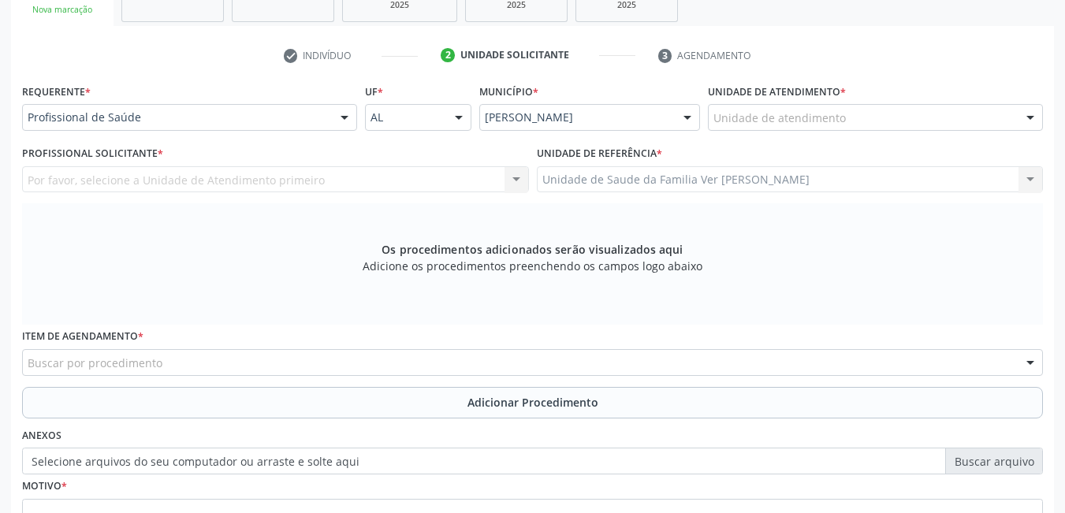
scroll to position [276, 0]
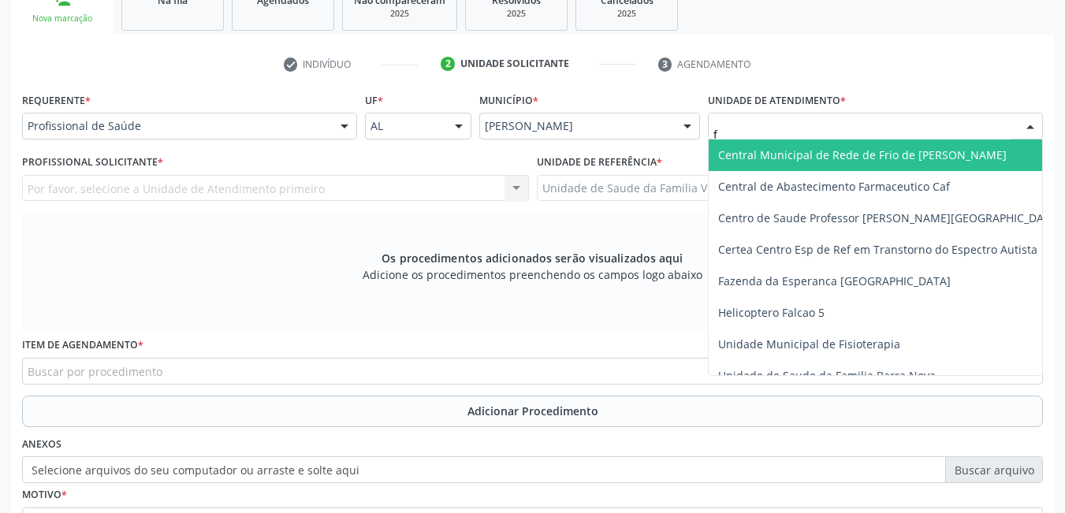
type input "fl"
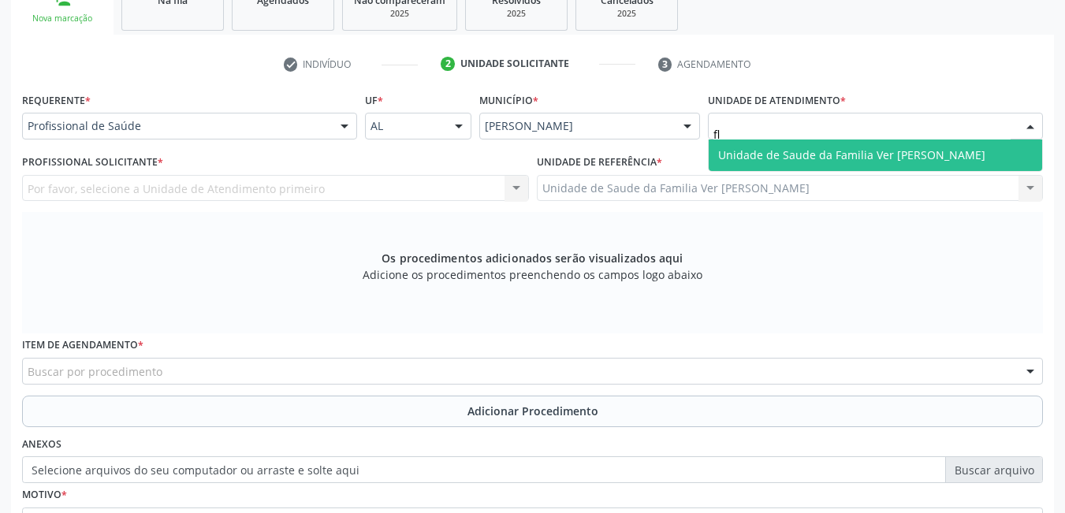
drag, startPoint x: 780, startPoint y: 141, endPoint x: 755, endPoint y: 146, distance: 25.7
click at [780, 142] on span "Unidade de Saude da Familia Ver [PERSON_NAME]" at bounding box center [876, 156] width 334 height 32
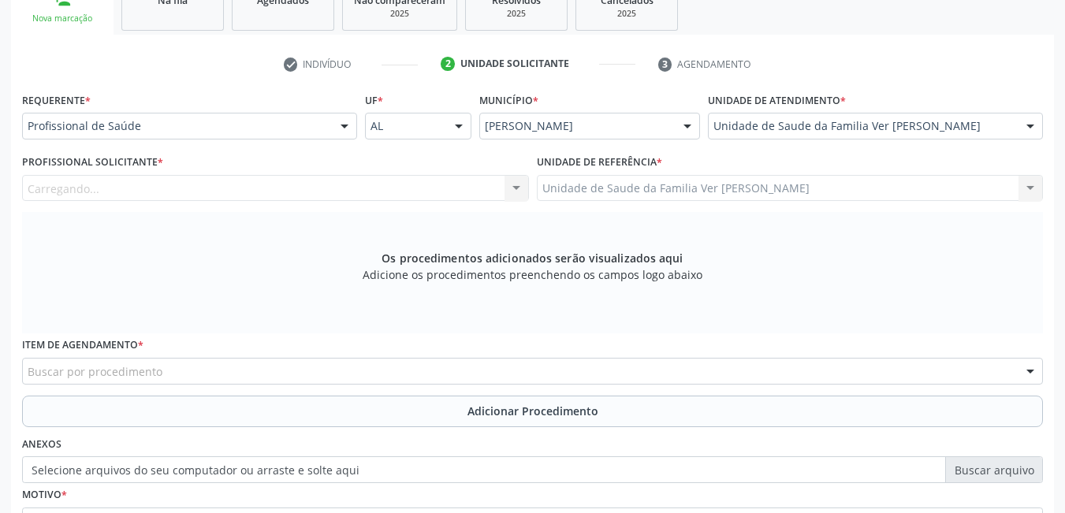
click at [415, 185] on div "Carregando... Nenhum resultado encontrado para: " " Não há nenhuma opção para s…" at bounding box center [275, 188] width 507 height 27
click at [318, 187] on div "Profissional solicitante" at bounding box center [275, 188] width 507 height 27
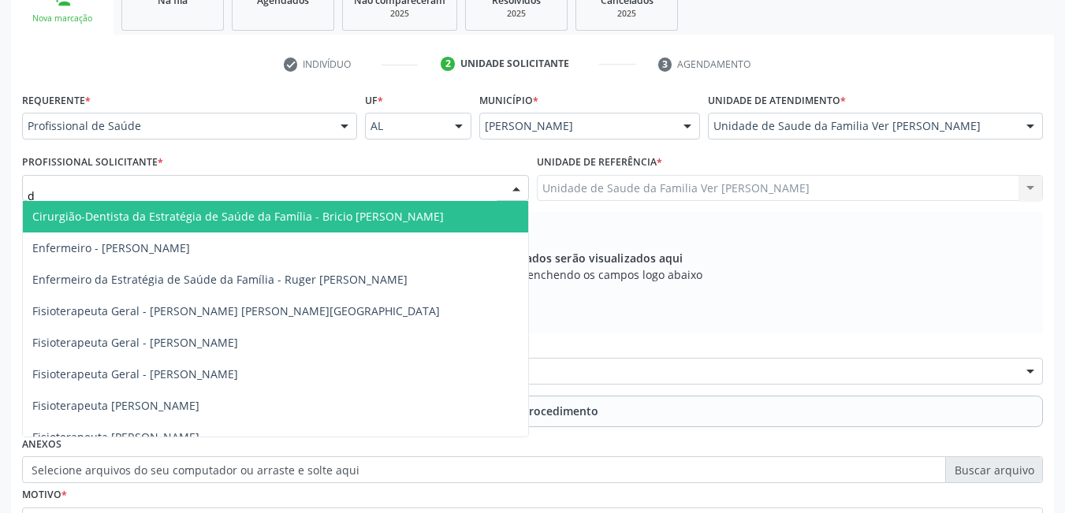
type input "dj"
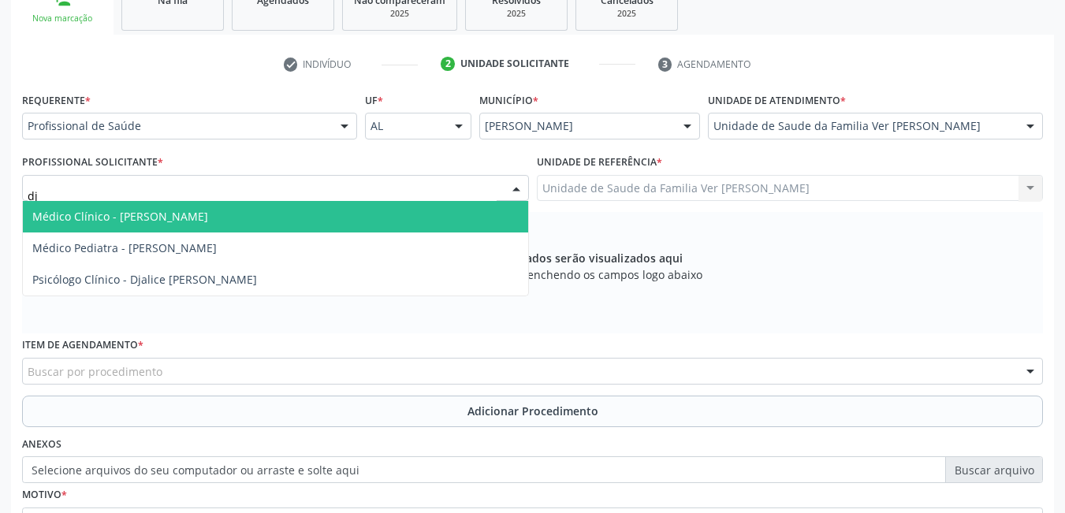
click at [293, 220] on span "Médico Clínico - [PERSON_NAME]" at bounding box center [275, 217] width 505 height 32
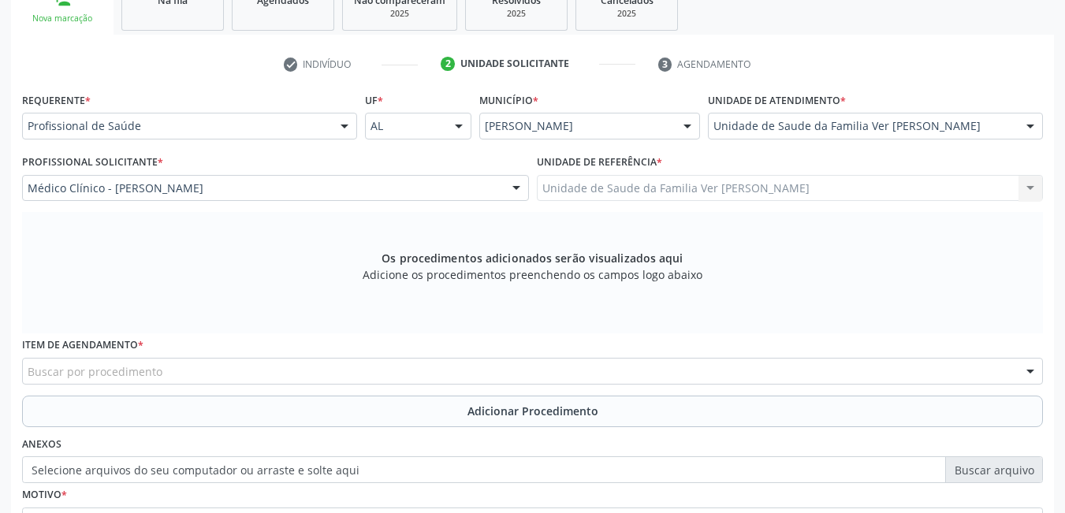
click at [256, 366] on div "Buscar por procedimento" at bounding box center [532, 371] width 1021 height 27
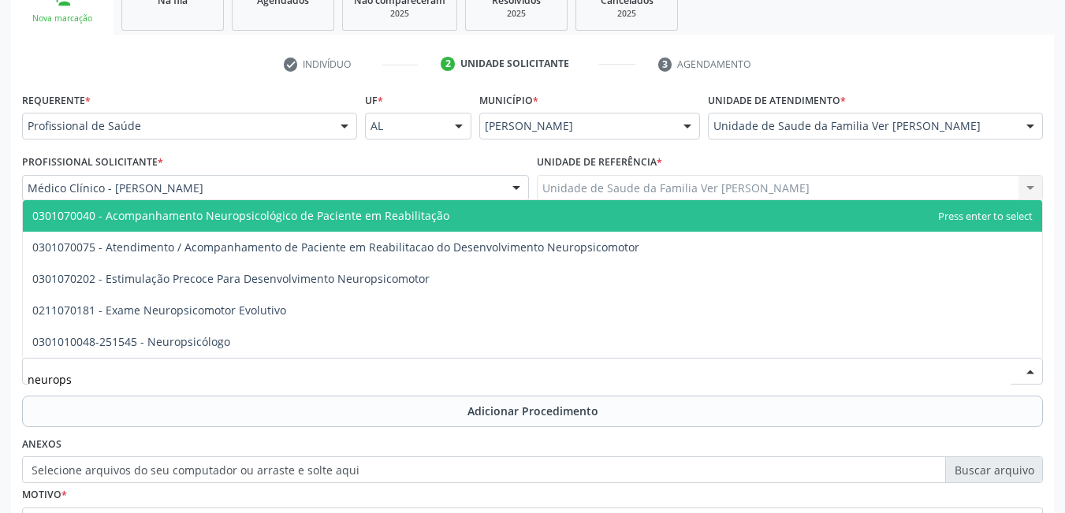
type input "neuropsi"
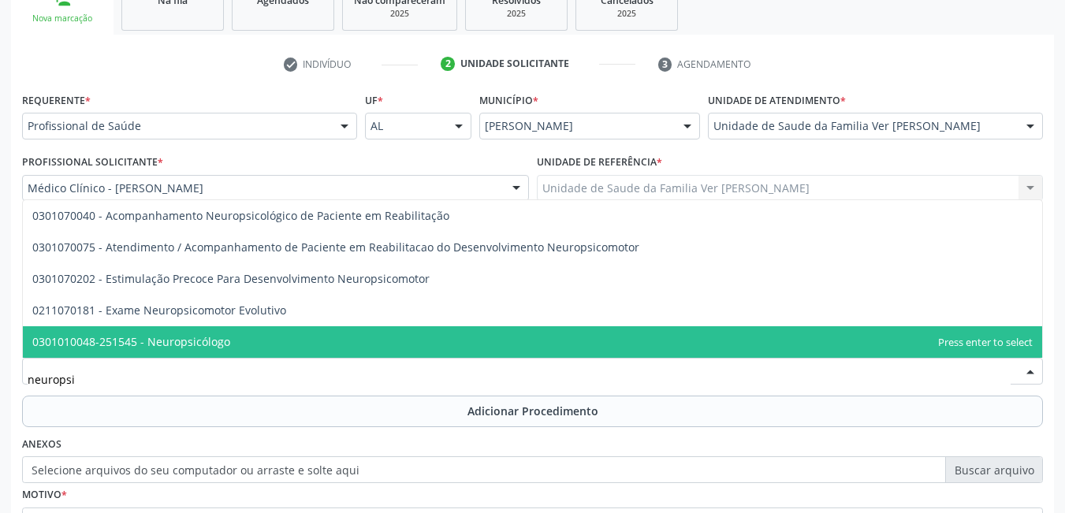
click at [238, 340] on span "0301010048-251545 - Neuropsicólogo" at bounding box center [533, 342] width 1020 height 32
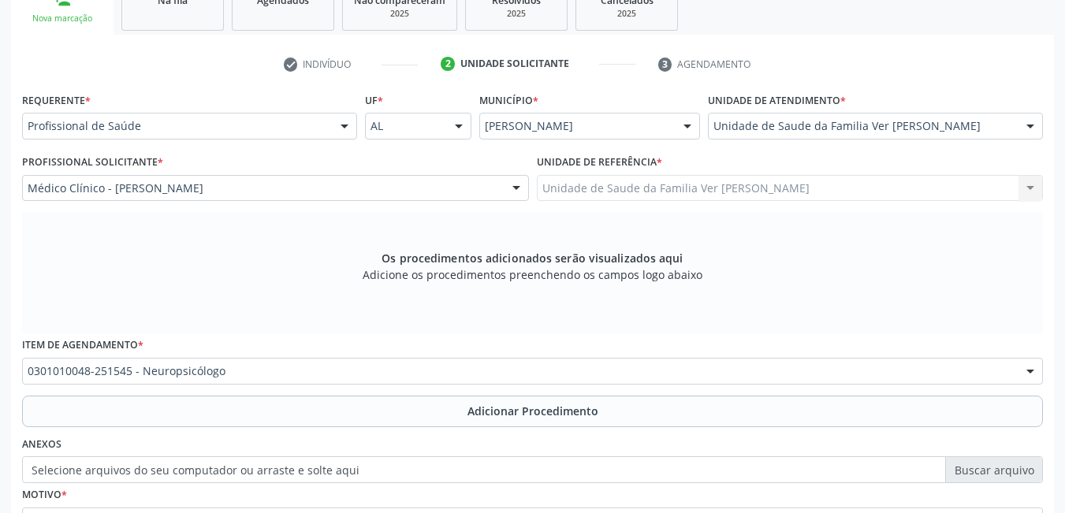
click at [270, 428] on div "Requerente * Profissional de Saúde Profissional de Saúde Paciente Nenhum result…" at bounding box center [532, 338] width 1021 height 501
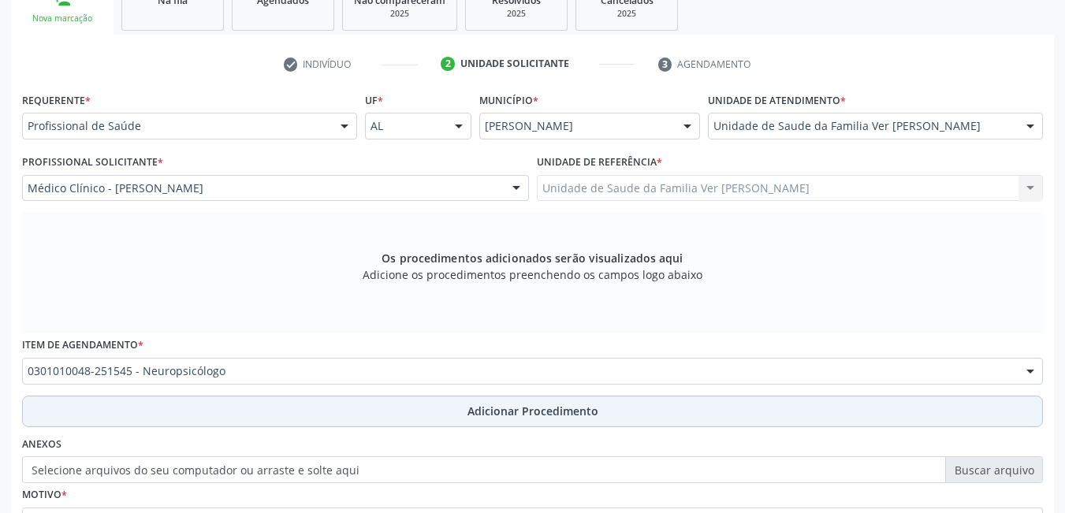
click at [267, 416] on button "Adicionar Procedimento" at bounding box center [532, 412] width 1021 height 32
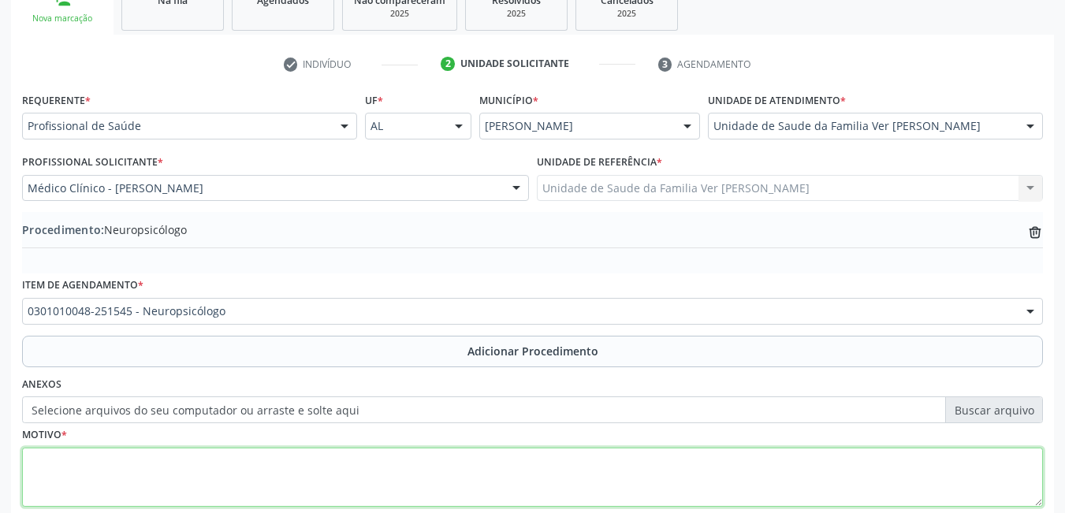
click at [234, 463] on textarea at bounding box center [532, 478] width 1021 height 60
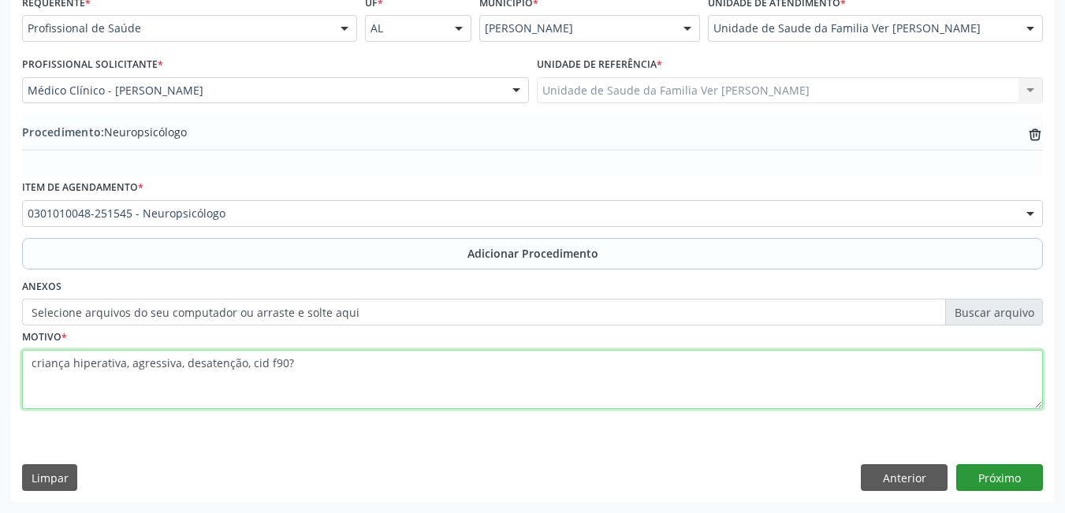
type textarea "criança hiperativa, agressiva, desatenção, cid f90?"
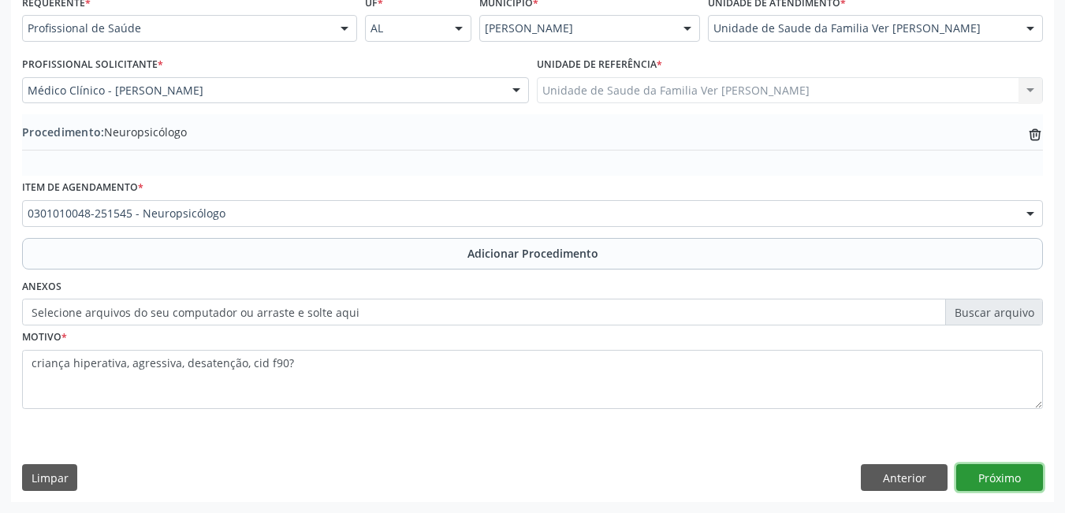
click at [1035, 473] on button "Próximo" at bounding box center [1000, 477] width 87 height 27
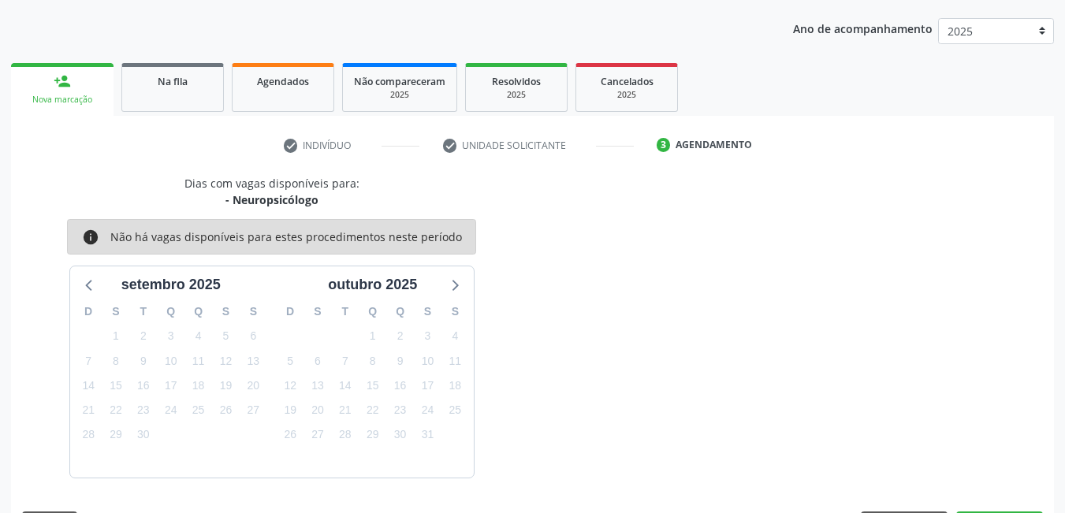
scroll to position [241, 0]
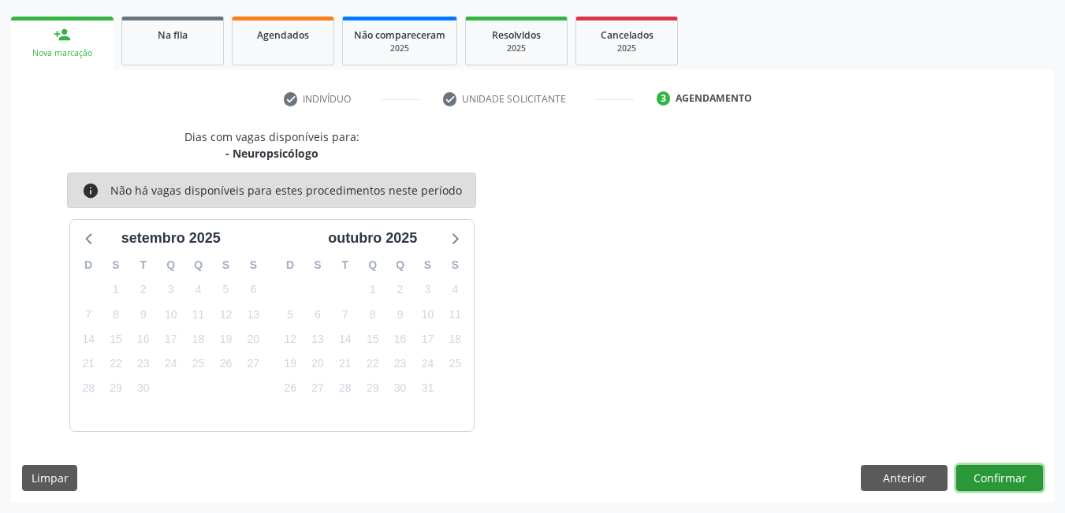
click at [1011, 473] on button "Confirmar" at bounding box center [1000, 478] width 87 height 27
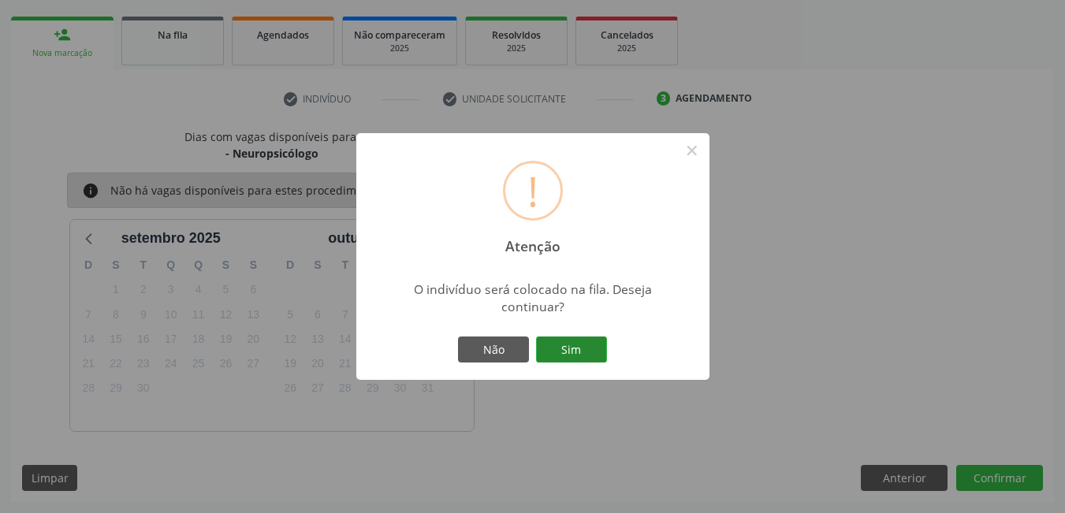
click at [580, 356] on button "Sim" at bounding box center [571, 350] width 71 height 27
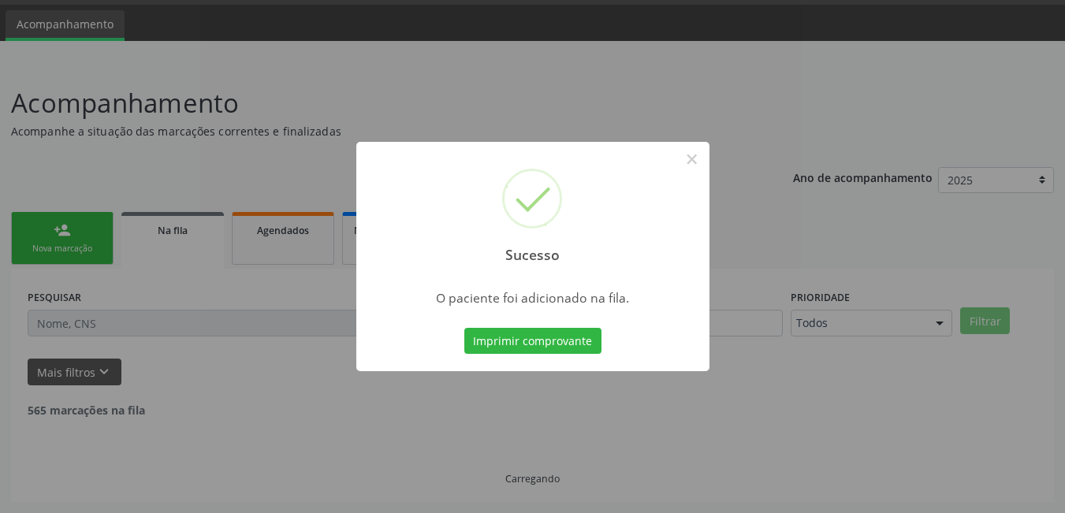
scroll to position [29, 0]
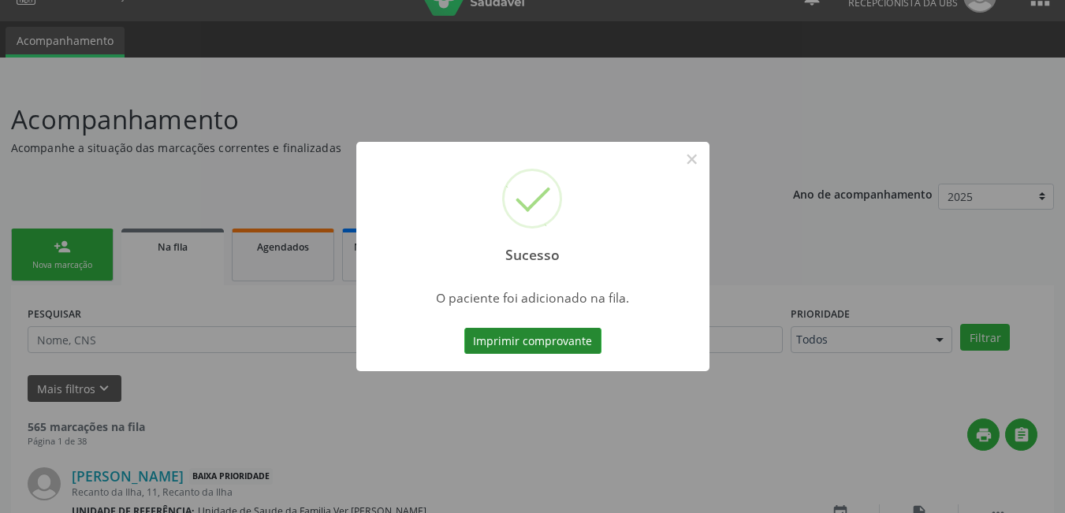
click at [544, 340] on button "Imprimir comprovante" at bounding box center [532, 341] width 137 height 27
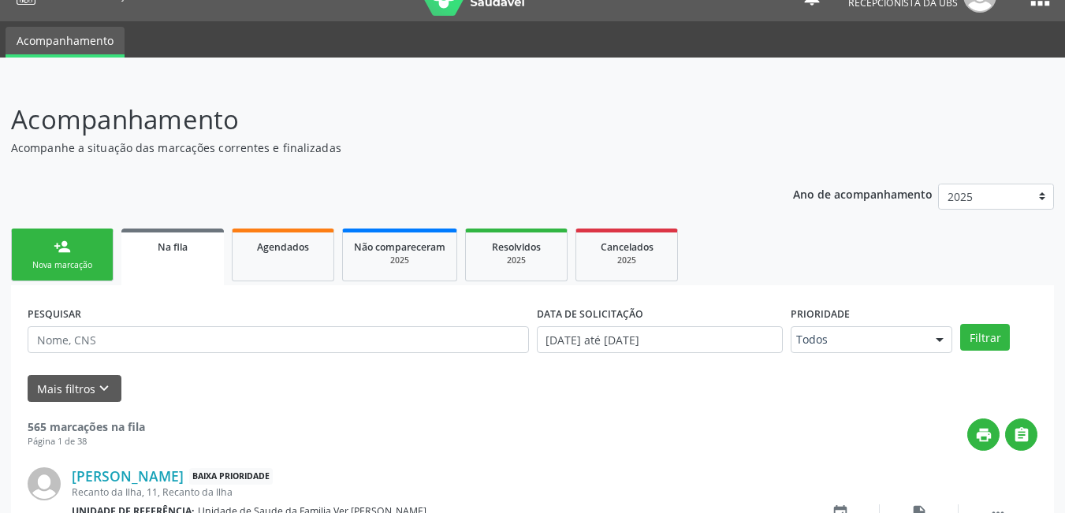
click at [69, 236] on link "person_add Nova marcação" at bounding box center [62, 255] width 103 height 53
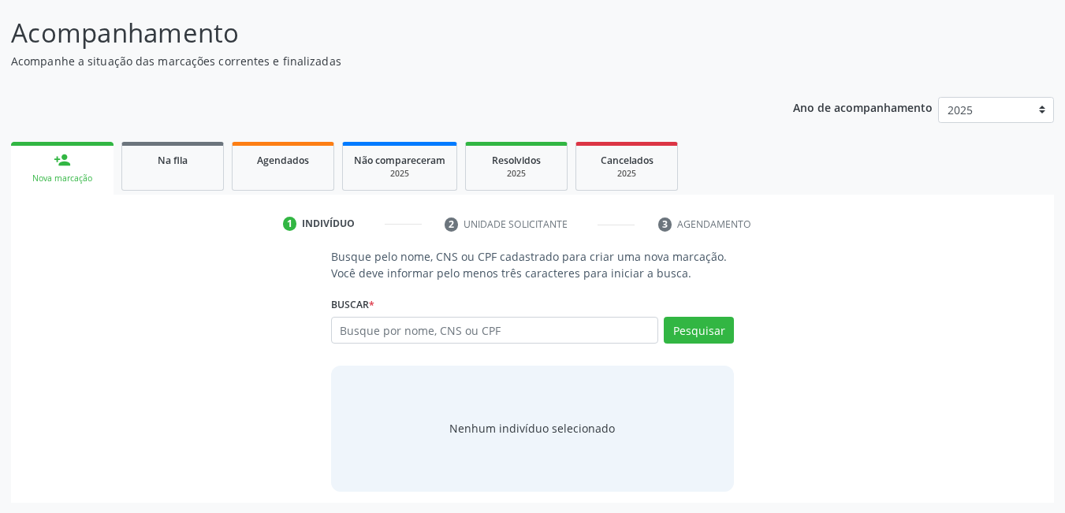
scroll to position [117, 0]
click at [403, 324] on input "text" at bounding box center [495, 329] width 328 height 27
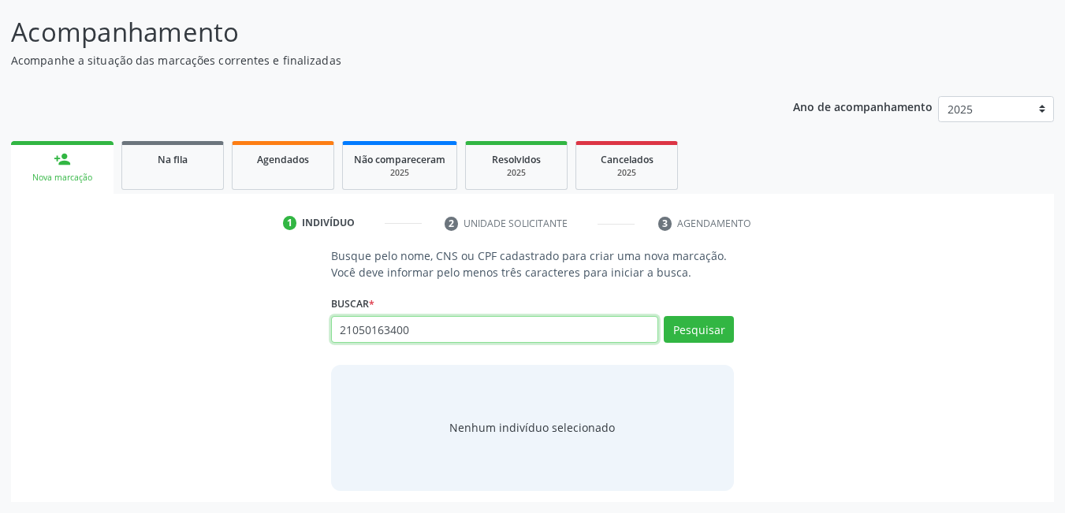
type input "21050163400"
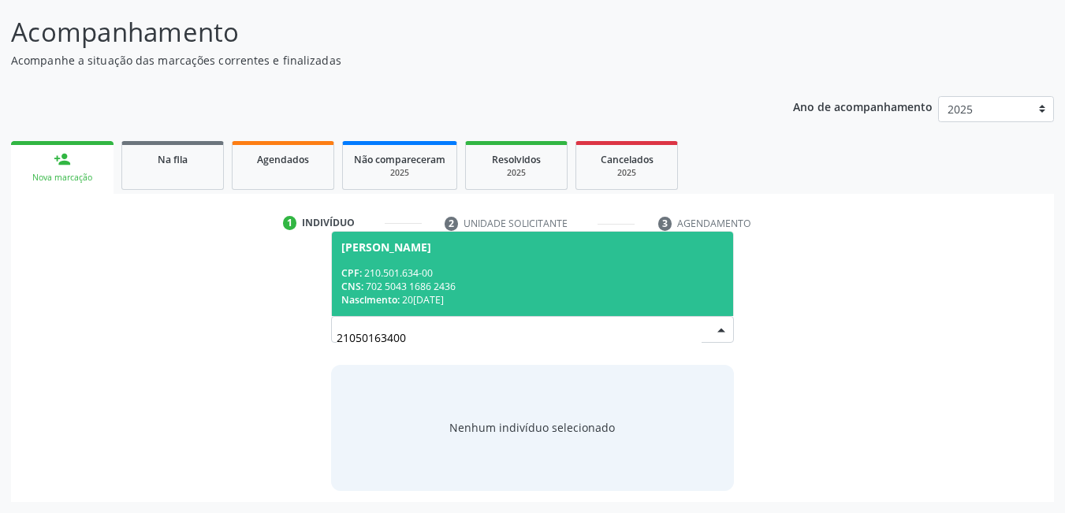
click at [483, 283] on div "CNS: 702 5043 1686 2436" at bounding box center [532, 286] width 383 height 13
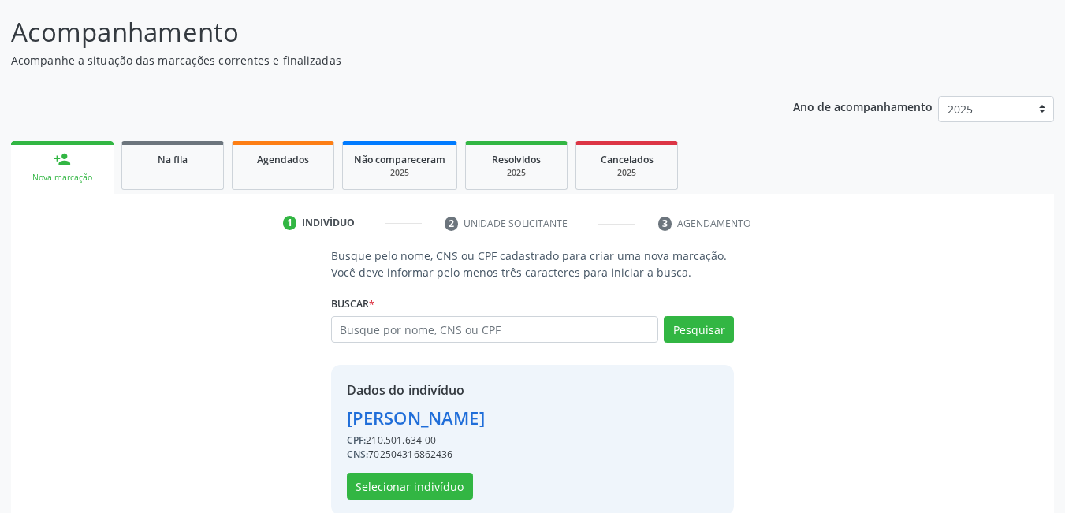
click at [415, 501] on div "Dados do indivíduo Maria Benedita dos Santos Correia CPF: 210.501.634-00 CNS: 7…" at bounding box center [533, 440] width 404 height 151
click at [417, 492] on button "Selecionar indivíduo" at bounding box center [410, 486] width 126 height 27
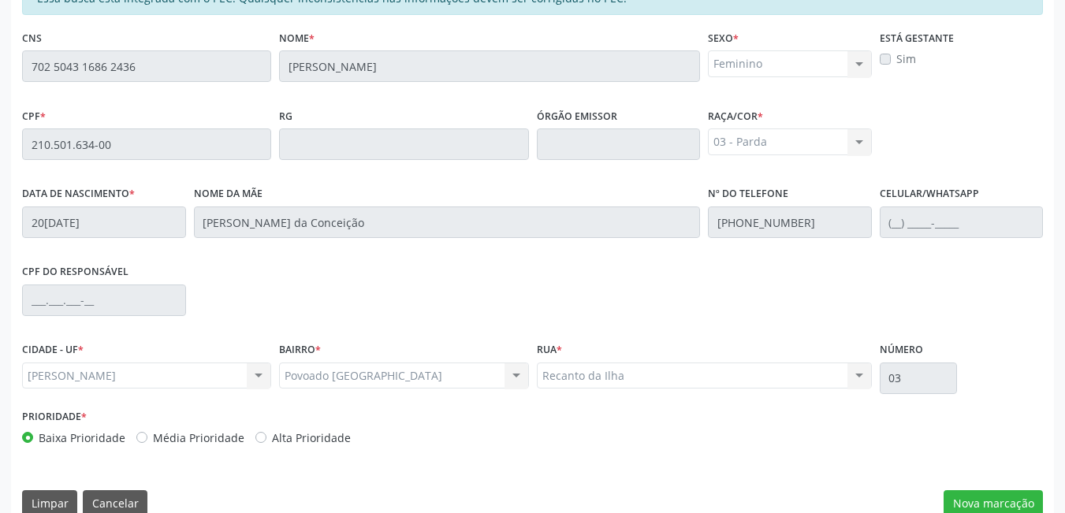
scroll to position [409, 0]
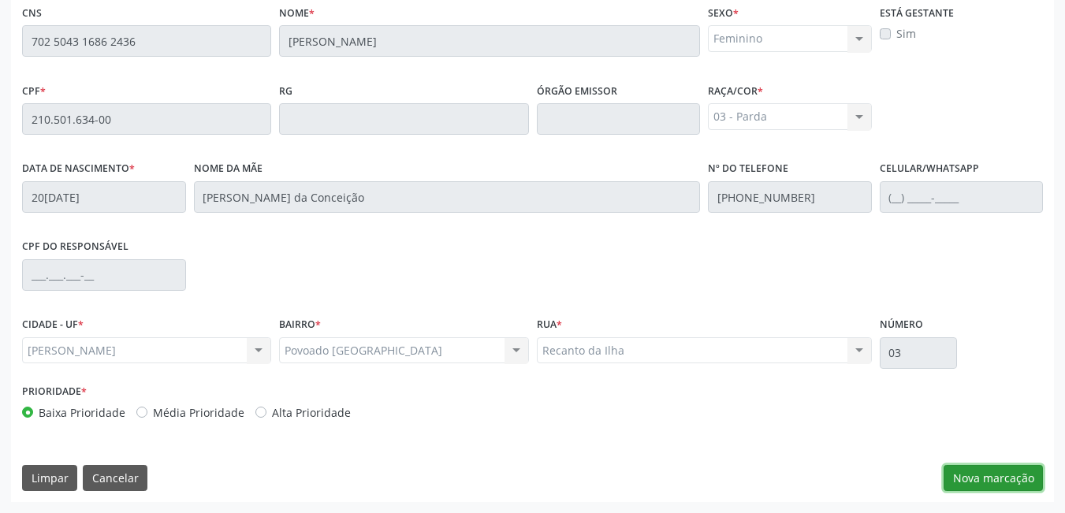
click at [967, 481] on button "Nova marcação" at bounding box center [993, 478] width 99 height 27
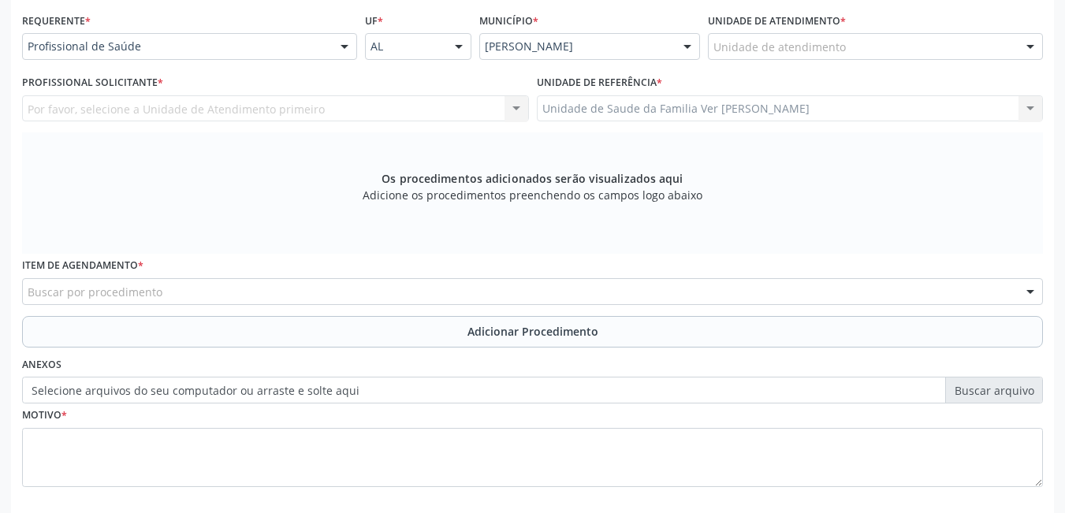
scroll to position [330, 0]
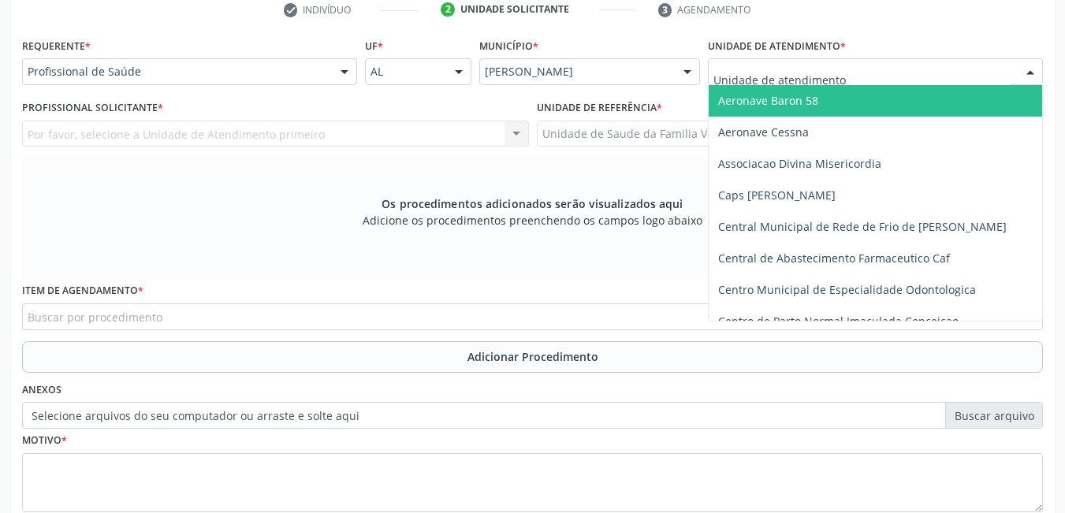
click at [808, 82] on div at bounding box center [875, 71] width 335 height 27
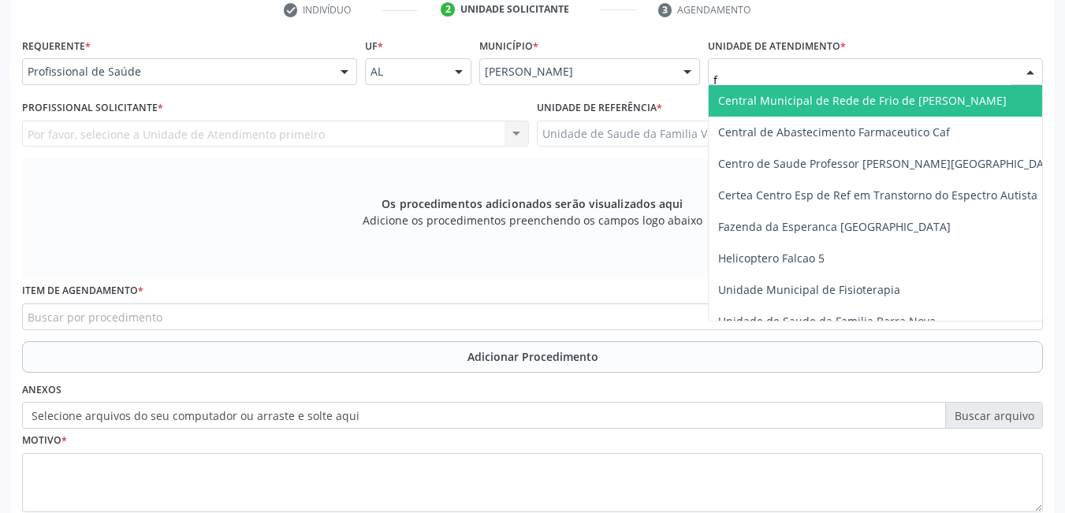
type input "fl"
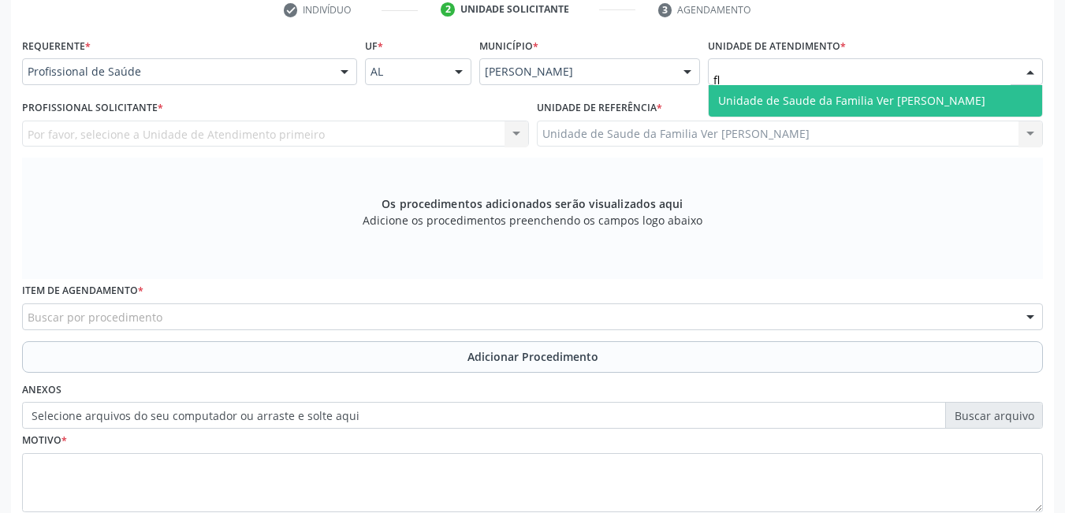
click at [800, 104] on span "Unidade de Saude da Familia Ver [PERSON_NAME]" at bounding box center [851, 100] width 267 height 15
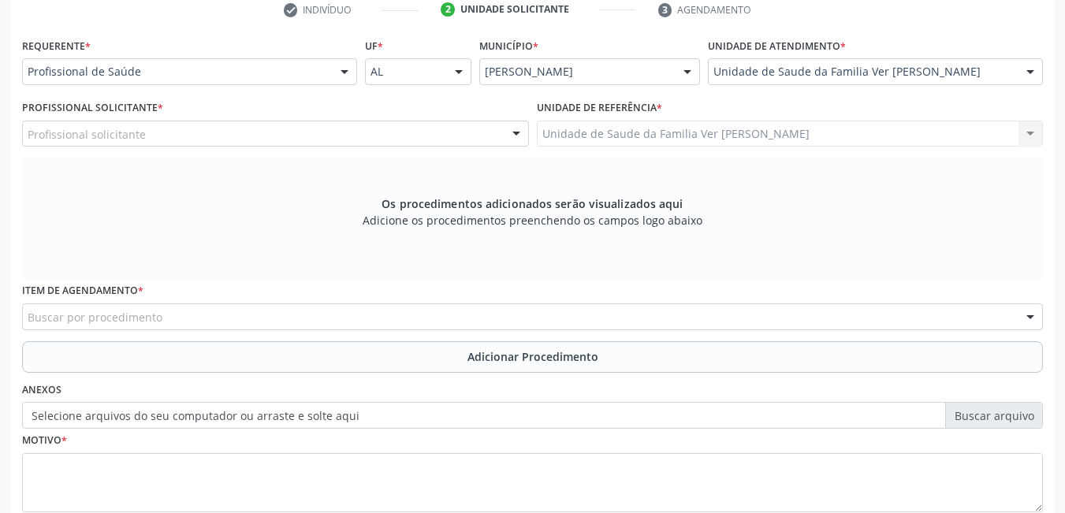
click at [455, 129] on div "Profissional solicitante" at bounding box center [275, 134] width 507 height 27
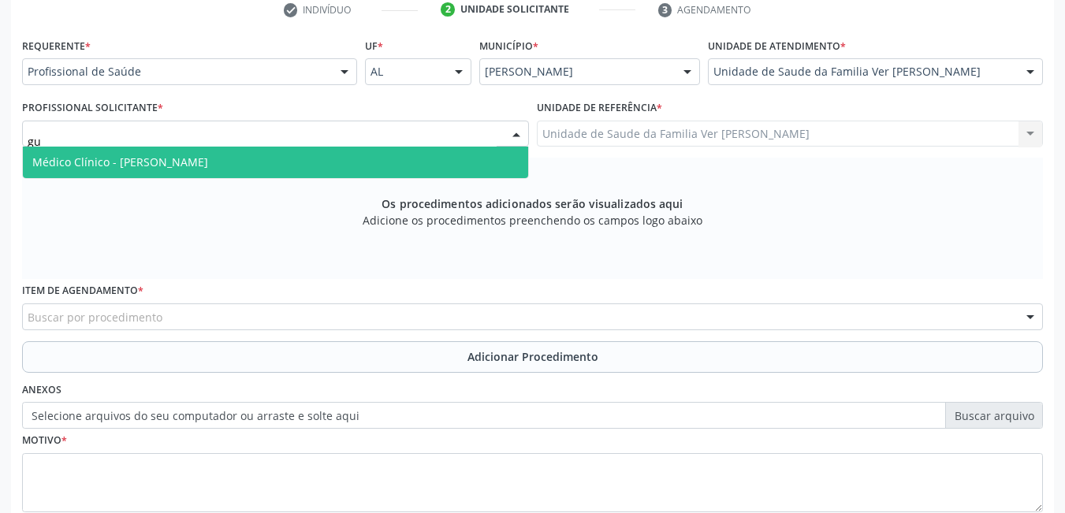
type input "gus"
click at [464, 144] on input "gus" at bounding box center [262, 142] width 469 height 32
click at [453, 160] on span "Médico Clínico - [PERSON_NAME]" at bounding box center [275, 163] width 505 height 32
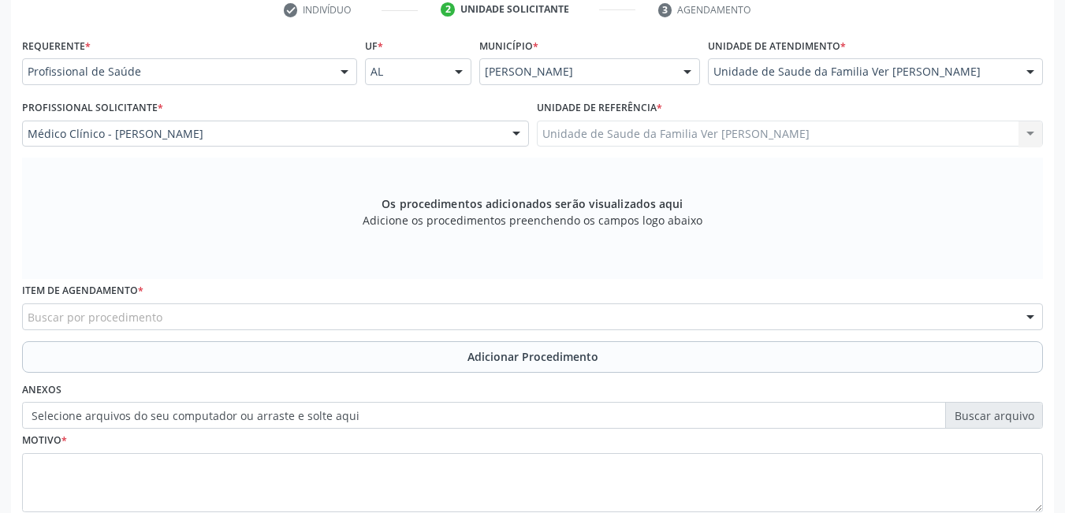
click at [397, 314] on div "Buscar por procedimento" at bounding box center [532, 317] width 1021 height 27
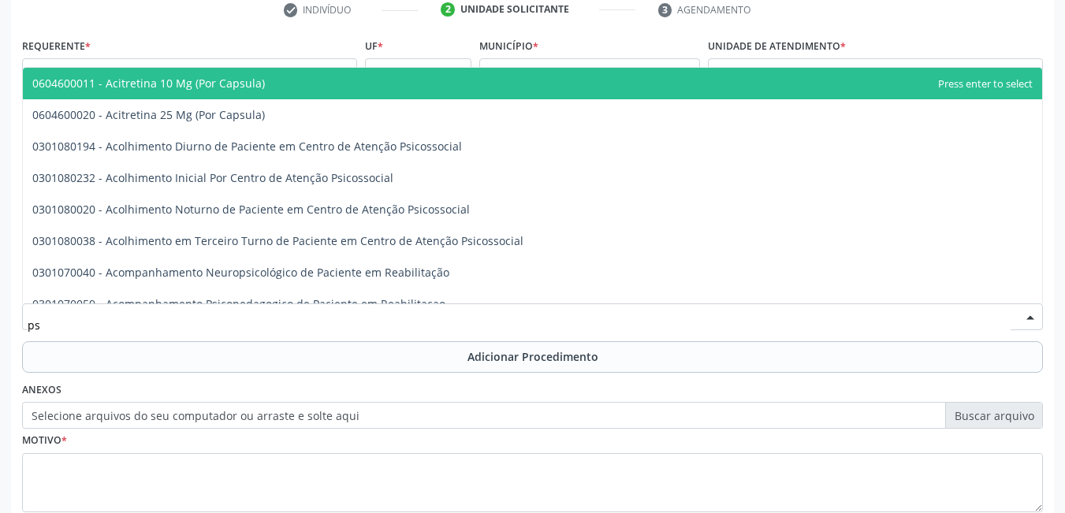
type input "p"
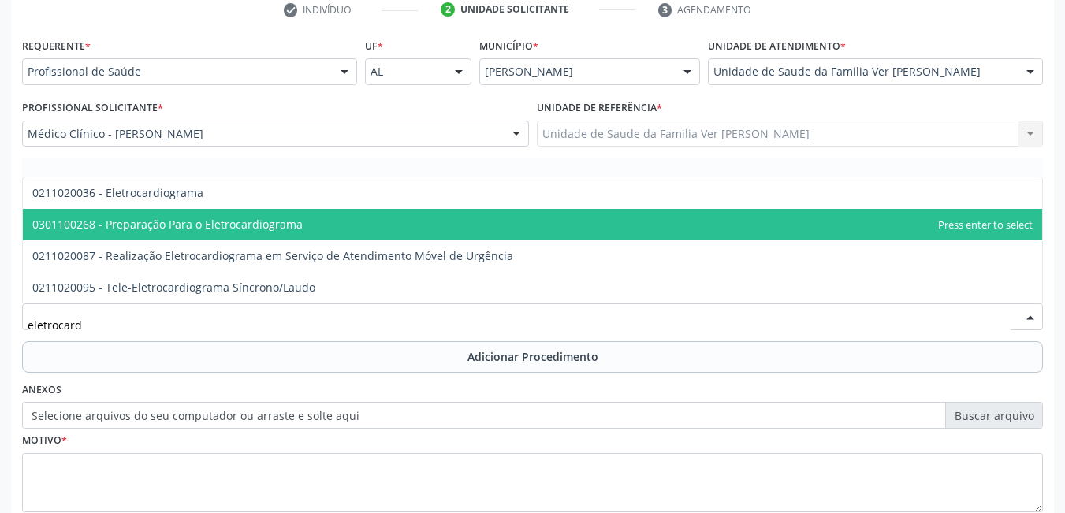
type input "eletrocardi"
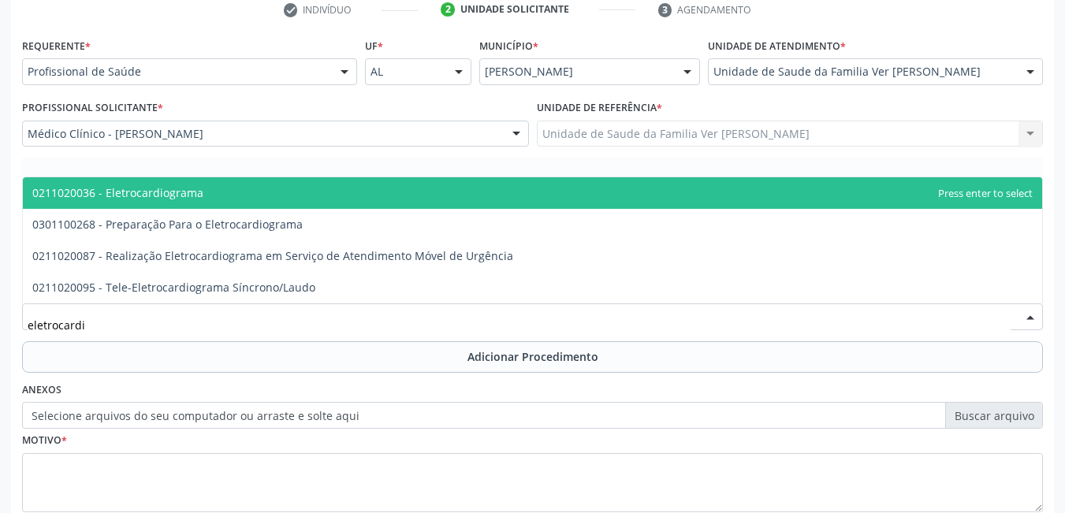
click at [408, 207] on span "0211020036 - Eletrocardiograma" at bounding box center [533, 193] width 1020 height 32
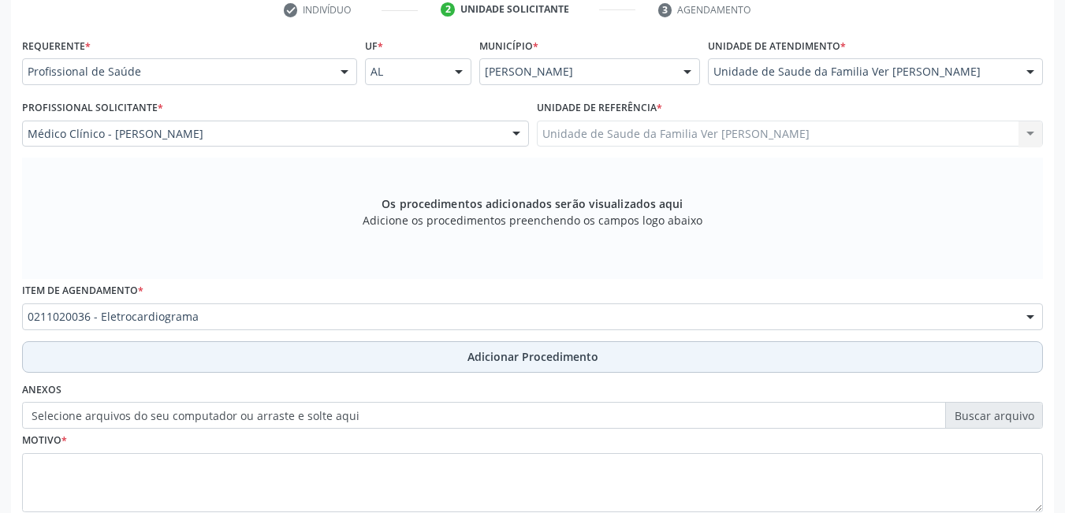
click at [308, 360] on button "Adicionar Procedimento" at bounding box center [532, 357] width 1021 height 32
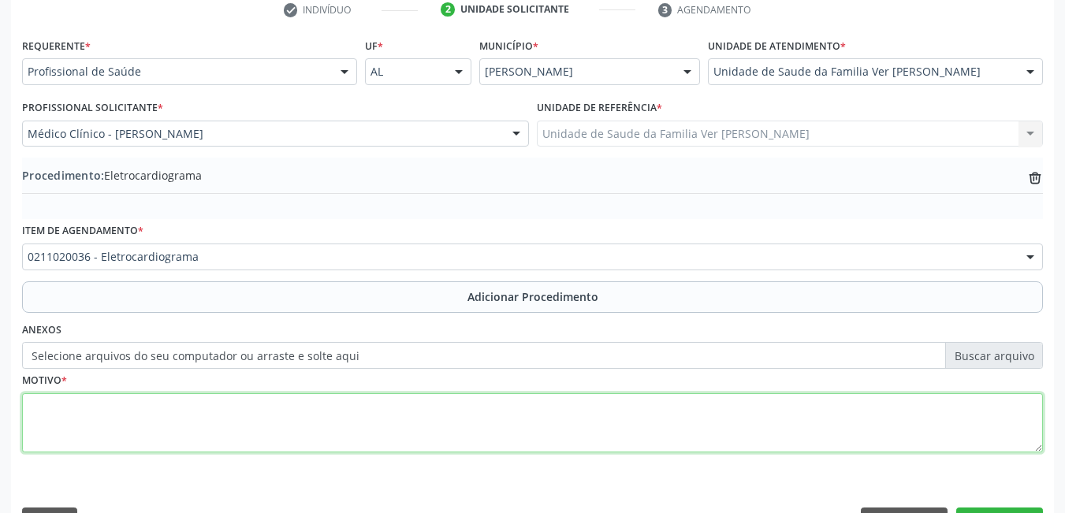
click at [269, 414] on textarea at bounding box center [532, 424] width 1021 height 60
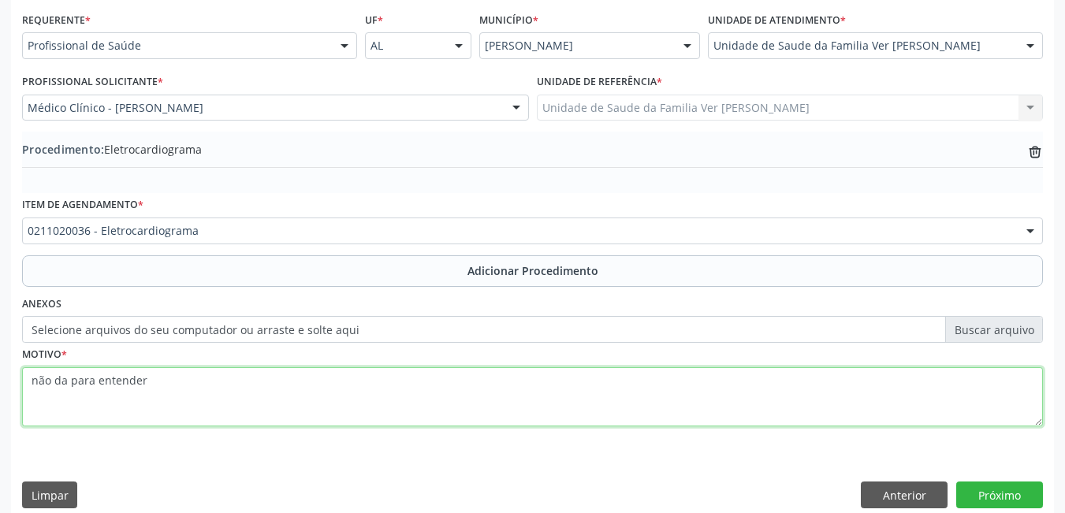
scroll to position [374, 0]
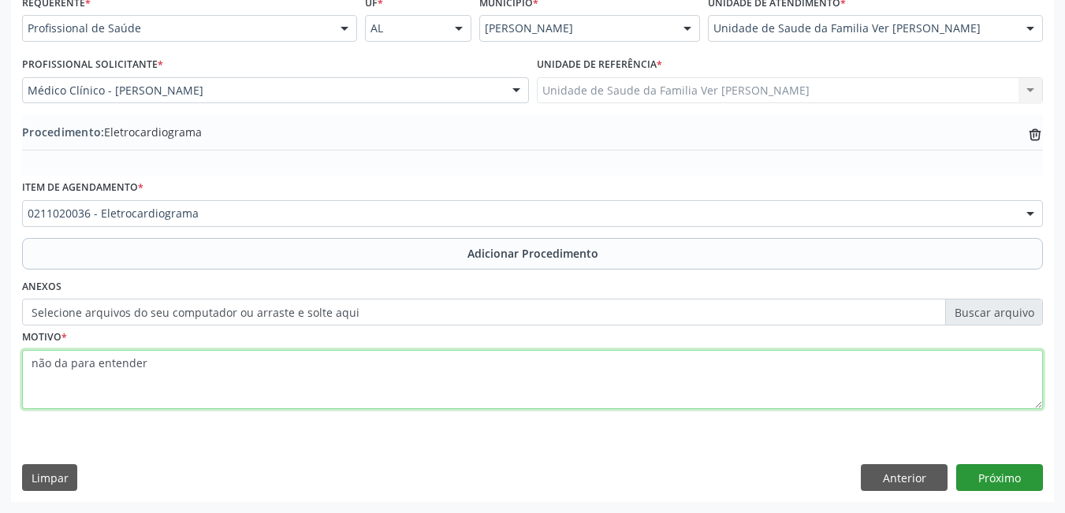
type textarea "não da para entender"
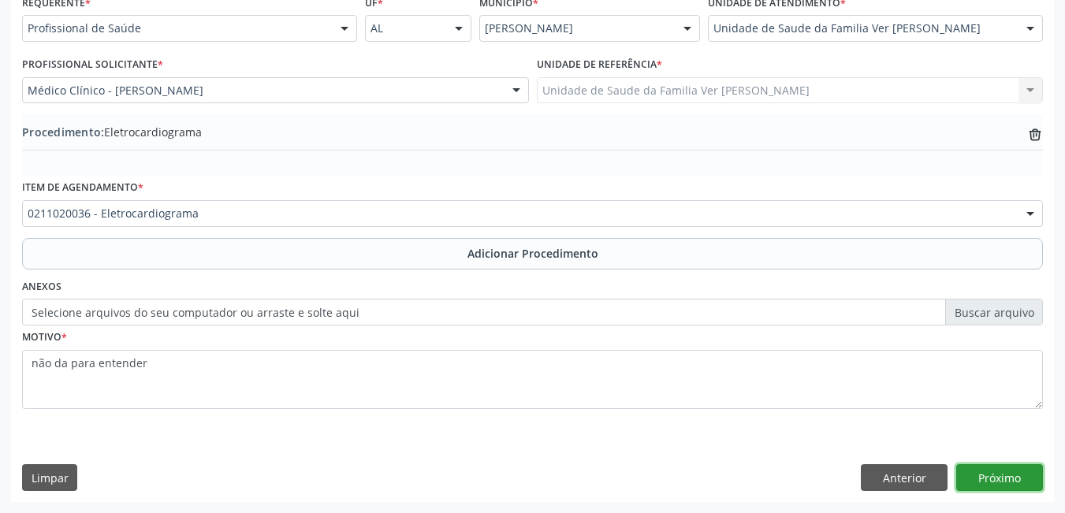
click at [979, 486] on button "Próximo" at bounding box center [1000, 477] width 87 height 27
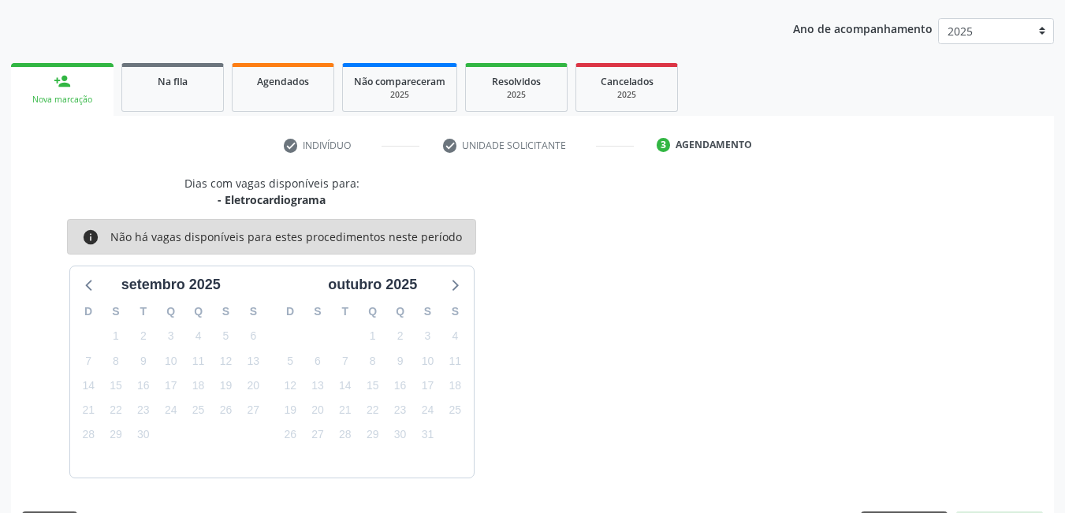
scroll to position [241, 0]
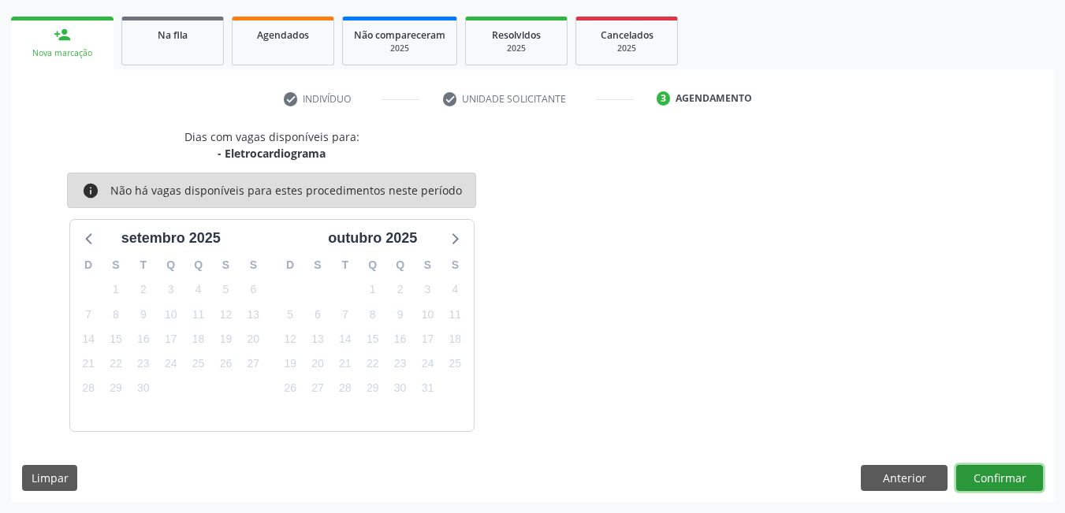
click at [982, 477] on button "Confirmar" at bounding box center [1000, 478] width 87 height 27
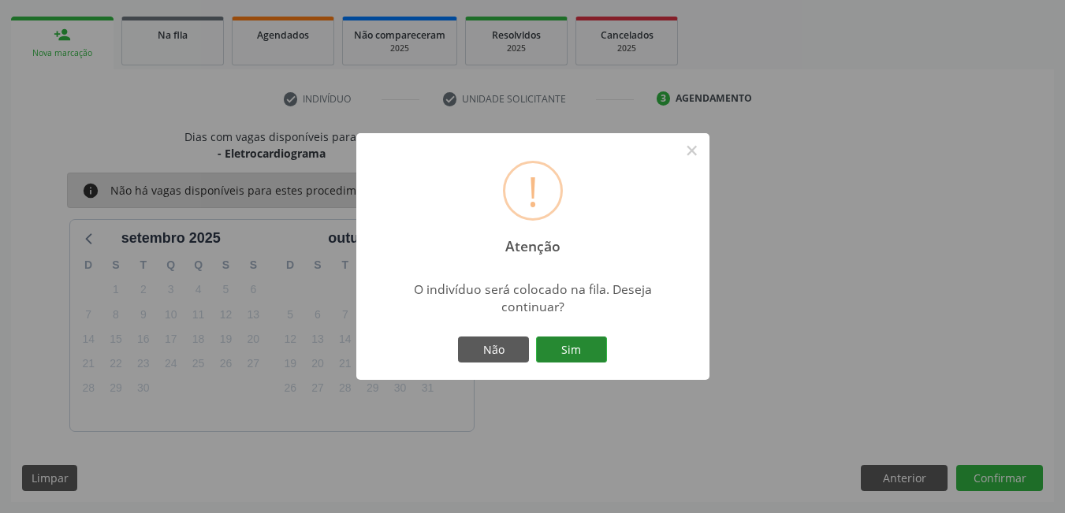
click at [578, 352] on button "Sim" at bounding box center [571, 350] width 71 height 27
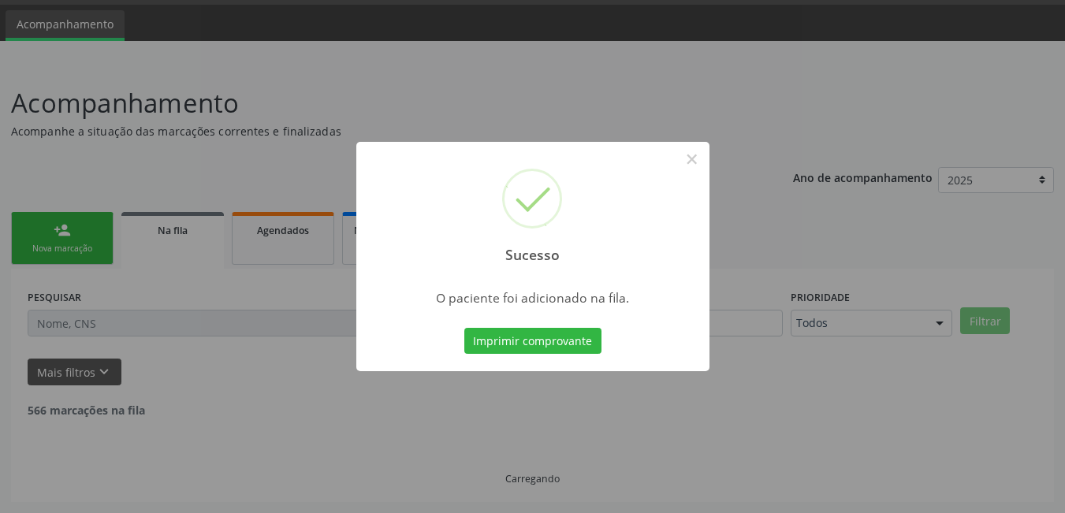
scroll to position [29, 0]
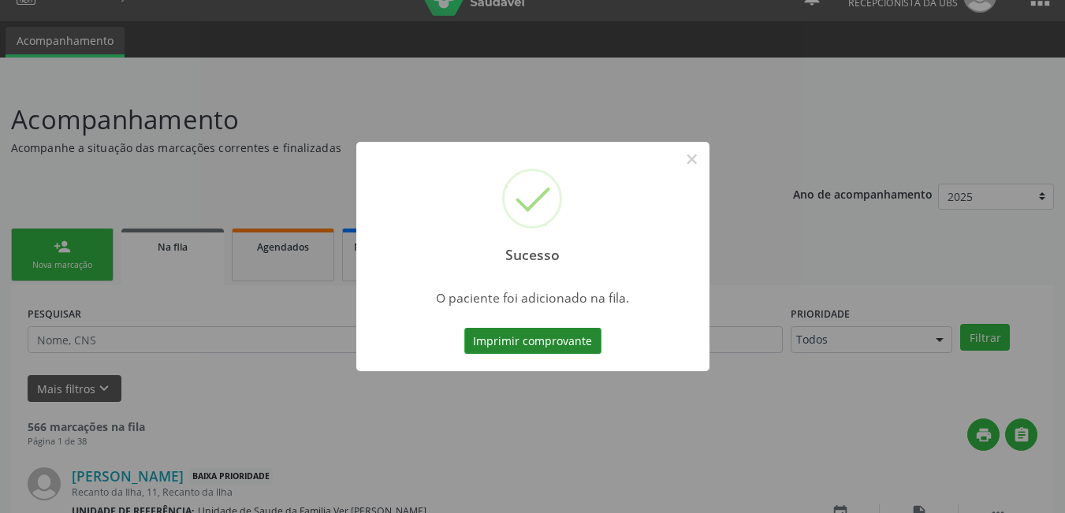
click at [548, 351] on button "Imprimir comprovante" at bounding box center [532, 341] width 137 height 27
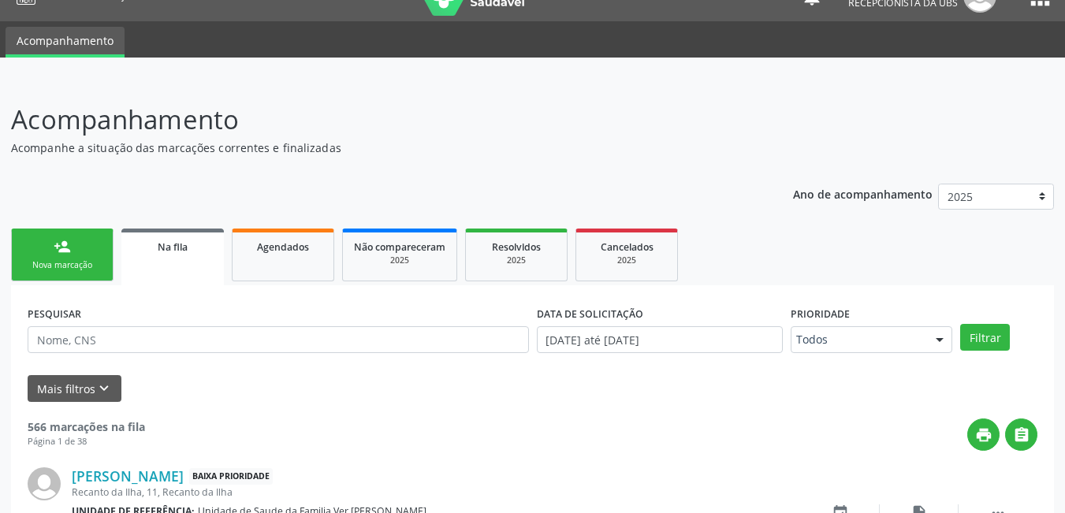
click at [77, 266] on div "Nova marcação" at bounding box center [62, 265] width 79 height 12
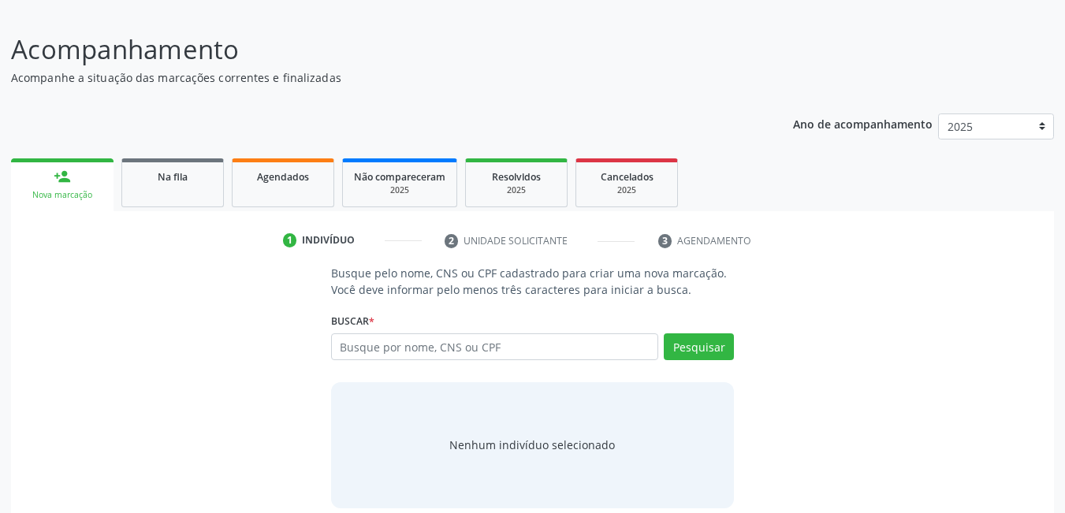
scroll to position [117, 0]
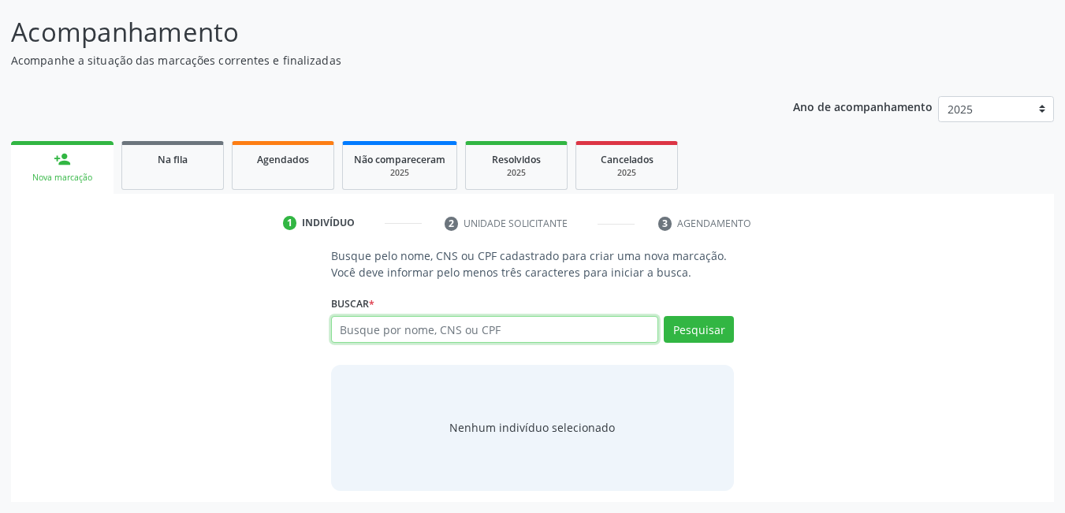
click at [459, 338] on input "text" at bounding box center [495, 329] width 328 height 27
click at [534, 334] on input "text" at bounding box center [495, 329] width 328 height 27
type input "700302491979340"
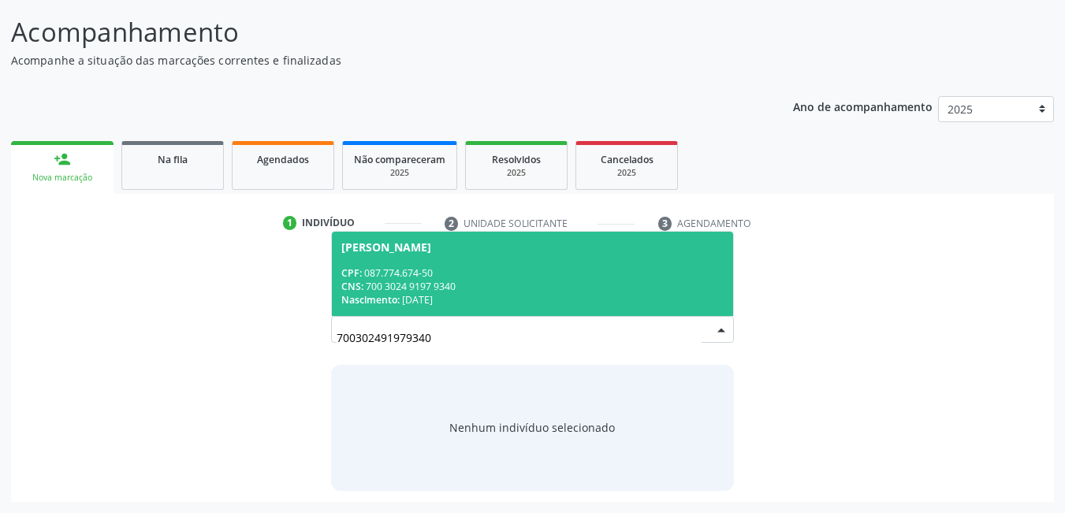
click at [520, 286] on div "CNS: 700 3024 9197 9340" at bounding box center [532, 286] width 383 height 13
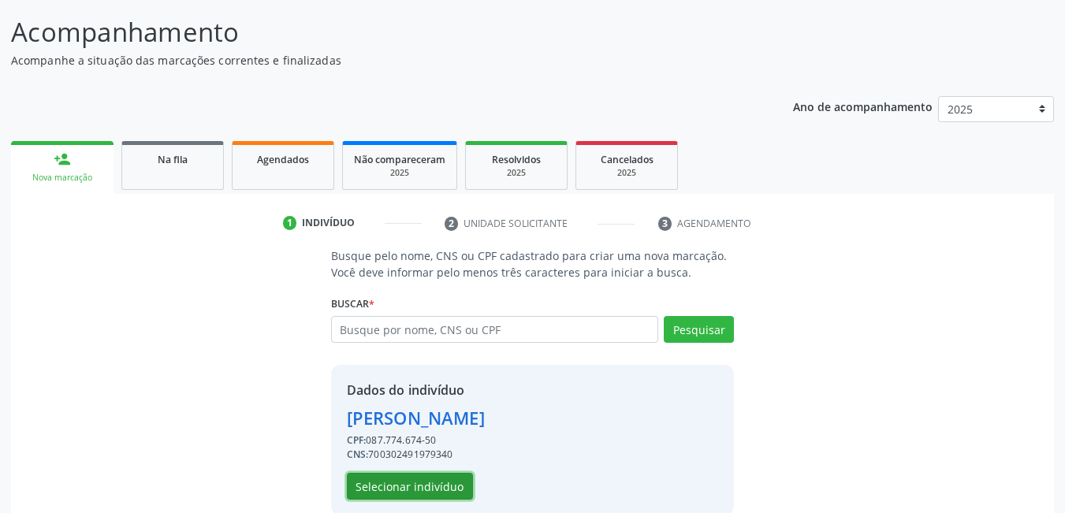
click at [434, 492] on button "Selecionar indivíduo" at bounding box center [410, 486] width 126 height 27
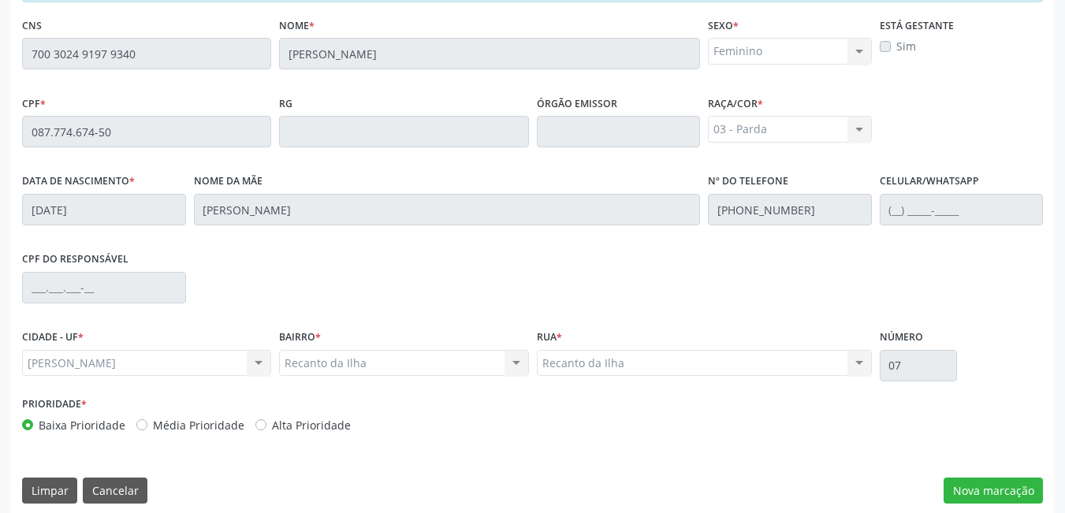
scroll to position [409, 0]
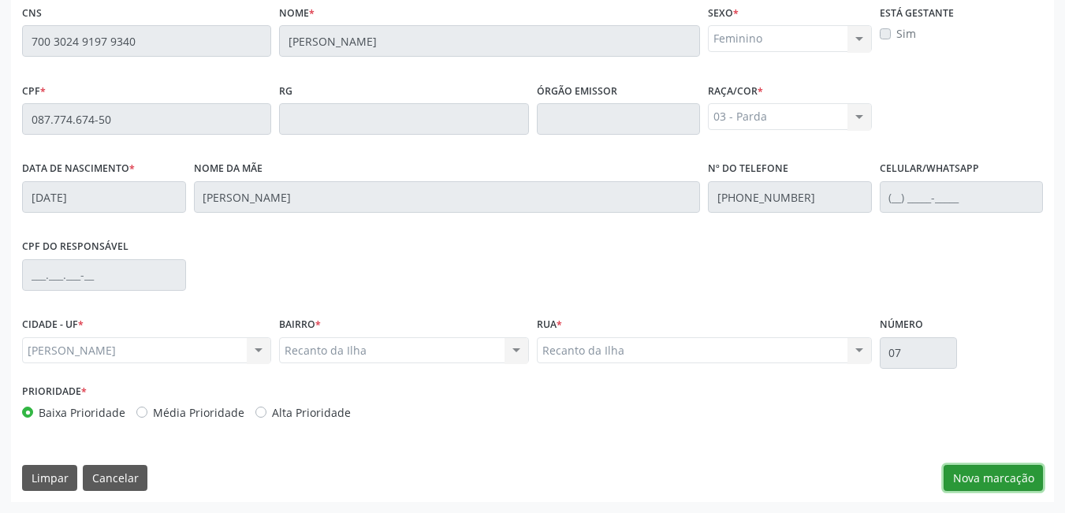
click at [974, 479] on button "Nova marcação" at bounding box center [993, 478] width 99 height 27
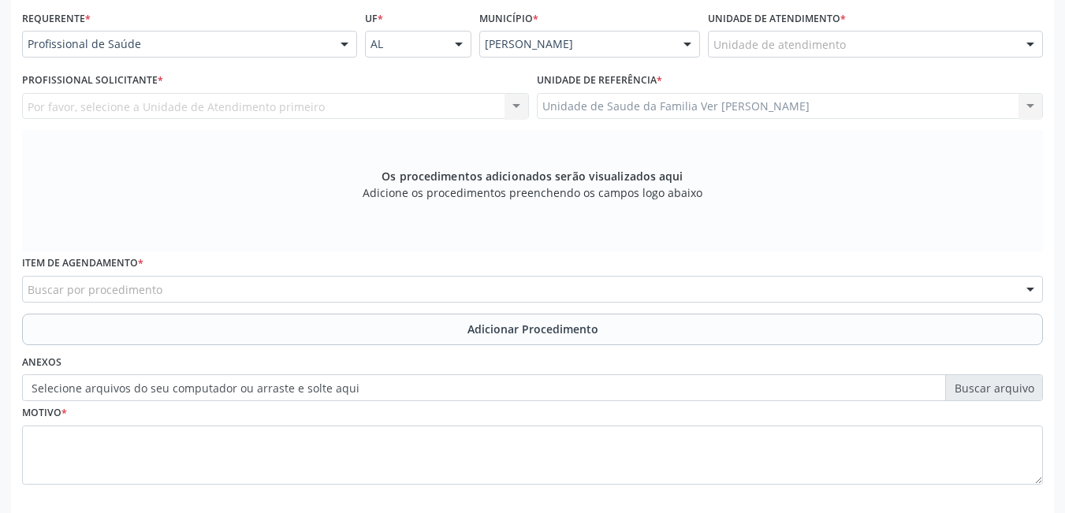
scroll to position [330, 0]
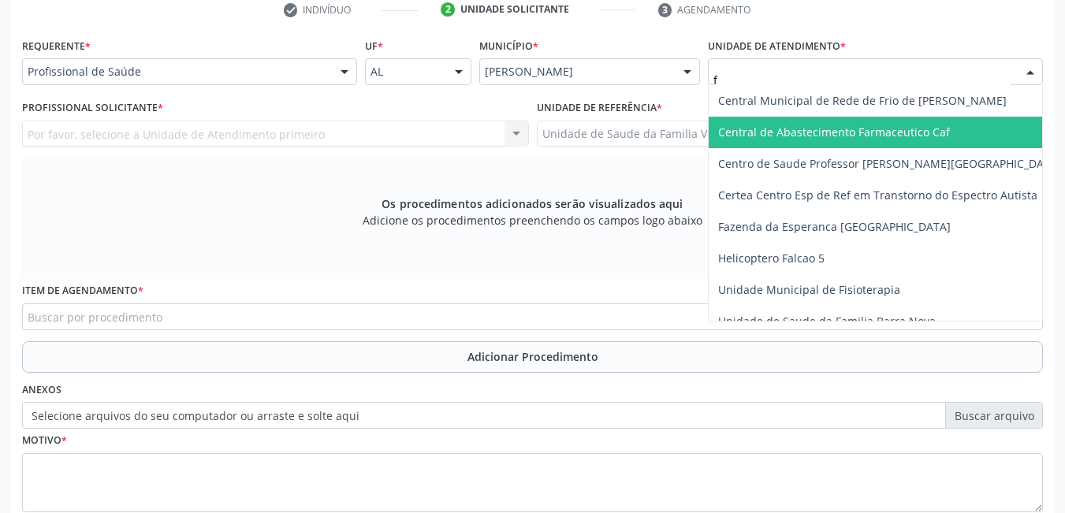
type input "fl"
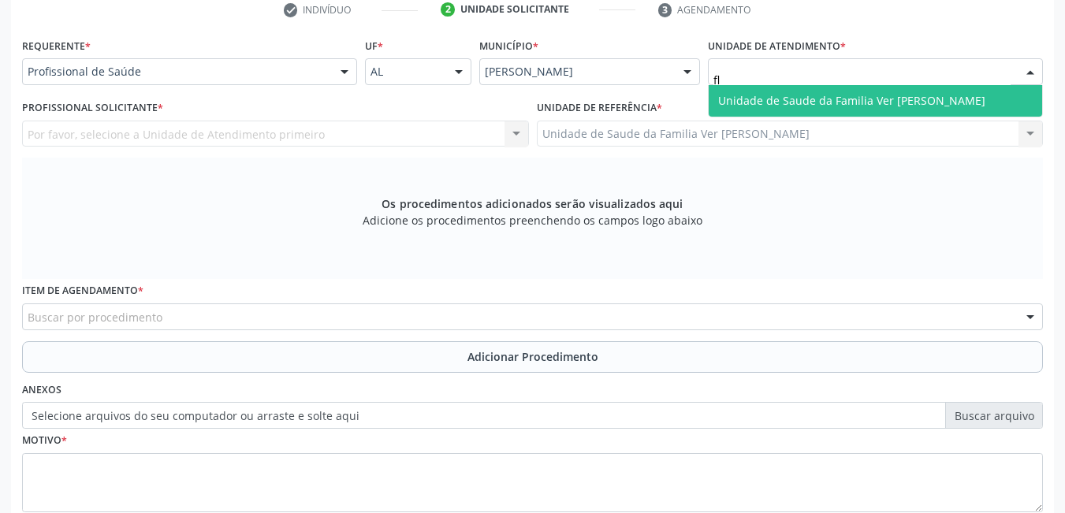
click at [769, 106] on span "Unidade de Saude da Familia Ver [PERSON_NAME]" at bounding box center [851, 100] width 267 height 15
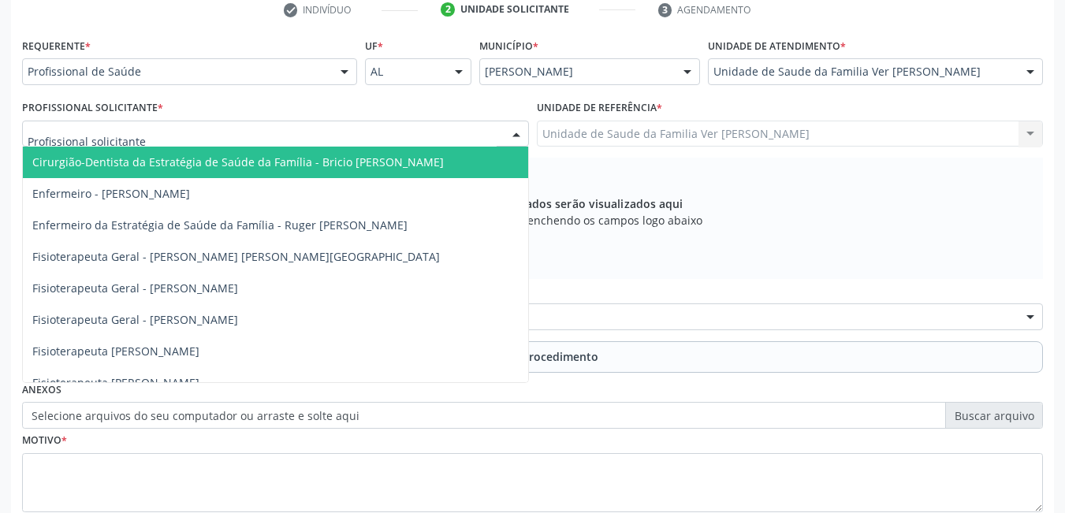
click at [465, 129] on div at bounding box center [275, 134] width 507 height 27
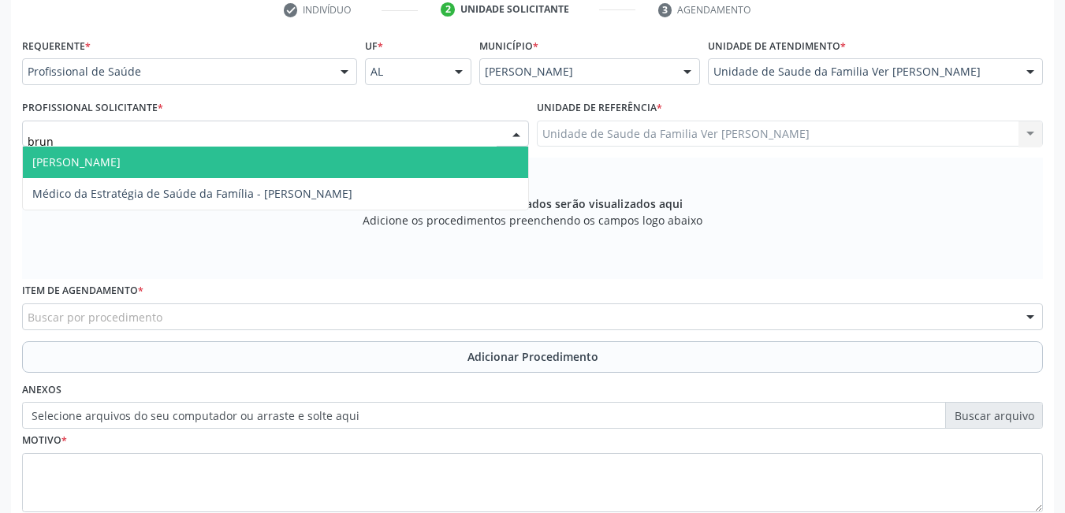
type input "bruna"
click at [404, 168] on span "[PERSON_NAME]" at bounding box center [275, 163] width 505 height 32
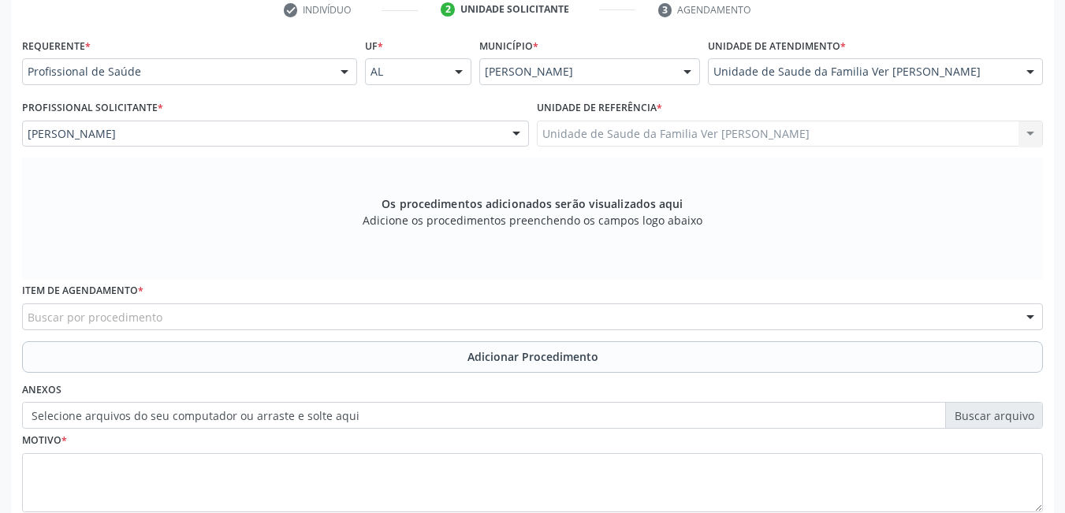
click at [201, 314] on div "Buscar por procedimento" at bounding box center [532, 317] width 1021 height 27
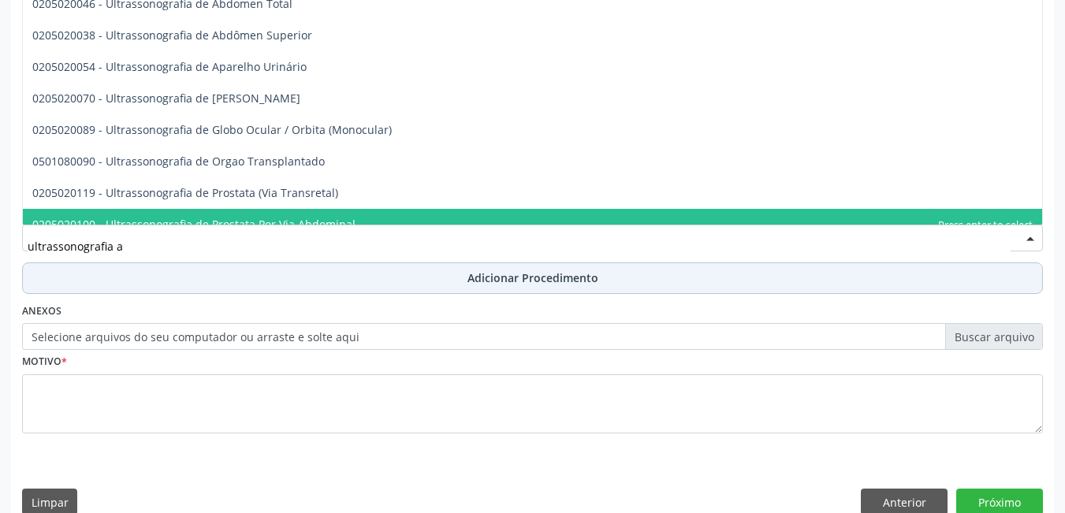
scroll to position [0, 0]
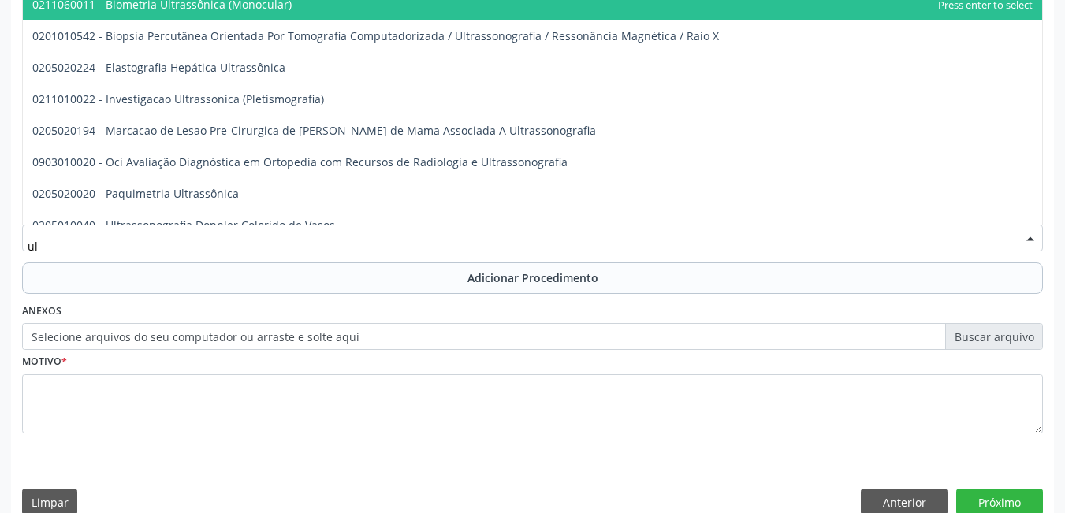
type input "u"
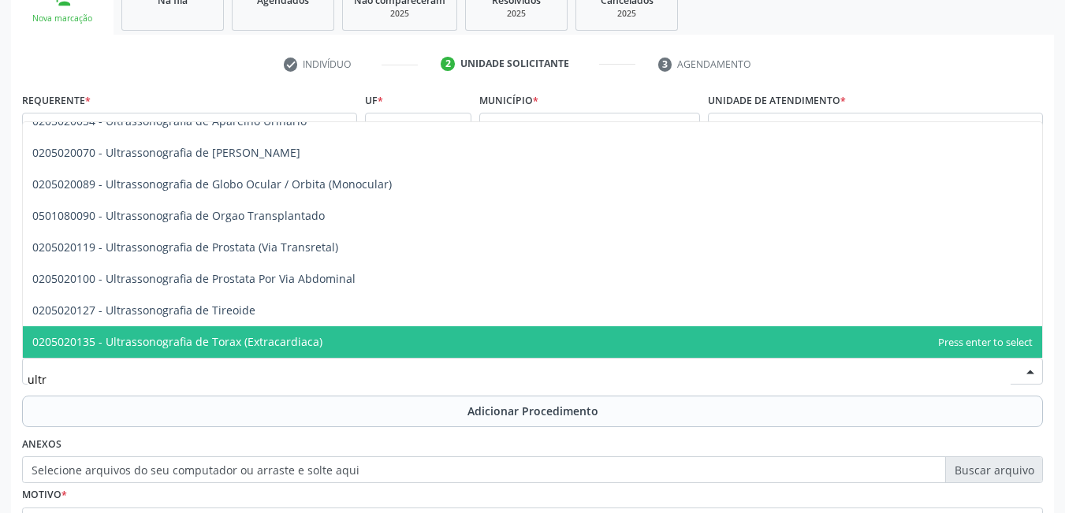
scroll to position [584, 0]
type input "ultra"
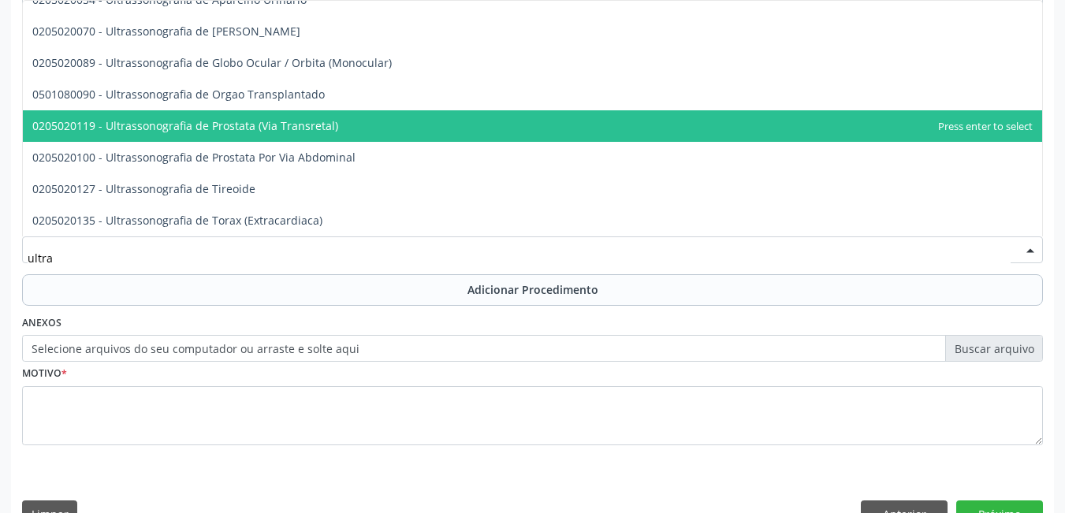
scroll to position [434, 0]
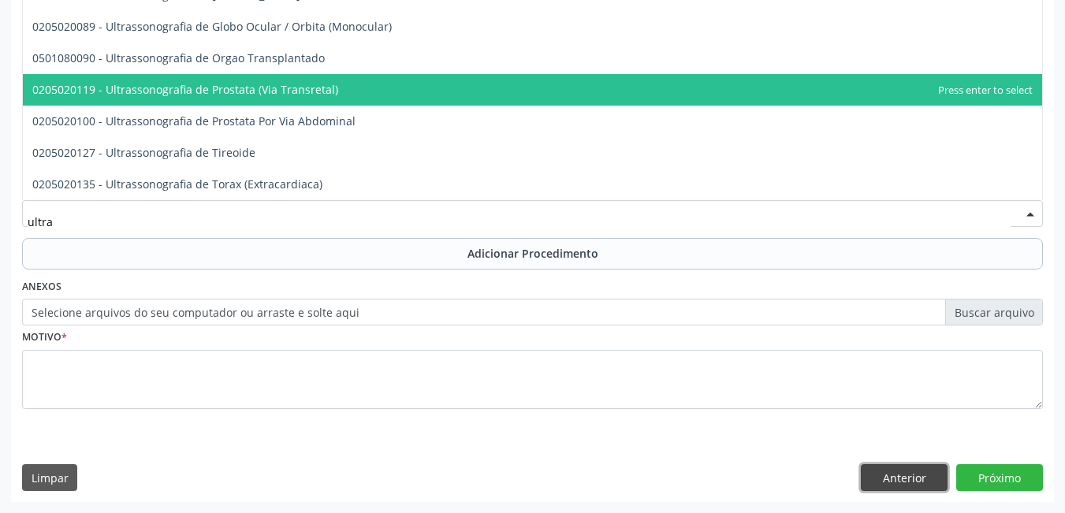
click at [905, 480] on button "Anterior" at bounding box center [904, 477] width 87 height 27
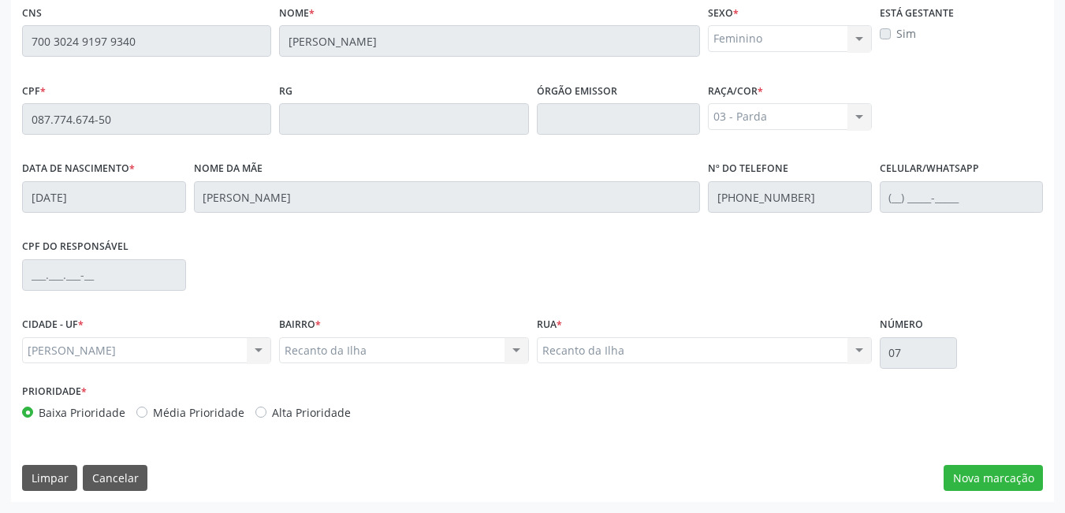
scroll to position [409, 0]
click at [132, 479] on button "Cancelar" at bounding box center [115, 478] width 65 height 27
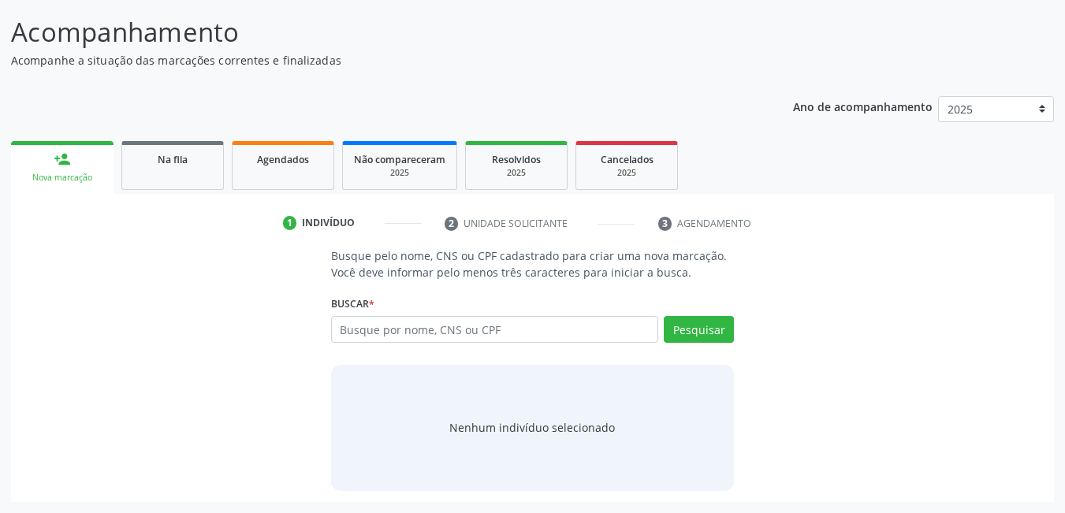
scroll to position [117, 0]
click at [520, 332] on input "text" at bounding box center [495, 329] width 328 height 27
type input "15576195493"
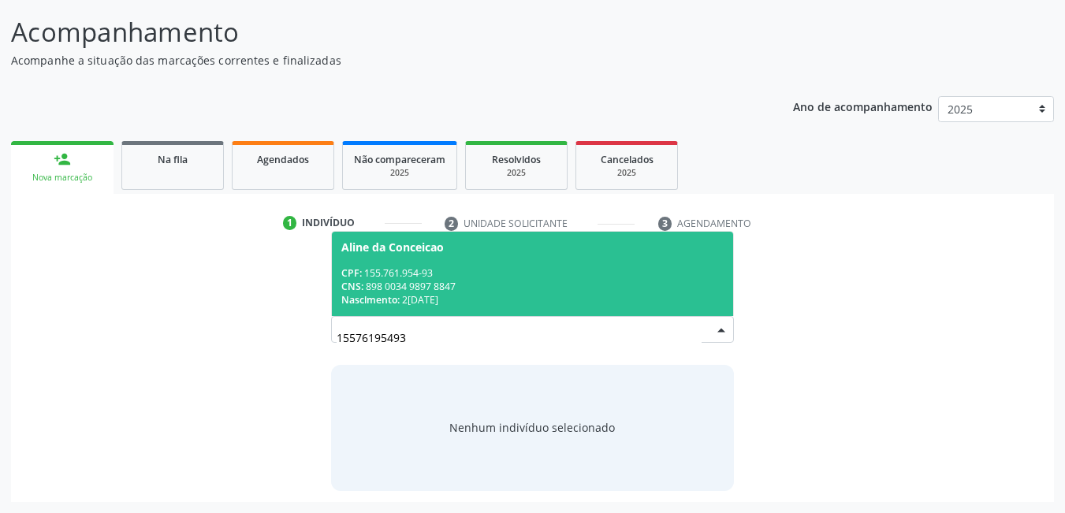
click at [388, 294] on span "Nascimento:" at bounding box center [370, 299] width 58 height 13
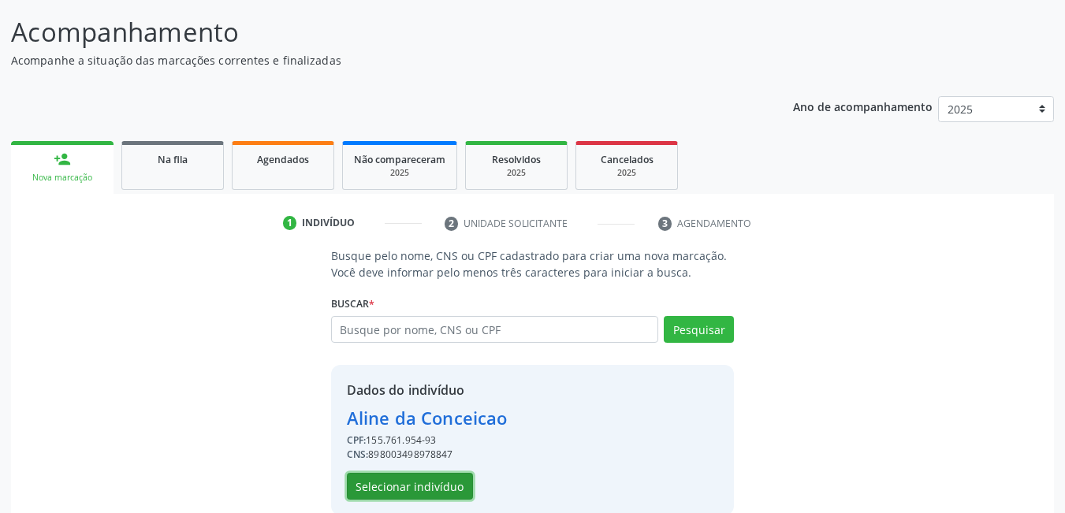
click at [450, 494] on button "Selecionar indivíduo" at bounding box center [410, 486] width 126 height 27
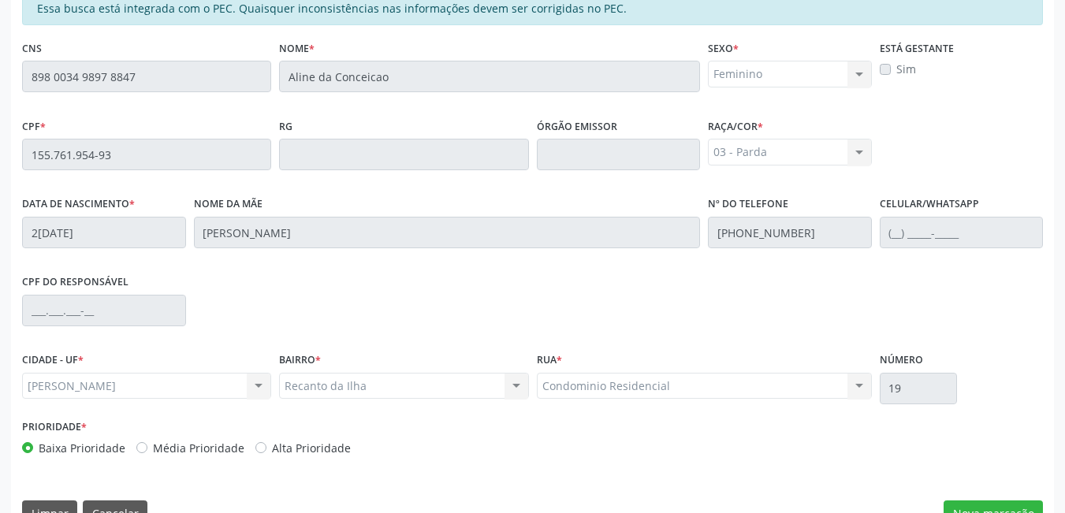
scroll to position [409, 0]
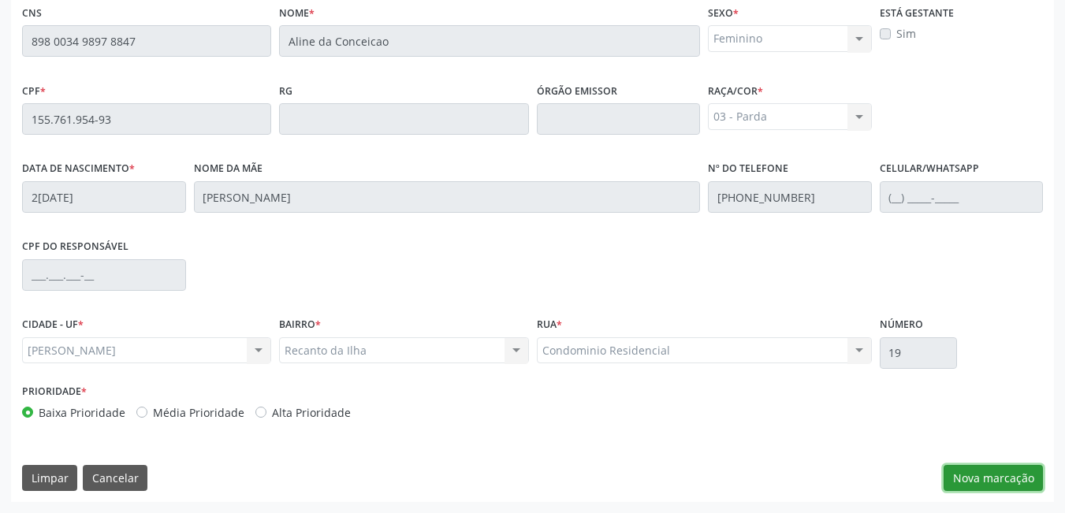
click at [1013, 472] on button "Nova marcação" at bounding box center [993, 478] width 99 height 27
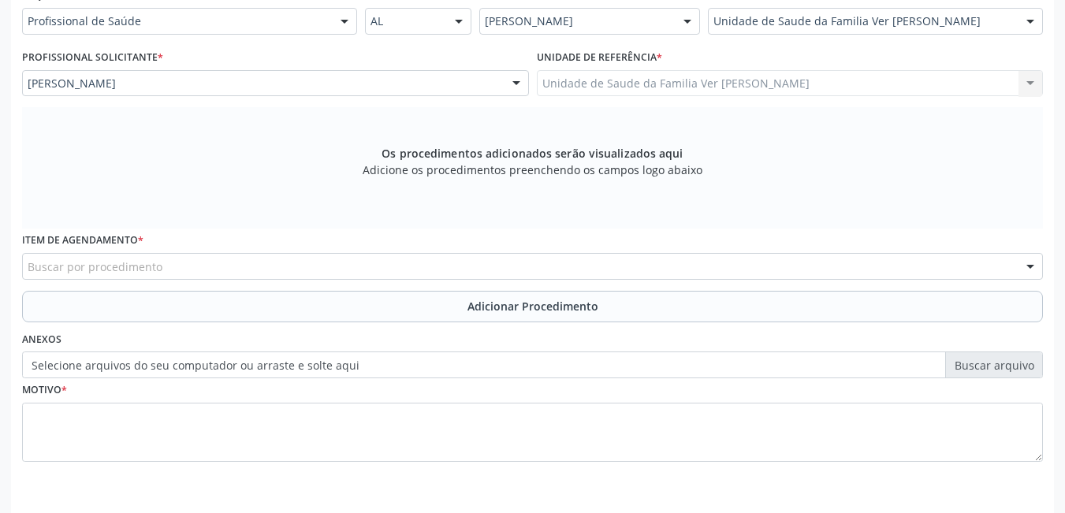
scroll to position [330, 0]
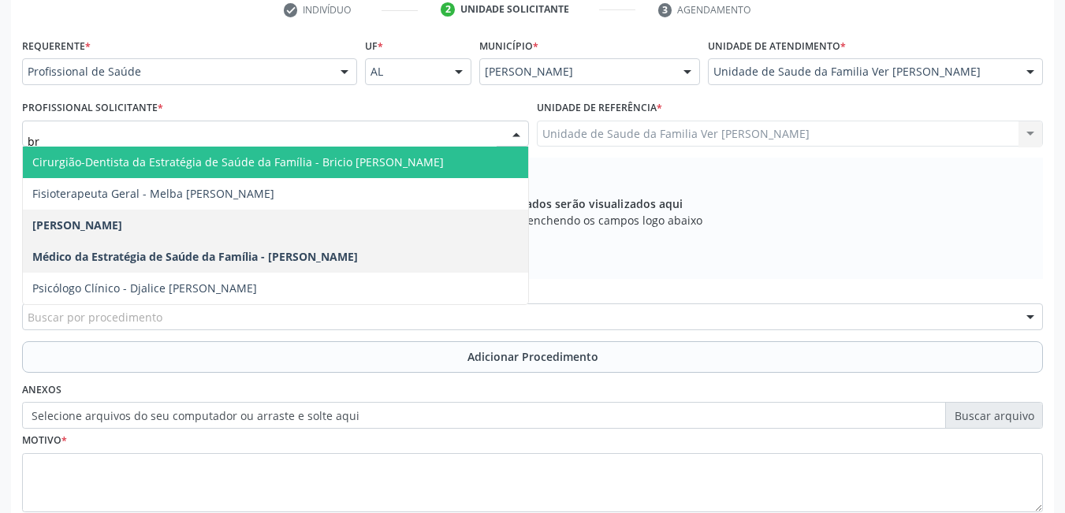
type input "bri"
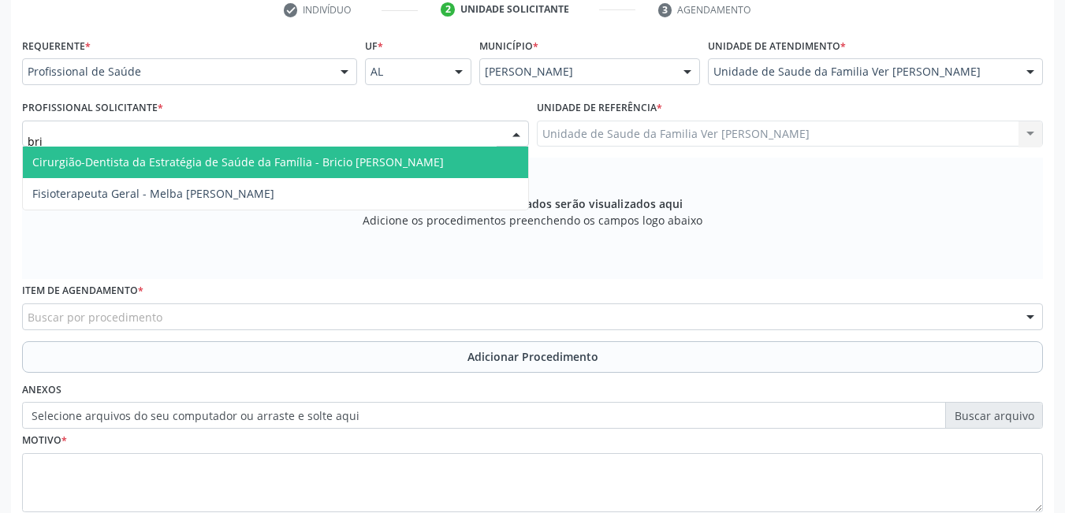
click at [367, 158] on span "Cirurgião-Dentista da Estratégia de Saúde da Família - Bricio [PERSON_NAME]" at bounding box center [238, 162] width 412 height 15
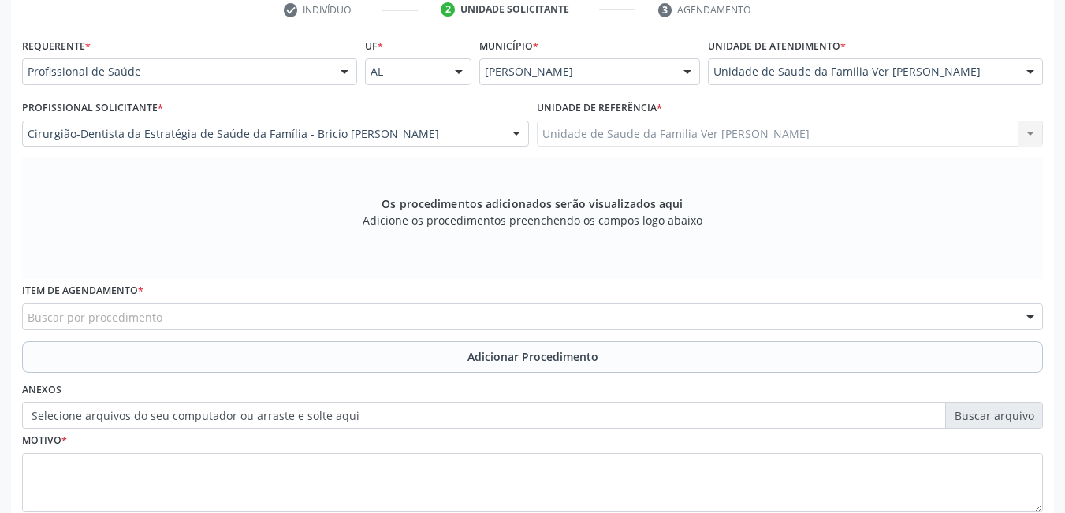
click at [229, 331] on div "Item de agendamento * Buscar por procedimento 0304070076 - .Quimioterapia de Le…" at bounding box center [532, 310] width 1029 height 62
click at [232, 315] on div "Buscar por procedimento" at bounding box center [532, 317] width 1021 height 27
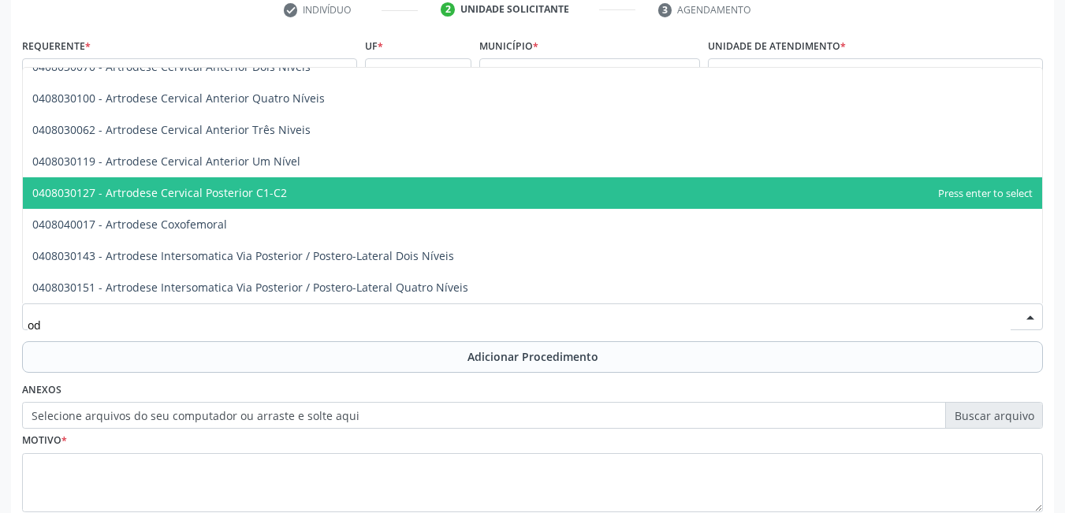
type input "o"
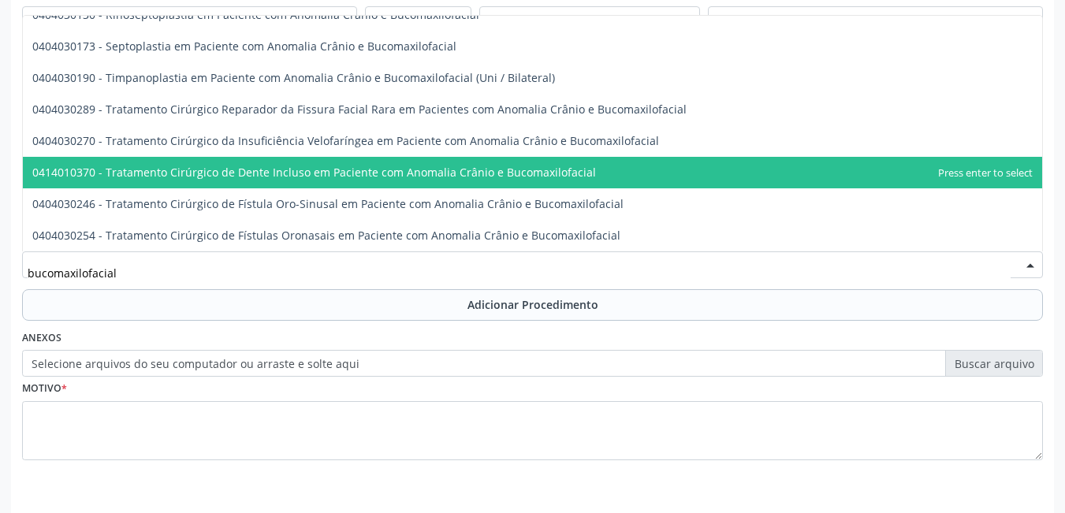
scroll to position [355, 0]
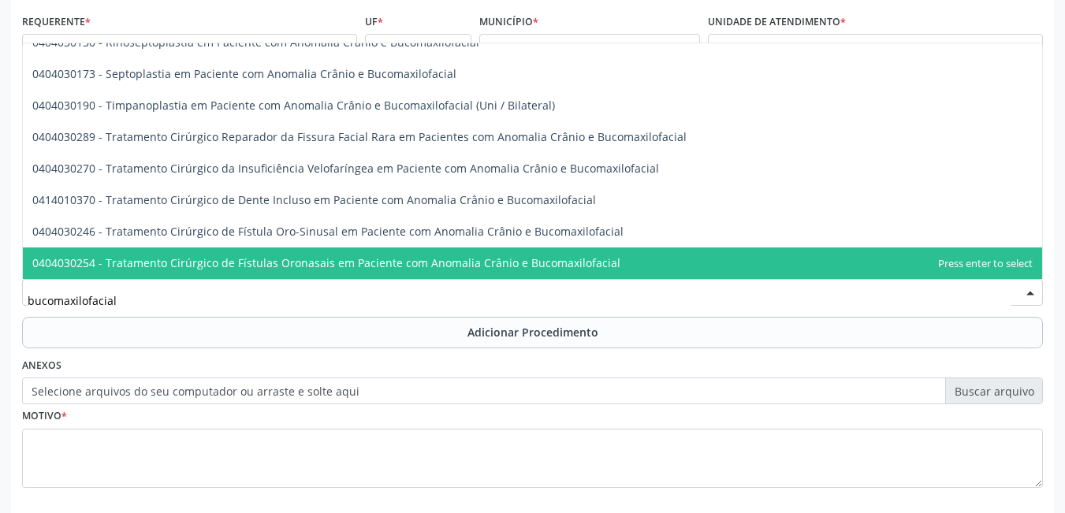
click at [320, 299] on input "bucomaxilofacial" at bounding box center [519, 301] width 983 height 32
type input "b"
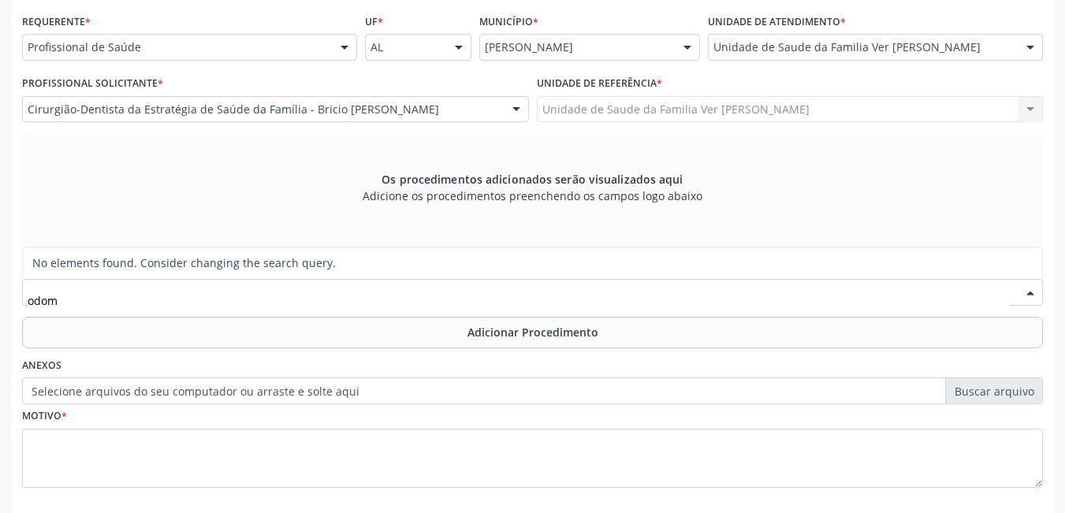
scroll to position [0, 0]
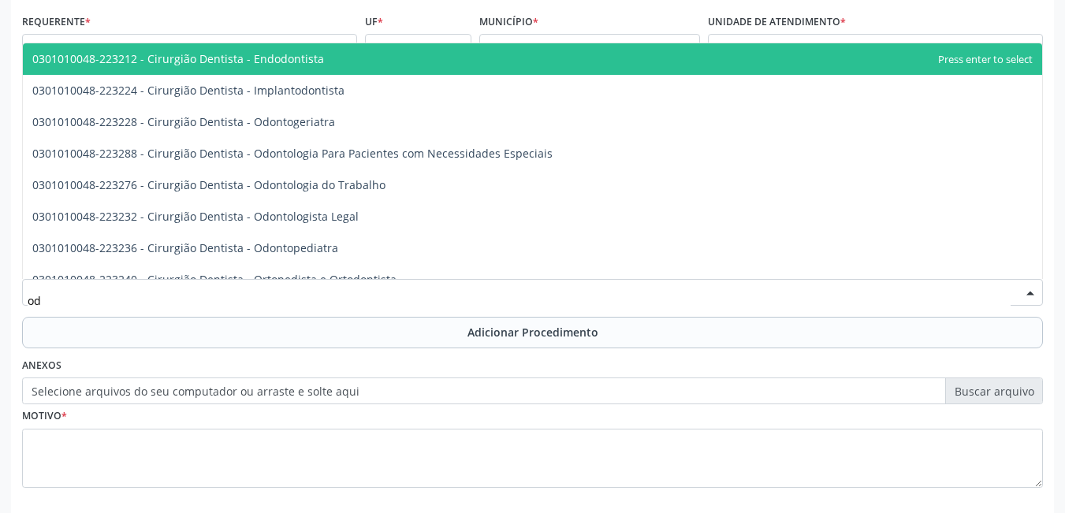
type input "o"
